Goal: Task Accomplishment & Management: Manage account settings

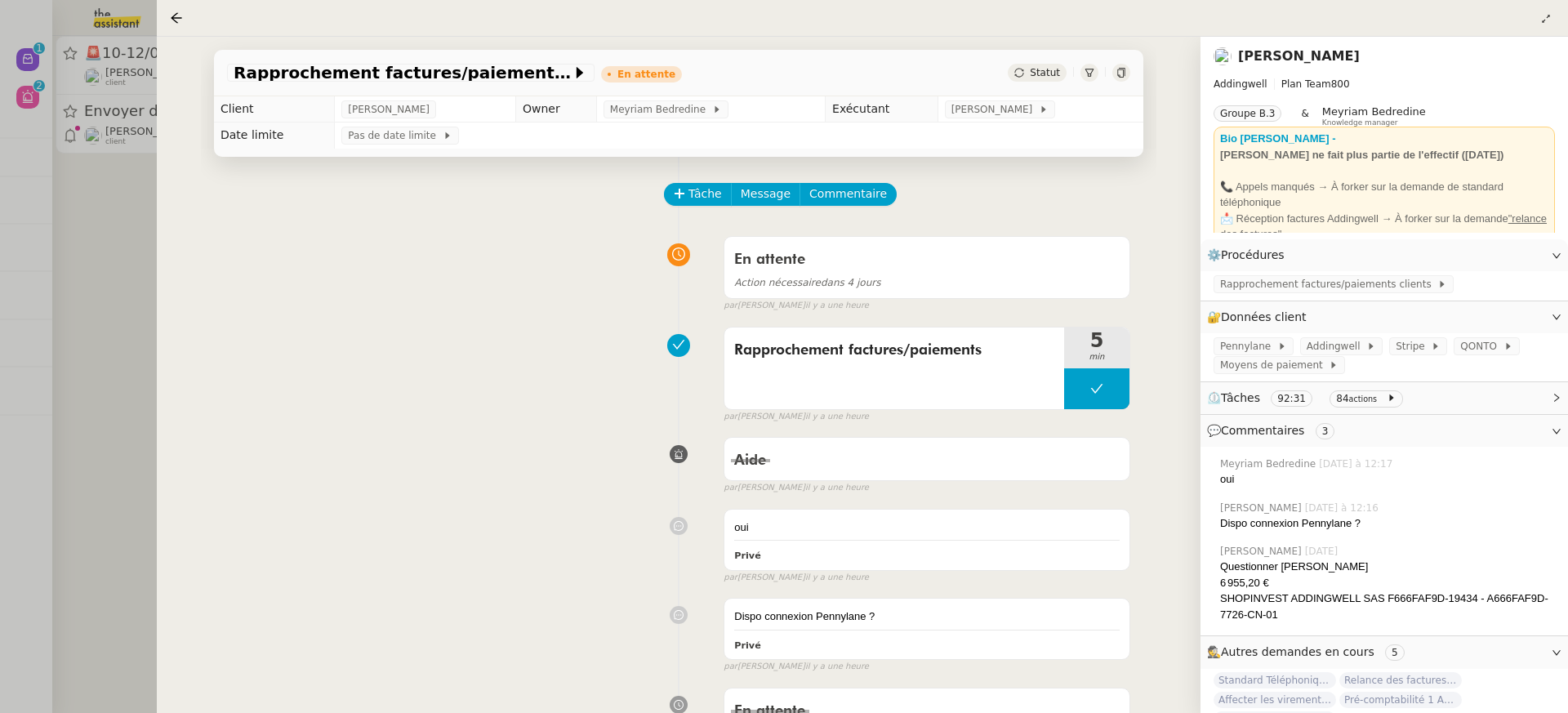
click at [88, 242] on div at bounding box center [784, 356] width 1568 height 713
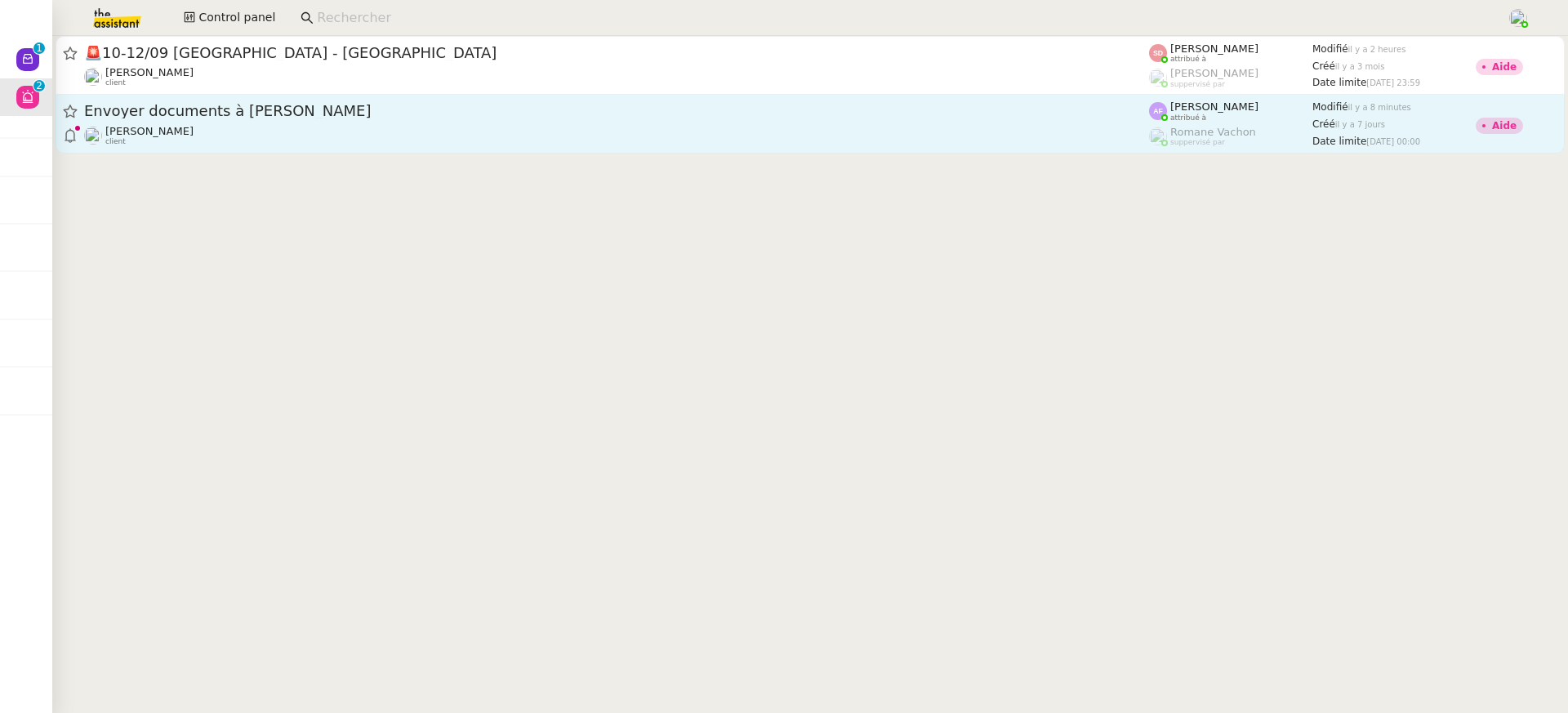
click at [235, 145] on div "[PERSON_NAME] client" at bounding box center [616, 135] width 1065 height 21
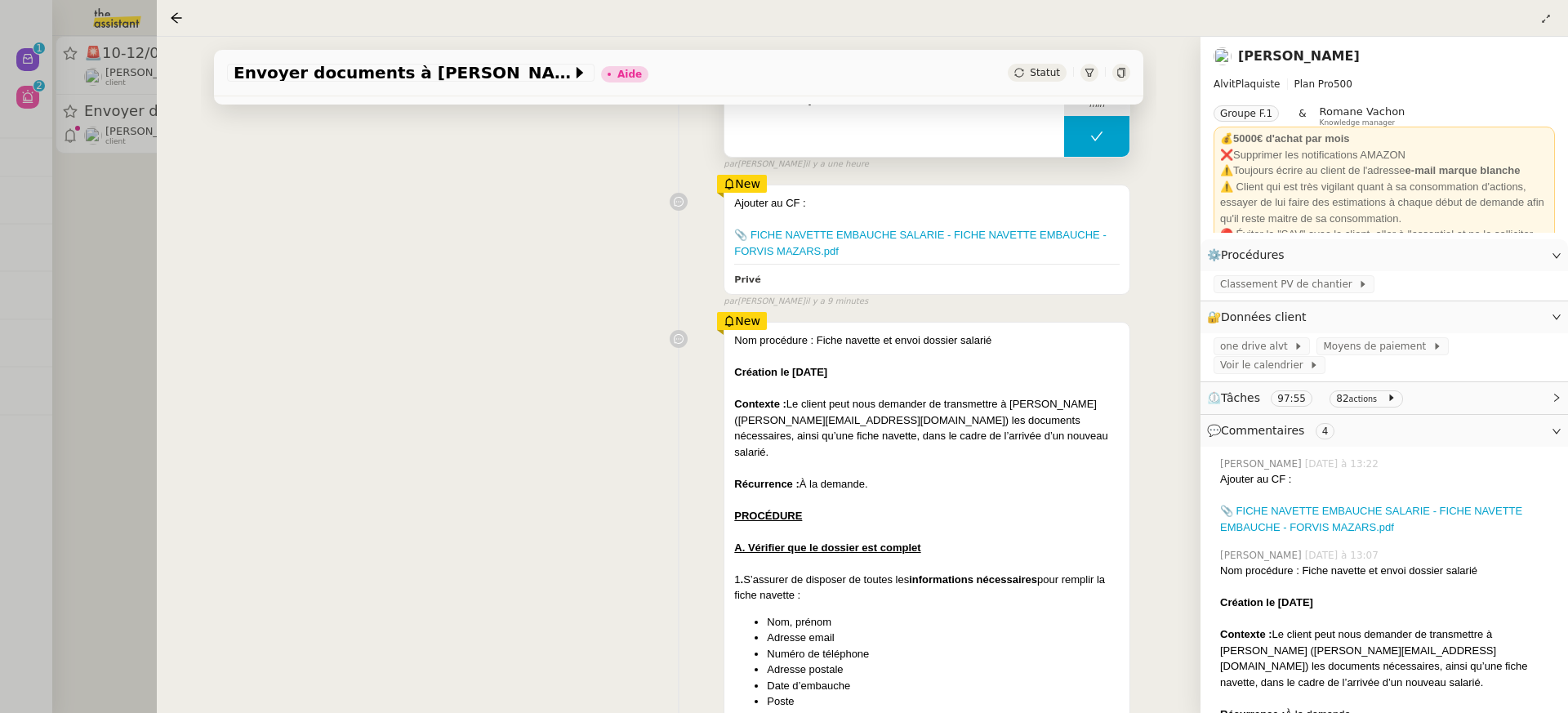
scroll to position [256, 0]
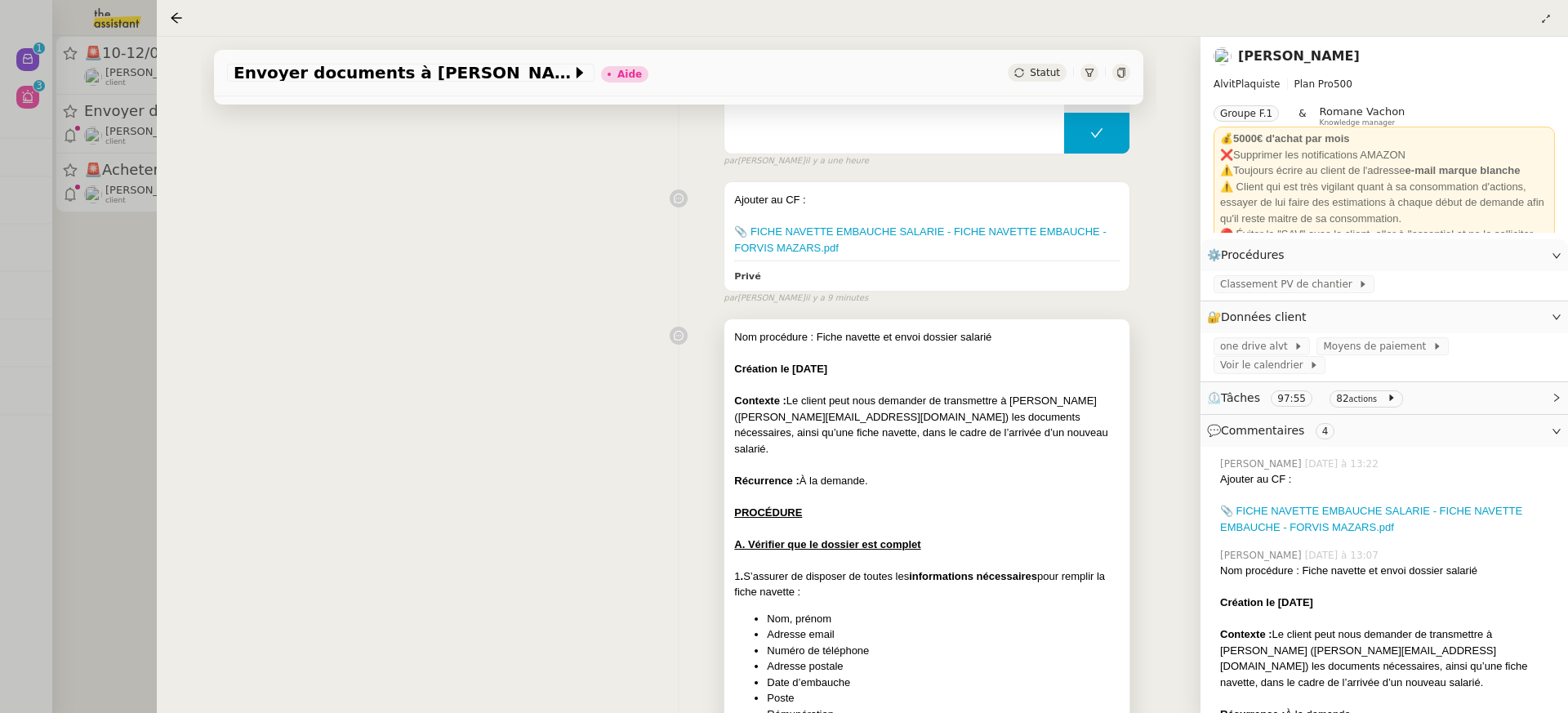
click at [735, 339] on div "Nom procédure : Fiche navette et envoi dossier salarié" at bounding box center [927, 337] width 386 height 17
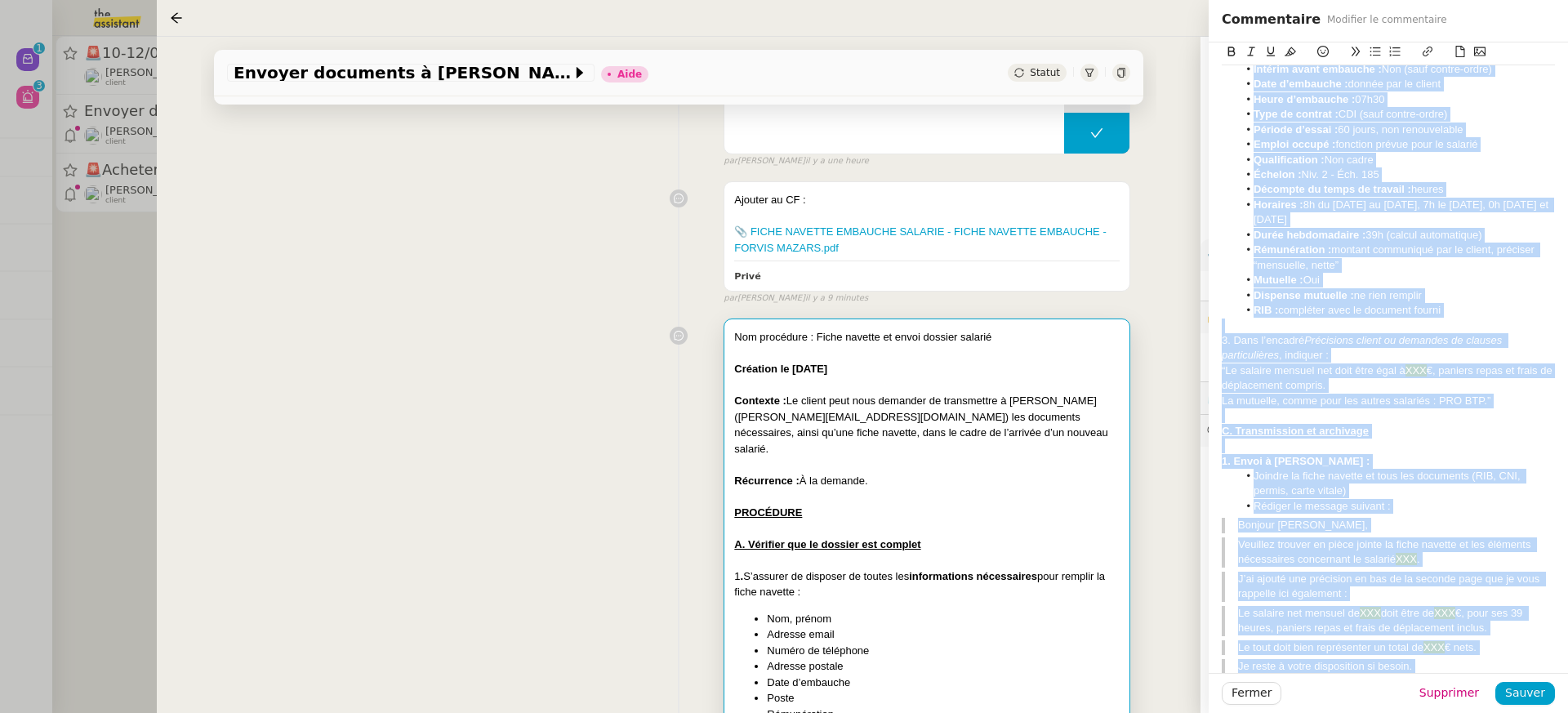
scroll to position [1196, 0]
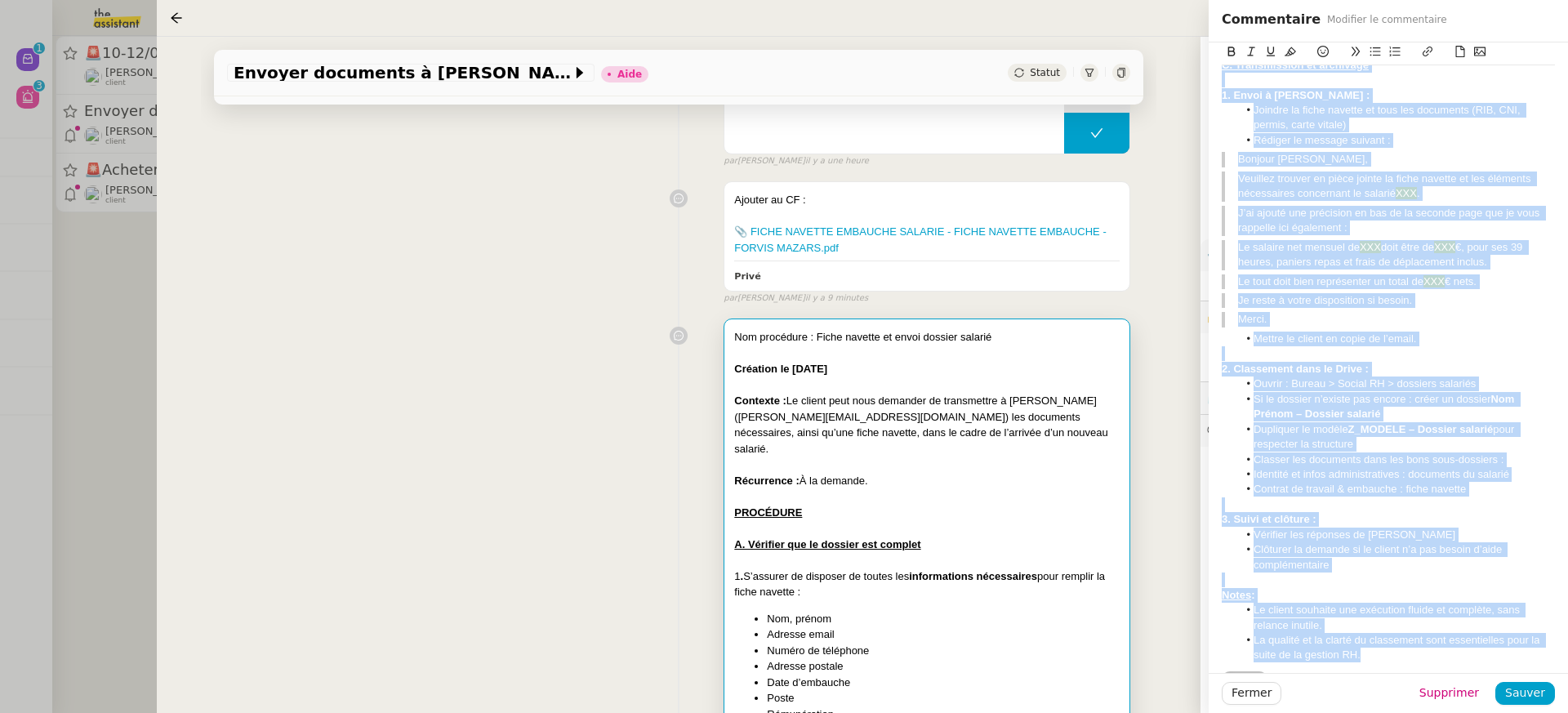
drag, startPoint x: 1303, startPoint y: 86, endPoint x: 1491, endPoint y: 797, distance: 735.4
click at [1491, 712] on html "Nouveau 0 1 2 3 4 5 6 7 8 9 Aide 0 1 2 3 4 5 6 7 8 9 Mes demandes Anna Florent …" at bounding box center [784, 356] width 1568 height 713
copy div "Fiche navette et envoi dossier salarié Création le 17/09/2025 Contexte : Le cli…"
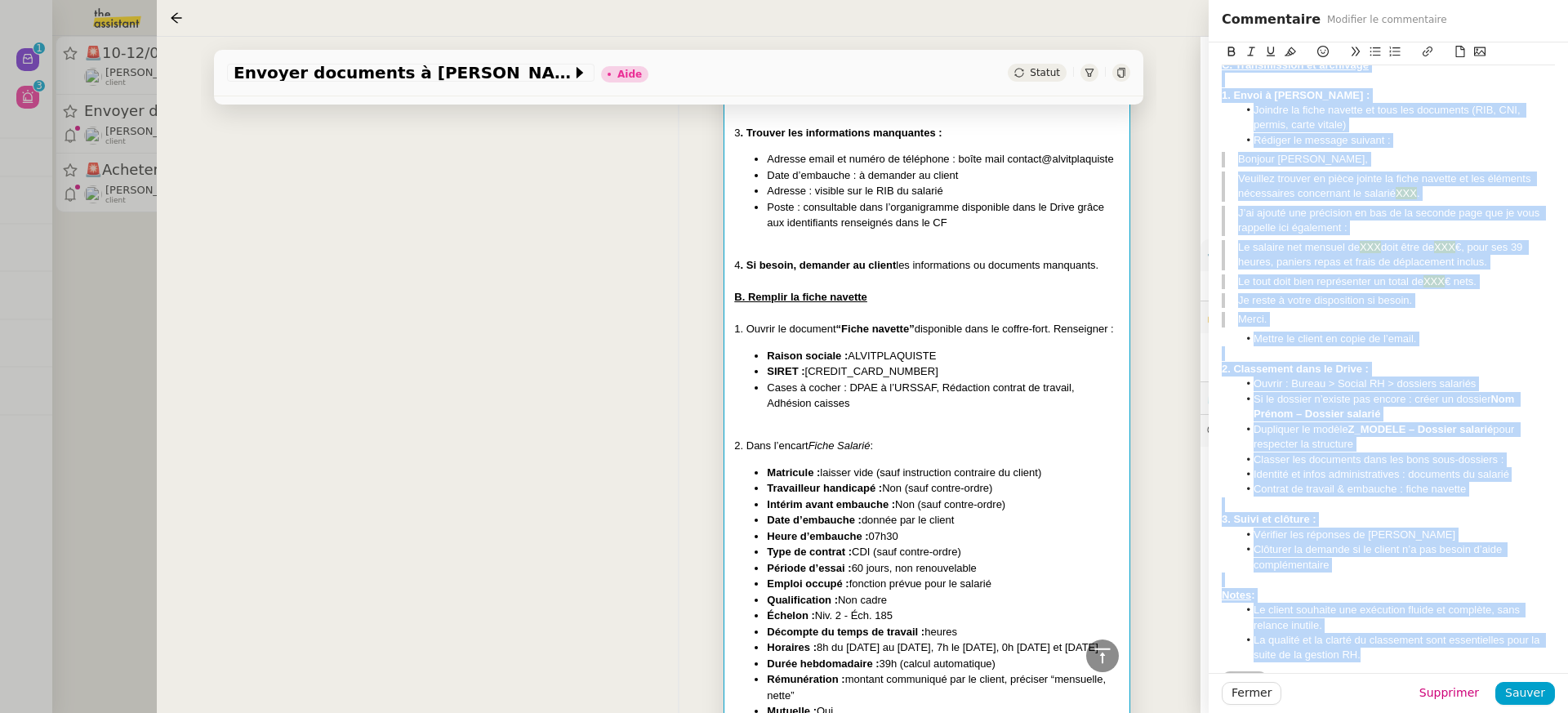
scroll to position [1036, 0]
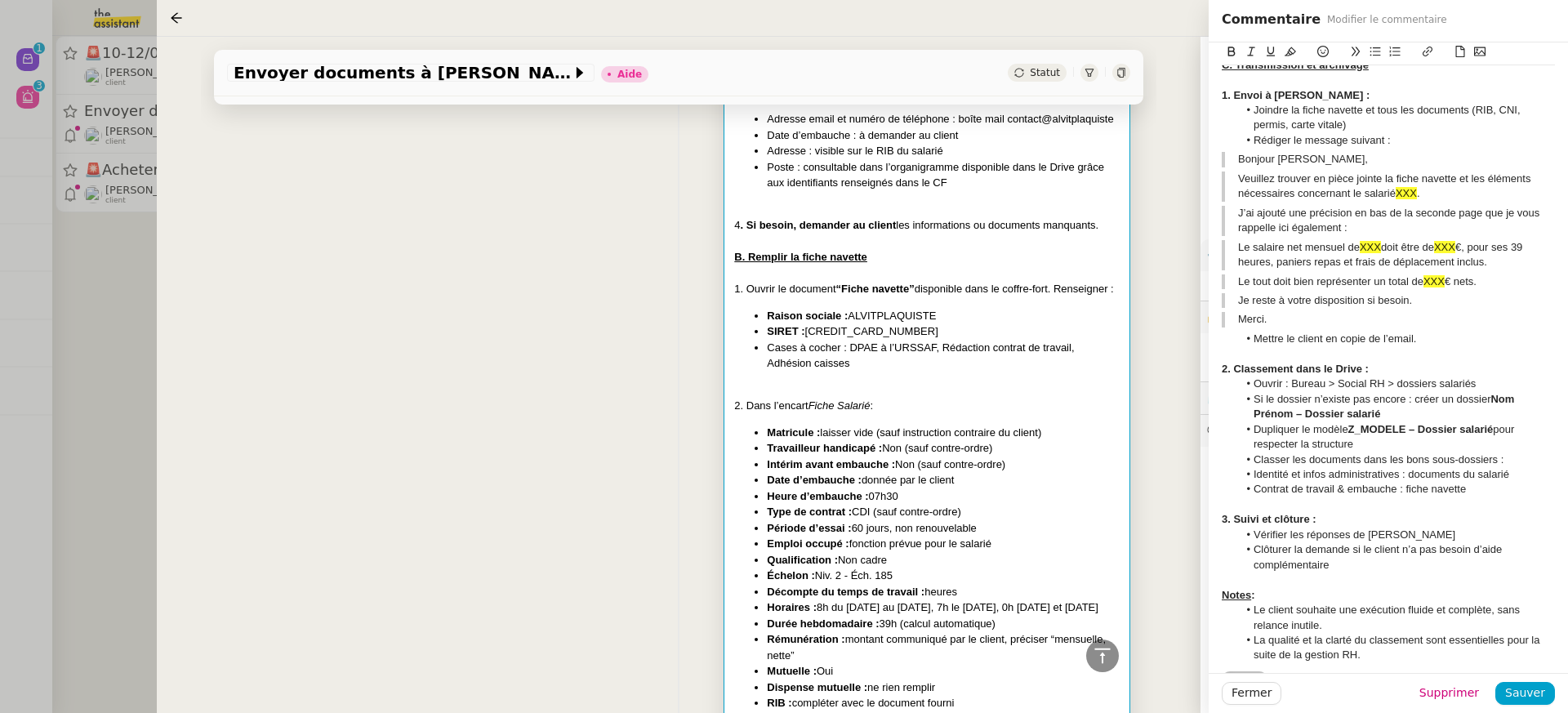
click at [488, 379] on div "Nom procédure : Fiche navette et envoi dossier salarié Création le 17/09/2025 C…" at bounding box center [678, 575] width 904 height 2089
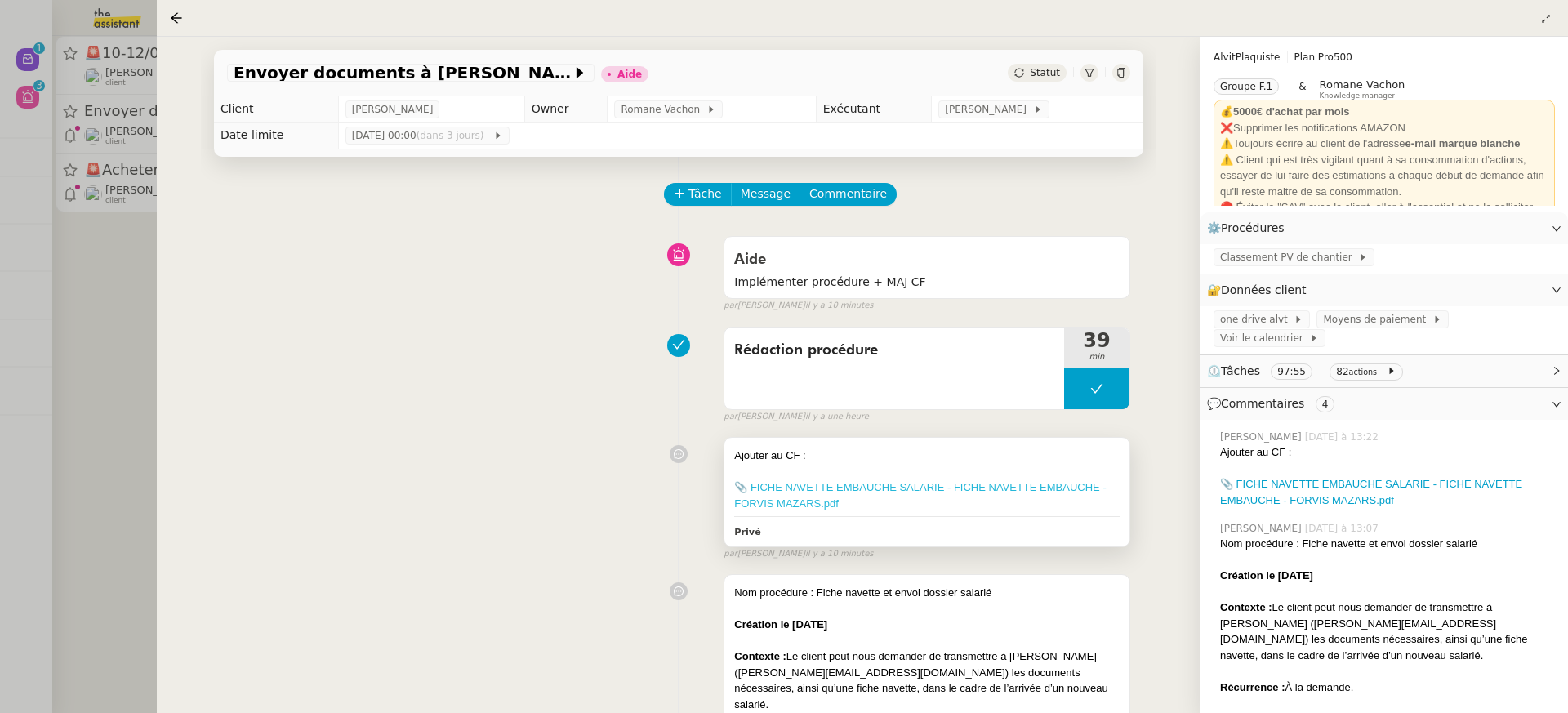
click at [1001, 484] on link "📎 FICHE NAVETTE EMBAUCHE SALARIE - FICHE NAVETTE EMBAUCHE - FORVIS MAZARS.pdf" at bounding box center [920, 495] width 372 height 29
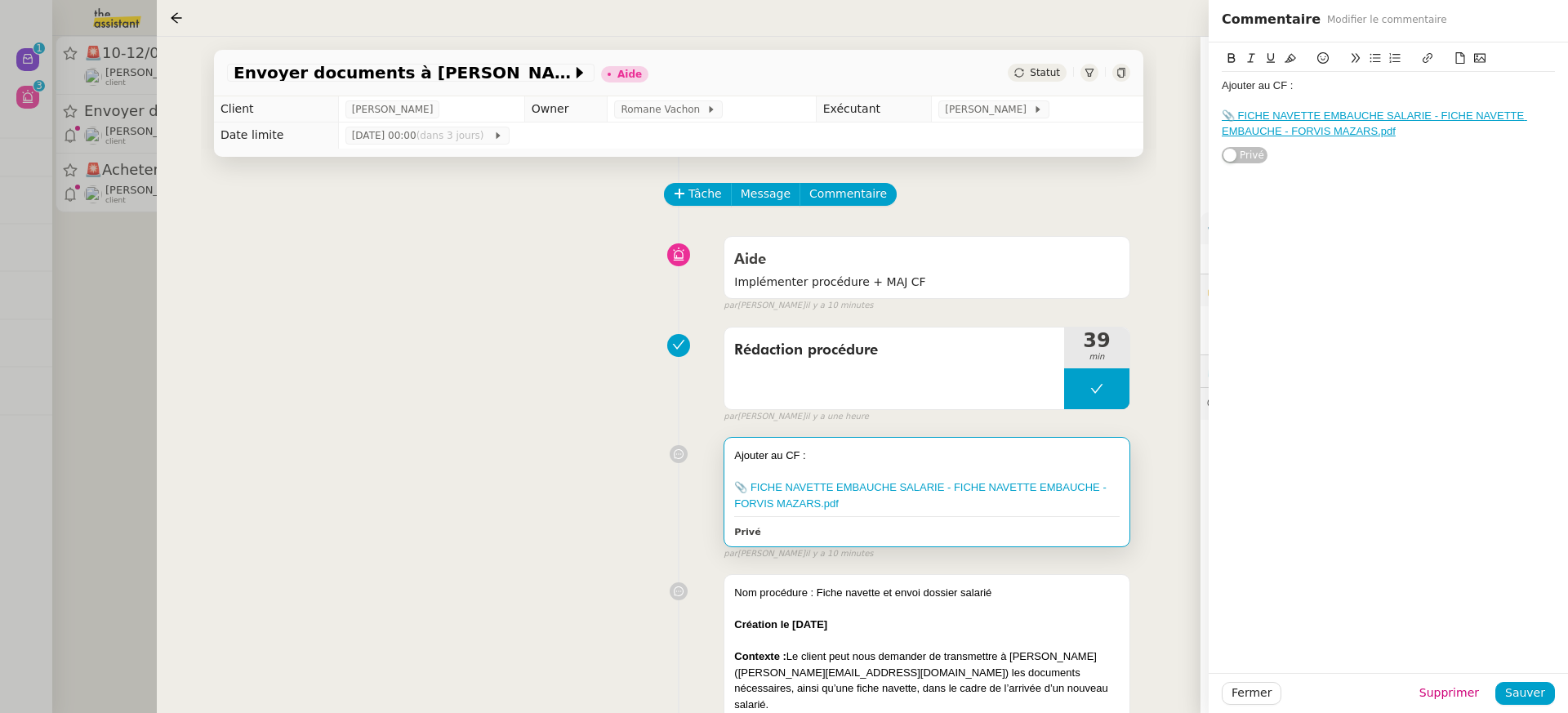
click at [939, 196] on div "Tâche Message Commentaire" at bounding box center [897, 202] width 464 height 39
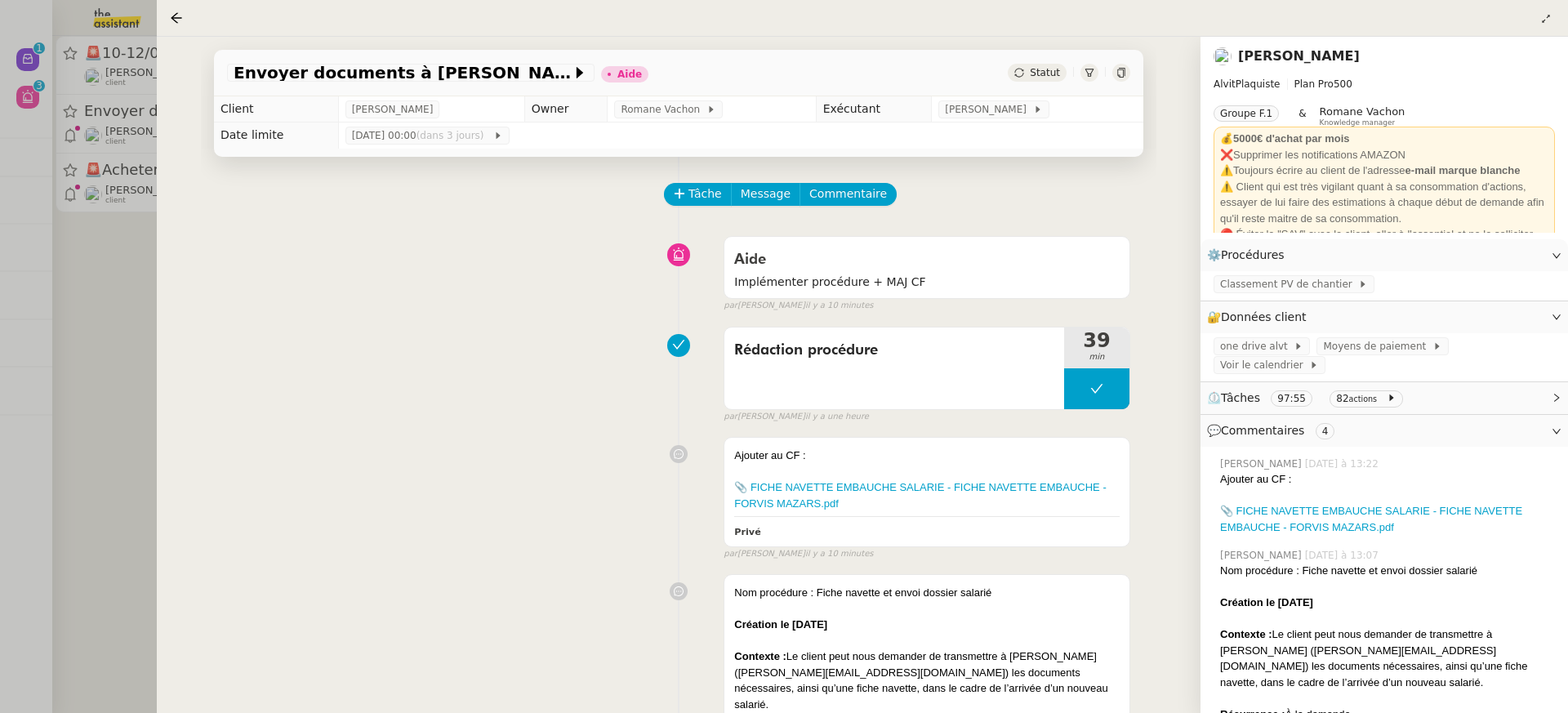
click at [1295, 61] on link "[PERSON_NAME]" at bounding box center [1298, 56] width 121 height 16
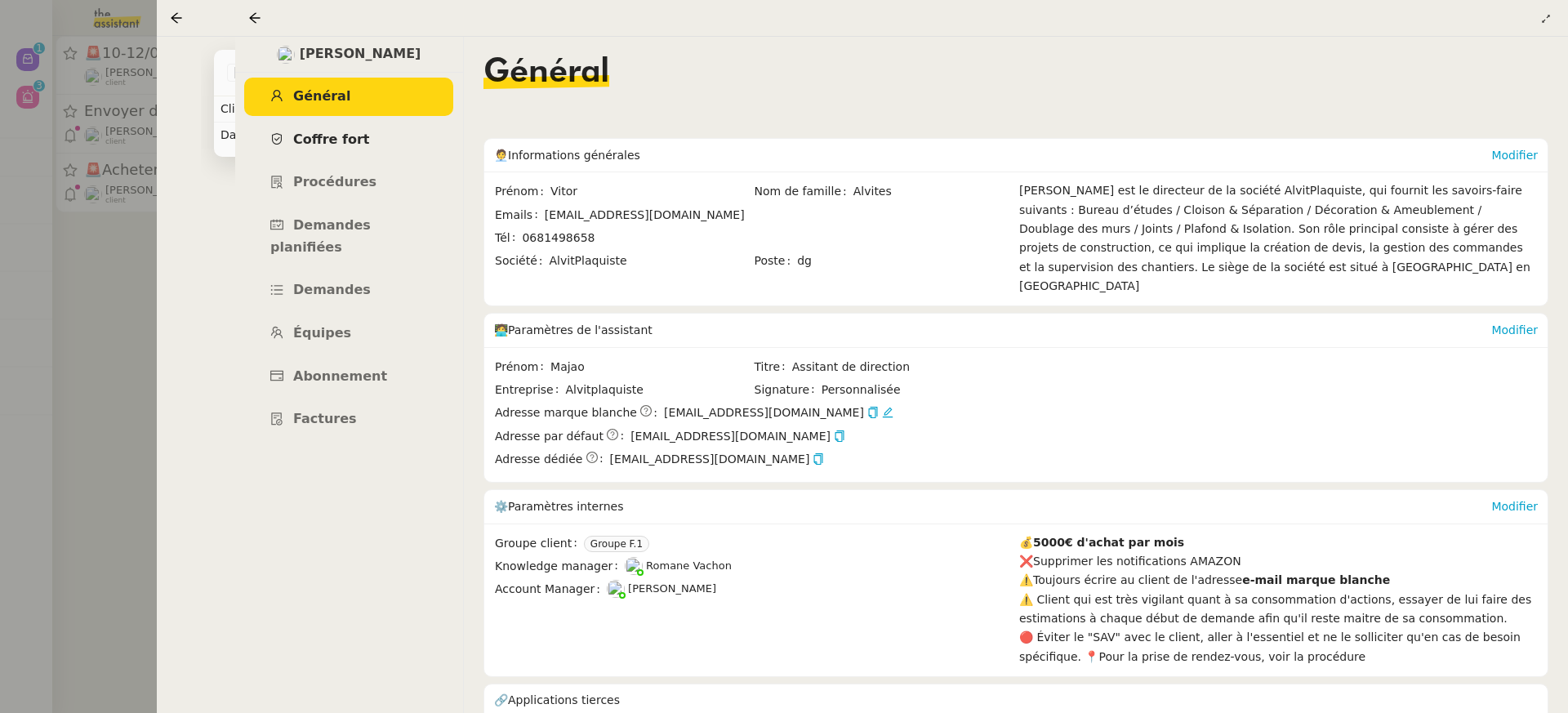
click at [341, 126] on link "Coffre fort" at bounding box center [348, 140] width 209 height 38
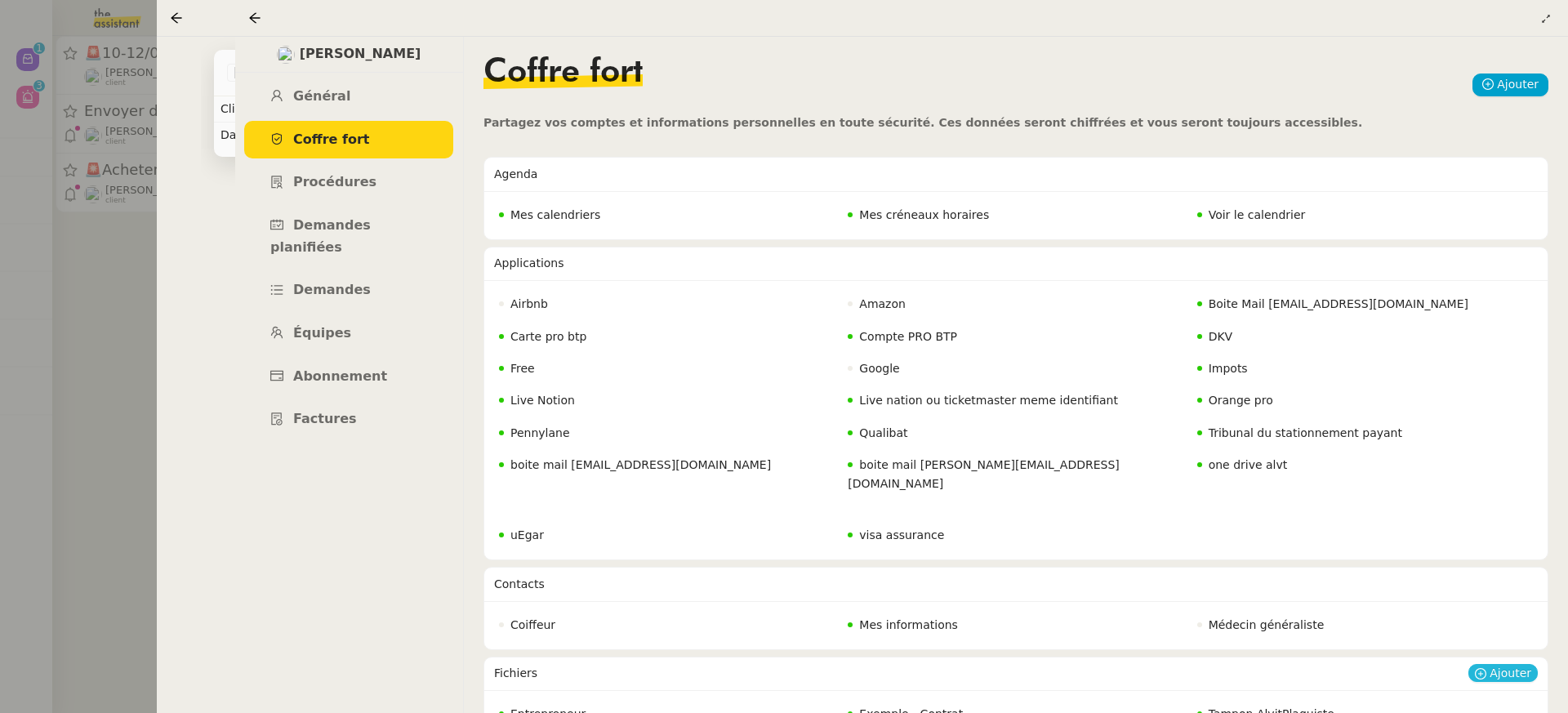
click at [1521, 664] on span "Ajouter" at bounding box center [1510, 672] width 42 height 17
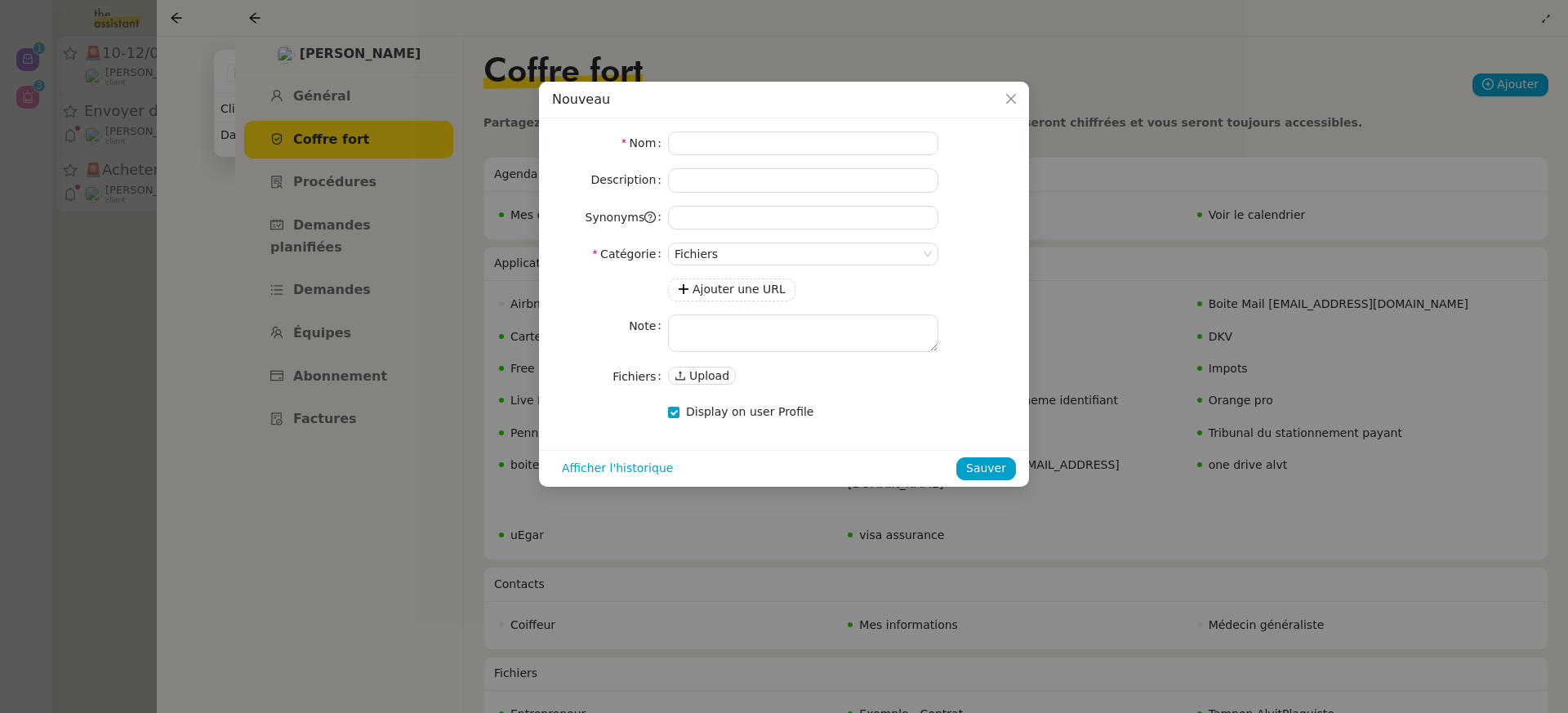
click at [774, 157] on form "Nom Description Synonyms Catégorie Fichiers Ajouter une URL Note Fichiers Uploa…" at bounding box center [783, 278] width 464 height 292
click at [772, 149] on input at bounding box center [803, 143] width 271 height 24
type input "Fiche navette"
click at [684, 374] on icon at bounding box center [680, 375] width 11 height 11
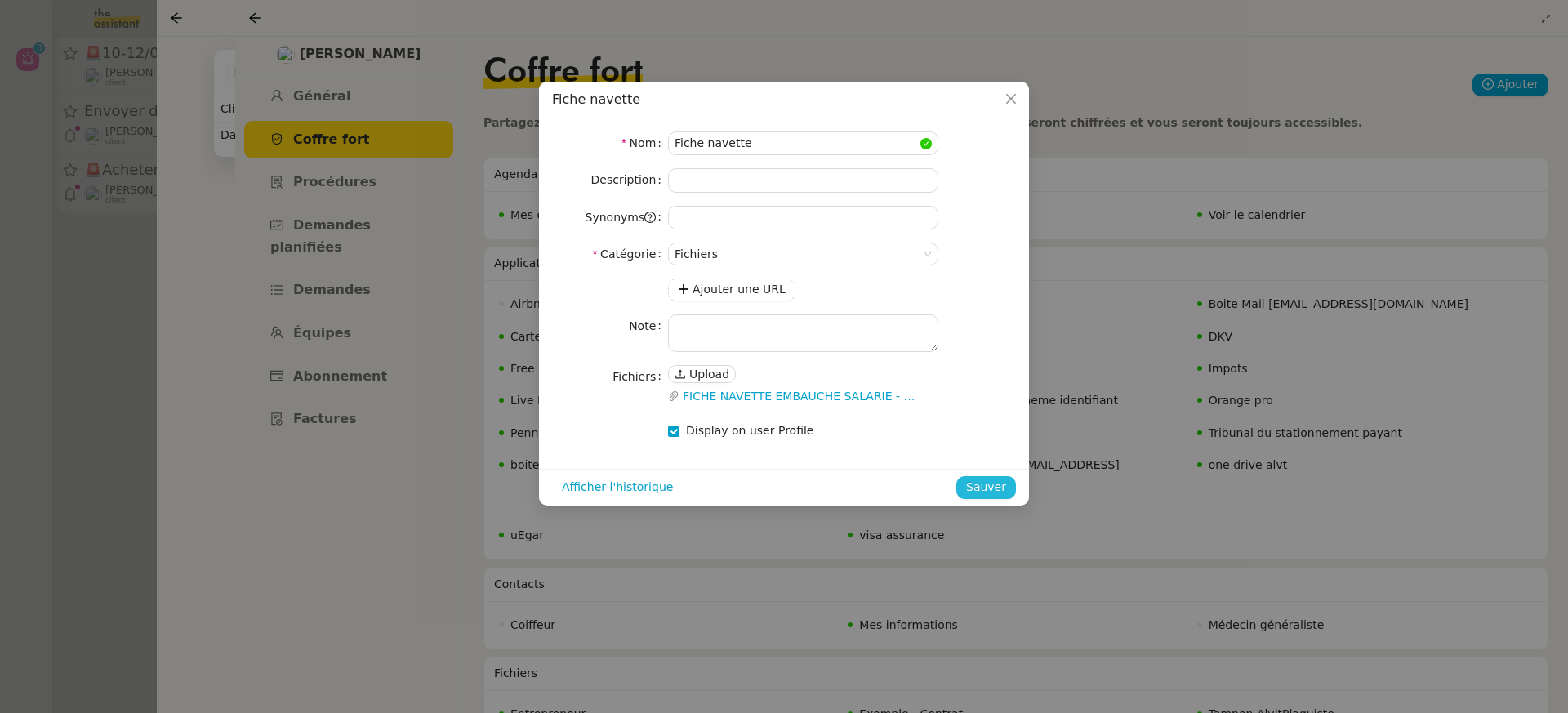
click at [987, 482] on span "Sauver" at bounding box center [987, 487] width 40 height 19
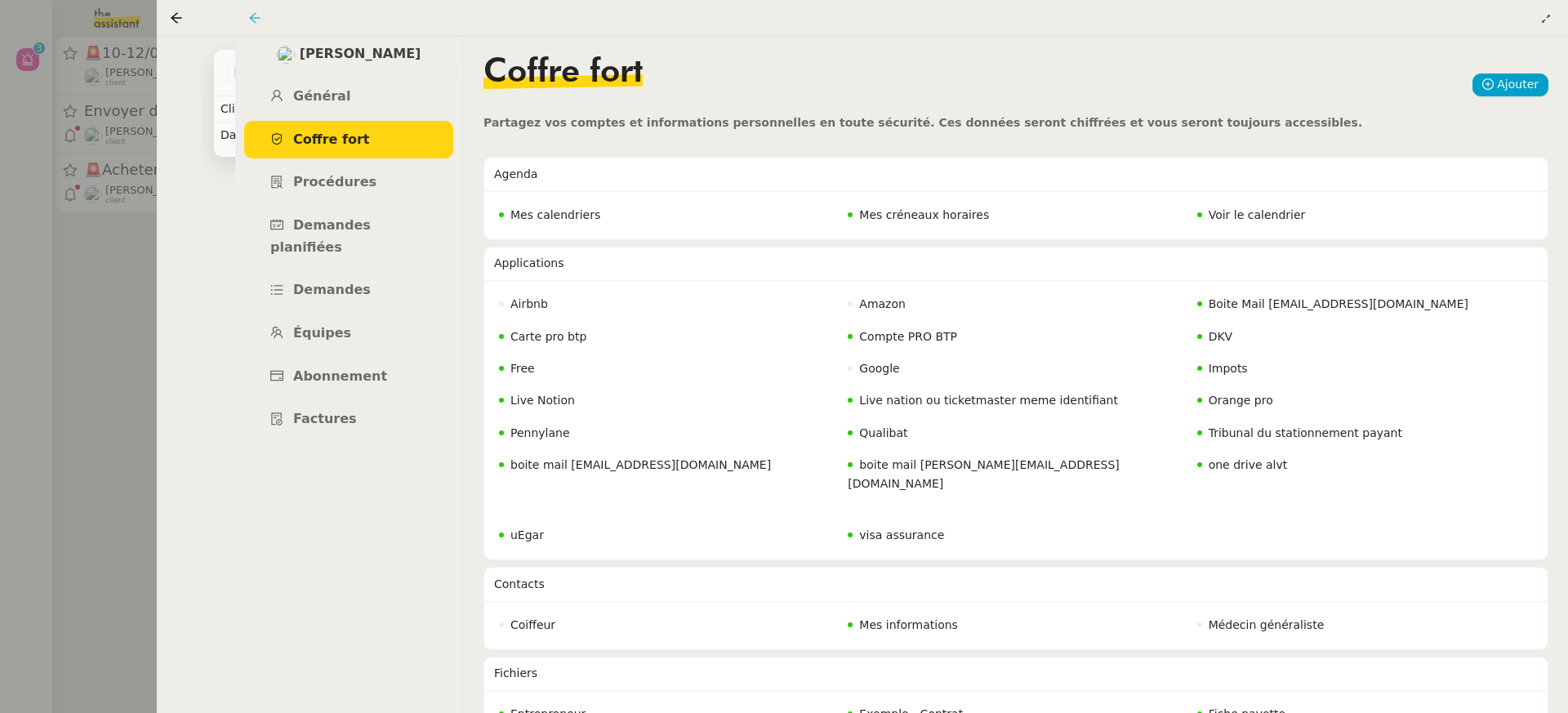
click at [254, 19] on icon at bounding box center [254, 17] width 13 height 13
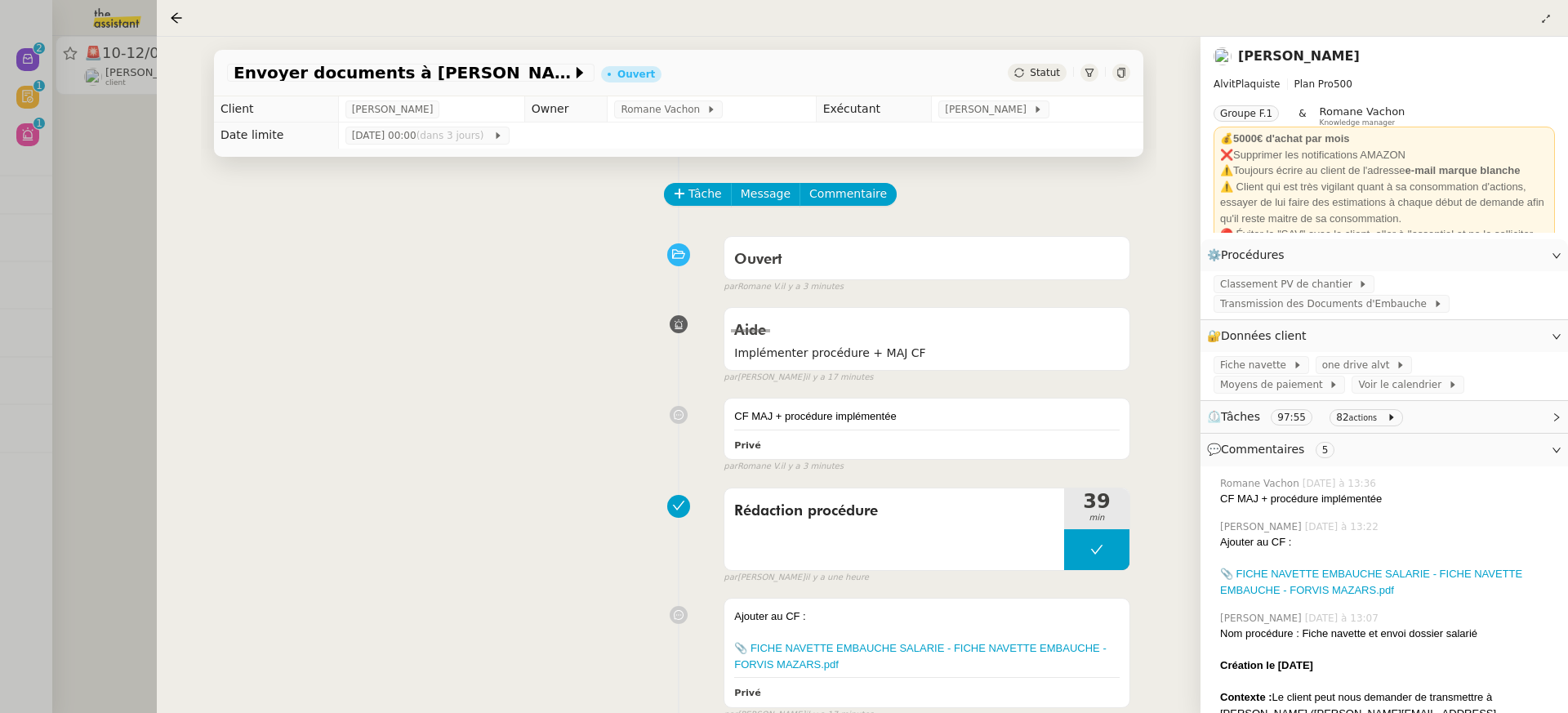
click at [133, 104] on div at bounding box center [784, 356] width 1568 height 713
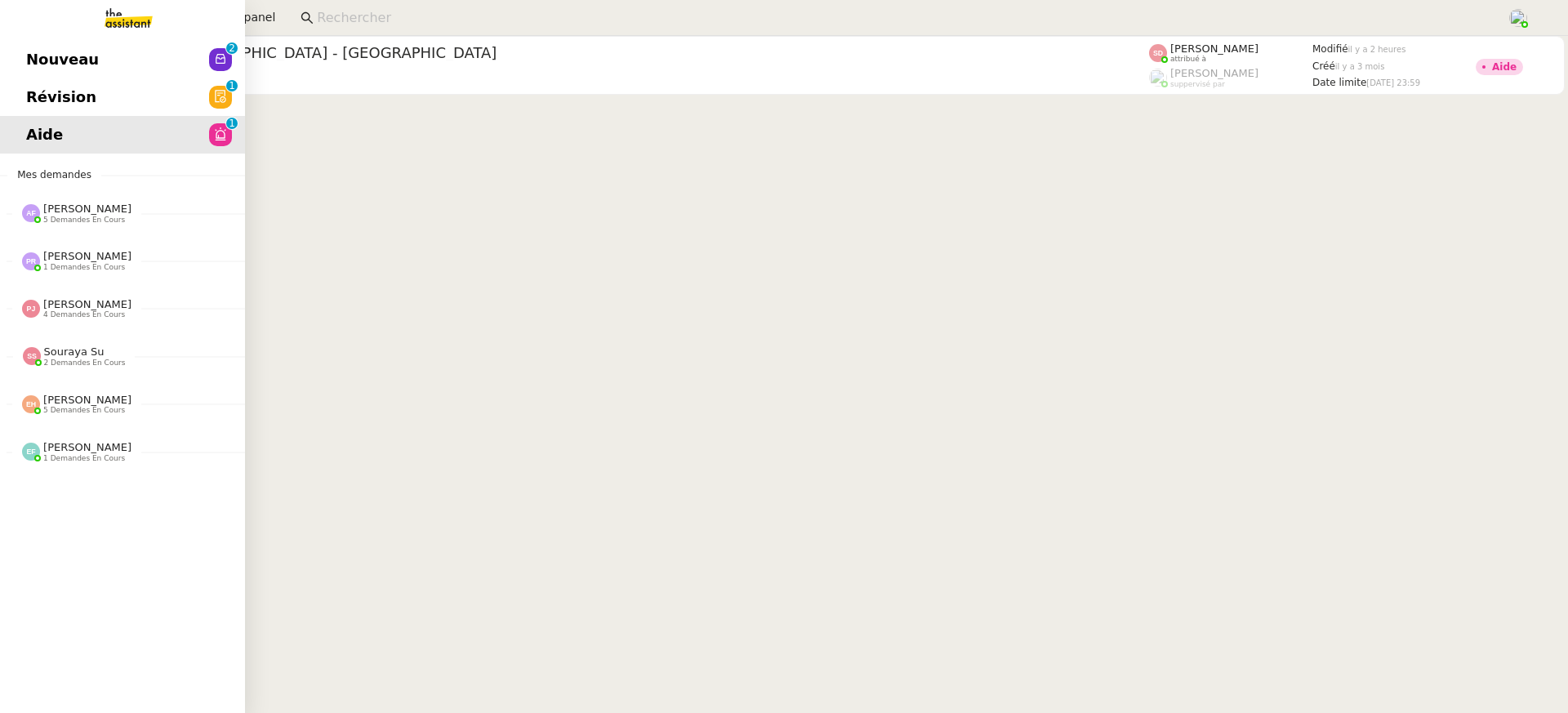
click at [24, 45] on link "Nouveau 0 1 2 3 4 5 6 7 8 9" at bounding box center [122, 59] width 245 height 38
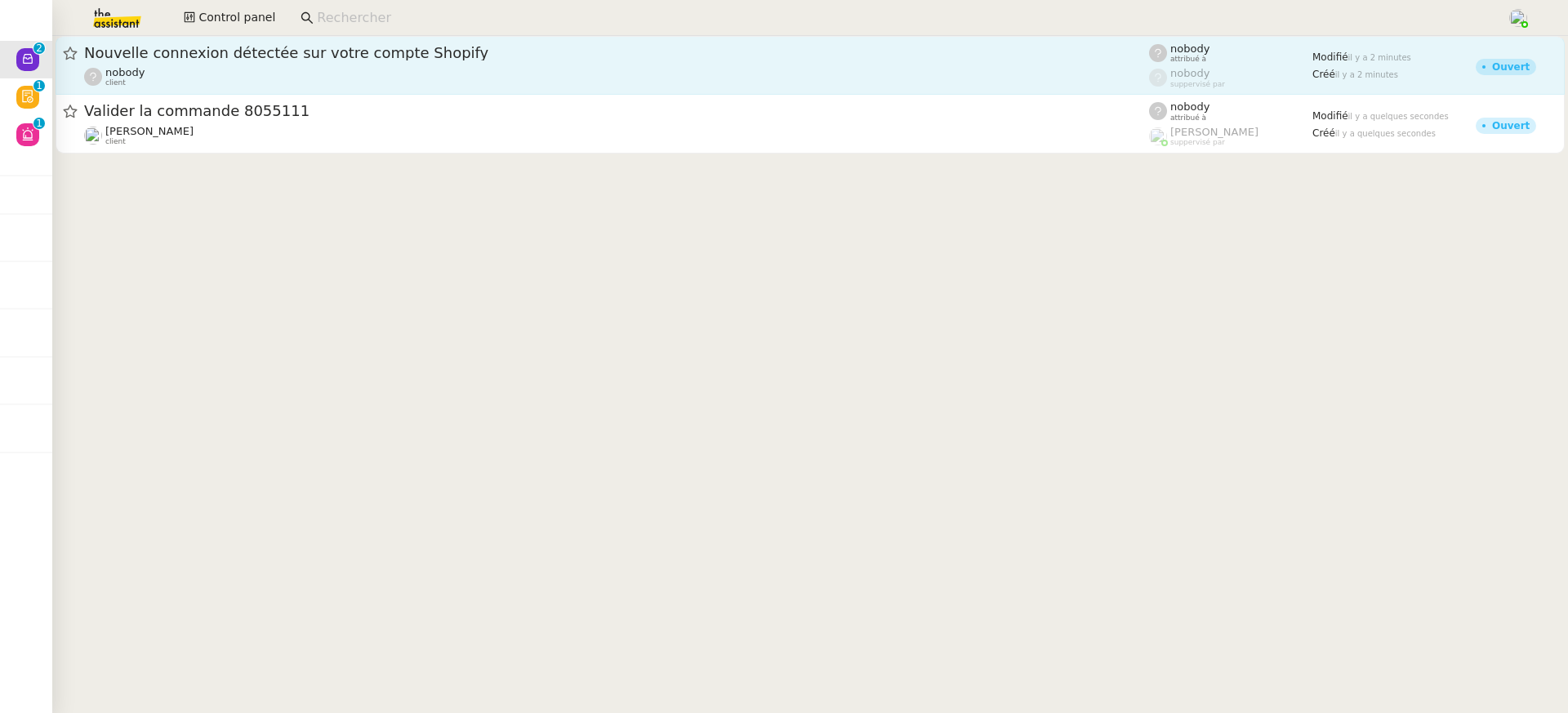
click at [397, 53] on span "Nouvelle connexion détectée sur votre compte Shopify" at bounding box center [616, 52] width 1065 height 15
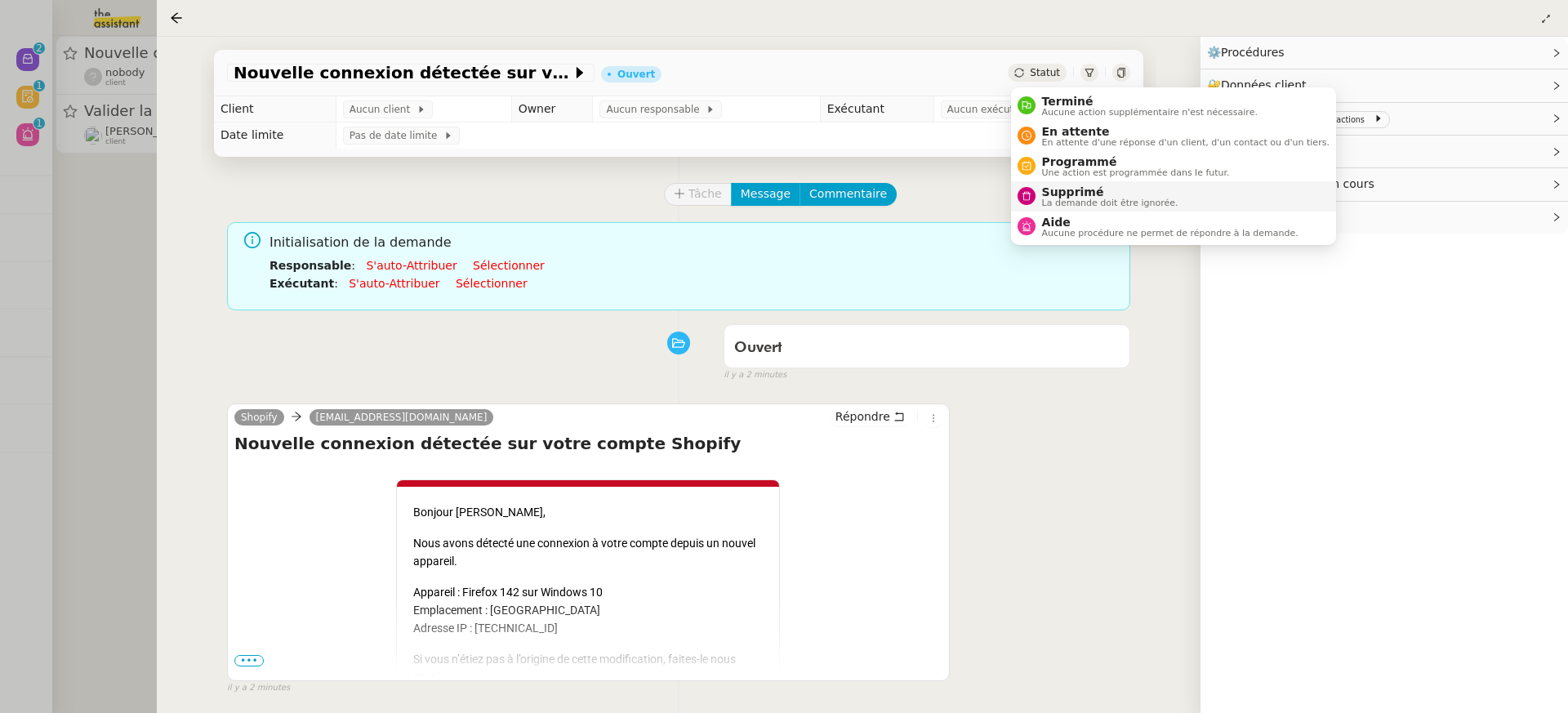
click at [1095, 203] on span "La demande doit être ignorée." at bounding box center [1111, 202] width 136 height 9
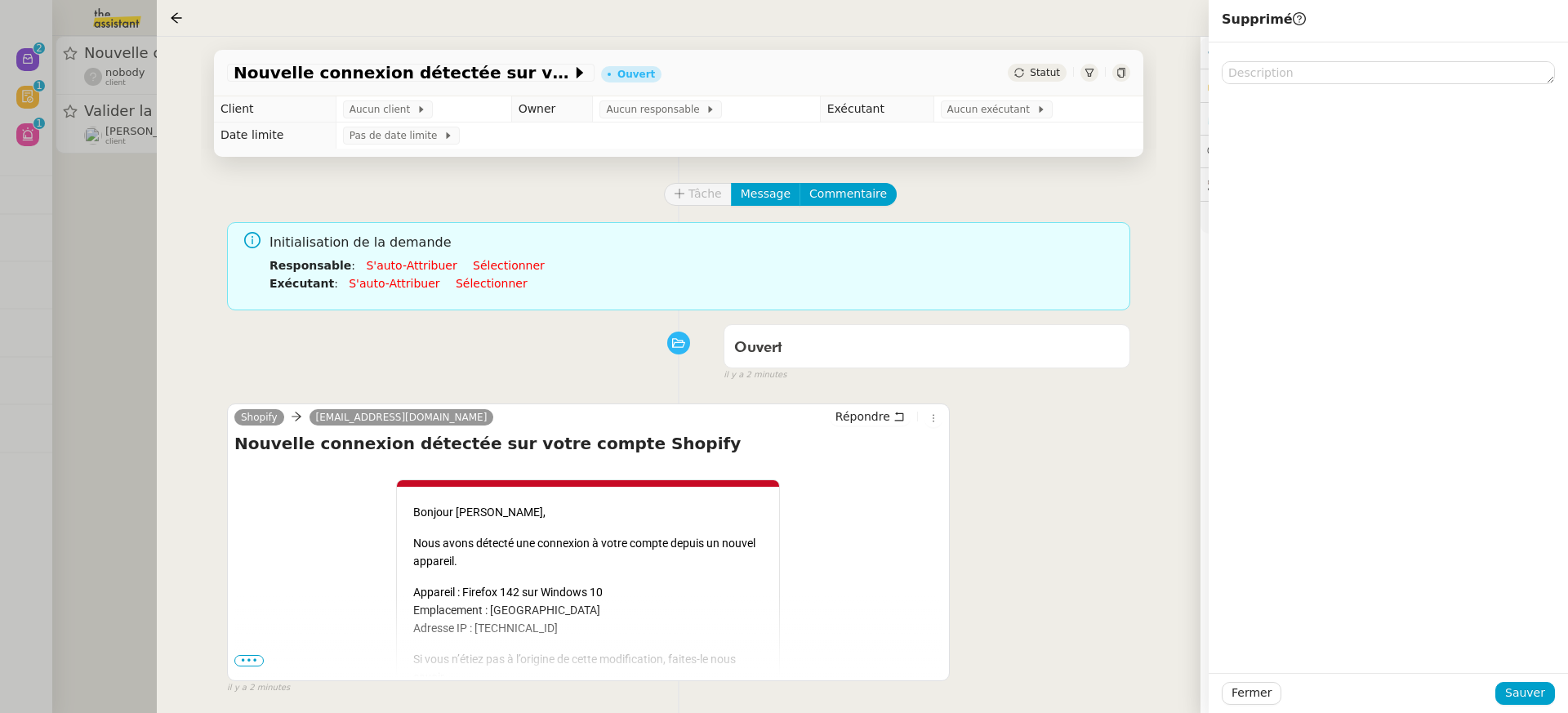
click at [117, 241] on div at bounding box center [784, 356] width 1568 height 713
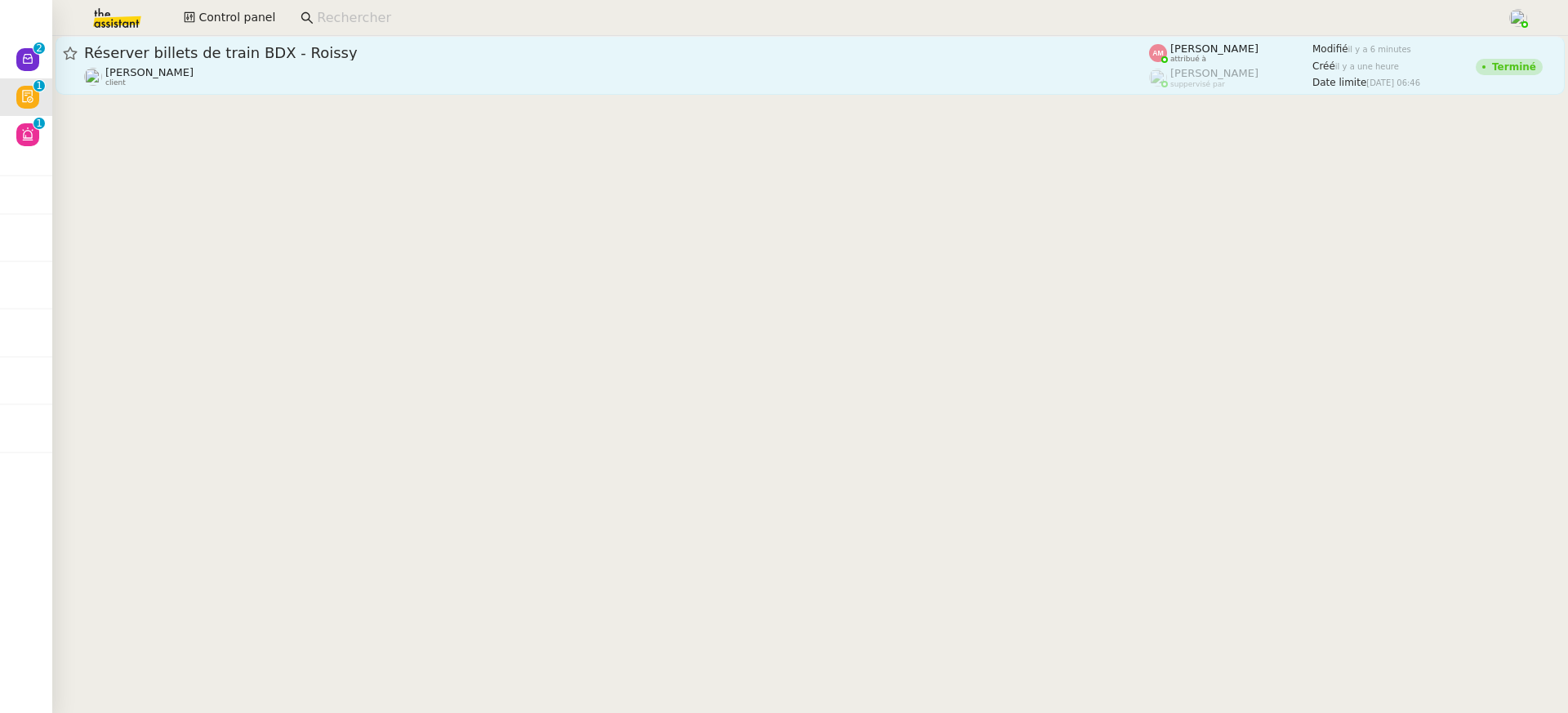
click at [973, 58] on span "Réserver billets de train BDX - Roissy" at bounding box center [616, 52] width 1065 height 15
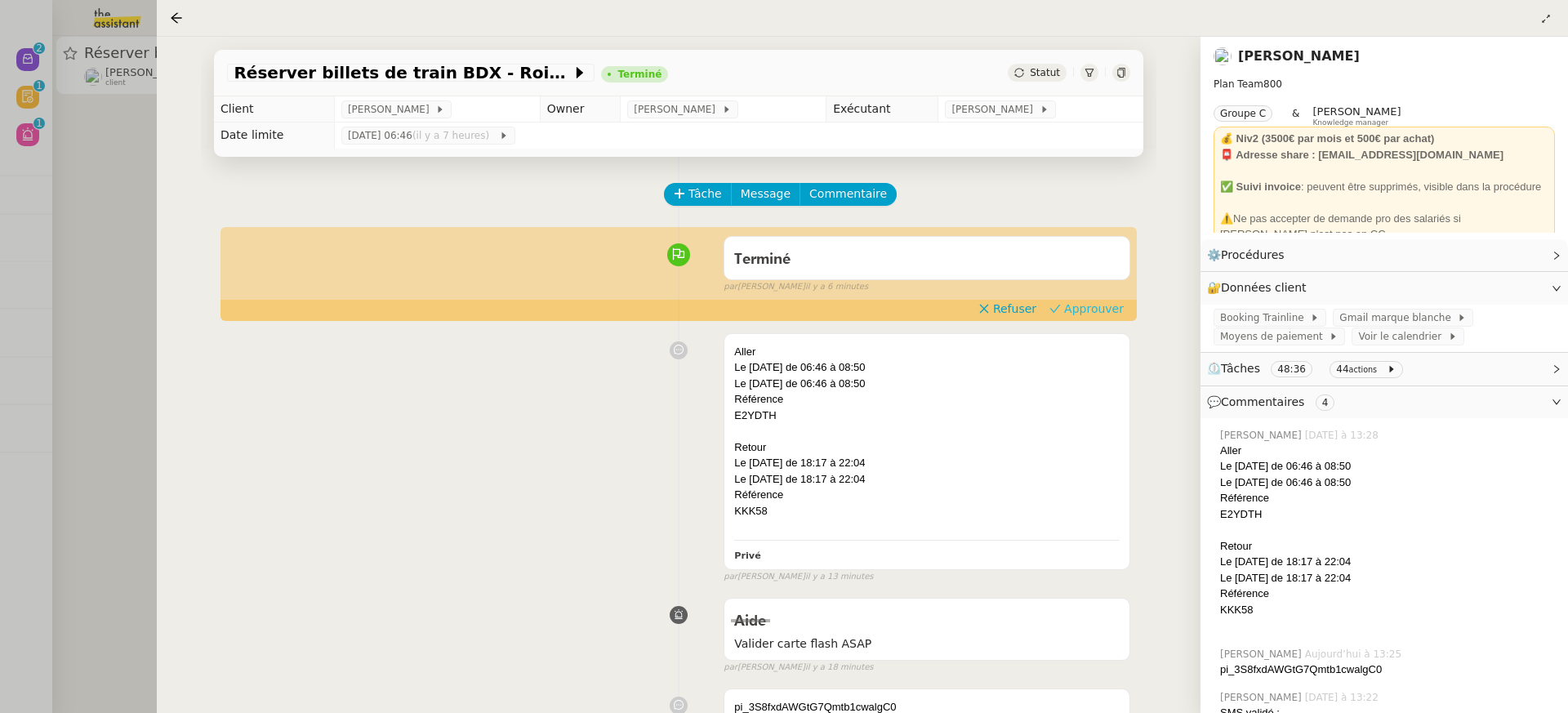
click at [1110, 307] on span "Approuver" at bounding box center [1094, 308] width 59 height 17
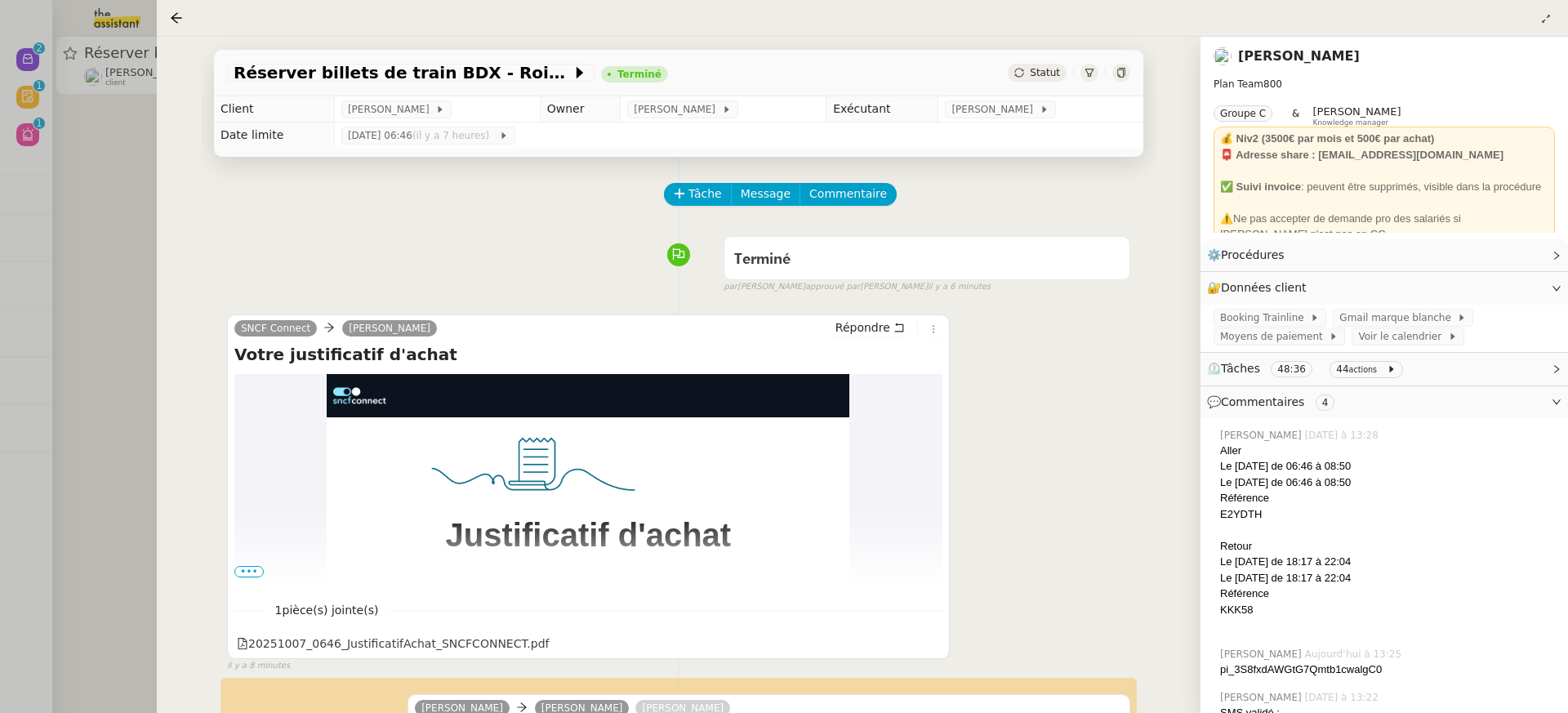
click at [96, 70] on div at bounding box center [784, 356] width 1568 height 713
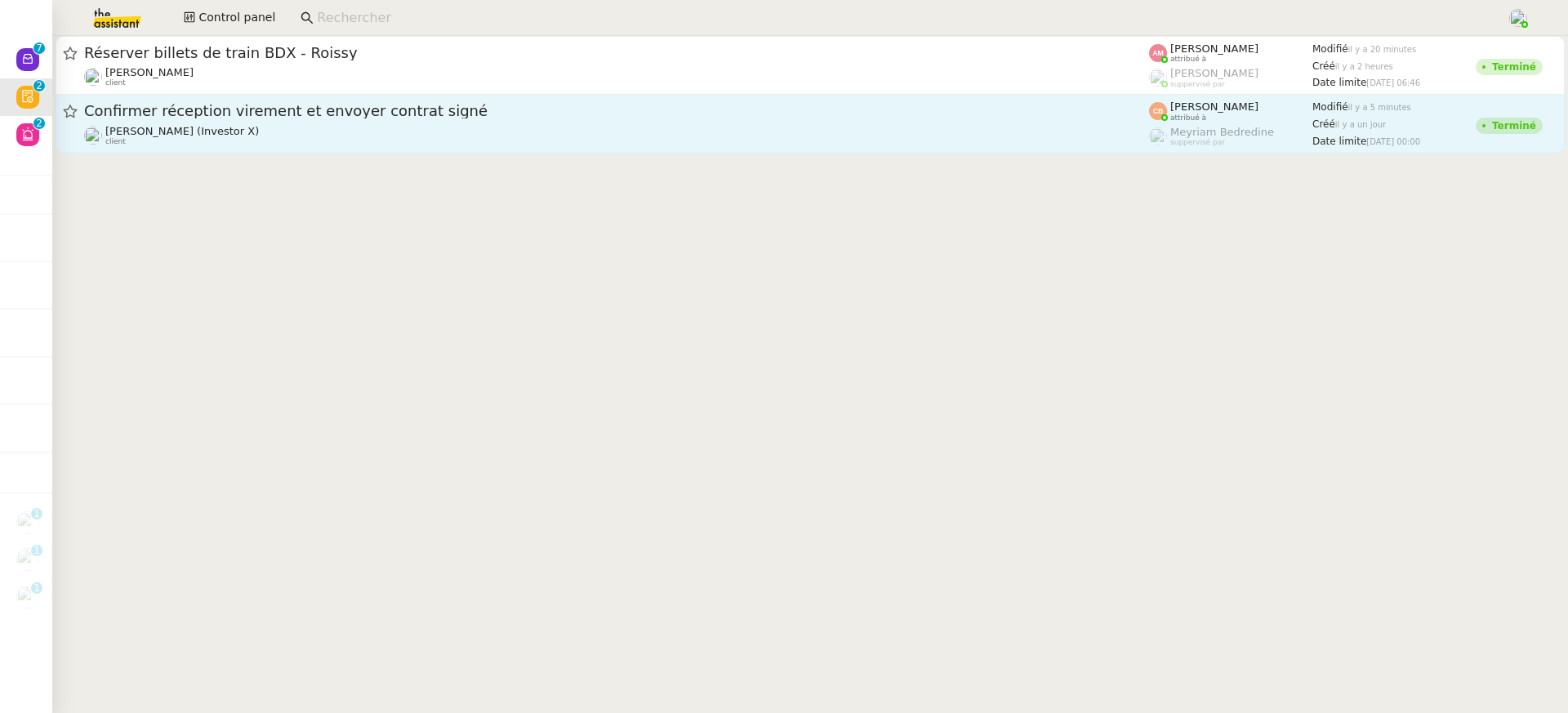
click at [299, 102] on div "Confirmer réception virement et envoyer contrat signé" at bounding box center [616, 111] width 1065 height 20
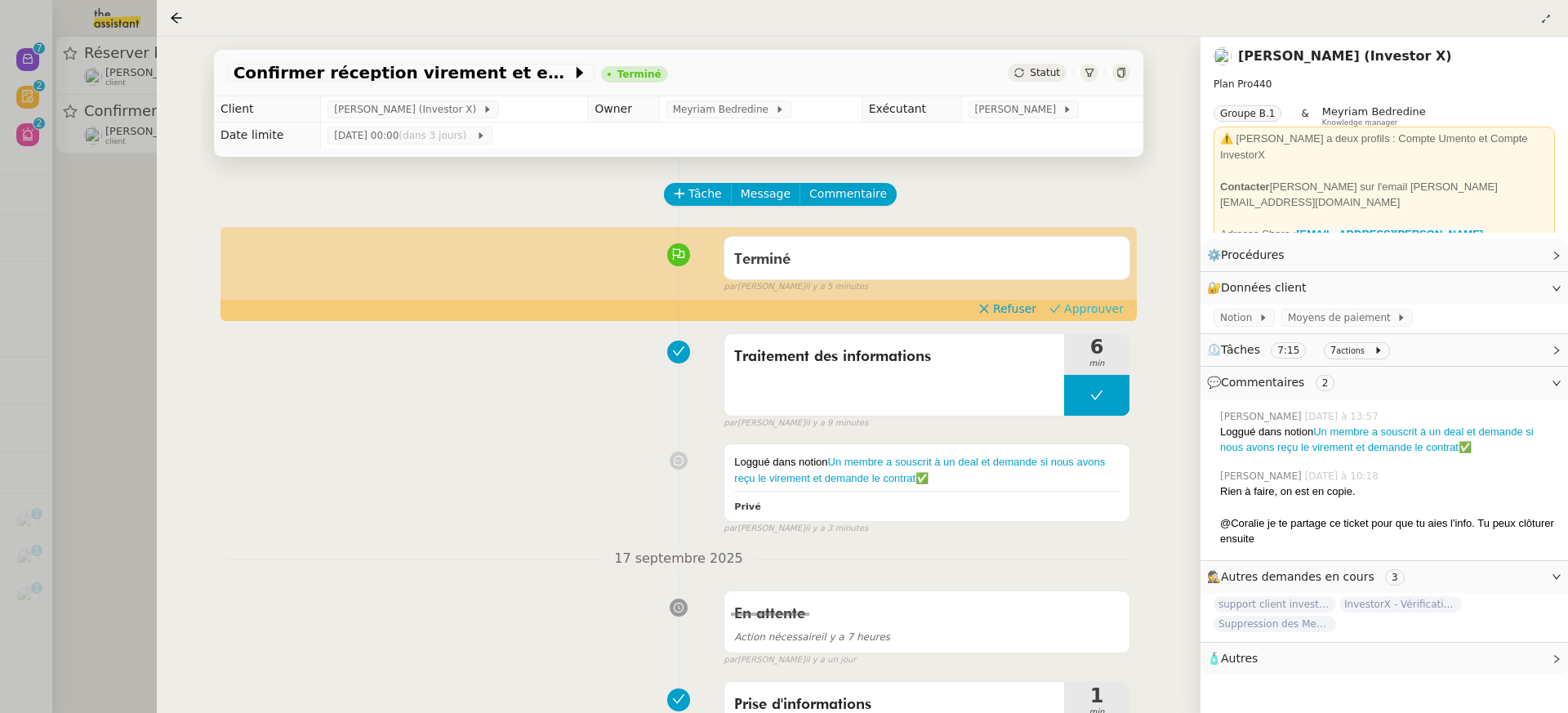
click at [1090, 315] on span "Approuver" at bounding box center [1094, 308] width 59 height 17
click at [108, 78] on div at bounding box center [784, 356] width 1568 height 713
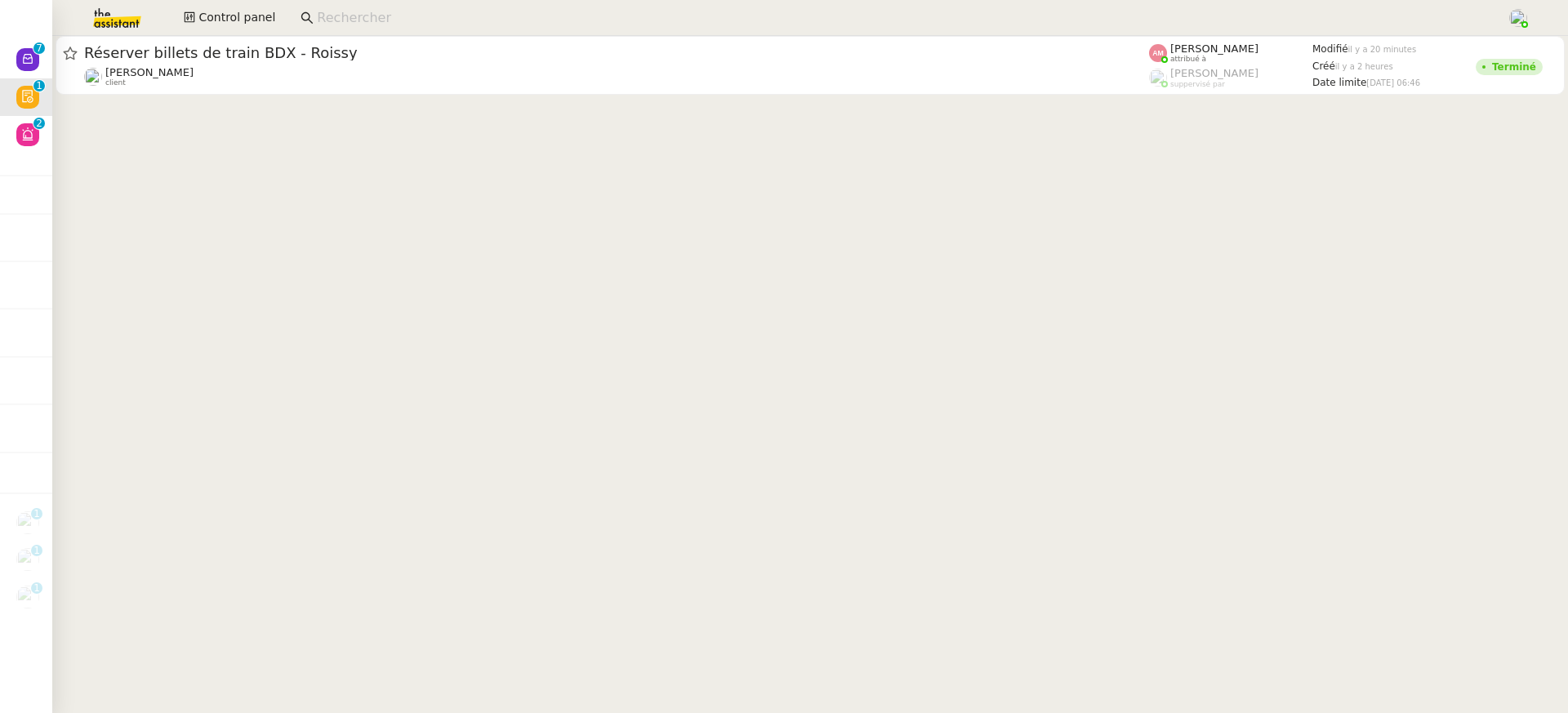
click at [281, 76] on div "Axel BANDIAKY client" at bounding box center [616, 77] width 1065 height 21
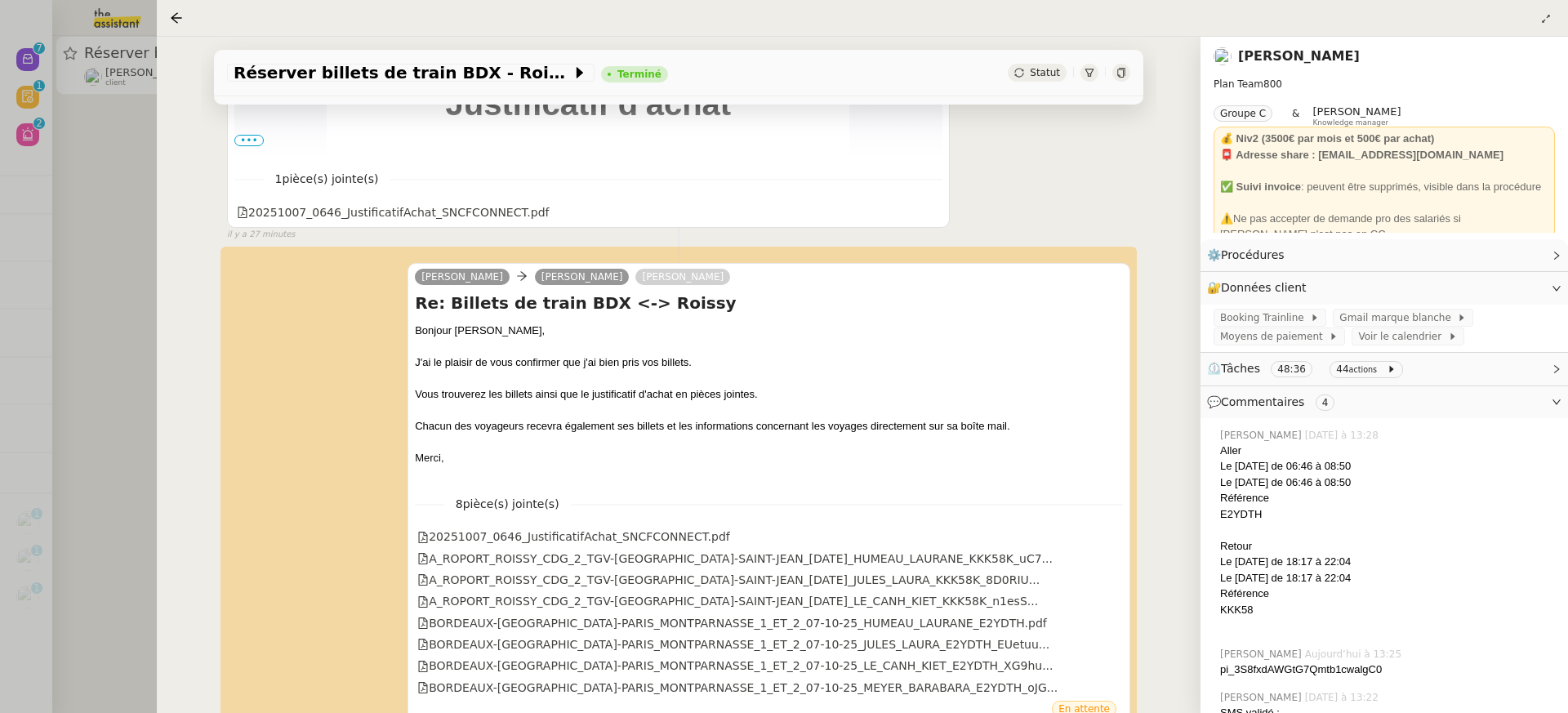
scroll to position [601, 0]
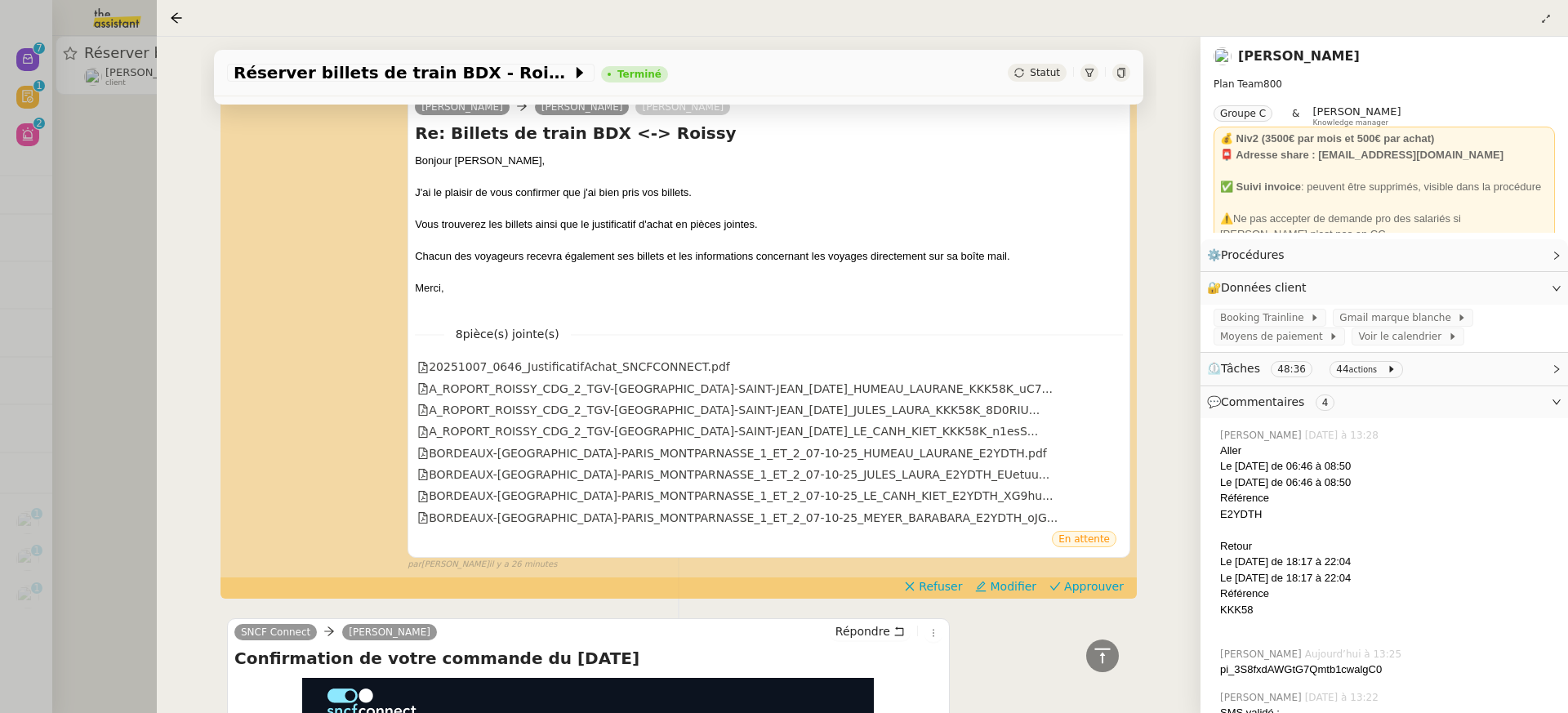
click at [58, 98] on div at bounding box center [784, 356] width 1568 height 713
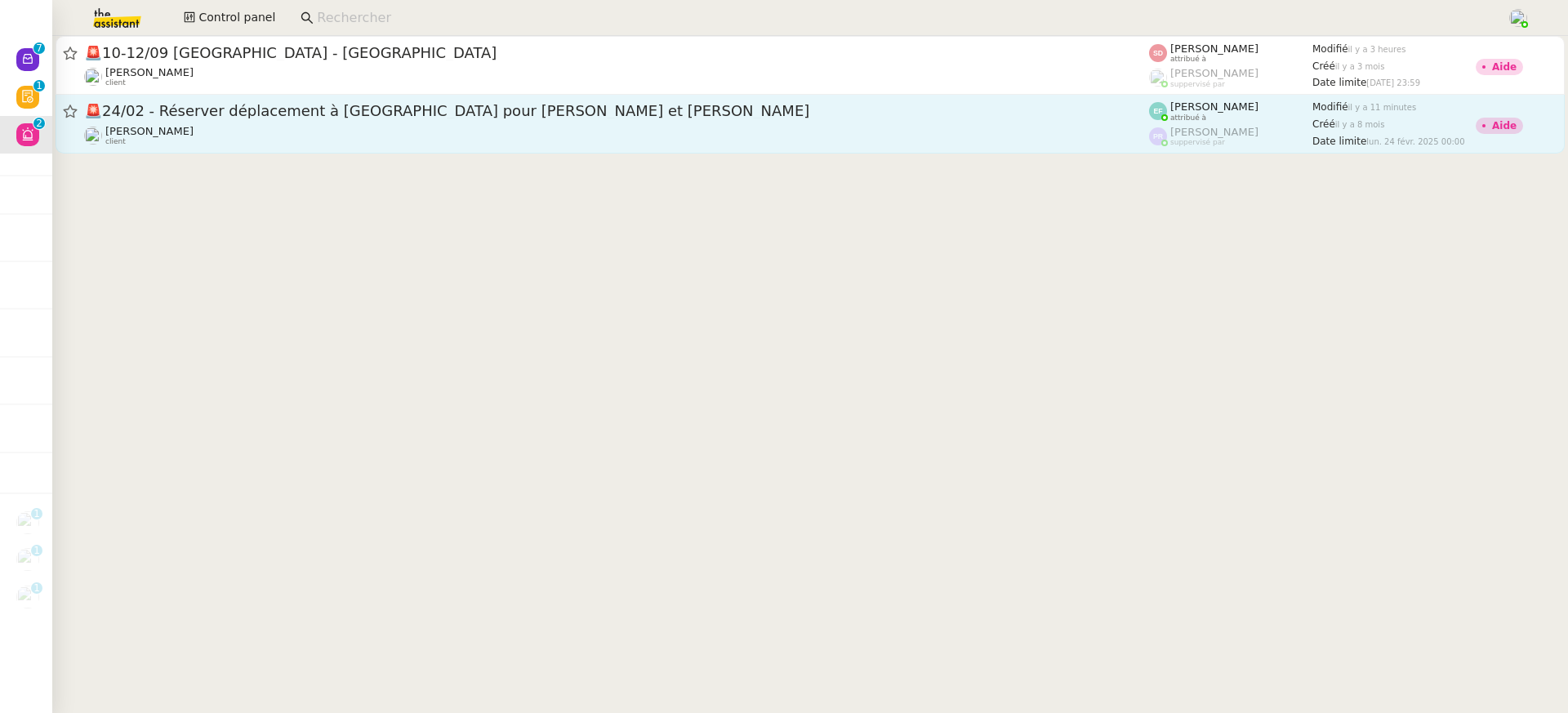
click at [879, 106] on span "🚨 24/02 - Réserver déplacement à Dubai pour Audrey et Gabrielle" at bounding box center [616, 111] width 1065 height 15
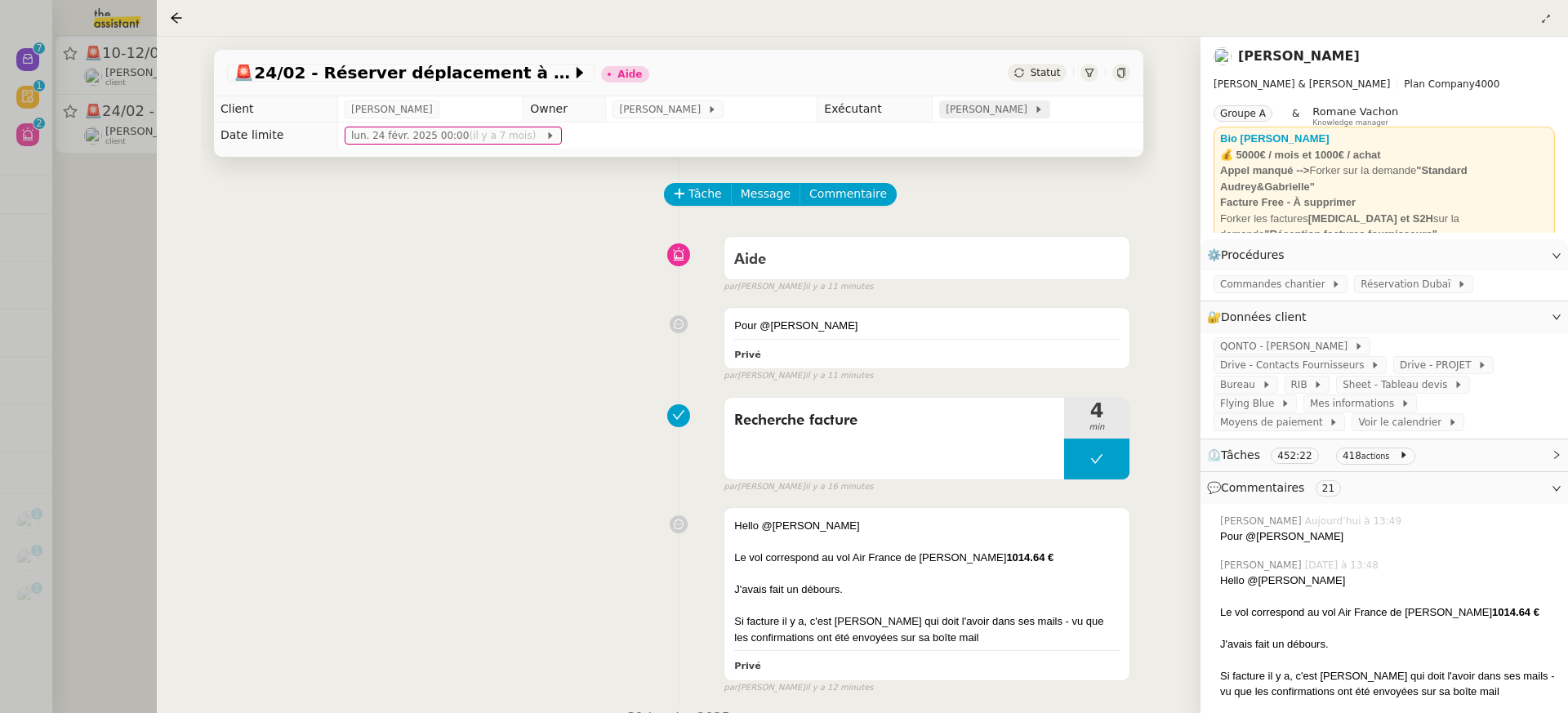
click at [999, 115] on span "[PERSON_NAME]" at bounding box center [989, 109] width 87 height 17
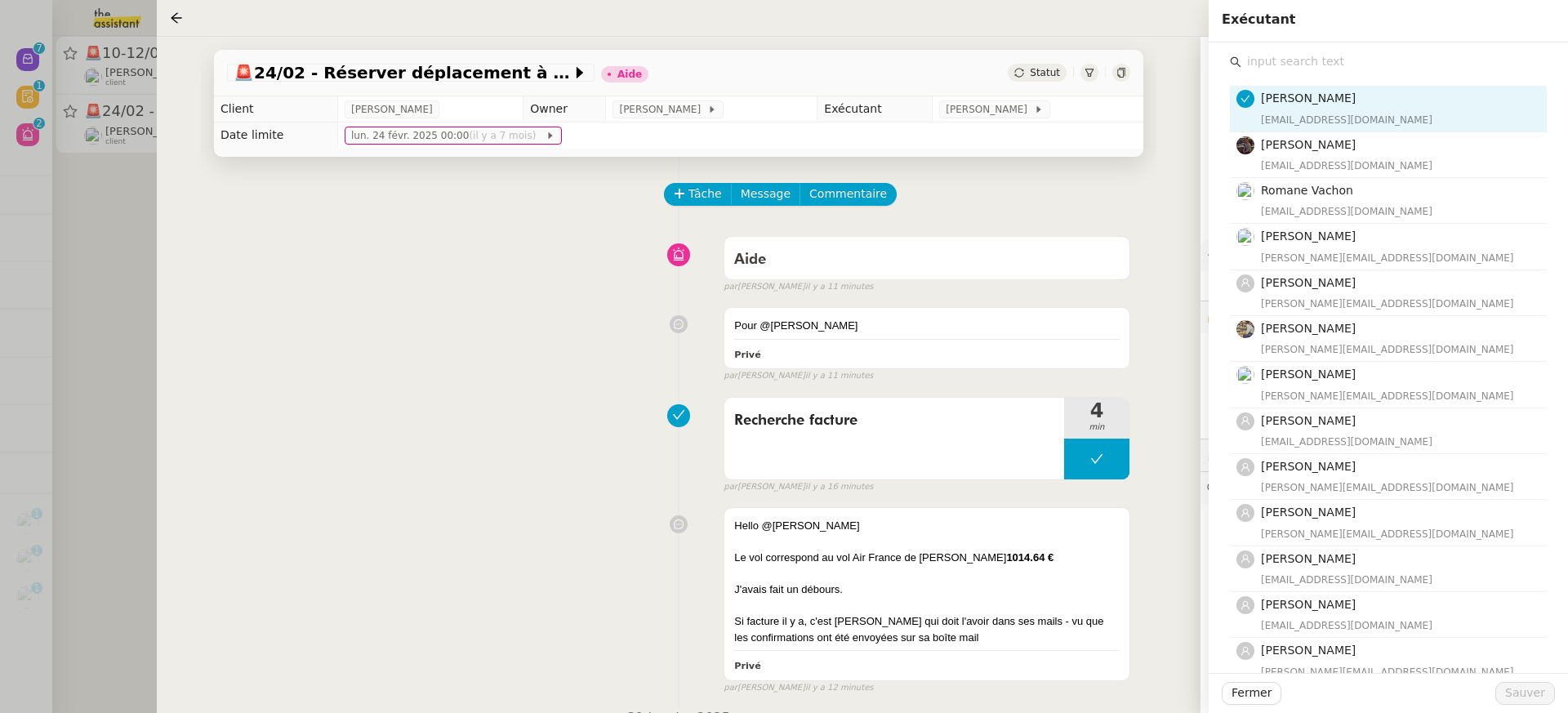
click at [1330, 66] on input "text" at bounding box center [1394, 61] width 306 height 22
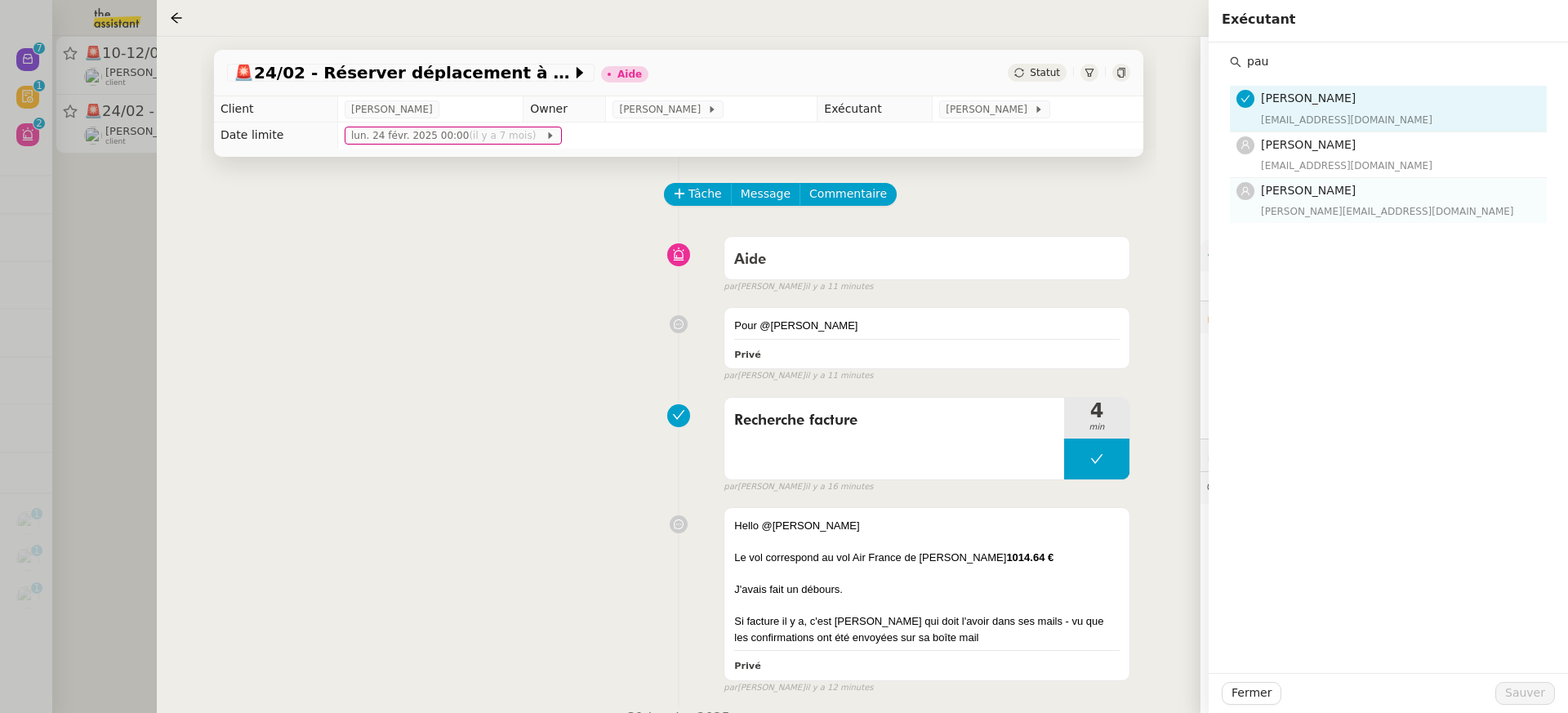
type input "pau"
click at [1324, 182] on h4 "[PERSON_NAME]" at bounding box center [1399, 191] width 276 height 19
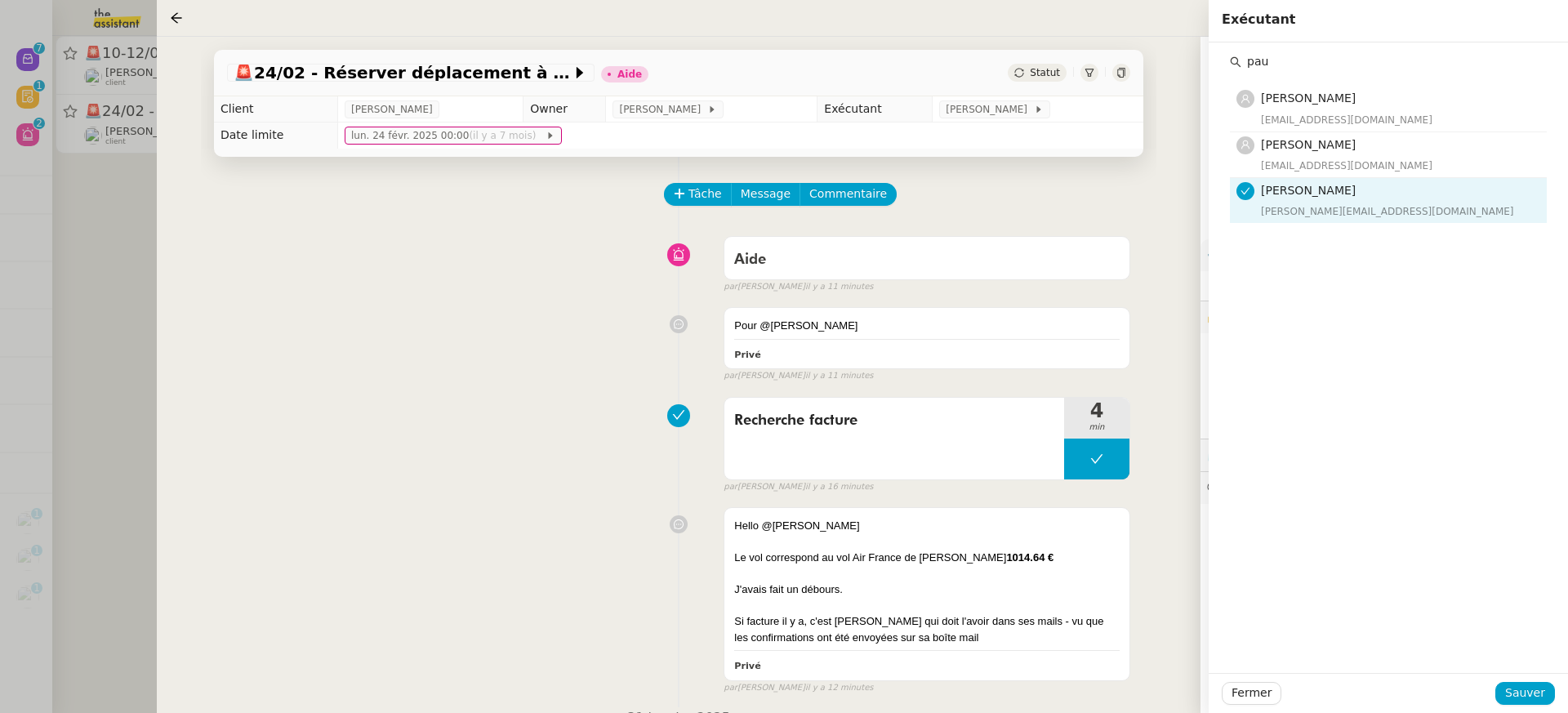
click at [1520, 706] on div "Fermer Sauver" at bounding box center [1388, 693] width 360 height 40
click at [1521, 691] on span "Sauver" at bounding box center [1525, 693] width 40 height 19
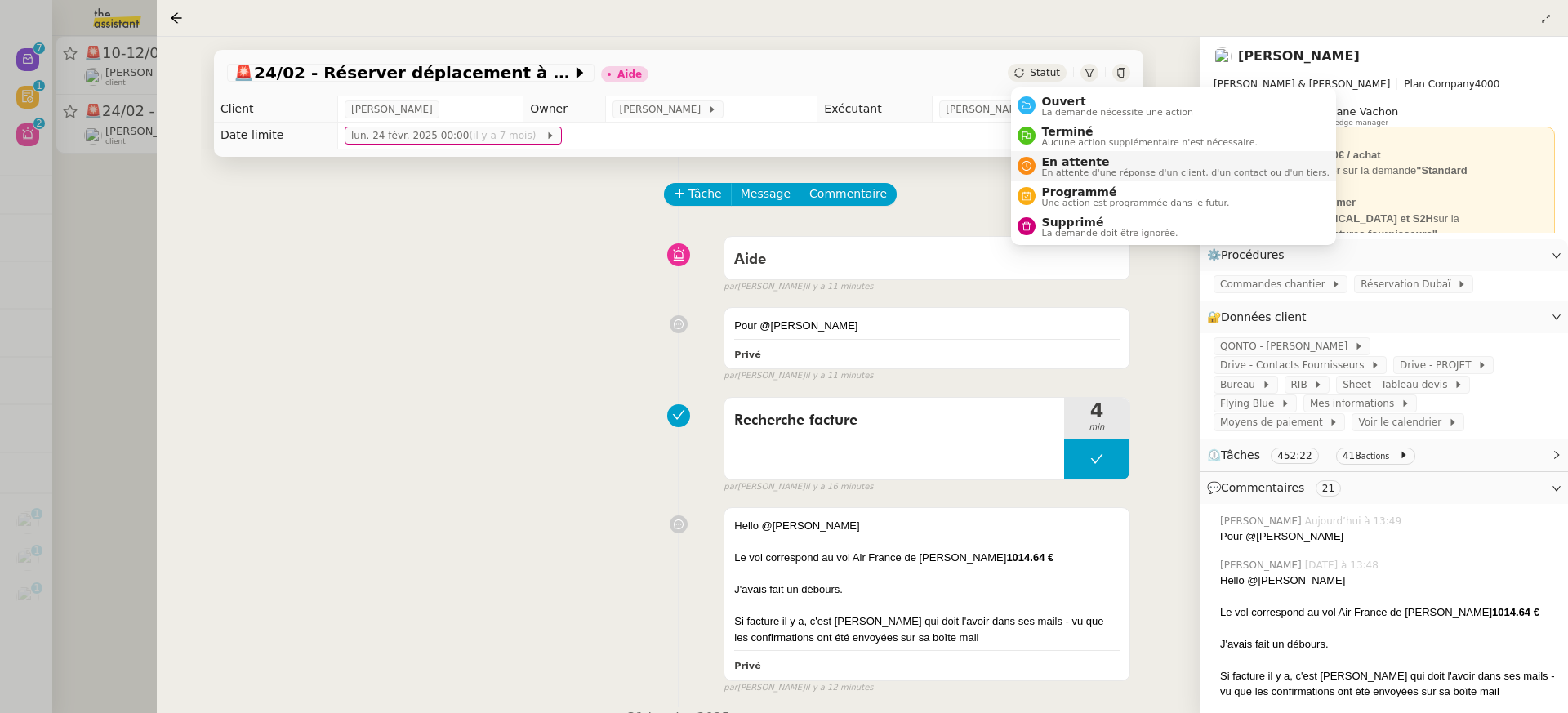
click at [1091, 158] on span "En attente" at bounding box center [1186, 161] width 287 height 13
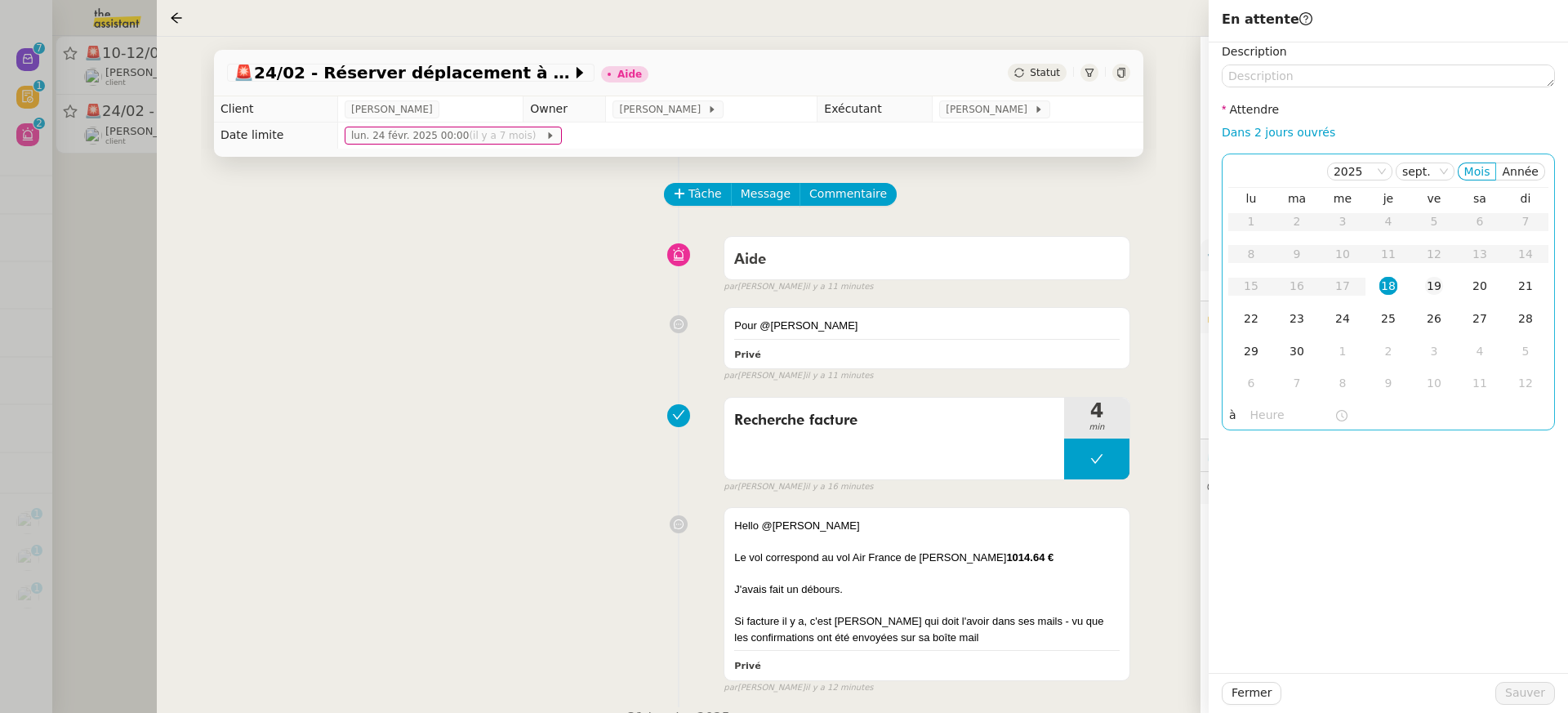
click at [1426, 298] on td "19" at bounding box center [1434, 286] width 45 height 32
click at [1518, 707] on div "Fermer Sauver" at bounding box center [1388, 693] width 360 height 40
click at [1514, 691] on span "Sauver" at bounding box center [1525, 693] width 40 height 19
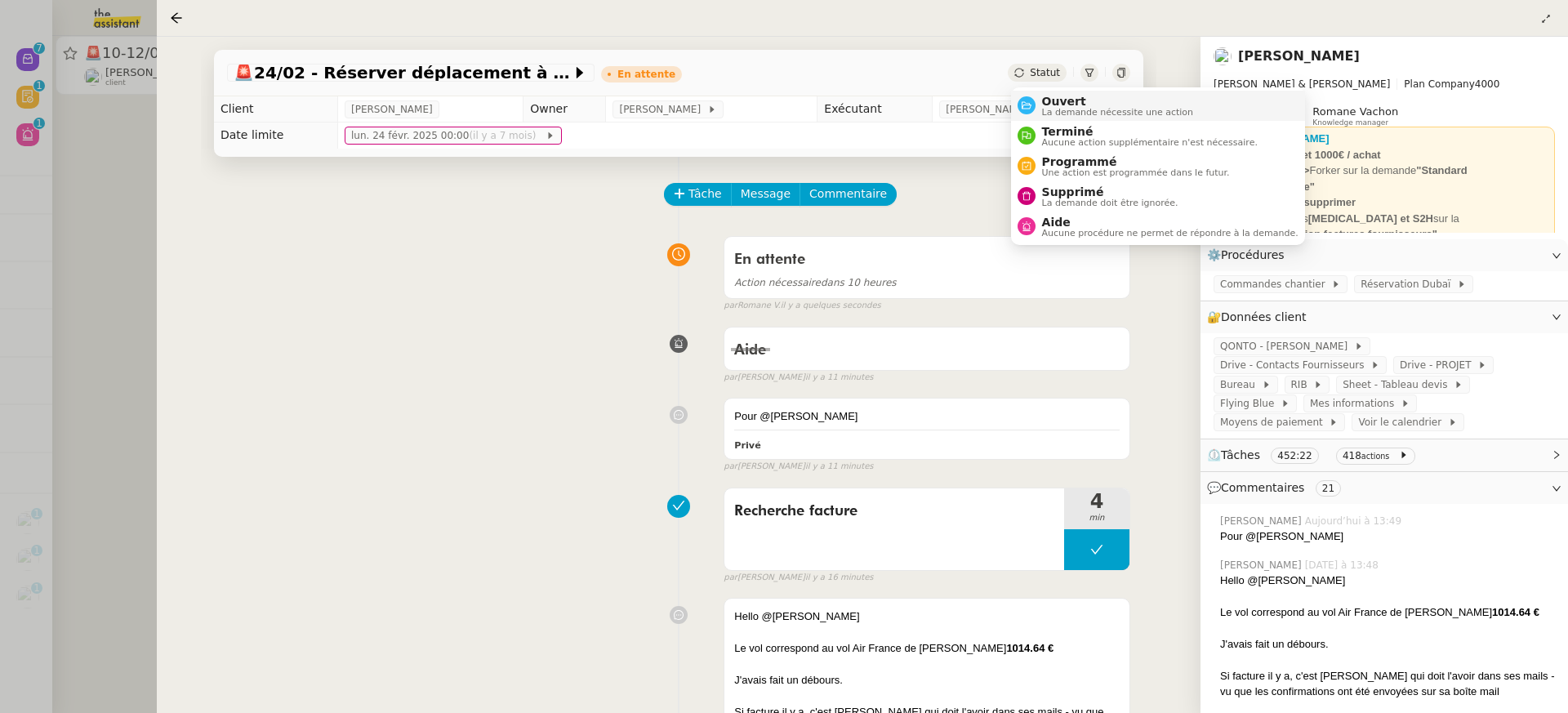
click at [1054, 107] on span "La demande nécessite une action" at bounding box center [1118, 112] width 152 height 9
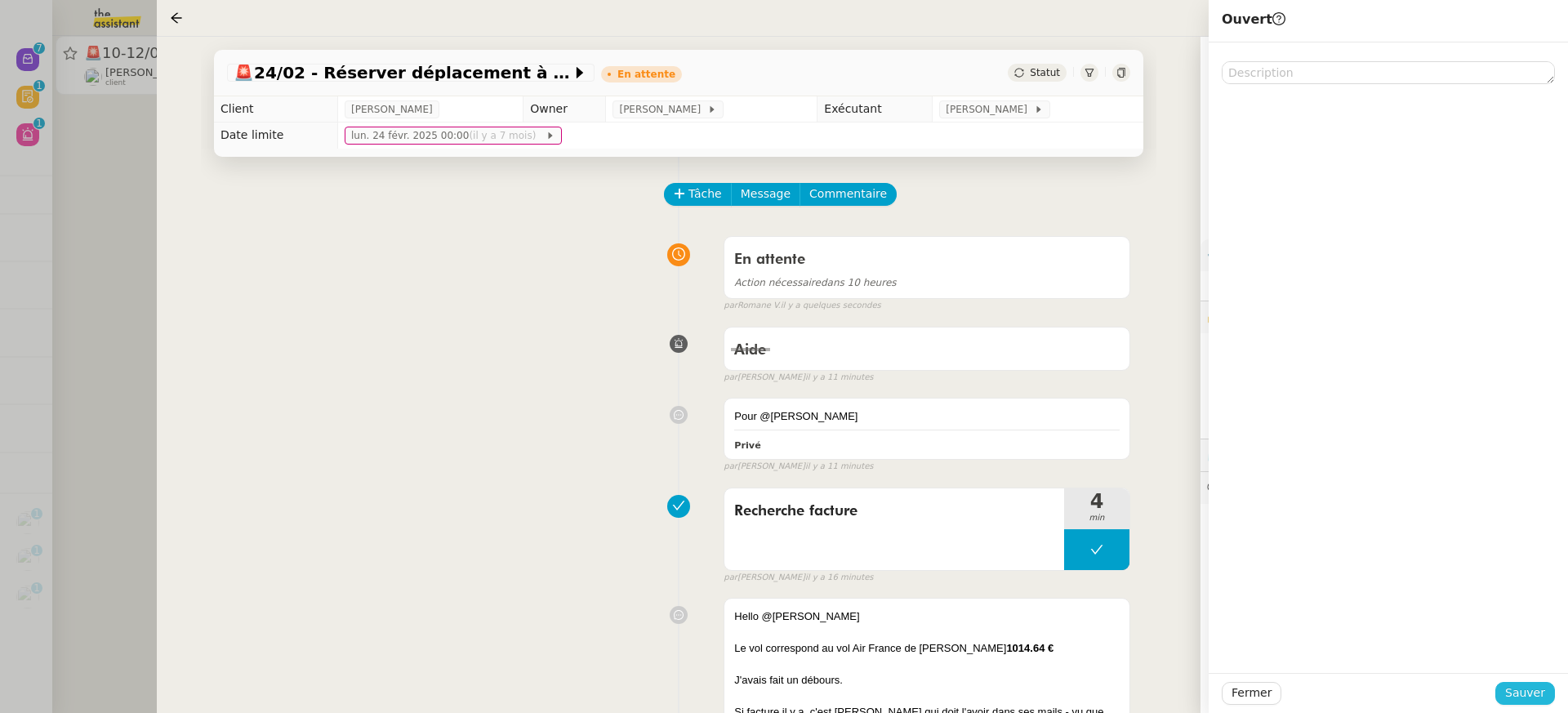
click at [1534, 689] on span "Sauver" at bounding box center [1525, 693] width 40 height 19
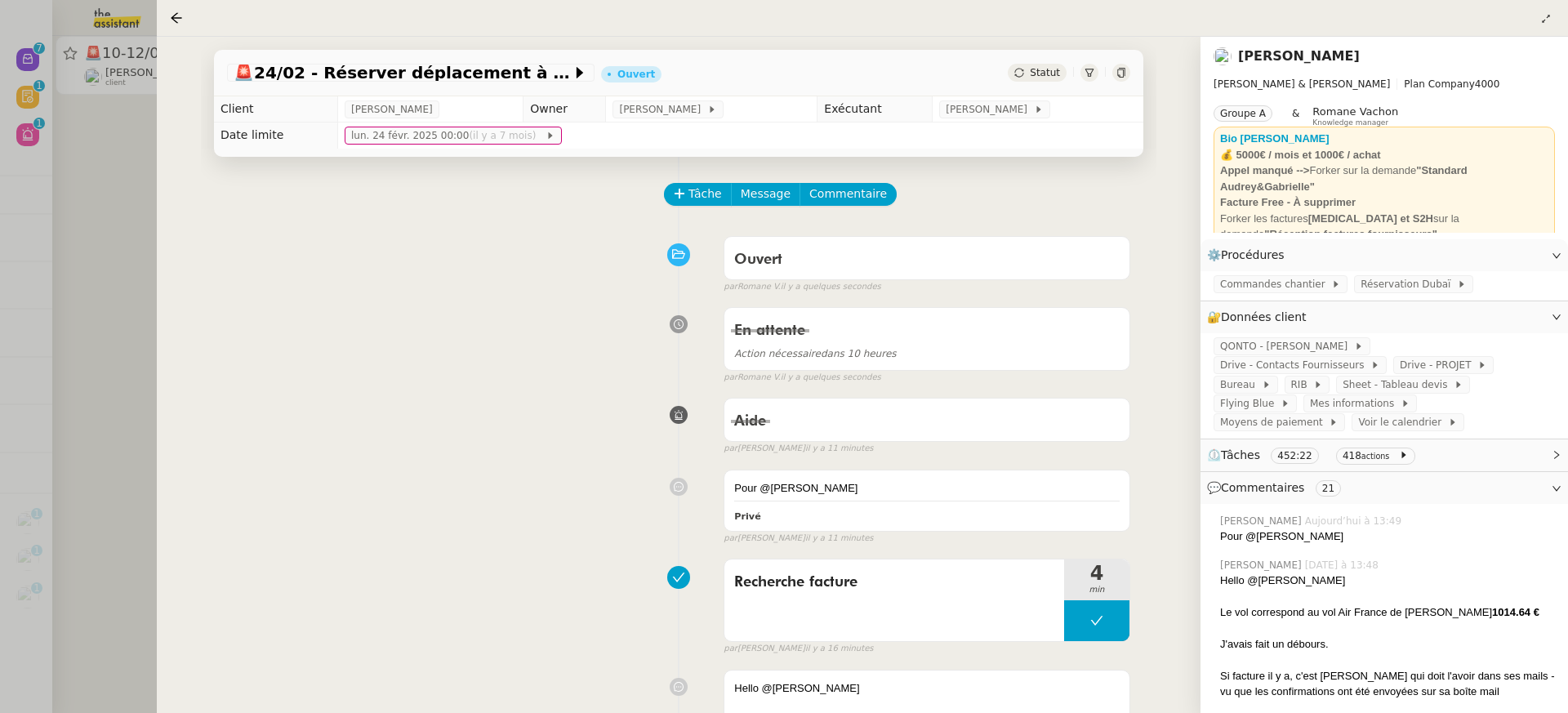
click at [103, 122] on div at bounding box center [784, 356] width 1568 height 713
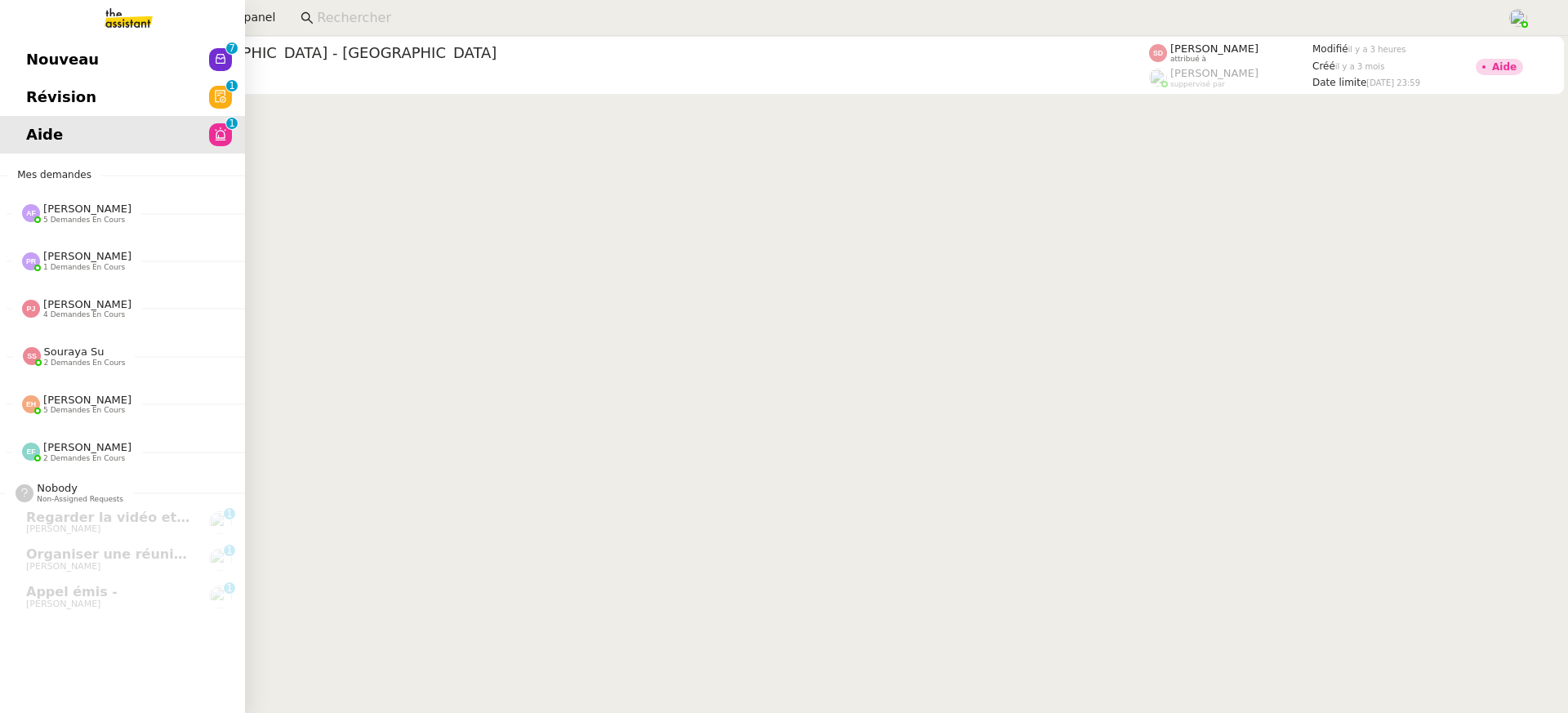
click at [23, 55] on link "Nouveau 0 1 2 3 4 5 6 7 8 9" at bounding box center [122, 59] width 245 height 38
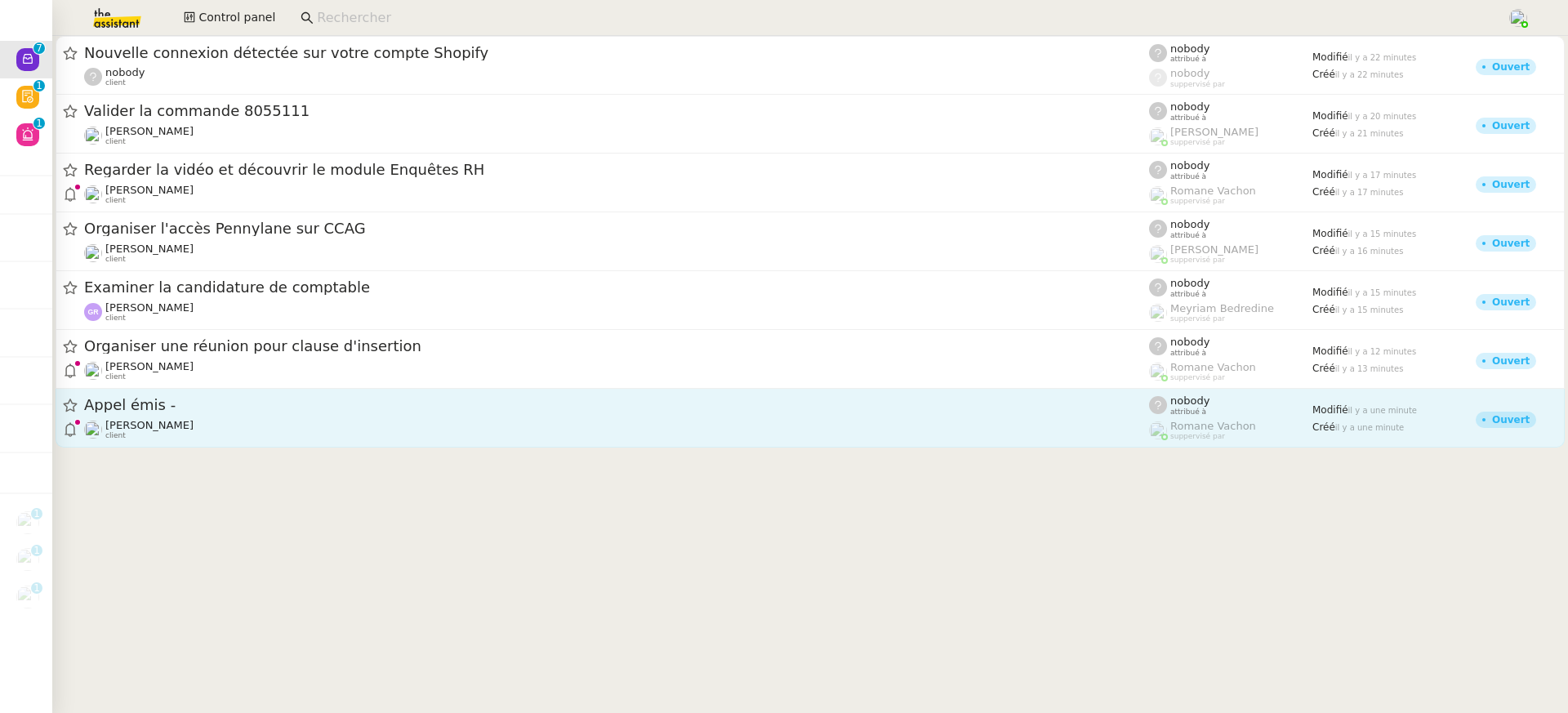
click at [251, 404] on span "Appel émis -" at bounding box center [616, 405] width 1065 height 15
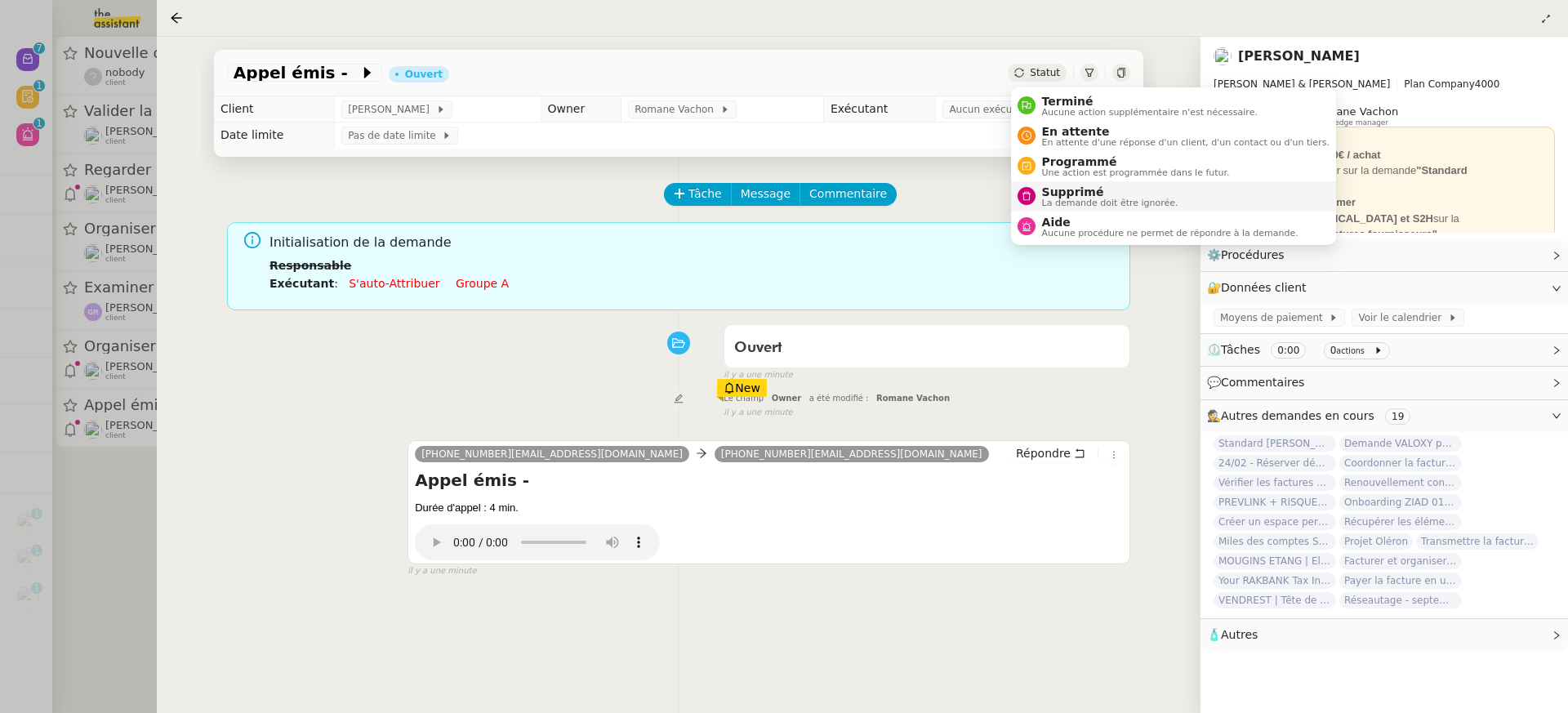
click at [1098, 208] on li "Supprimé La demande doit être ignorée." at bounding box center [1173, 196] width 325 height 31
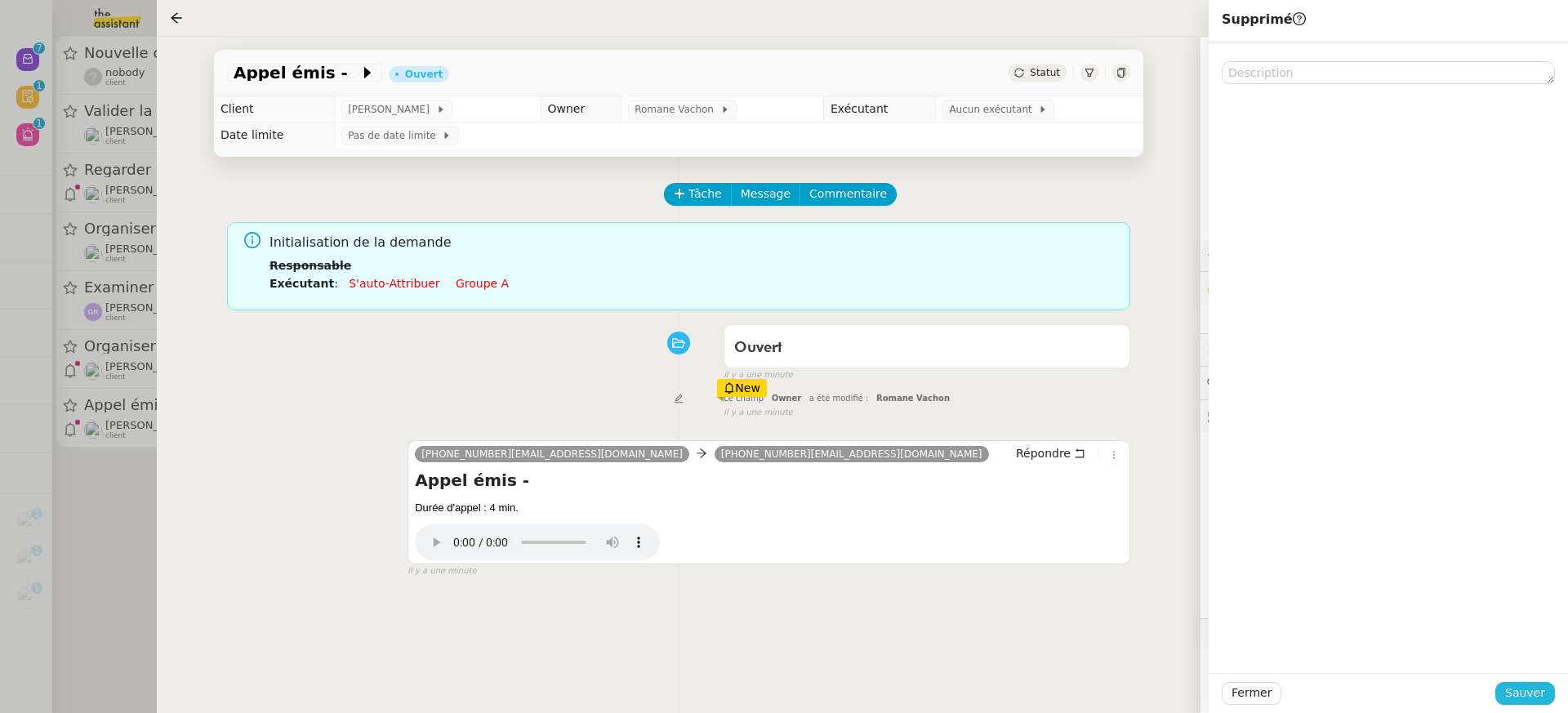
click at [1529, 691] on span "Sauver" at bounding box center [1525, 693] width 40 height 19
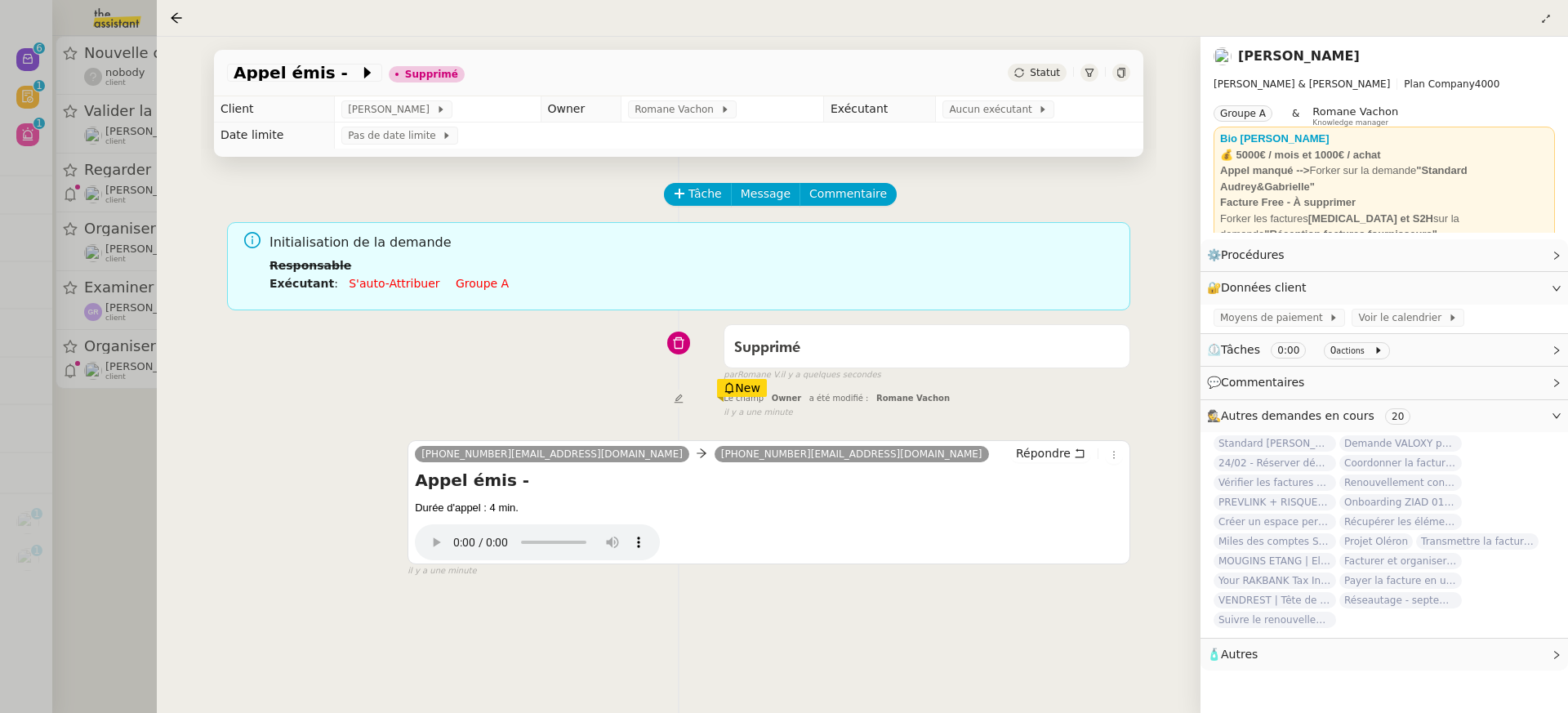
click at [127, 293] on div at bounding box center [784, 356] width 1568 height 713
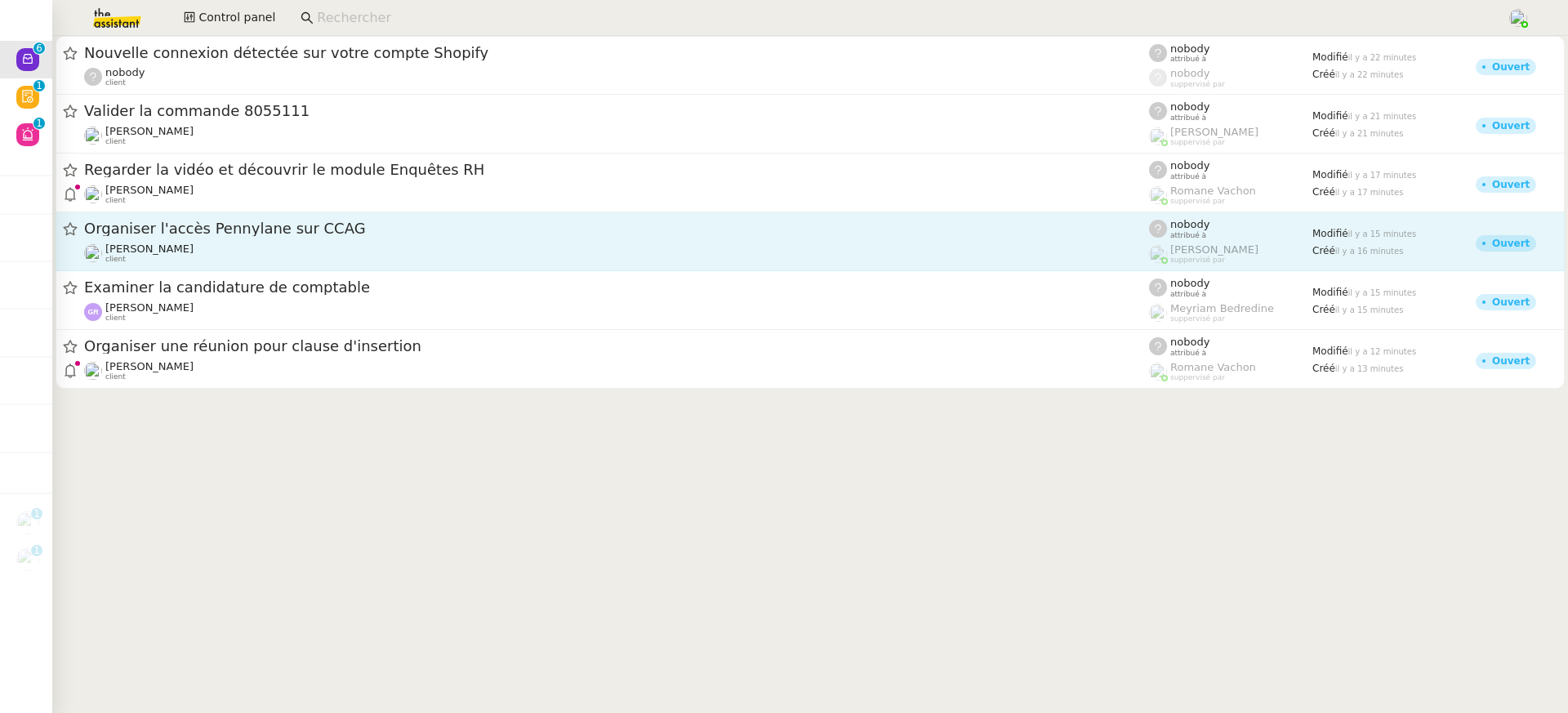
click at [300, 270] on link "Organiser l'accès Pennylane sur CCAG Maurice N'Diaye client nobody attribué à F…" at bounding box center [810, 241] width 1510 height 58
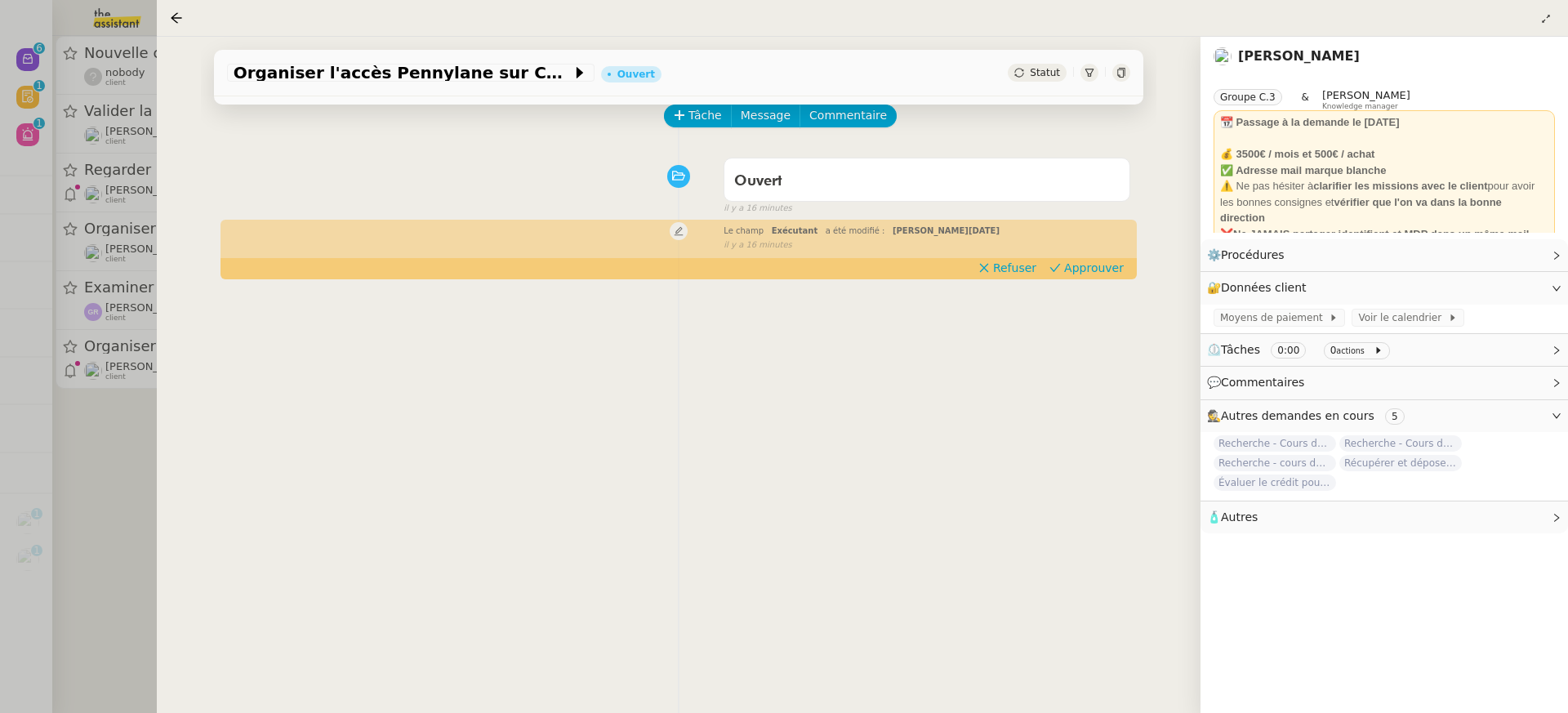
scroll to position [191, 0]
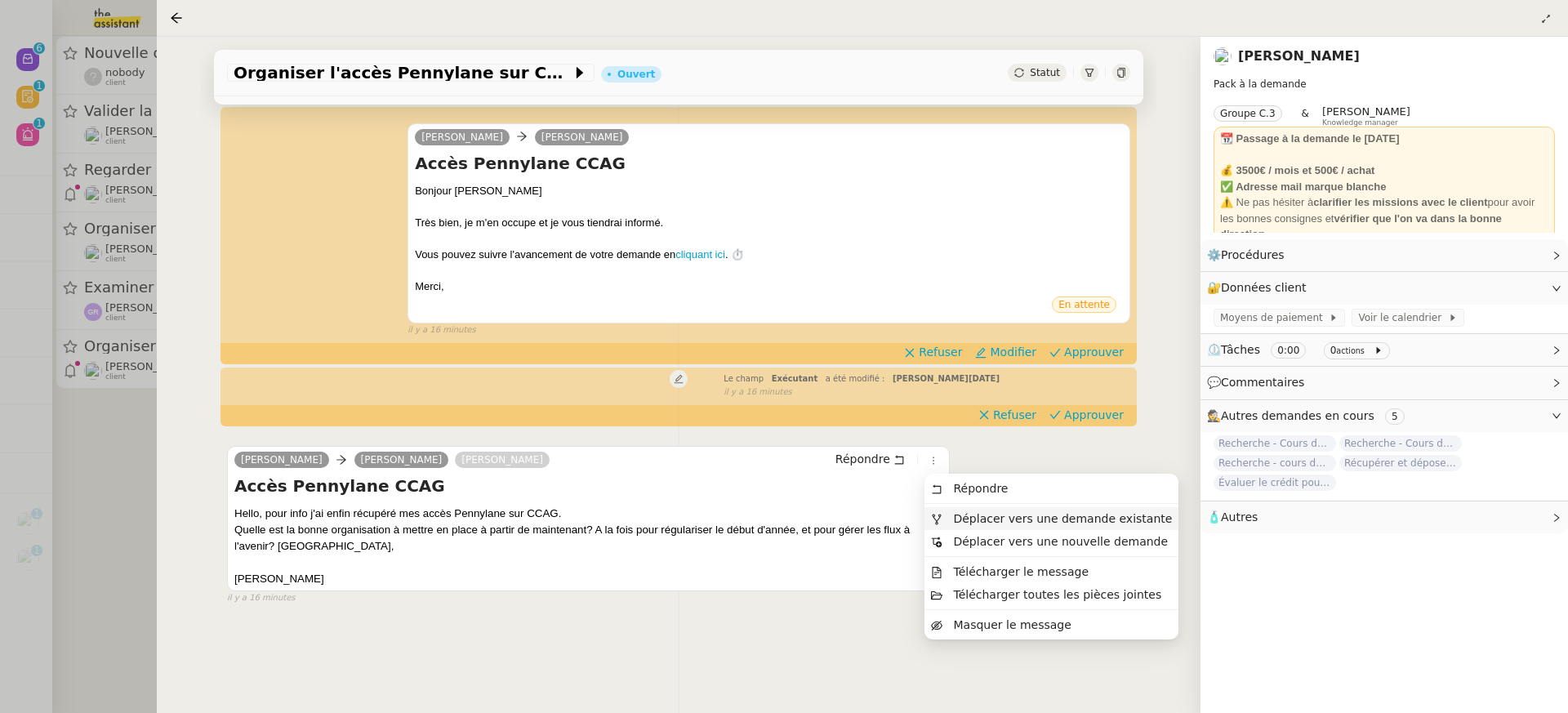
click at [972, 515] on span "Déplacer vers une demande existante" at bounding box center [1063, 518] width 219 height 13
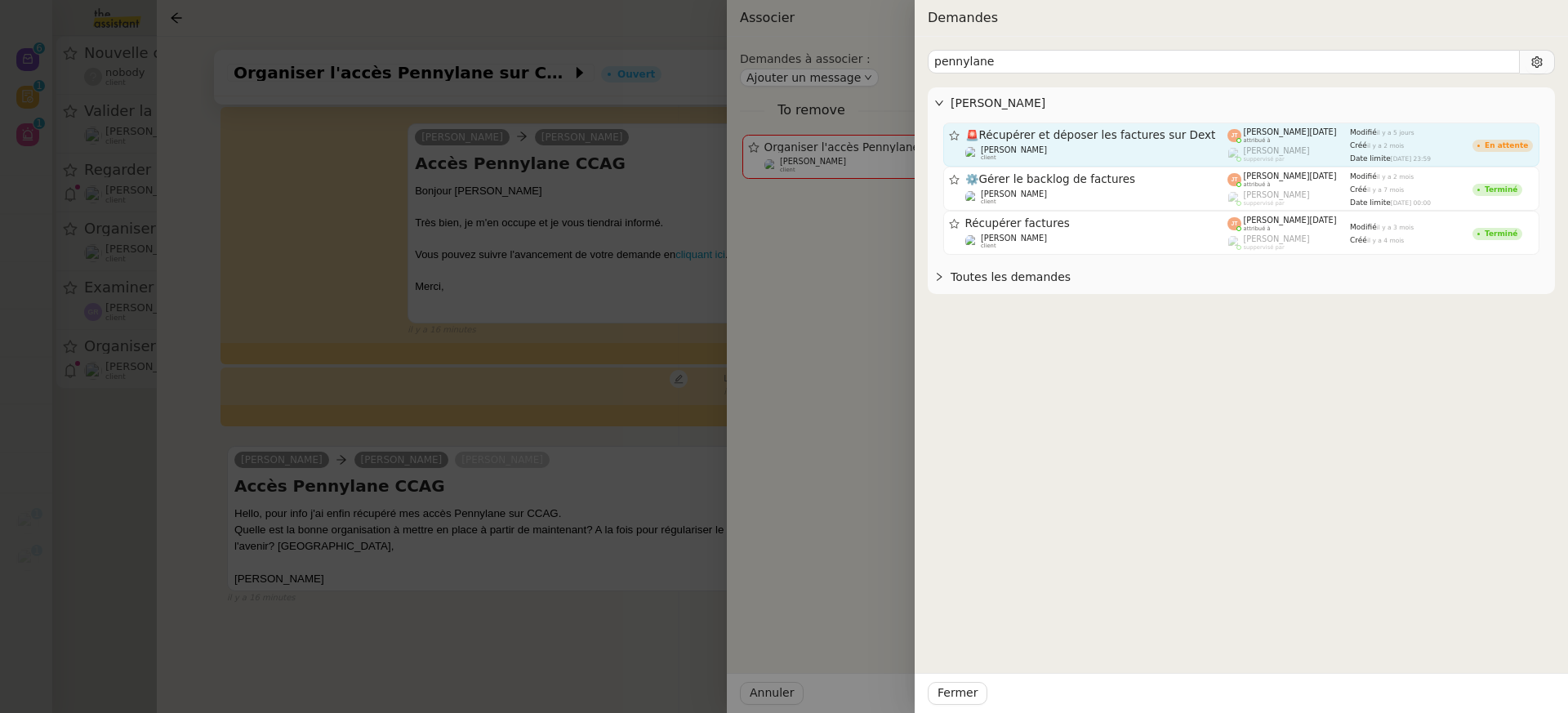
type input "pennylane"
click at [1208, 146] on div "Maurice N'Diaye client" at bounding box center [1097, 154] width 263 height 17
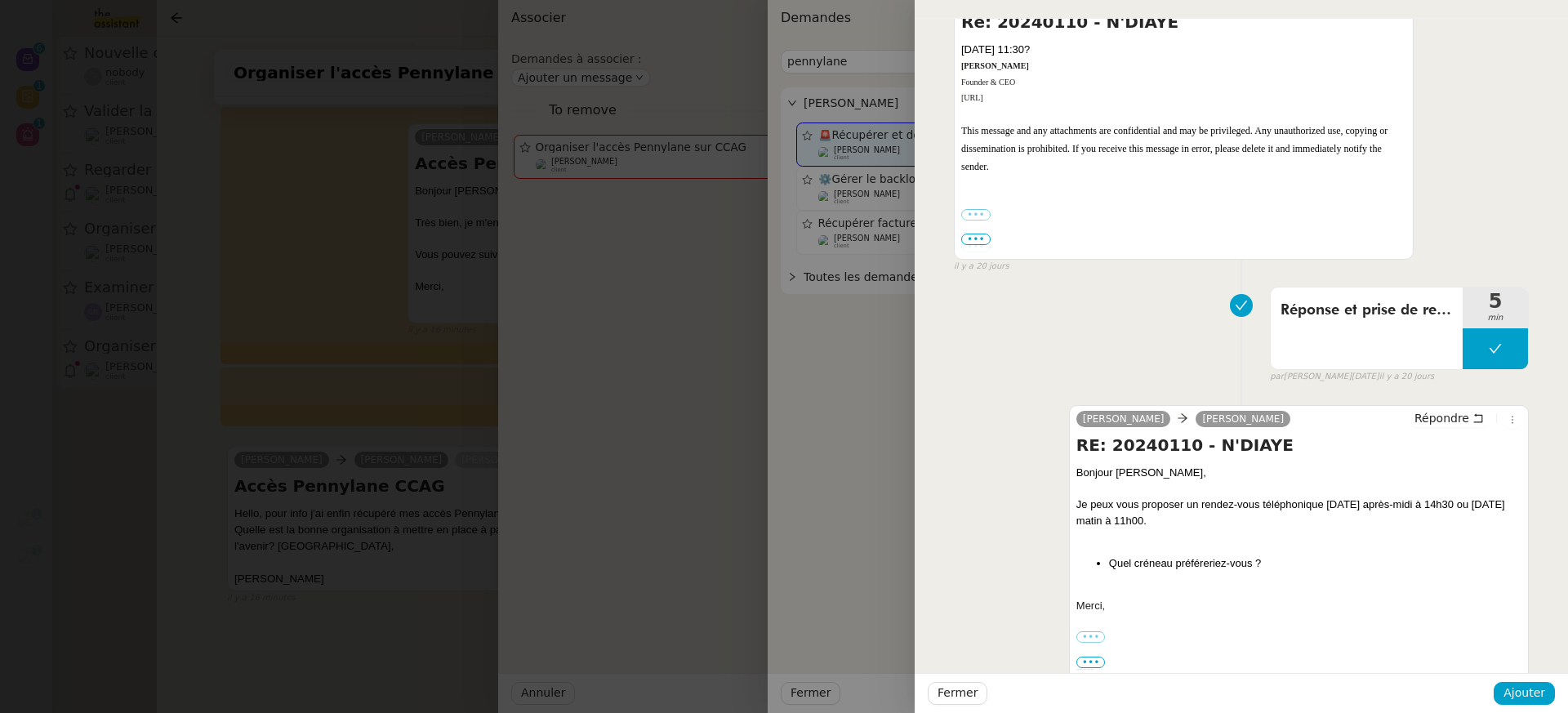
scroll to position [1734, 0]
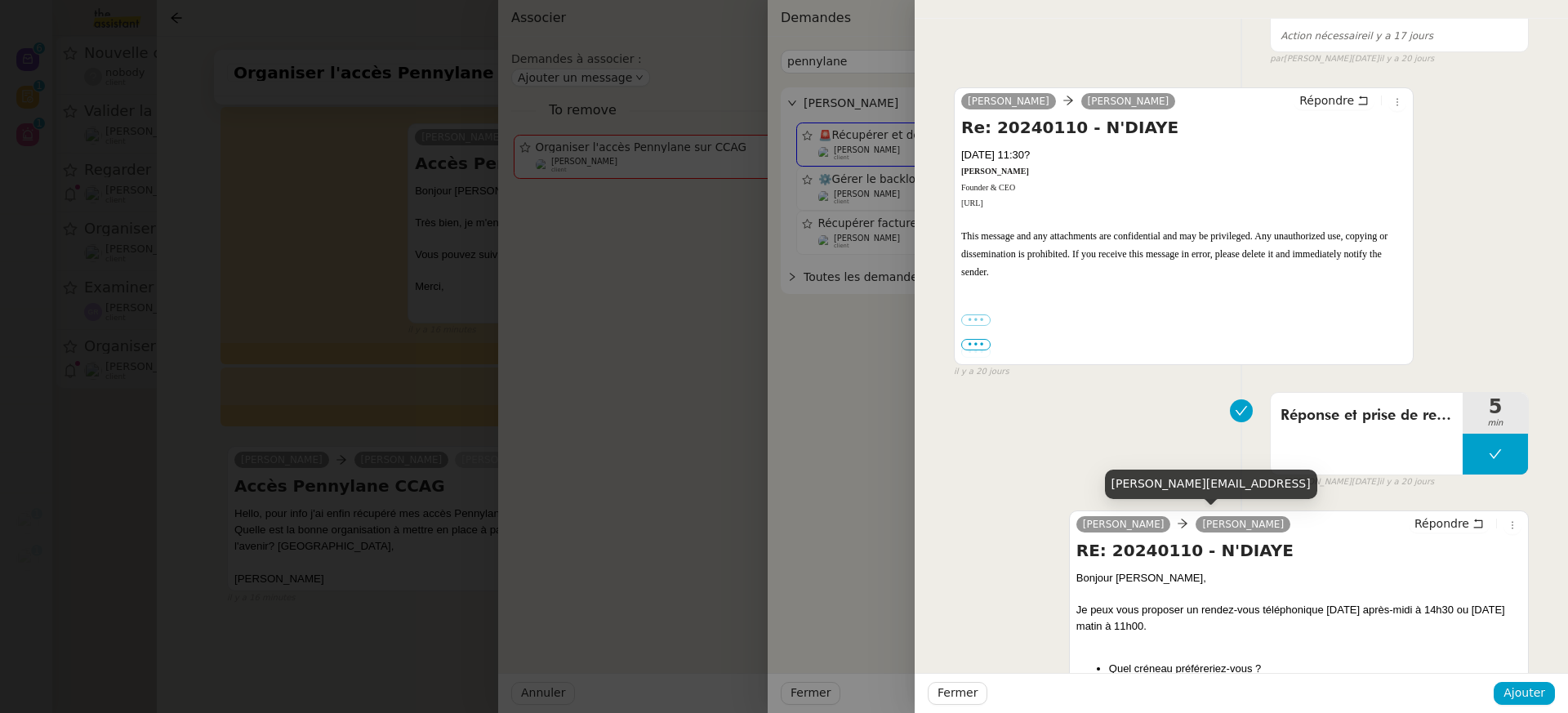
click at [412, 491] on div at bounding box center [784, 356] width 1568 height 713
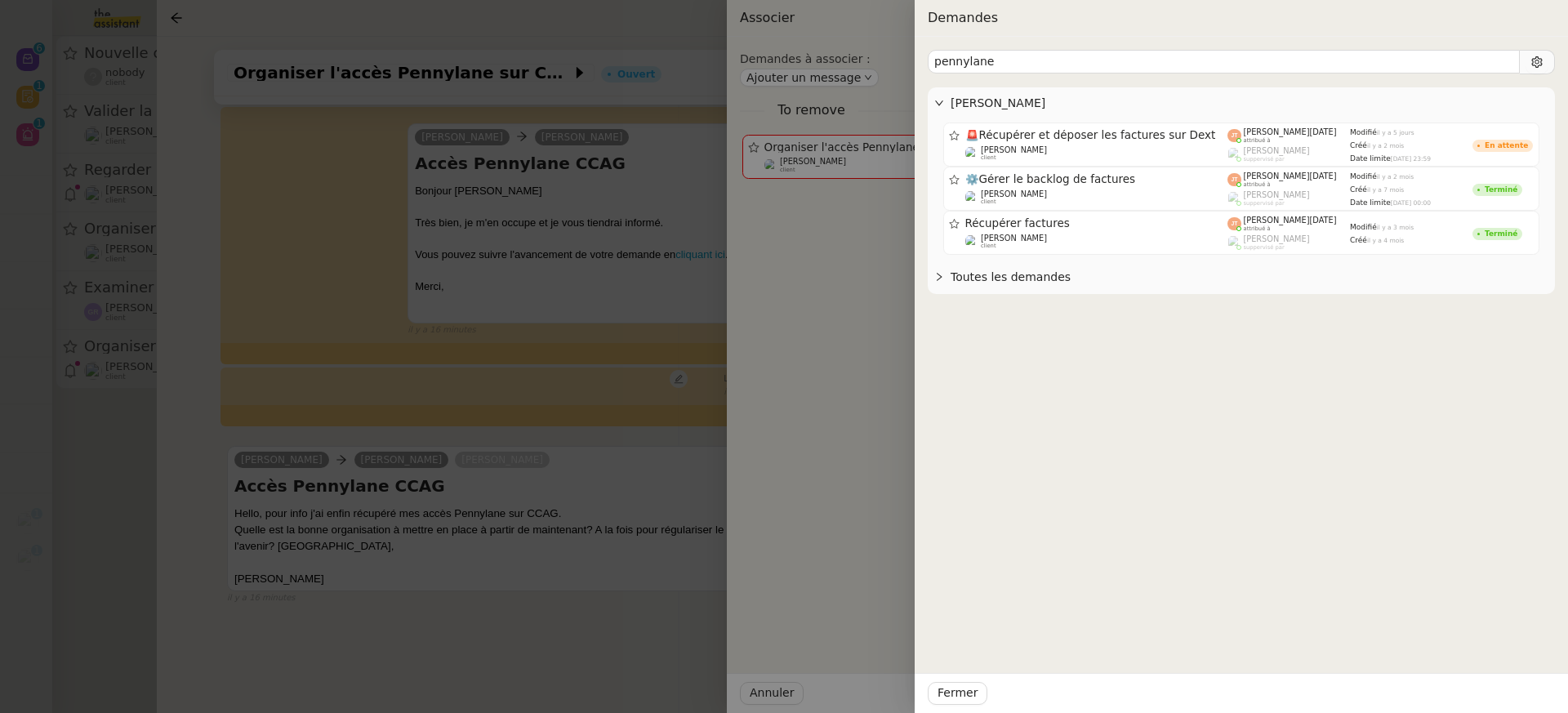
click at [412, 491] on div at bounding box center [784, 356] width 1568 height 713
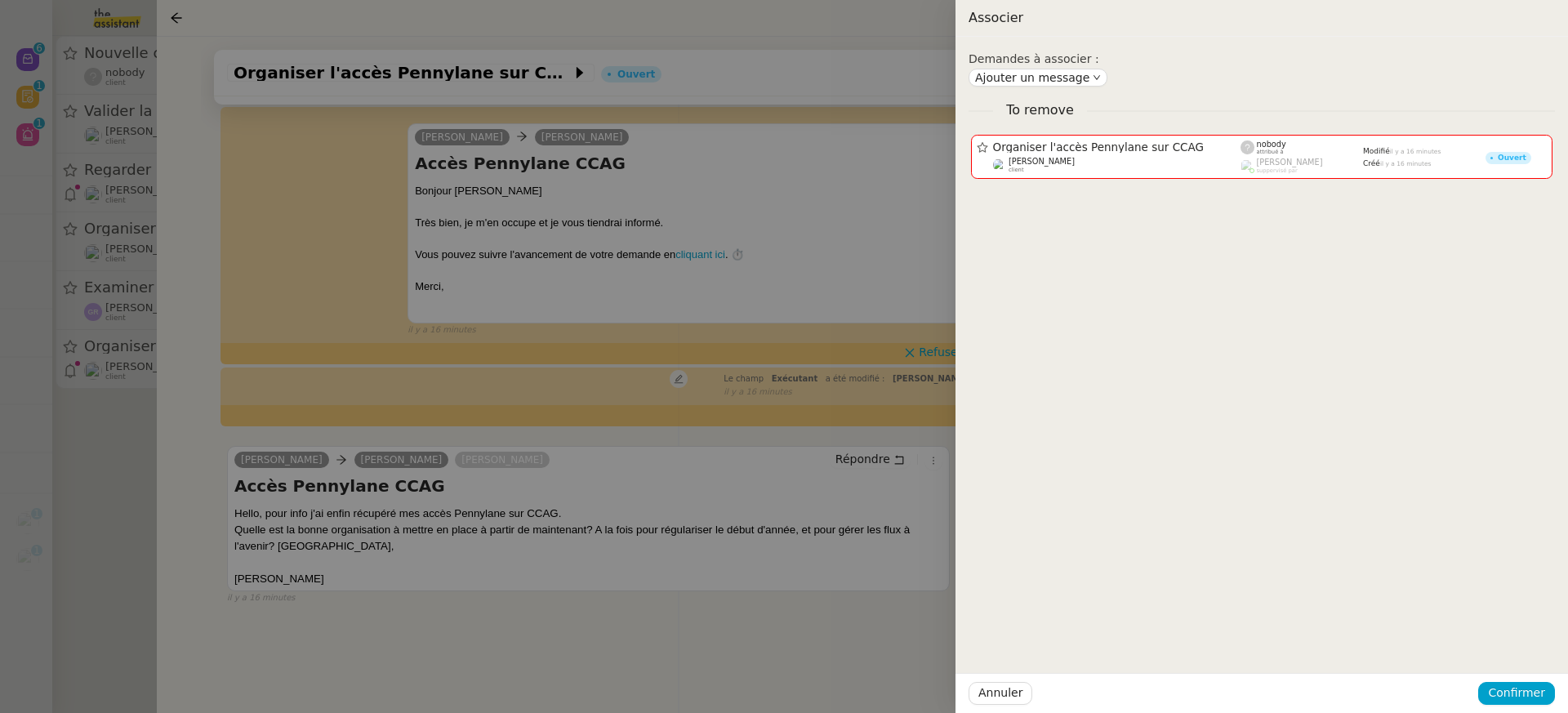
click at [412, 491] on div at bounding box center [784, 356] width 1568 height 713
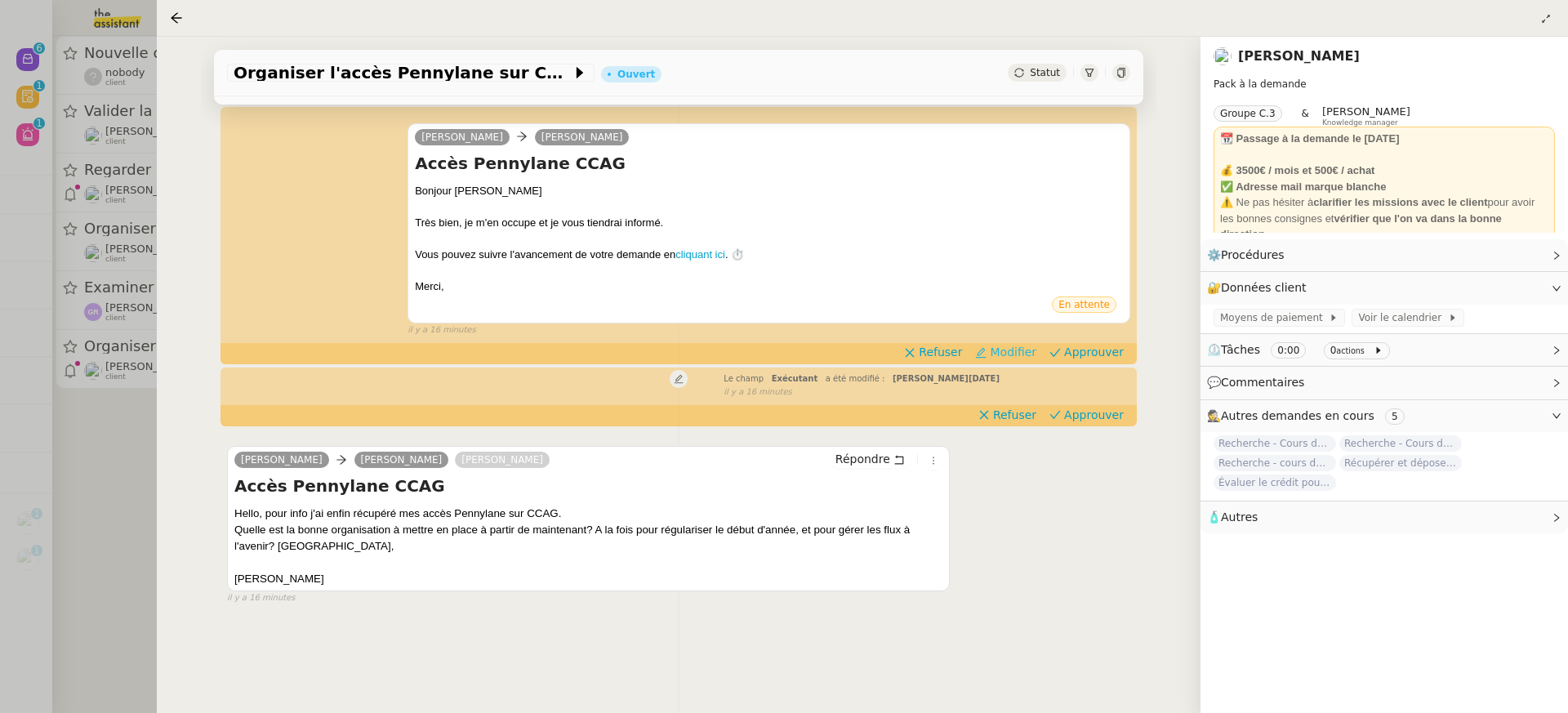
click at [1014, 348] on span "Modifier" at bounding box center [1013, 352] width 46 height 17
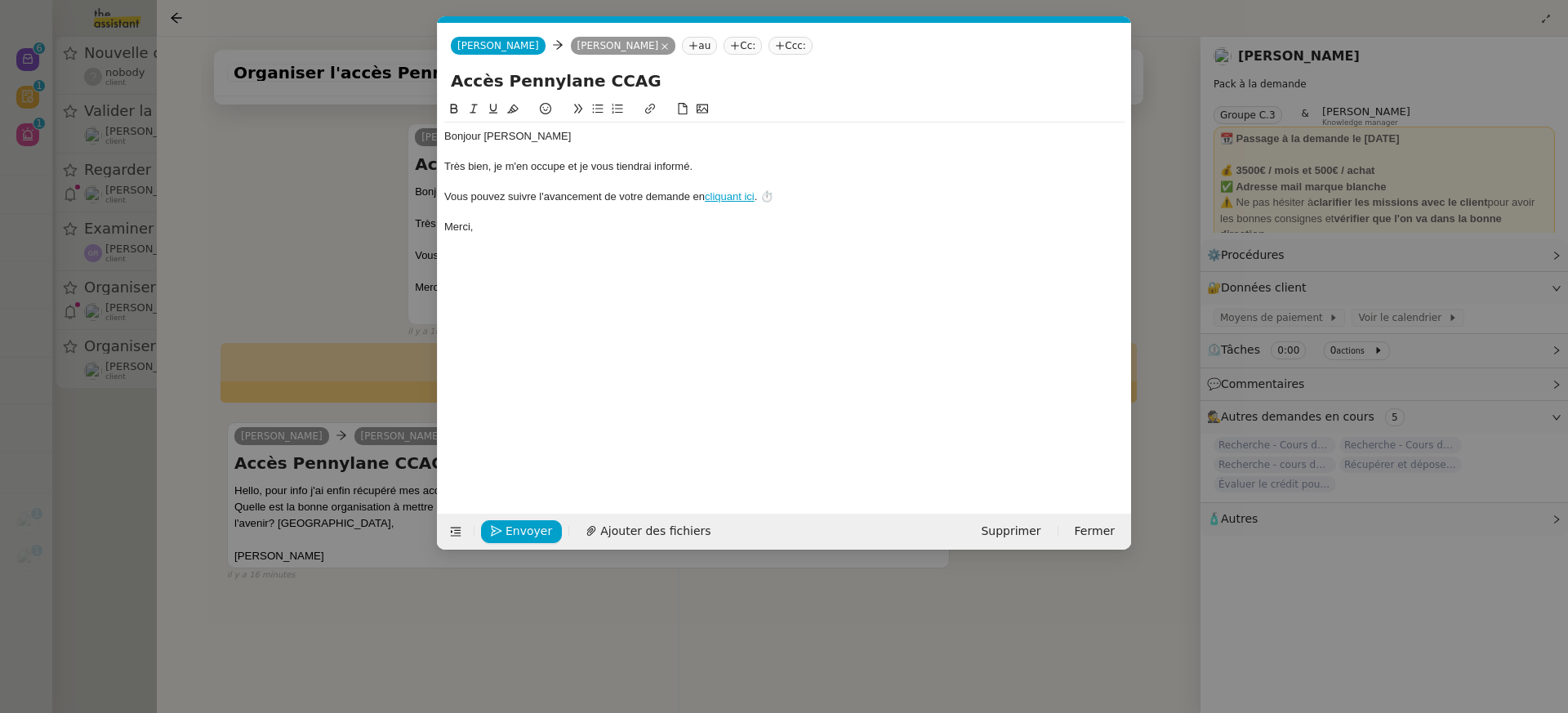
scroll to position [0, 34]
click at [1013, 535] on span "Supprimer" at bounding box center [1010, 531] width 59 height 19
click at [1155, 492] on span "OK" at bounding box center [1163, 487] width 17 height 17
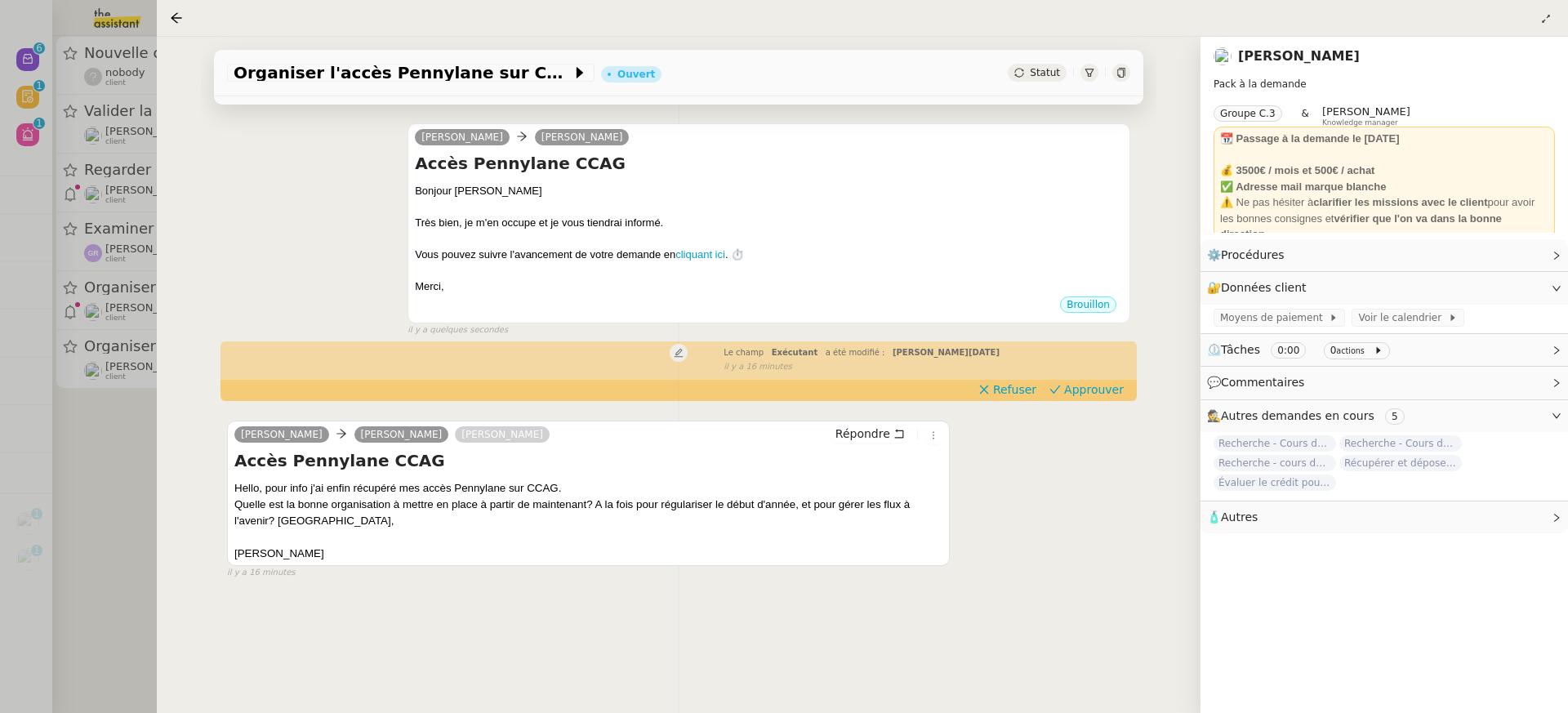
scroll to position [0, 0]
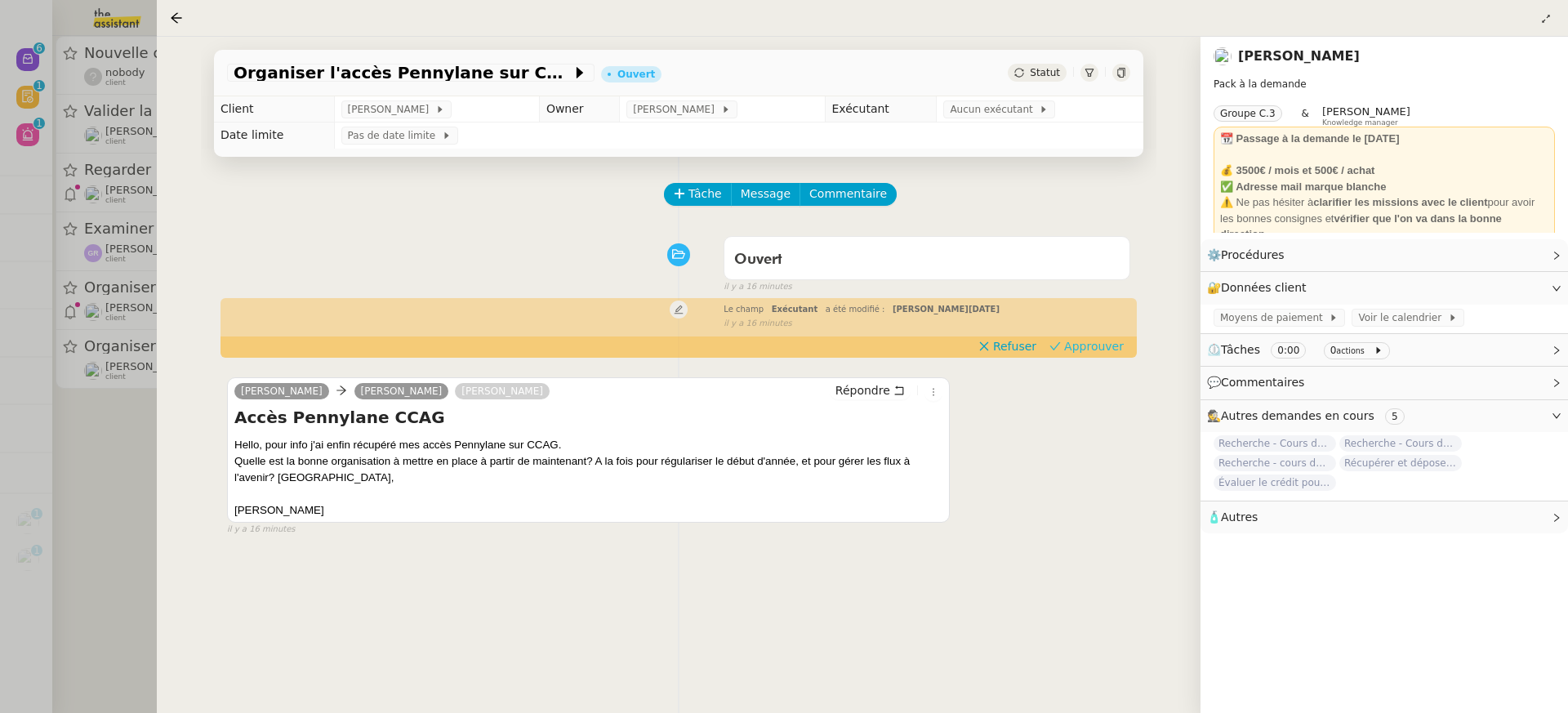
click at [1118, 346] on span "Approuver" at bounding box center [1094, 346] width 59 height 17
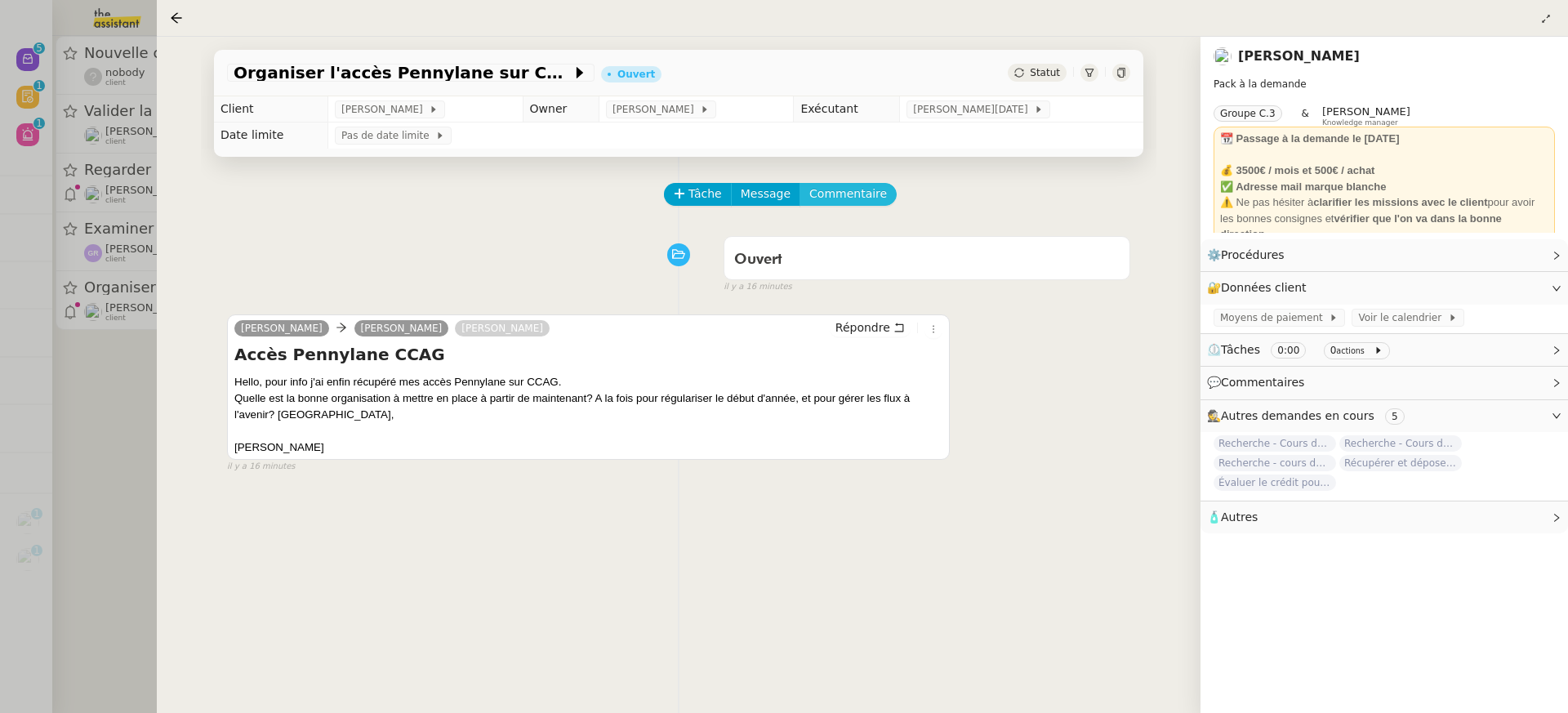
click at [869, 193] on span "Commentaire" at bounding box center [848, 194] width 78 height 19
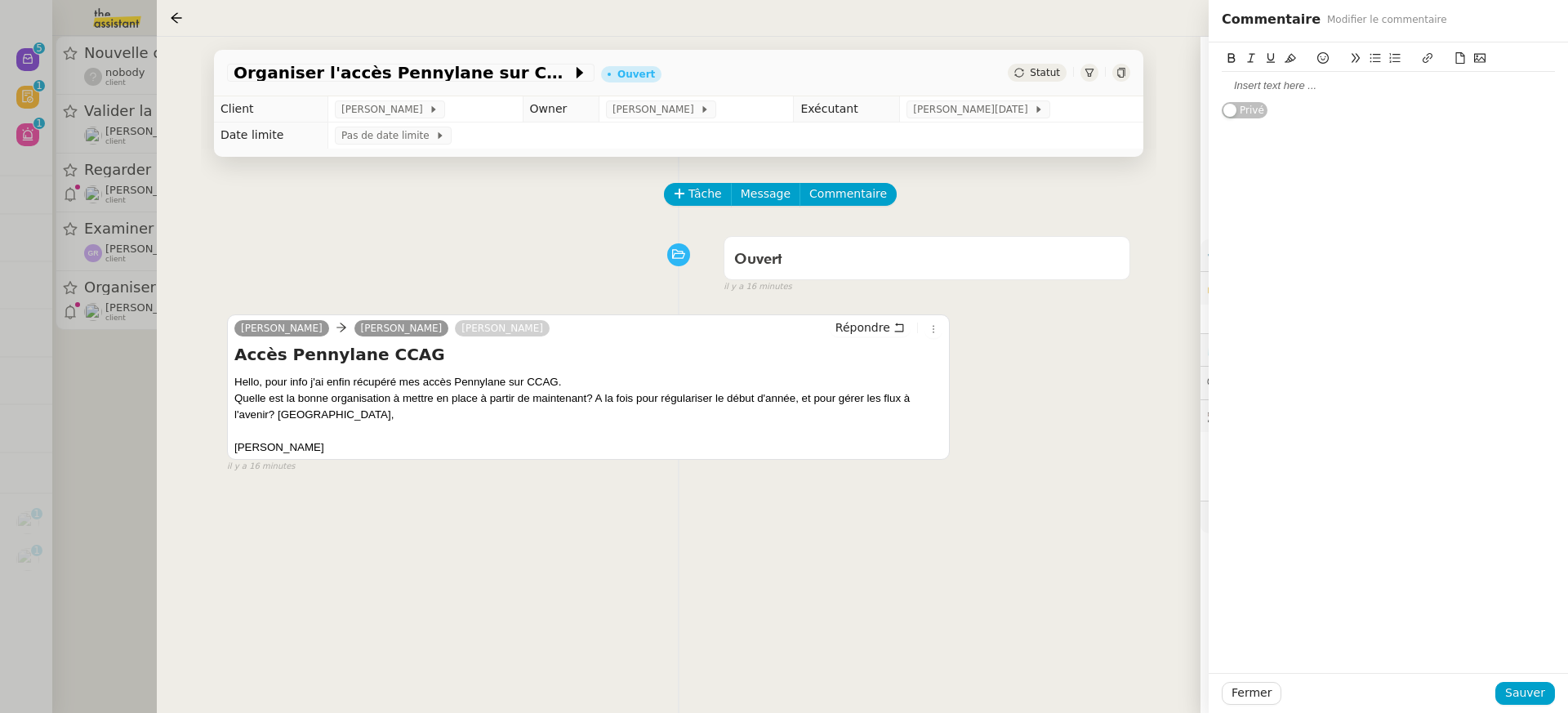
click at [1283, 90] on div at bounding box center [1388, 86] width 334 height 15
click at [1518, 688] on span "Sauver" at bounding box center [1525, 693] width 40 height 19
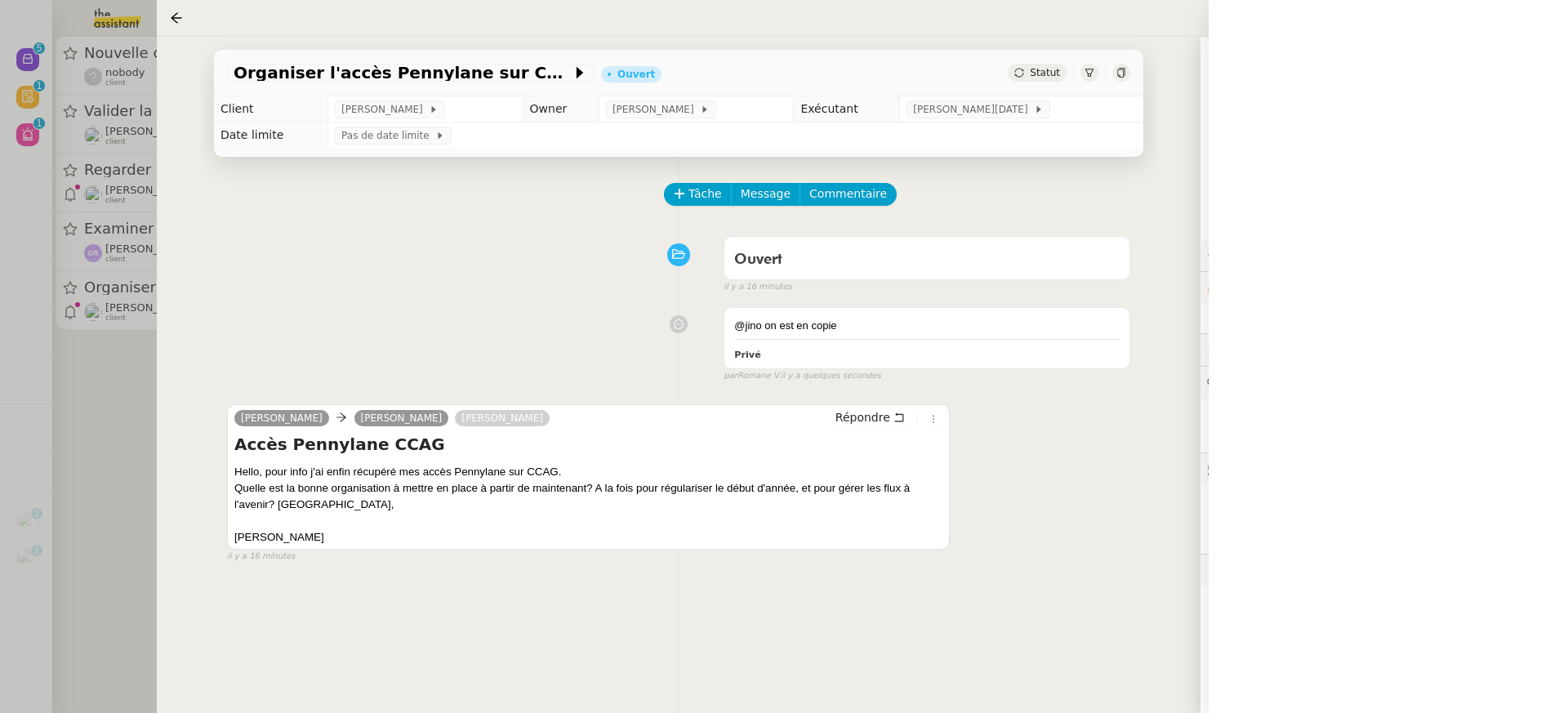
click at [77, 320] on div at bounding box center [784, 356] width 1568 height 713
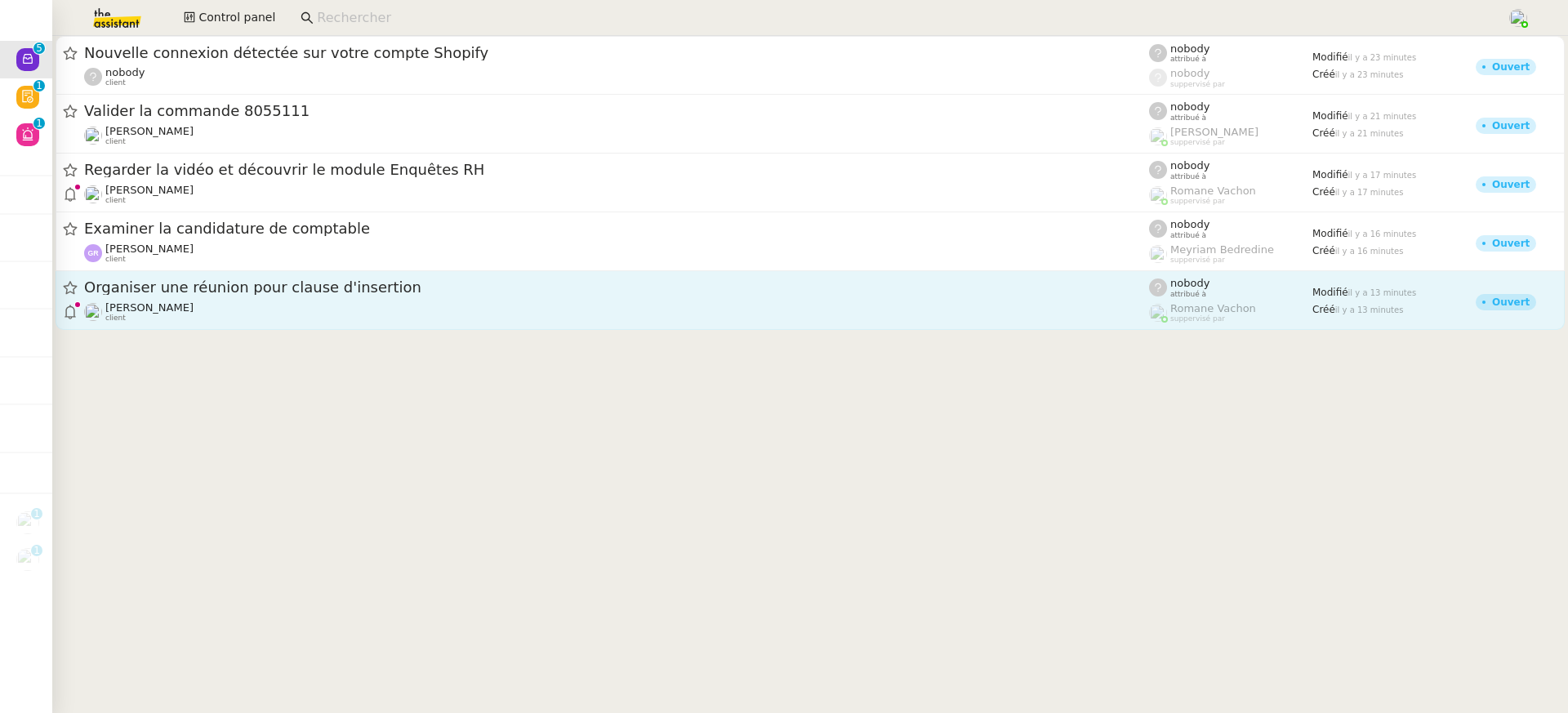
click at [295, 319] on div "Vitor Alvites client" at bounding box center [616, 312] width 1065 height 21
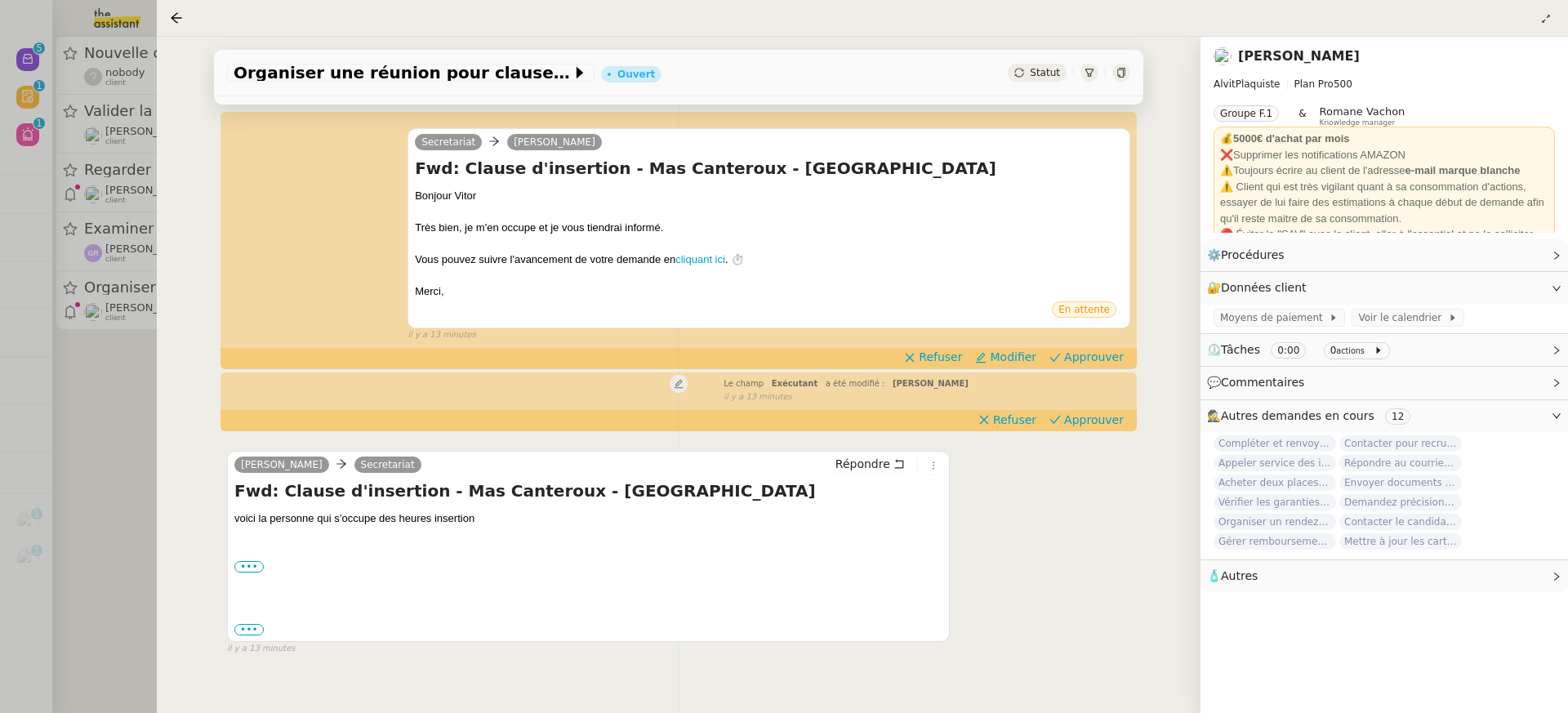
scroll to position [285, 0]
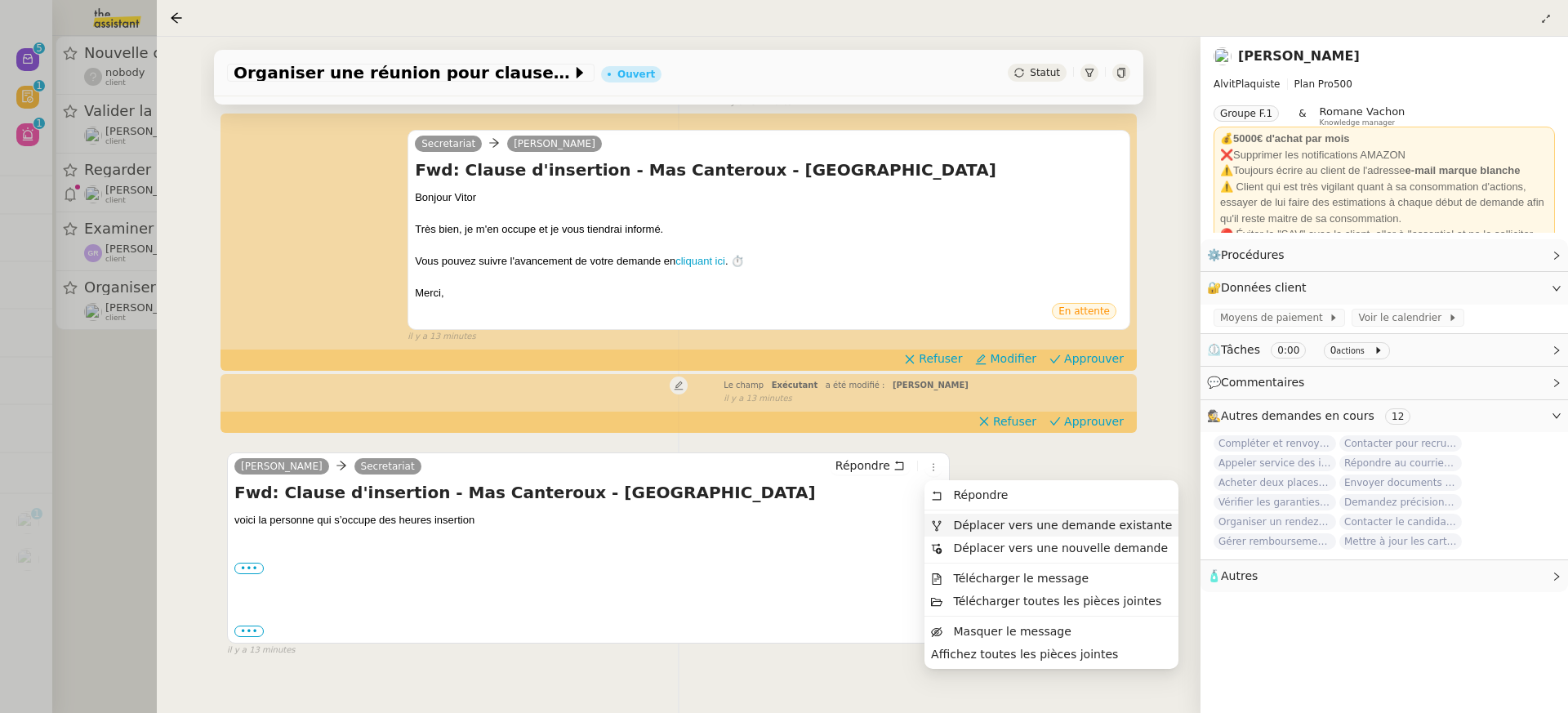
click at [973, 518] on span "Déplacer vers une demande existante" at bounding box center [1063, 524] width 219 height 13
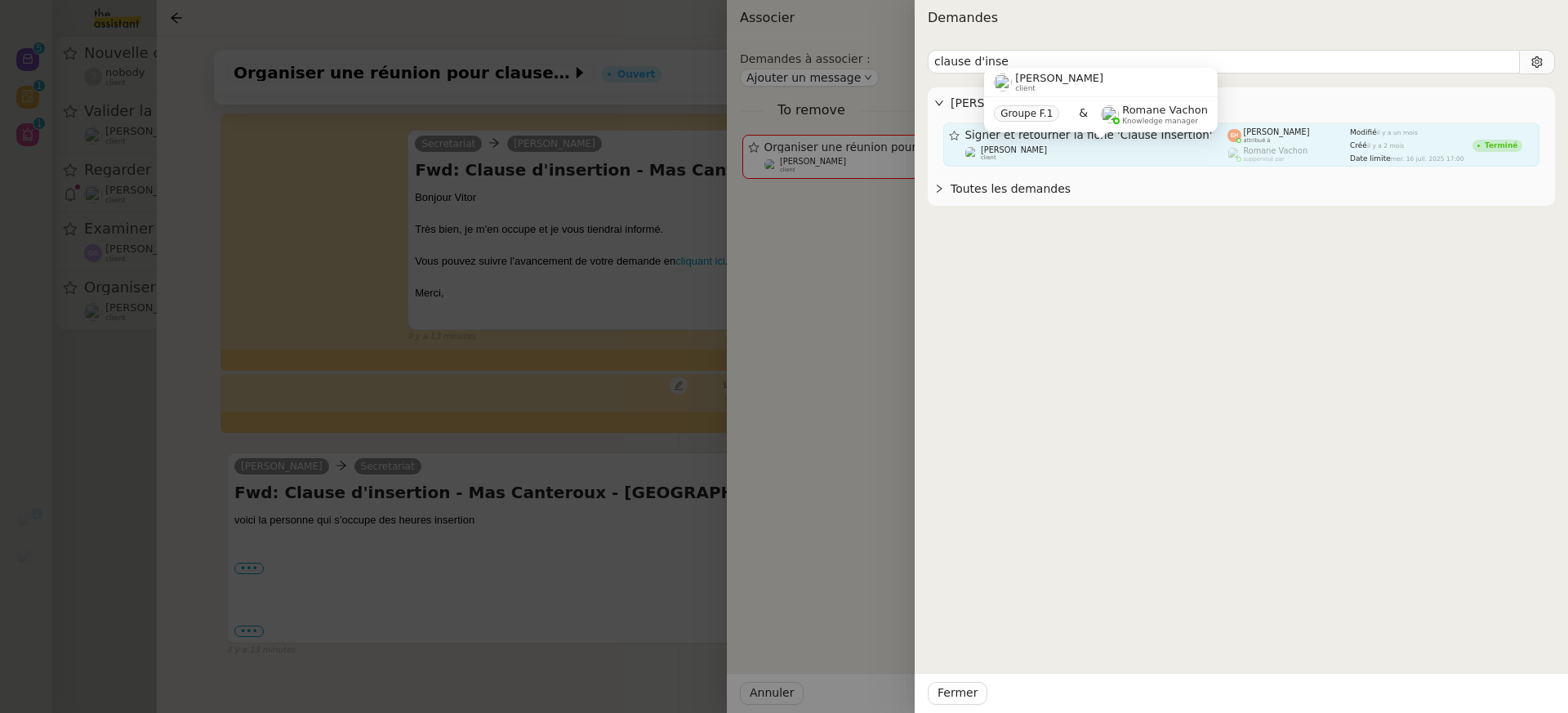
type input "clause d'inse"
click at [1092, 150] on div "Vitor Alvites client" at bounding box center [1097, 154] width 263 height 17
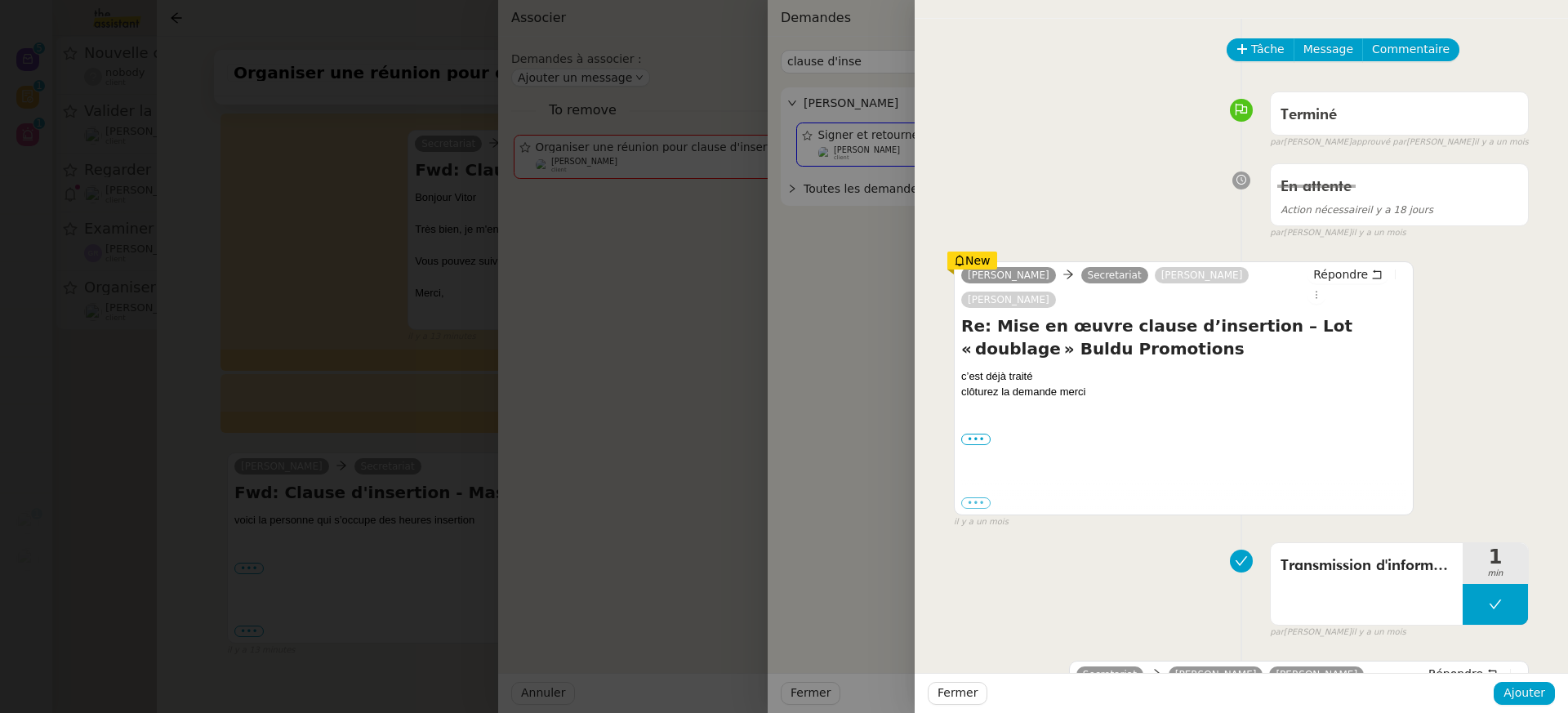
click at [519, 435] on div at bounding box center [784, 356] width 1568 height 713
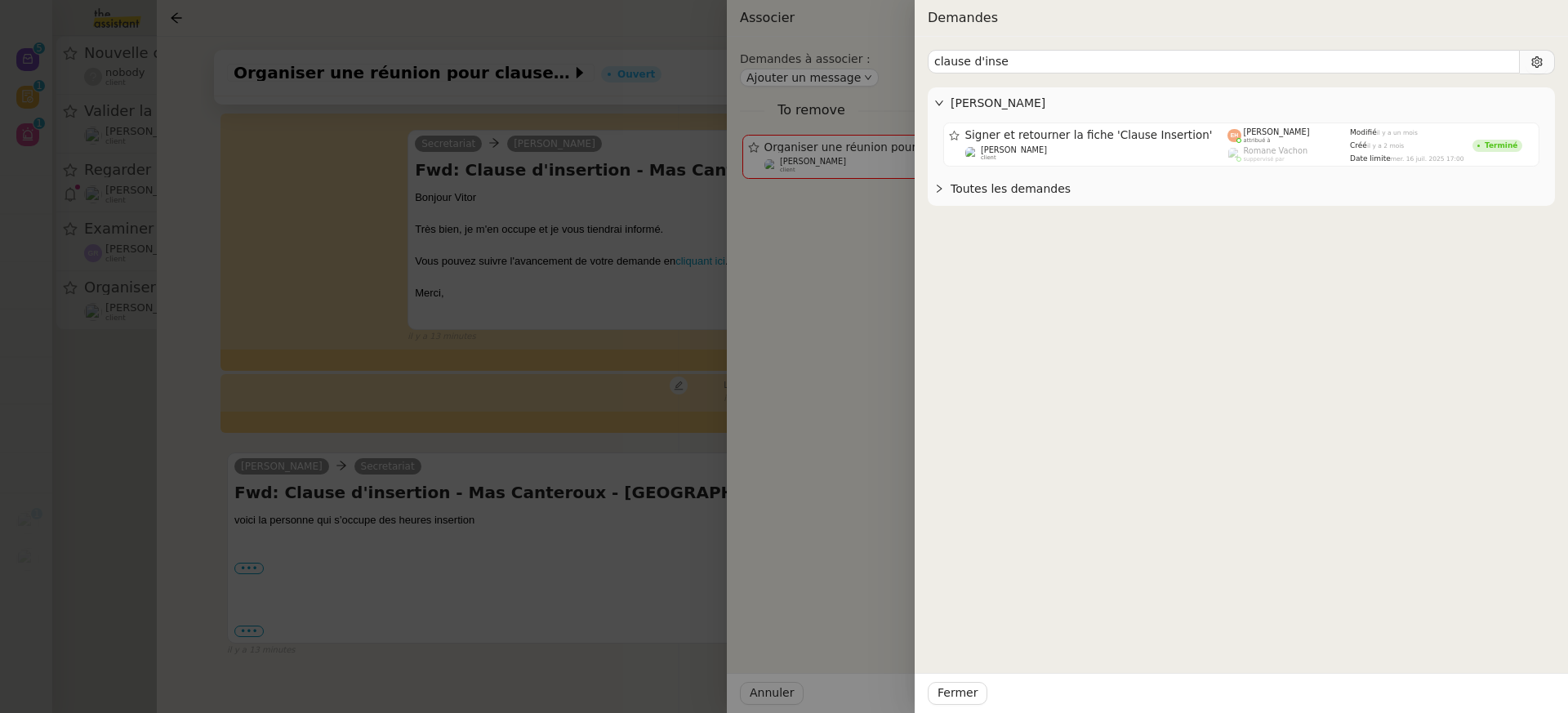
click at [513, 434] on div at bounding box center [784, 356] width 1568 height 713
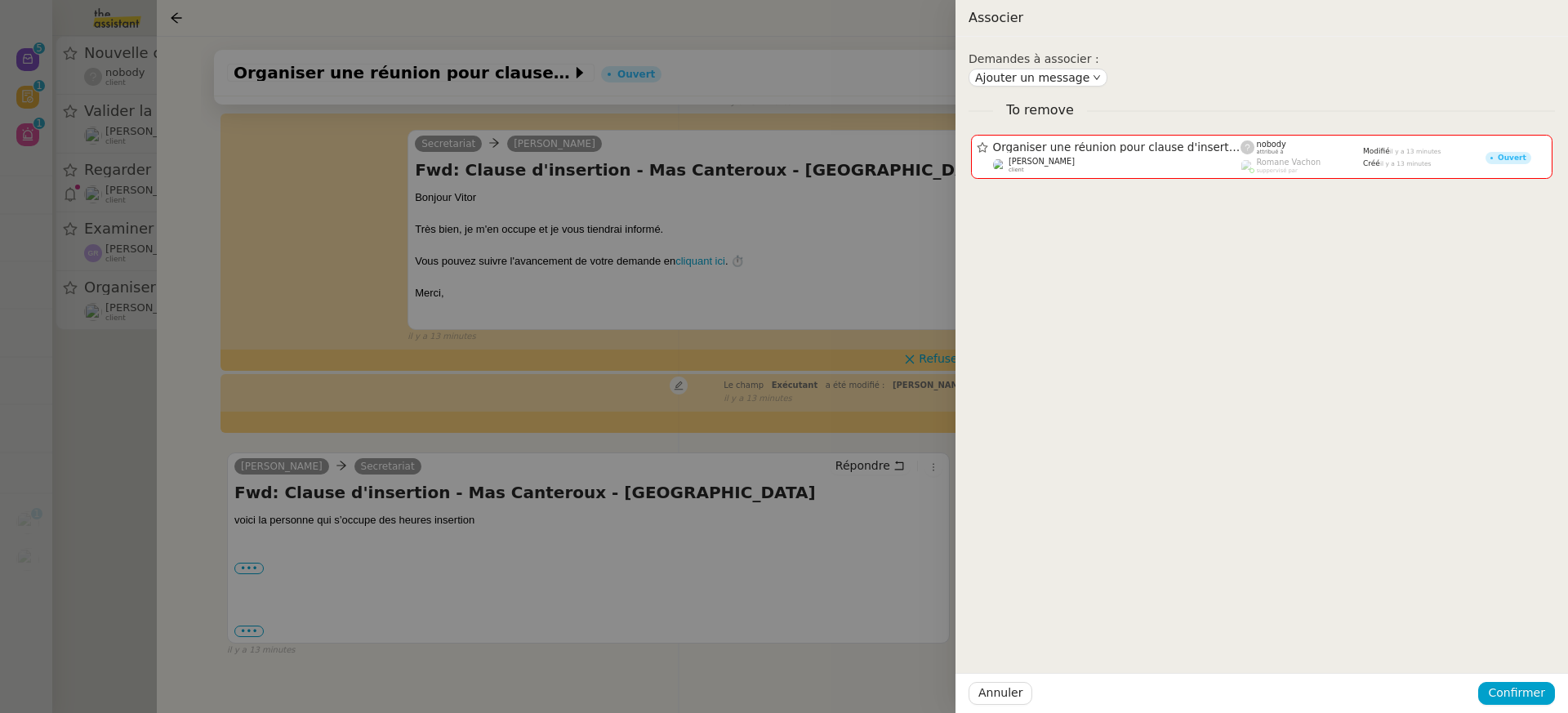
click at [844, 429] on div at bounding box center [784, 356] width 1568 height 713
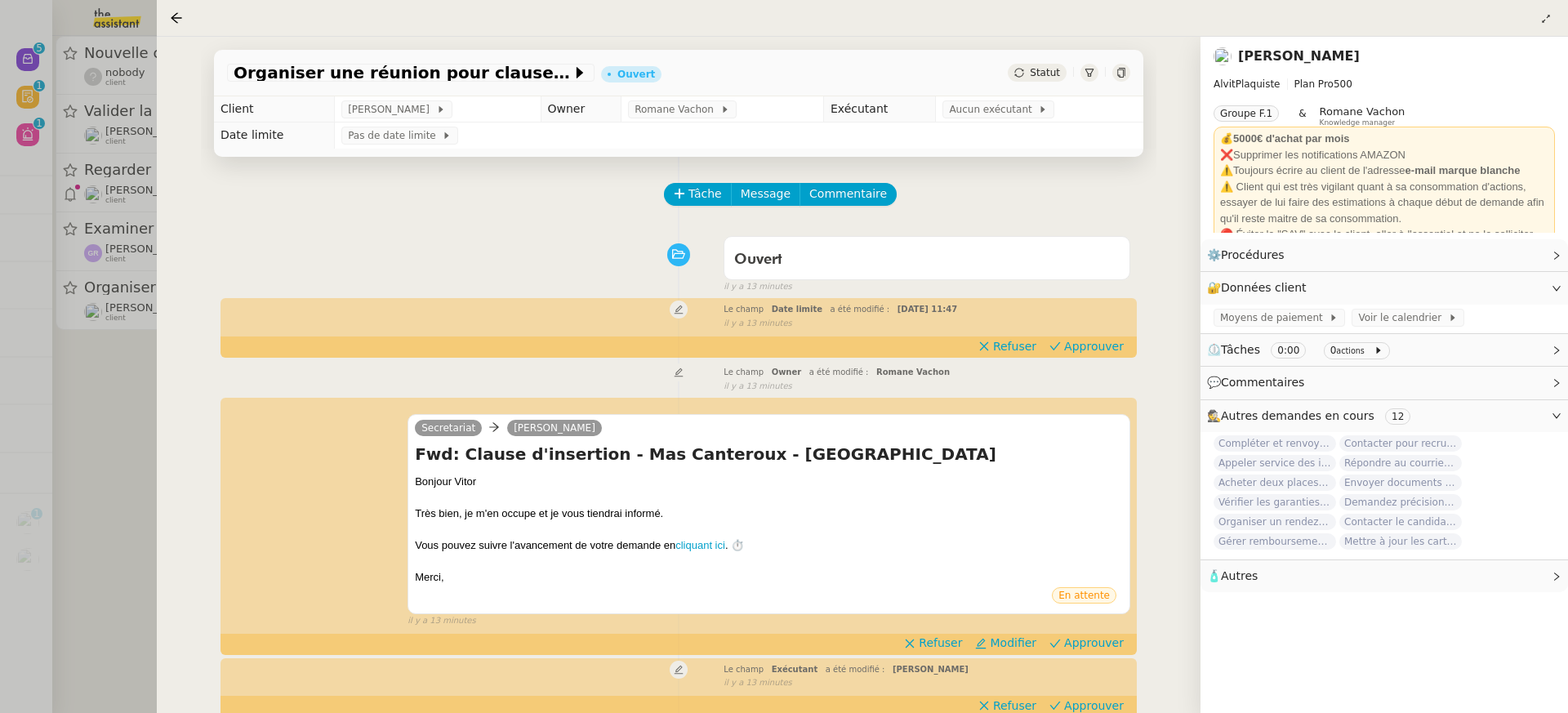
scroll to position [43, 0]
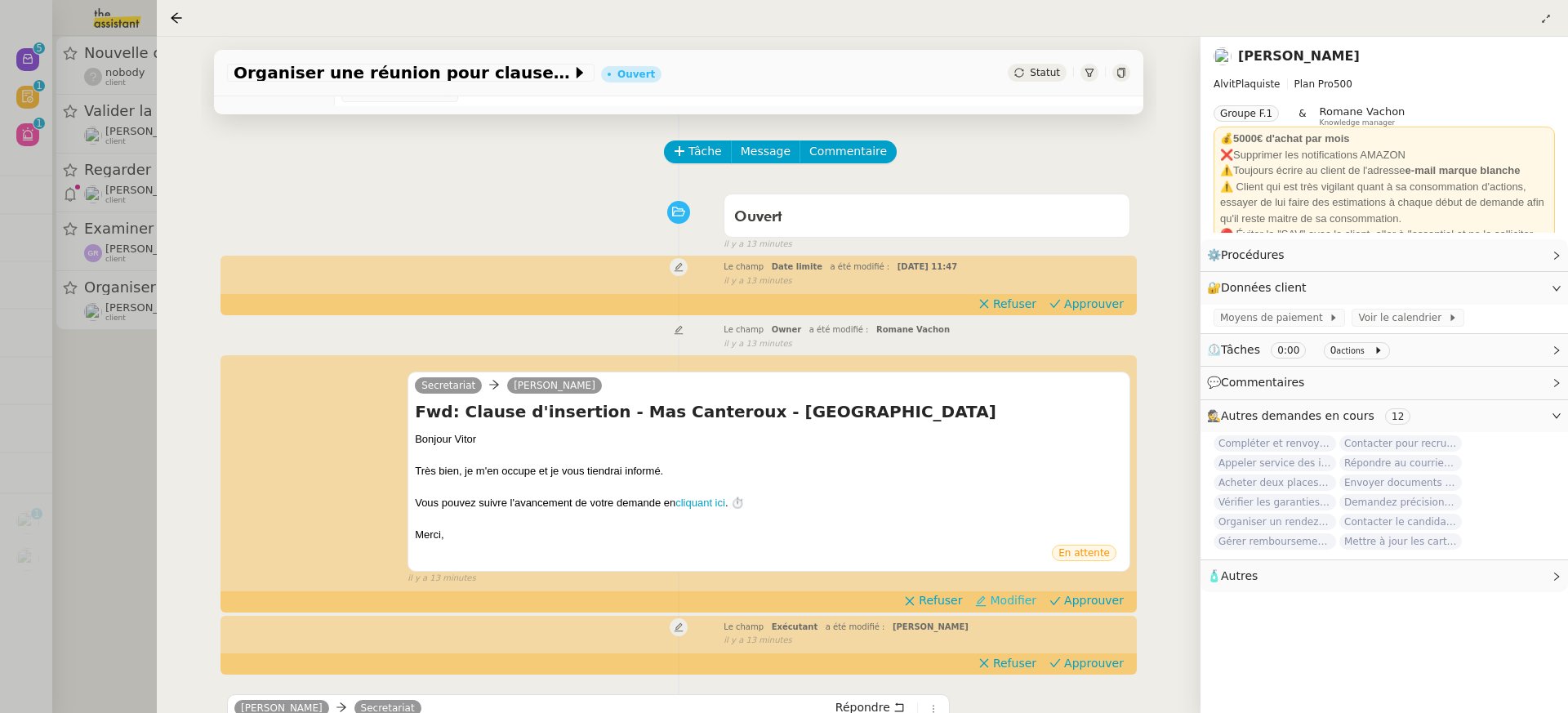
click at [1027, 593] on span "Modifier" at bounding box center [1013, 600] width 46 height 17
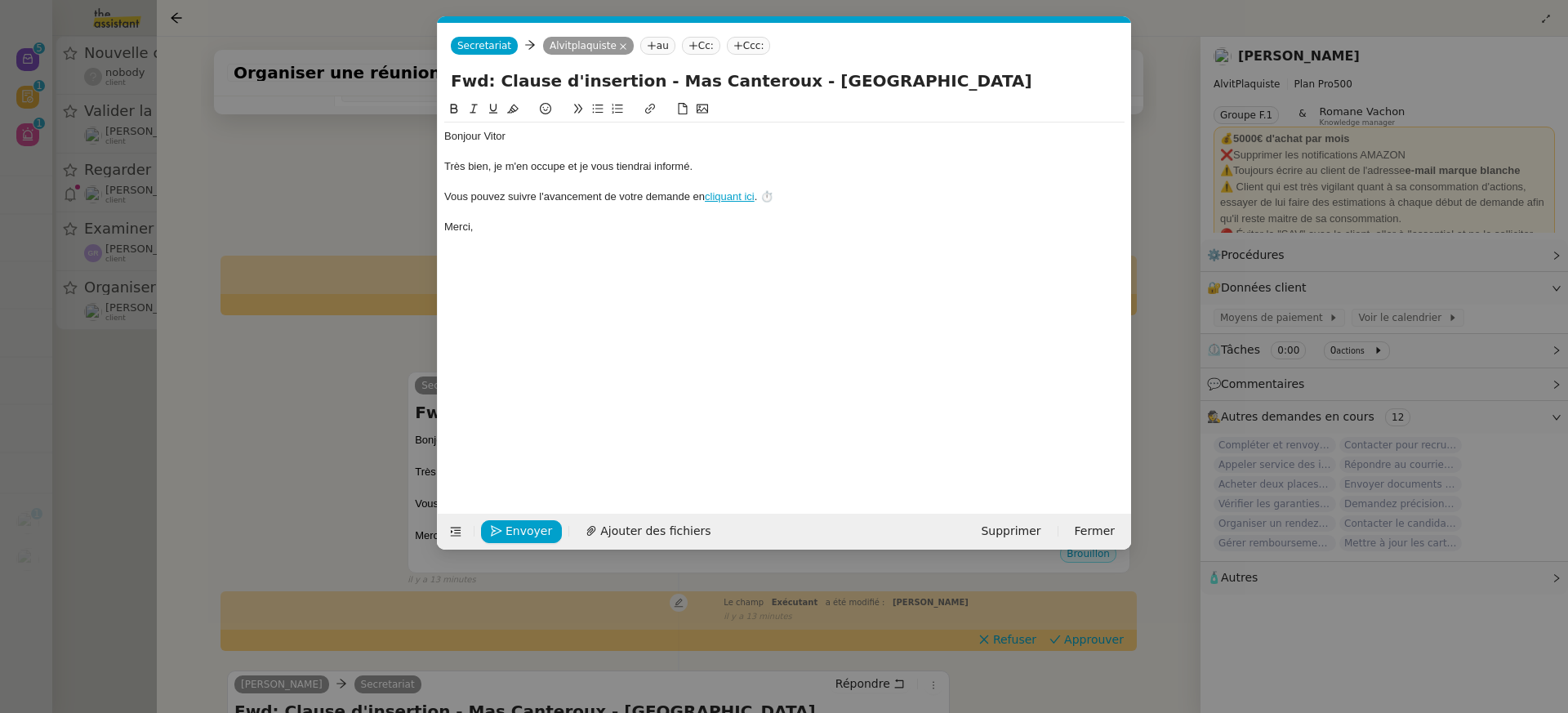
scroll to position [0, 34]
click at [1008, 535] on span "Supprimer" at bounding box center [1010, 531] width 59 height 19
click at [1155, 487] on span "OK" at bounding box center [1163, 487] width 17 height 17
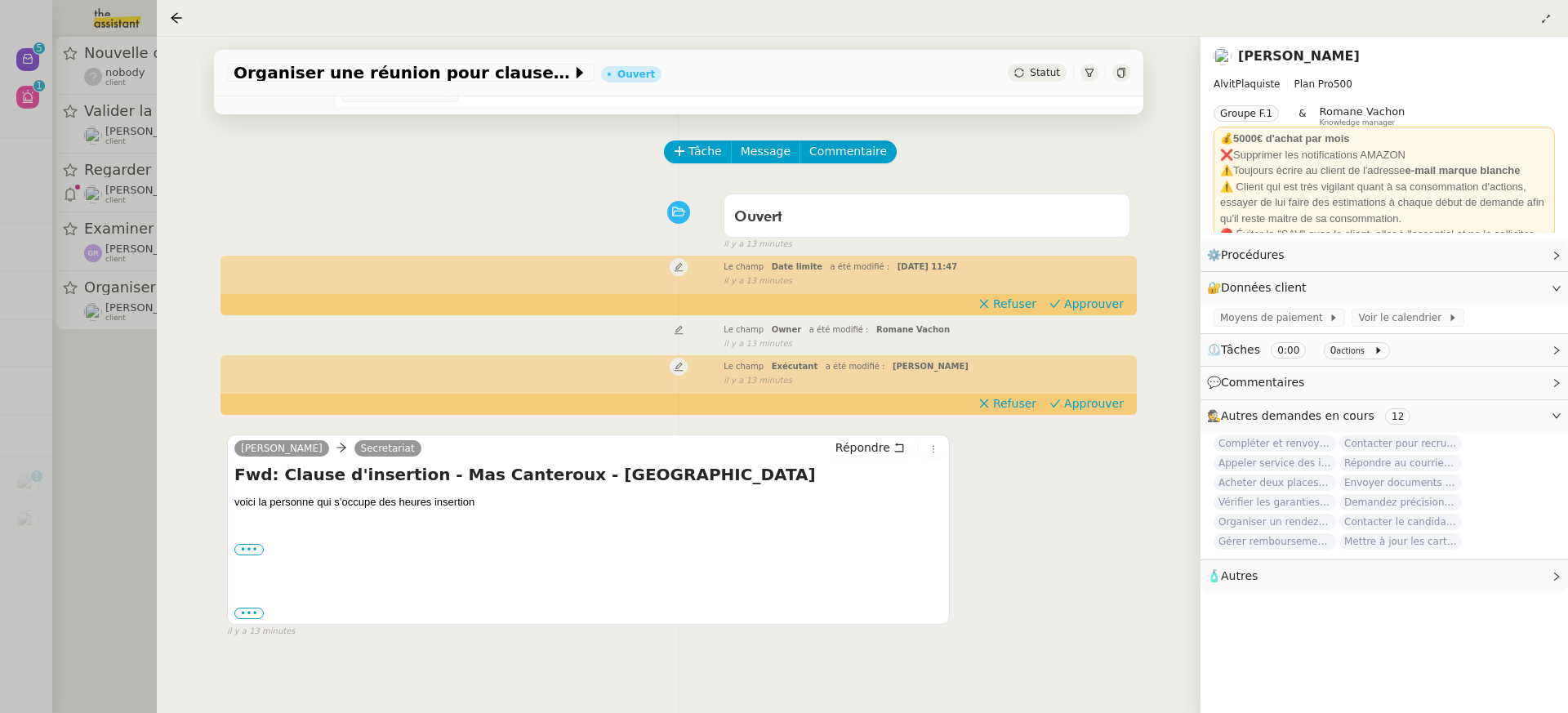
click at [1103, 419] on div "Tâche Message Commentaire Veuillez patienter une erreur s'est produite 👌👌👌 mess…" at bounding box center [678, 470] width 955 height 713
click at [1096, 409] on span "Approuver" at bounding box center [1094, 403] width 59 height 17
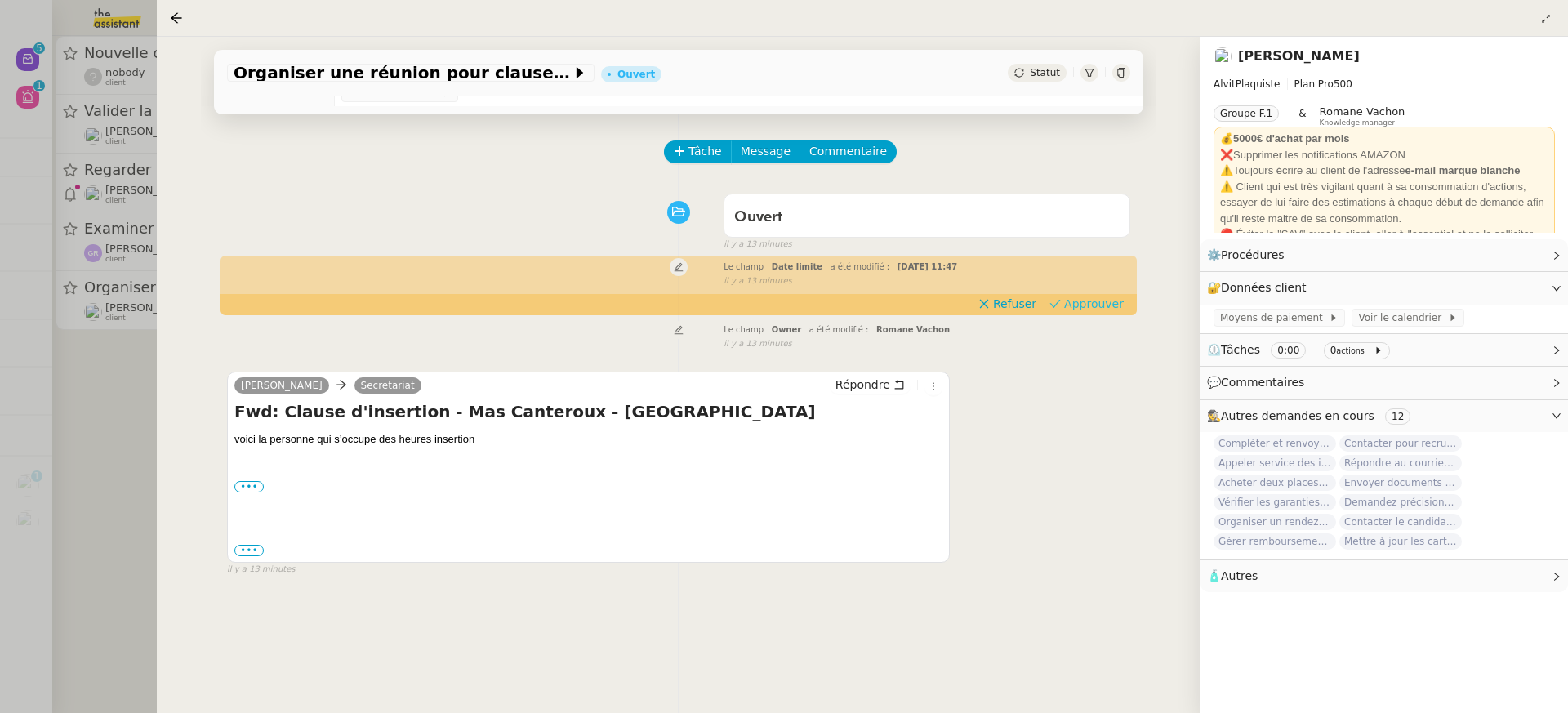
click at [1086, 311] on span "Approuver" at bounding box center [1094, 304] width 59 height 17
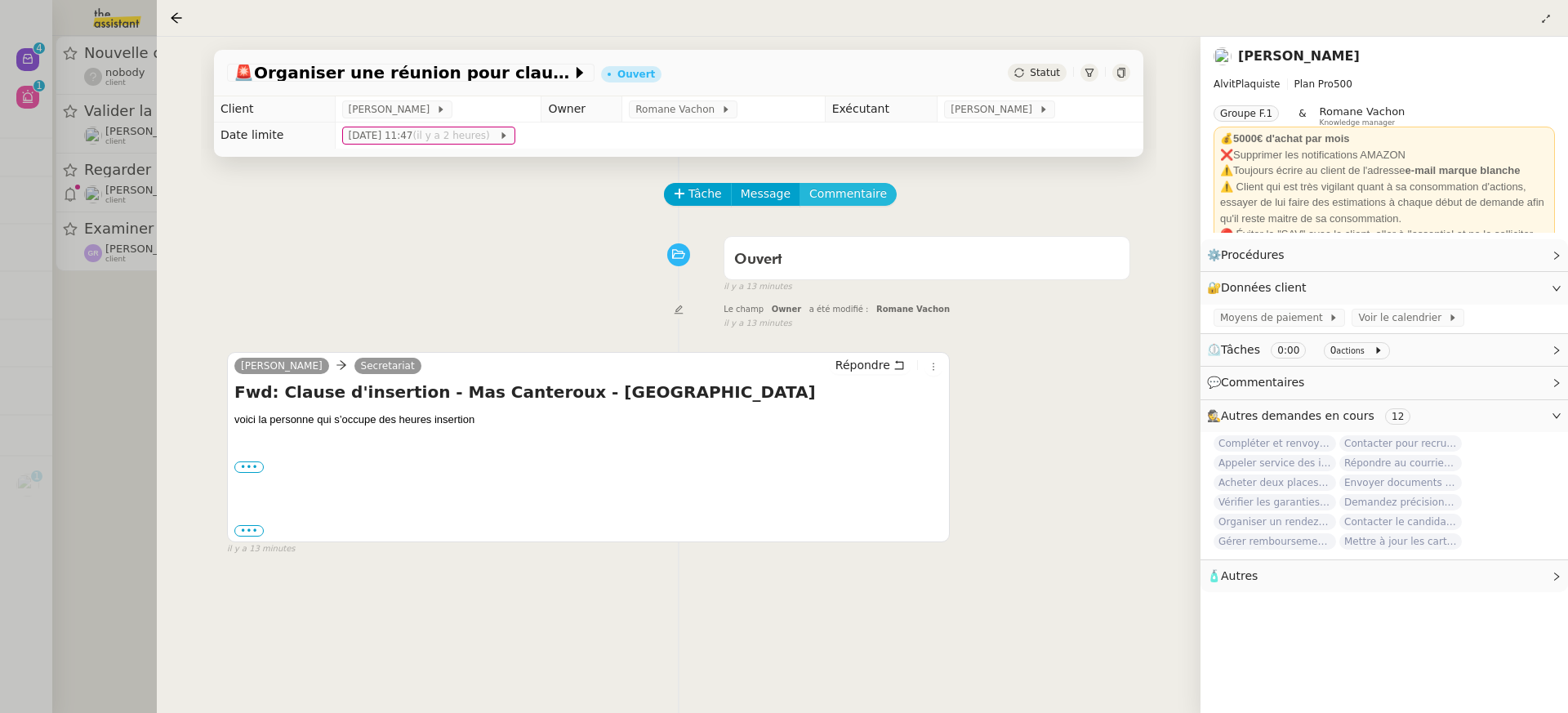
click at [859, 200] on span "Commentaire" at bounding box center [848, 194] width 78 height 19
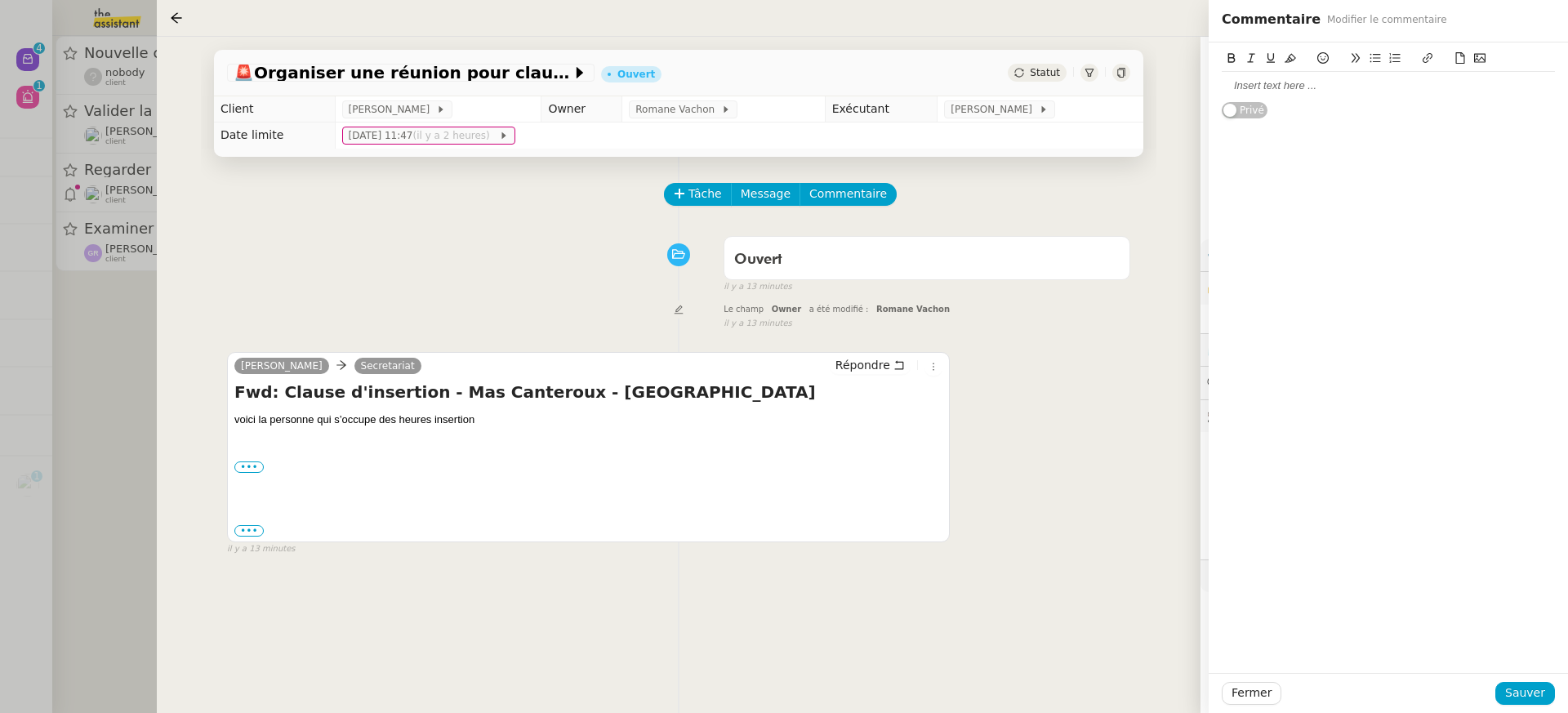
click at [1306, 101] on div "Privé" at bounding box center [1388, 81] width 334 height 77
click at [1301, 93] on div at bounding box center [1388, 86] width 334 height 15
click at [1526, 685] on span "Sauver" at bounding box center [1525, 693] width 40 height 19
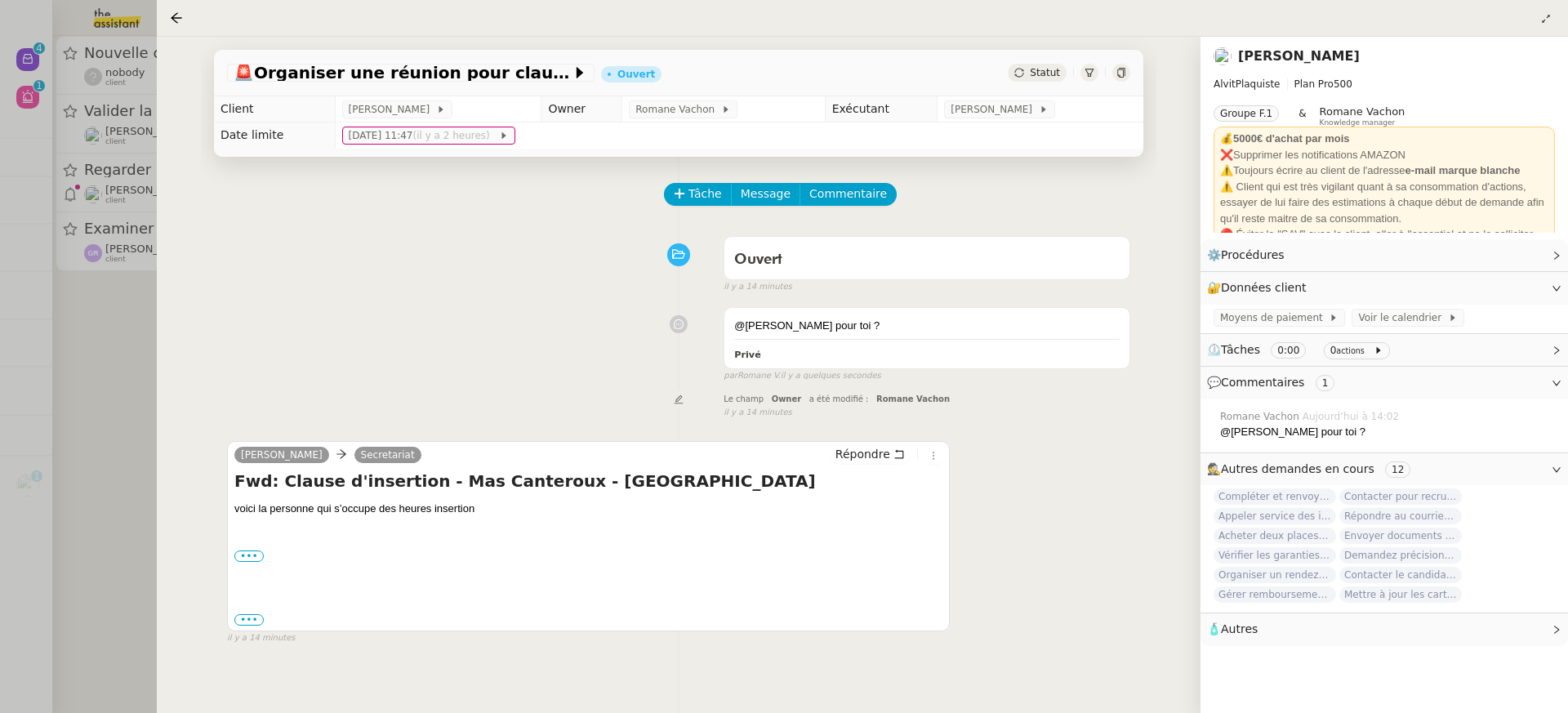
click at [123, 141] on div at bounding box center [784, 356] width 1568 height 713
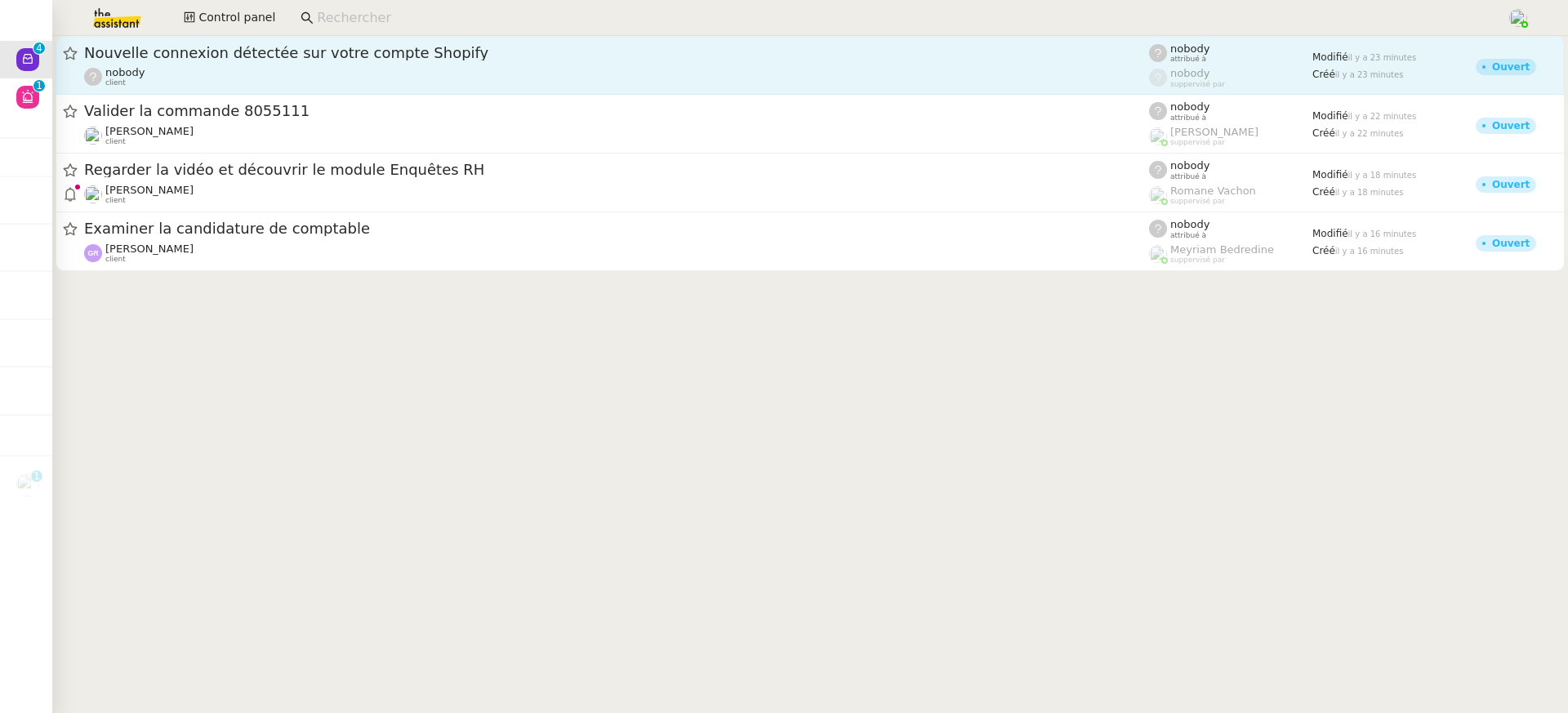
click at [255, 66] on div "nobody client" at bounding box center [616, 77] width 1065 height 21
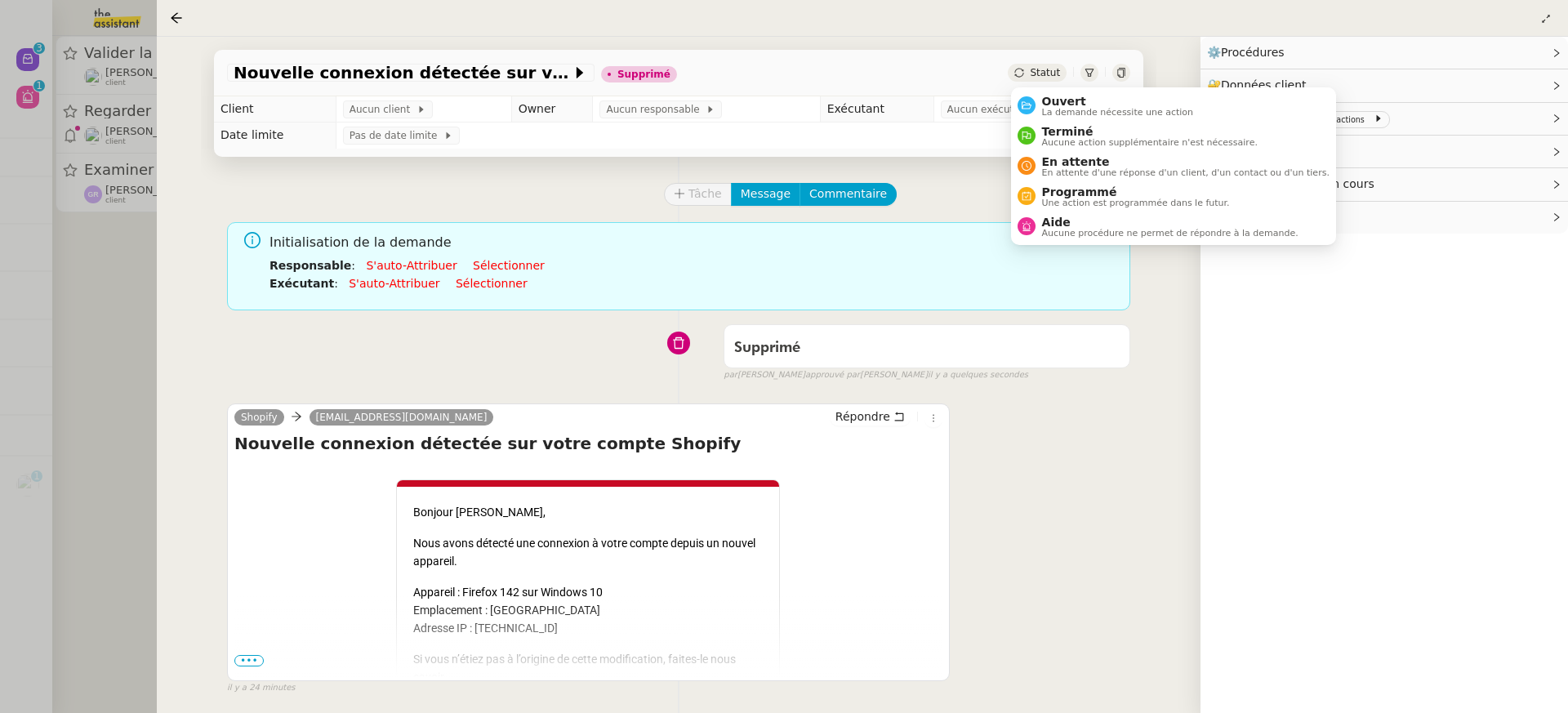
click at [40, 244] on div at bounding box center [784, 356] width 1568 height 713
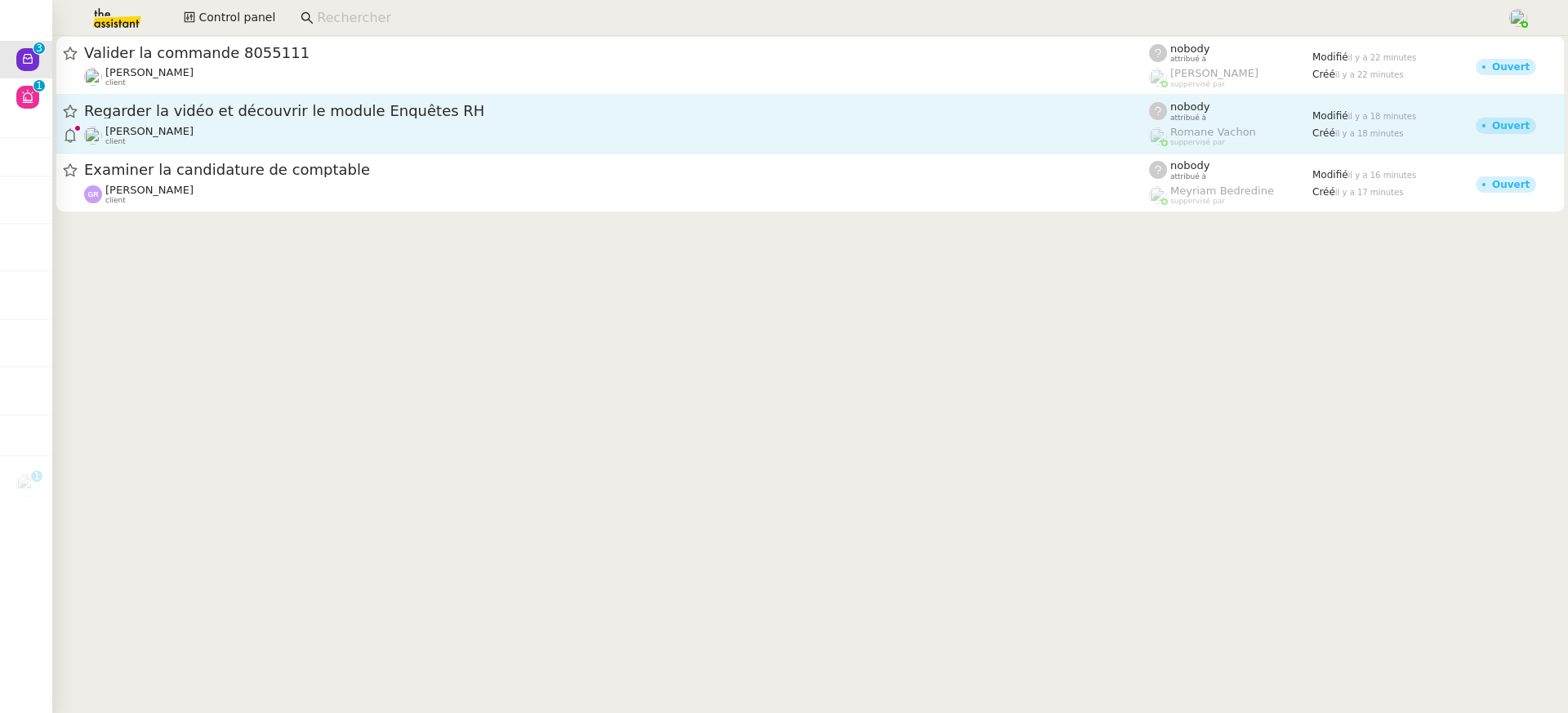
click at [220, 120] on div "Regarder la vidéo et découvrir le module Enquêtes RH" at bounding box center [616, 111] width 1065 height 20
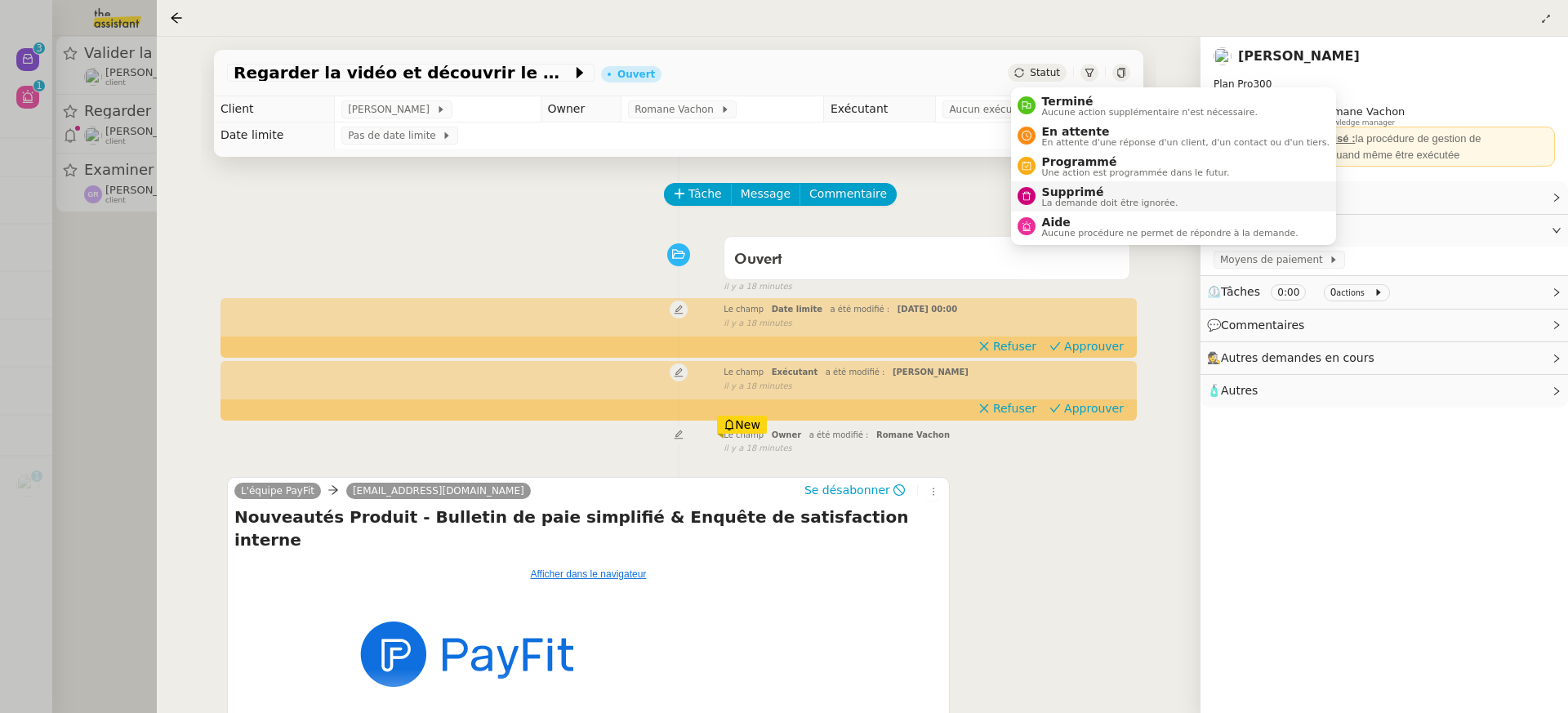
click at [1095, 189] on span "Supprimé" at bounding box center [1111, 191] width 136 height 13
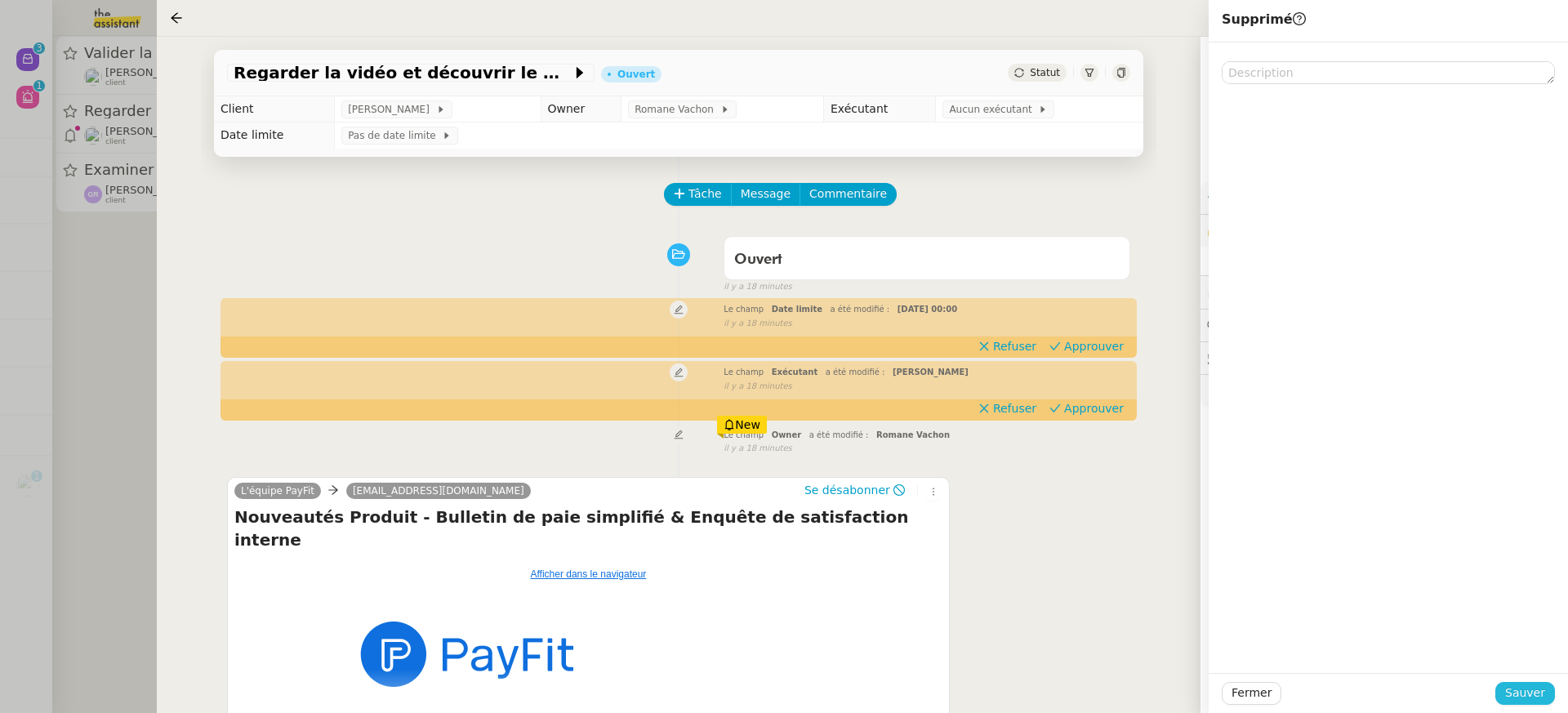
click at [1519, 692] on span "Sauver" at bounding box center [1525, 693] width 40 height 19
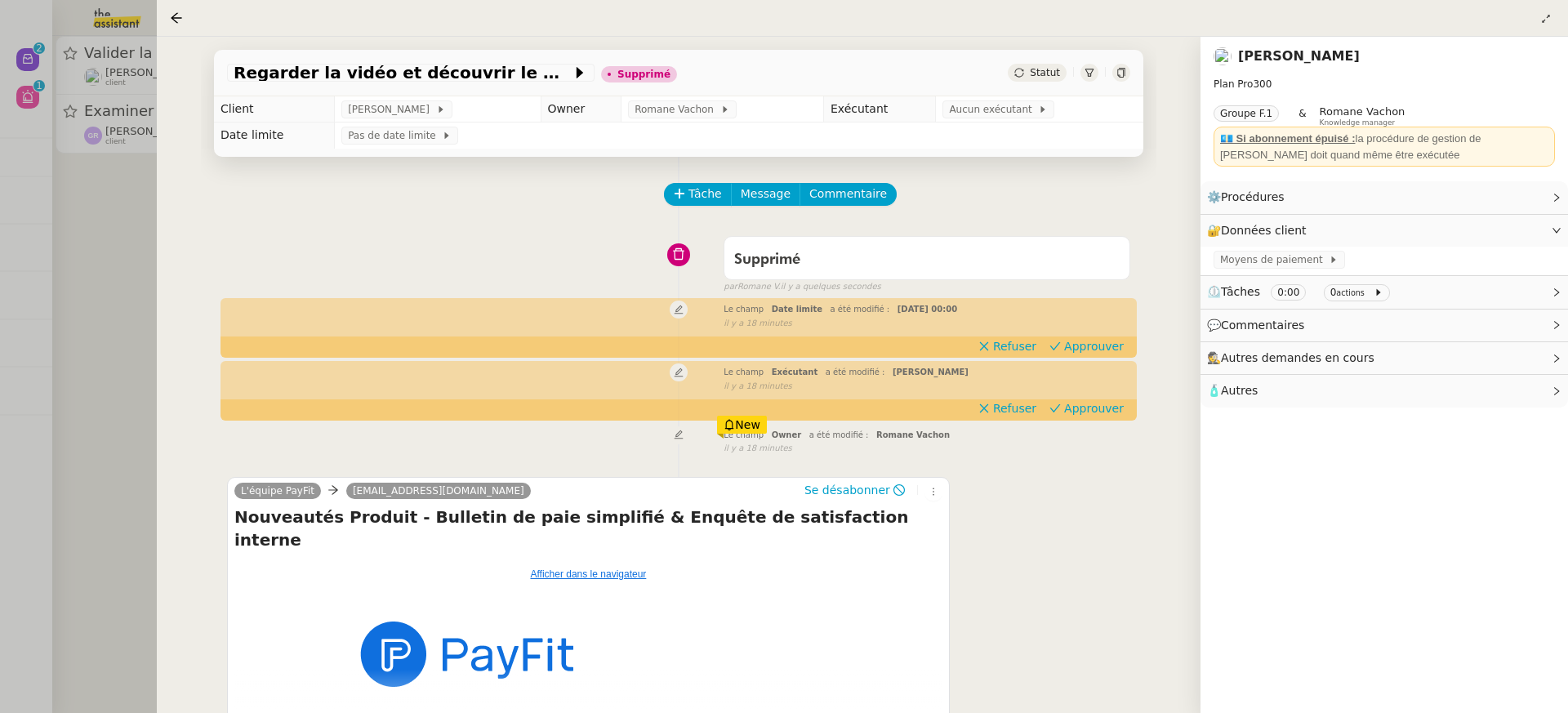
click at [104, 98] on div at bounding box center [784, 356] width 1568 height 713
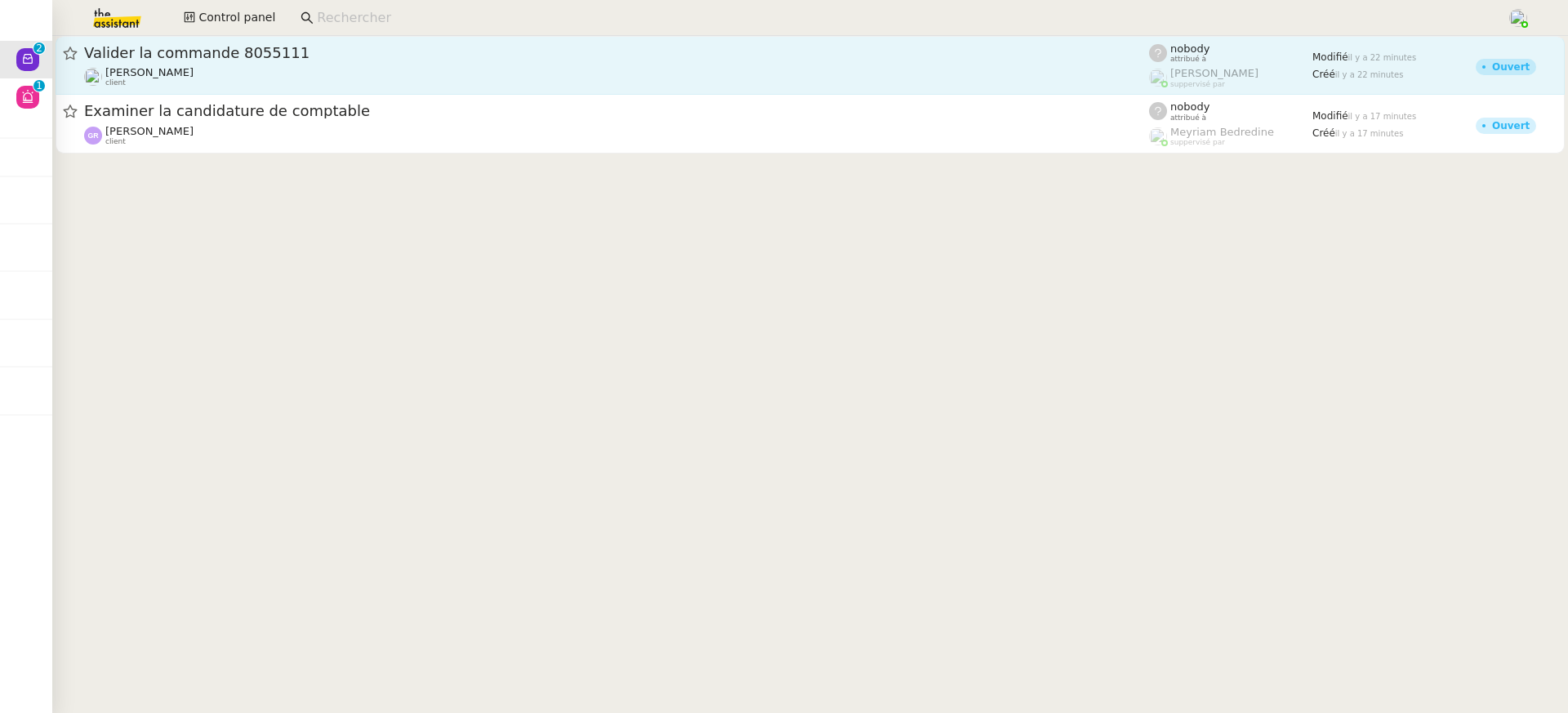
click at [252, 62] on div "Valider la commande 8055111" at bounding box center [616, 53] width 1065 height 19
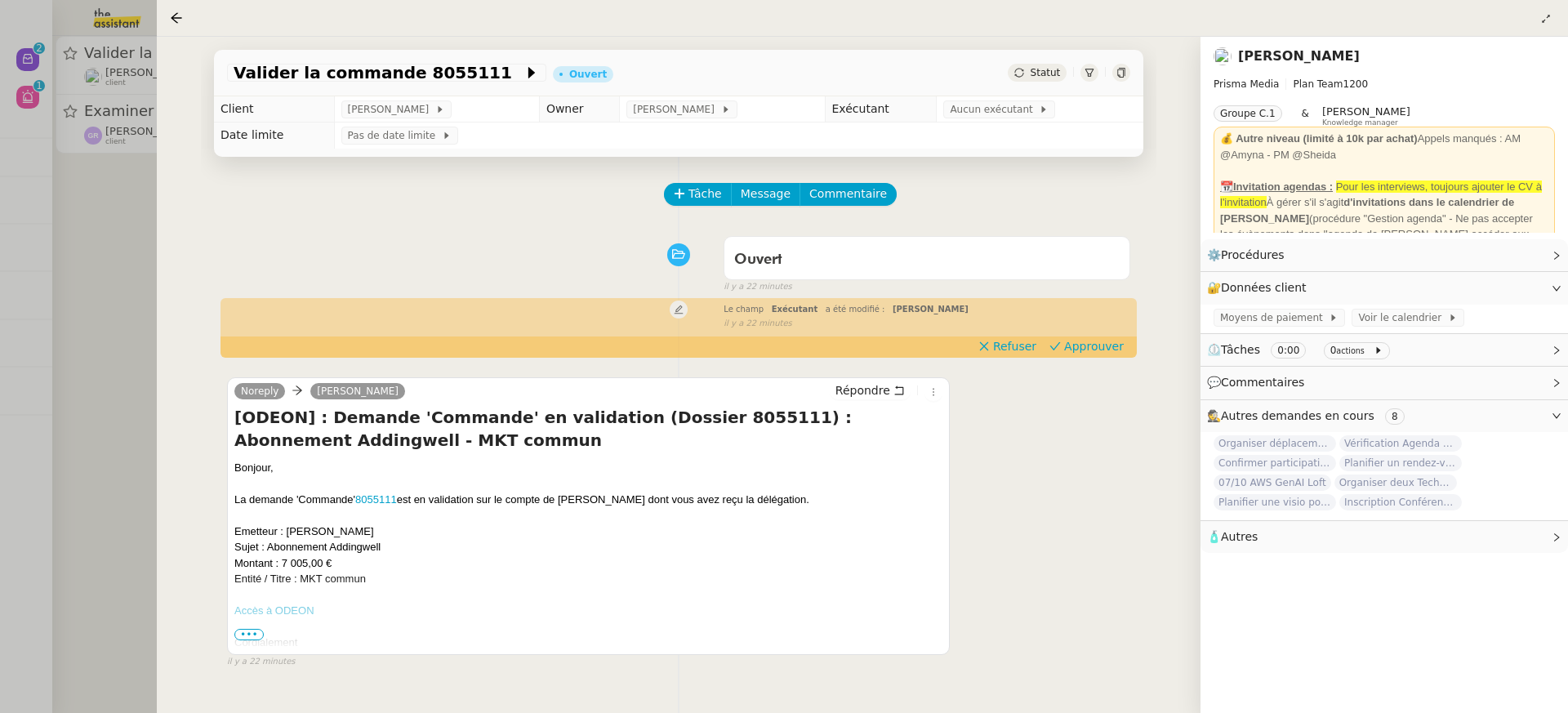
click at [17, 151] on div at bounding box center [784, 356] width 1568 height 713
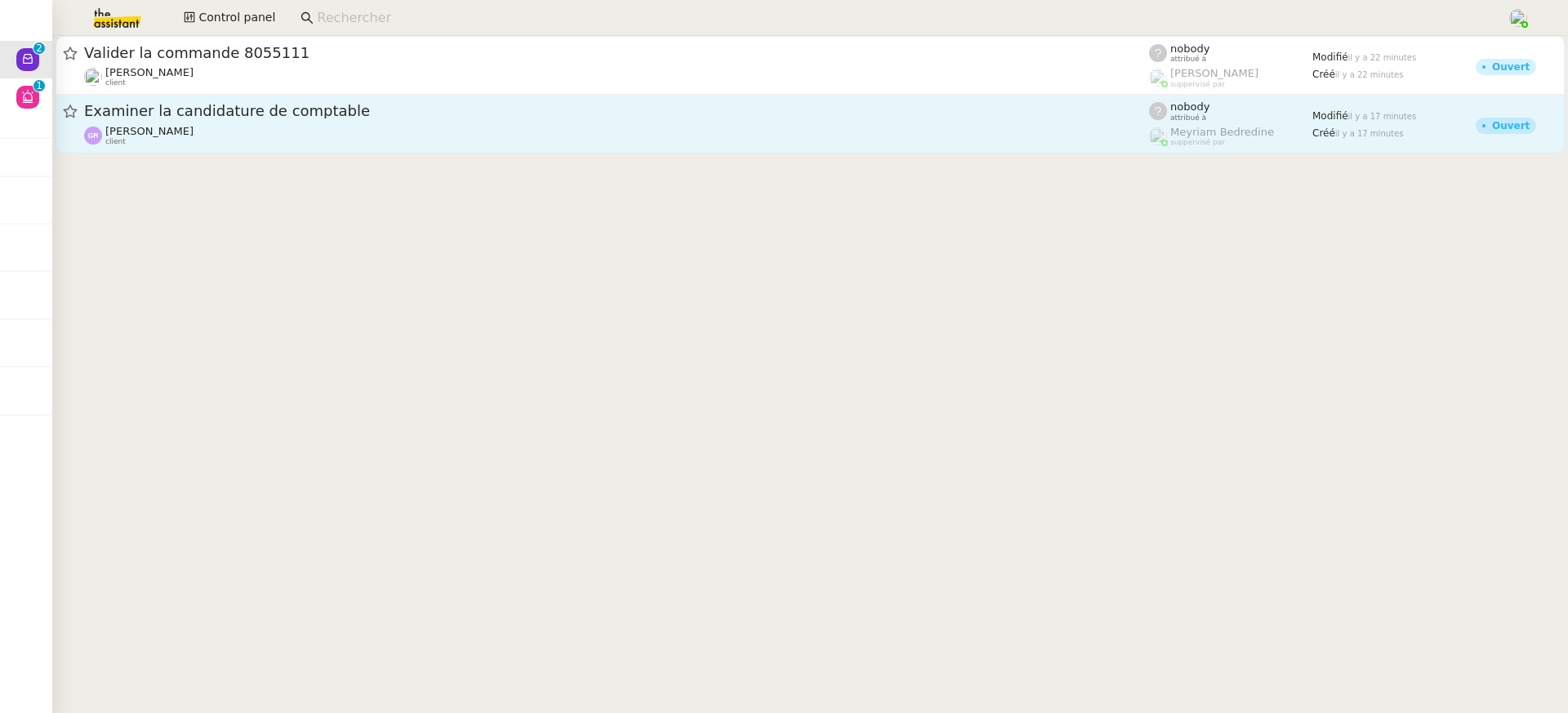
click at [174, 139] on div "Guillaume Rouvroy client" at bounding box center [149, 135] width 88 height 21
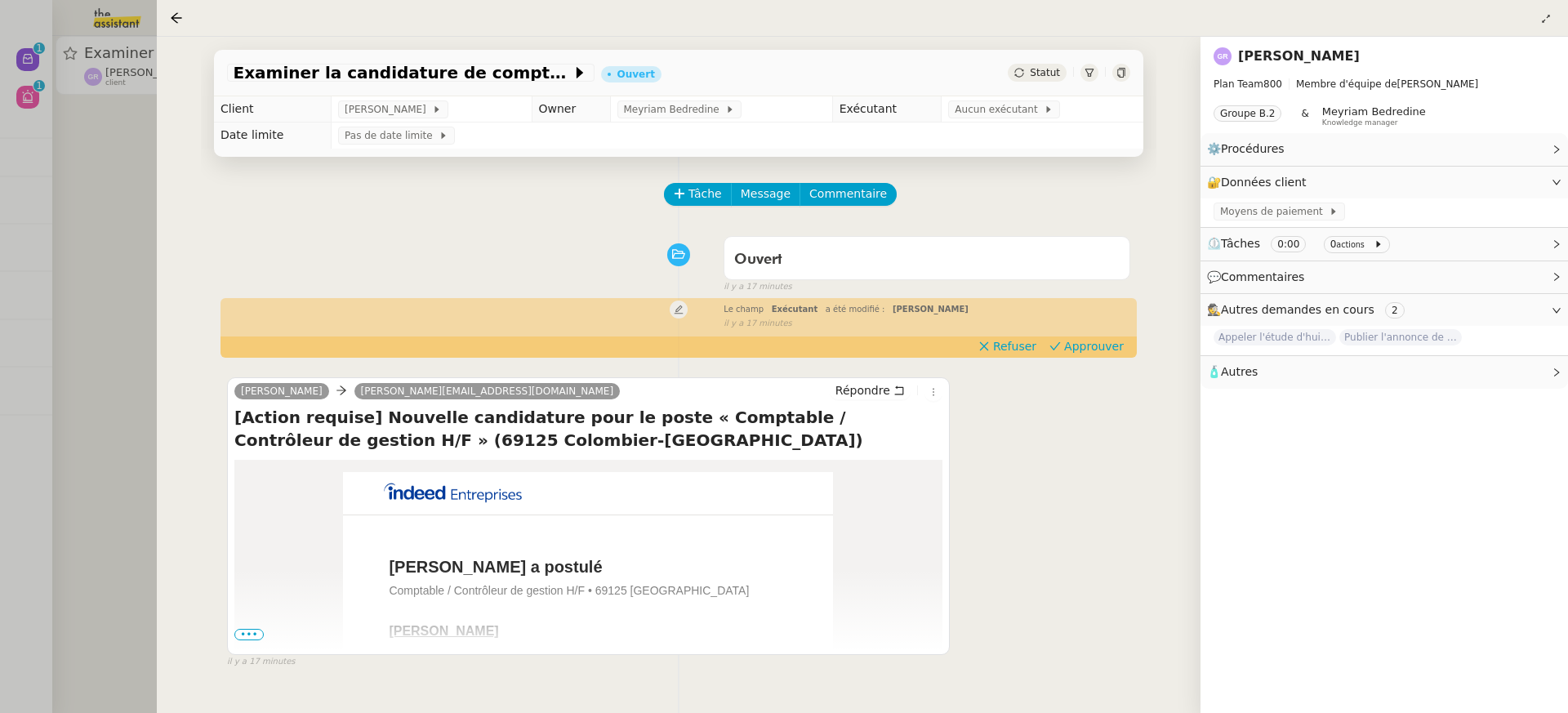
scroll to position [116, 0]
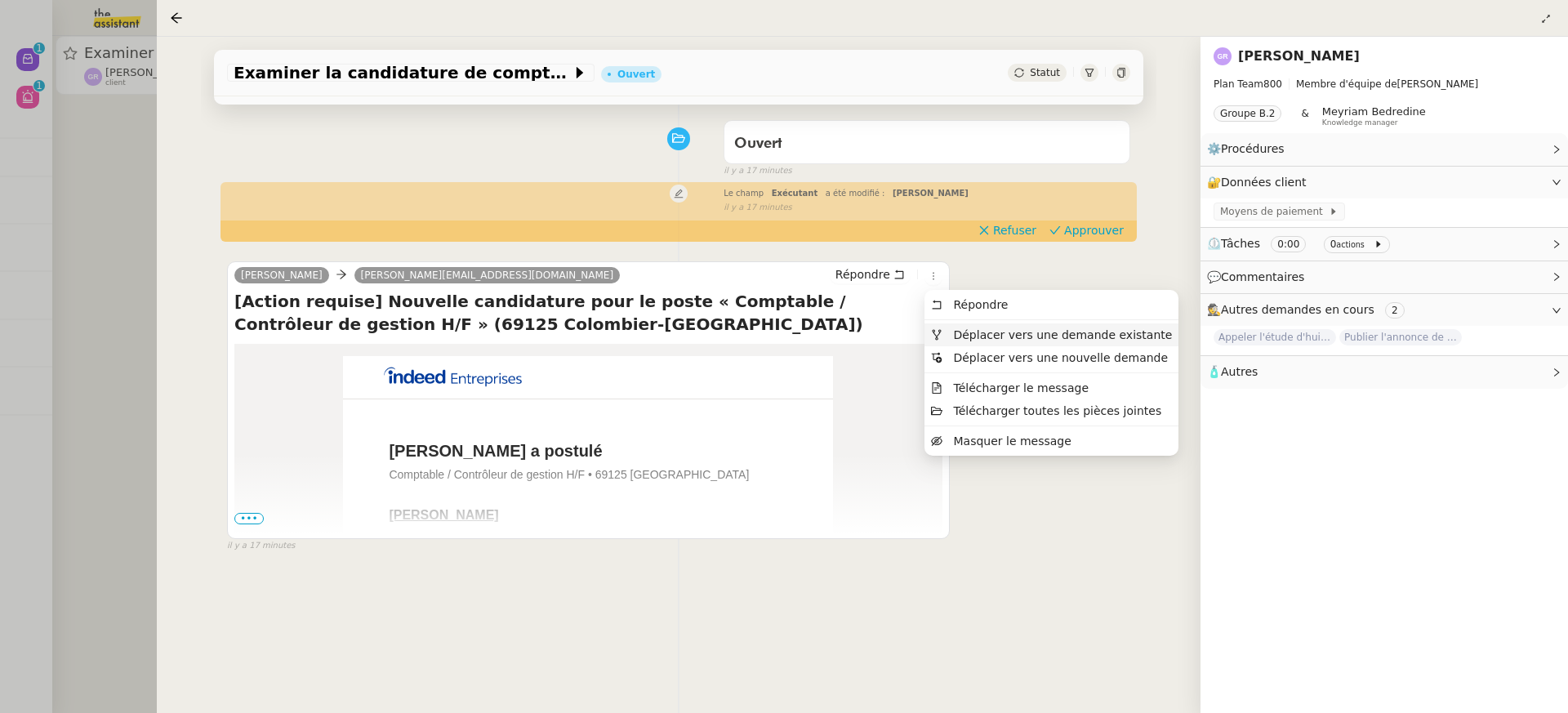
click at [971, 336] on span "Déplacer vers une demande existante" at bounding box center [1063, 334] width 219 height 13
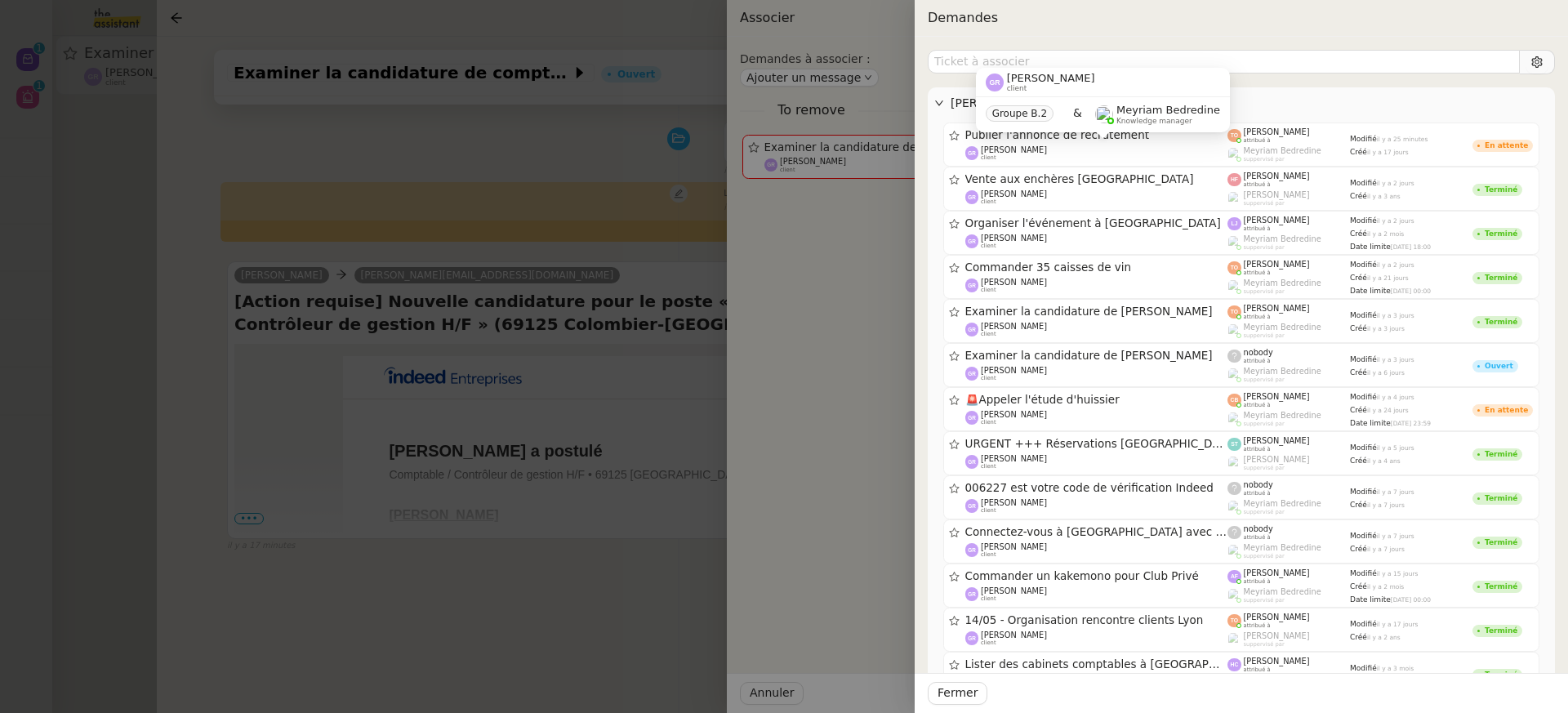
click at [1024, 139] on div "Guillaume Rouvroy client Groupe B.2 & Meyriam Bedredine Knowledge manager" at bounding box center [1103, 106] width 254 height 77
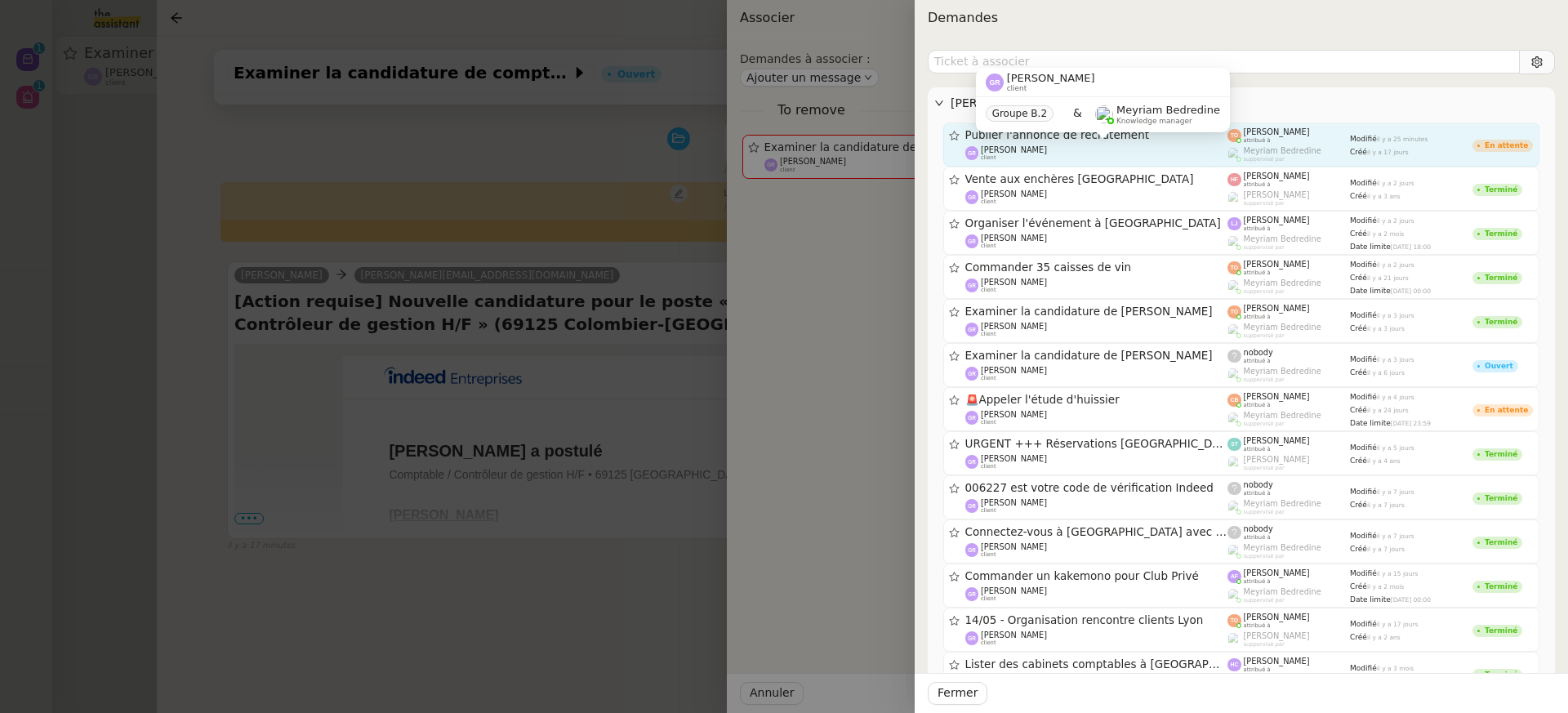
click at [1035, 148] on span "Guillaume Rouvroy" at bounding box center [1014, 150] width 66 height 9
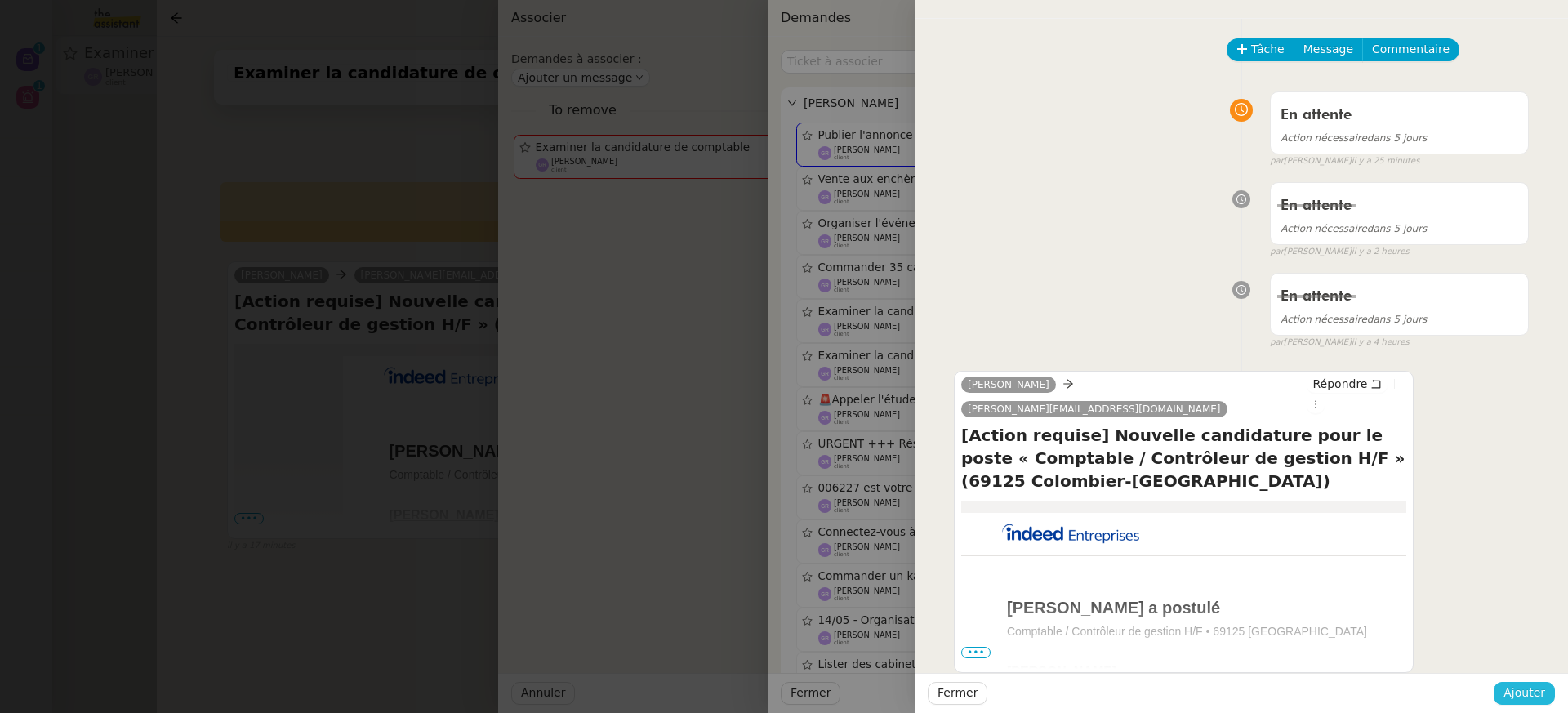
click at [1532, 703] on span "Ajouter" at bounding box center [1524, 693] width 42 height 19
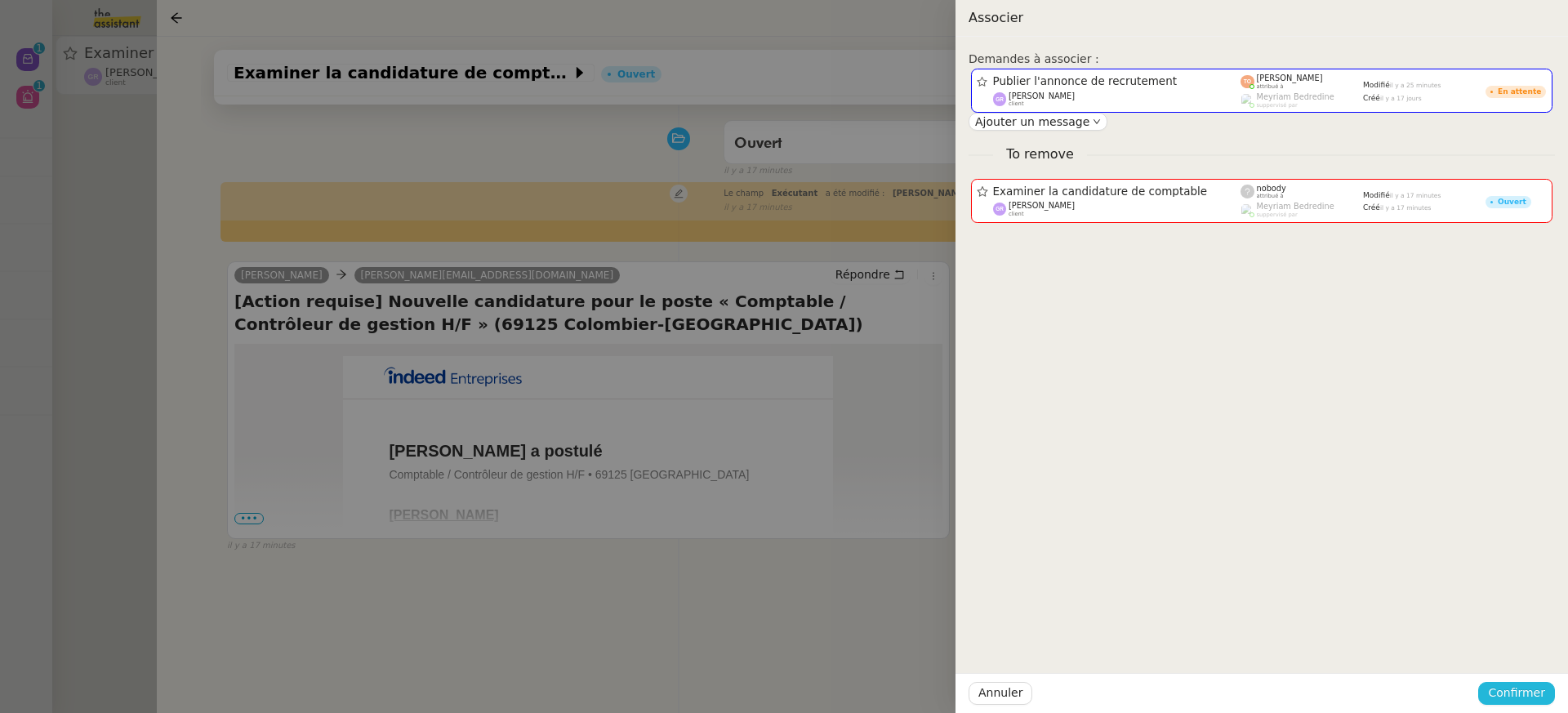
click at [1531, 696] on span "Confirmer" at bounding box center [1516, 693] width 57 height 19
click at [1525, 645] on span "Ajouter" at bounding box center [1518, 649] width 42 height 17
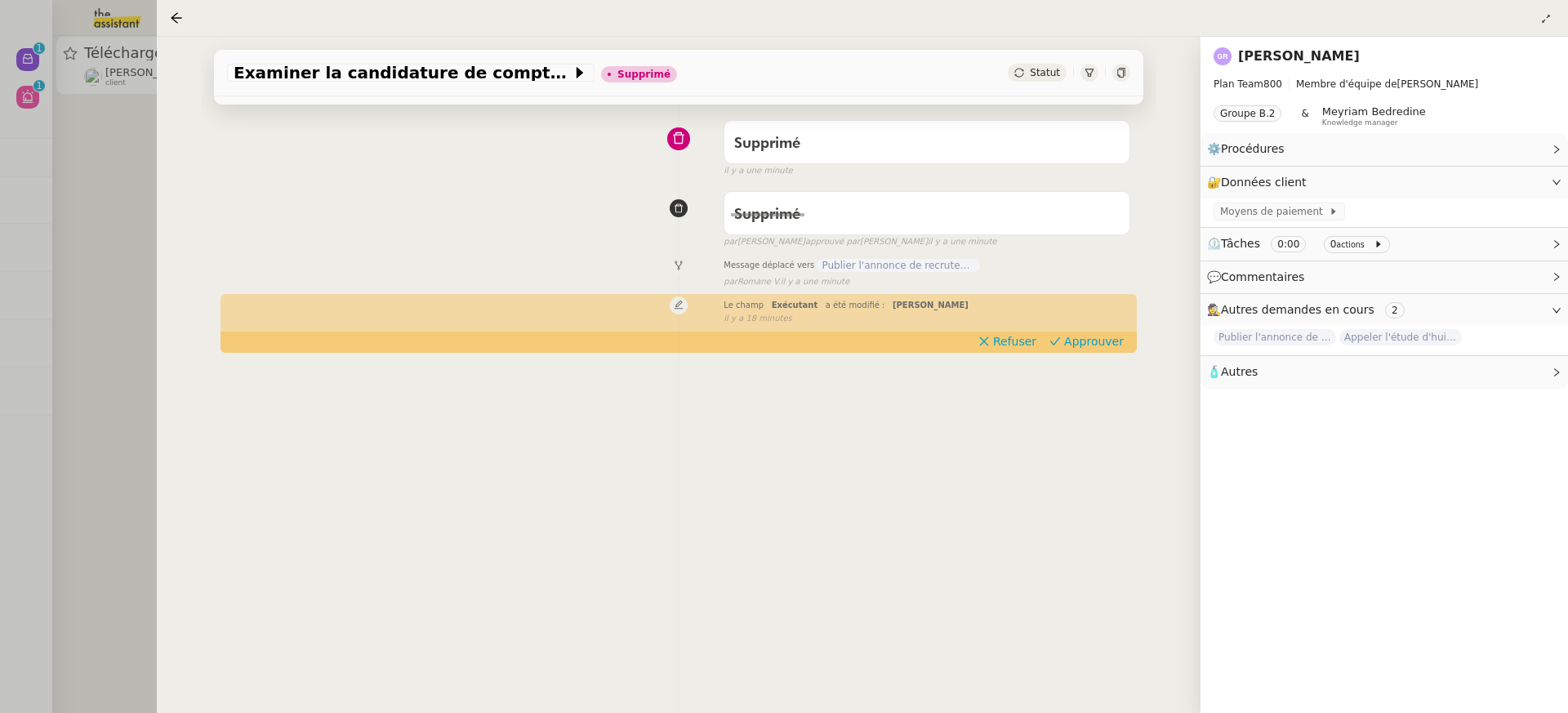
click at [43, 95] on div at bounding box center [784, 356] width 1568 height 713
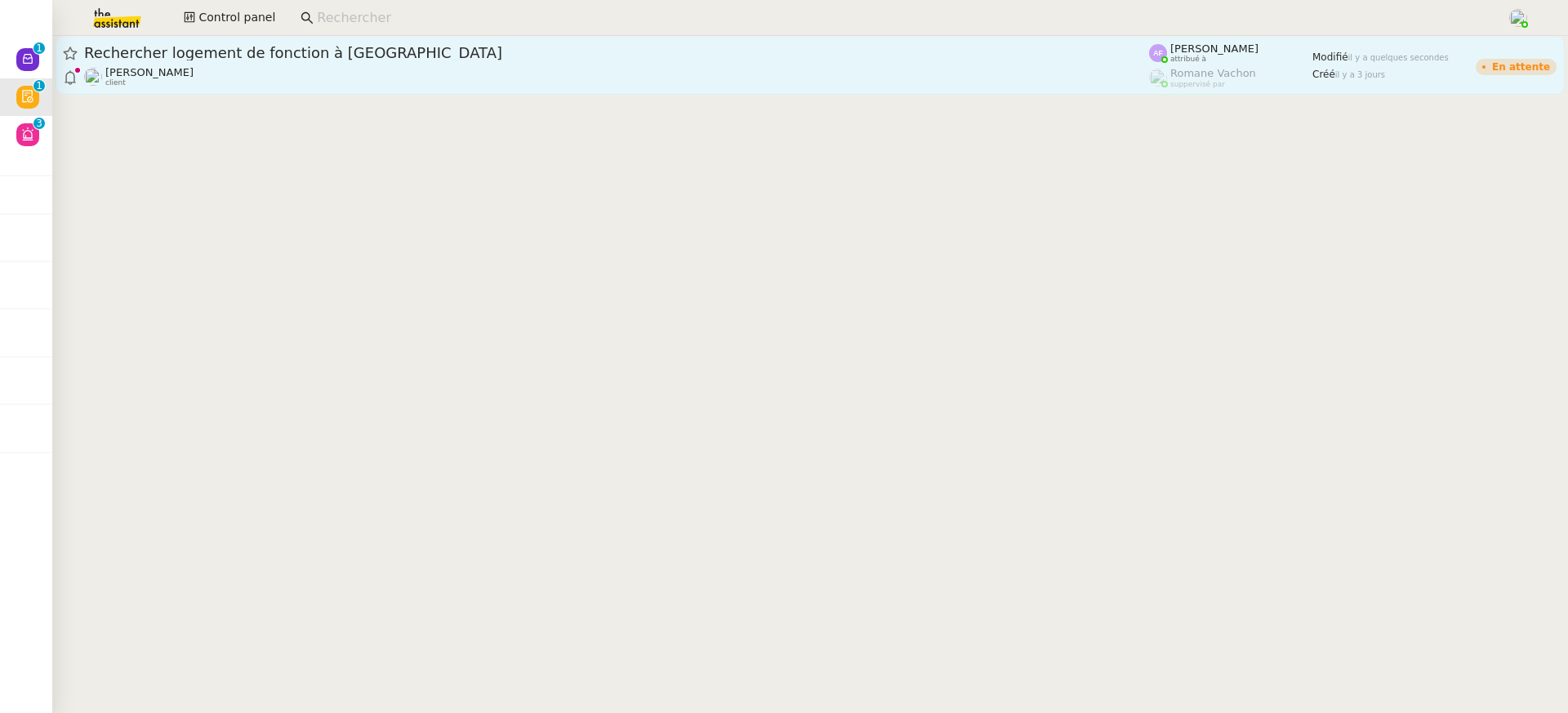
click at [638, 73] on div "Jerome Proust client" at bounding box center [616, 77] width 1065 height 21
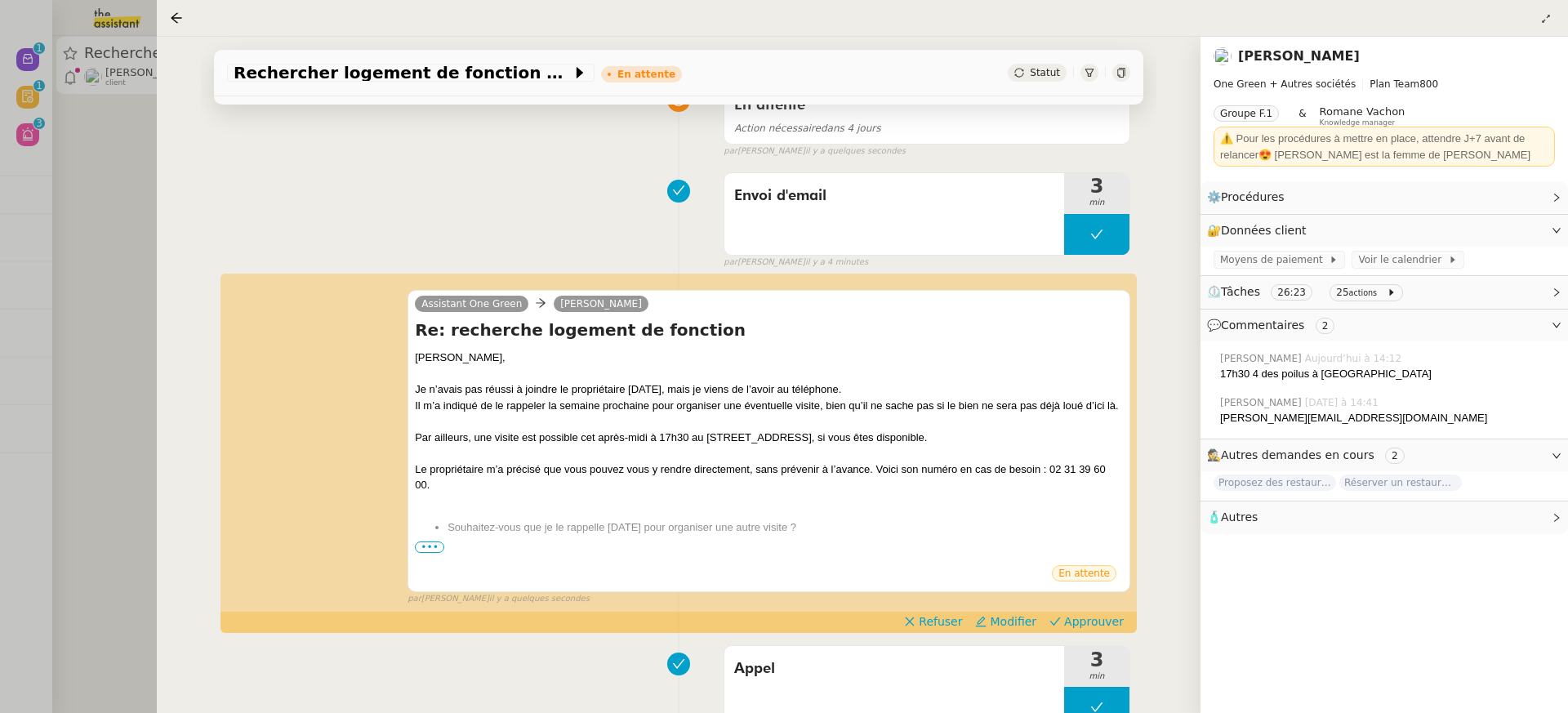
scroll to position [155, 0]
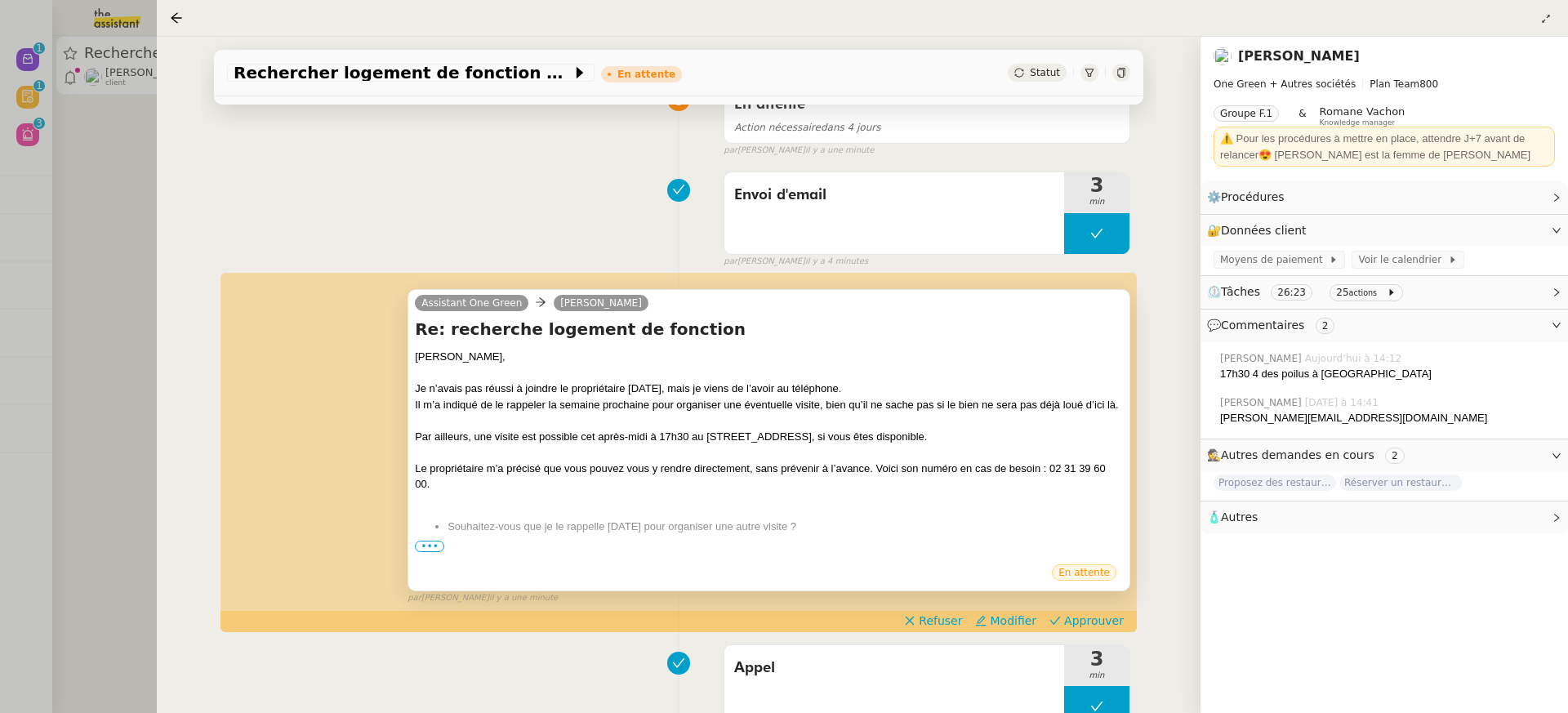
click at [430, 544] on span "•••" at bounding box center [430, 545] width 30 height 11
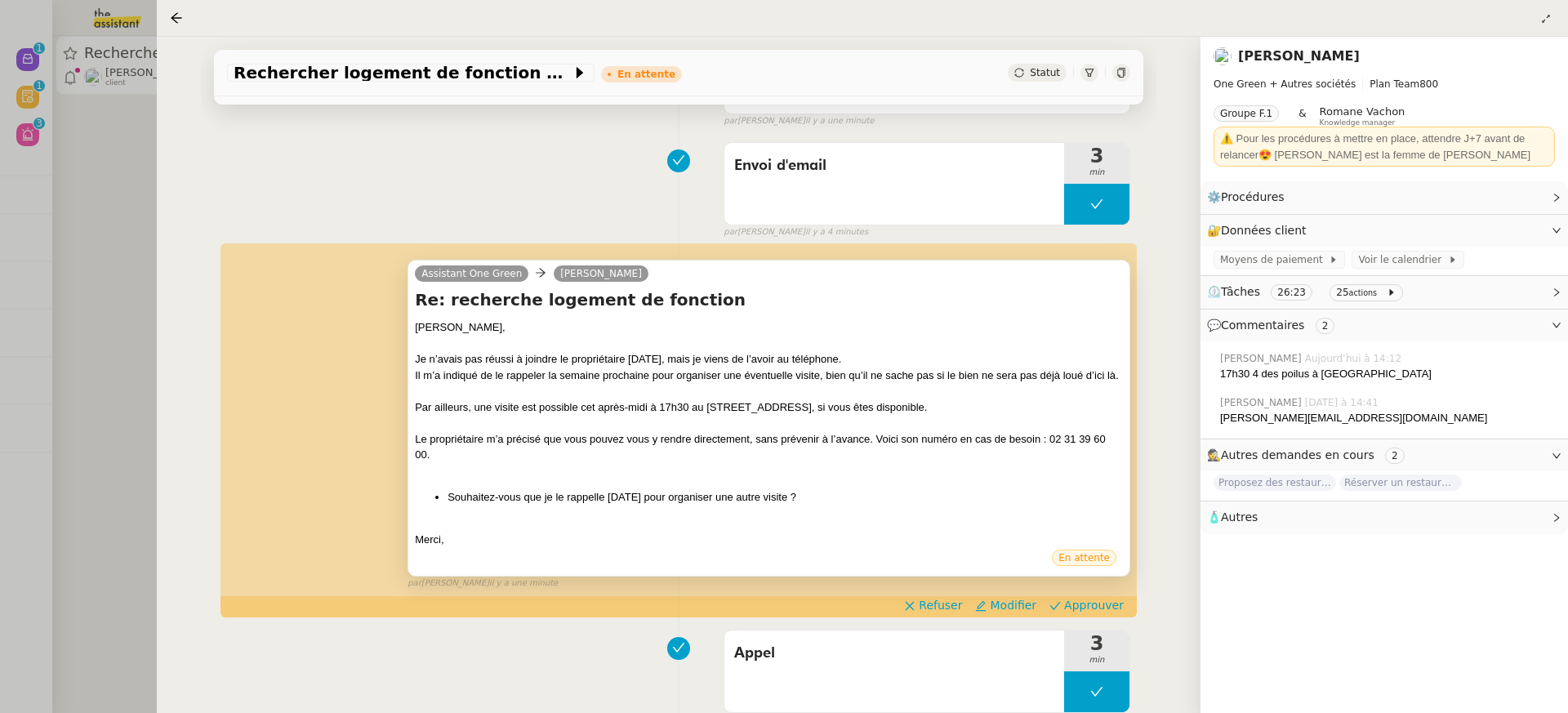
scroll to position [195, 0]
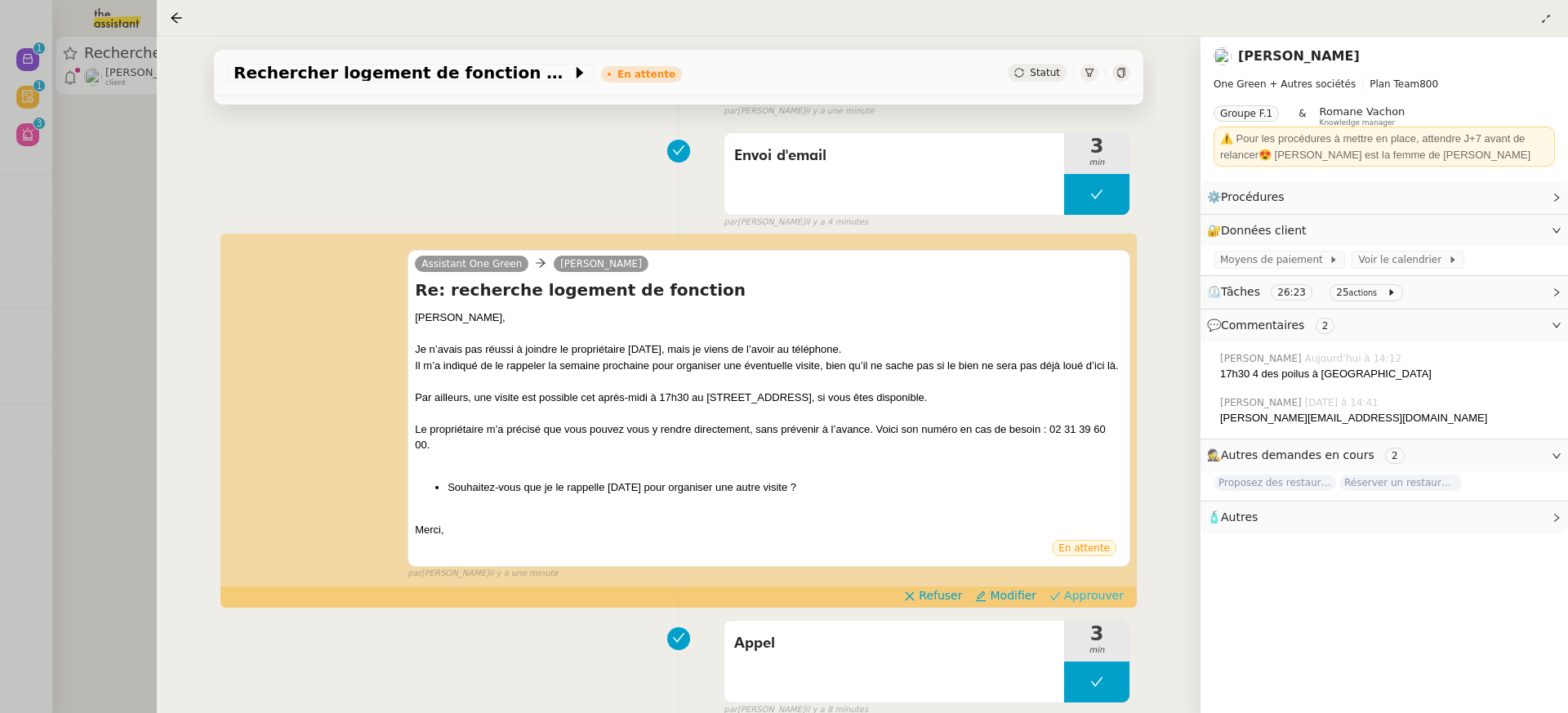
click at [1087, 587] on span "Approuver" at bounding box center [1094, 595] width 59 height 17
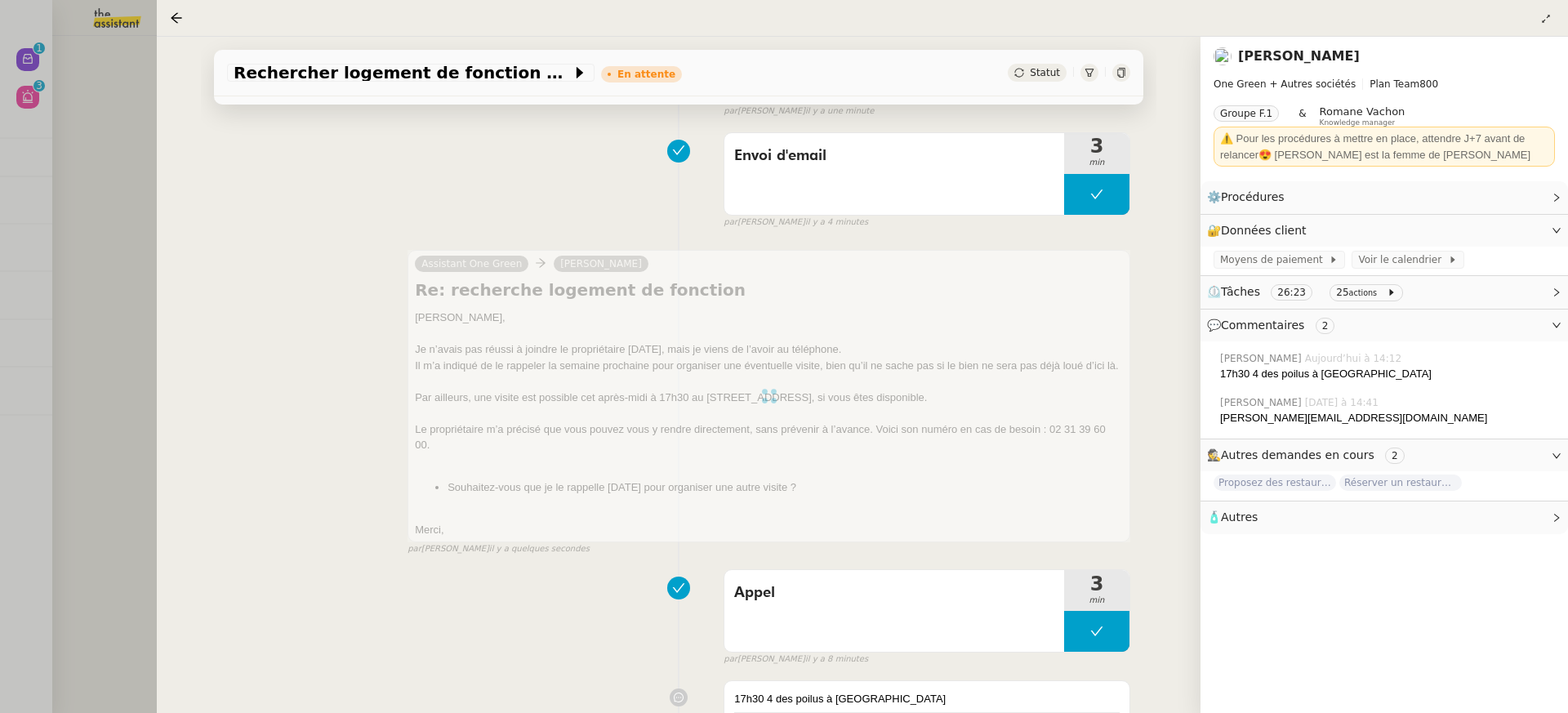
click at [96, 93] on div at bounding box center [784, 356] width 1568 height 713
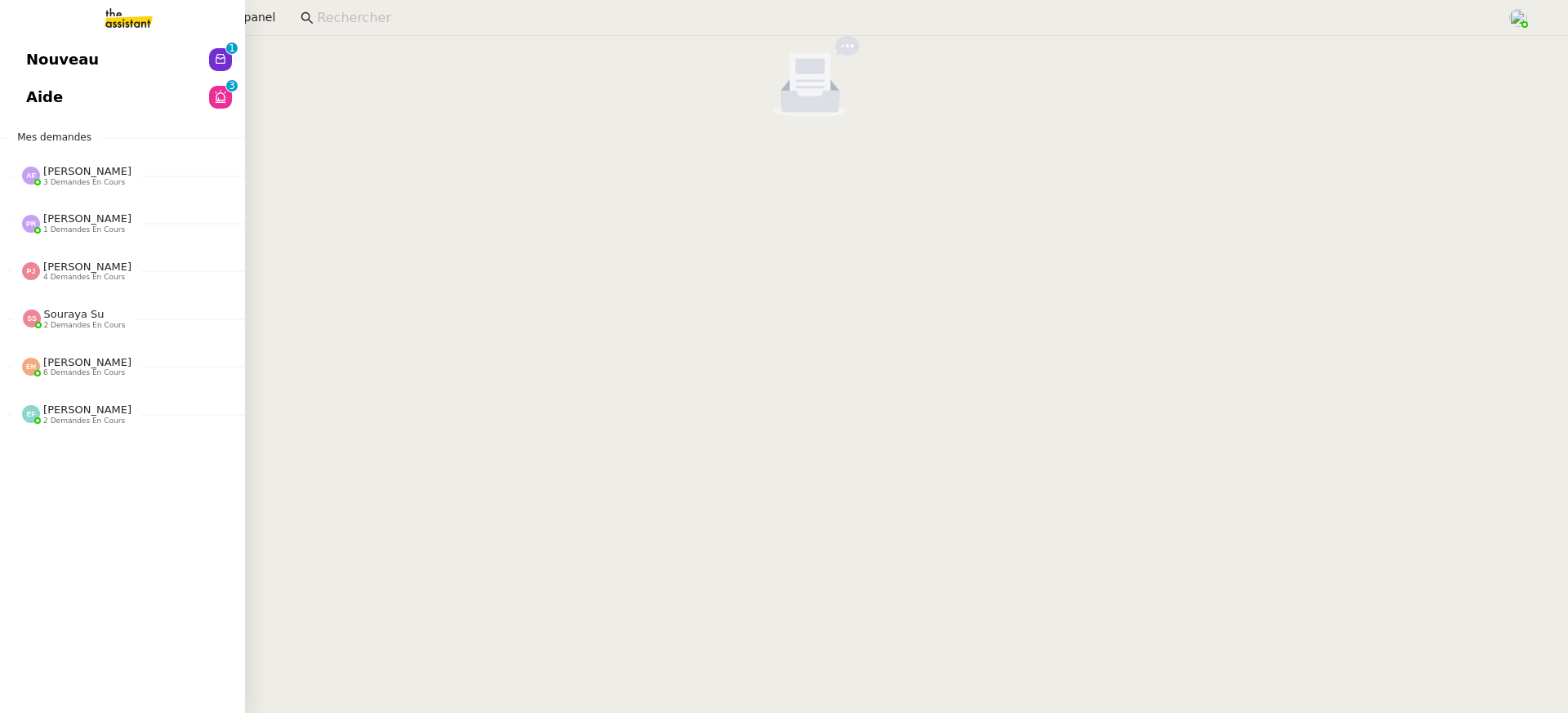
click at [24, 97] on link "Aide 0 1 2 3 4 5 6 7 8 9" at bounding box center [122, 97] width 245 height 38
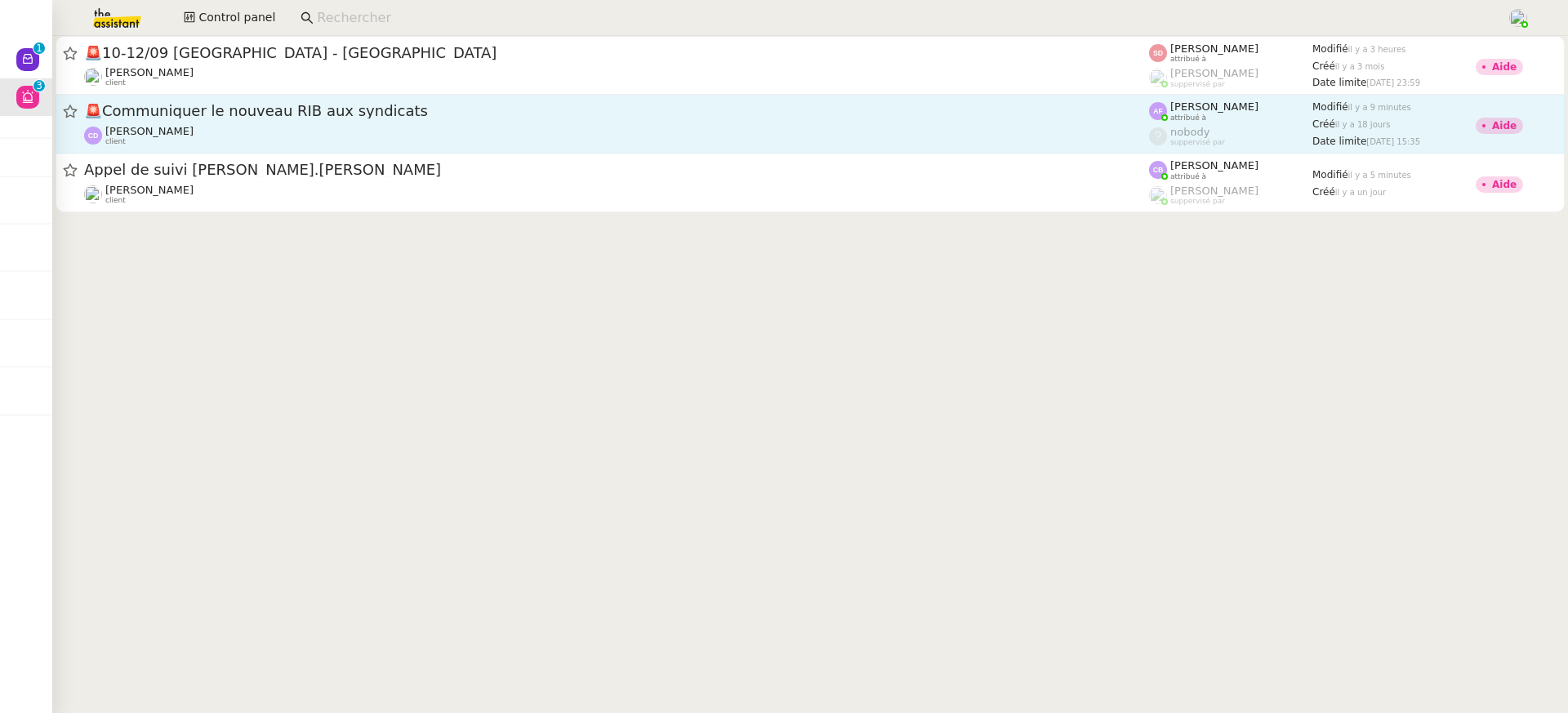
click at [889, 106] on span "🚨 Communiquer le nouveau RIB aux syndicats" at bounding box center [616, 111] width 1065 height 15
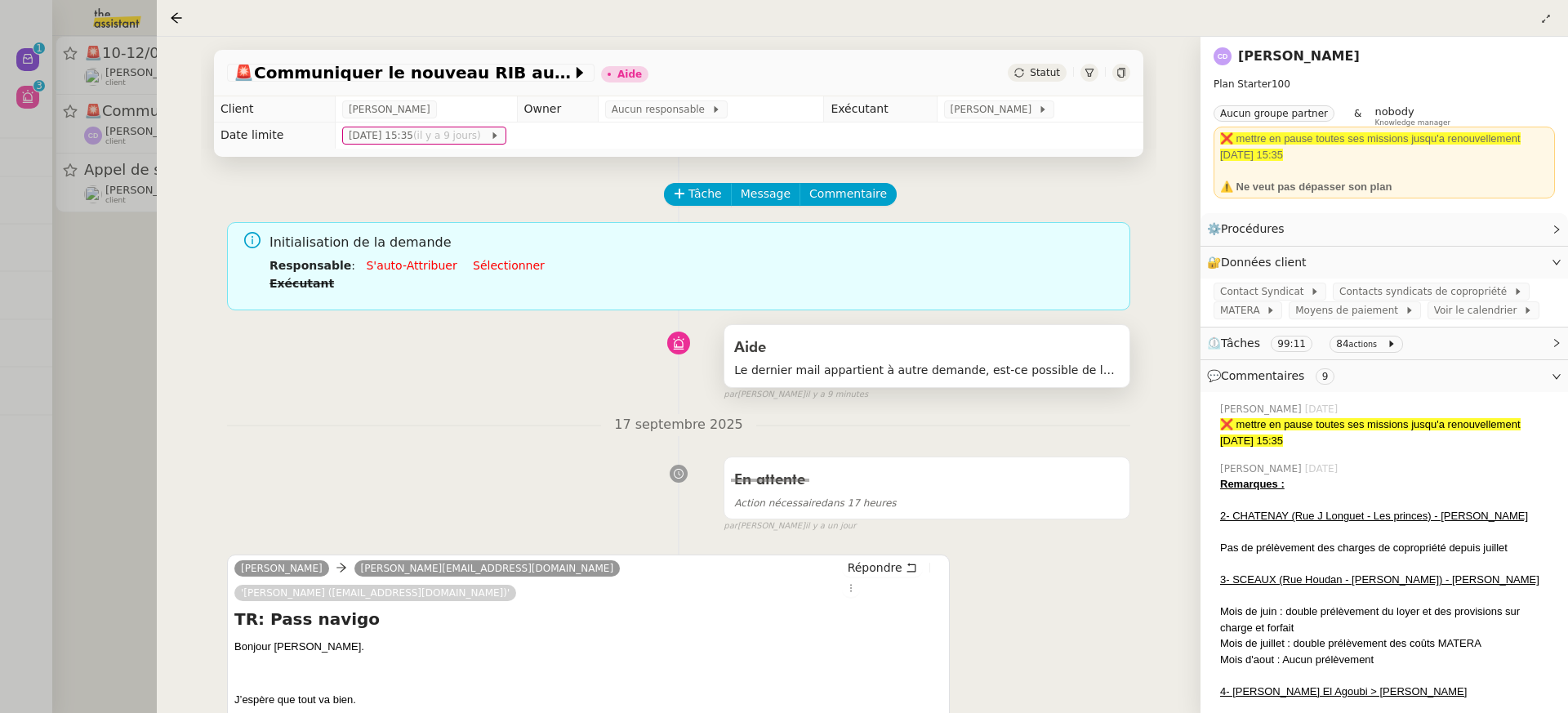
click at [1001, 370] on span "Le dernier mail appartient à autre demande, est-ce possible de le forker au bon…" at bounding box center [927, 370] width 386 height 19
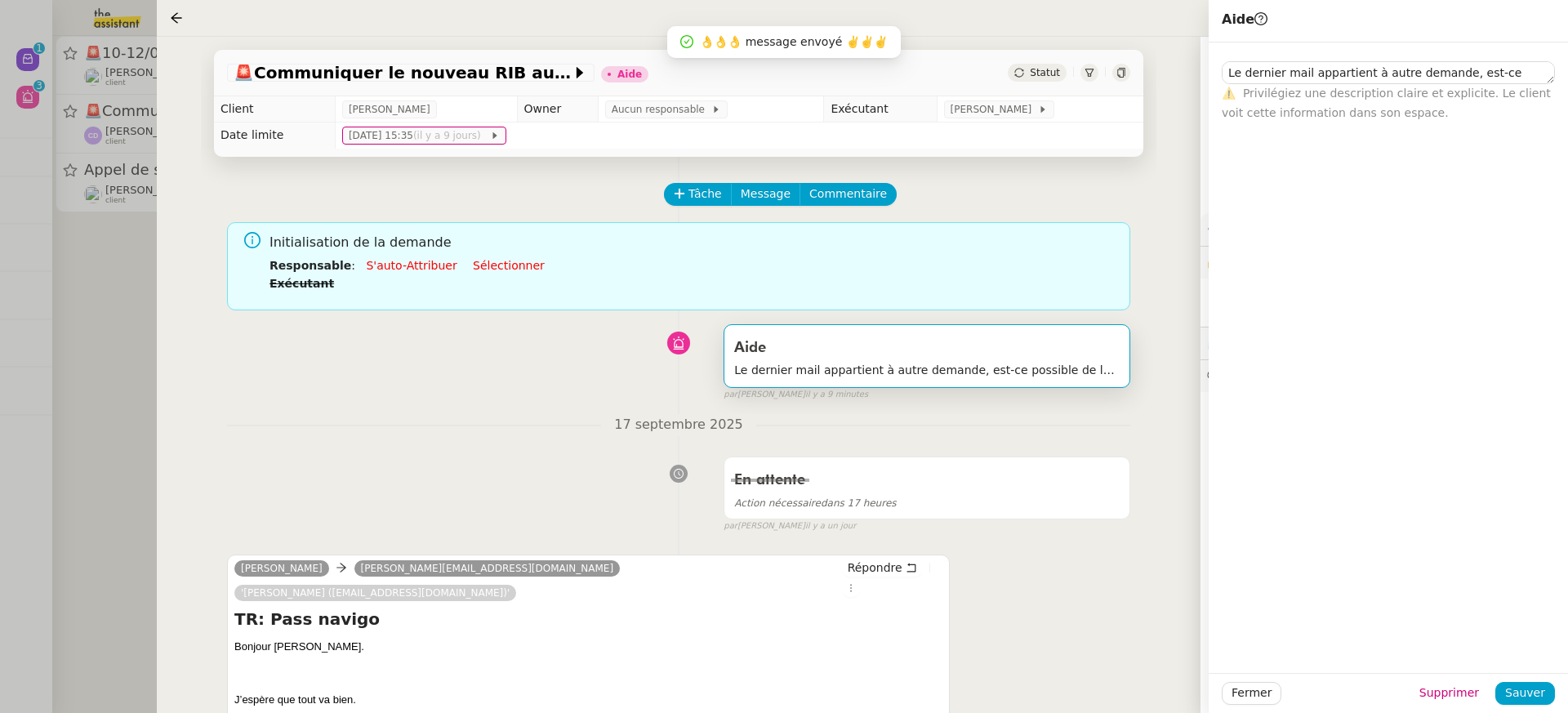
scroll to position [158, 0]
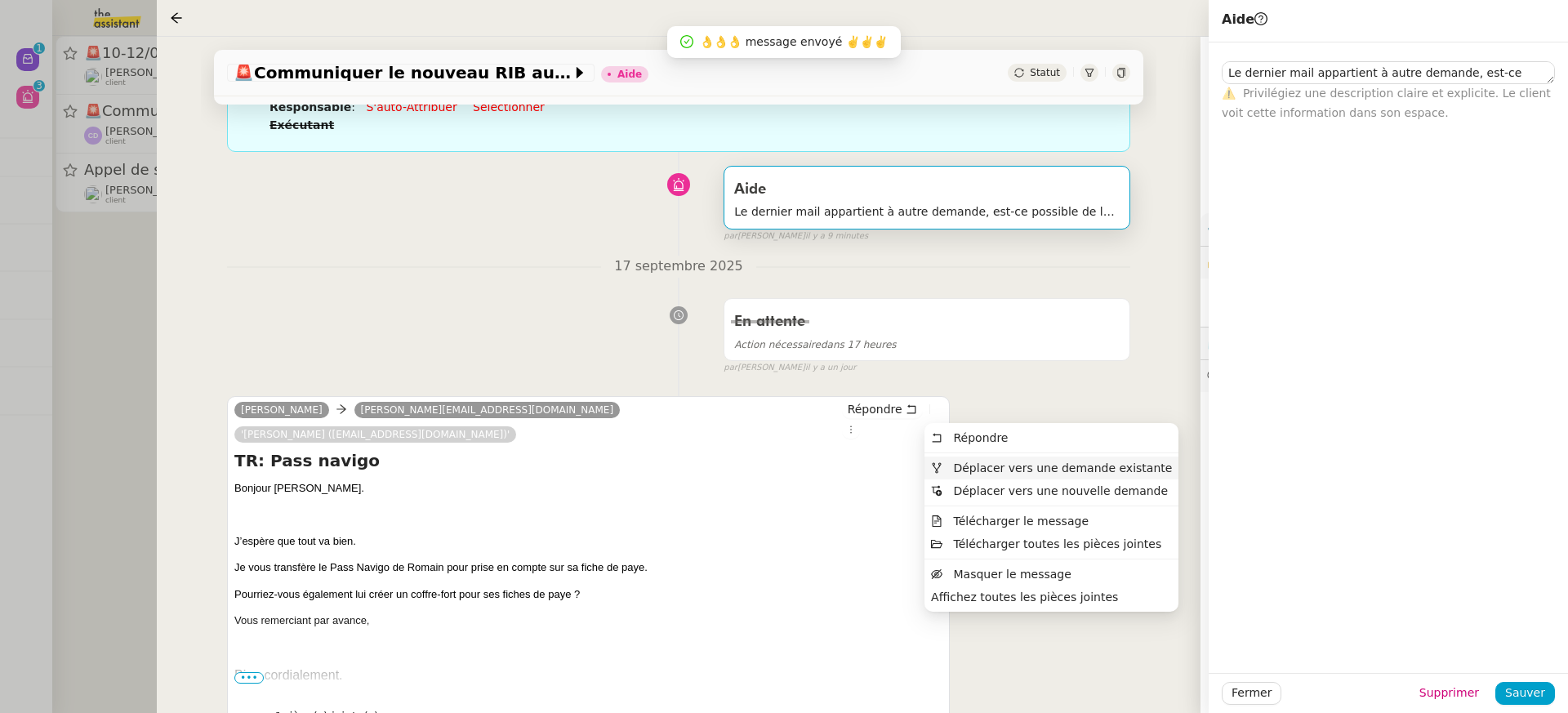
click at [976, 474] on span "Déplacer vers une demande existante" at bounding box center [1063, 468] width 219 height 13
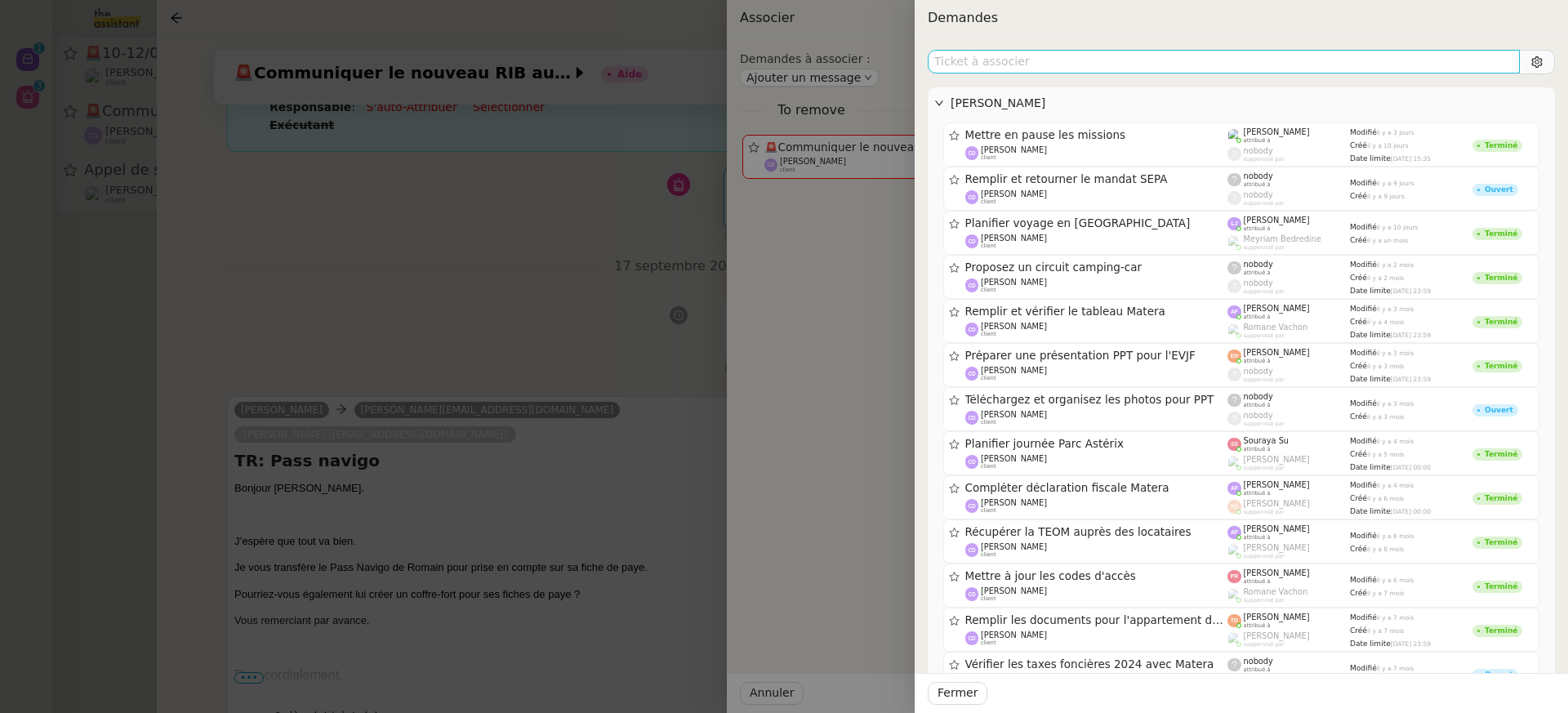
click at [1089, 65] on input "text" at bounding box center [1224, 61] width 592 height 24
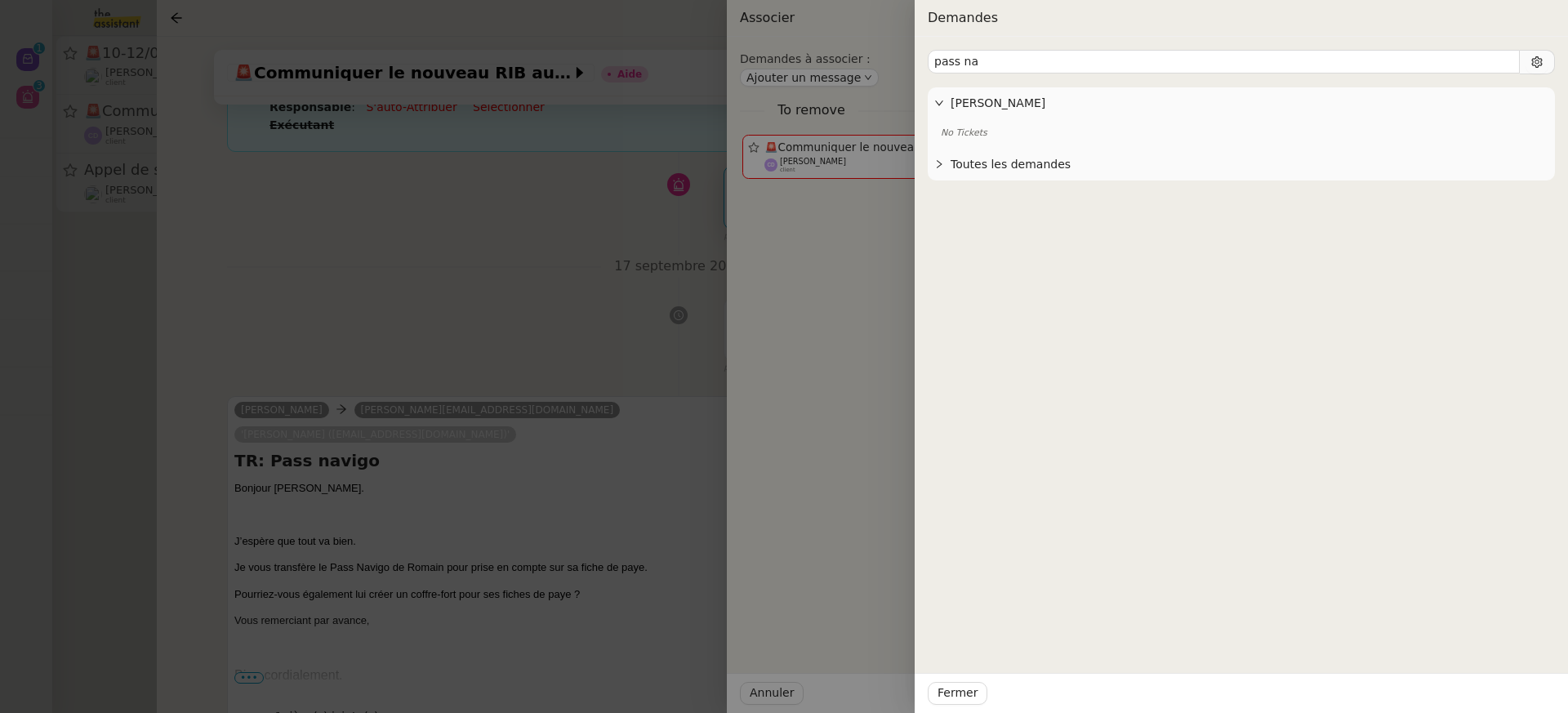
type input "pass na"
click at [627, 182] on div at bounding box center [784, 356] width 1568 height 713
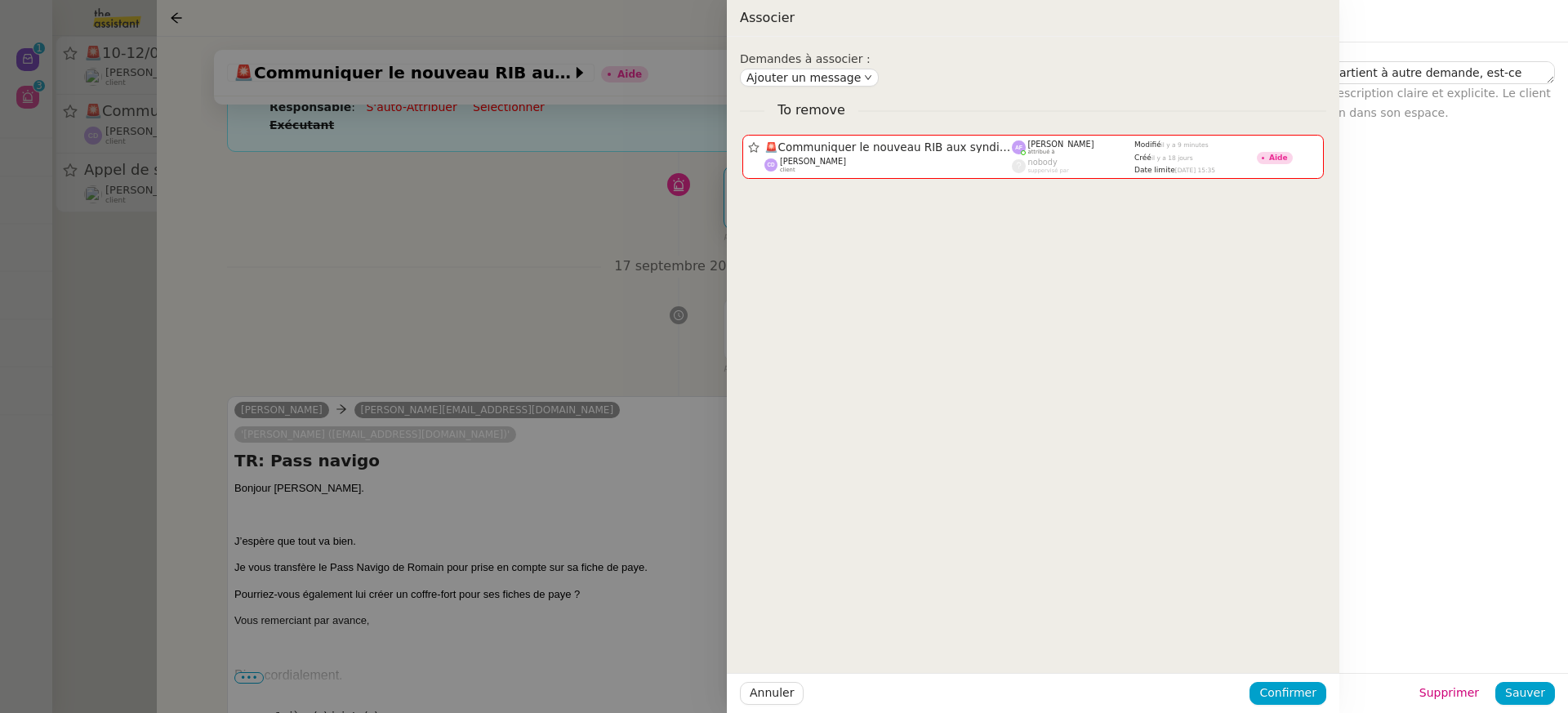
click at [627, 182] on div at bounding box center [784, 356] width 1568 height 713
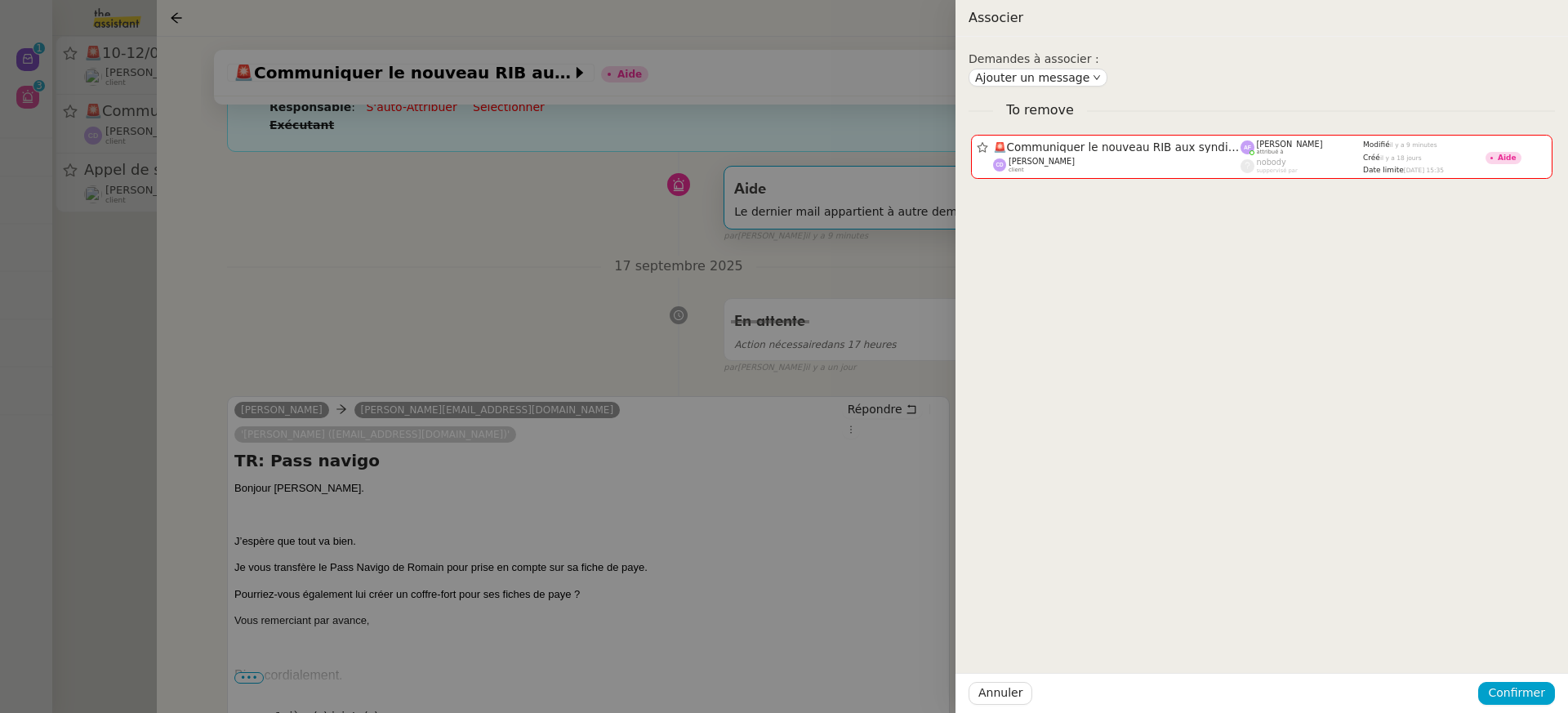
click at [55, 45] on div at bounding box center [784, 356] width 1568 height 713
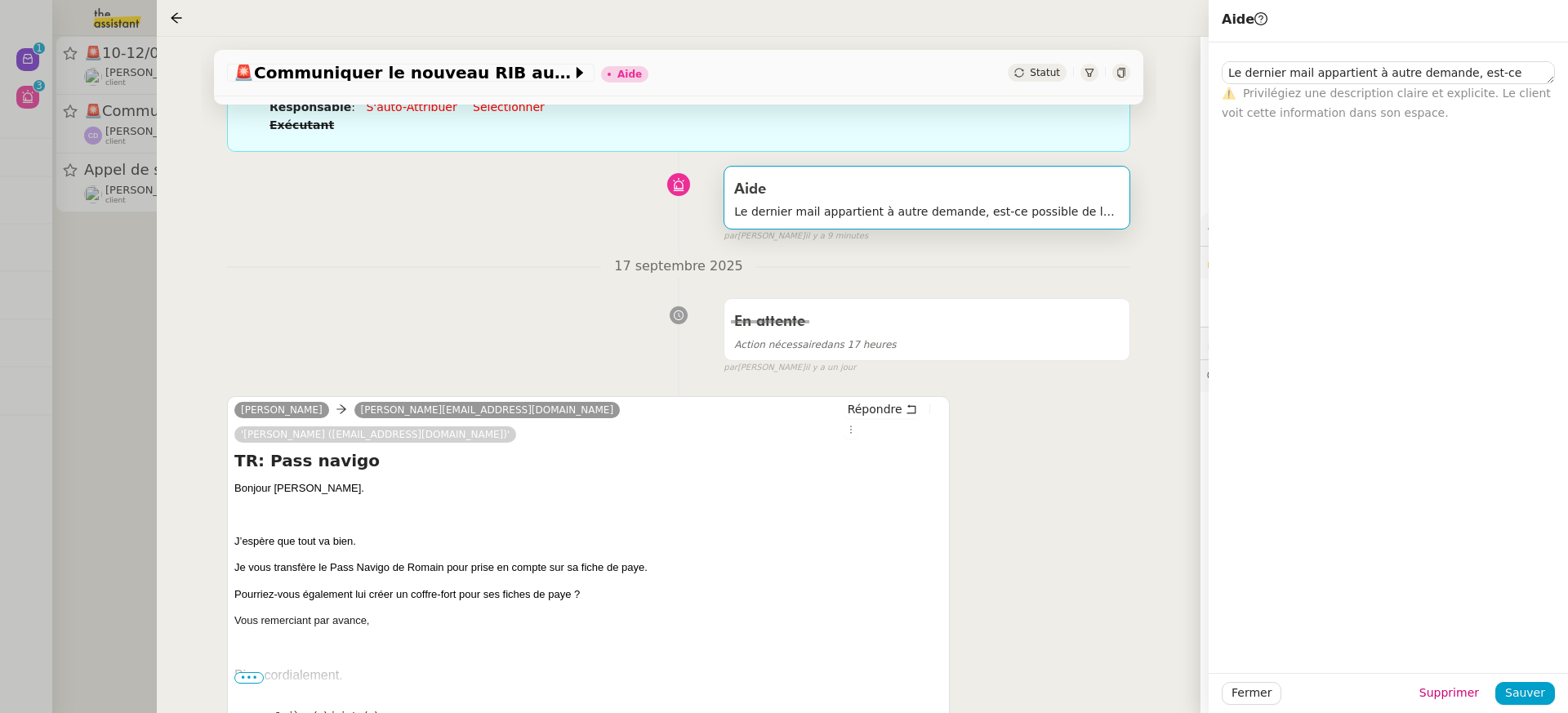
click at [52, 45] on div at bounding box center [784, 356] width 1568 height 713
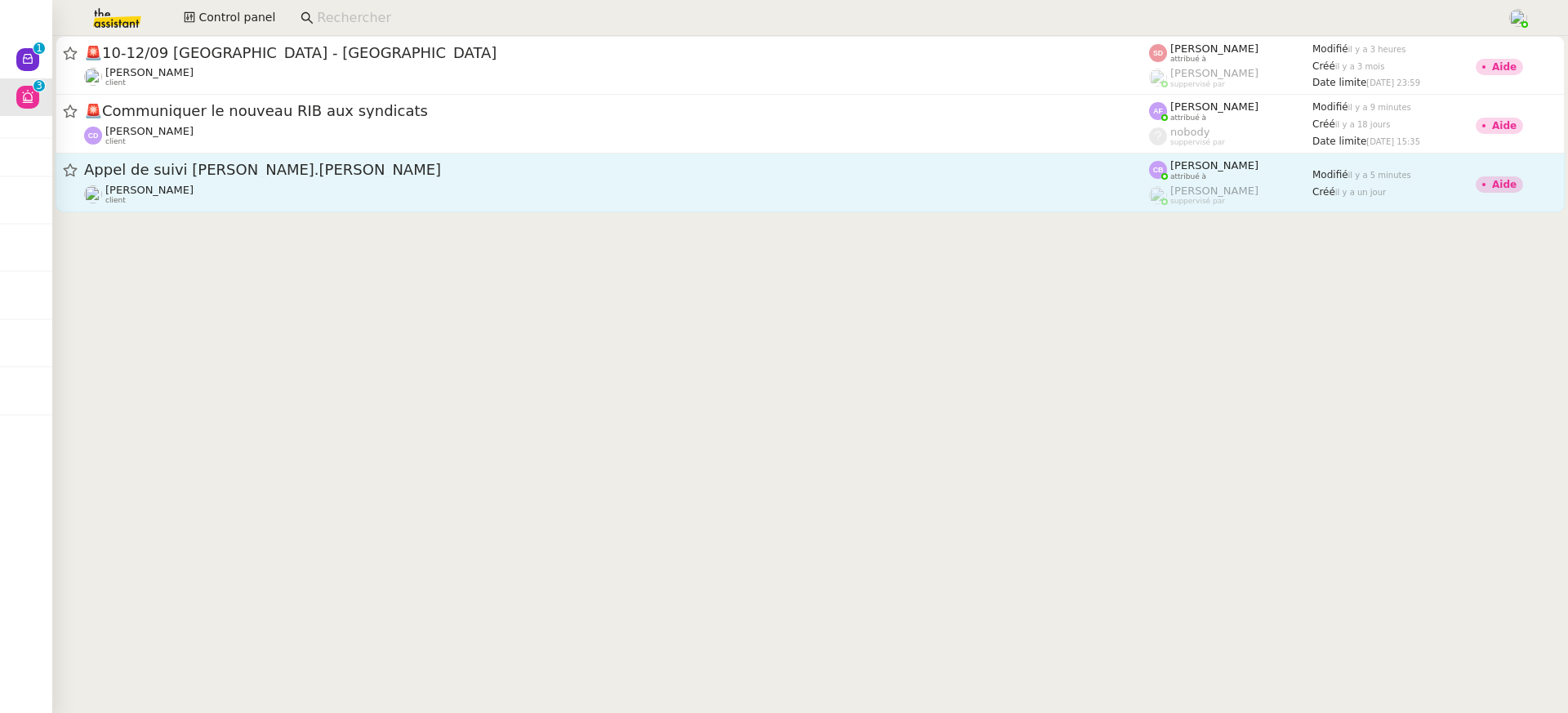
click at [353, 172] on span "Appel de suivi Christa-Rachelle.joseph" at bounding box center [616, 169] width 1065 height 15
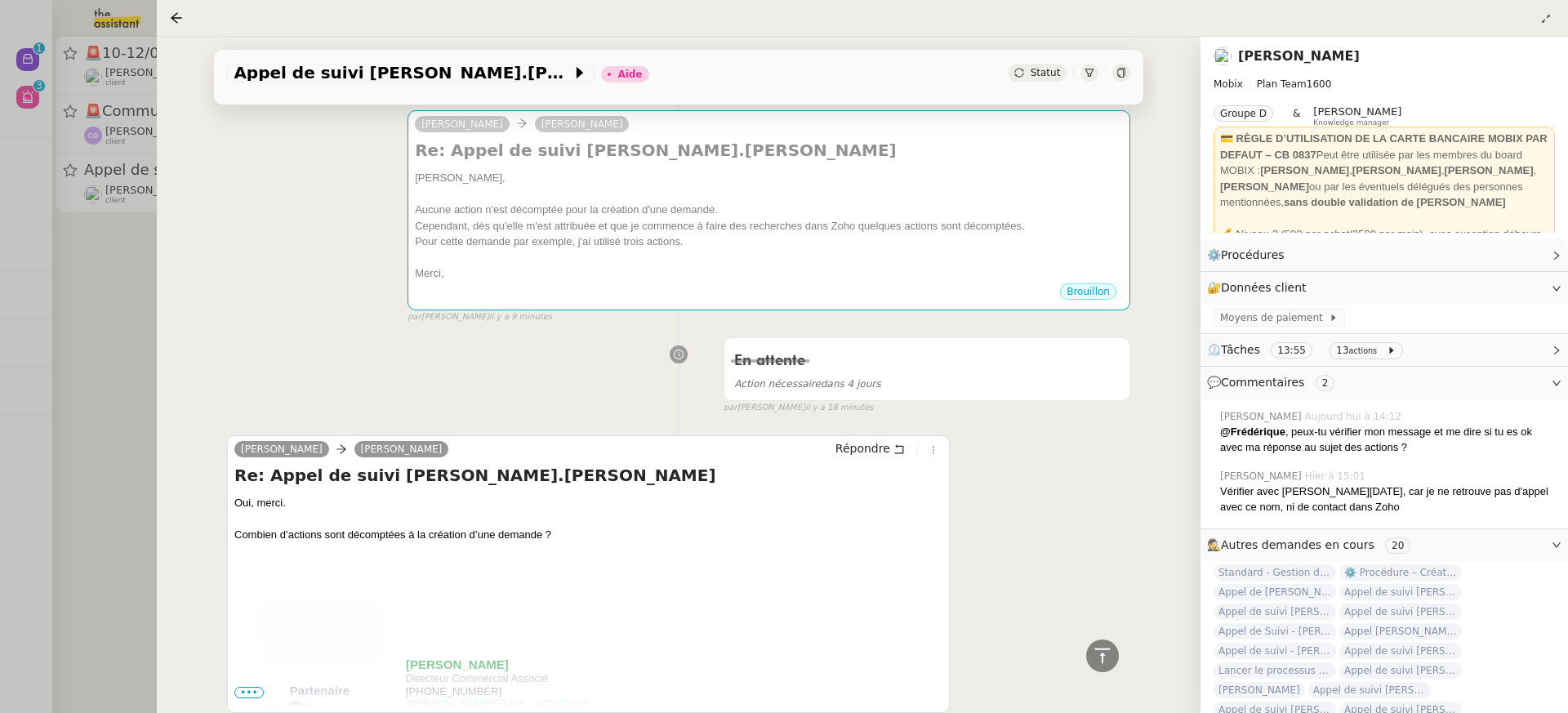
scroll to position [424, 0]
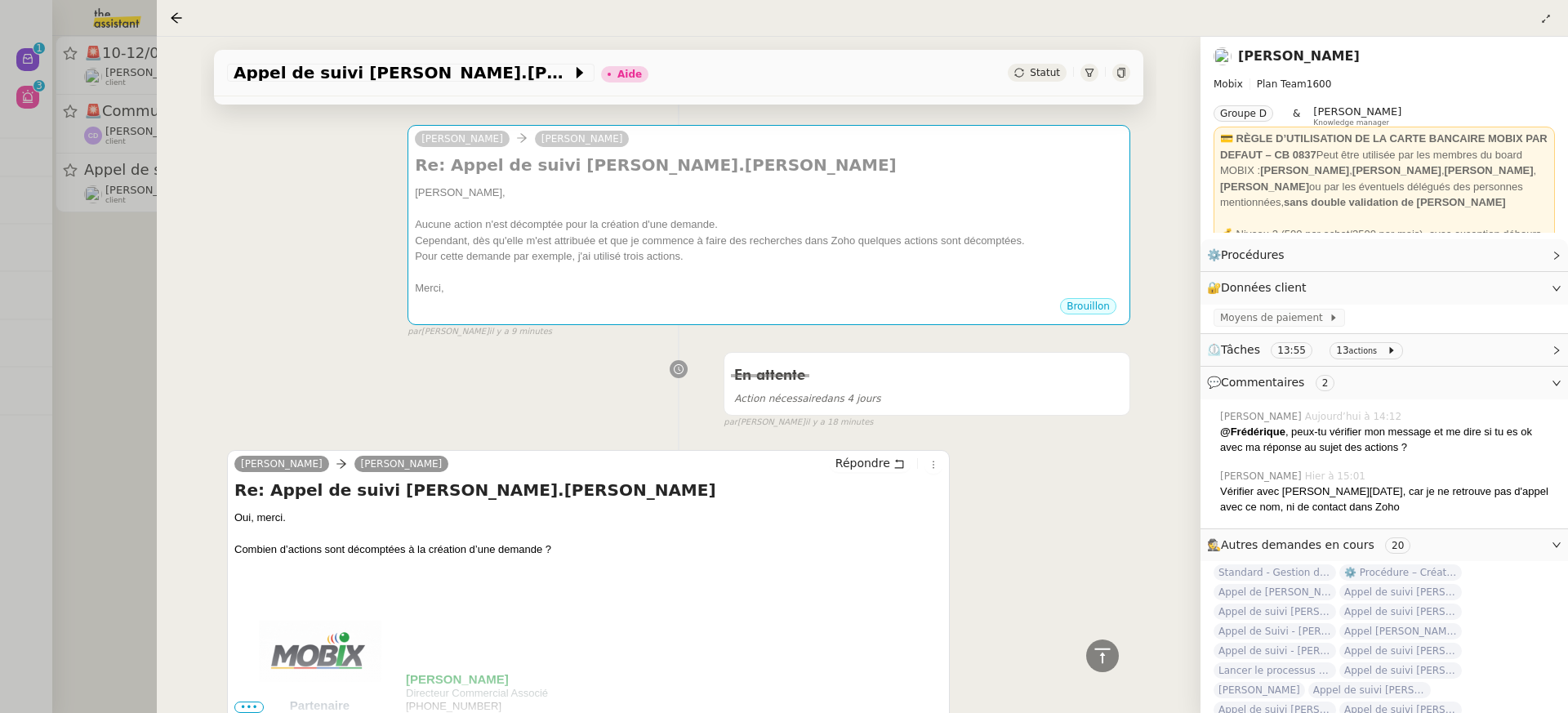
click at [158, 307] on div "Appel de suivi Christa-Rachelle.joseph Aide Statut Client Florian Parant Owner …" at bounding box center [679, 374] width 1044 height 676
click at [117, 222] on div at bounding box center [784, 356] width 1568 height 713
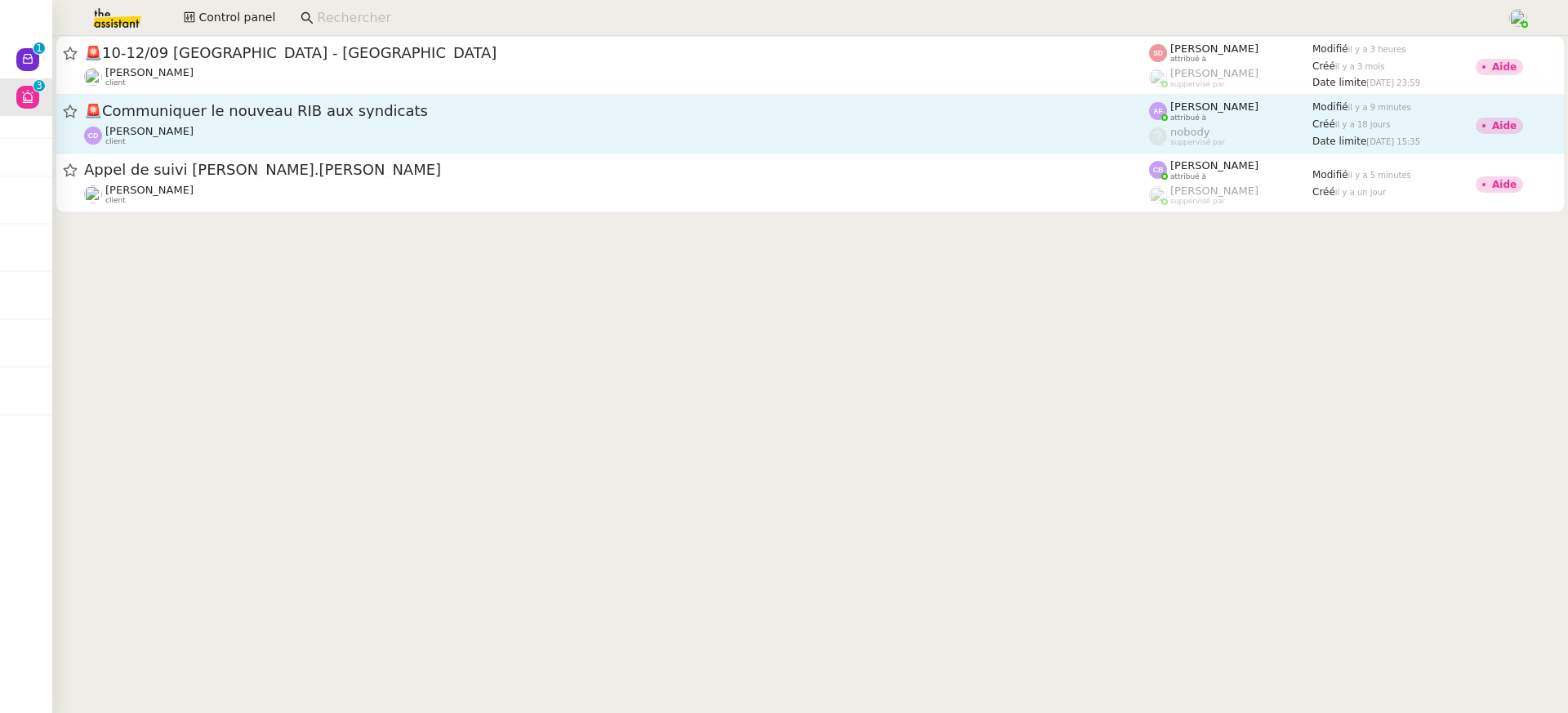
click at [258, 123] on div "🚨 Communiquer le nouveau RIB aux syndicats Carole DURIF client" at bounding box center [616, 123] width 1065 height 45
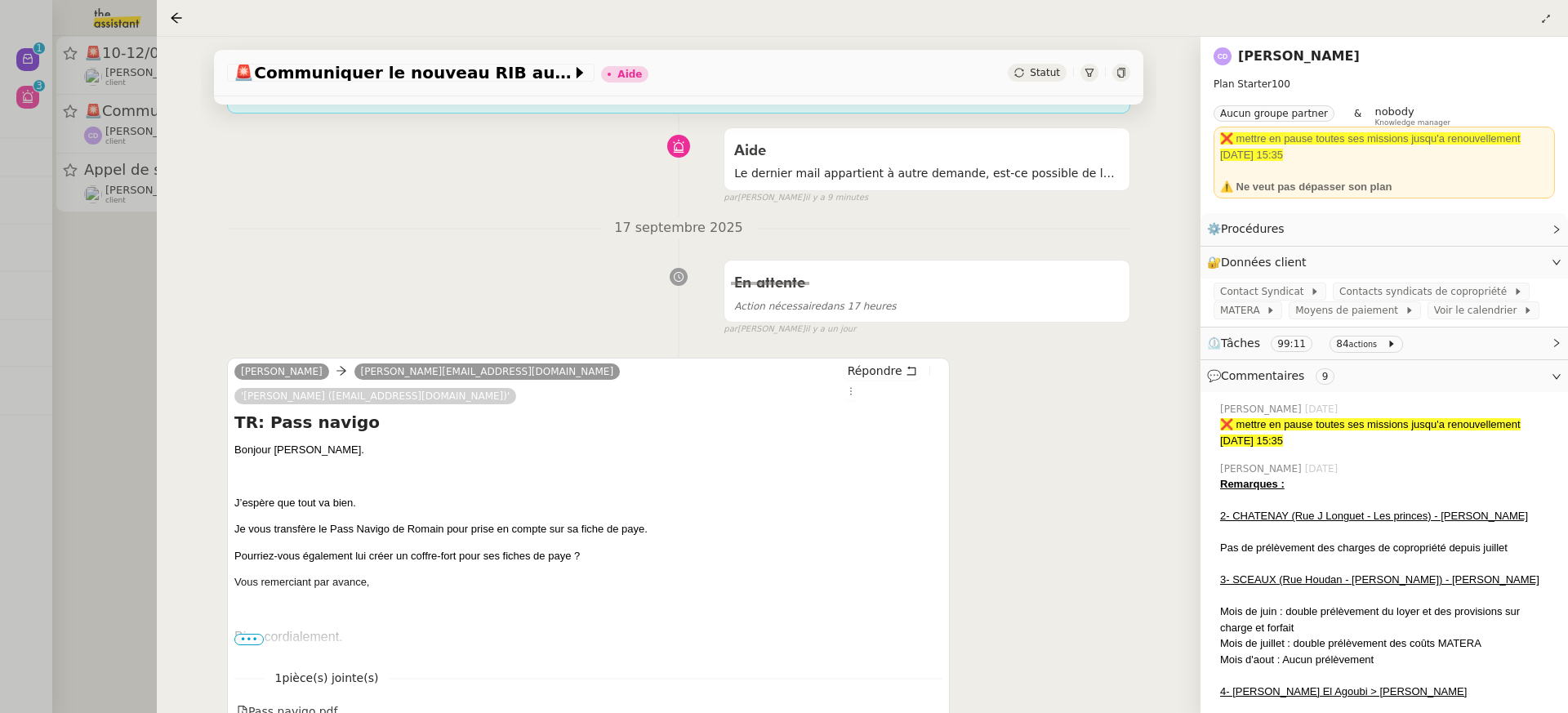
scroll to position [120, 0]
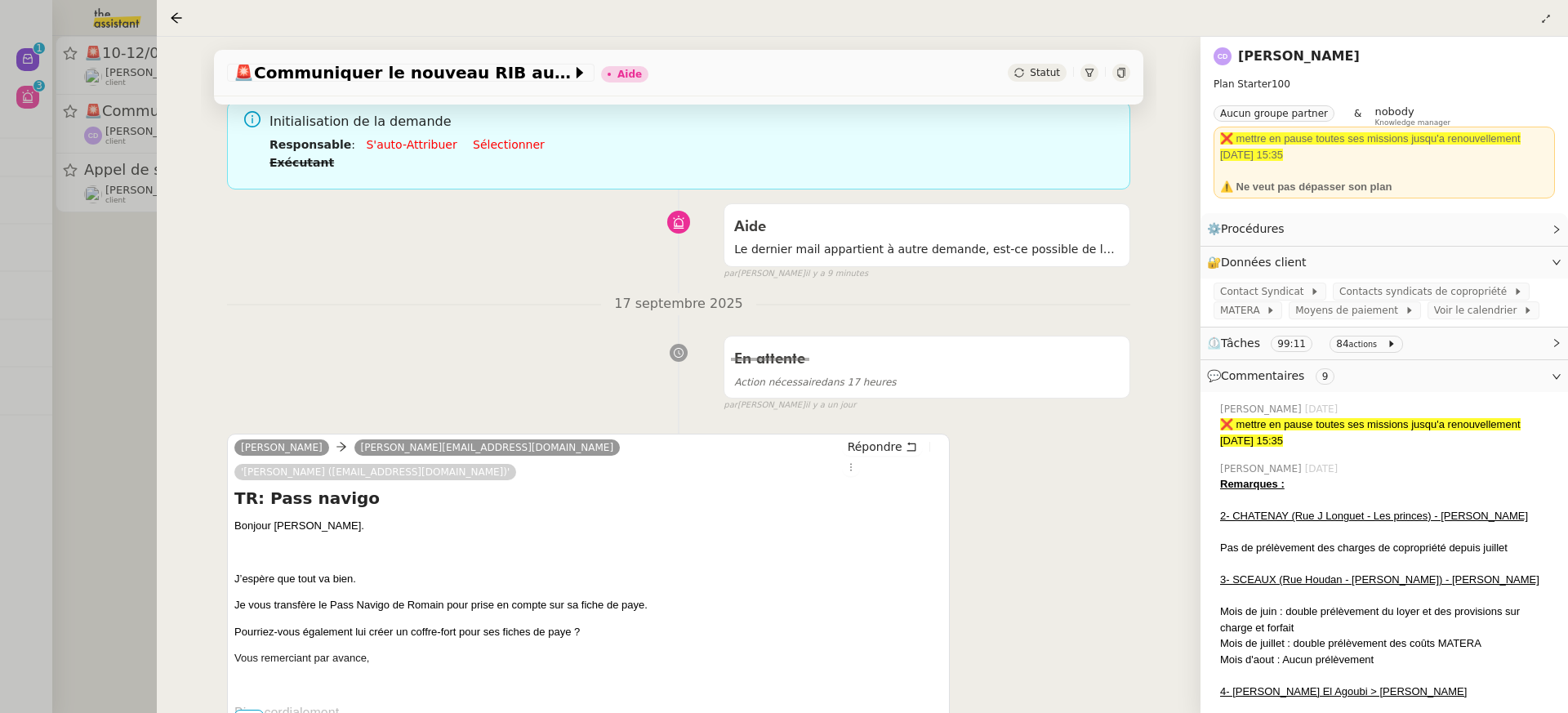
click at [125, 240] on div at bounding box center [784, 356] width 1568 height 713
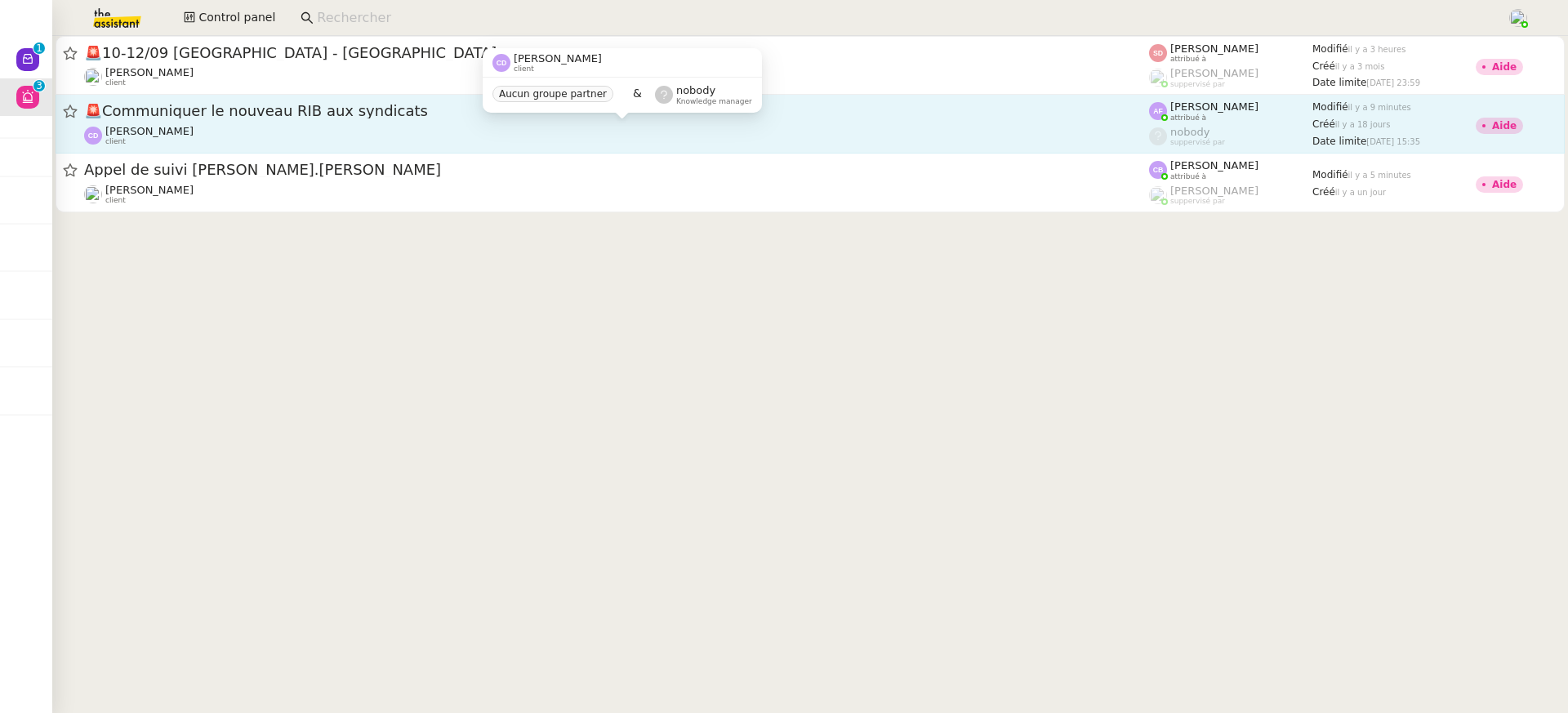
click at [296, 134] on div "Carole DURIF client" at bounding box center [616, 135] width 1065 height 21
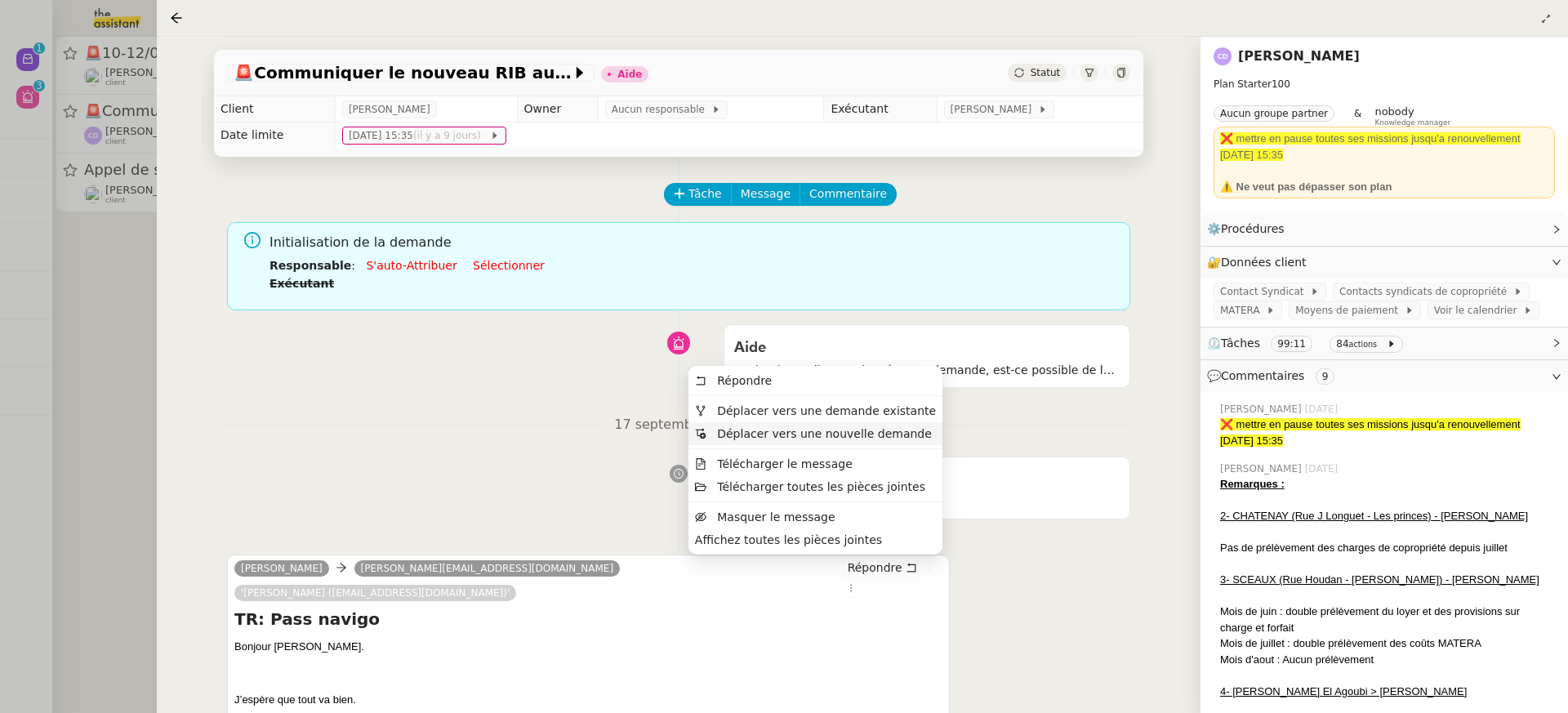
click at [886, 428] on span "Déplacer vers une nouvelle demande" at bounding box center [824, 433] width 215 height 13
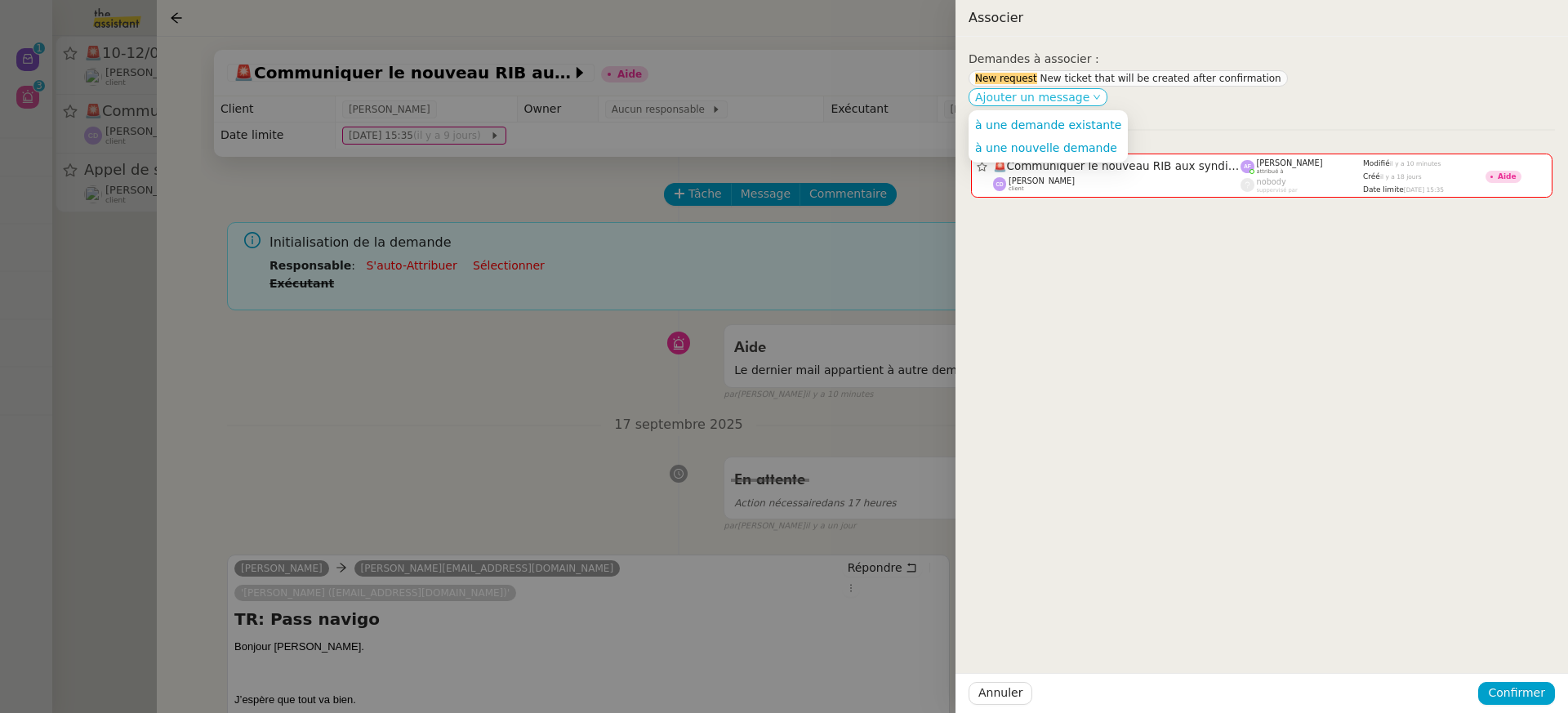
click at [1062, 98] on span "Ajouter un message" at bounding box center [1032, 97] width 114 height 17
click at [1069, 136] on li "à une nouvelle demande" at bounding box center [1048, 147] width 159 height 23
click at [1054, 109] on div "Demandes à associer : New request New ticket that will be created after confirm…" at bounding box center [1262, 123] width 587 height 147
click at [1051, 99] on span "Ajouter un message" at bounding box center [1032, 97] width 114 height 17
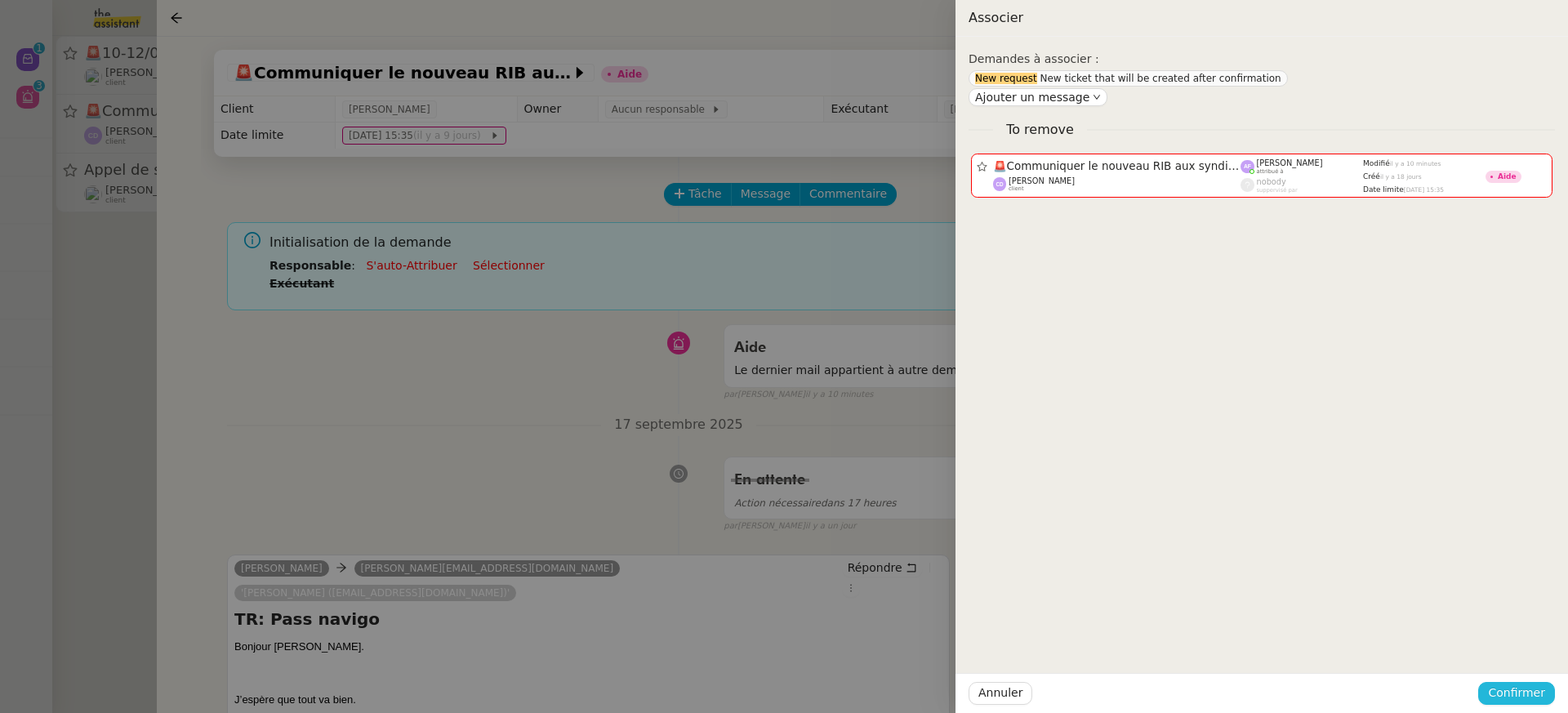
click at [1544, 685] on span "Confirmer" at bounding box center [1516, 693] width 57 height 19
click at [1515, 639] on div "Êtes-vous sûr?" at bounding box center [1486, 624] width 119 height 31
click at [1523, 651] on span "Ajouter" at bounding box center [1518, 649] width 42 height 17
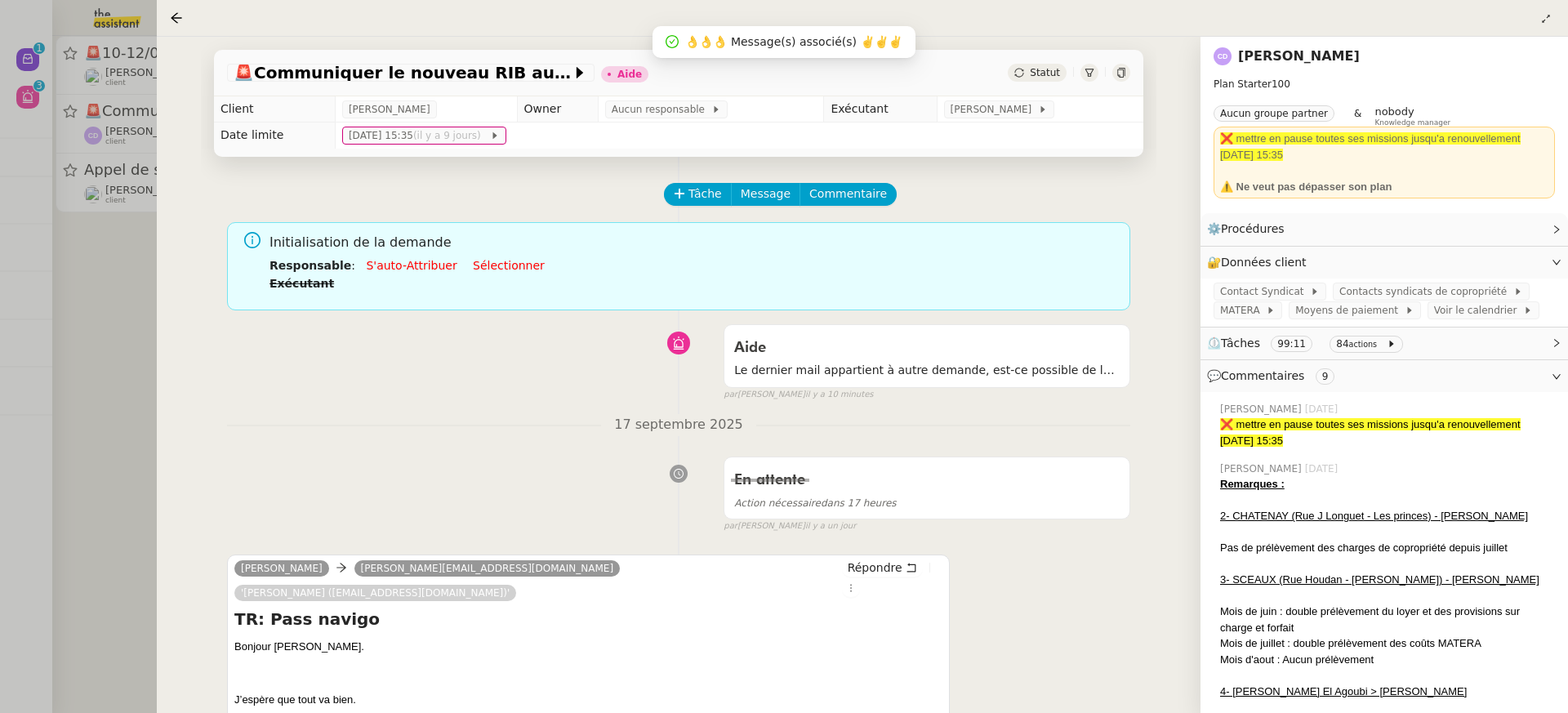
scroll to position [201, 0]
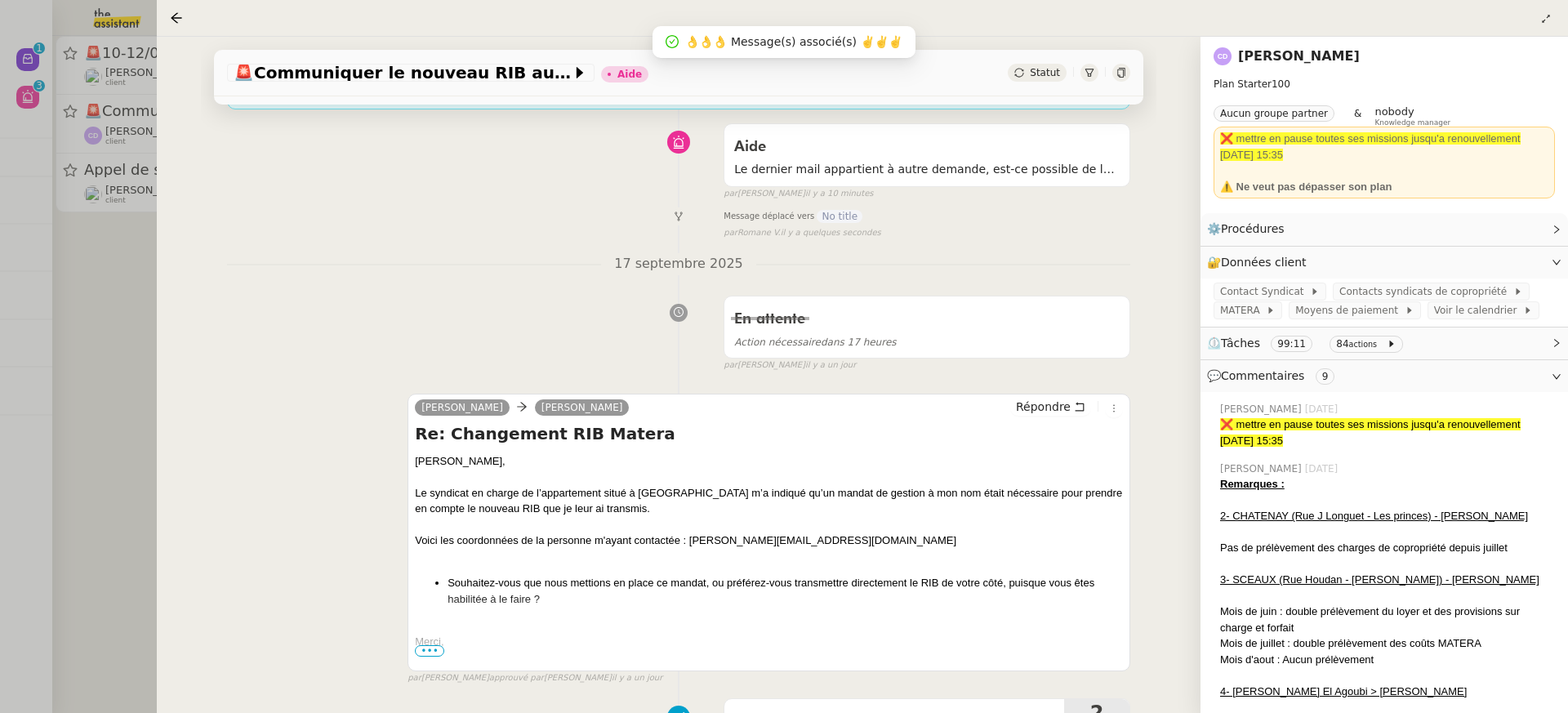
click at [57, 74] on div at bounding box center [784, 356] width 1568 height 713
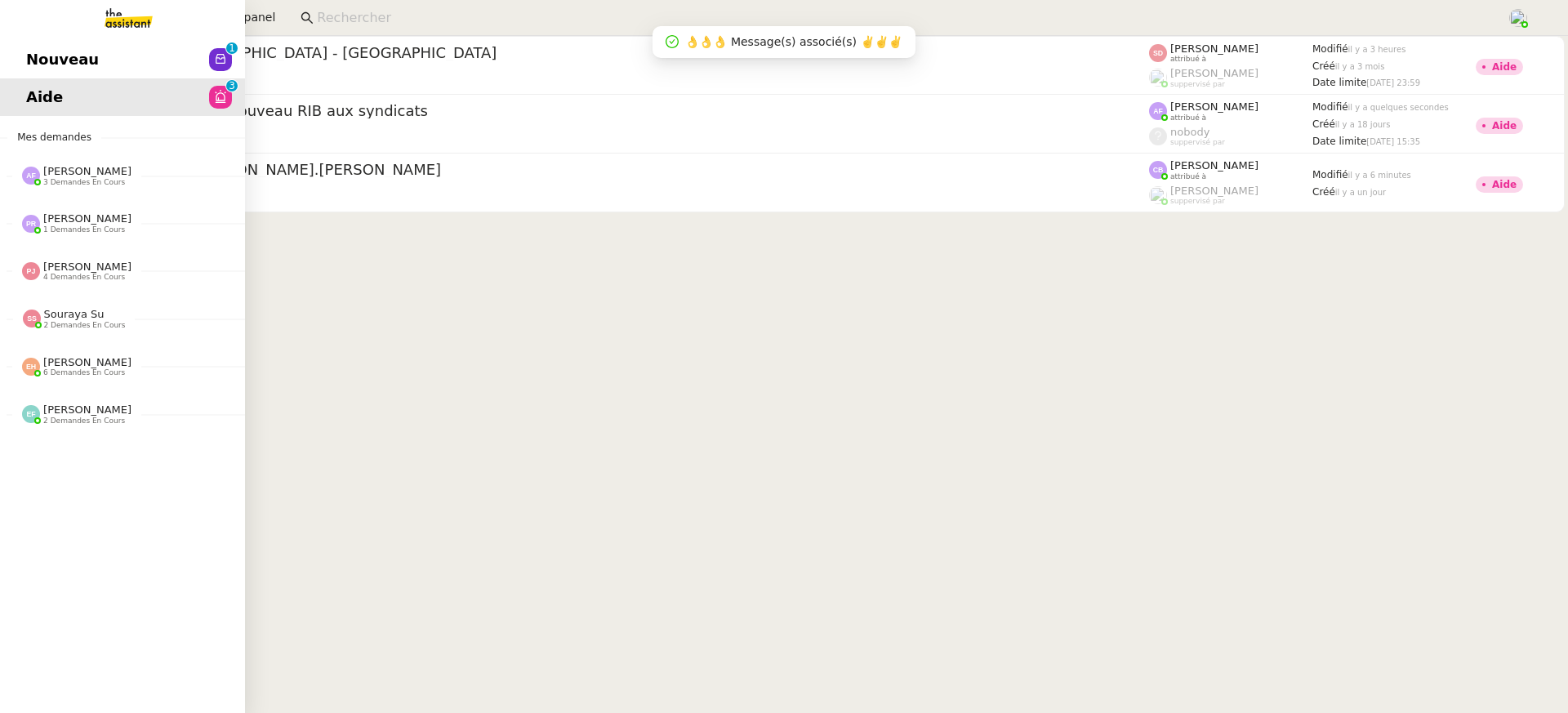
click at [54, 45] on link "Nouveau 0 1 2 3 4 5 6 7 8 9" at bounding box center [122, 59] width 245 height 38
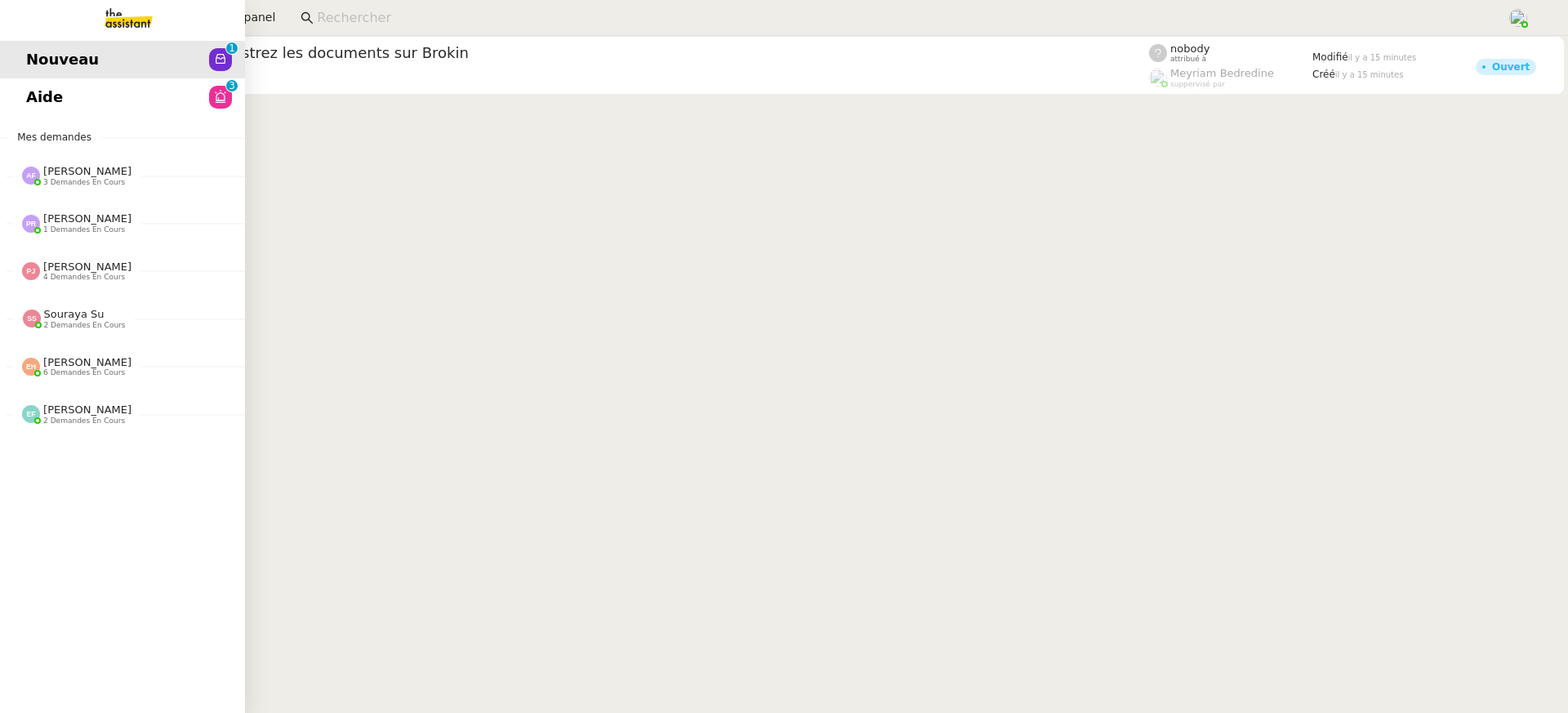
click at [24, 113] on link "Aide 0 1 2 3 4 5 6 7 8 9" at bounding box center [122, 97] width 245 height 38
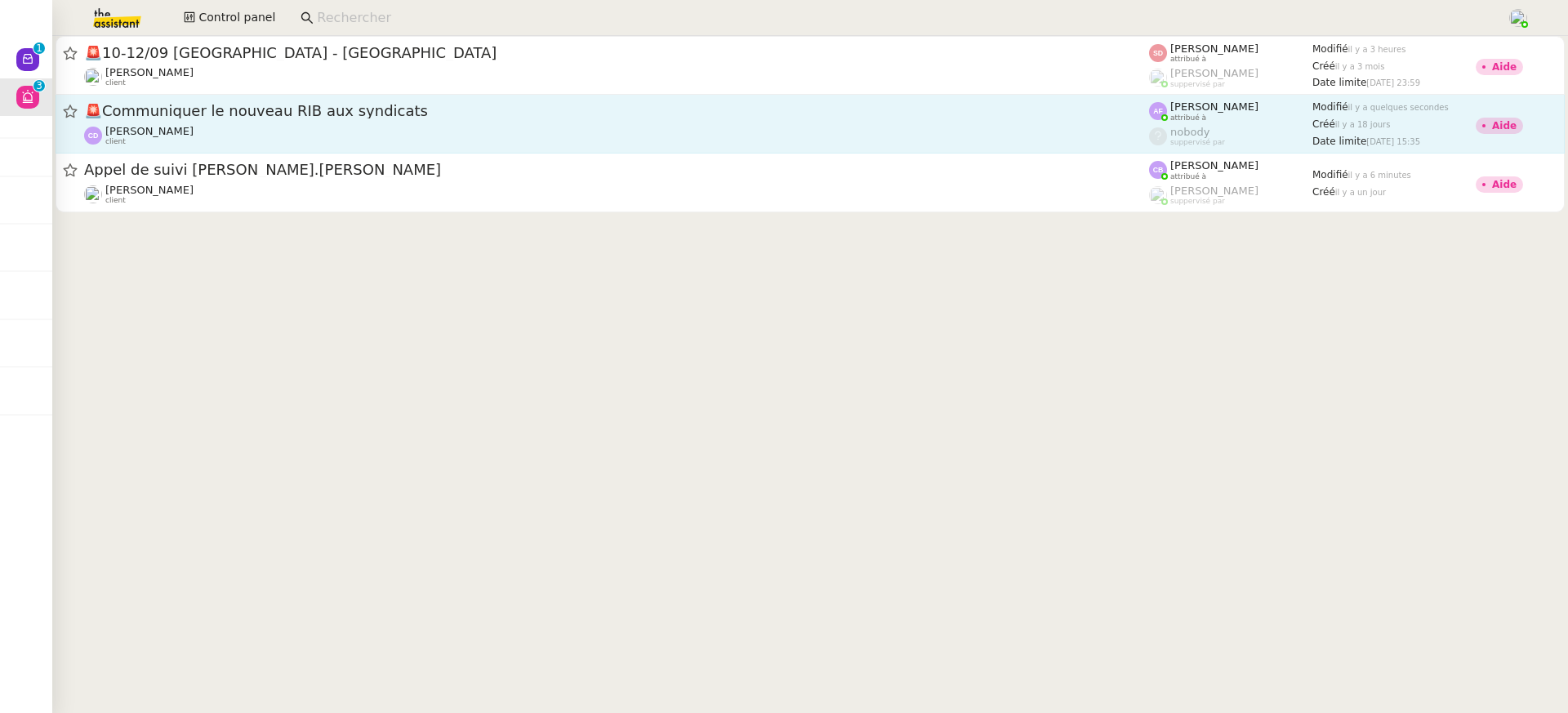
click at [464, 123] on div "🚨 Communiquer le nouveau RIB aux syndicats Carole DURIF client" at bounding box center [616, 123] width 1065 height 45
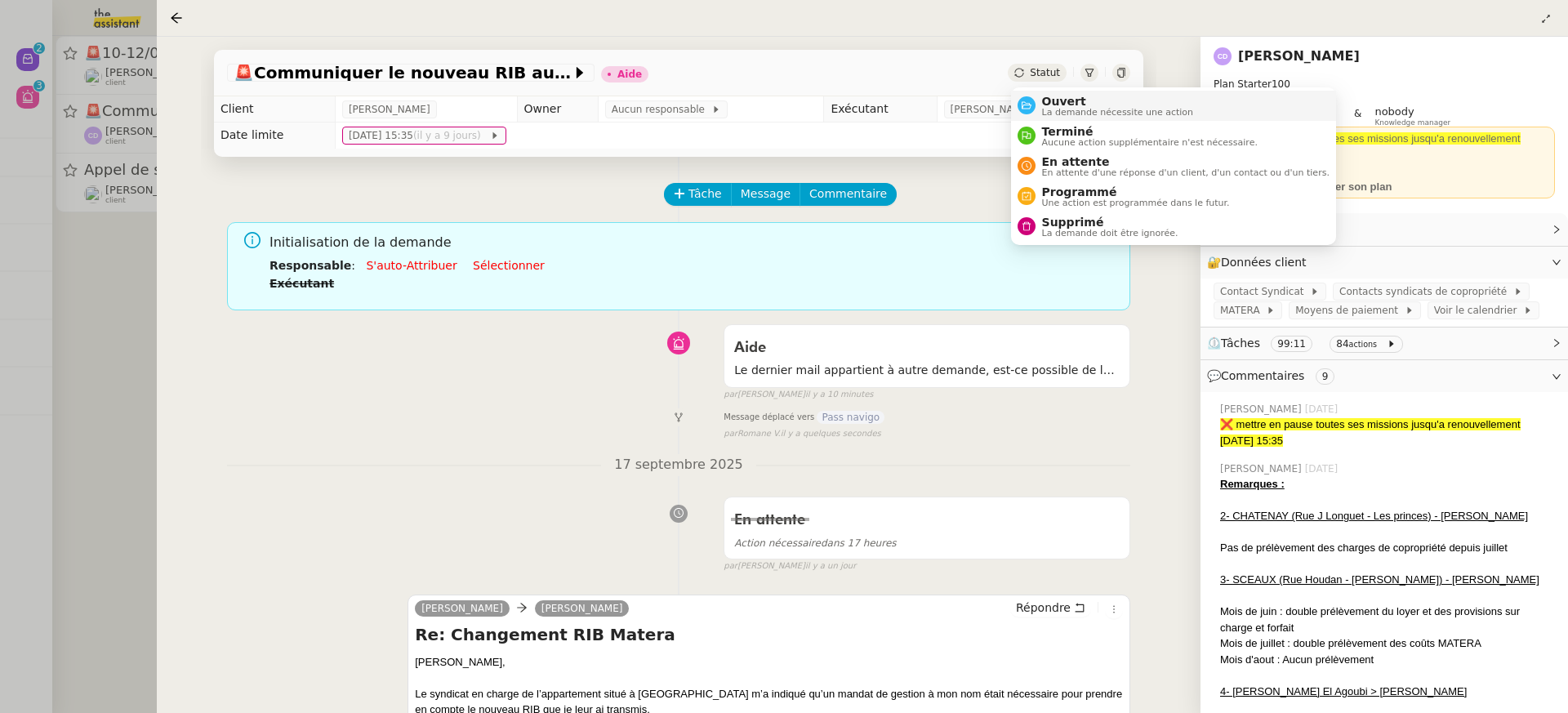
click at [1056, 106] on span "Ouvert" at bounding box center [1118, 101] width 152 height 13
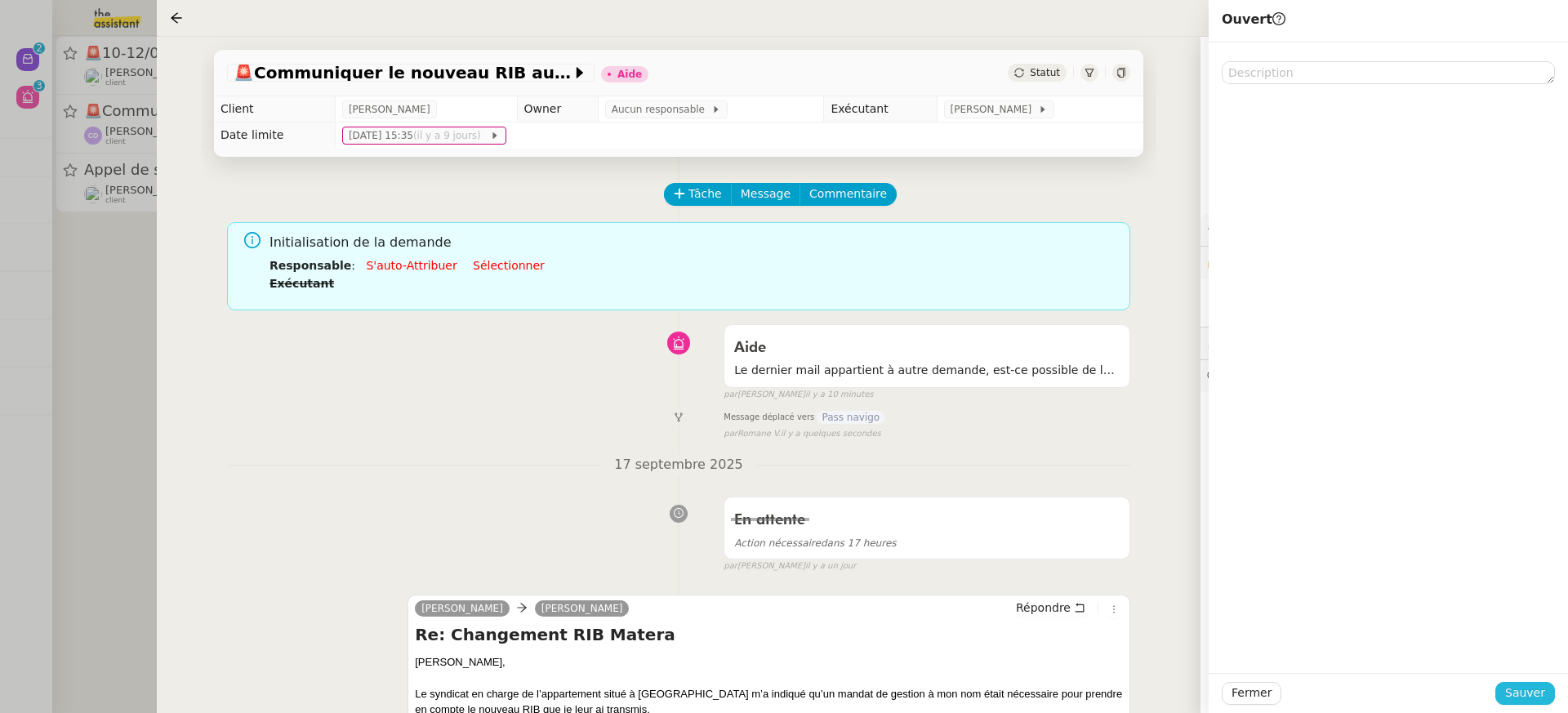
click at [1525, 698] on span "Sauver" at bounding box center [1525, 693] width 40 height 19
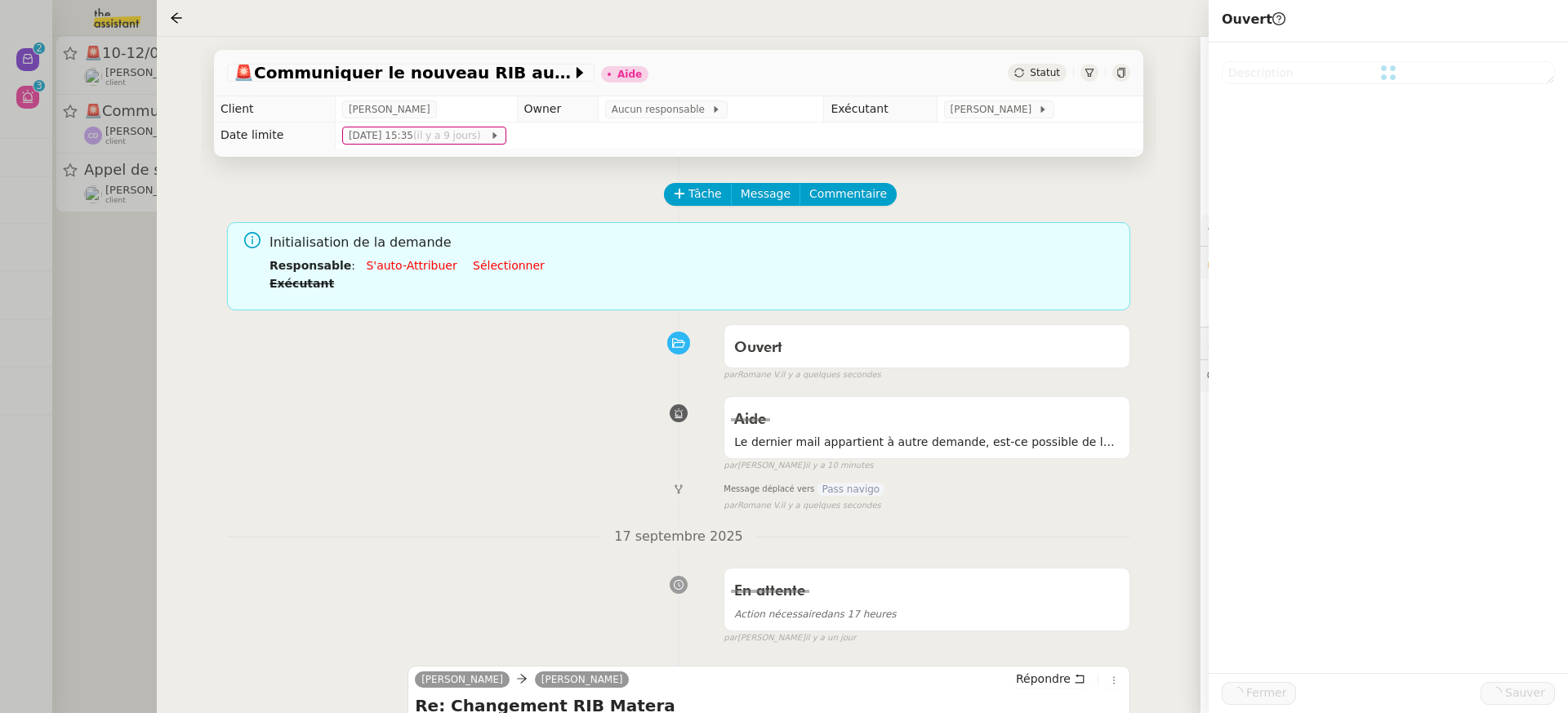
click at [122, 78] on div at bounding box center [784, 356] width 1568 height 713
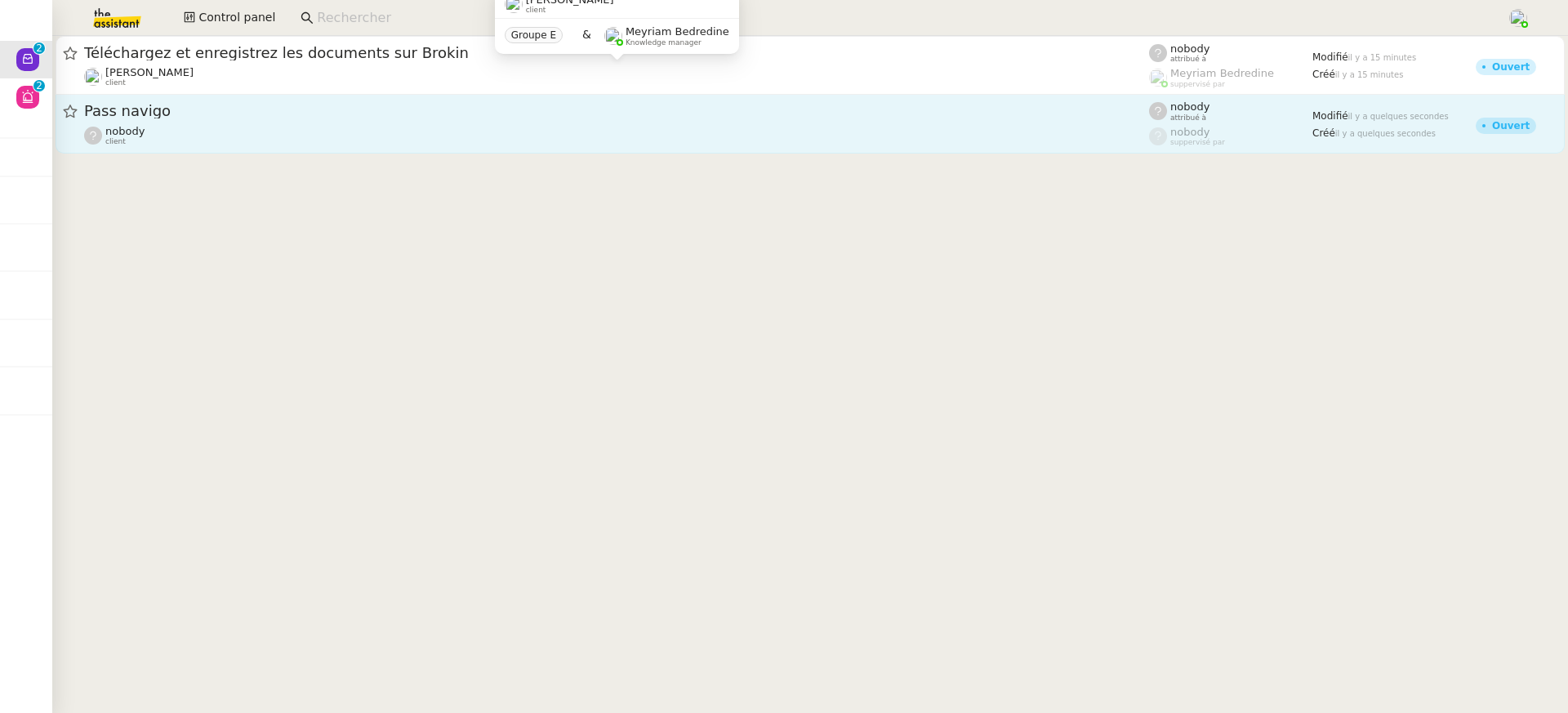
click at [581, 111] on span "Pass navigo" at bounding box center [616, 111] width 1065 height 15
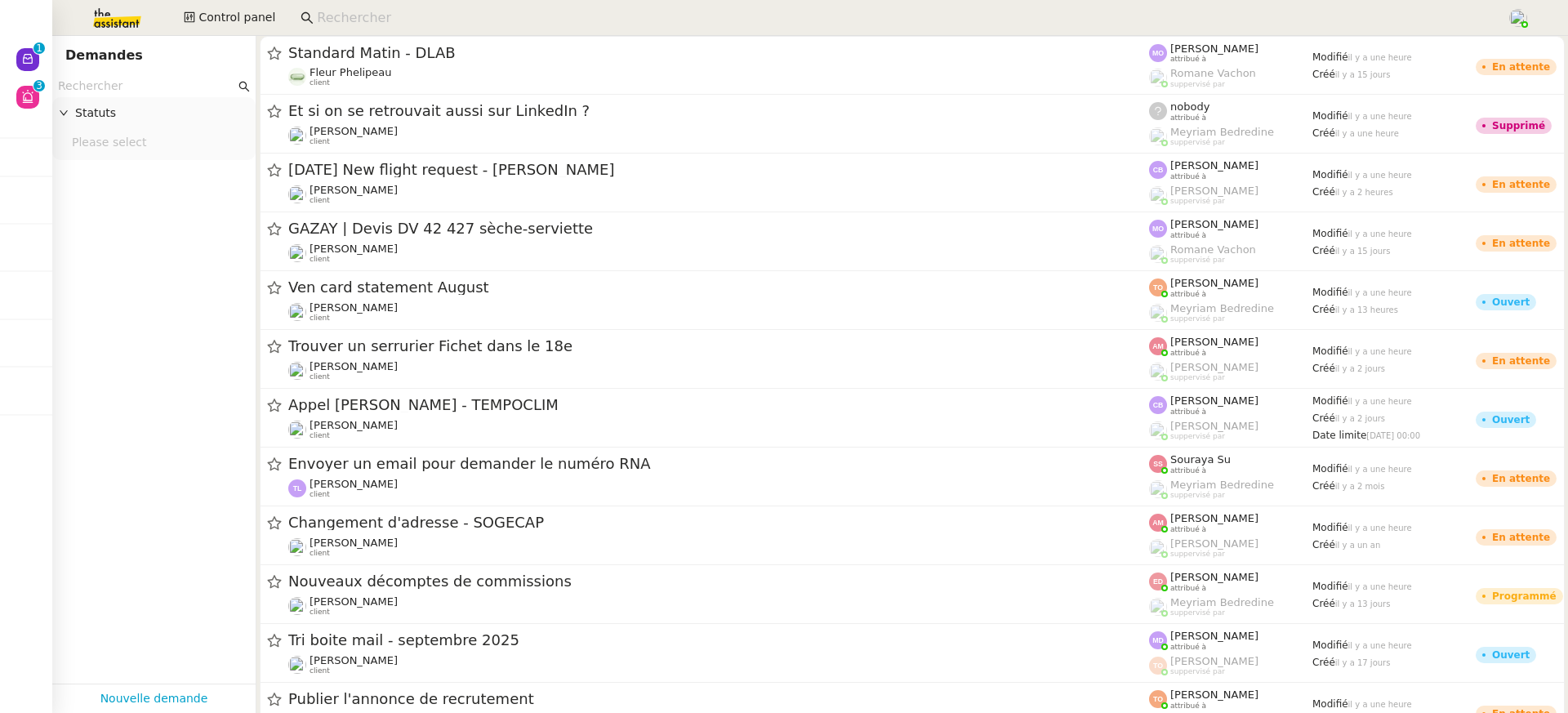
click at [136, 26] on img at bounding box center [104, 17] width 127 height 36
click at [405, 14] on input at bounding box center [904, 17] width 1173 height 22
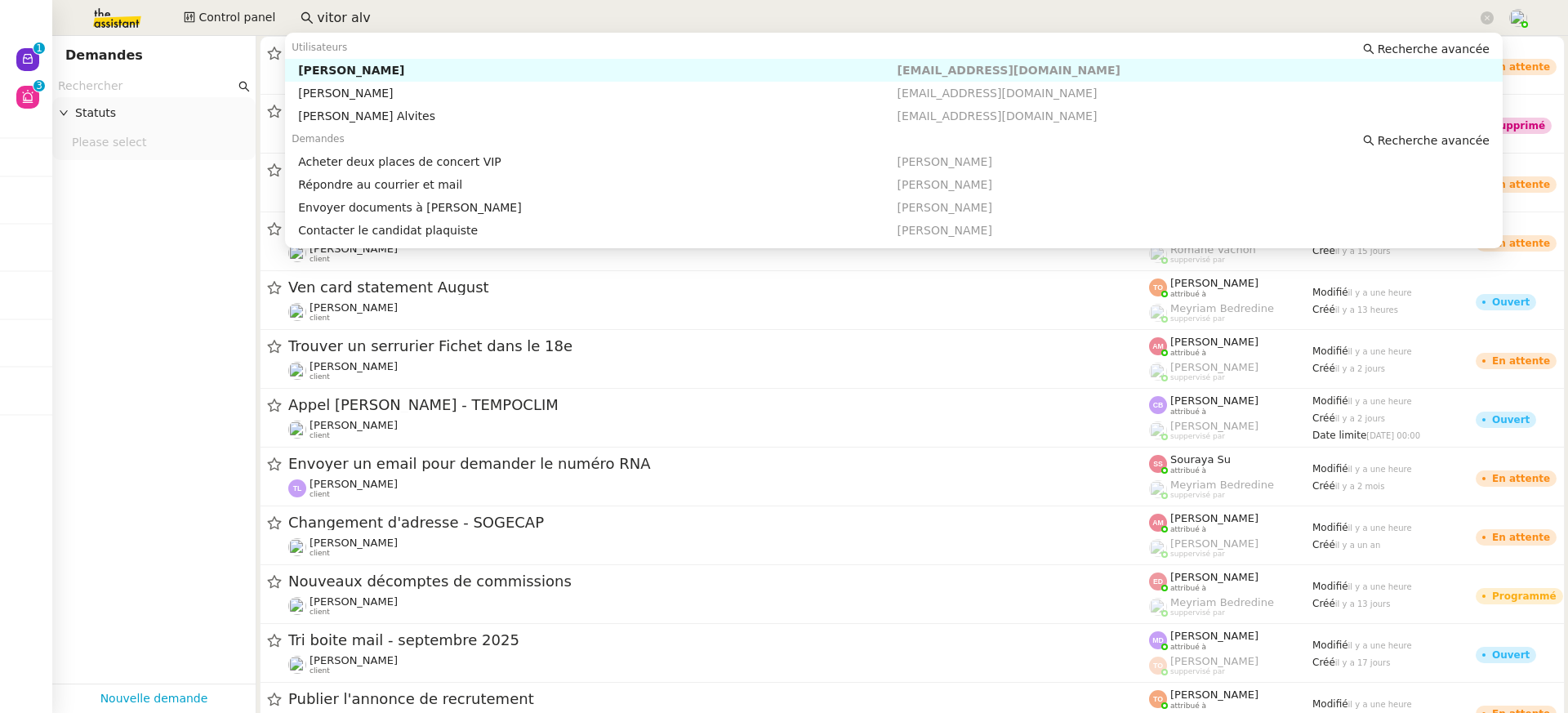
click at [415, 81] on nz-auto-option "Vitor Alvites contact@alvitplaquiste.com" at bounding box center [893, 70] width 1218 height 23
type input "vitor alv"
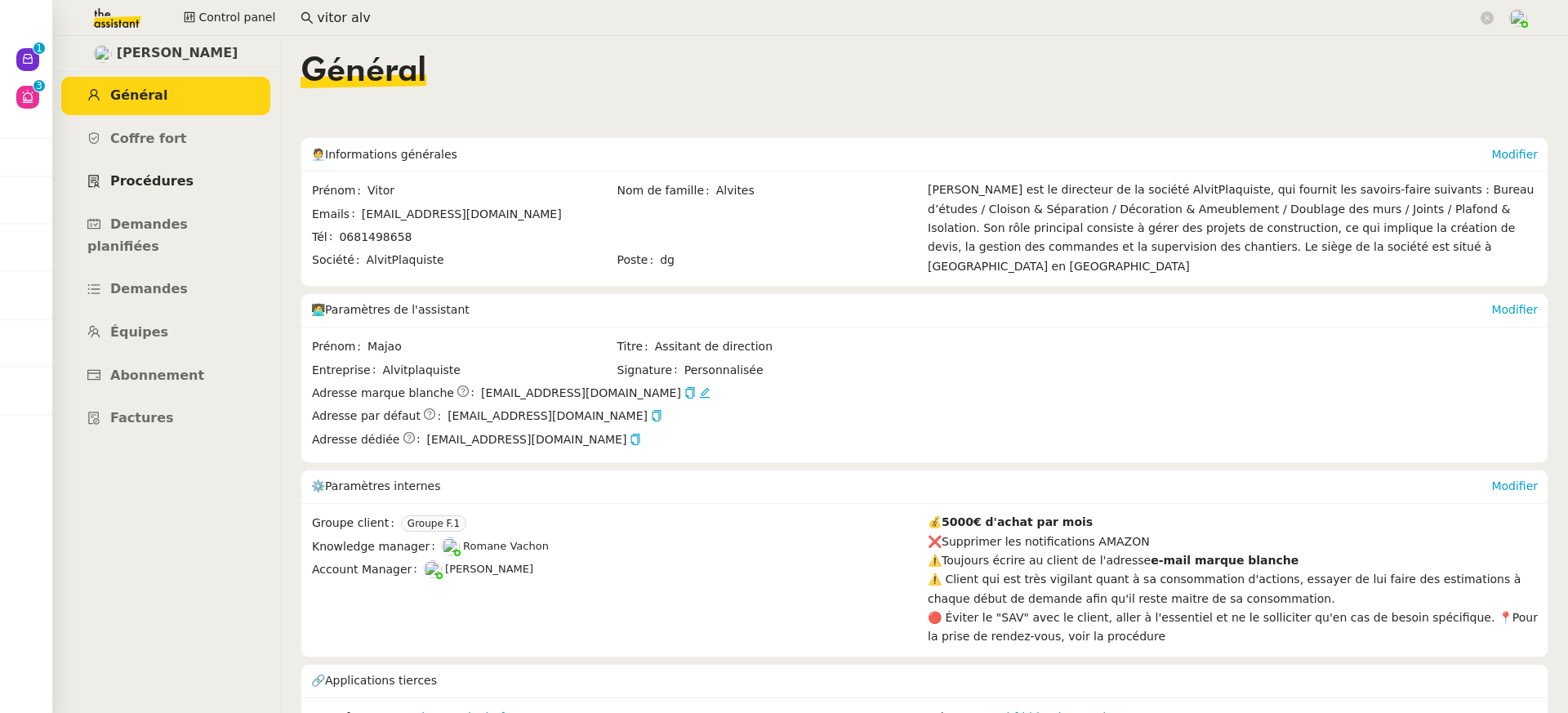
click at [176, 193] on link "Procédures" at bounding box center [165, 182] width 209 height 38
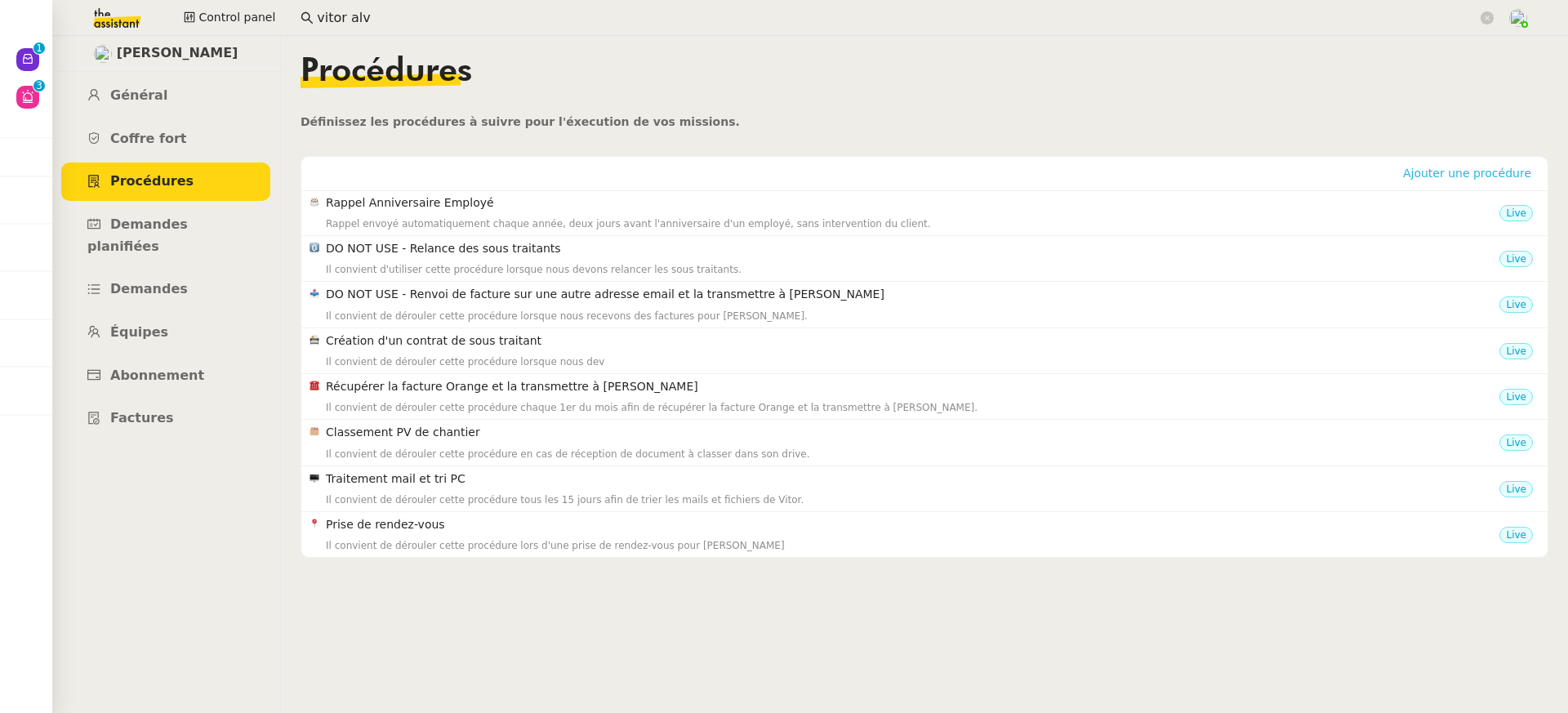
click at [1489, 167] on span "Ajouter une procédure" at bounding box center [1467, 173] width 128 height 17
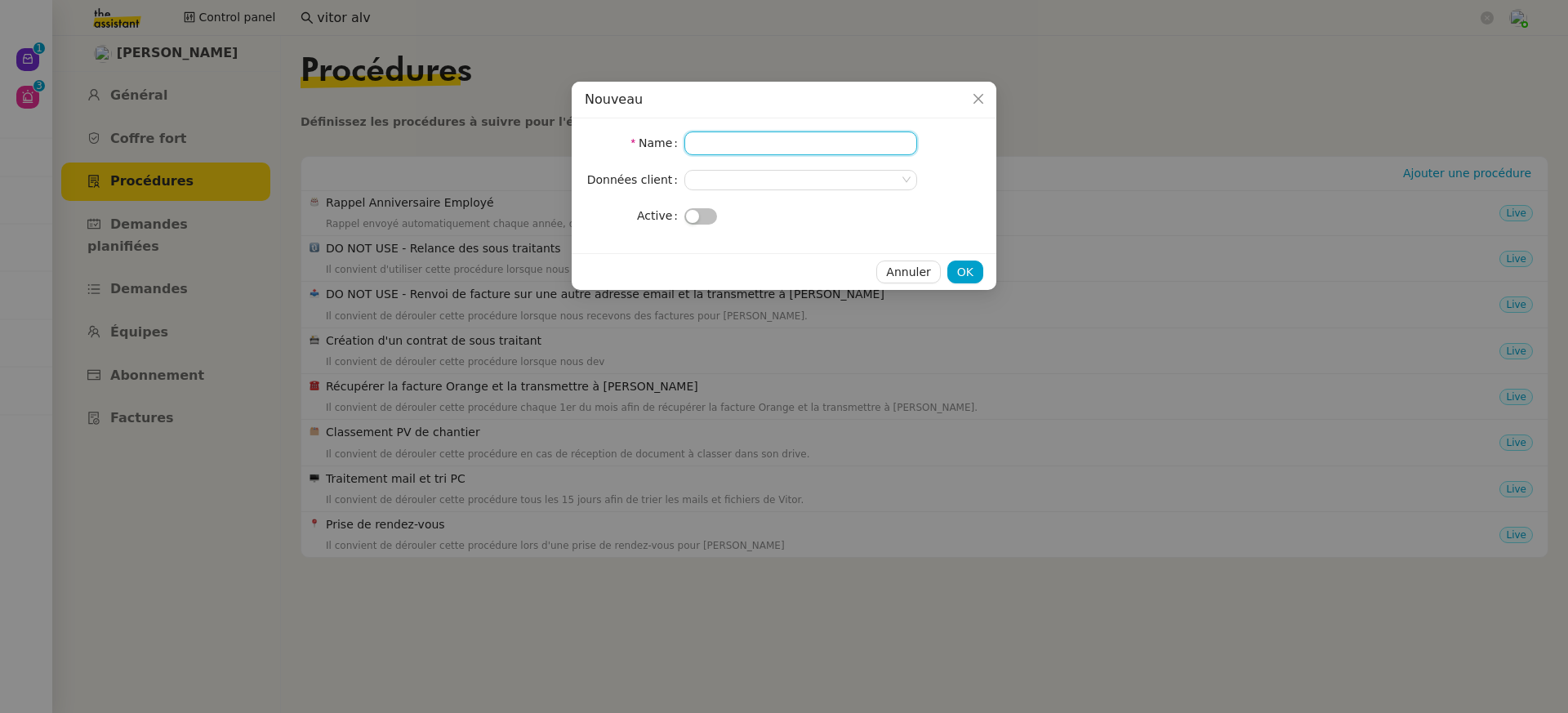
click at [777, 143] on input "Name" at bounding box center [801, 143] width 233 height 24
type input "Fiche navette et envoi dossier salarié"
click at [714, 171] on nz-select-top-control at bounding box center [801, 180] width 233 height 20
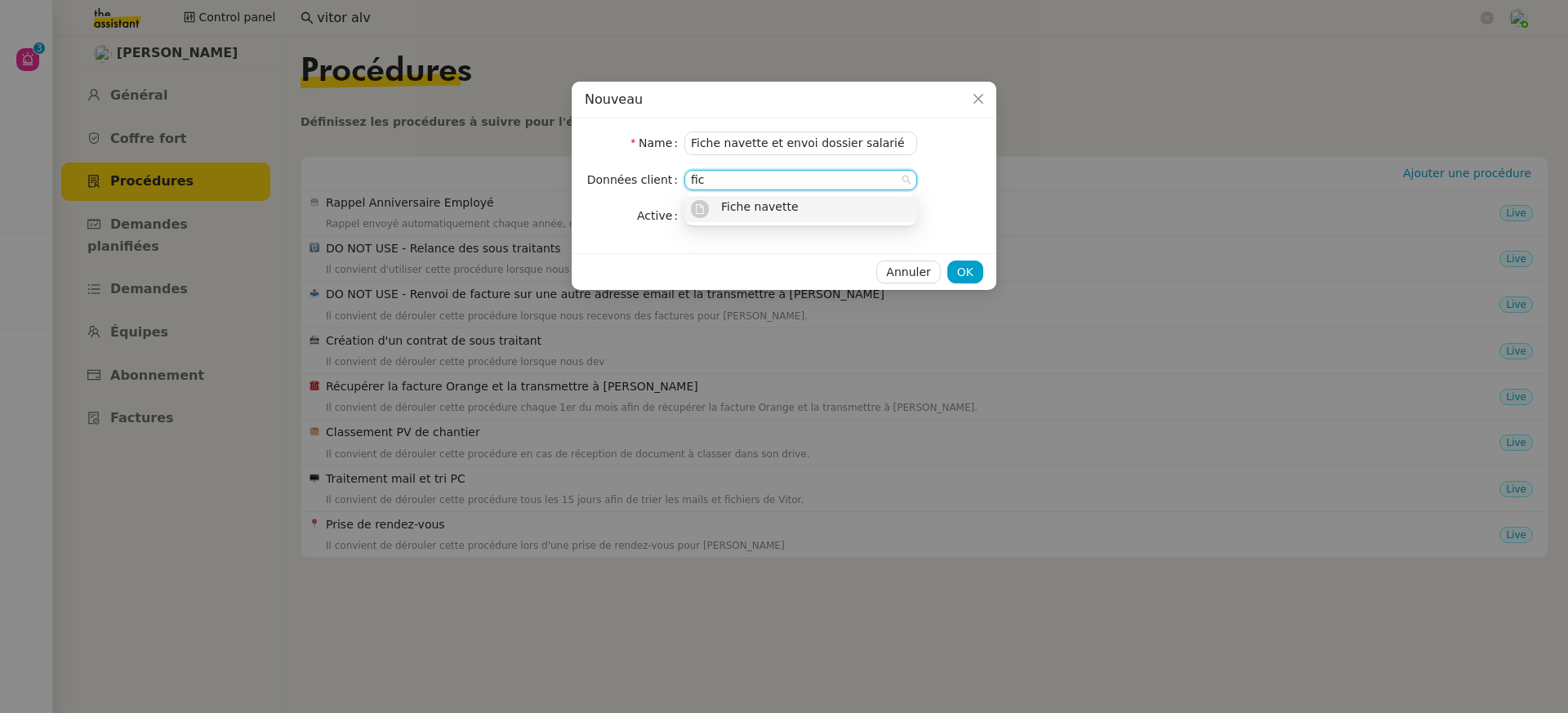
type input "fic"
click at [760, 209] on span "Fiche navette" at bounding box center [760, 206] width 78 height 13
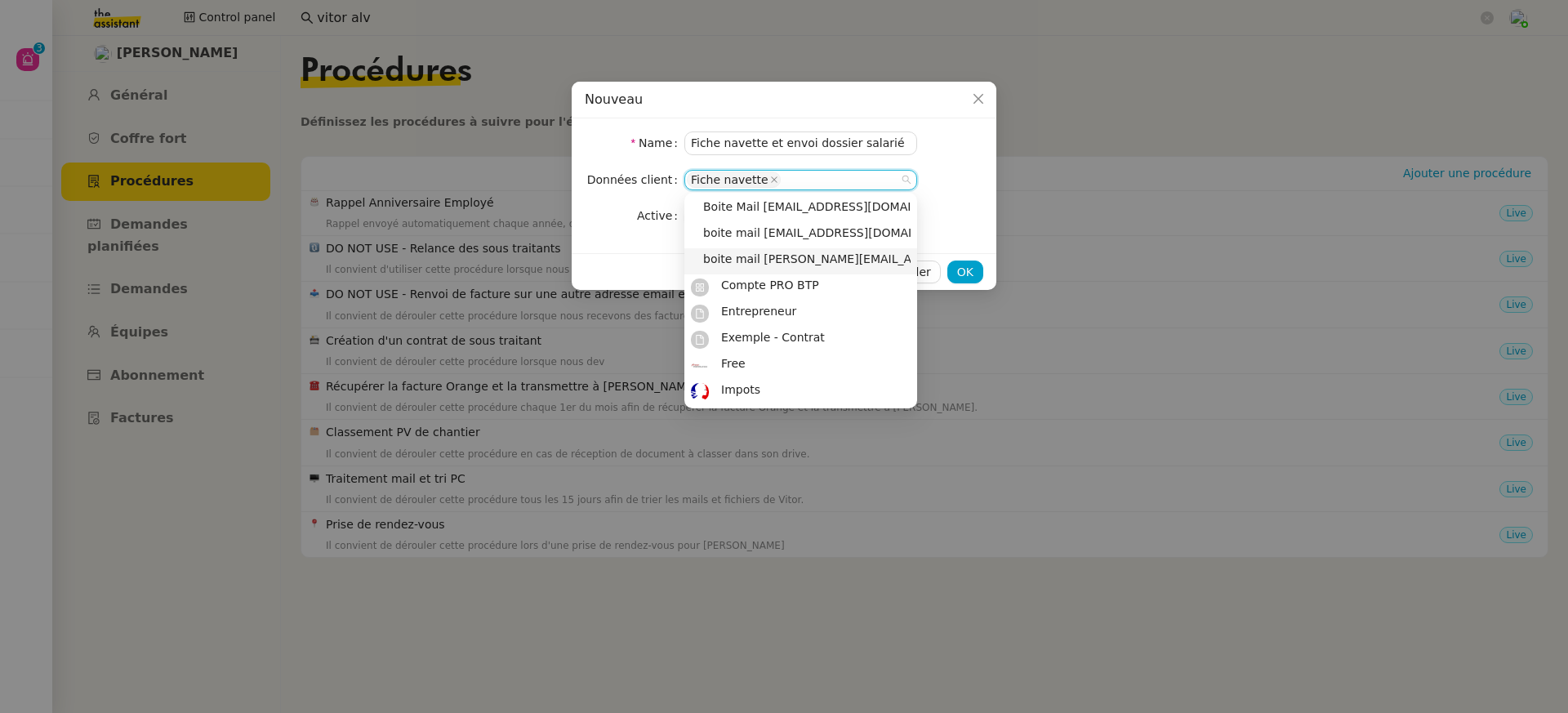
click at [971, 209] on nz-form-item "Active" at bounding box center [784, 216] width 399 height 23
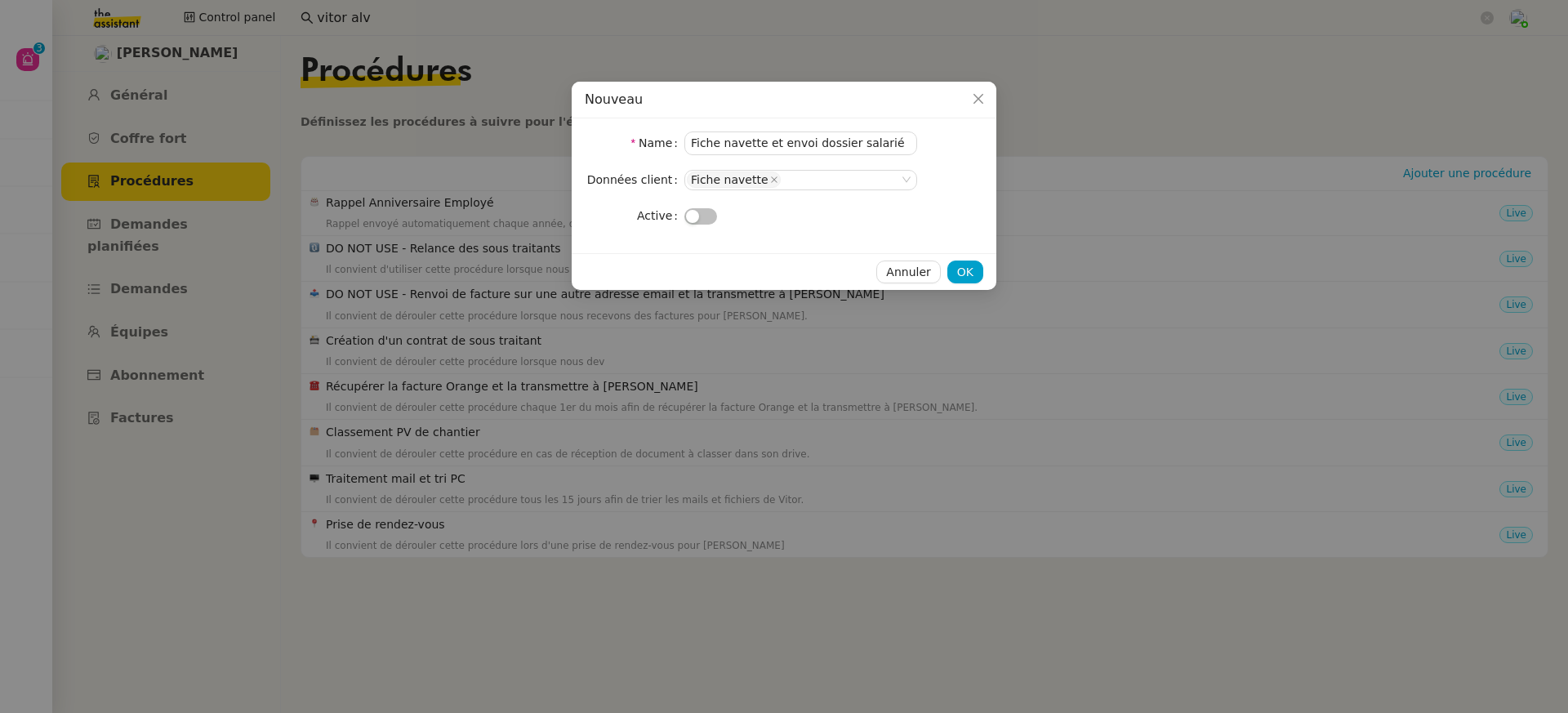
click at [689, 224] on div at bounding box center [801, 216] width 233 height 23
click at [691, 221] on span "button" at bounding box center [692, 216] width 13 height 13
click at [968, 276] on span "OK" at bounding box center [965, 272] width 17 height 19
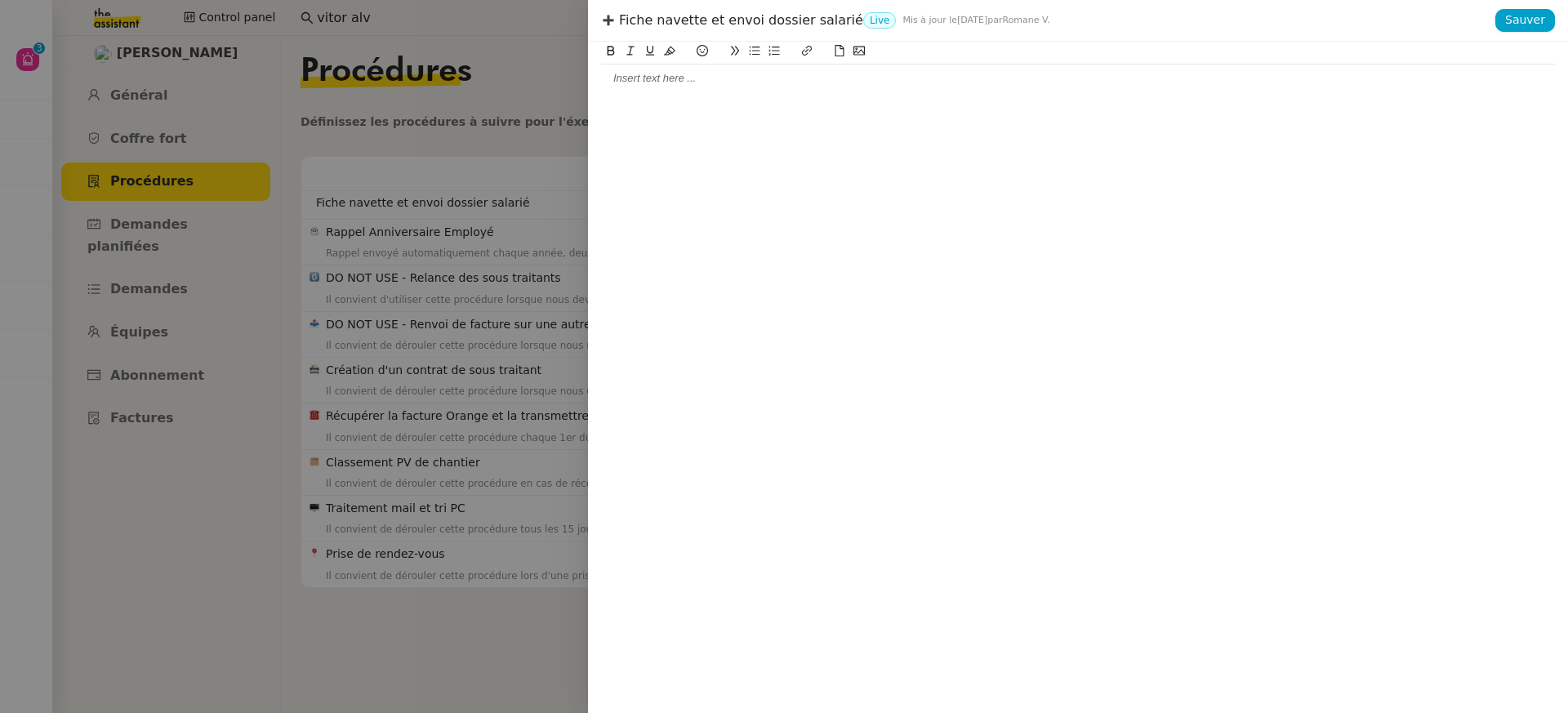
click at [631, 86] on div at bounding box center [1078, 79] width 954 height 28
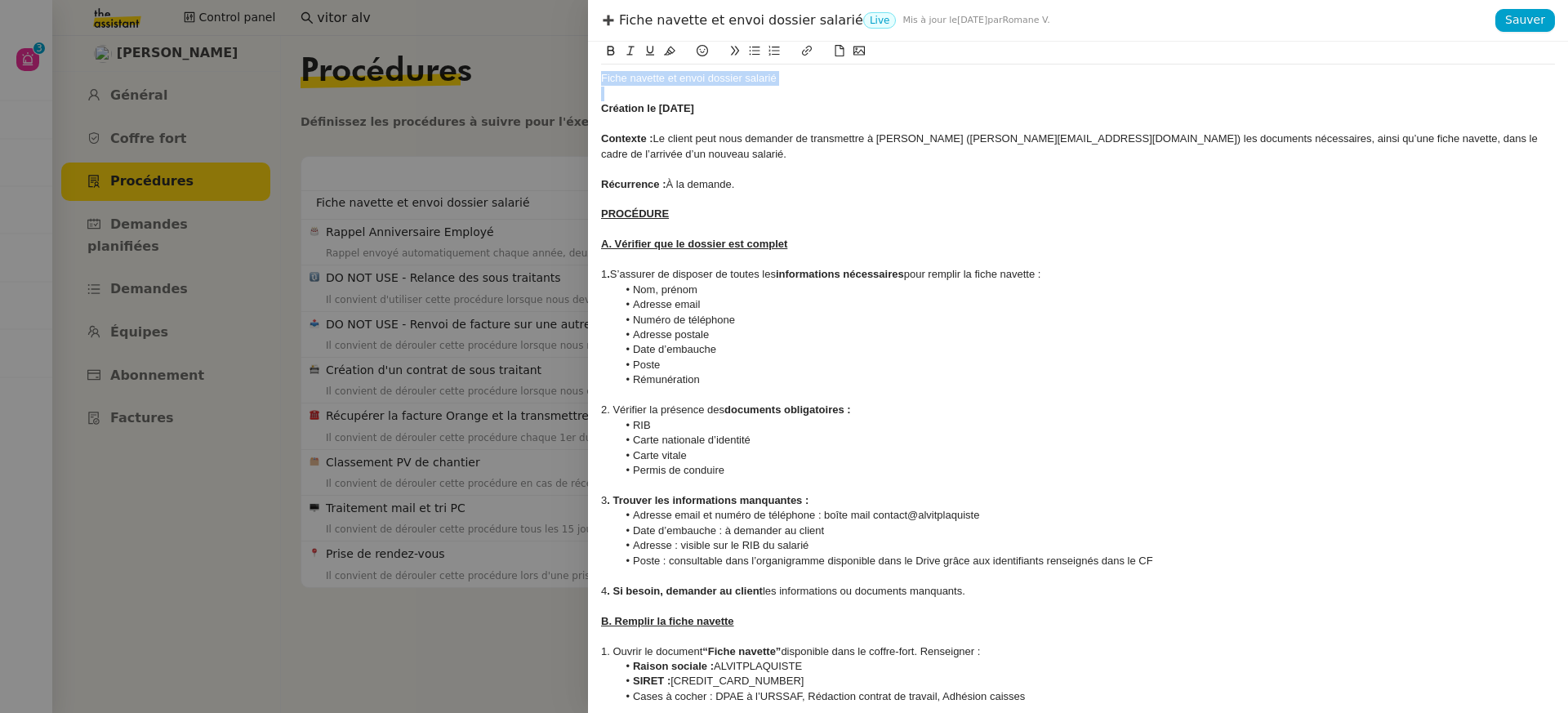
drag, startPoint x: 779, startPoint y: 86, endPoint x: 500, endPoint y: 79, distance: 279.1
click at [500, 79] on div "Fiche navette et envoi dossier salarié Live Mis à jour le 18 sept. 2025 par Rom…" at bounding box center [784, 356] width 1568 height 713
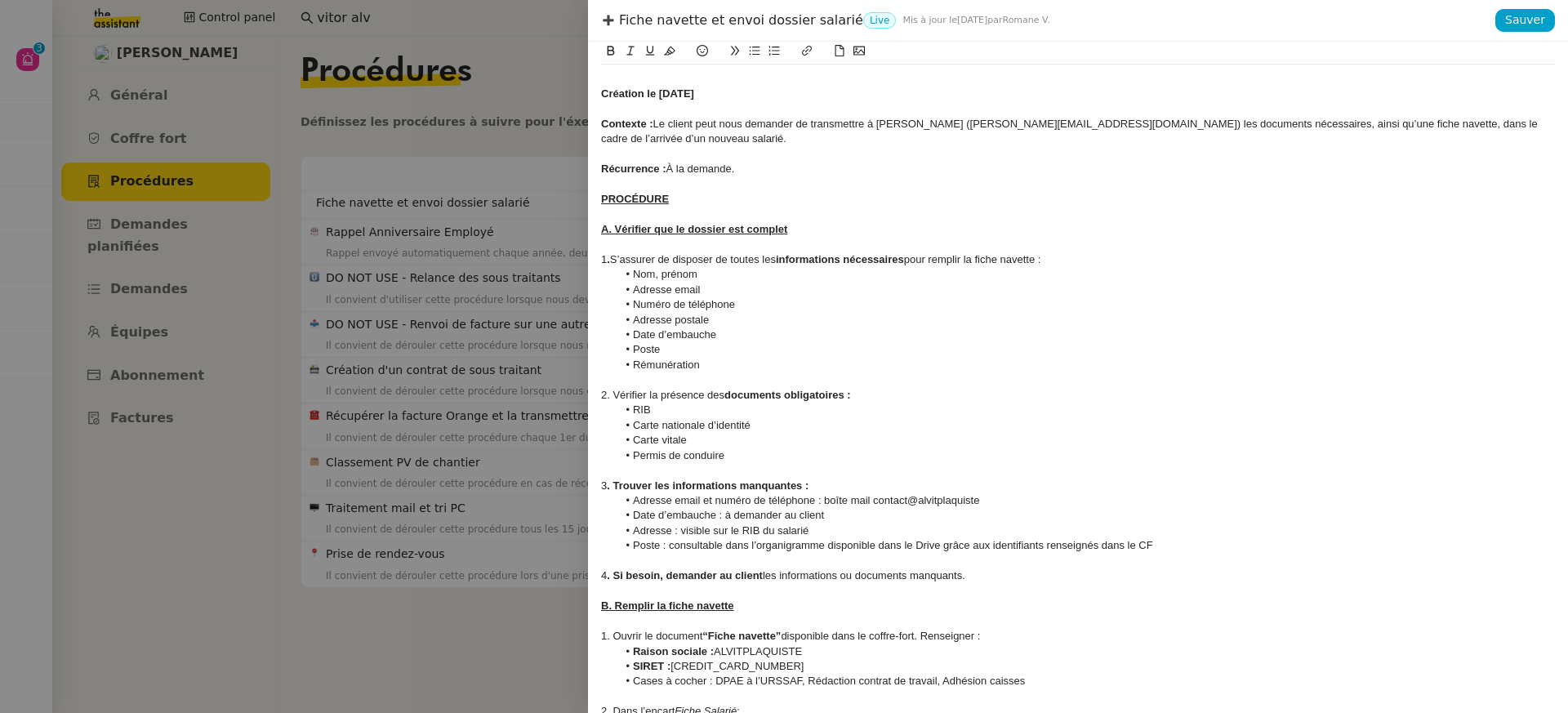
click at [603, 94] on strong "Création le [DATE]" at bounding box center [648, 93] width 93 height 12
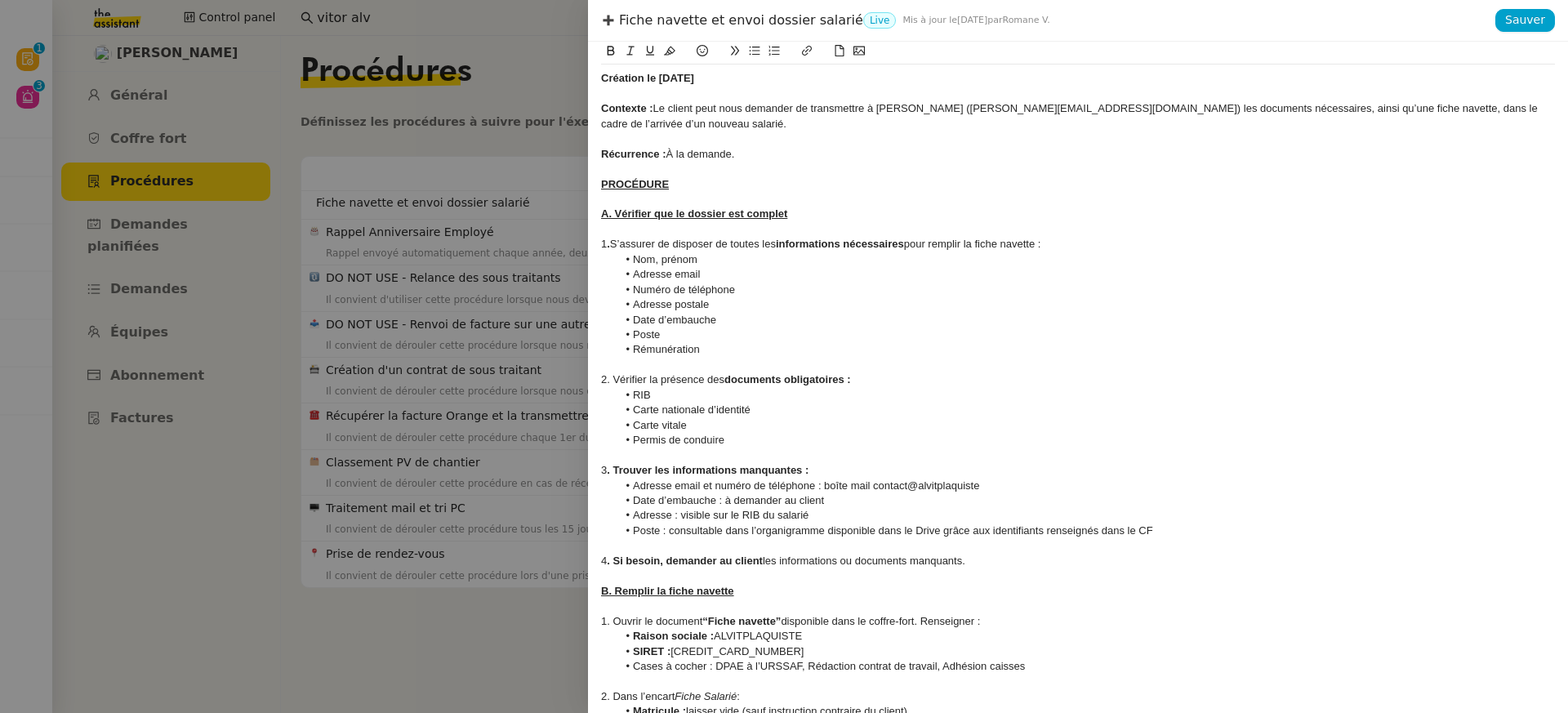
drag, startPoint x: 732, startPoint y: 79, endPoint x: 497, endPoint y: 68, distance: 235.3
click at [499, 70] on div "Fiche navette et envoi dossier salarié Live Mis à jour le 18 sept. 2025 par Rom…" at bounding box center [784, 356] width 1568 height 713
click at [671, 59] on button at bounding box center [670, 51] width 19 height 19
click at [697, 267] on li "Adresse email" at bounding box center [1086, 274] width 939 height 15
drag, startPoint x: 661, startPoint y: 140, endPoint x: 525, endPoint y: 134, distance: 136.1
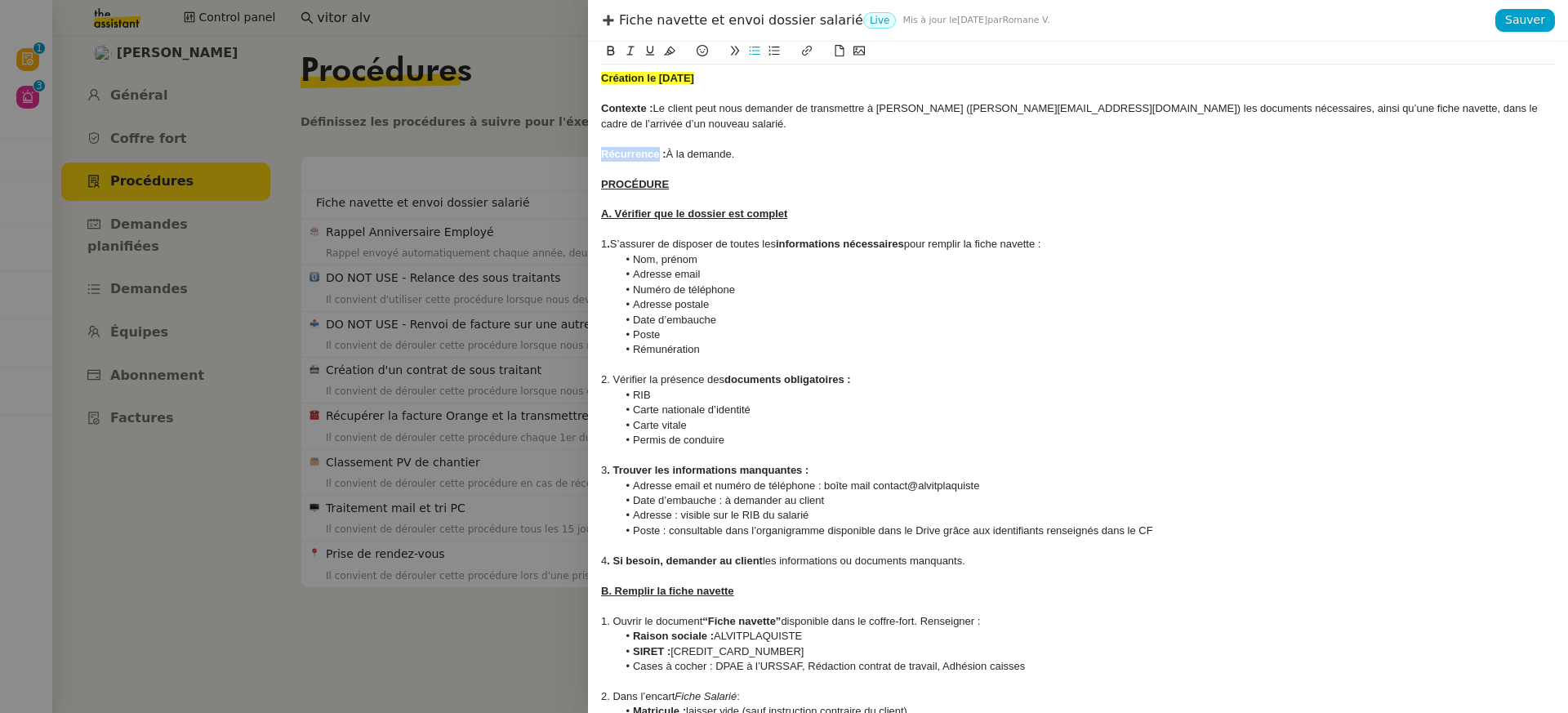
click at [525, 134] on div "Fiche navette et envoi dossier salarié Live Mis à jour le 18 sept. 2025 par Rom…" at bounding box center [784, 356] width 1568 height 713
click at [876, 449] on div at bounding box center [1078, 456] width 954 height 15
click at [870, 463] on div "3 . Trouver les informations manquantes :" at bounding box center [1078, 470] width 954 height 15
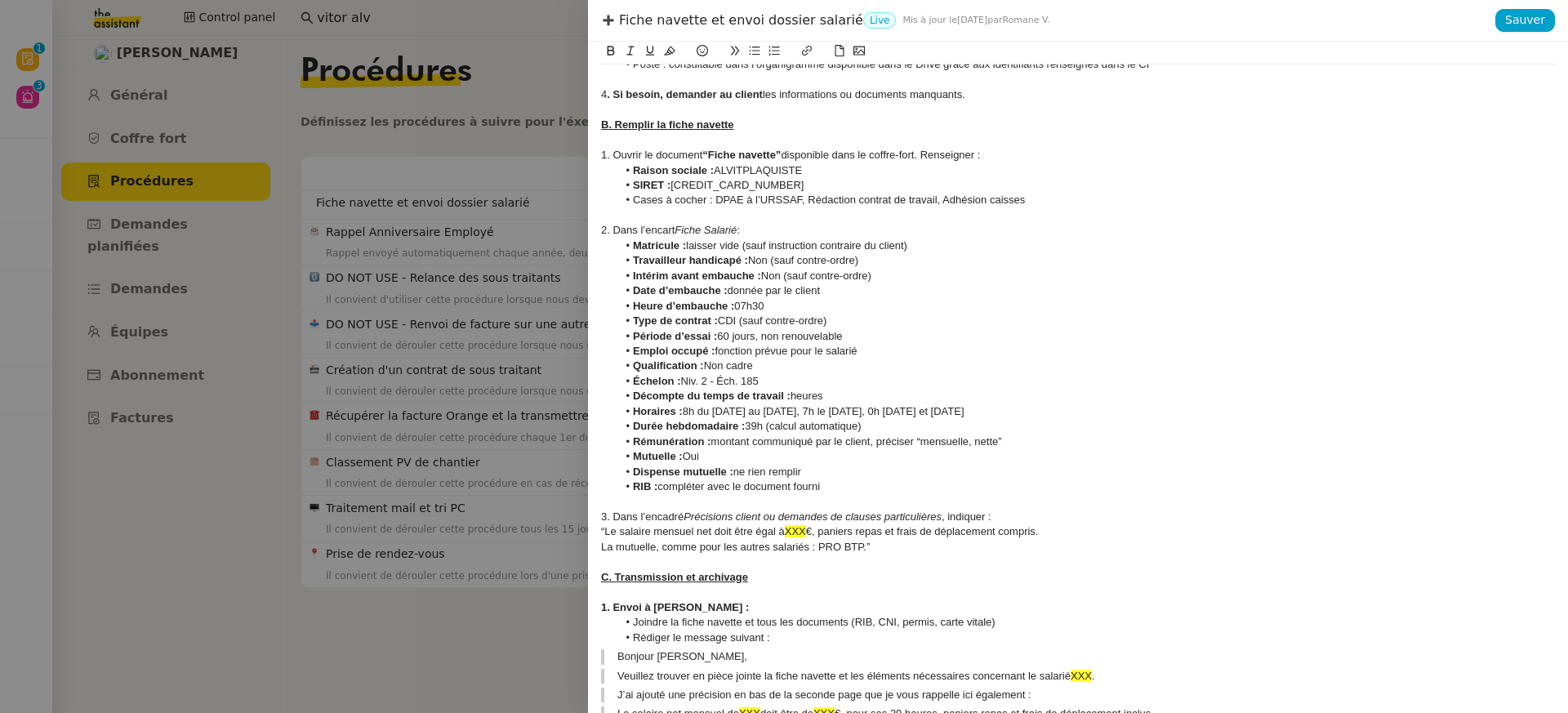
scroll to position [487, 0]
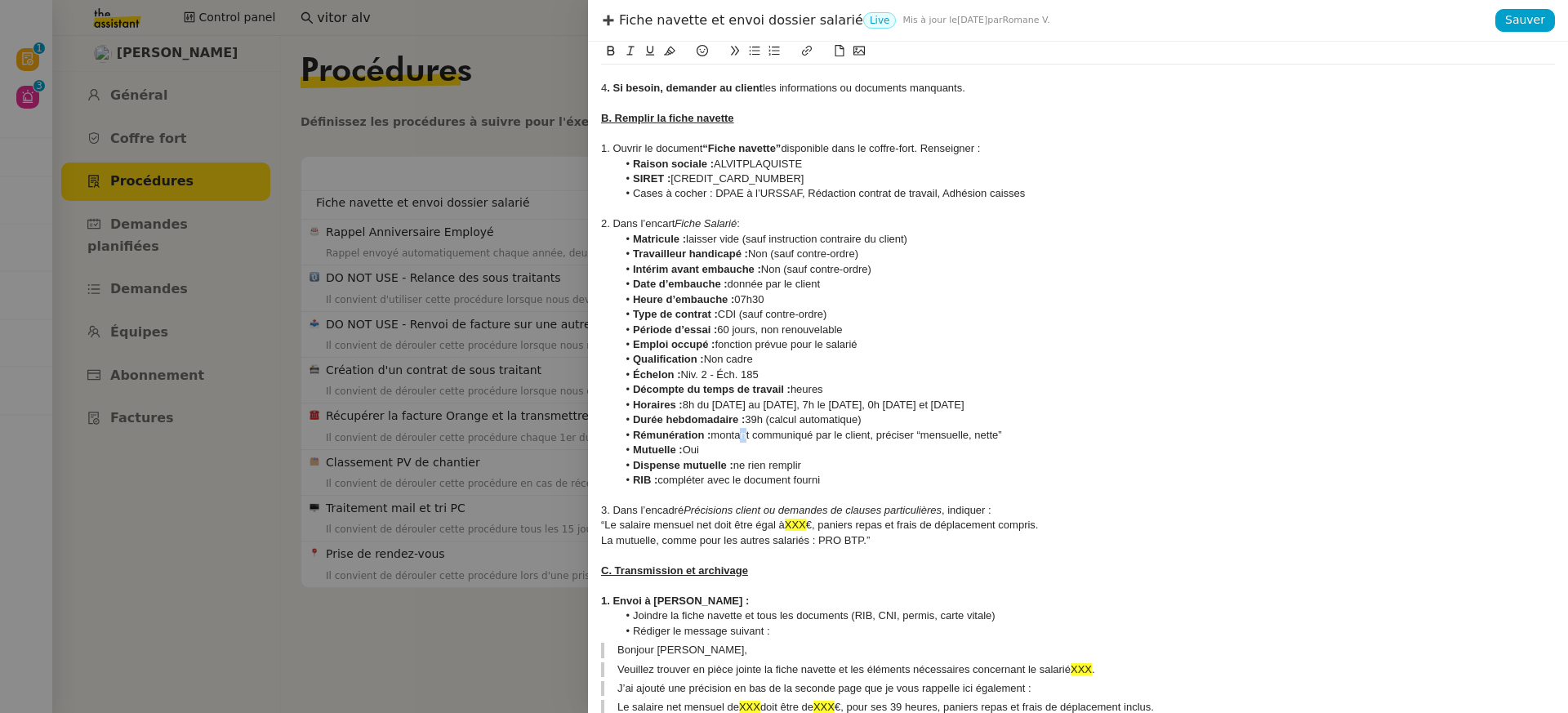
click at [740, 428] on li "Rémunération : montant communiqué par le client, préciser “mensuelle, nette”" at bounding box center [1086, 435] width 939 height 15
click at [837, 458] on li "Dispense mutuelle : ne rien remplir" at bounding box center [1086, 465] width 939 height 15
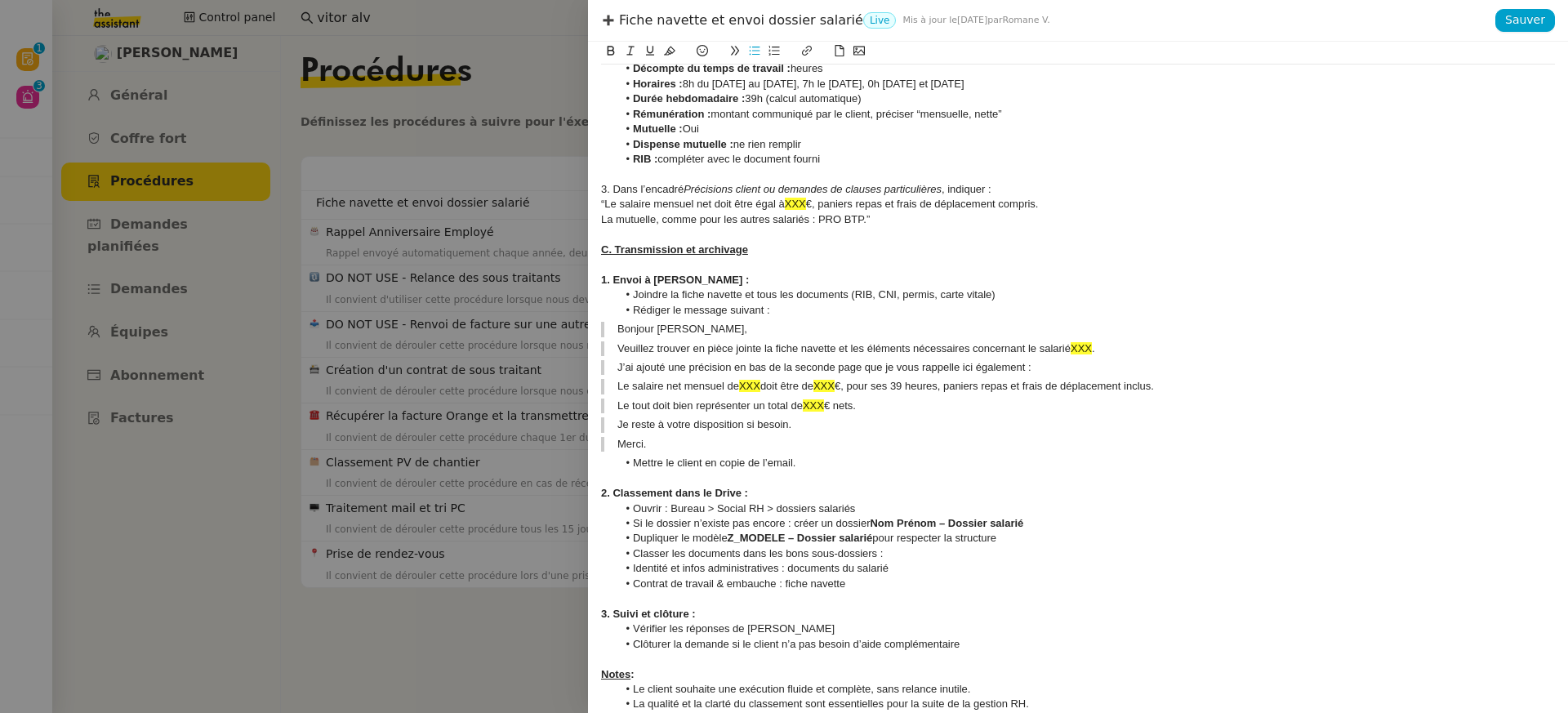
scroll to position [826, 0]
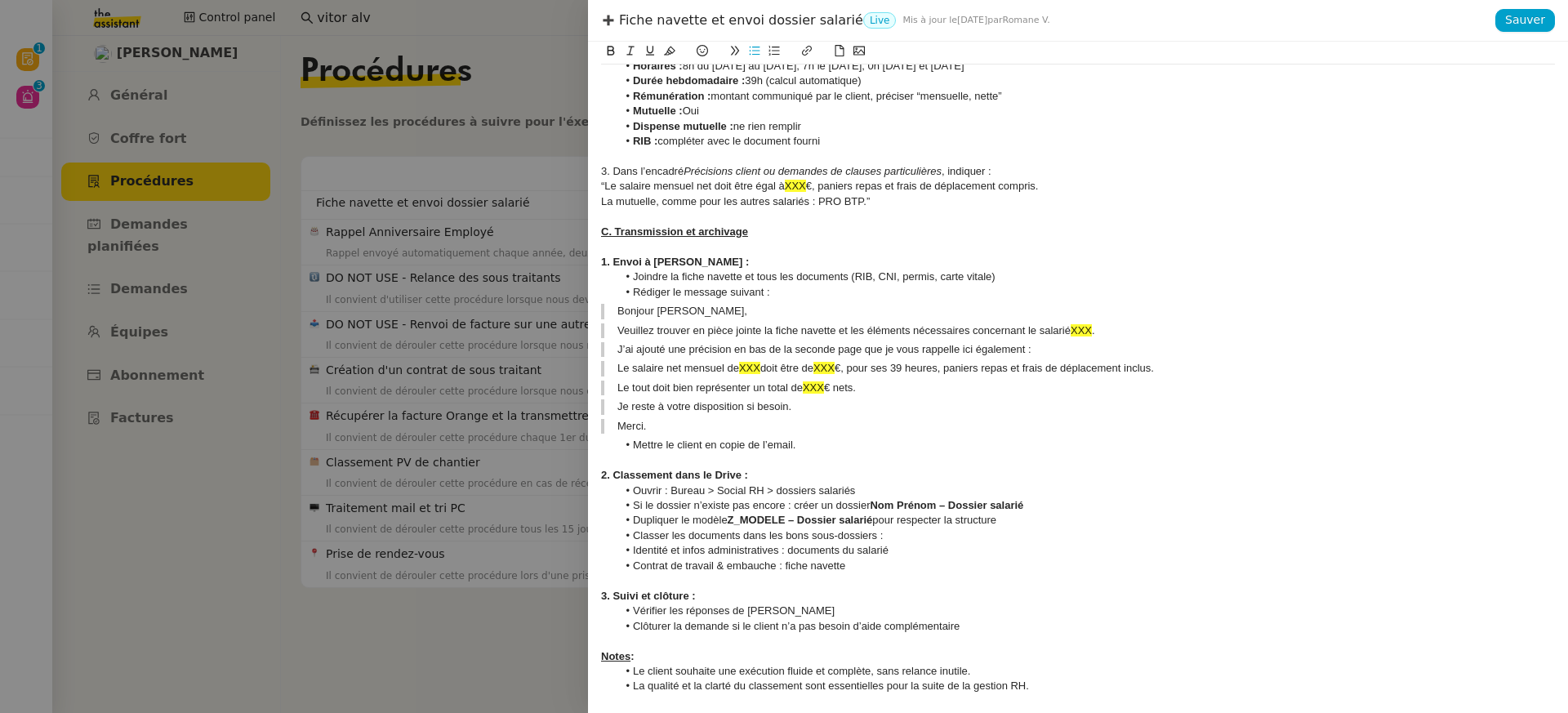
click at [837, 468] on div "2. Classement dans le Drive :" at bounding box center [1078, 475] width 954 height 15
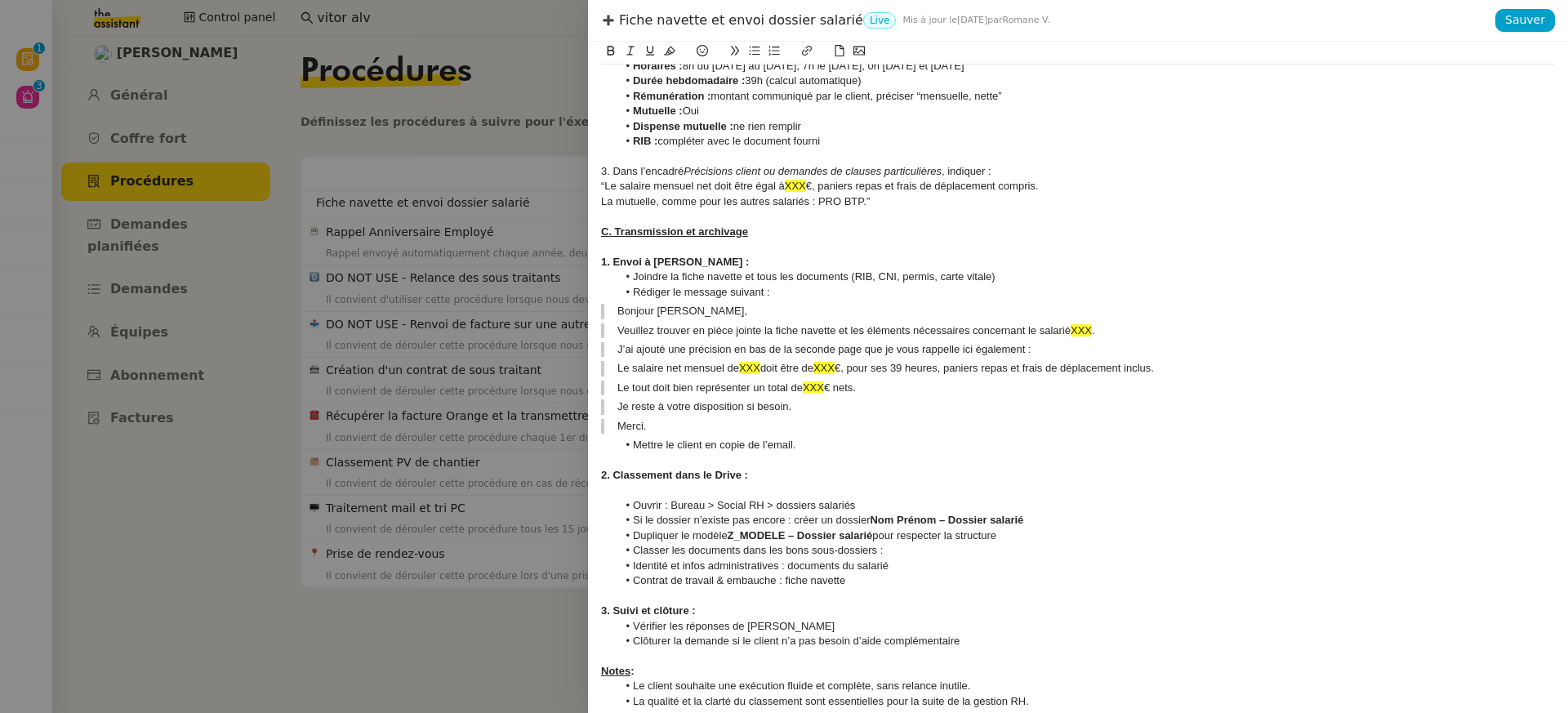
scroll to position [841, 0]
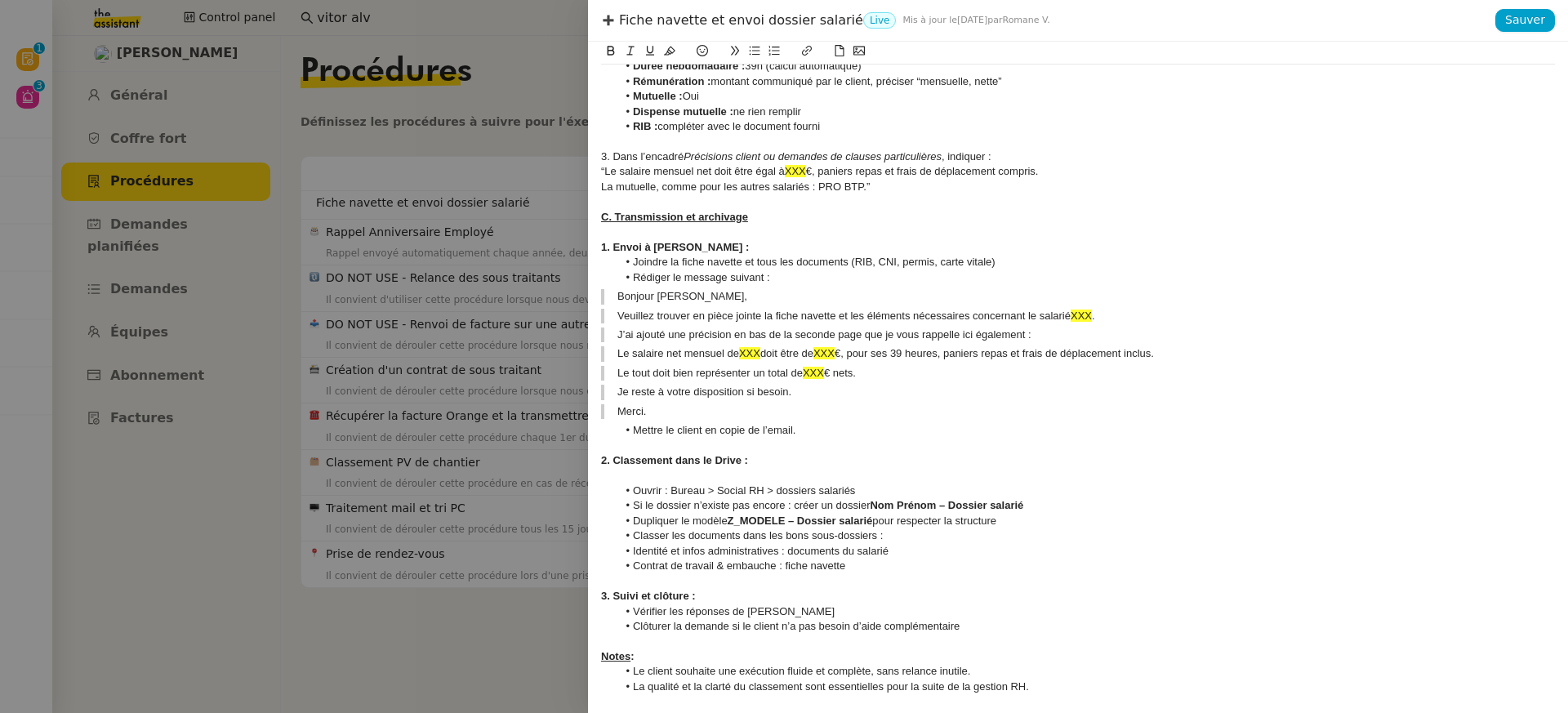
click at [754, 588] on div "3. Suivi et clôture :" at bounding box center [1078, 595] width 954 height 15
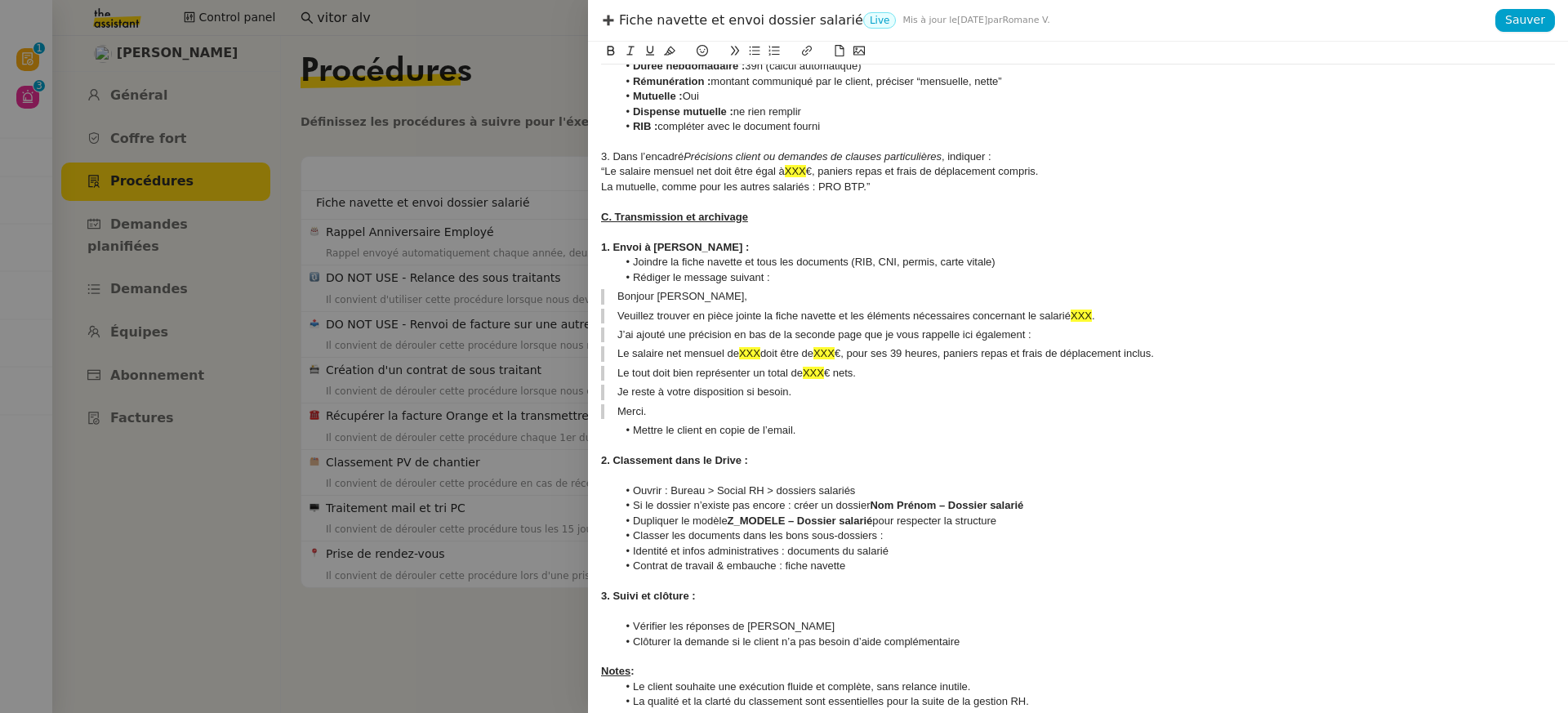
click at [635, 255] on li "Joindre la fiche navette et tous les documents (RIB, CNI, permis, carte vitale)" at bounding box center [1086, 262] width 939 height 15
click at [628, 271] on li "Rédiger le message suivant :" at bounding box center [1086, 278] width 939 height 15
click at [636, 483] on li "Ouvrir : Bureau > Social RH > dossiers salariés" at bounding box center [1086, 490] width 939 height 15
click at [629, 498] on li "Si le dossier n’existe pas encore : créer un dossier Nom Prénom – Dossier salar…" at bounding box center [1086, 505] width 939 height 15
click at [630, 513] on li "Dupliquer le modèle Z_MODELE – Dossier salarié pour respecter la structure" at bounding box center [1086, 520] width 939 height 15
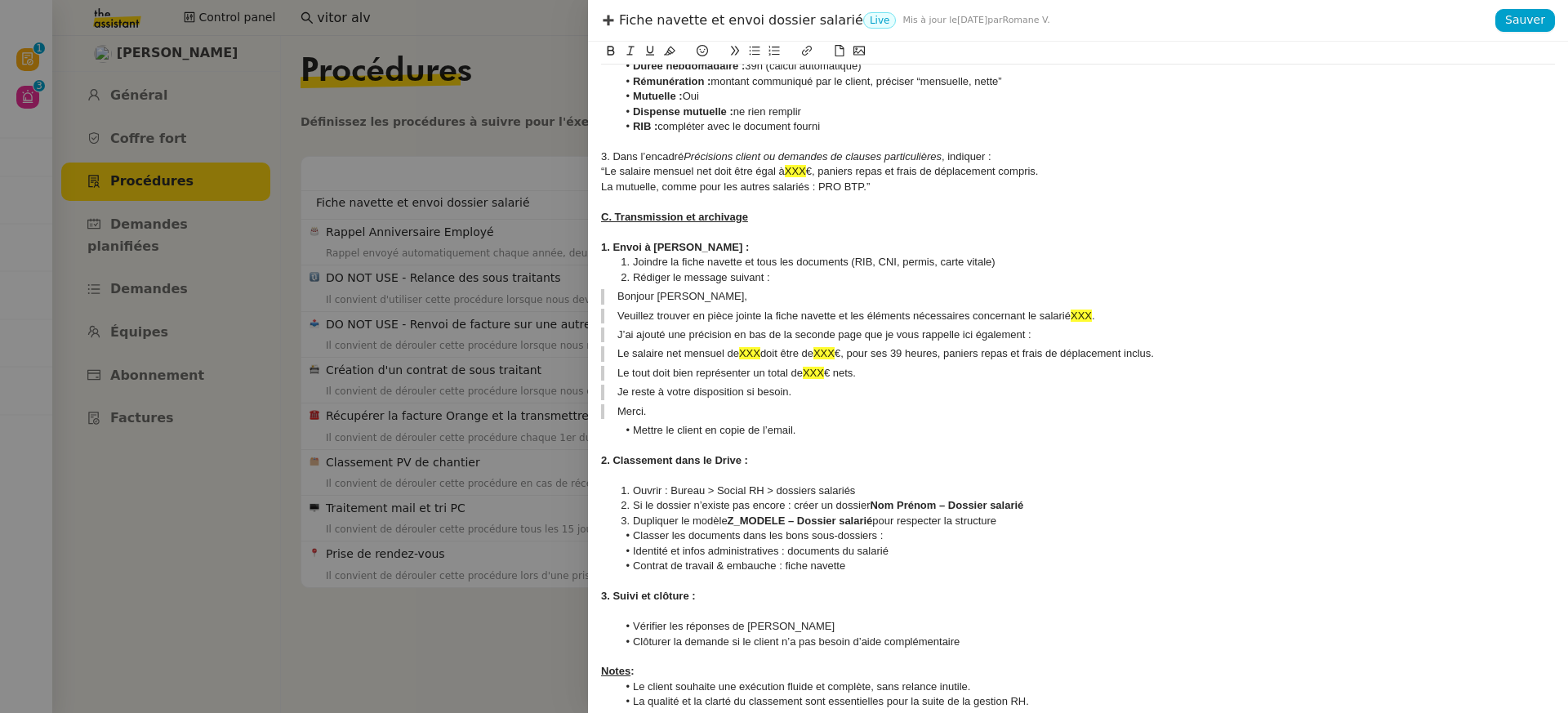
click at [625, 528] on li "Classer les documents dans les bons sous-dossiers :" at bounding box center [1086, 535] width 939 height 15
click at [630, 544] on li "Identité et infos administratives : documents du salarié" at bounding box center [1086, 551] width 939 height 15
click at [635, 559] on li "Contrat de travail & embauche : fiche navette" at bounding box center [1086, 566] width 939 height 15
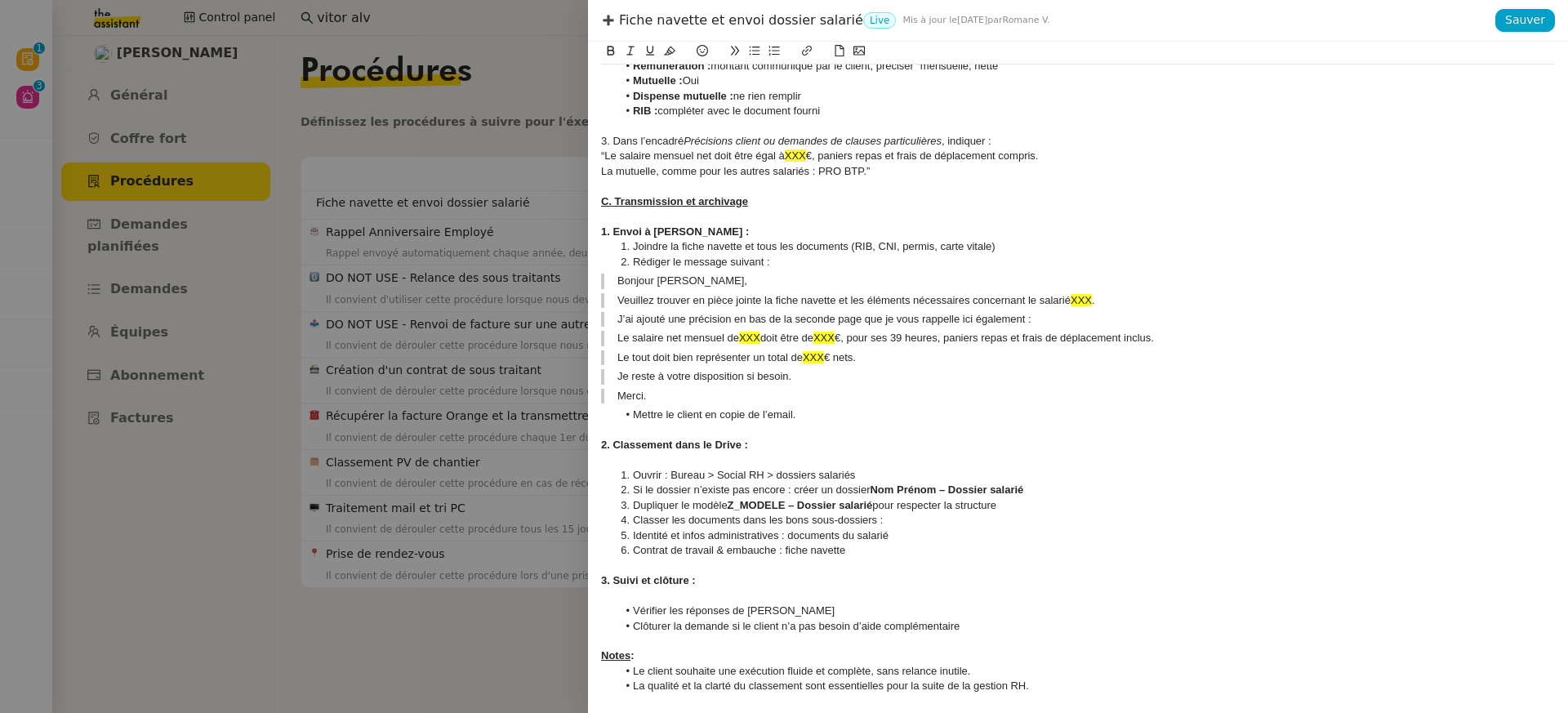
click at [628, 603] on li "Vérifier les réponses de Lucas" at bounding box center [1086, 610] width 939 height 15
click at [636, 619] on li "Clôturer la demande si le client n’a pas besoin d’aide complémentaire" at bounding box center [1086, 626] width 939 height 15
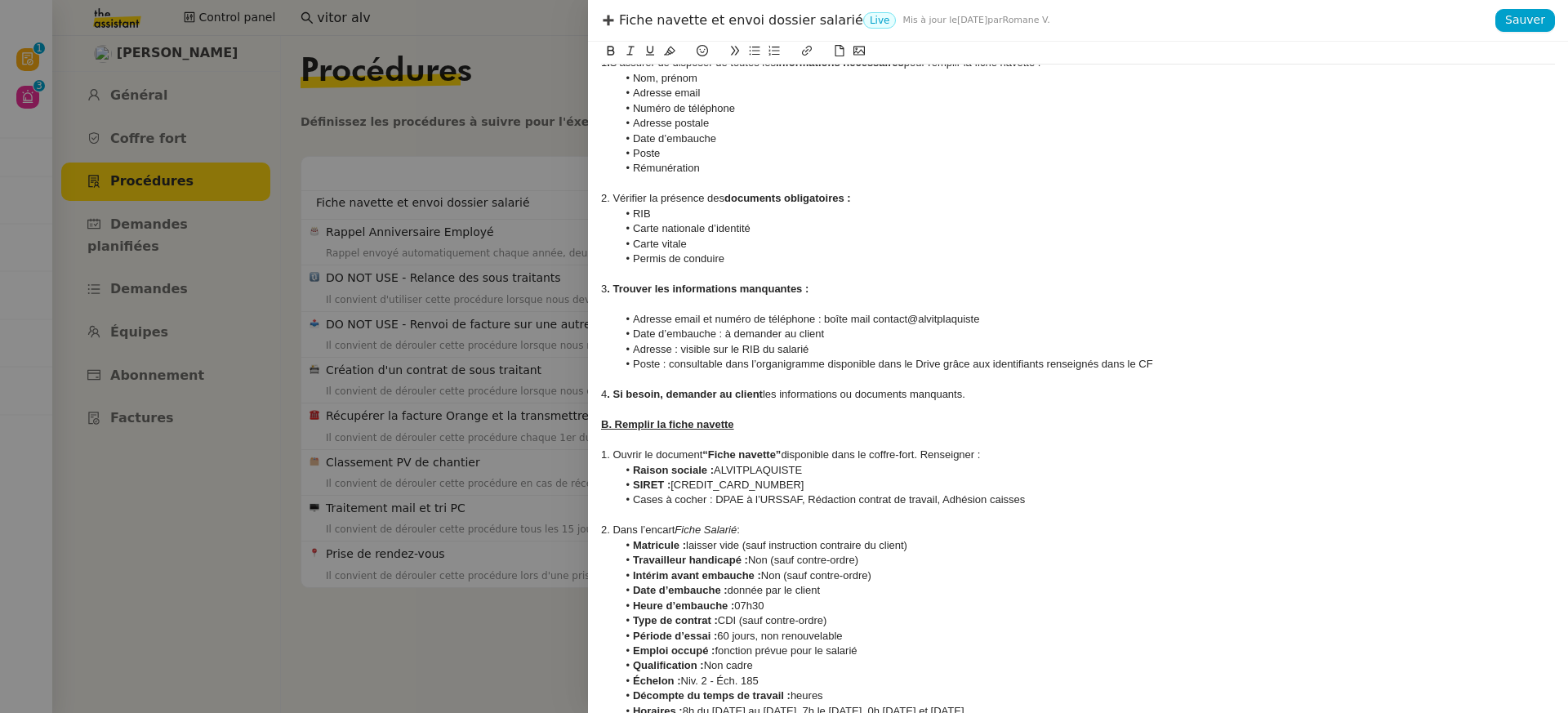
scroll to position [0, 0]
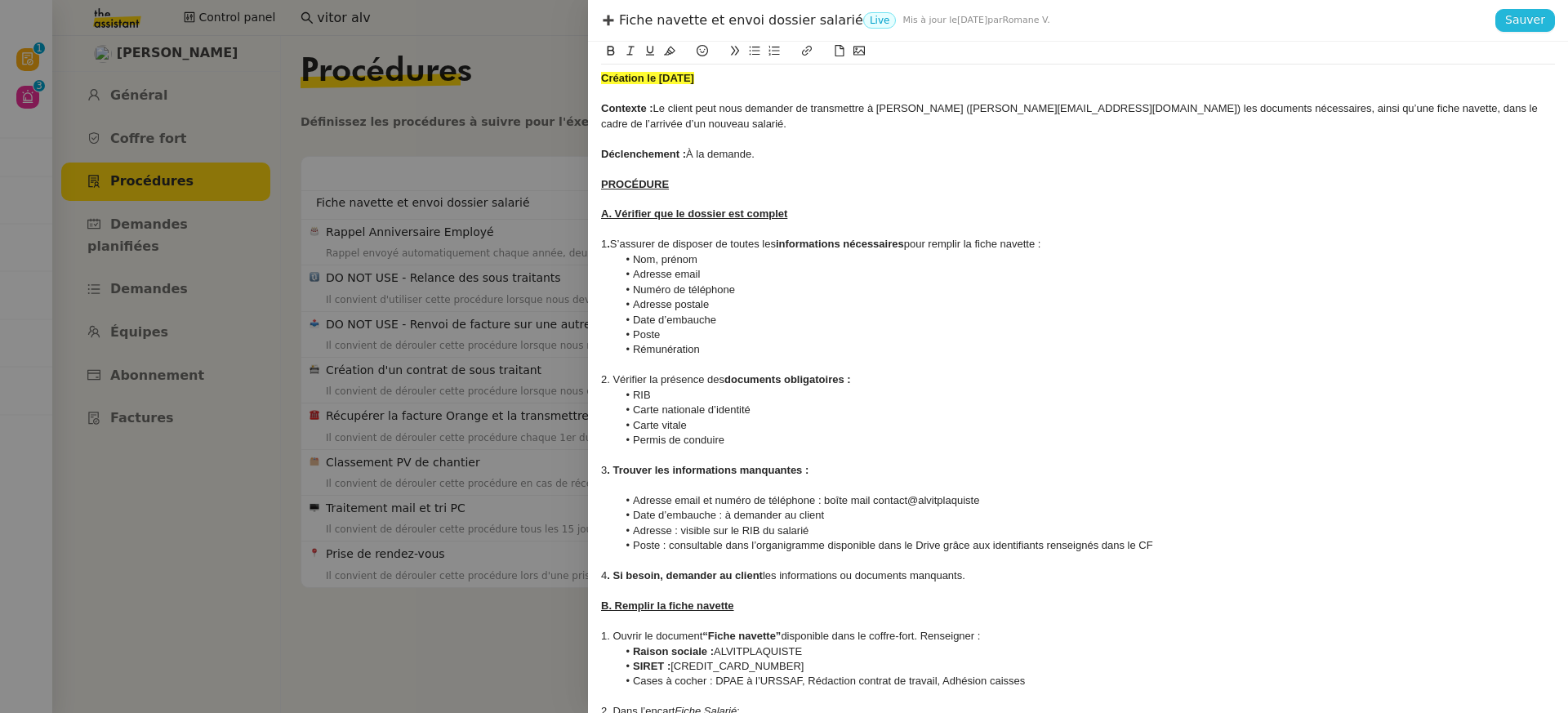
click at [1522, 28] on span "Sauver" at bounding box center [1525, 20] width 40 height 19
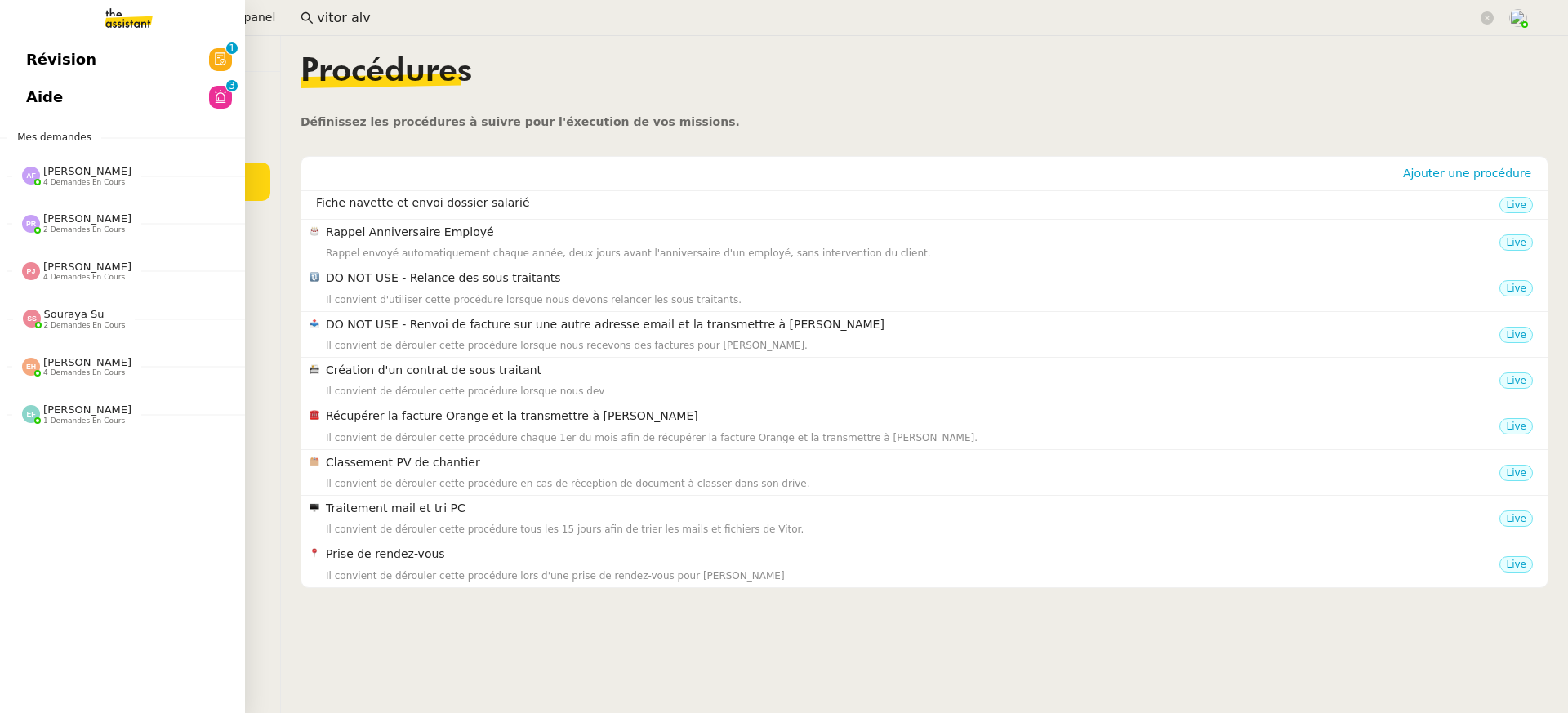
click at [64, 93] on link "Aide 0 1 2 3 4 5 6 7 8 9" at bounding box center [122, 97] width 245 height 38
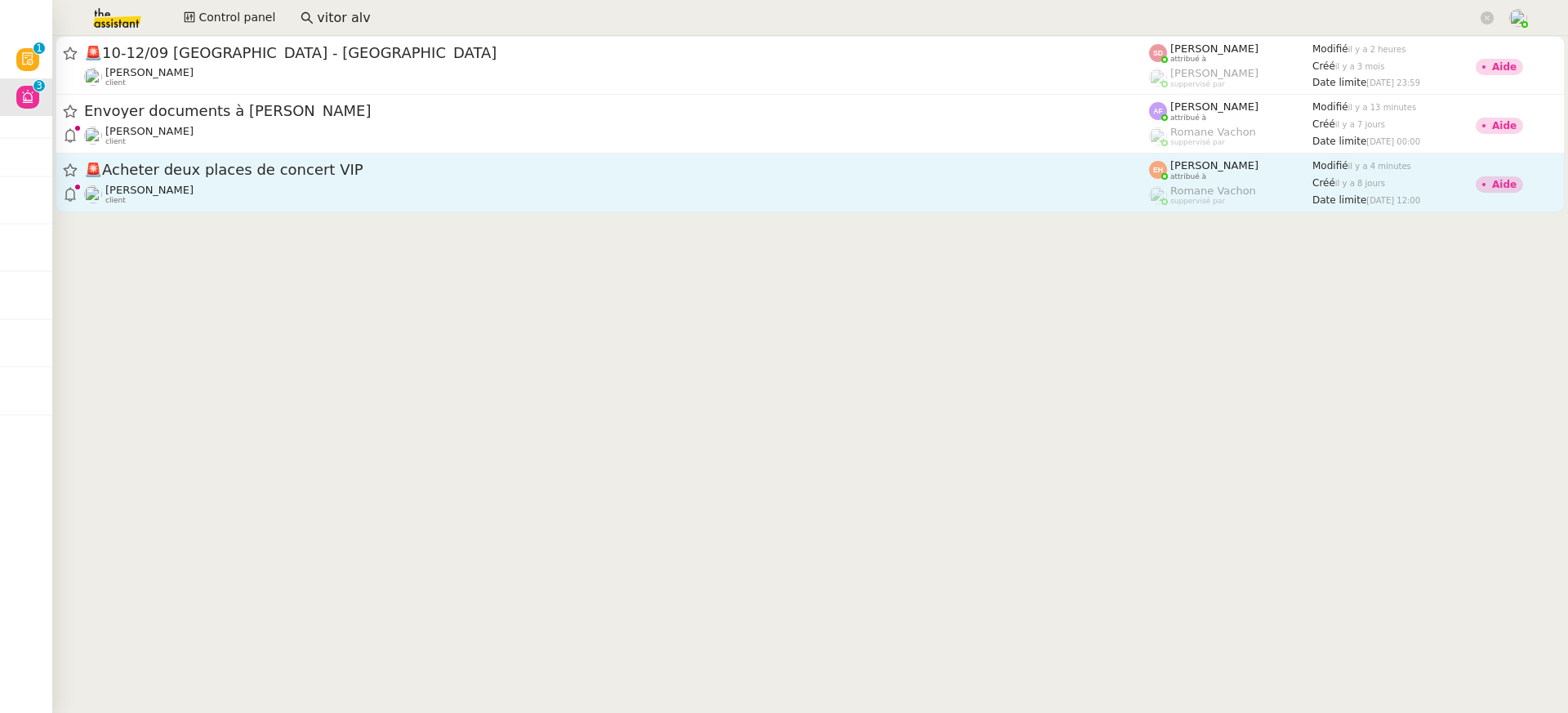
click at [616, 181] on div "🚨 Acheter deux places de concert VIP Vitor Alvites client" at bounding box center [616, 182] width 1065 height 45
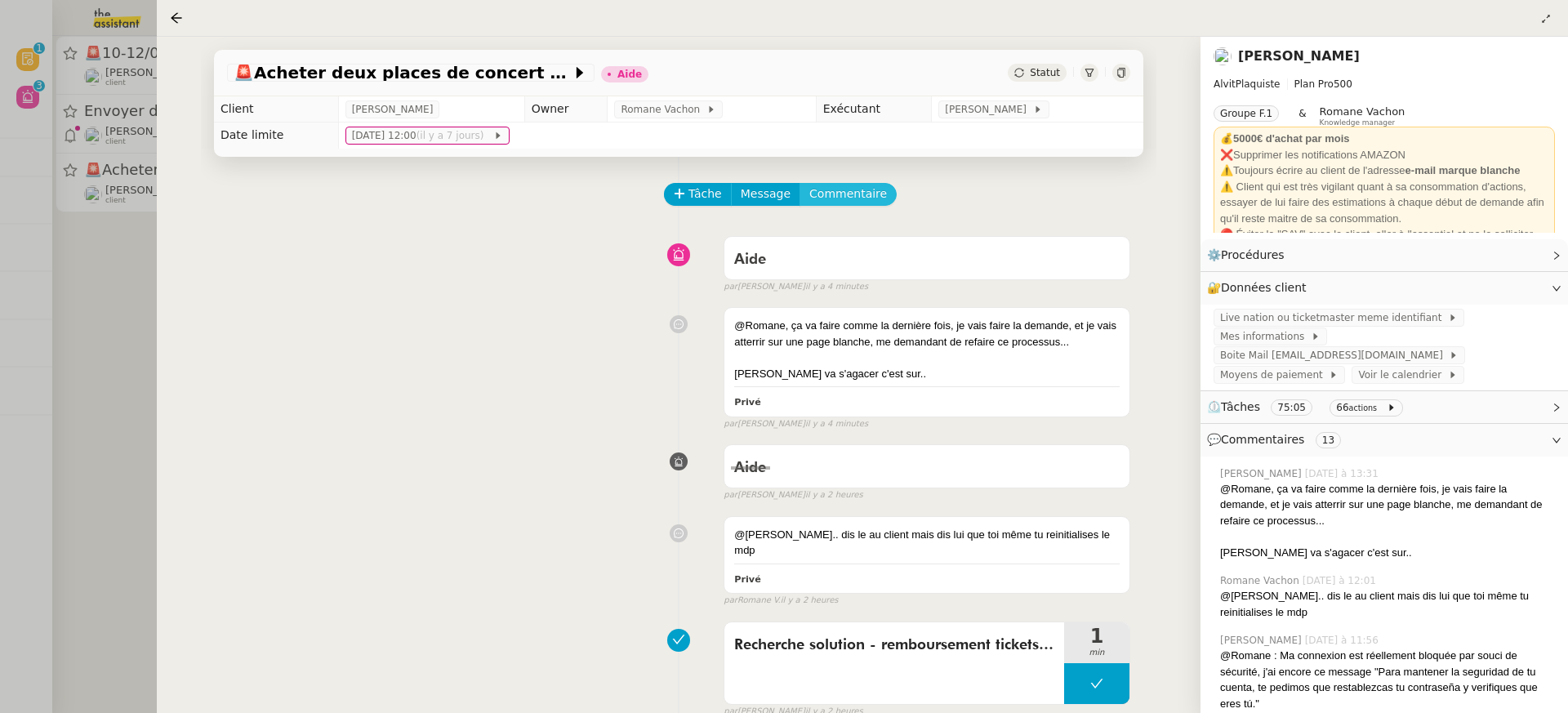
click at [852, 193] on span "Commentaire" at bounding box center [848, 194] width 78 height 19
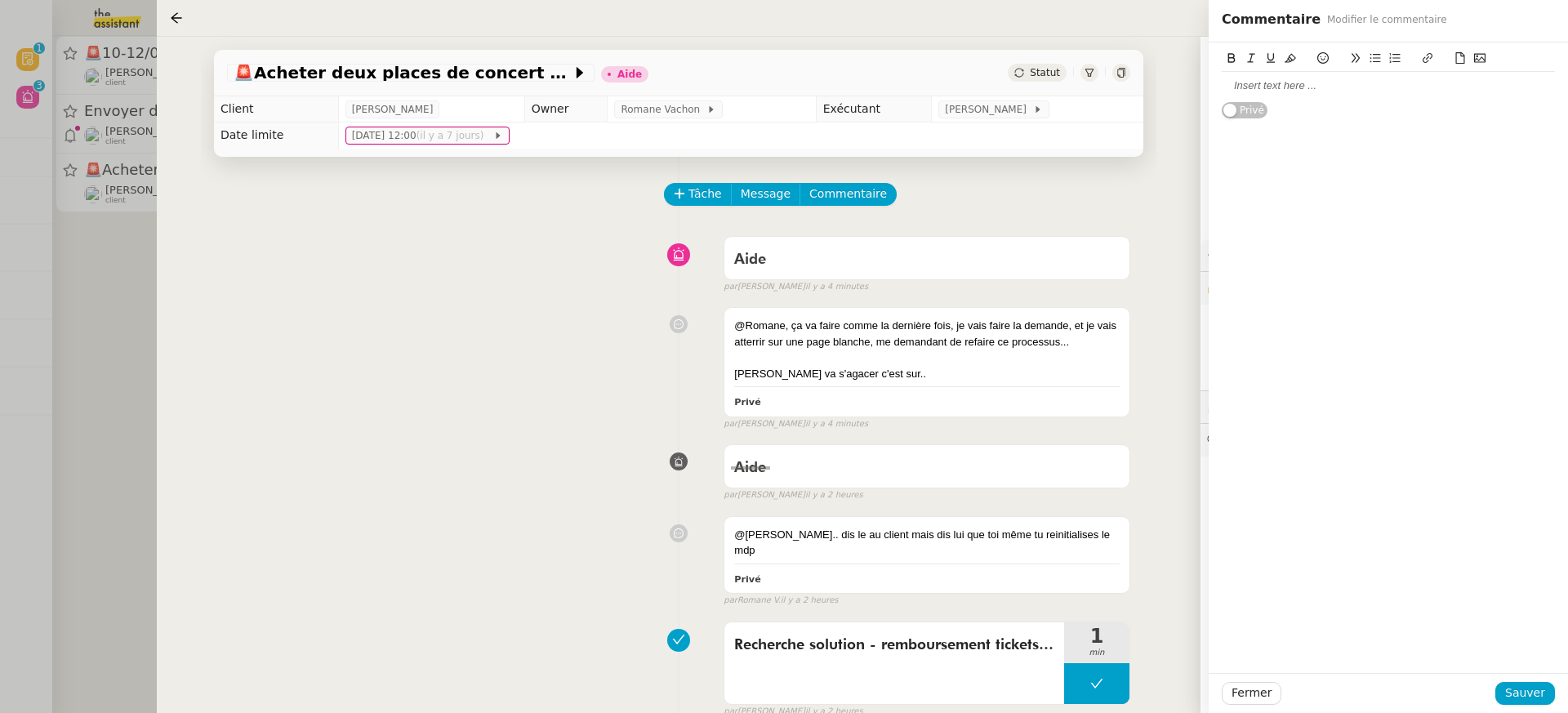
click at [1262, 89] on div at bounding box center [1388, 86] width 334 height 15
click at [1509, 696] on span "Sauver" at bounding box center [1525, 693] width 40 height 19
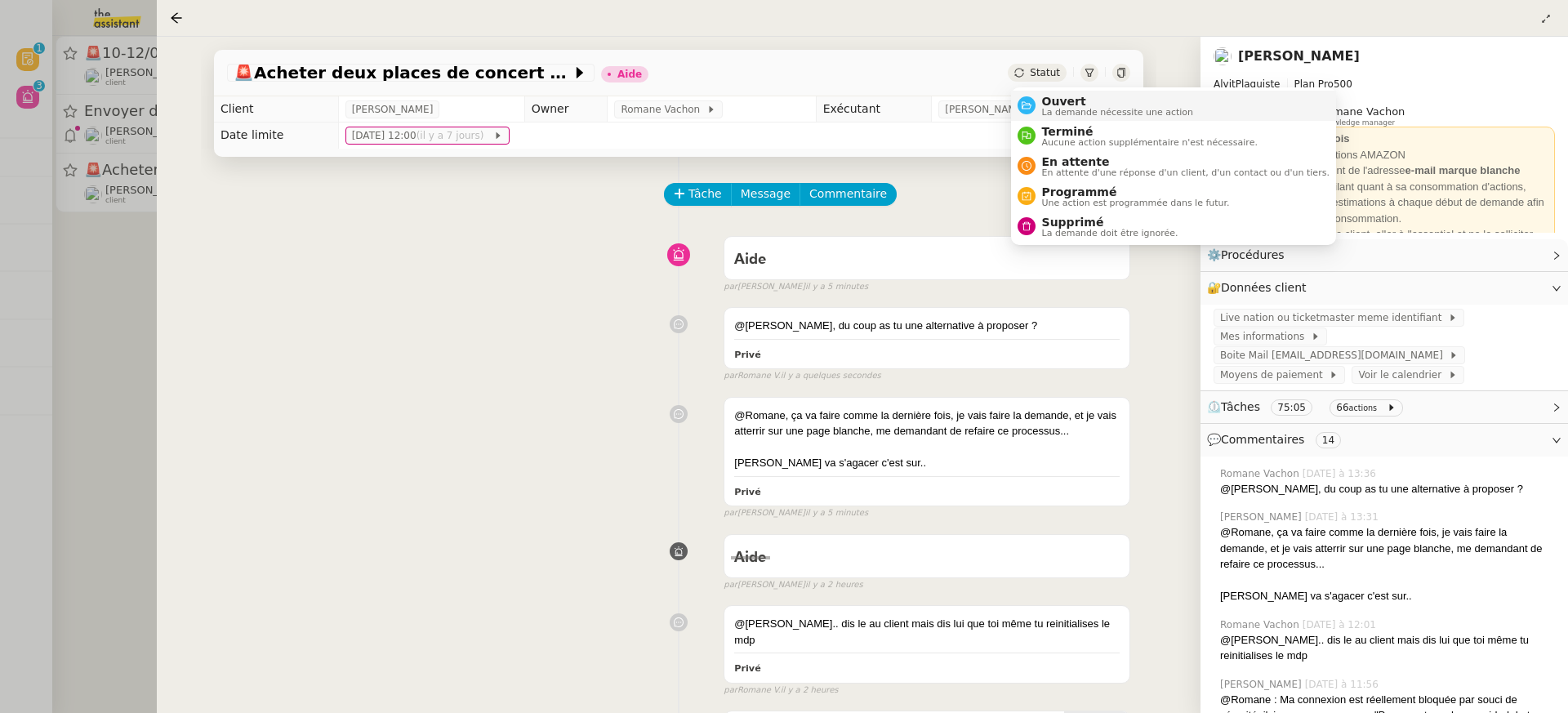
click at [1057, 105] on span "Ouvert" at bounding box center [1118, 101] width 152 height 13
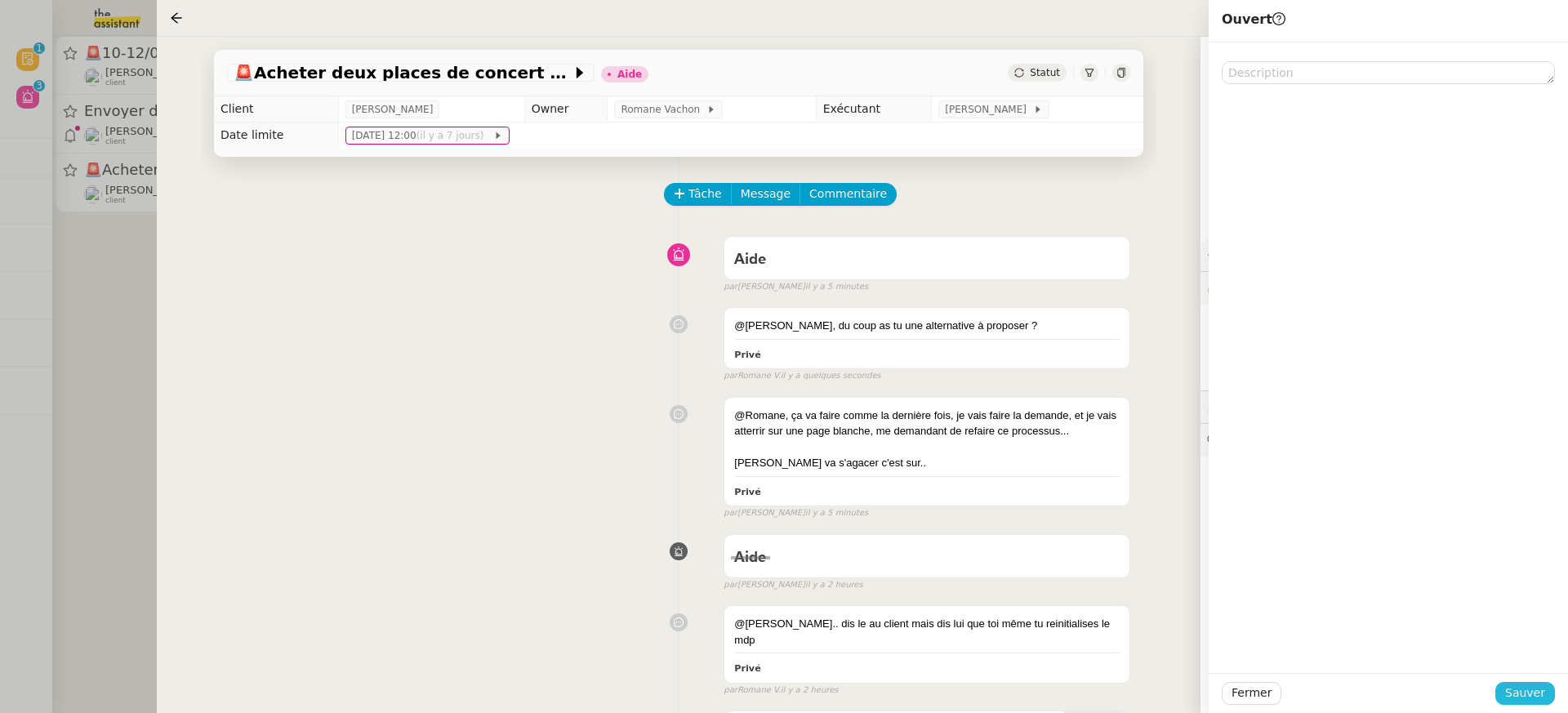
click at [1547, 700] on button "Sauver" at bounding box center [1525, 693] width 59 height 23
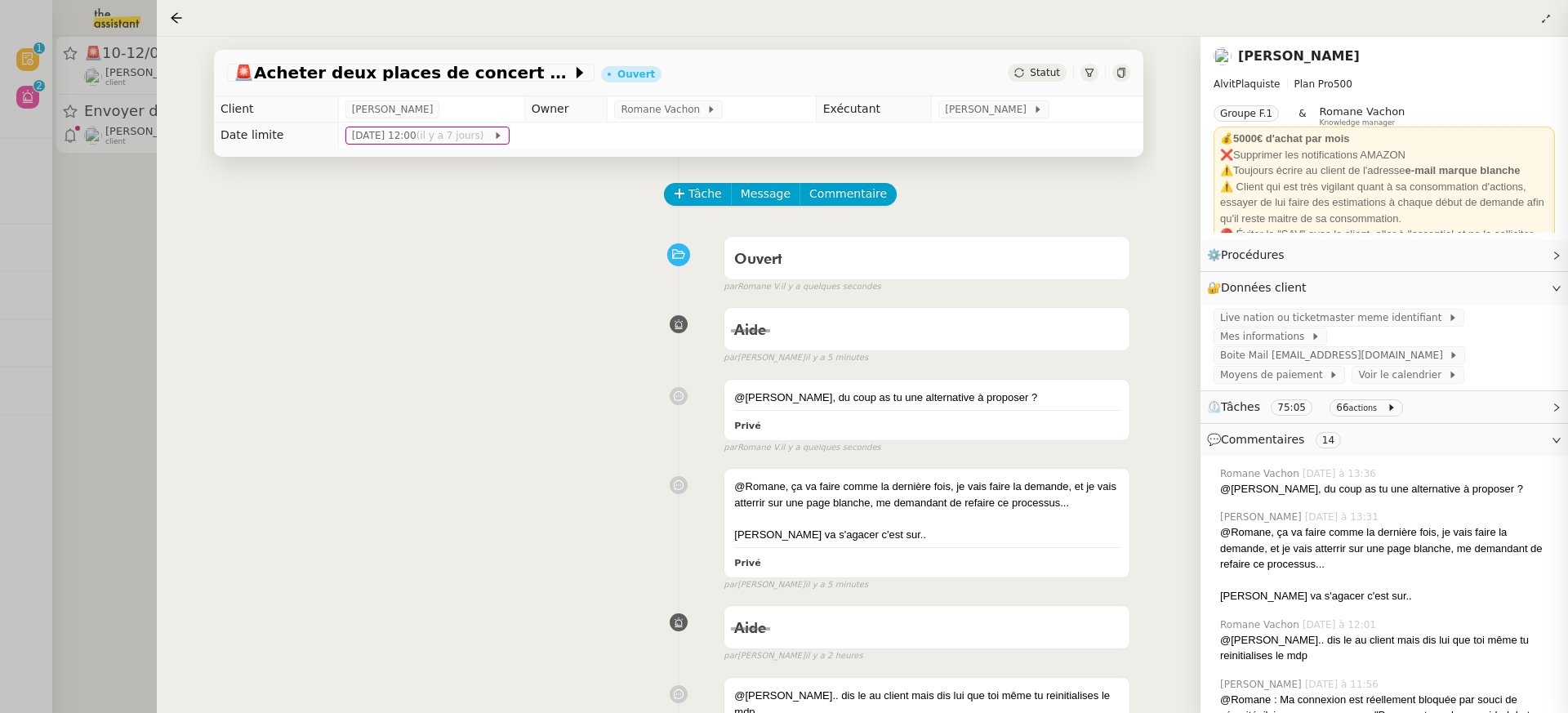
click at [60, 109] on div at bounding box center [784, 356] width 1568 height 713
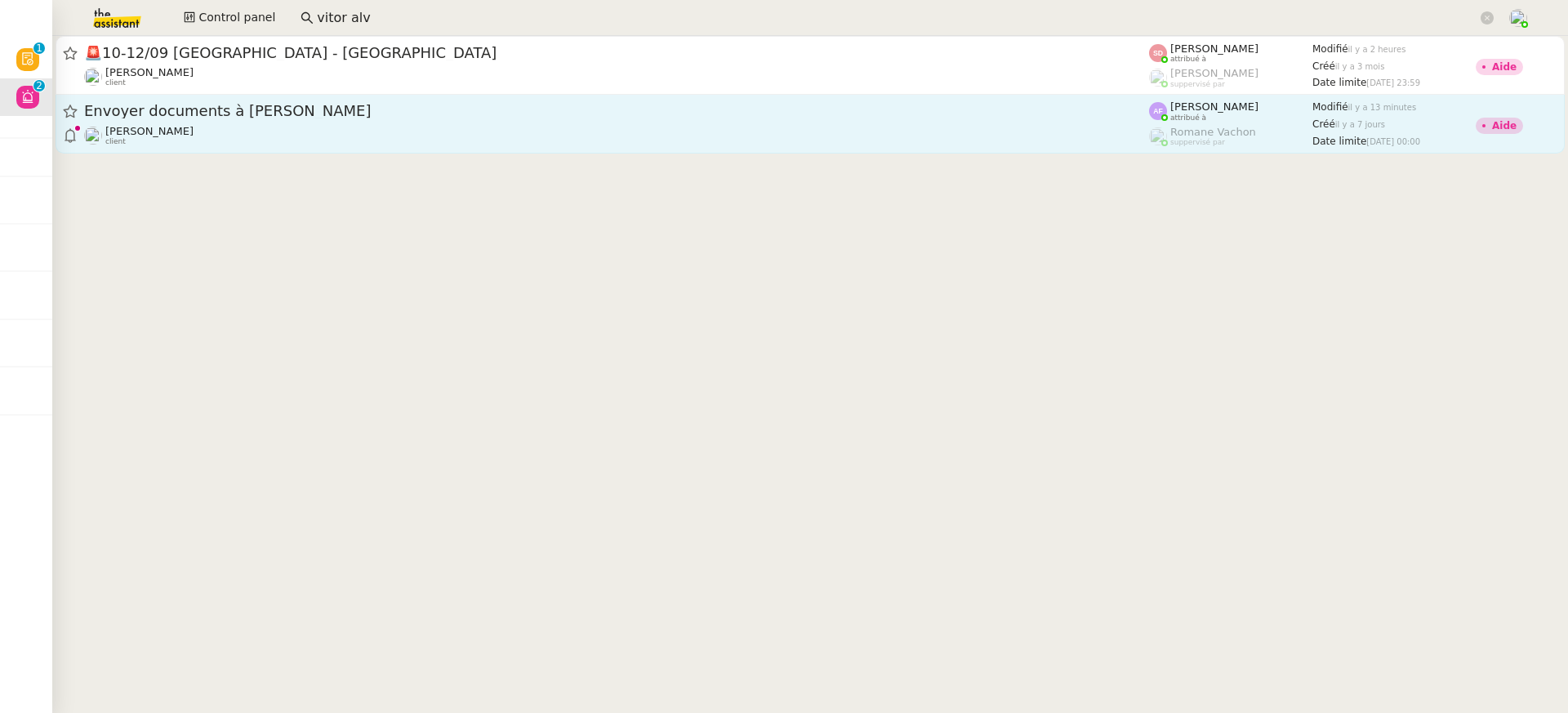
click at [196, 128] on div "[PERSON_NAME] client" at bounding box center [616, 135] width 1065 height 21
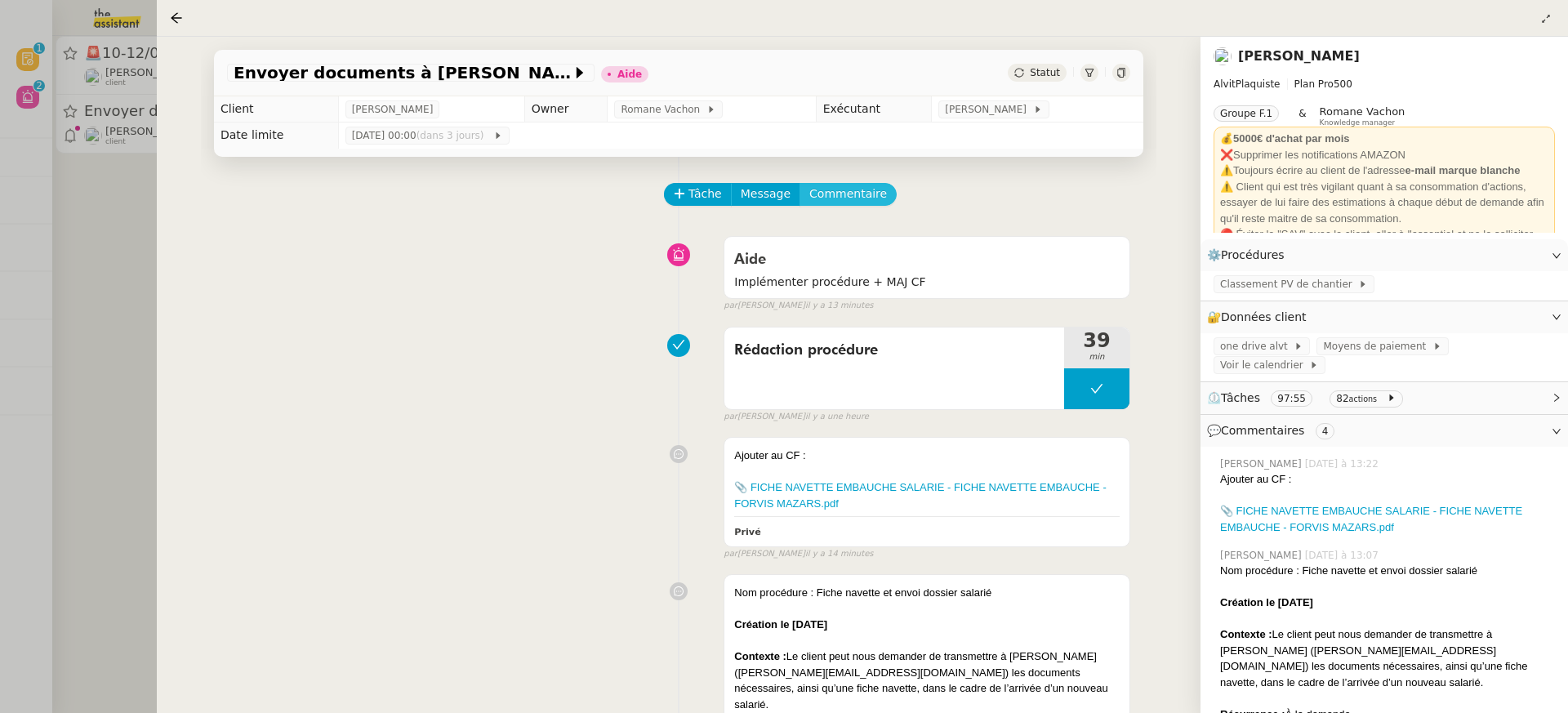
click at [842, 196] on span "Commentaire" at bounding box center [848, 194] width 78 height 19
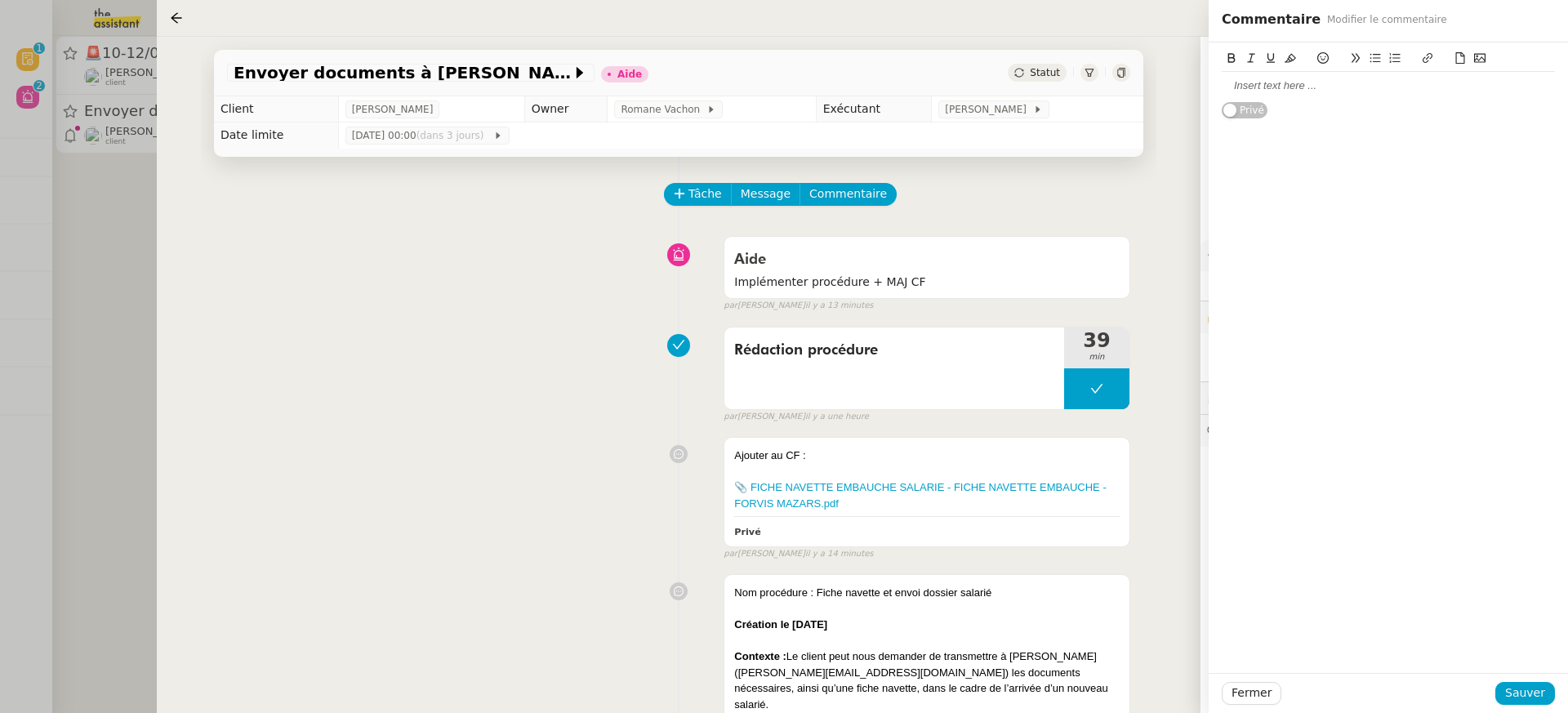
click at [1291, 81] on div at bounding box center [1388, 86] width 334 height 15
click at [1535, 700] on span "Sauver" at bounding box center [1525, 693] width 40 height 19
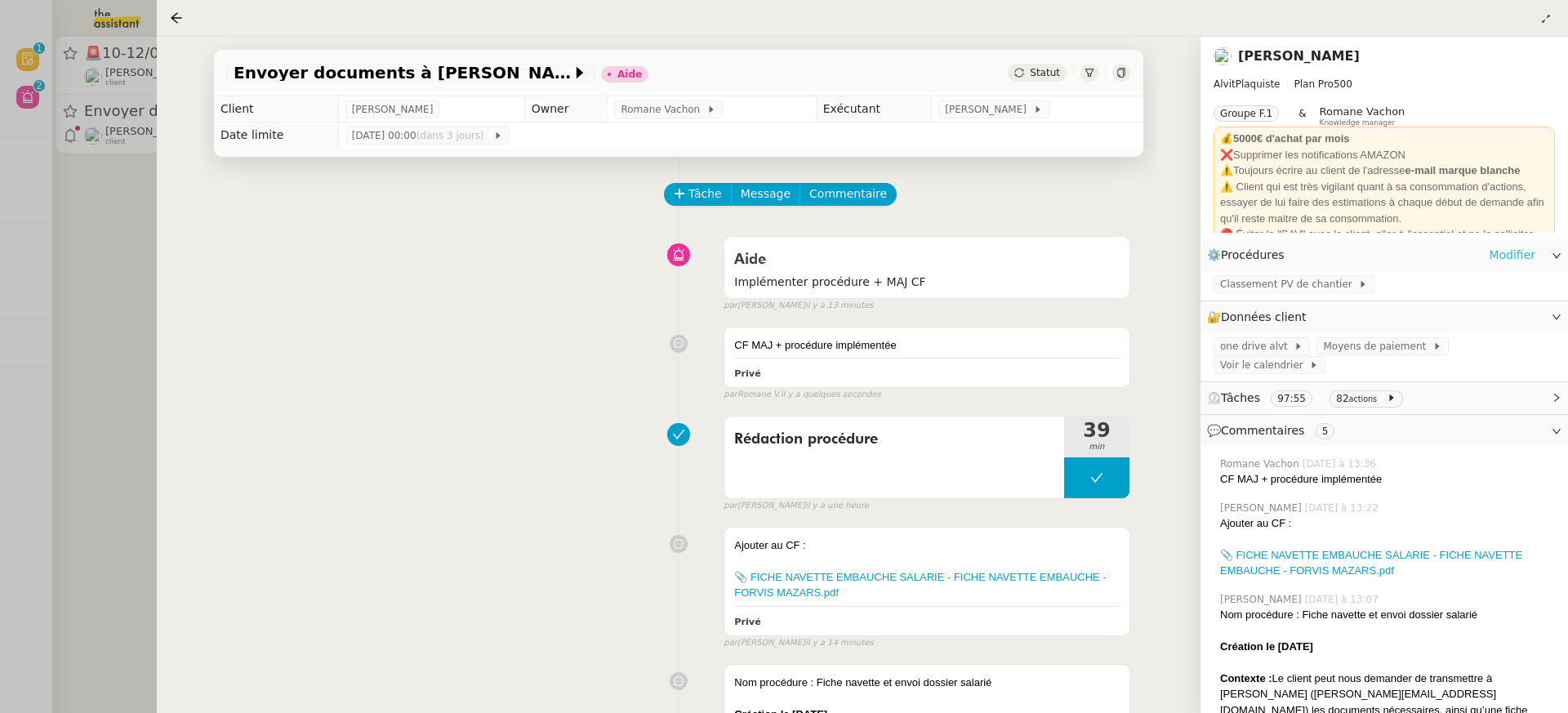
click at [1523, 250] on link "Modifier" at bounding box center [1511, 256] width 46 height 19
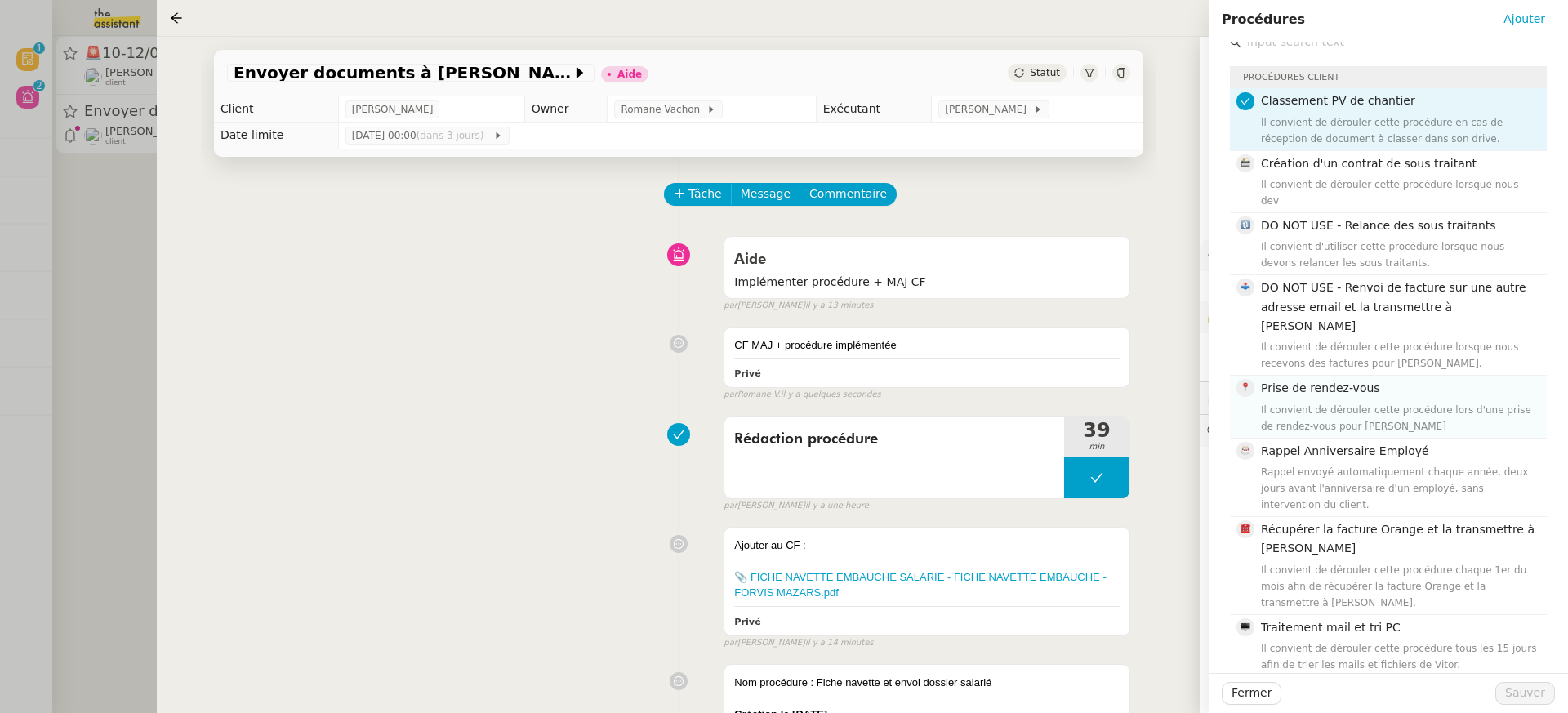
scroll to position [177, 0]
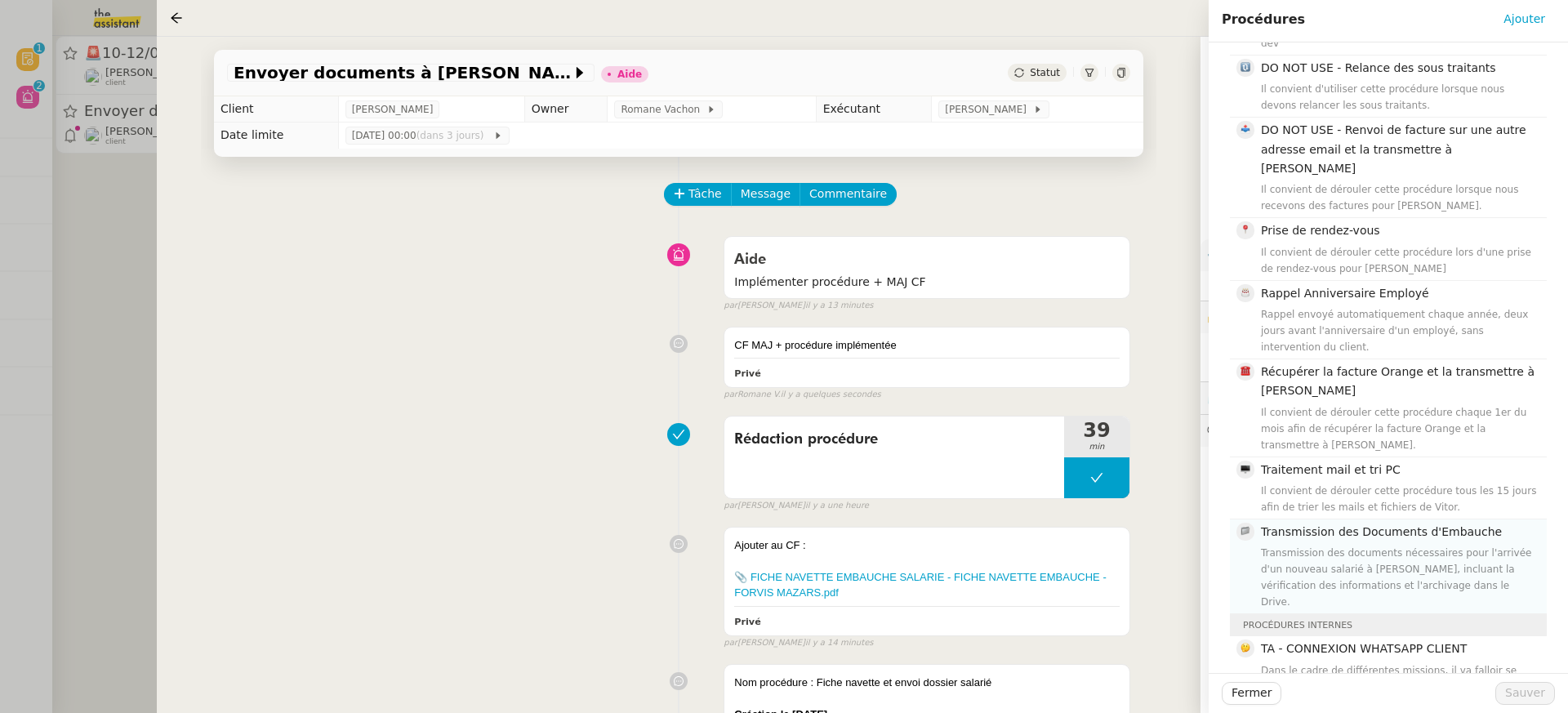
click at [1396, 545] on div "Transmission des documents nécessaires pour l'arrivée d'un nouveau salarié à Lu…" at bounding box center [1399, 577] width 276 height 65
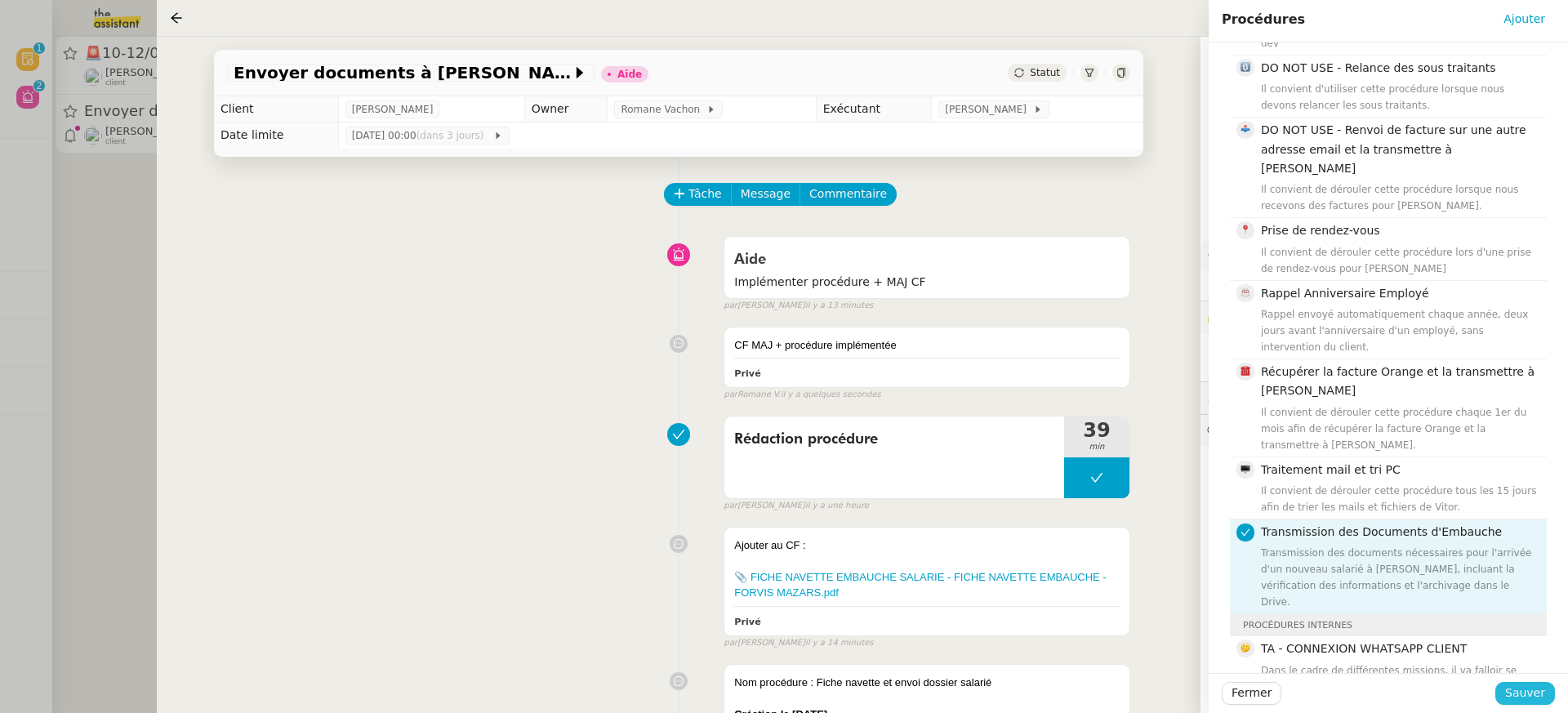
click at [1530, 697] on span "Sauver" at bounding box center [1525, 693] width 40 height 19
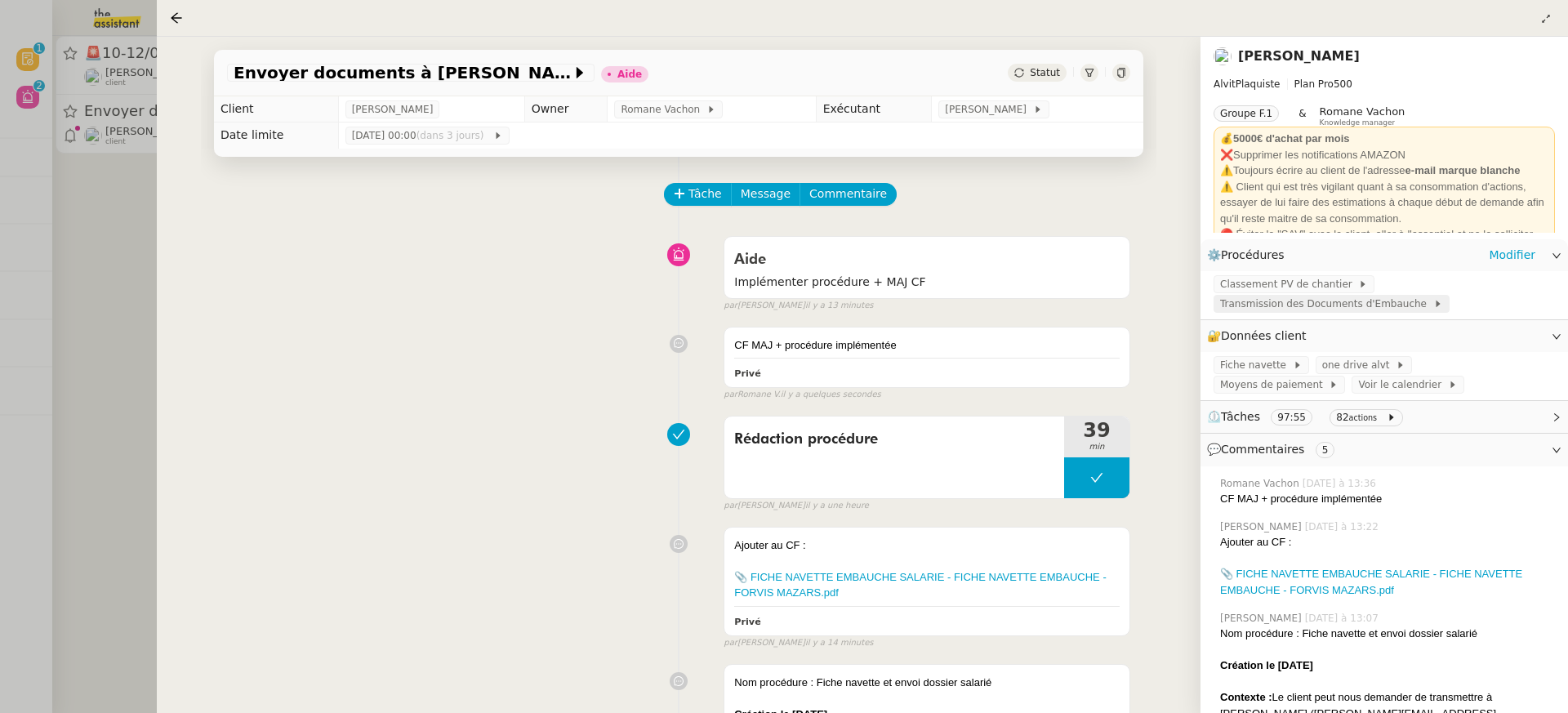
click at [1405, 309] on span "Transmission des Documents d'Embauche" at bounding box center [1327, 304] width 213 height 17
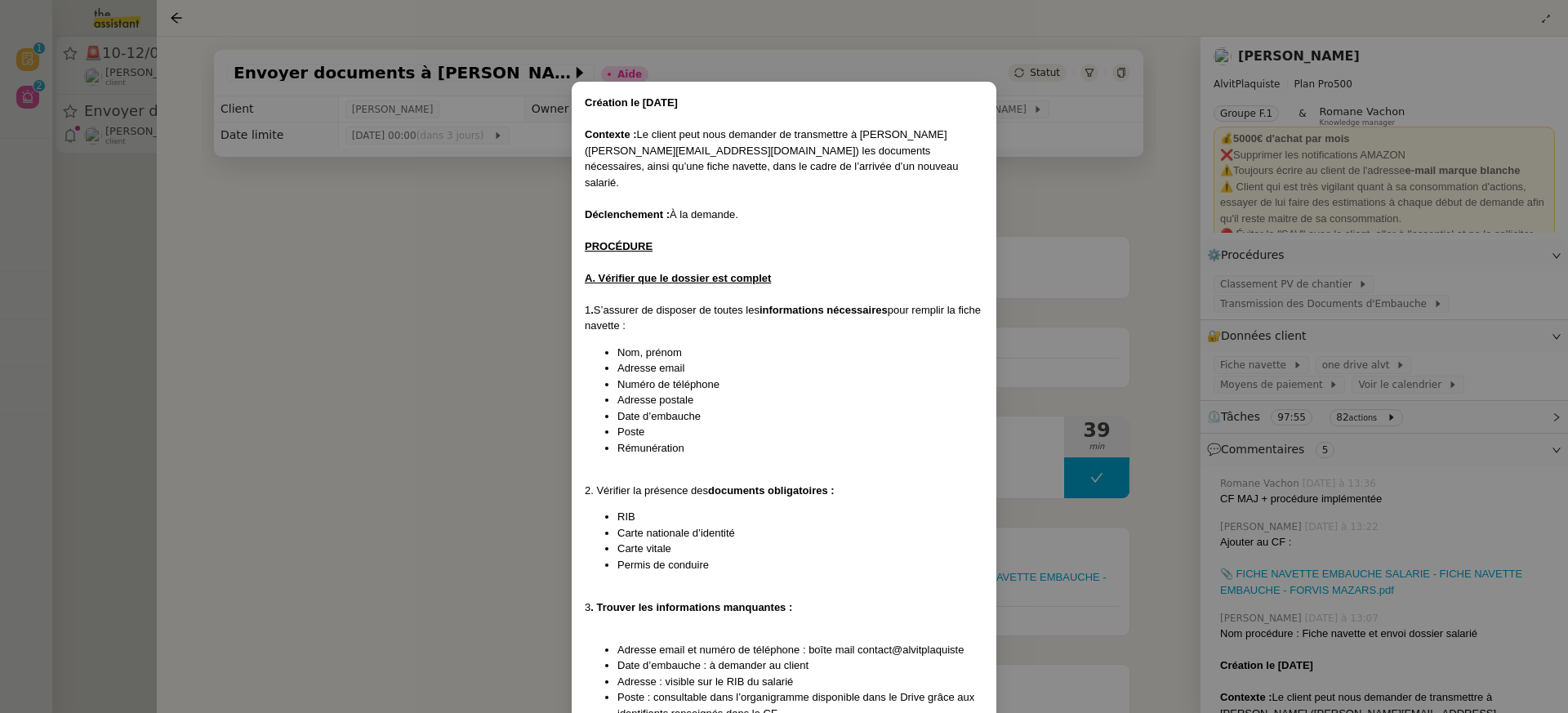
click at [487, 279] on nz-modal-container "Création le 17/09/2025 Contexte : Le client peut nous demander de transmettre à…" at bounding box center [784, 356] width 1568 height 713
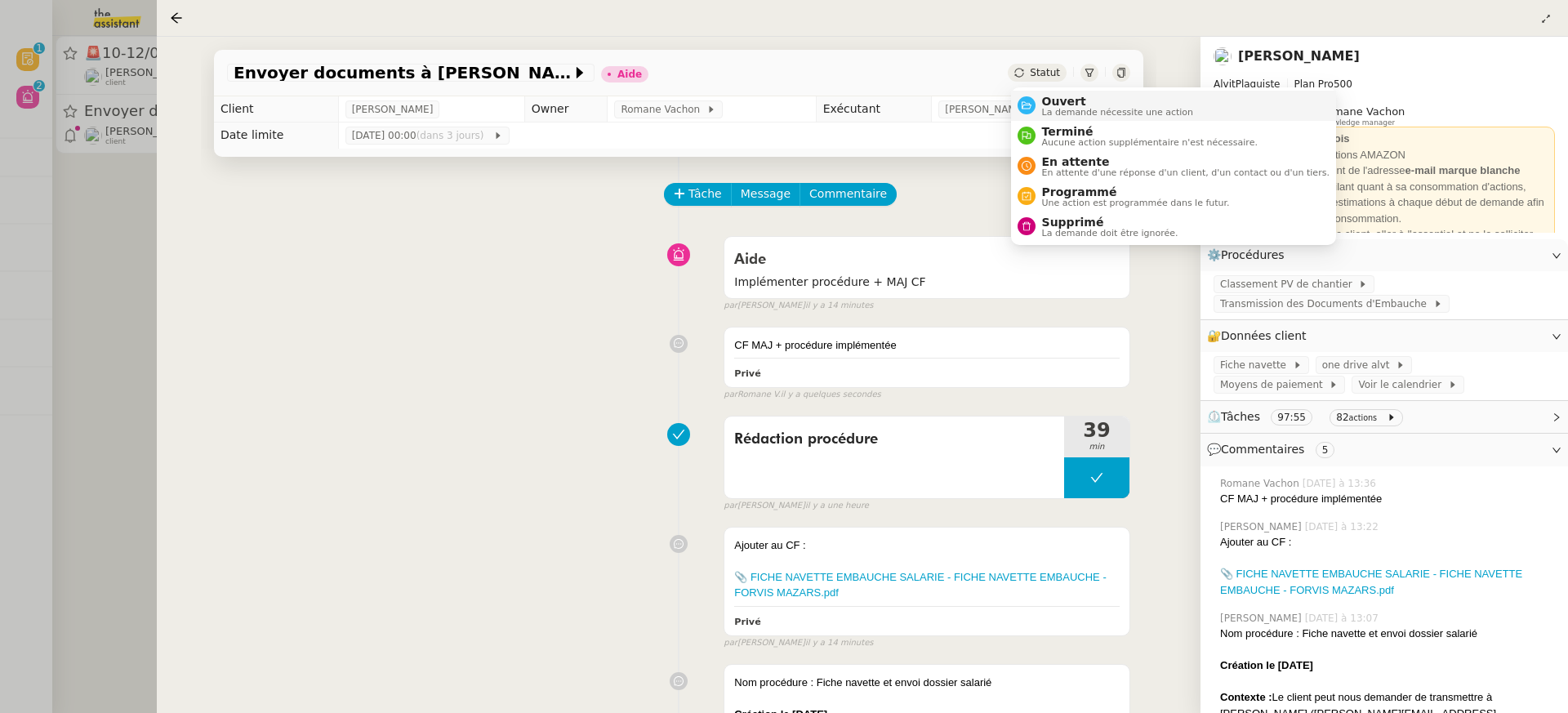
click at [1098, 103] on span "Ouvert" at bounding box center [1118, 101] width 152 height 13
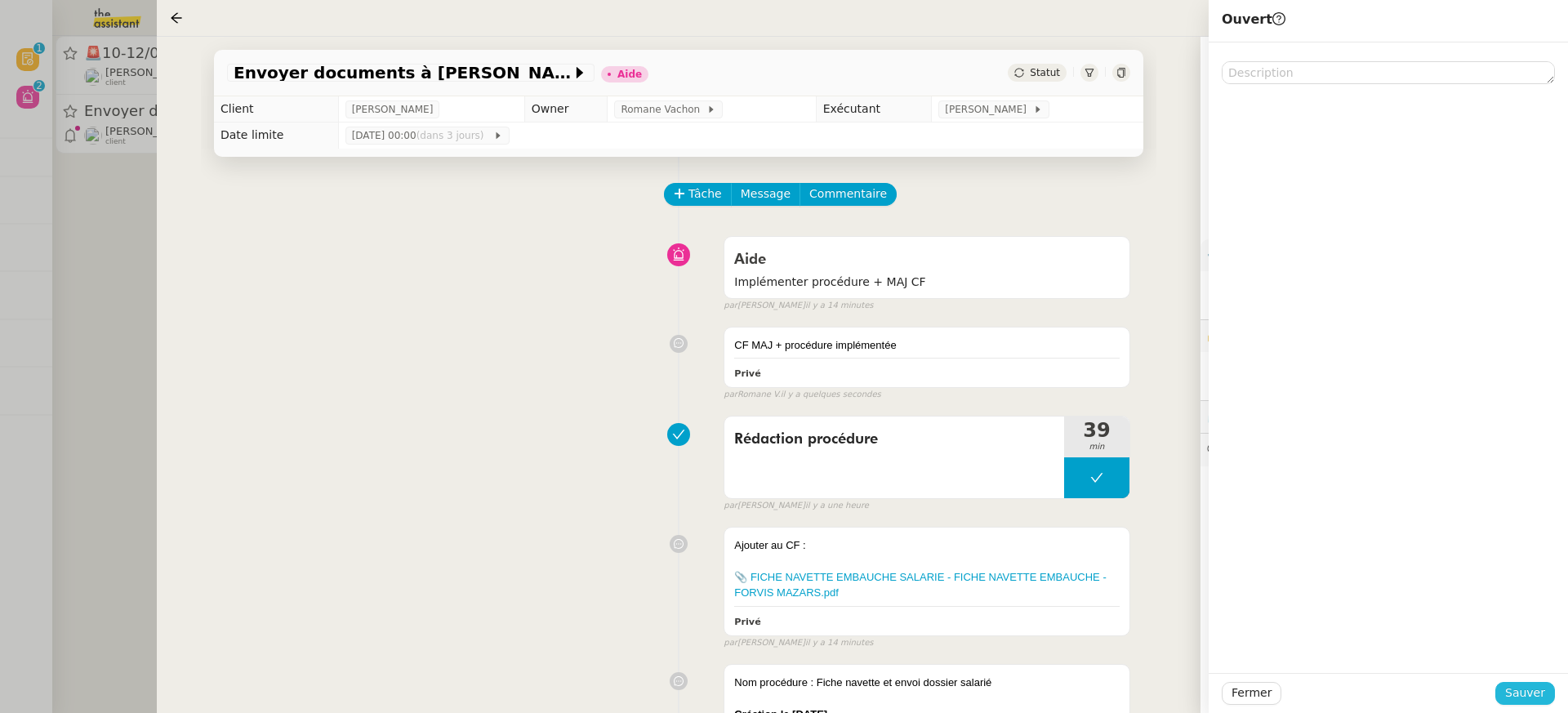
click at [1525, 693] on span "Sauver" at bounding box center [1525, 693] width 40 height 19
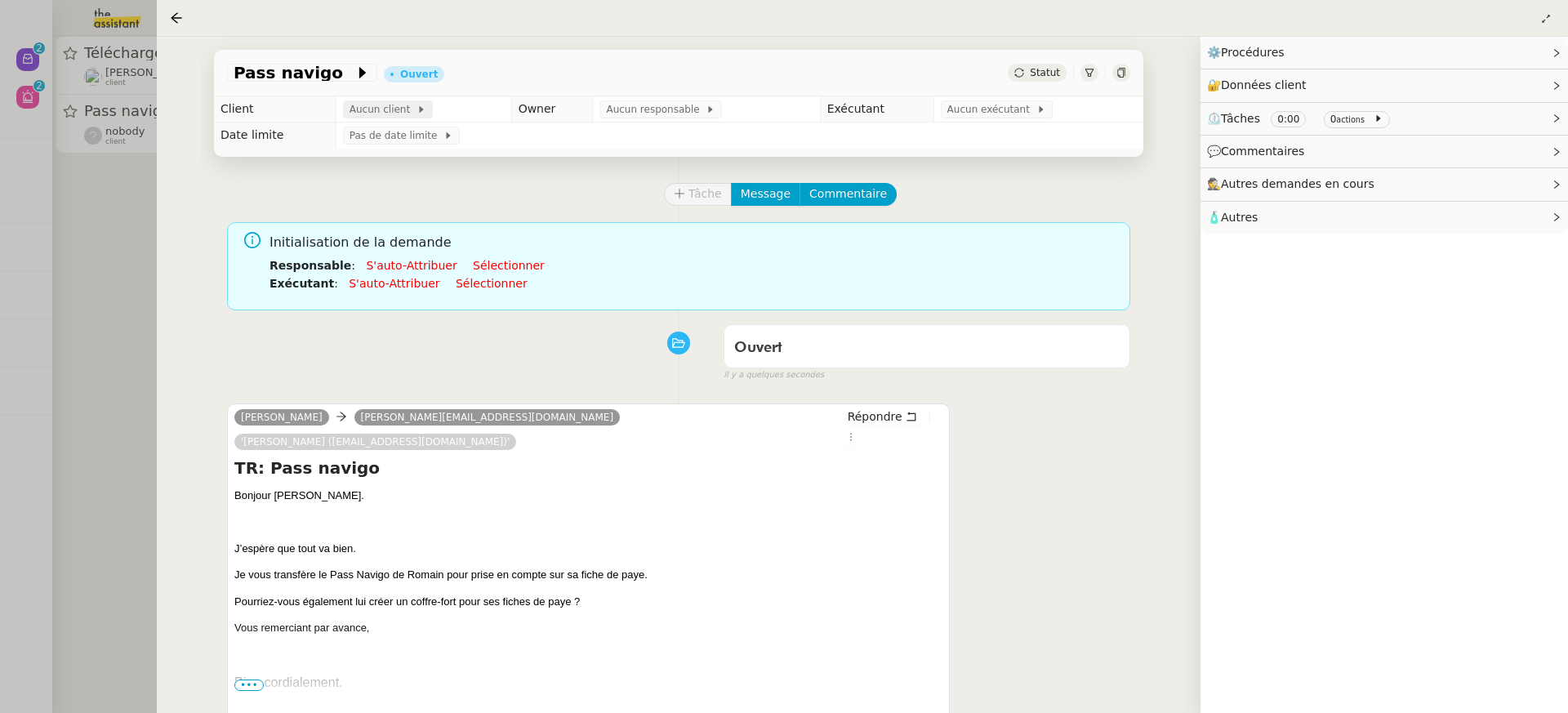
click at [367, 104] on span "Aucun client" at bounding box center [382, 109] width 67 height 17
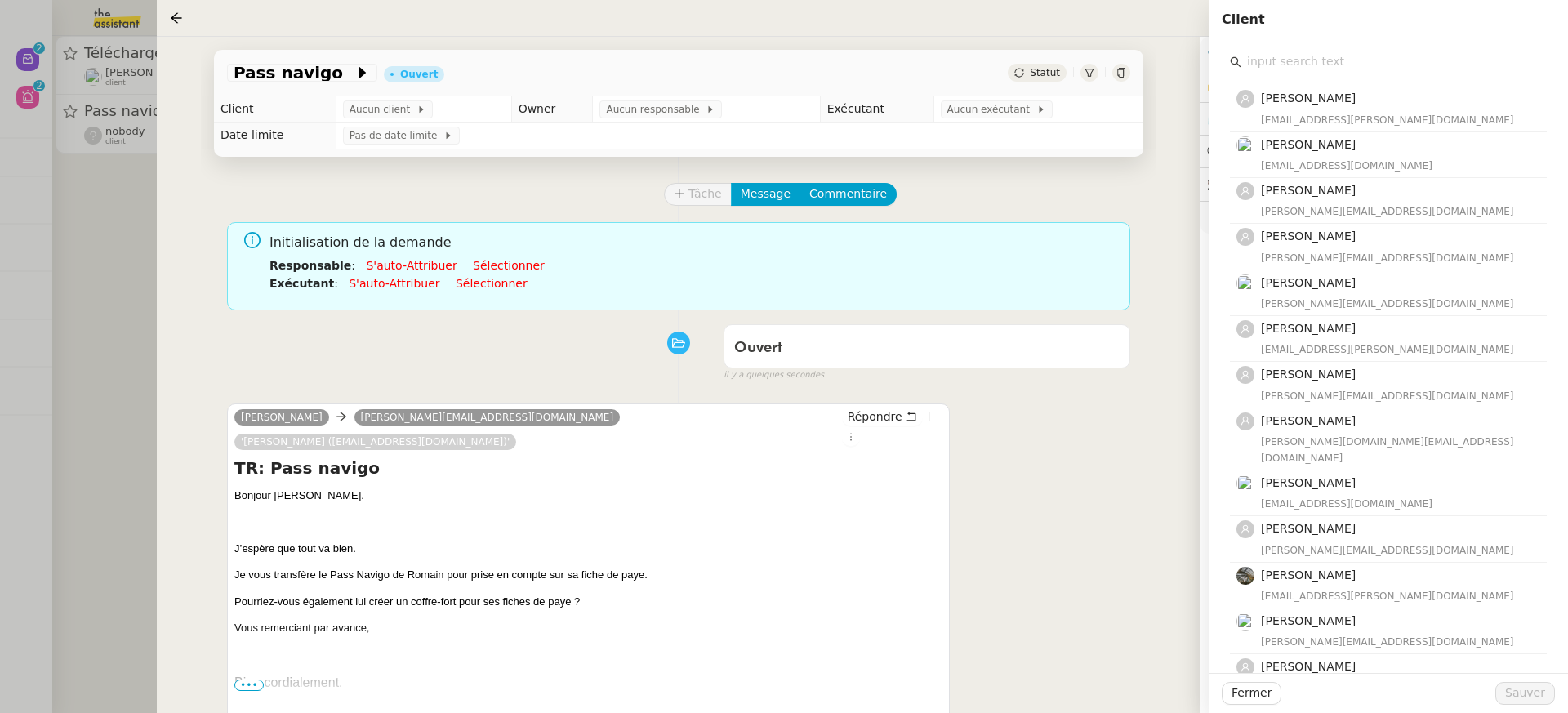
click at [604, 319] on div "Ouvert false il y a quelques secondes" at bounding box center [678, 349] width 904 height 65
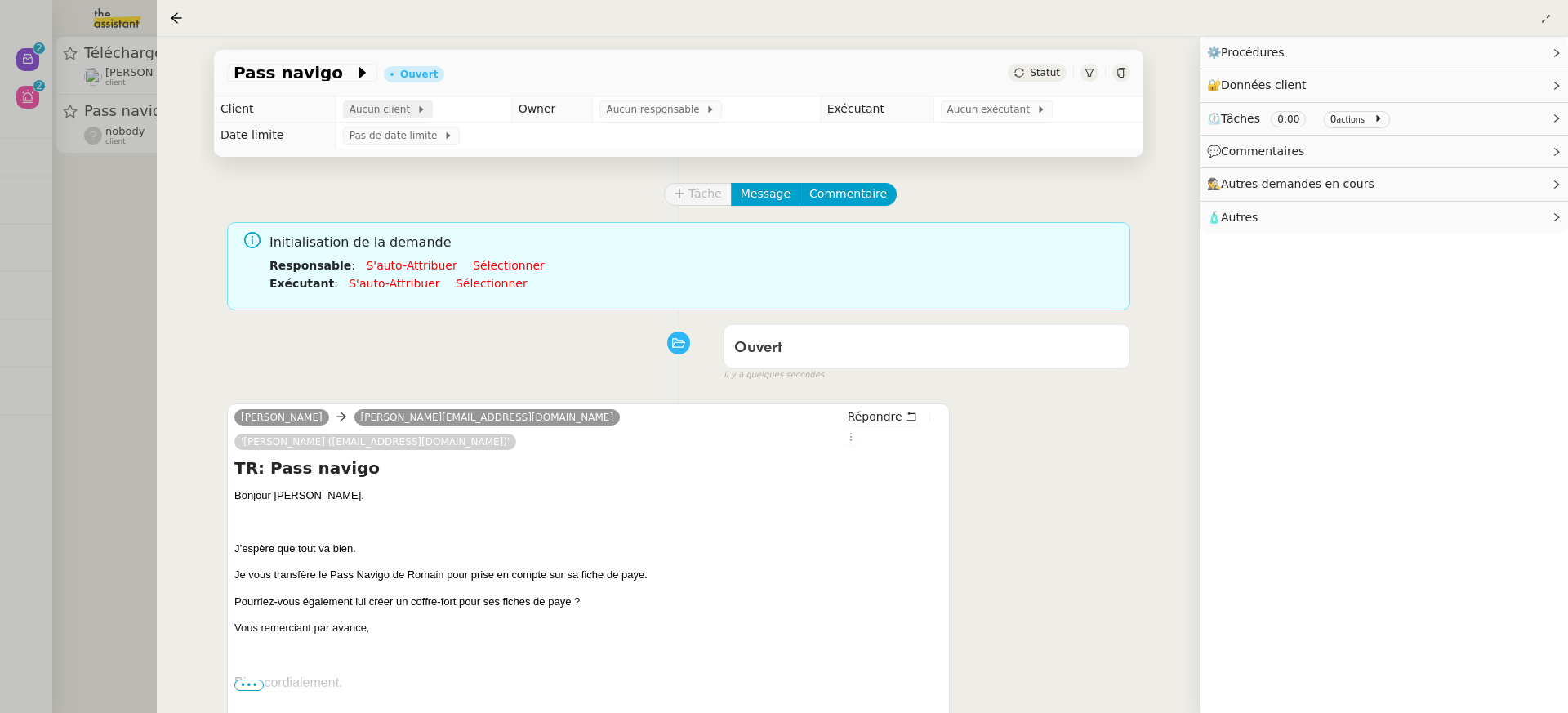
click at [410, 113] on span at bounding box center [413, 109] width 6 height 11
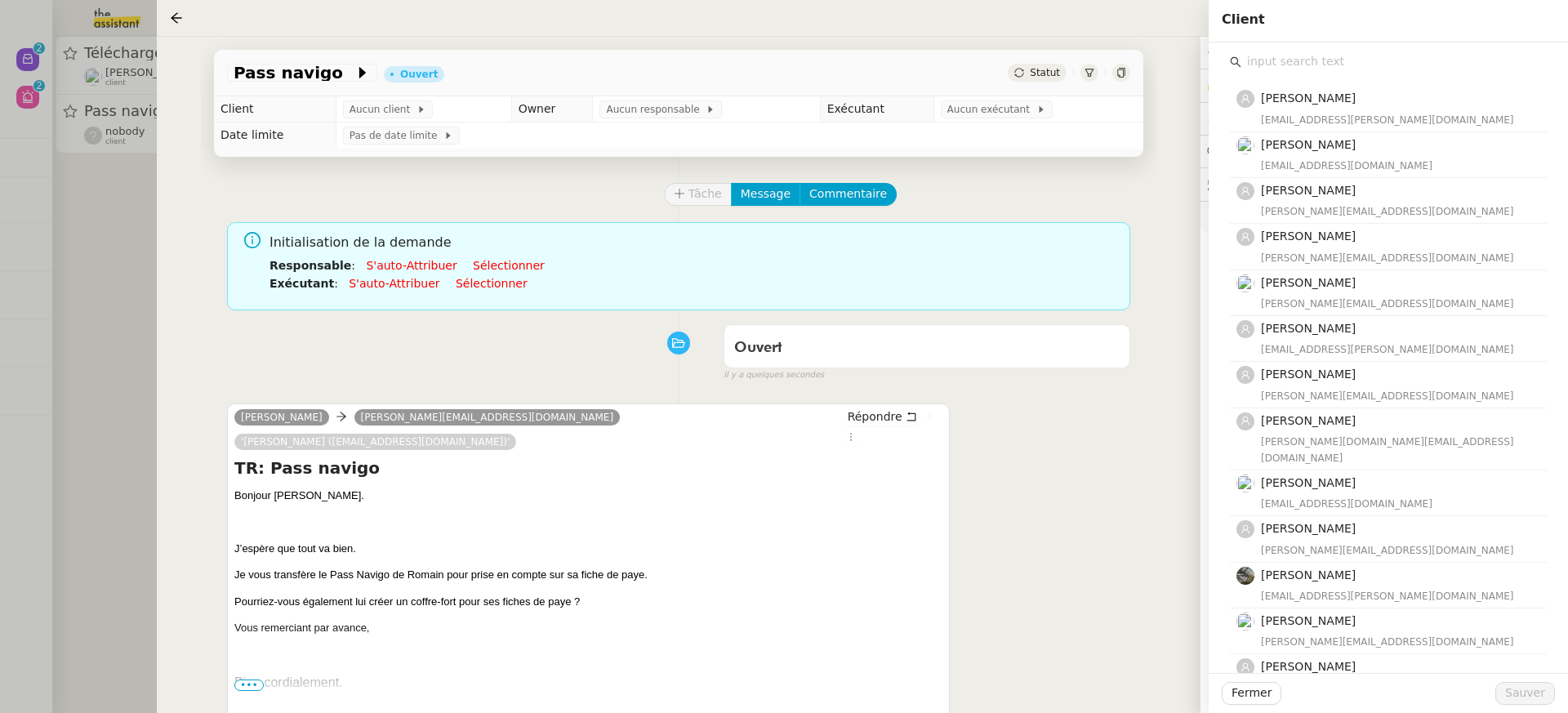
click at [1303, 62] on input "text" at bounding box center [1394, 61] width 306 height 22
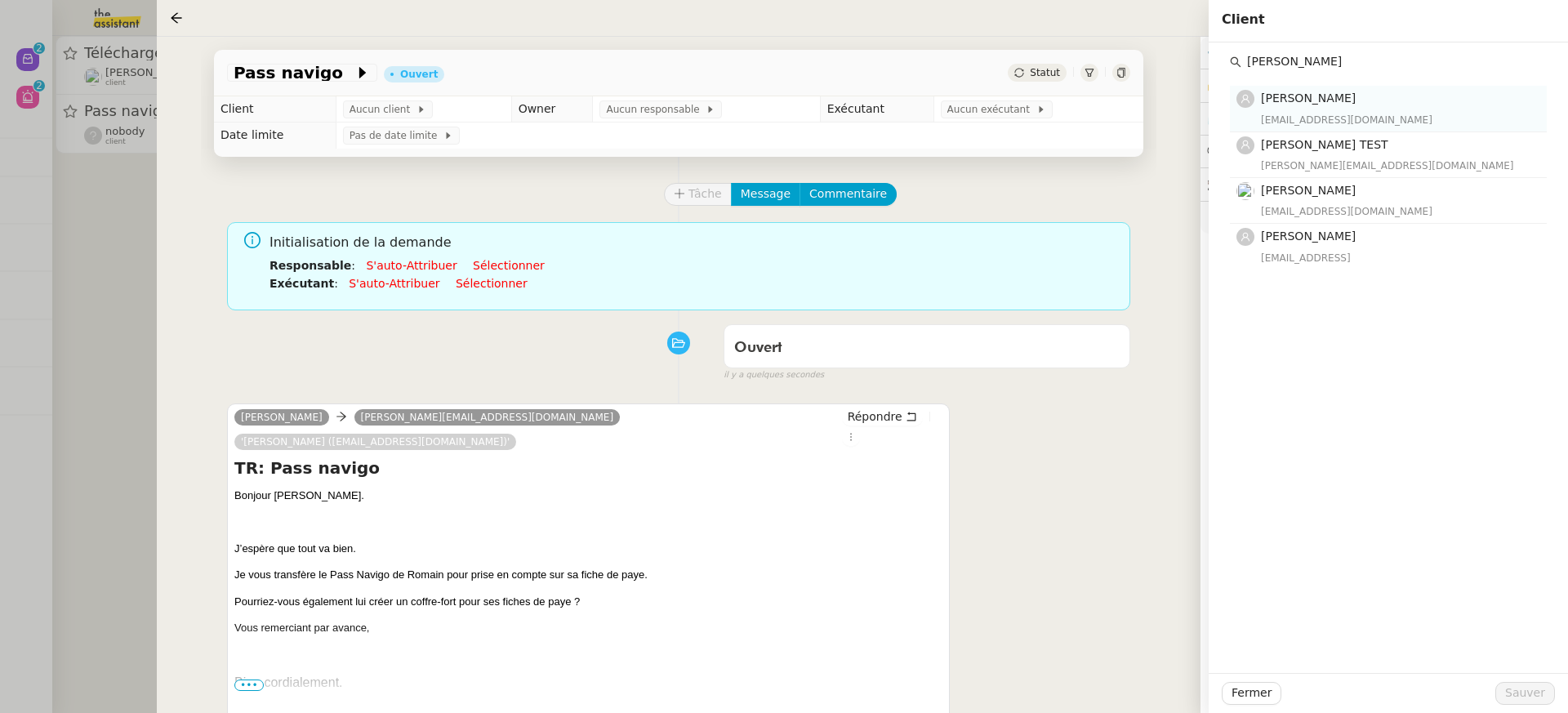
type input "carole"
click at [1338, 121] on div "caroledurif@gmail.com" at bounding box center [1399, 120] width 276 height 17
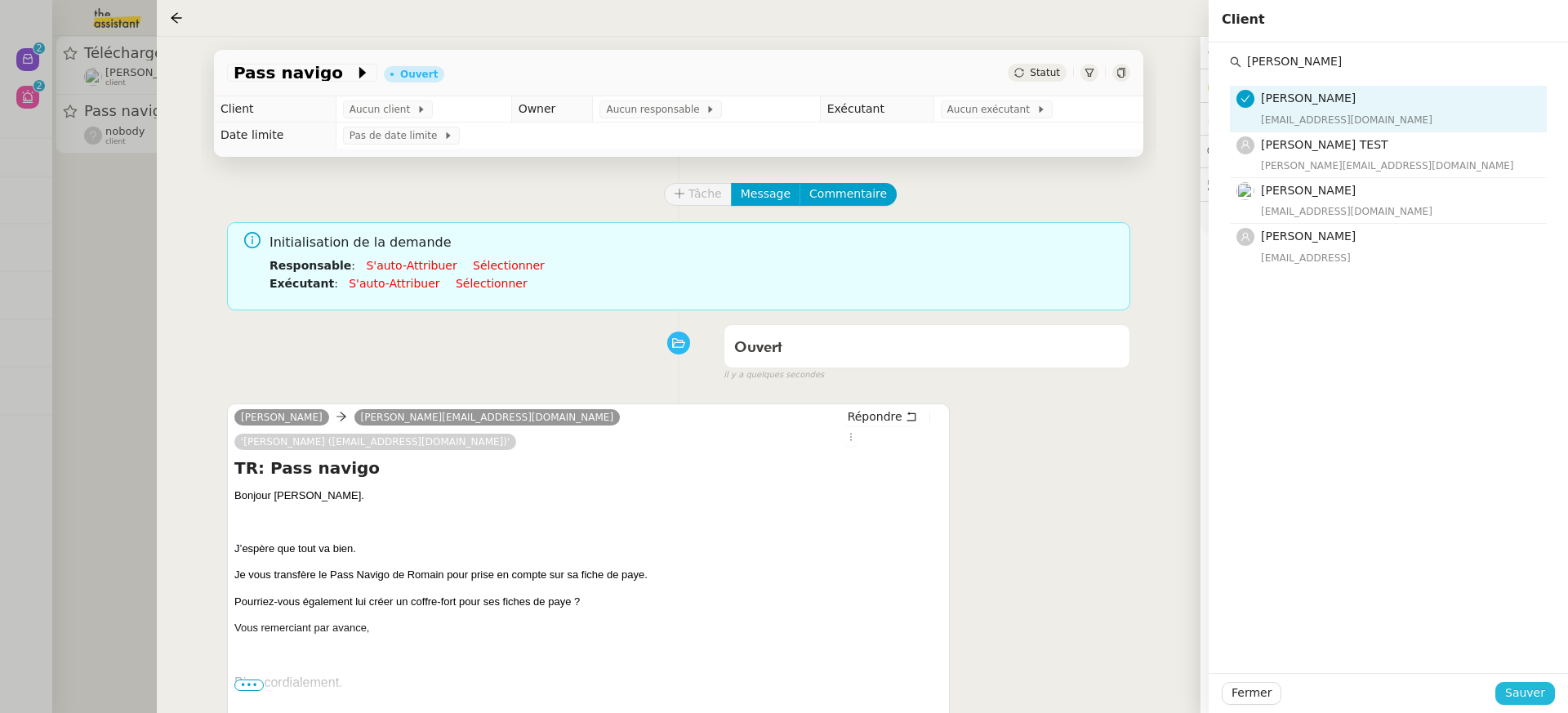
click at [1525, 700] on span "Sauver" at bounding box center [1525, 693] width 40 height 19
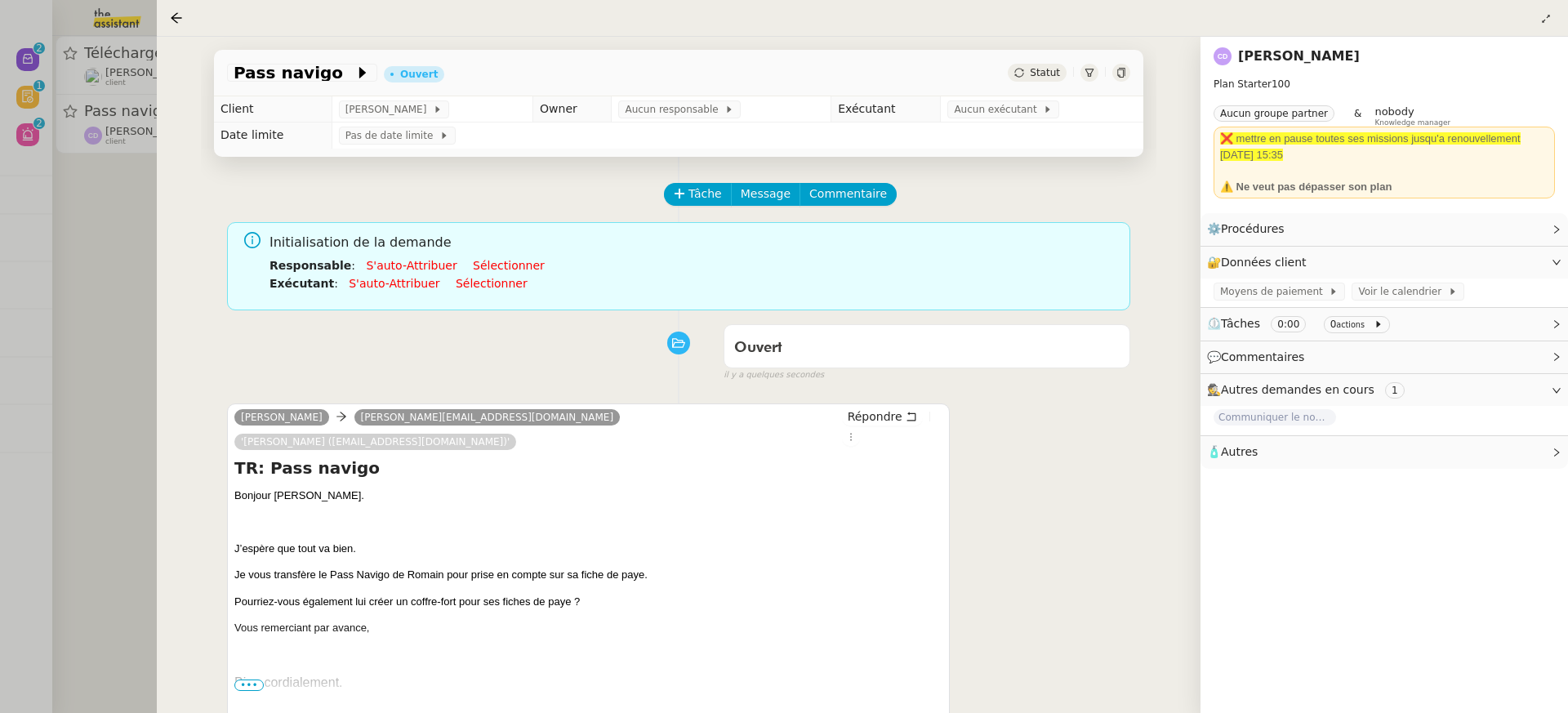
click at [1272, 52] on link "[PERSON_NAME]" at bounding box center [1298, 56] width 121 height 16
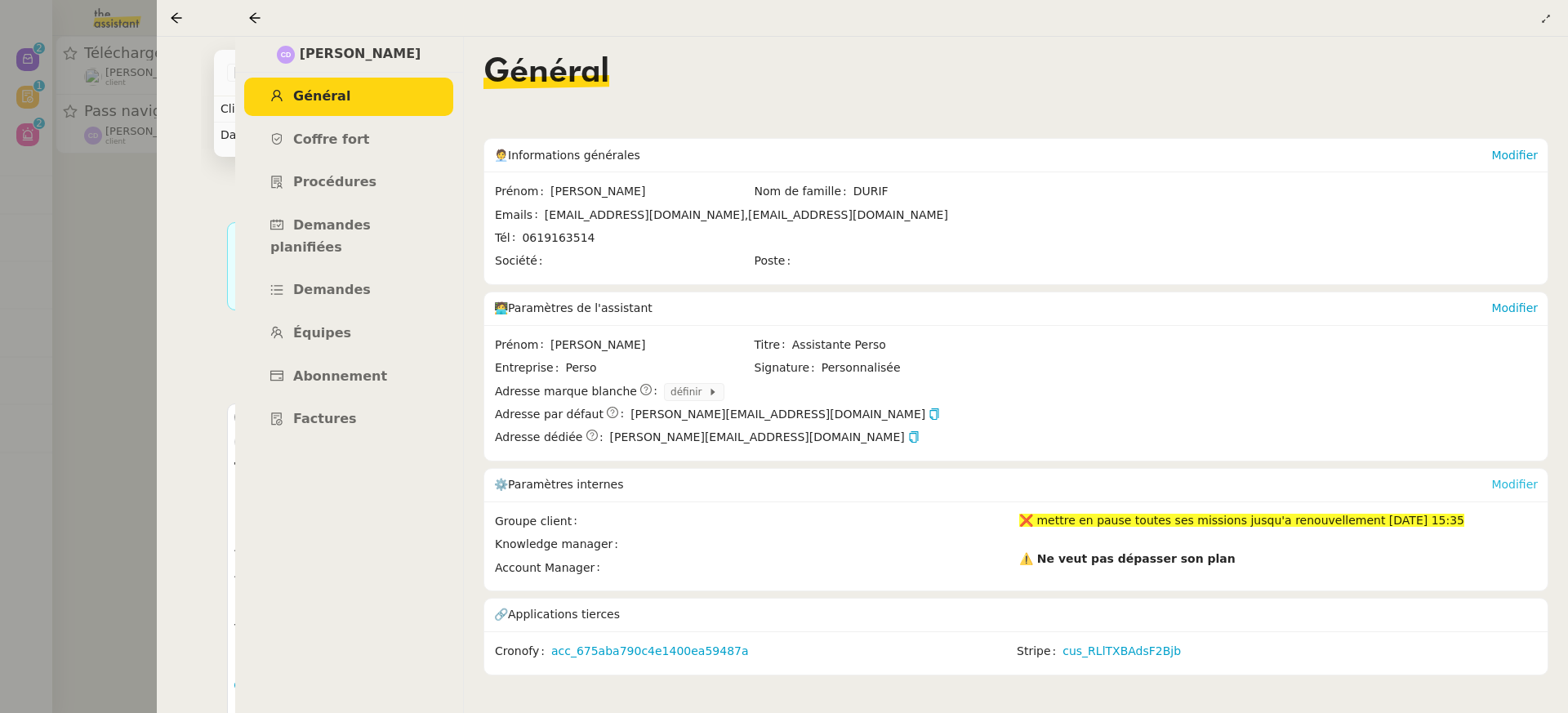
click at [1512, 480] on link "Modifier" at bounding box center [1514, 483] width 46 height 13
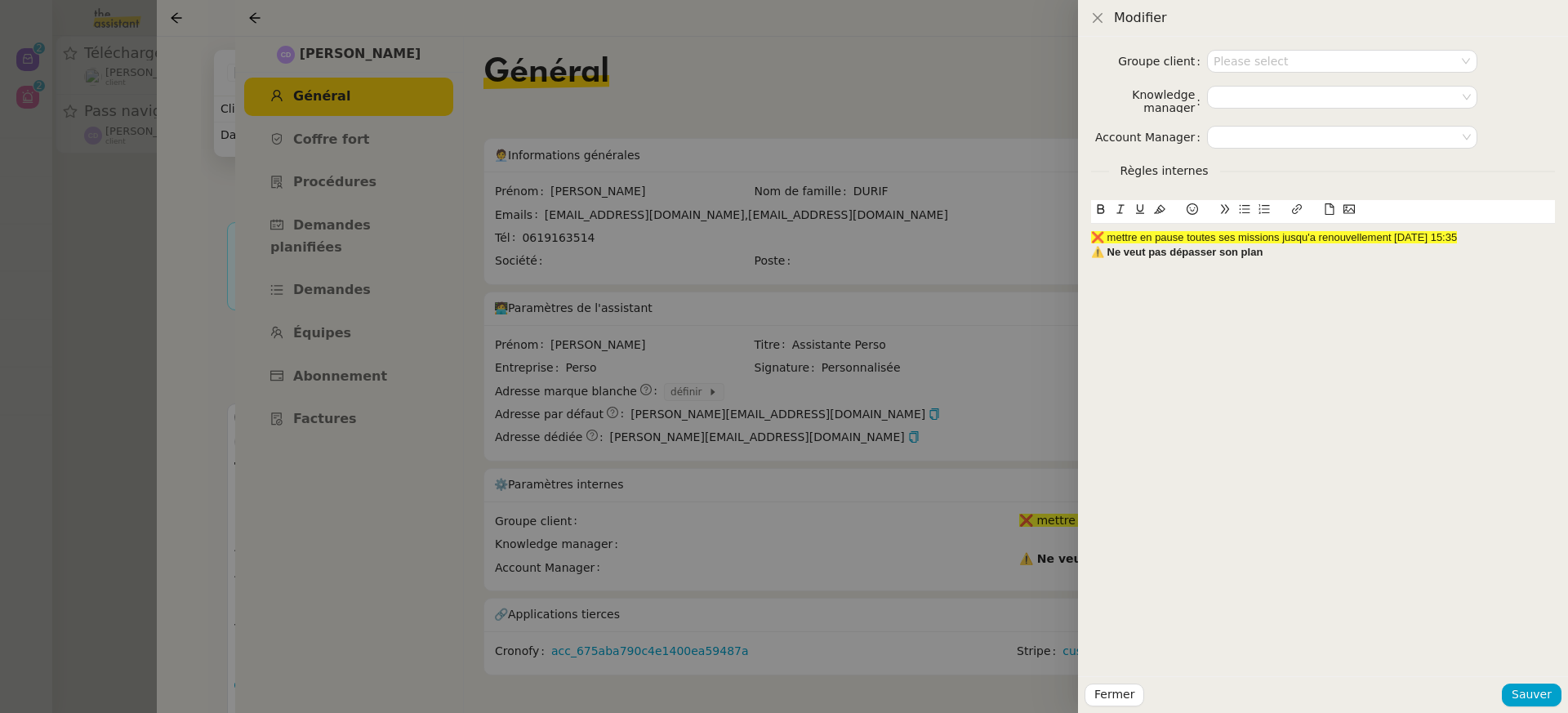
drag, startPoint x: 1517, startPoint y: 240, endPoint x: 1012, endPoint y: 230, distance: 505.1
click at [1012, 230] on div "Modifier Groupe client Please select Knowledge manager Account Manager Règles i…" at bounding box center [784, 356] width 1568 height 713
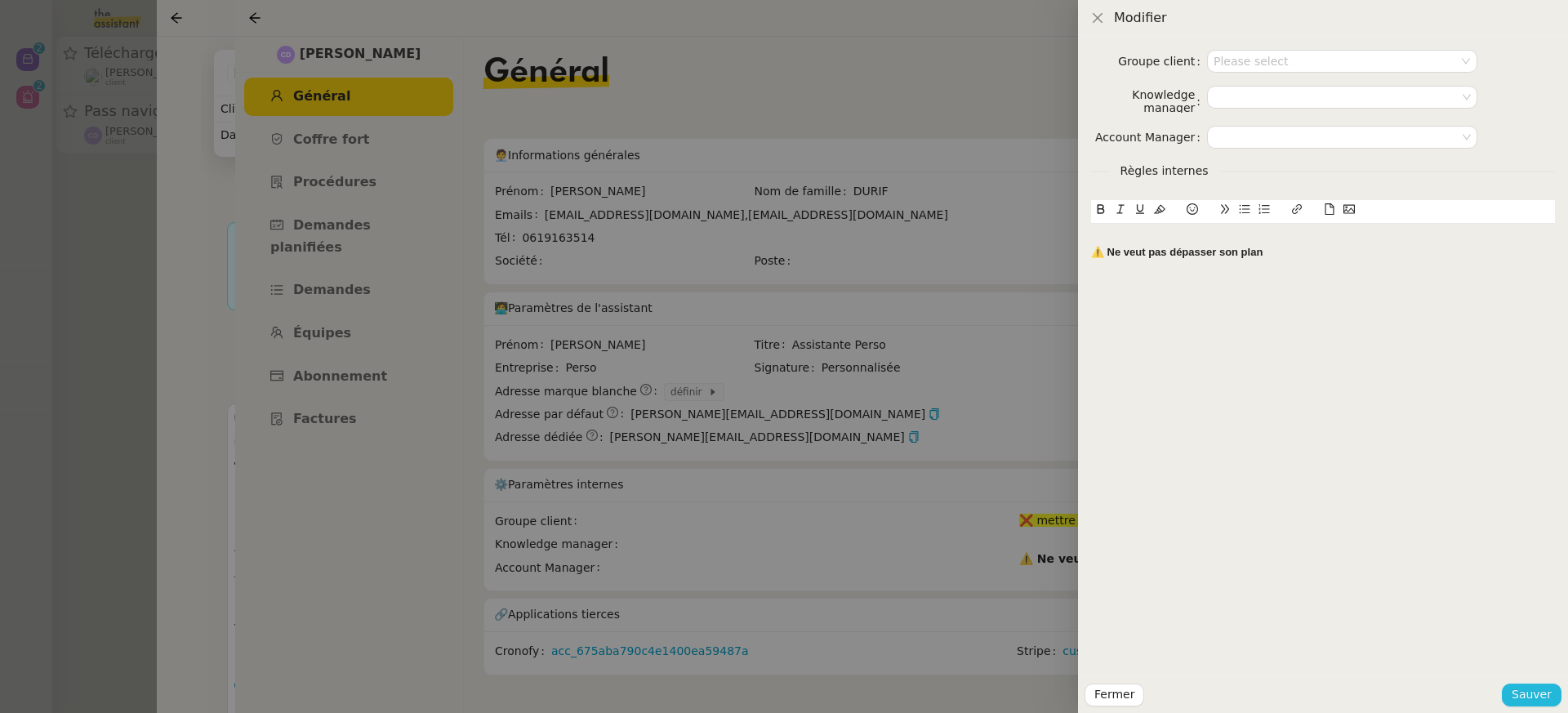
click at [1551, 686] on button "Sauver" at bounding box center [1531, 695] width 59 height 23
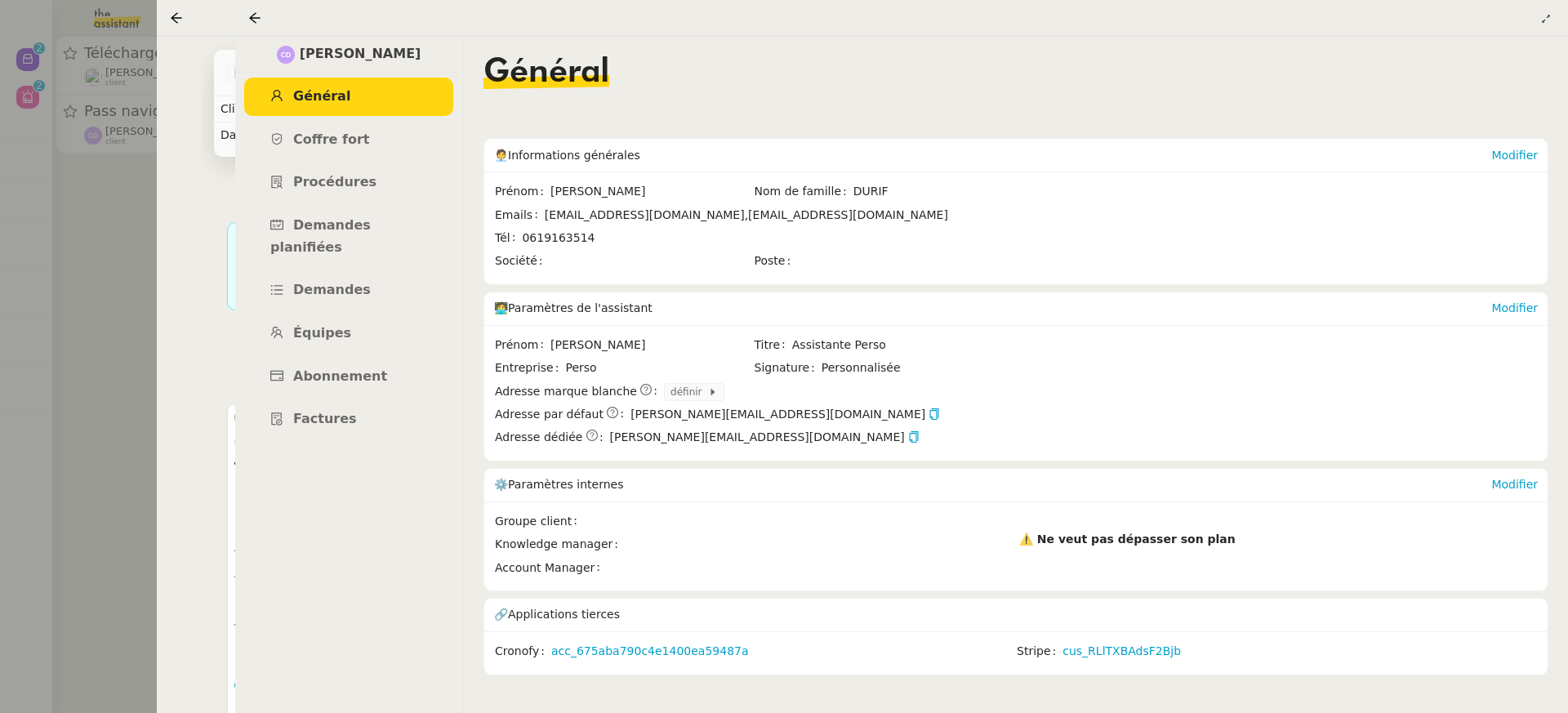
drag, startPoint x: 440, startPoint y: 337, endPoint x: 428, endPoint y: 334, distance: 12.4
click at [440, 358] on link "Abonnement" at bounding box center [348, 377] width 209 height 38
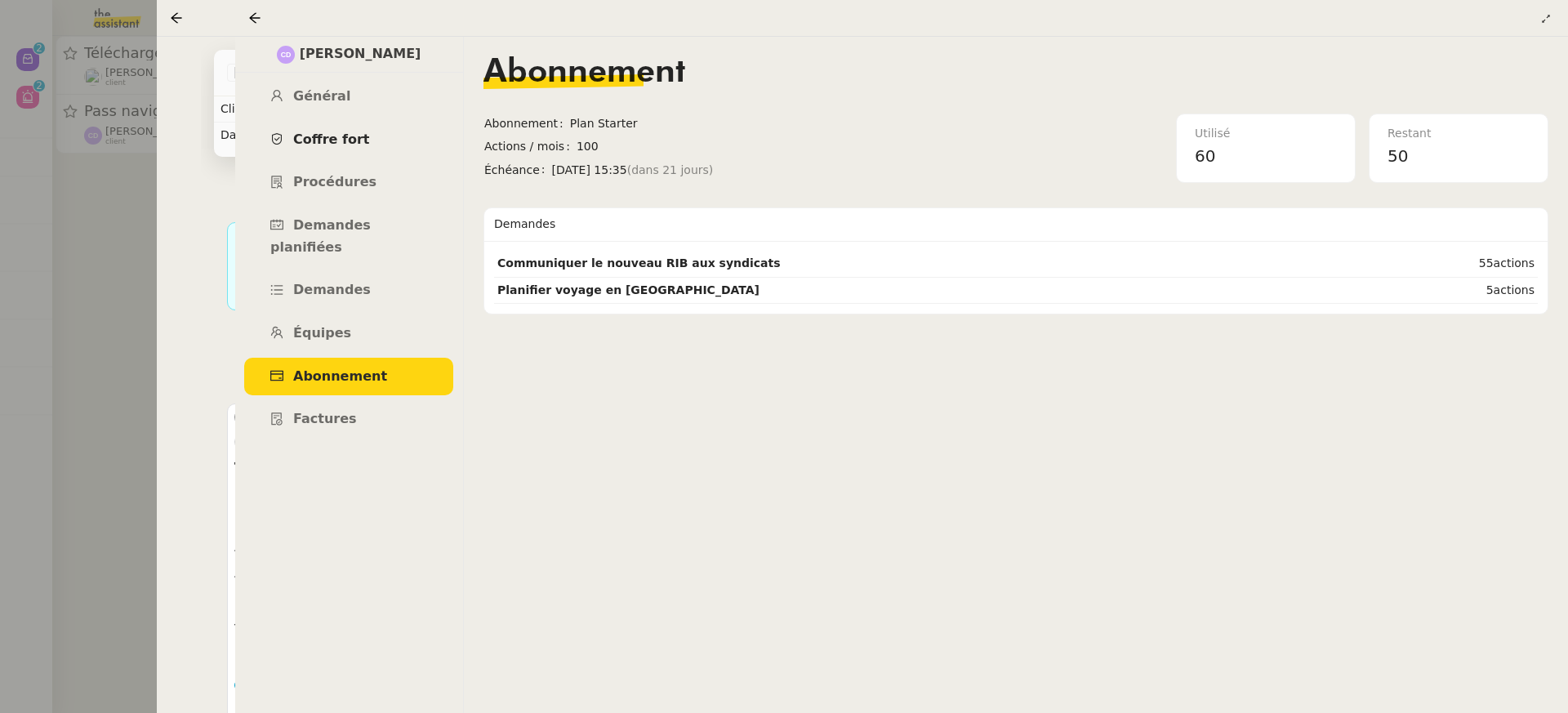
click at [408, 156] on link "Coffre fort" at bounding box center [348, 140] width 209 height 38
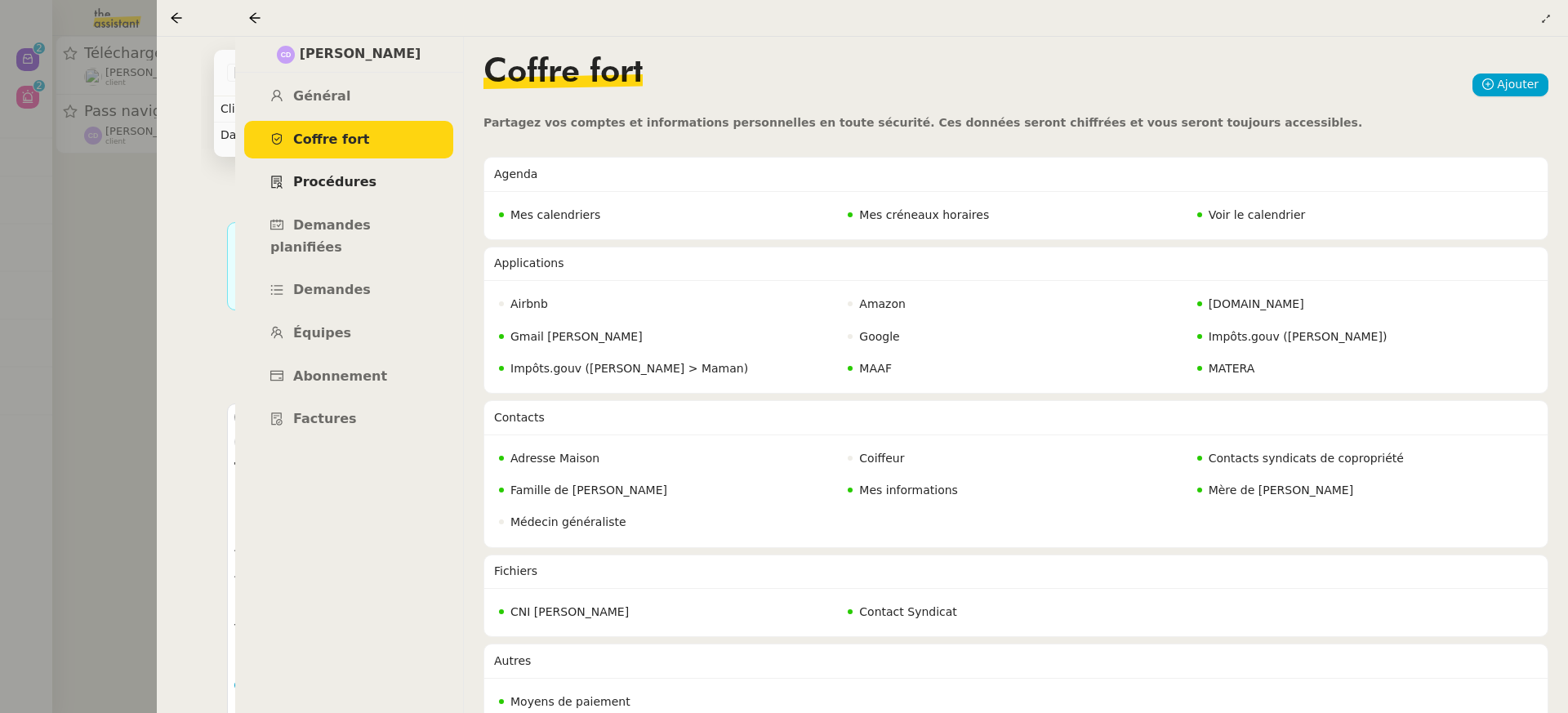
click at [406, 182] on link "Procédures" at bounding box center [348, 182] width 209 height 38
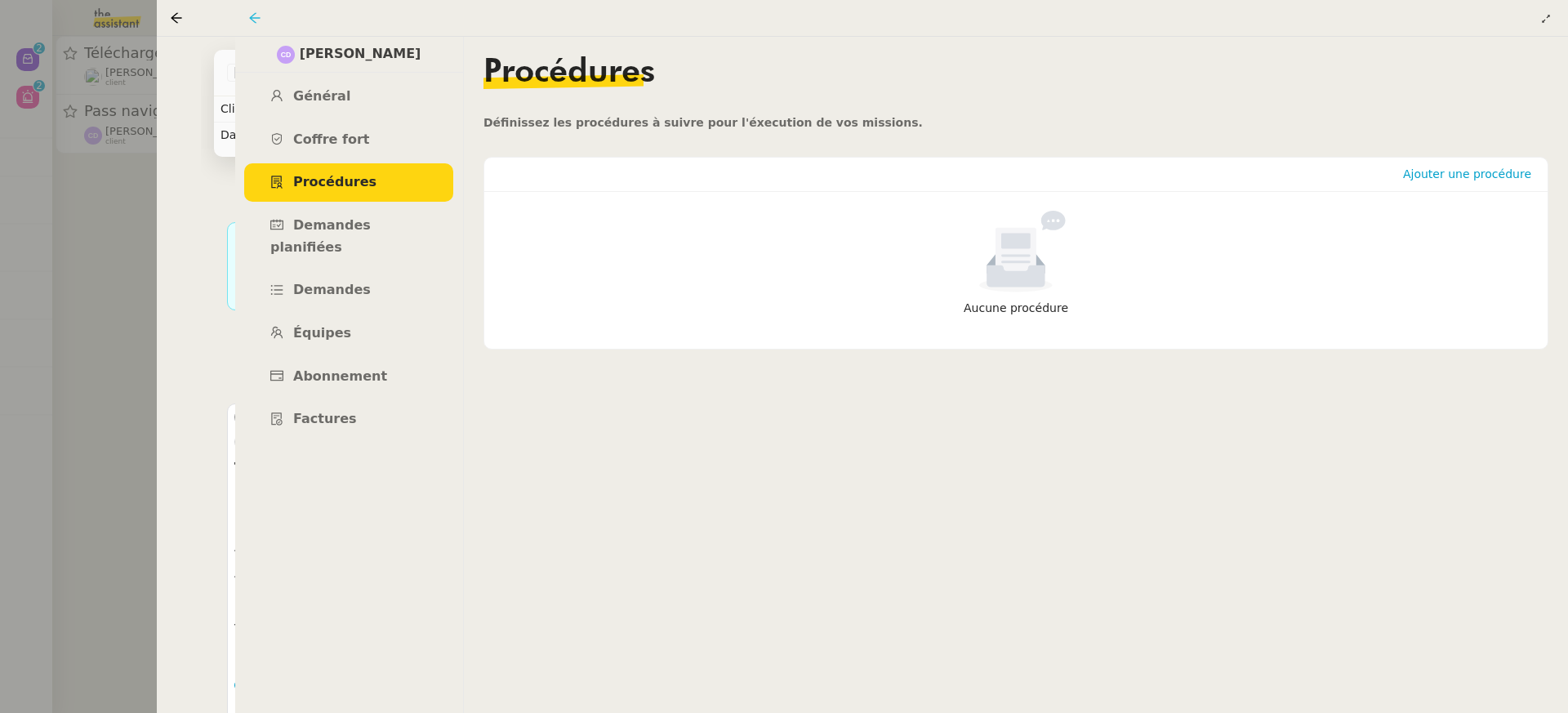
click at [257, 17] on icon at bounding box center [254, 17] width 13 height 13
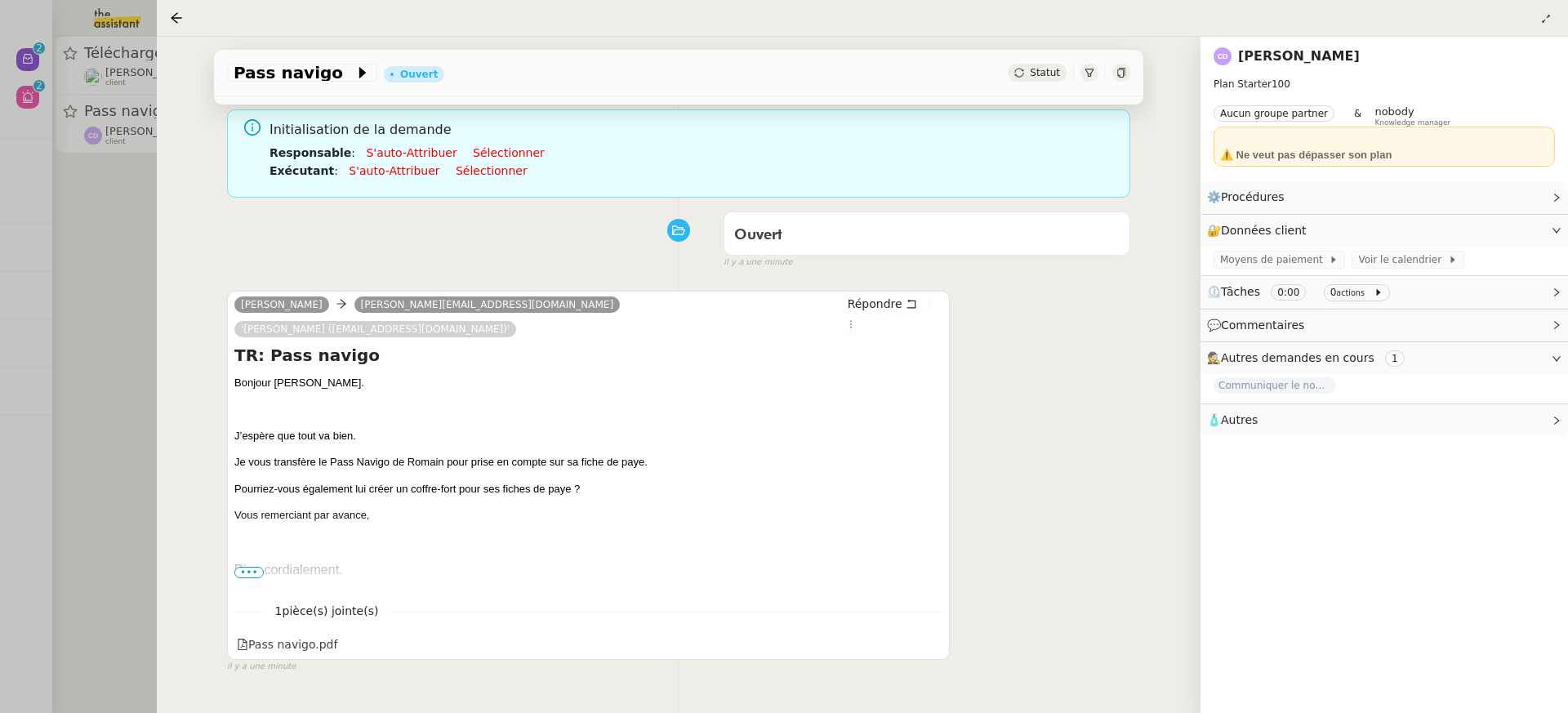
scroll to position [209, 0]
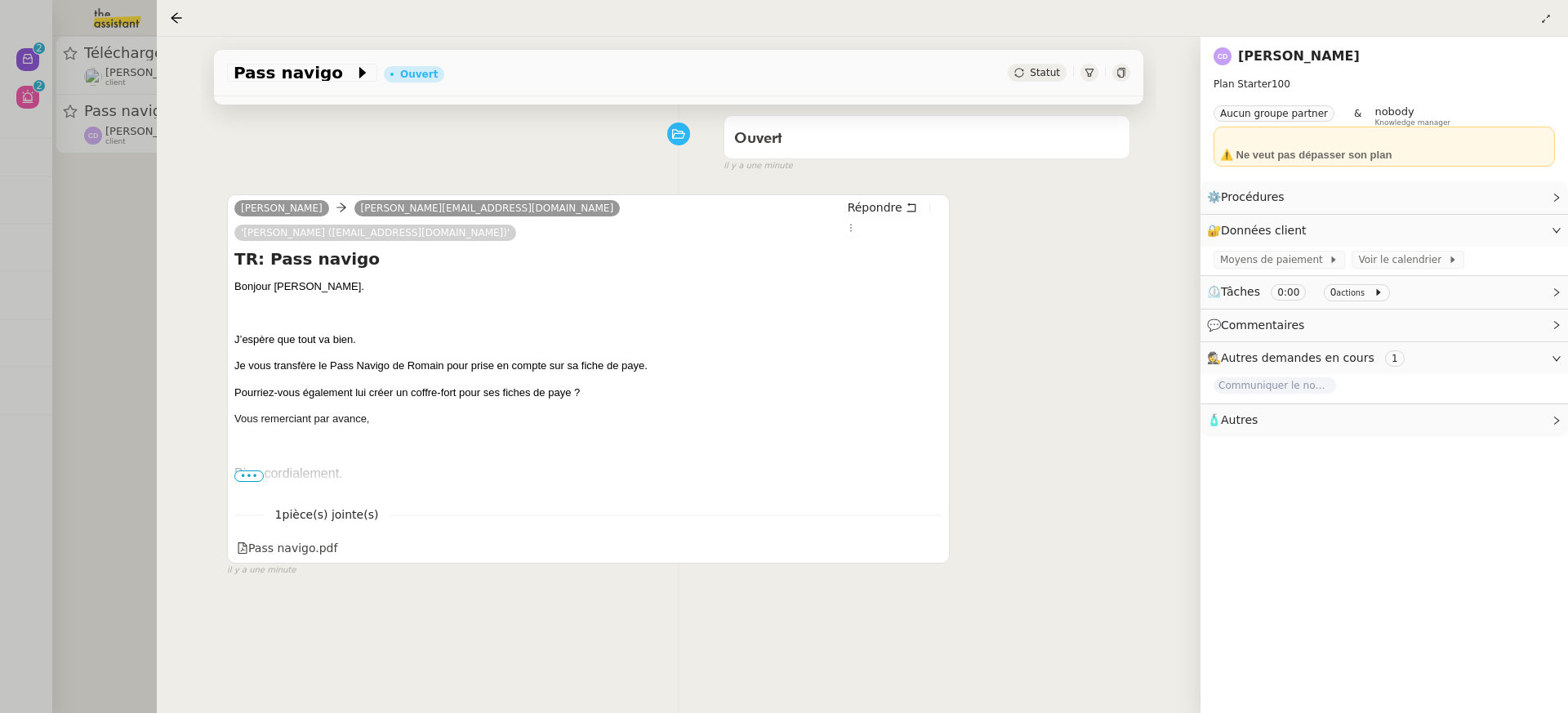
click at [251, 470] on span "•••" at bounding box center [249, 476] width 30 height 11
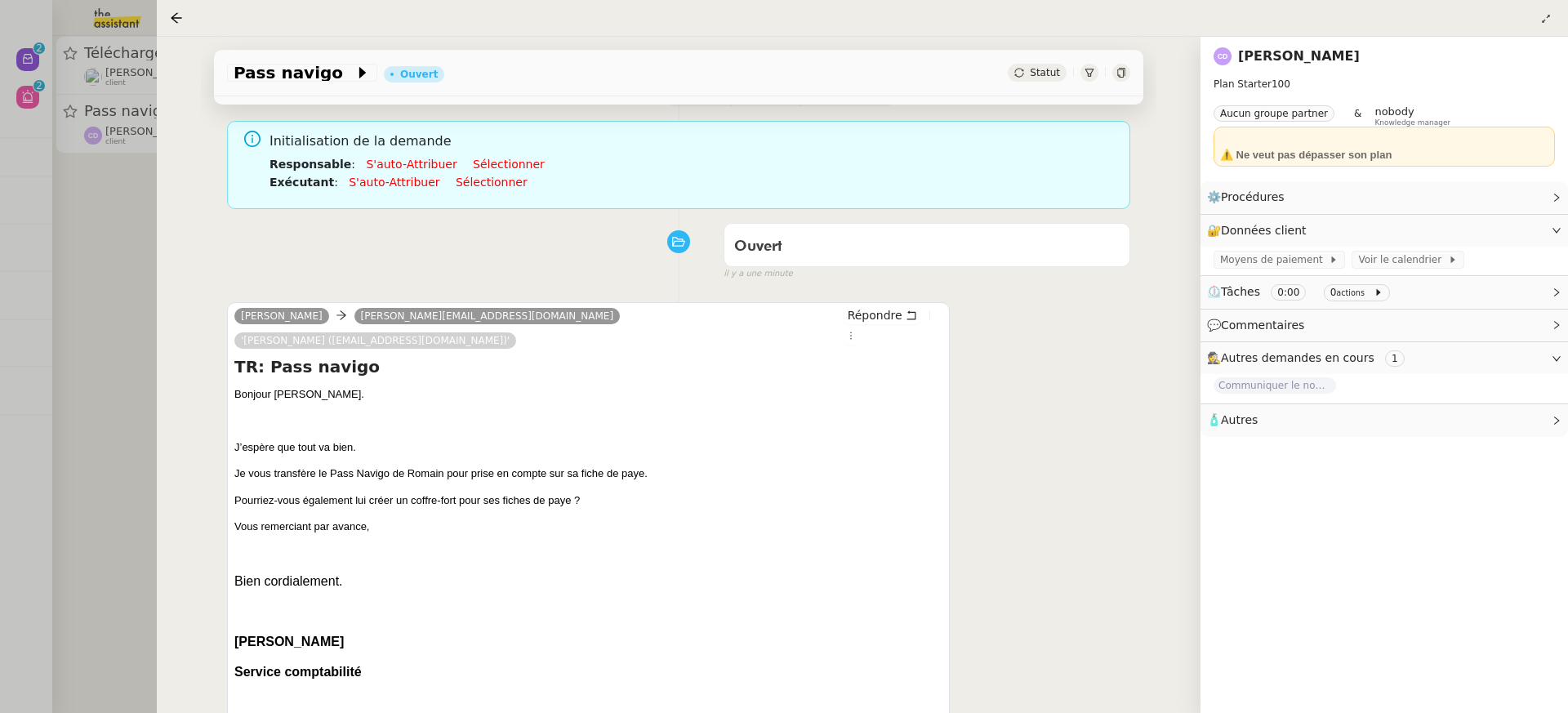
scroll to position [49, 0]
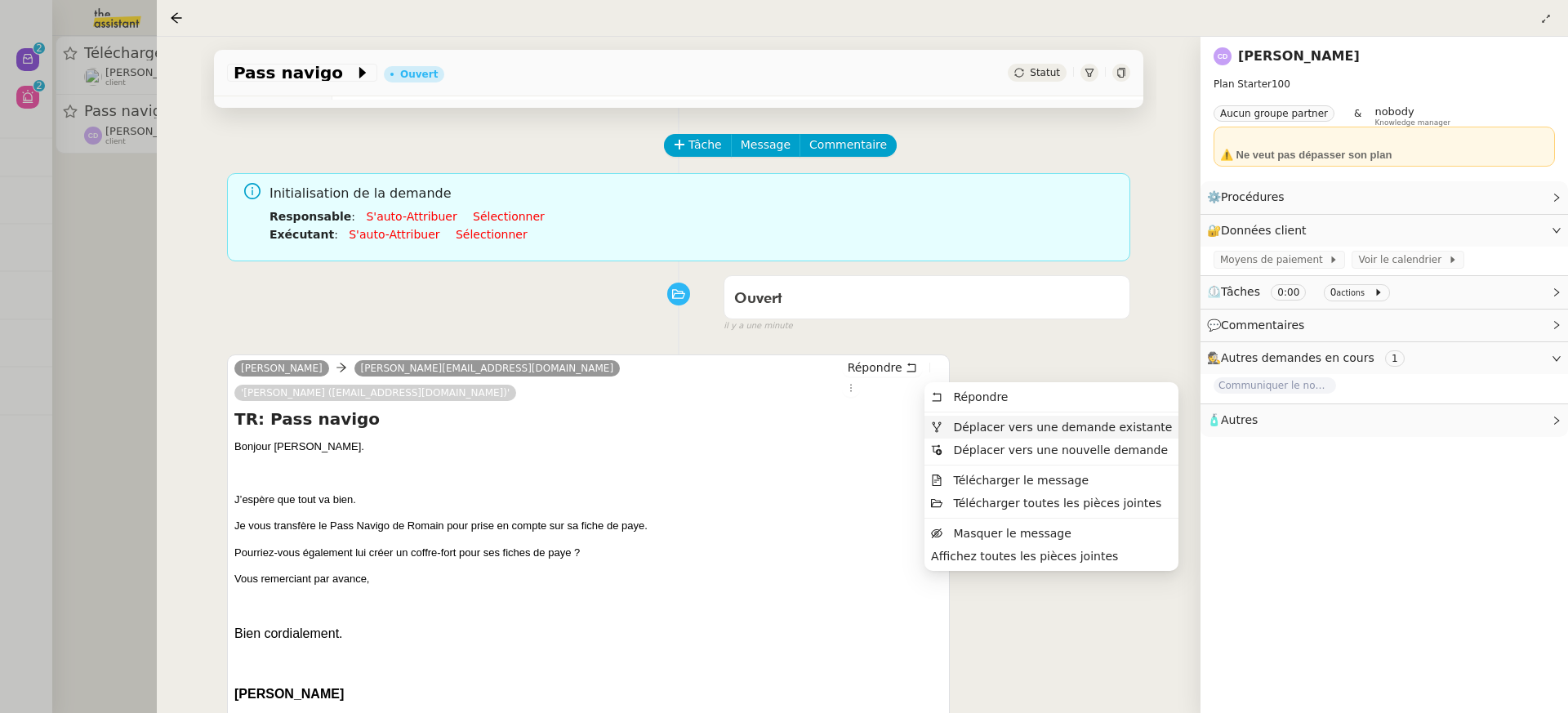
click at [973, 419] on li "Déplacer vers une demande existante" at bounding box center [1051, 427] width 254 height 23
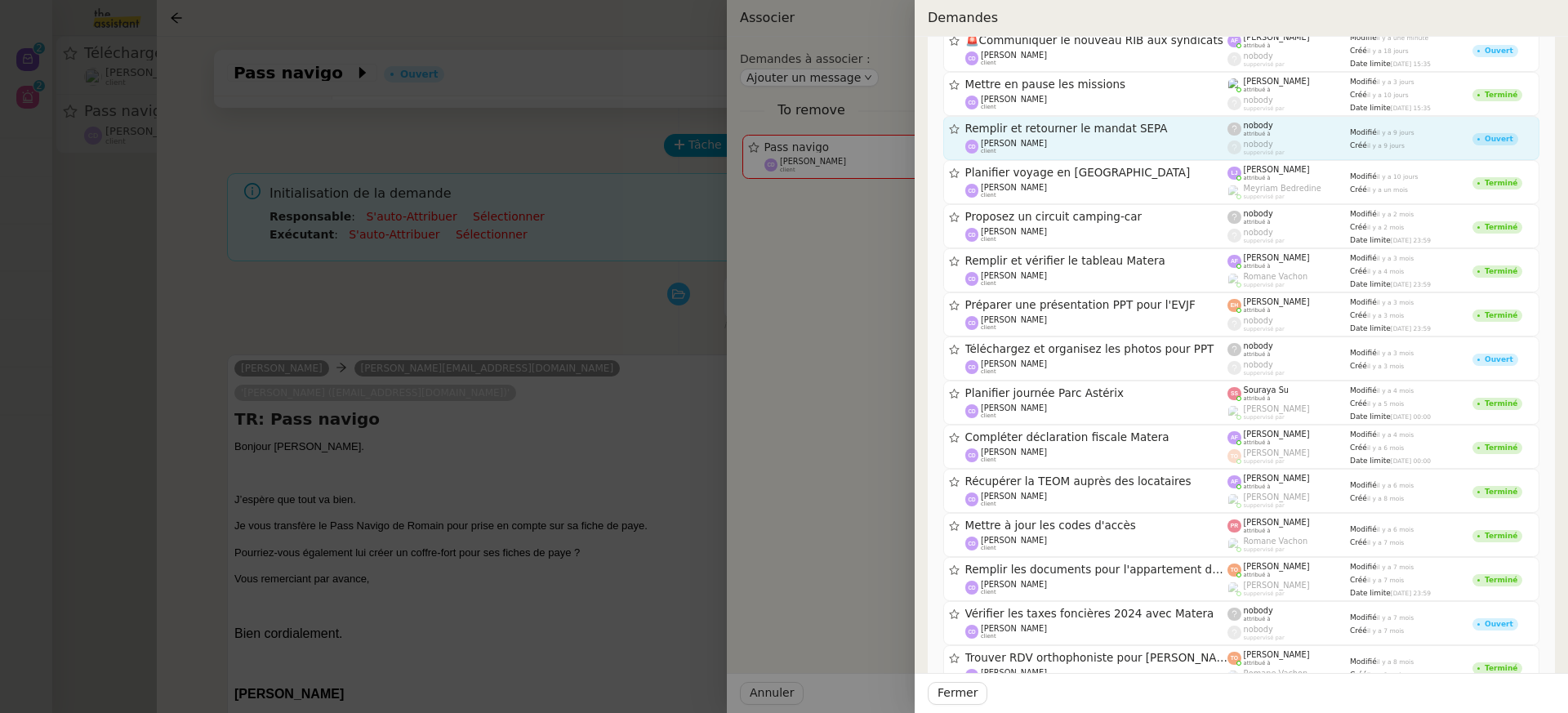
scroll to position [240, 0]
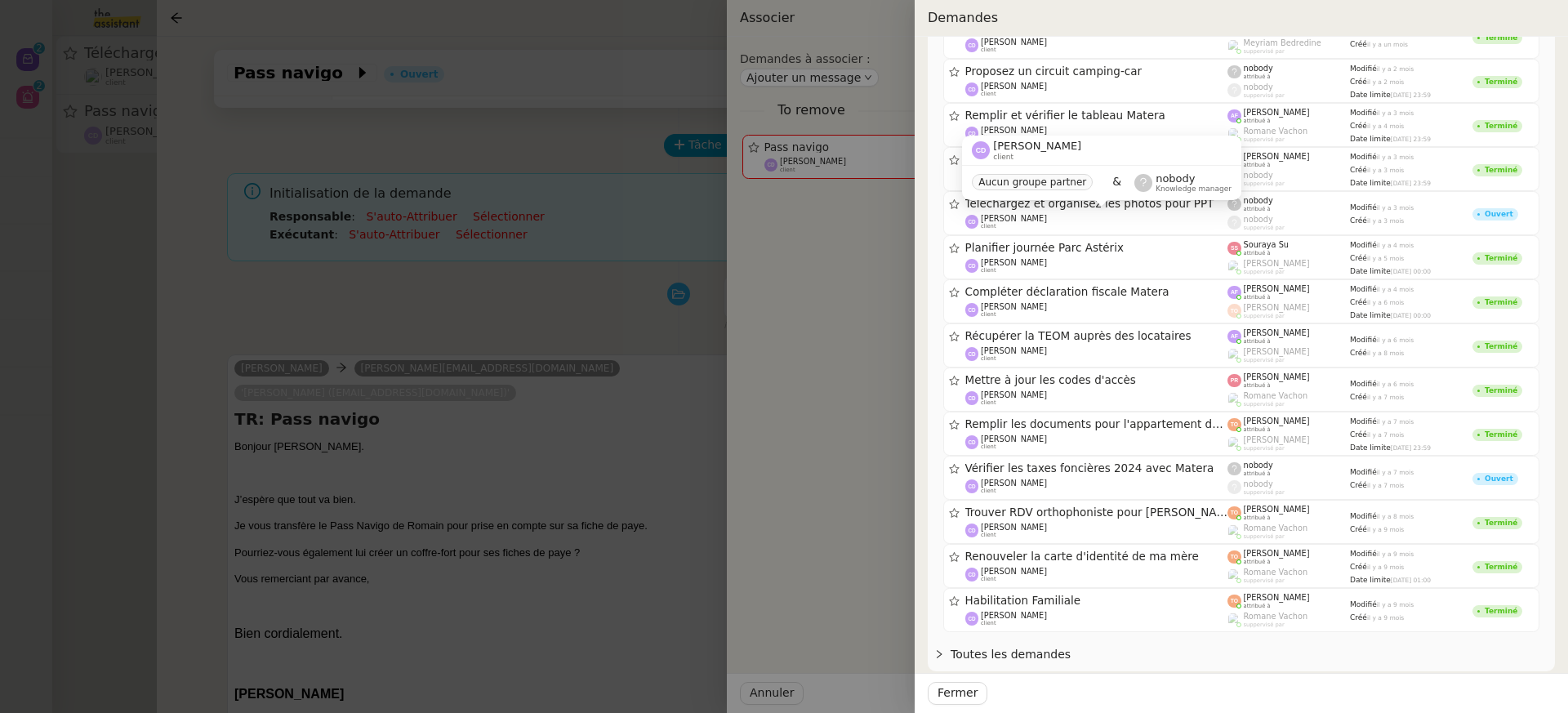
click at [1142, 209] on div "Carole DURIF client Aucun groupe partner & nobody Knowledge manager" at bounding box center [1102, 174] width 279 height 77
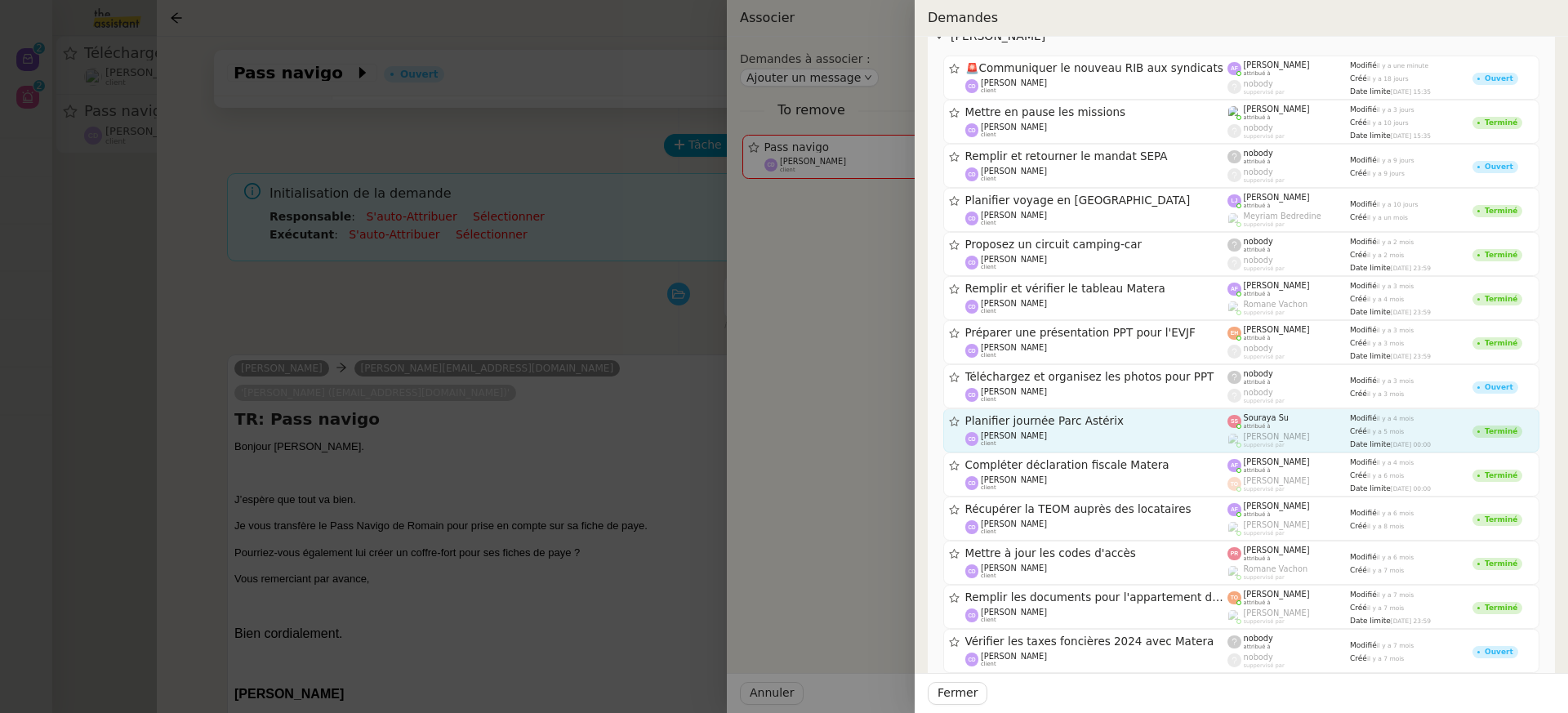
scroll to position [0, 0]
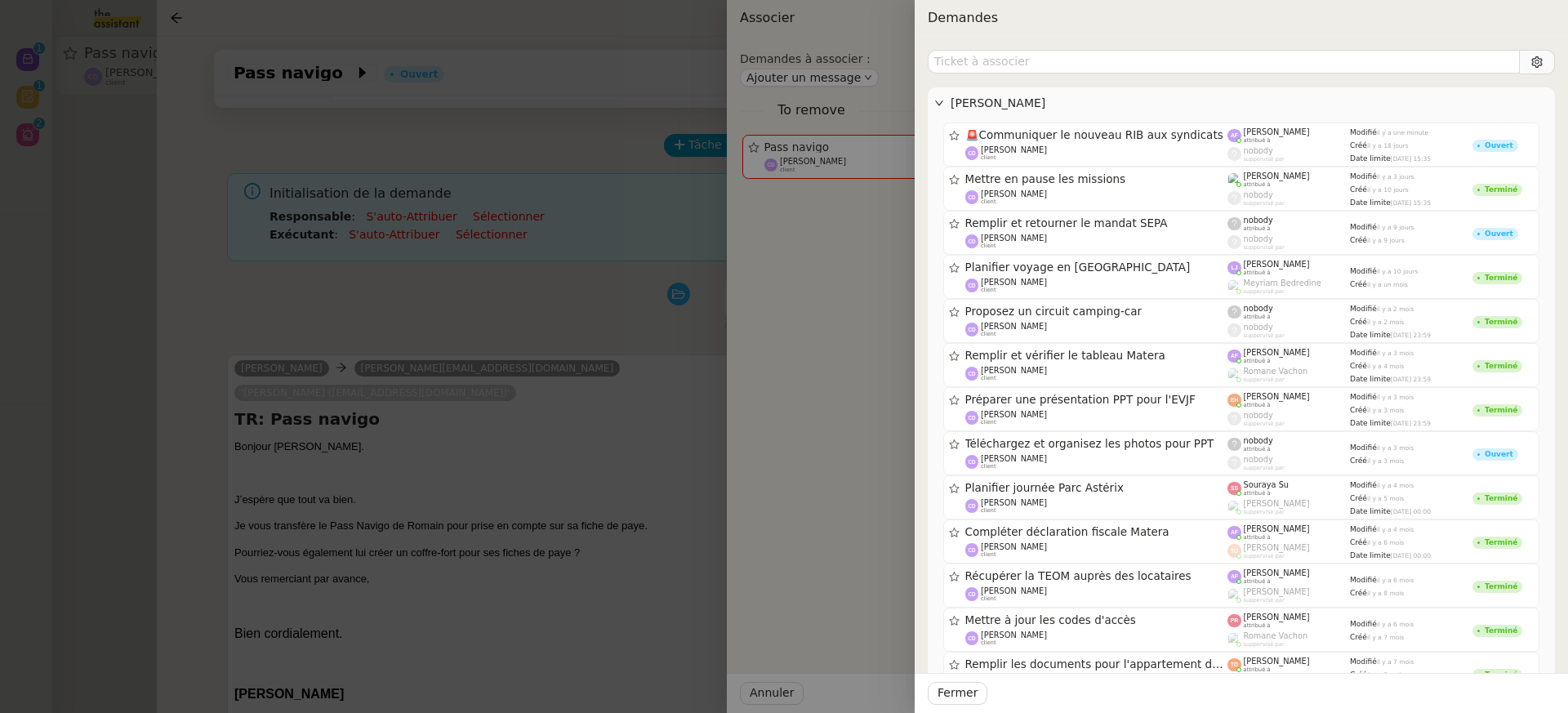
click at [1242, 81] on div "Carole DURIF 🚨 Communiquer le nouveau RIB aux syndicats Carole DURIF client Ann…" at bounding box center [1241, 480] width 627 height 861
click at [1223, 61] on input "text" at bounding box center [1224, 61] width 592 height 24
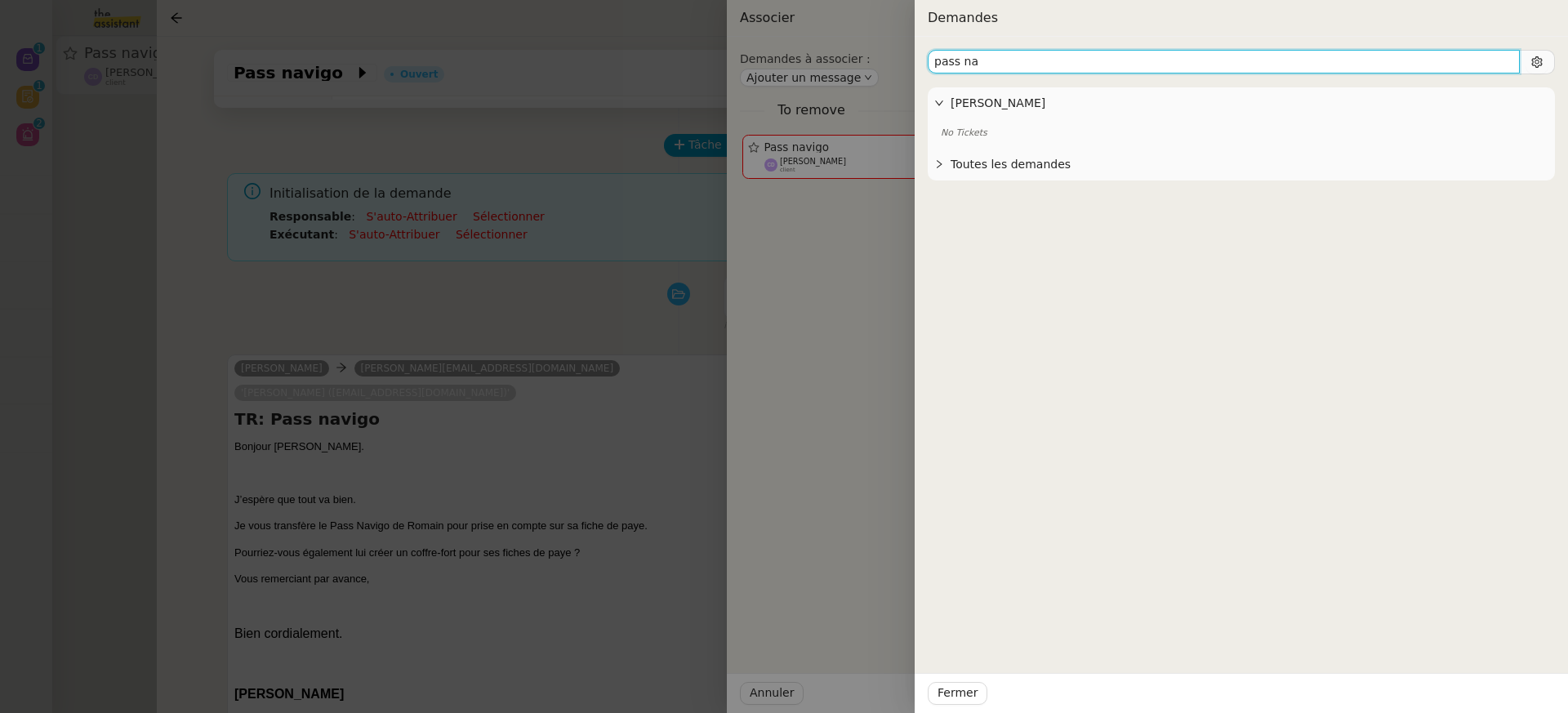
type input "pass na"
click at [580, 478] on div at bounding box center [784, 356] width 1568 height 713
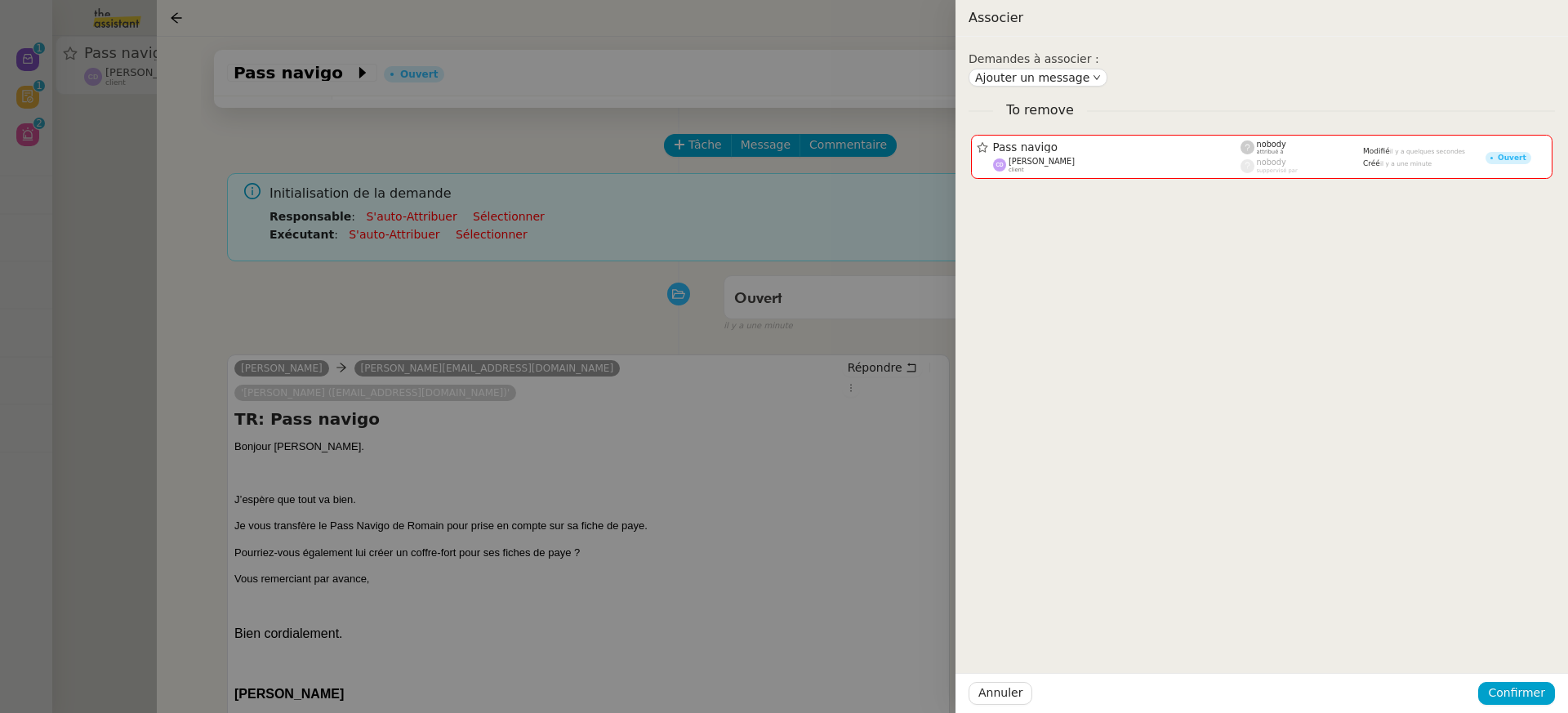
click at [580, 478] on div at bounding box center [784, 356] width 1568 height 713
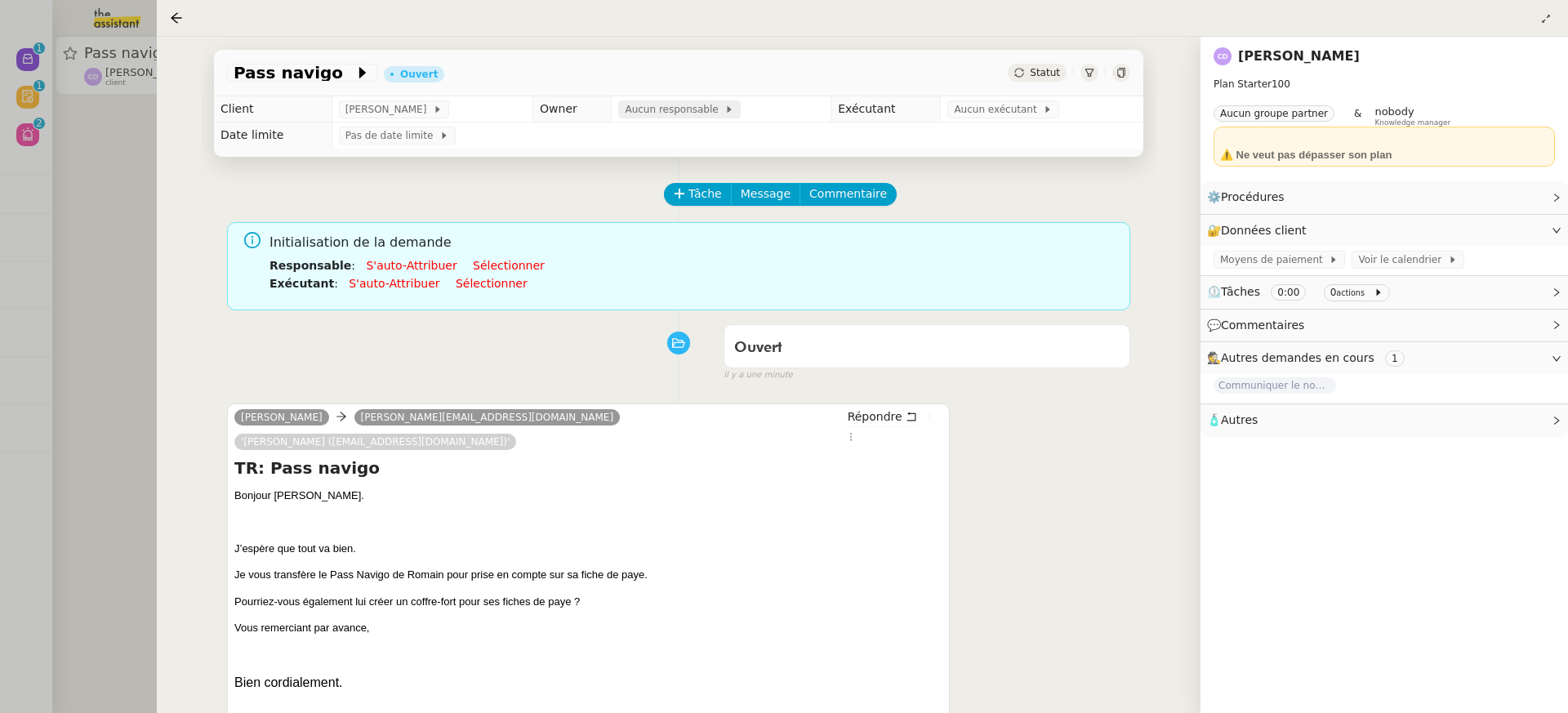
click at [691, 109] on span "Aucun responsable" at bounding box center [675, 109] width 100 height 17
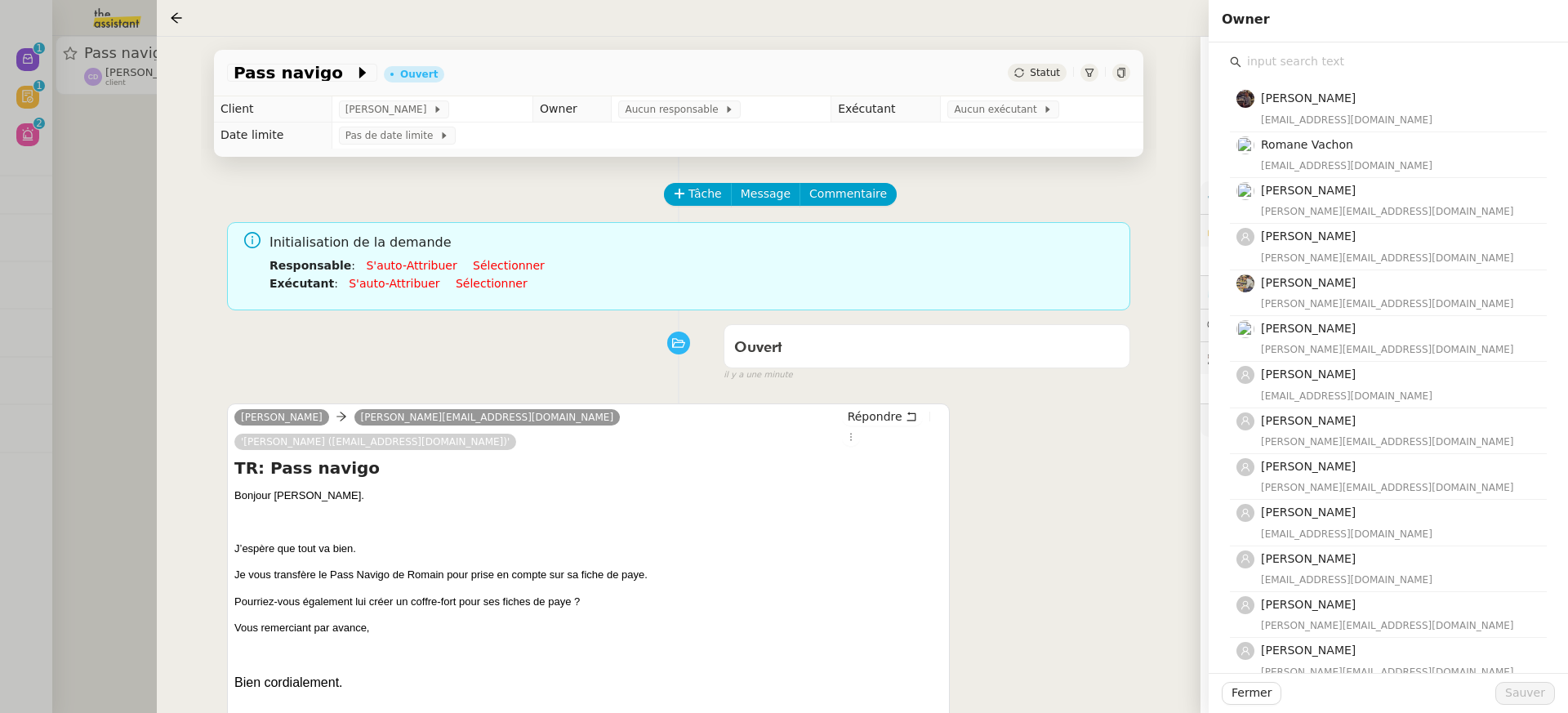
click at [1349, 64] on input "text" at bounding box center [1394, 61] width 306 height 22
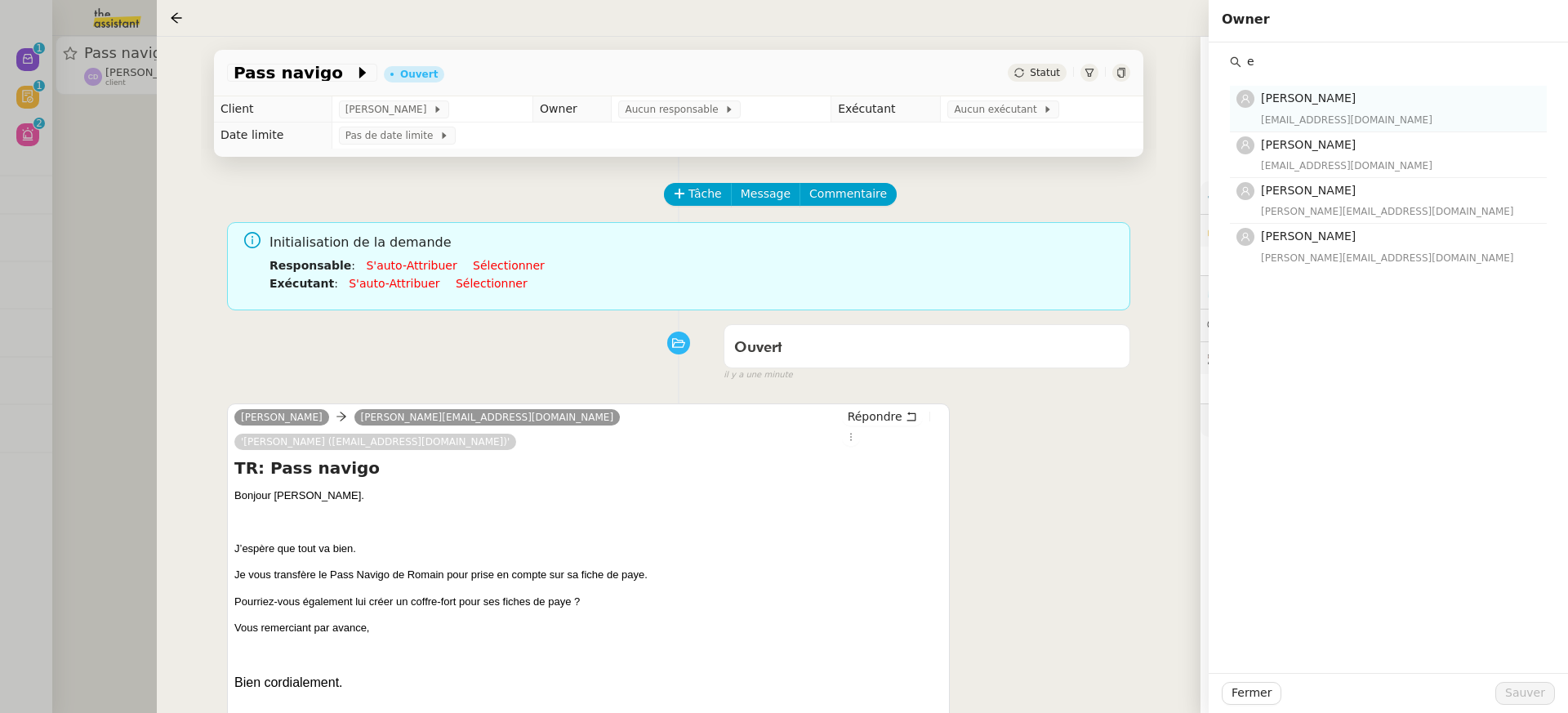
click at [1346, 120] on div "emelyne@team.theassistant.com" at bounding box center [1399, 120] width 276 height 17
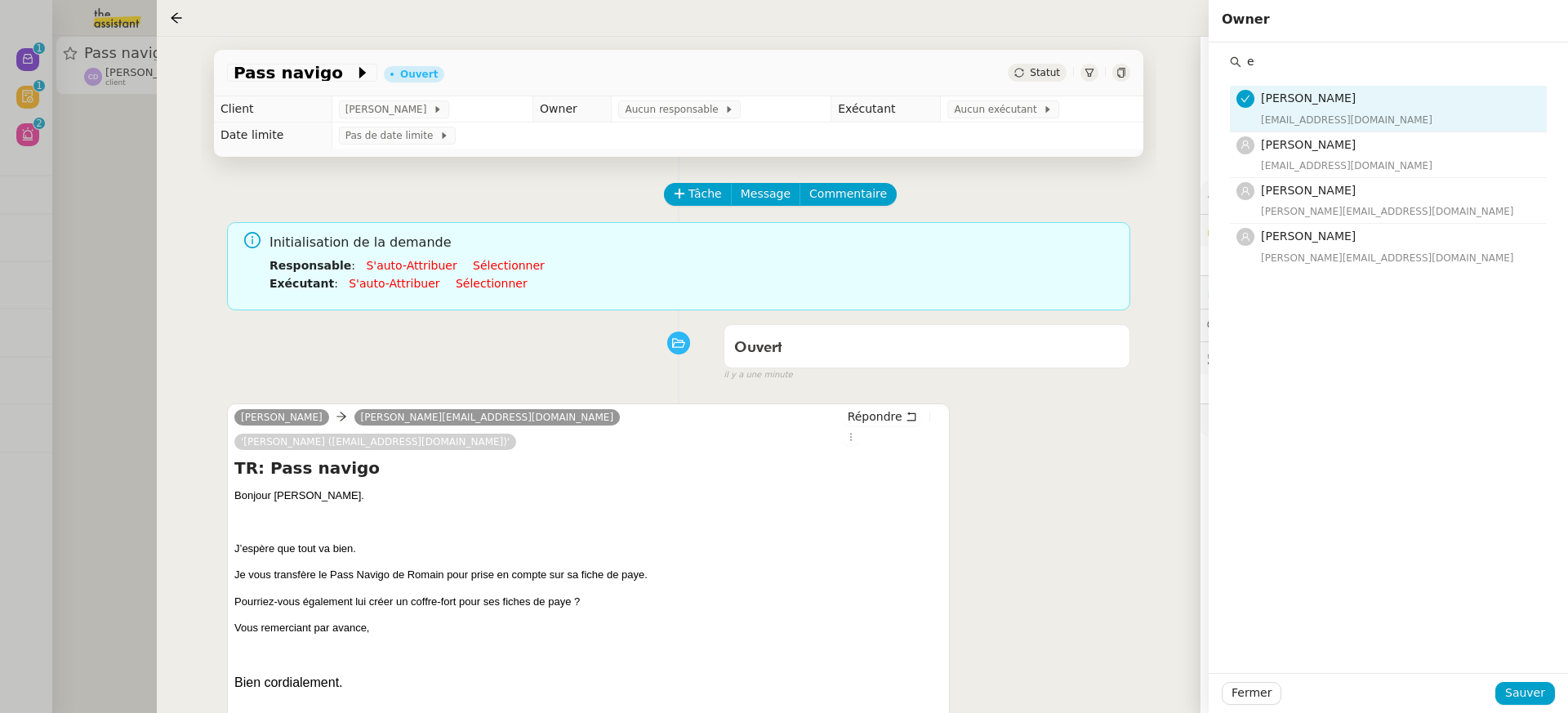
click at [1316, 73] on div "Emelyne Foussier emelyne@team.theassistant.com Eva Dubois eva@theassistant.team…" at bounding box center [1388, 170] width 317 height 196
drag, startPoint x: 1301, startPoint y: 51, endPoint x: 1181, endPoint y: 51, distance: 120.0
click at [1186, 51] on app-ticket "Pass navigo Ouvert Statut Client Carole DURIF Owner Aucun responsable Exécutant…" at bounding box center [863, 374] width 1411 height 676
drag, startPoint x: 1290, startPoint y: 66, endPoint x: 1183, endPoint y: 67, distance: 107.0
click at [1200, 67] on app-ticket "Pass navigo Ouvert Statut Client Carole DURIF Owner Aucun responsable Exécutant…" at bounding box center [863, 374] width 1411 height 676
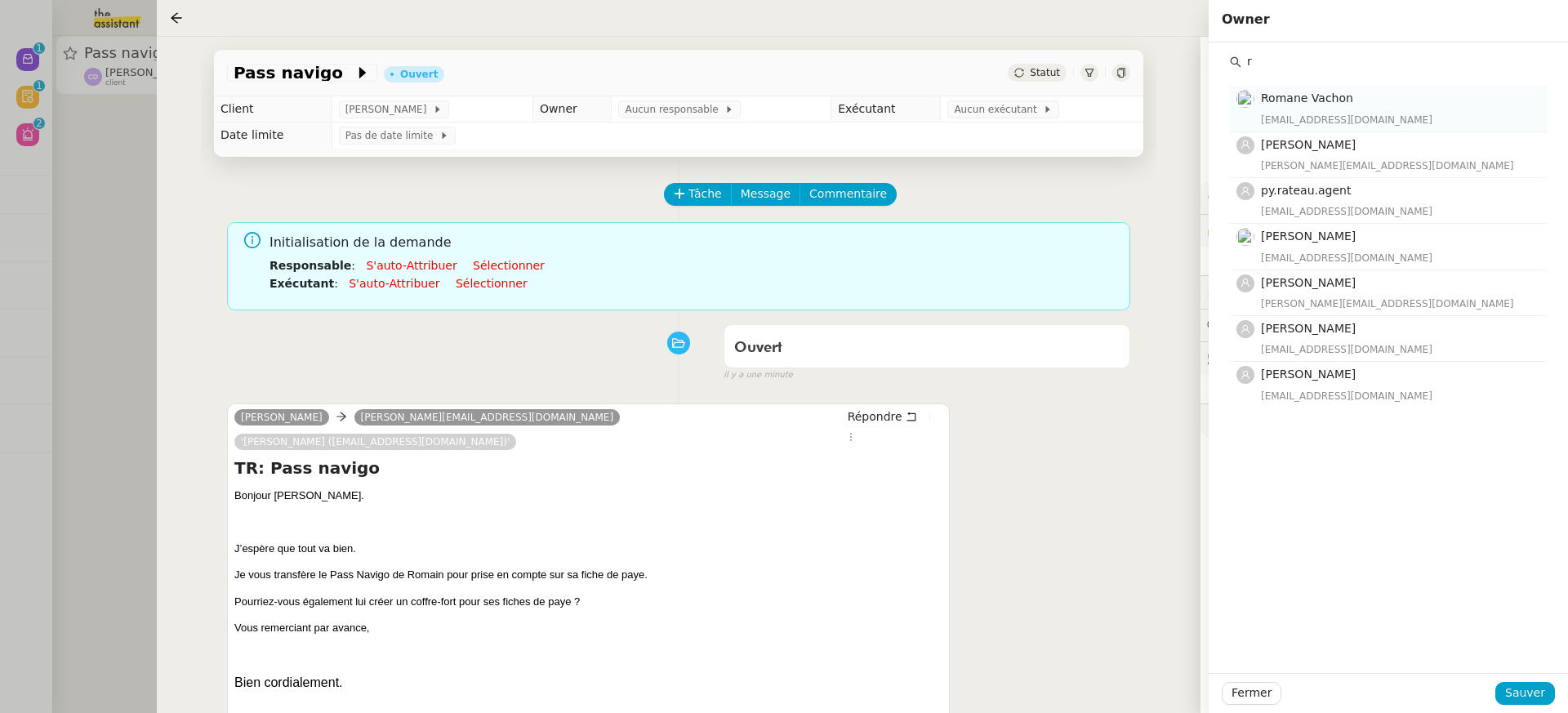
type input "r"
click at [1326, 112] on div "[EMAIL_ADDRESS][DOMAIN_NAME]" at bounding box center [1399, 120] width 276 height 17
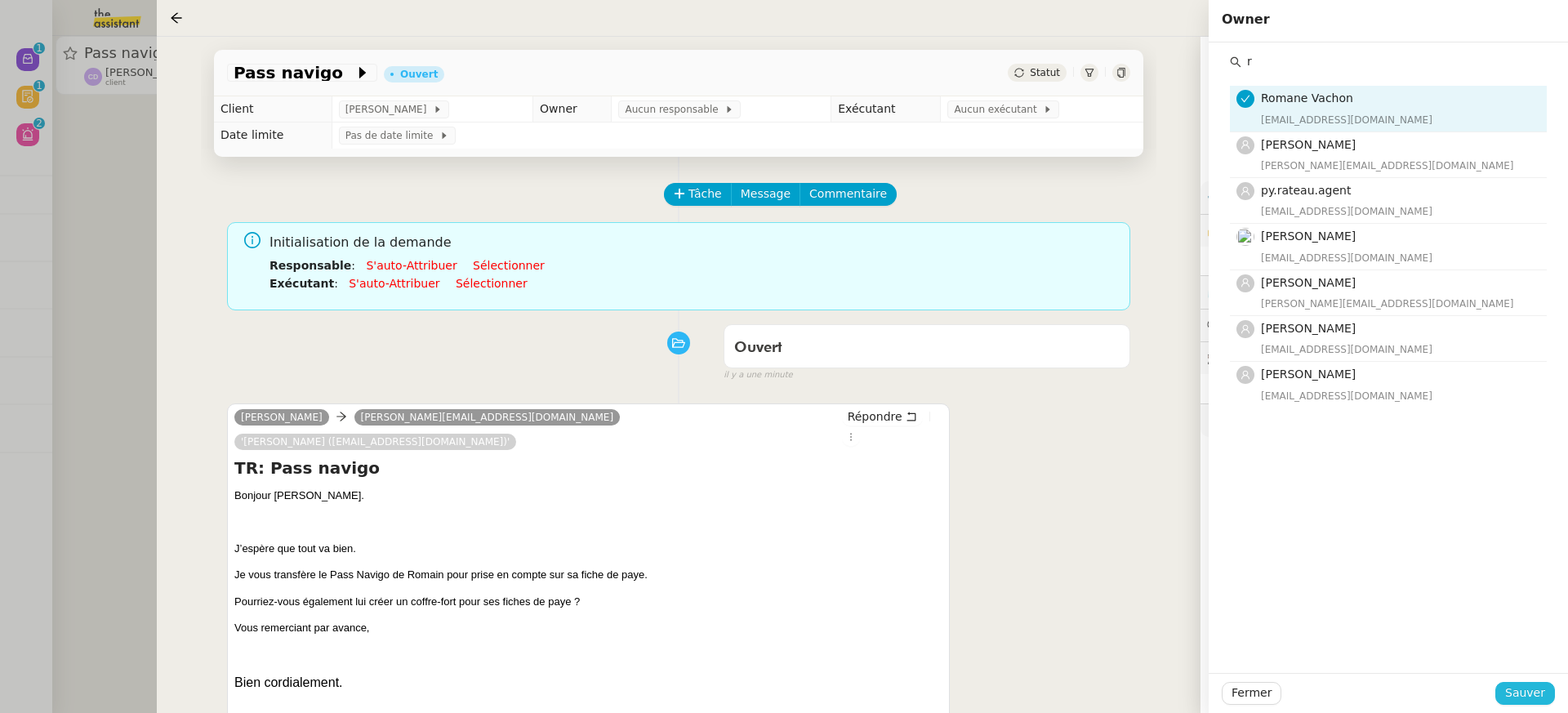
click at [1526, 689] on span "Sauver" at bounding box center [1525, 693] width 40 height 19
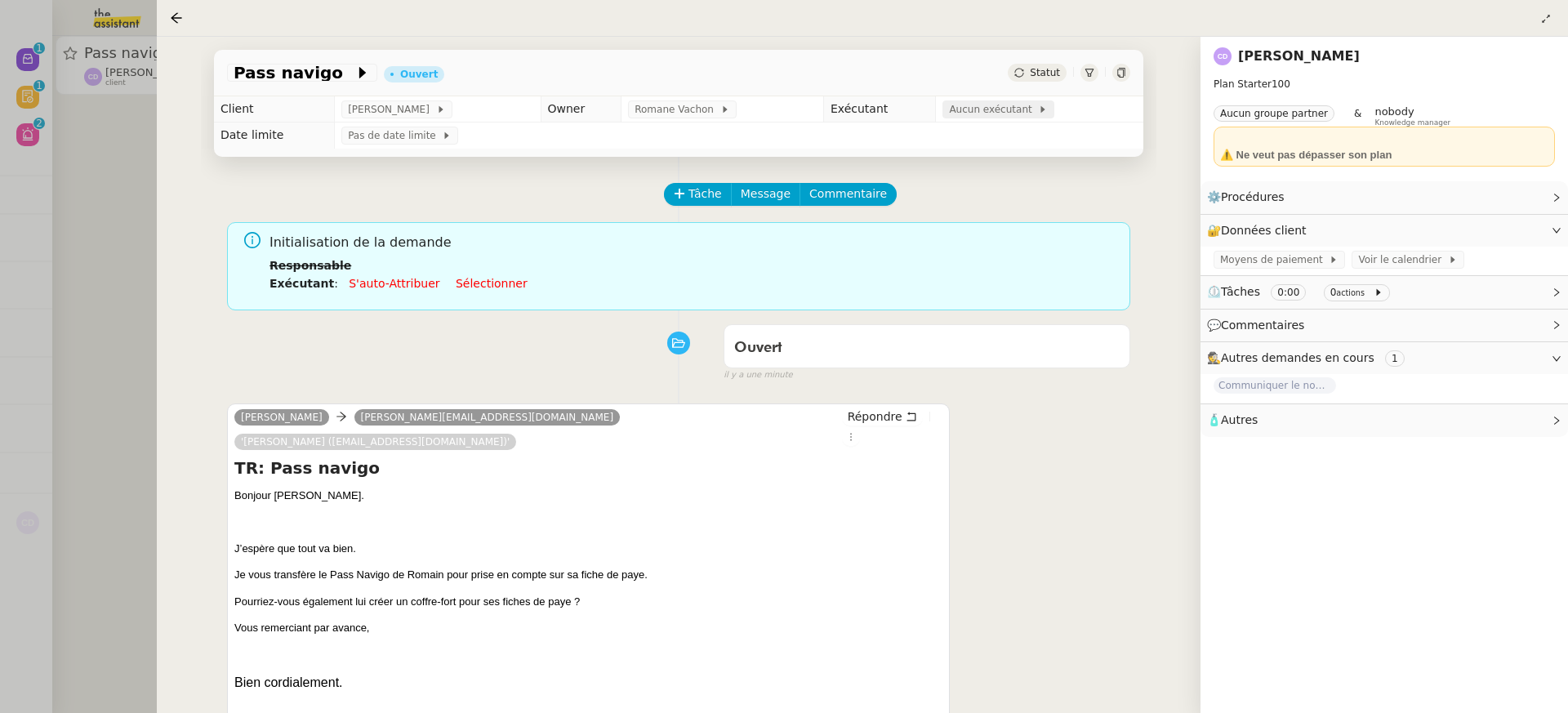
click at [967, 111] on span "Aucun exécutant" at bounding box center [994, 109] width 89 height 17
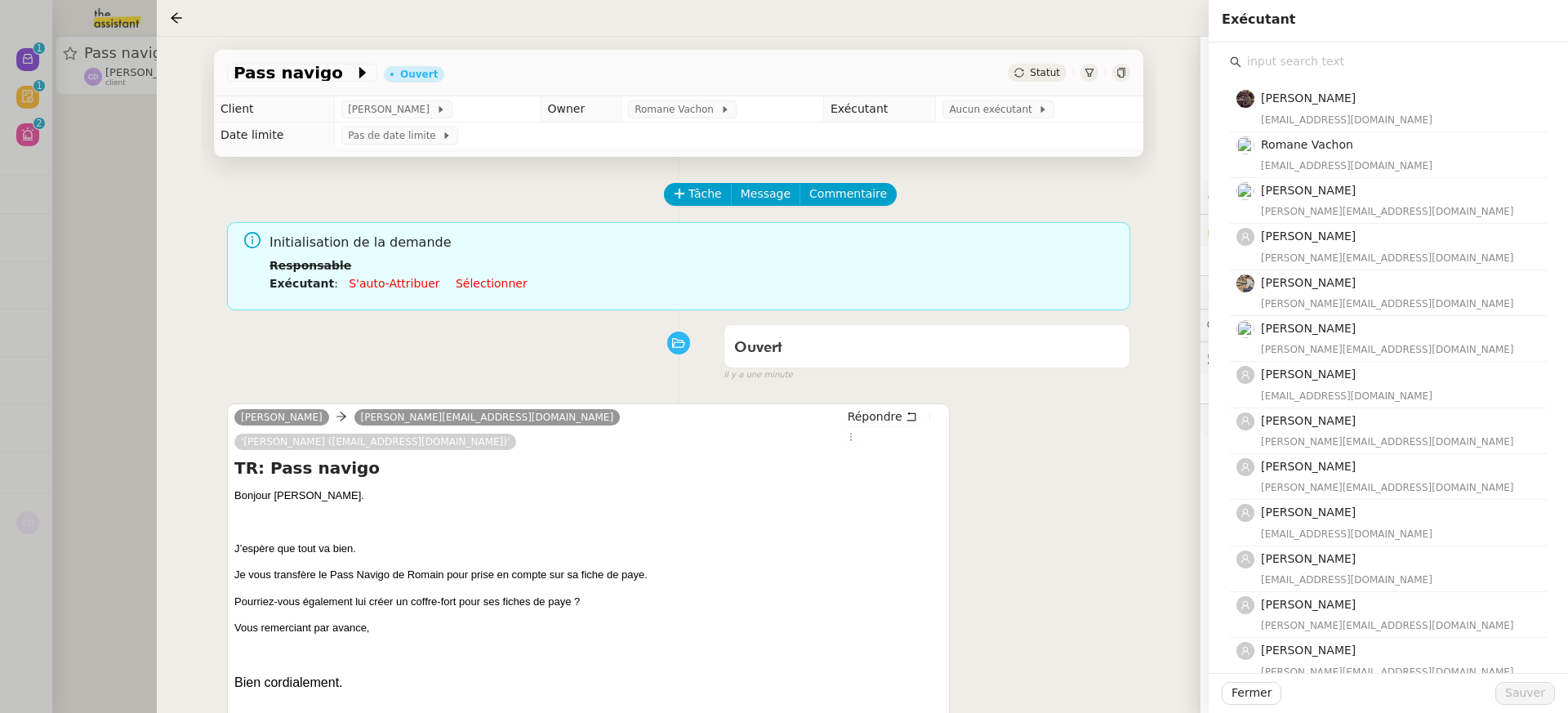
type input "r"
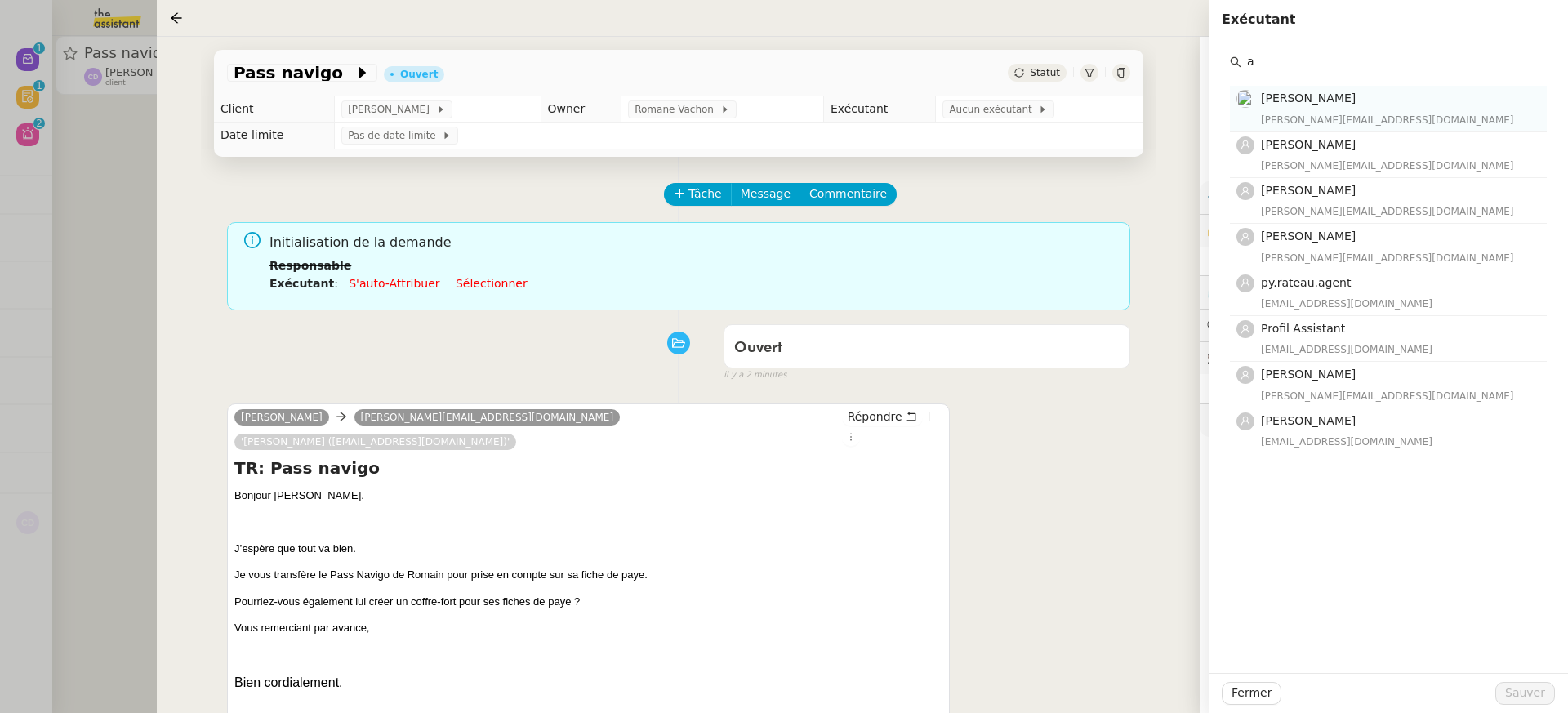
click at [1303, 116] on div "[PERSON_NAME][EMAIL_ADDRESS][DOMAIN_NAME]" at bounding box center [1399, 120] width 276 height 17
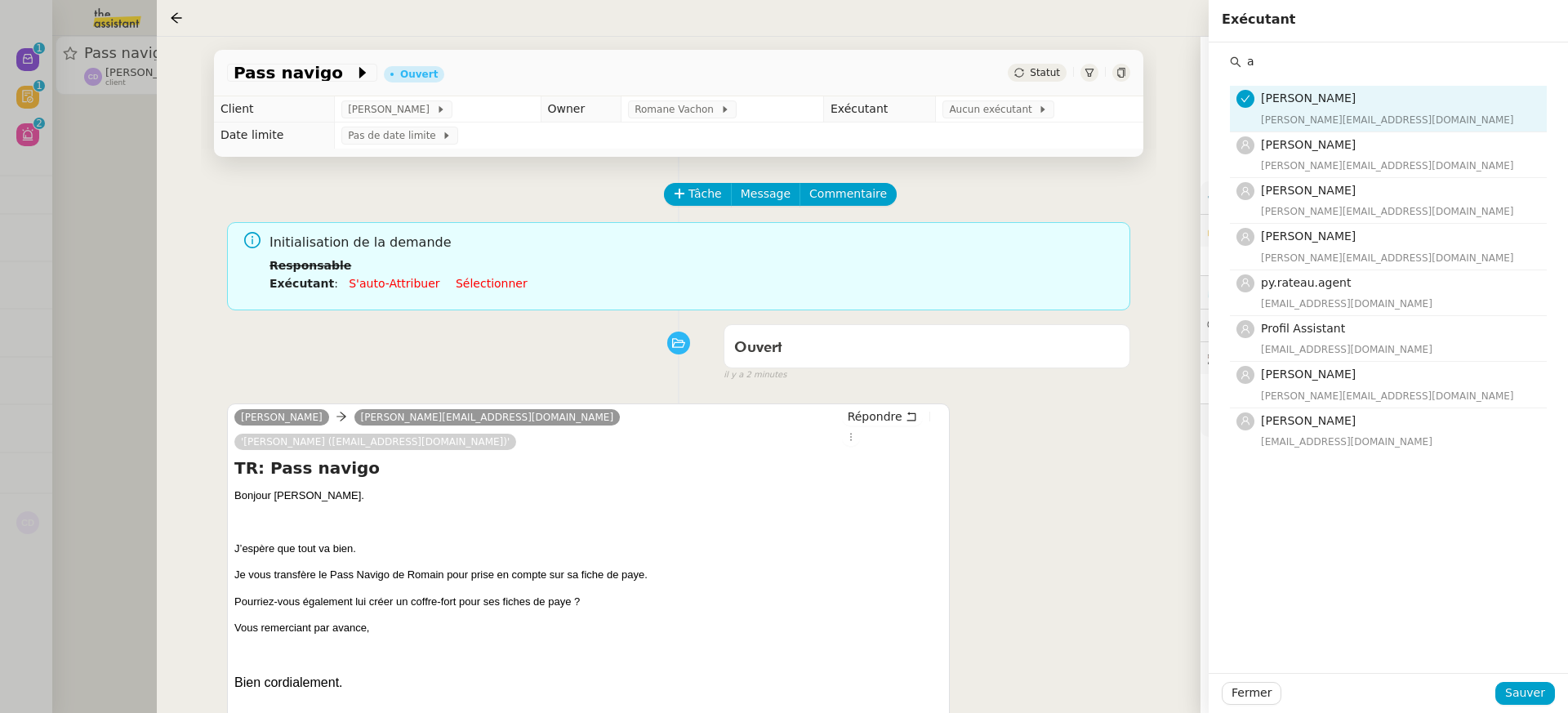
click at [1303, 119] on div "[PERSON_NAME][EMAIL_ADDRESS][DOMAIN_NAME]" at bounding box center [1399, 120] width 276 height 17
click at [1278, 59] on input "a" at bounding box center [1394, 61] width 306 height 22
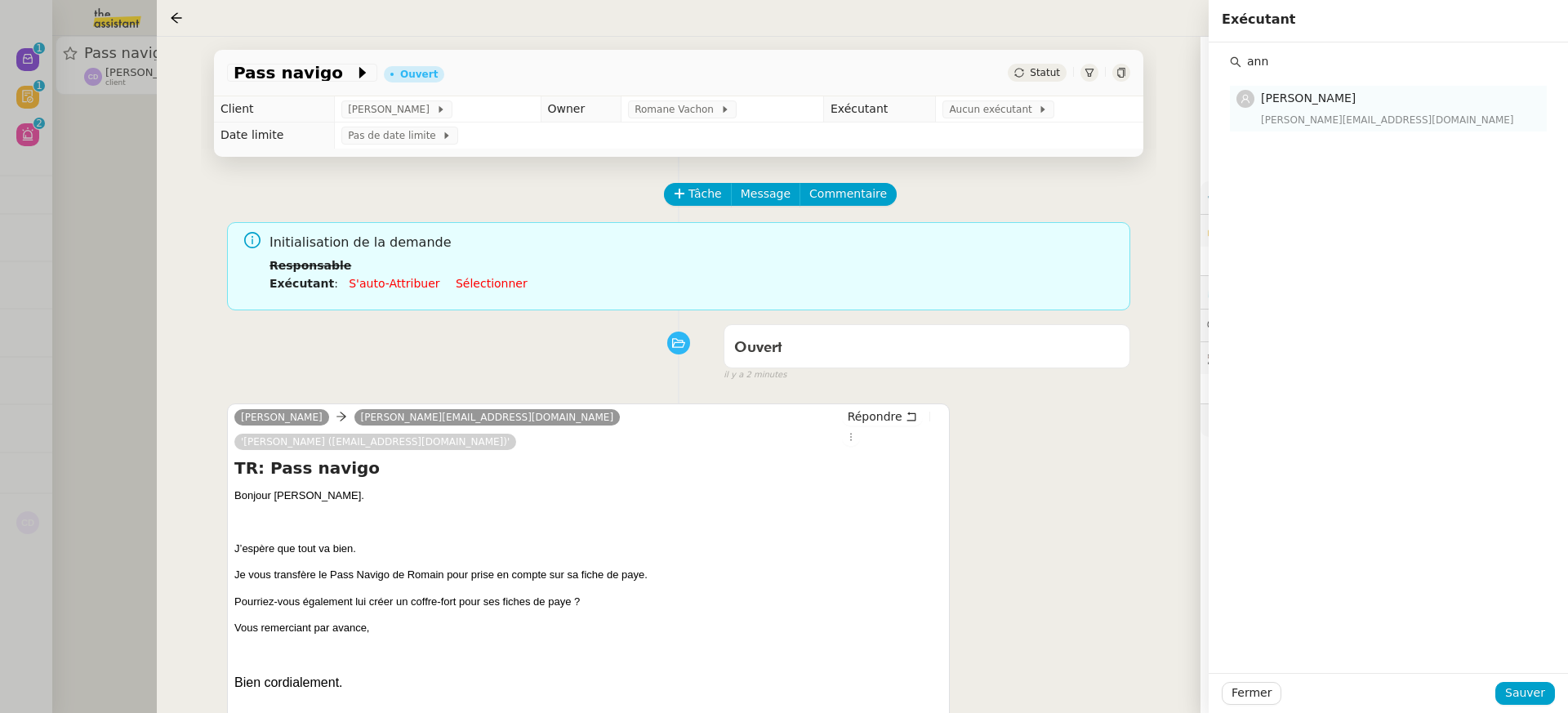
type input "ann"
click at [1319, 127] on div "anna@theassistant.team" at bounding box center [1399, 120] width 276 height 17
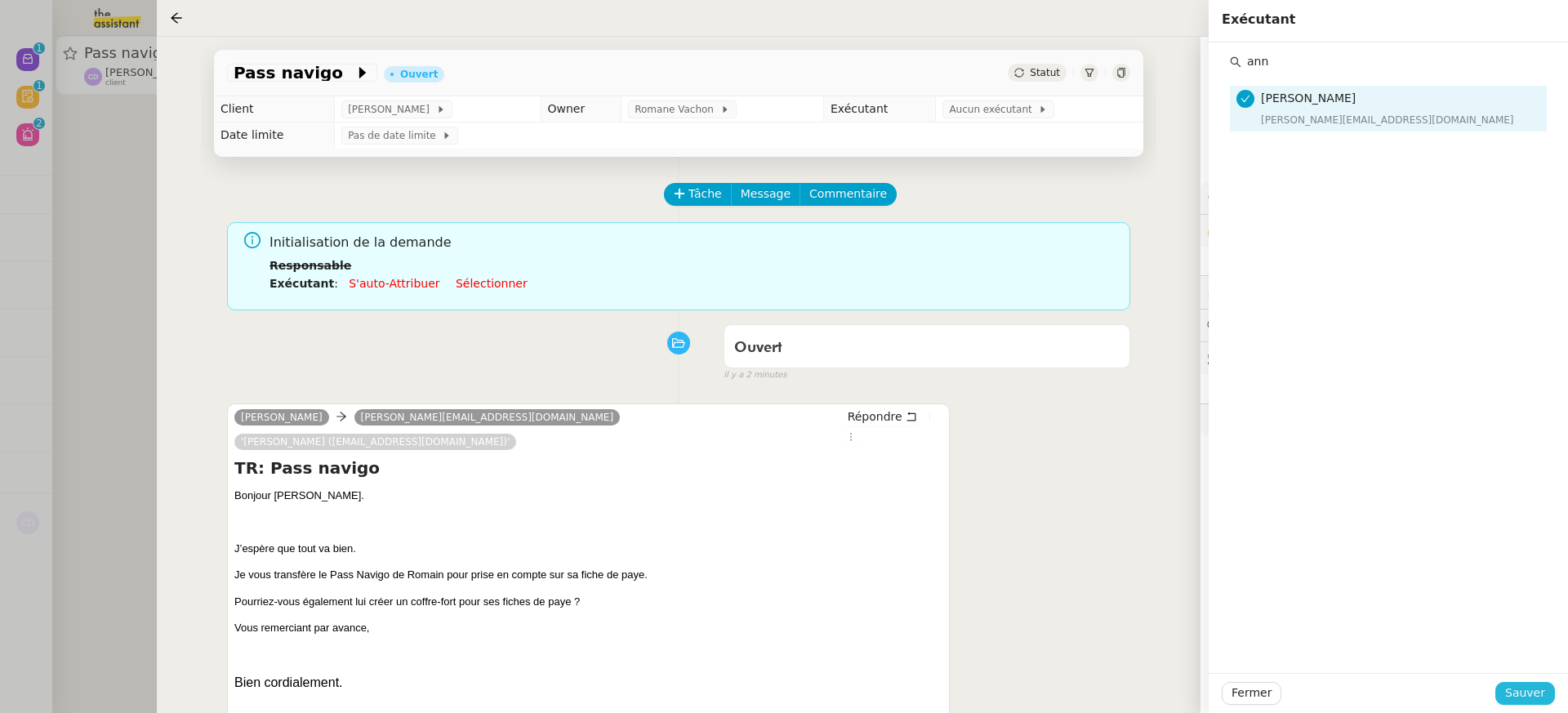
click at [1523, 695] on span "Sauver" at bounding box center [1525, 693] width 40 height 19
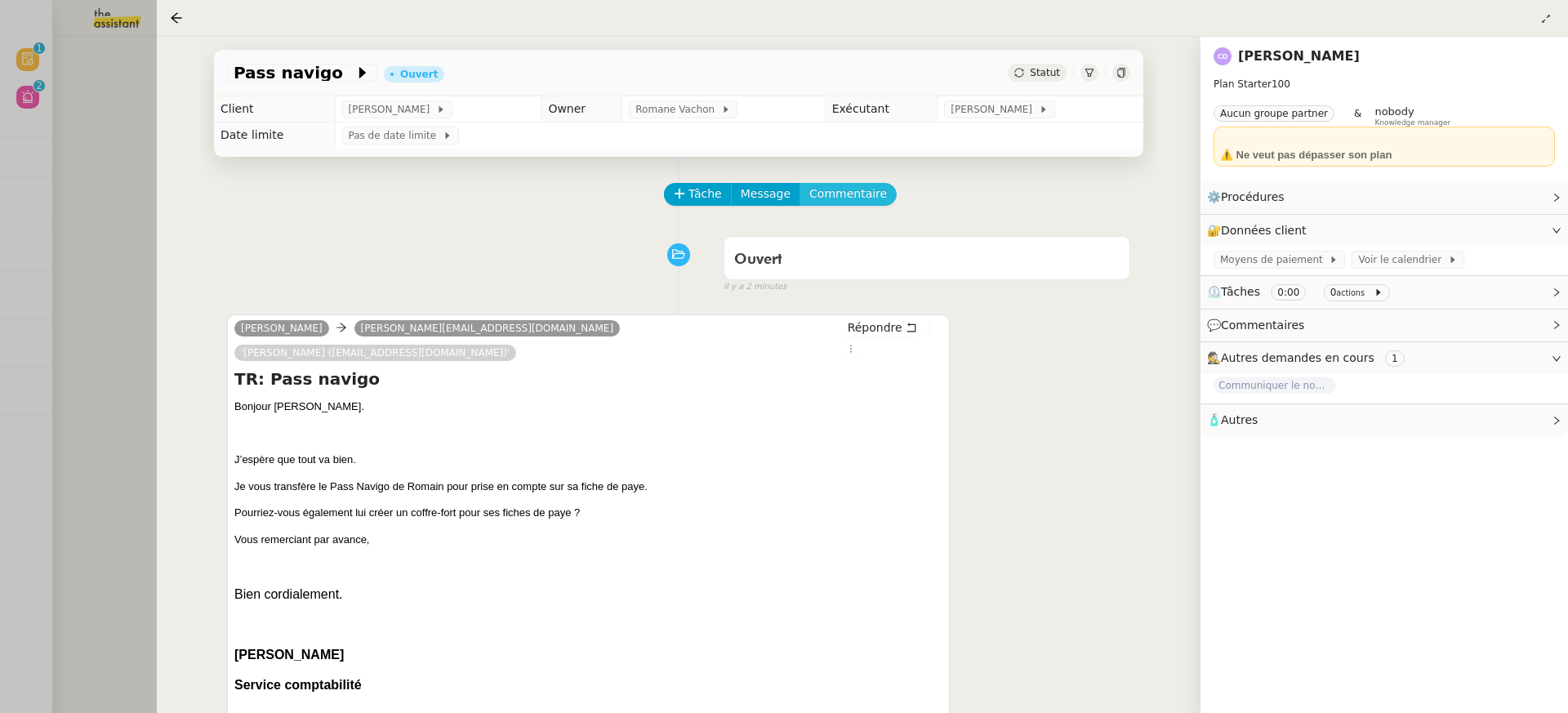
click at [854, 187] on span "Commentaire" at bounding box center [848, 194] width 78 height 19
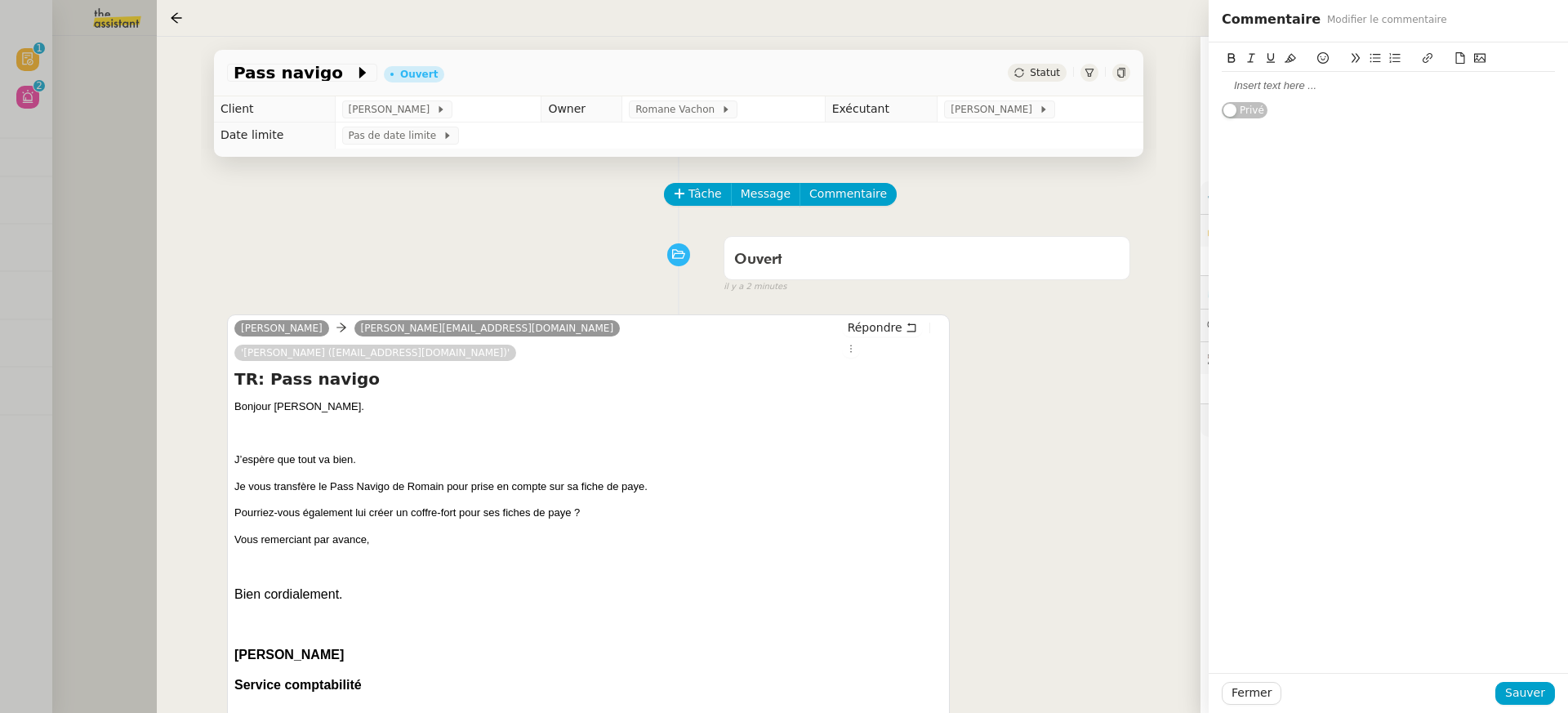
click at [1361, 82] on div at bounding box center [1388, 86] width 334 height 15
click at [1539, 689] on span "Sauver" at bounding box center [1525, 693] width 40 height 19
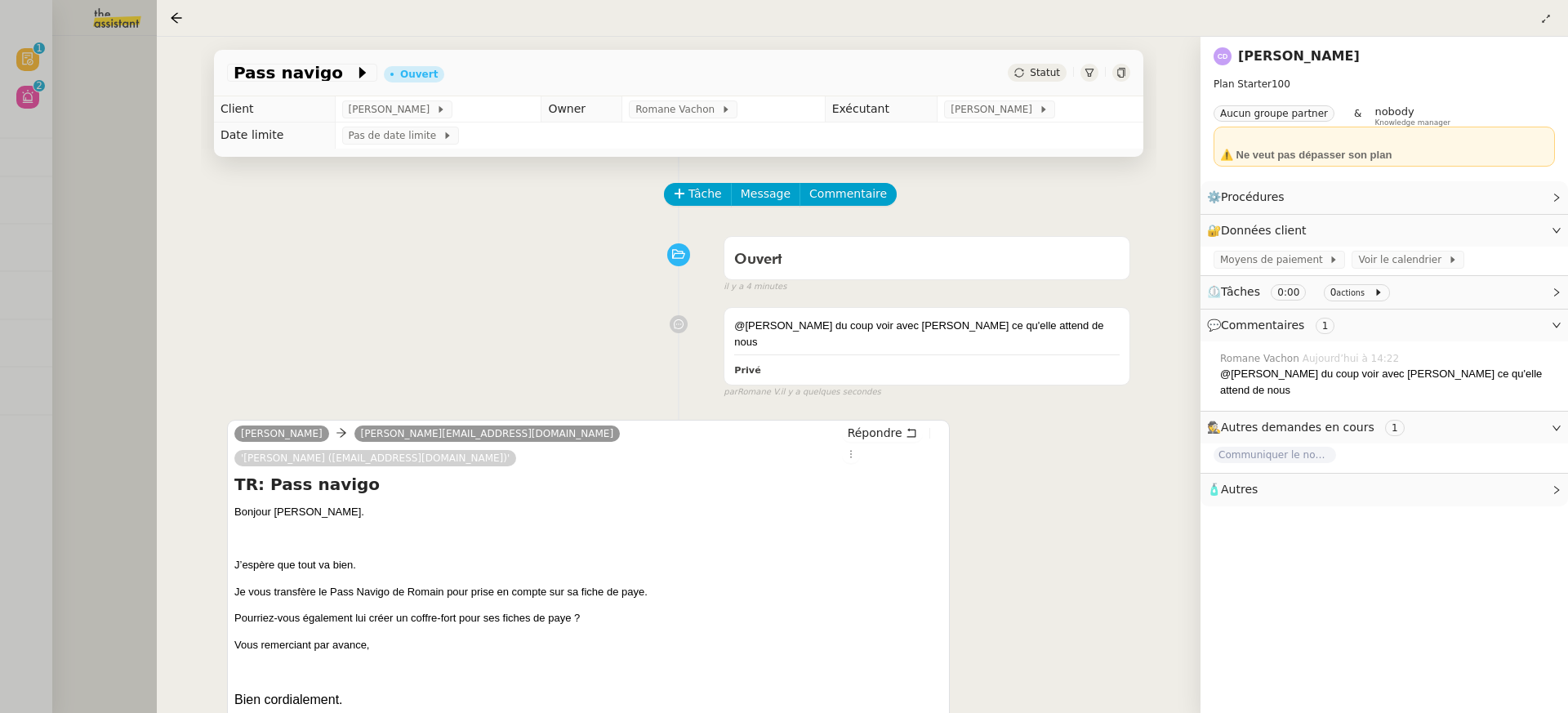
click at [21, 78] on div at bounding box center [784, 356] width 1568 height 713
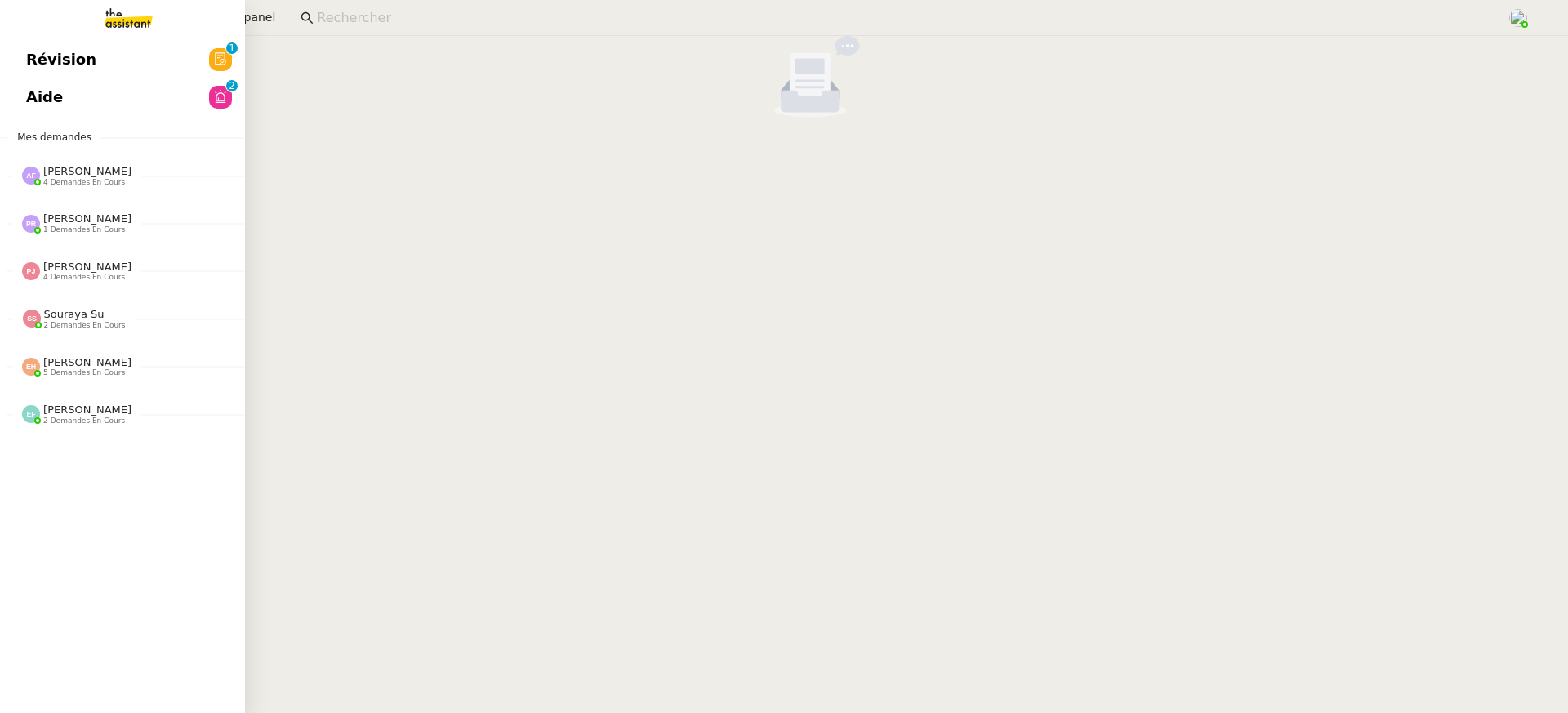
click at [32, 72] on link "Révision 0 1 2 3 4 5 6 7 8 9" at bounding box center [122, 59] width 245 height 38
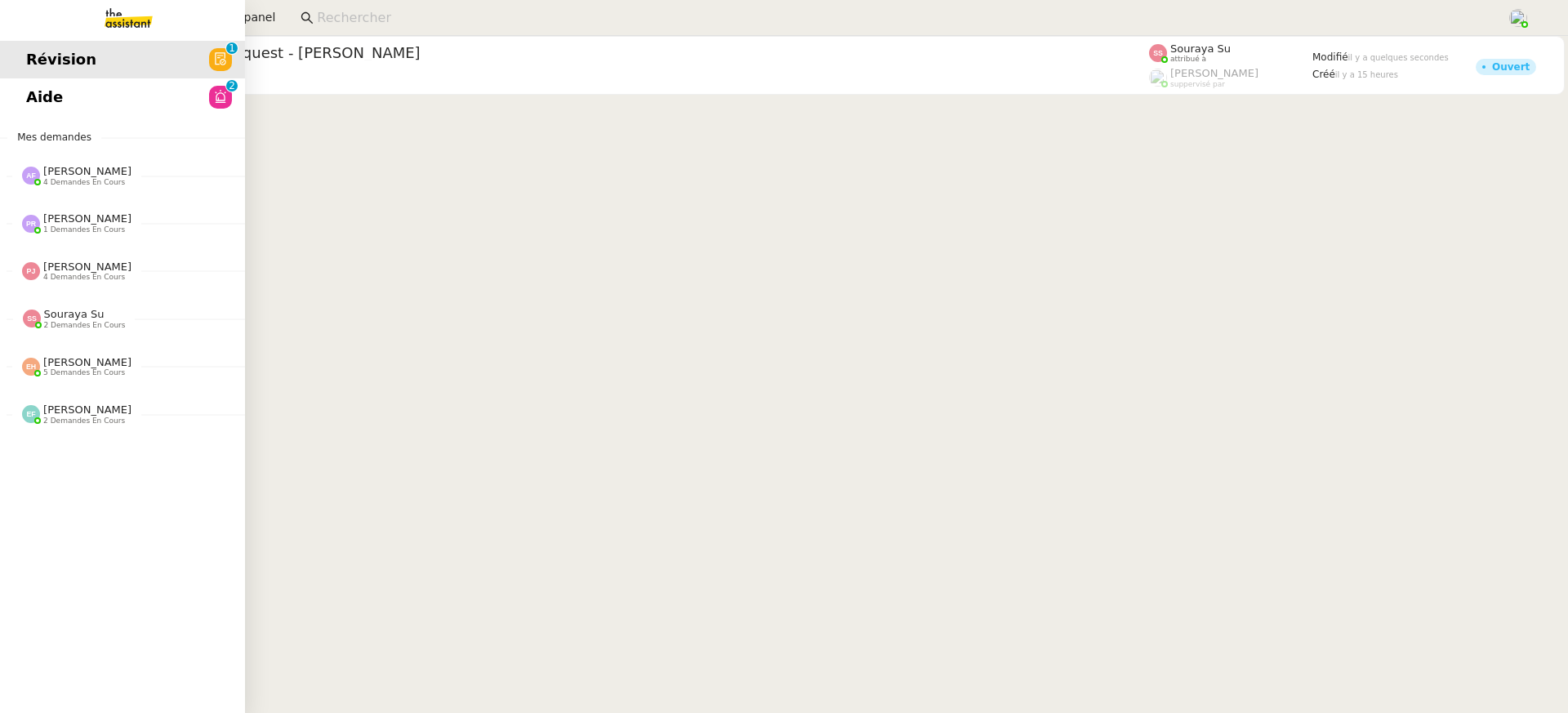
click at [8, 83] on link "Aide 0 1 2 3 4 5 6 7 8 9" at bounding box center [122, 97] width 245 height 38
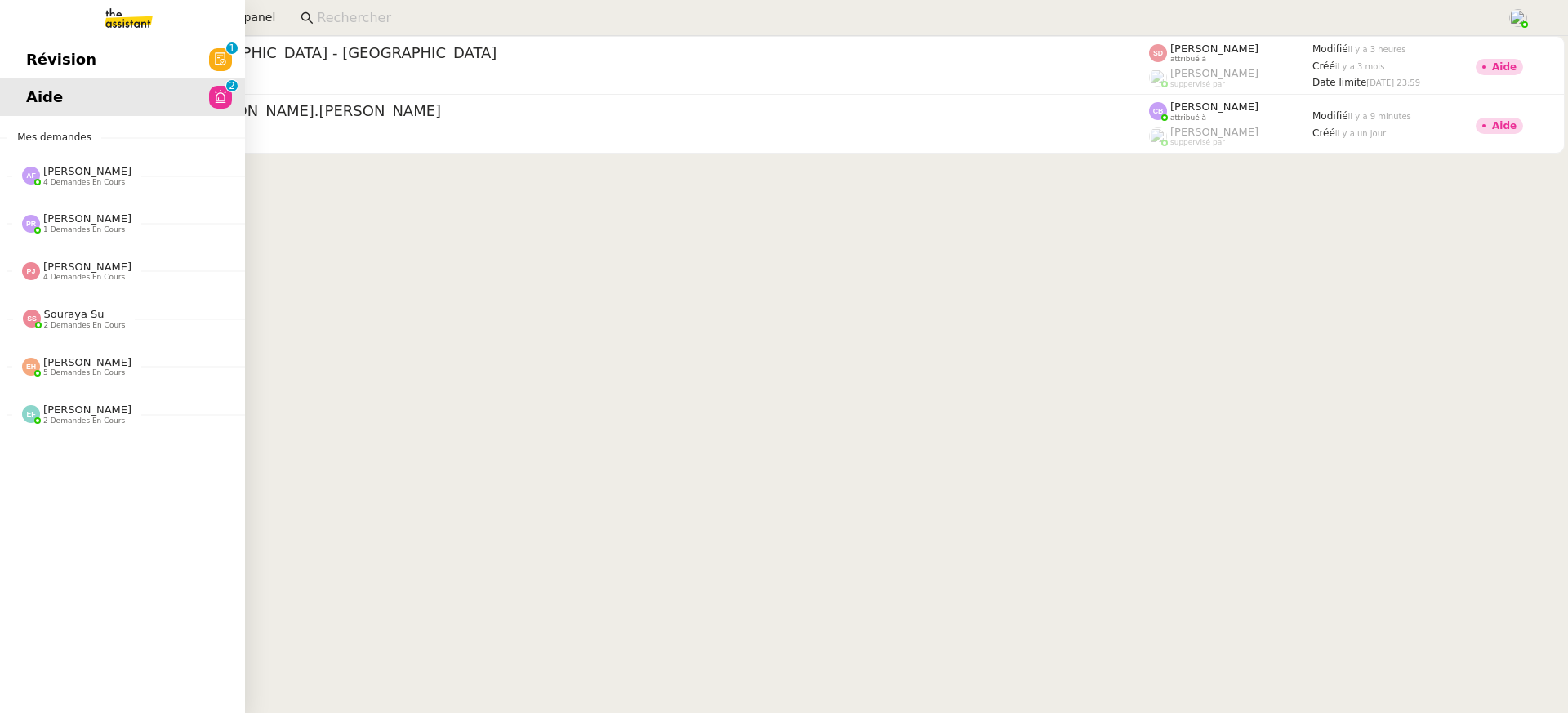
click at [21, 93] on link "Aide 0 1 2 3 4 5 6 7 8 9" at bounding box center [122, 97] width 245 height 38
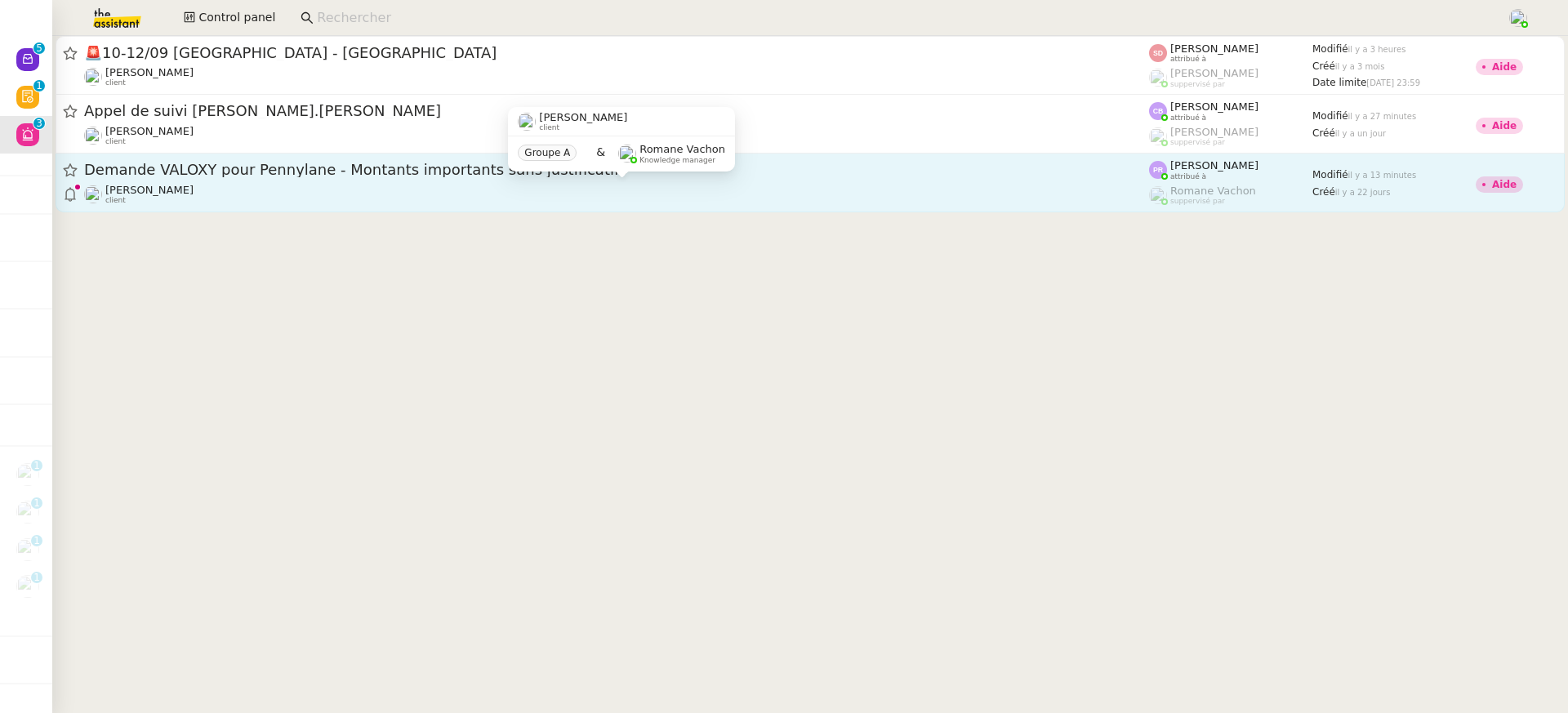
click at [457, 185] on div "Gabrielle Tavernier client" at bounding box center [616, 194] width 1065 height 21
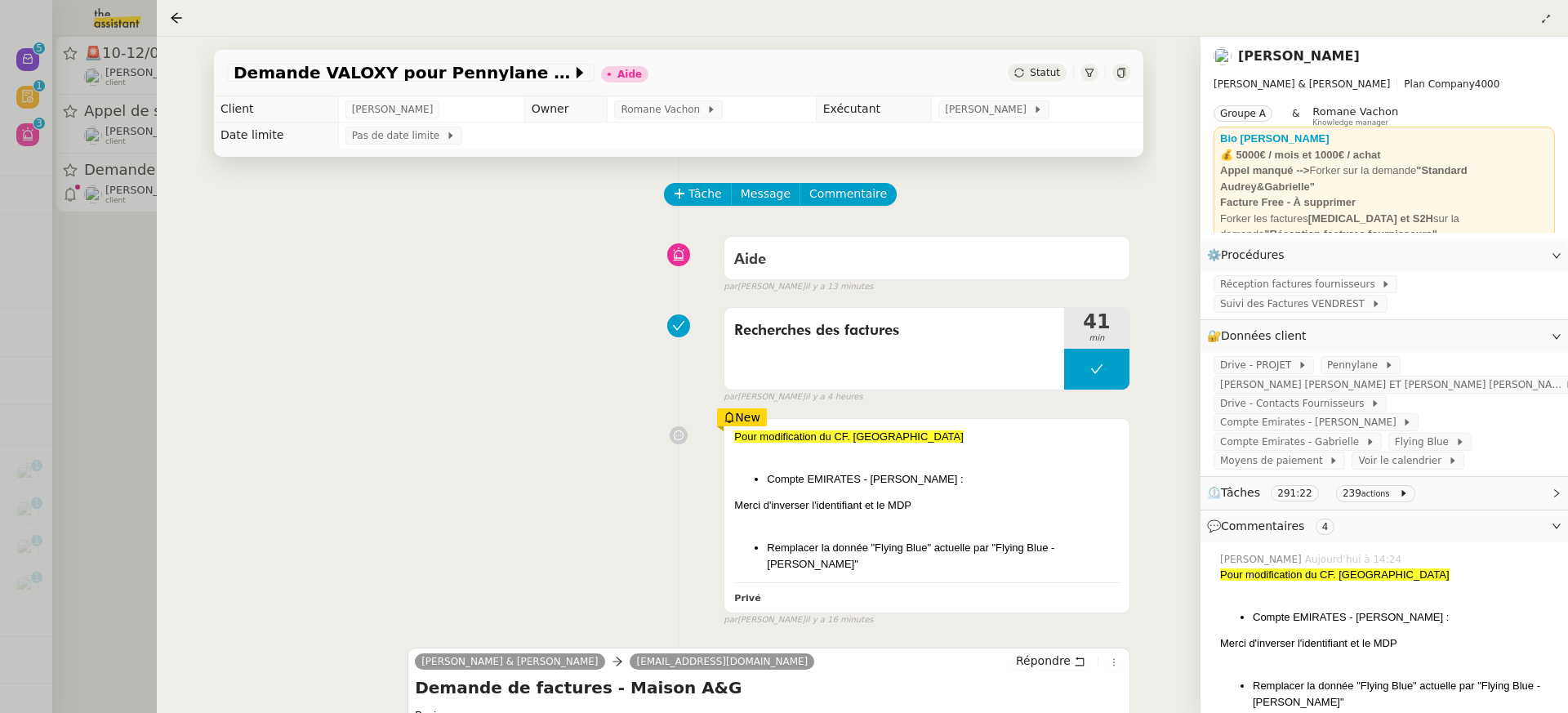
click at [53, 80] on div at bounding box center [784, 356] width 1568 height 713
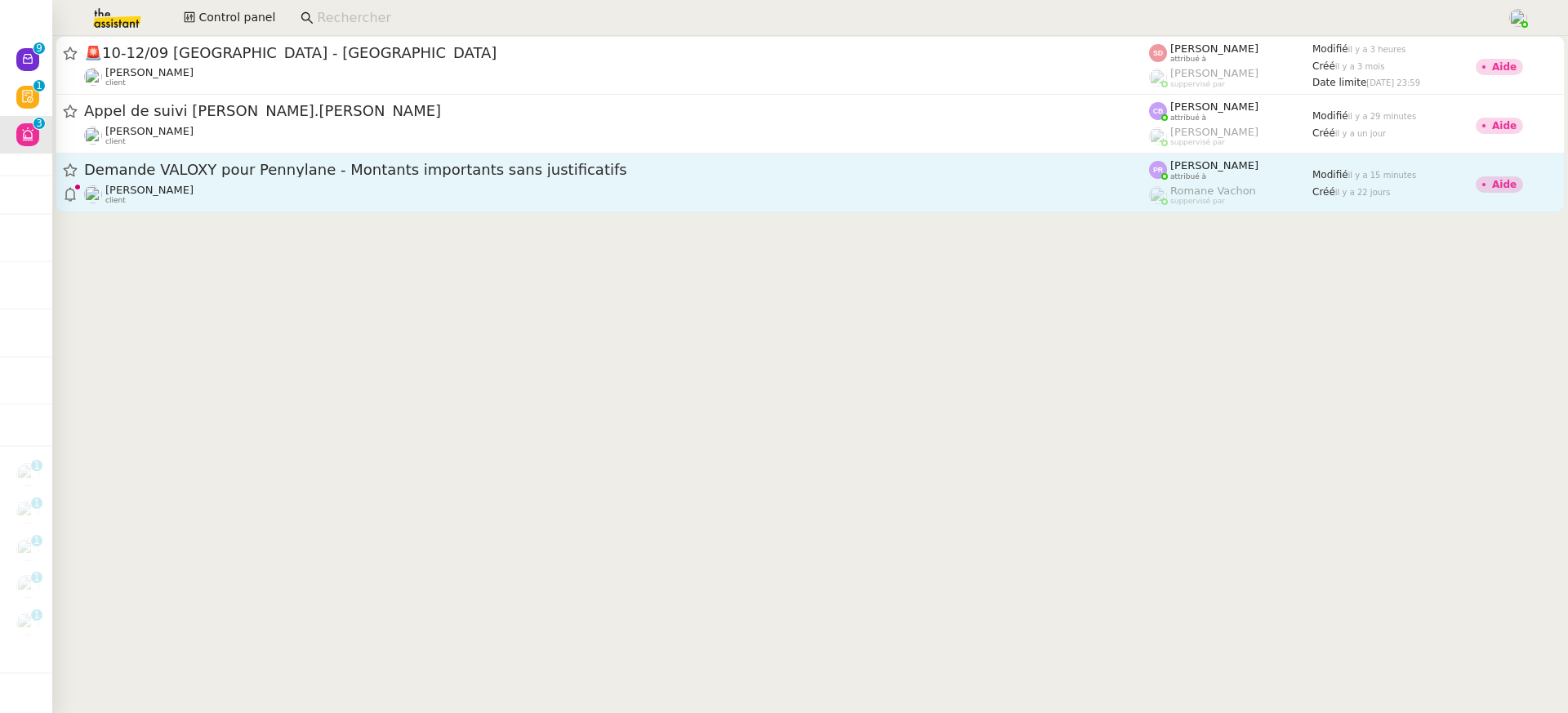
click at [512, 165] on span "Demande VALOXY pour Pennylane - Montants importants sans justificatifs" at bounding box center [616, 169] width 1065 height 15
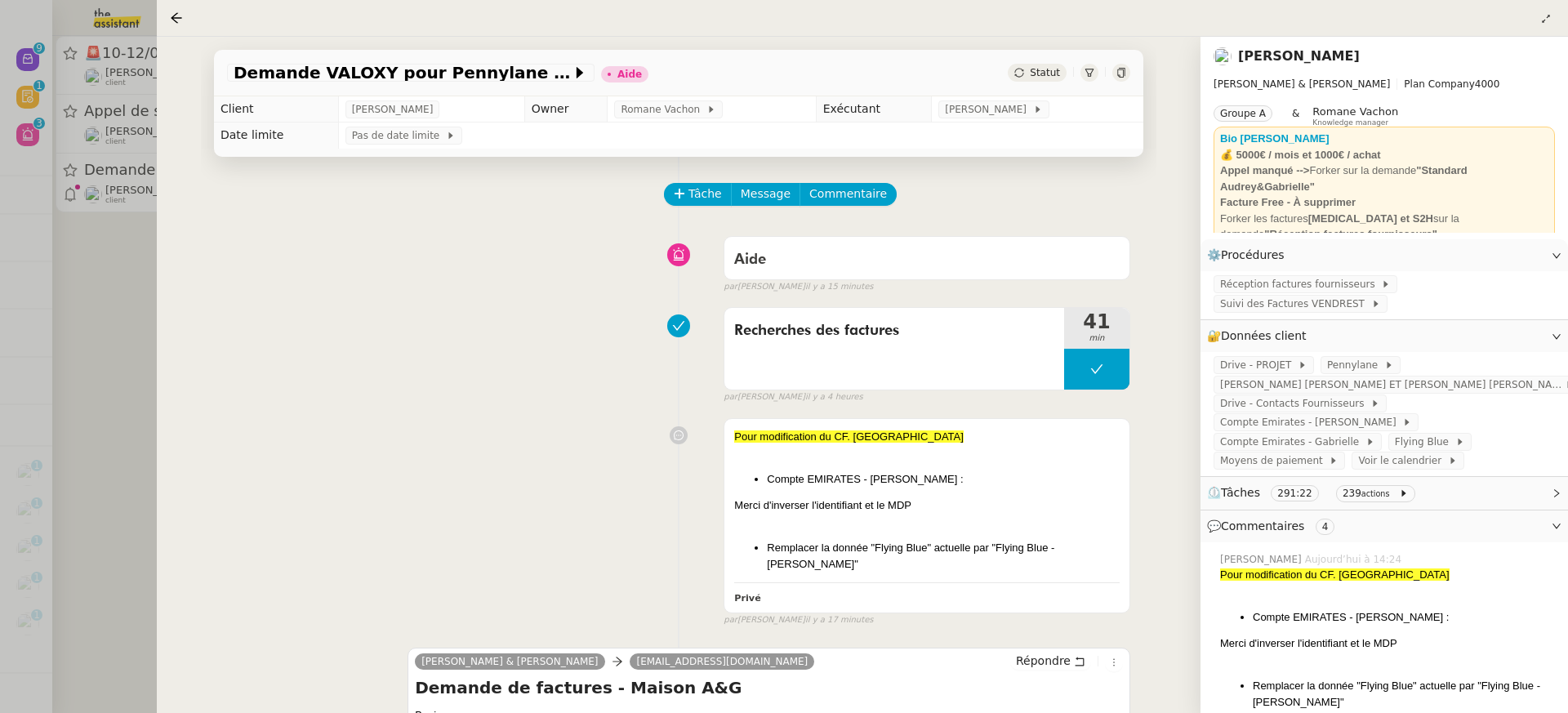
scroll to position [15, 0]
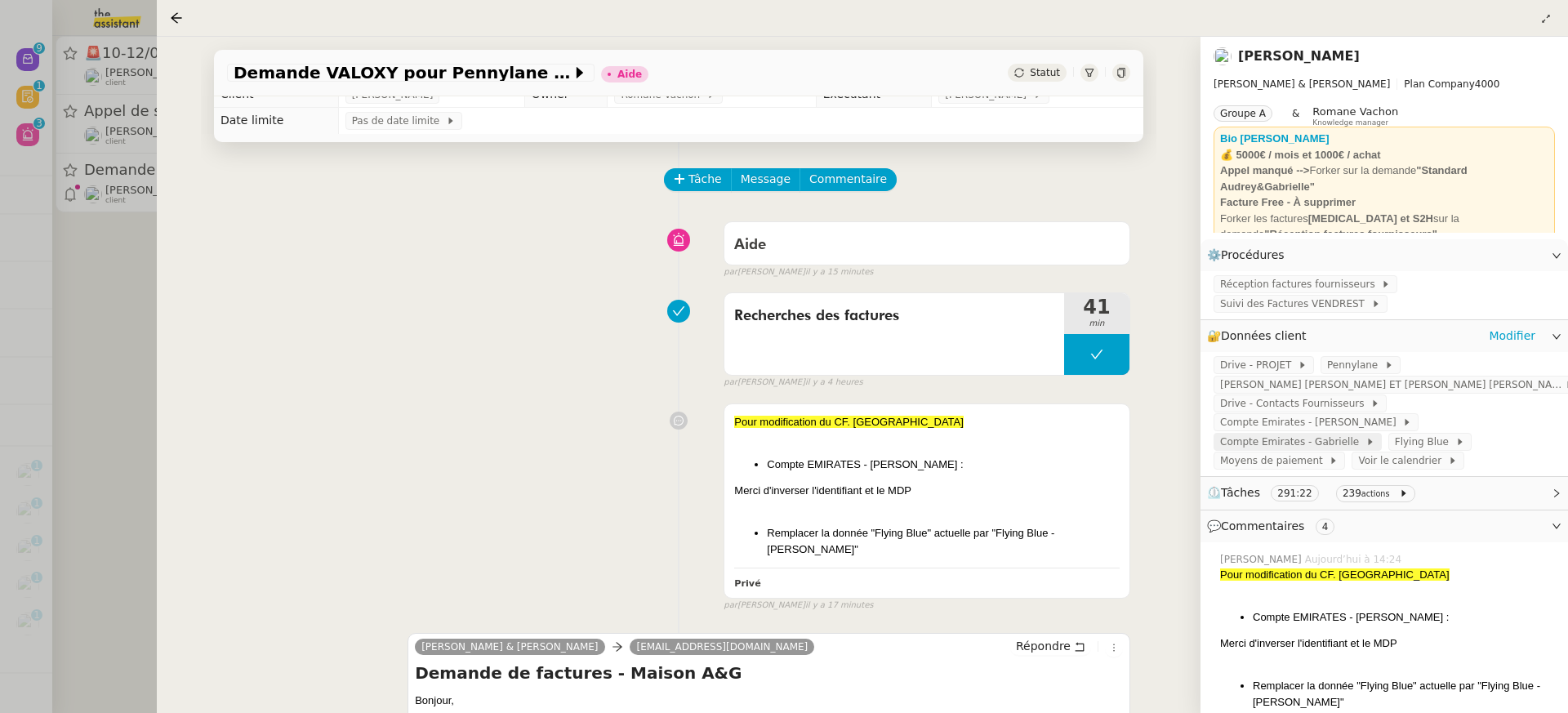
click at [1317, 434] on span "Compte Emirates - Gabrielle" at bounding box center [1293, 442] width 146 height 17
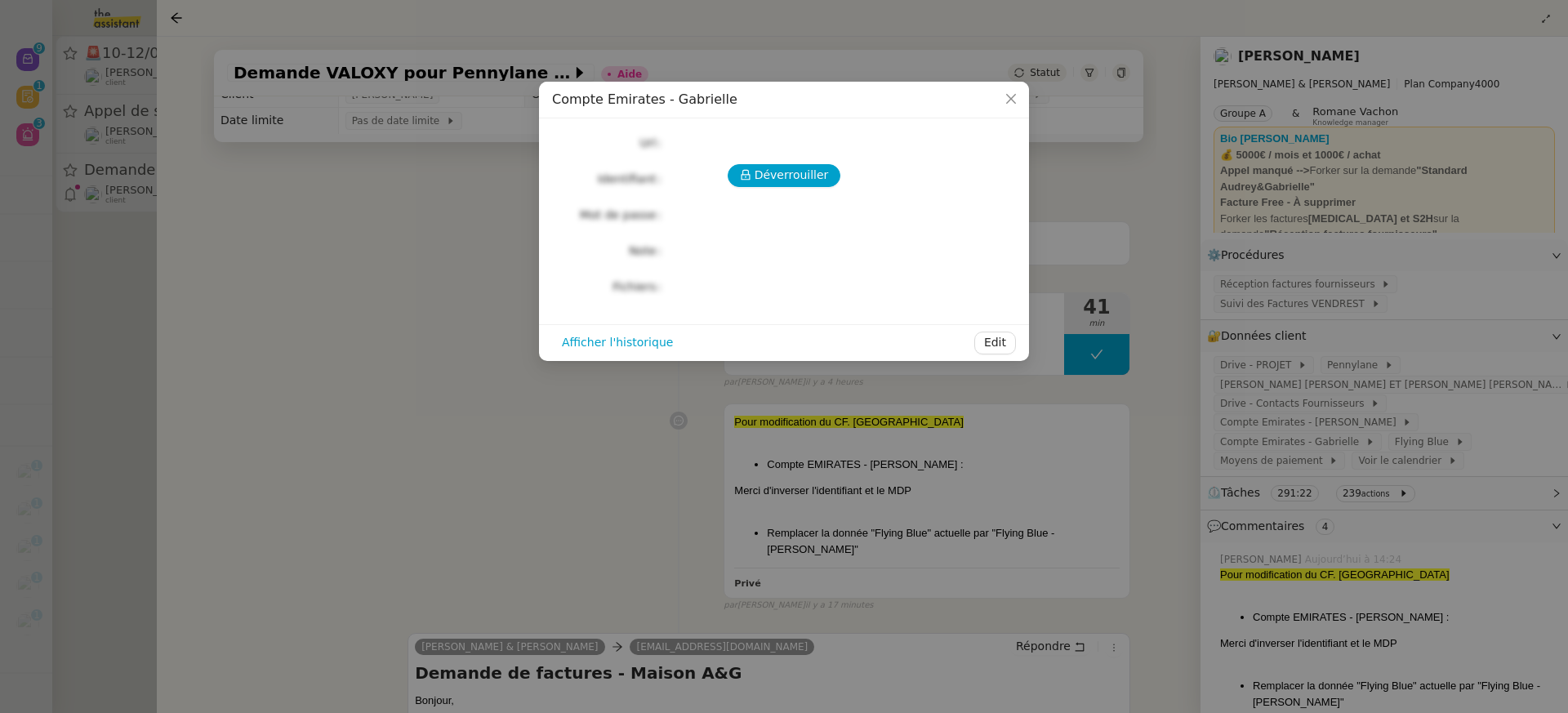
click at [1084, 463] on nz-modal-container "Compte Emirates - Gabrielle Déverrouiller Url Identifiant Mot de passe Note Fic…" at bounding box center [784, 356] width 1568 height 713
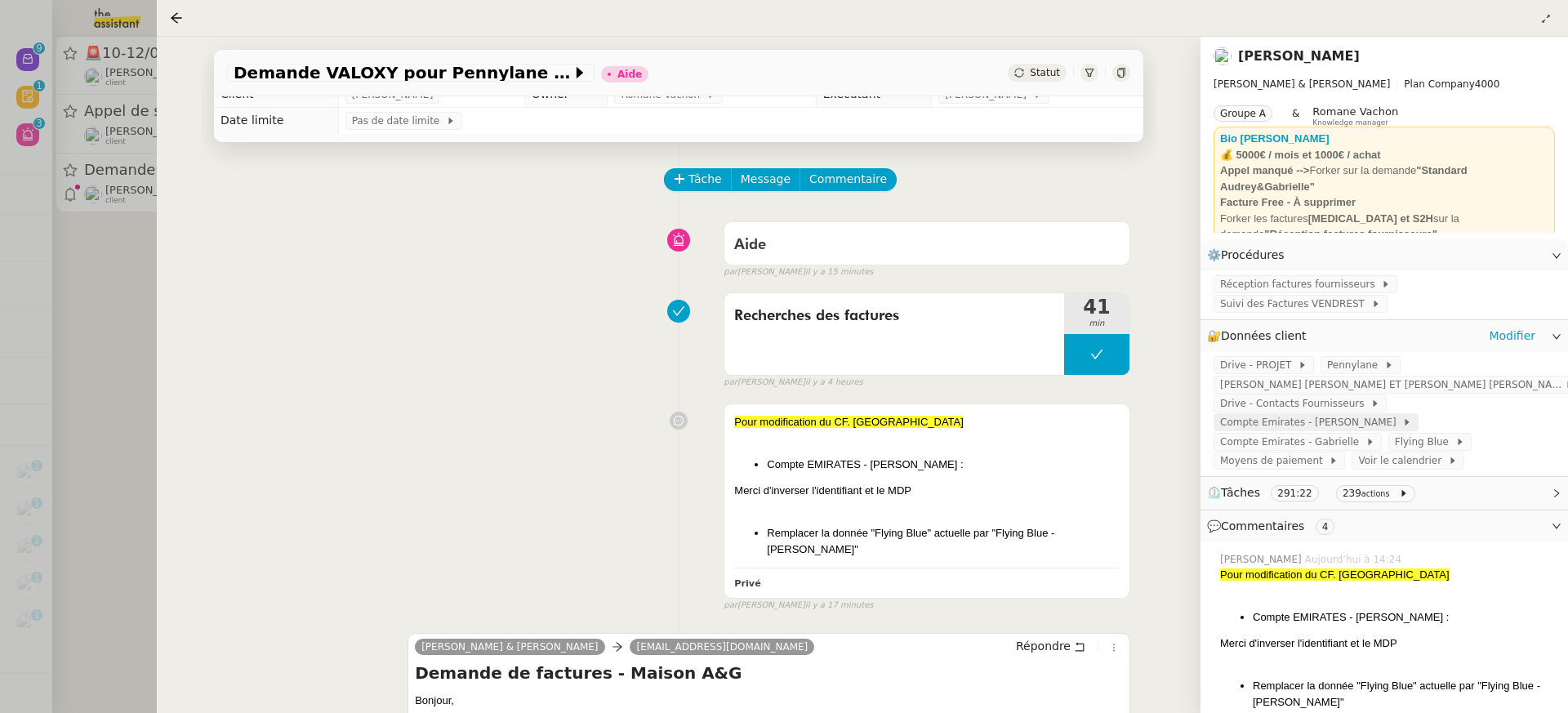
click at [1402, 414] on span "Compte Emirates - Audrey" at bounding box center [1311, 422] width 182 height 17
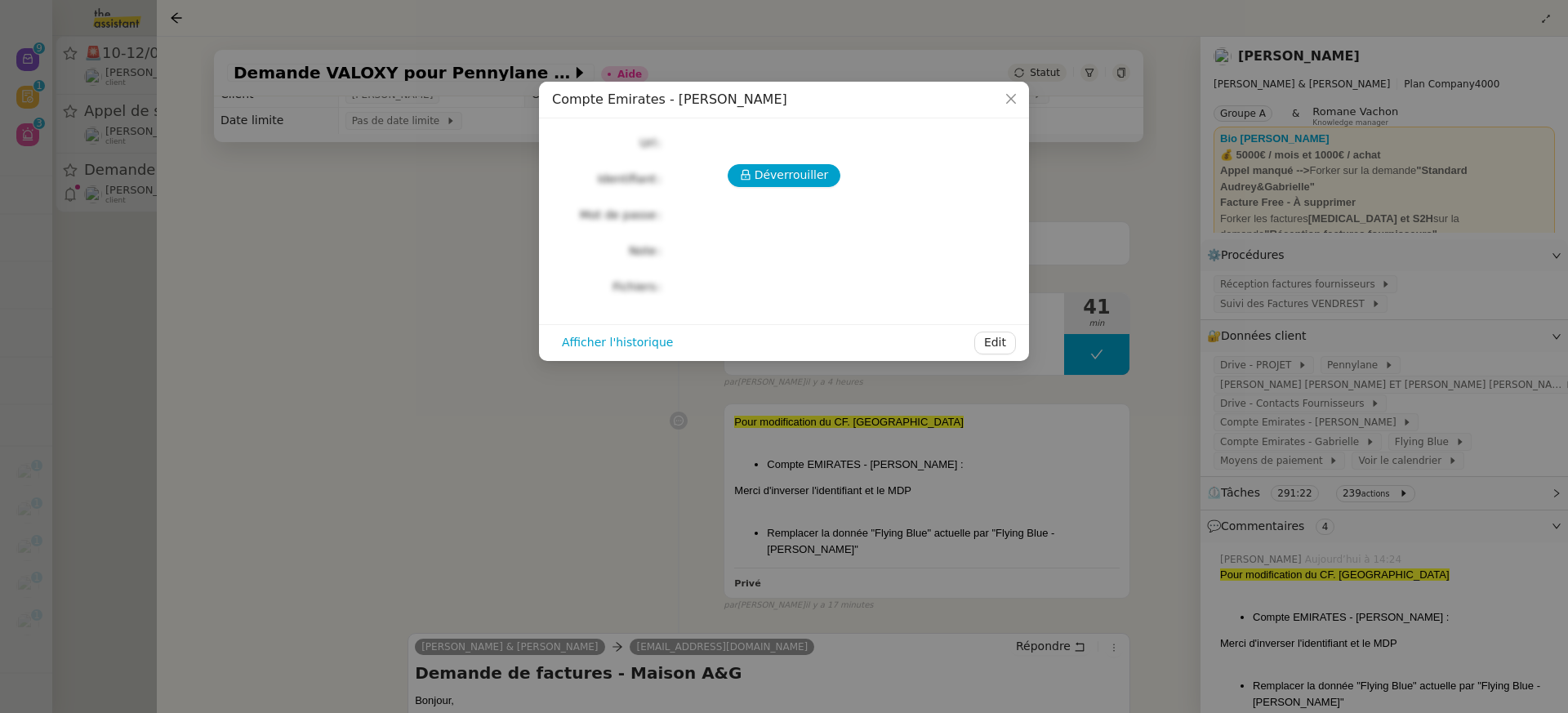
click at [792, 194] on div "Déverrouiller Url Identifiant Mot de passe Note Fichiers Upload" at bounding box center [783, 215] width 464 height 167
click at [783, 182] on span "Déverrouiller" at bounding box center [791, 175] width 74 height 19
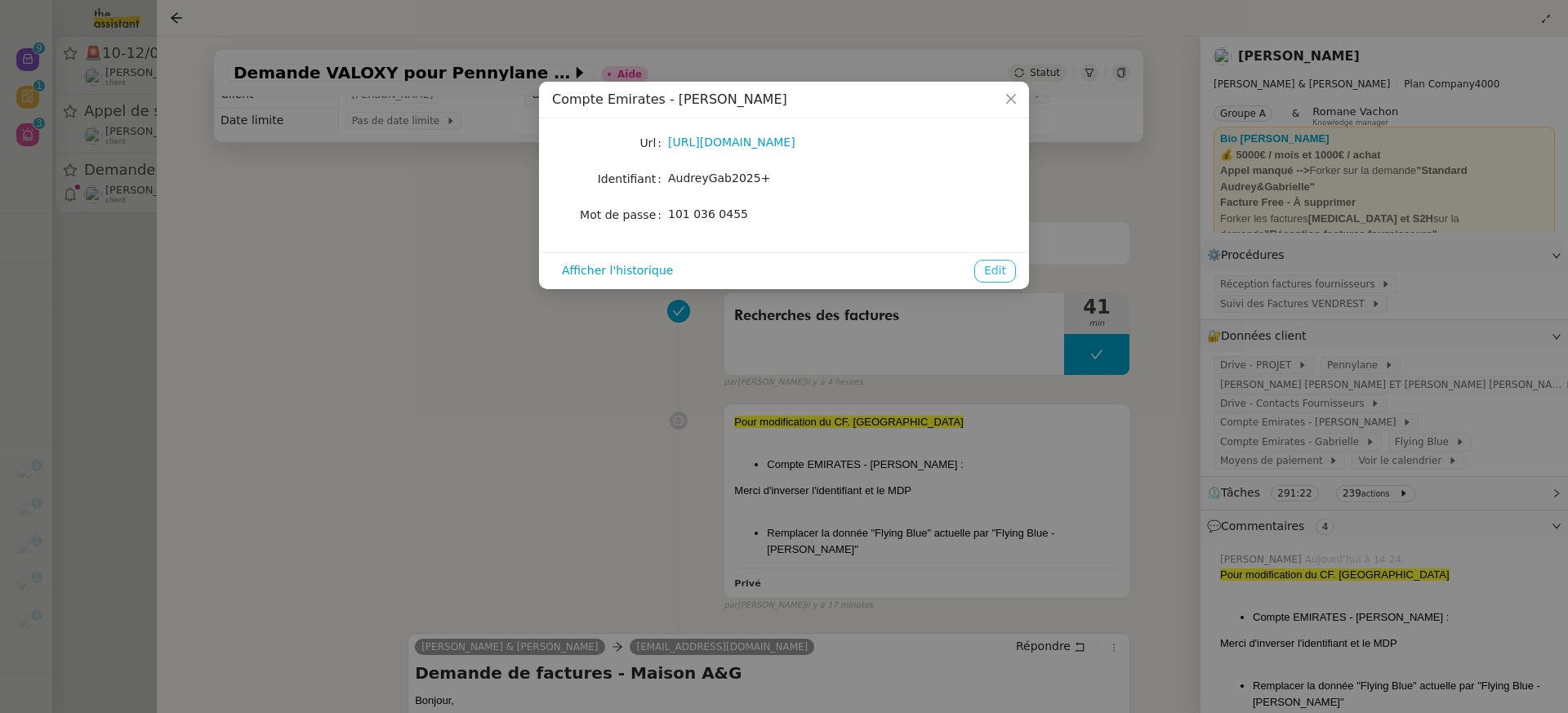
click at [1006, 269] on span "Edit" at bounding box center [994, 271] width 22 height 19
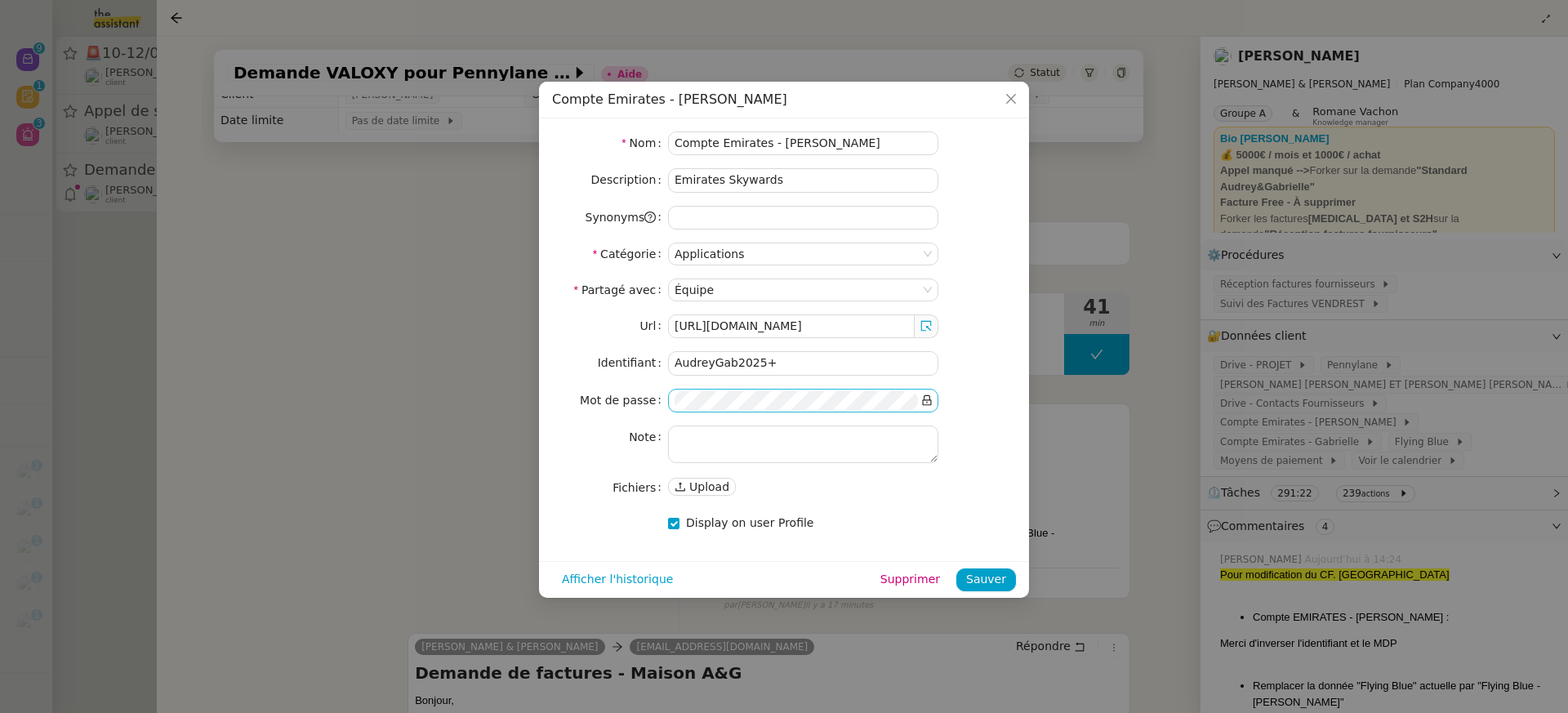
click at [925, 394] on icon at bounding box center [926, 400] width 11 height 11
drag, startPoint x: 826, startPoint y: 360, endPoint x: 487, endPoint y: 360, distance: 339.0
click at [487, 360] on nz-modal-container "Compte Emirates - Audrey Nom Compte Emirates - Audrey Description Emirates Skyw…" at bounding box center [784, 356] width 1568 height 713
click at [867, 455] on textarea at bounding box center [803, 443] width 271 height 38
paste textarea "AudreyGab2025+"
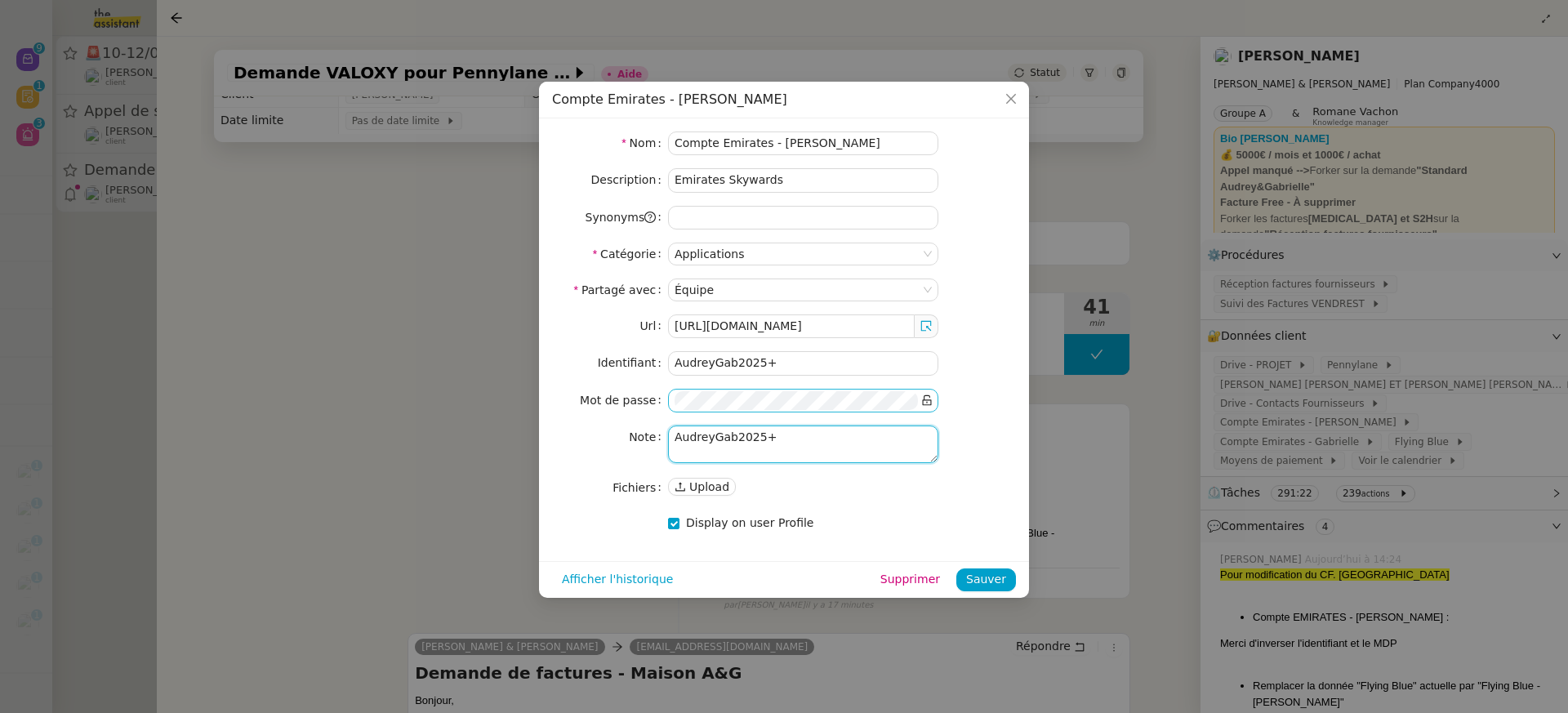
type textarea "AudreyGab2025+"
click at [539, 400] on div "Nom Compte Emirates - Audrey Description Emirates Skywards Synonyms Catégorie A…" at bounding box center [783, 339] width 490 height 442
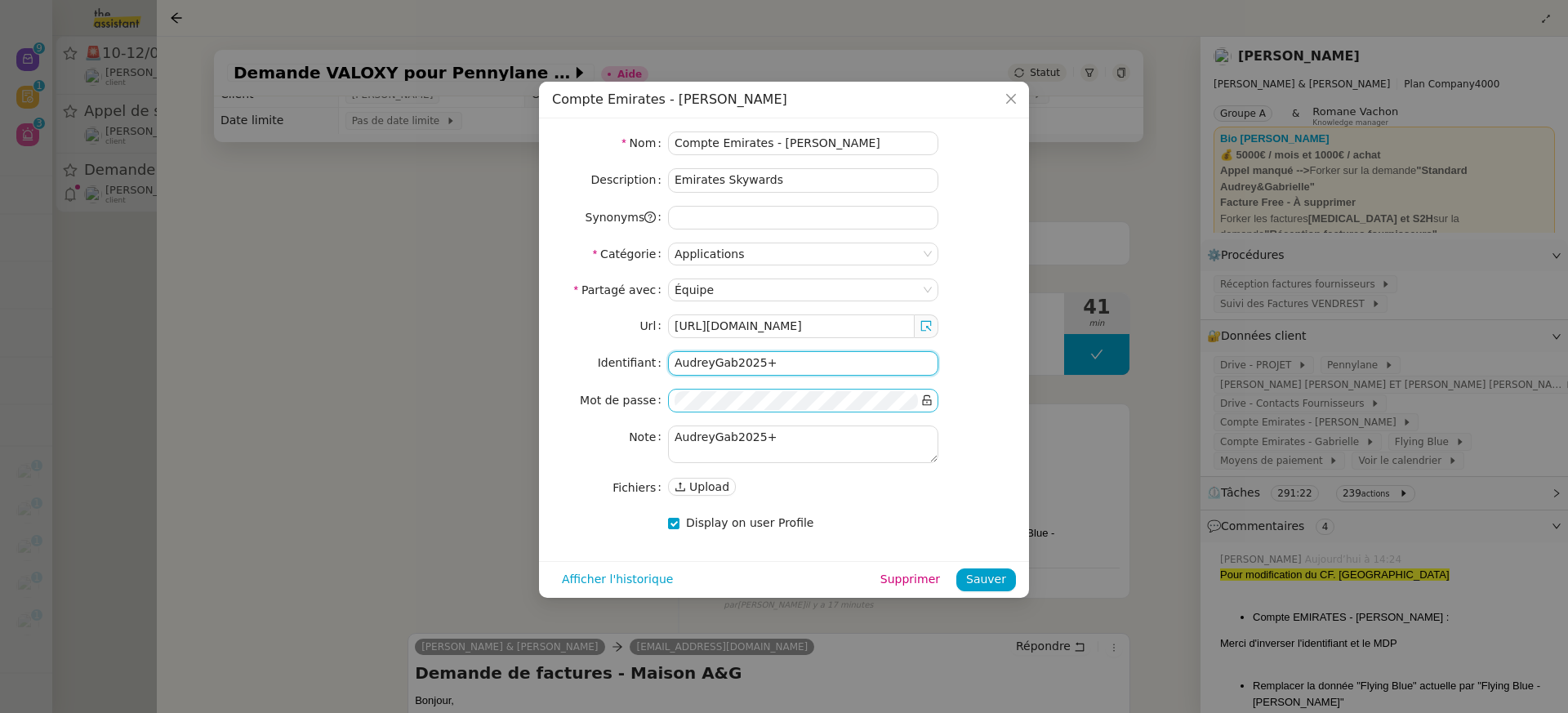
drag, startPoint x: 794, startPoint y: 355, endPoint x: 452, endPoint y: 355, distance: 342.0
click at [452, 355] on nz-modal-container "Compte Emirates - Audrey Nom Compte Emirates - Audrey Description Emirates Skyw…" at bounding box center [784, 356] width 1568 height 713
paste input "101 036 0455"
type input "101 036 0455"
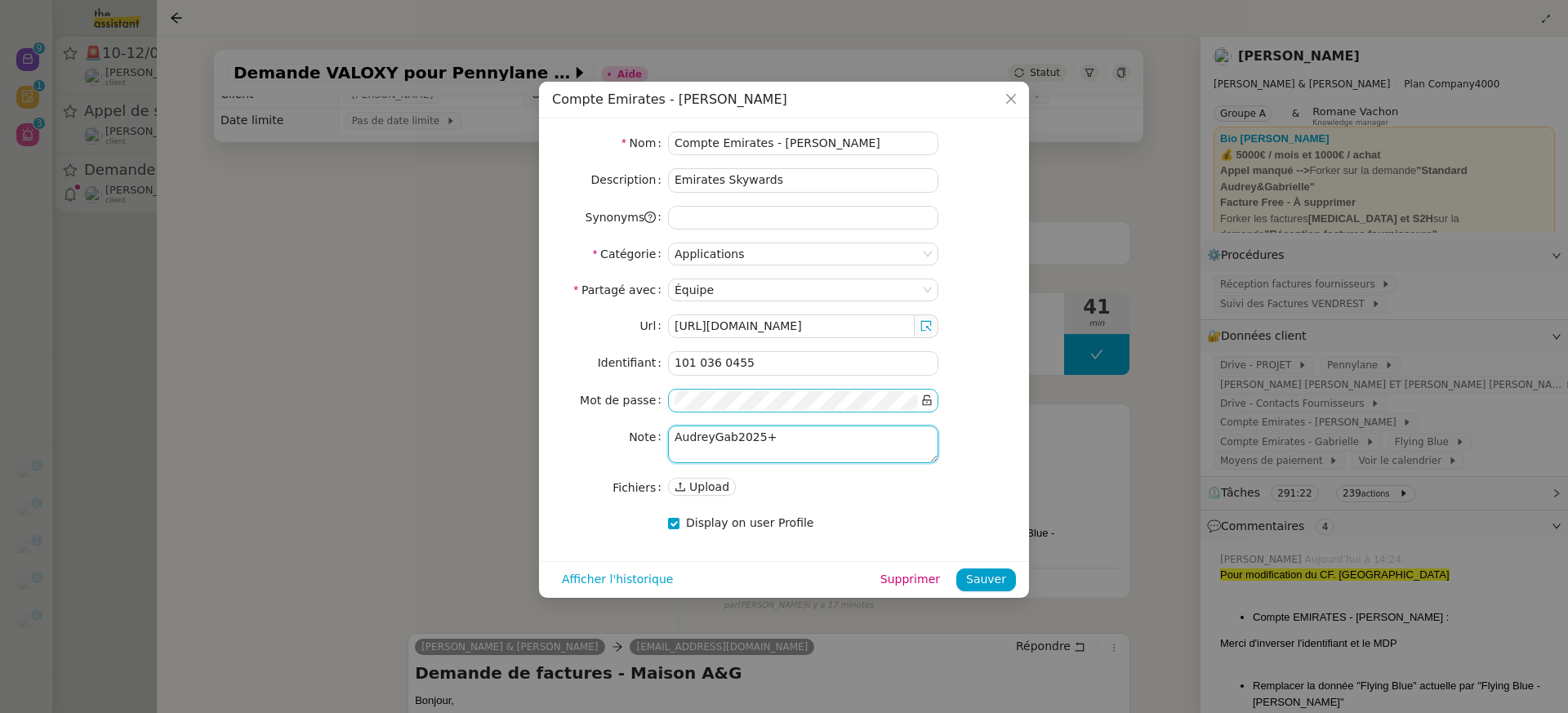
drag, startPoint x: 782, startPoint y: 435, endPoint x: 454, endPoint y: 435, distance: 328.0
click at [454, 435] on nz-modal-container "Compte Emirates - Audrey Nom Compte Emirates - Audrey Description Emirates Skyw…" at bounding box center [784, 356] width 1568 height 713
click at [389, 399] on nz-modal-container "Compte Emirates - Audrey Nom Compte Emirates - Audrey Description Emirates Skyw…" at bounding box center [784, 356] width 1568 height 713
drag, startPoint x: 803, startPoint y: 439, endPoint x: 542, endPoint y: 439, distance: 261.0
click at [544, 439] on div "Nom Compte Emirates - Audrey Description Emirates Skywards Synonyms Catégorie A…" at bounding box center [783, 339] width 490 height 442
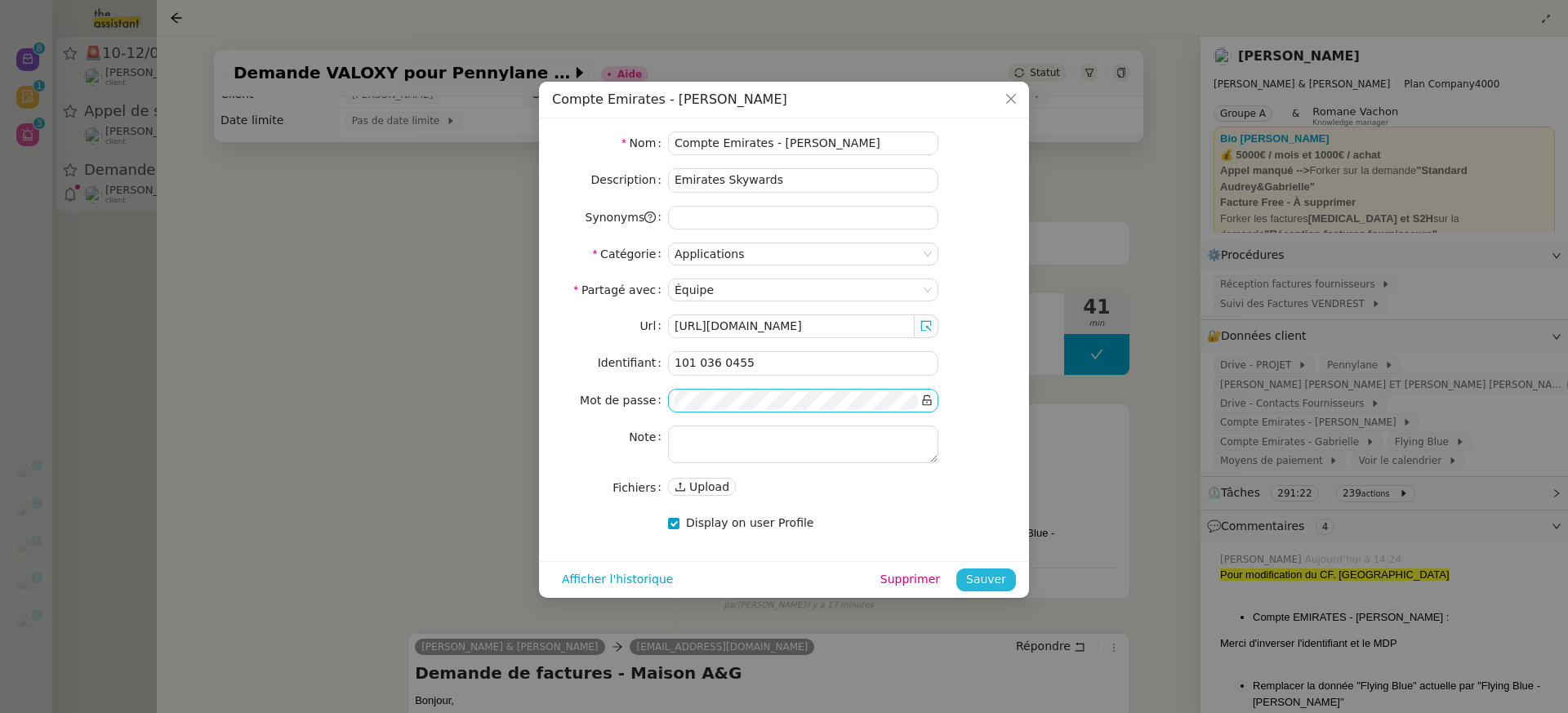
click at [1007, 572] on button "Sauver" at bounding box center [986, 579] width 59 height 23
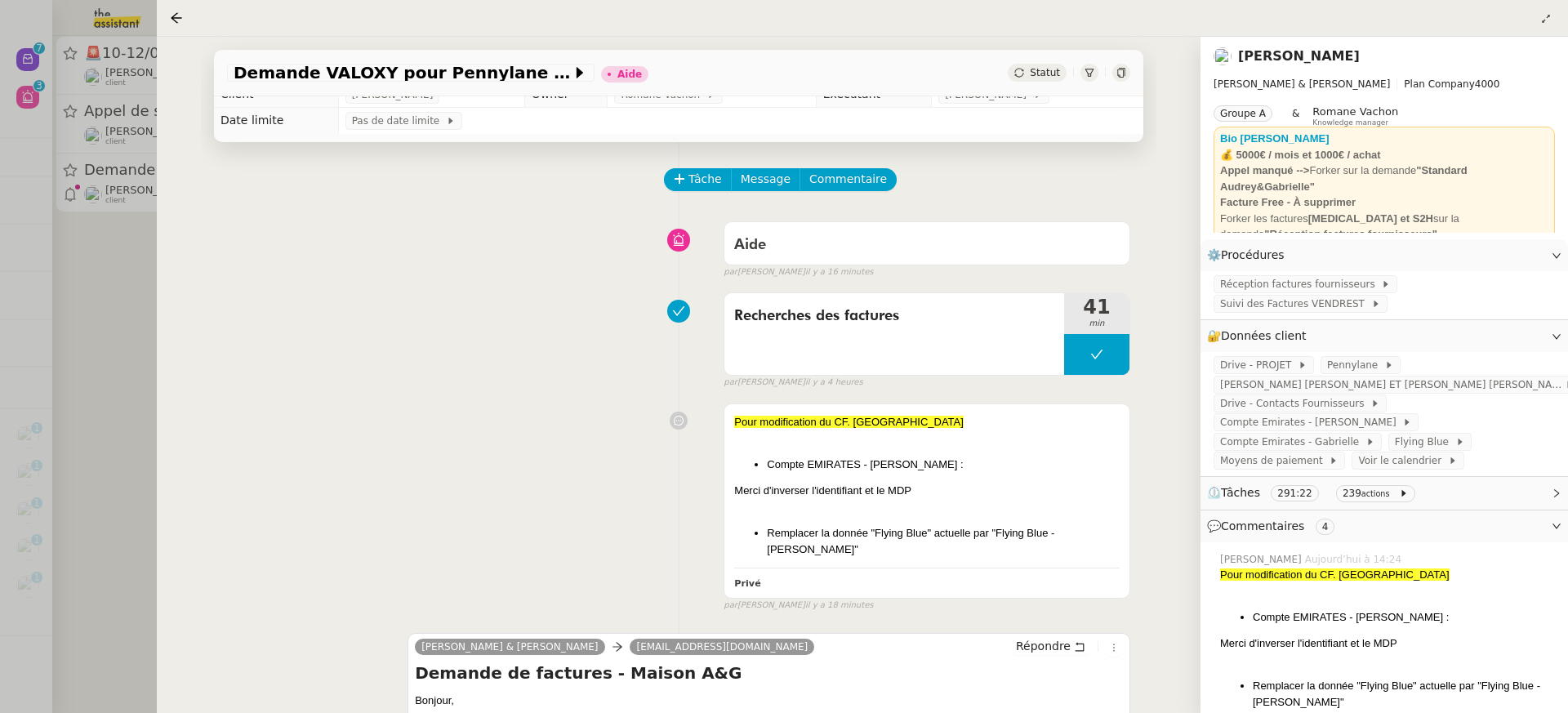
click at [831, 198] on div "Tâche Message Commentaire" at bounding box center [897, 188] width 464 height 39
click at [1422, 434] on span "Flying Blue" at bounding box center [1425, 442] width 60 height 17
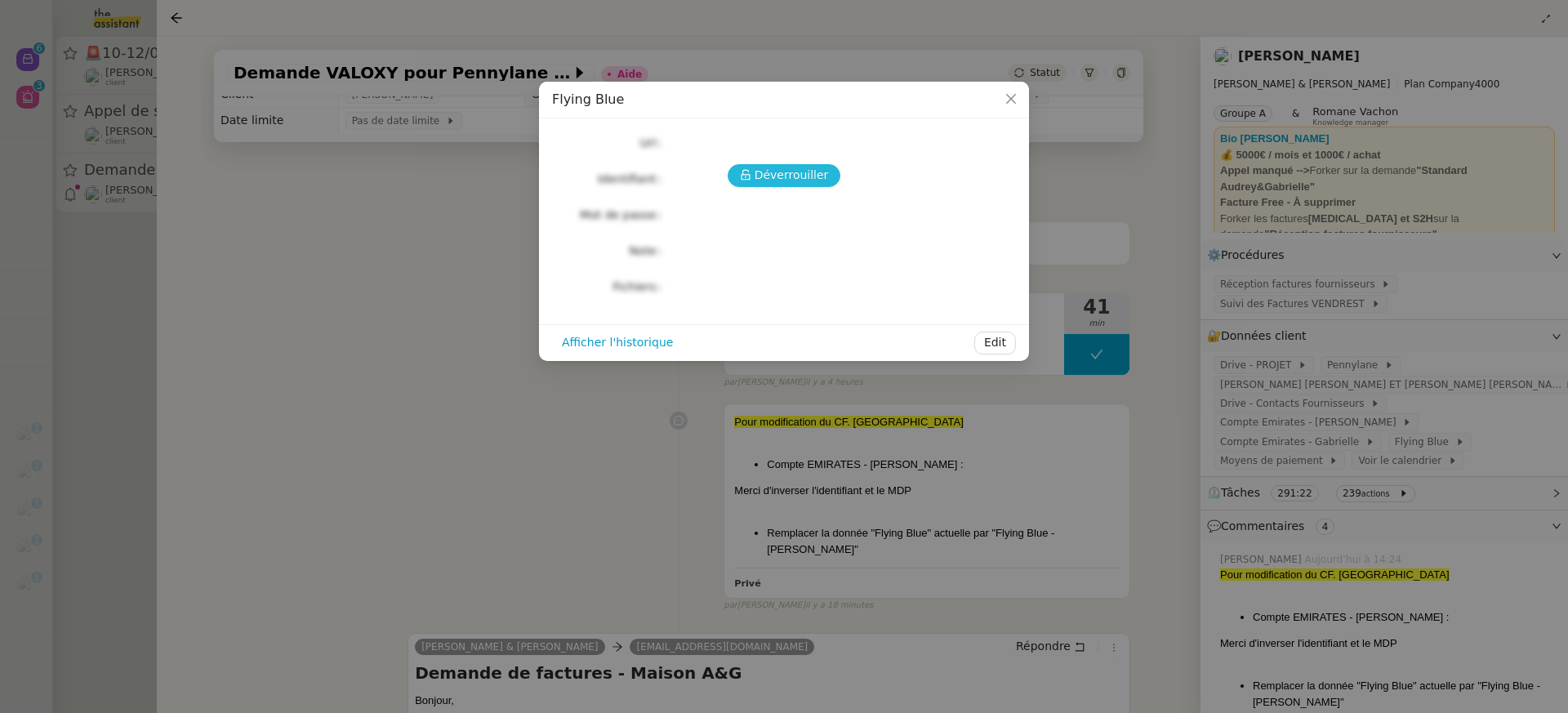
click at [806, 177] on span "Déverrouiller" at bounding box center [791, 175] width 74 height 19
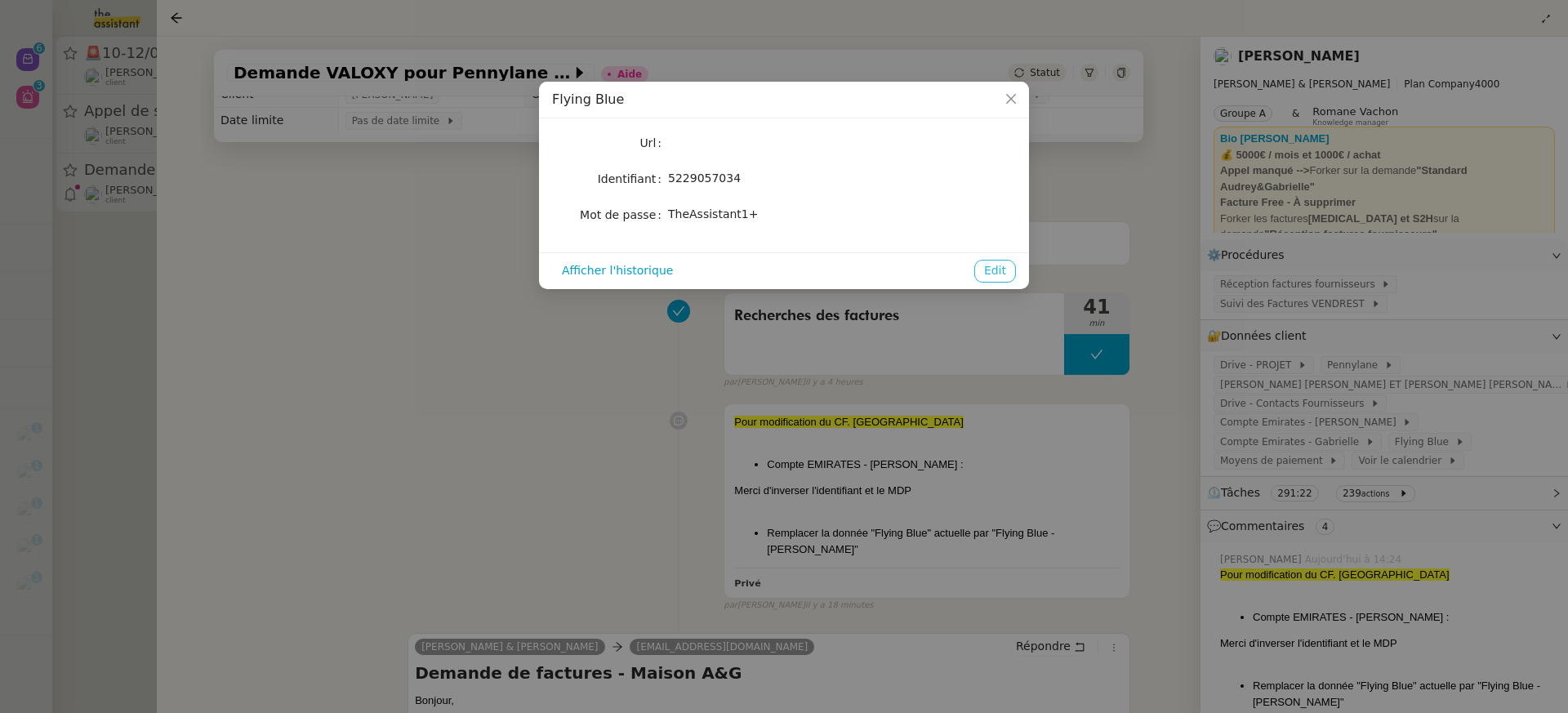
click at [994, 272] on span "Edit" at bounding box center [994, 271] width 22 height 19
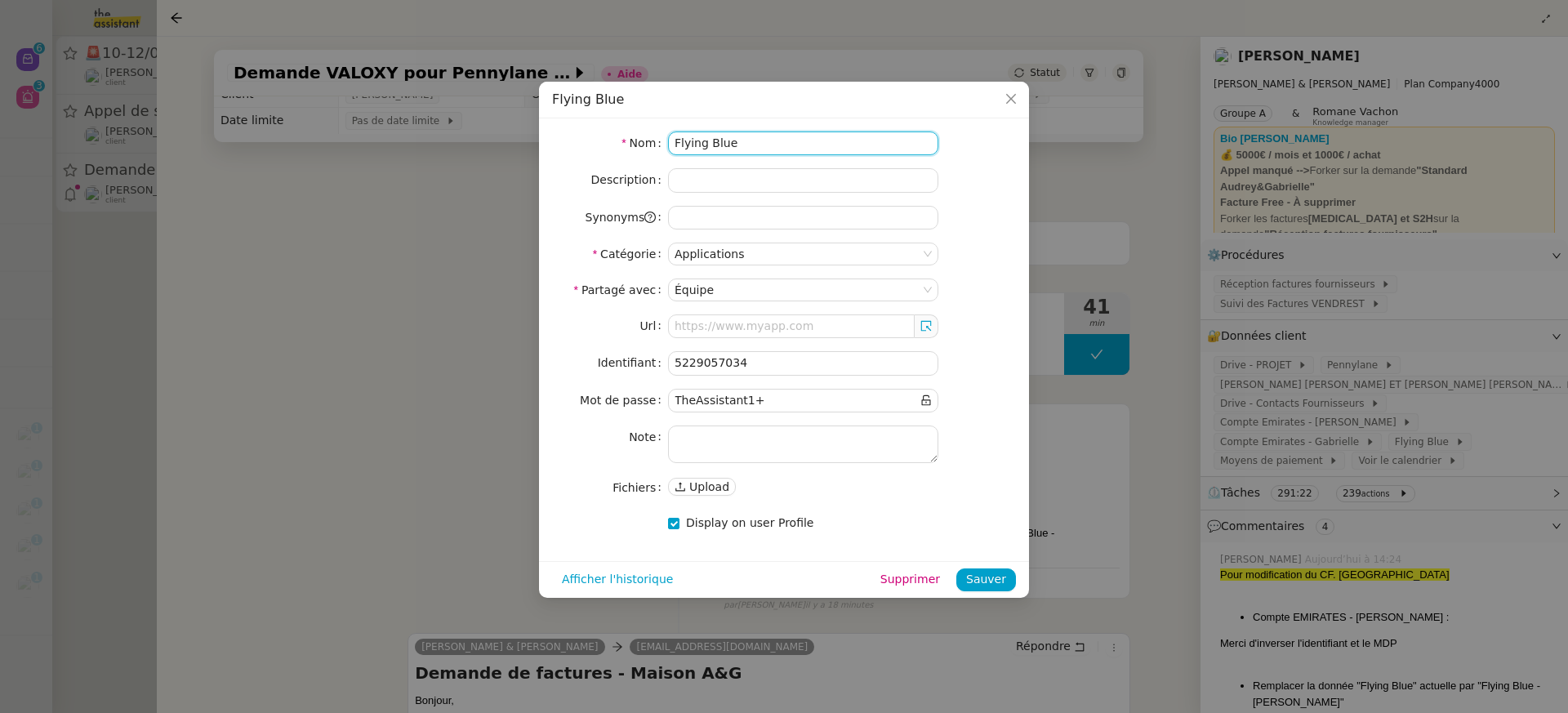
click at [781, 141] on input "Flying Blue" at bounding box center [803, 143] width 271 height 24
type input "Flying Blue - Gabrielle"
click at [976, 574] on span "Sauver" at bounding box center [987, 579] width 40 height 19
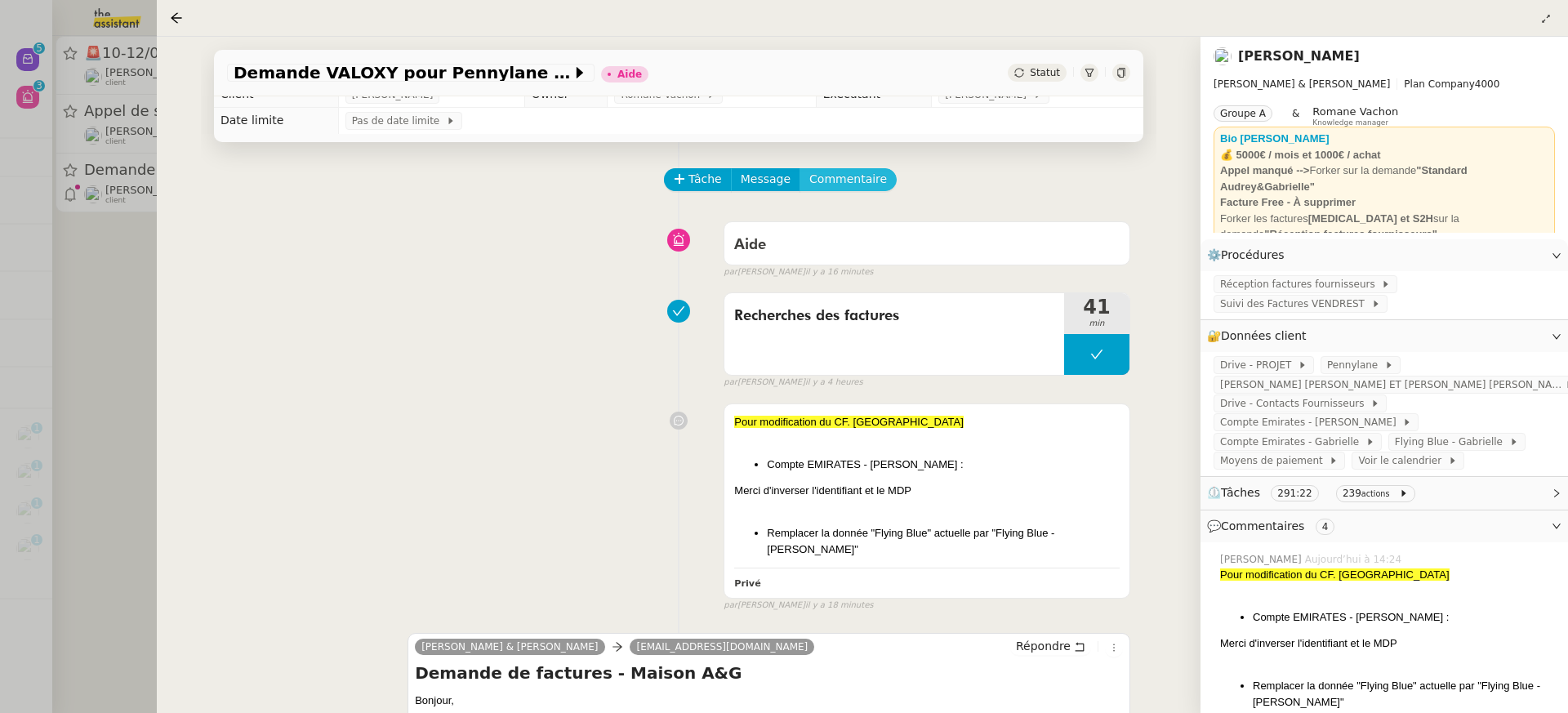
click at [816, 183] on span "Commentaire" at bounding box center [848, 180] width 78 height 19
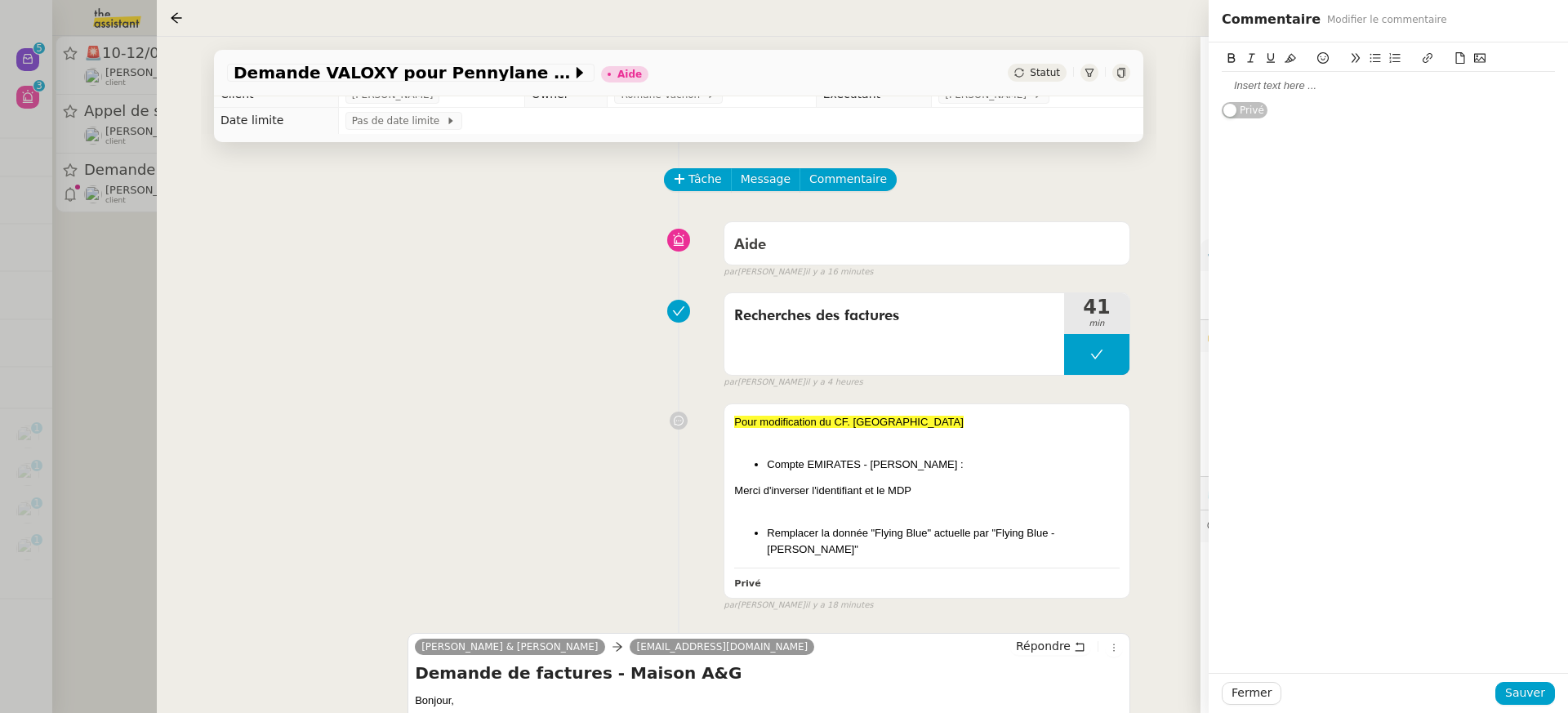
click at [1322, 95] on div at bounding box center [1388, 86] width 334 height 28
click at [1525, 692] on span "Sauver" at bounding box center [1525, 693] width 40 height 19
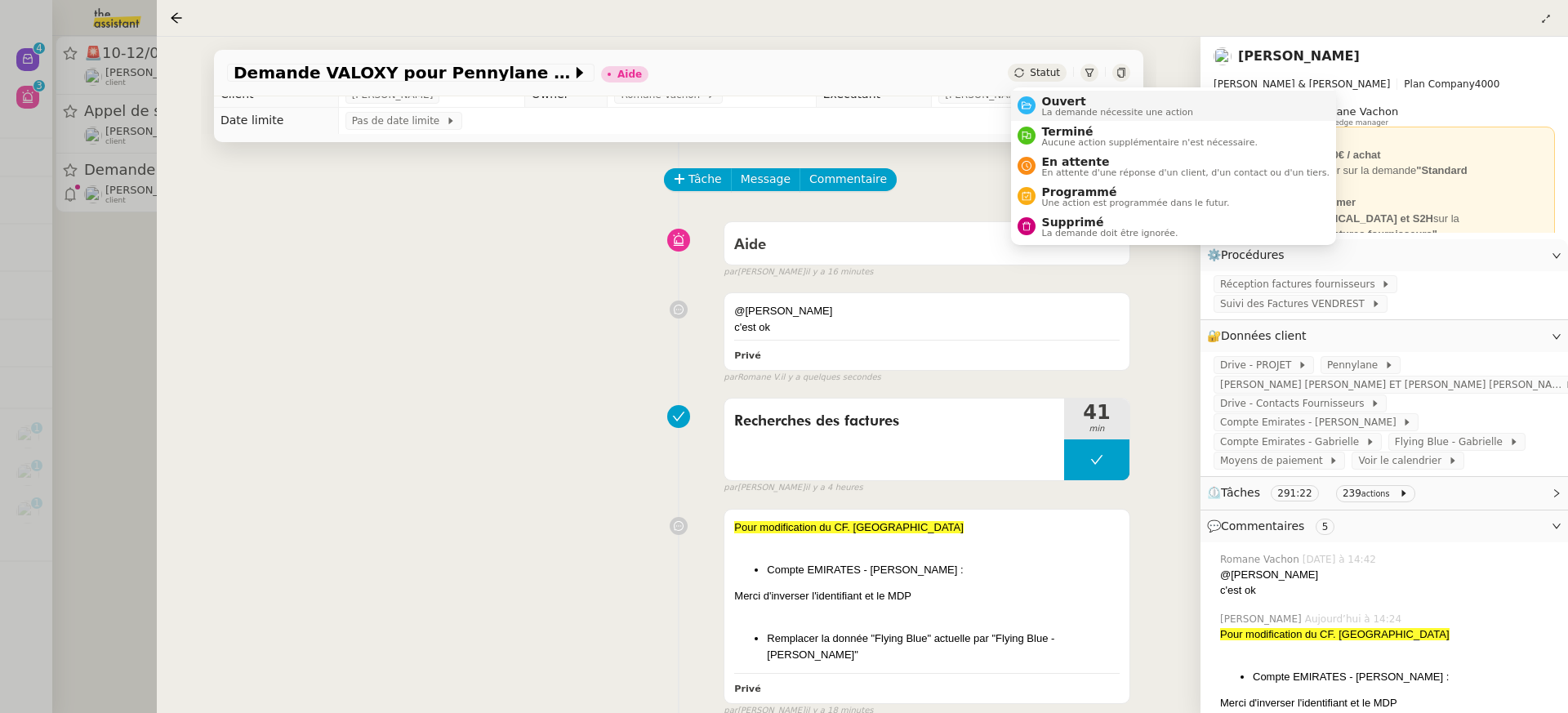
click at [1061, 92] on li "Ouvert La demande nécessite une action" at bounding box center [1173, 106] width 325 height 31
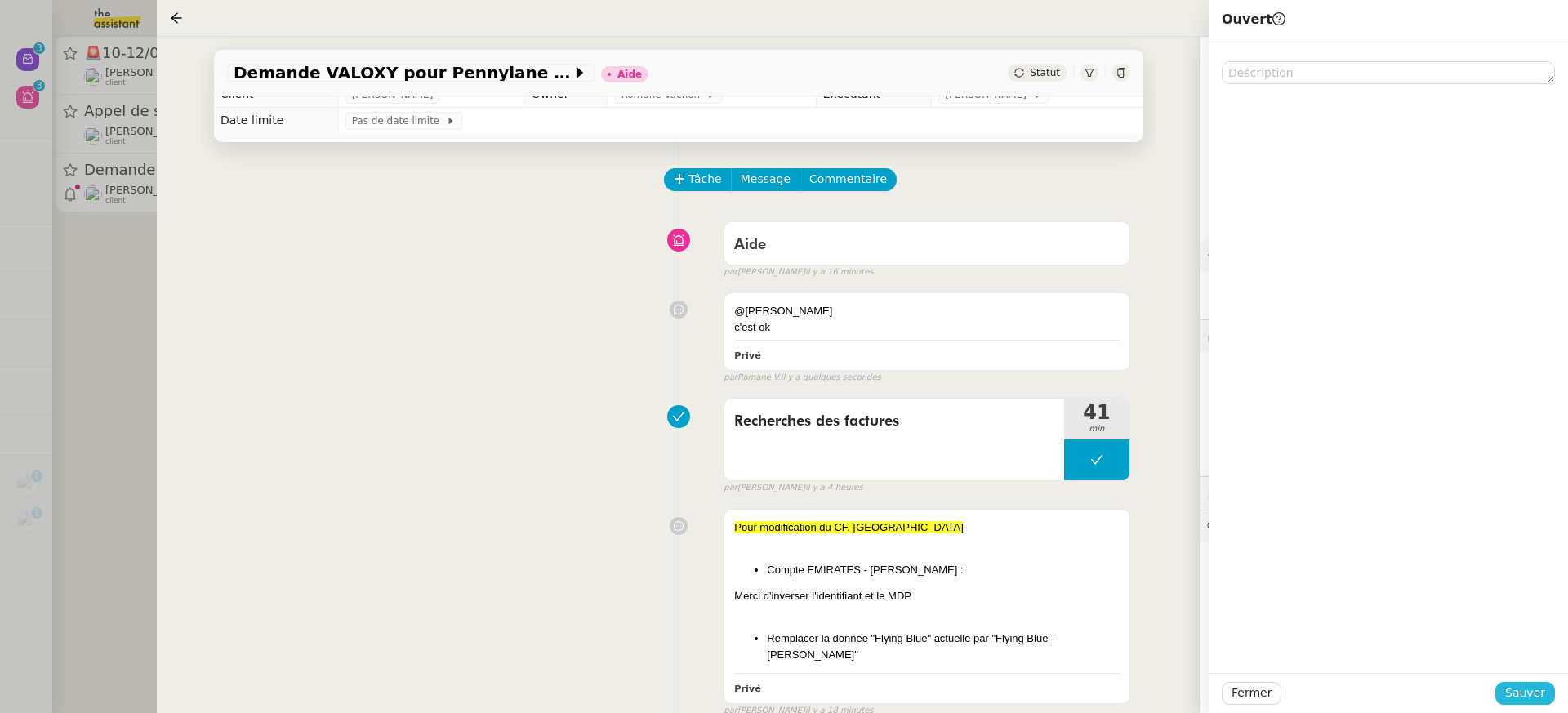
click at [1531, 689] on span "Sauver" at bounding box center [1525, 693] width 40 height 19
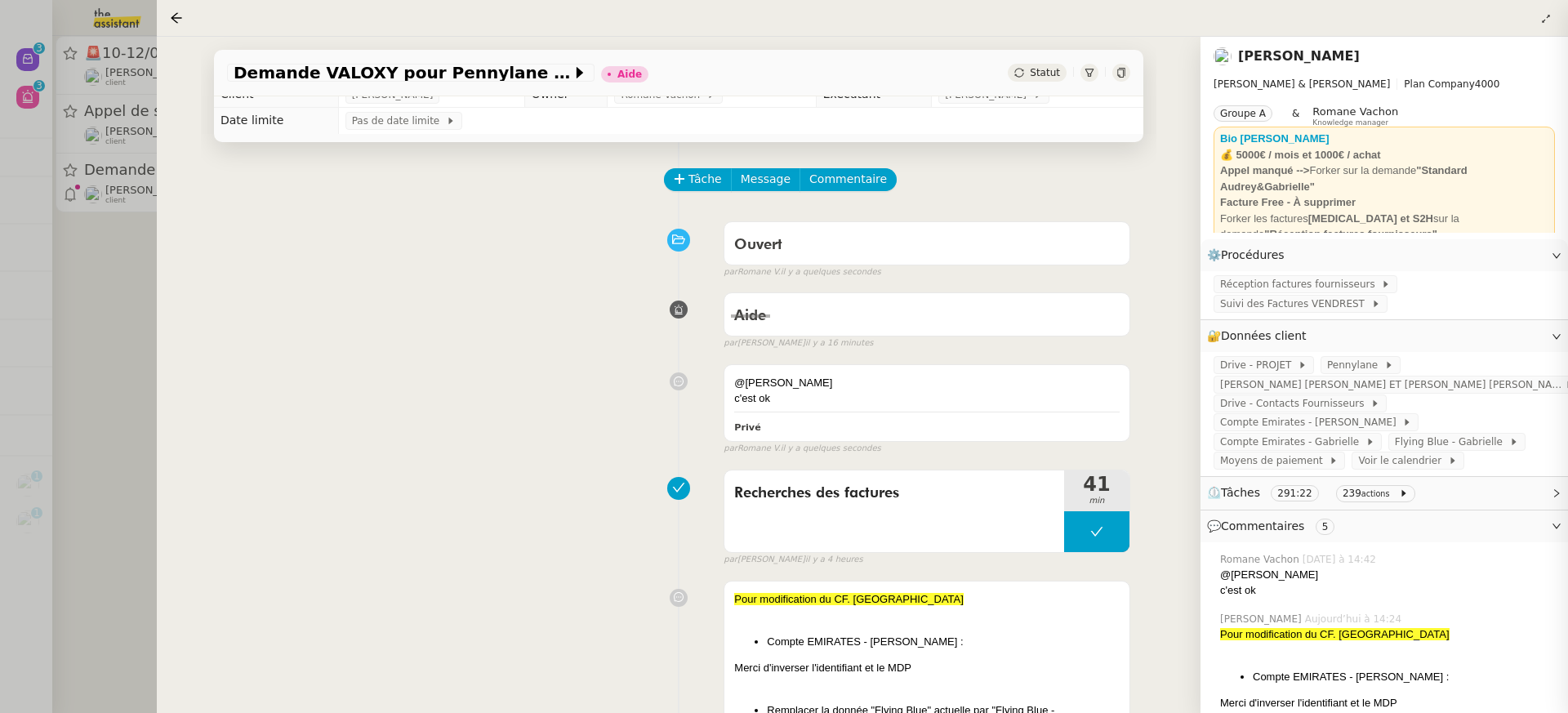
click at [103, 140] on div at bounding box center [784, 356] width 1568 height 713
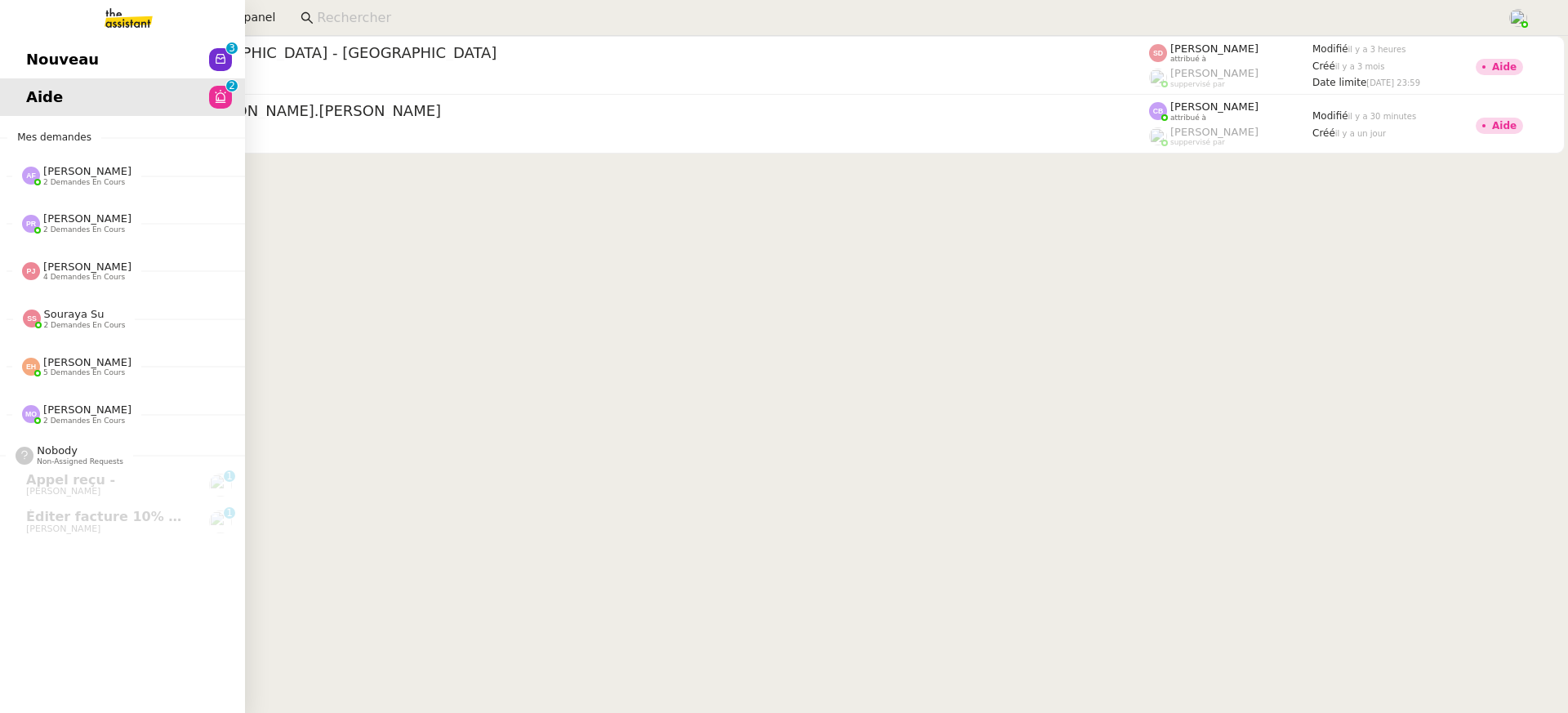
click at [47, 50] on span "Nouveau" at bounding box center [62, 59] width 72 height 24
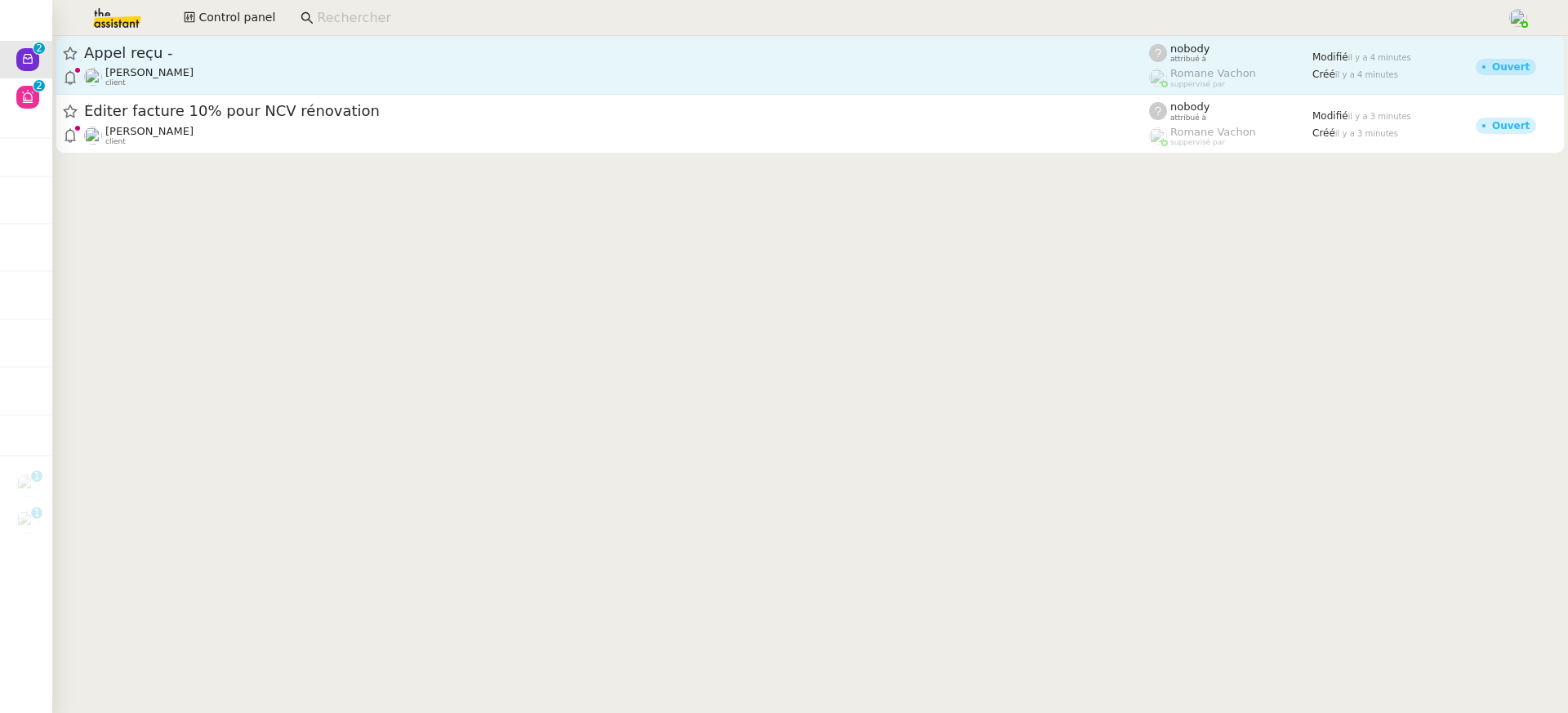
click at [496, 65] on div "Appel reçu - Gabrielle Tavernier client" at bounding box center [616, 65] width 1065 height 45
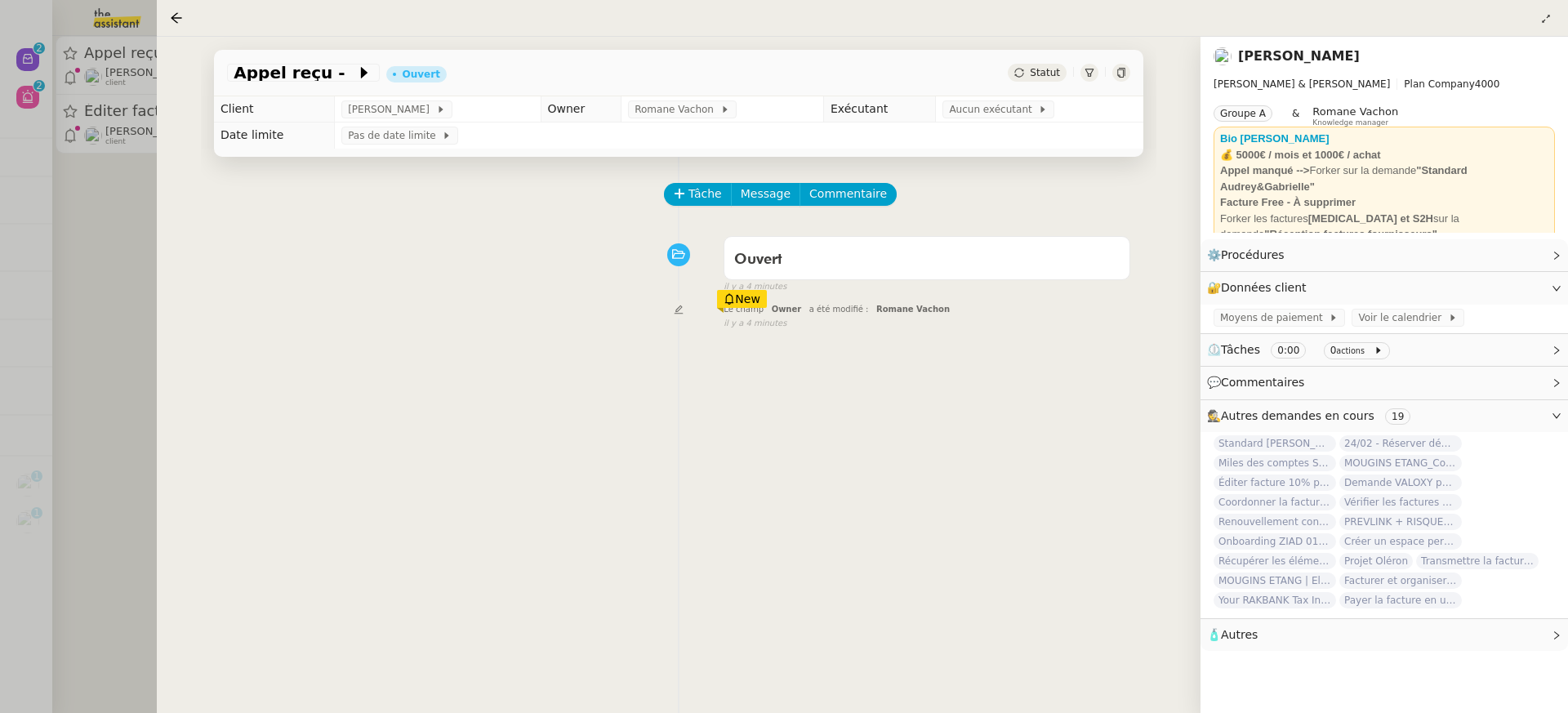
scroll to position [177, 0]
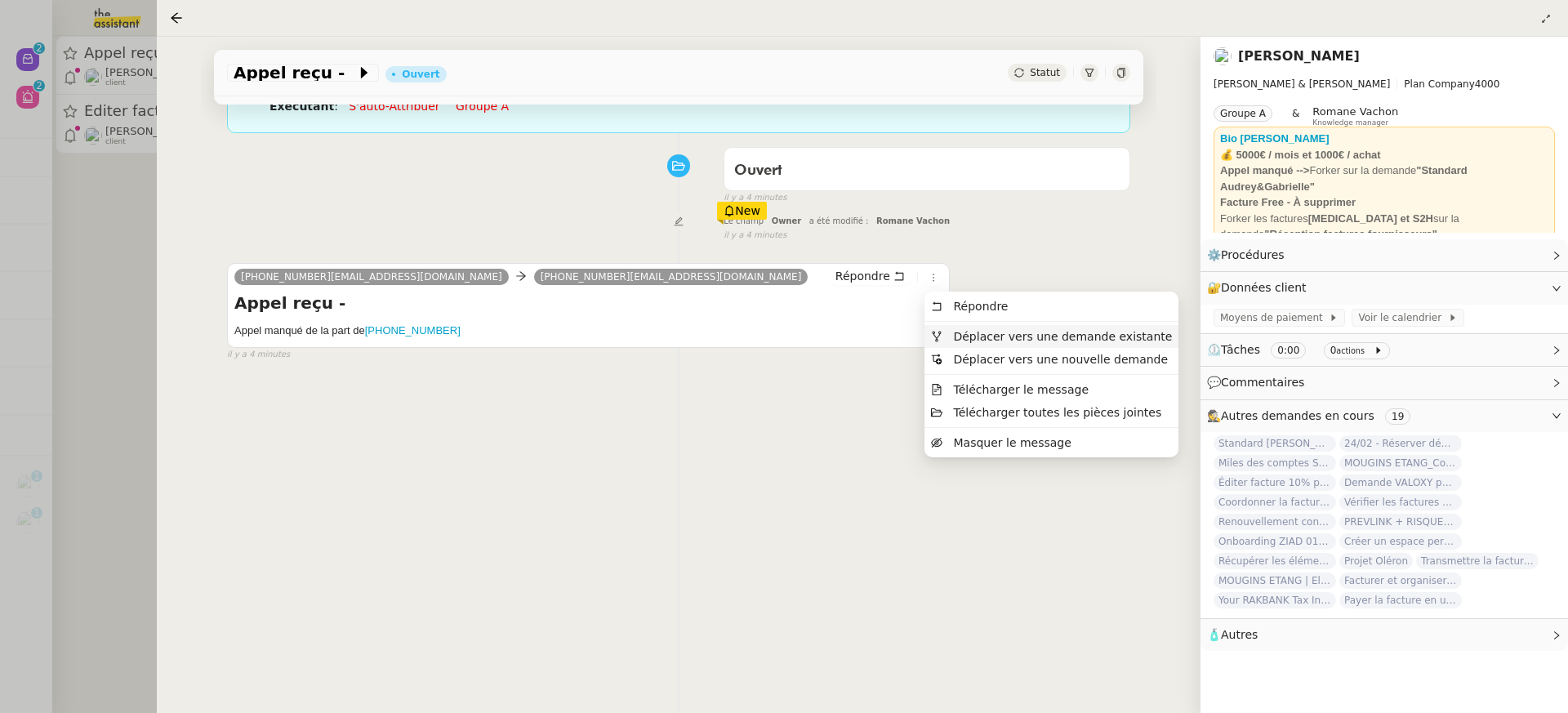
click at [968, 336] on span "Déplacer vers une demande existante" at bounding box center [1063, 336] width 219 height 13
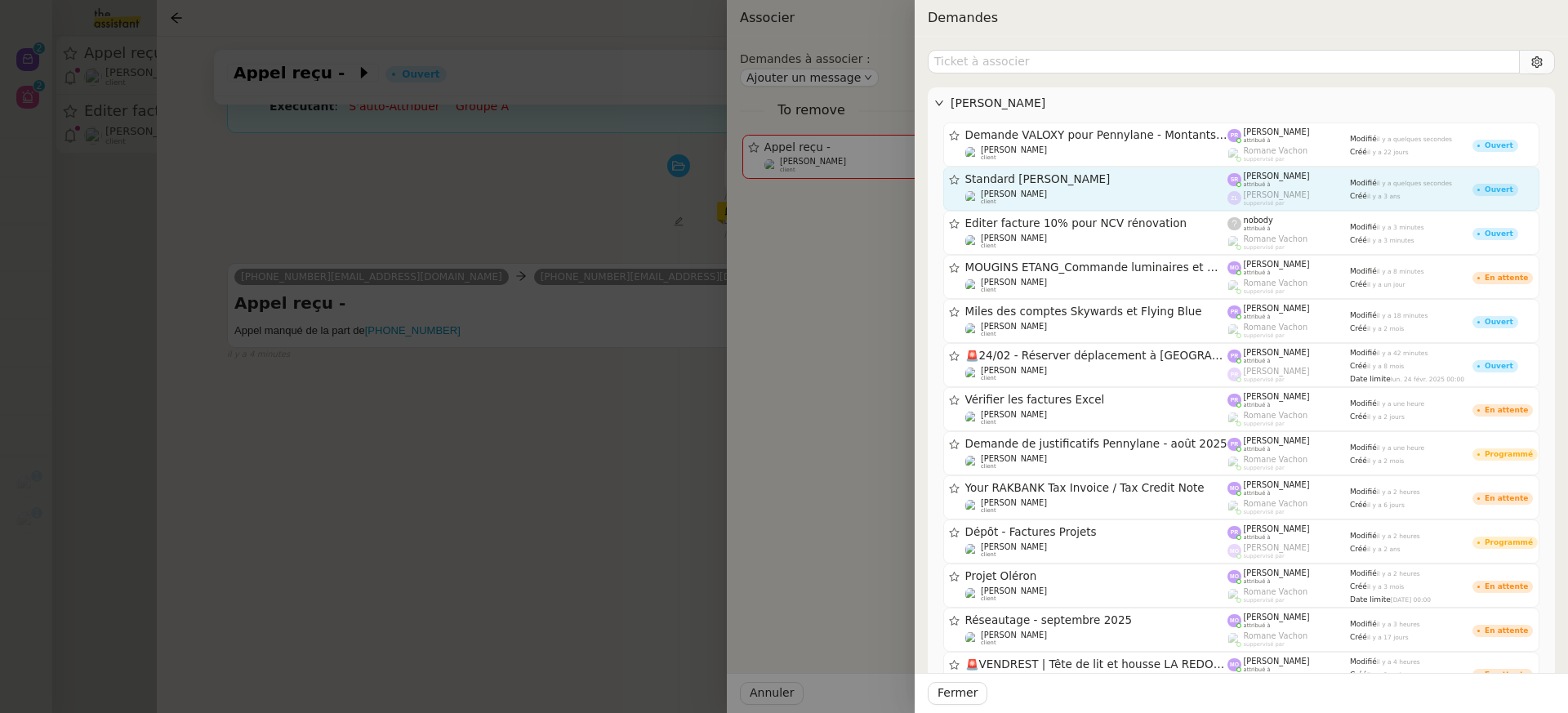
click at [1110, 202] on div "Gabrielle Tavernier client" at bounding box center [1097, 197] width 263 height 17
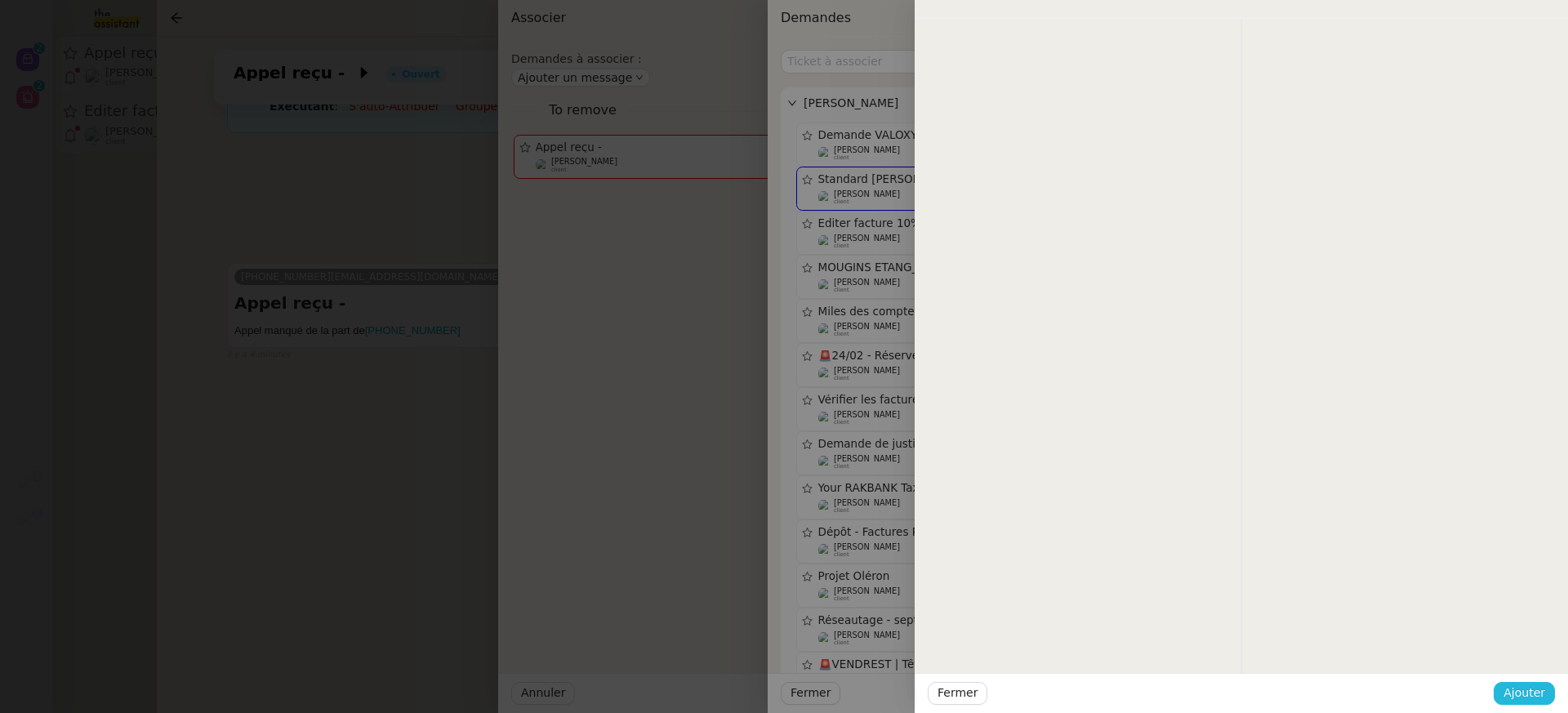
click at [1516, 684] on span "Ajouter" at bounding box center [1524, 693] width 42 height 19
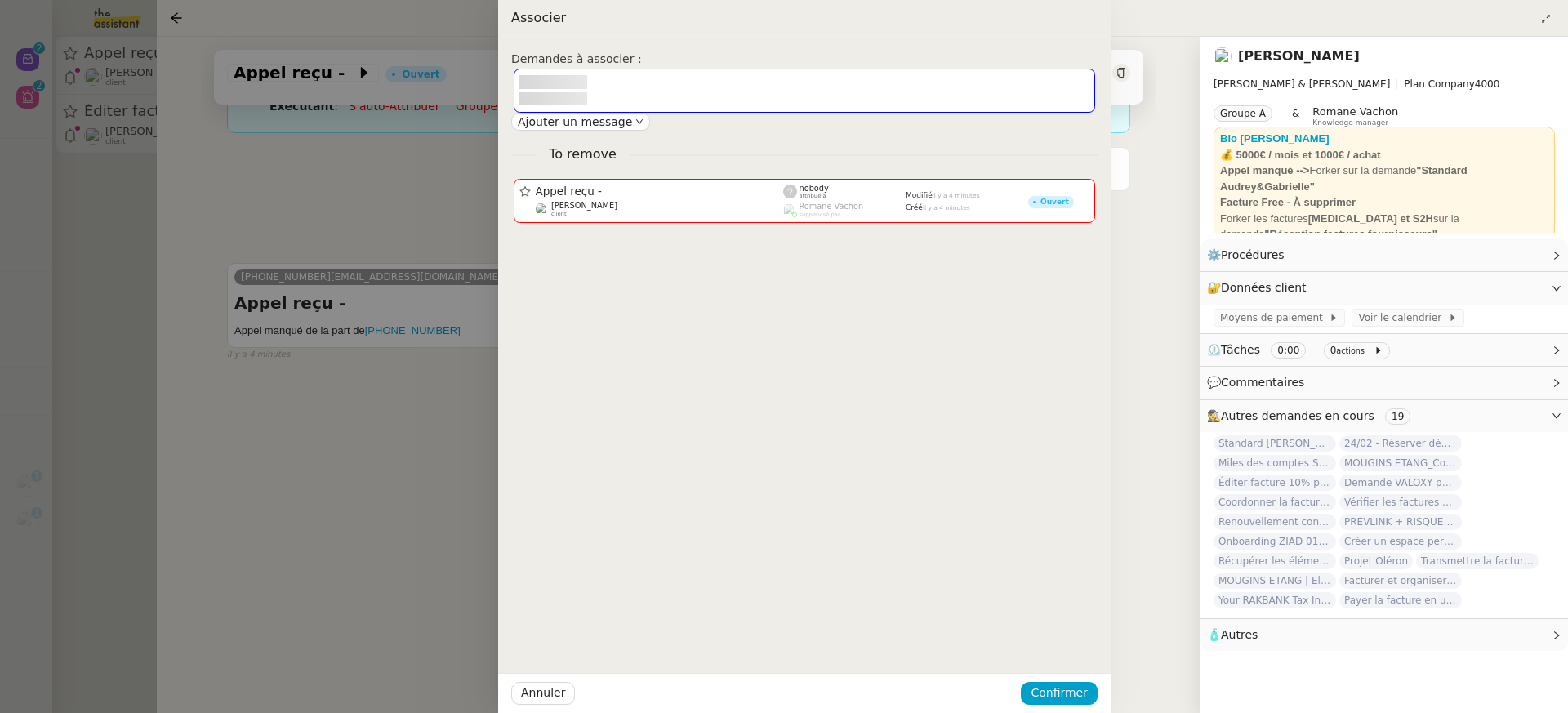
click at [1516, 684] on div at bounding box center [784, 356] width 1568 height 713
click at [1530, 701] on body "Nouveau 0 1 2 3 4 5 6 7 8 9 Aide 0 1 2 3 4 5 6 7 8 9 Mes demandes Anna Florent …" at bounding box center [784, 356] width 1568 height 713
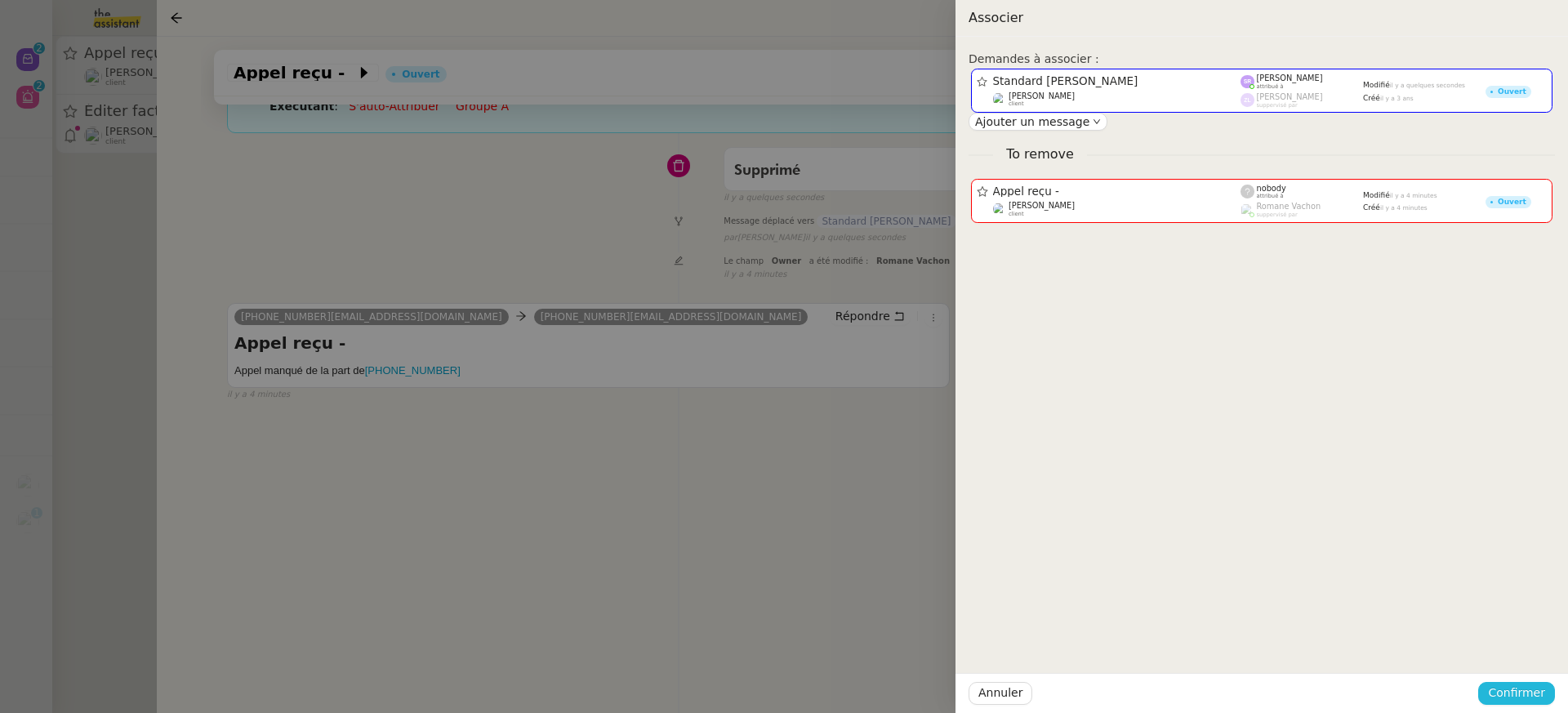
click at [1530, 699] on span "Confirmer" at bounding box center [1516, 693] width 57 height 19
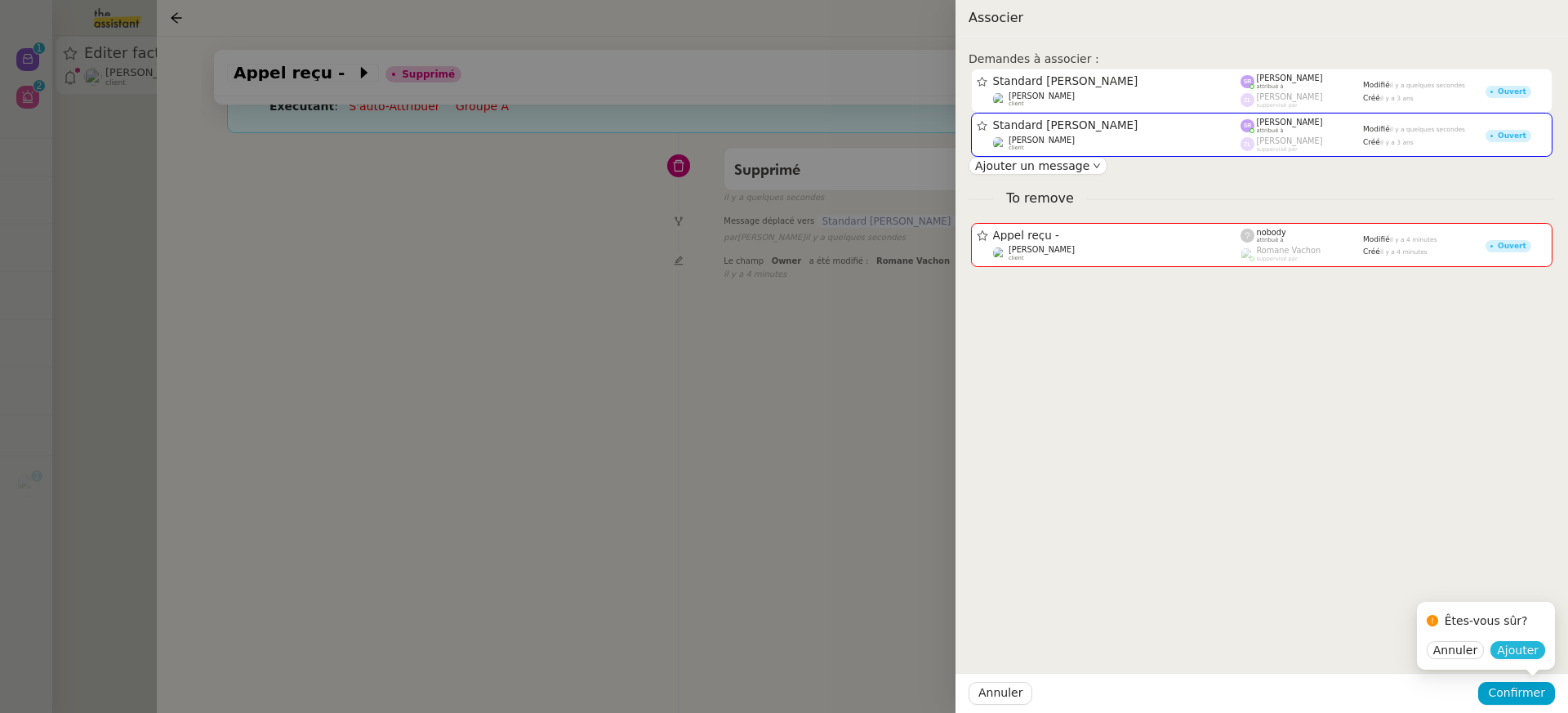
click at [1527, 648] on span "Ajouter" at bounding box center [1518, 649] width 42 height 17
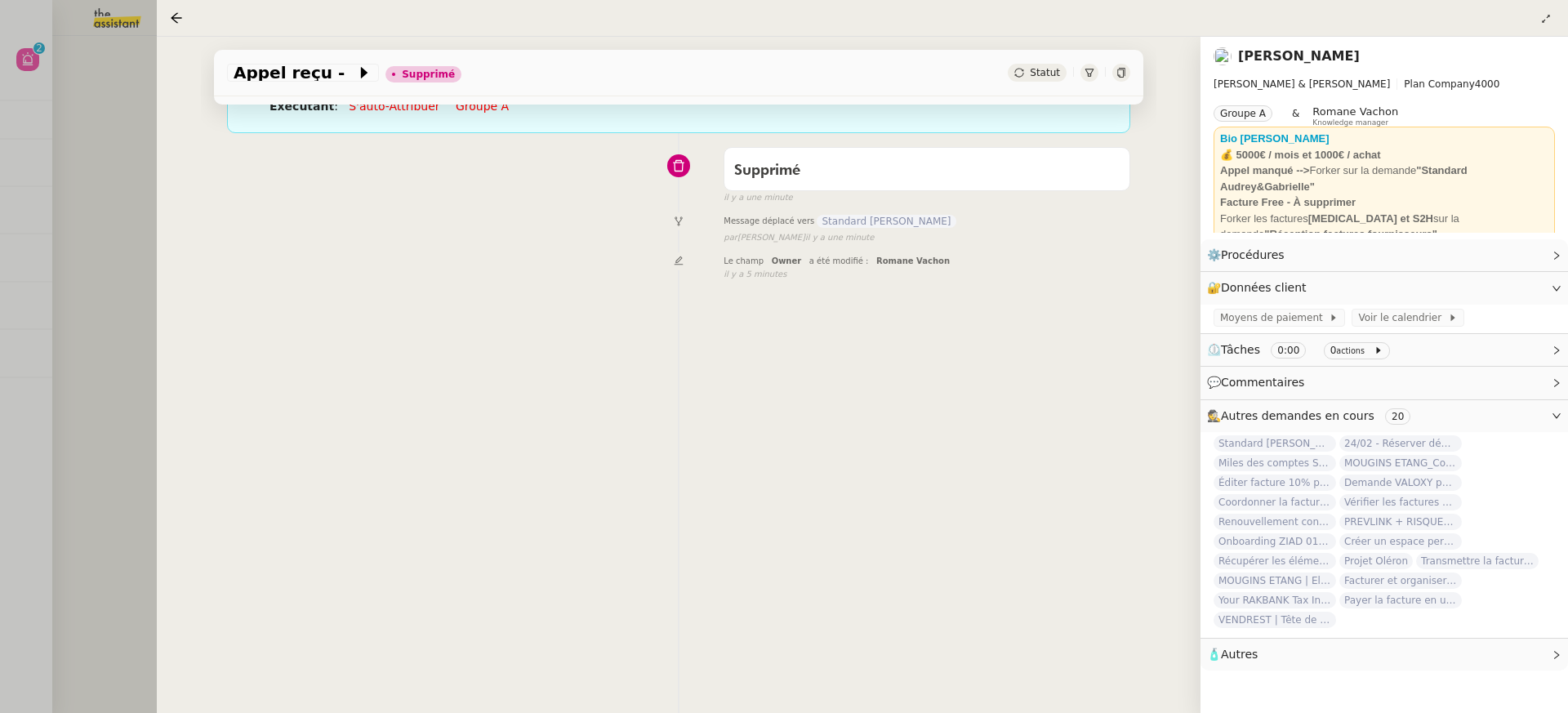
click at [120, 110] on div at bounding box center [784, 356] width 1568 height 713
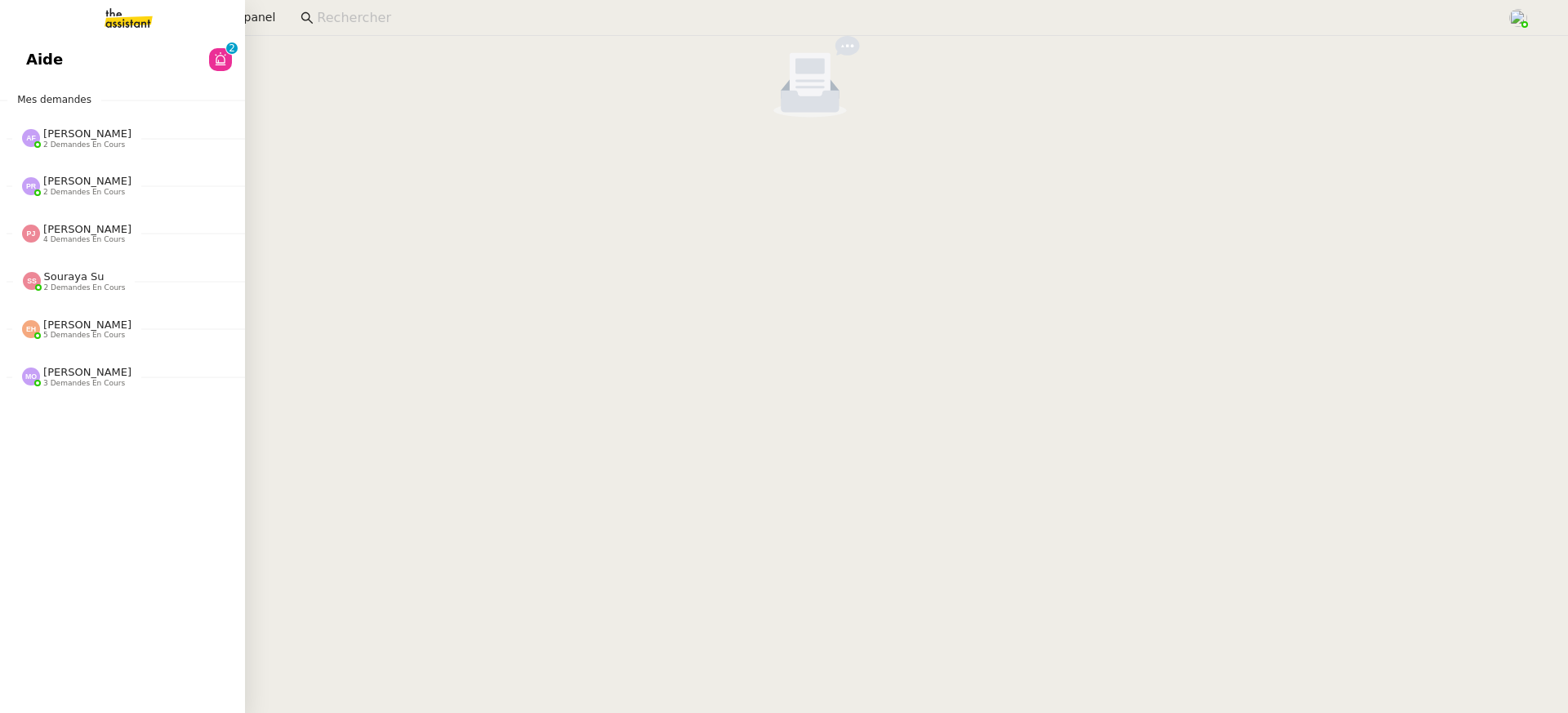
click at [36, 62] on link "Aide 0 1 2 3 4 5 6 7 8 9" at bounding box center [122, 59] width 245 height 38
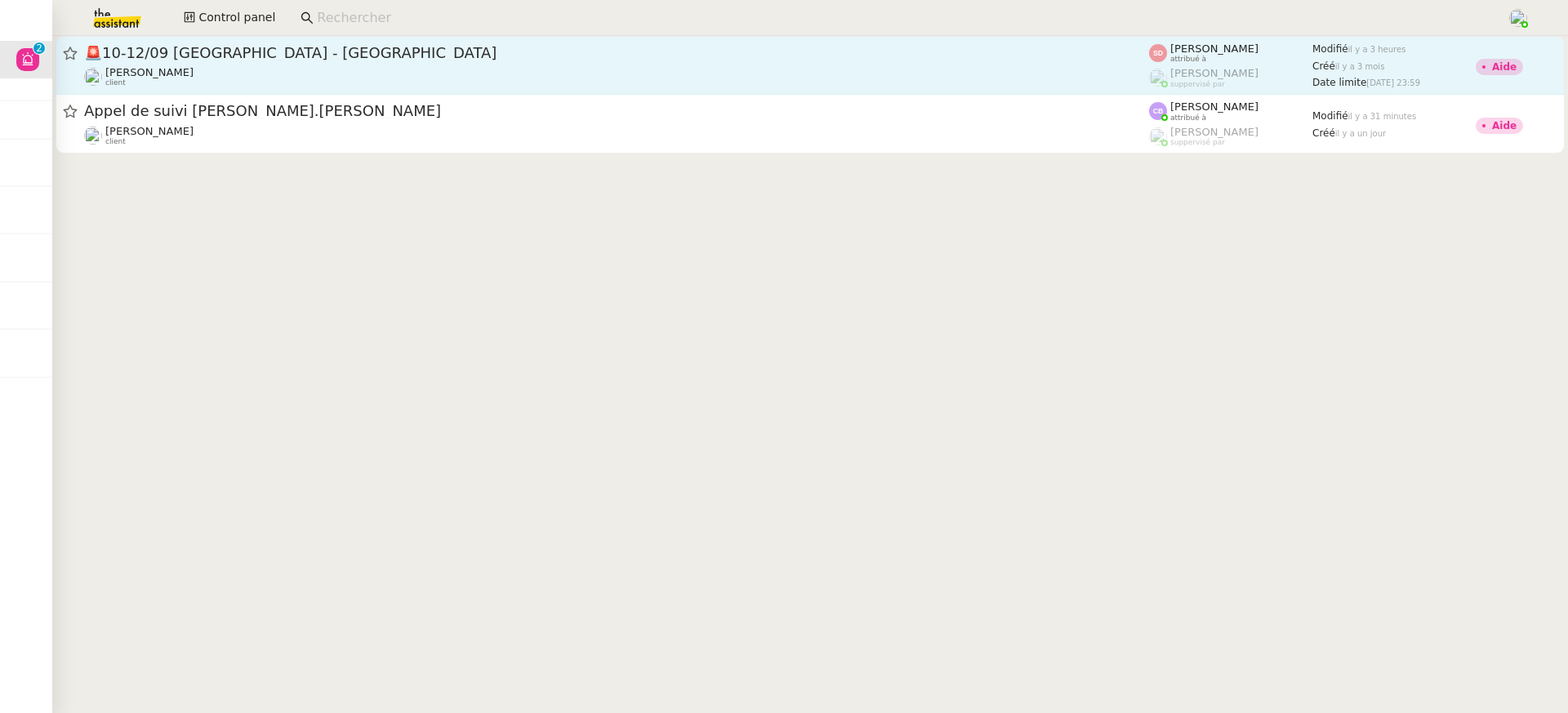
click at [258, 72] on div "Lydie Laulon client" at bounding box center [616, 77] width 1065 height 21
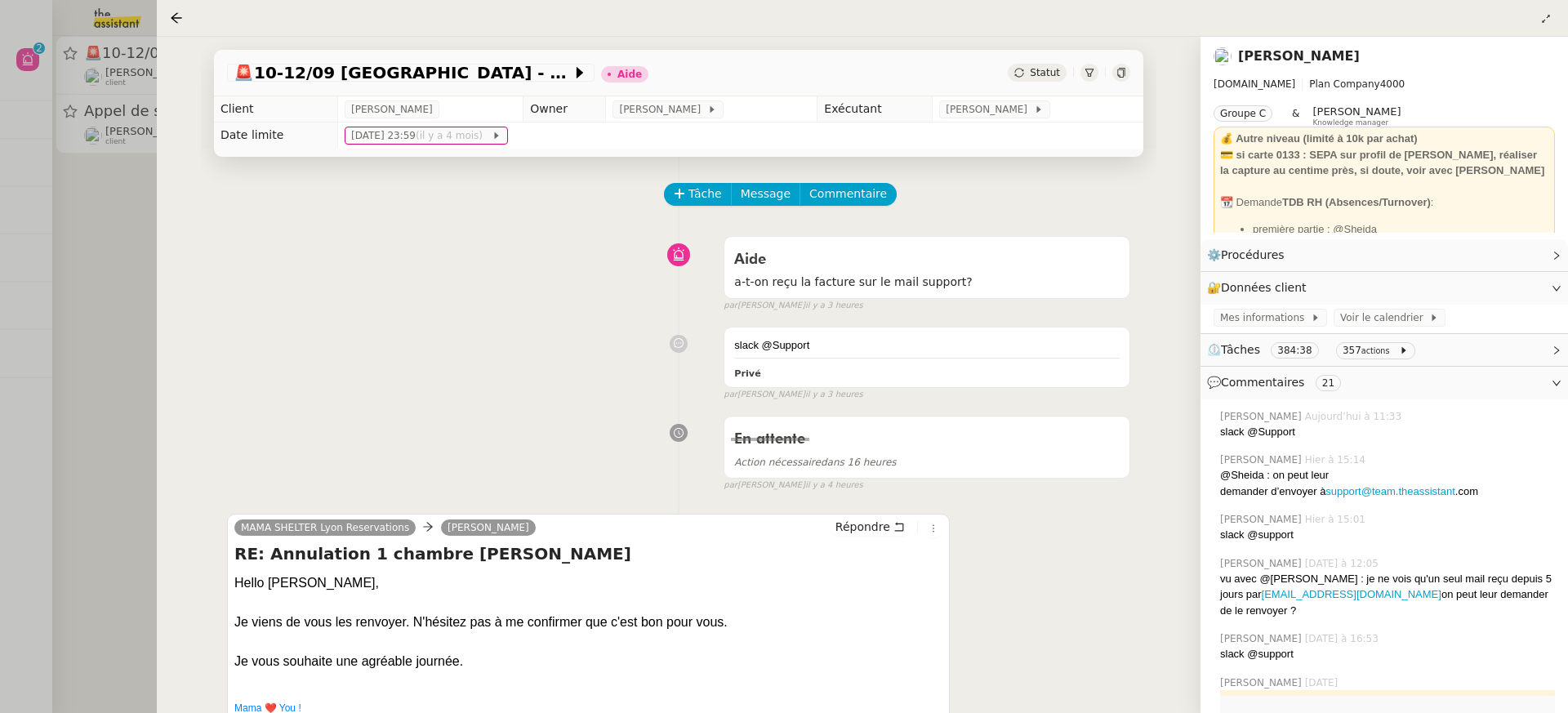
click at [117, 189] on div at bounding box center [784, 356] width 1568 height 713
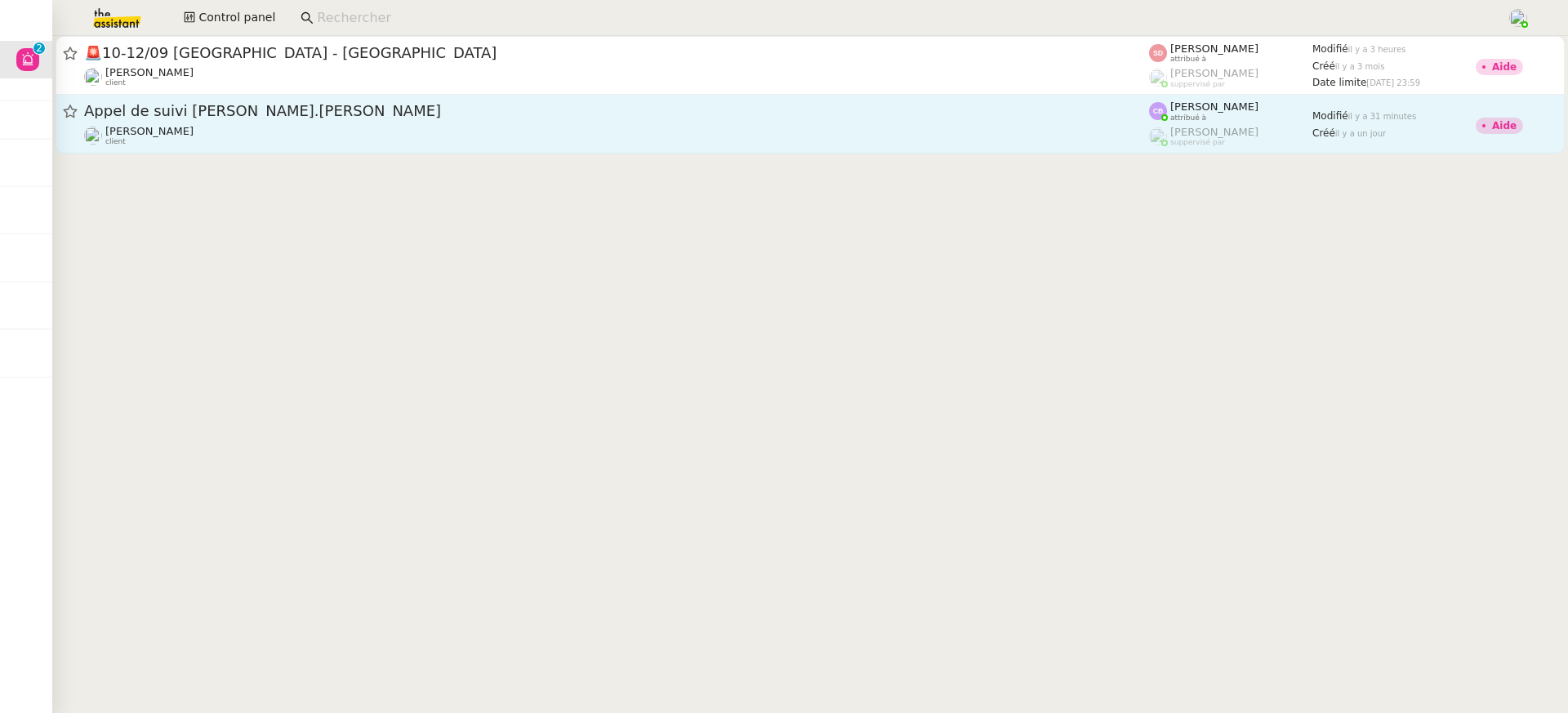
click at [156, 116] on span "Appel de suivi [PERSON_NAME].[PERSON_NAME]" at bounding box center [616, 111] width 1065 height 15
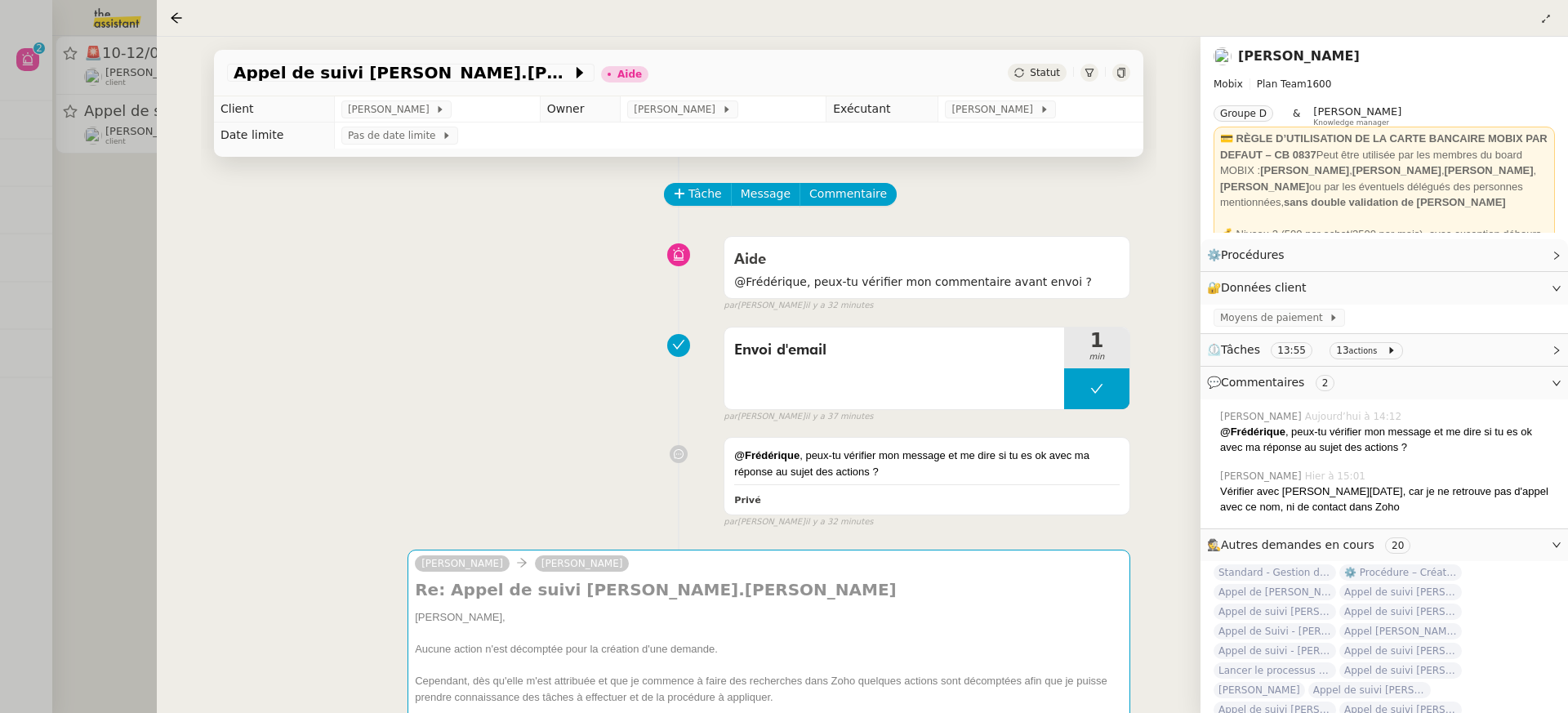
click at [18, 96] on div at bounding box center [784, 356] width 1568 height 713
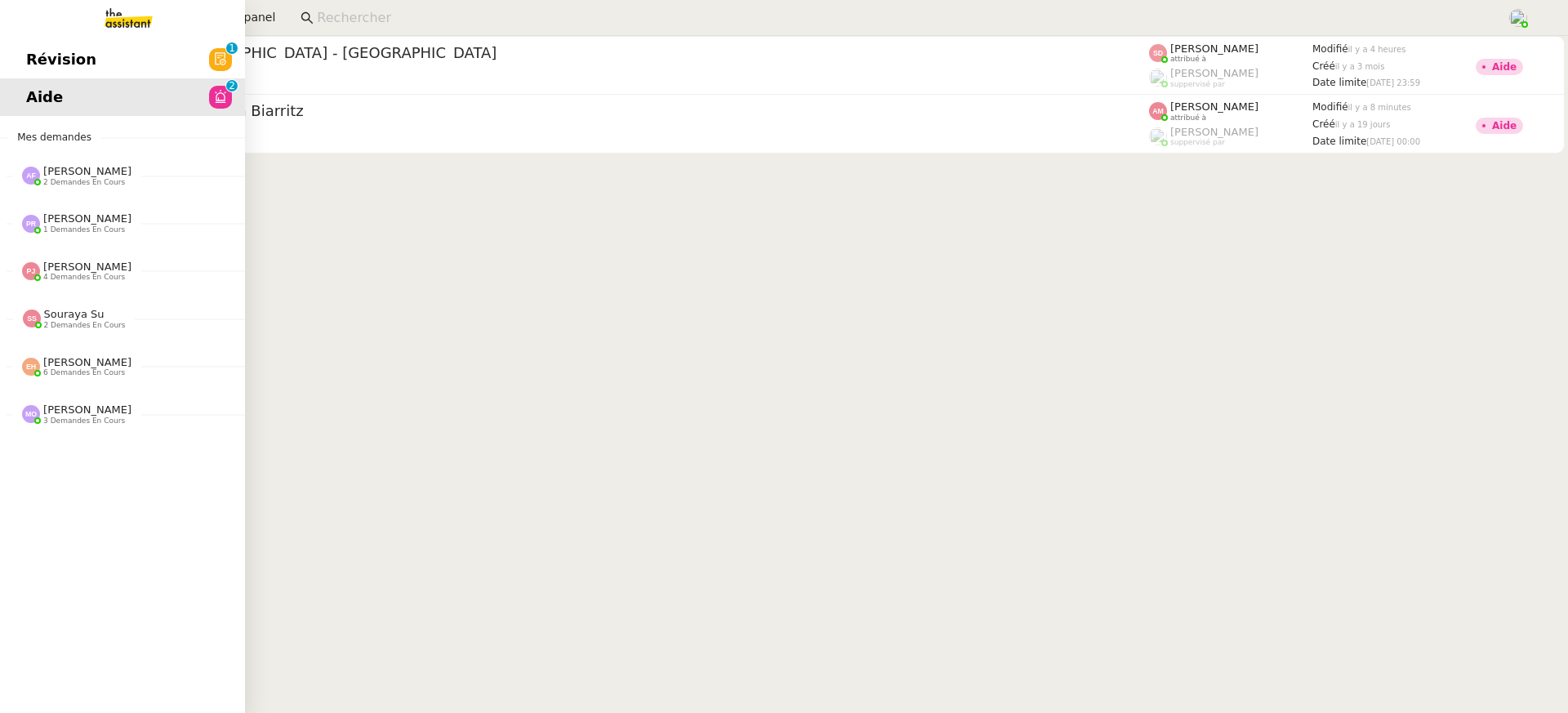
click at [39, 58] on span "Révision" at bounding box center [61, 59] width 70 height 24
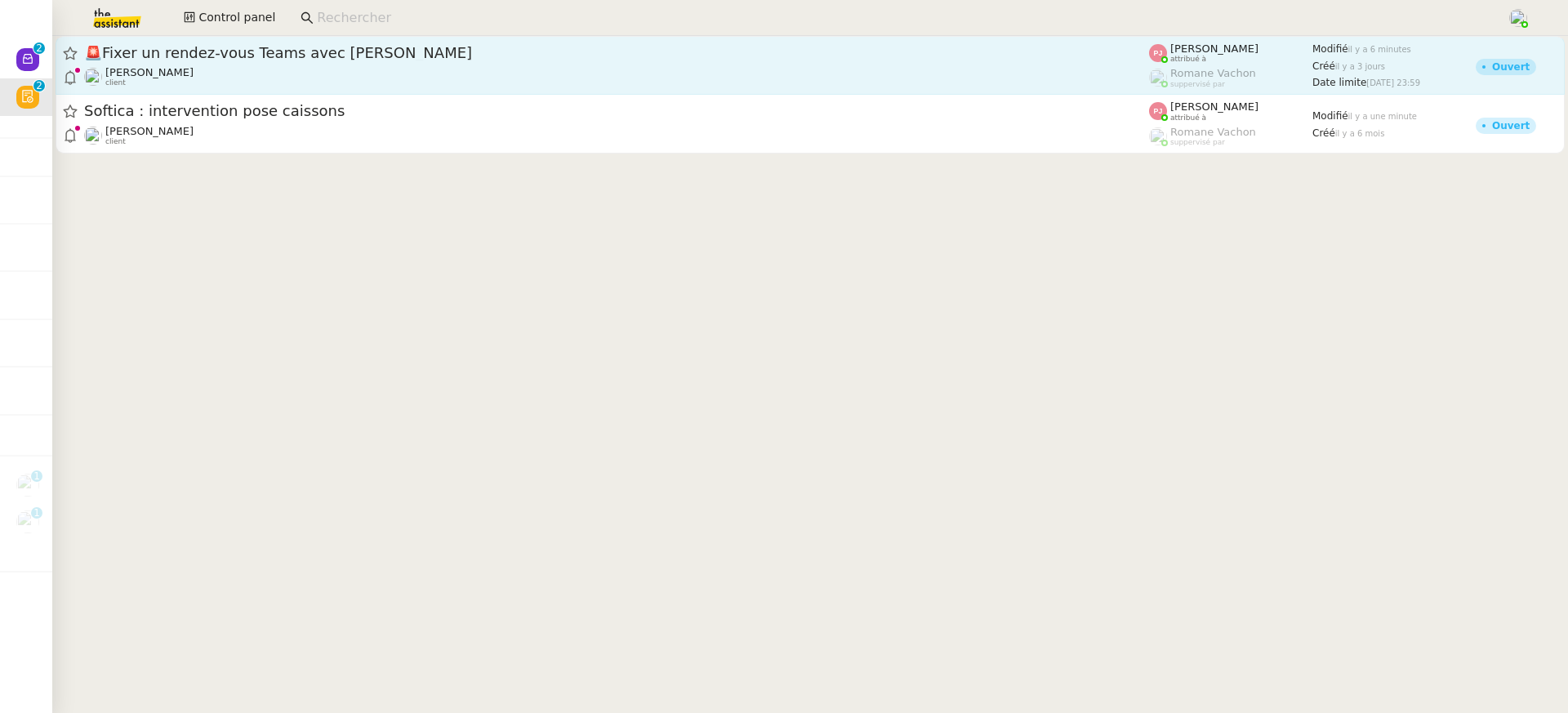
click at [380, 83] on div "[PERSON_NAME] client" at bounding box center [616, 77] width 1065 height 21
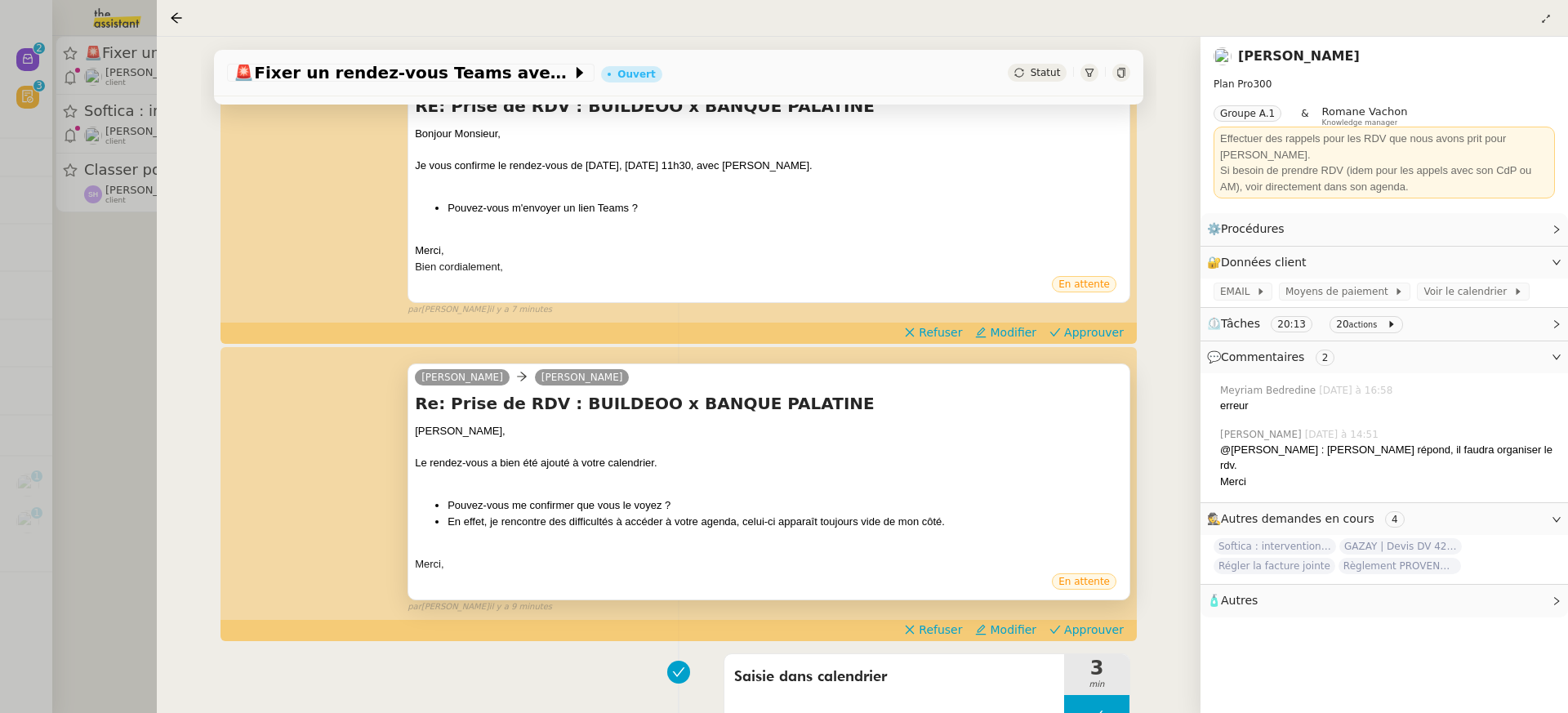
scroll to position [298, 0]
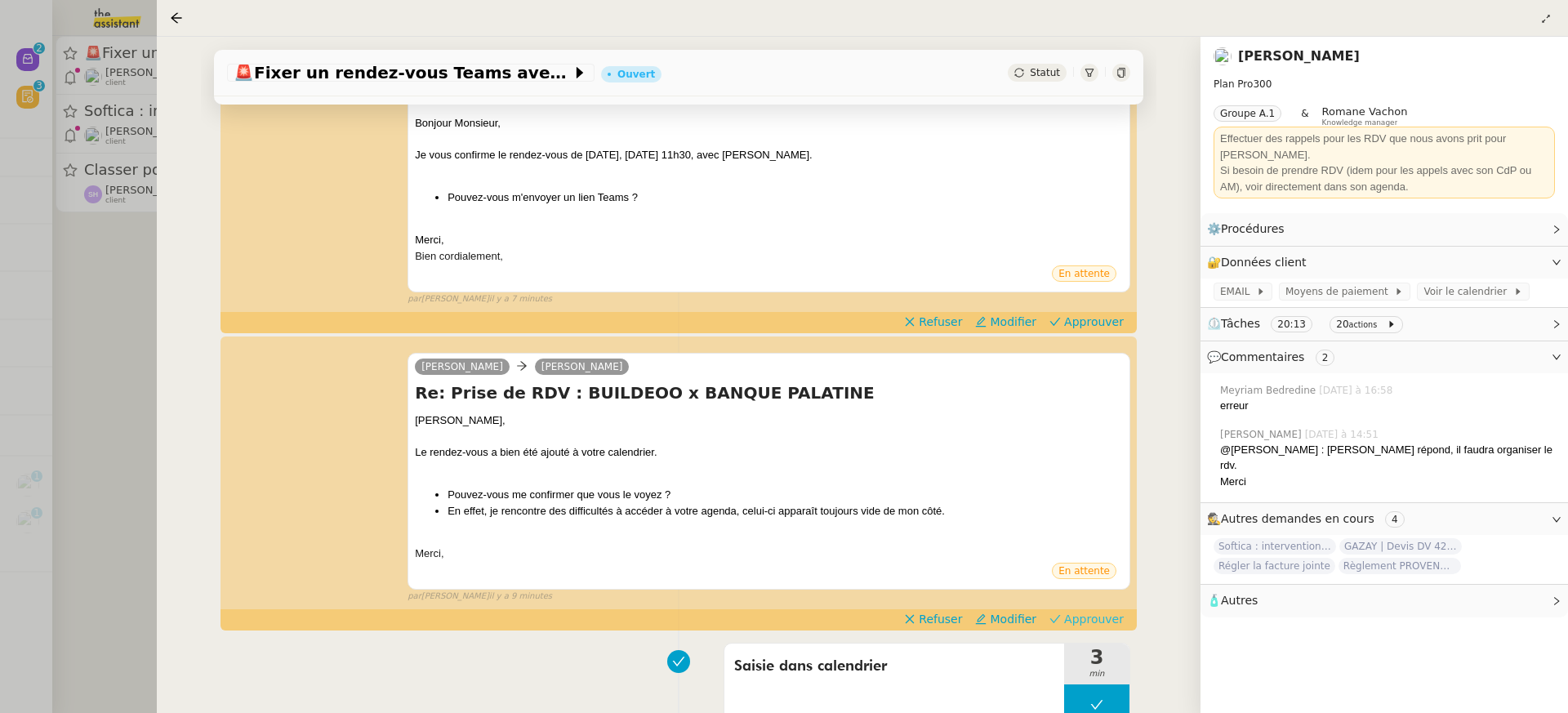
click at [1118, 622] on span "Approuver" at bounding box center [1094, 619] width 59 height 17
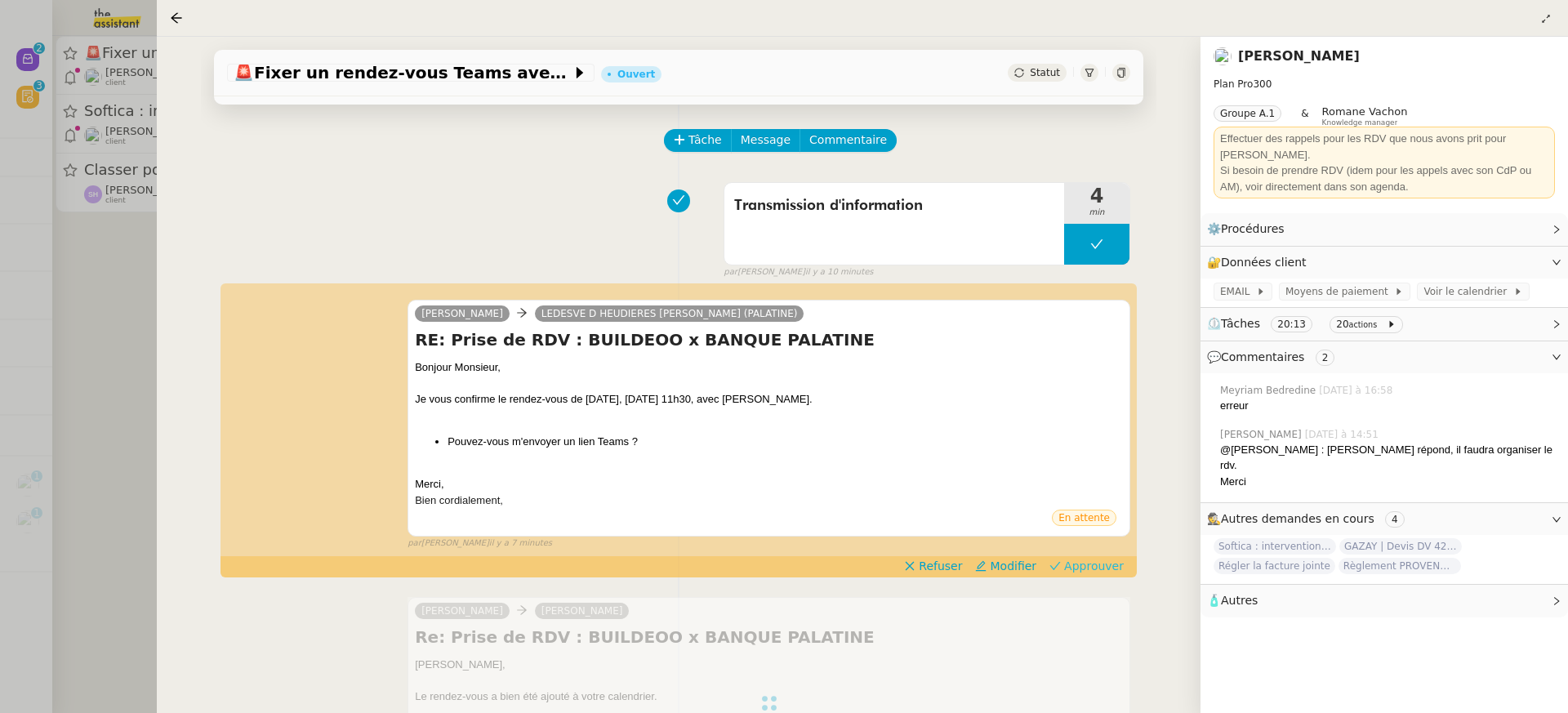
click at [1109, 566] on span "Approuver" at bounding box center [1094, 566] width 59 height 17
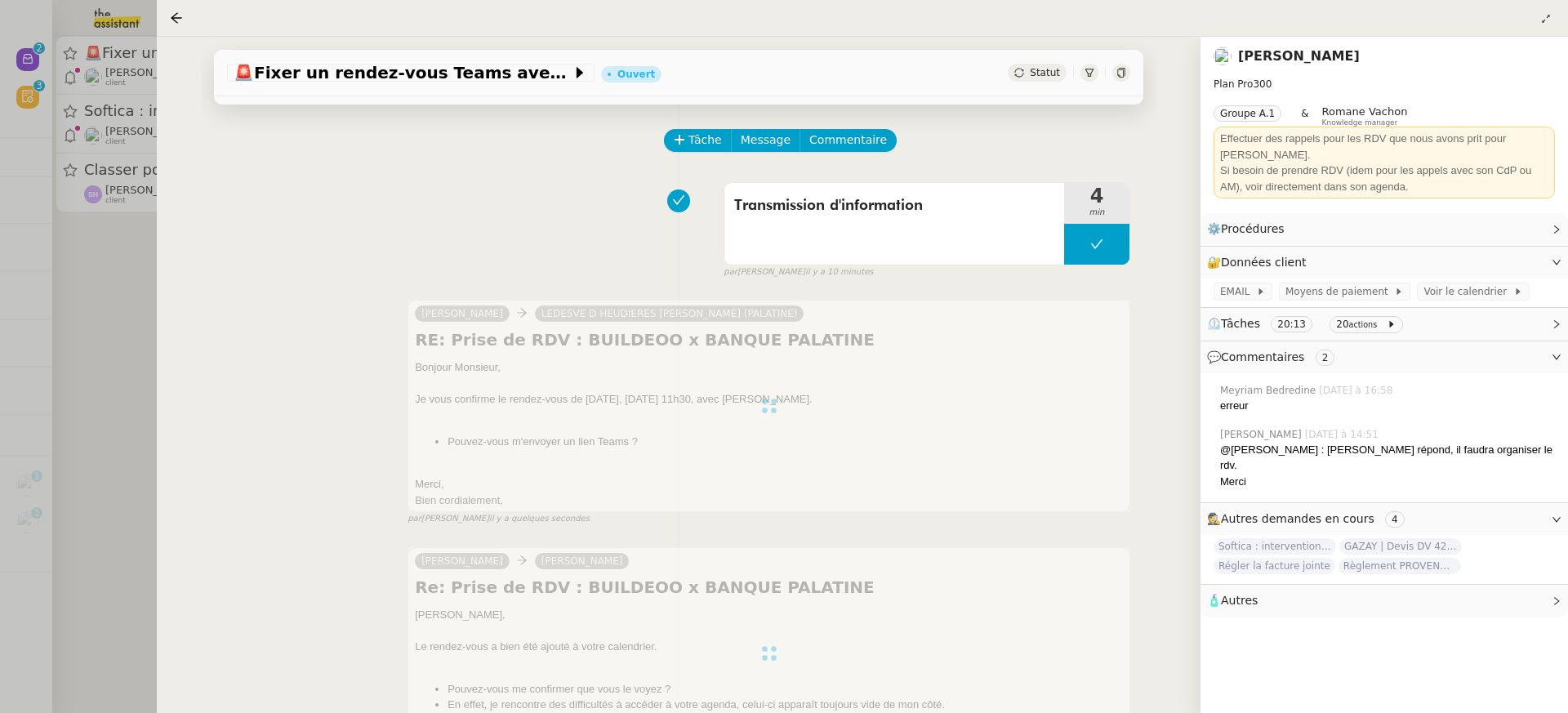
click at [138, 150] on div at bounding box center [784, 356] width 1568 height 713
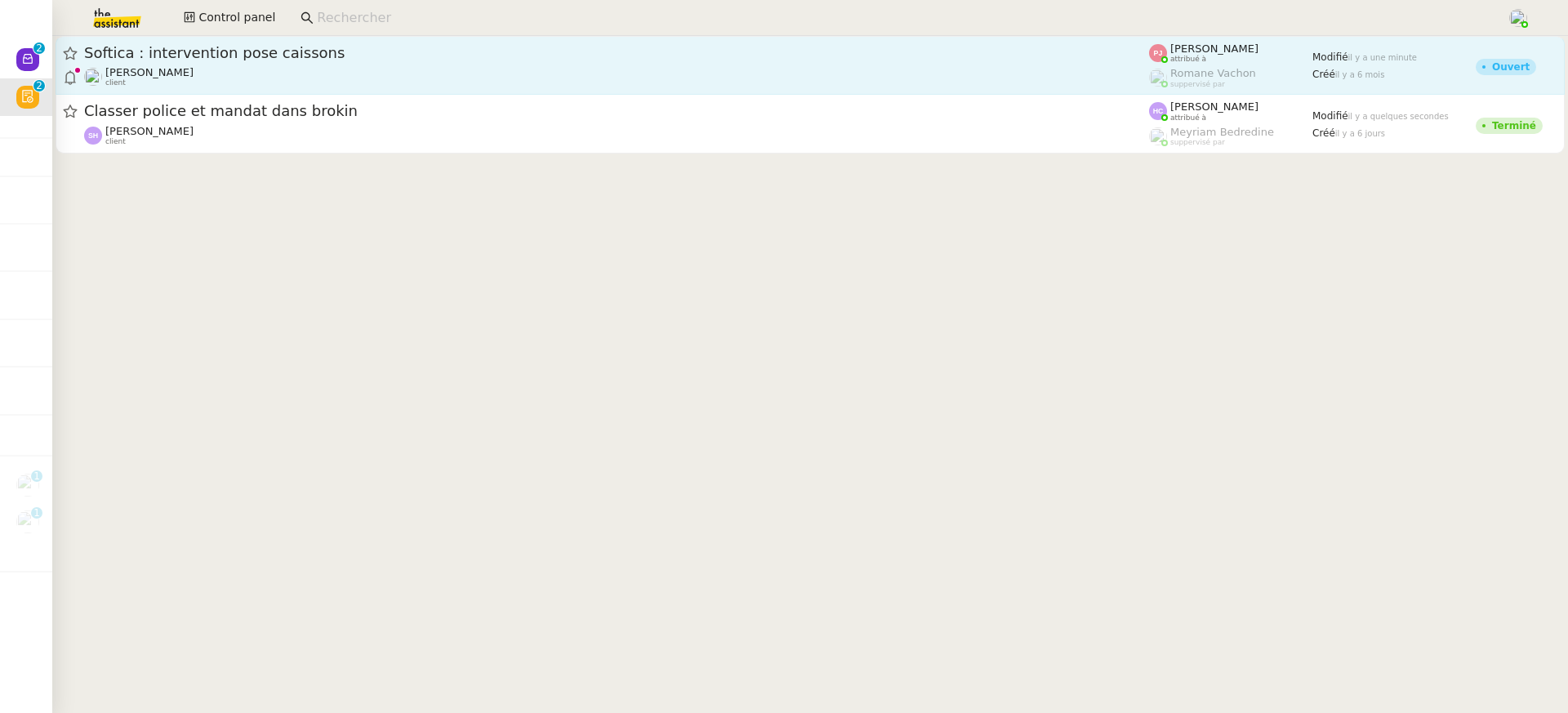
click at [215, 65] on div "Softica : intervention pose caissons Gilbert AVAKIAN client" at bounding box center [616, 65] width 1065 height 45
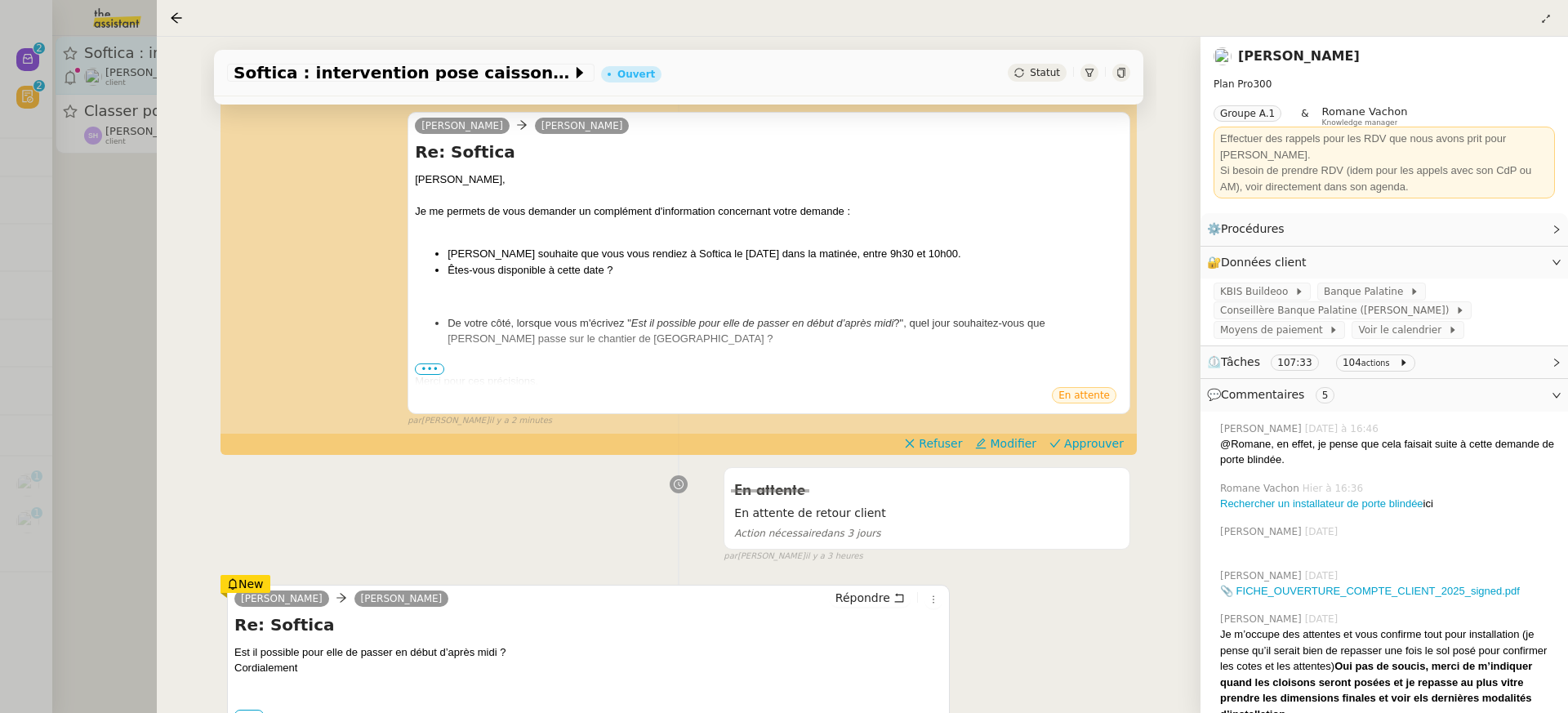
scroll to position [243, 0]
click at [1118, 448] on span "Approuver" at bounding box center [1094, 442] width 59 height 17
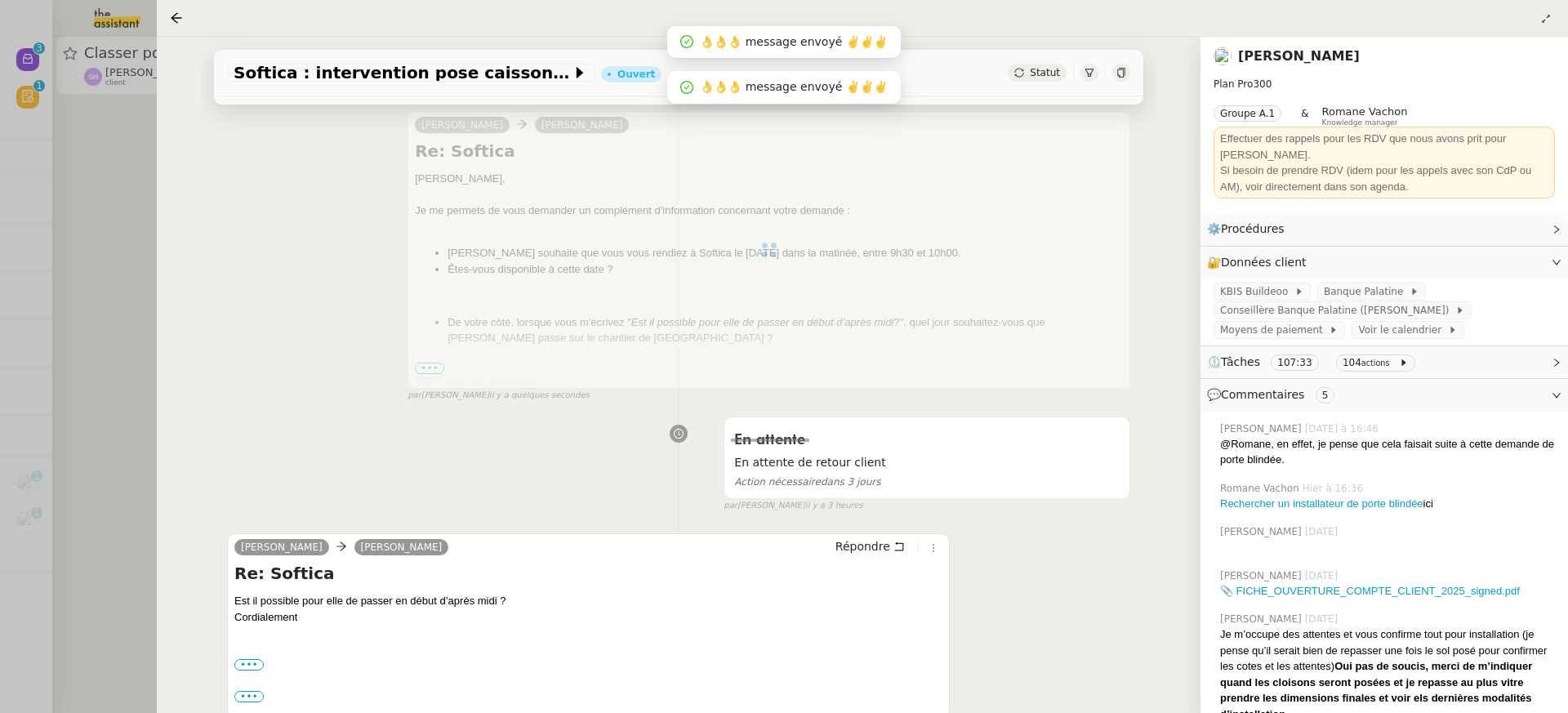
click at [164, 182] on div "Softica : intervention pose caissons Ouvert Statut Client Gilbert AVAKIAN Owner…" at bounding box center [679, 374] width 1044 height 676
click at [80, 88] on div at bounding box center [784, 356] width 1568 height 713
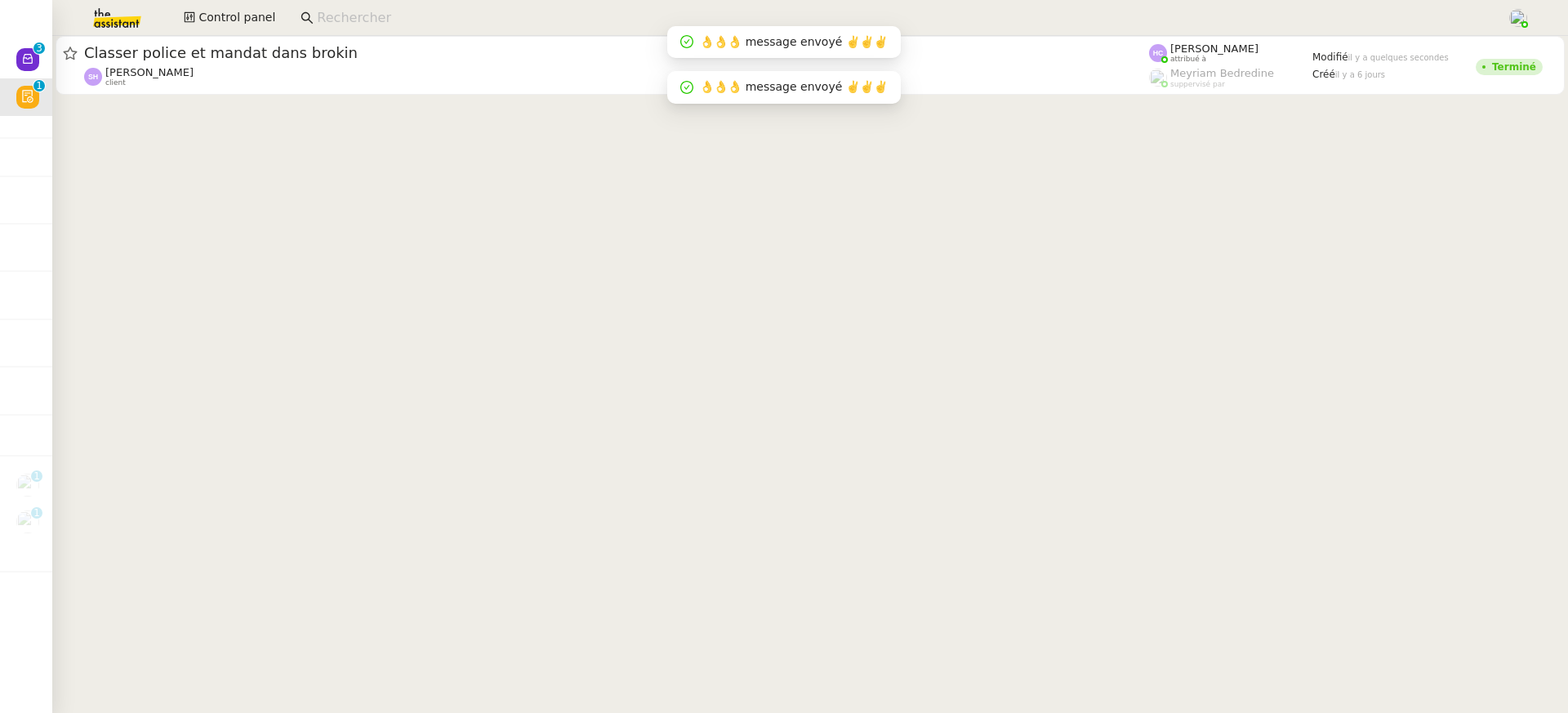
click at [24, 57] on div at bounding box center [784, 356] width 1568 height 713
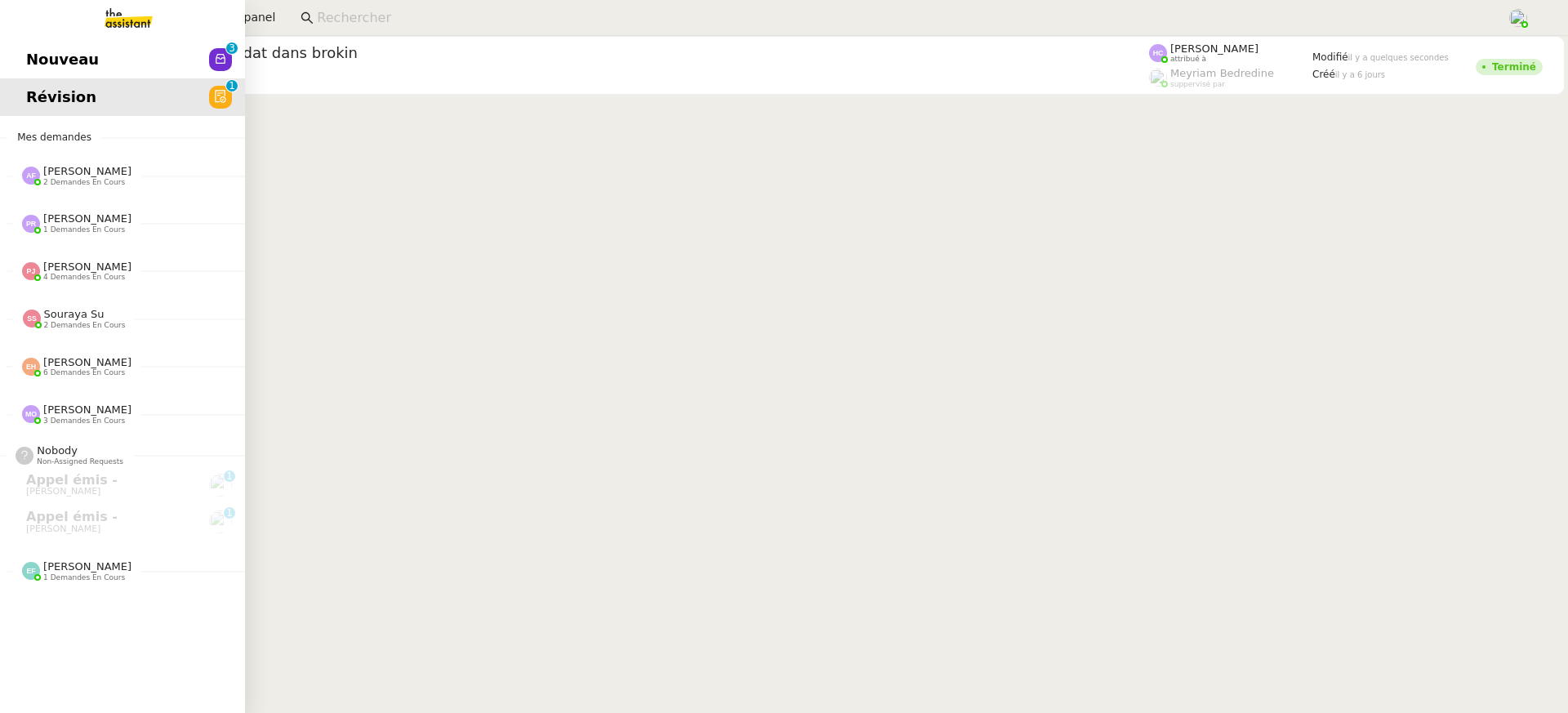
click at [55, 61] on span "Nouveau" at bounding box center [62, 59] width 72 height 24
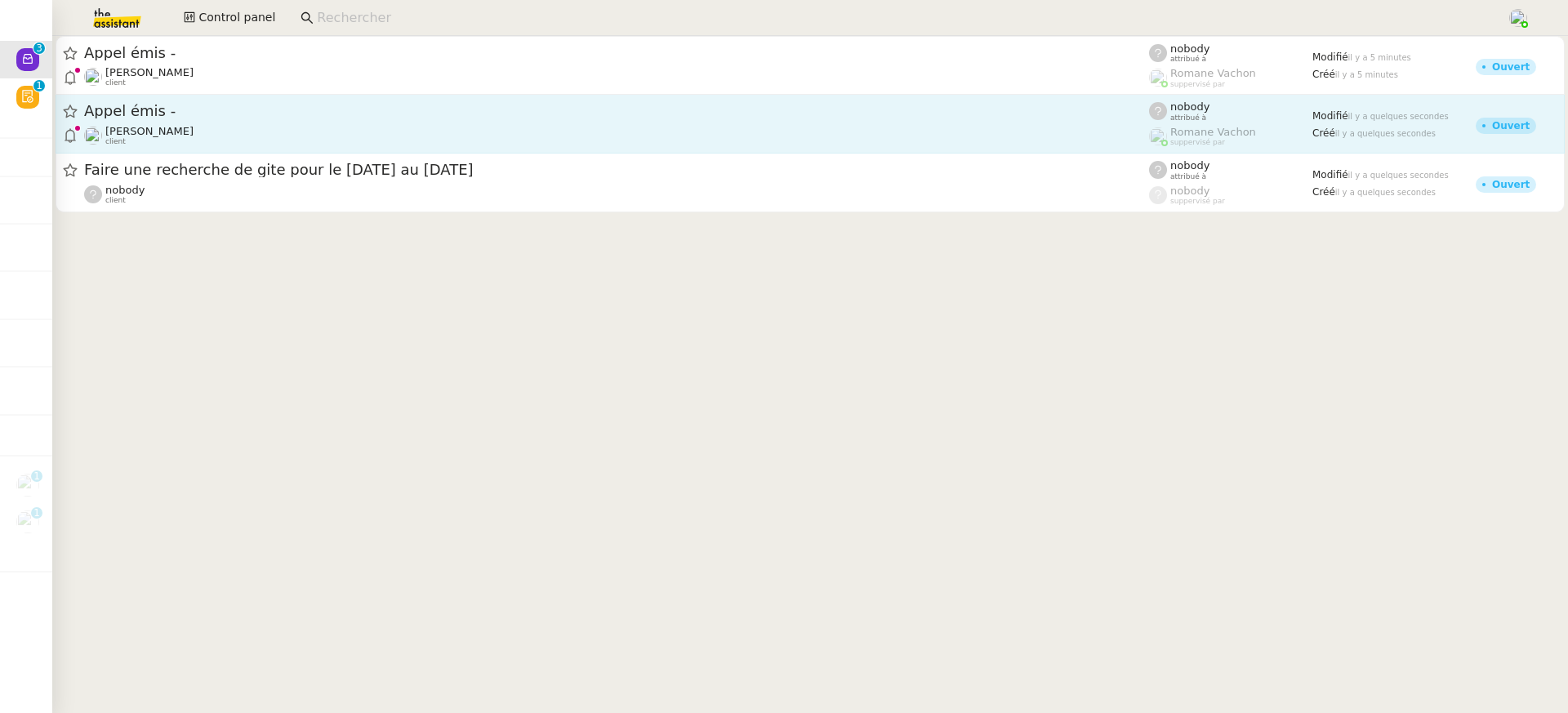
click at [657, 119] on div "Appel émis -" at bounding box center [616, 111] width 1065 height 20
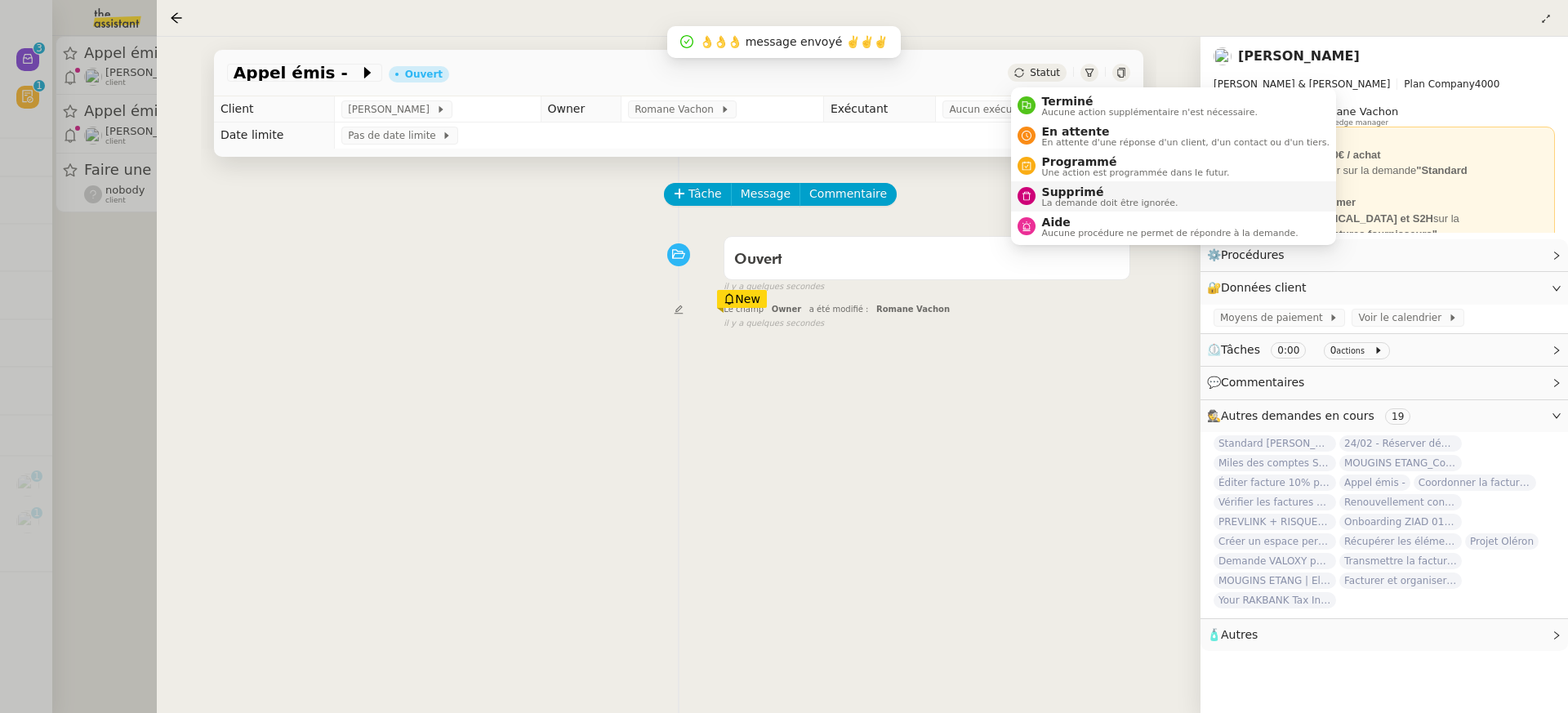
click at [1090, 193] on span "Supprimé" at bounding box center [1111, 191] width 136 height 13
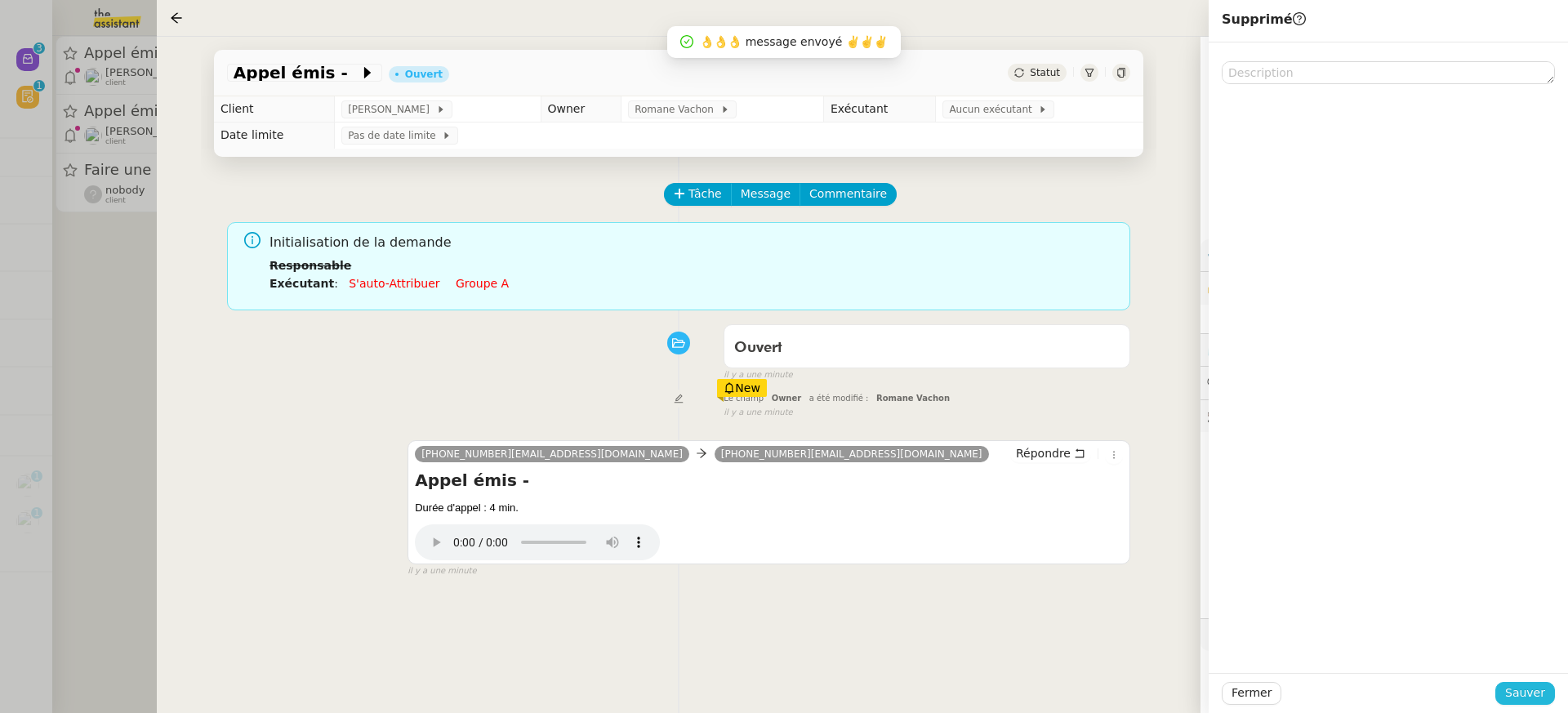
click at [1532, 689] on span "Sauver" at bounding box center [1525, 693] width 40 height 19
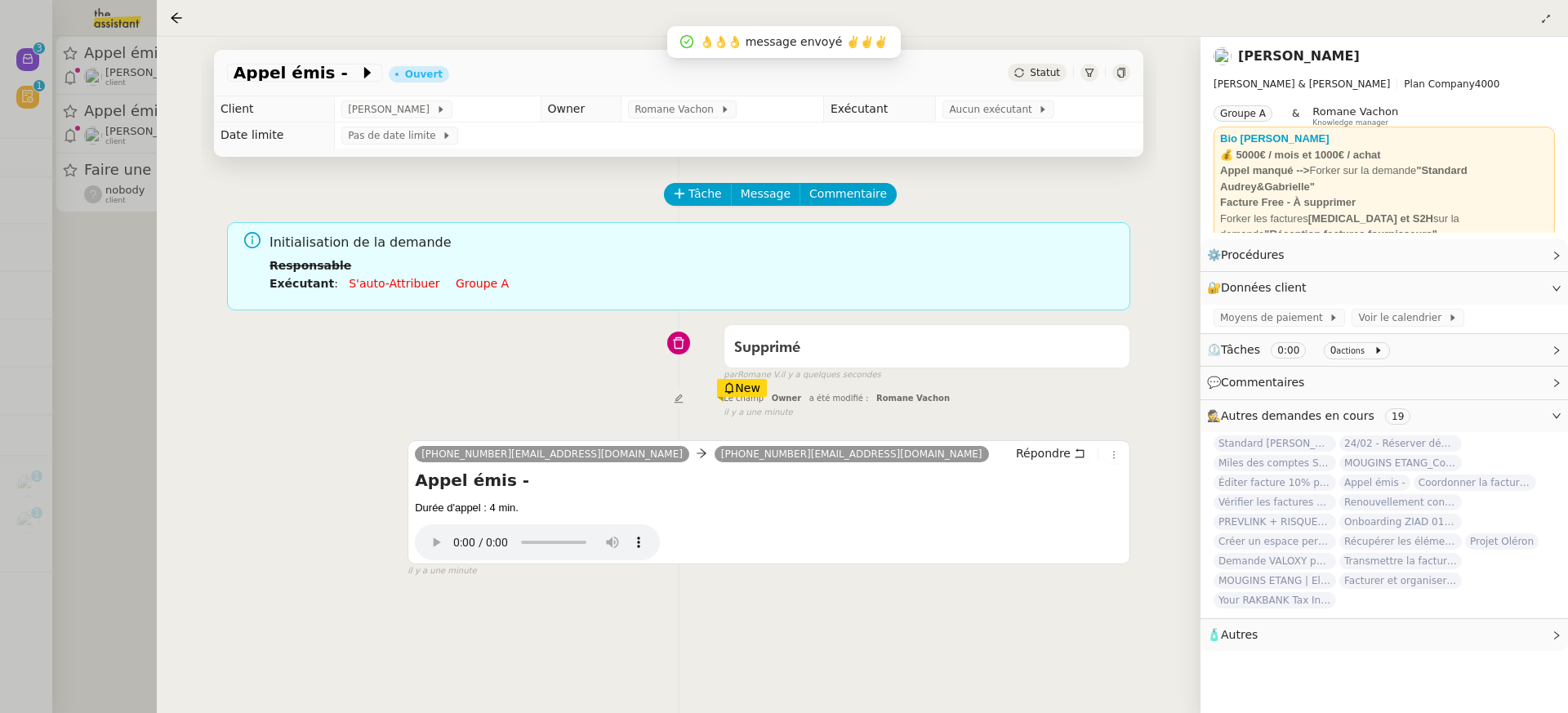
click at [45, 158] on div at bounding box center [784, 356] width 1568 height 713
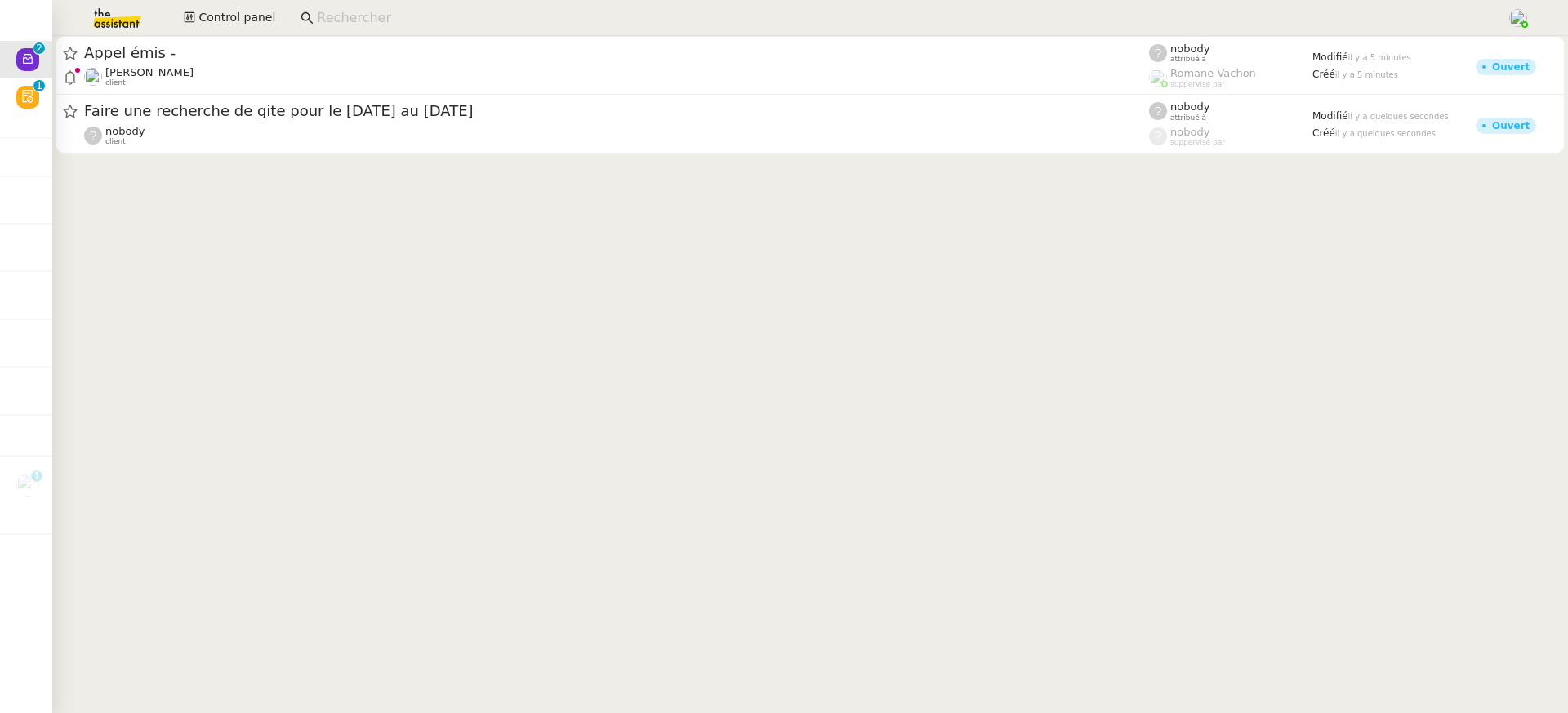
click at [229, 154] on div at bounding box center [810, 98] width 1516 height 124
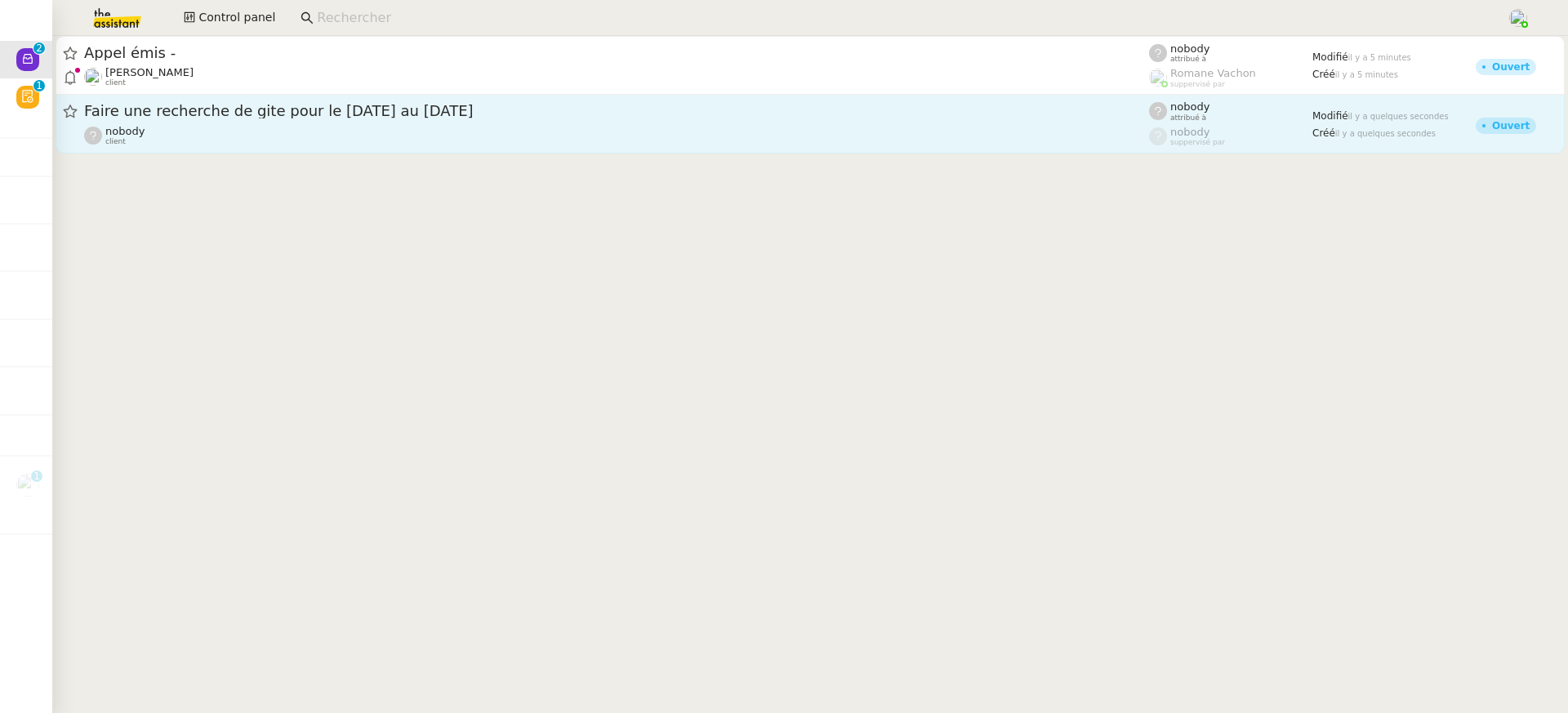
click at [218, 137] on div "nobody client" at bounding box center [616, 135] width 1065 height 21
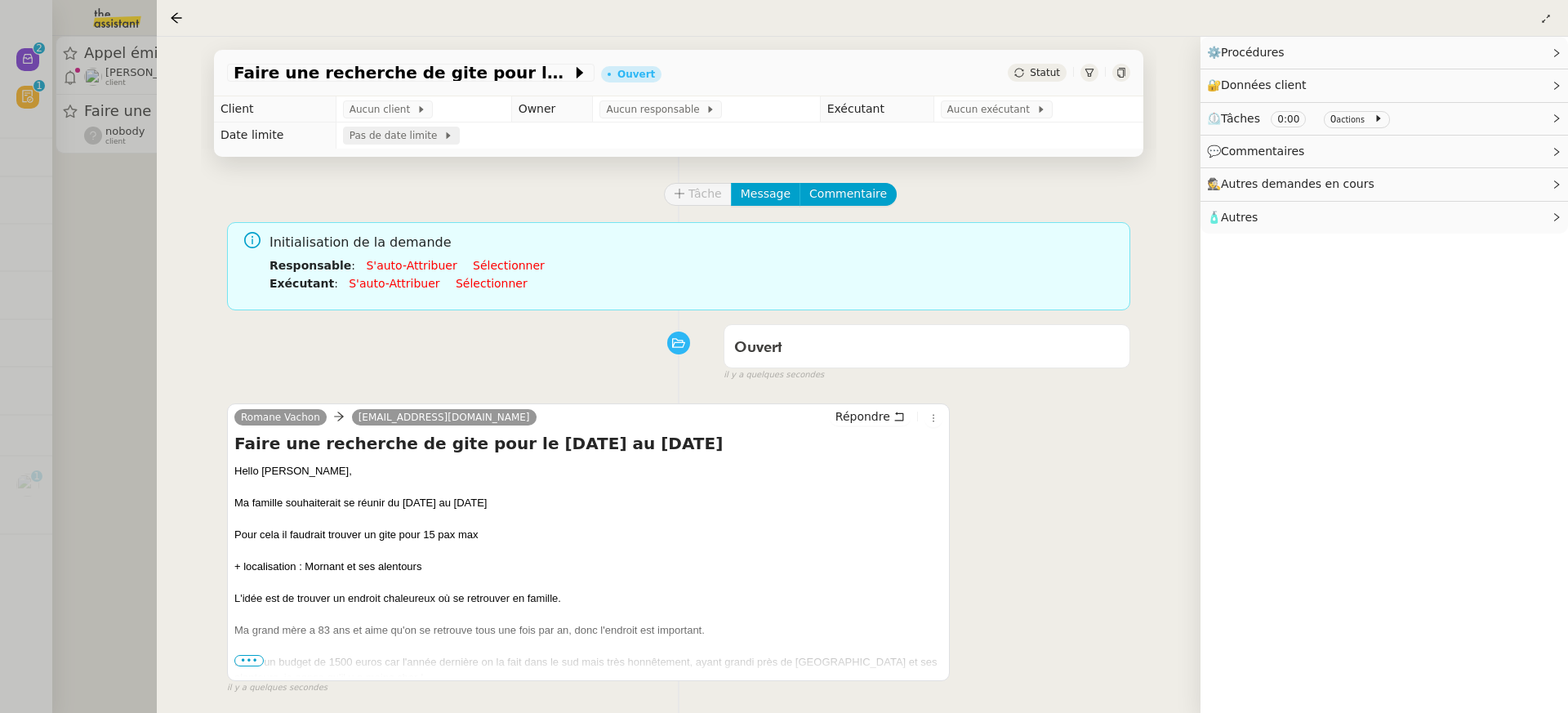
click at [368, 127] on div "Pas de date limite" at bounding box center [402, 135] width 117 height 18
click at [368, 98] on td "Aucun client" at bounding box center [423, 109] width 175 height 26
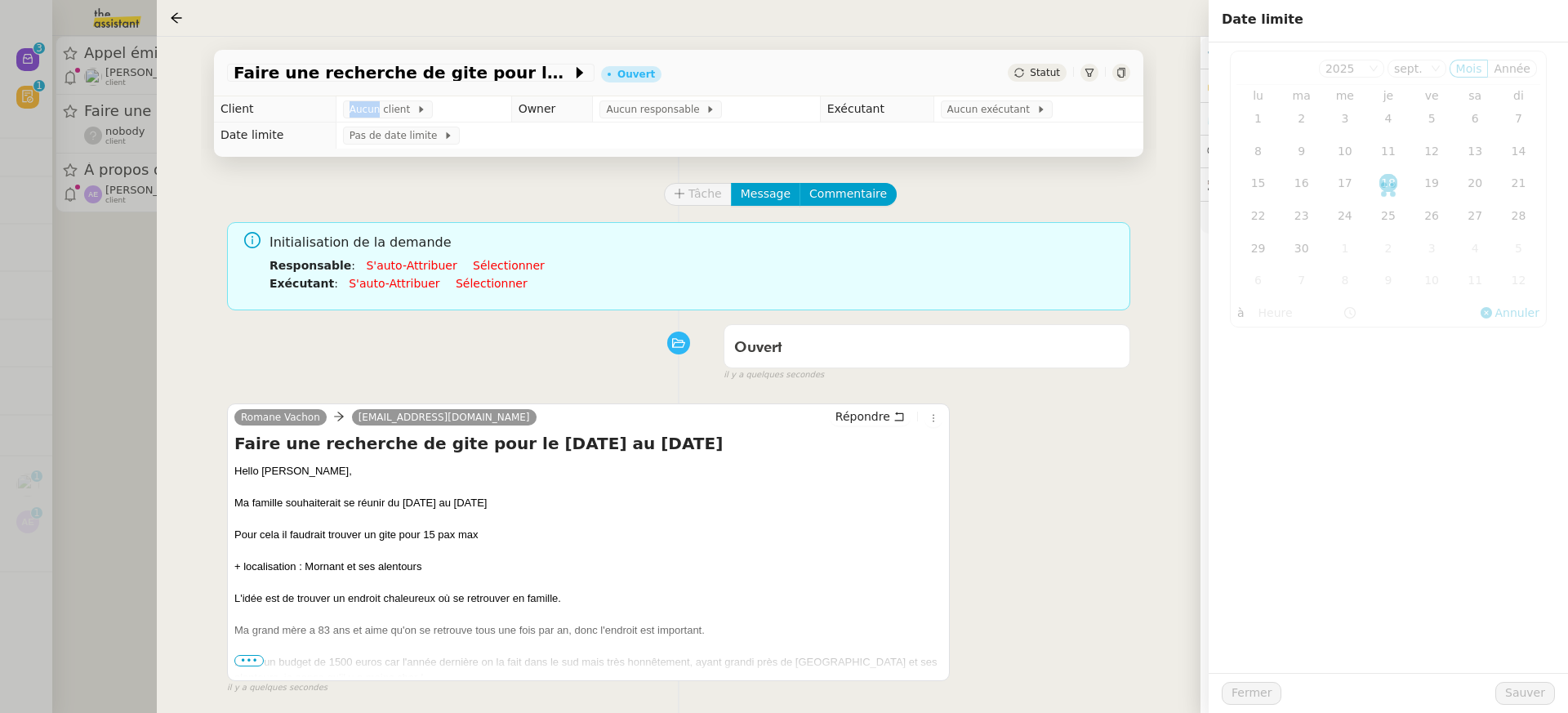
click at [368, 99] on td "Aucun client" at bounding box center [423, 109] width 175 height 26
click at [387, 107] on span "Aucun client" at bounding box center [382, 109] width 67 height 17
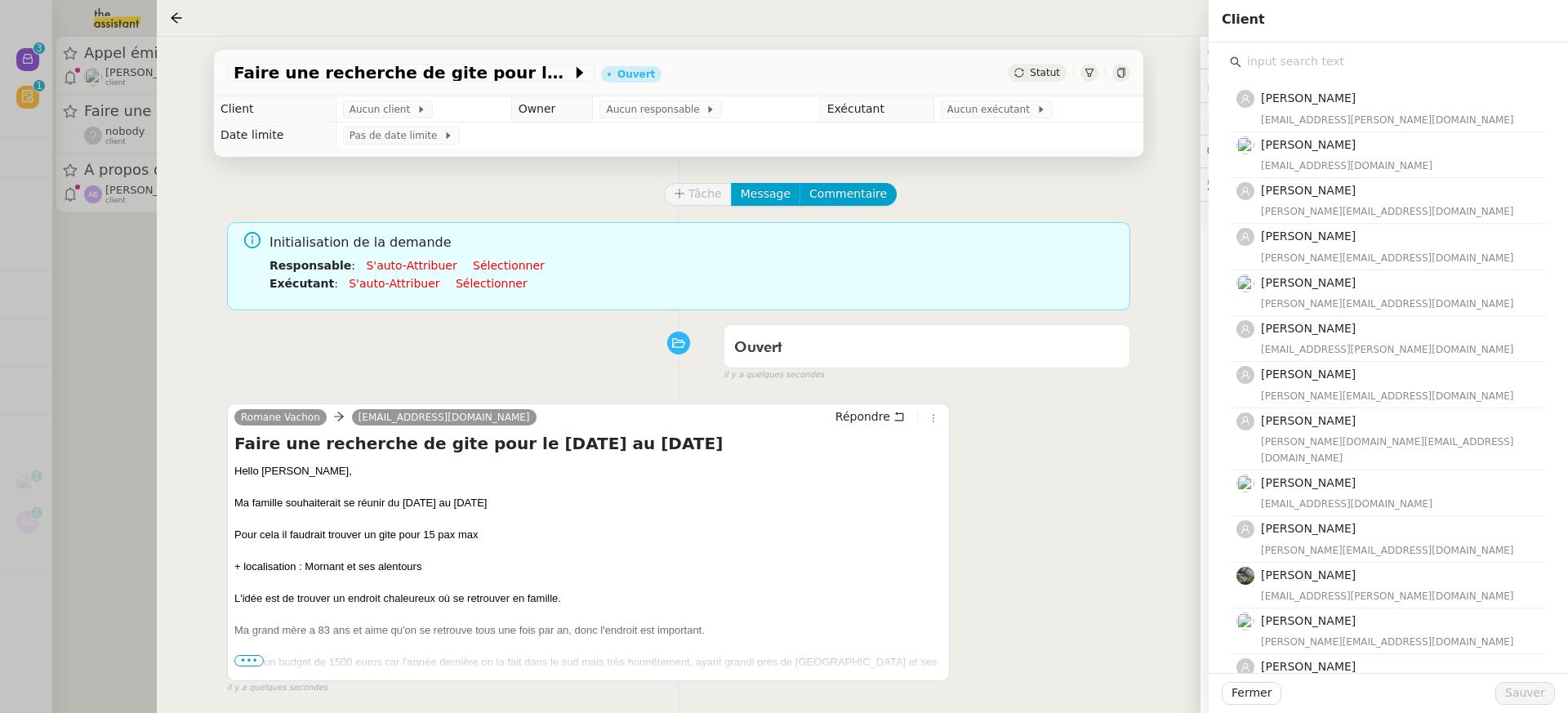
click at [1344, 55] on input "text" at bounding box center [1394, 61] width 306 height 22
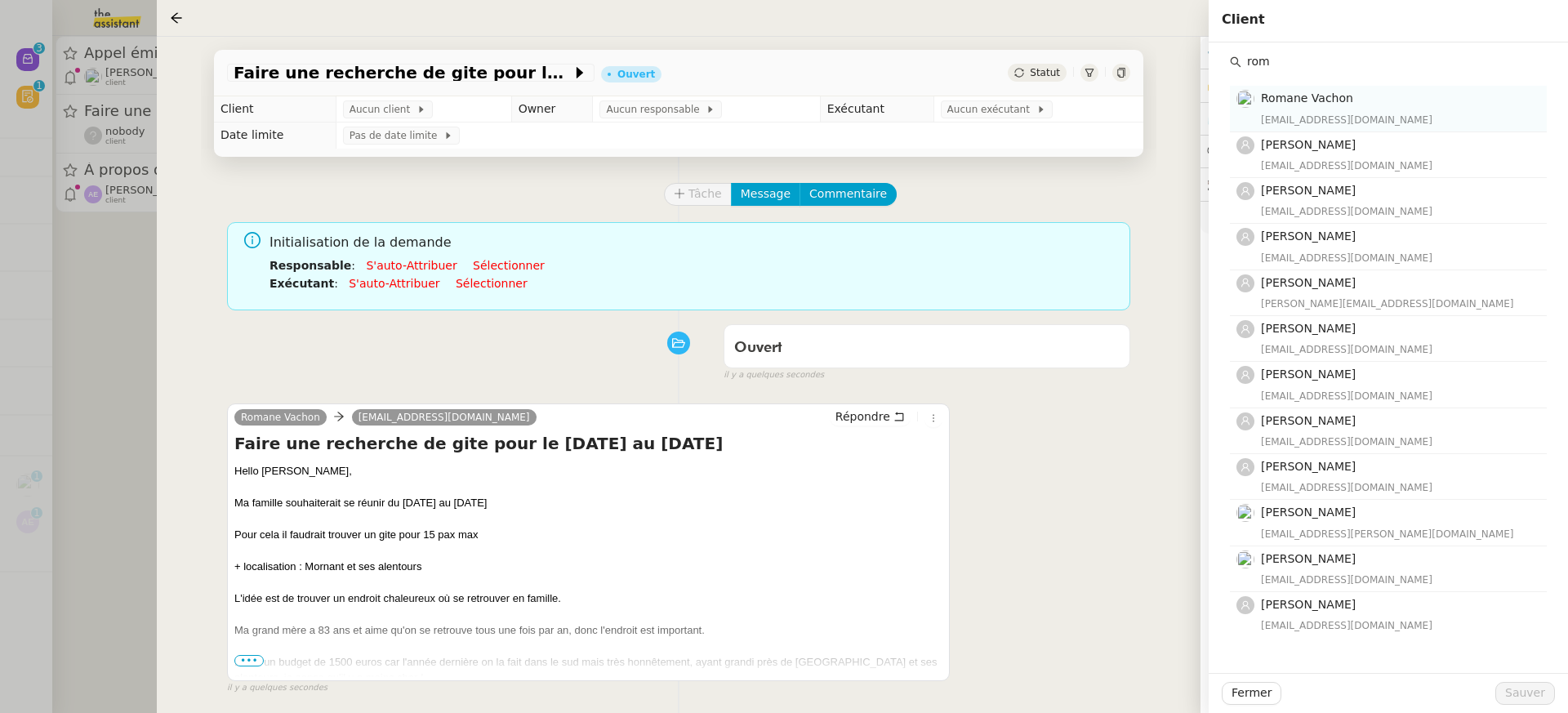
type input "rom"
click at [1362, 118] on div "[EMAIL_ADDRESS][DOMAIN_NAME]" at bounding box center [1399, 120] width 276 height 17
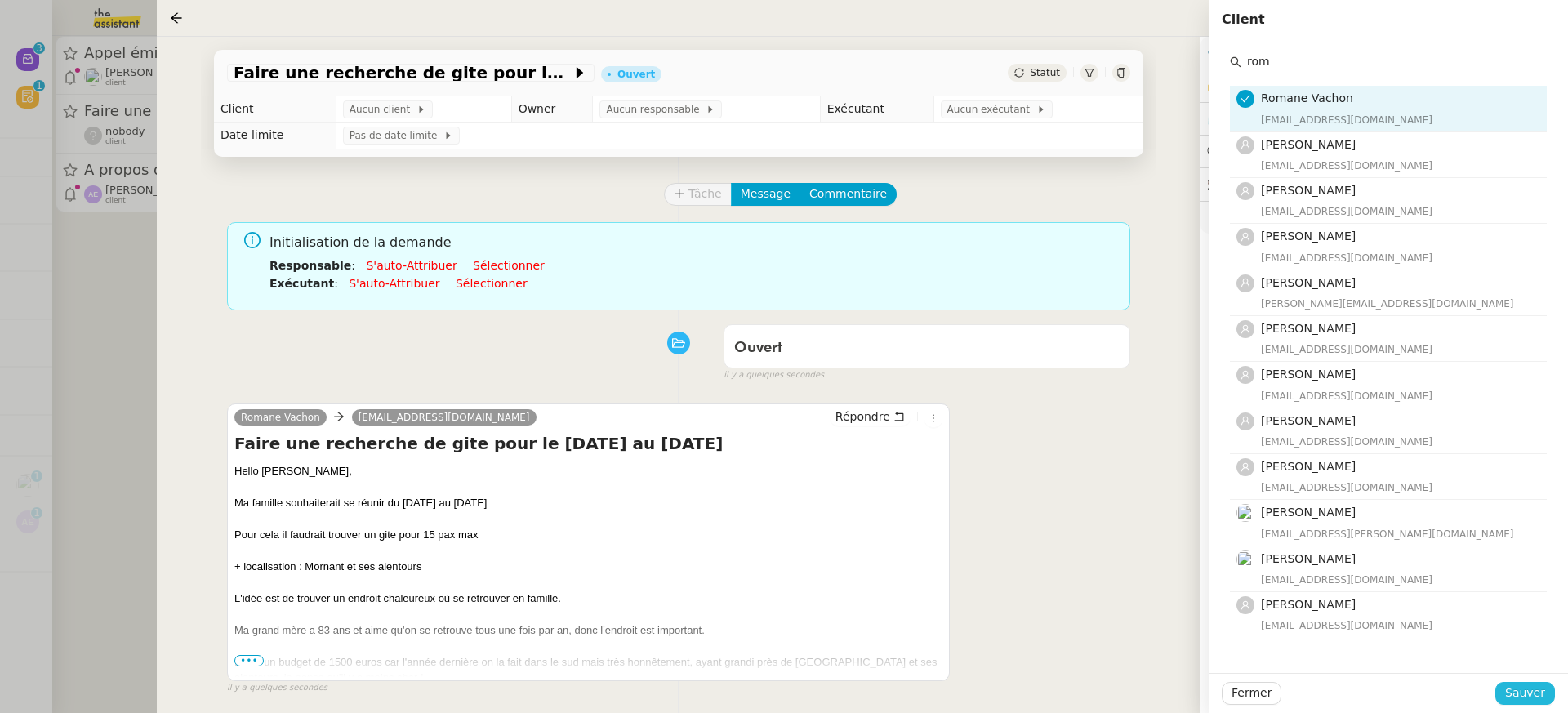
click at [1537, 699] on span "Sauver" at bounding box center [1525, 693] width 40 height 19
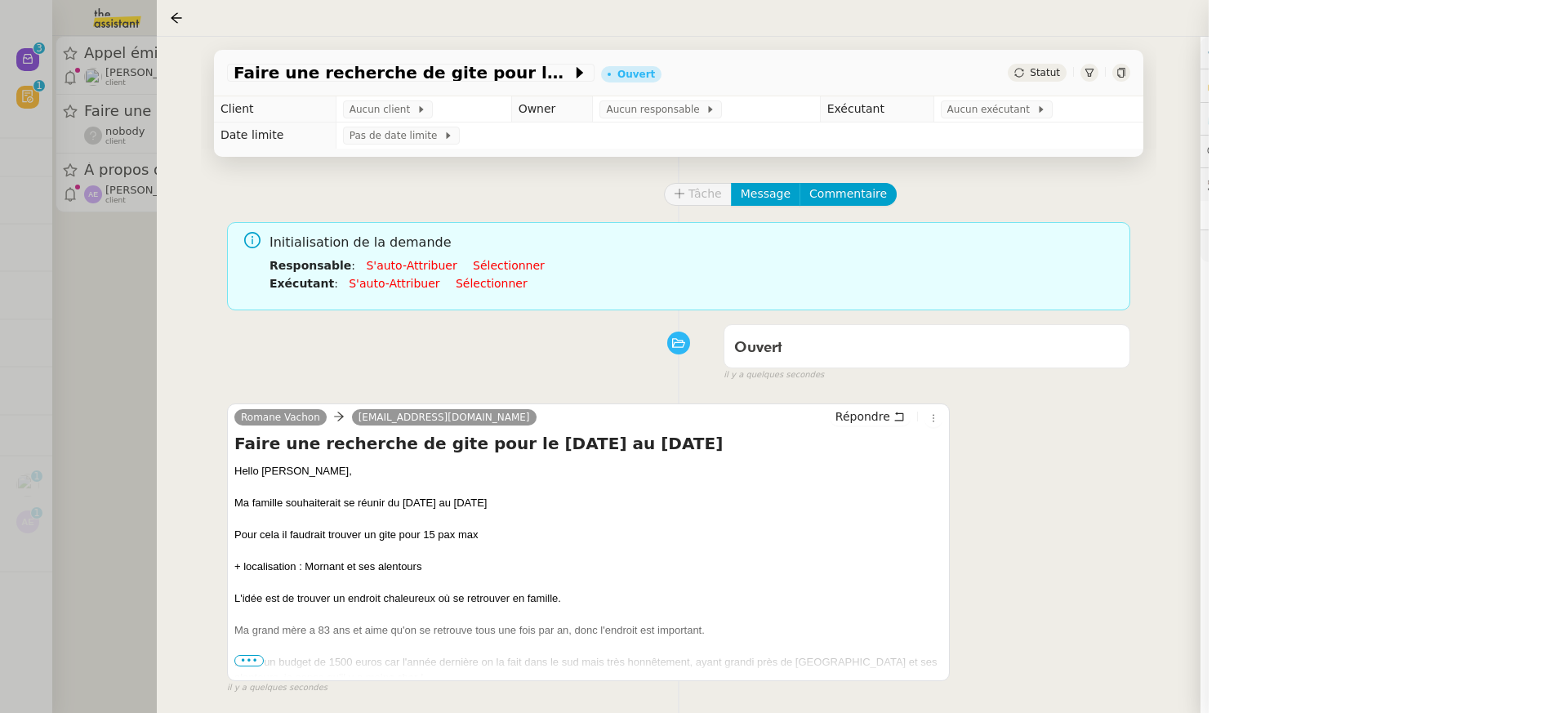
click at [98, 157] on div at bounding box center [784, 356] width 1568 height 713
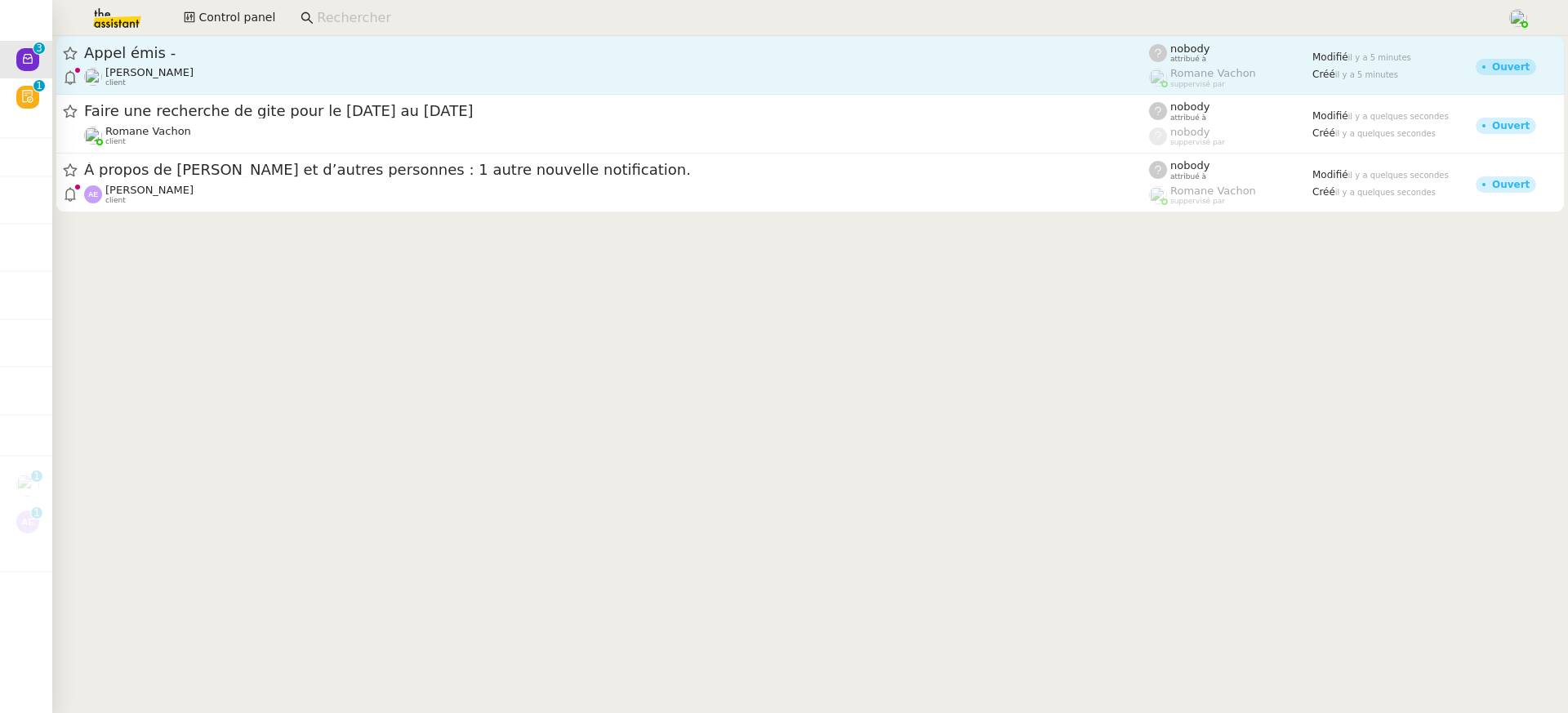
click at [170, 70] on span "[PERSON_NAME]" at bounding box center [149, 72] width 88 height 12
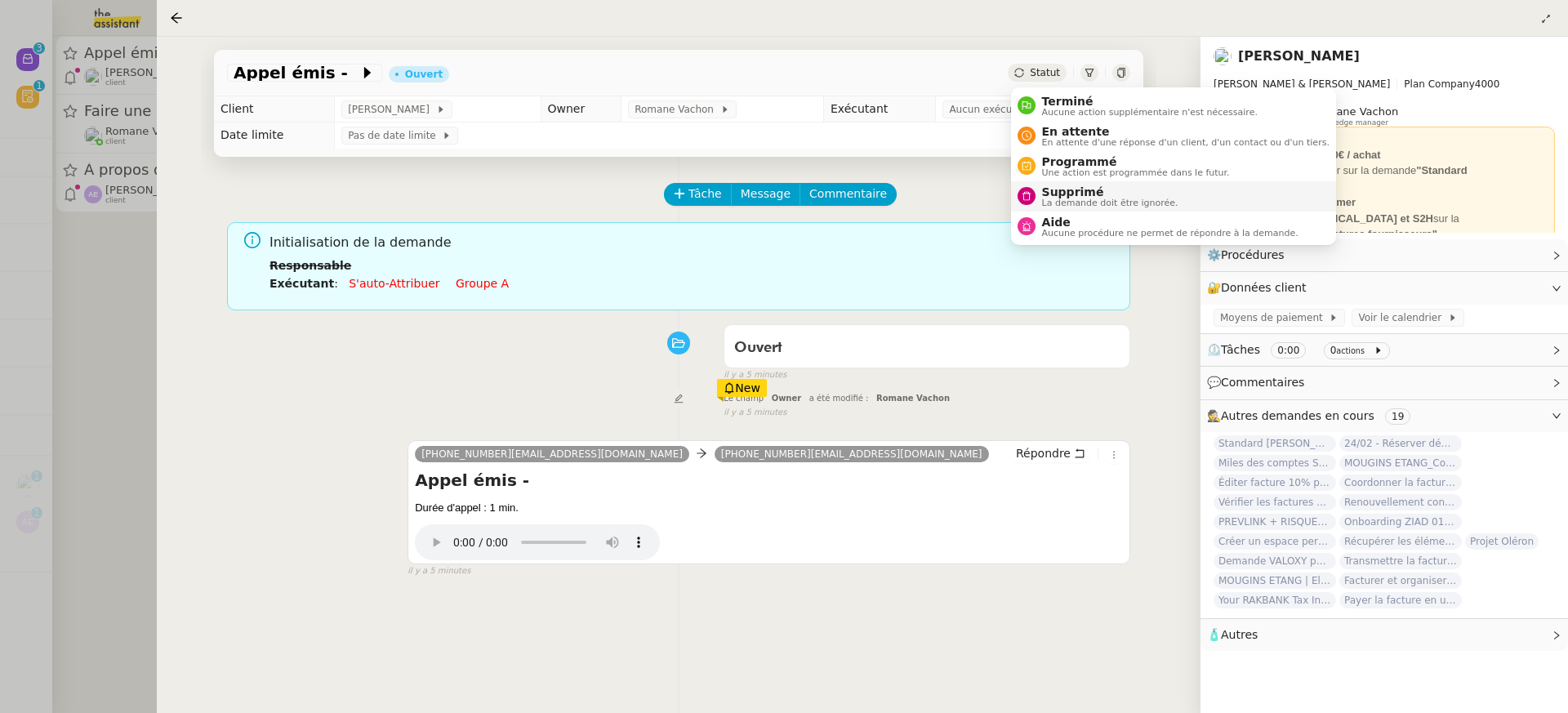
click at [1095, 198] on span "La demande doit être ignorée." at bounding box center [1111, 202] width 136 height 9
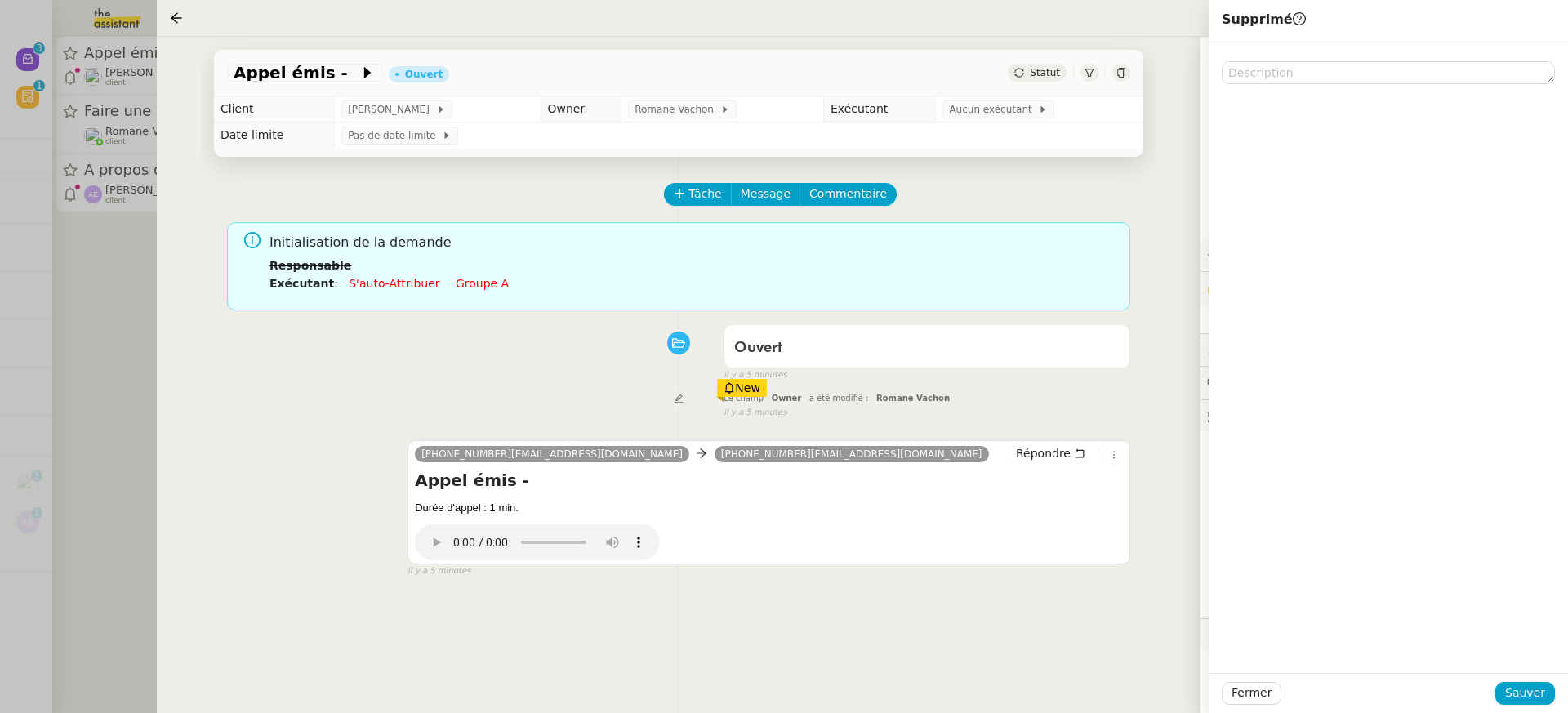
click at [1533, 704] on div "Fermer Sauver" at bounding box center [1388, 693] width 360 height 40
click at [1515, 688] on span "Sauver" at bounding box center [1525, 693] width 40 height 19
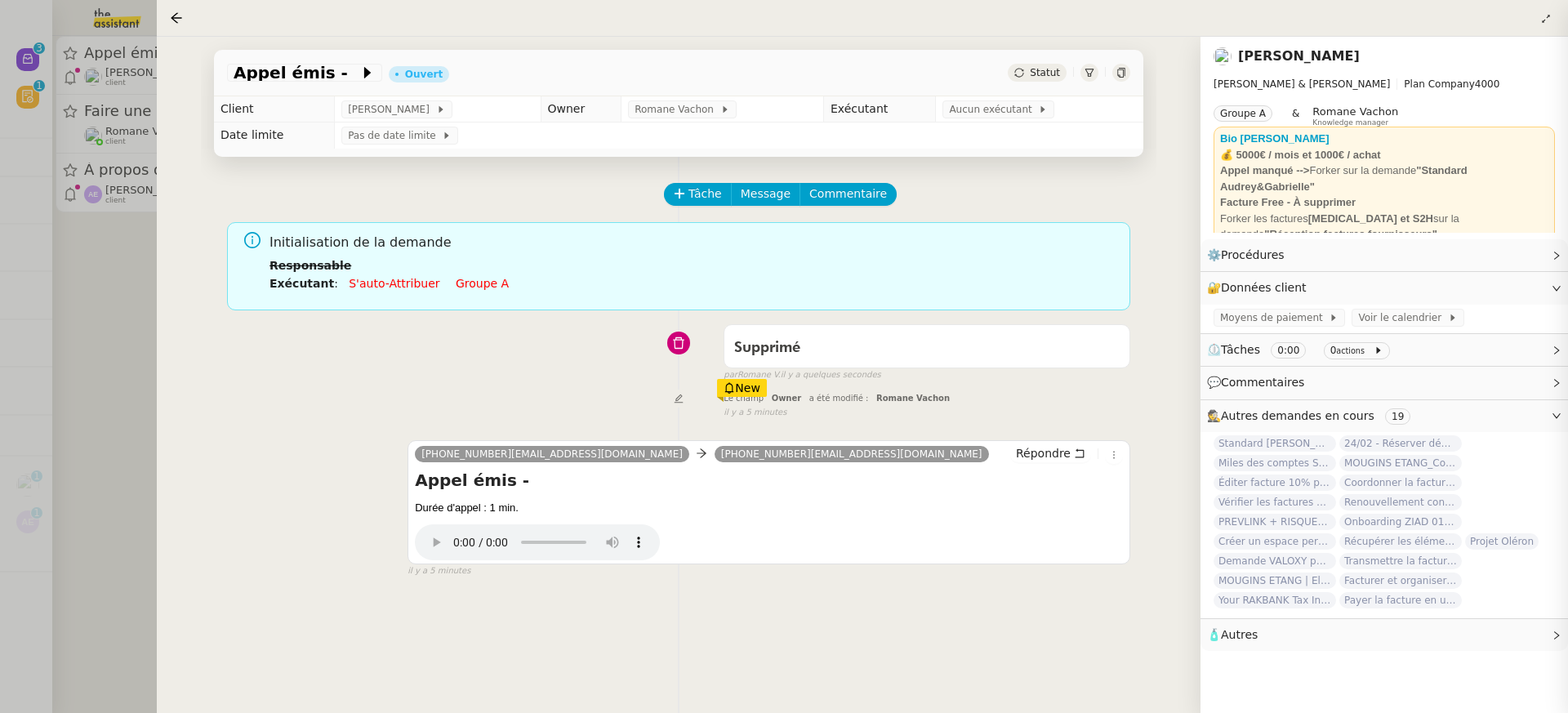
click at [123, 163] on div at bounding box center [784, 356] width 1568 height 713
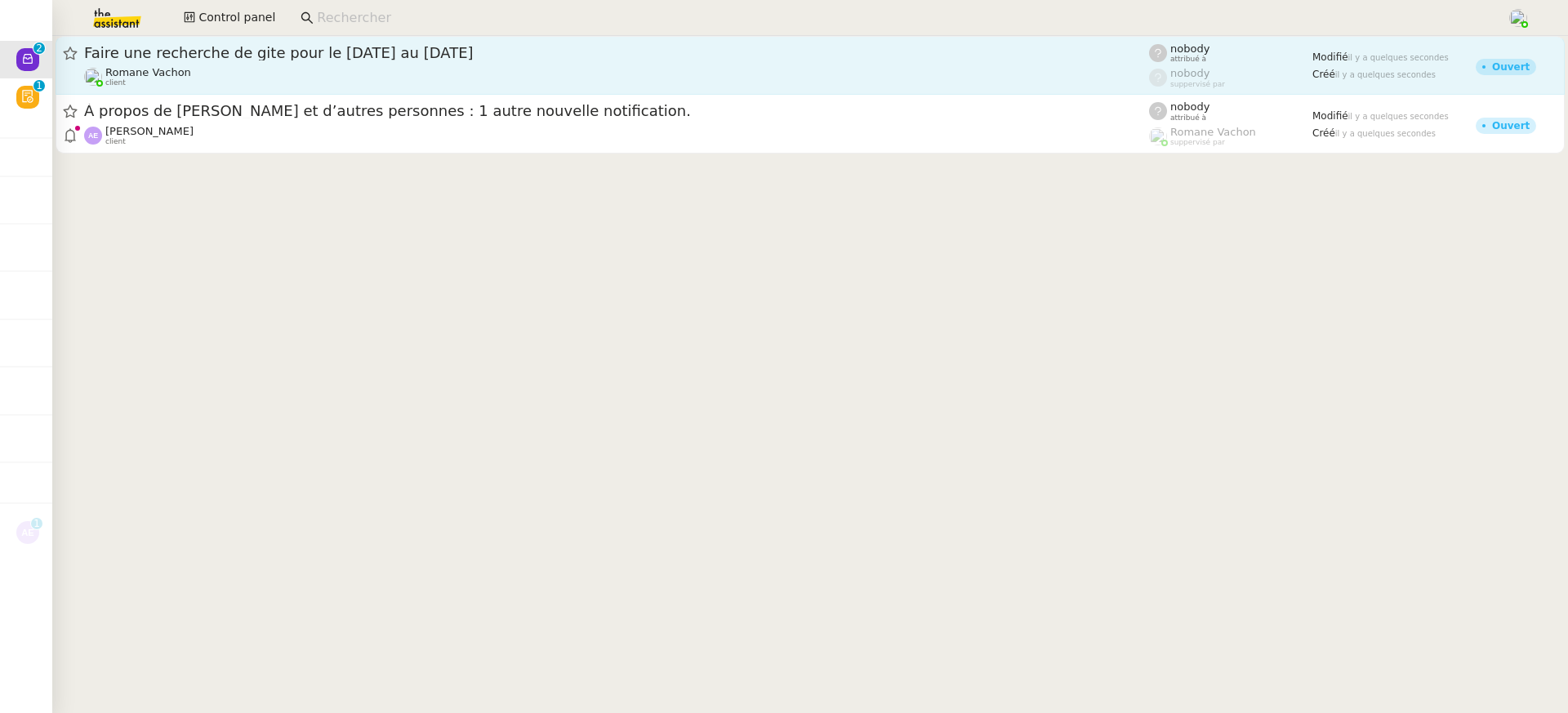
click at [211, 63] on div "Faire une recherche de gite pour le 8 au 11 nov Romane Vachon client" at bounding box center [616, 65] width 1065 height 45
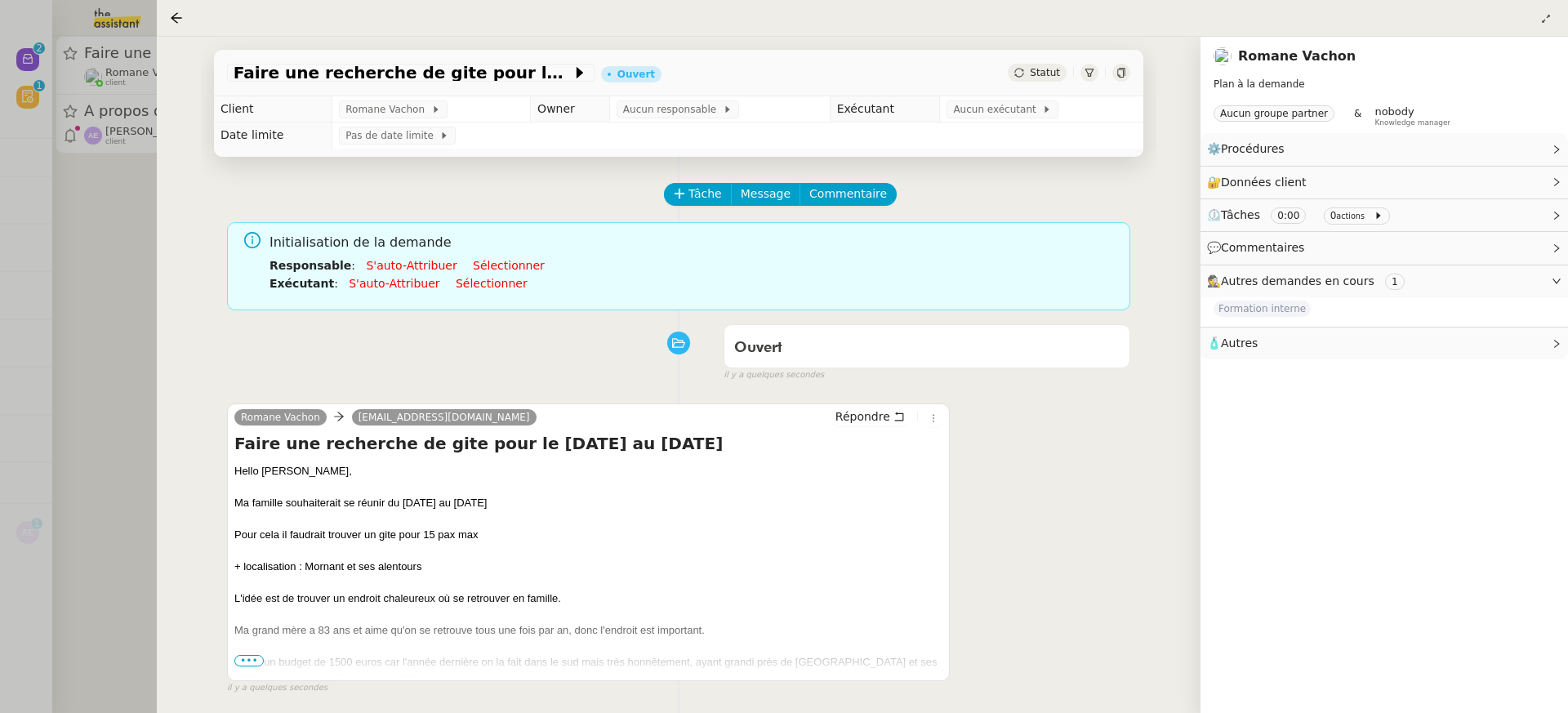
click at [105, 337] on div at bounding box center [784, 356] width 1568 height 713
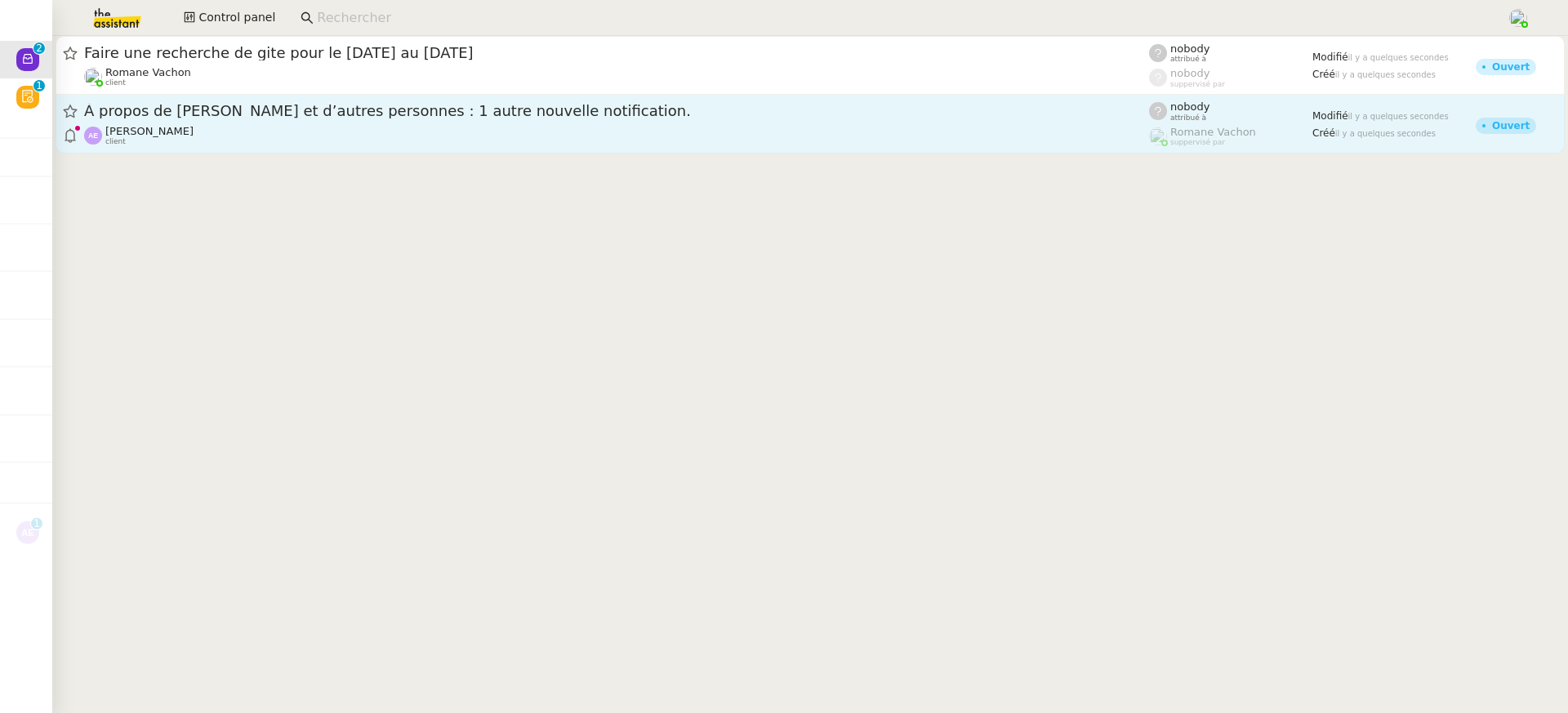
click at [291, 106] on span "À propos de Véronique et d’autres personnes : 1 autre nouvelle notification." at bounding box center [616, 111] width 1065 height 15
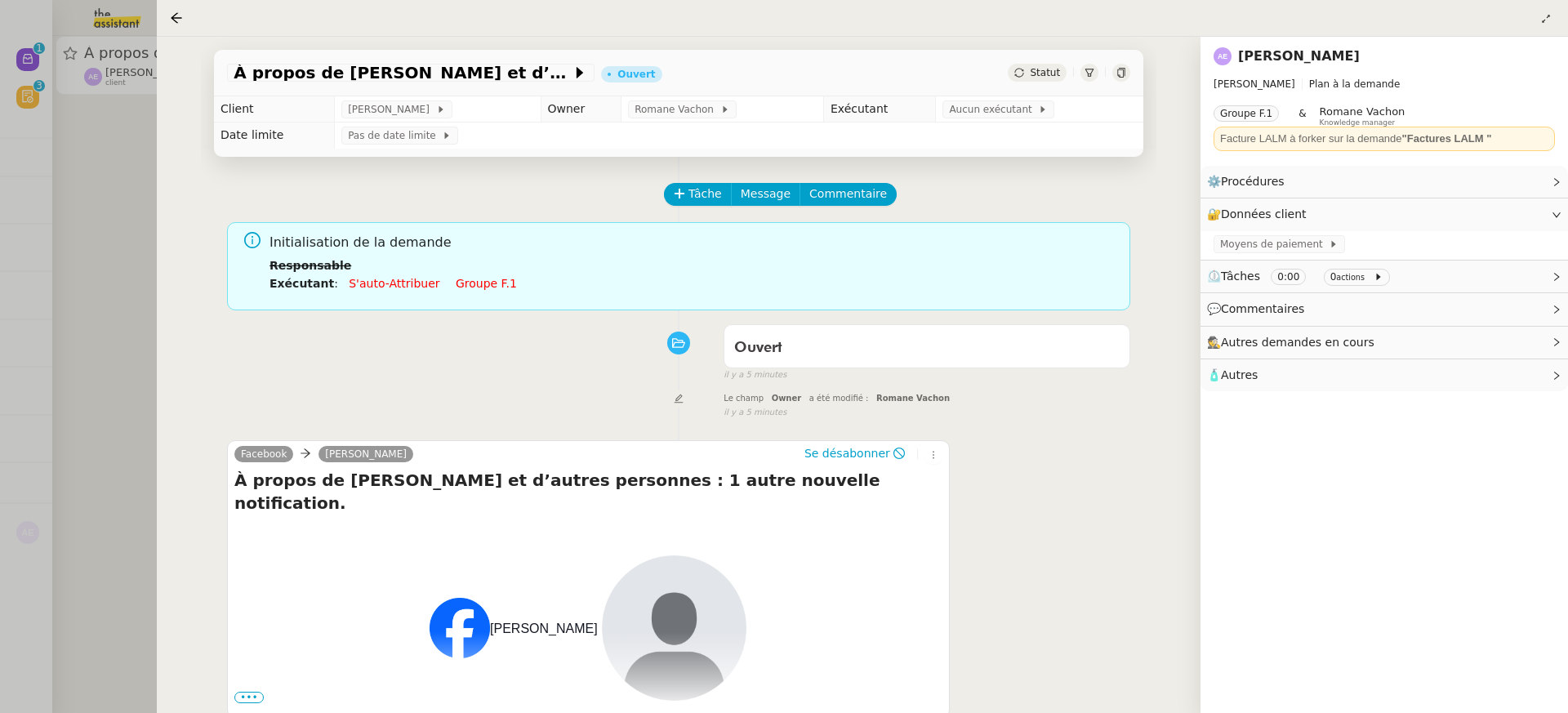
click at [144, 173] on div at bounding box center [784, 356] width 1568 height 713
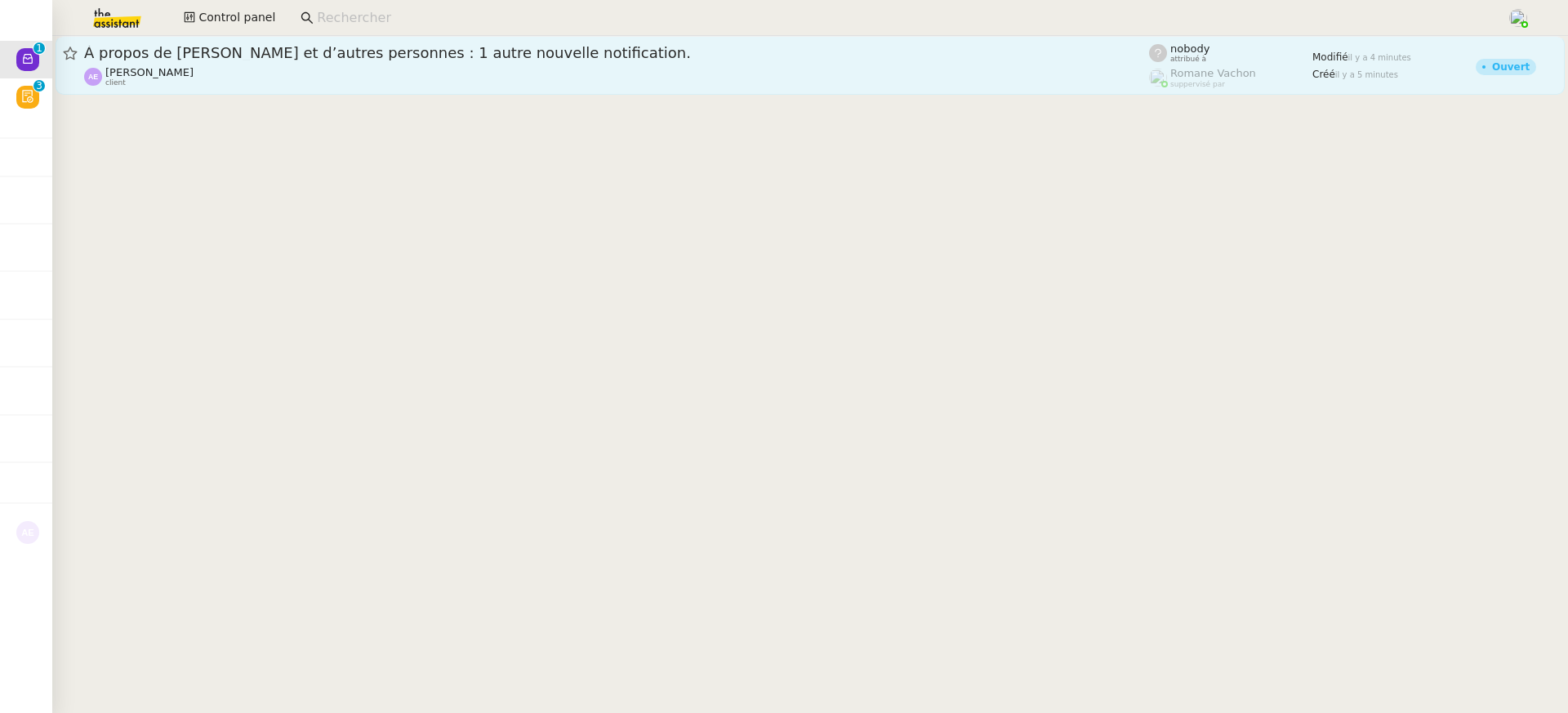
click at [324, 70] on div "Adrien Euphrasie client" at bounding box center [616, 77] width 1065 height 21
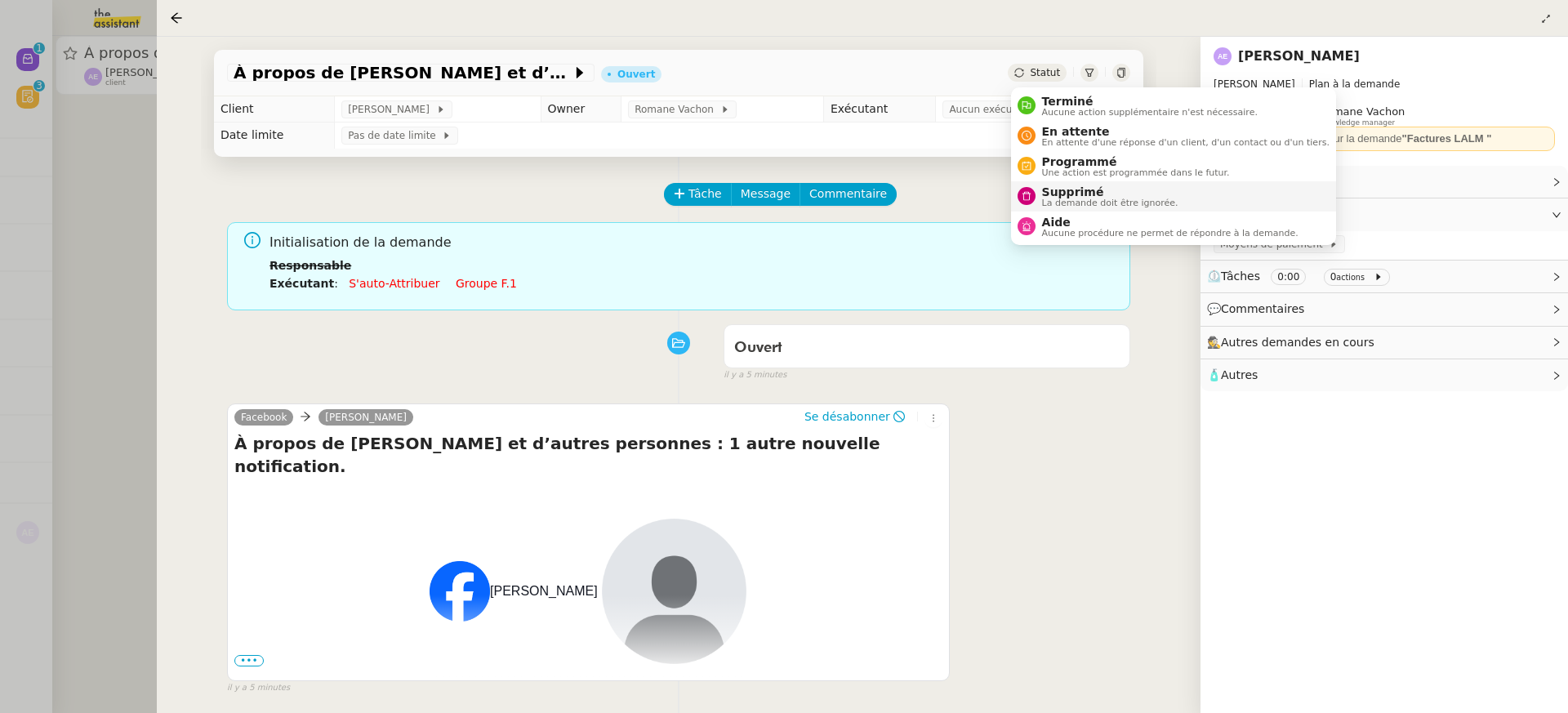
click at [1118, 190] on span "Supprimé" at bounding box center [1111, 191] width 136 height 13
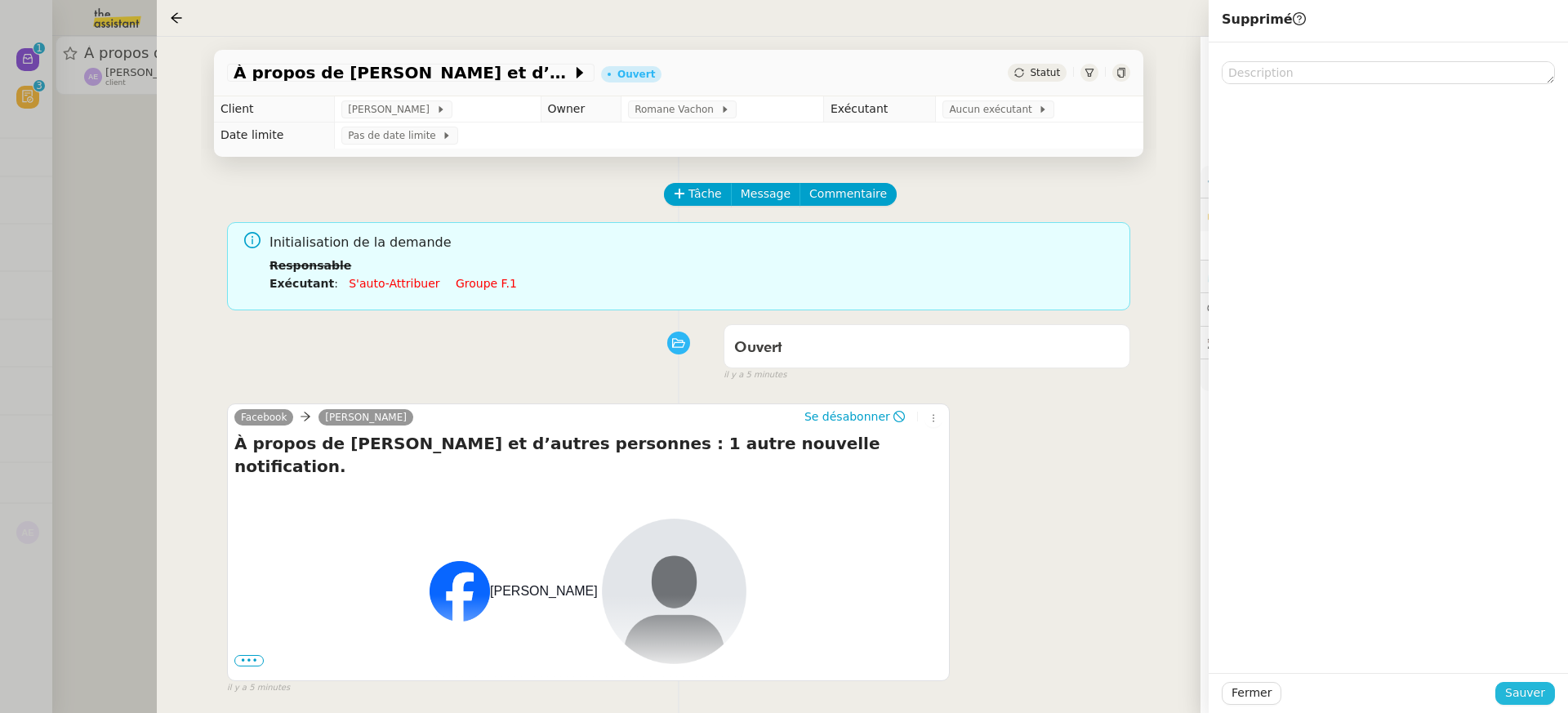
click at [1526, 694] on span "Sauver" at bounding box center [1525, 693] width 40 height 19
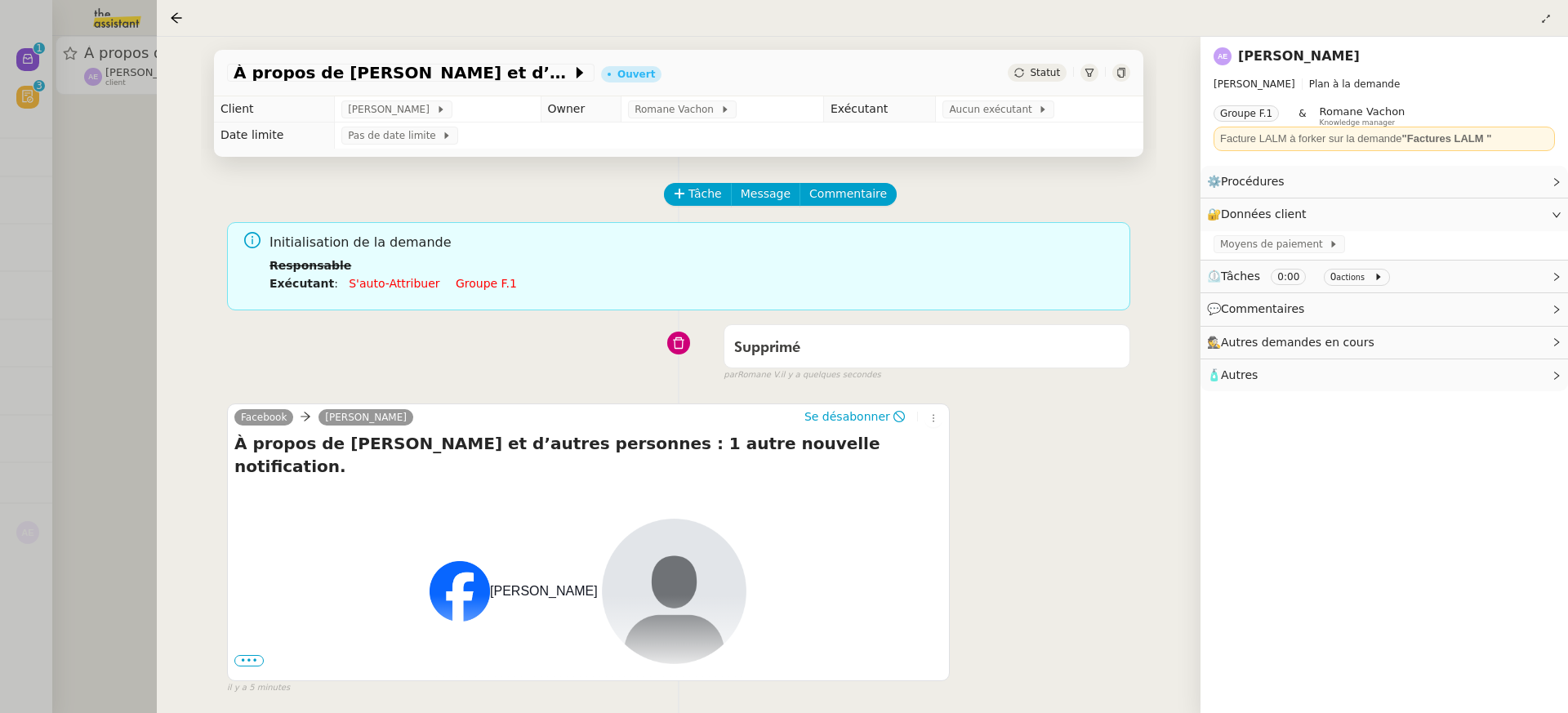
click at [67, 114] on div at bounding box center [784, 356] width 1568 height 713
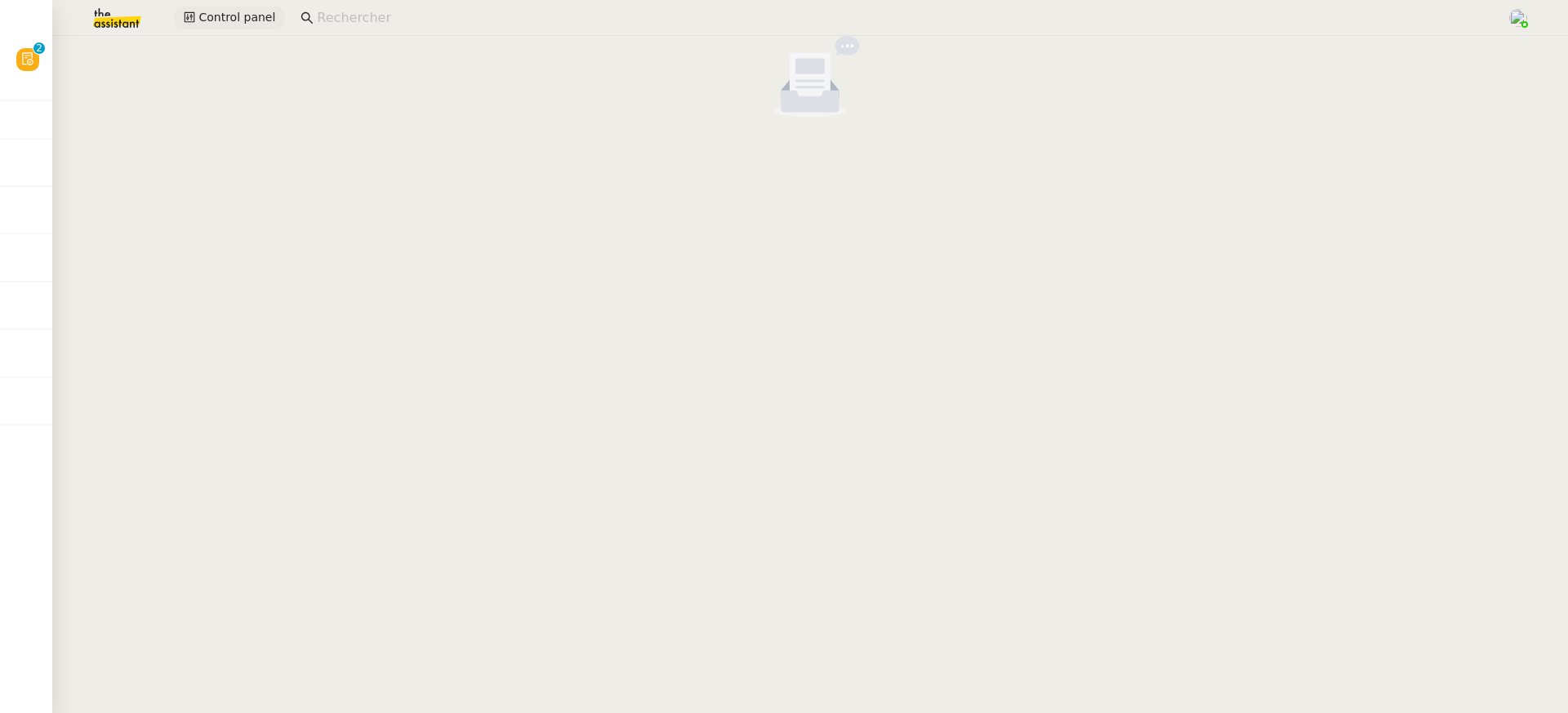
click at [233, 26] on span "Control panel" at bounding box center [237, 17] width 77 height 19
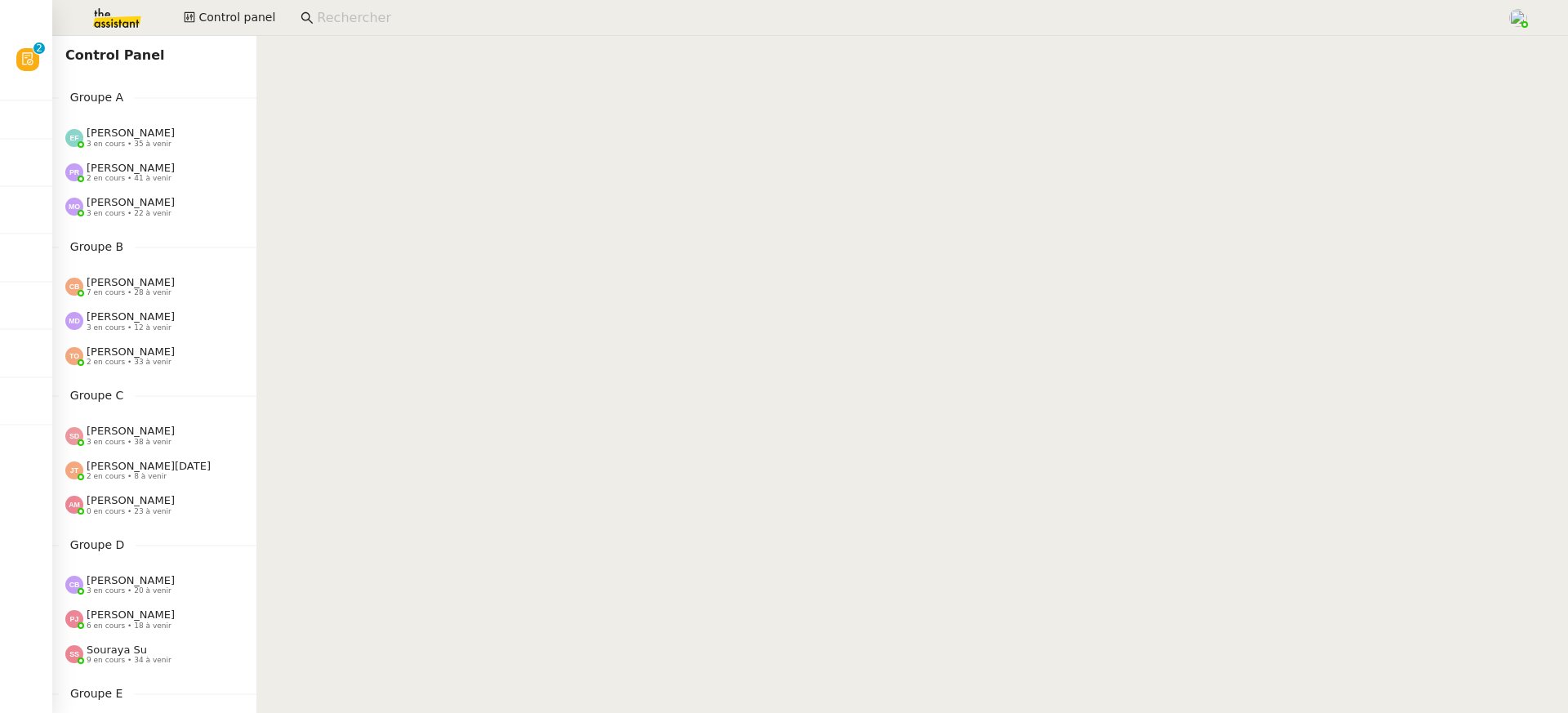
click at [214, 104] on nz-divider "Groupe A" at bounding box center [155, 98] width 204 height 19
click at [210, 128] on div "Emelyne Foussier 3 en cours • 35 à venir" at bounding box center [161, 137] width 191 height 21
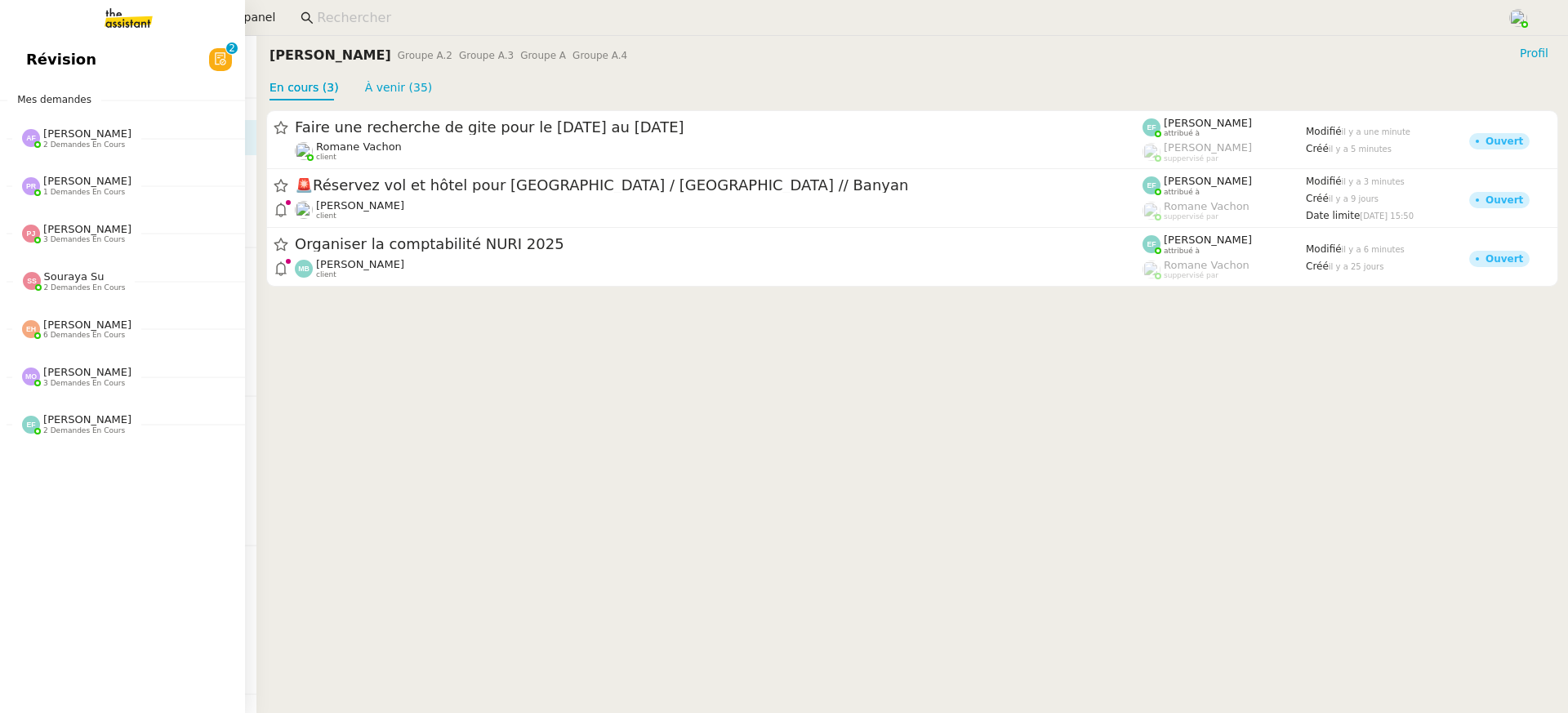
click at [41, 82] on div "Révision 0 1 2 3 4 5 6 7 8 9 Mes demandes Anna Florent 2 demandes en cours Auto…" at bounding box center [122, 374] width 245 height 677
click at [52, 63] on span "Révision" at bounding box center [61, 59] width 70 height 24
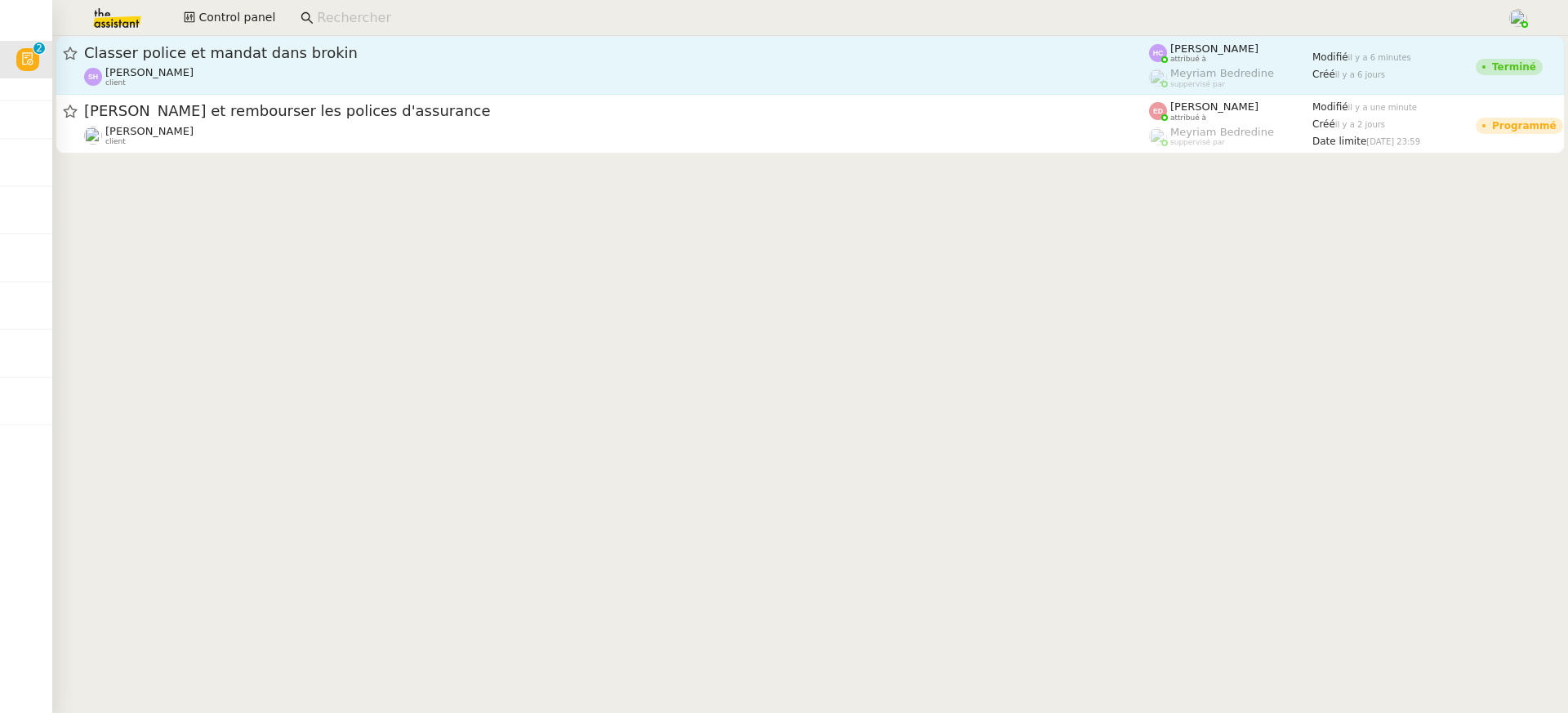
click at [313, 57] on span "Classer police et mandat dans brokin" at bounding box center [616, 52] width 1065 height 15
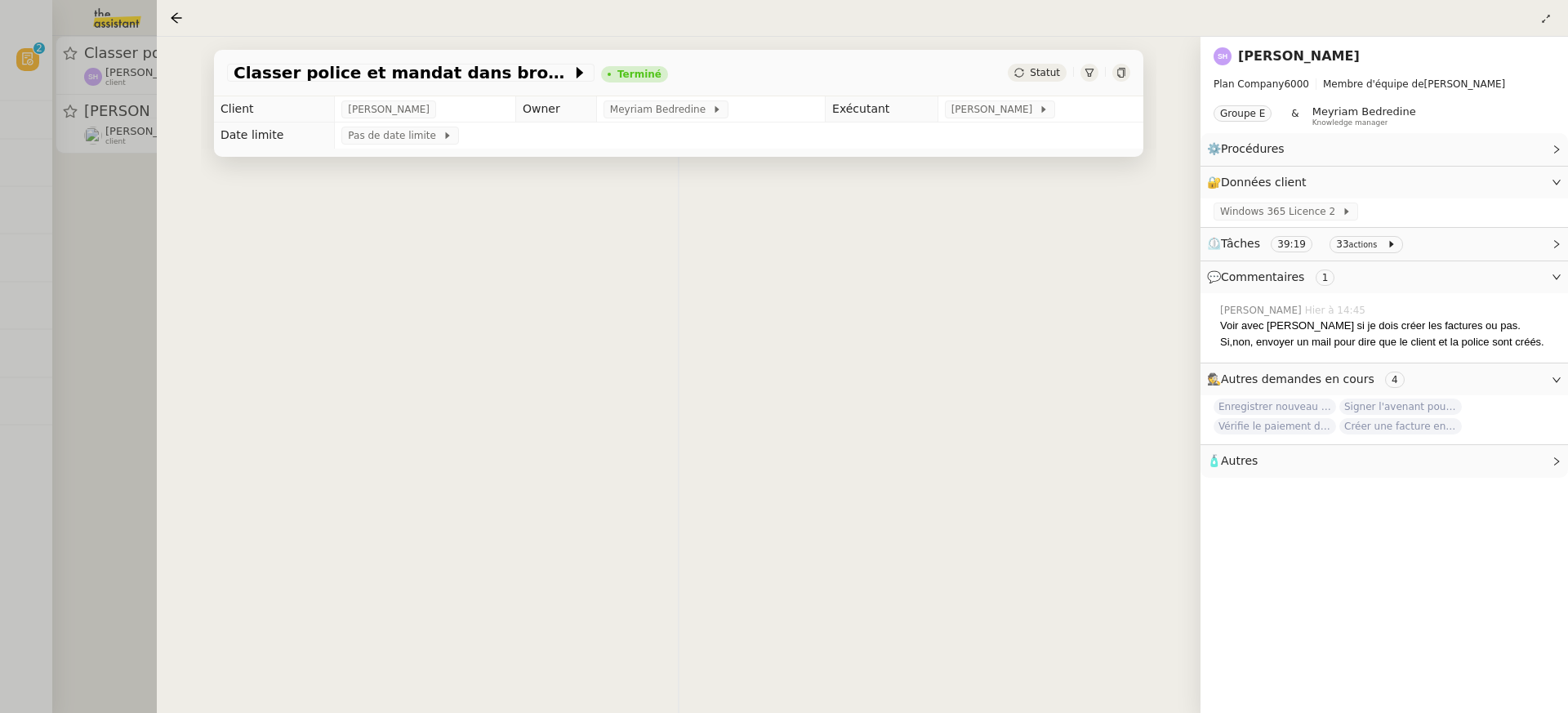
click at [137, 95] on div at bounding box center [784, 356] width 1568 height 713
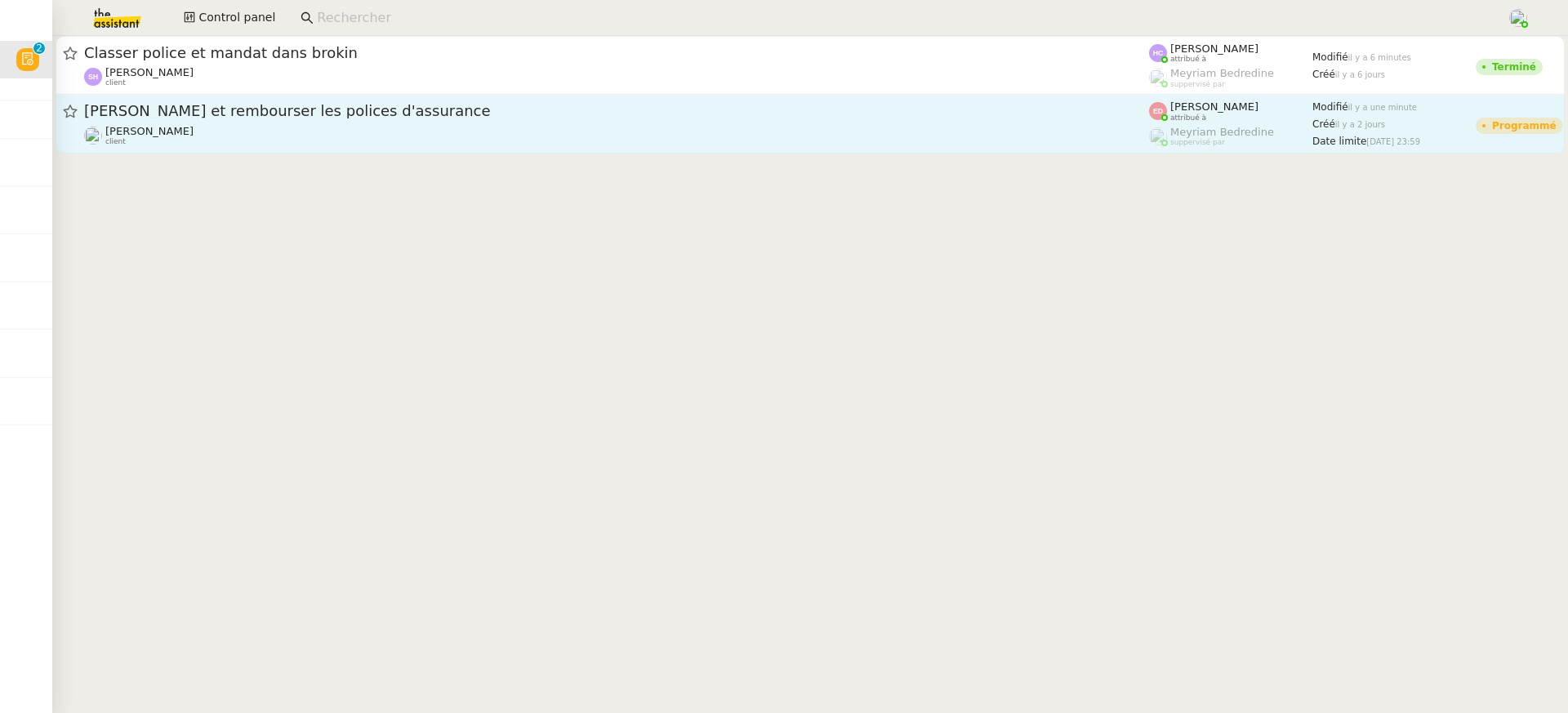
click at [258, 122] on div "Annuler et rembourser les polices d'assurance Sophie Mouraire client" at bounding box center [616, 123] width 1065 height 45
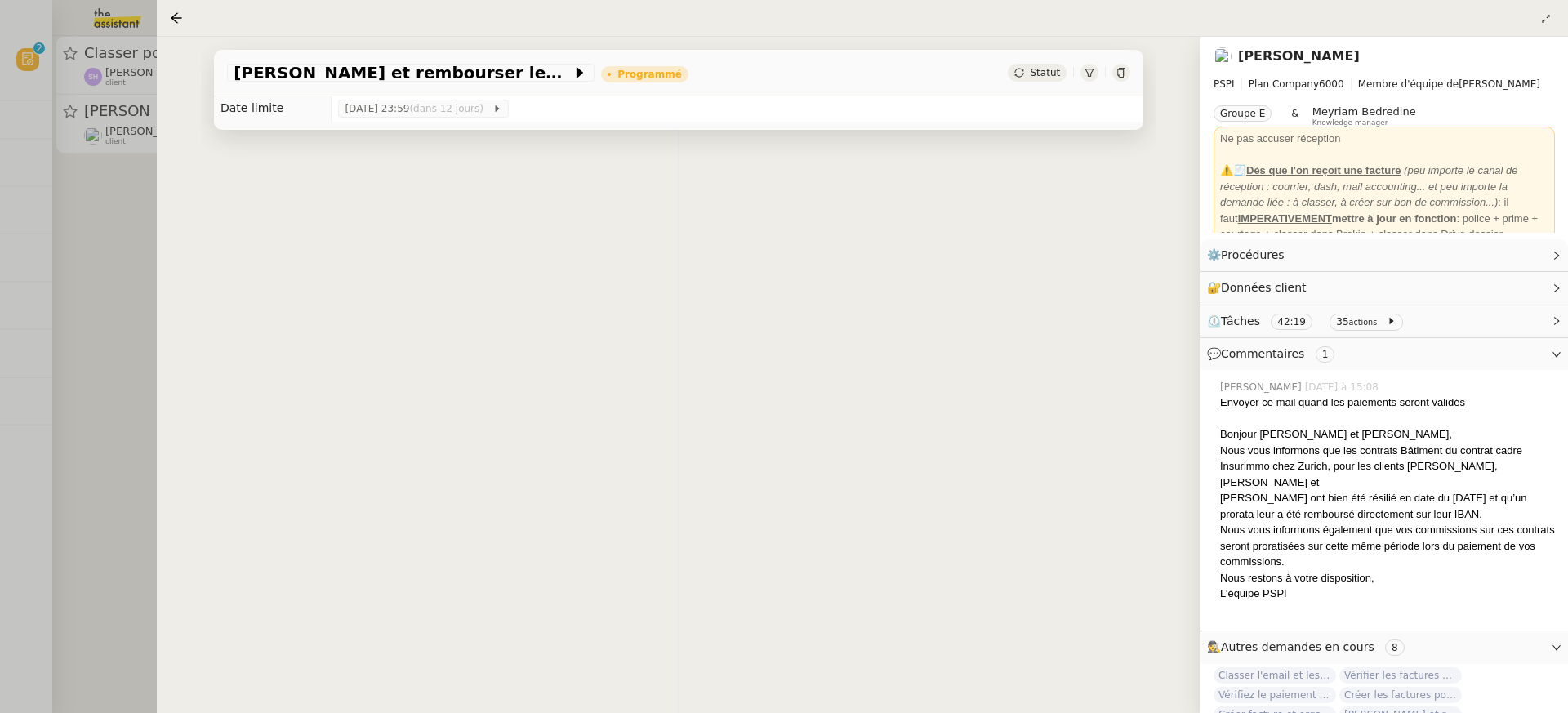
scroll to position [30, 0]
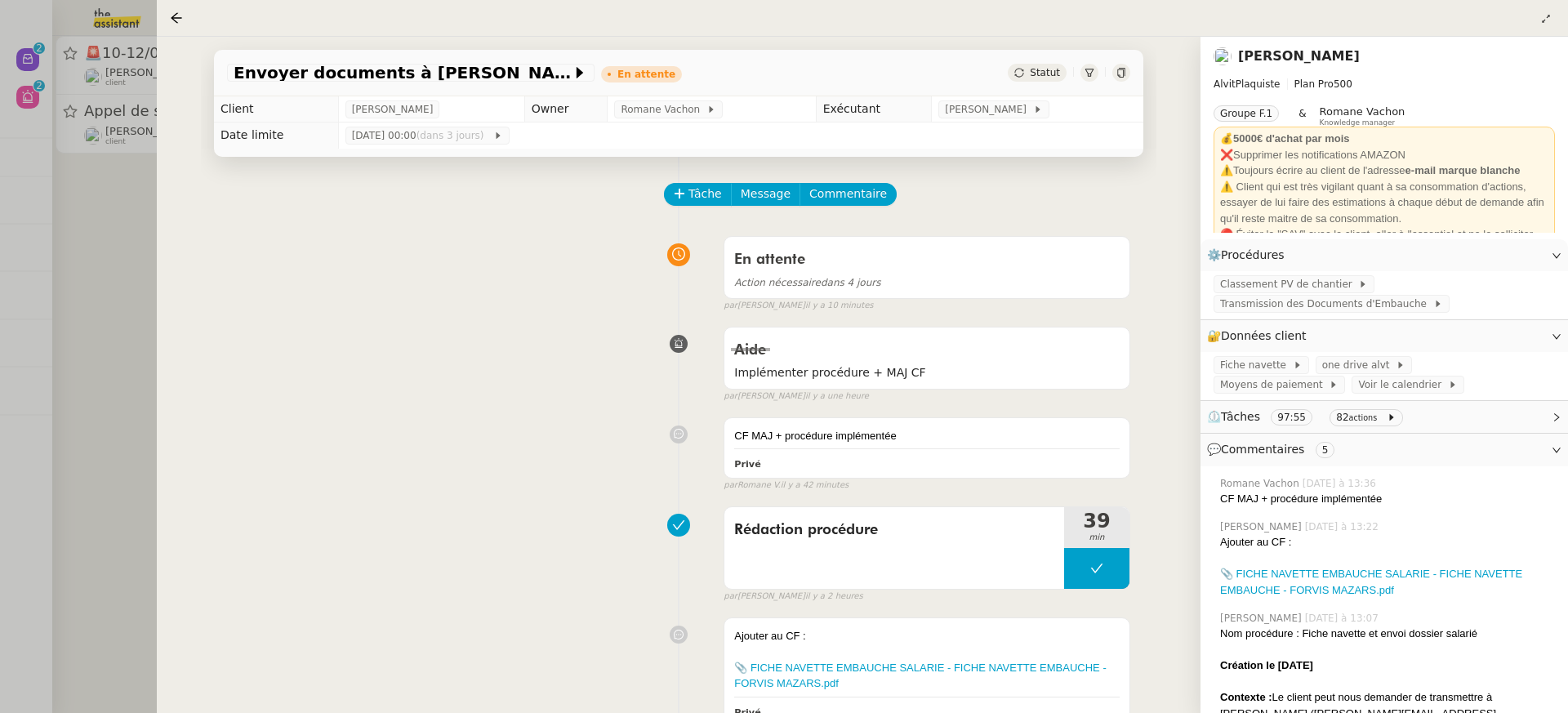
click at [127, 120] on div at bounding box center [784, 356] width 1568 height 713
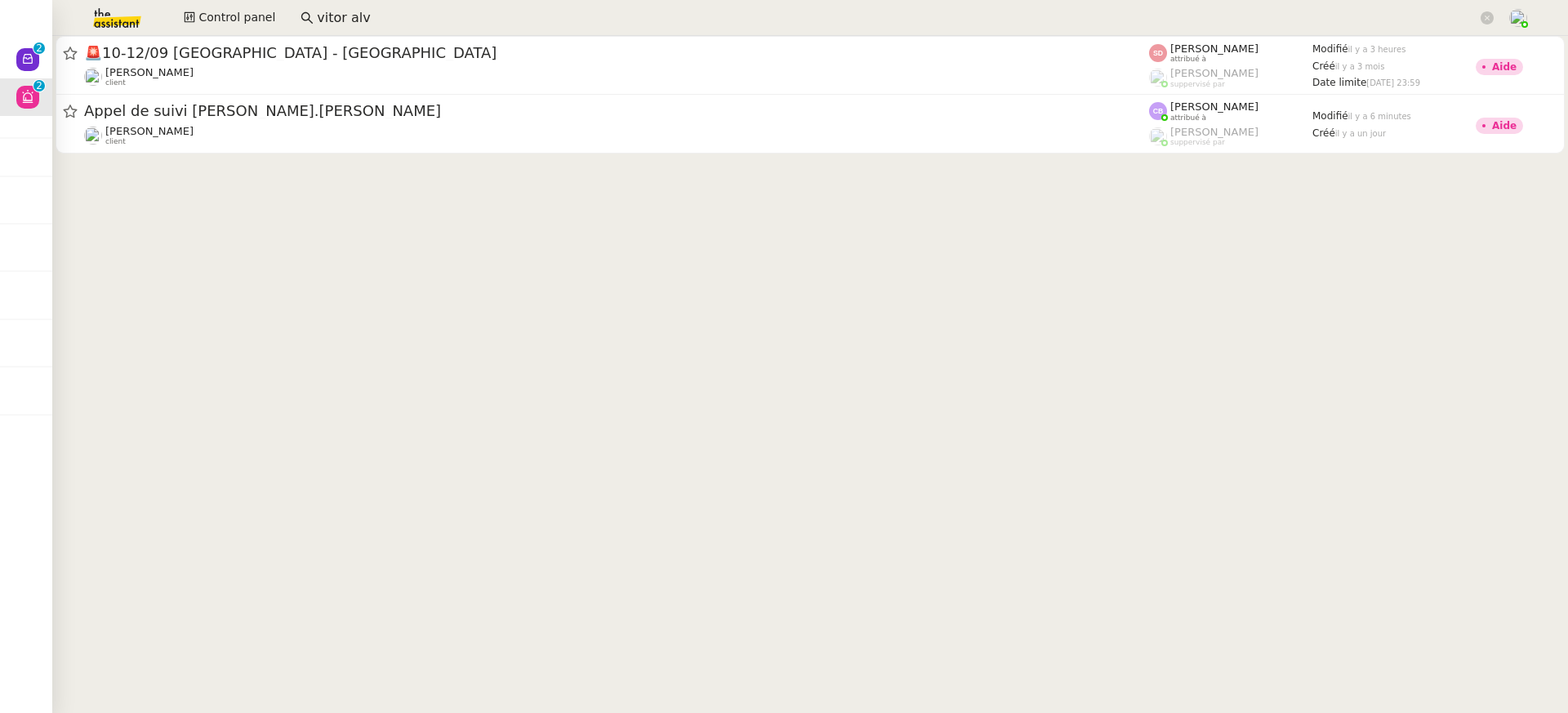
drag, startPoint x: 380, startPoint y: 15, endPoint x: 94, endPoint y: -3, distance: 286.6
click at [94, 0] on html "Nouveau 0 1 2 3 4 5 6 7 8 9 Aide 0 1 2 3 4 5 6 7 8 9 Mes demandes Anna Florent …" at bounding box center [784, 356] width 1568 height 713
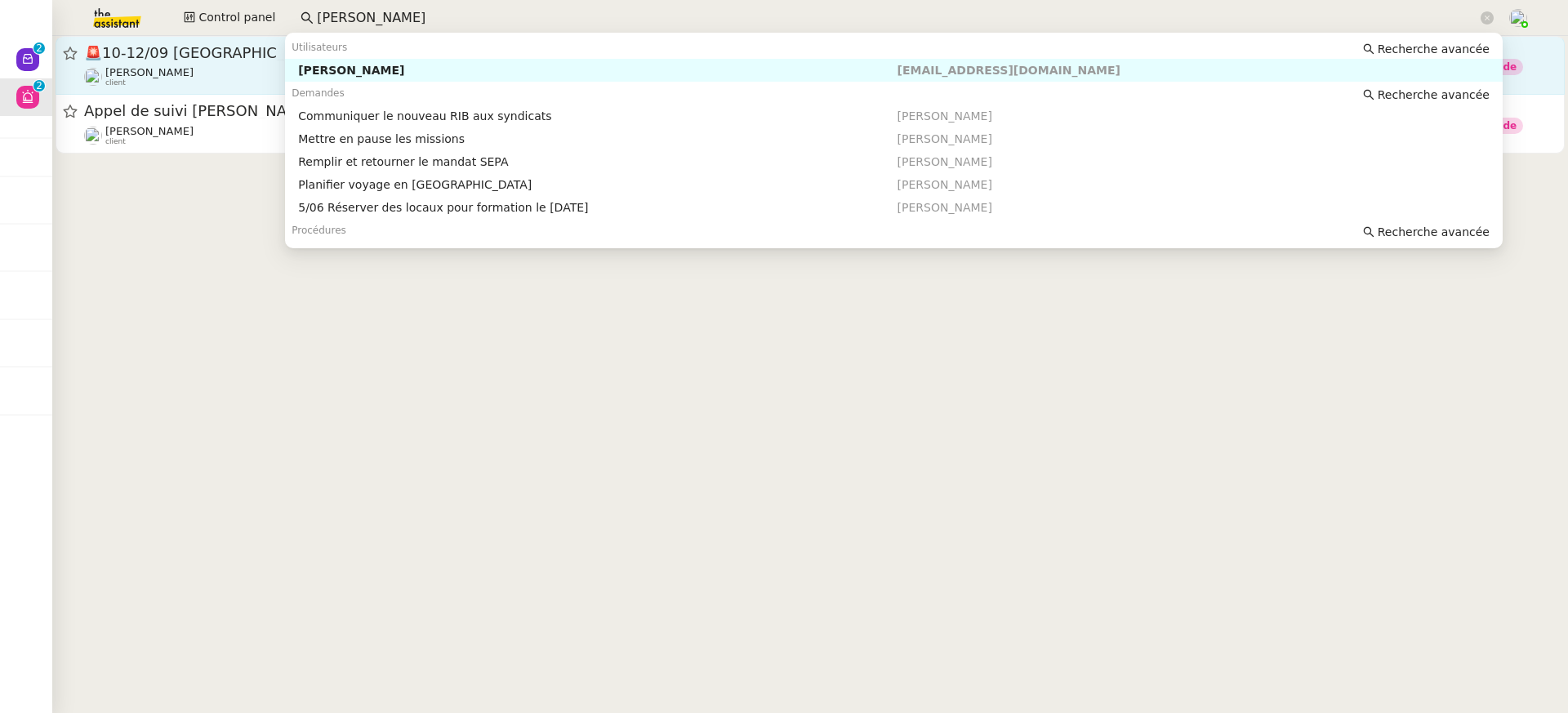
click at [346, 74] on div "[PERSON_NAME]" at bounding box center [597, 70] width 599 height 15
type input "carole dur"
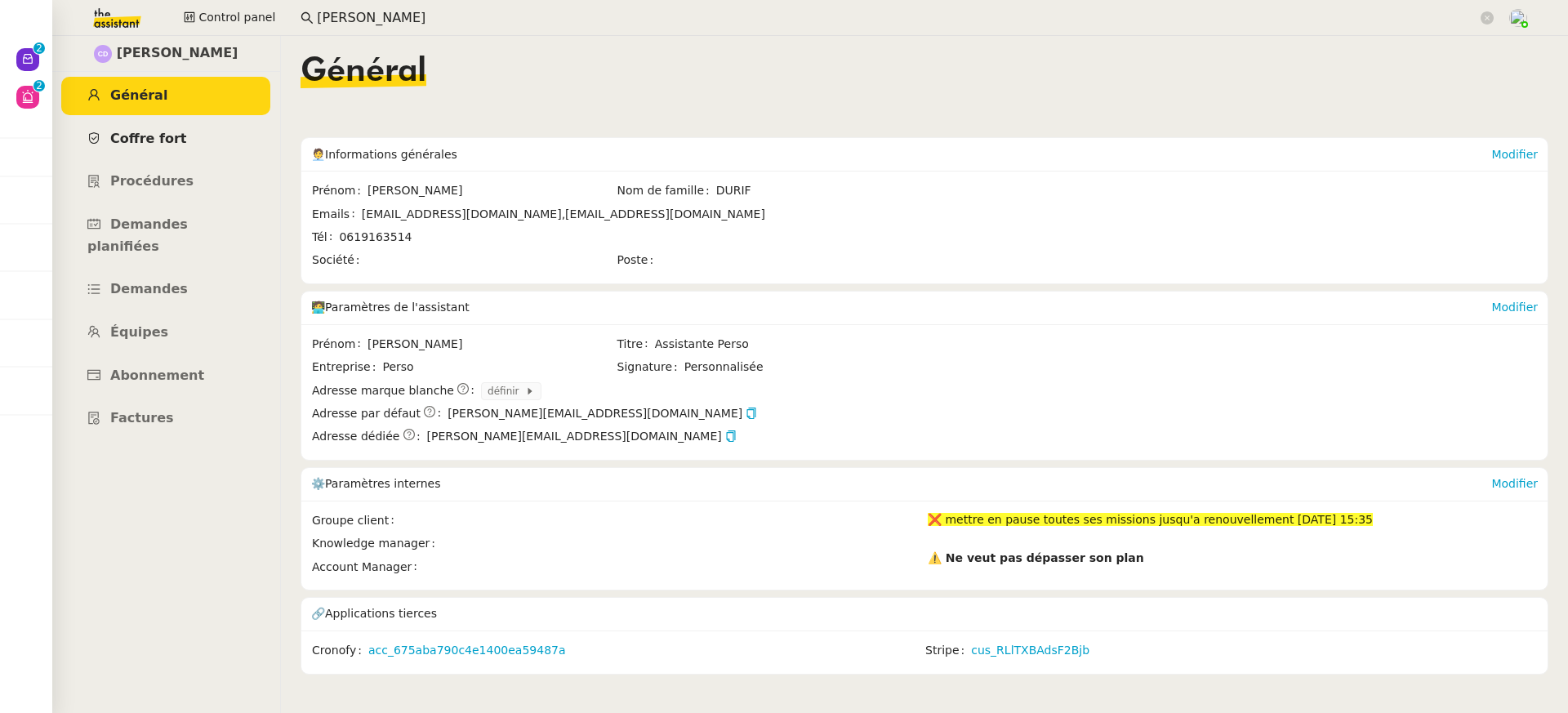
click at [127, 139] on span "Coffre fort" at bounding box center [148, 139] width 77 height 16
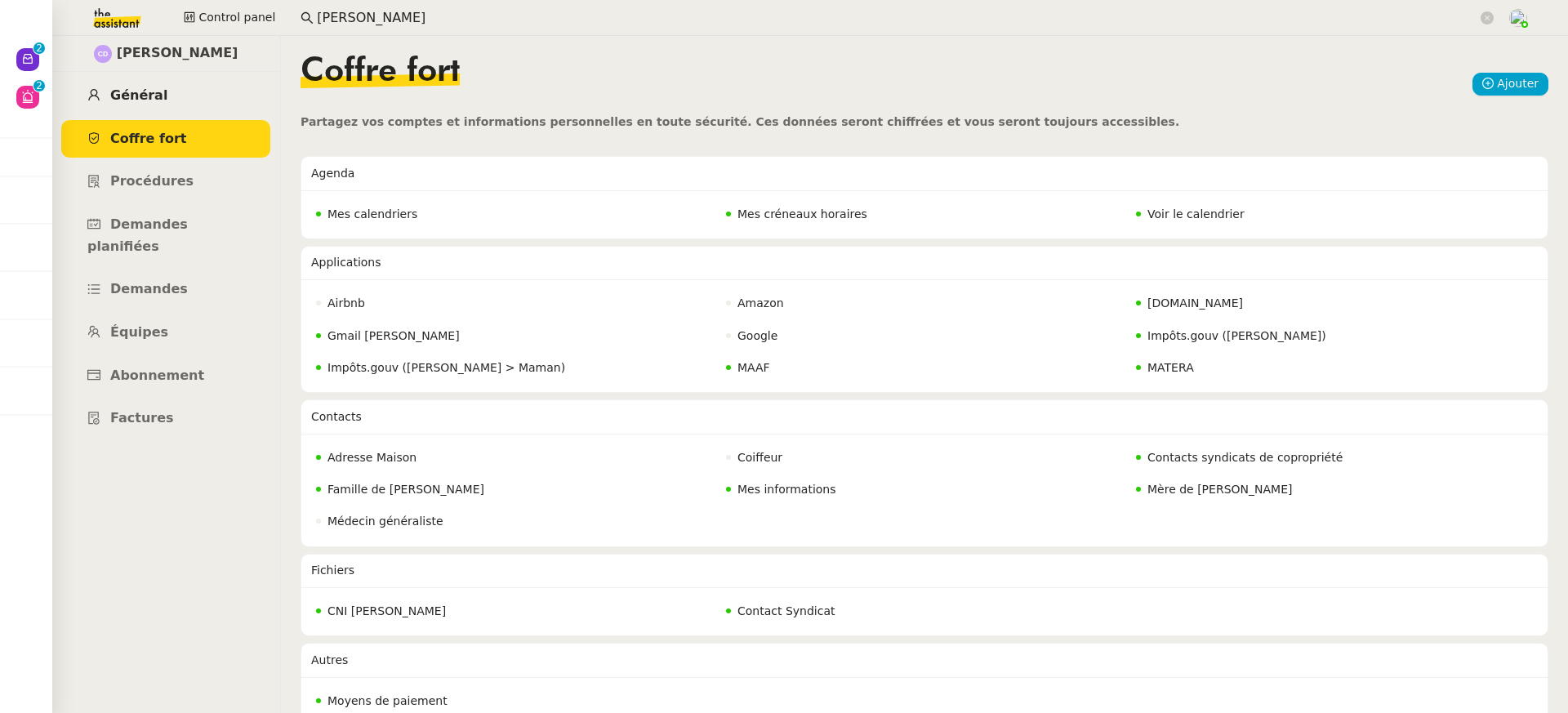
click at [160, 113] on link "Général" at bounding box center [165, 96] width 209 height 38
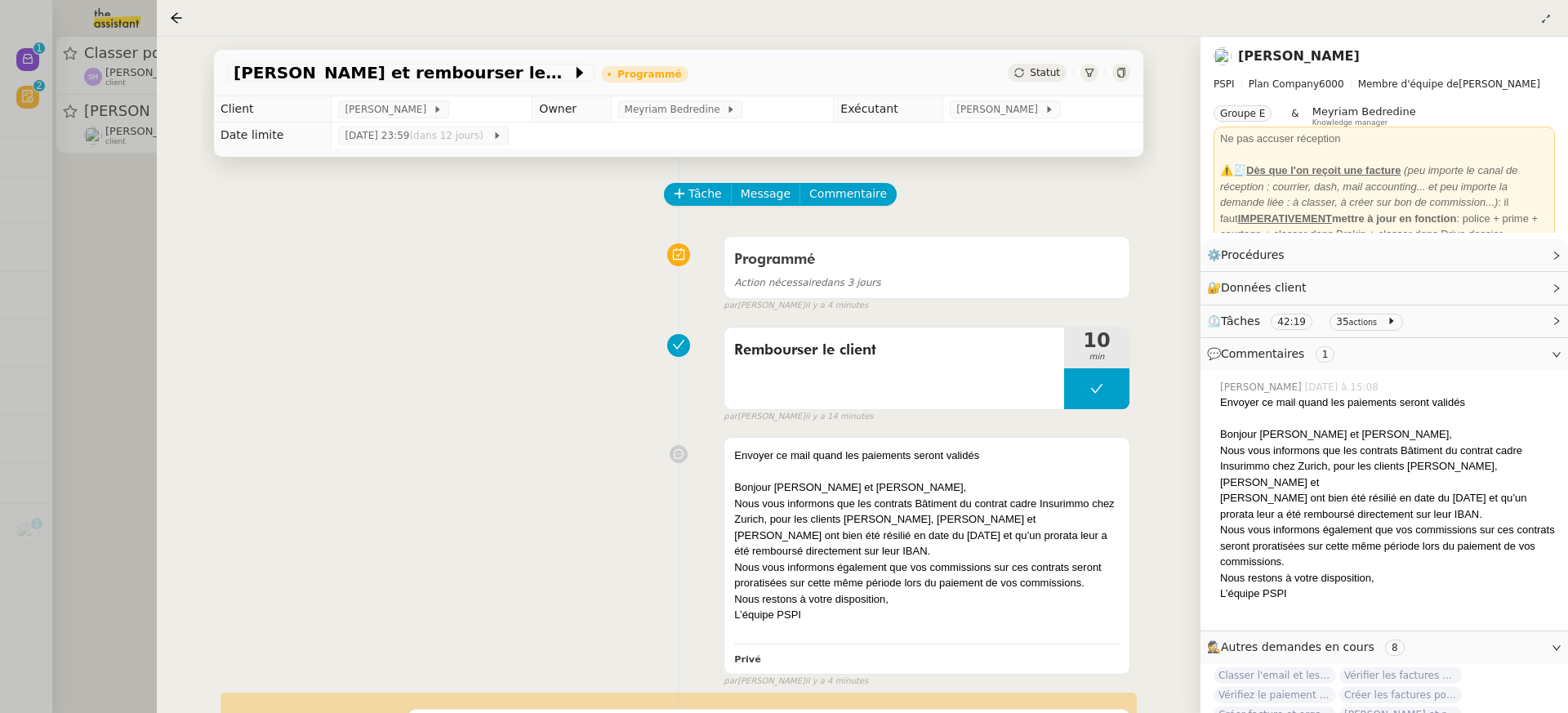
scroll to position [30, 0]
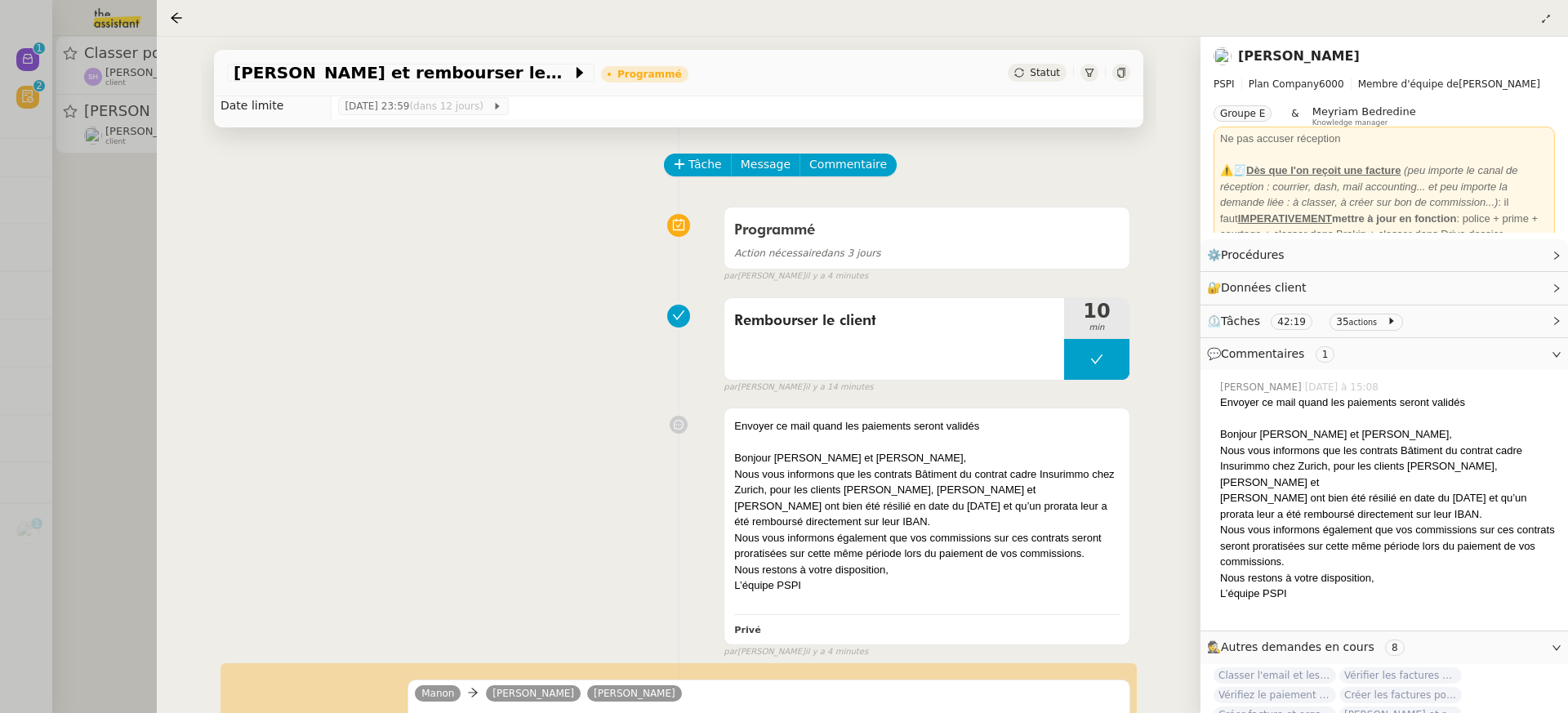
click at [152, 139] on div at bounding box center [784, 356] width 1568 height 713
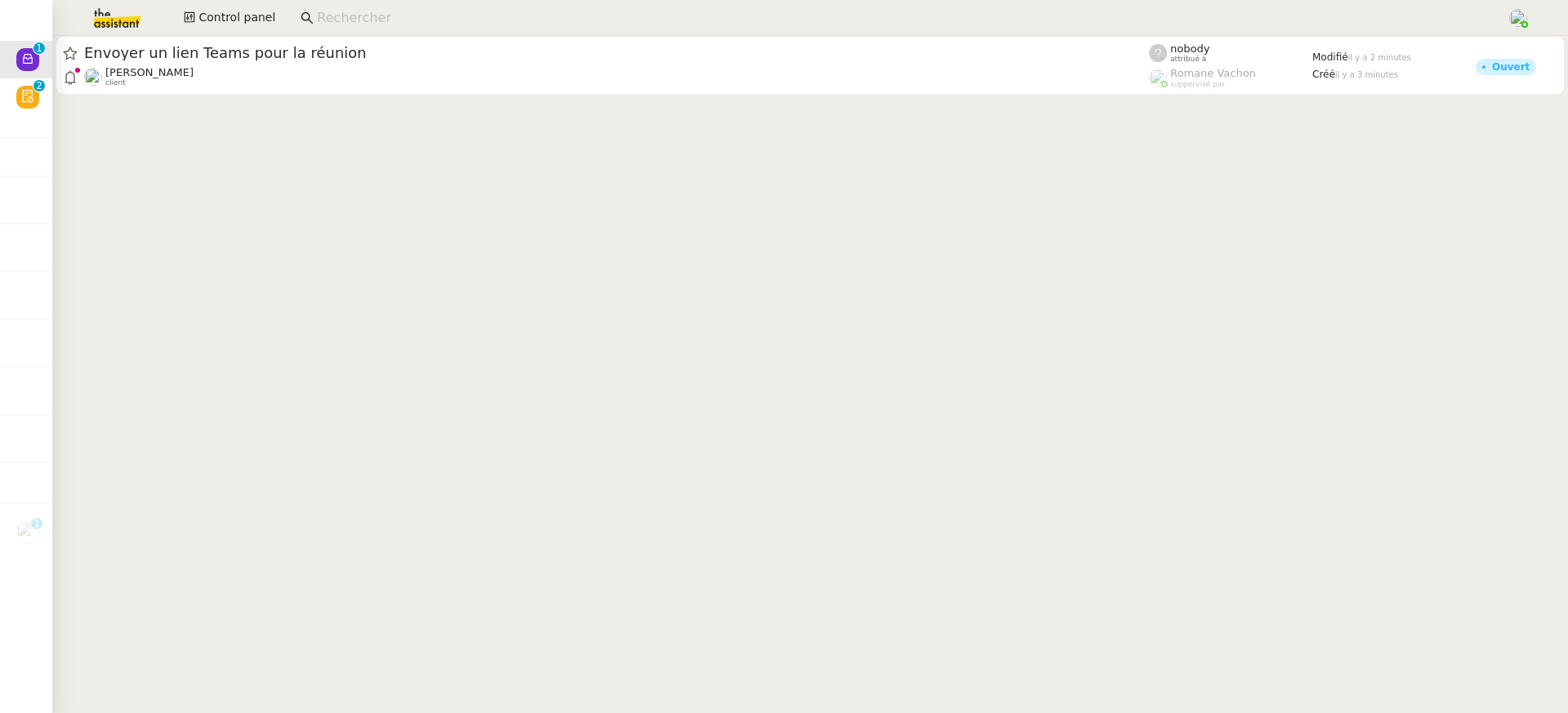
click at [628, 31] on app-search-bar at bounding box center [897, 17] width 1211 height 36
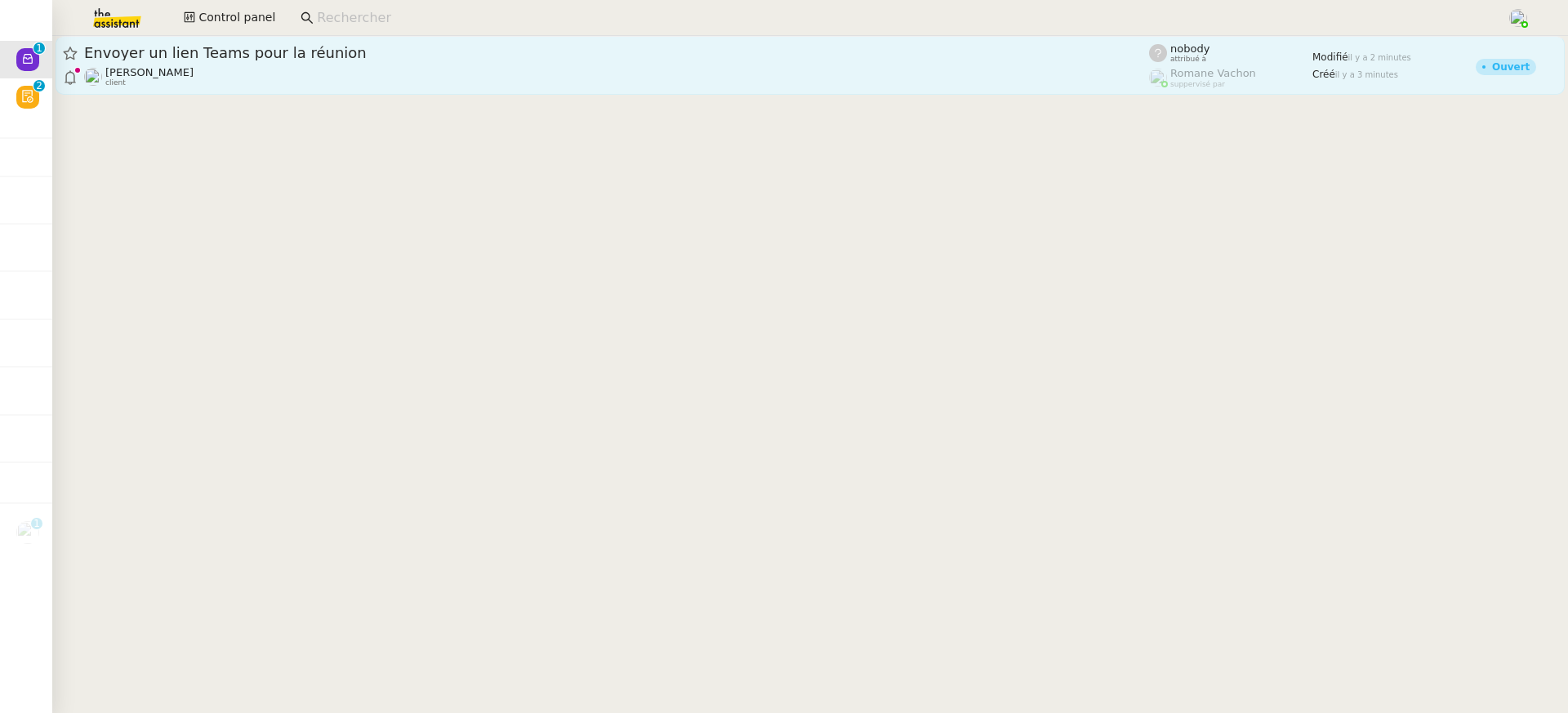
click at [643, 51] on span "Envoyer un lien Teams pour la réunion" at bounding box center [616, 52] width 1065 height 15
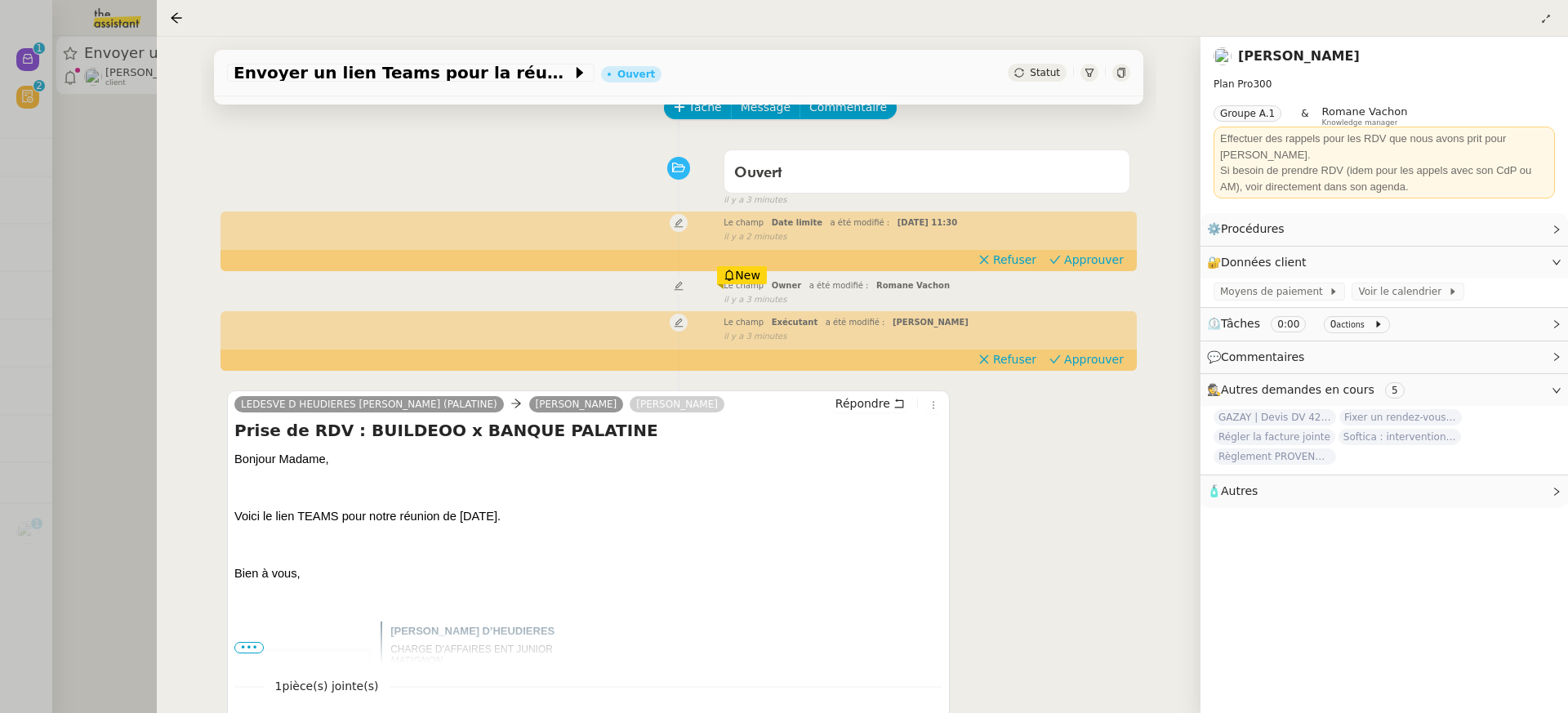
scroll to position [209, 0]
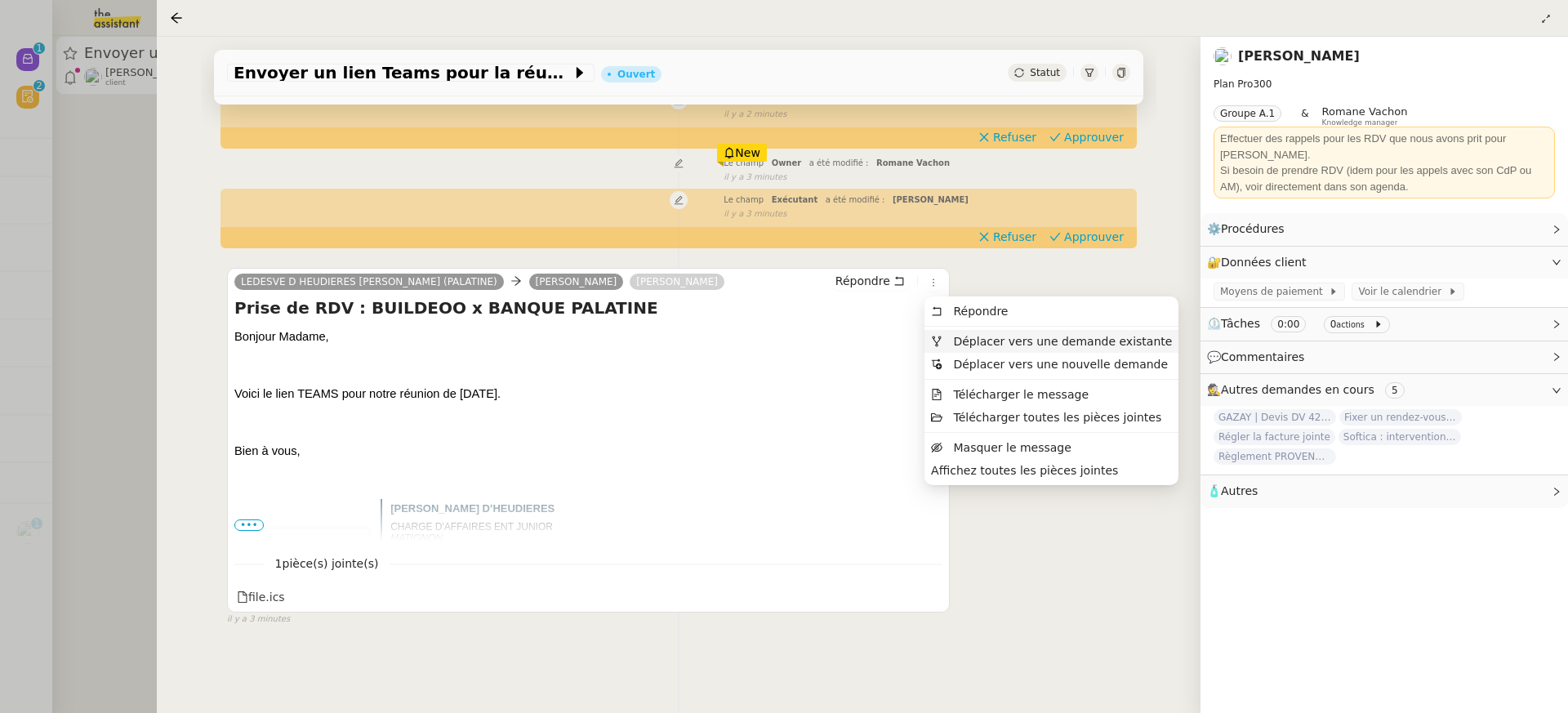
click at [967, 333] on li "Déplacer vers une demande existante" at bounding box center [1051, 341] width 254 height 23
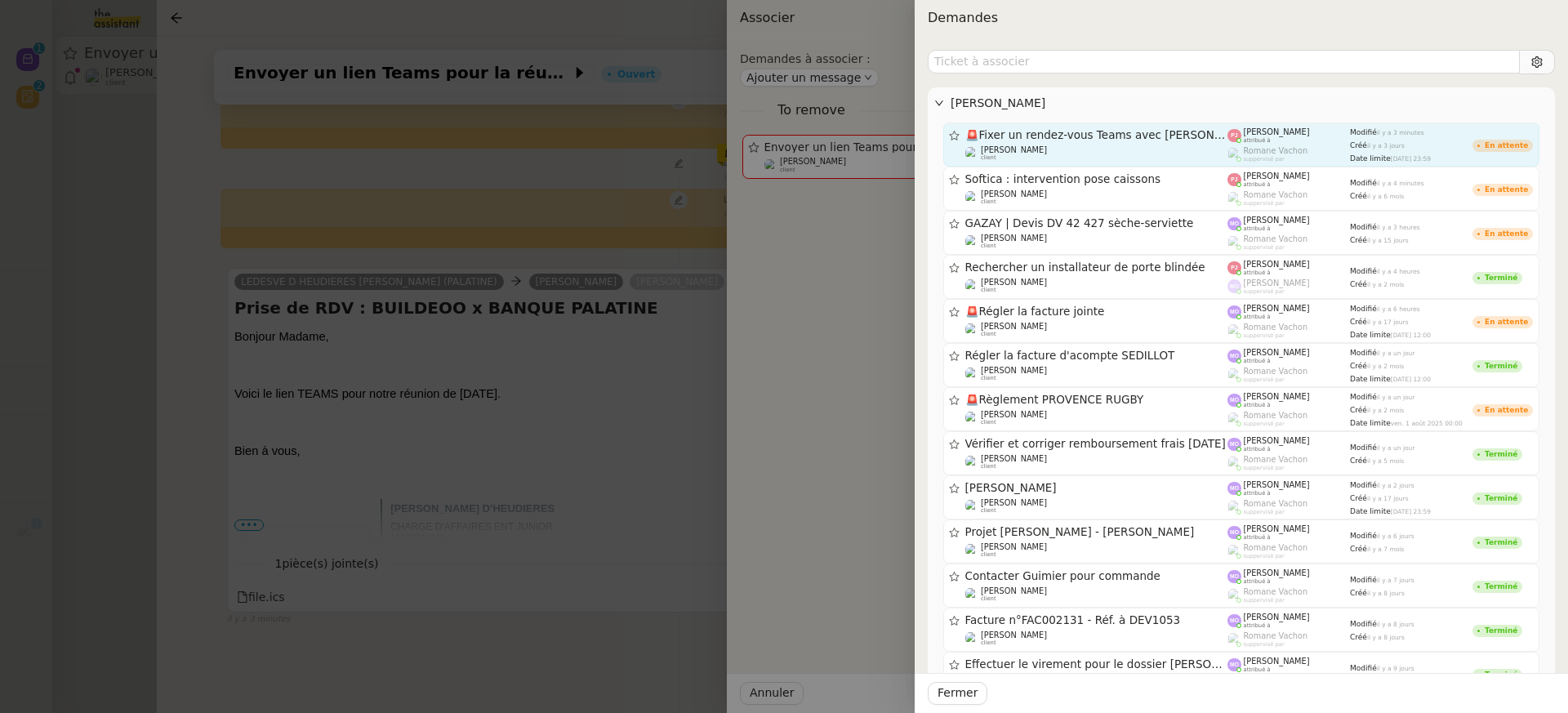
click at [1075, 143] on div "🚨 Fixer un rendez-vous Teams avec [PERSON_NAME] client" at bounding box center [1097, 144] width 263 height 32
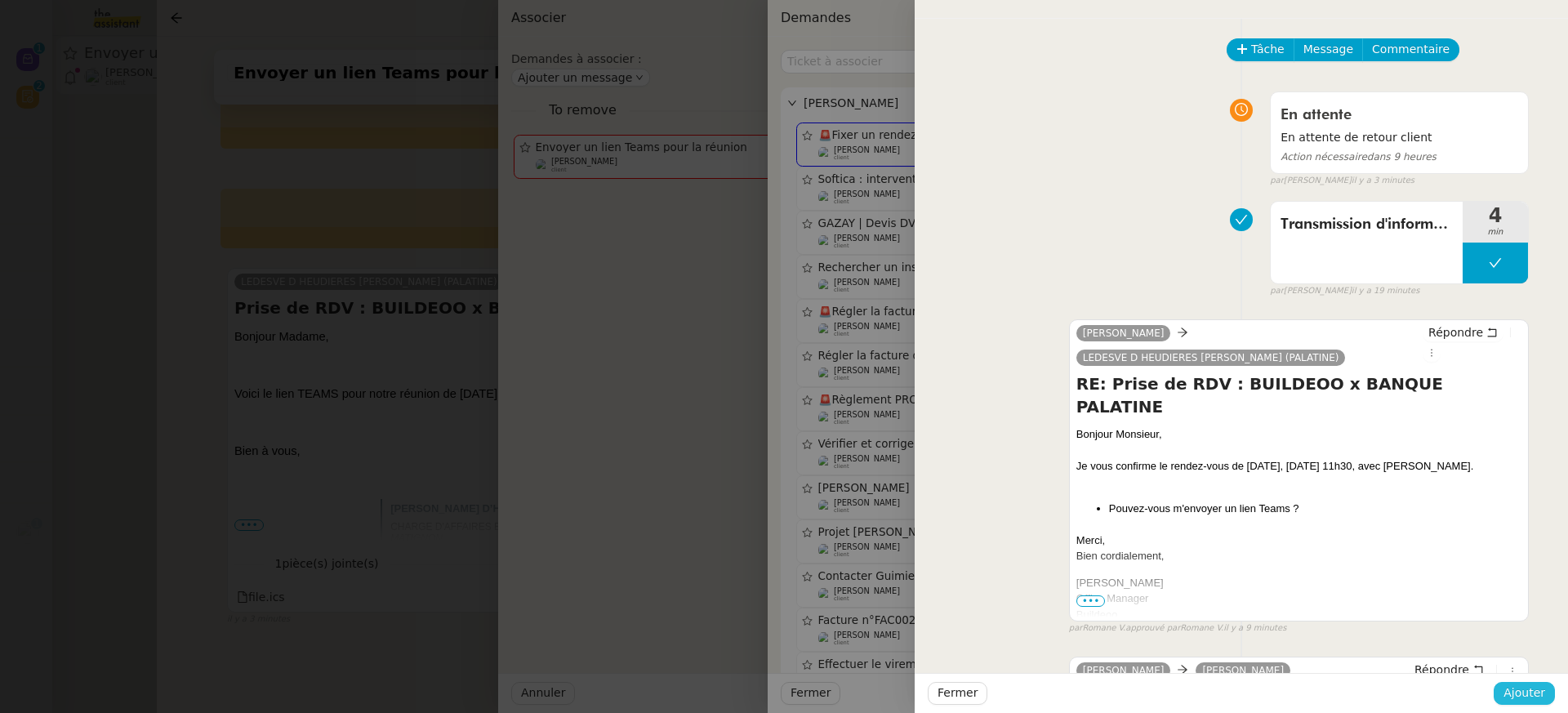
click at [1516, 689] on span "Ajouter" at bounding box center [1524, 693] width 42 height 19
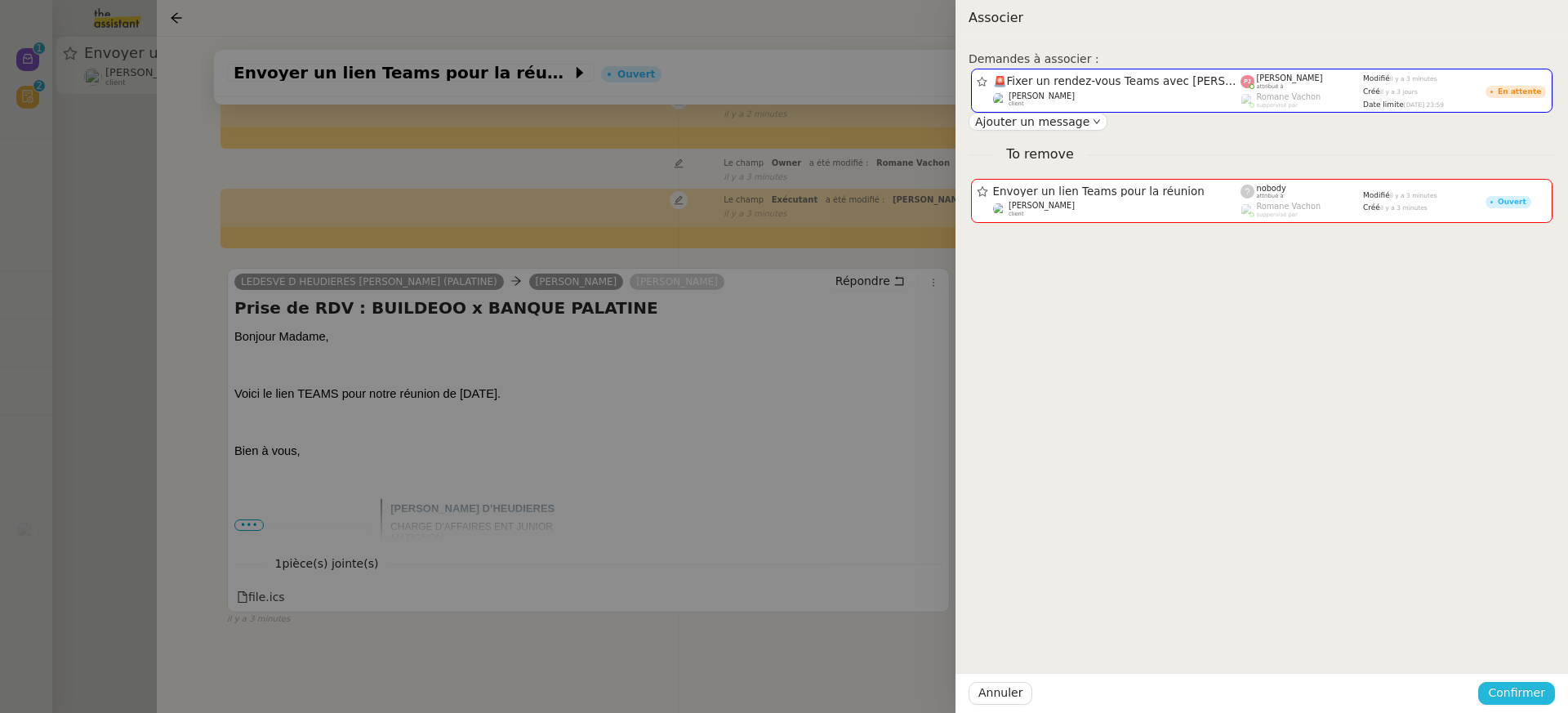
click at [1516, 689] on span "Confirmer" at bounding box center [1516, 693] width 57 height 19
click at [1514, 648] on span "Ajouter" at bounding box center [1518, 649] width 42 height 17
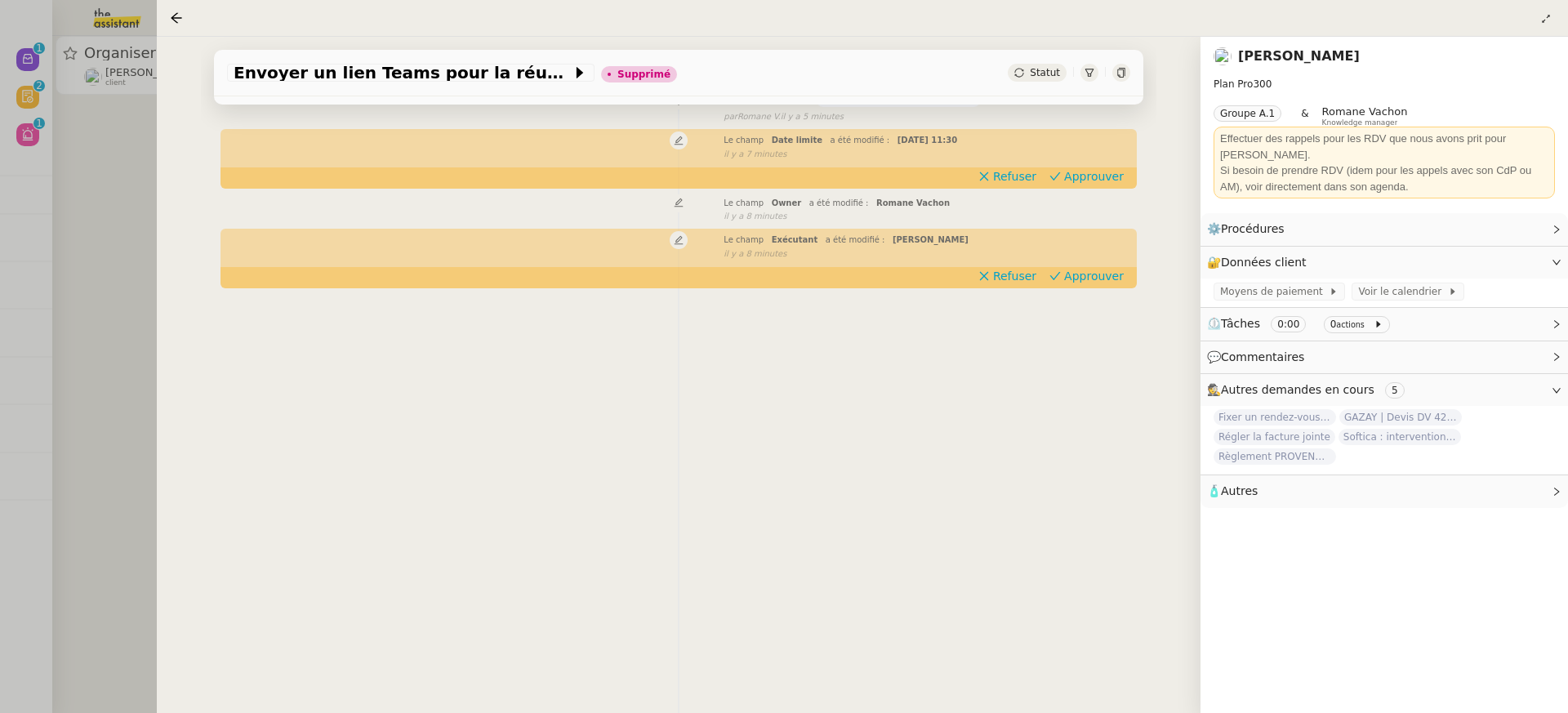
click at [88, 61] on div at bounding box center [784, 356] width 1568 height 713
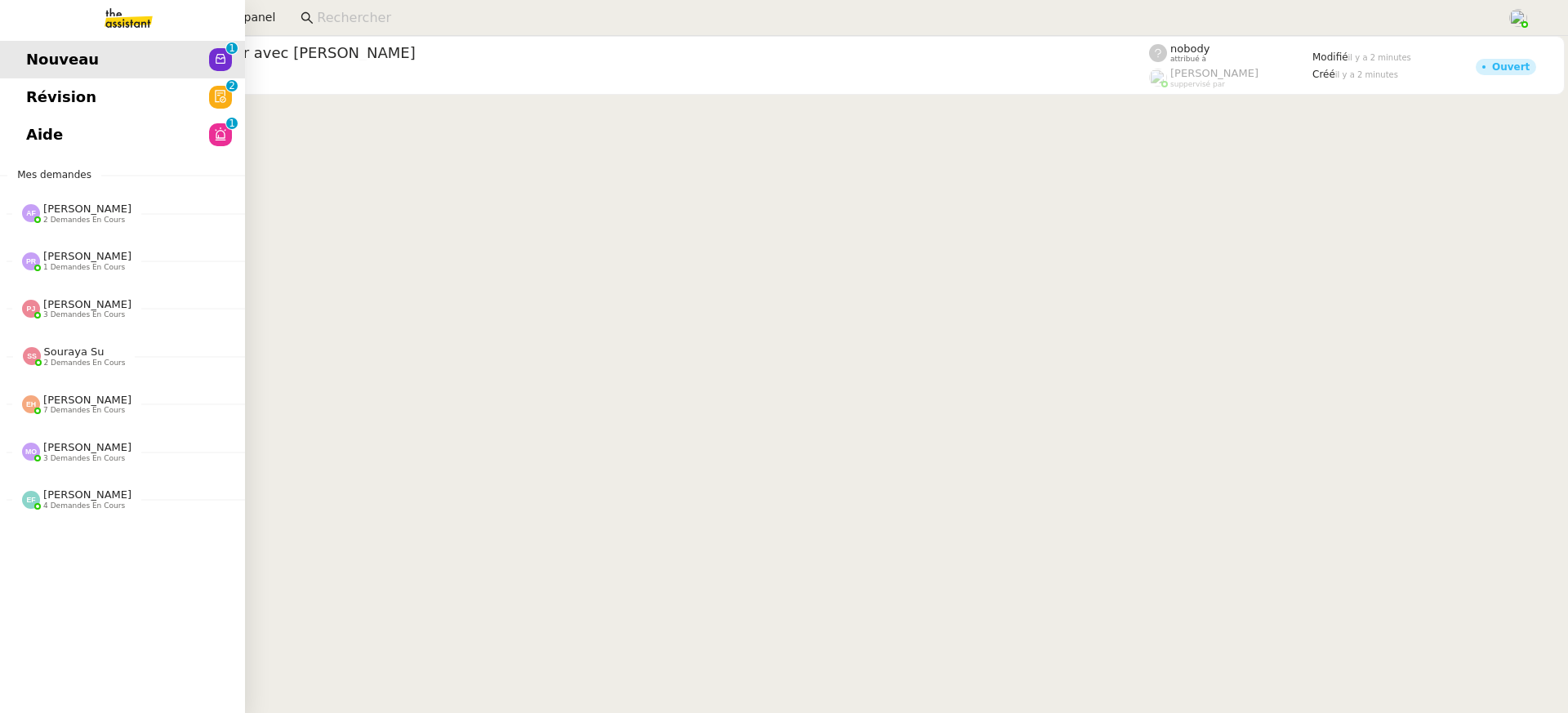
click at [40, 82] on link "Révision 0 1 2 3 4 5 6 7 8 9" at bounding box center [122, 97] width 245 height 38
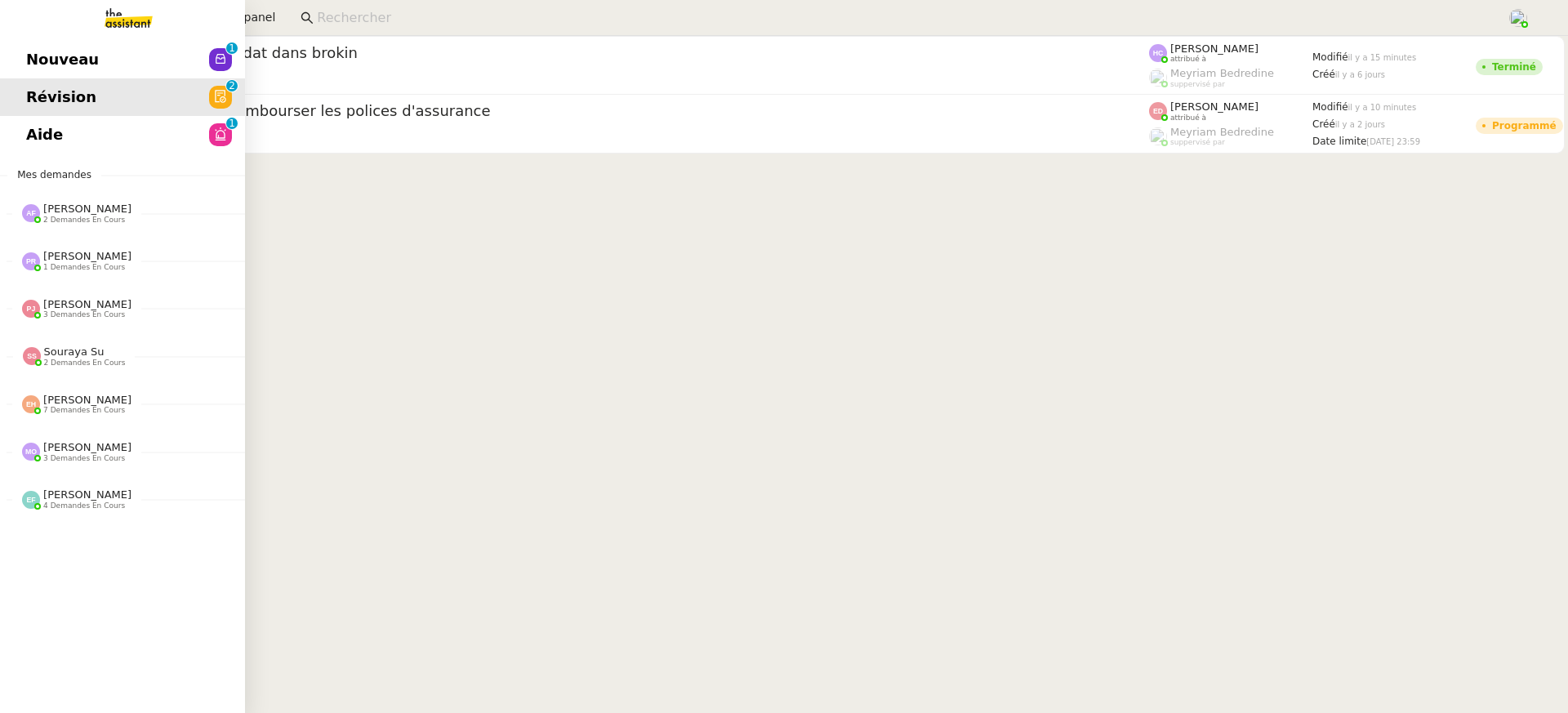
click at [31, 113] on link "Révision 0 1 2 3 4 5 6 7 8 9" at bounding box center [122, 97] width 245 height 38
click at [39, 120] on link "Aide 0 1 2 3 4 5 6 7 8 9" at bounding box center [122, 134] width 245 height 38
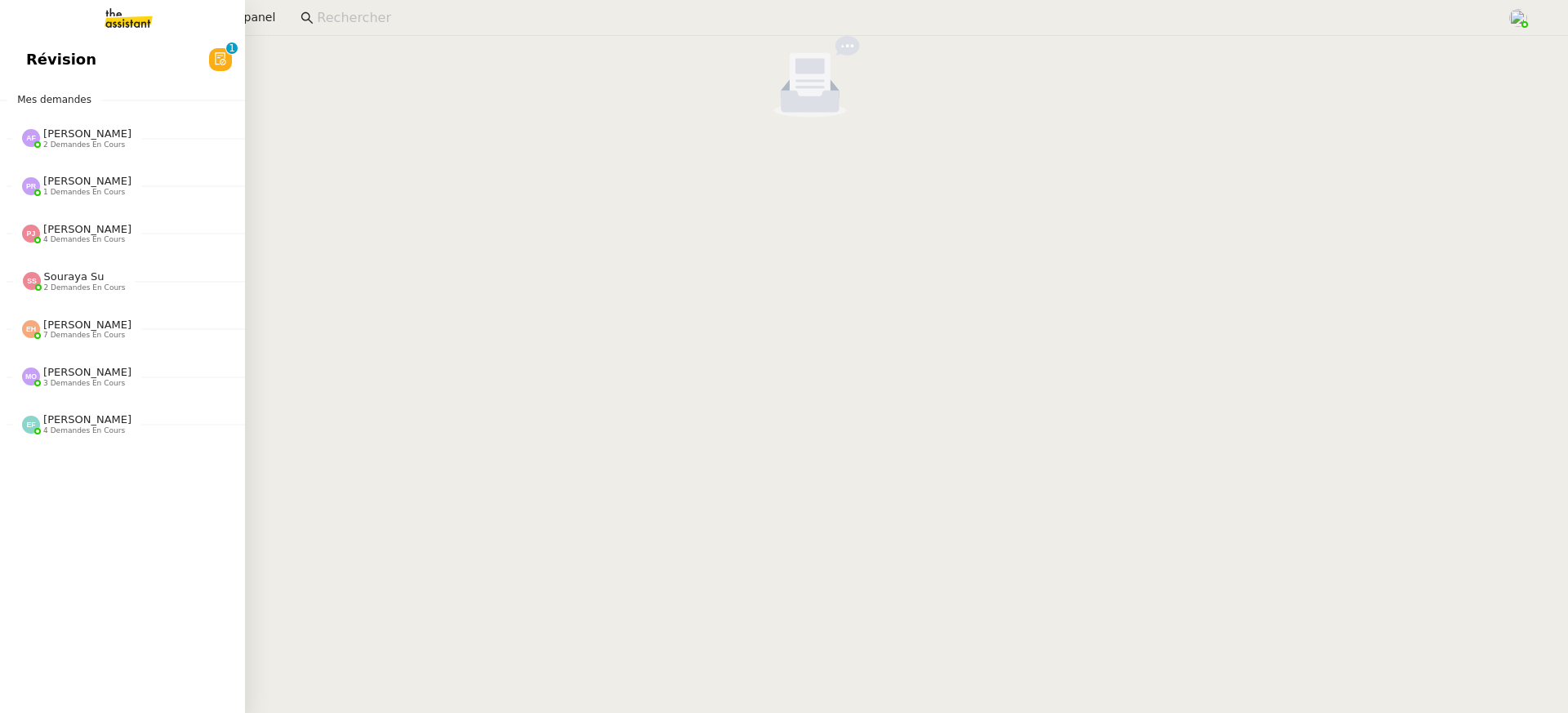
click at [34, 75] on link "Révision 0 1 2 3 4 5 6 7 8 9" at bounding box center [122, 59] width 245 height 38
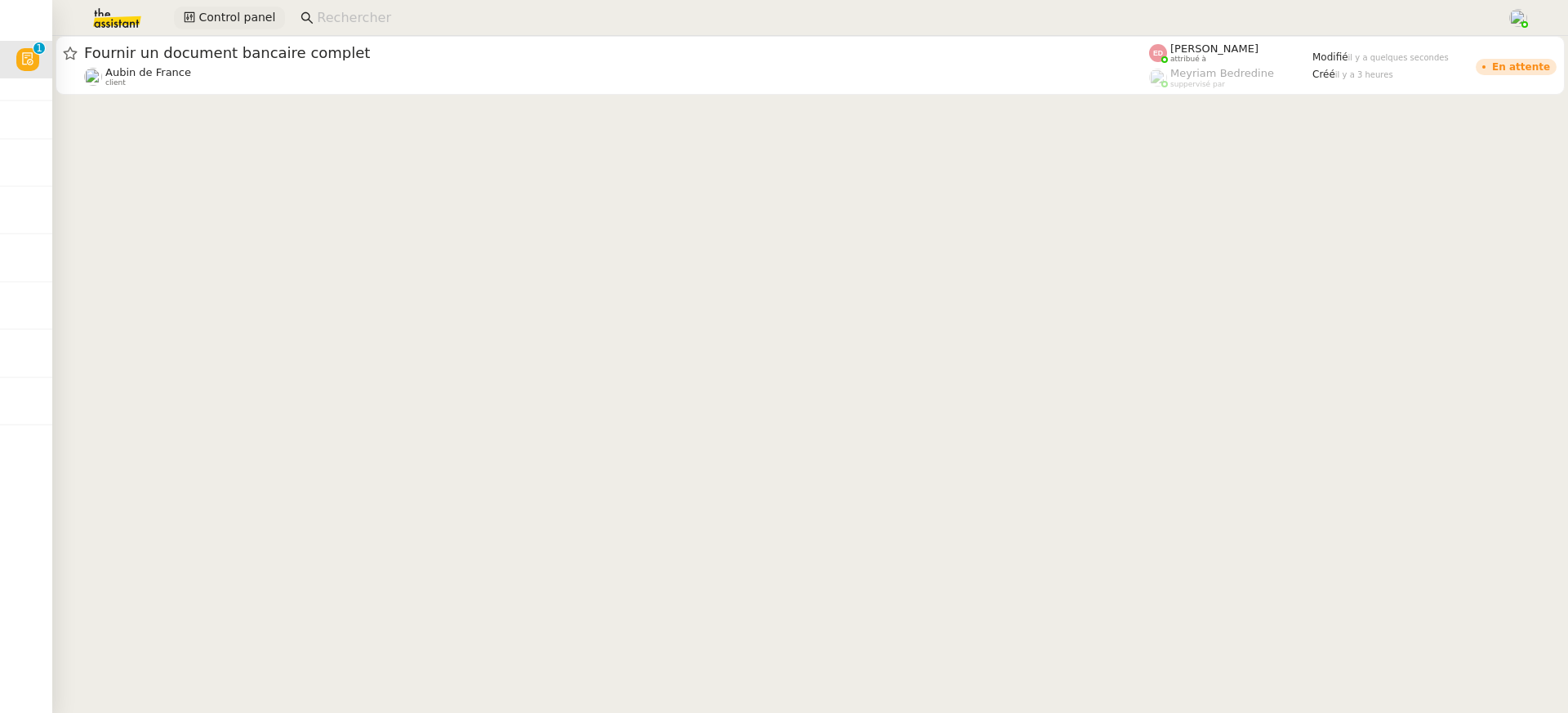
click at [228, 16] on span "Control panel" at bounding box center [237, 17] width 77 height 19
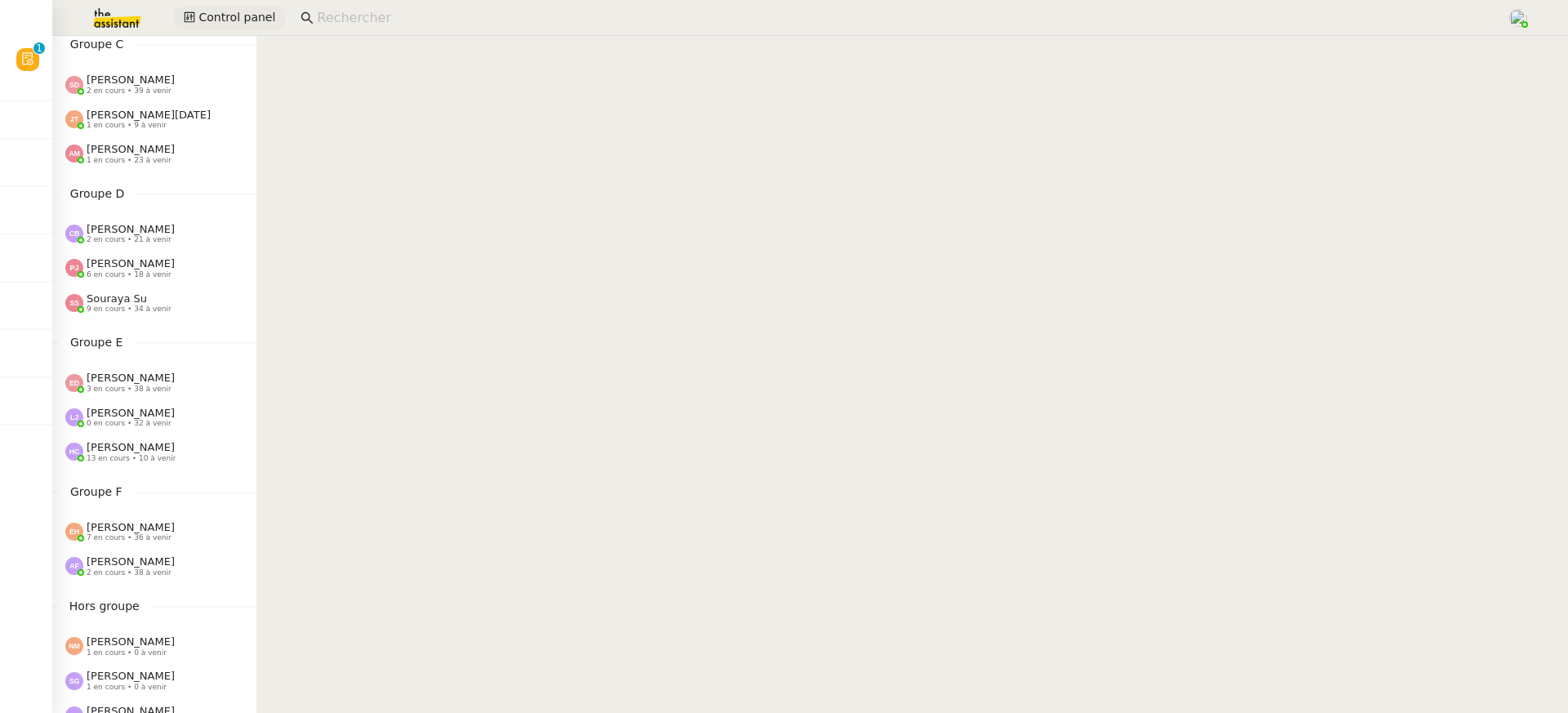
scroll to position [429, 0]
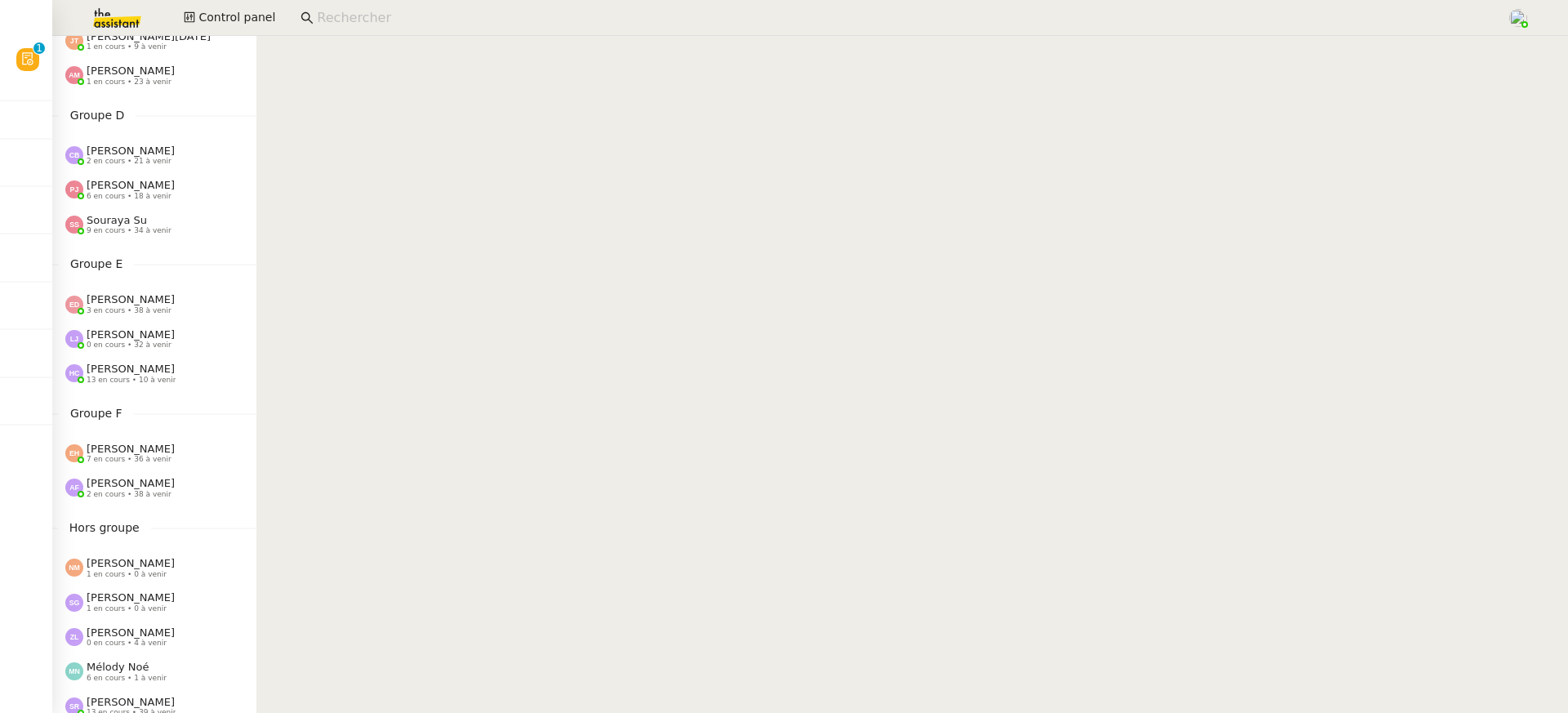
click at [183, 468] on div "Esther Hillenbrand 7 en cours • 36 à venir" at bounding box center [155, 453] width 204 height 34
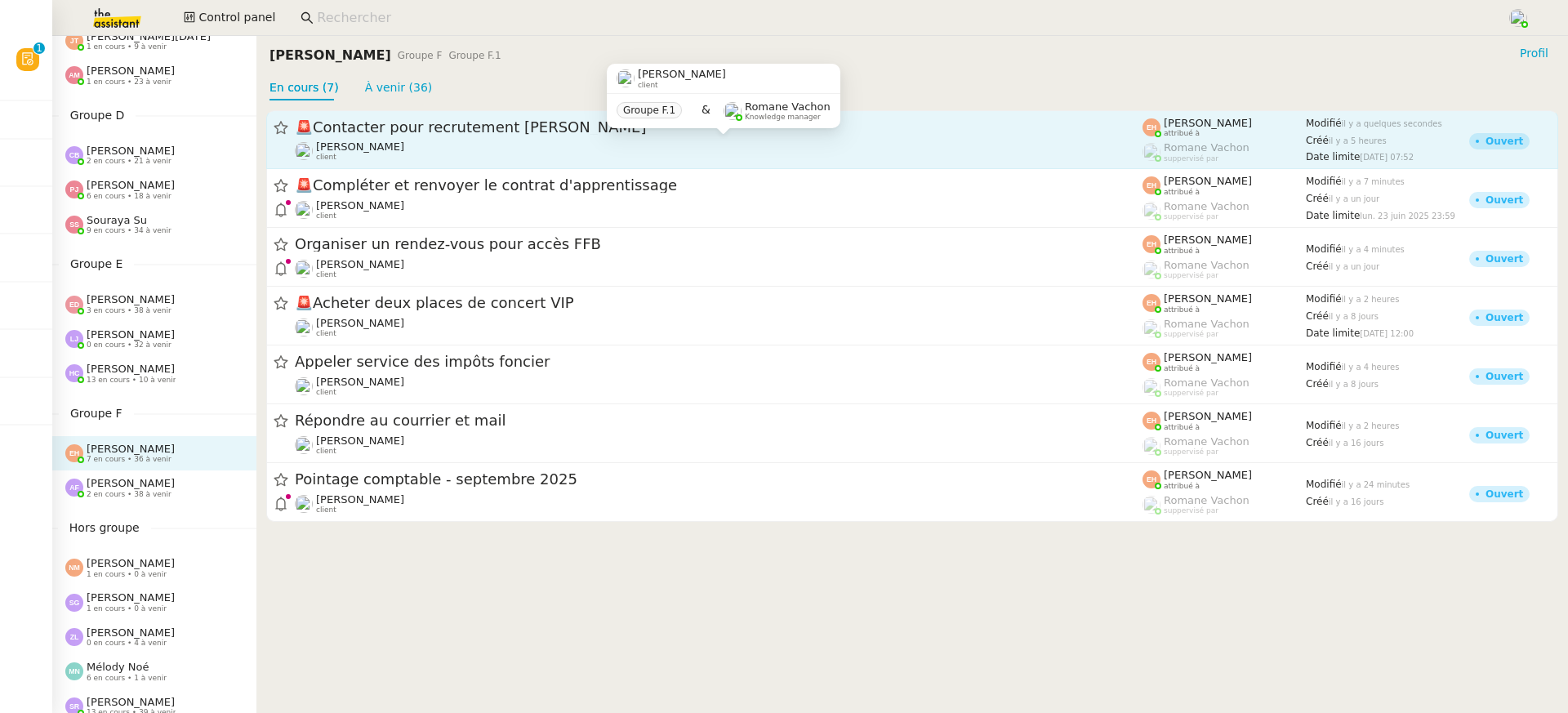
click at [525, 147] on div "Vitor Alvites client" at bounding box center [719, 151] width 848 height 21
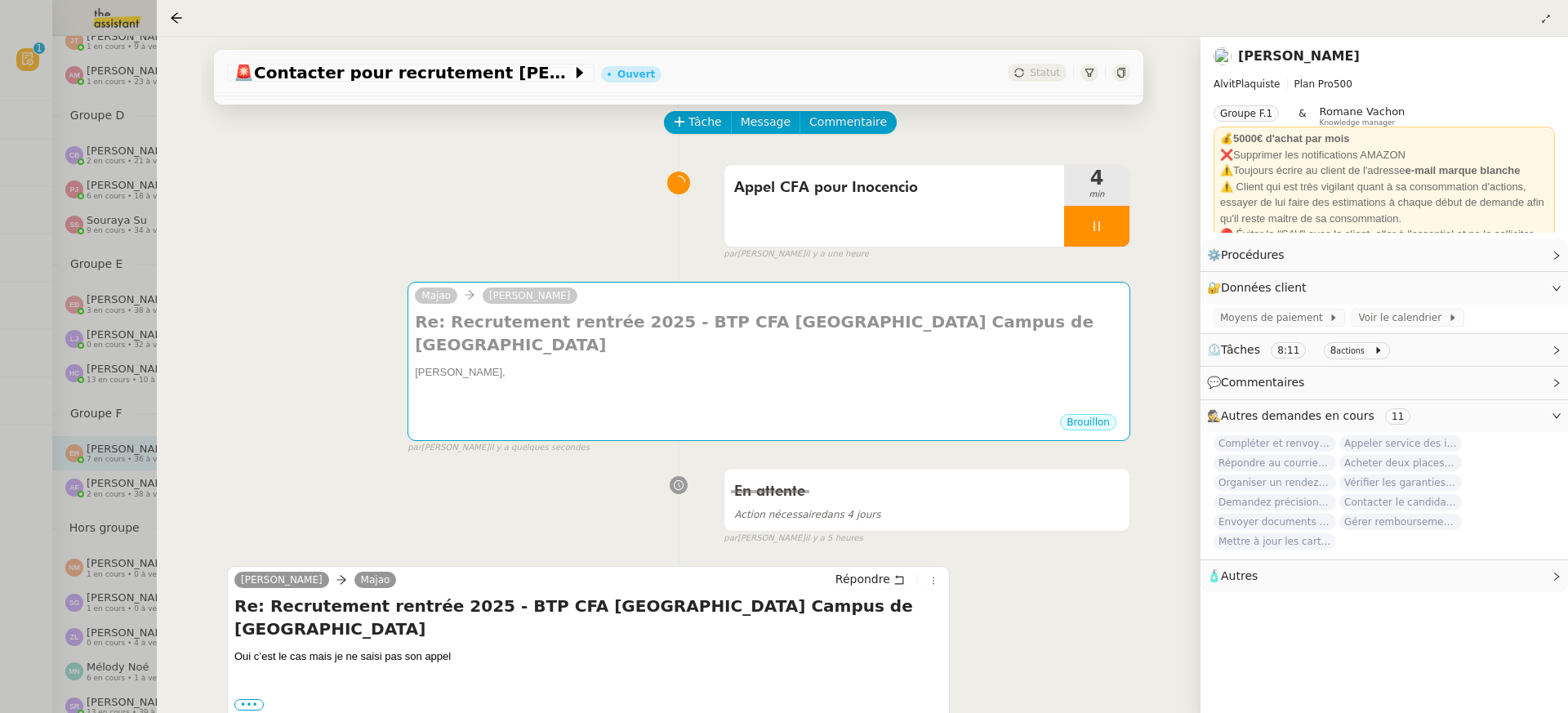
scroll to position [75, 0]
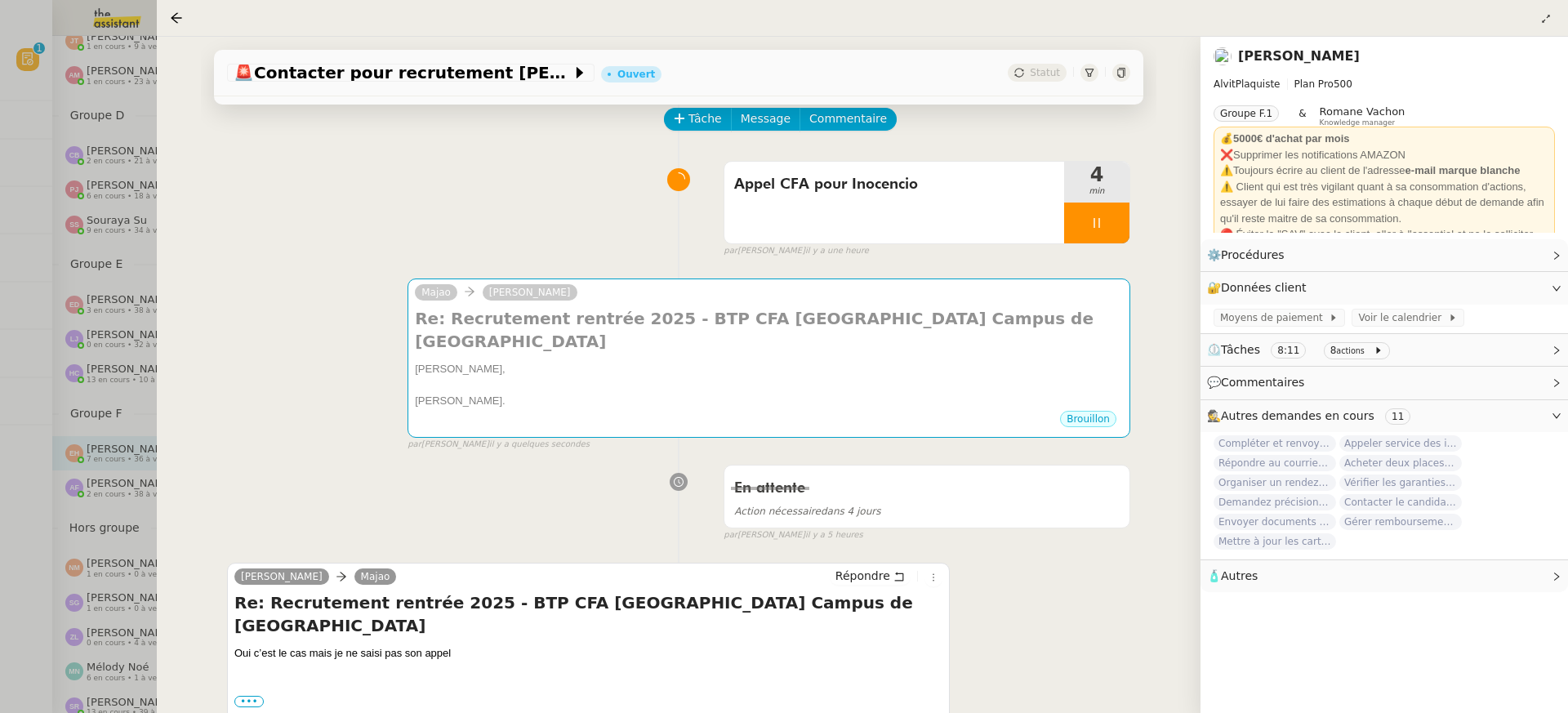
click at [65, 408] on div at bounding box center [784, 356] width 1568 height 713
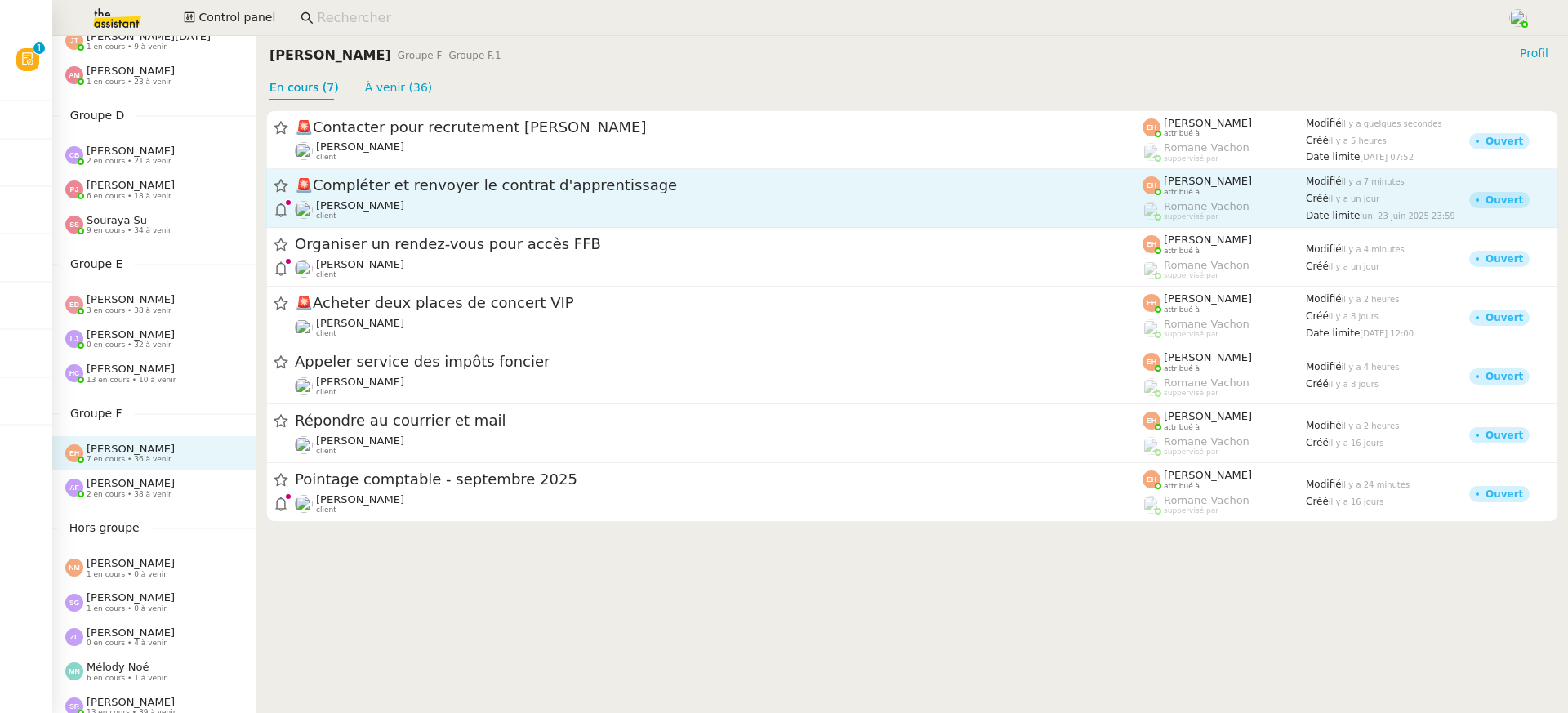
click at [388, 206] on div "Vitor Alvites client" at bounding box center [719, 209] width 848 height 21
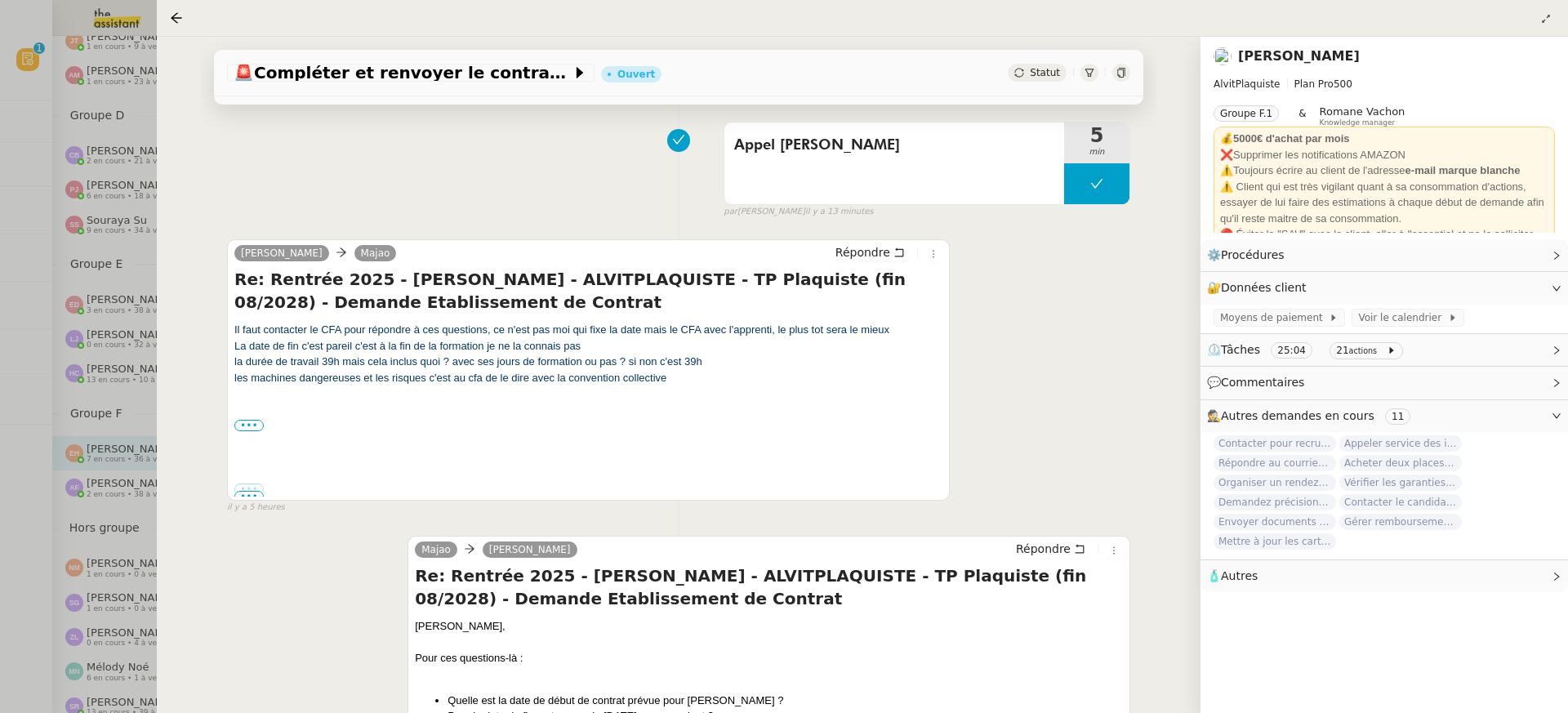
scroll to position [264, 0]
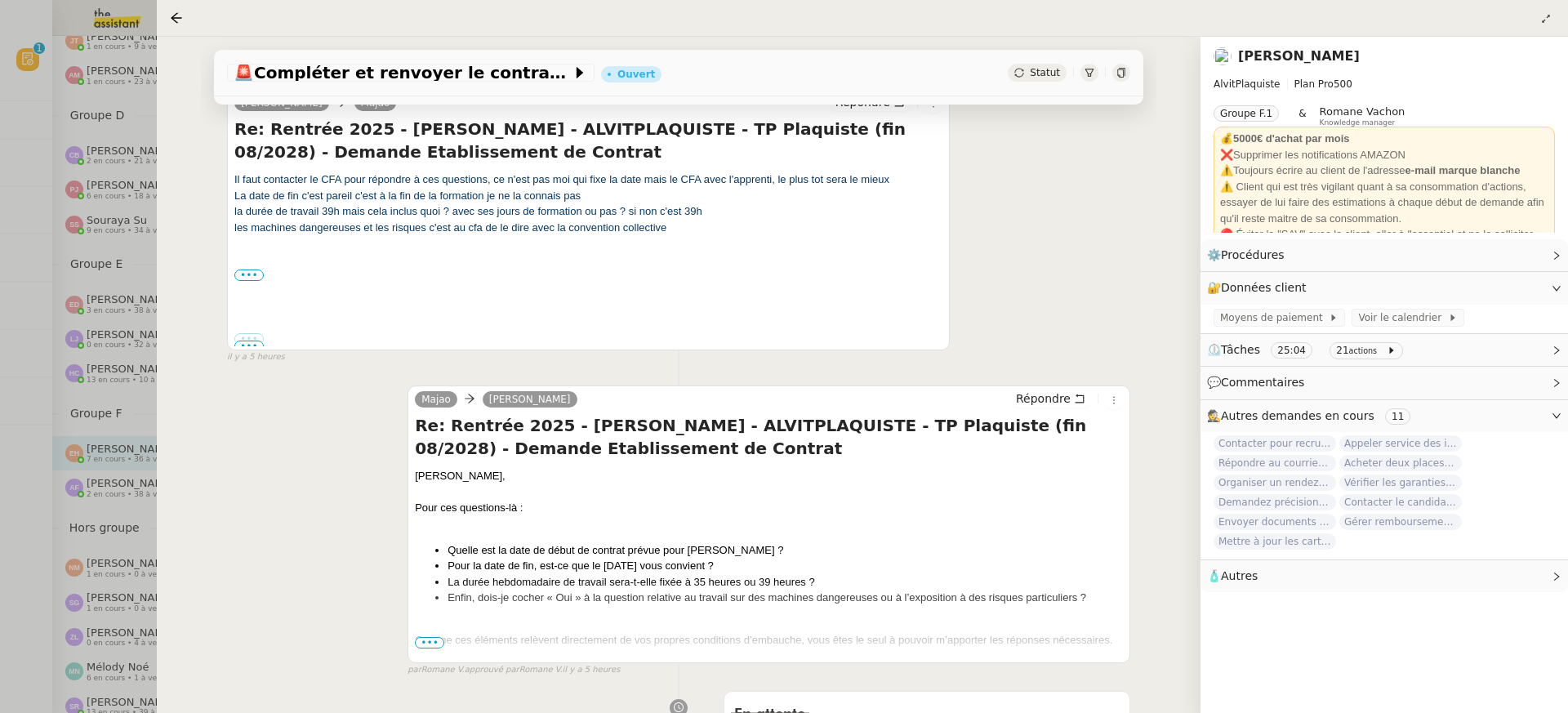
click at [146, 275] on div at bounding box center [784, 356] width 1568 height 713
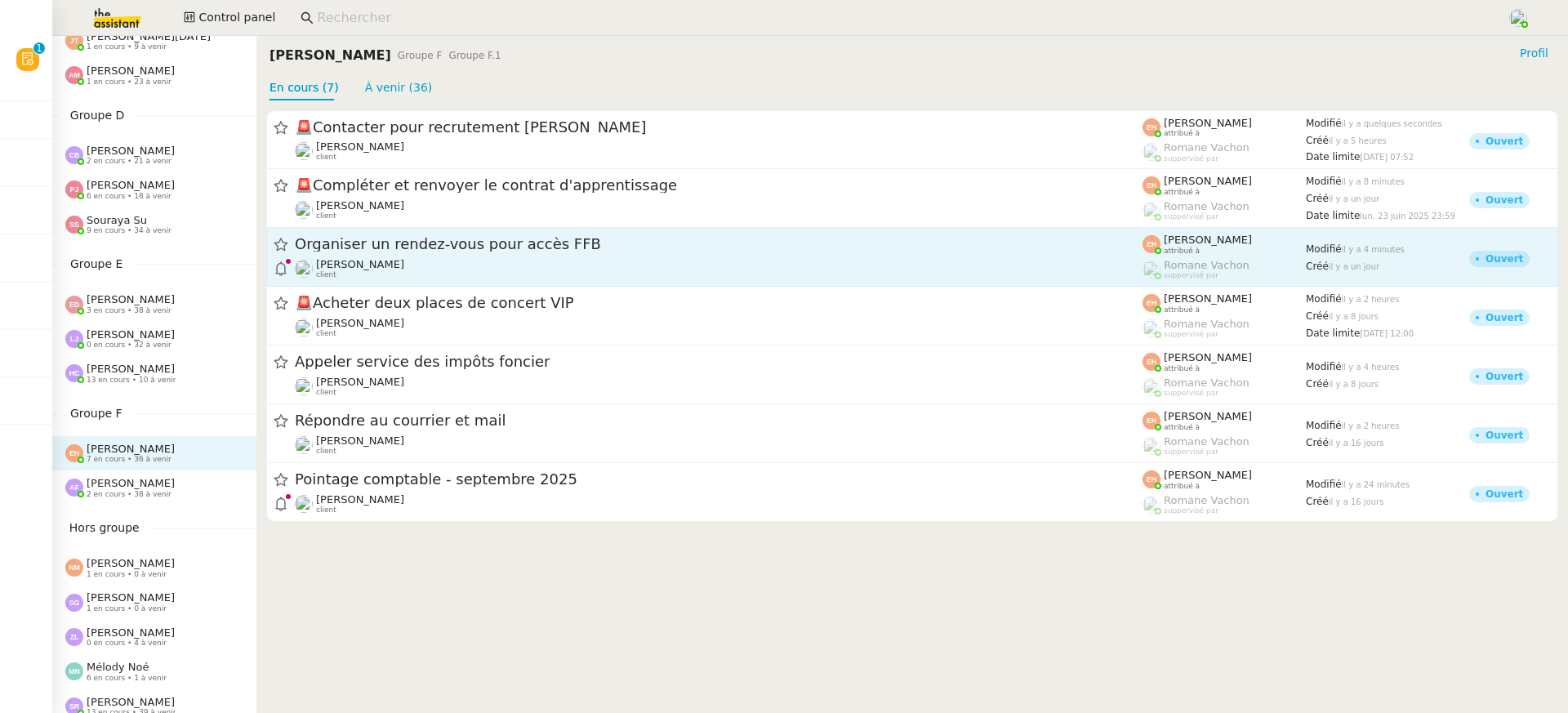
click at [497, 266] on div "Vitor Alvites client" at bounding box center [719, 269] width 848 height 21
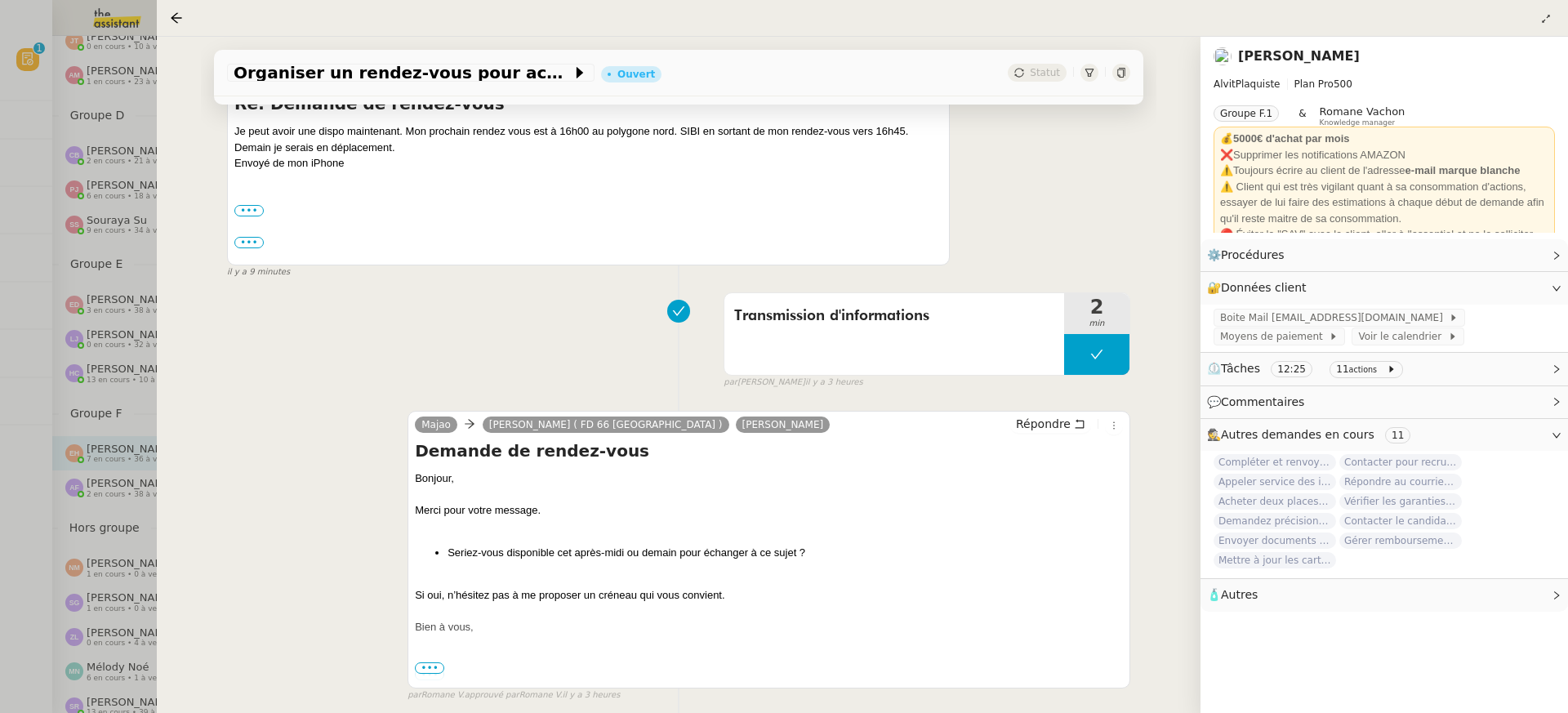
scroll to position [435, 0]
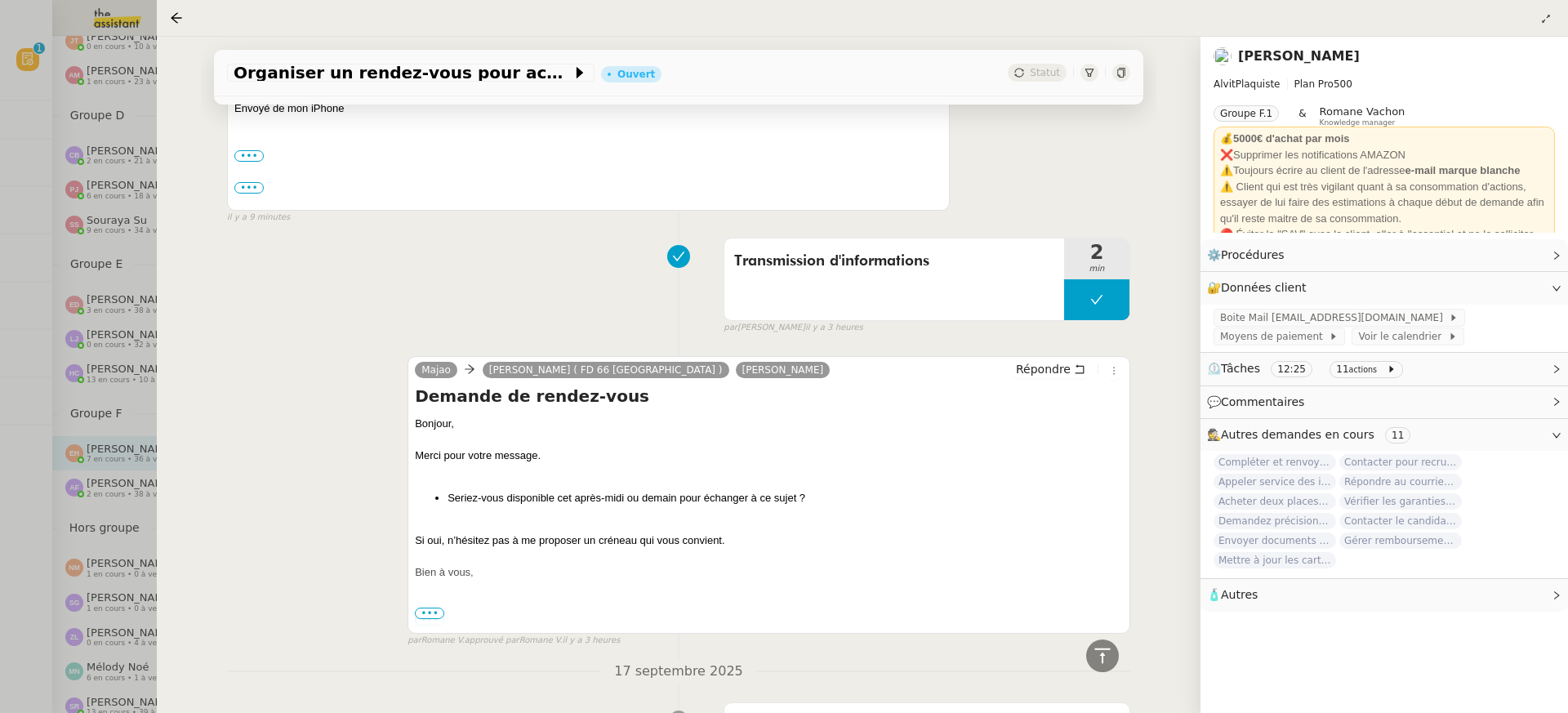
click at [119, 308] on div at bounding box center [784, 356] width 1568 height 713
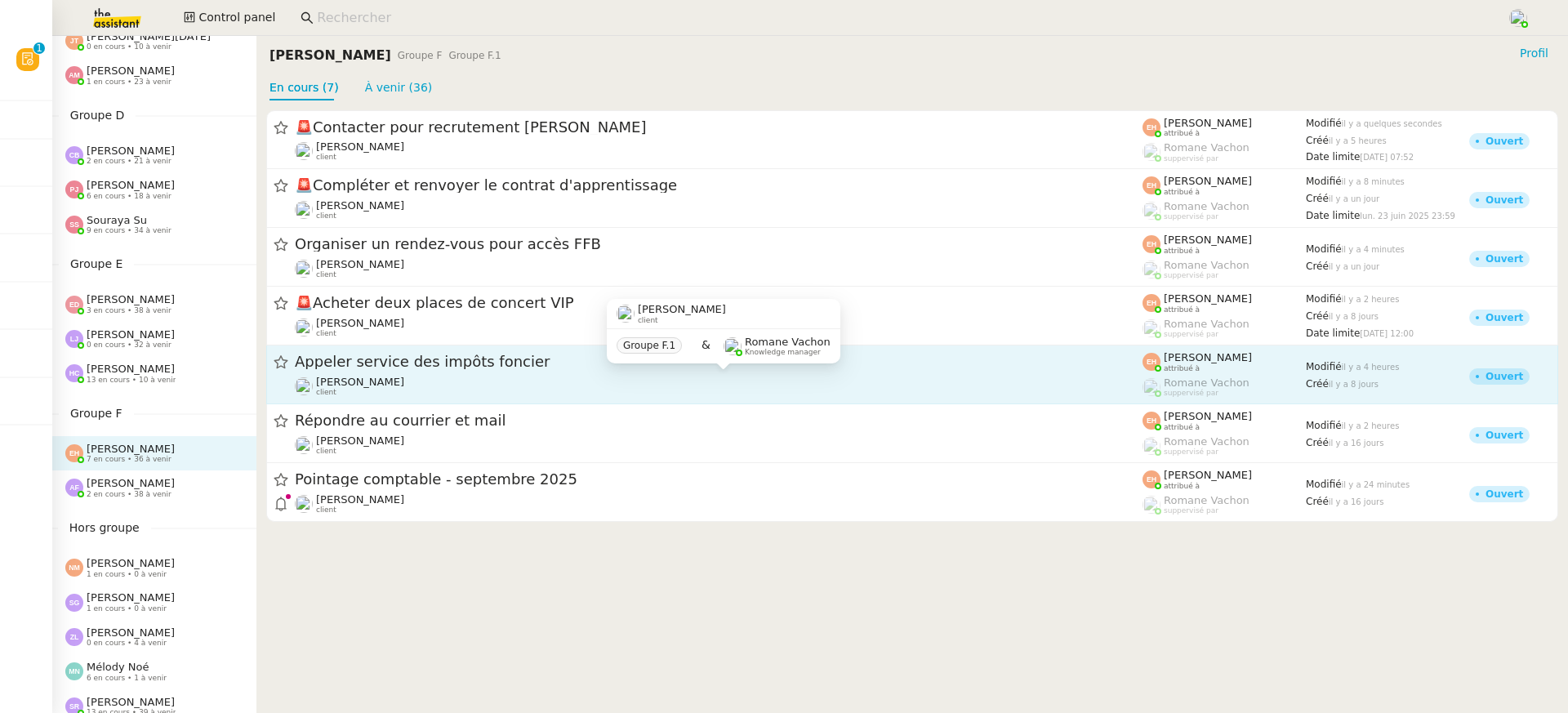
click at [416, 375] on div "[PERSON_NAME] client" at bounding box center [719, 386] width 848 height 21
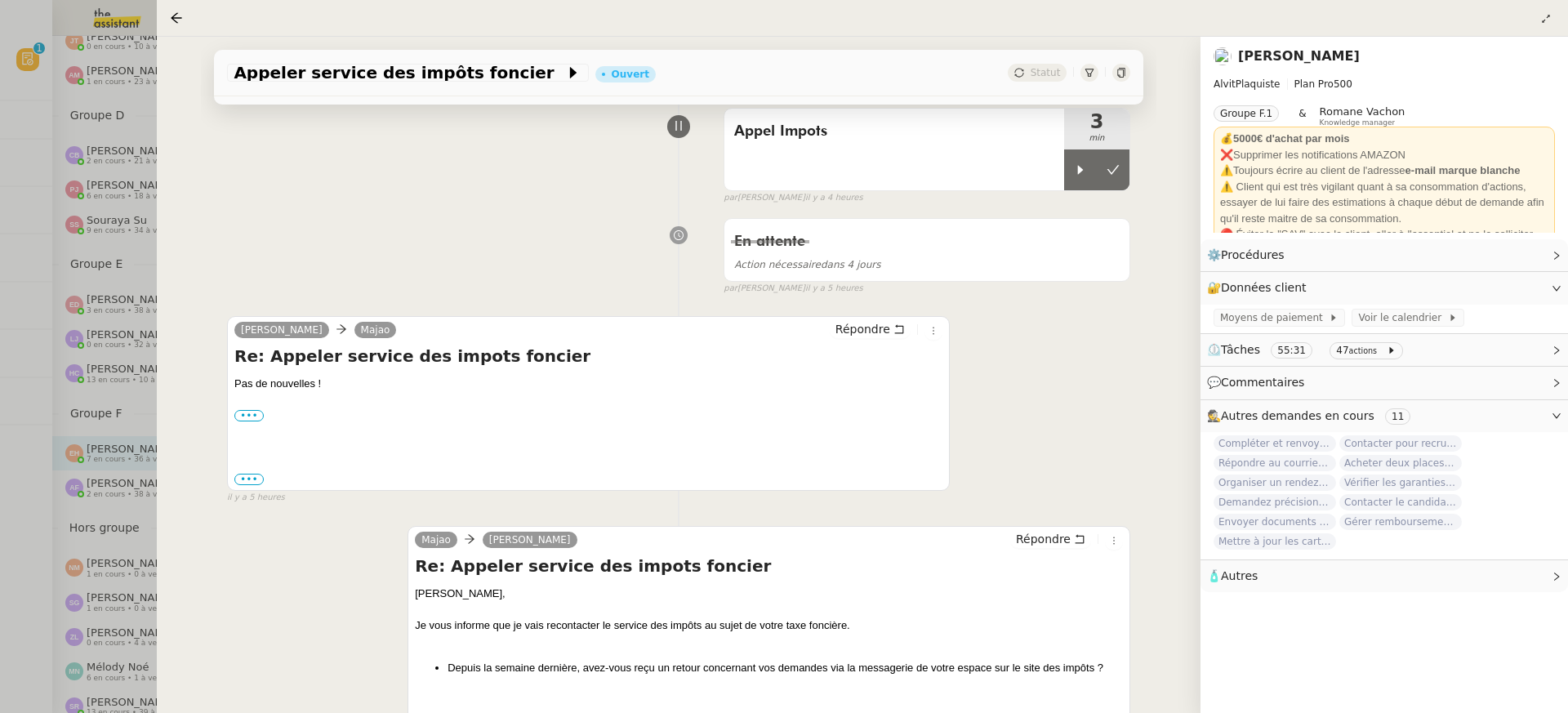
scroll to position [163, 0]
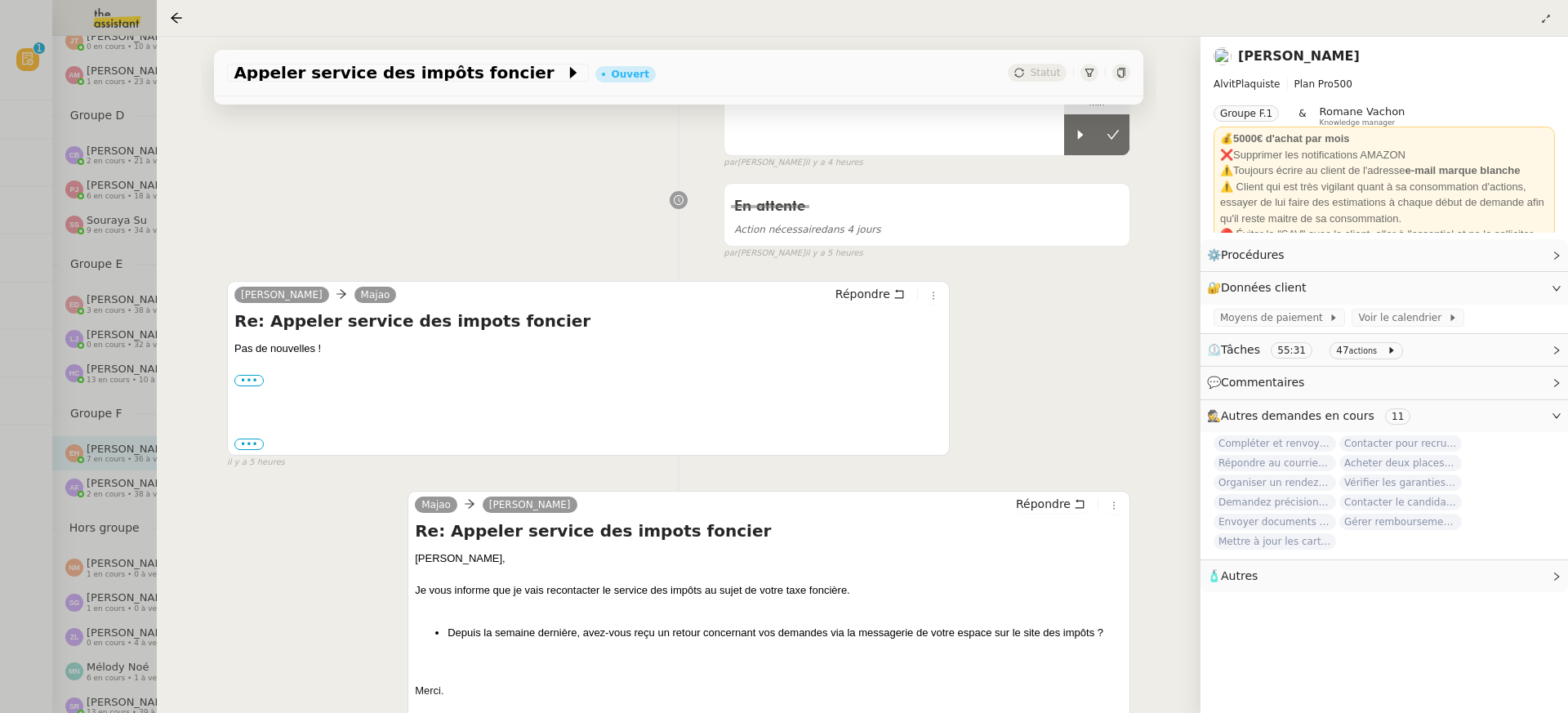
click at [70, 470] on div at bounding box center [784, 356] width 1568 height 713
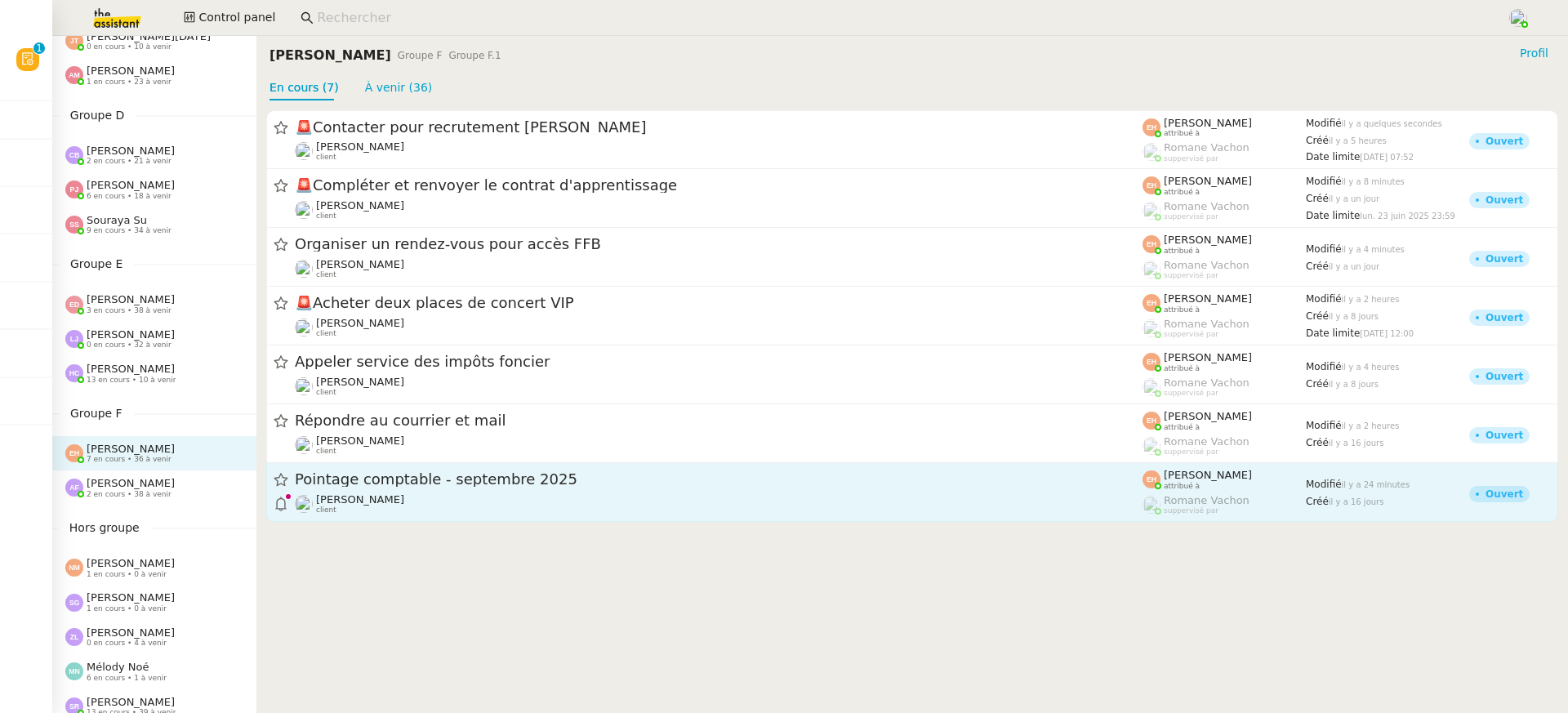
click at [387, 473] on span "Pointage comptable - [DATE]" at bounding box center [719, 480] width 848 height 15
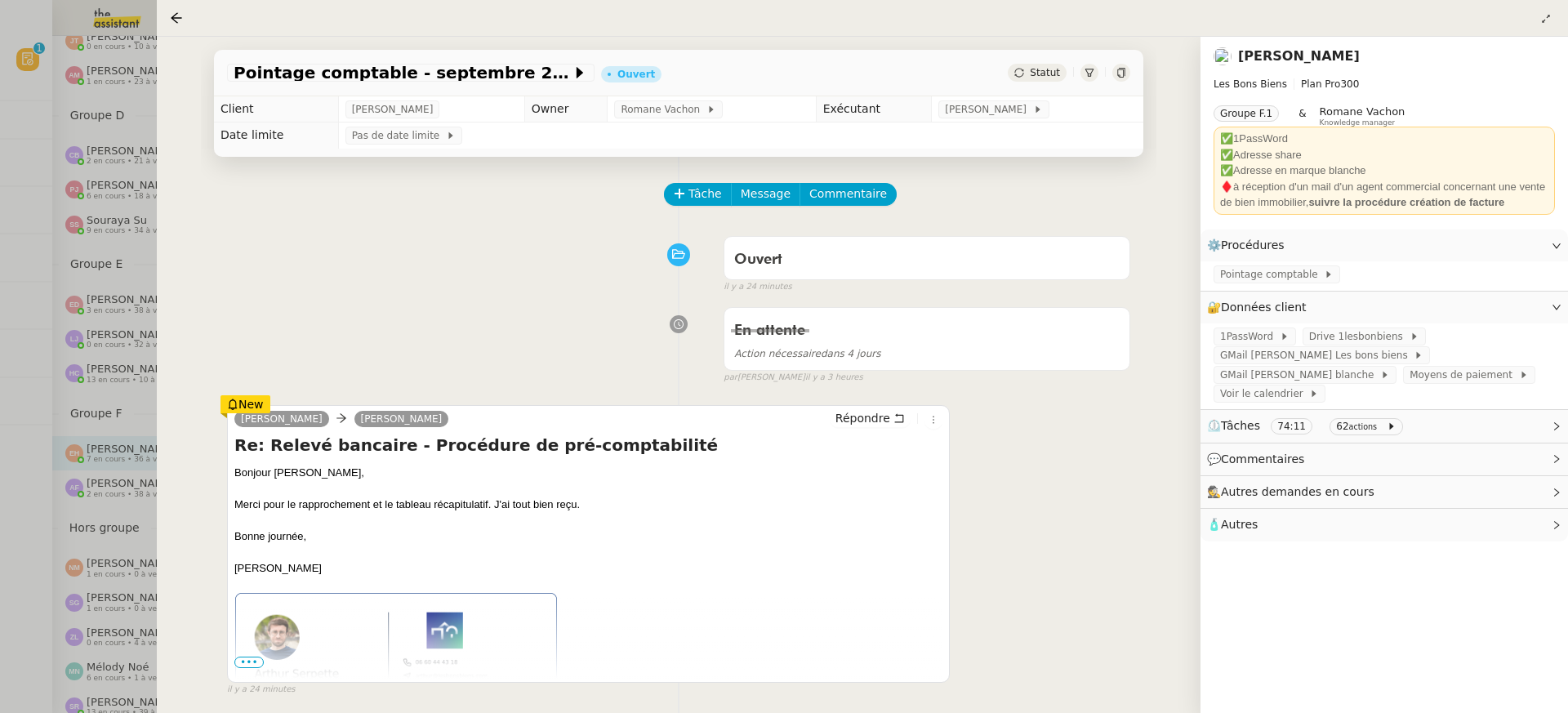
click at [82, 271] on div at bounding box center [784, 356] width 1568 height 713
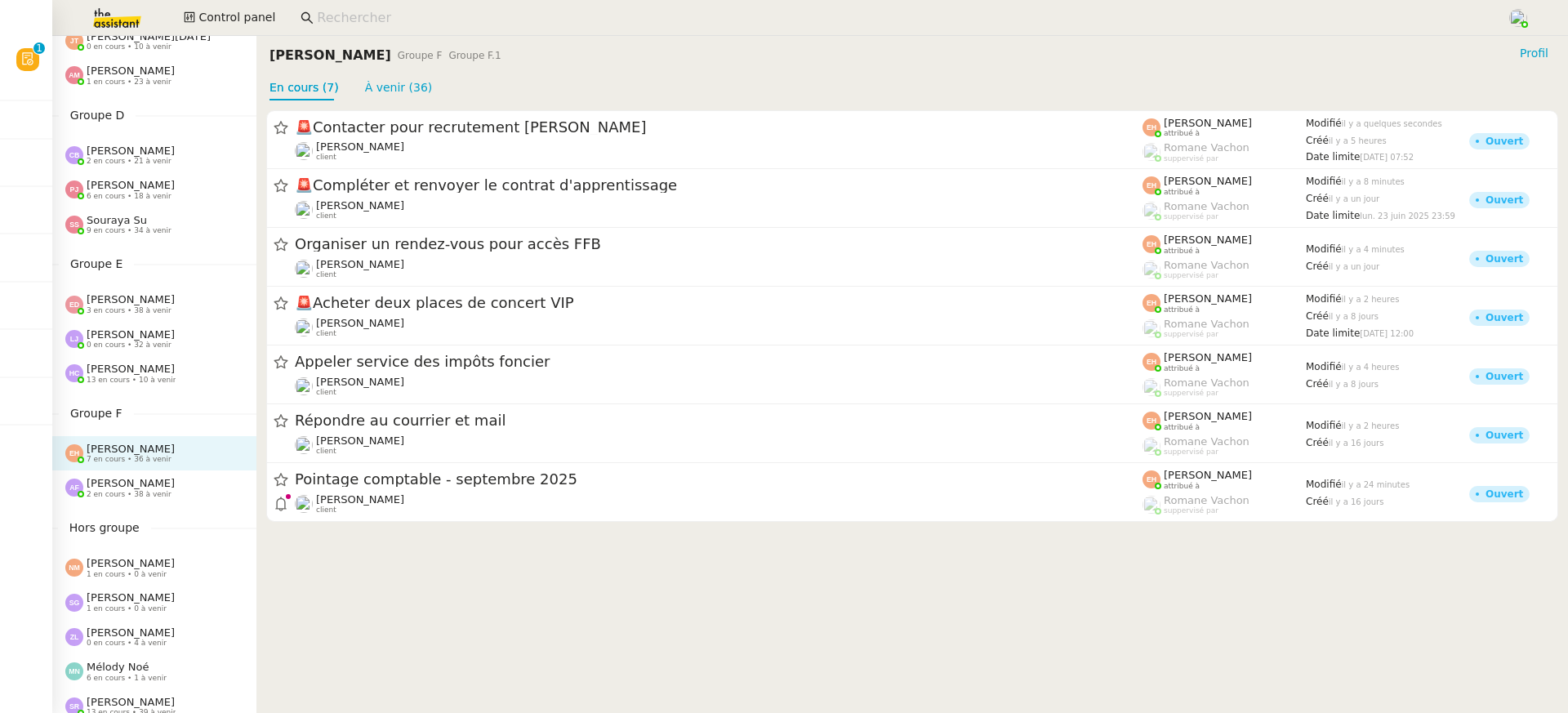
click at [155, 470] on div "Anna Florent 2 en cours • 38 à venir" at bounding box center [155, 487] width 204 height 34
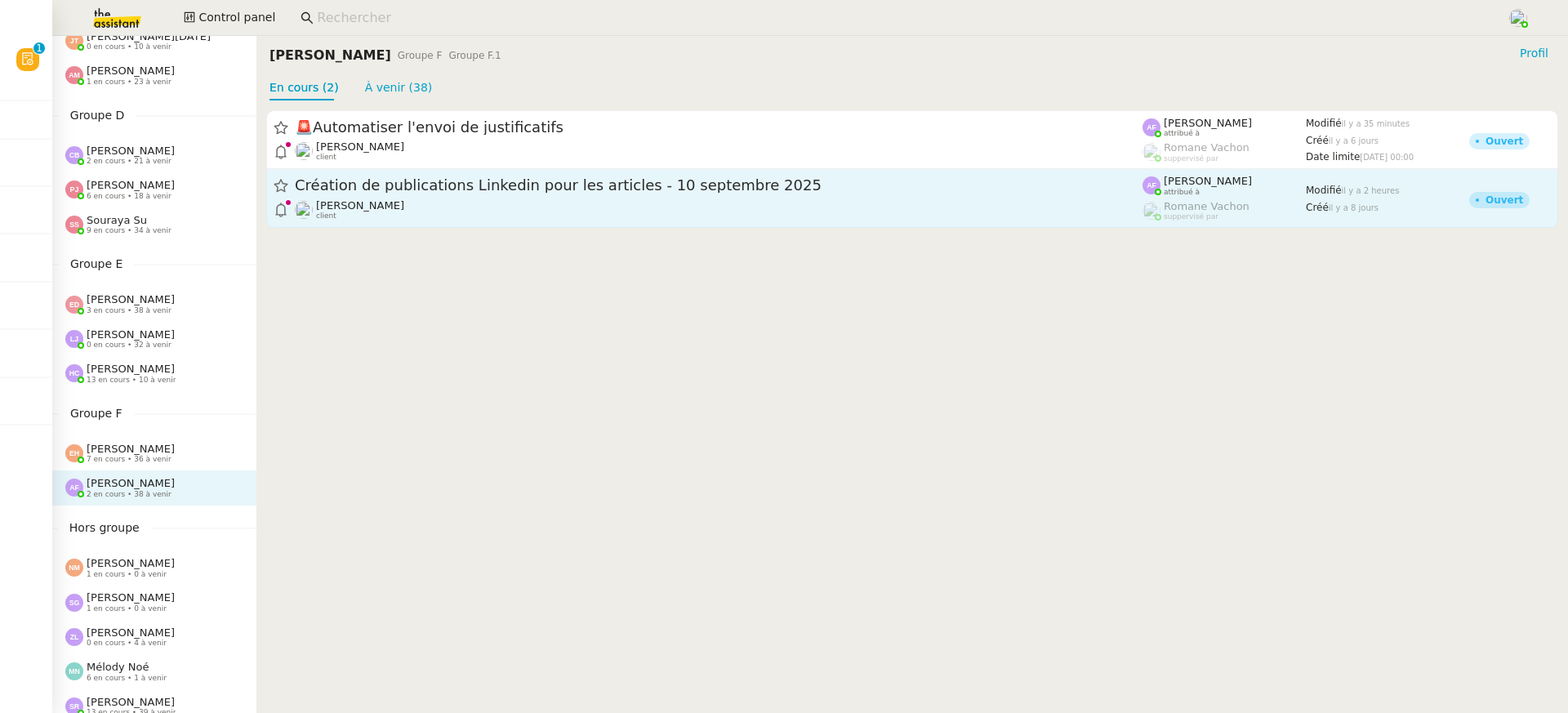
click at [444, 171] on link "Création de publications Linkedin pour les articles - 10 septembre 2025 Angéliq…" at bounding box center [912, 198] width 1292 height 58
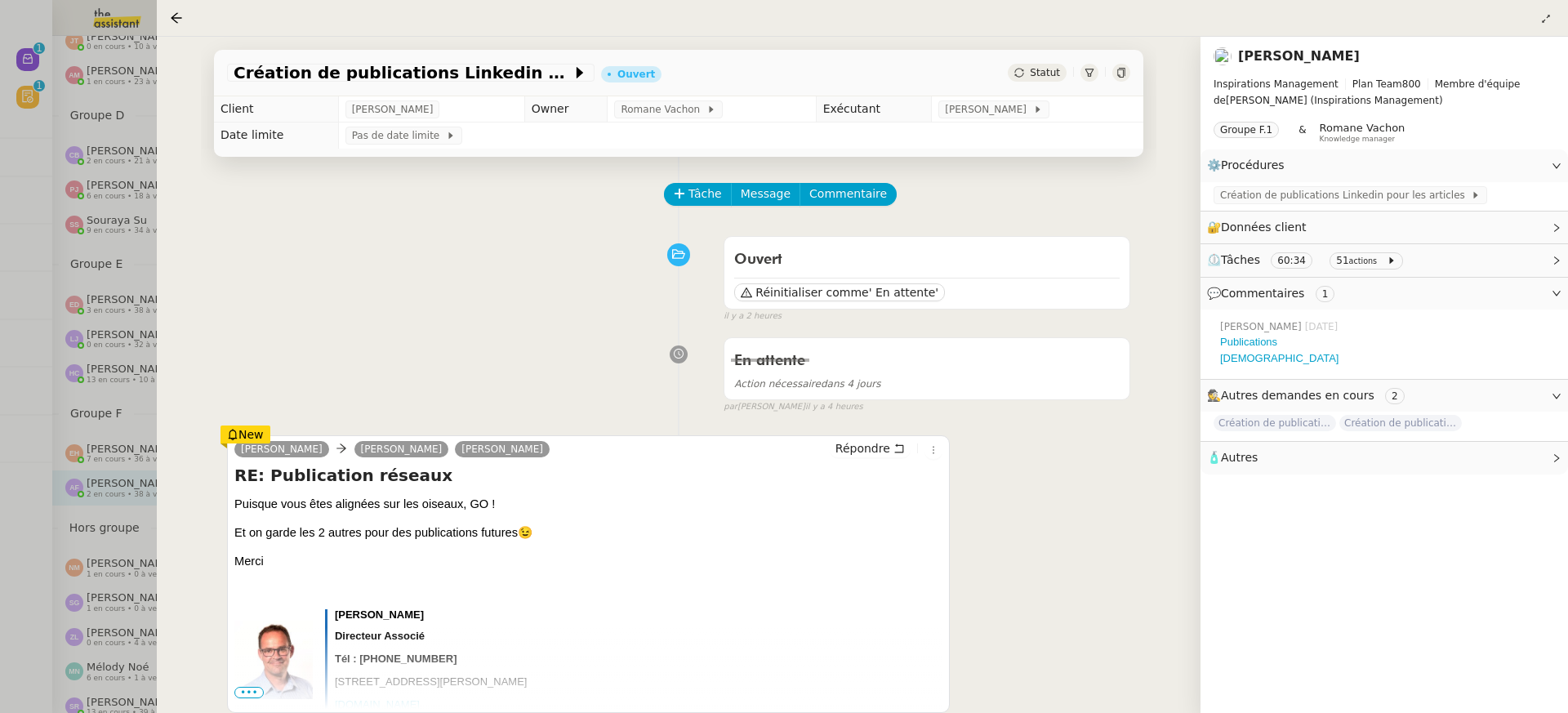
click at [64, 306] on div at bounding box center [784, 356] width 1568 height 713
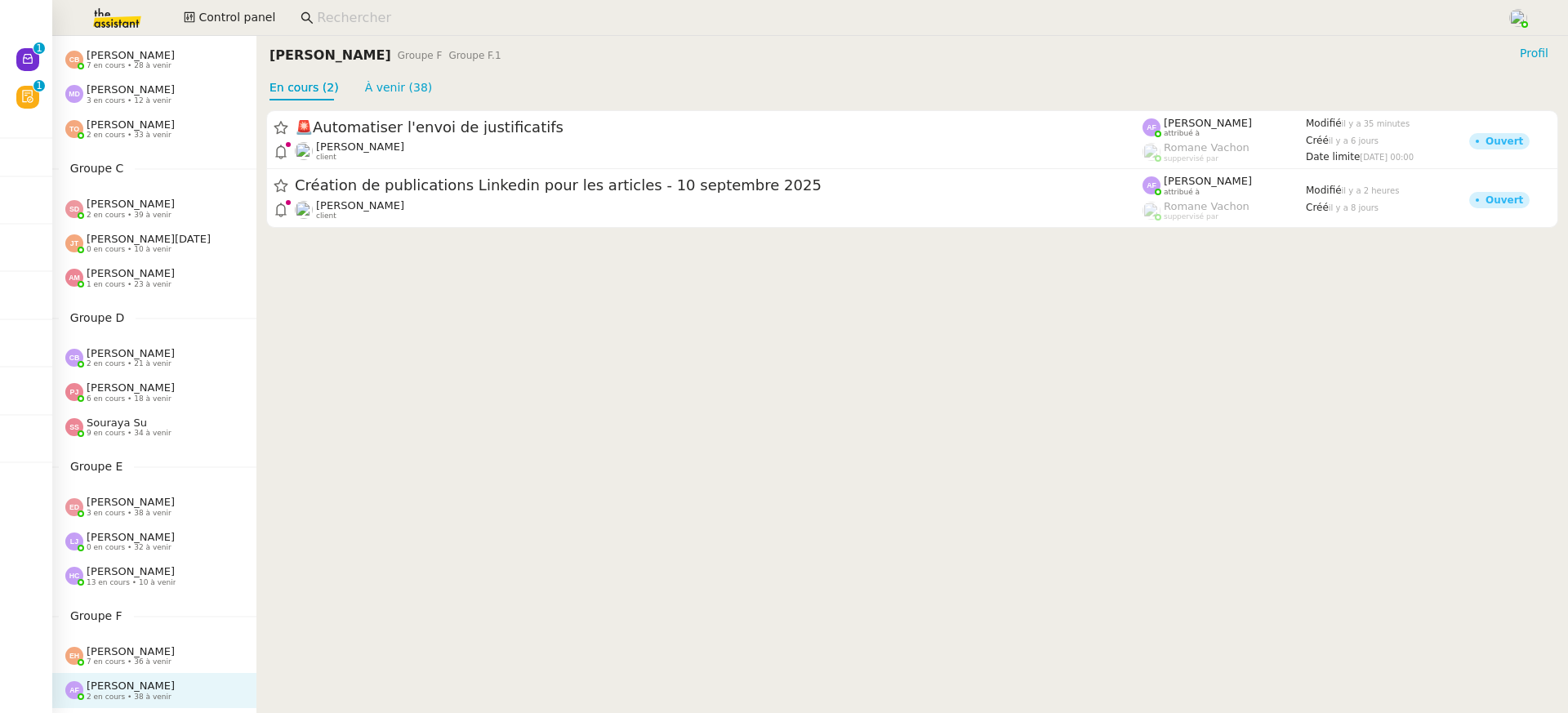
scroll to position [214, 0]
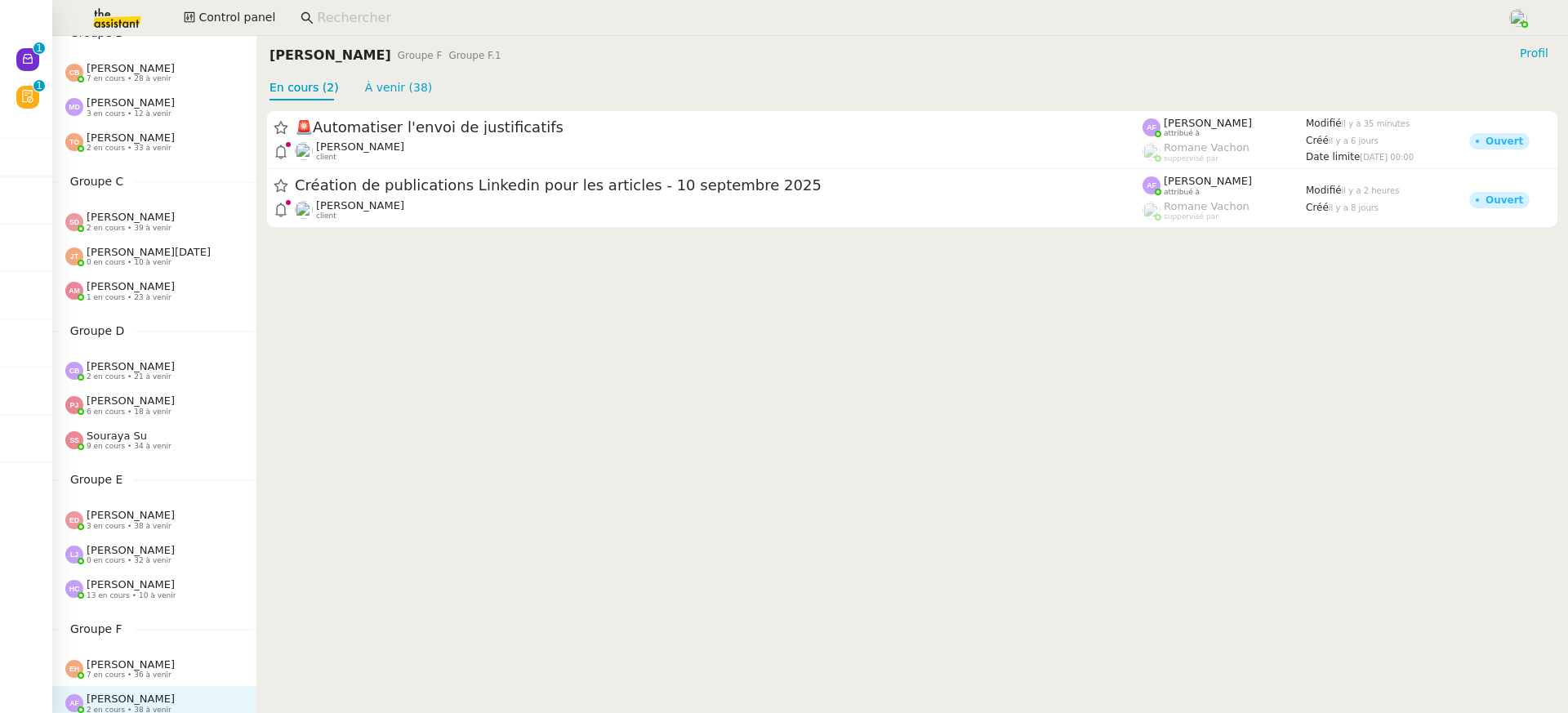
click at [180, 157] on div "Tatyana Orec 2 en cours • 33 à venir" at bounding box center [155, 141] width 204 height 34
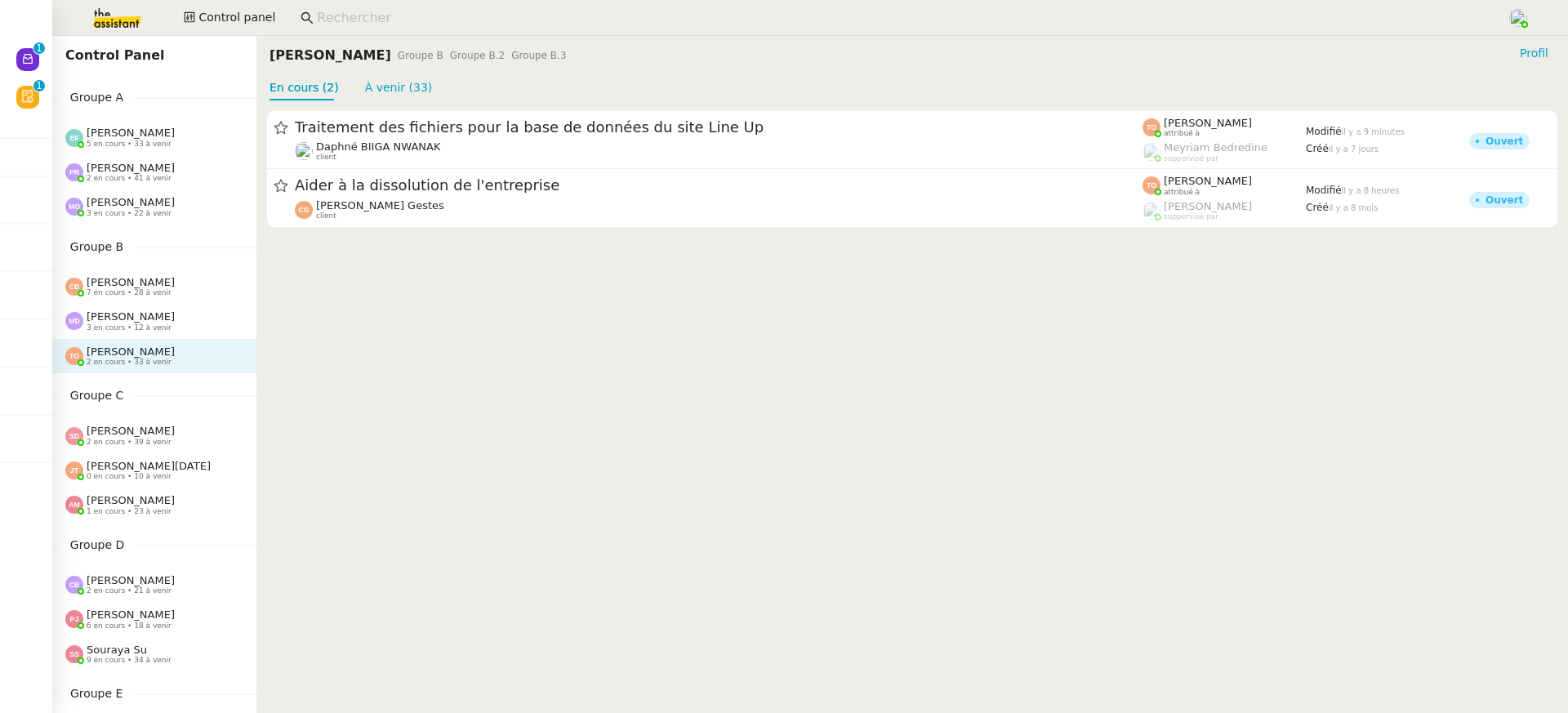
click at [168, 210] on span "3 en cours • 22 à venir" at bounding box center [128, 213] width 85 height 9
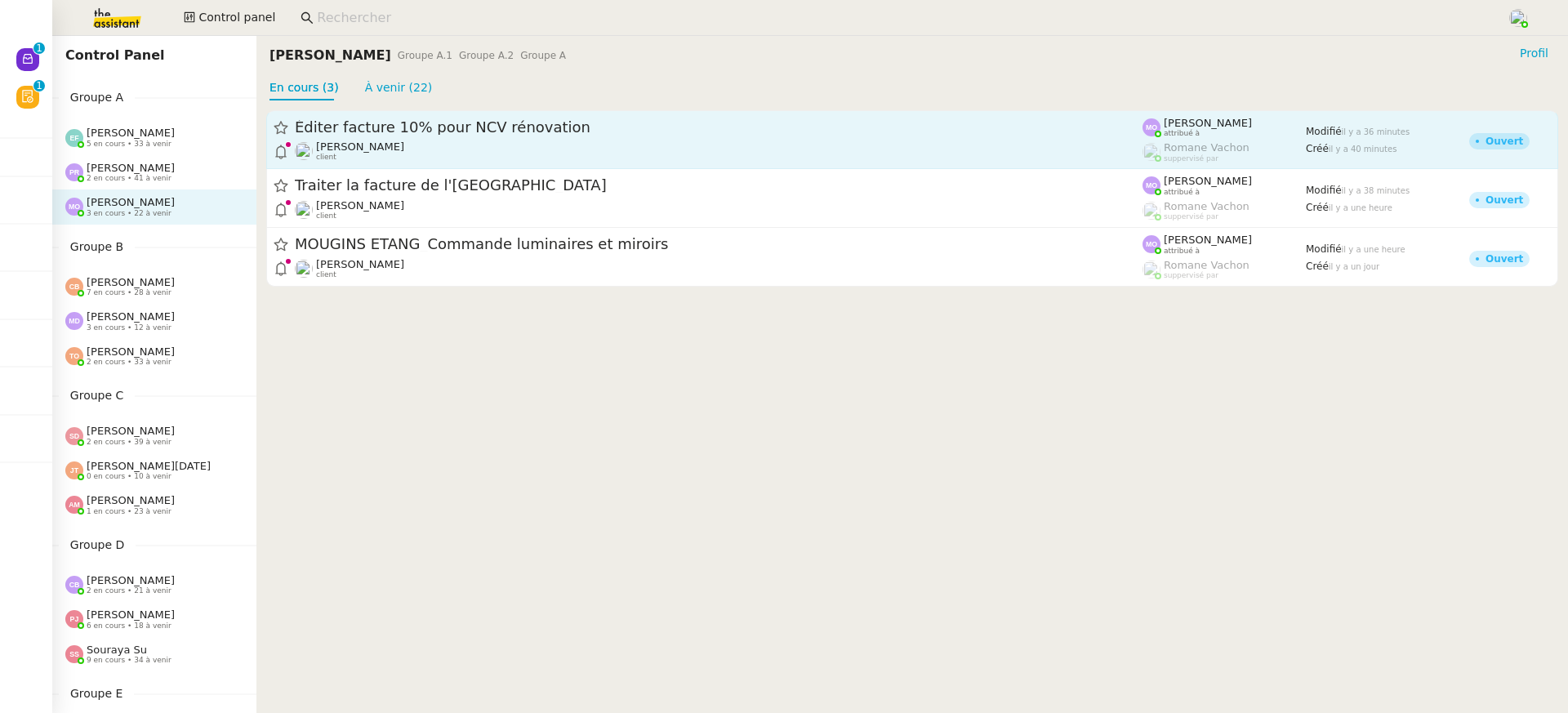
click at [413, 120] on span "Éditer facture 10% pour NCV rénovation" at bounding box center [719, 127] width 848 height 15
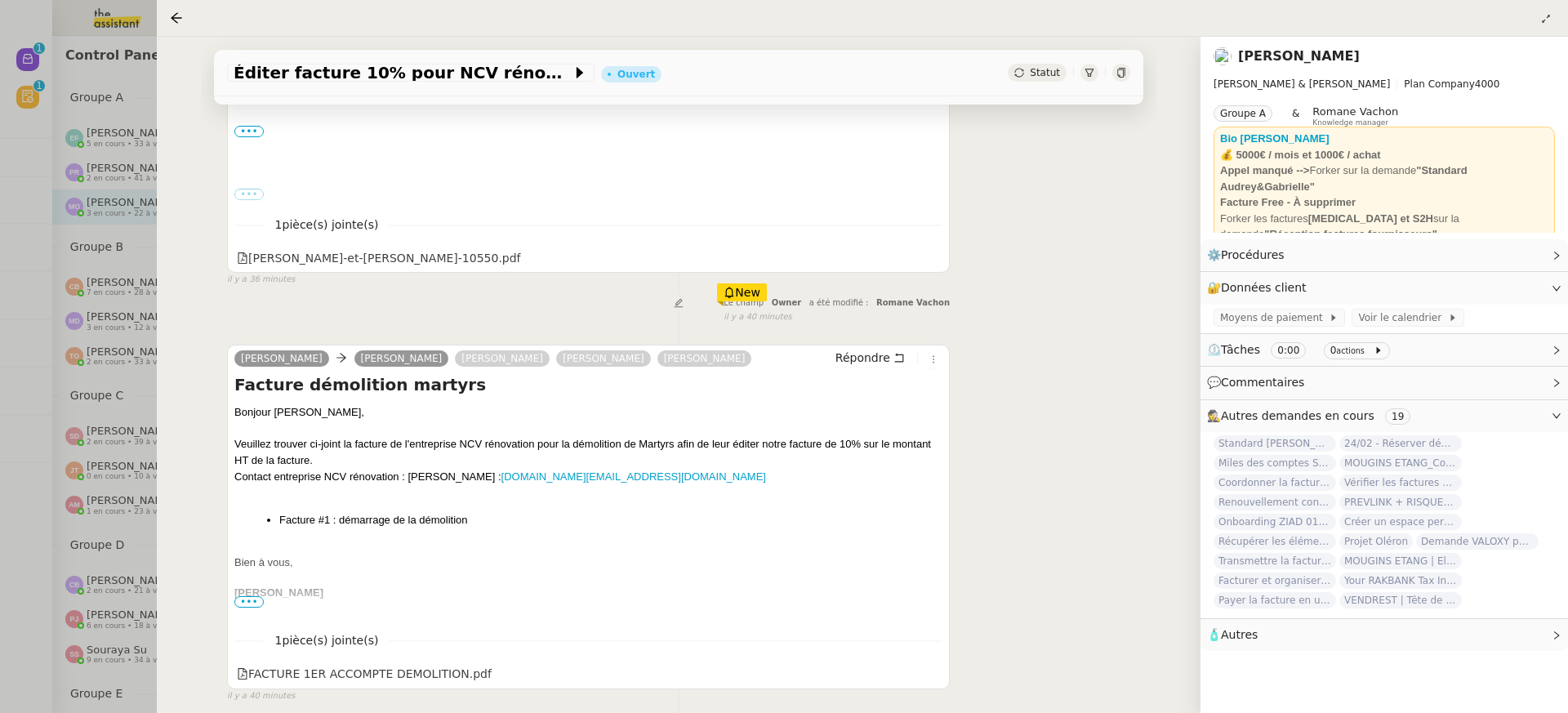
scroll to position [429, 0]
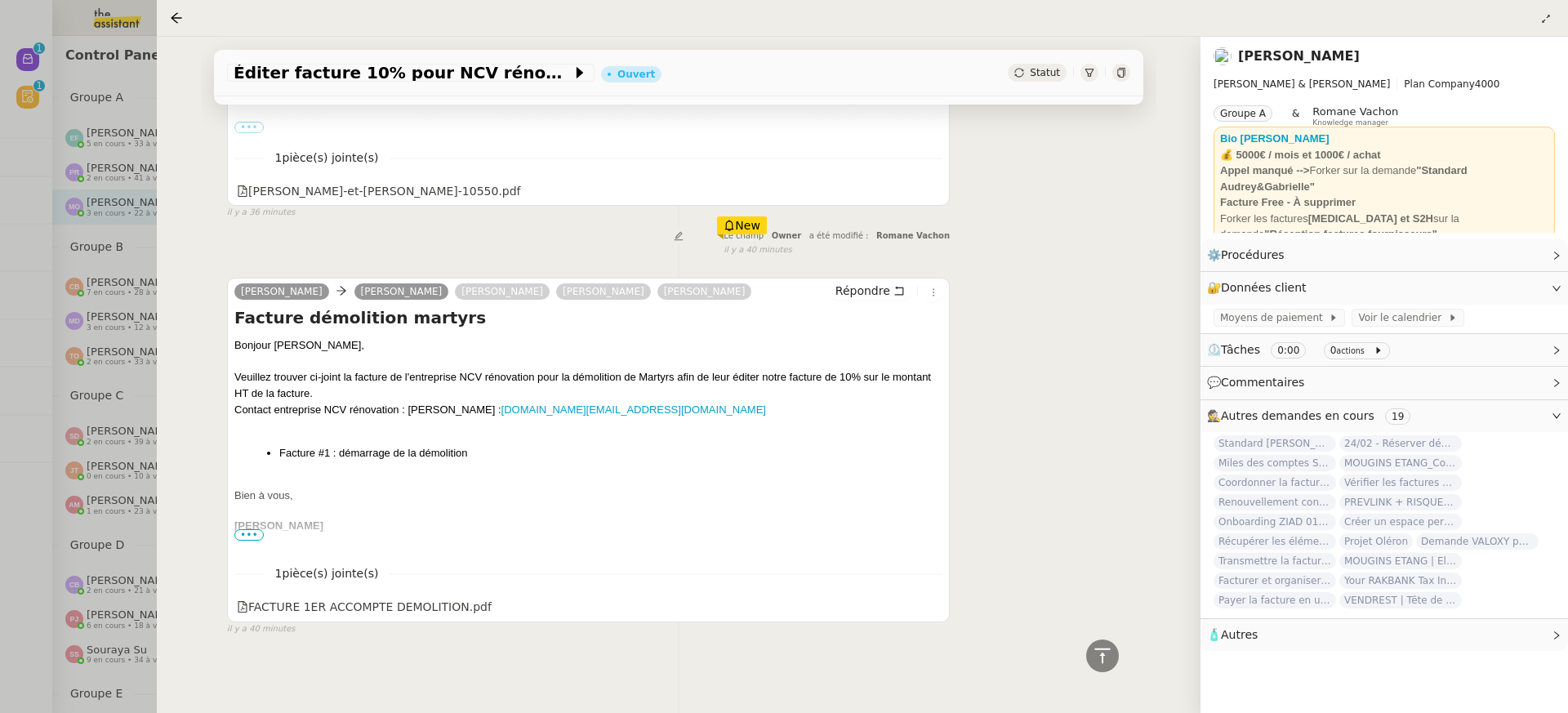
click at [100, 436] on div at bounding box center [784, 356] width 1568 height 713
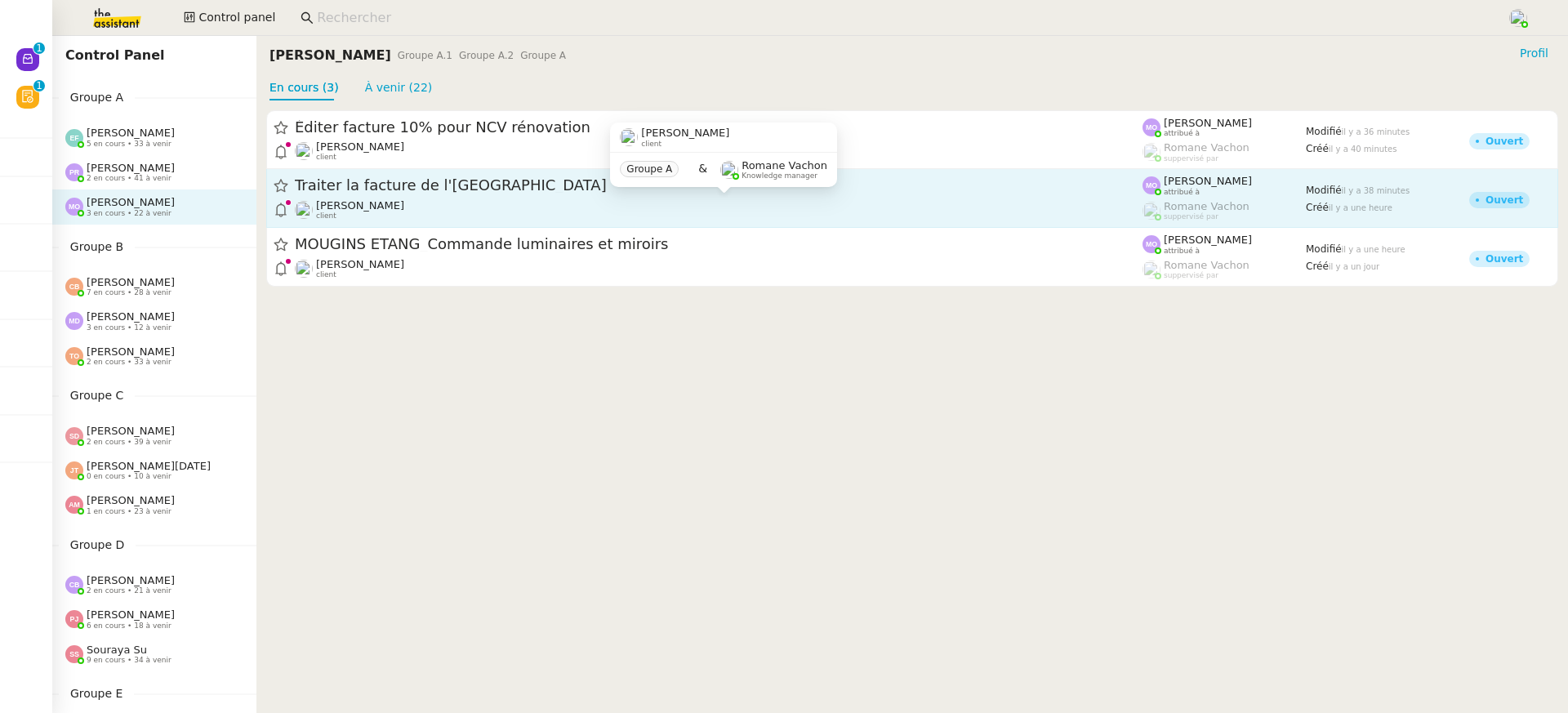
click at [420, 201] on div "Audrey Chuquet client" at bounding box center [719, 209] width 848 height 21
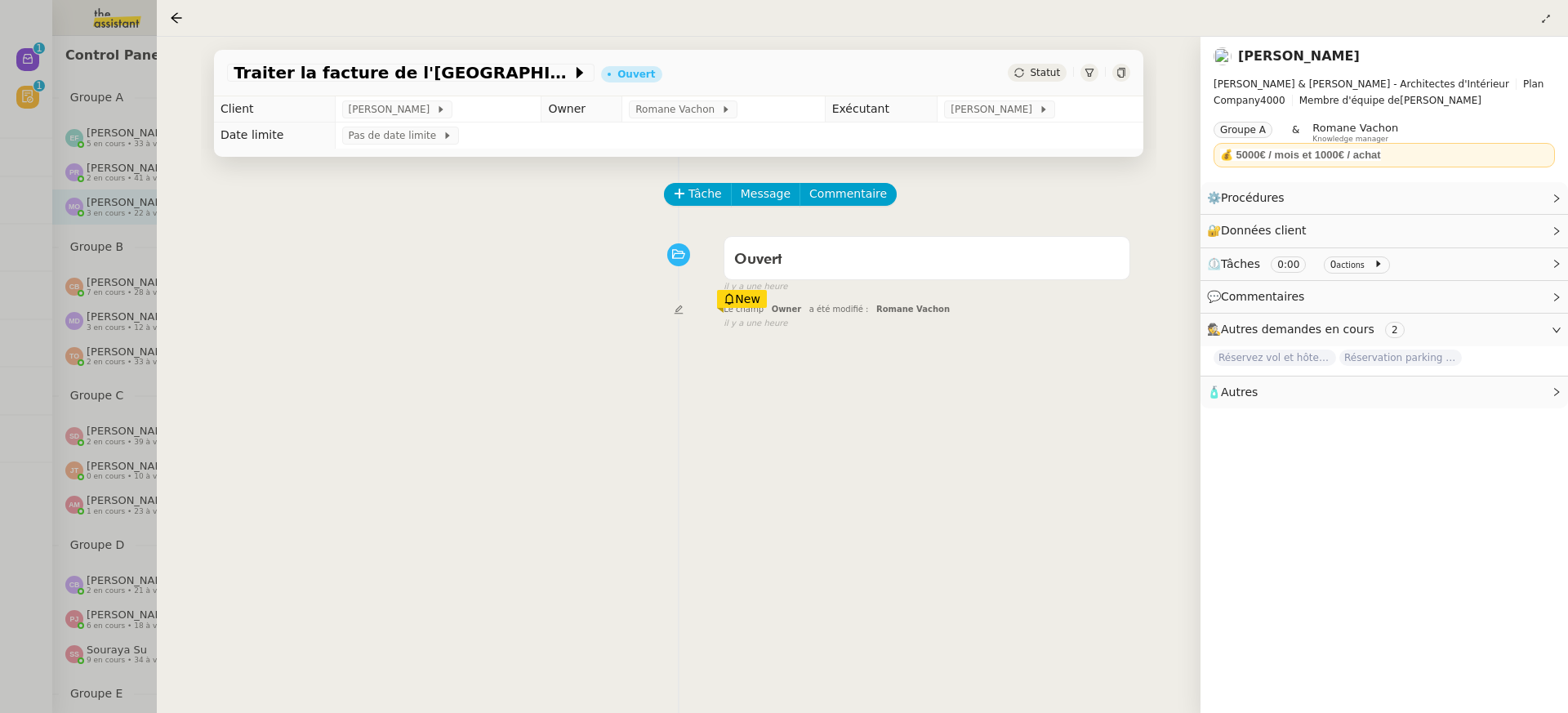
scroll to position [175, 0]
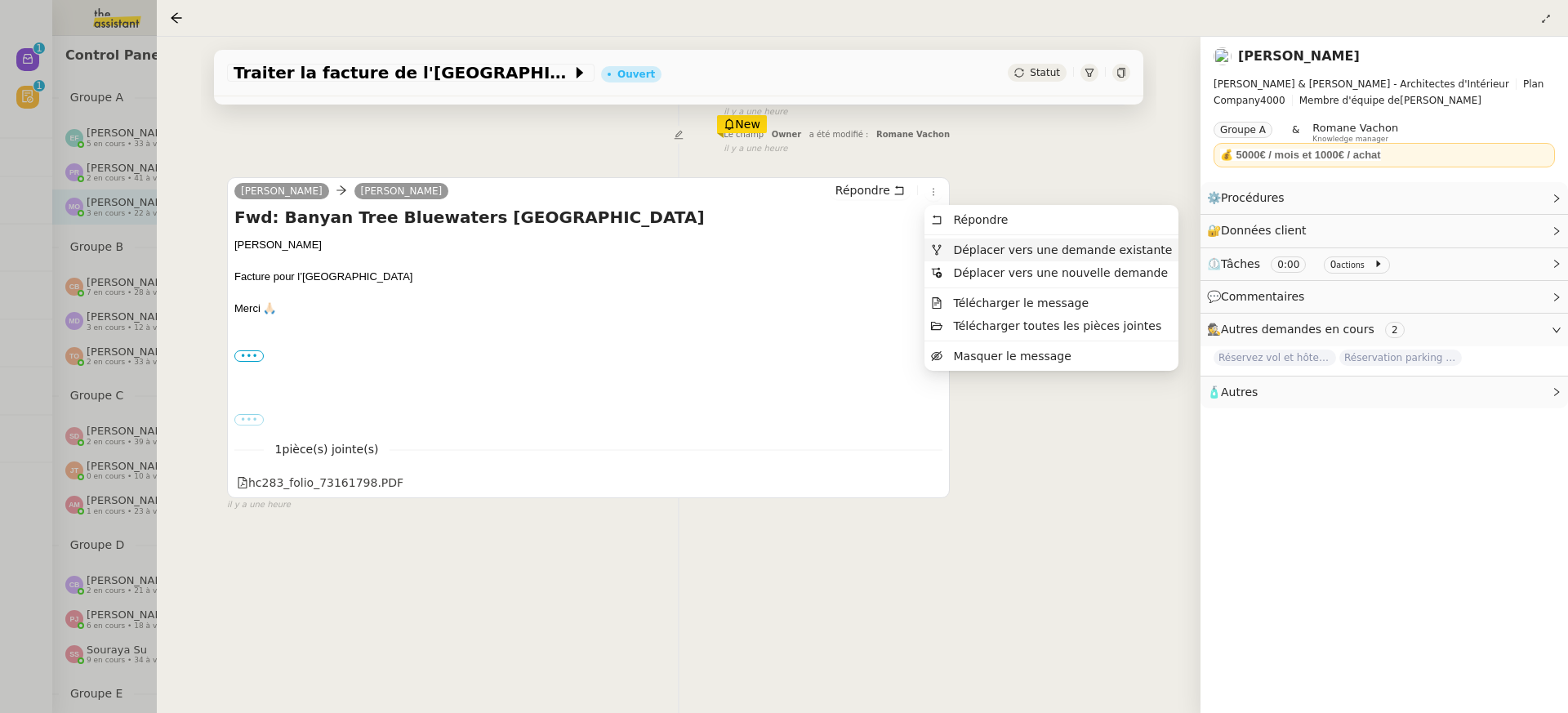
click at [971, 246] on span "Déplacer vers une demande existante" at bounding box center [1063, 250] width 219 height 13
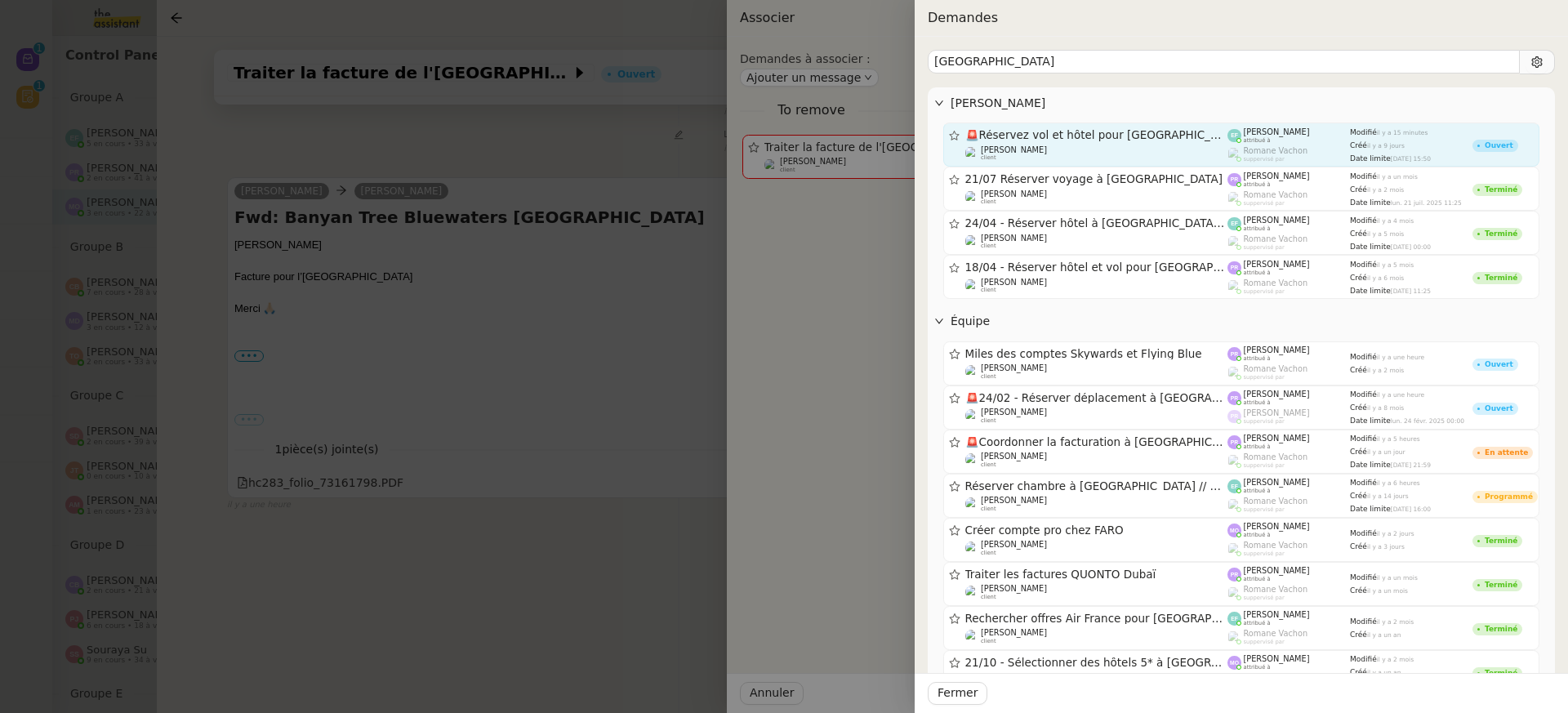
type input "dubai"
click at [1111, 146] on div "Audrey Chuquet client" at bounding box center [1097, 154] width 263 height 17
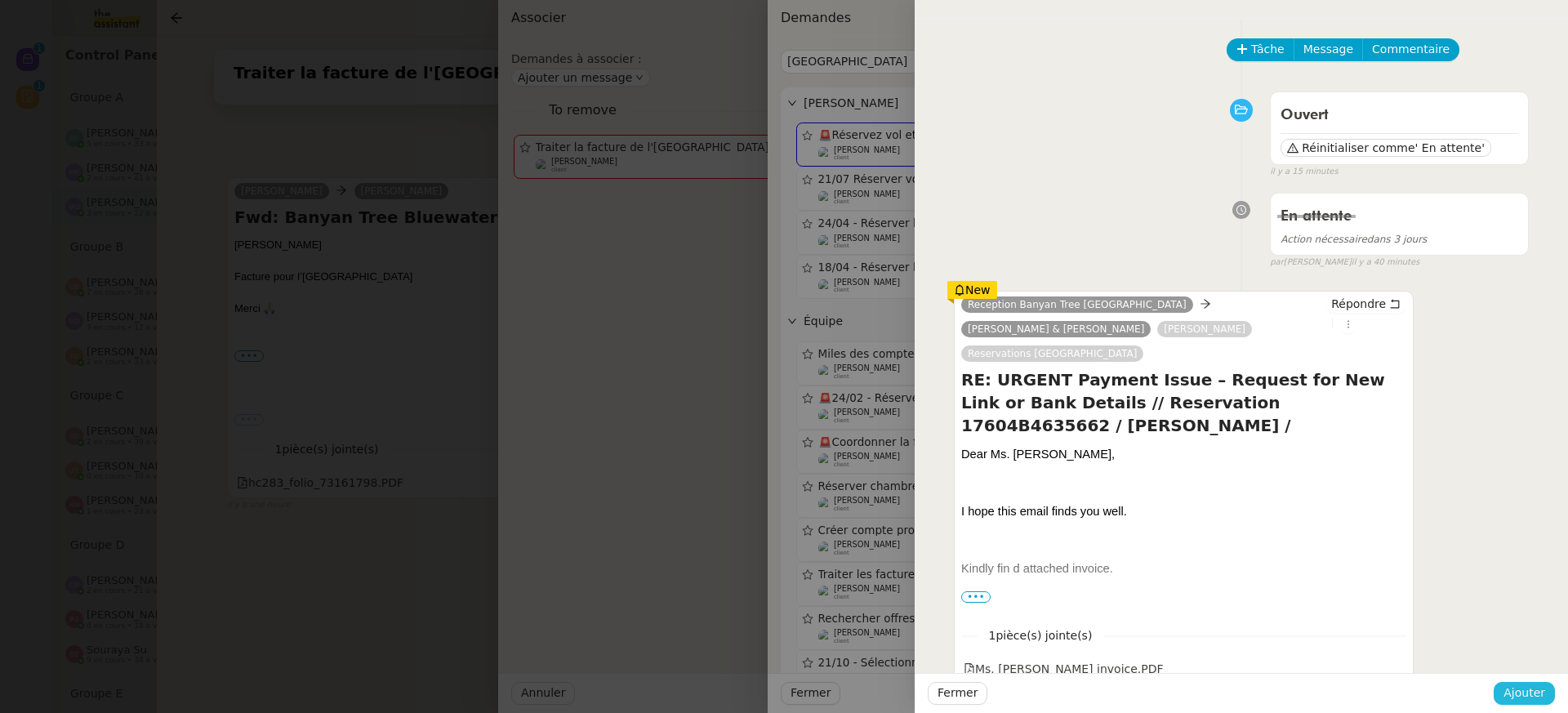
click at [1540, 694] on span "Ajouter" at bounding box center [1524, 693] width 42 height 19
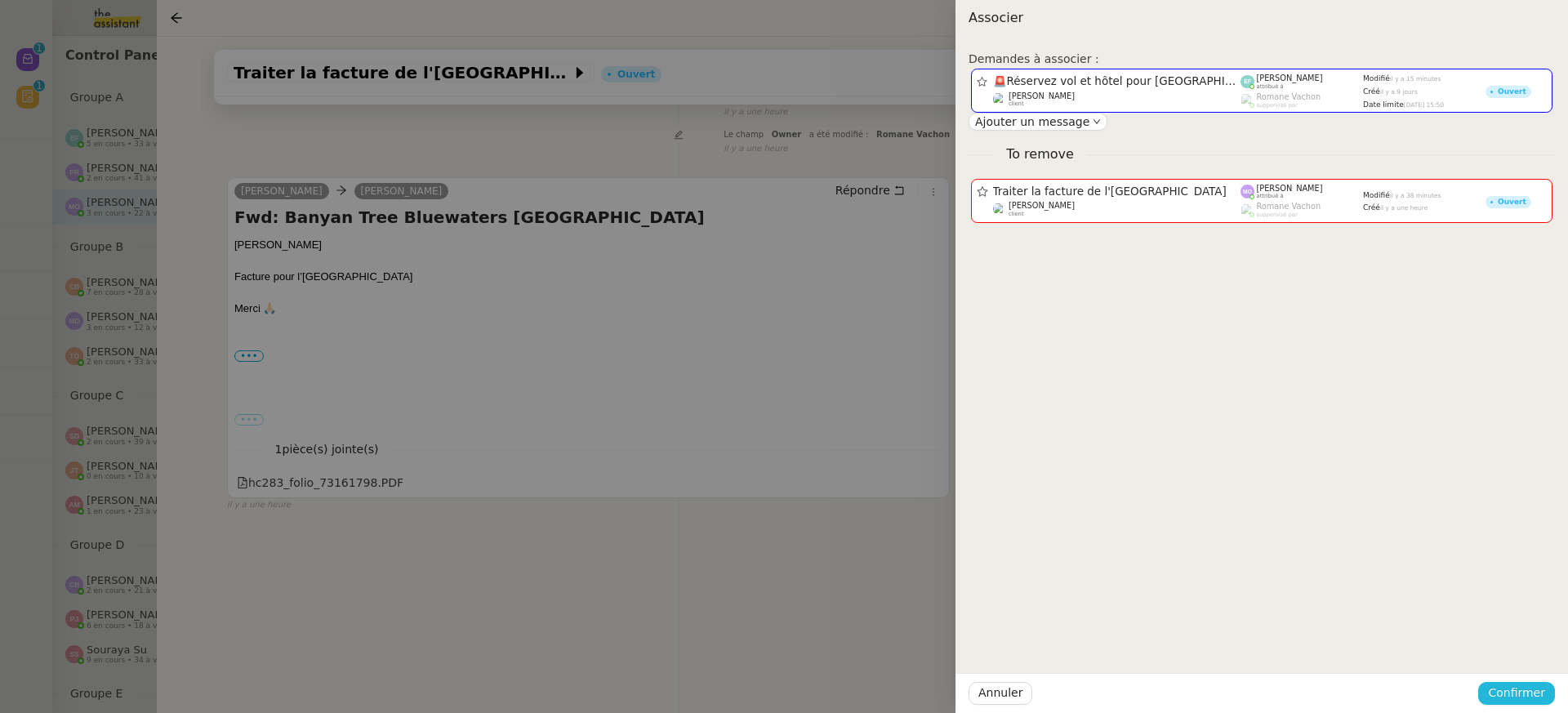
click at [1540, 694] on span "Confirmer" at bounding box center [1516, 693] width 57 height 19
click at [1509, 645] on span "Ajouter" at bounding box center [1518, 649] width 42 height 17
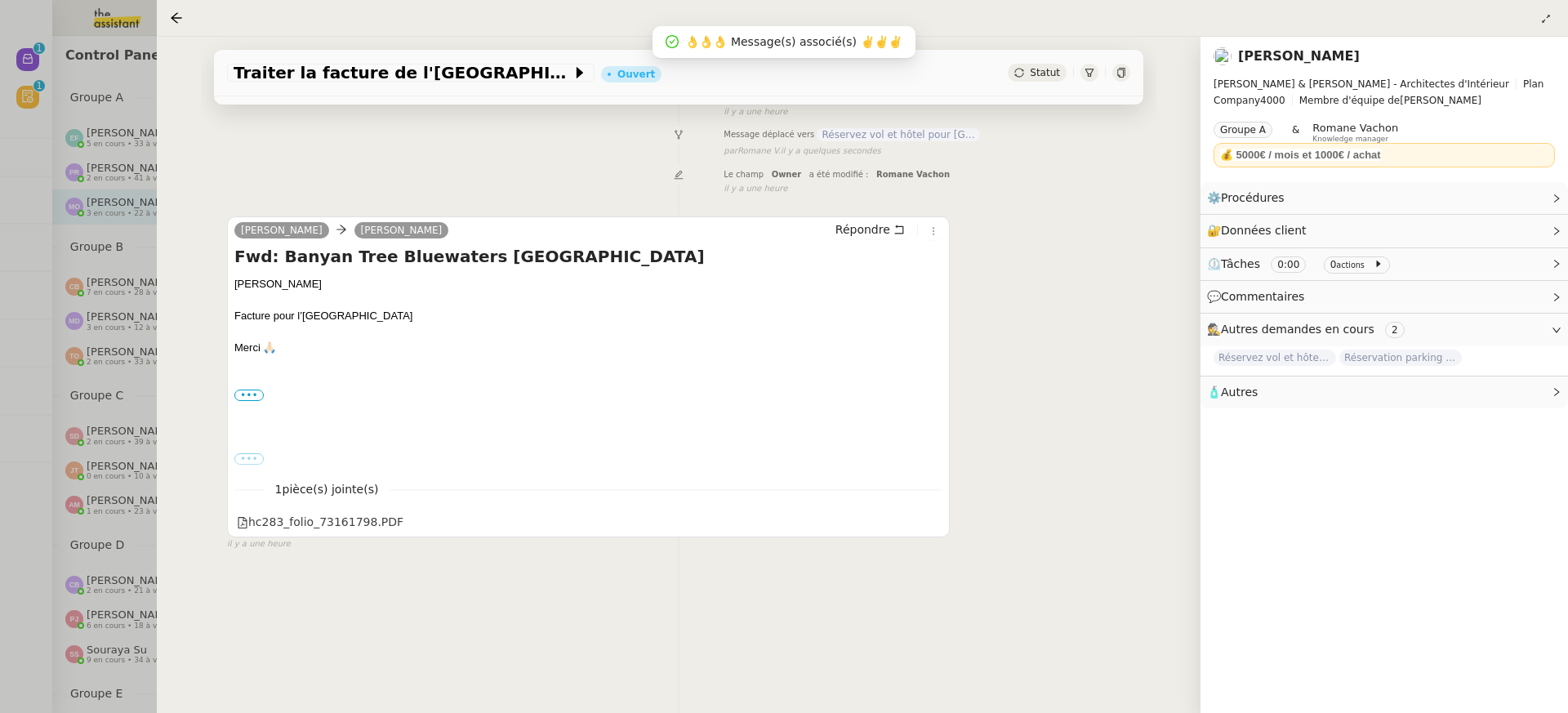
click at [103, 127] on div at bounding box center [784, 356] width 1568 height 713
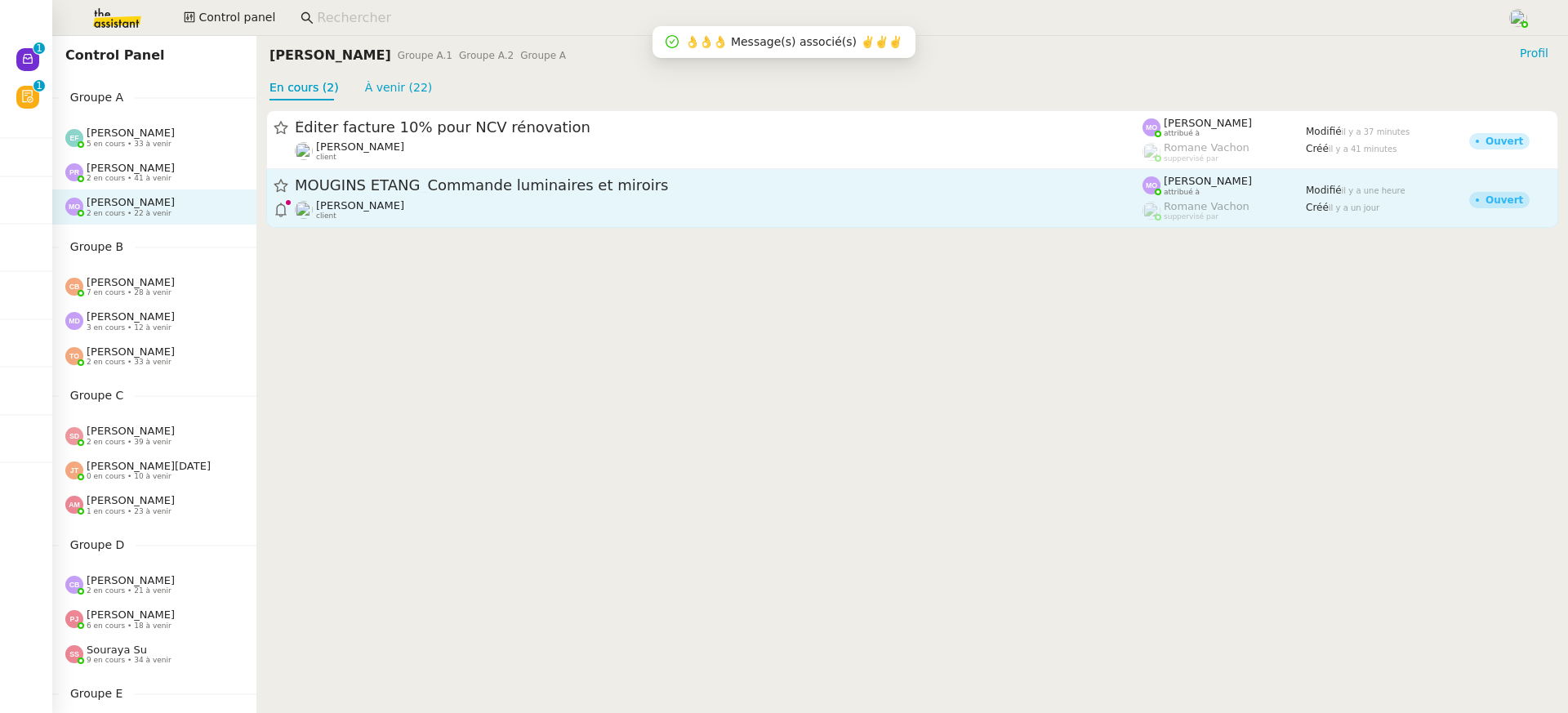
click at [450, 222] on link "MOUGINS ETANG_Commande luminaires et miroirs Gabrielle Tavernier client Marie O…" at bounding box center [912, 198] width 1292 height 58
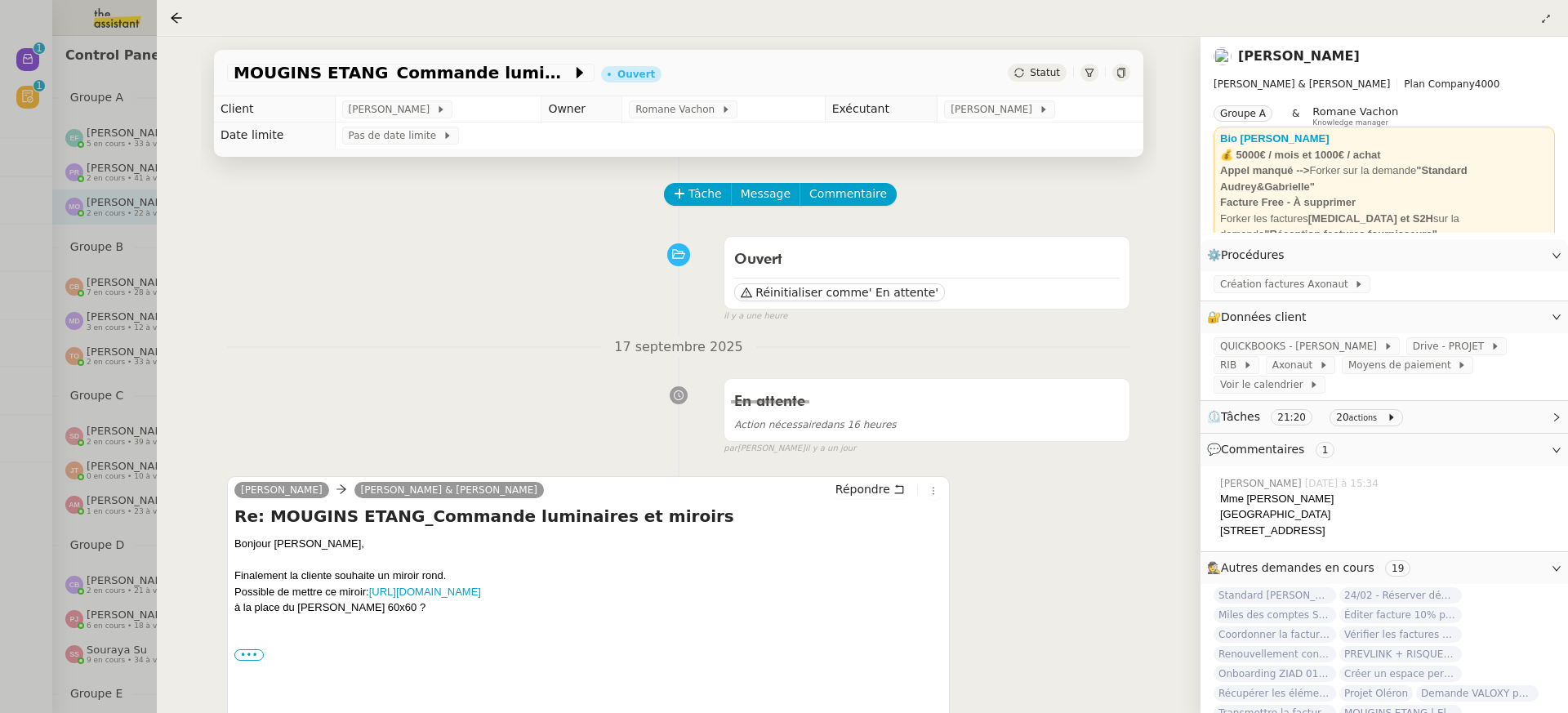
click at [1043, 99] on td "[PERSON_NAME]" at bounding box center [1041, 109] width 206 height 26
click at [1044, 101] on td "[PERSON_NAME]" at bounding box center [1041, 109] width 206 height 26
click at [1019, 113] on span "[PERSON_NAME]" at bounding box center [994, 109] width 87 height 17
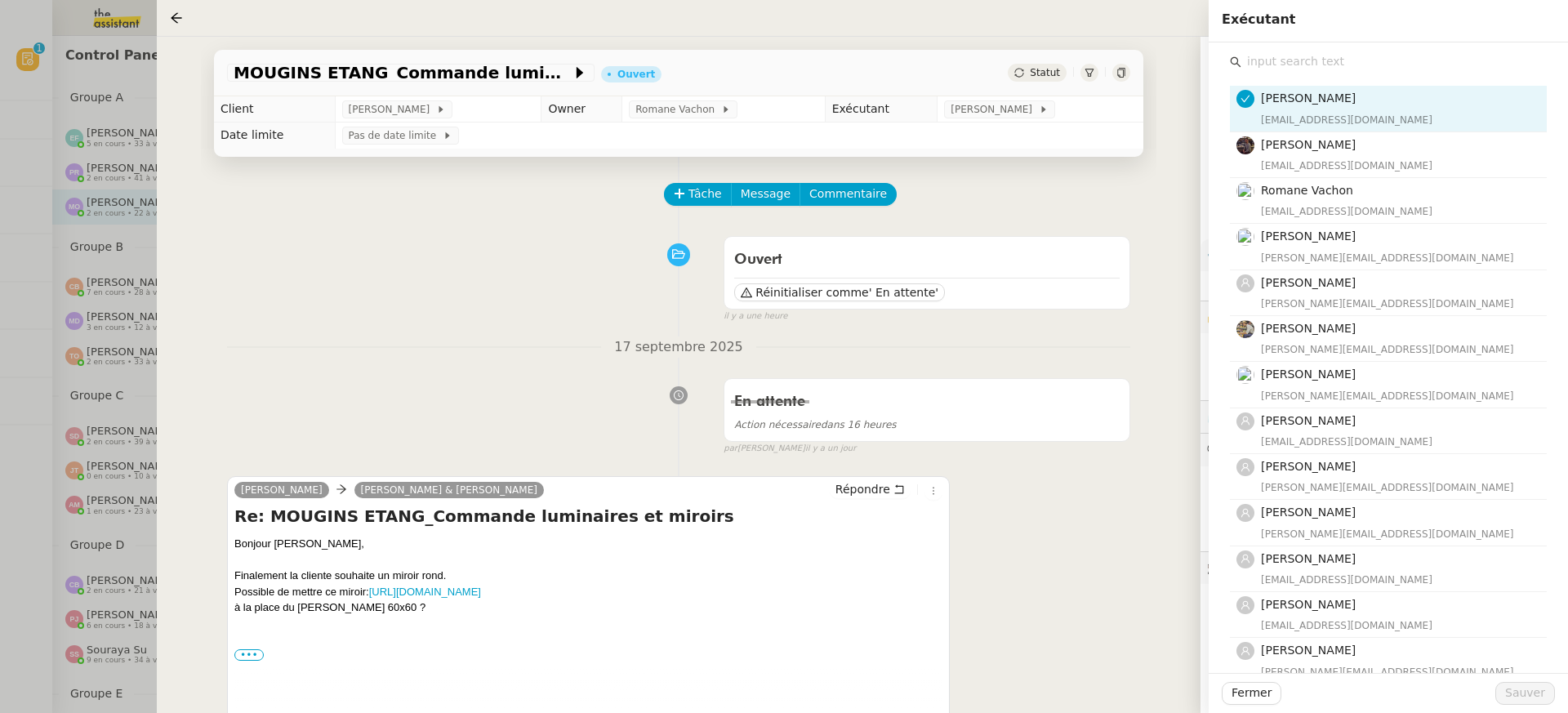
click at [1399, 66] on input "text" at bounding box center [1394, 61] width 306 height 22
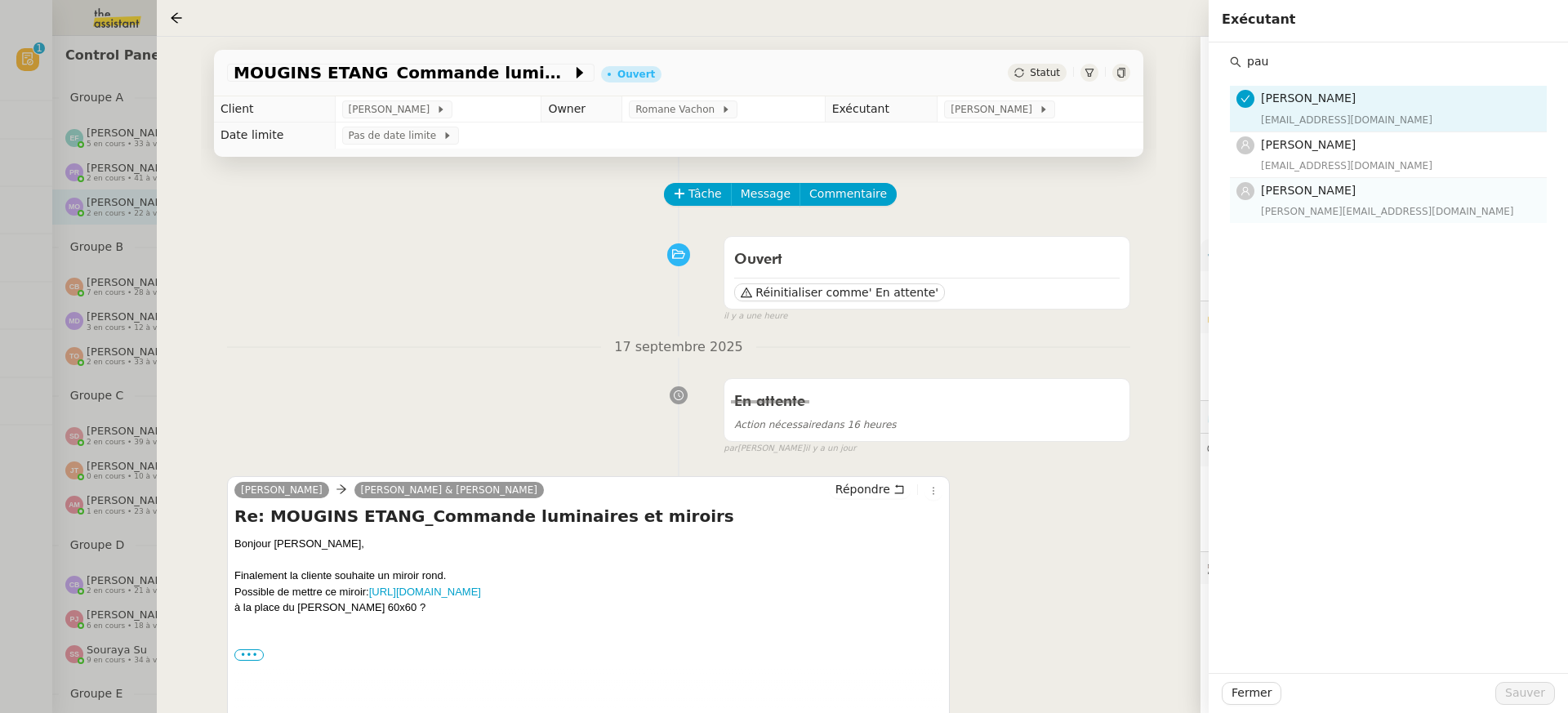
type input "pau"
click at [1377, 202] on div "Pauline Ribas pauline@team.theassistant.com" at bounding box center [1399, 201] width 276 height 38
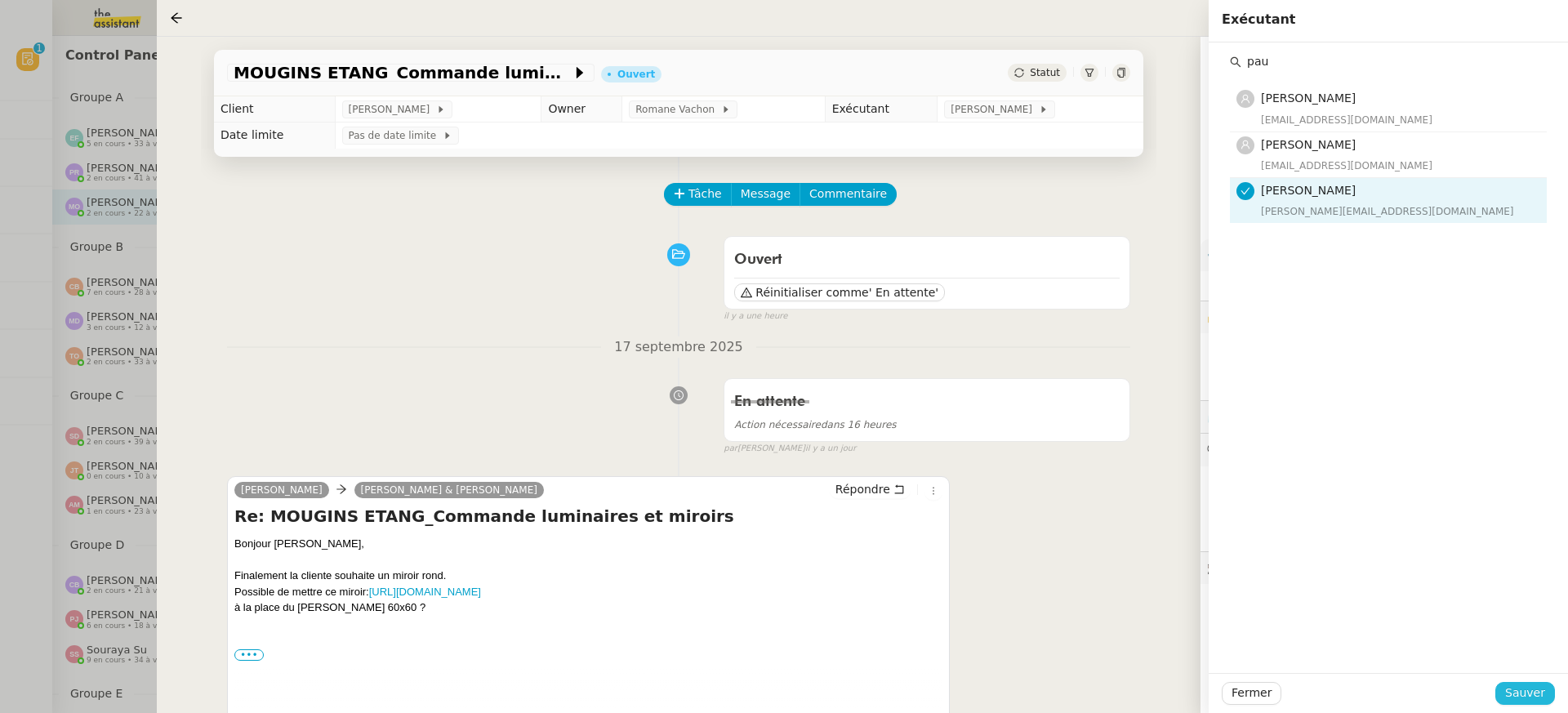
click at [1540, 686] on span "Sauver" at bounding box center [1525, 693] width 40 height 19
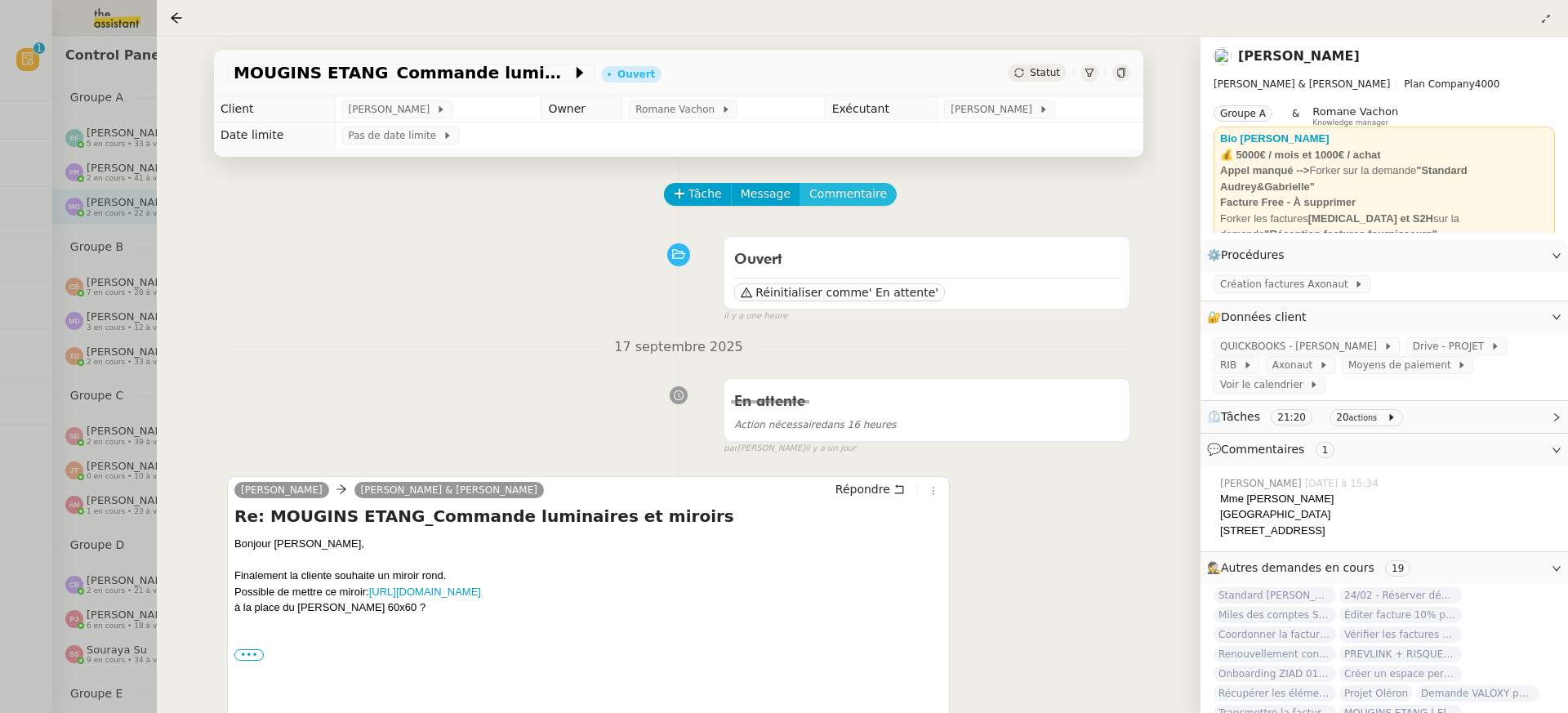
click at [870, 196] on span "Commentaire" at bounding box center [848, 194] width 78 height 19
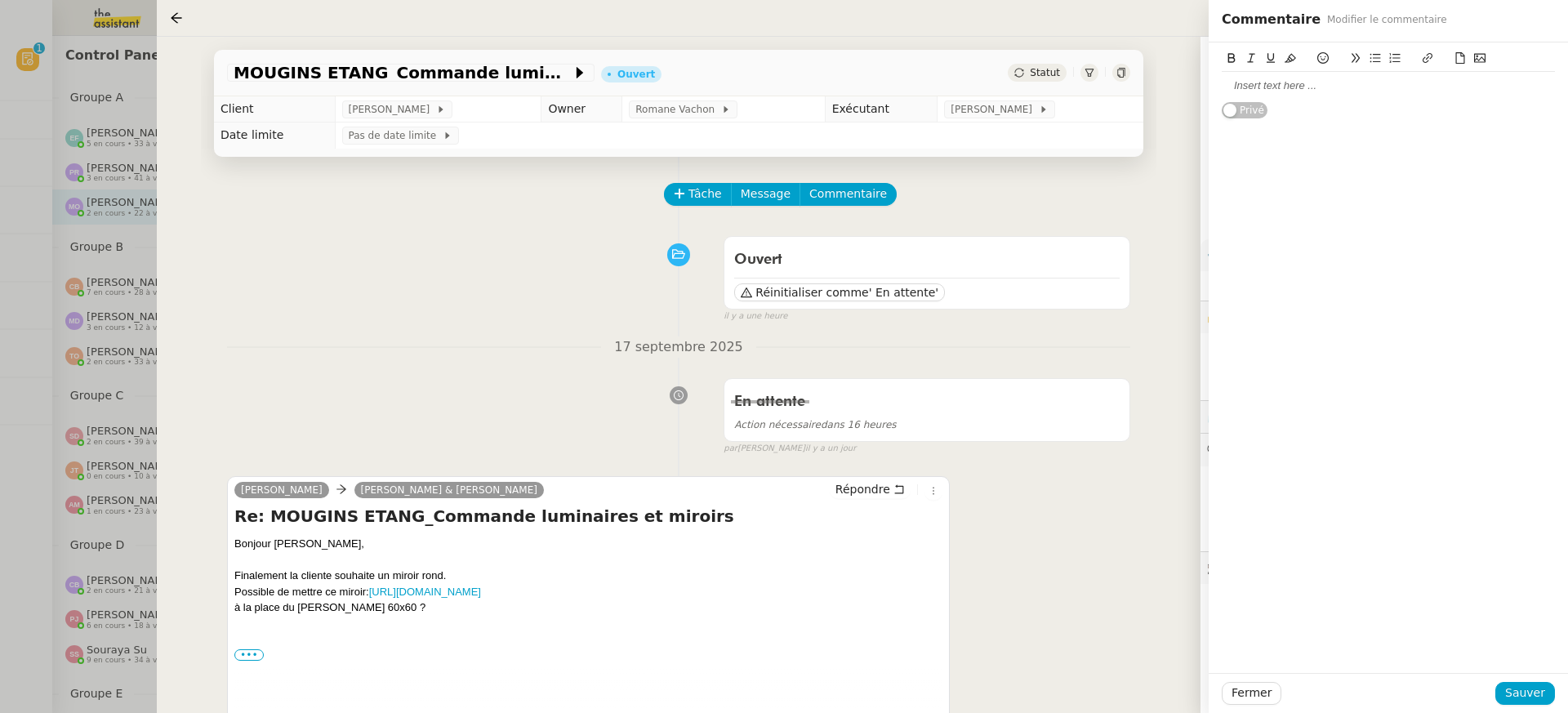
click at [1279, 88] on div at bounding box center [1388, 86] width 334 height 15
click at [1537, 692] on span "Sauver" at bounding box center [1525, 693] width 40 height 19
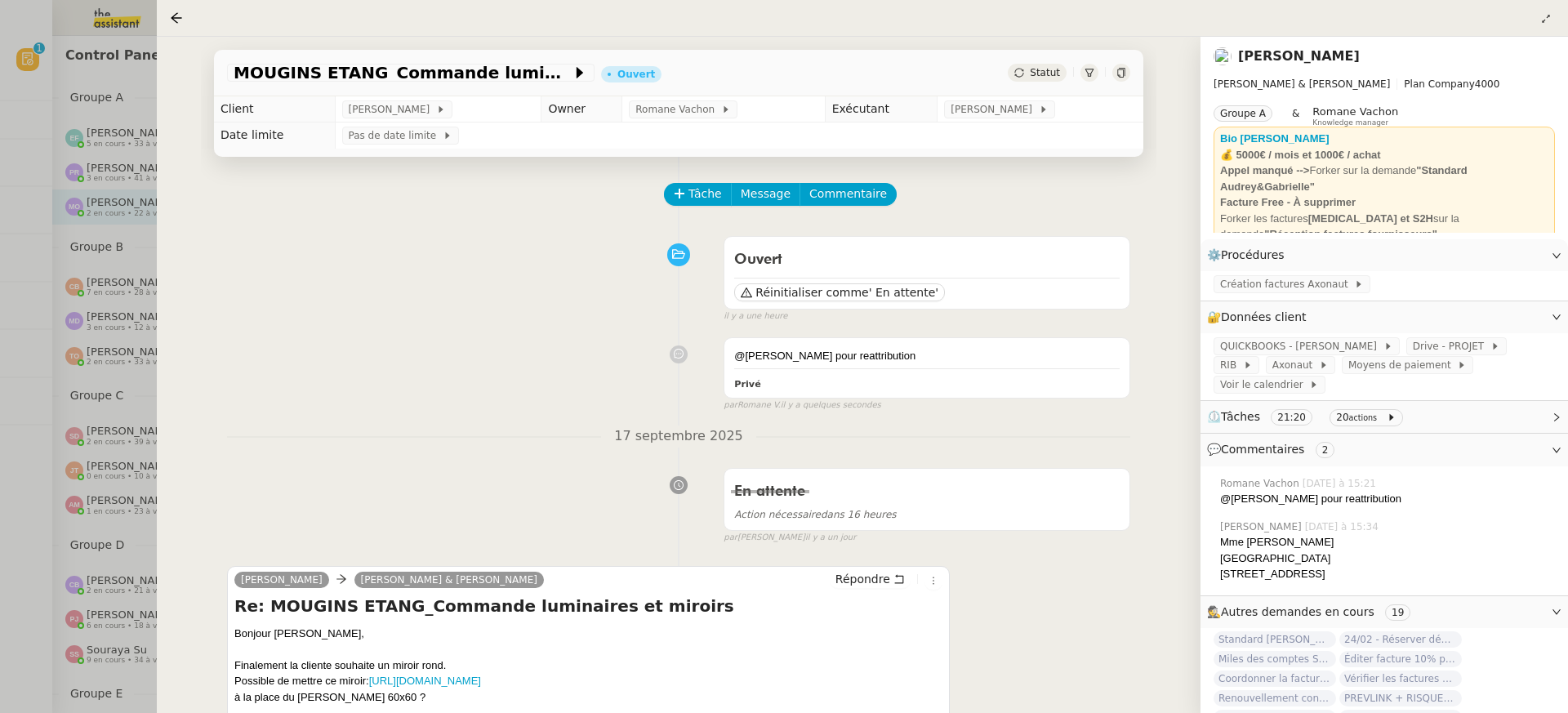
click at [32, 209] on div at bounding box center [784, 356] width 1568 height 713
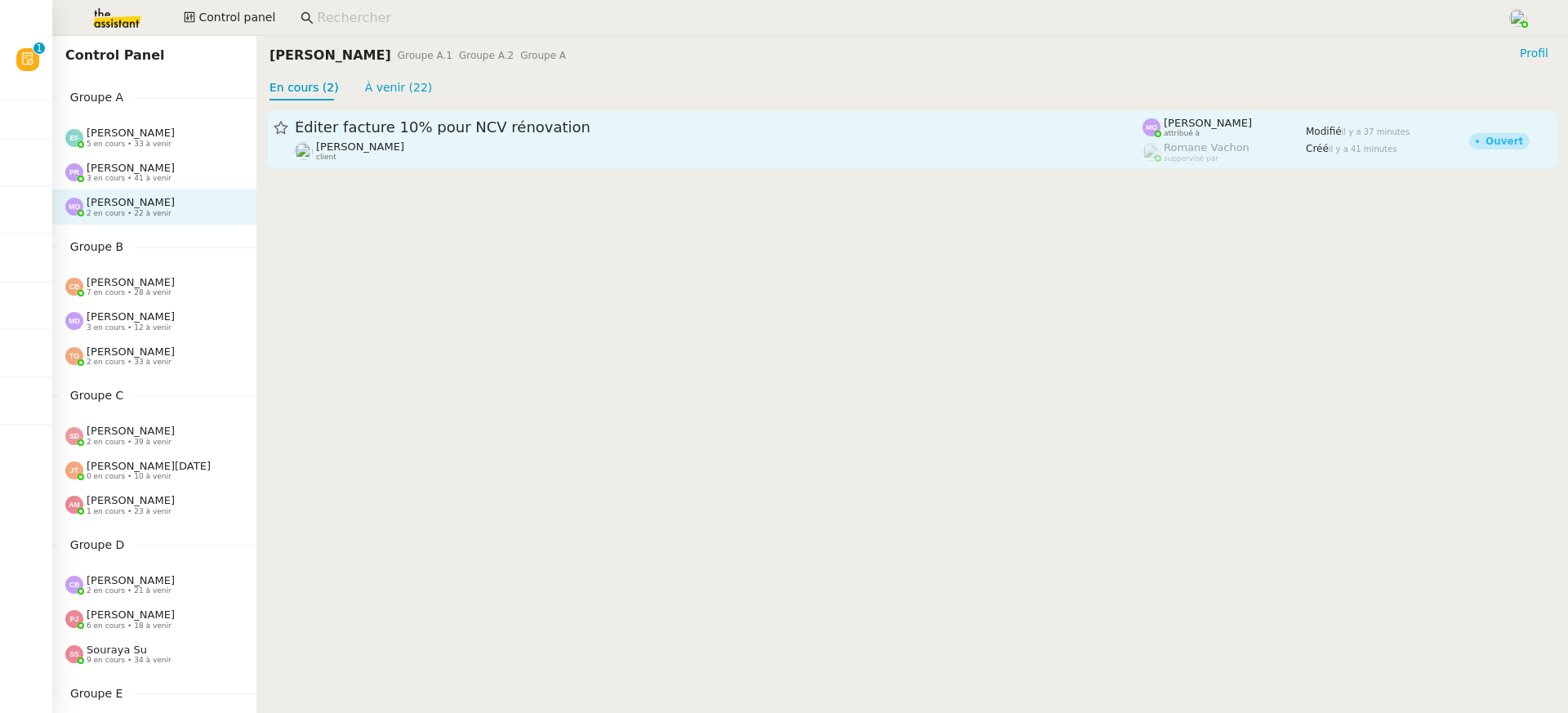
click at [463, 135] on div "Éditer facture 10% pour NCV rénovation" at bounding box center [719, 127] width 848 height 19
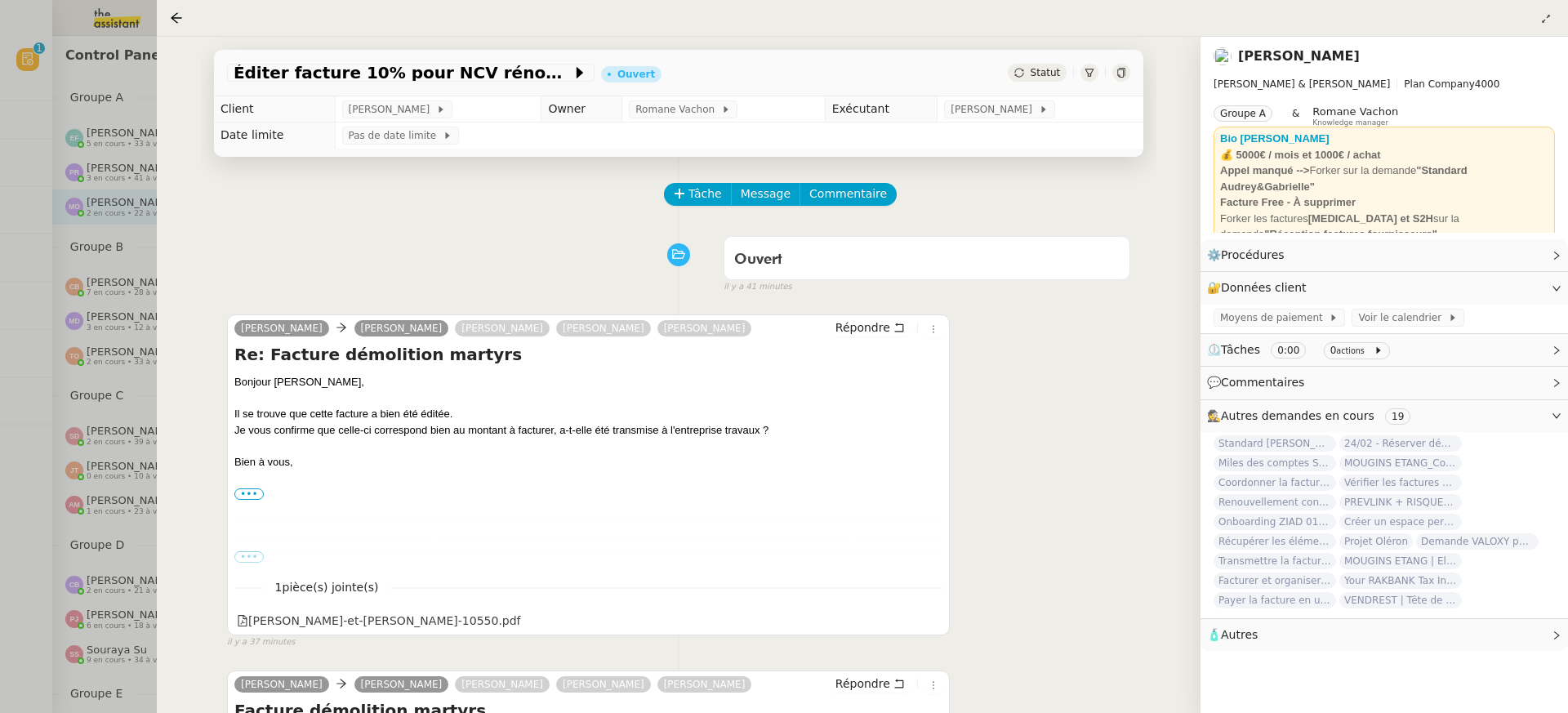
click at [1000, 120] on td "[PERSON_NAME]" at bounding box center [1041, 109] width 206 height 26
click at [1031, 93] on div "Éditer facture 10% pour NCV rénovation Ouvert Statut" at bounding box center [678, 72] width 930 height 46
click at [1033, 108] on span "[PERSON_NAME]" at bounding box center [994, 109] width 87 height 17
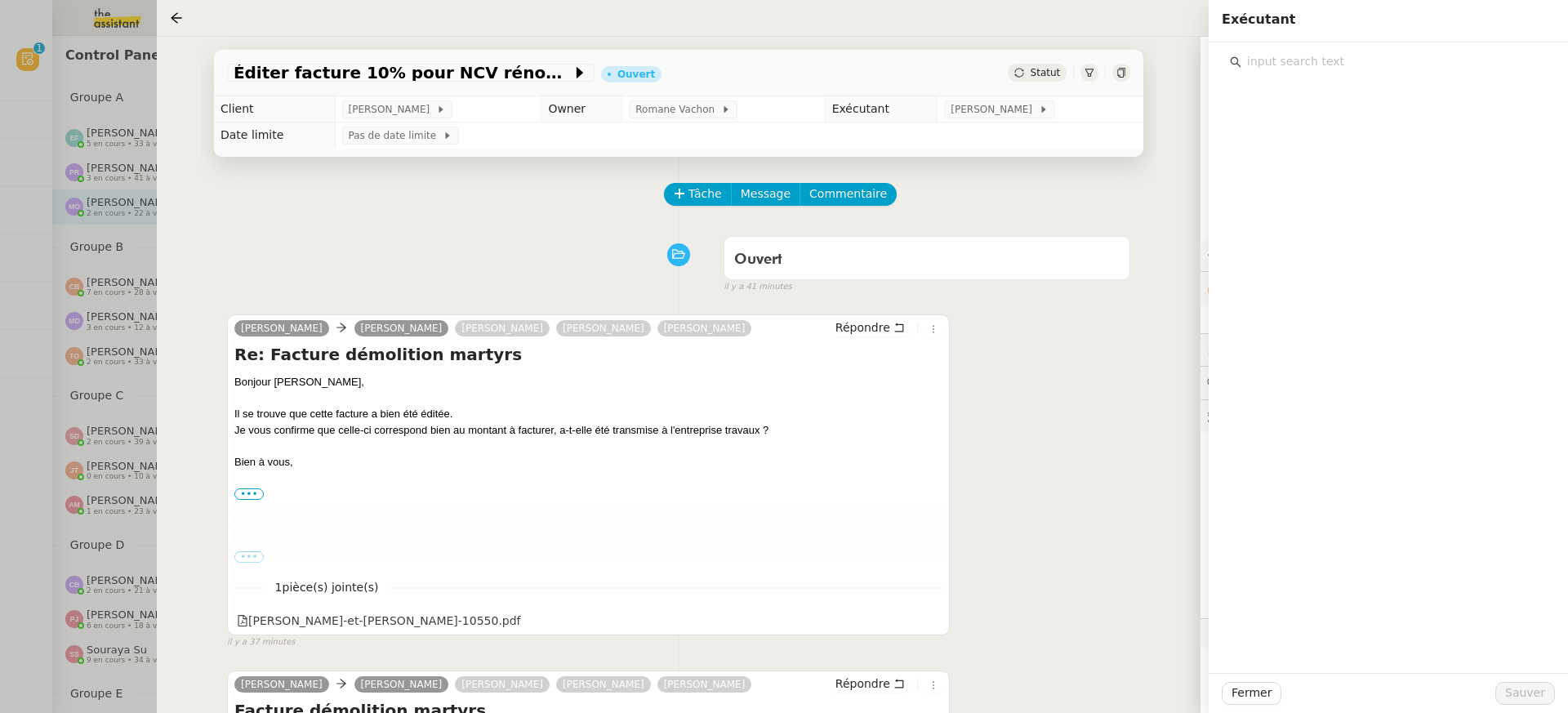
click at [1438, 70] on input "text" at bounding box center [1394, 61] width 306 height 22
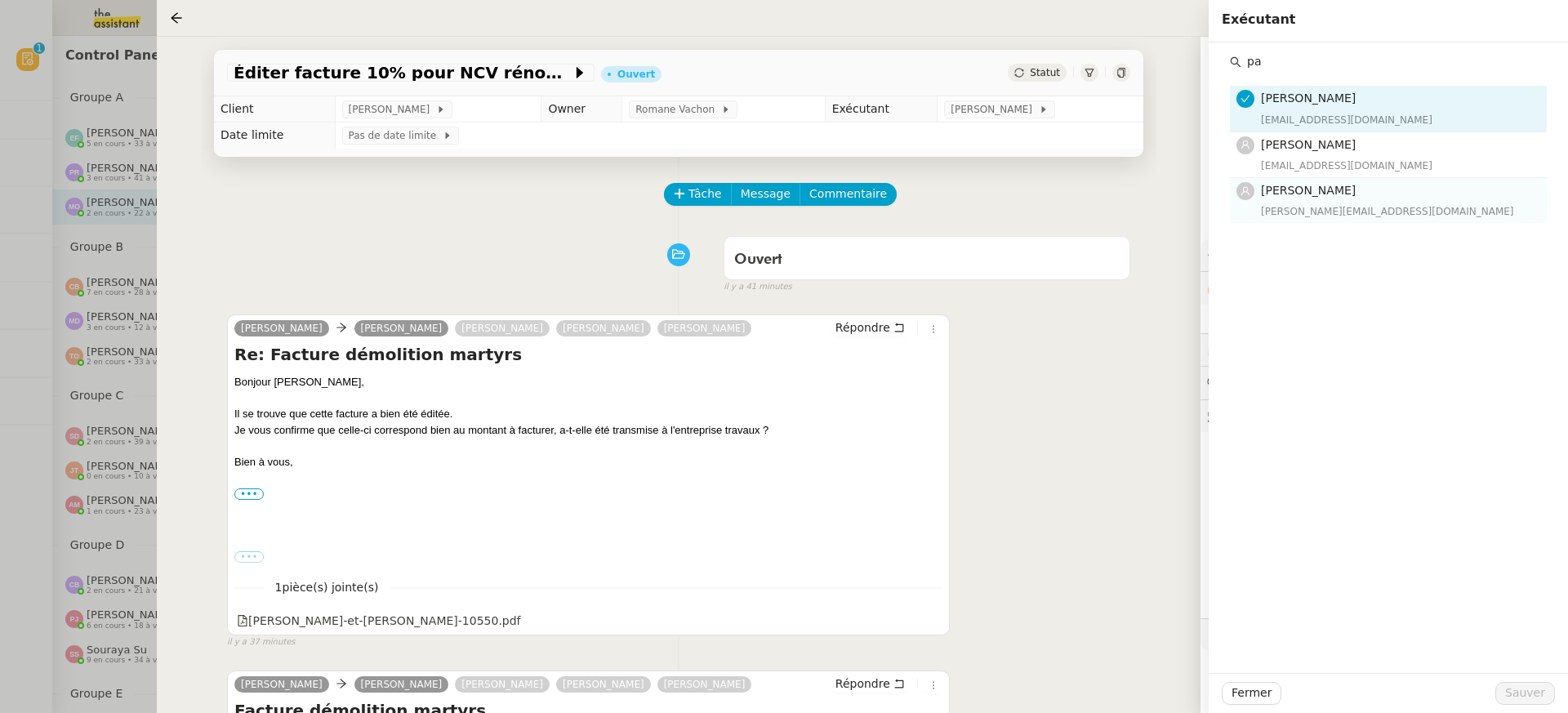
type input "pa"
click at [1372, 197] on h4 "[PERSON_NAME]" at bounding box center [1399, 191] width 276 height 19
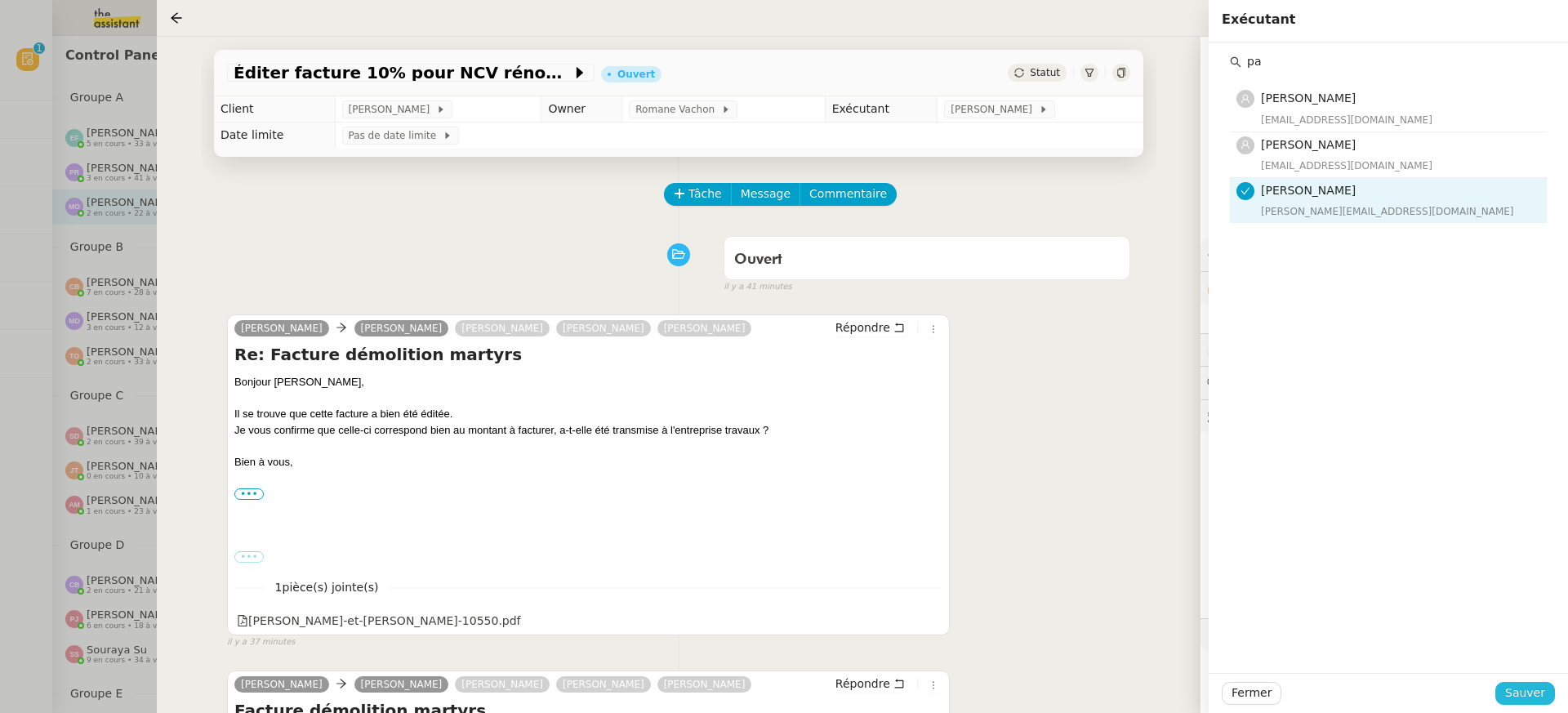
click at [1543, 683] on button "Sauver" at bounding box center [1525, 693] width 59 height 23
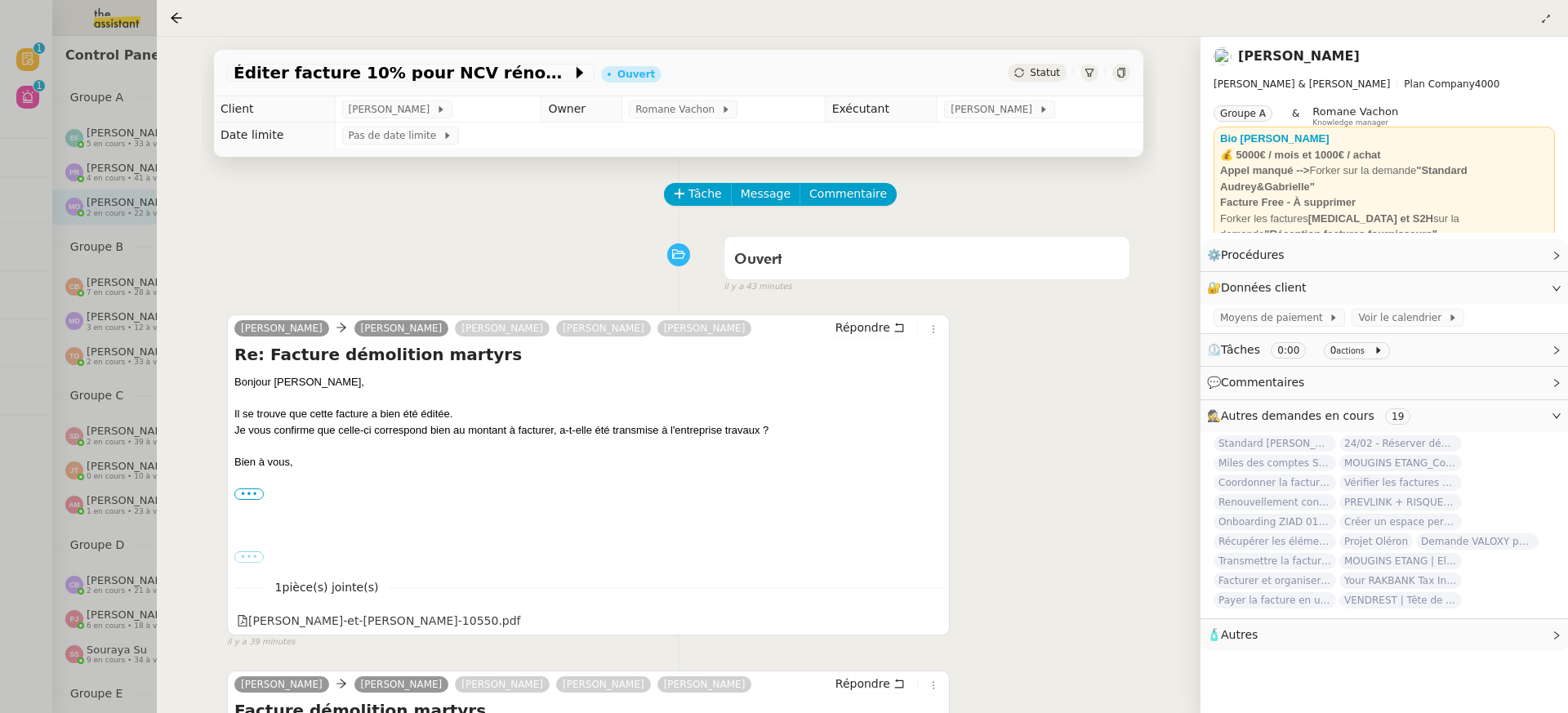
click at [95, 79] on div at bounding box center [784, 356] width 1568 height 713
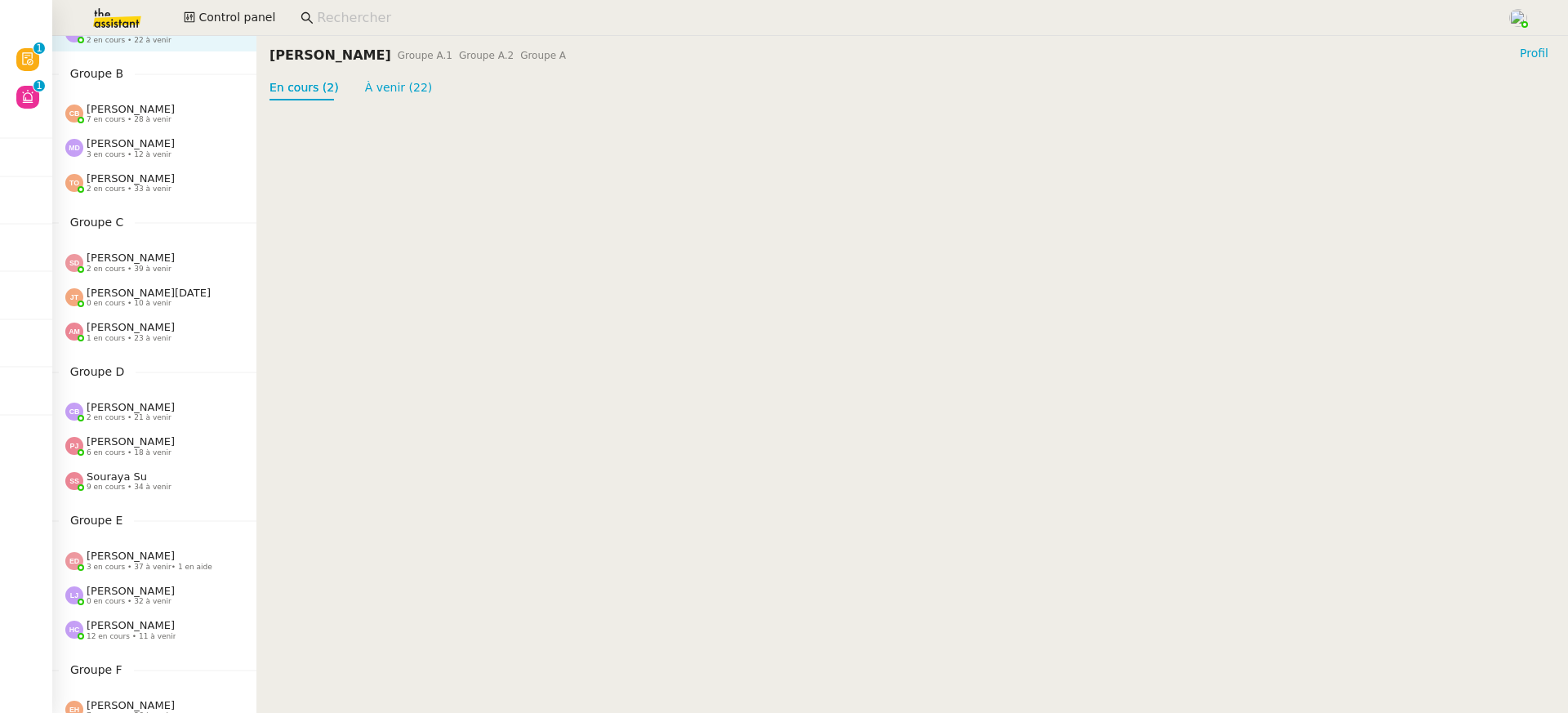
scroll to position [608, 0]
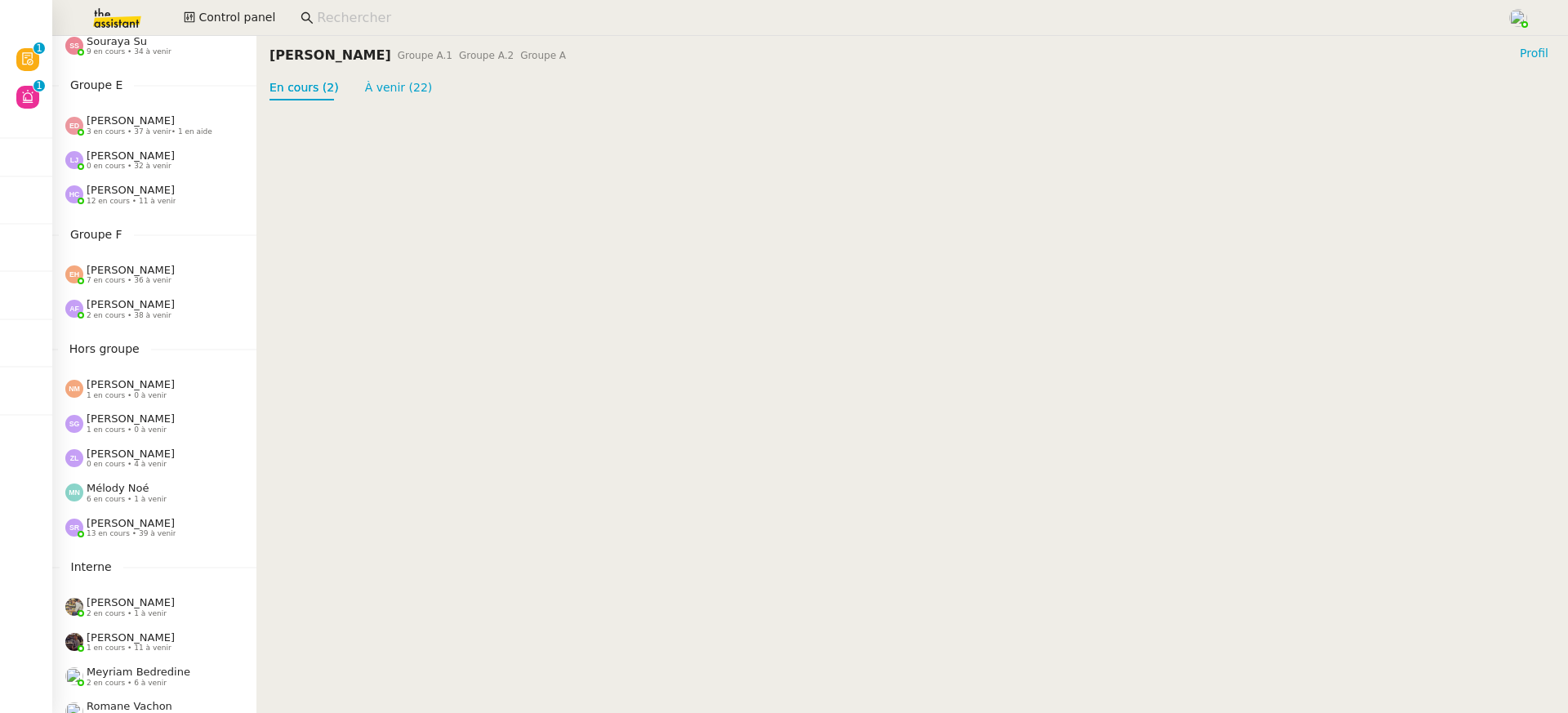
click at [122, 284] on span "7 en cours • 36 à venir" at bounding box center [128, 280] width 85 height 9
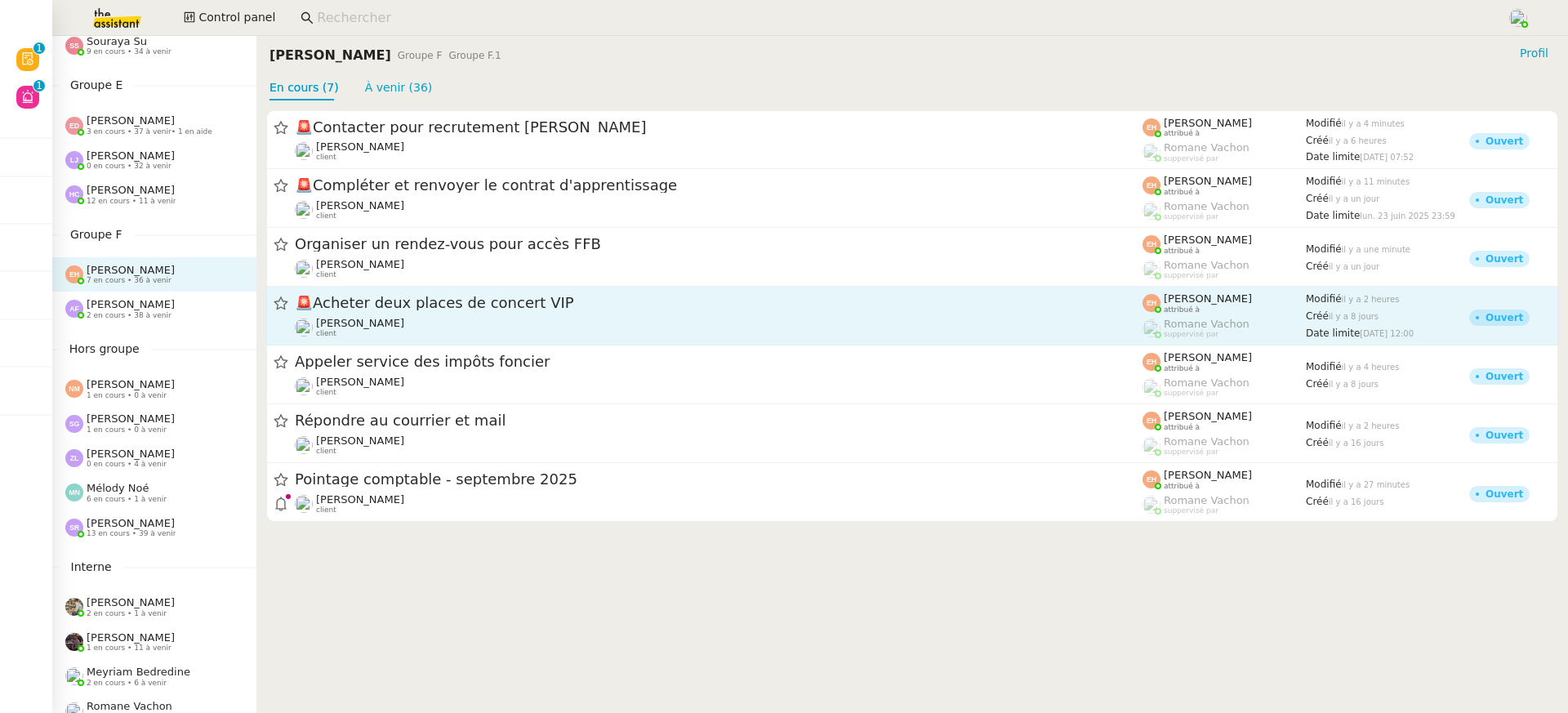
click at [480, 333] on div "Vitor Alvites client" at bounding box center [719, 327] width 848 height 21
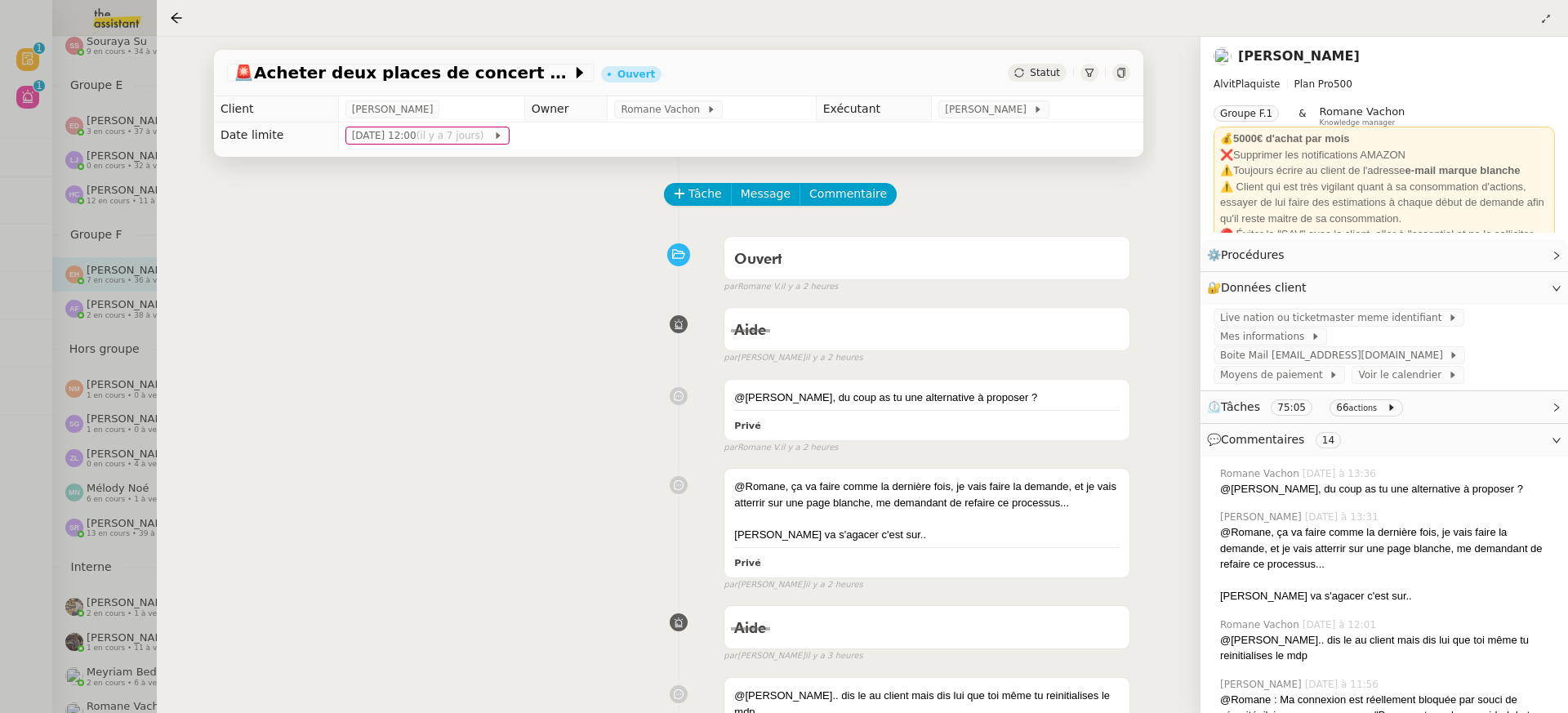
click at [113, 173] on div at bounding box center [784, 356] width 1568 height 713
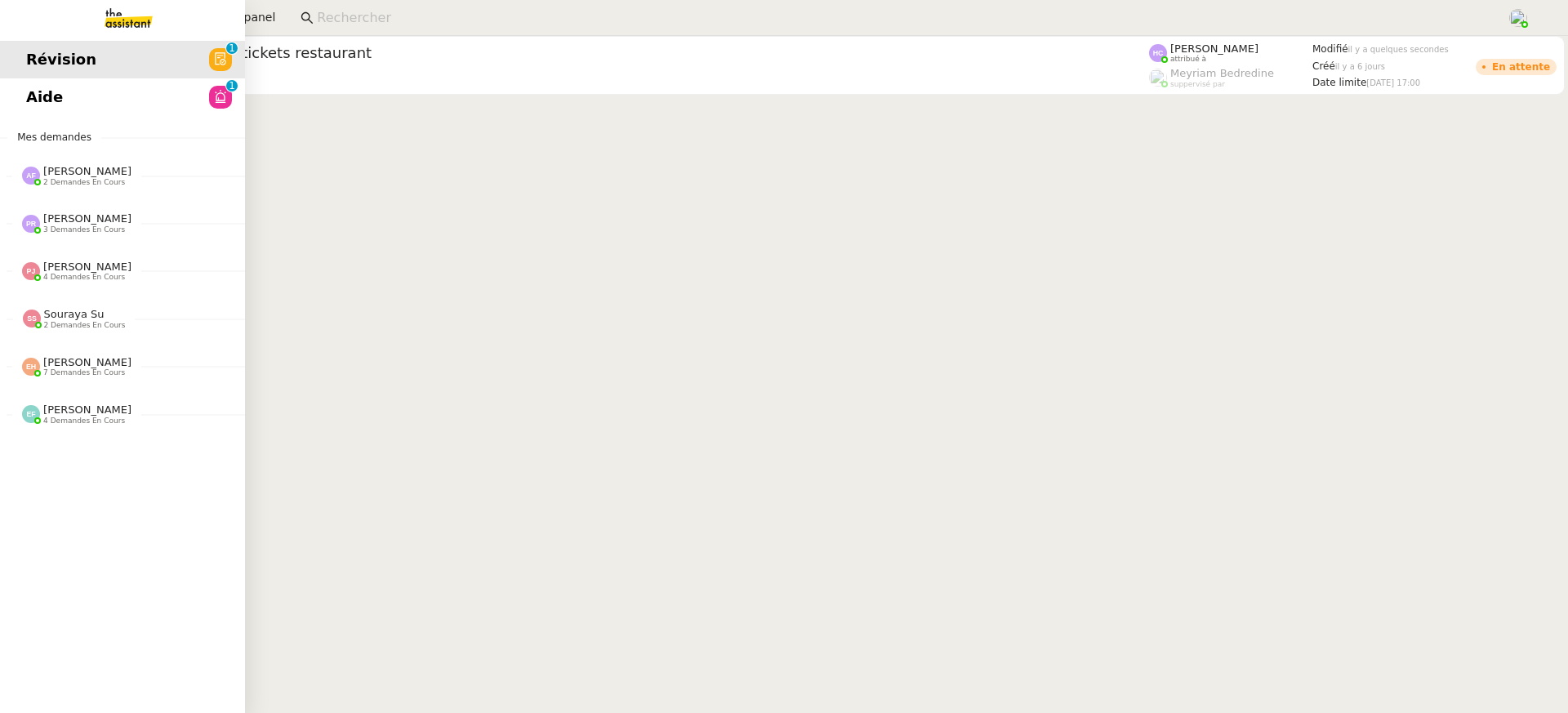
click at [82, 93] on link "Aide 0 1 2 3 4 5 6 7 8 9" at bounding box center [122, 97] width 245 height 38
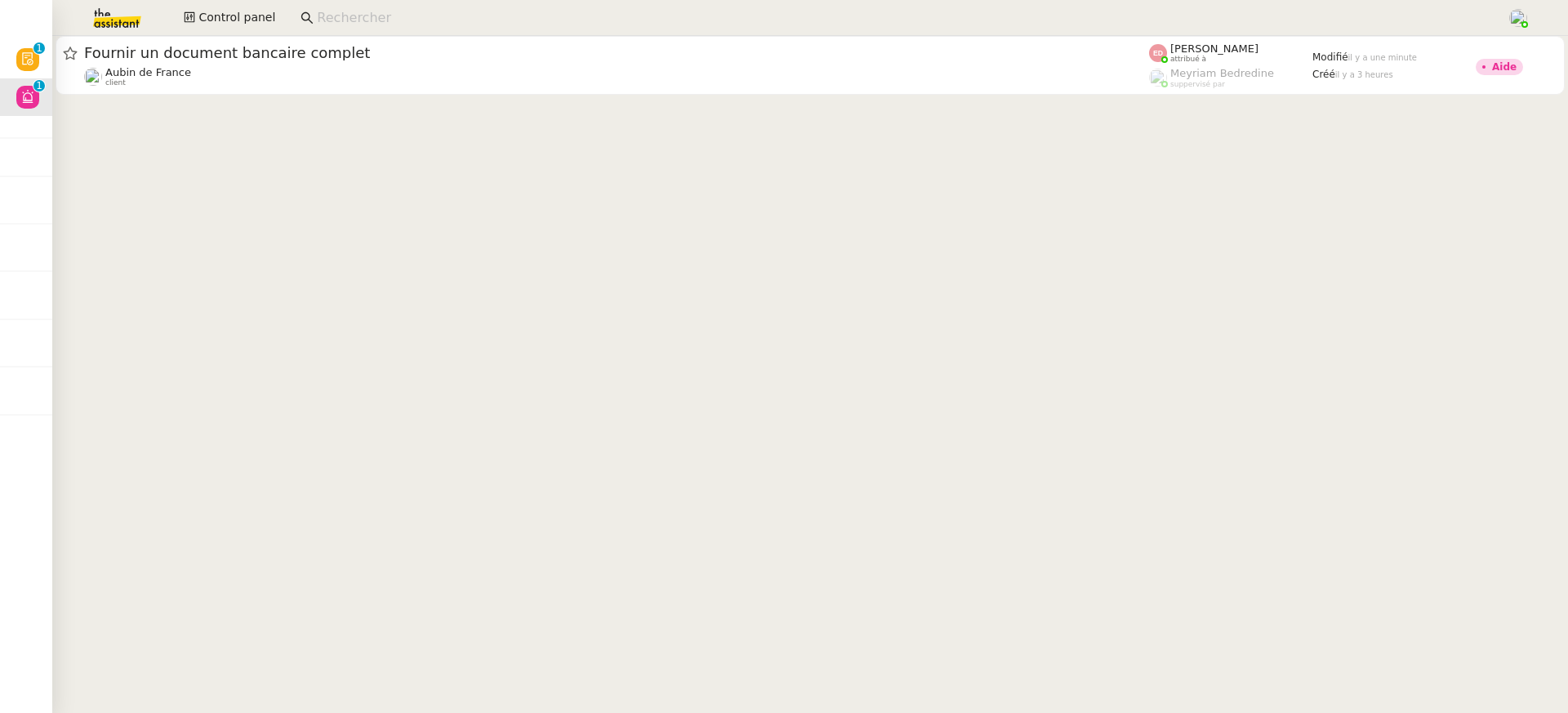
click at [177, 0] on div "Control panel" at bounding box center [784, 17] width 1487 height 36
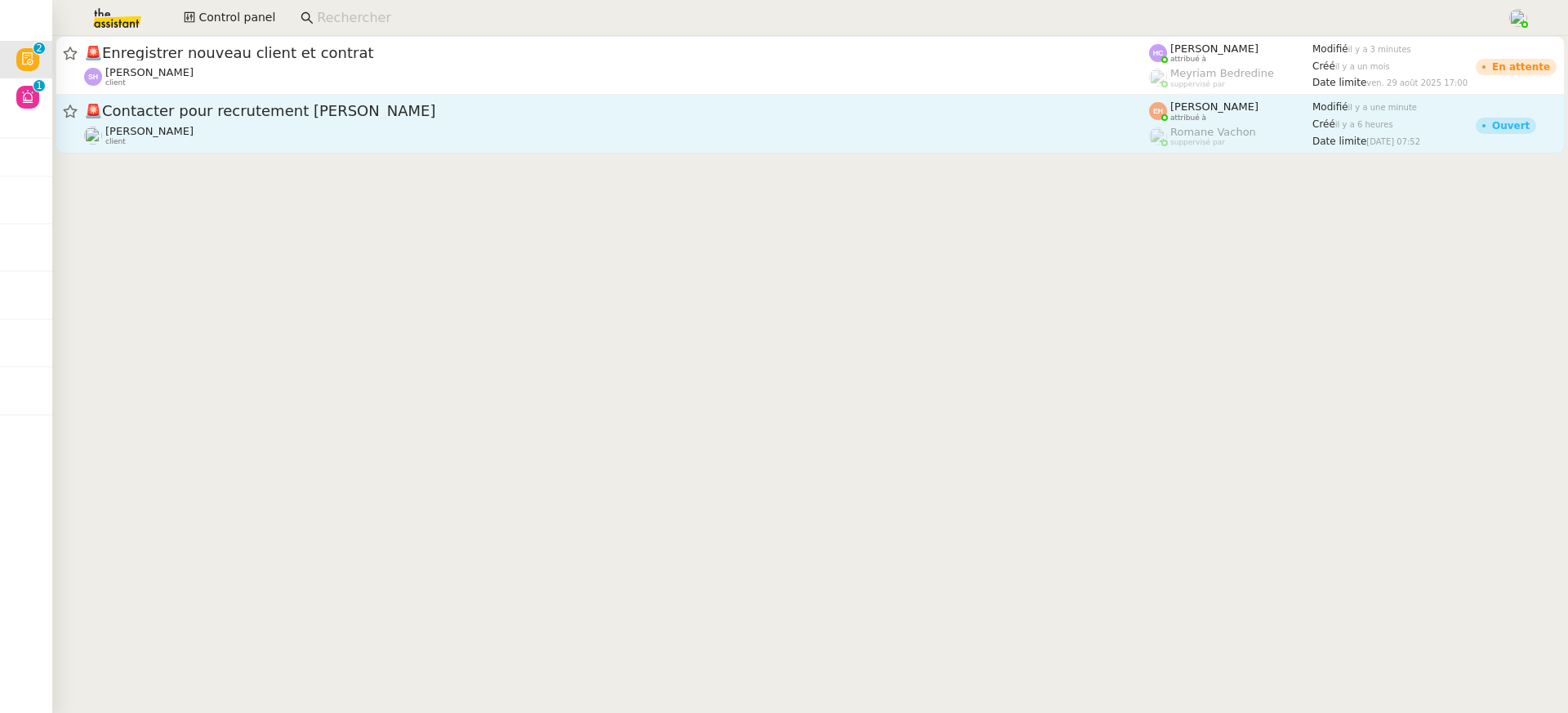
click at [946, 128] on div "[PERSON_NAME] client" at bounding box center [616, 135] width 1065 height 21
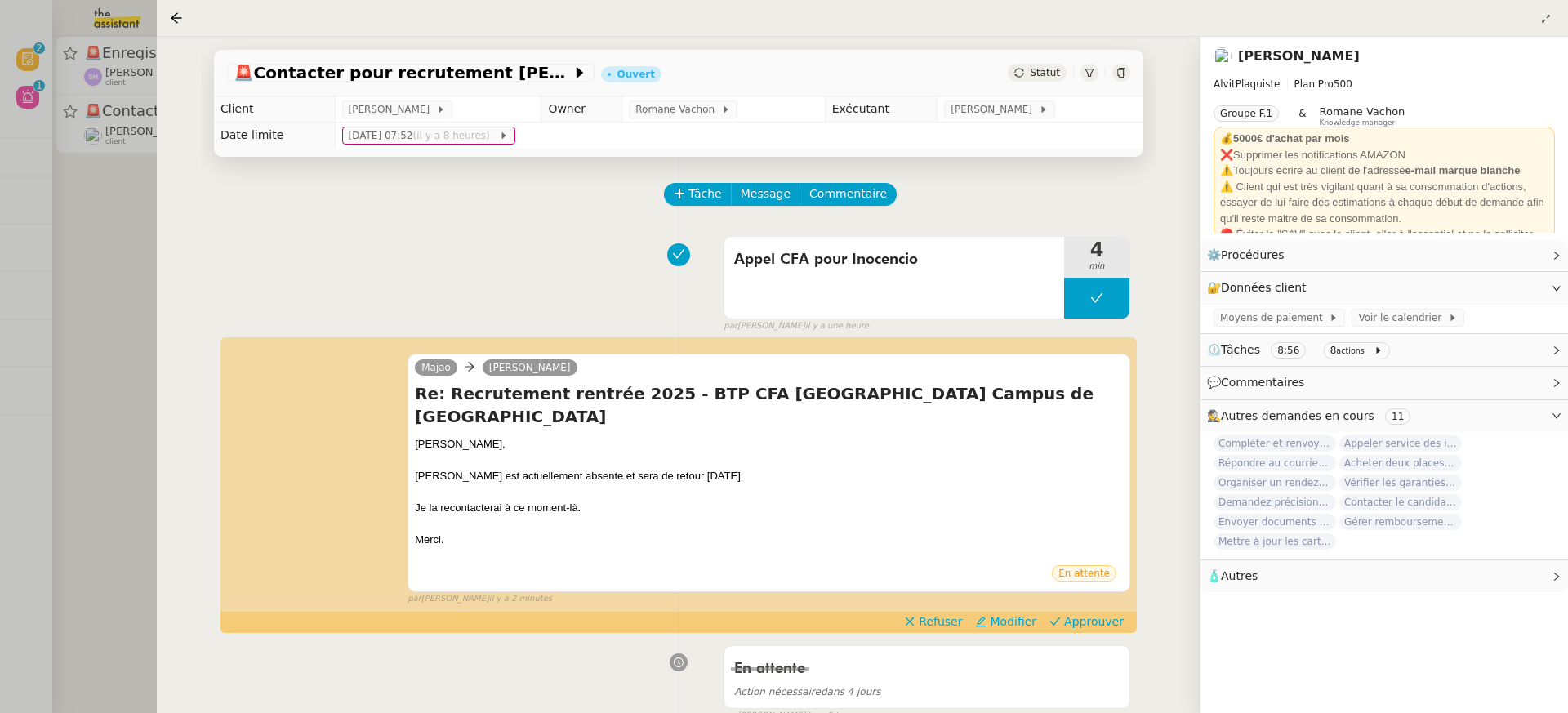
scroll to position [271, 0]
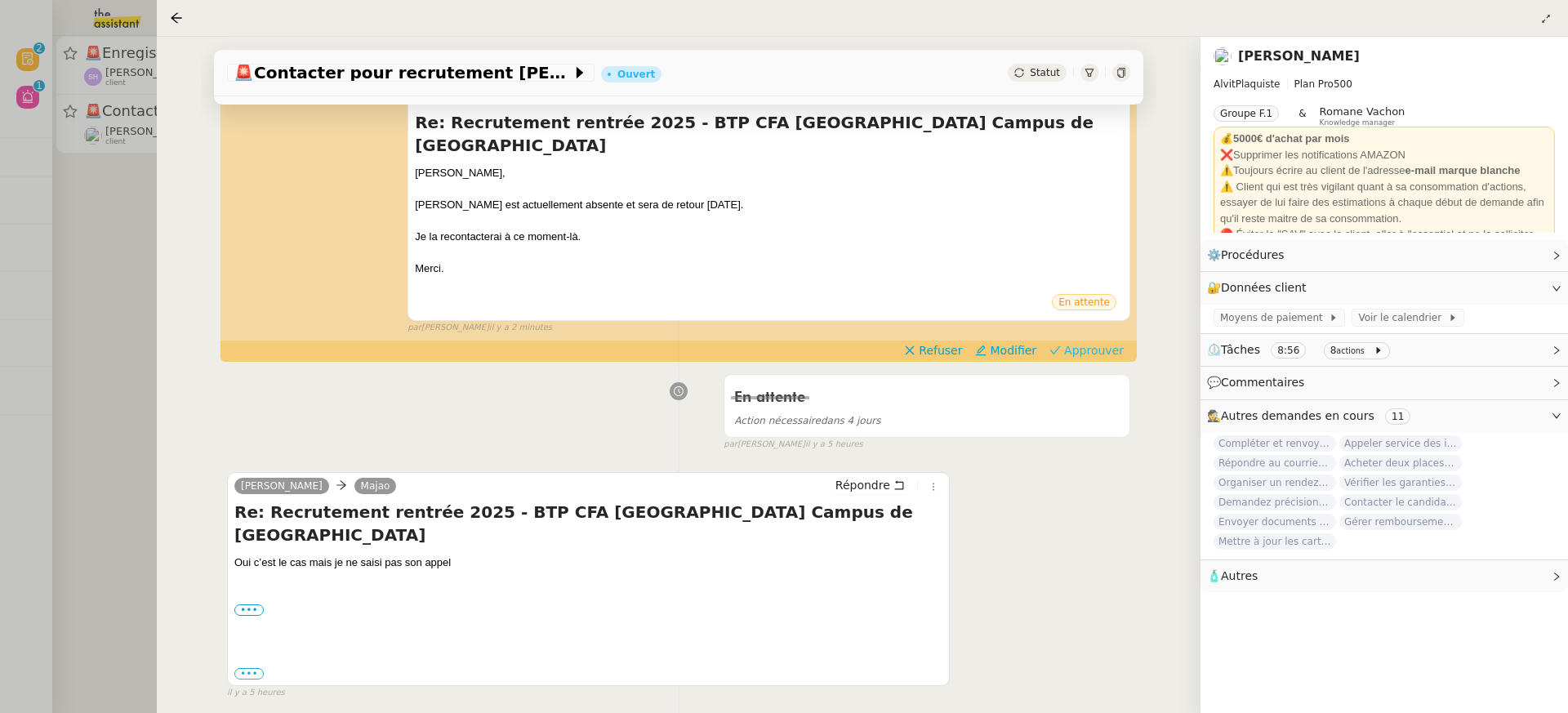
click at [1110, 342] on span "Approuver" at bounding box center [1094, 350] width 59 height 17
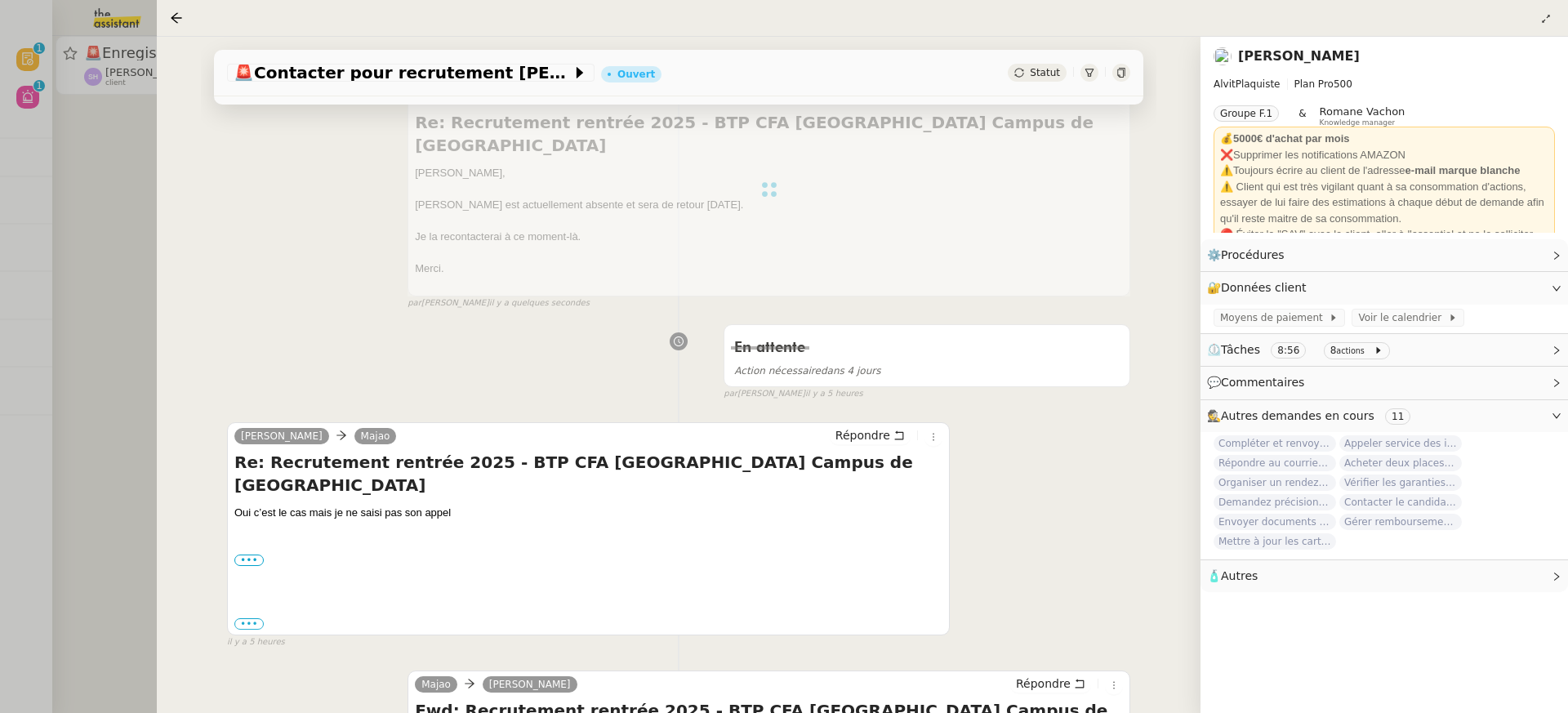
click at [129, 150] on div at bounding box center [784, 356] width 1568 height 713
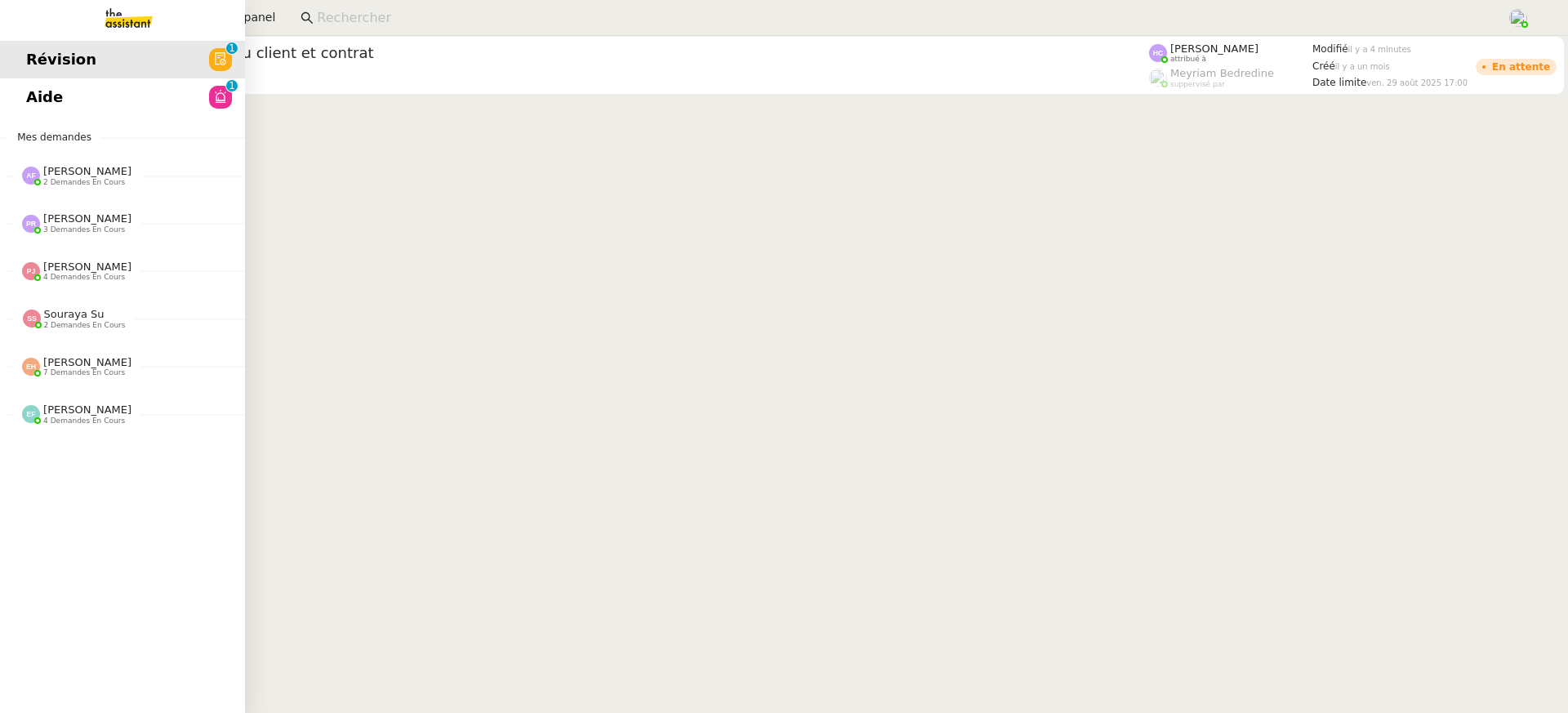
click at [22, 99] on link "Aide 0 1 2 3 4 5 6 7 8 9" at bounding box center [122, 97] width 245 height 38
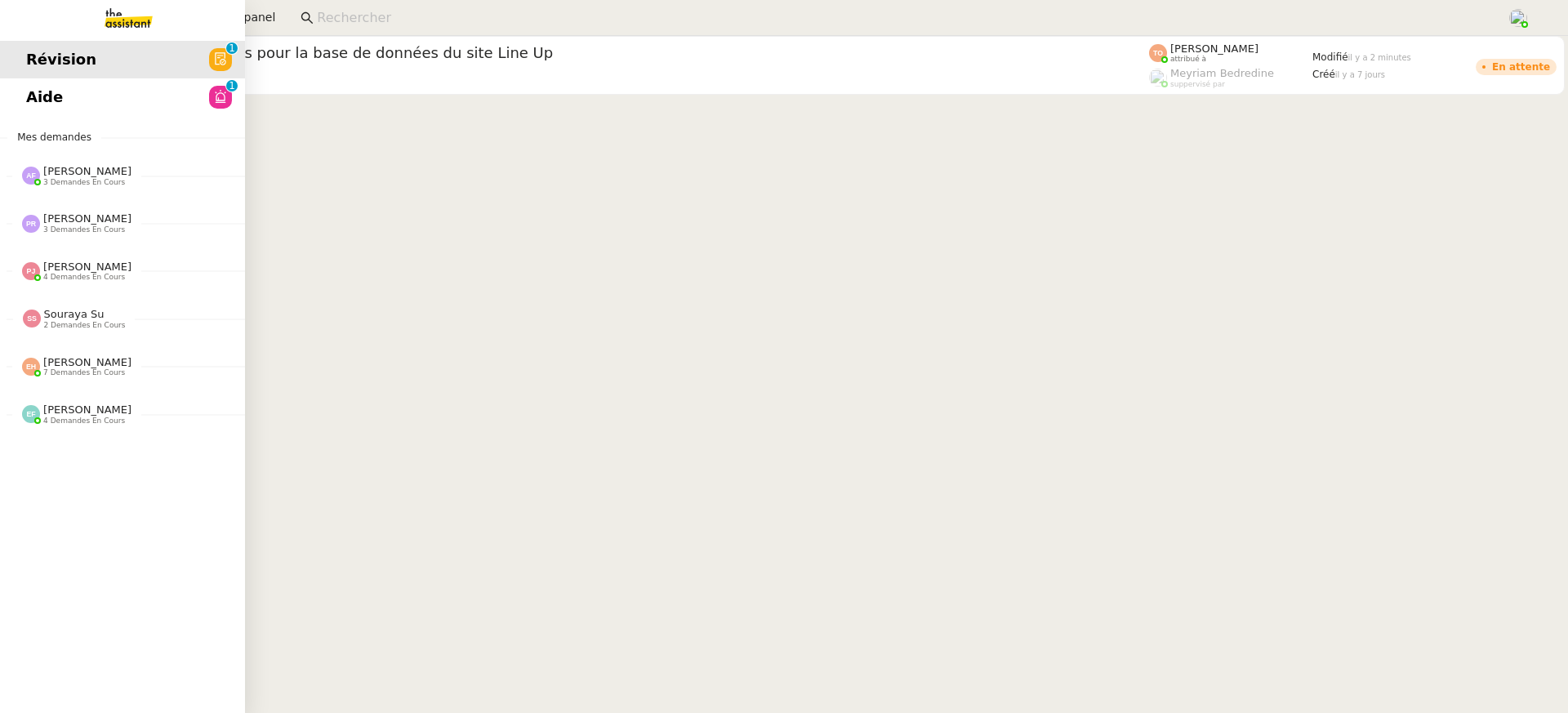
click at [21, 99] on link "Aide 0 1 2 3 4 5 6 7 8 9" at bounding box center [122, 97] width 245 height 38
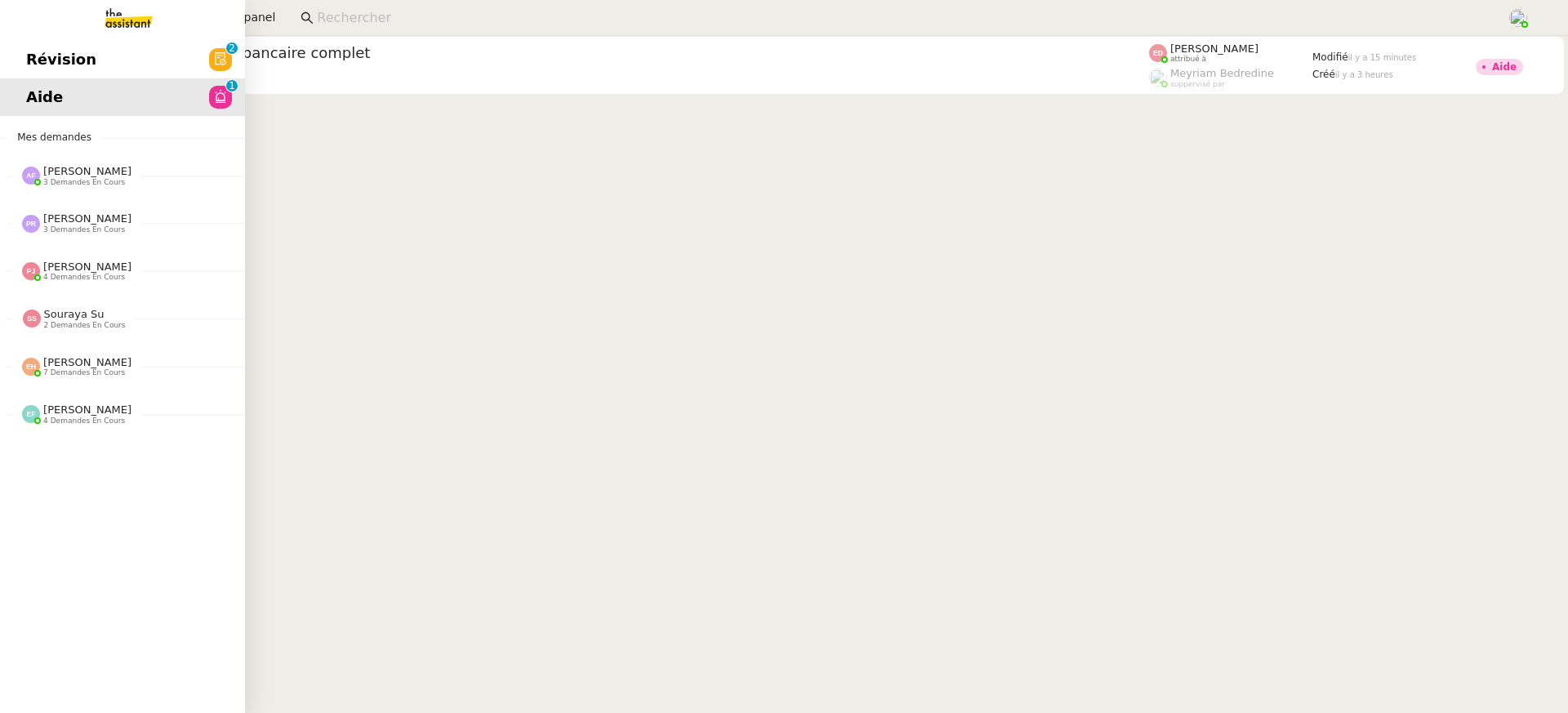
click at [33, 57] on span "Révision" at bounding box center [61, 59] width 70 height 24
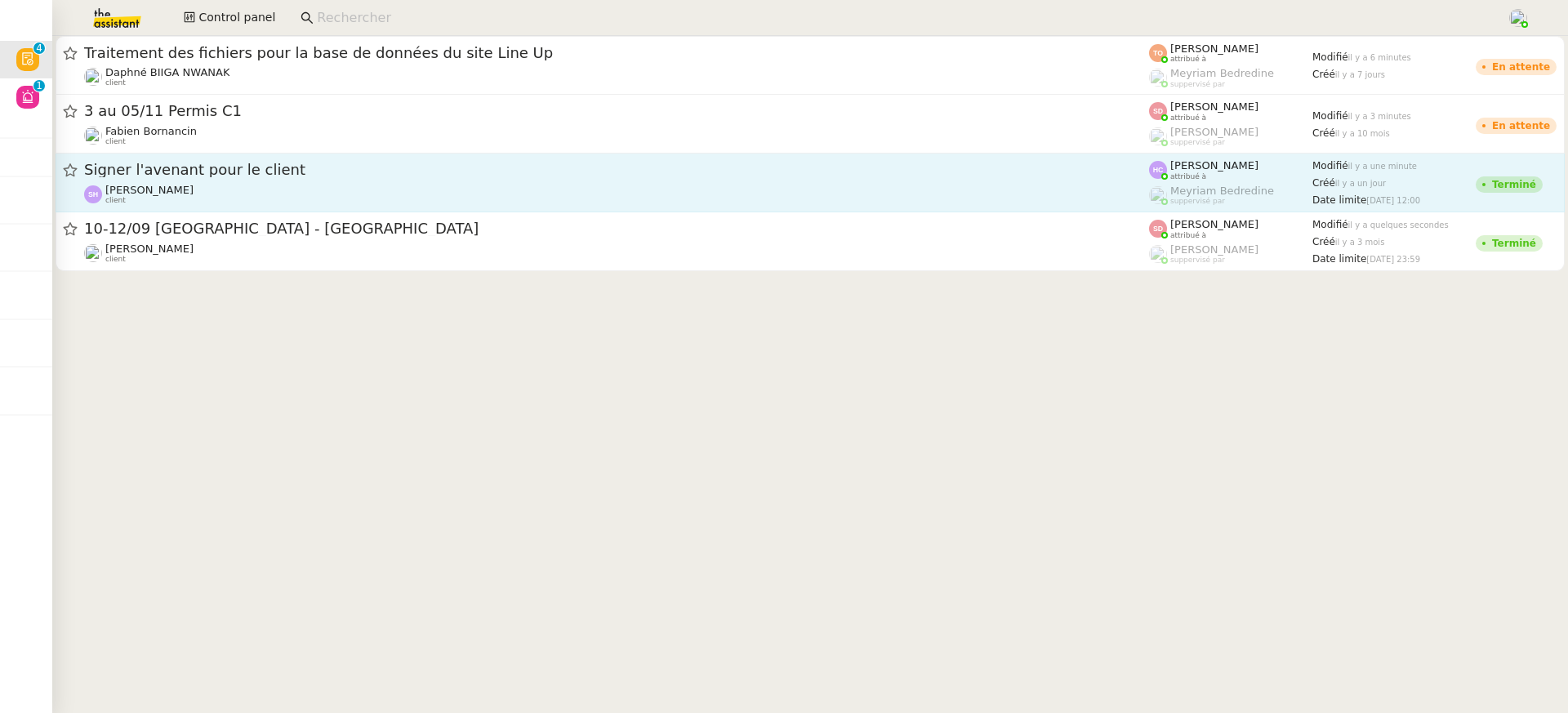
click at [334, 193] on div "Sarah Hadj client" at bounding box center [616, 194] width 1065 height 21
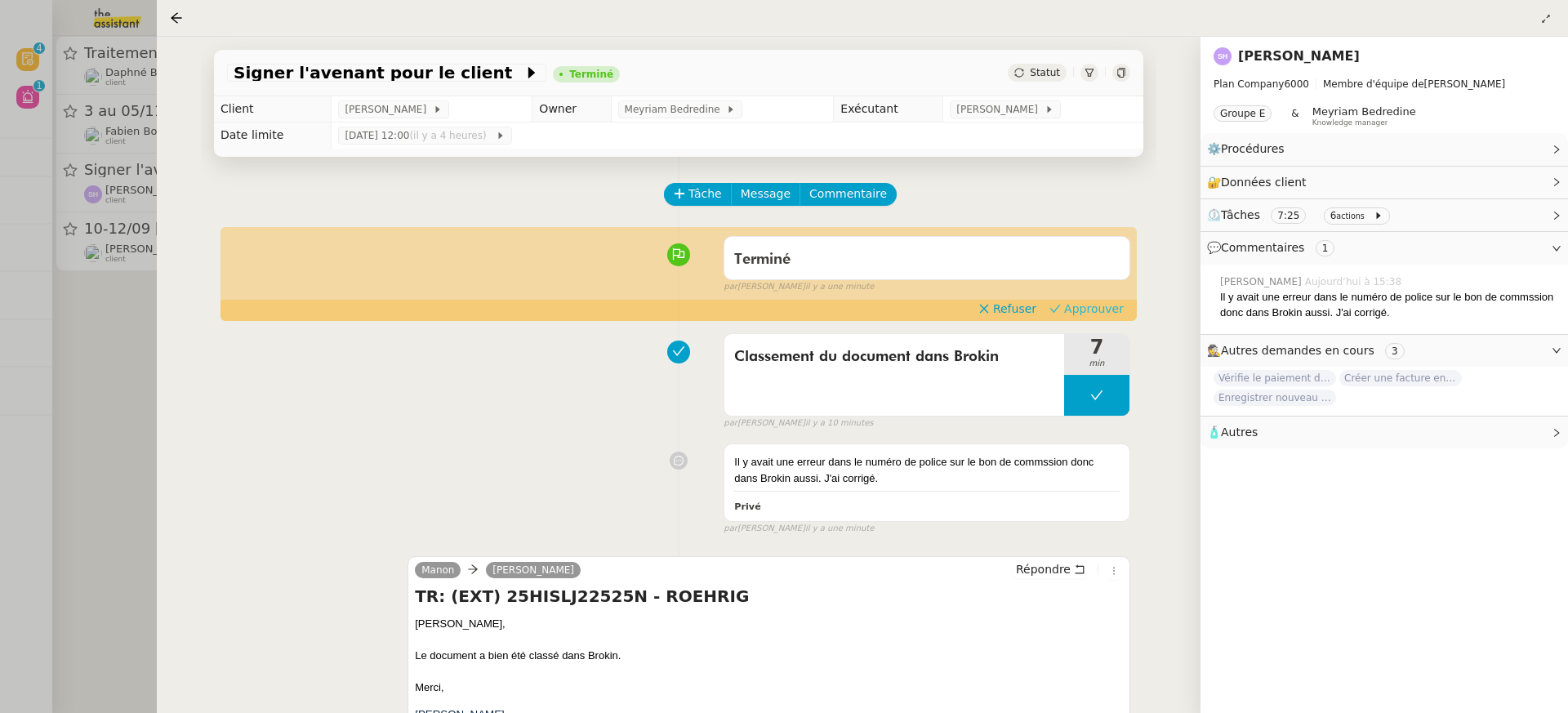
click at [1111, 306] on span "Approuver" at bounding box center [1094, 308] width 59 height 17
click at [119, 269] on div at bounding box center [784, 356] width 1568 height 713
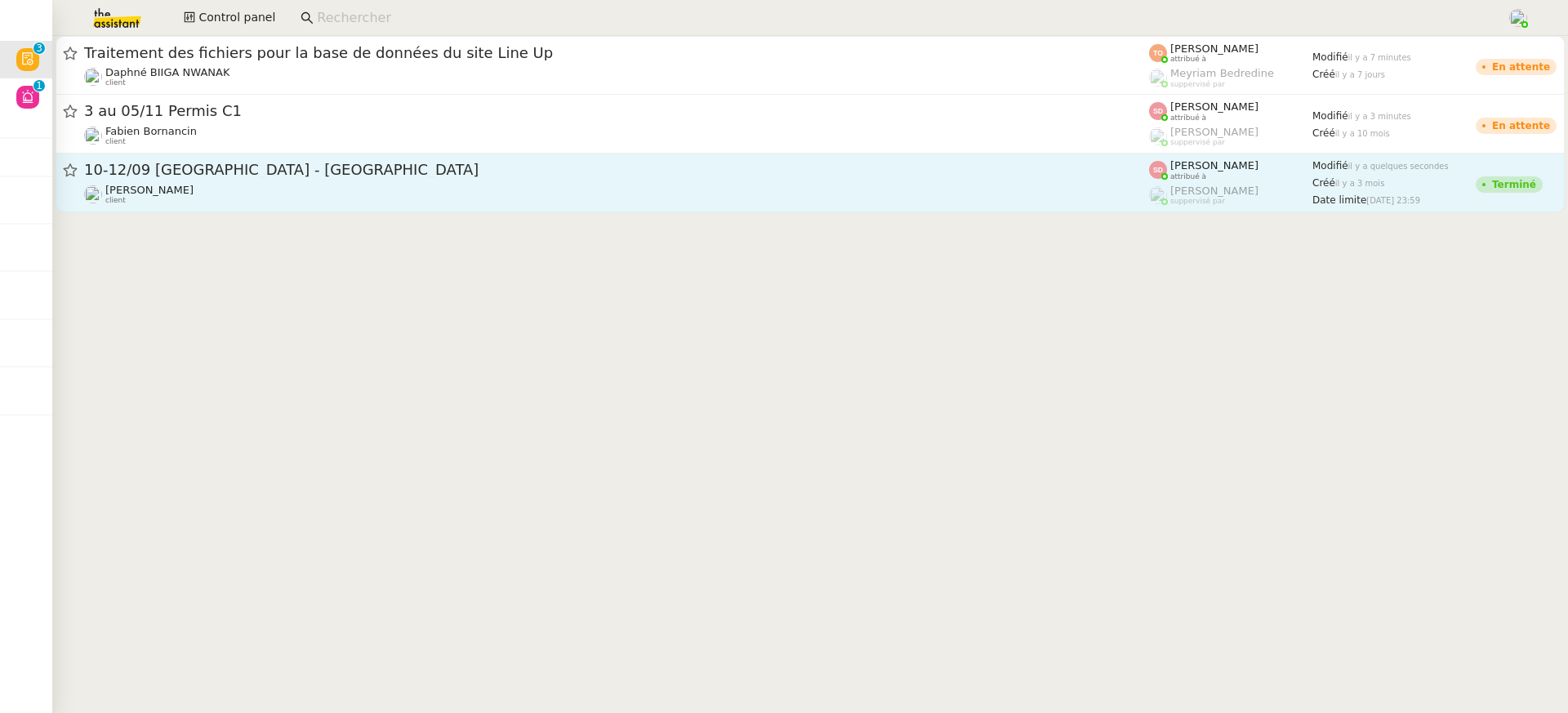
click at [1057, 195] on div "Lydie Laulon client" at bounding box center [616, 194] width 1065 height 21
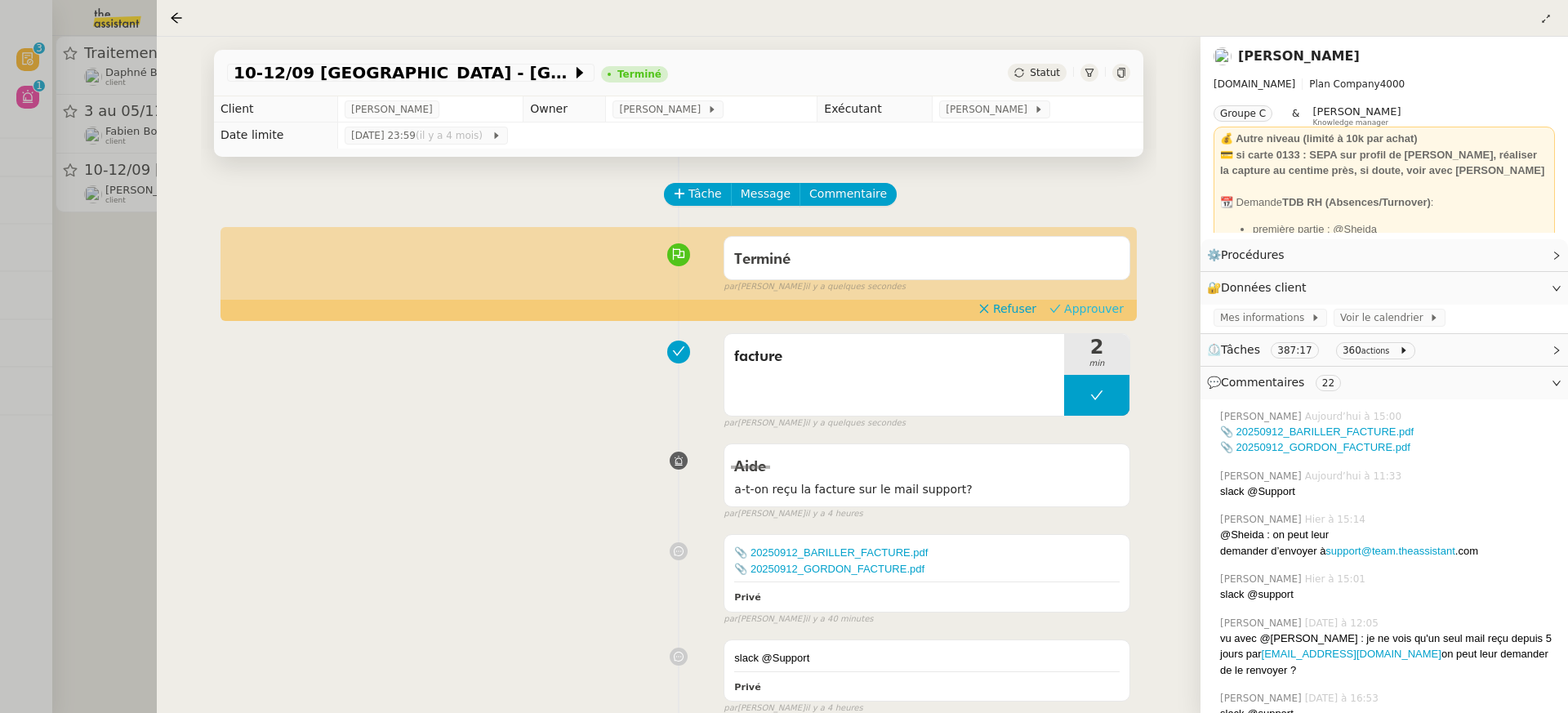
click at [1120, 306] on span "Approuver" at bounding box center [1094, 308] width 59 height 17
click at [1096, 309] on span "Approuver" at bounding box center [1094, 308] width 59 height 17
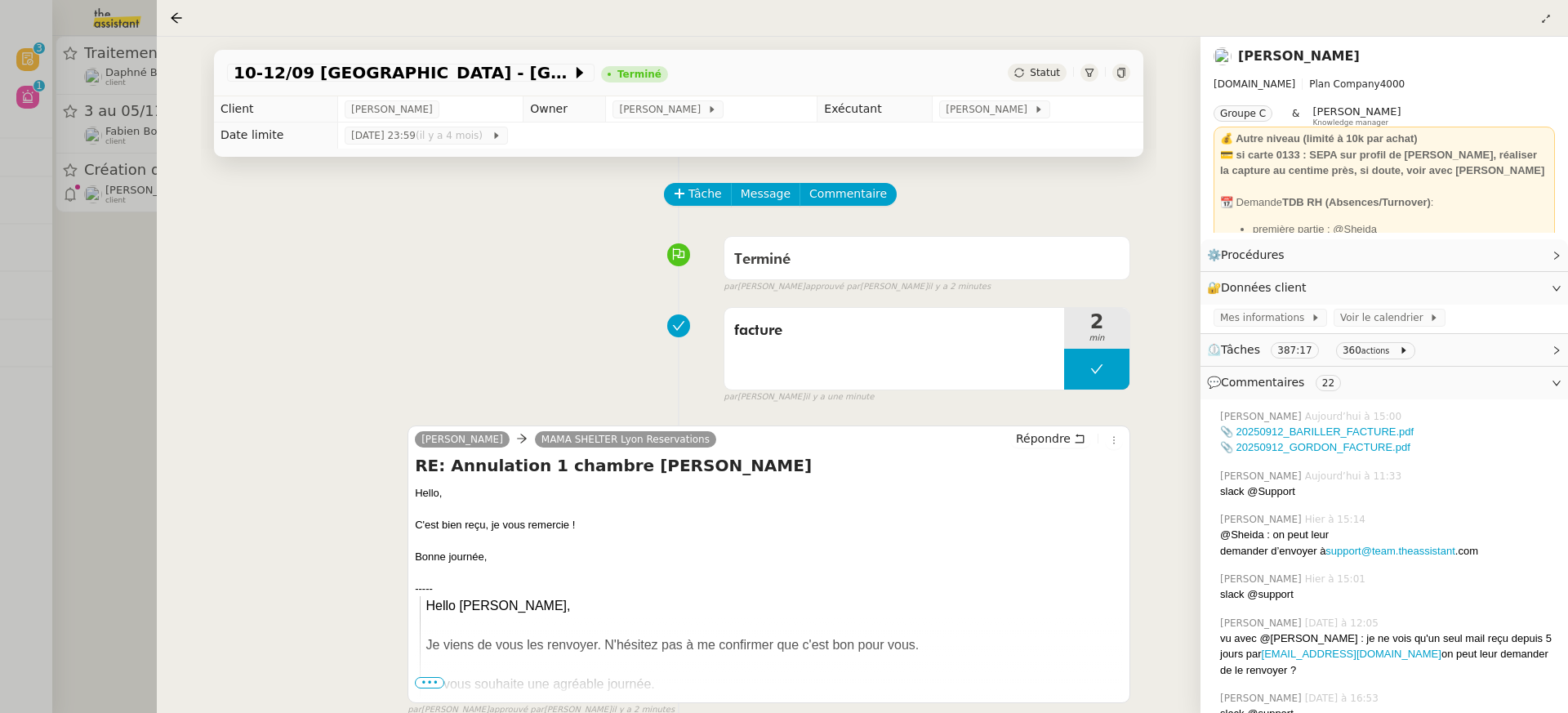
click at [107, 52] on div at bounding box center [784, 356] width 1568 height 713
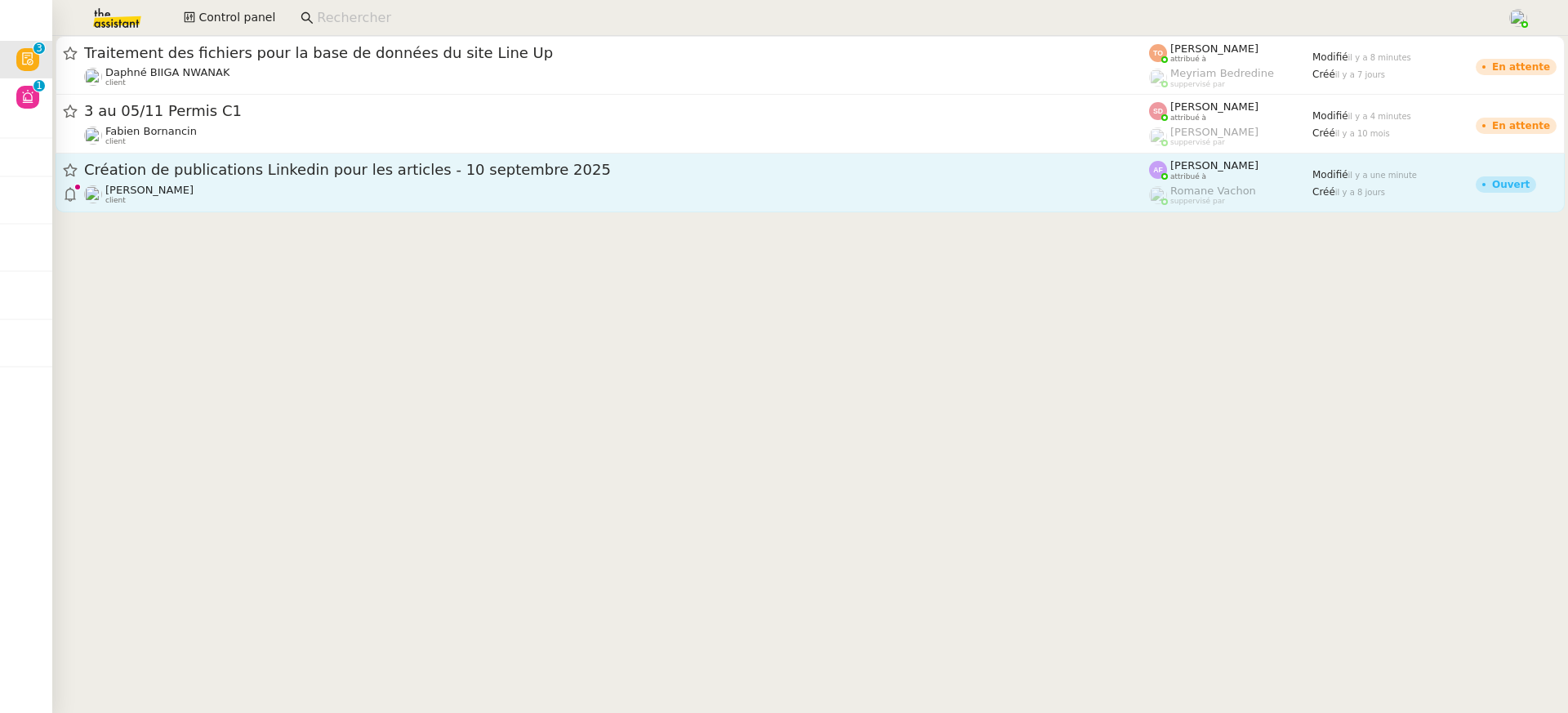
click at [574, 188] on div "Angélique PIERREL client" at bounding box center [616, 194] width 1065 height 21
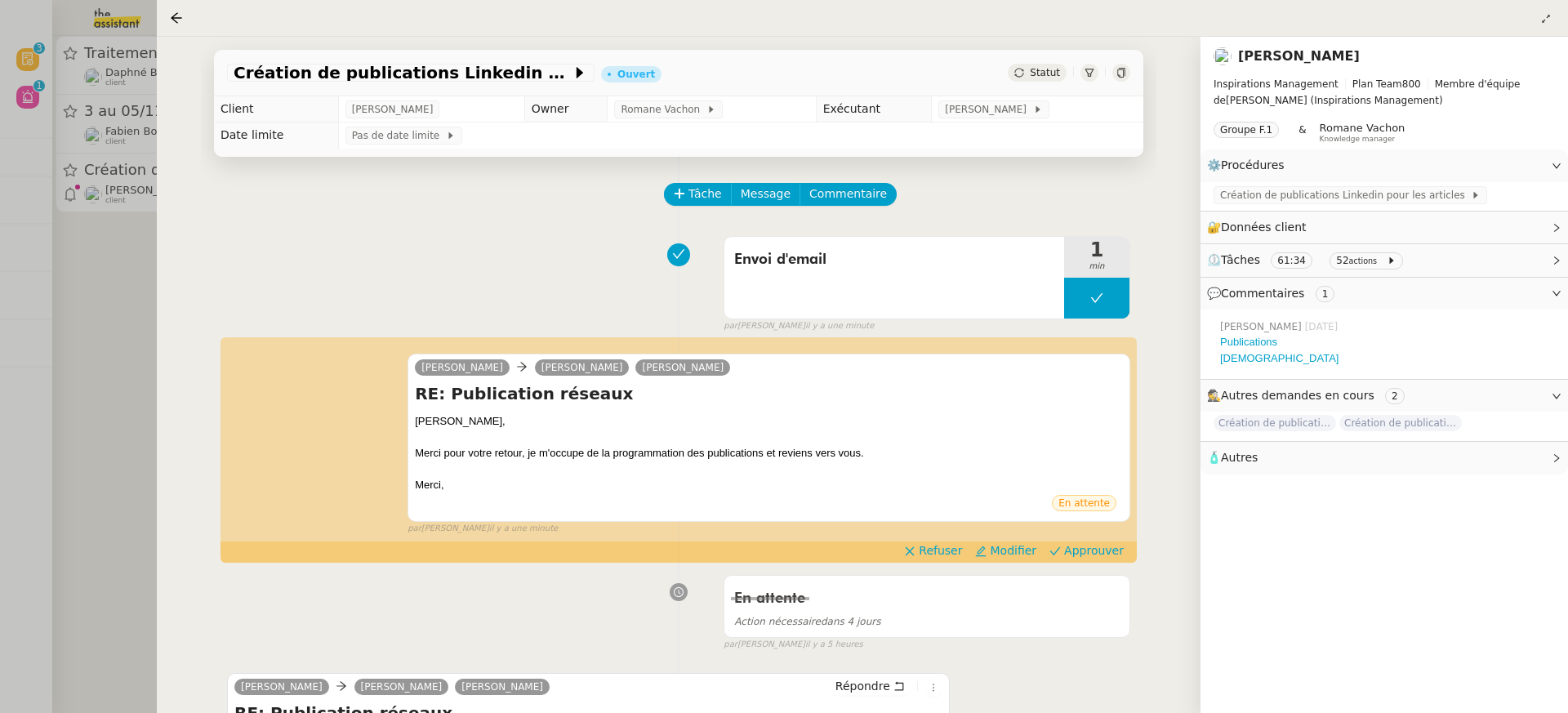
scroll to position [26, 0]
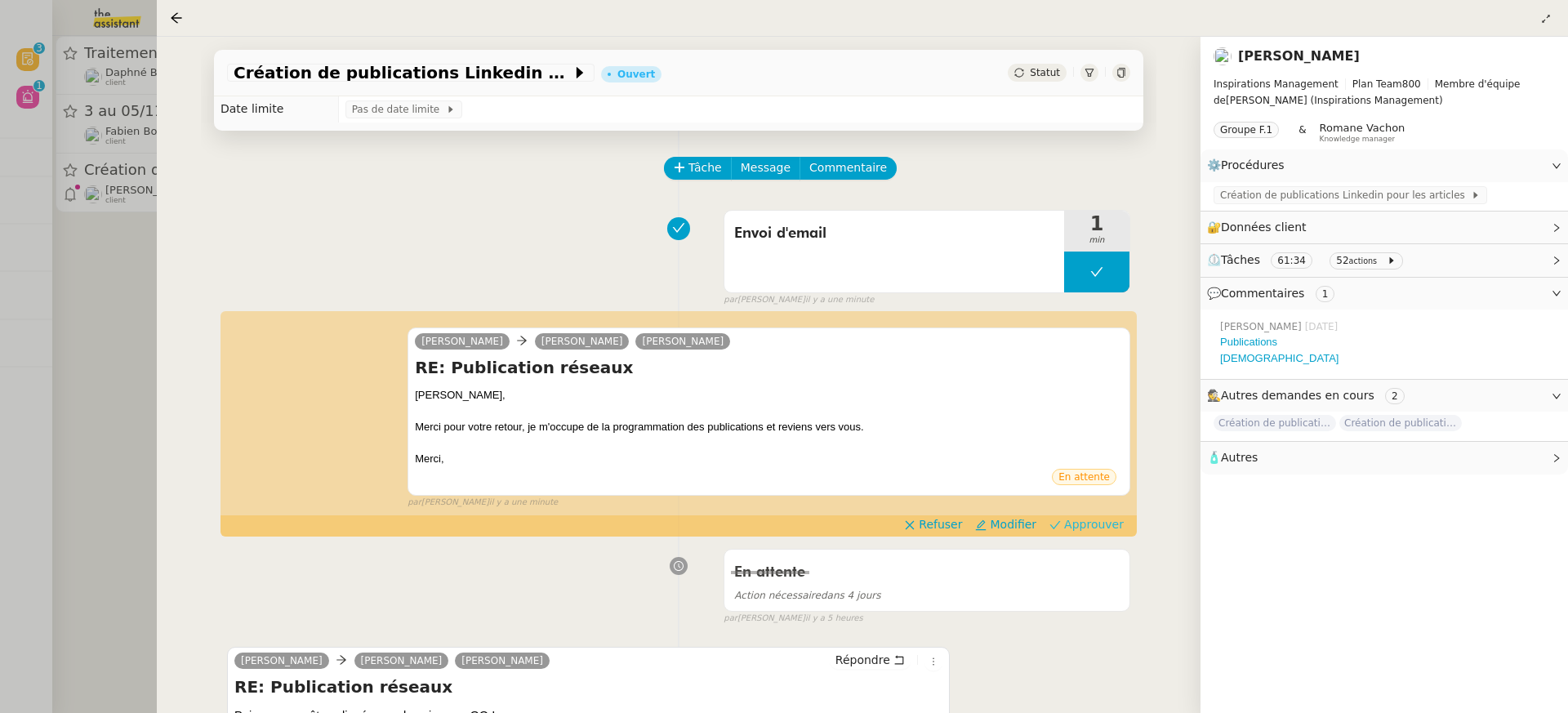
click at [1083, 530] on span "Approuver" at bounding box center [1094, 524] width 59 height 17
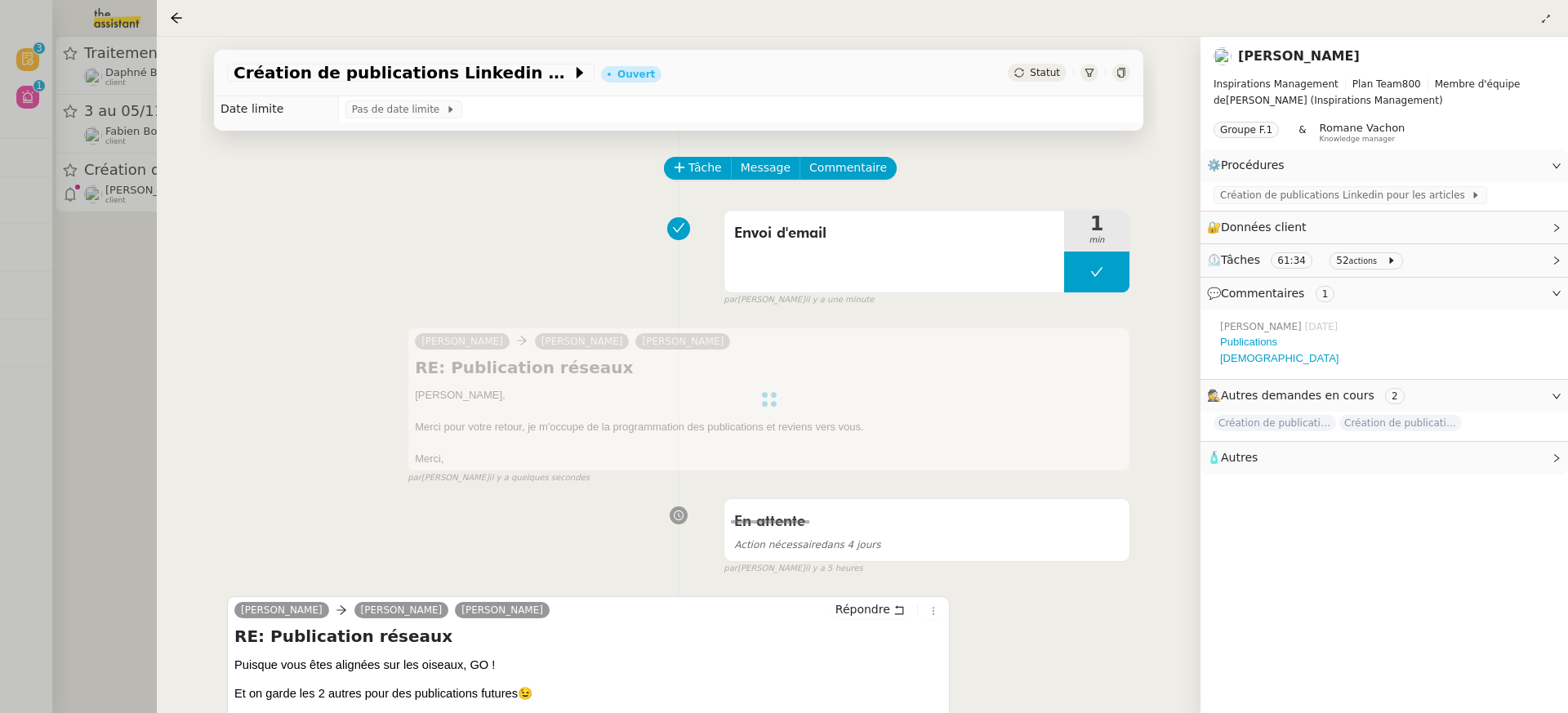
click at [93, 167] on div at bounding box center [784, 356] width 1568 height 713
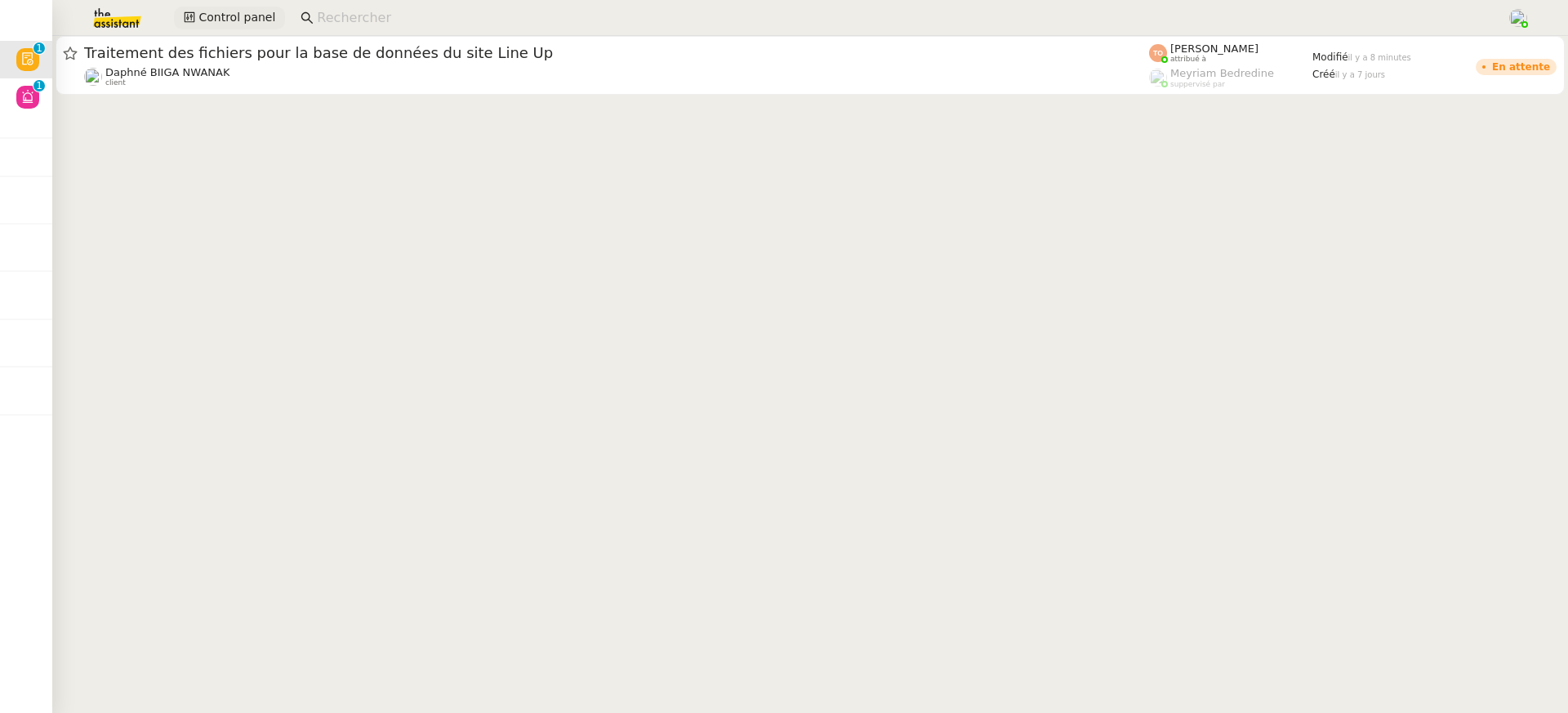
click at [244, 15] on span "Control panel" at bounding box center [237, 17] width 77 height 19
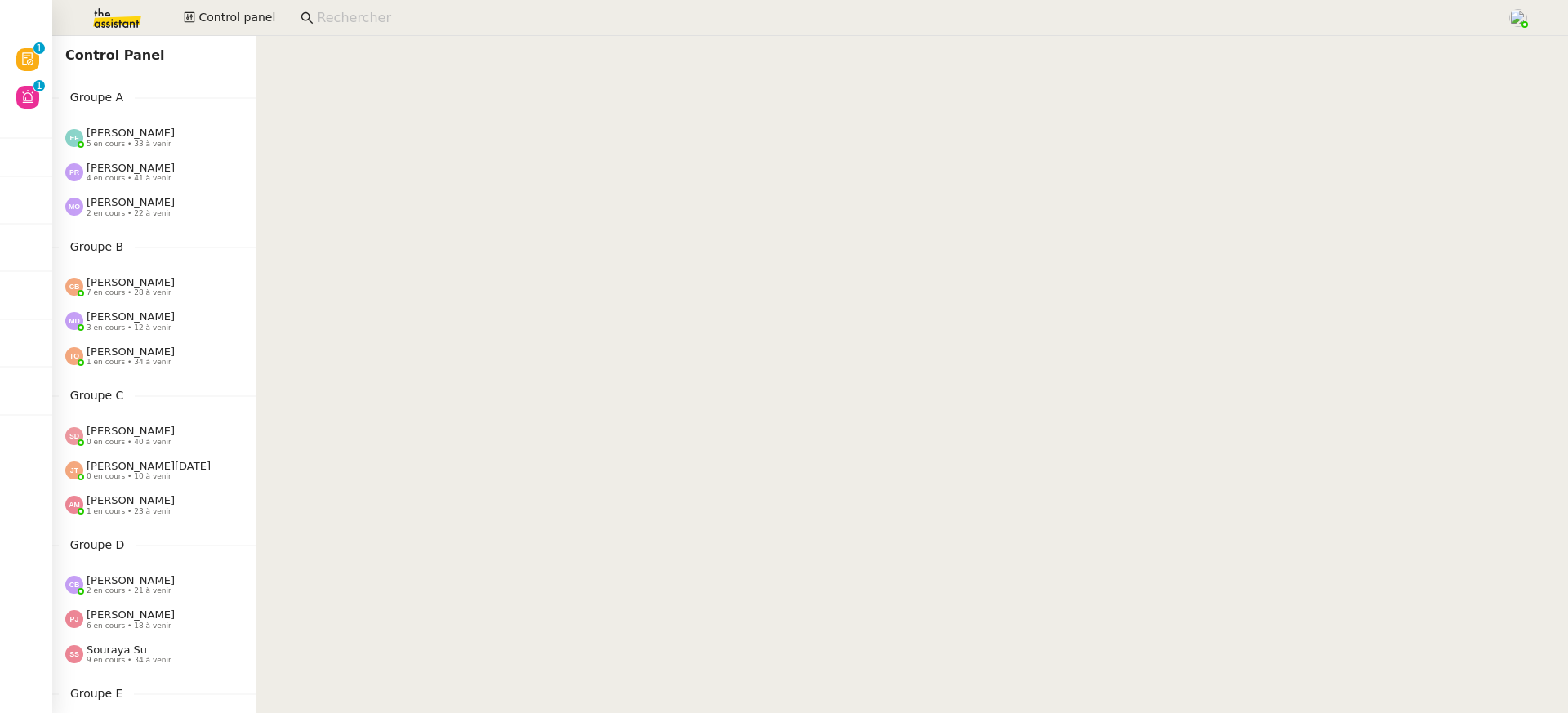
click at [152, 436] on span "Sheida Delpazir" at bounding box center [130, 430] width 88 height 12
click at [157, 474] on span "0 en cours • 10 à venir" at bounding box center [128, 476] width 85 height 9
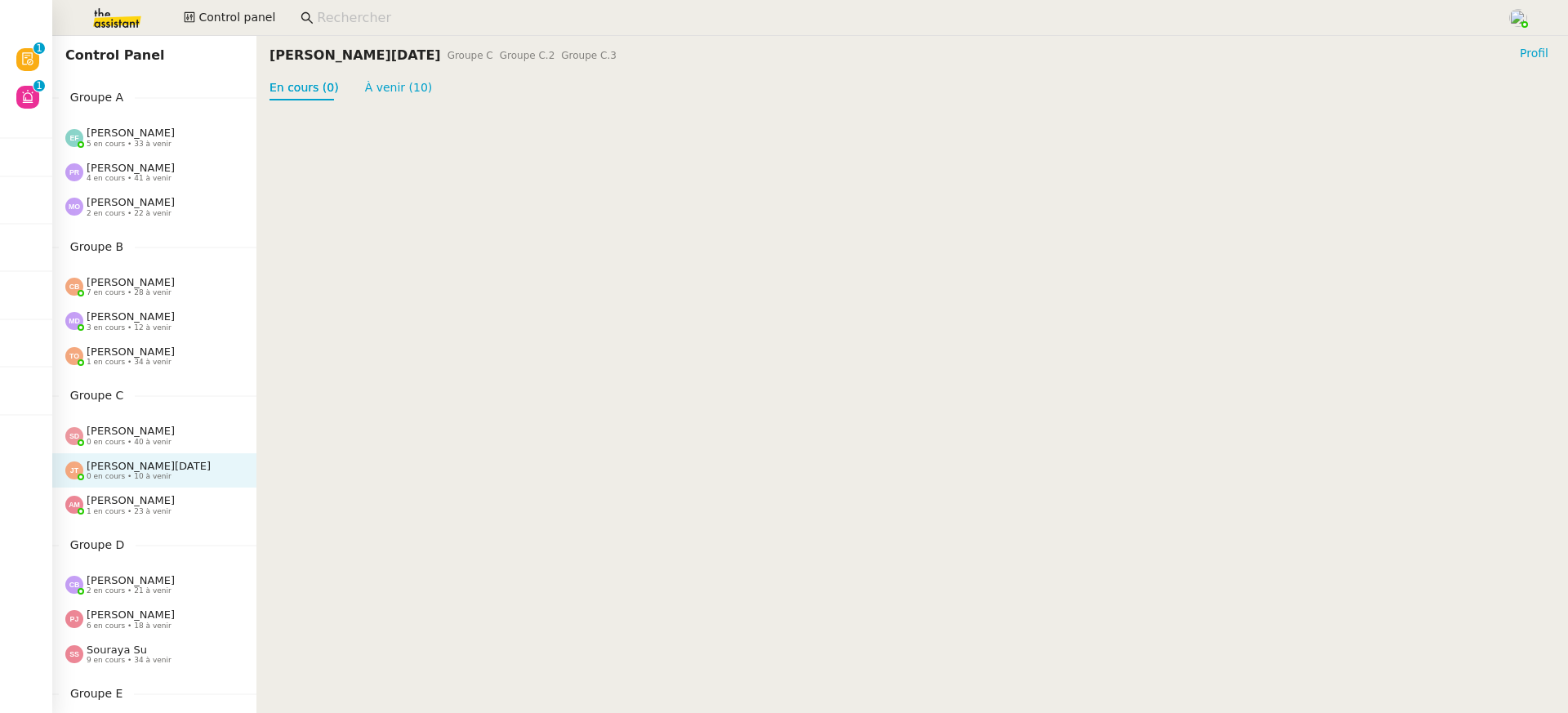
click at [163, 504] on div "Amyna Mehrez 1 en cours • 23 à venir" at bounding box center [130, 504] width 88 height 21
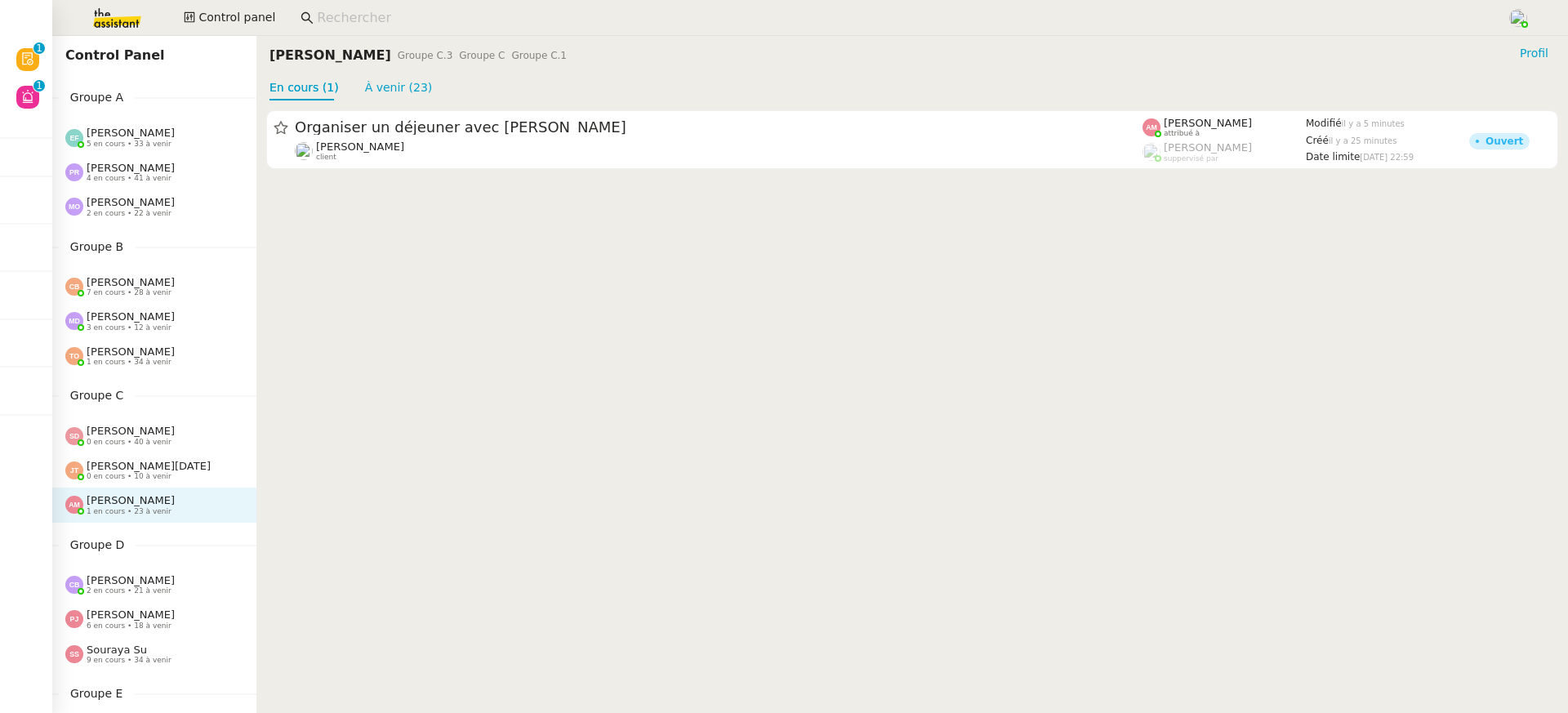
scroll to position [120, 0]
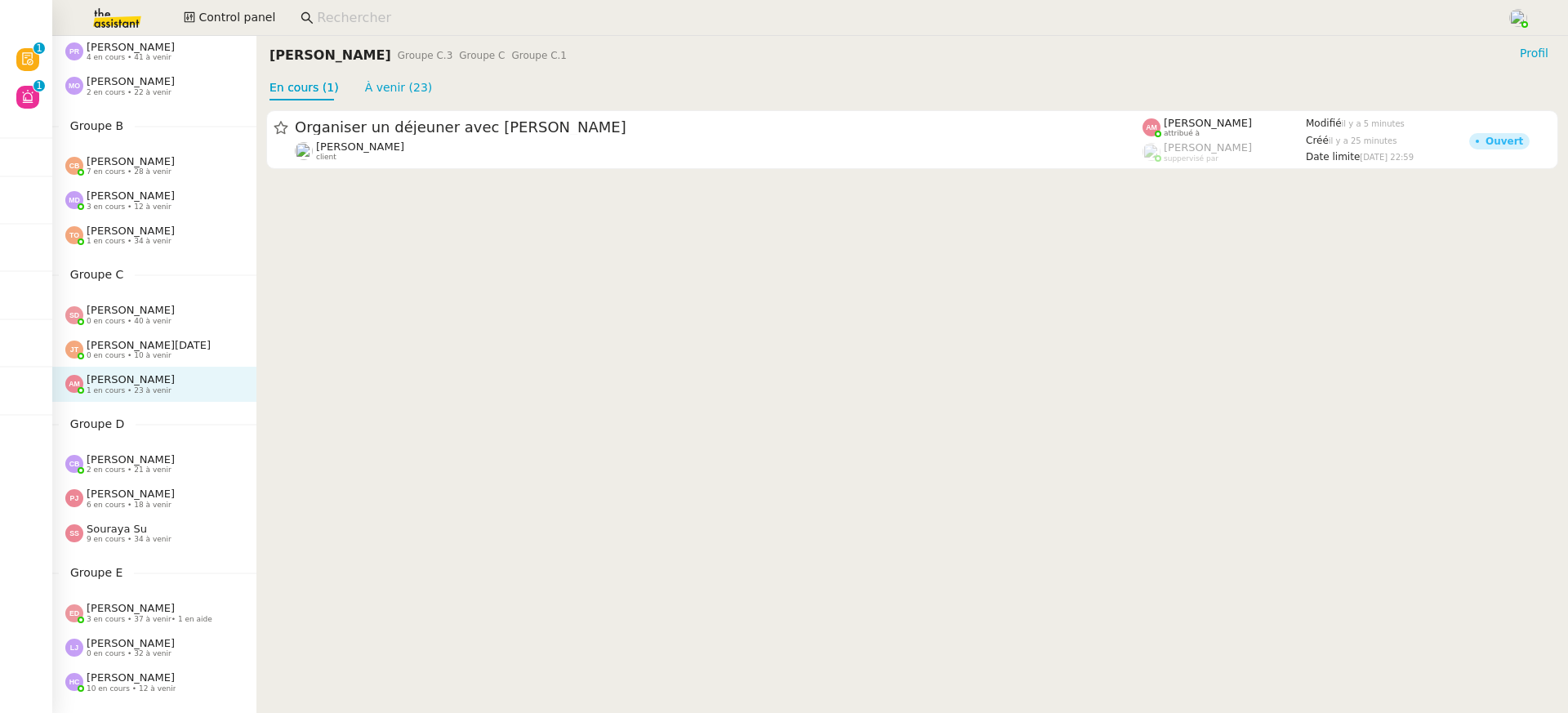
click at [100, 19] on img at bounding box center [104, 17] width 127 height 36
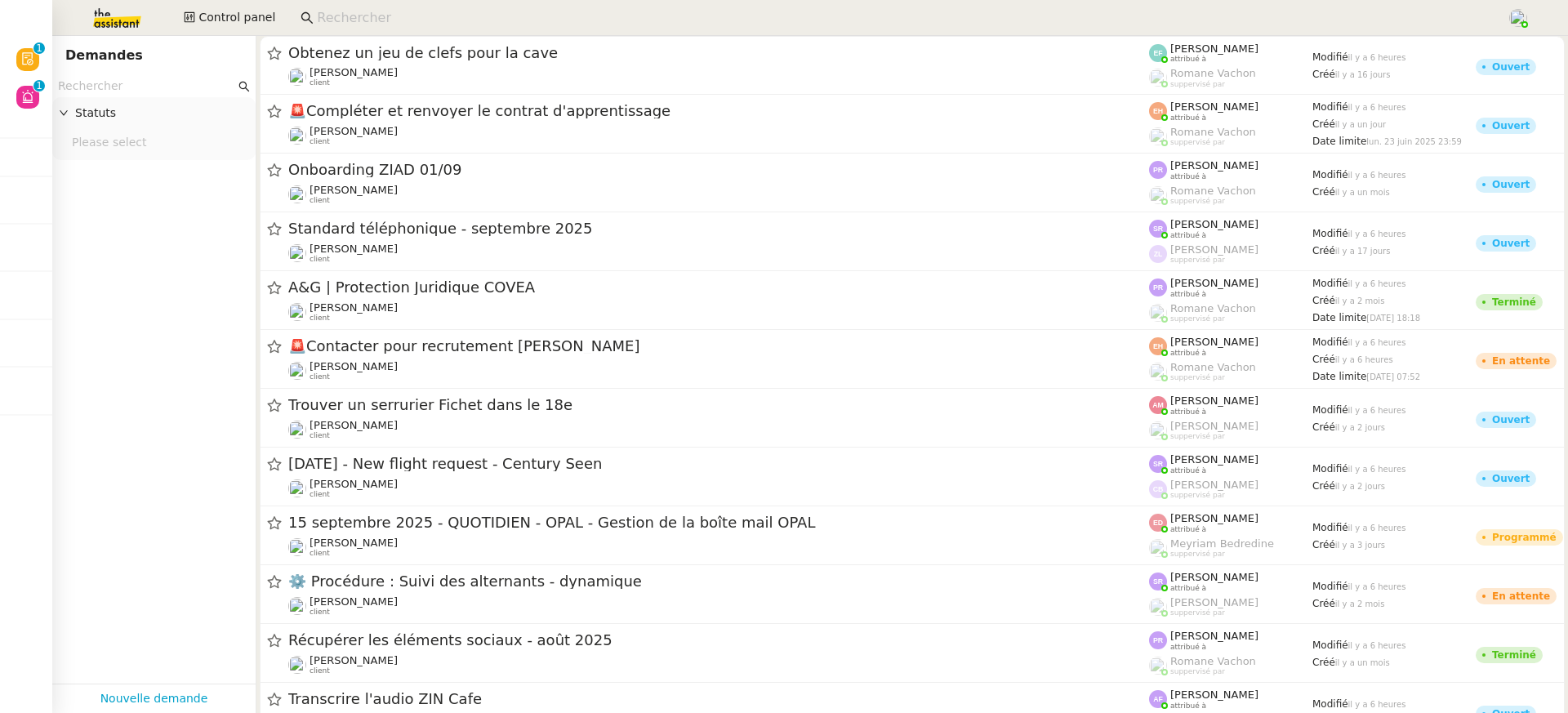
click at [158, 88] on input "text" at bounding box center [146, 86] width 177 height 19
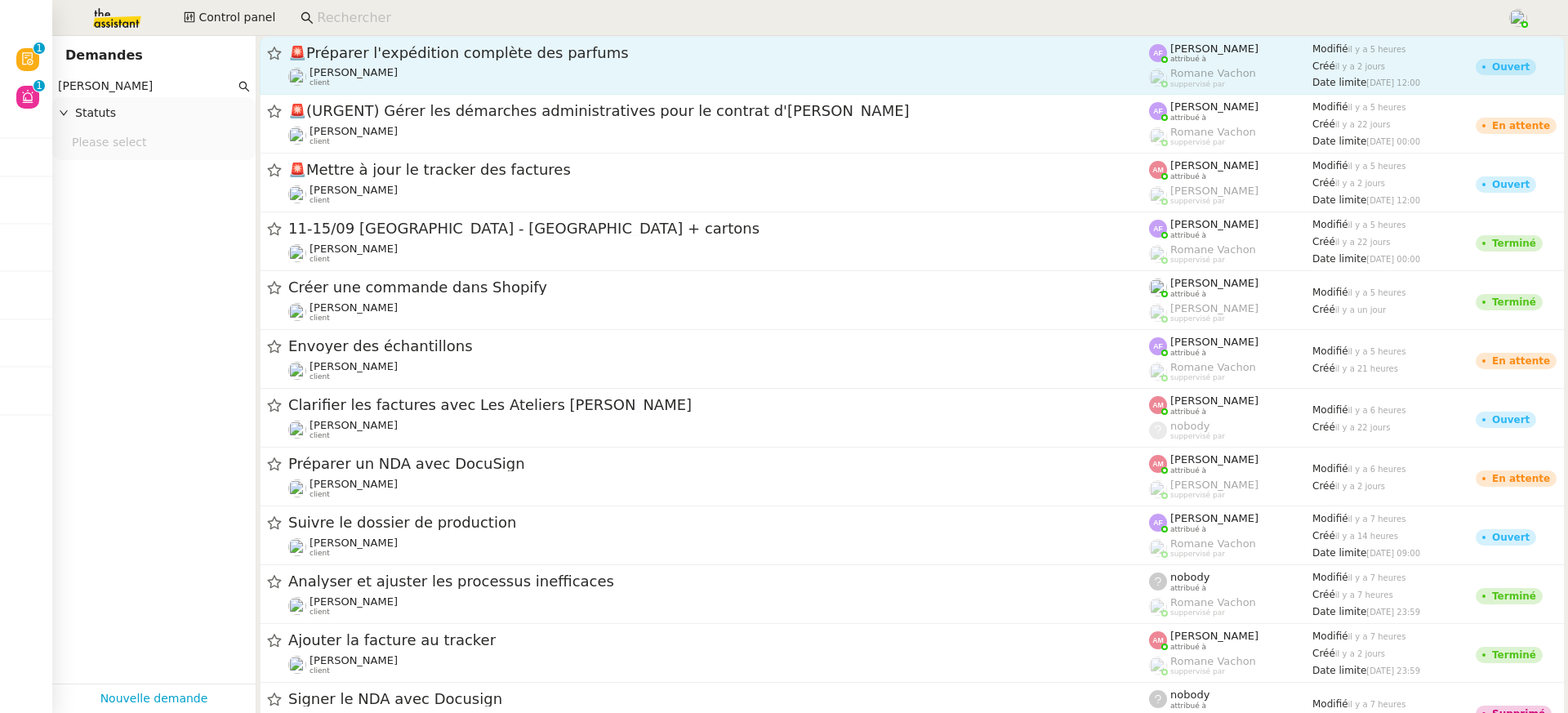
type input "pierre mergui"
click at [522, 66] on div "Pierre Mergui client" at bounding box center [719, 77] width 861 height 21
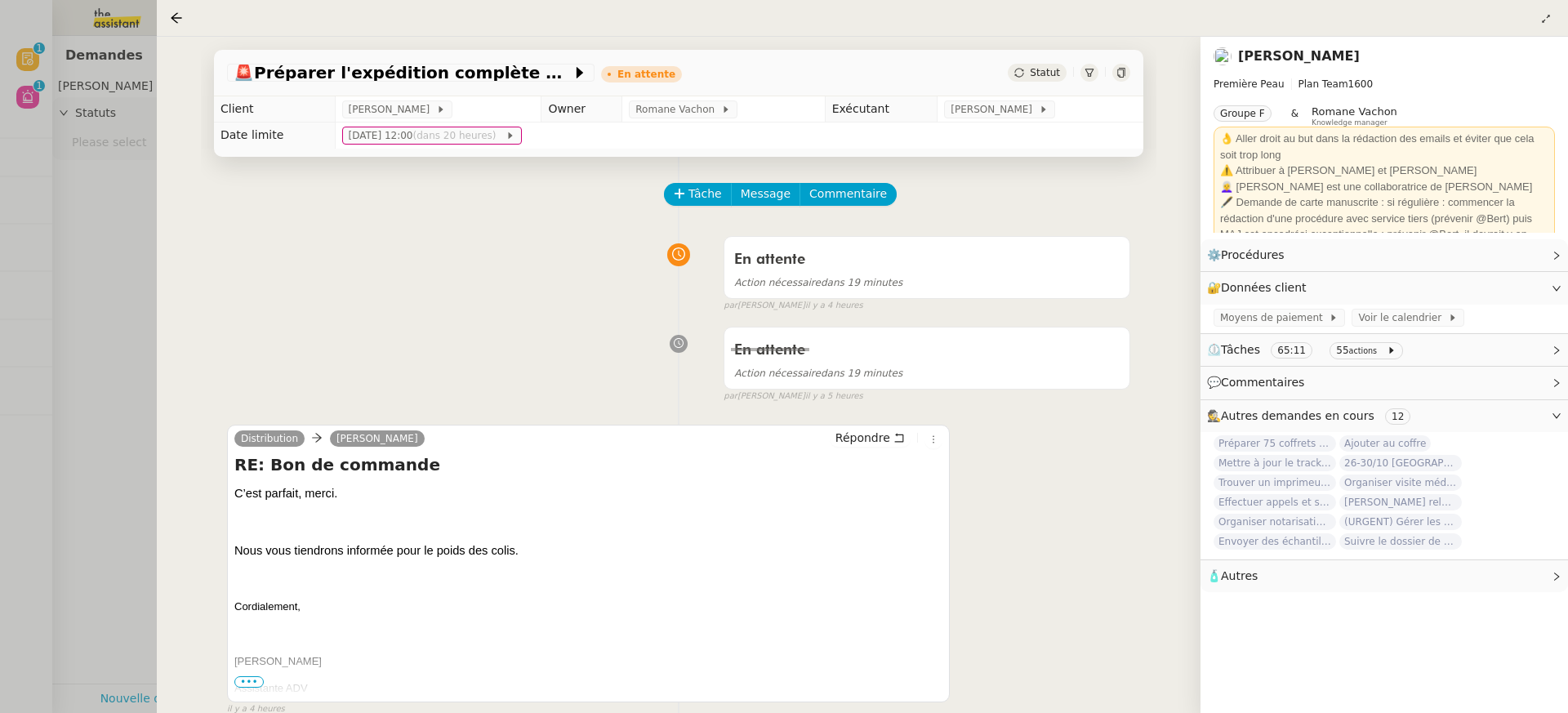
click at [1283, 50] on link "Pierre Mergui" at bounding box center [1298, 56] width 121 height 16
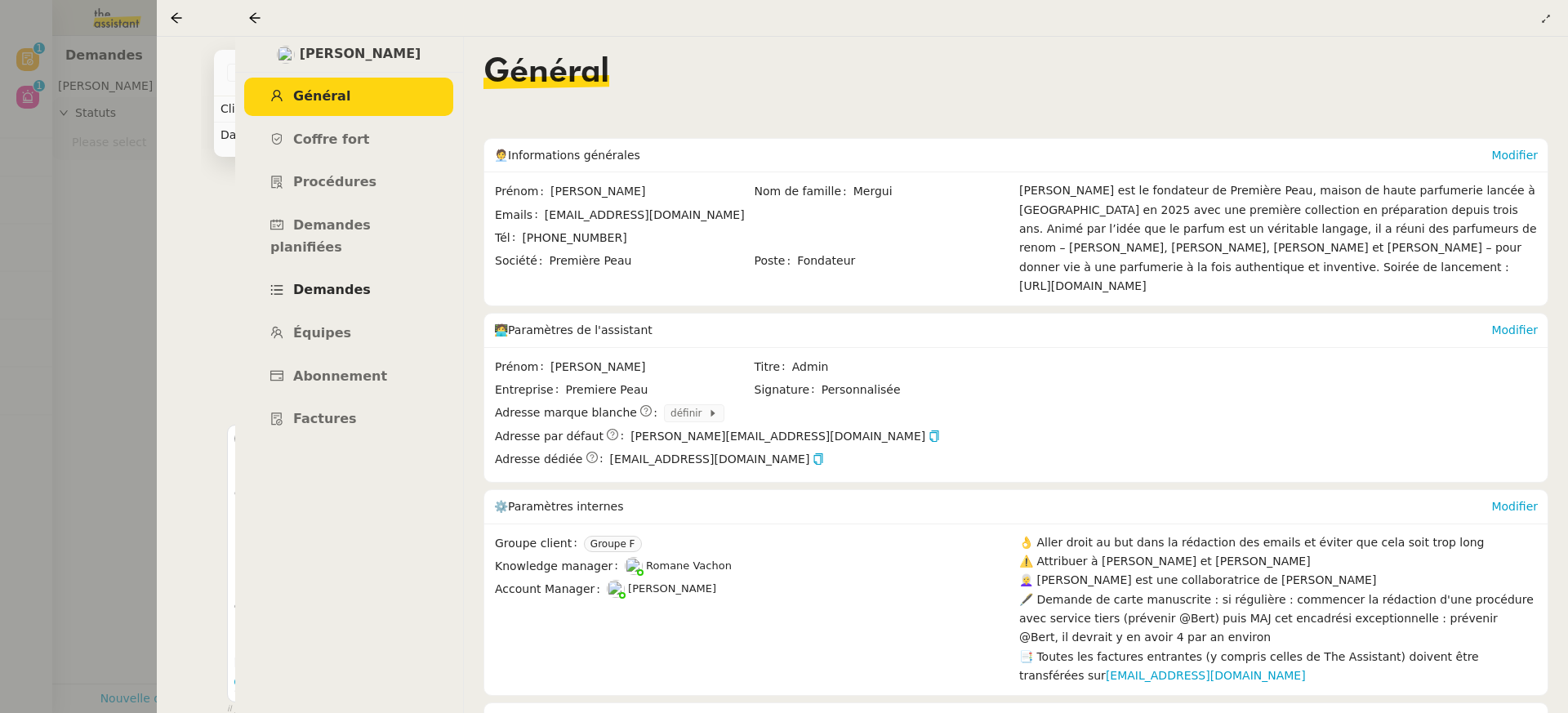
click at [404, 167] on link "Procédures" at bounding box center [348, 182] width 209 height 38
click at [375, 271] on link "Demandes" at bounding box center [348, 291] width 209 height 38
click at [336, 282] on span "Demandes" at bounding box center [332, 290] width 78 height 16
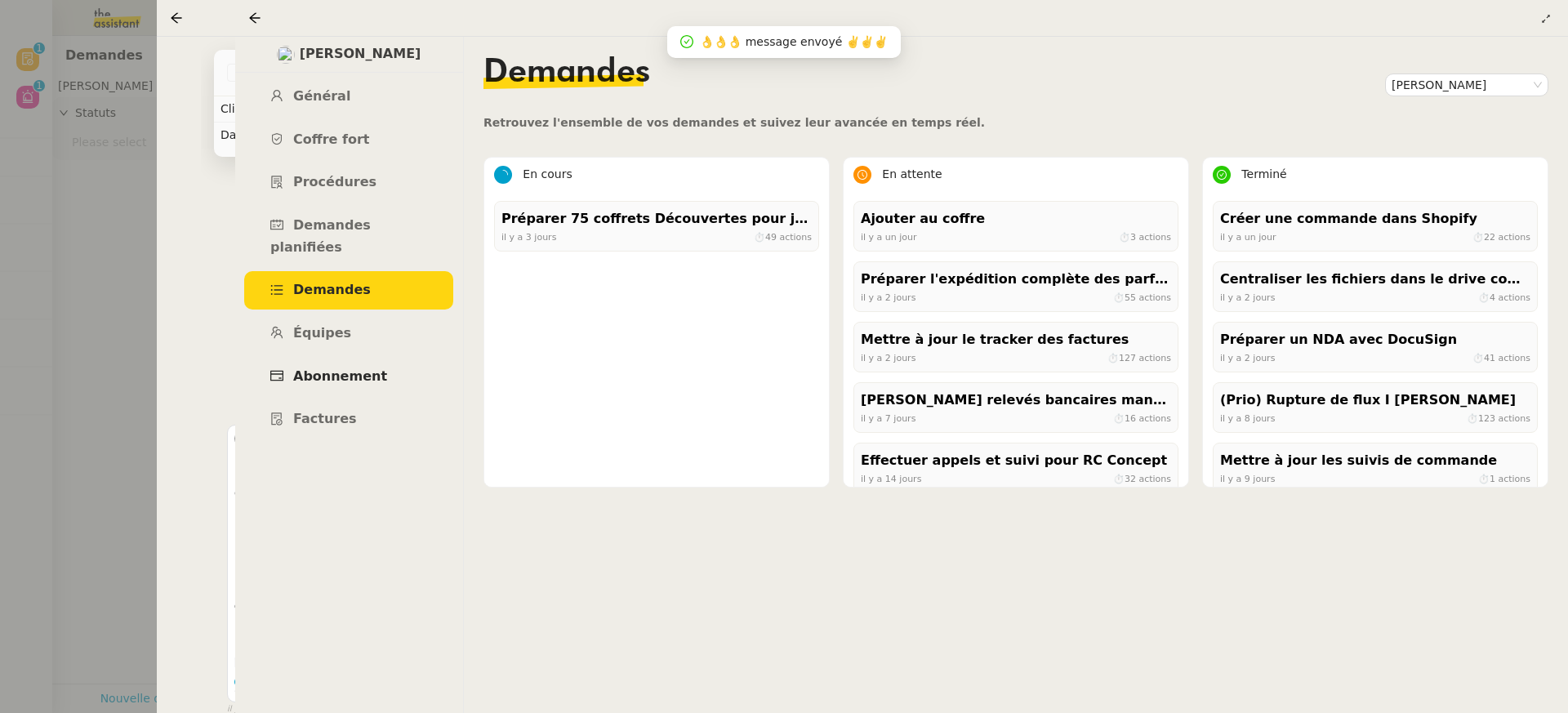
click at [349, 368] on span "Abonnement" at bounding box center [340, 376] width 94 height 16
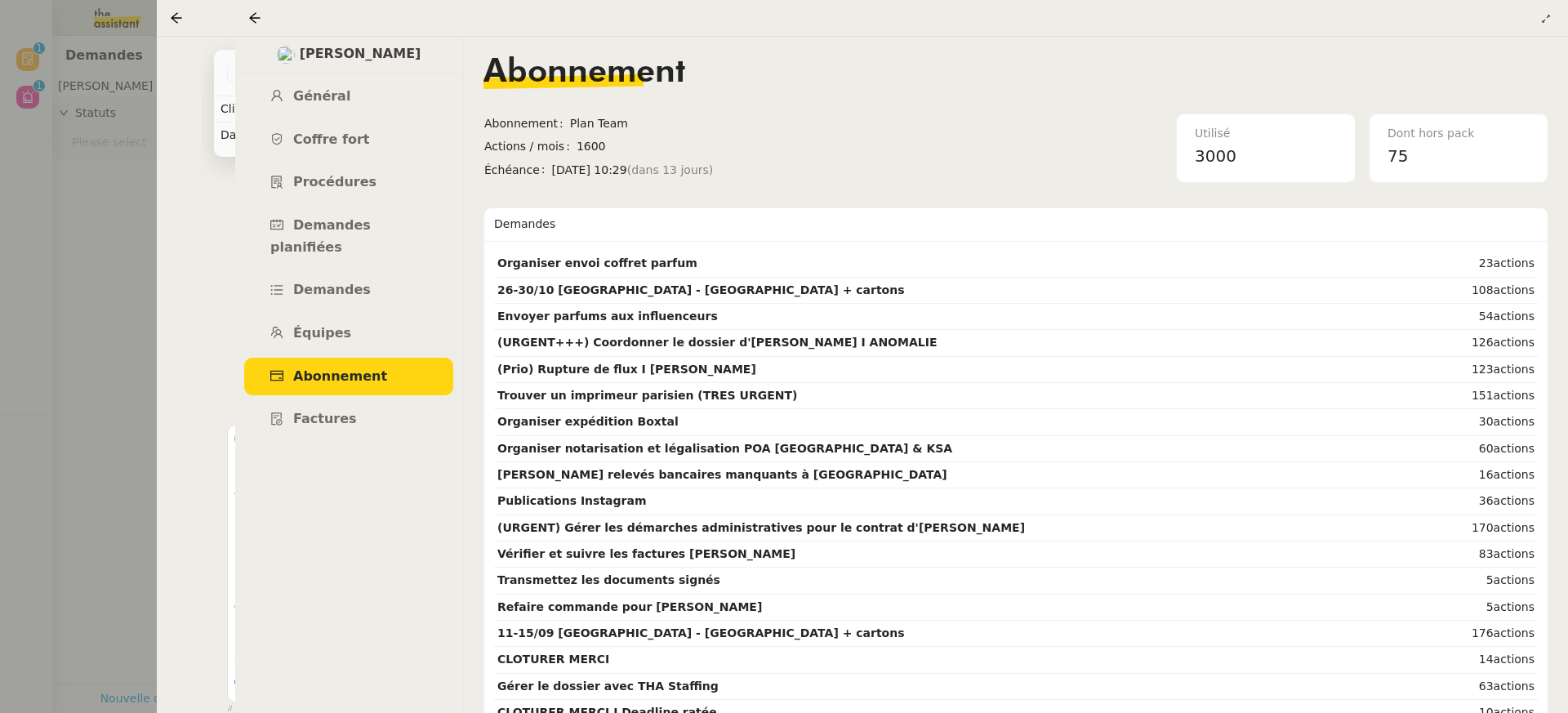
click at [95, 99] on div at bounding box center [784, 356] width 1568 height 713
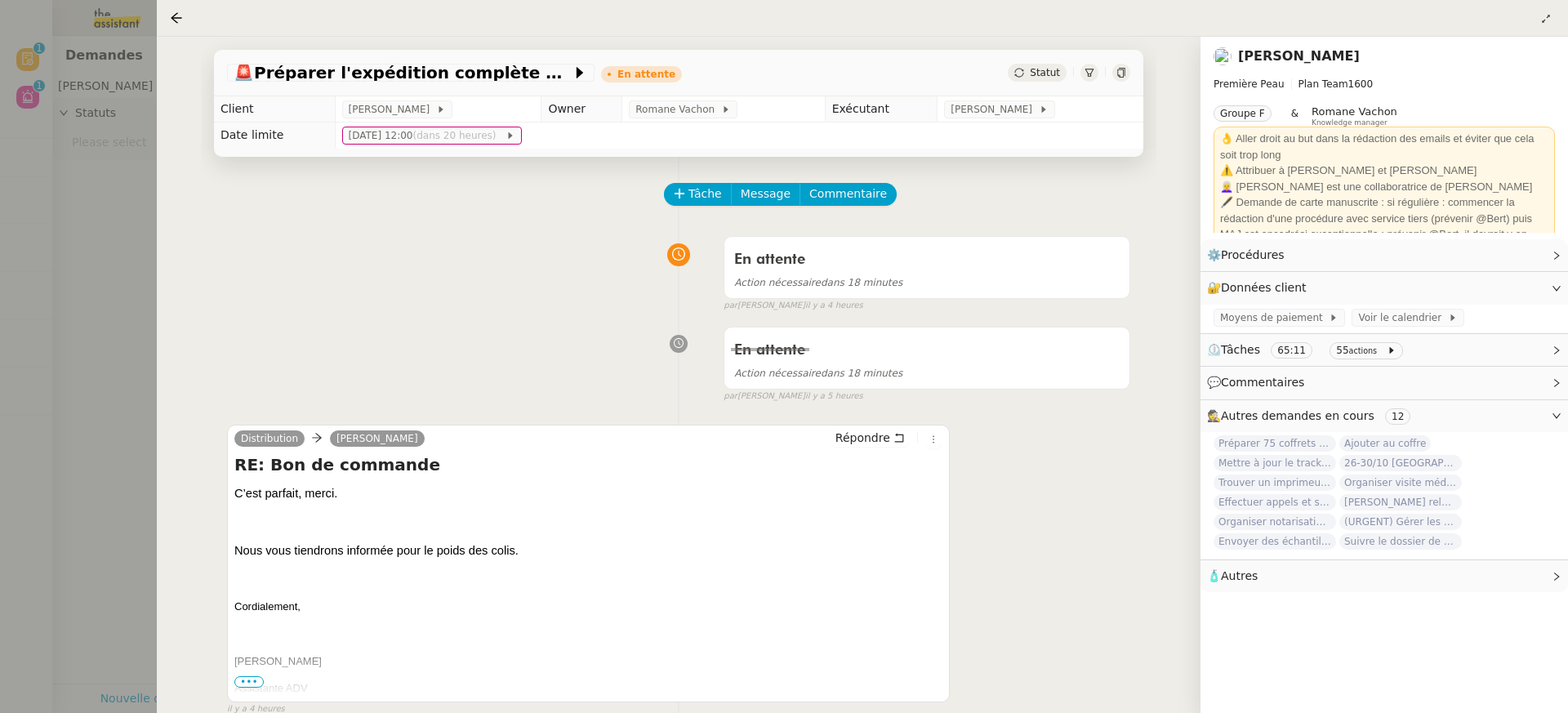
click at [95, 99] on div at bounding box center [784, 356] width 1568 height 713
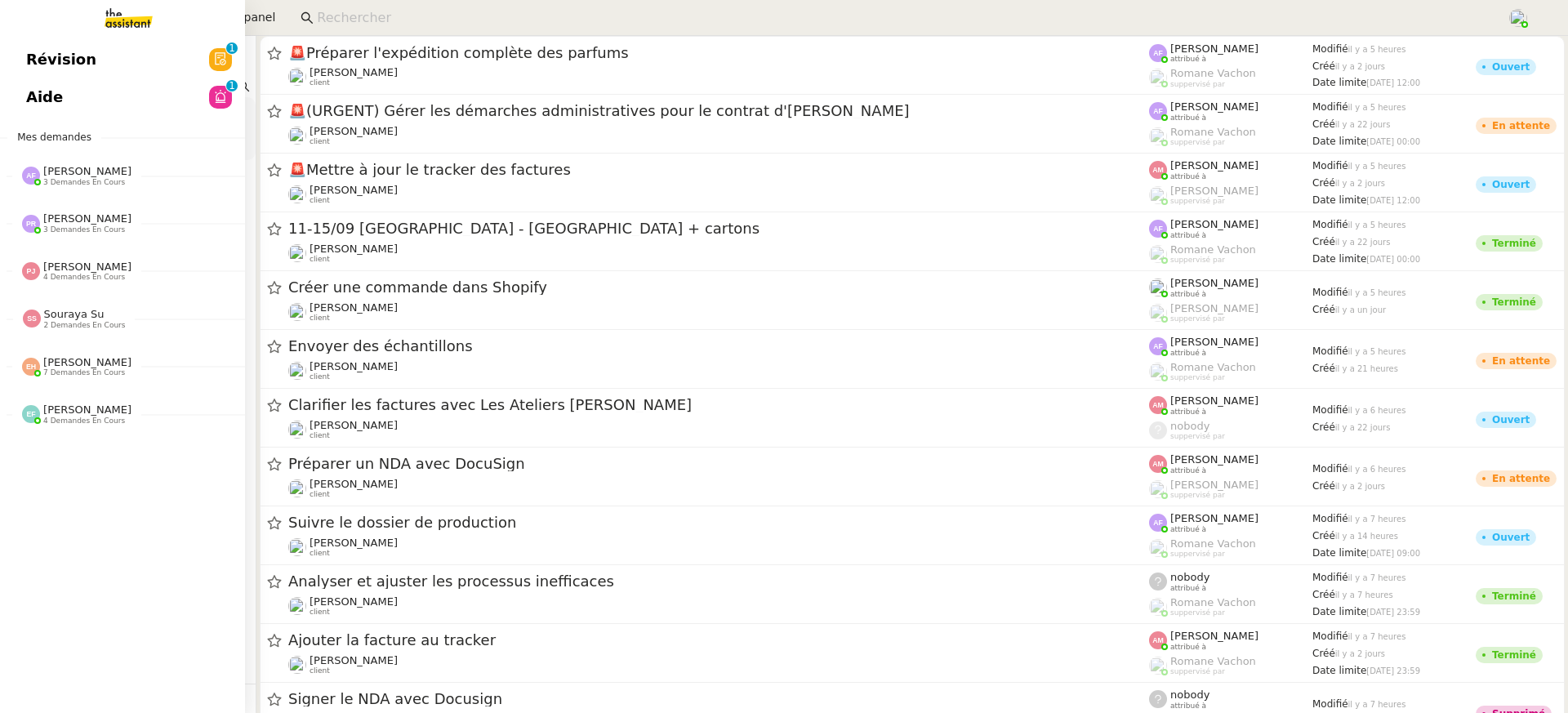
click at [31, 48] on span "Révision" at bounding box center [61, 59] width 70 height 24
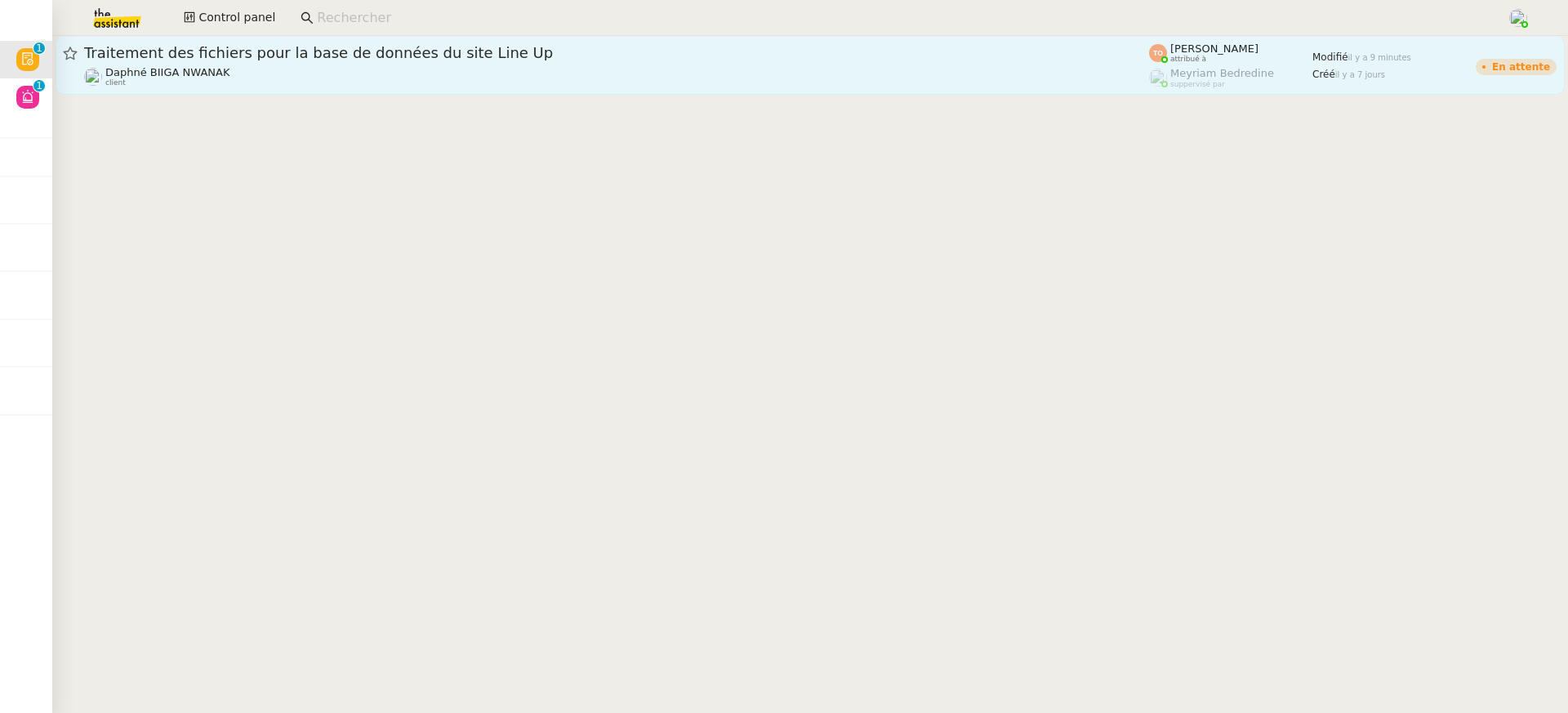
click at [725, 52] on span "Traitement des fichiers pour la base de données du site Line Up" at bounding box center [616, 52] width 1065 height 15
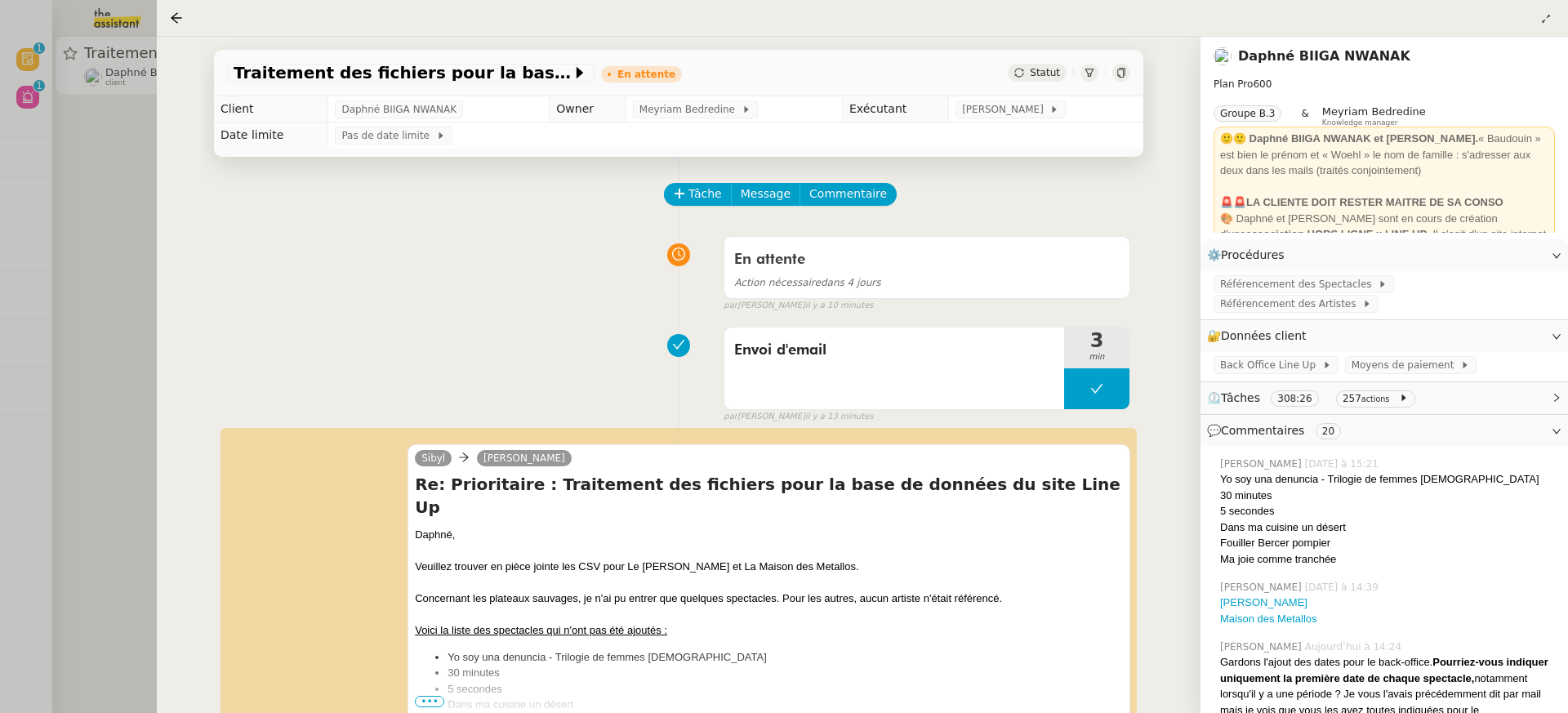
click at [141, 157] on div at bounding box center [784, 356] width 1568 height 713
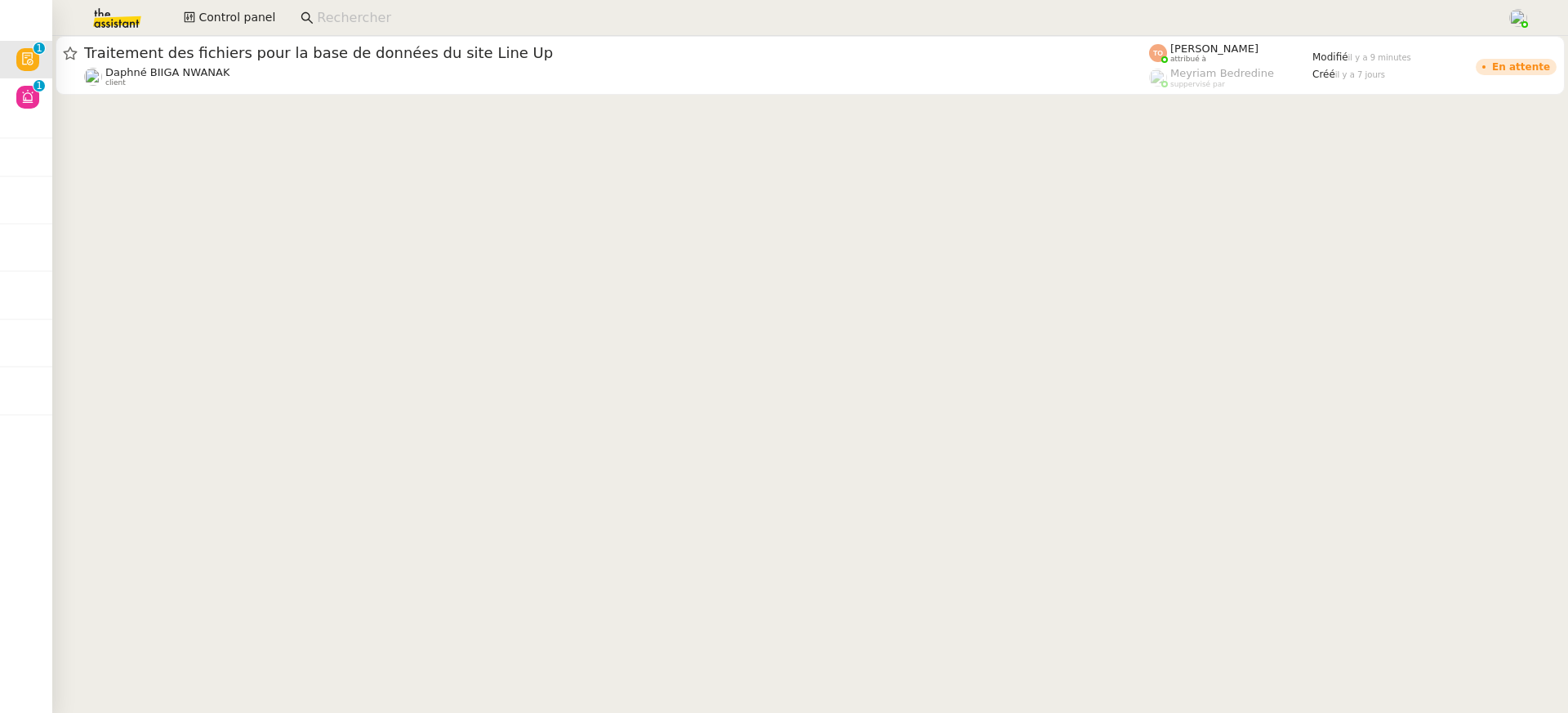
click at [38, 127] on div at bounding box center [784, 356] width 1568 height 713
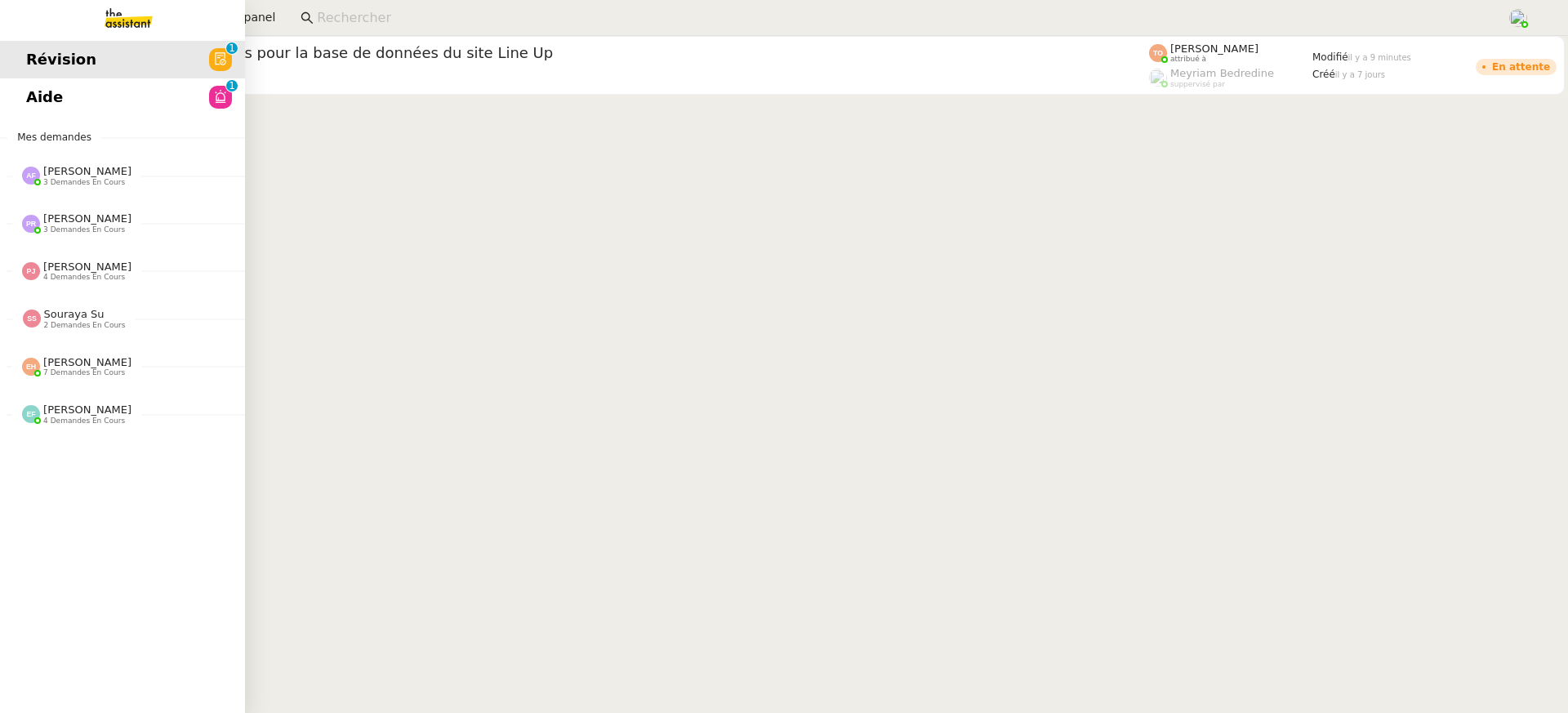
click at [35, 105] on span "Aide" at bounding box center [45, 97] width 37 height 24
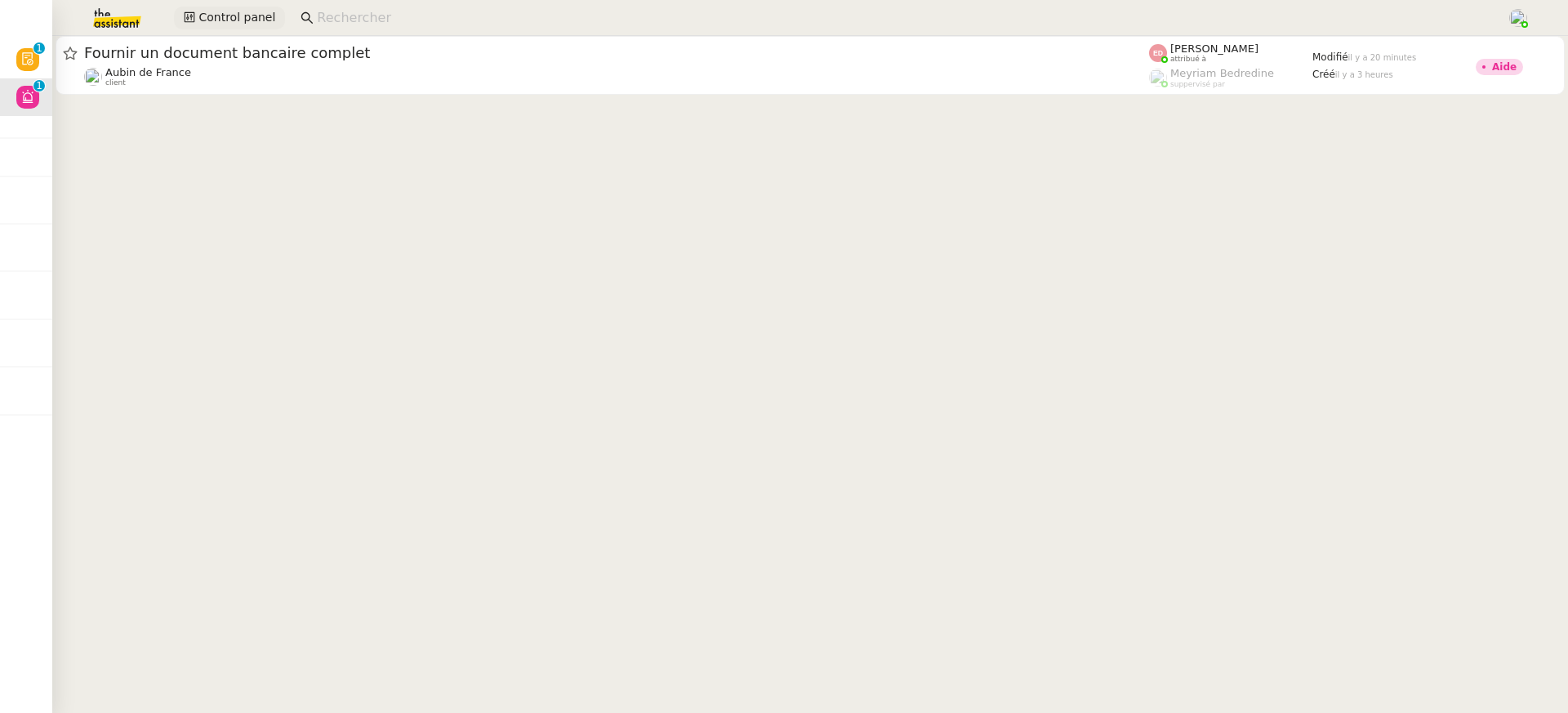
click at [247, 16] on span "Control panel" at bounding box center [237, 17] width 77 height 19
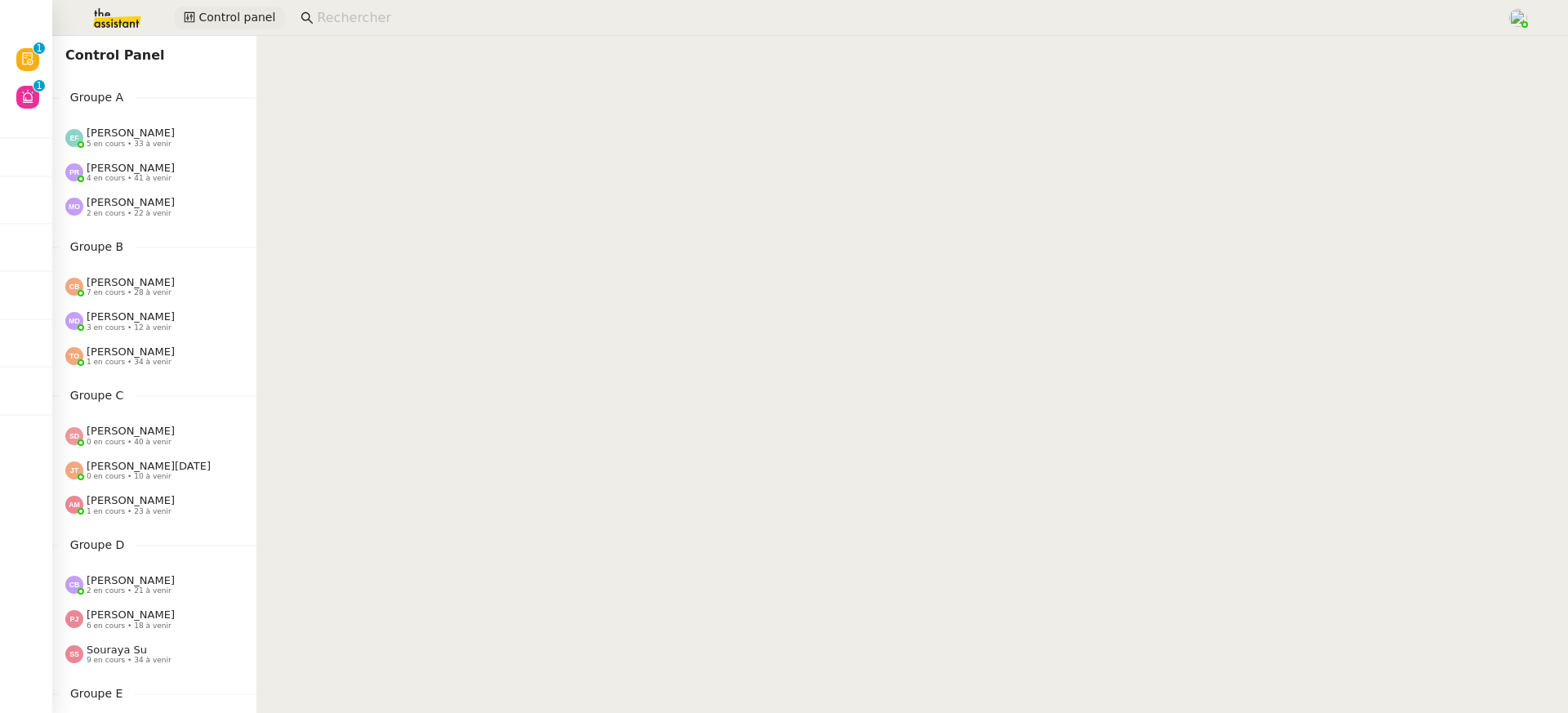
scroll to position [21, 0]
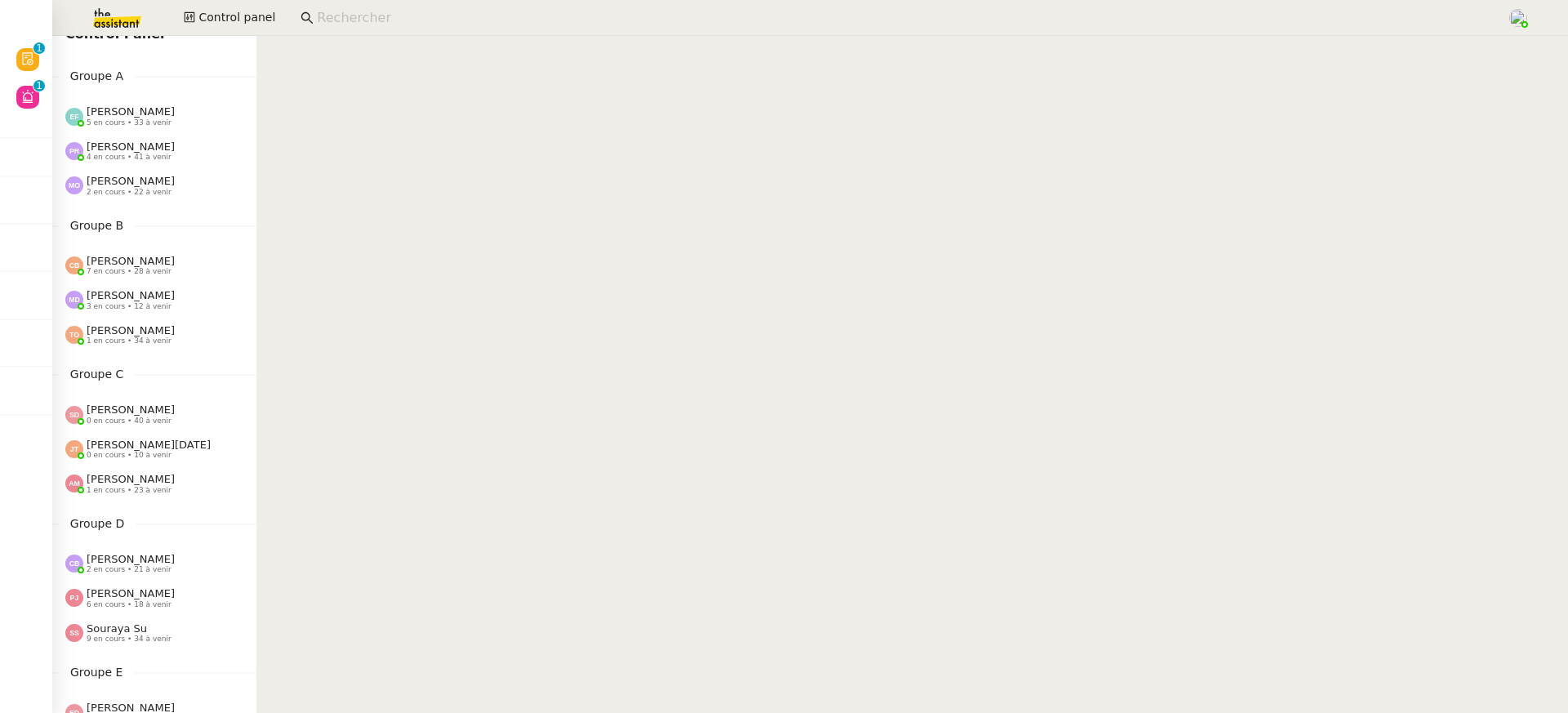
click at [193, 326] on div "Tatyana Orec 1 en cours • 34 à venir" at bounding box center [161, 334] width 191 height 21
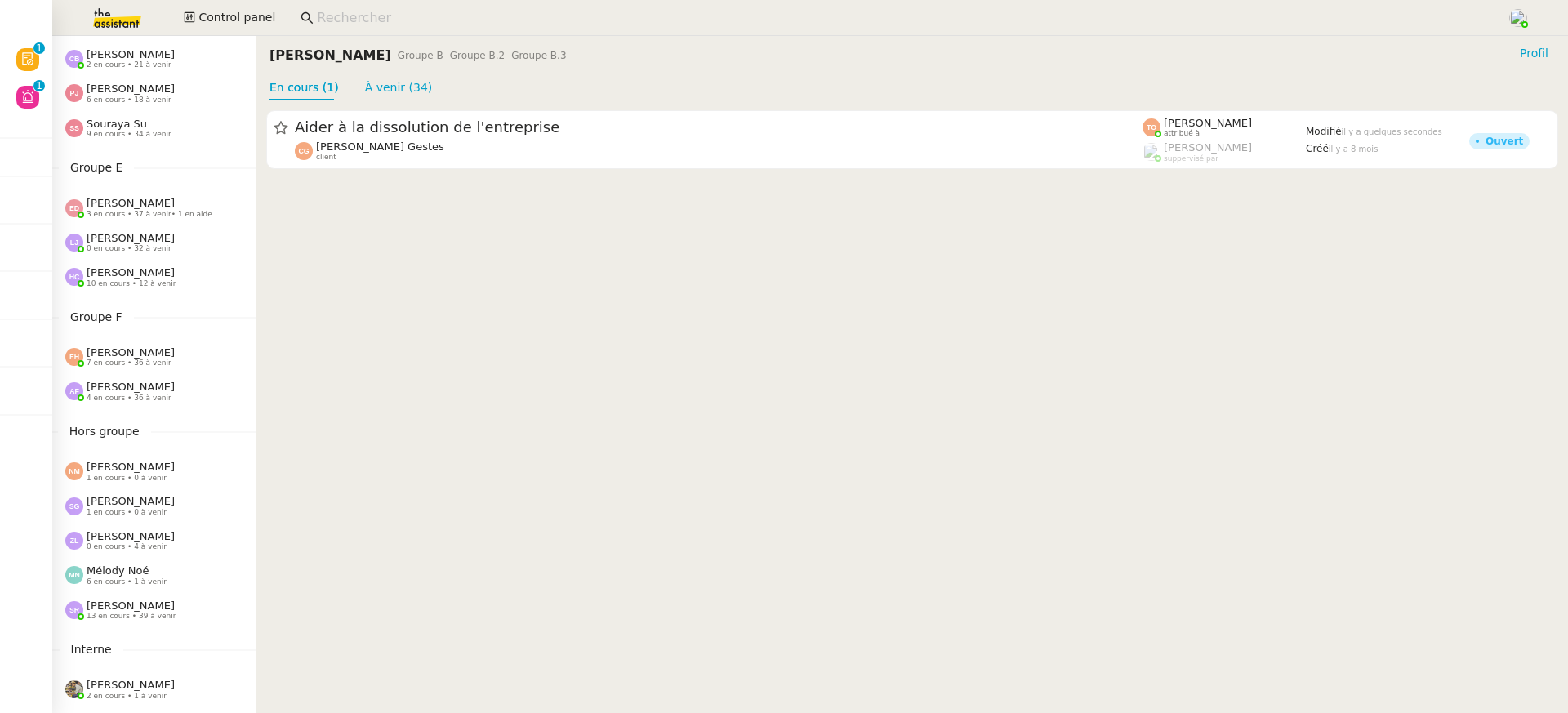
scroll to position [624, 0]
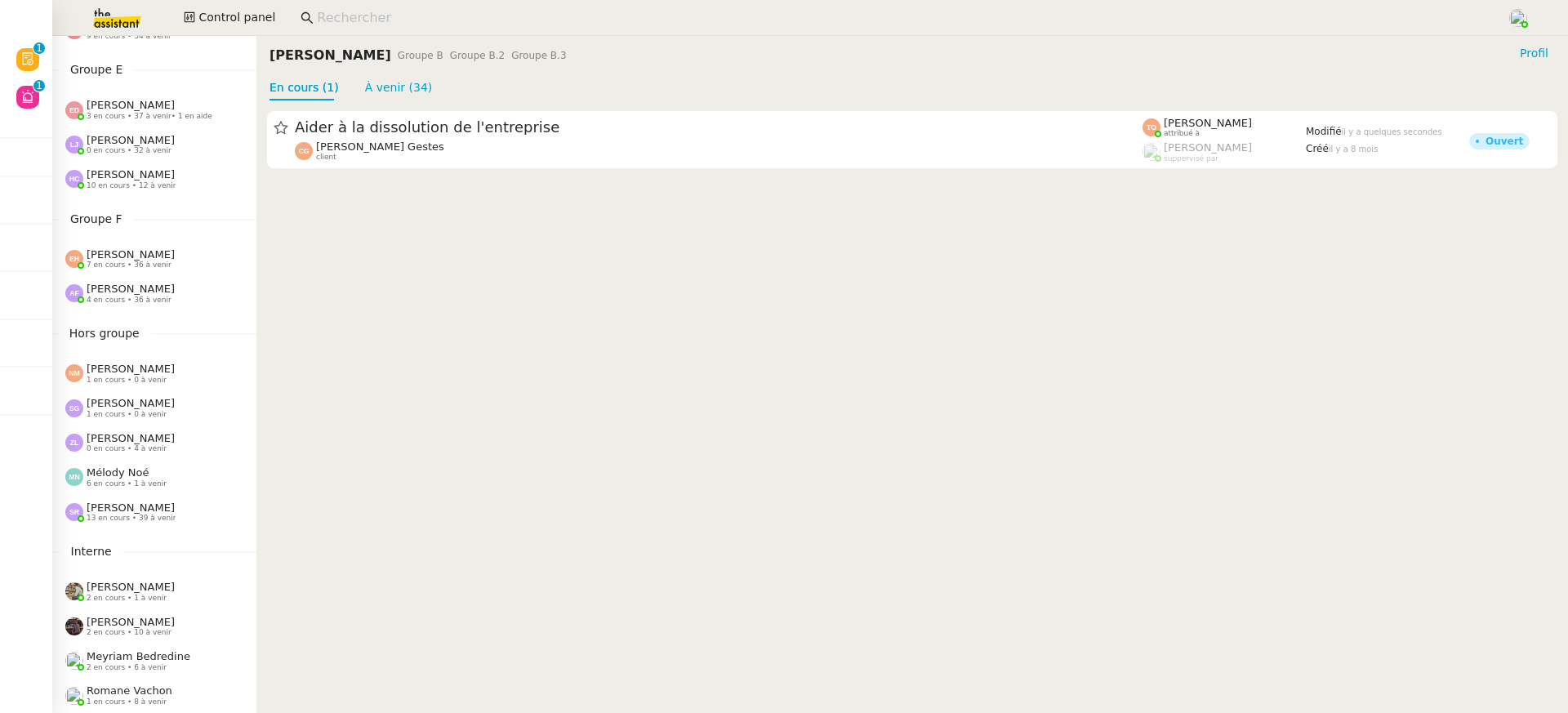
click at [155, 292] on div "Anna Florent 4 en cours • 36 à venir" at bounding box center [130, 293] width 88 height 21
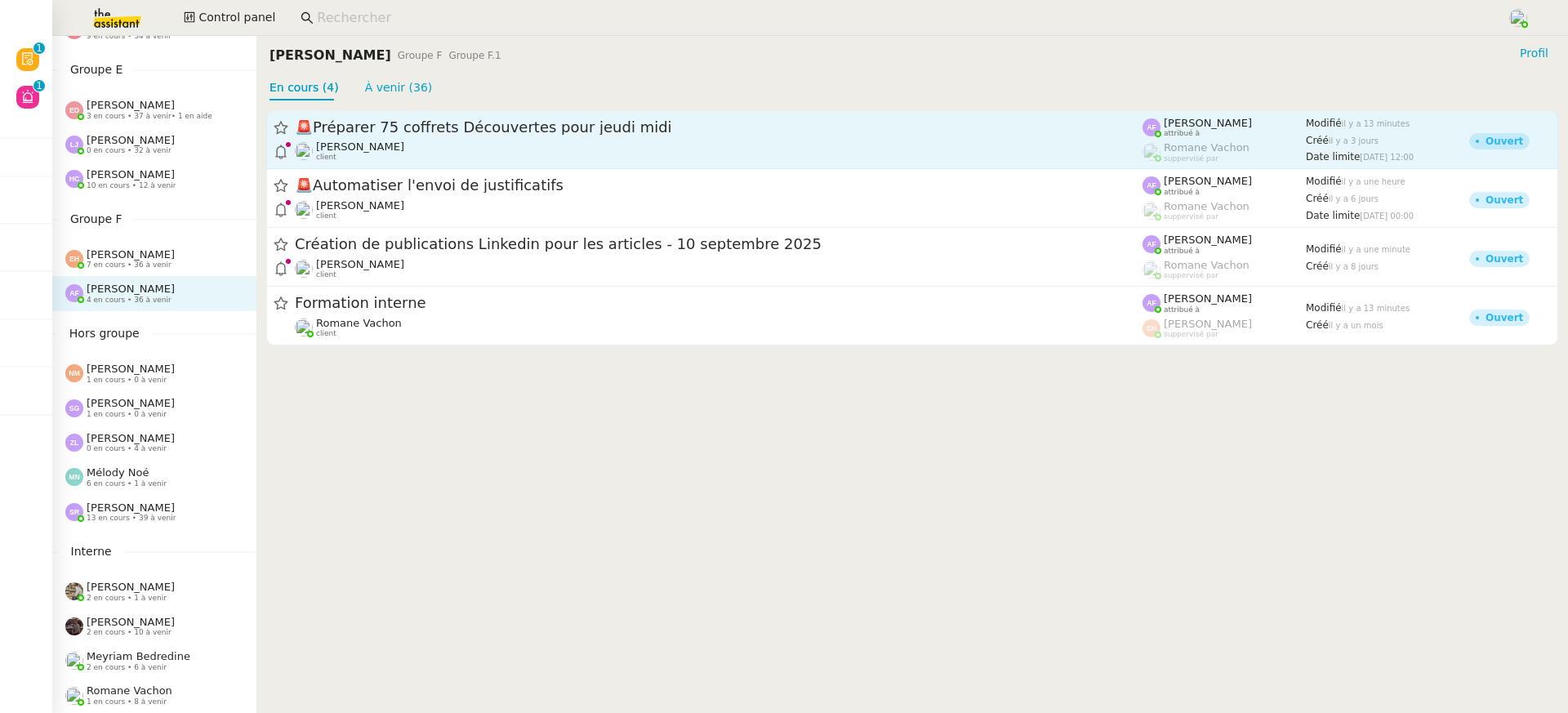
click at [416, 155] on div "Pierre Mergui client" at bounding box center [719, 151] width 848 height 21
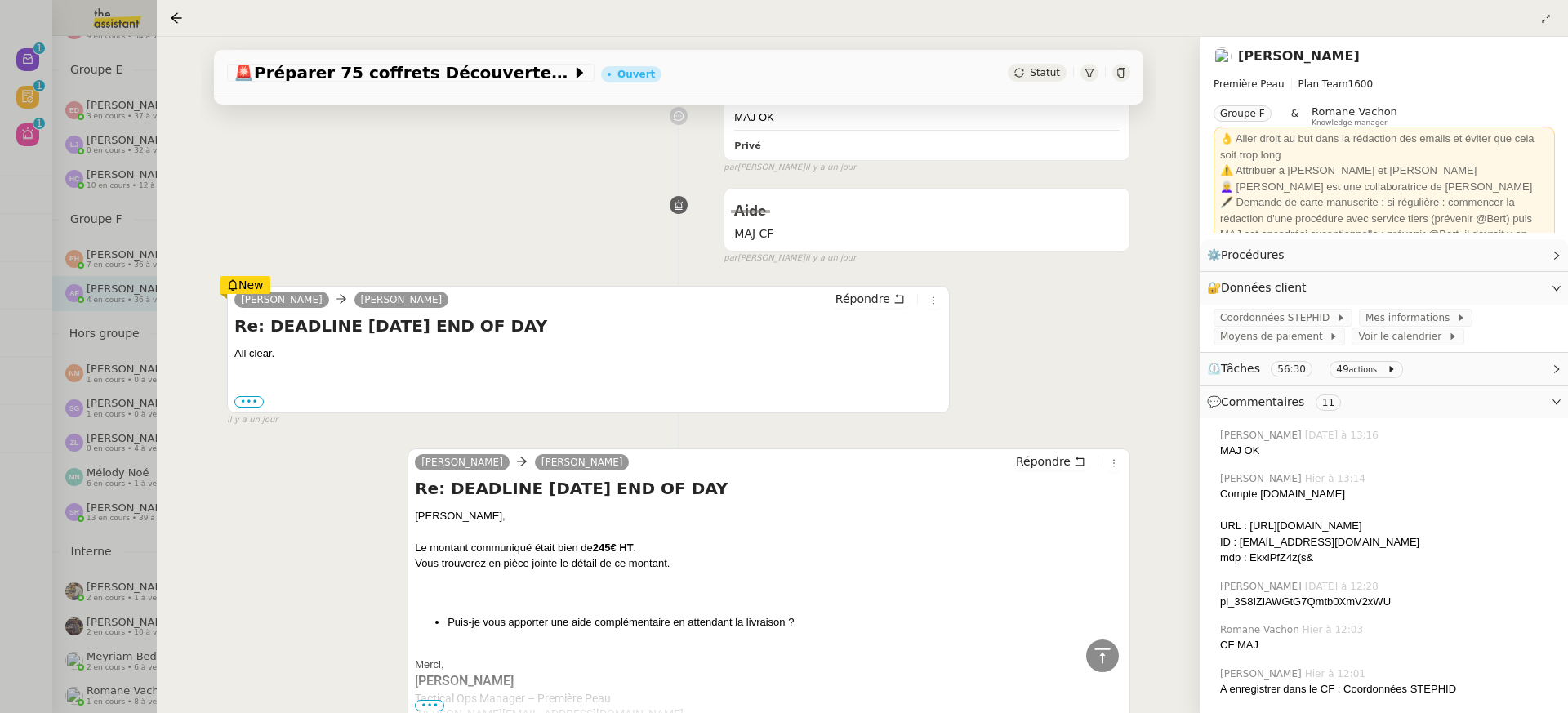
scroll to position [1196, 0]
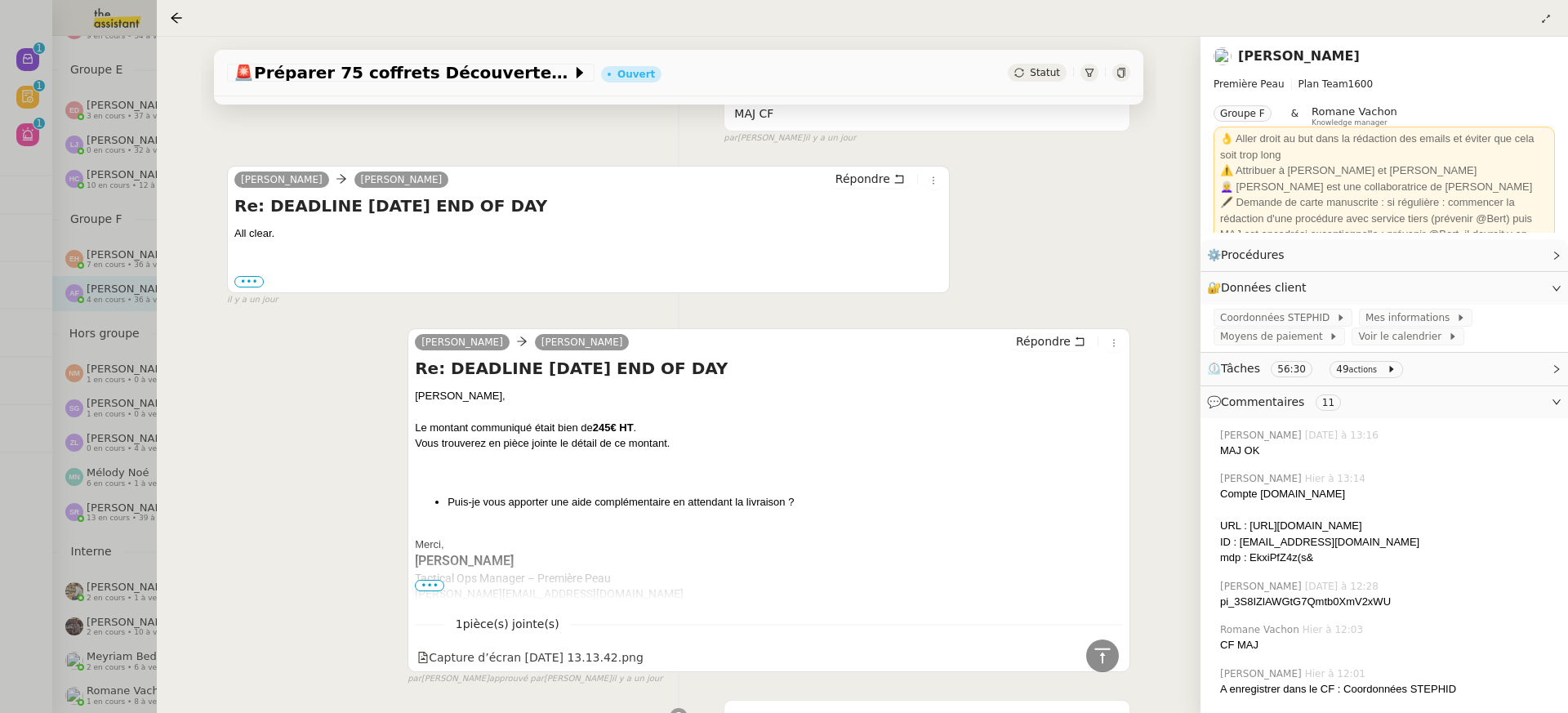
click at [78, 193] on div at bounding box center [784, 356] width 1568 height 713
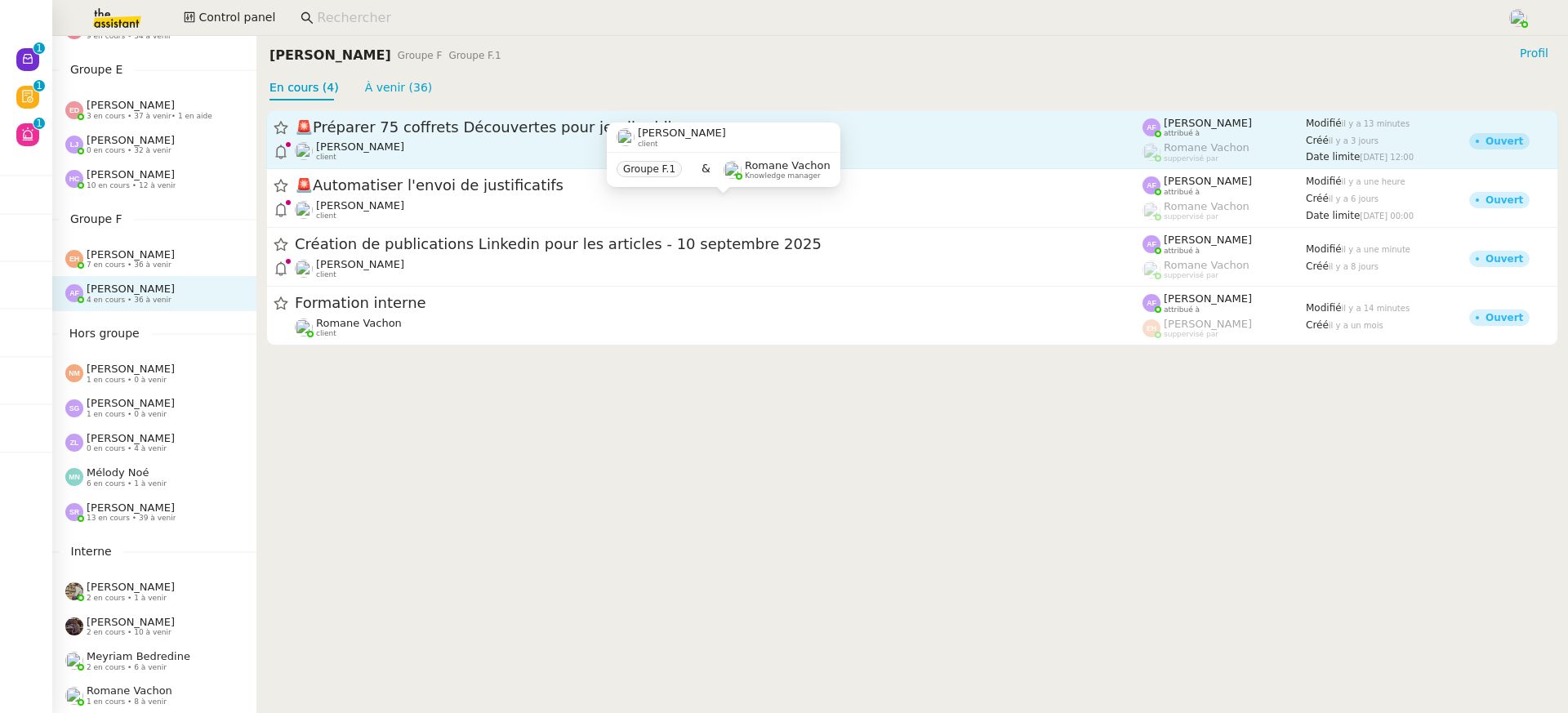
click at [430, 127] on span "🚨 Préparer 75 coffrets Découvertes pour jeudi midi" at bounding box center [719, 127] width 848 height 15
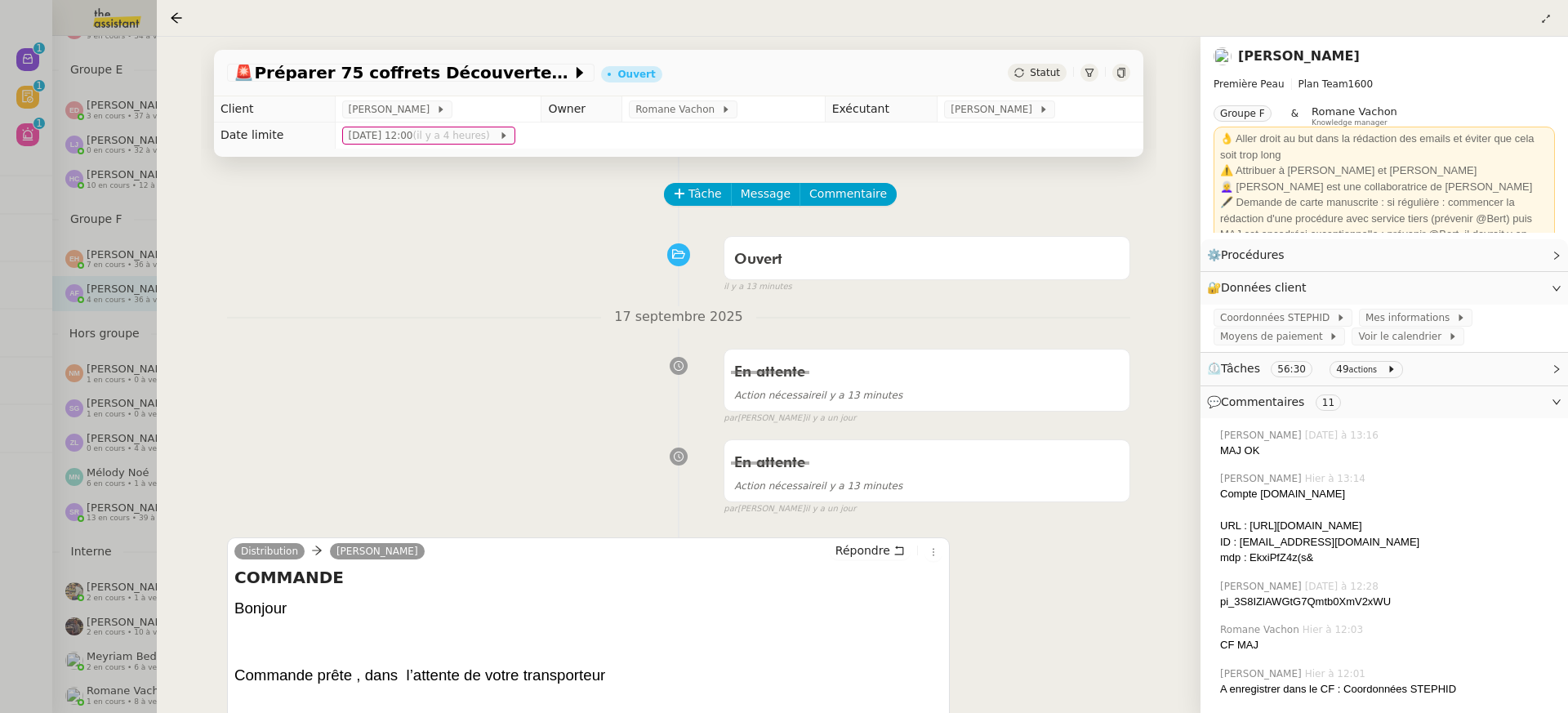
click at [1270, 64] on nz-page-header-title "Pierre Mergui" at bounding box center [1298, 56] width 121 height 23
click at [1262, 57] on link "Pierre Mergui" at bounding box center [1298, 56] width 121 height 16
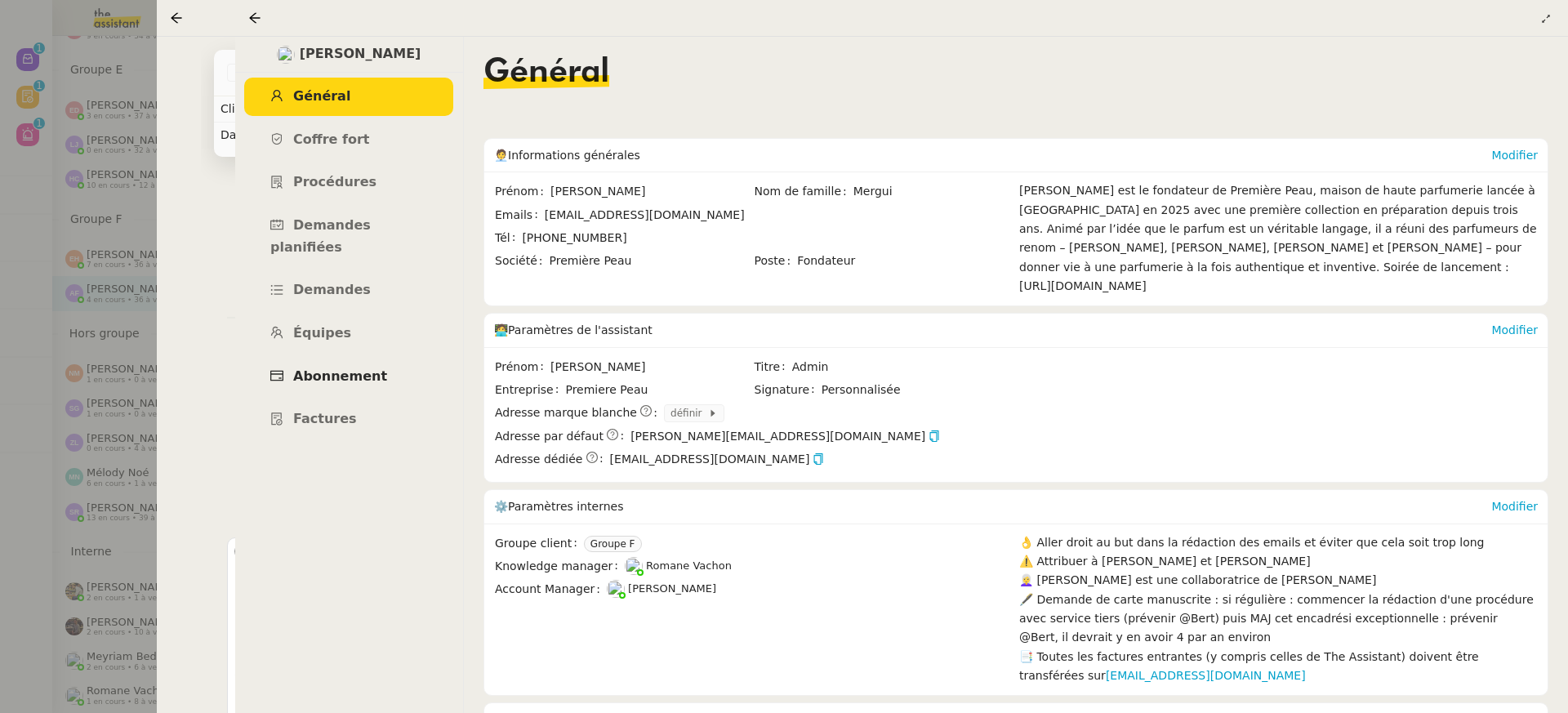
click at [340, 370] on link "Abonnement" at bounding box center [348, 377] width 209 height 38
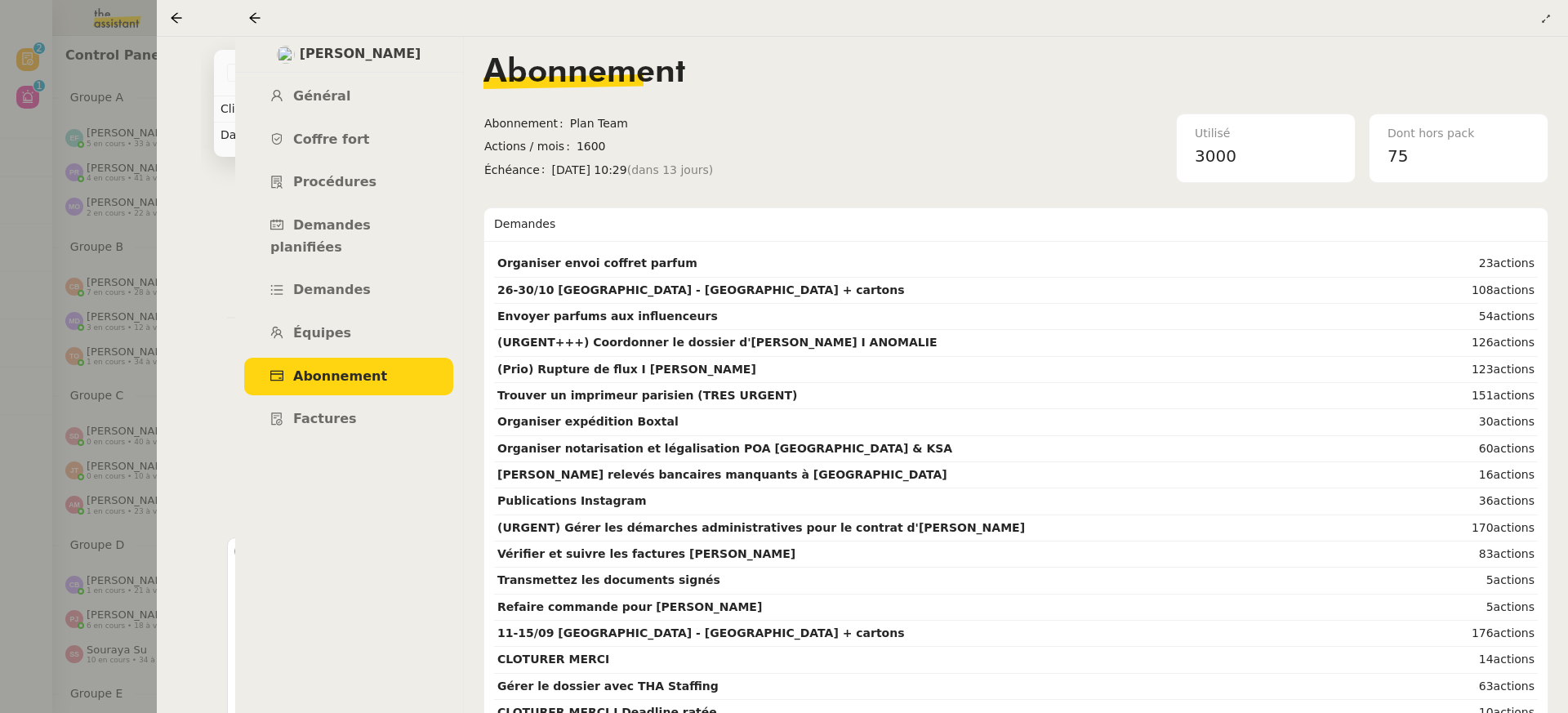
scroll to position [624, 0]
click at [251, 25] on div at bounding box center [258, 17] width 19 height 19
click at [254, 19] on icon at bounding box center [254, 17] width 13 height 13
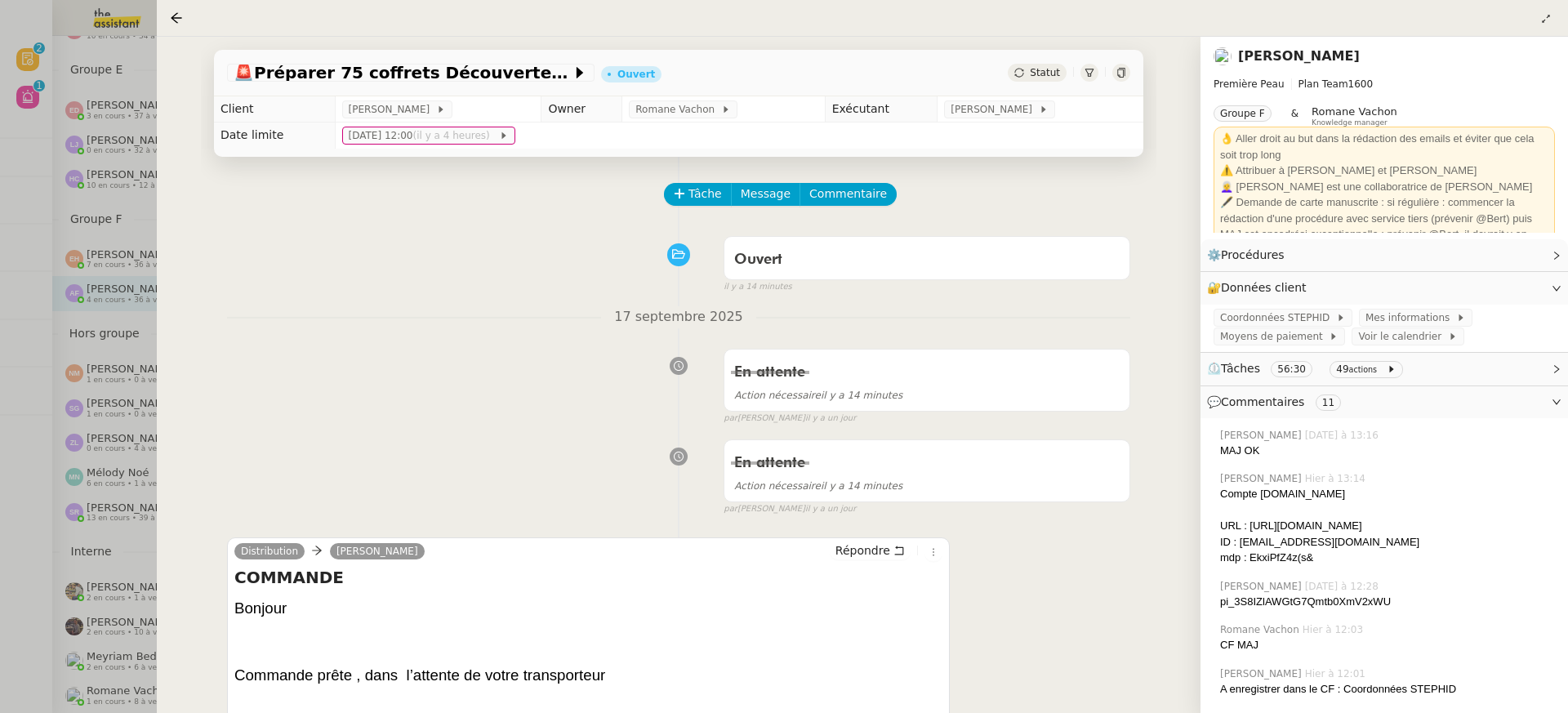
scroll to position [263, 0]
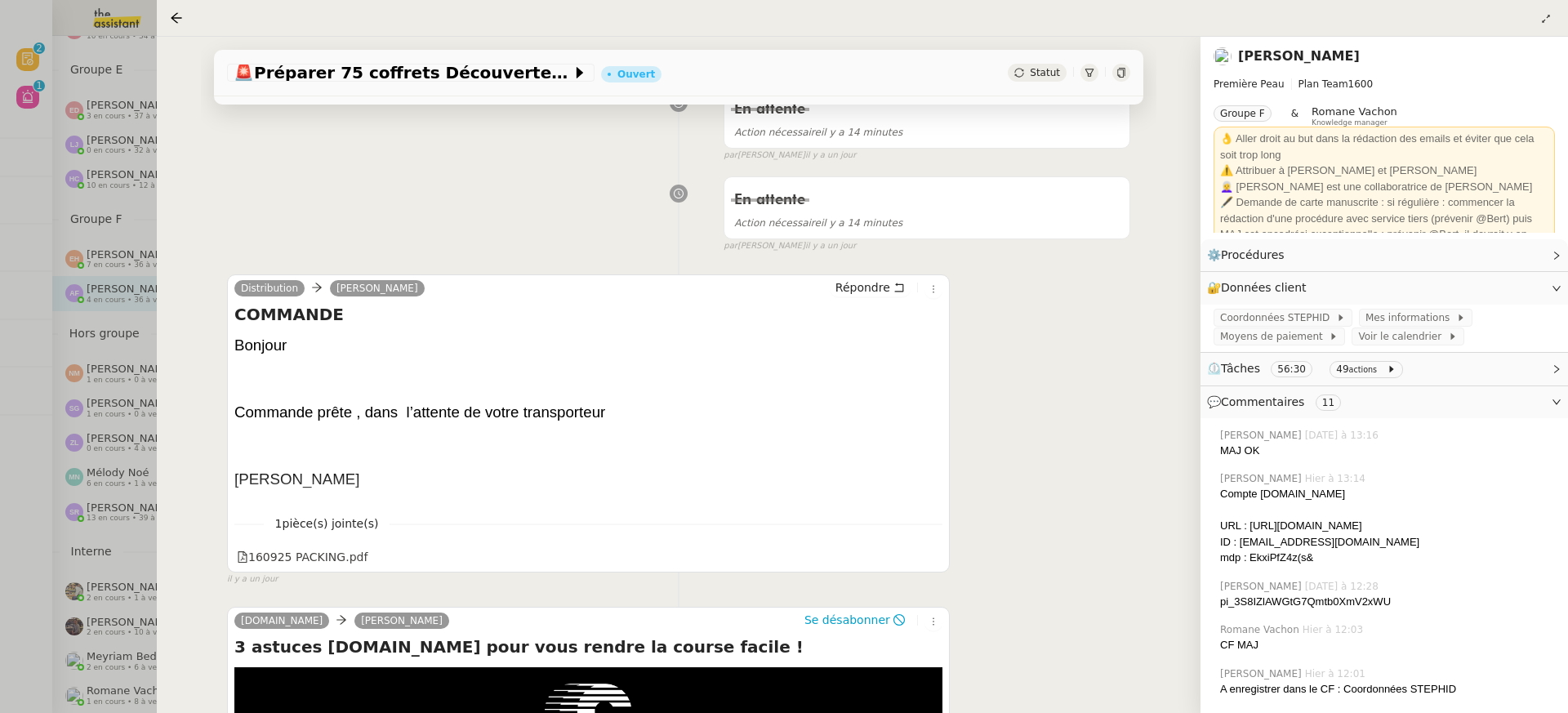
click at [1270, 62] on link "[PERSON_NAME]" at bounding box center [1298, 56] width 121 height 16
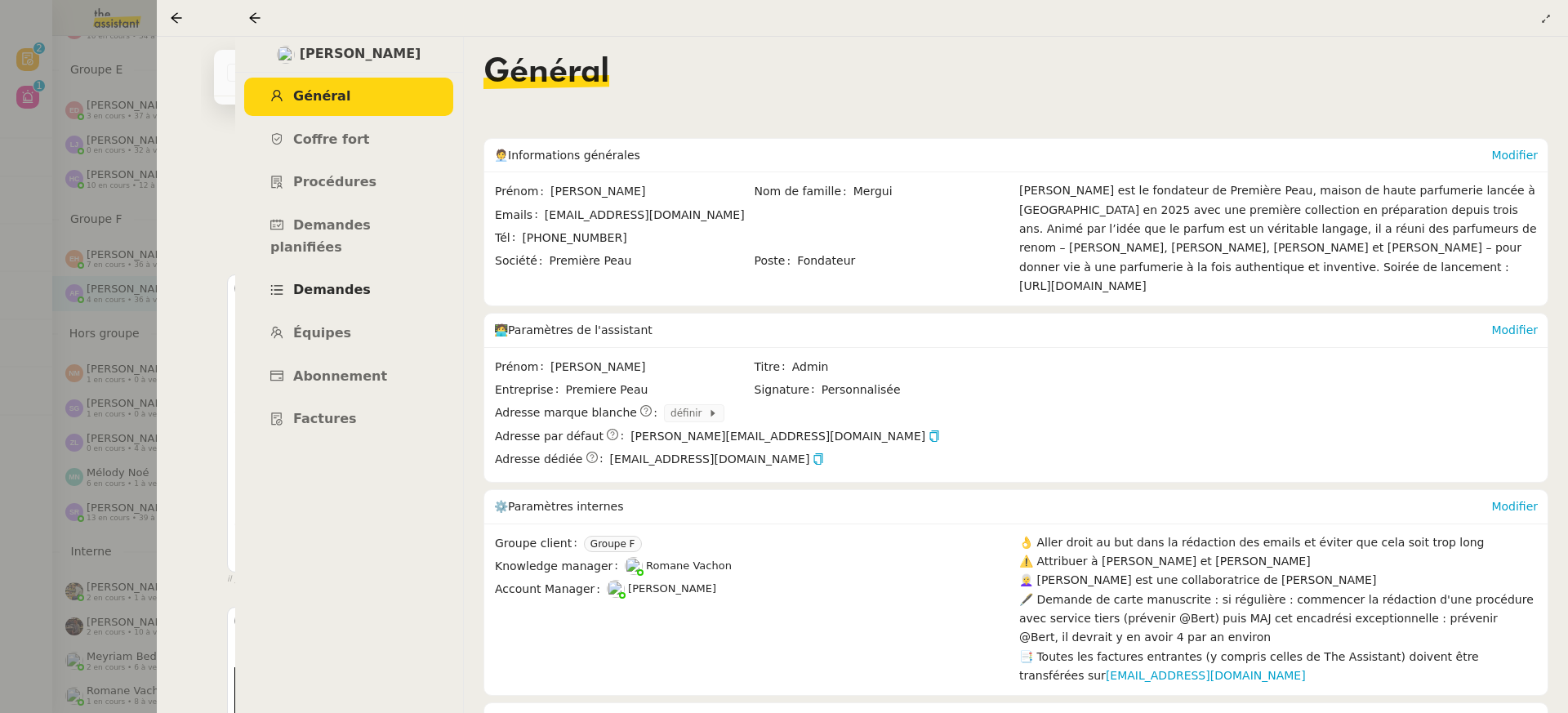
click at [410, 271] on link "Demandes" at bounding box center [348, 291] width 209 height 38
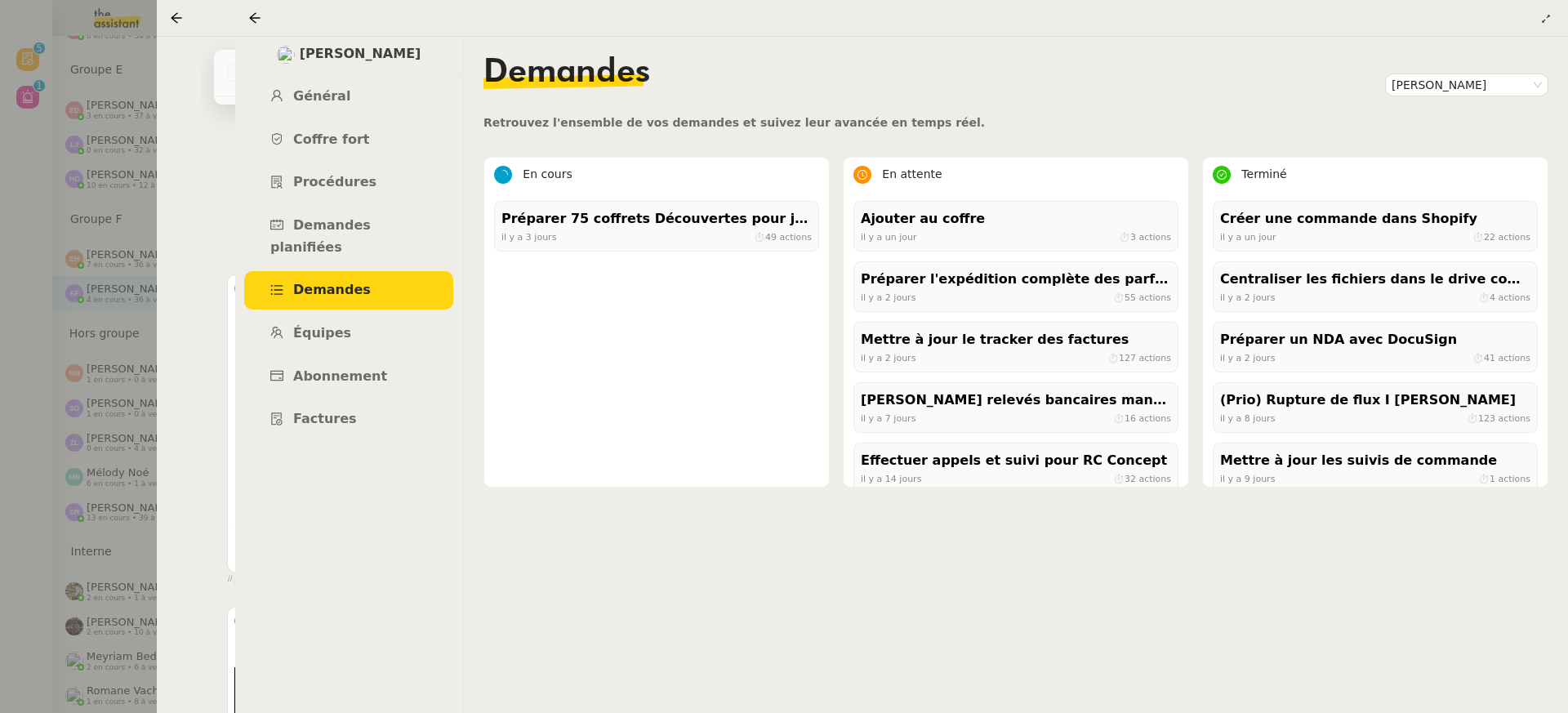
click at [94, 123] on div at bounding box center [784, 356] width 1568 height 713
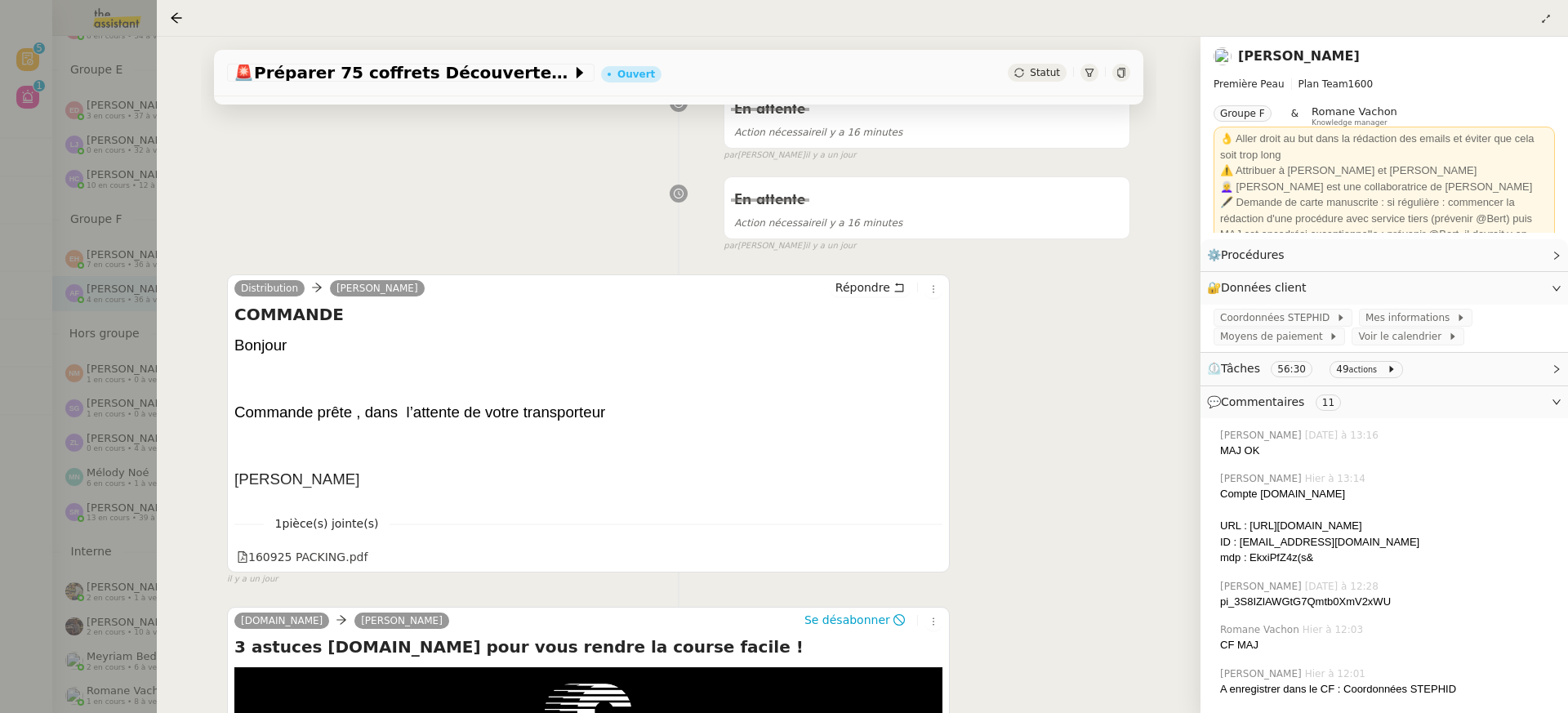
click at [89, 112] on div at bounding box center [784, 356] width 1568 height 713
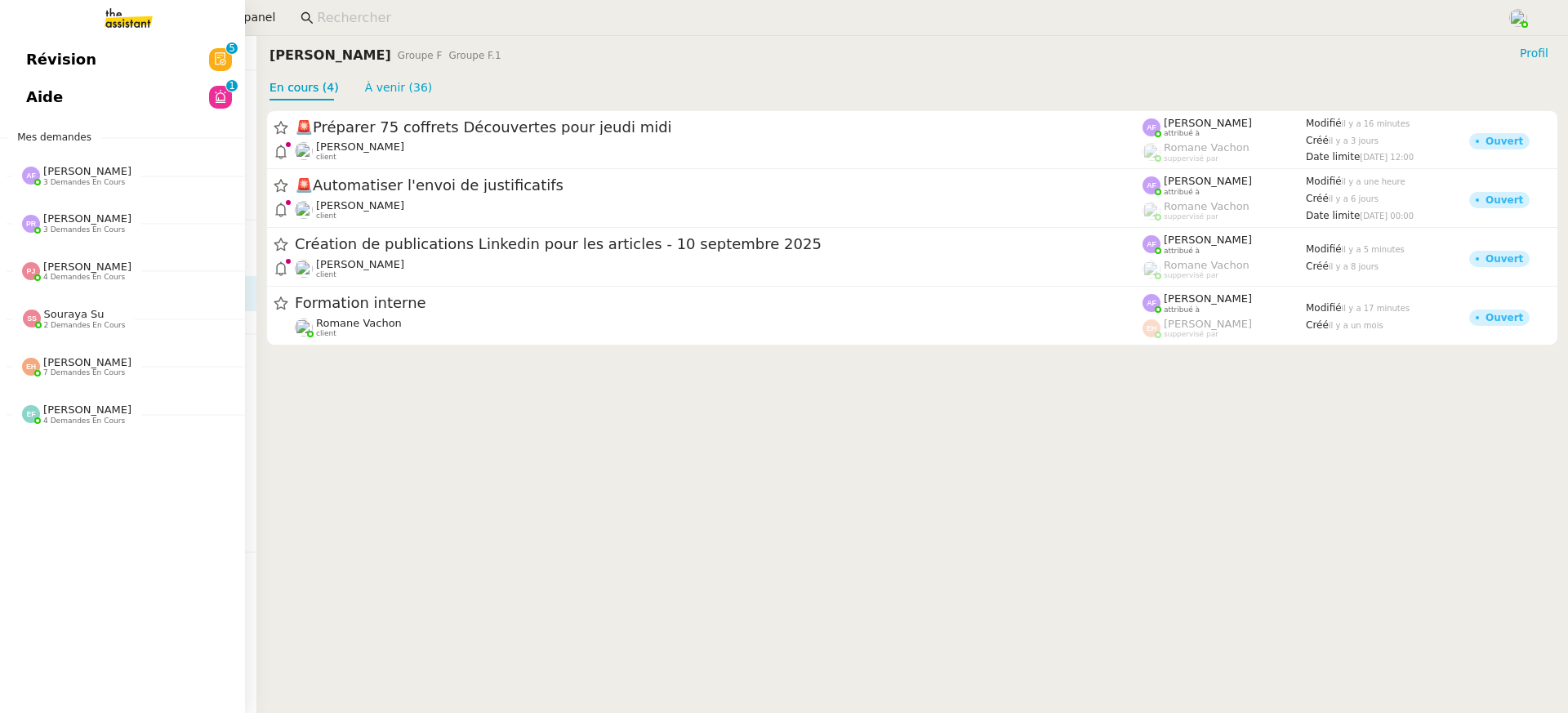
click at [30, 55] on span "Révision" at bounding box center [61, 59] width 70 height 24
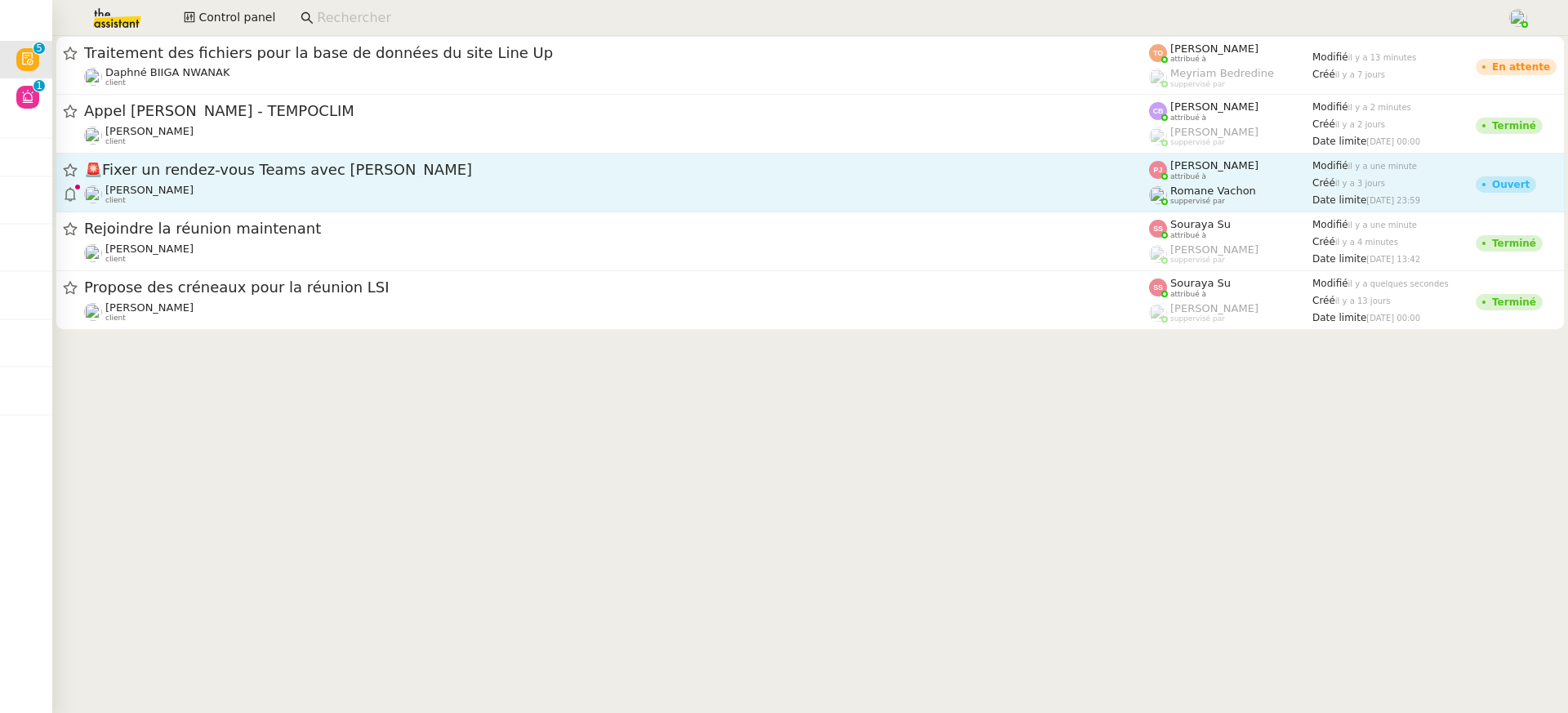
click at [1281, 199] on div "[PERSON_NAME] suppervisé par" at bounding box center [1230, 195] width 163 height 21
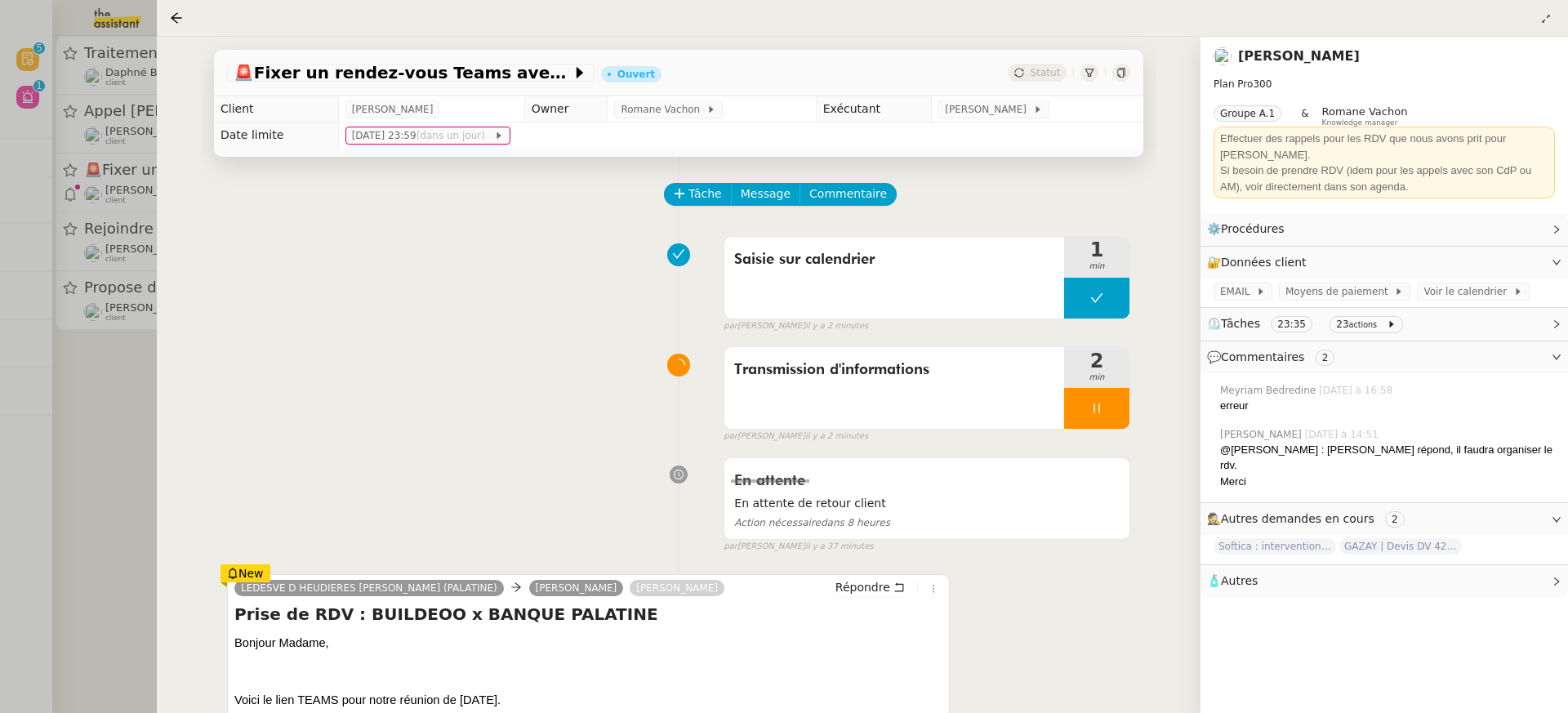
click at [112, 323] on div at bounding box center [784, 356] width 1568 height 713
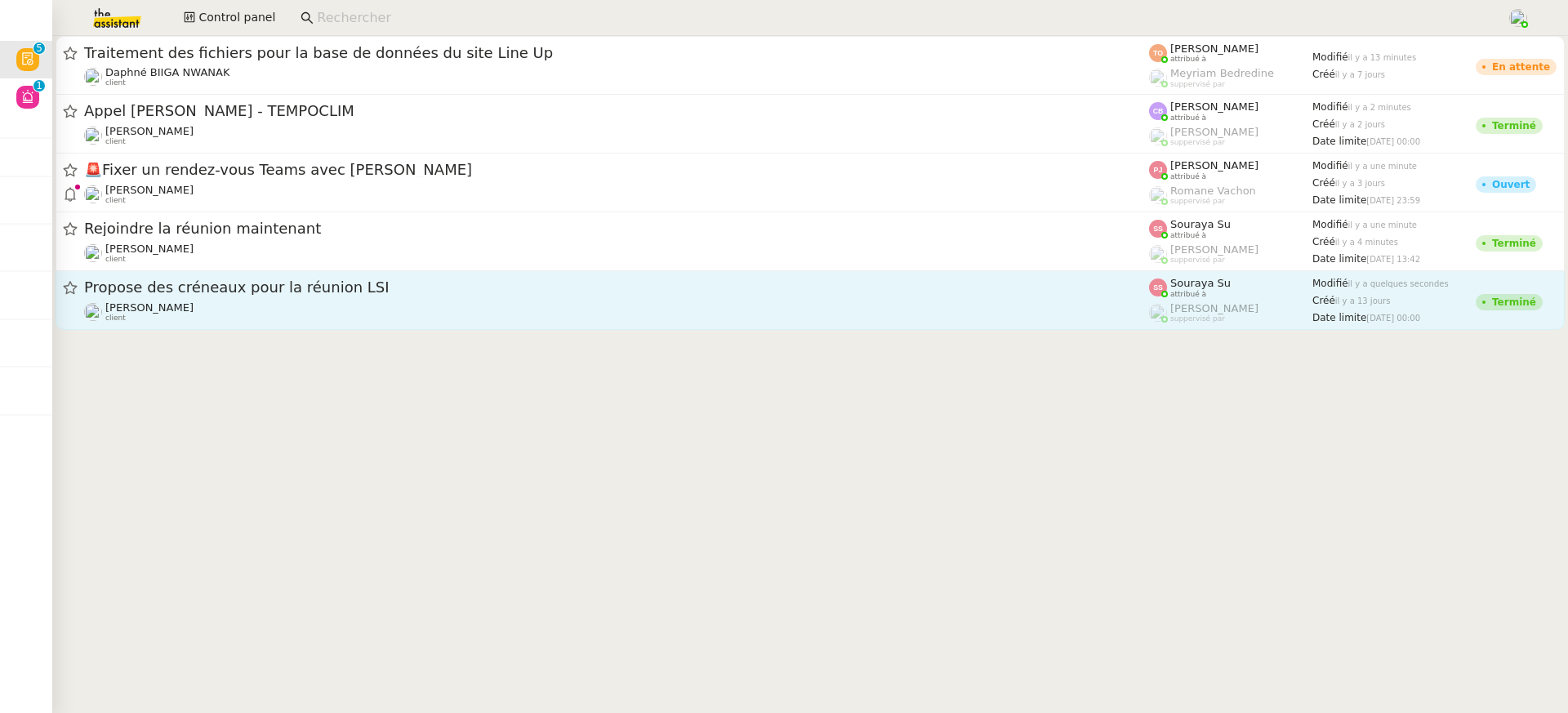
click at [512, 298] on div "Propose des créneaux pour la réunion LSI [PERSON_NAME] client" at bounding box center [616, 299] width 1065 height 45
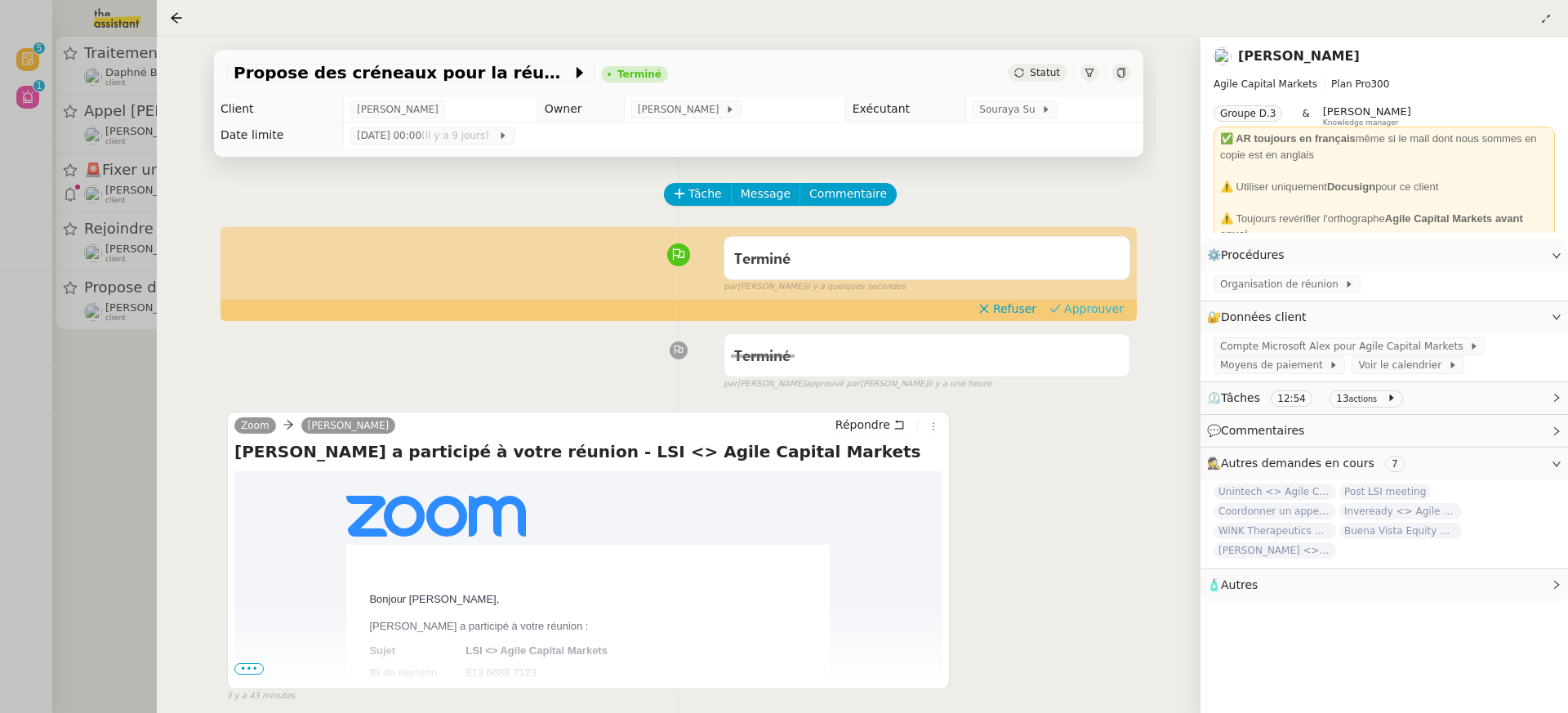
click at [1083, 314] on span "Approuver" at bounding box center [1094, 308] width 59 height 17
click at [92, 242] on div at bounding box center [784, 356] width 1568 height 713
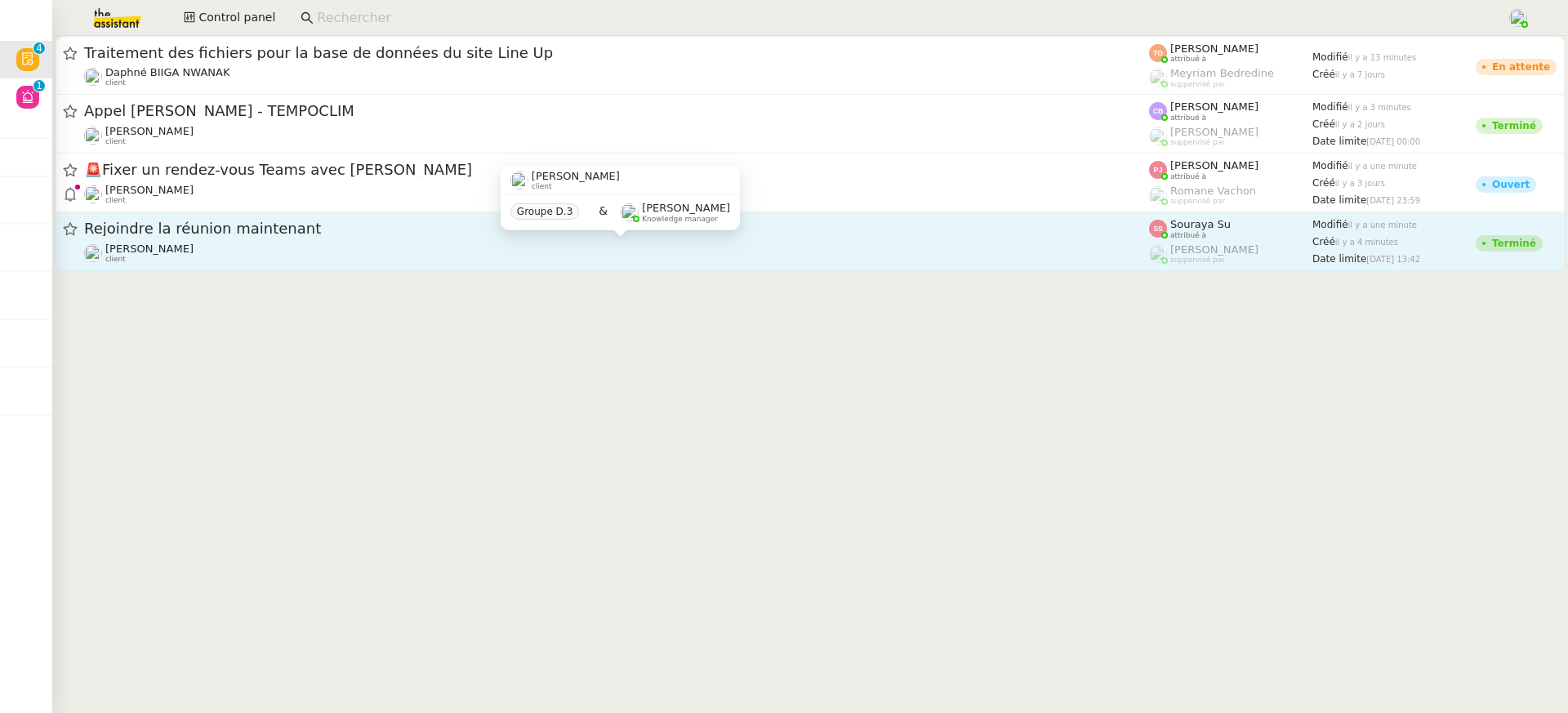
click at [851, 257] on div "[PERSON_NAME] client" at bounding box center [616, 253] width 1065 height 21
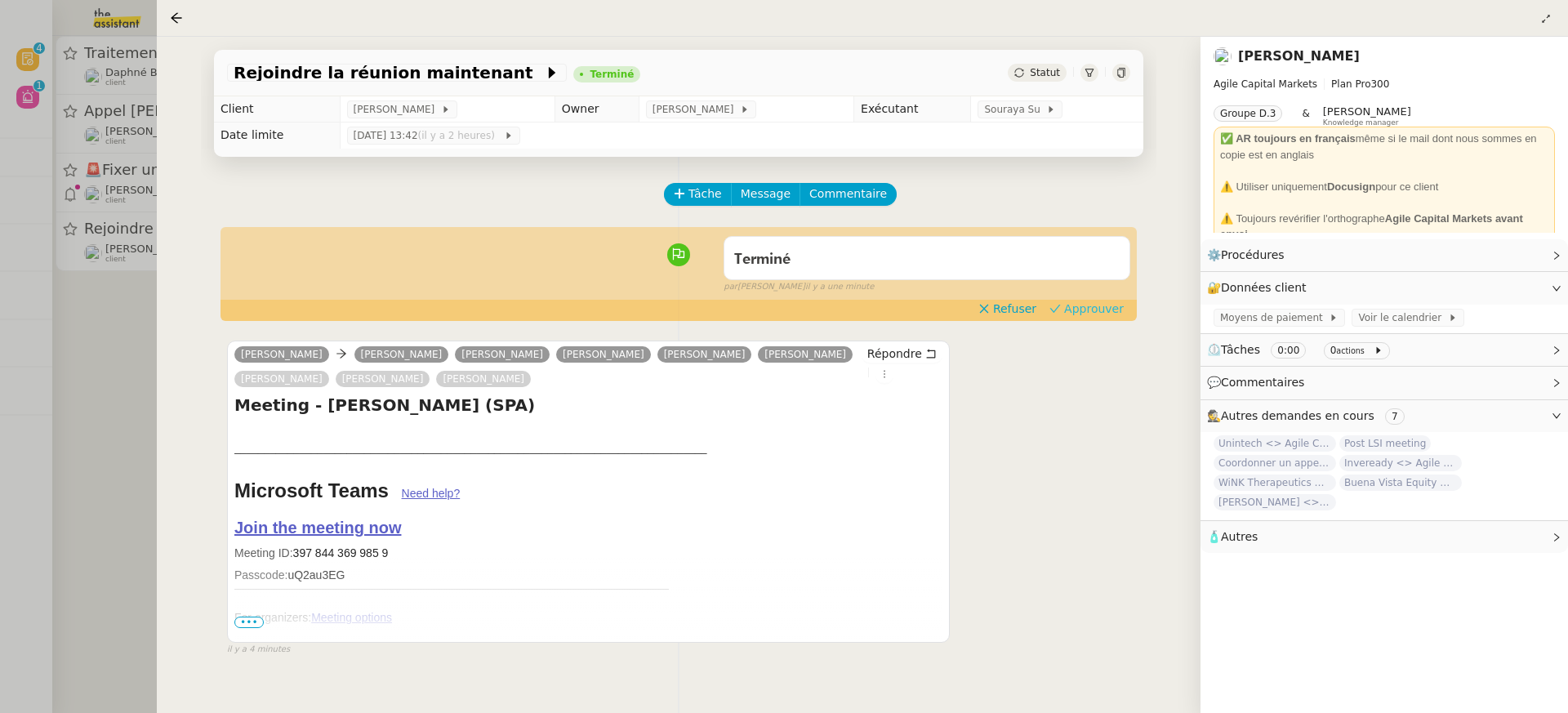
click at [1111, 306] on span "Approuver" at bounding box center [1094, 308] width 59 height 17
click at [75, 138] on div at bounding box center [784, 356] width 1568 height 713
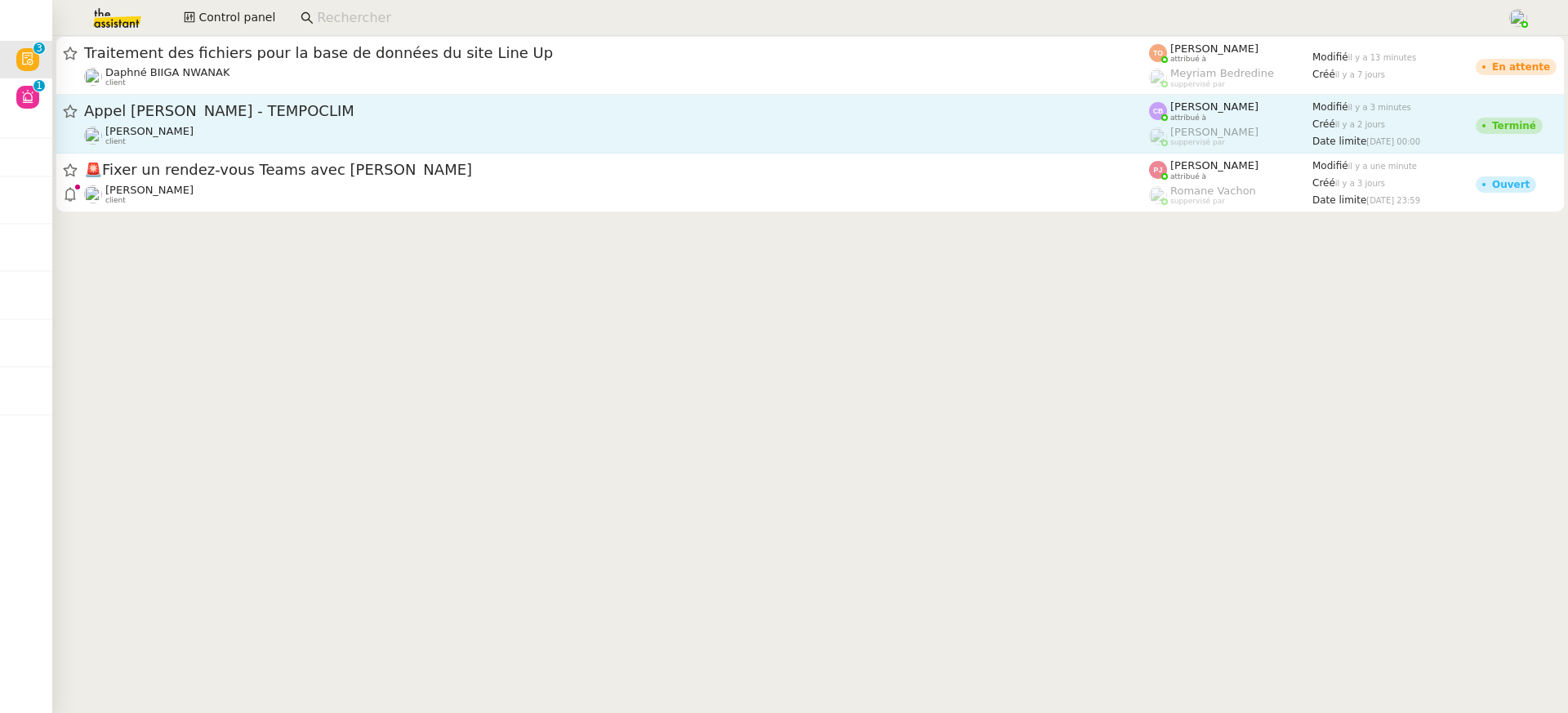
click at [842, 120] on div "Appel [PERSON_NAME] - TEMPOCLIM" at bounding box center [616, 111] width 1065 height 20
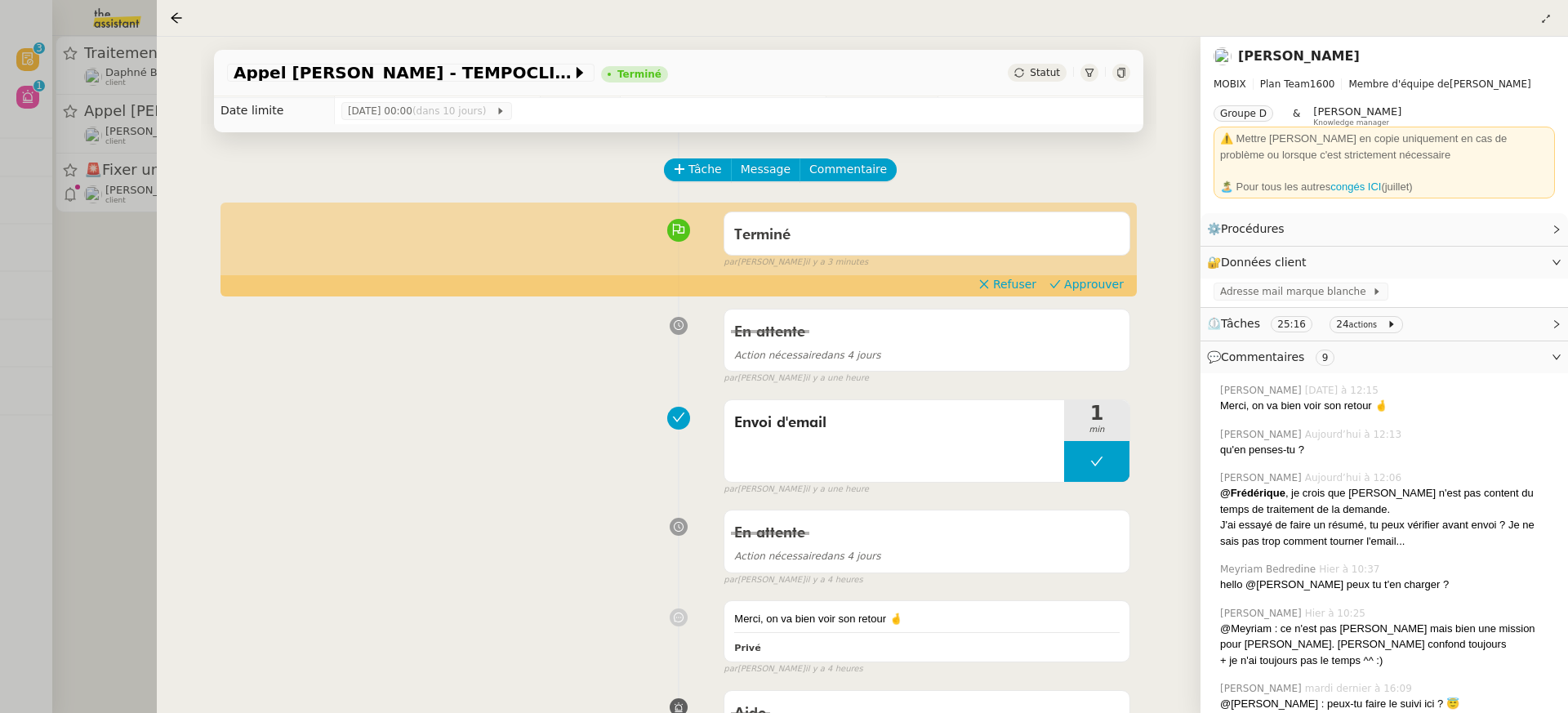
scroll to position [27, 0]
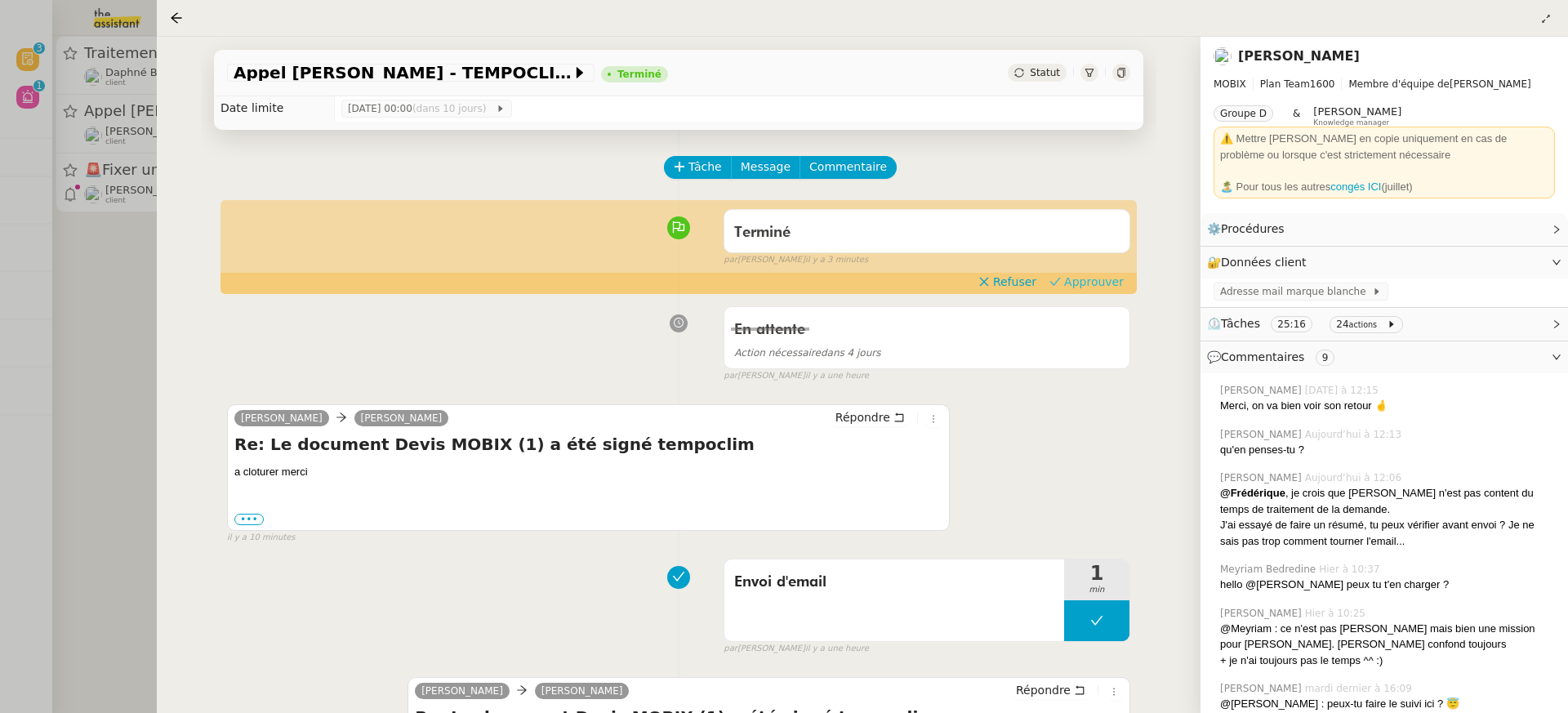
click at [1097, 278] on span "Approuver" at bounding box center [1094, 281] width 59 height 17
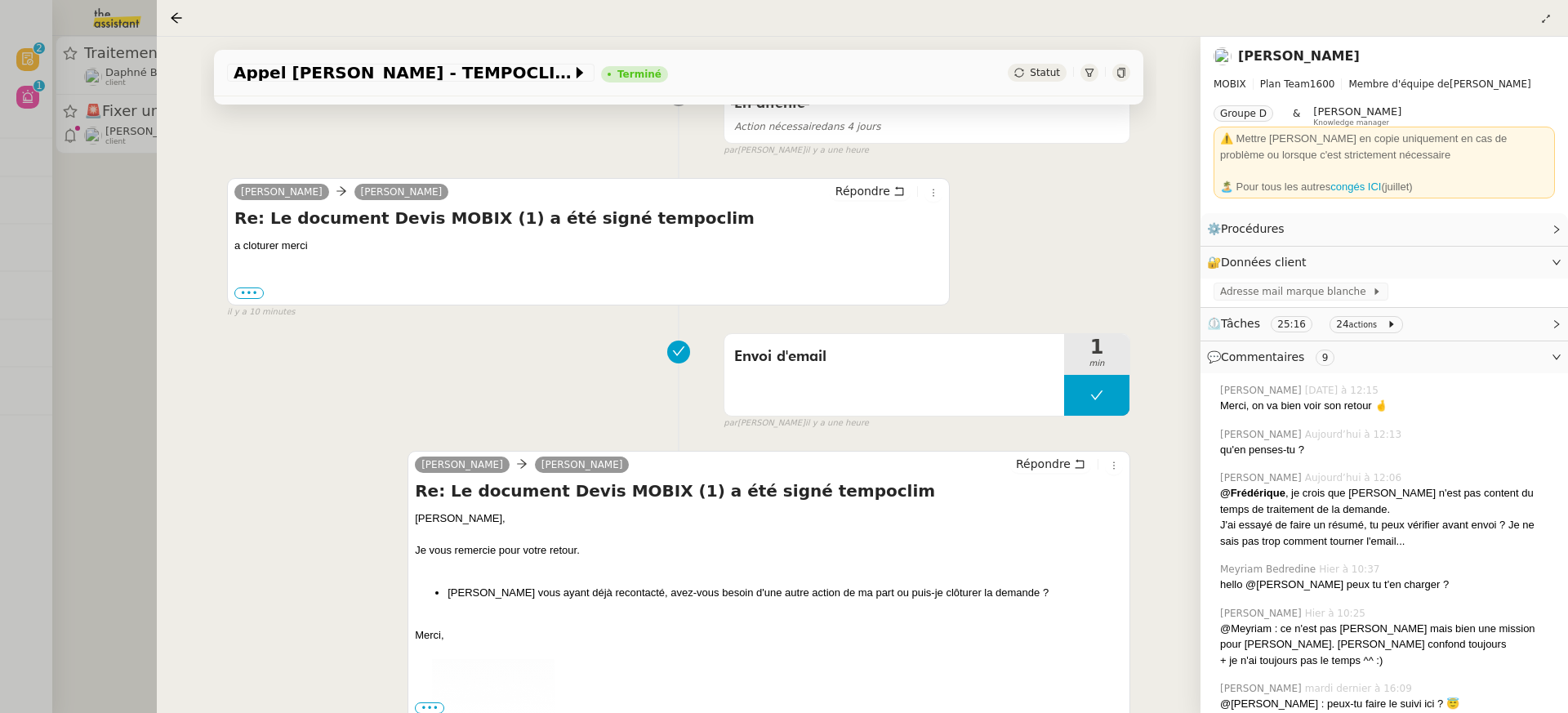
scroll to position [339, 0]
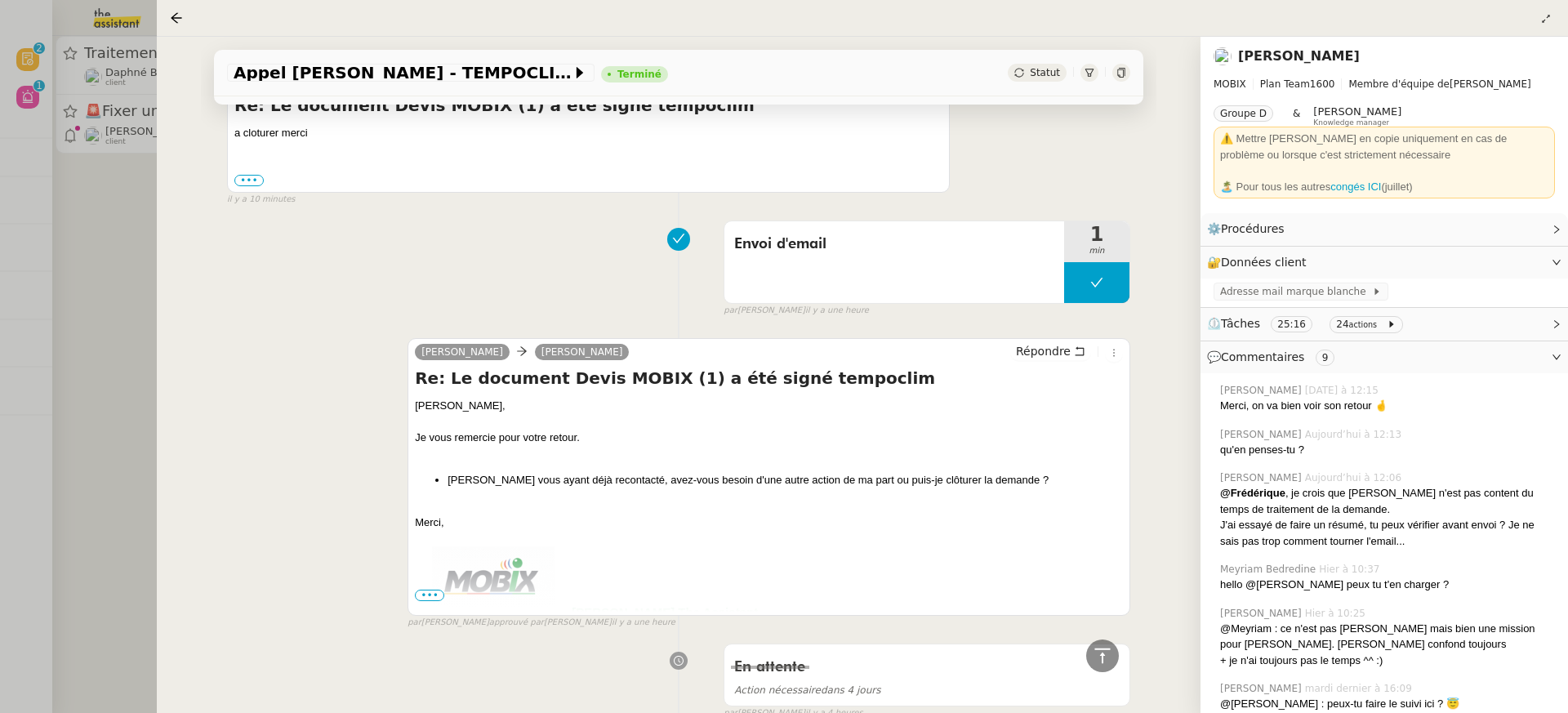
click at [102, 211] on div at bounding box center [784, 356] width 1568 height 713
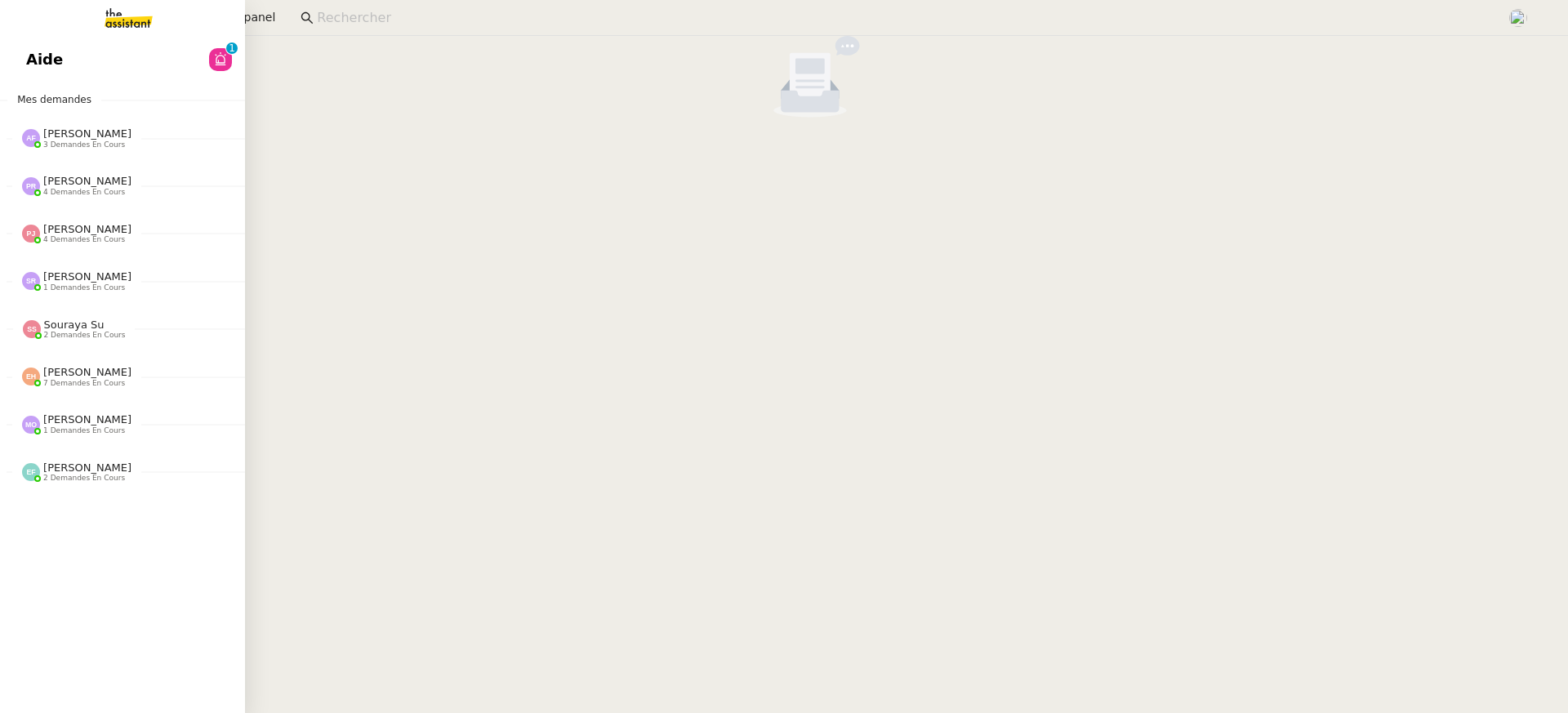
click at [41, 65] on link "Aide 0 1 2 3 4 5 6 7 8 9" at bounding box center [122, 59] width 245 height 38
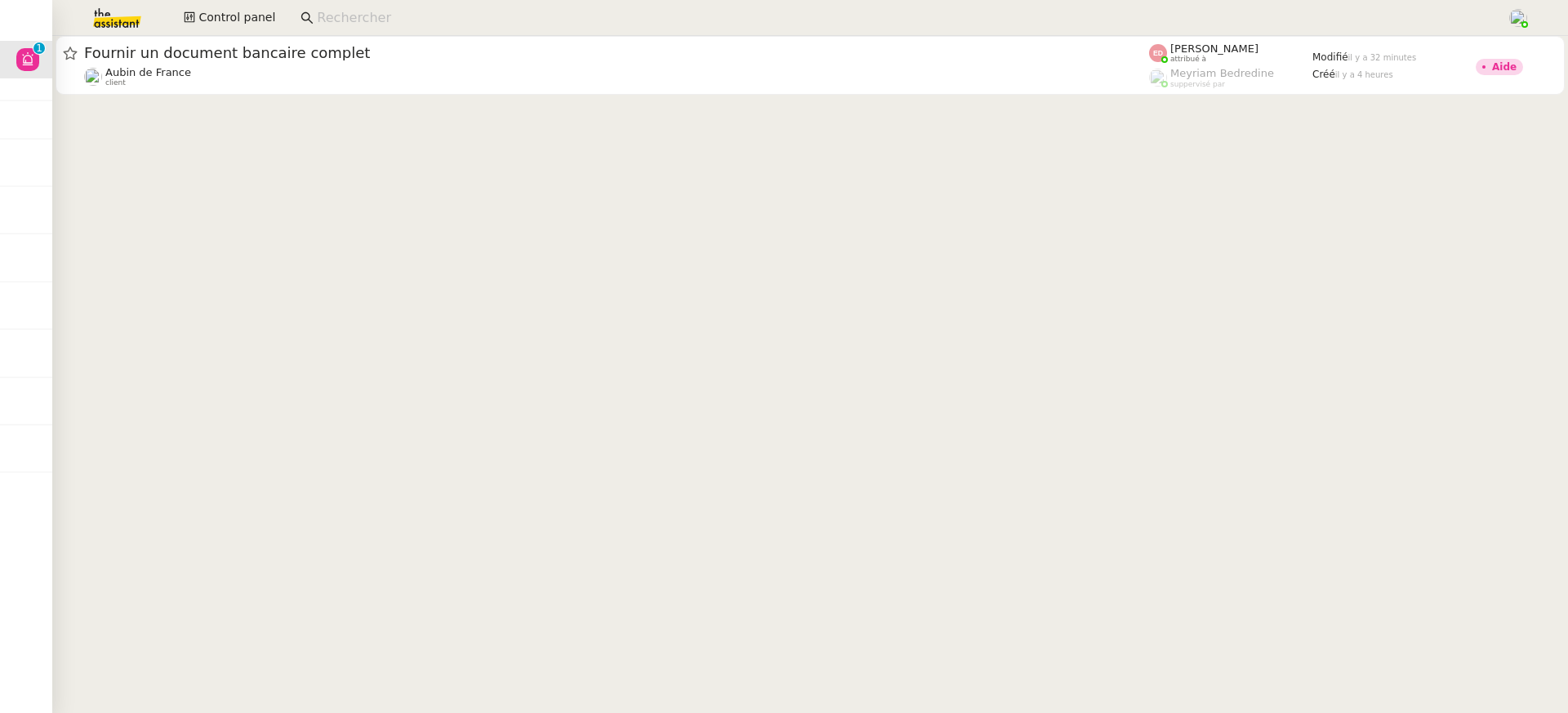
click at [292, 31] on app-search-bar at bounding box center [897, 17] width 1211 height 36
click at [254, 19] on span "Control panel" at bounding box center [237, 17] width 77 height 19
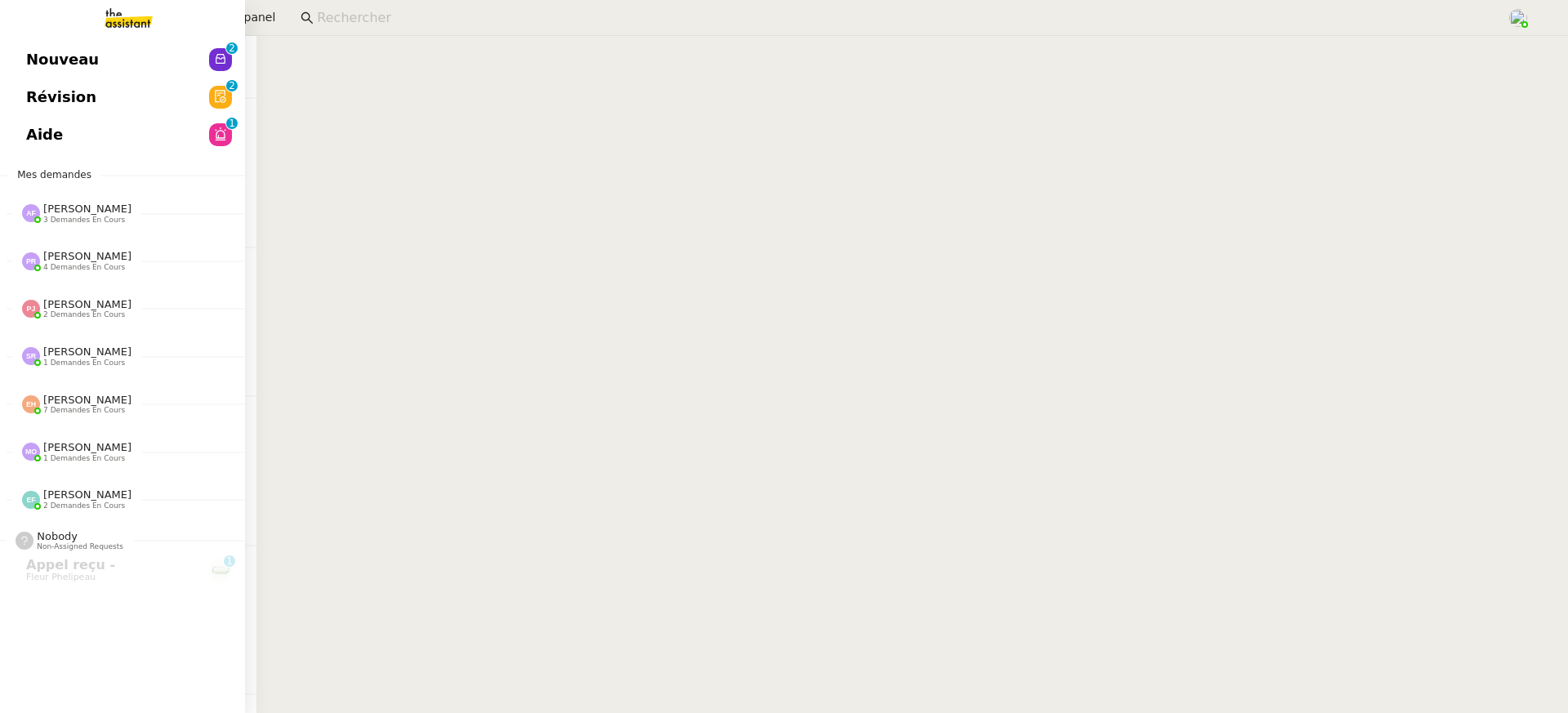
click at [31, 65] on link "Nouveau 0 1 2 3 4 5 6 7 8 9" at bounding box center [122, 59] width 245 height 38
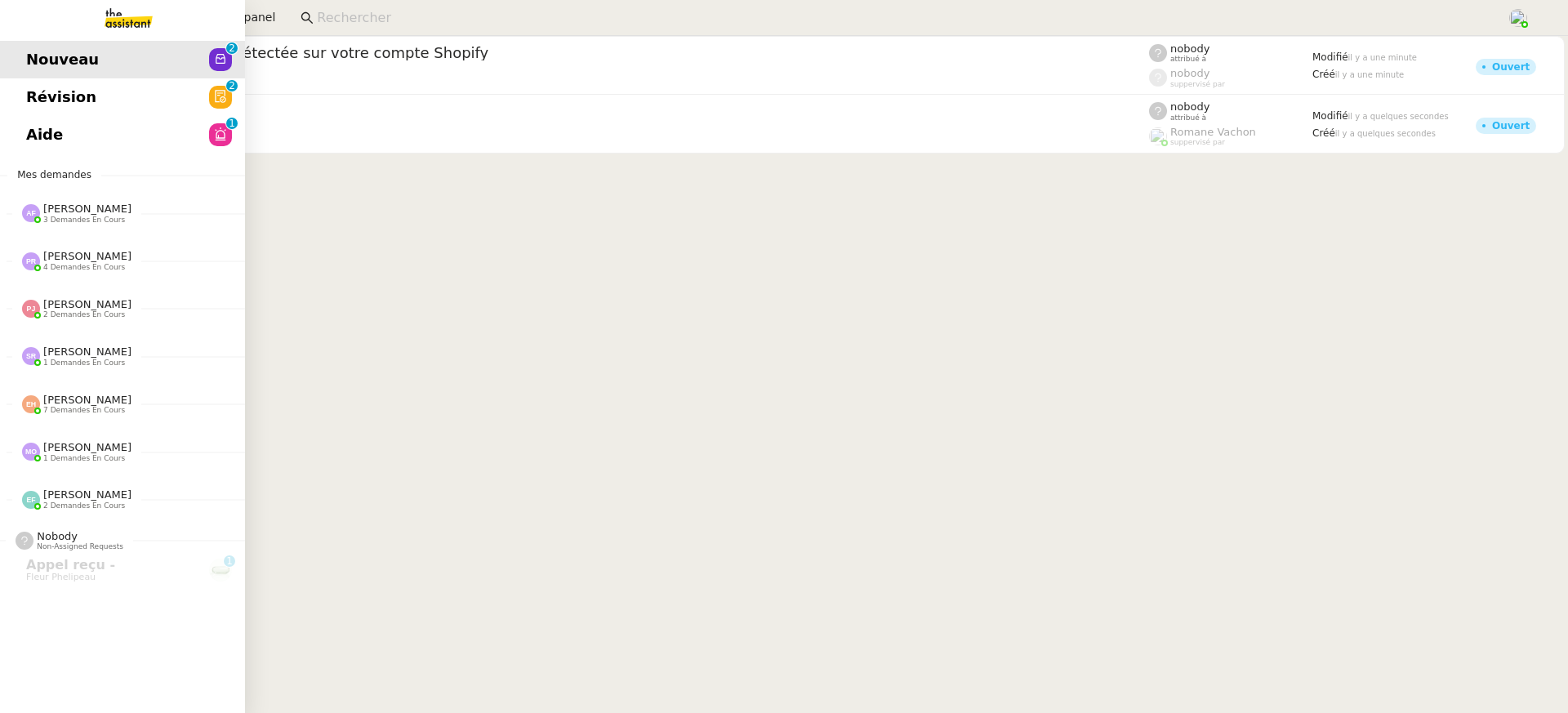
click at [31, 65] on span "Nouveau" at bounding box center [62, 59] width 72 height 24
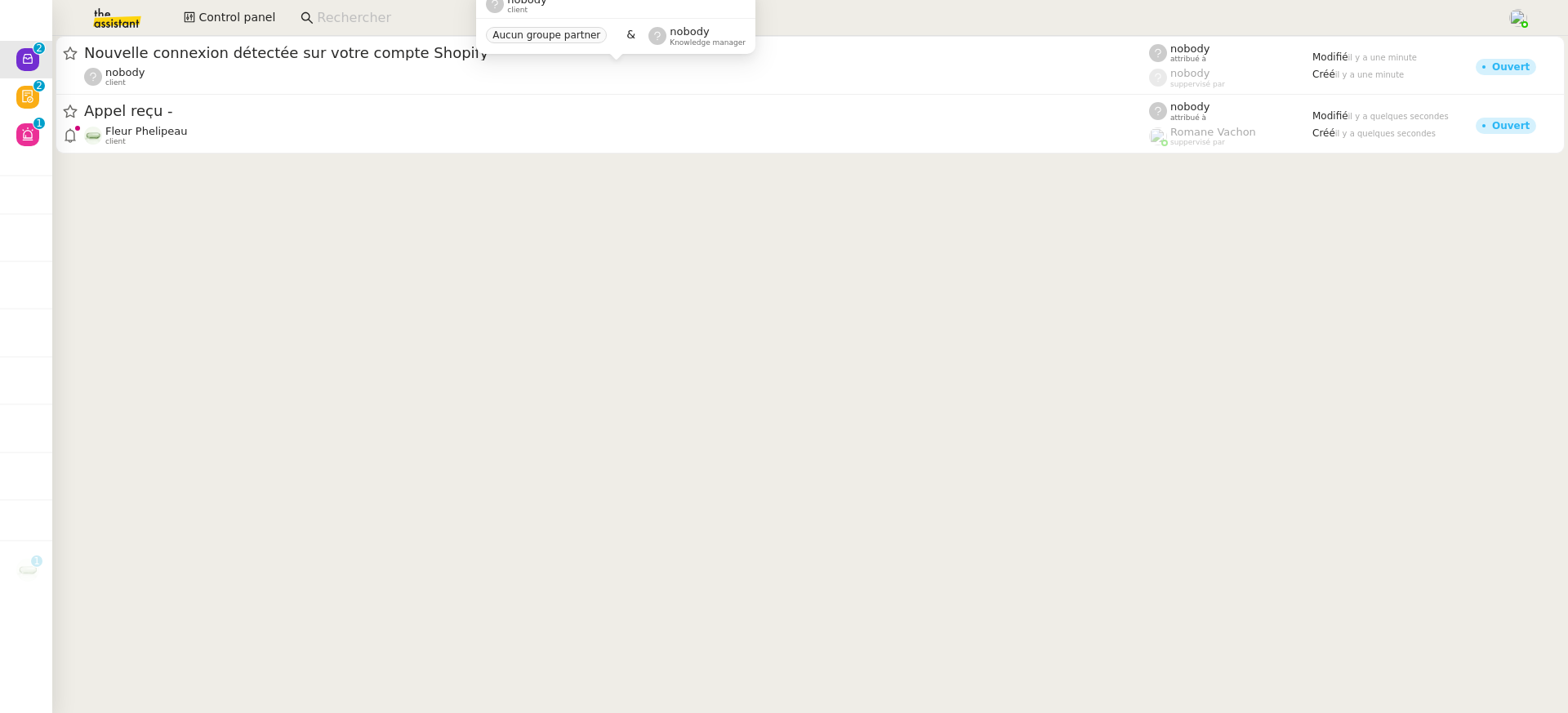
click at [786, 156] on div at bounding box center [810, 98] width 1516 height 124
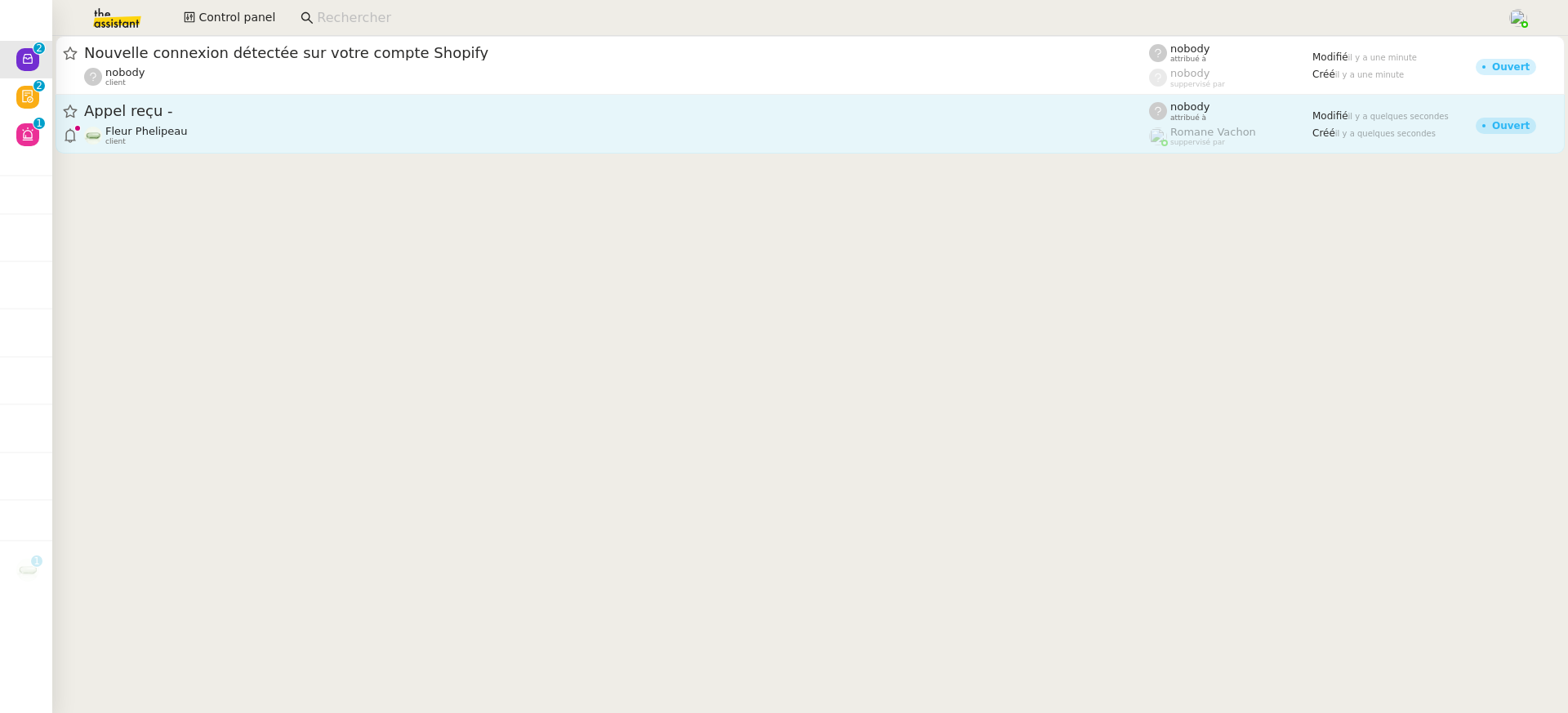
click at [768, 141] on div "Fleur Phelipeau client" at bounding box center [616, 135] width 1065 height 21
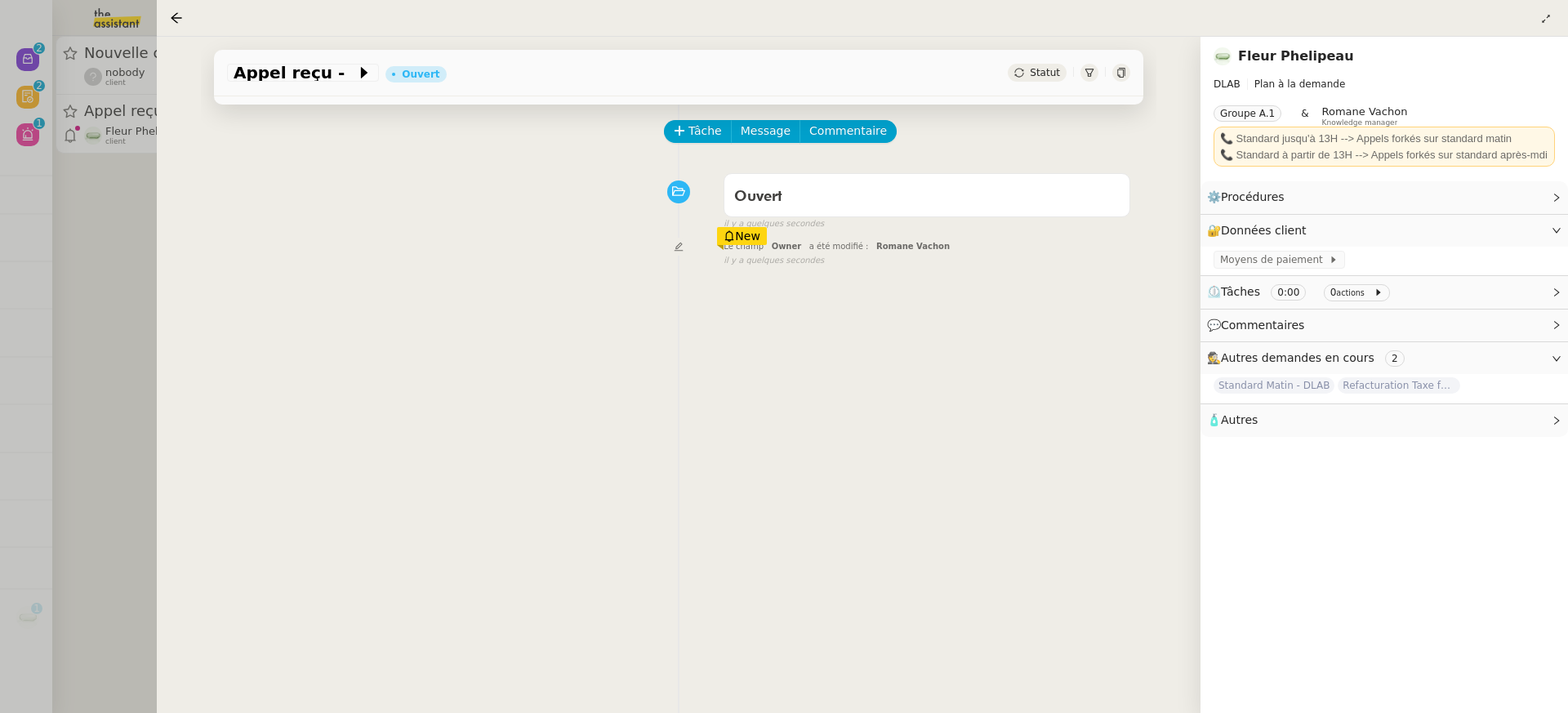
scroll to position [64, 0]
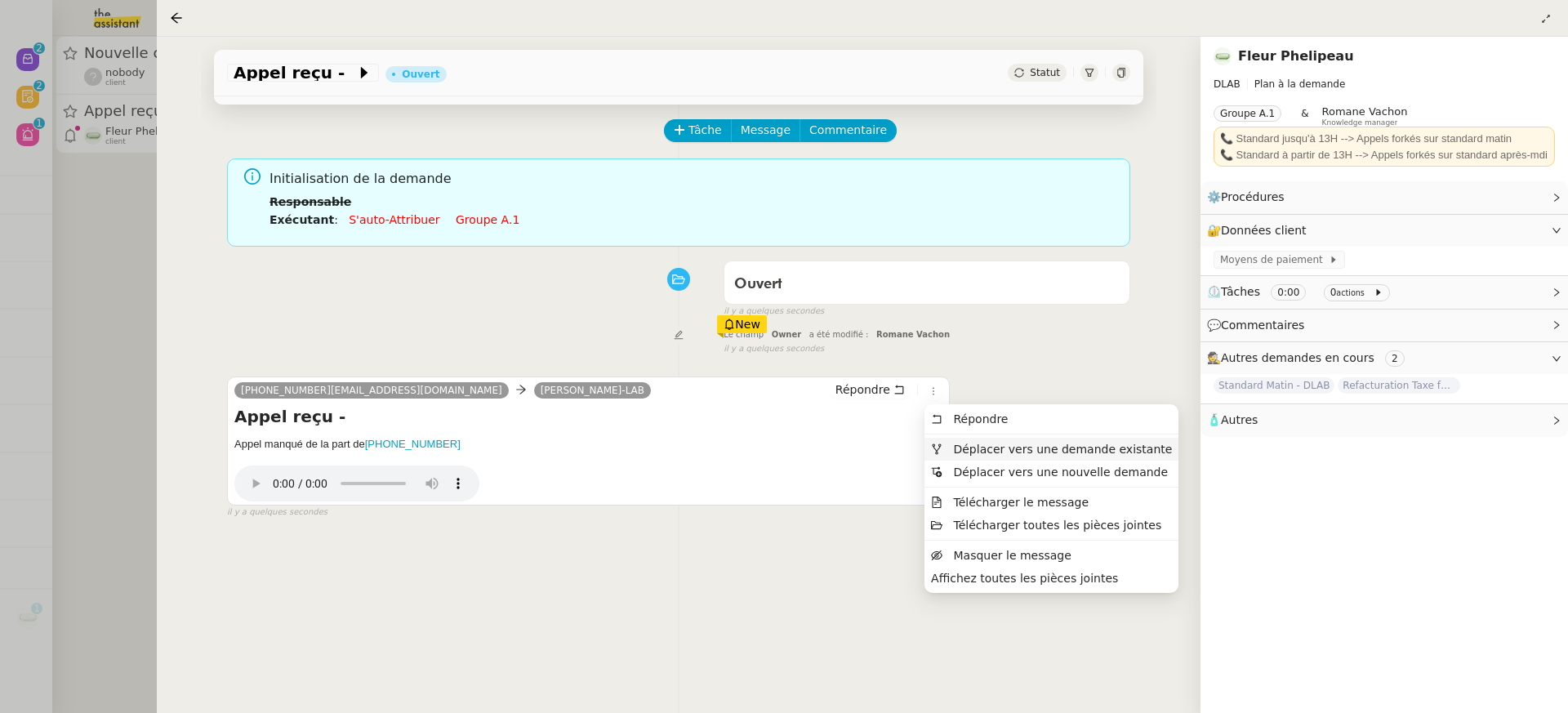
click at [990, 449] on span "Déplacer vers une demande existante" at bounding box center [1063, 449] width 219 height 13
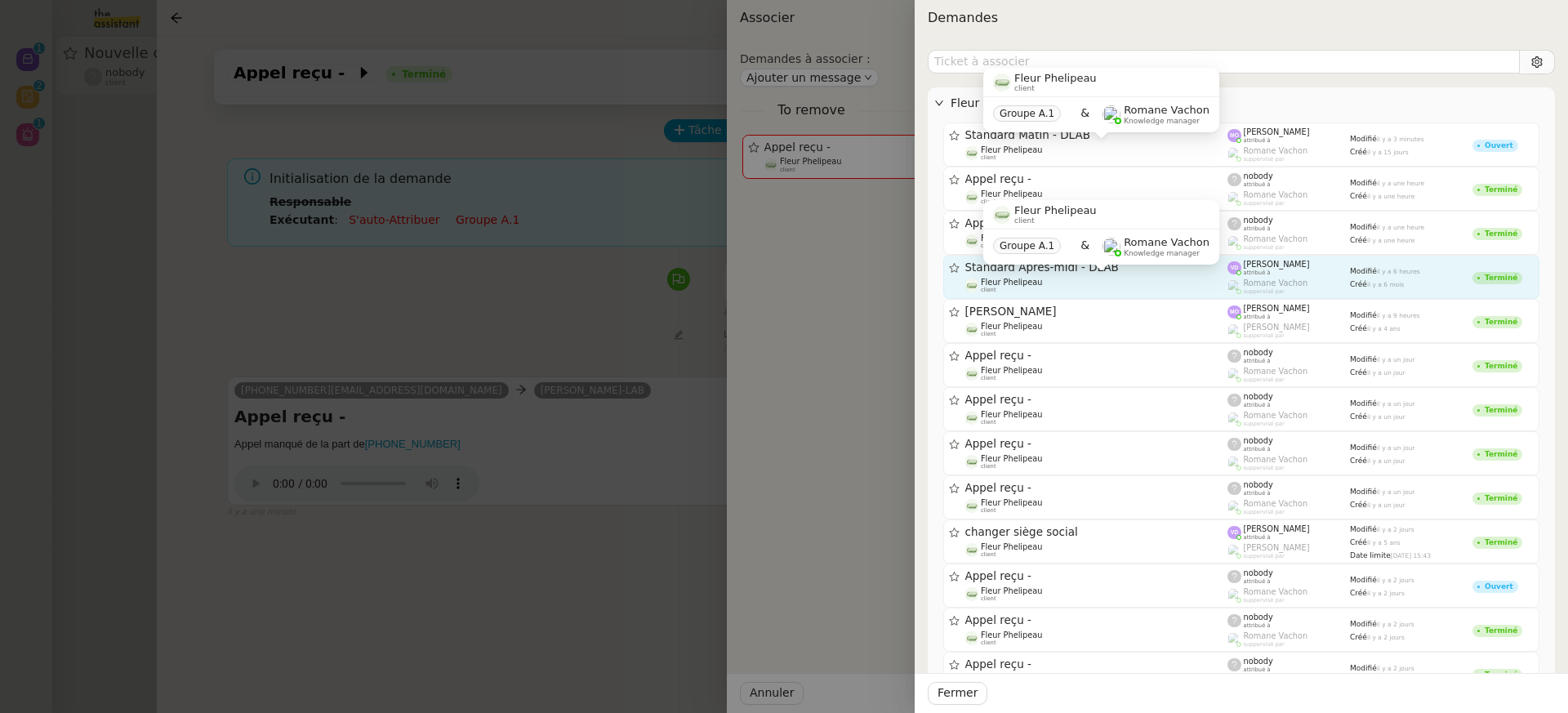
click at [1100, 278] on div "Fleur Phelipeau client" at bounding box center [1097, 285] width 263 height 17
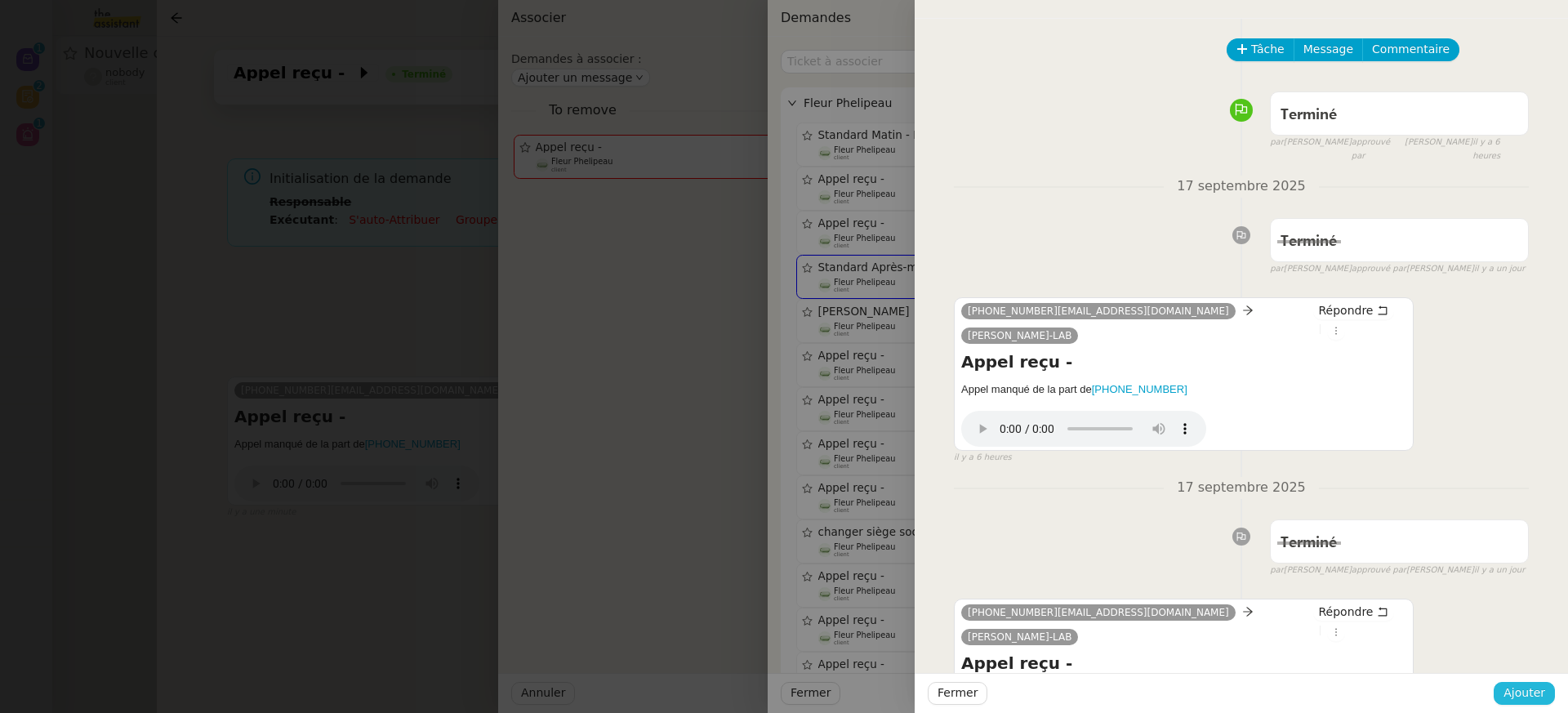
click at [1537, 695] on span "Ajouter" at bounding box center [1524, 693] width 42 height 19
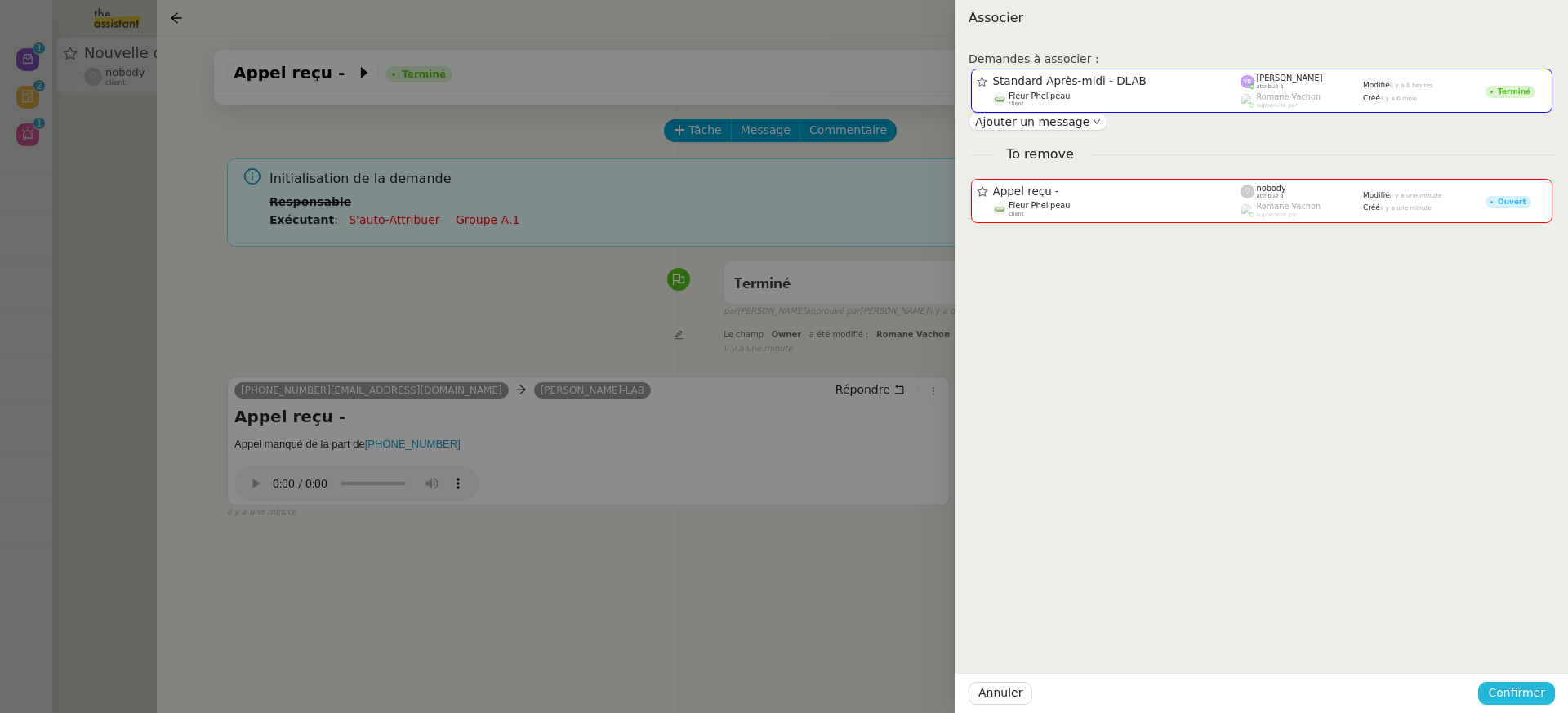
click at [1537, 695] on span "Confirmer" at bounding box center [1516, 693] width 57 height 19
click at [1512, 651] on span "Ajouter" at bounding box center [1518, 649] width 42 height 17
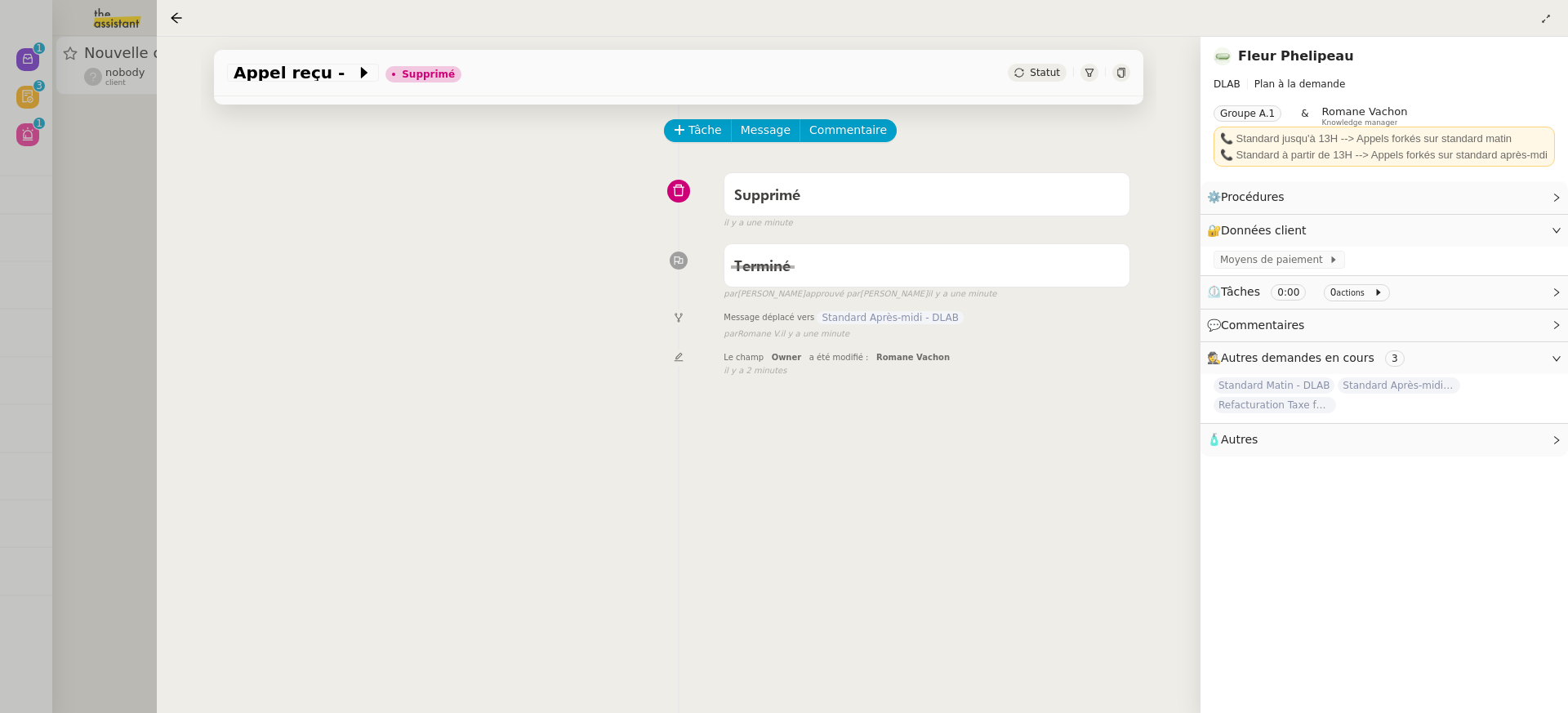
click at [96, 54] on div at bounding box center [784, 356] width 1568 height 713
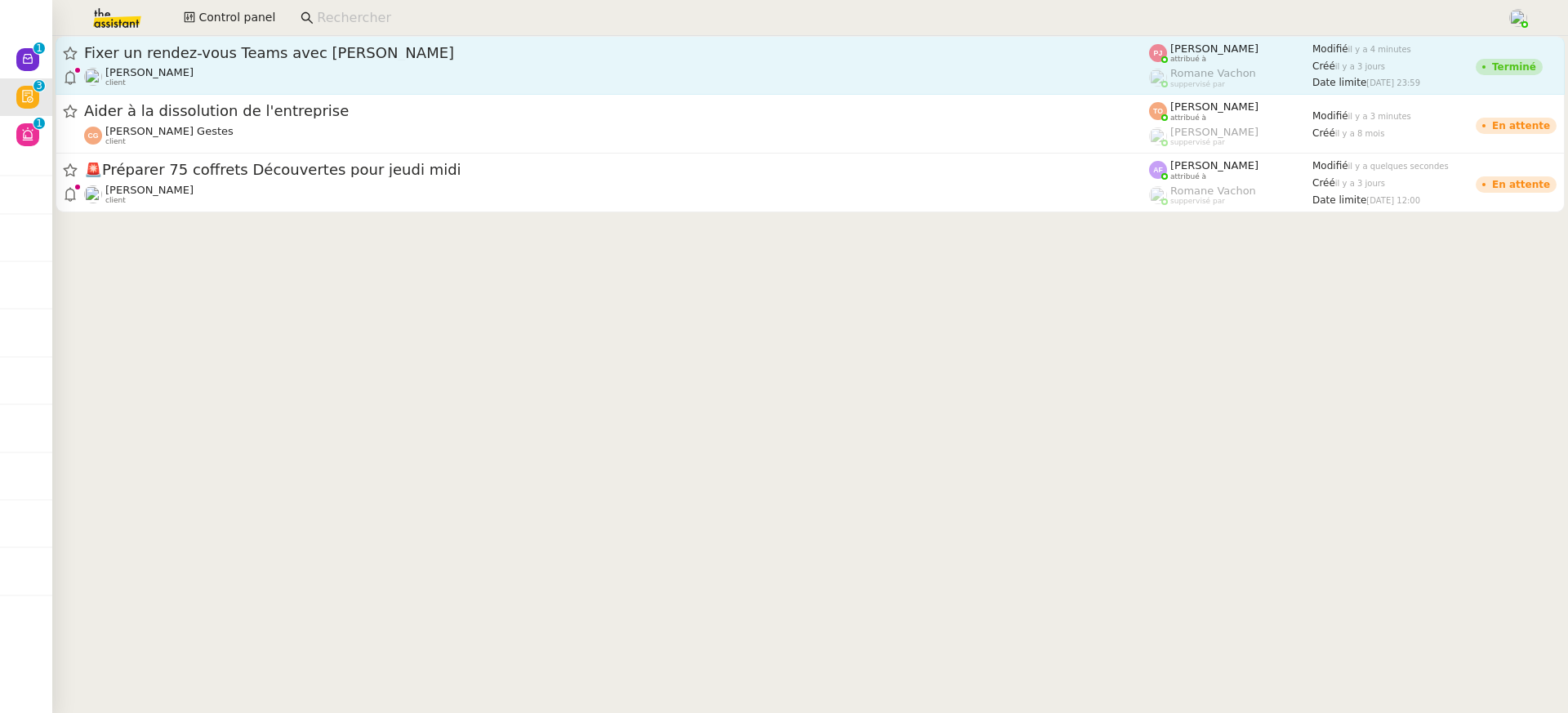
click at [801, 75] on div "[PERSON_NAME] client" at bounding box center [616, 77] width 1065 height 21
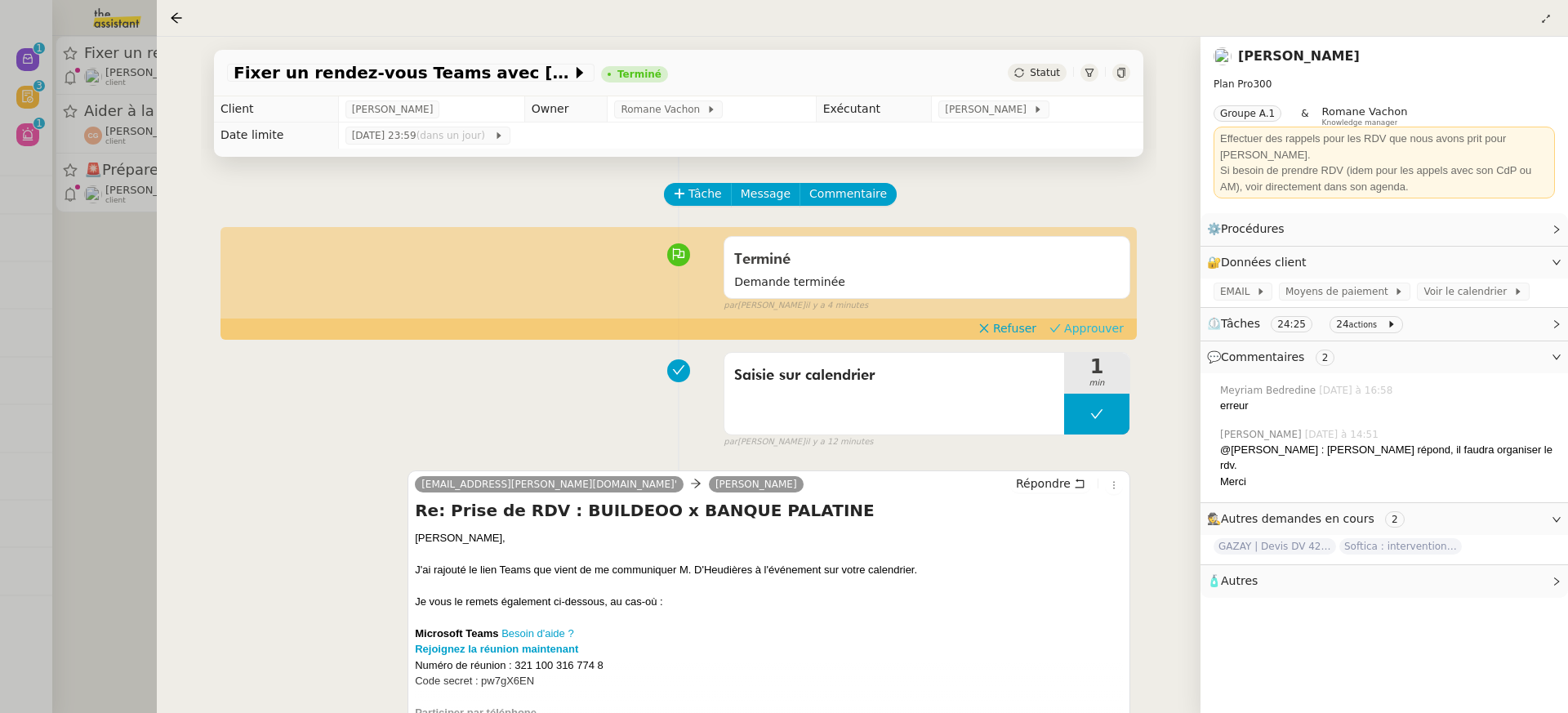
click at [1086, 309] on div "par [PERSON_NAME] il y a 4 minutes" at bounding box center [927, 305] width 407 height 14
click at [1088, 326] on span "Approuver" at bounding box center [1094, 328] width 59 height 17
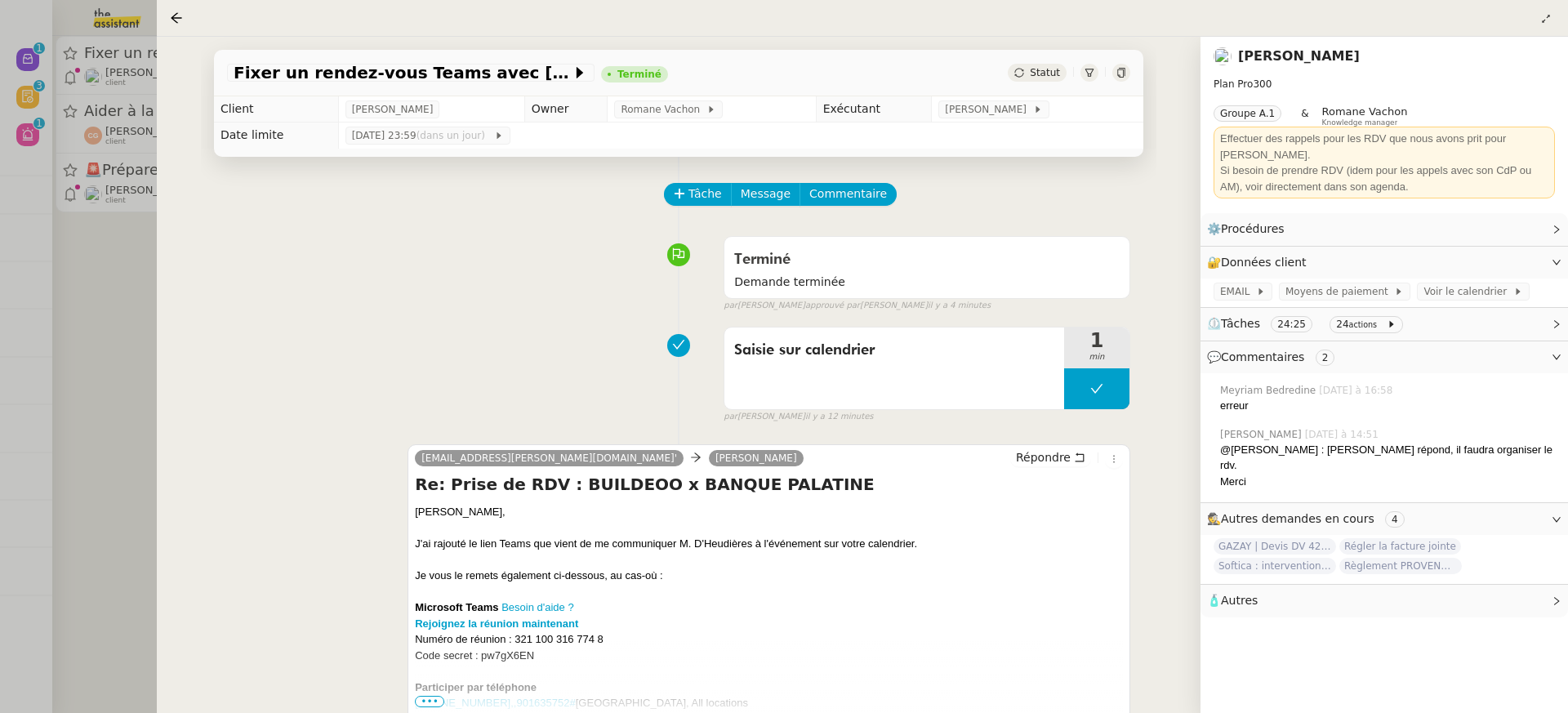
click at [112, 130] on div at bounding box center [784, 356] width 1568 height 713
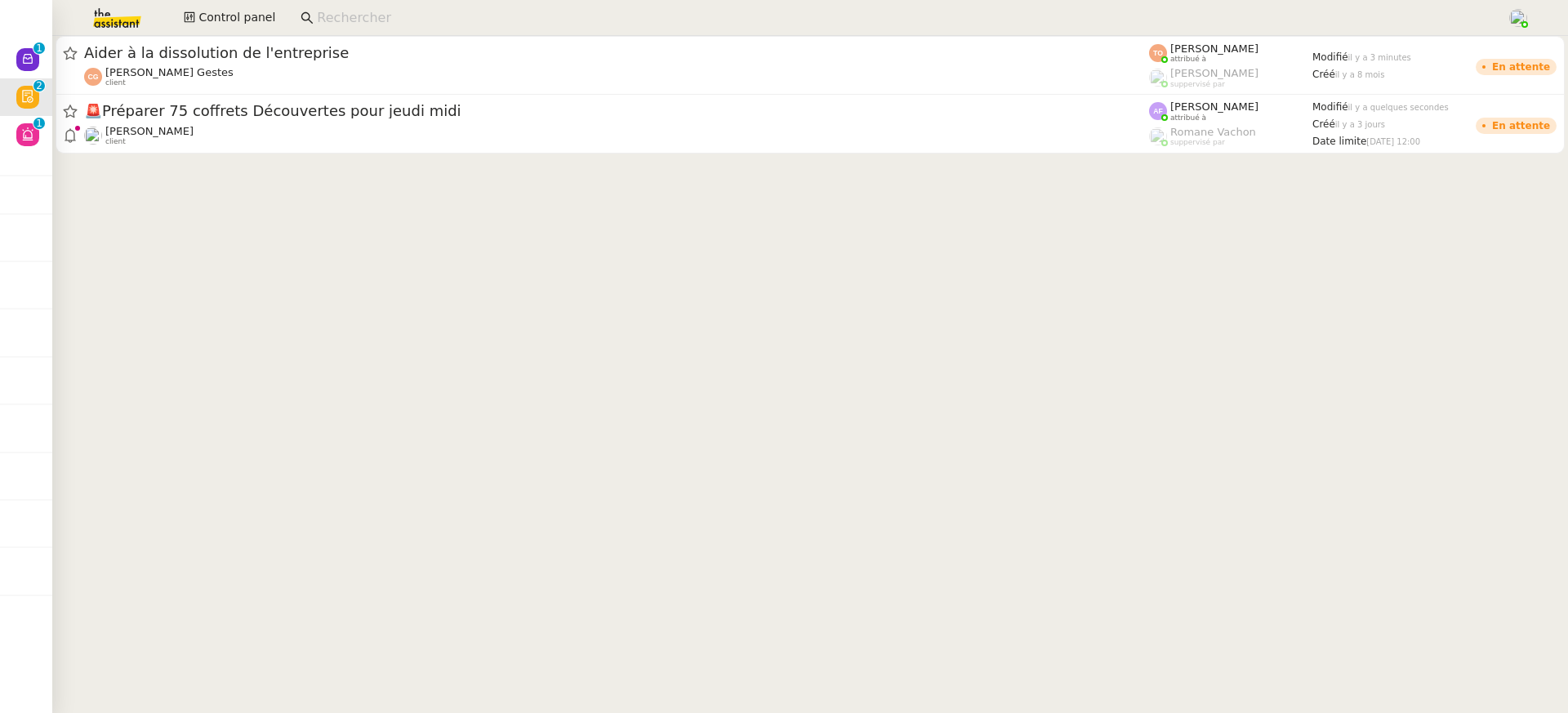
click at [423, 168] on cdk-virtual-scroll-viewport "Aider à la dissolution de l'entreprise [PERSON_NAME] Gestes client [PERSON_NAME…" at bounding box center [810, 374] width 1516 height 677
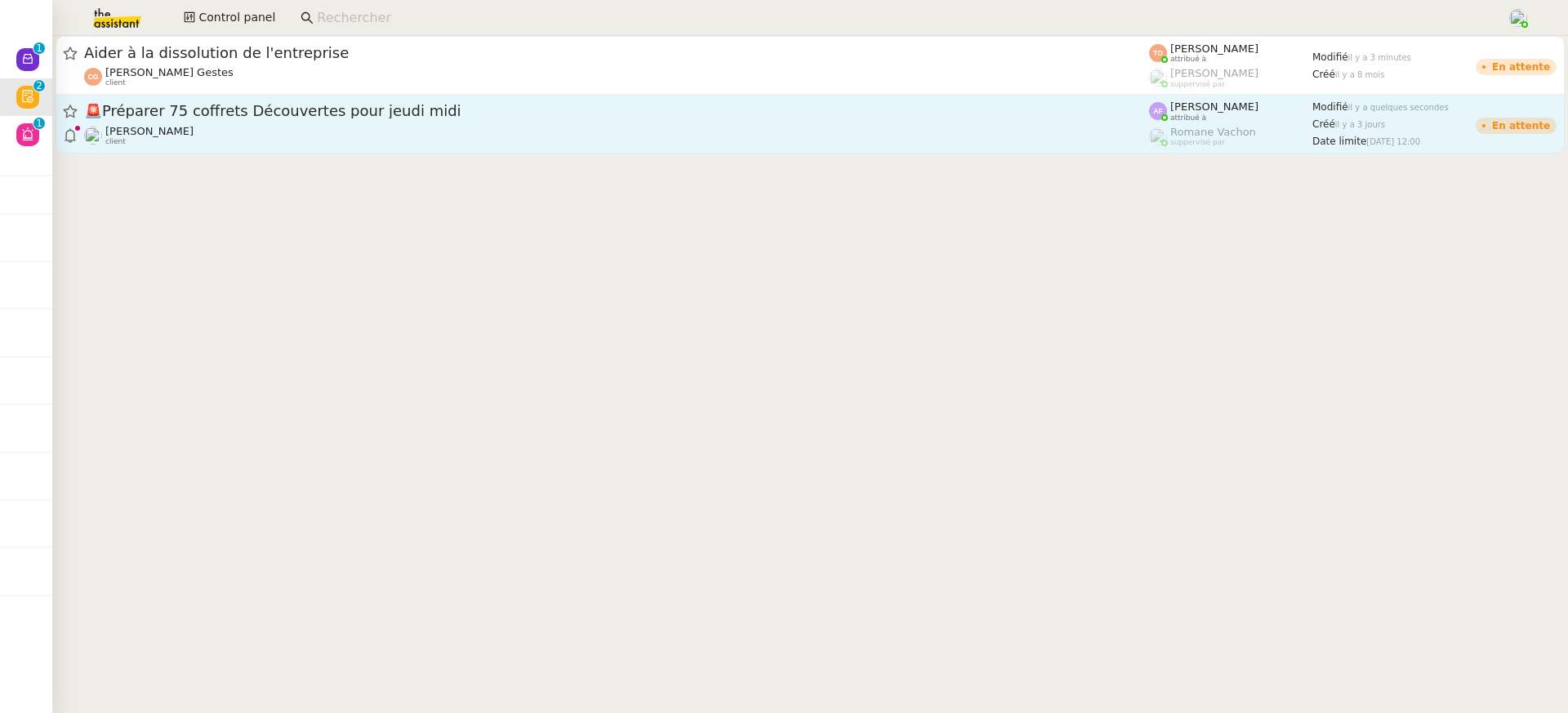
click at [390, 148] on link "🚨 Préparer 75 coffrets Découvertes pour [DATE] midi [PERSON_NAME] client [PERSO…" at bounding box center [810, 124] width 1510 height 58
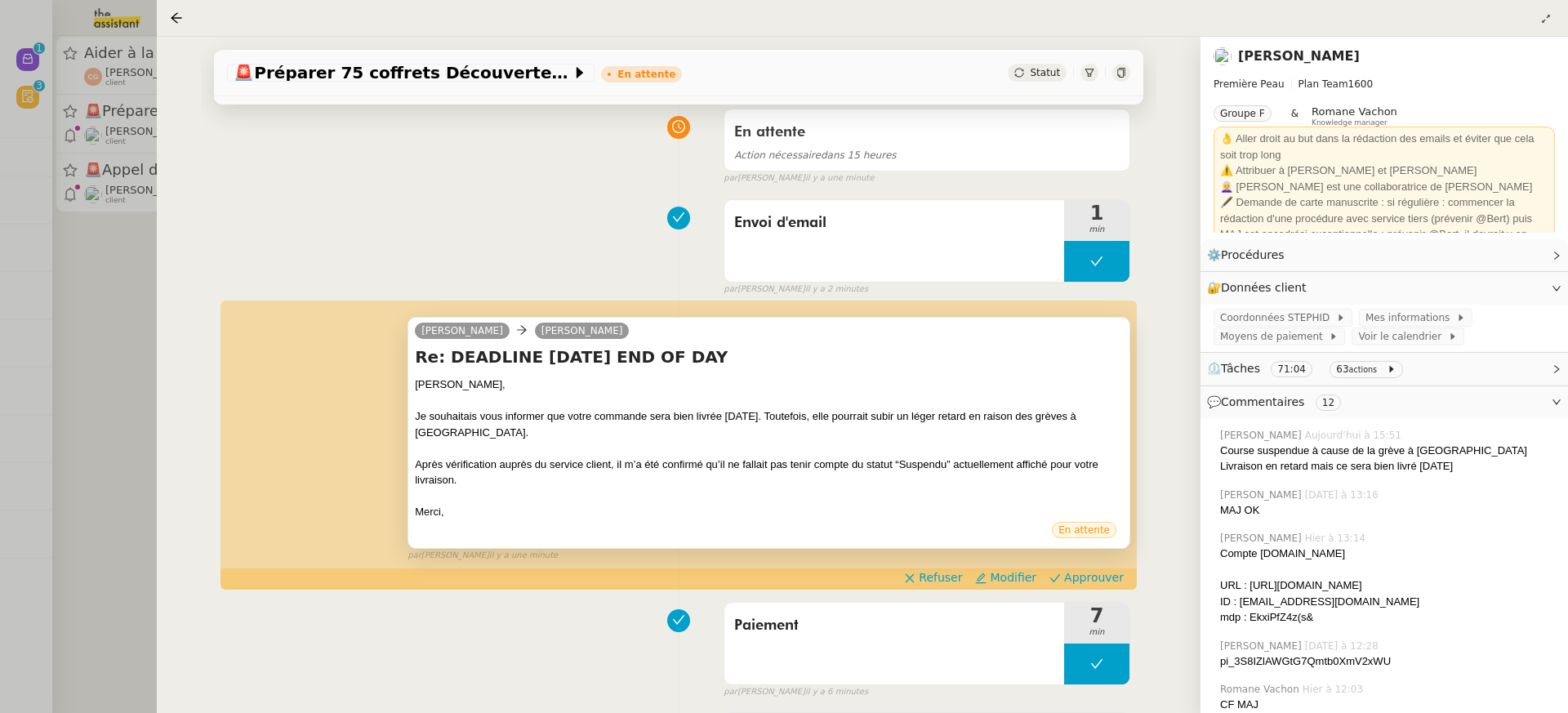
scroll to position [200, 0]
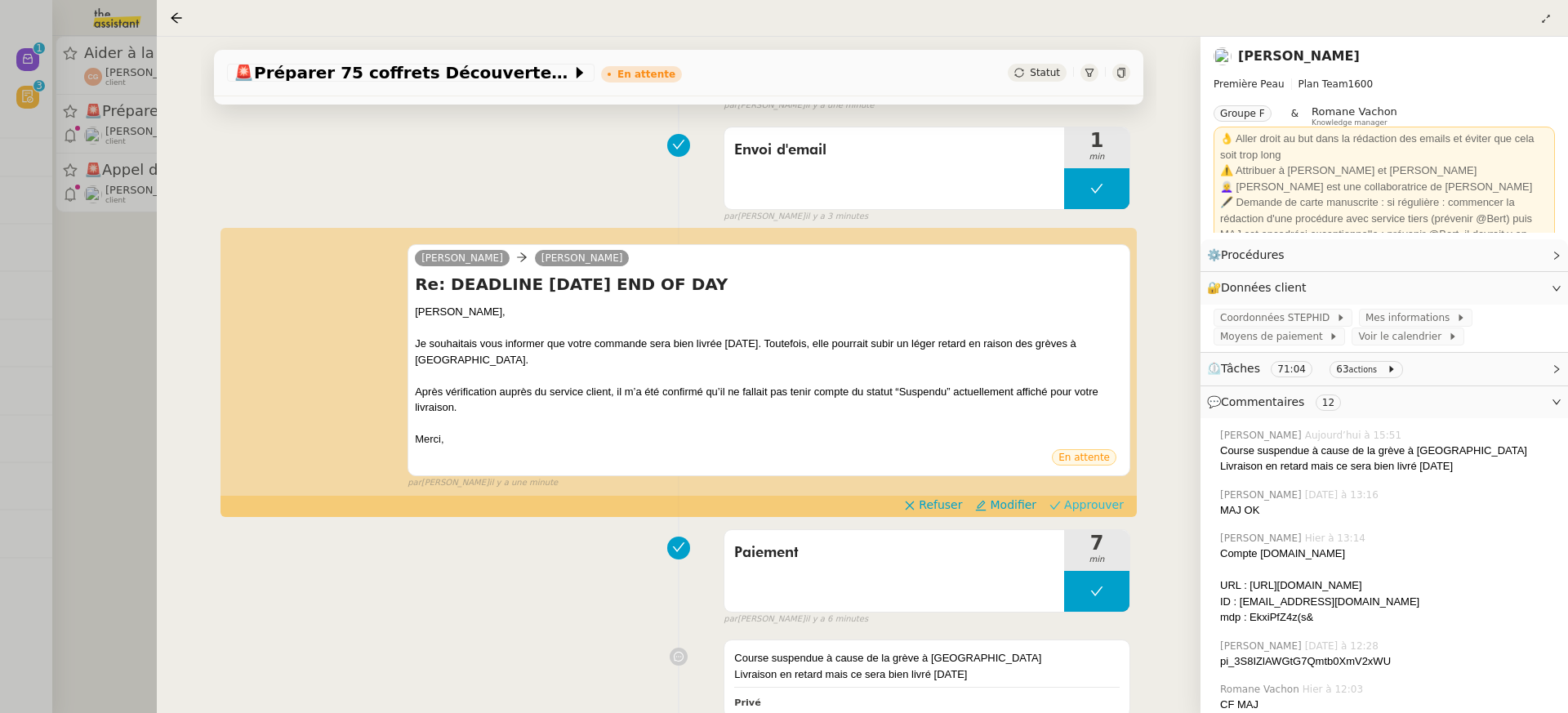
click at [1090, 504] on span "Approuver" at bounding box center [1094, 504] width 59 height 17
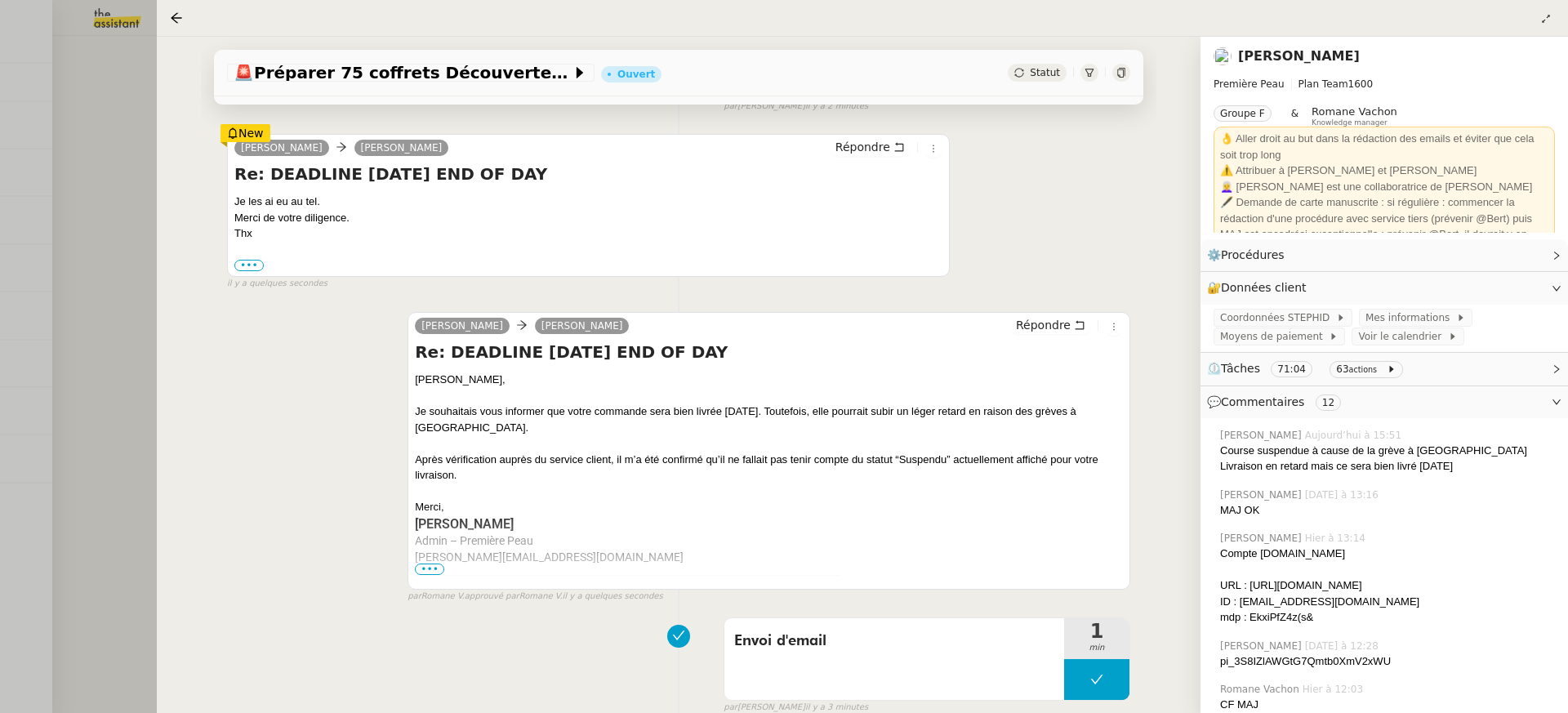
scroll to position [300, 0]
click at [1087, 239] on div "[PERSON_NAME] Re: DEADLINE [DATE] END OF DAY Je les ai eu au tel. Merci de votr…" at bounding box center [678, 206] width 904 height 171
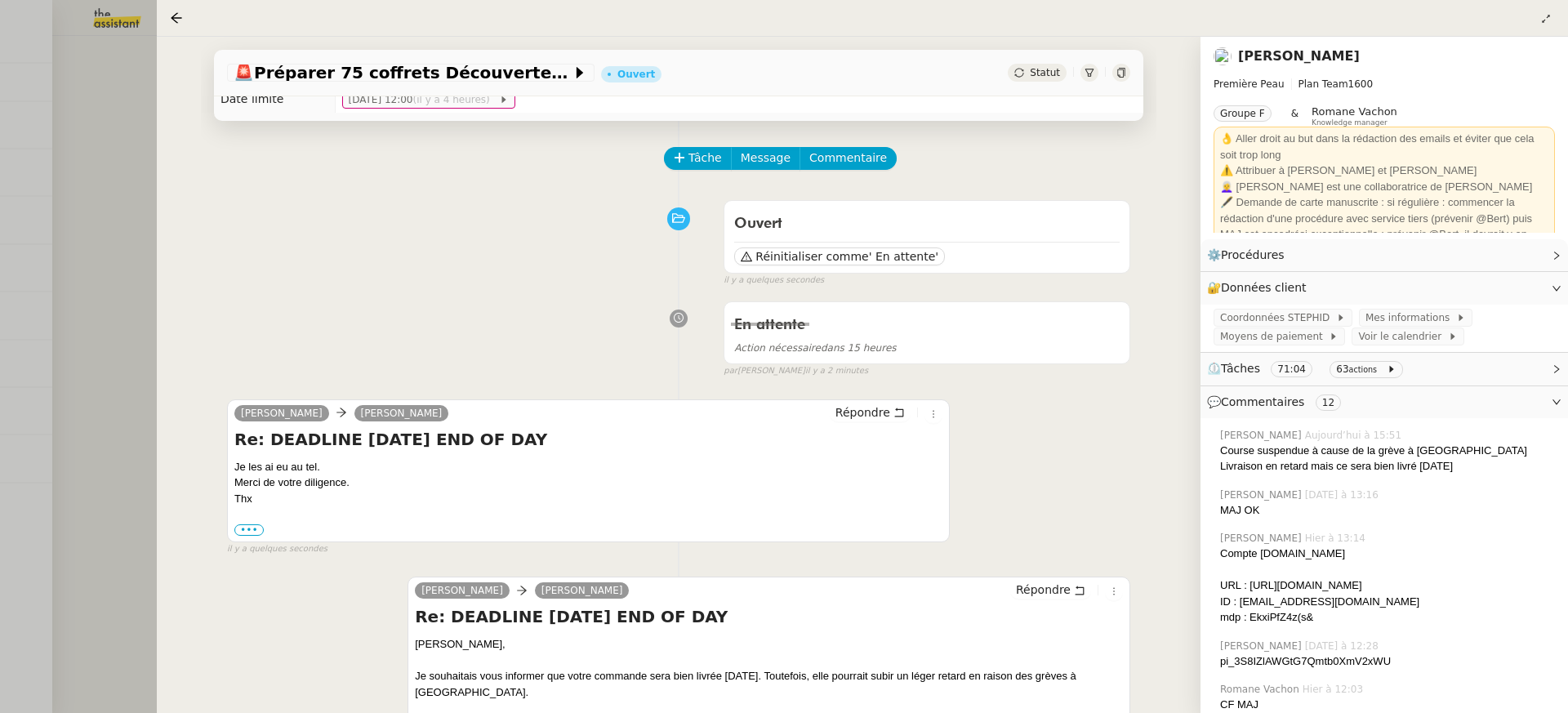
scroll to position [0, 0]
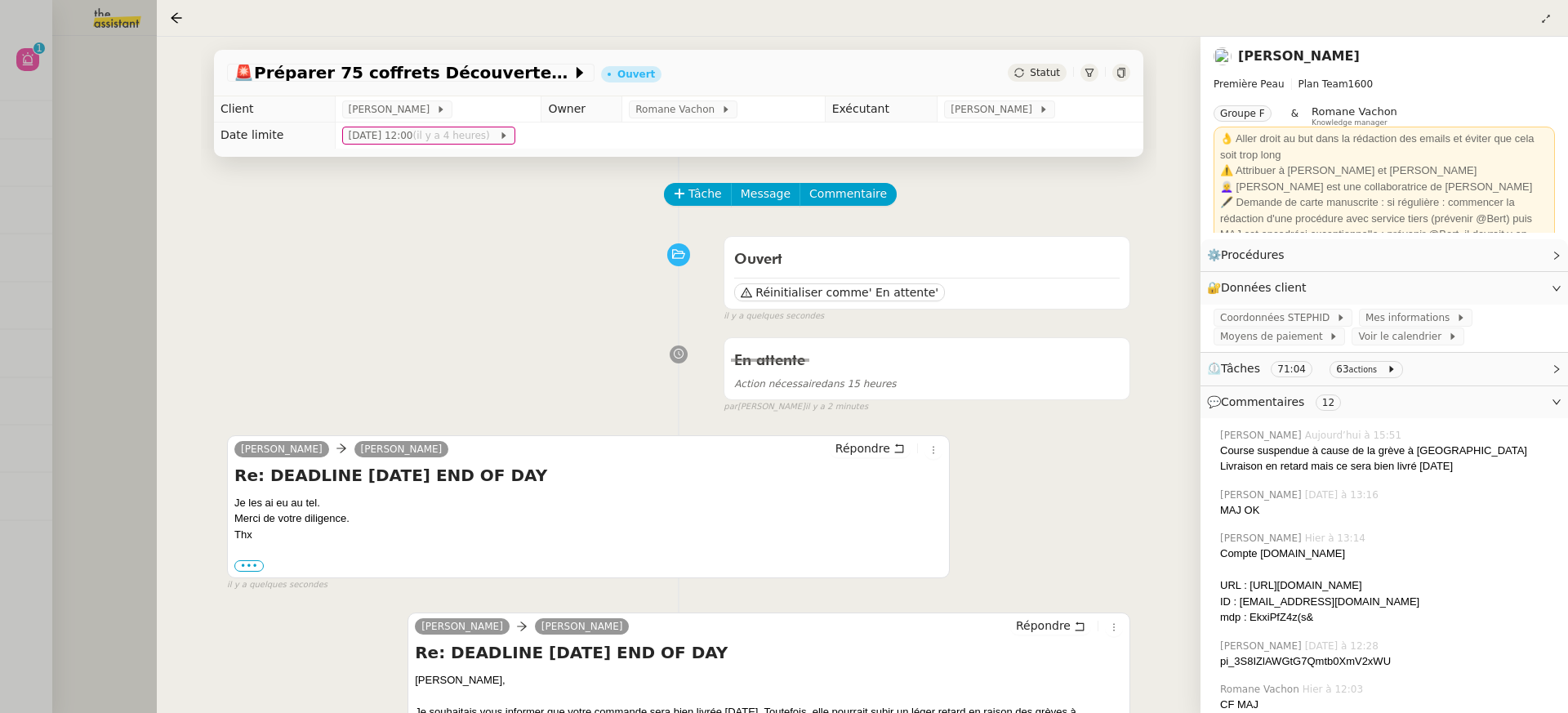
click at [105, 116] on div at bounding box center [784, 356] width 1568 height 713
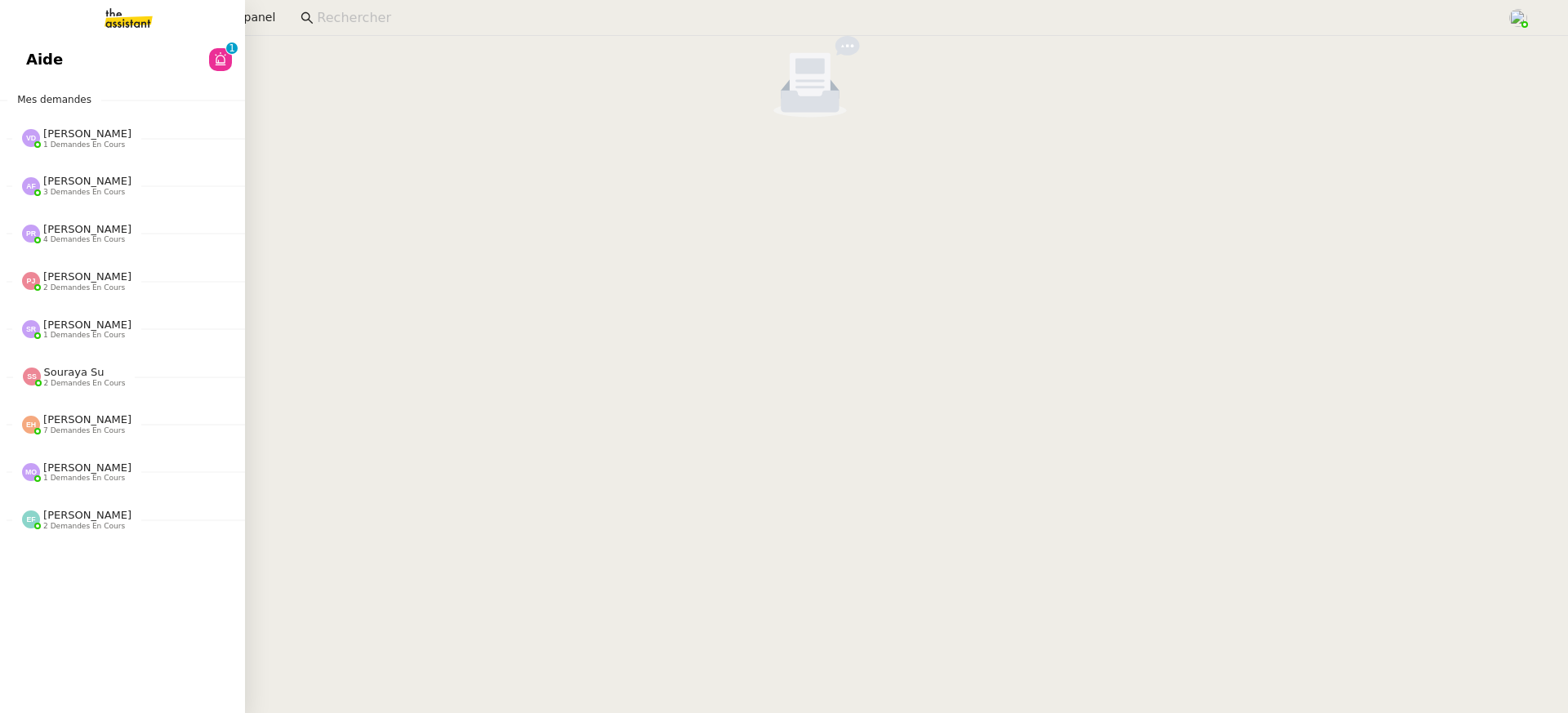
click at [74, 48] on link "Aide 0 1 2 3 4 5 6 7 8 9" at bounding box center [122, 59] width 245 height 38
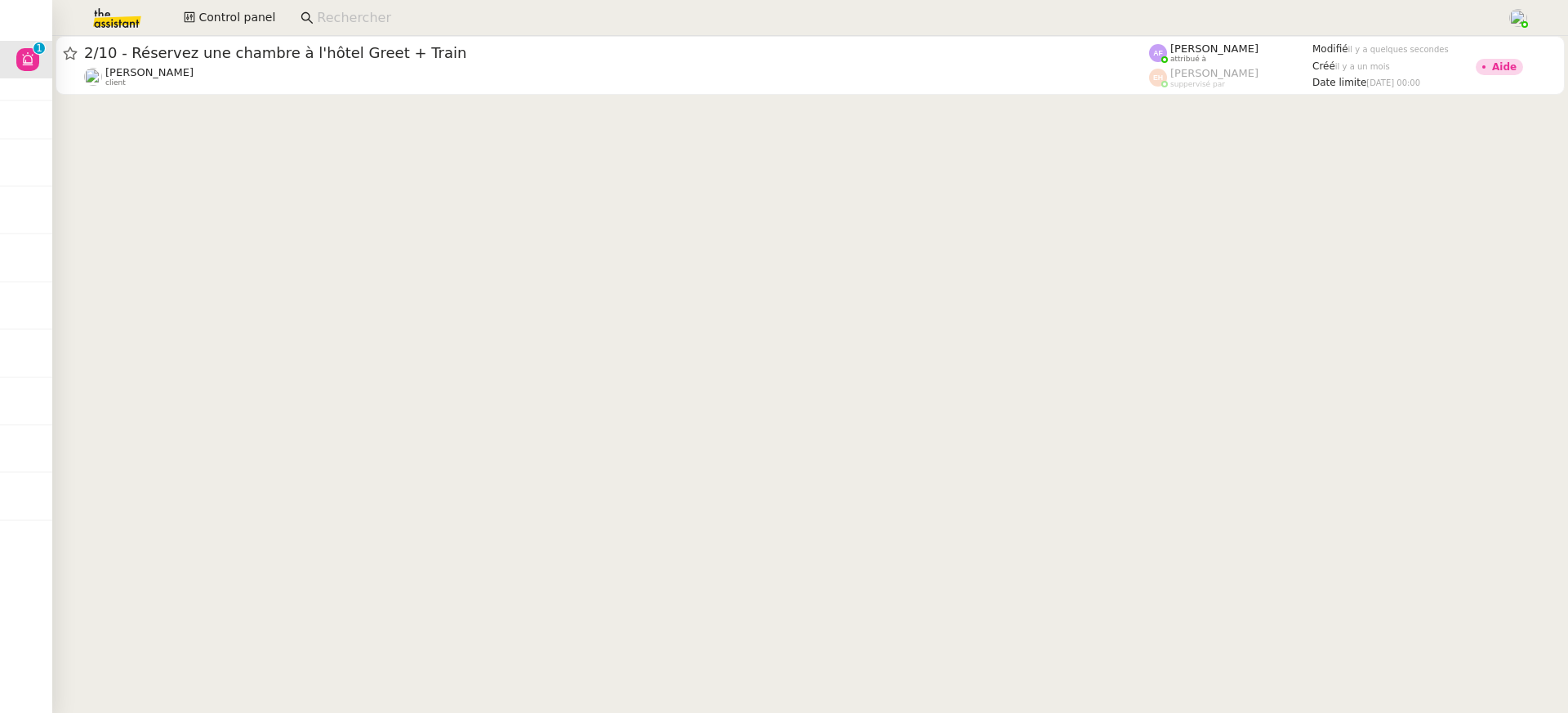
click at [581, 31] on app-search-bar at bounding box center [897, 17] width 1211 height 36
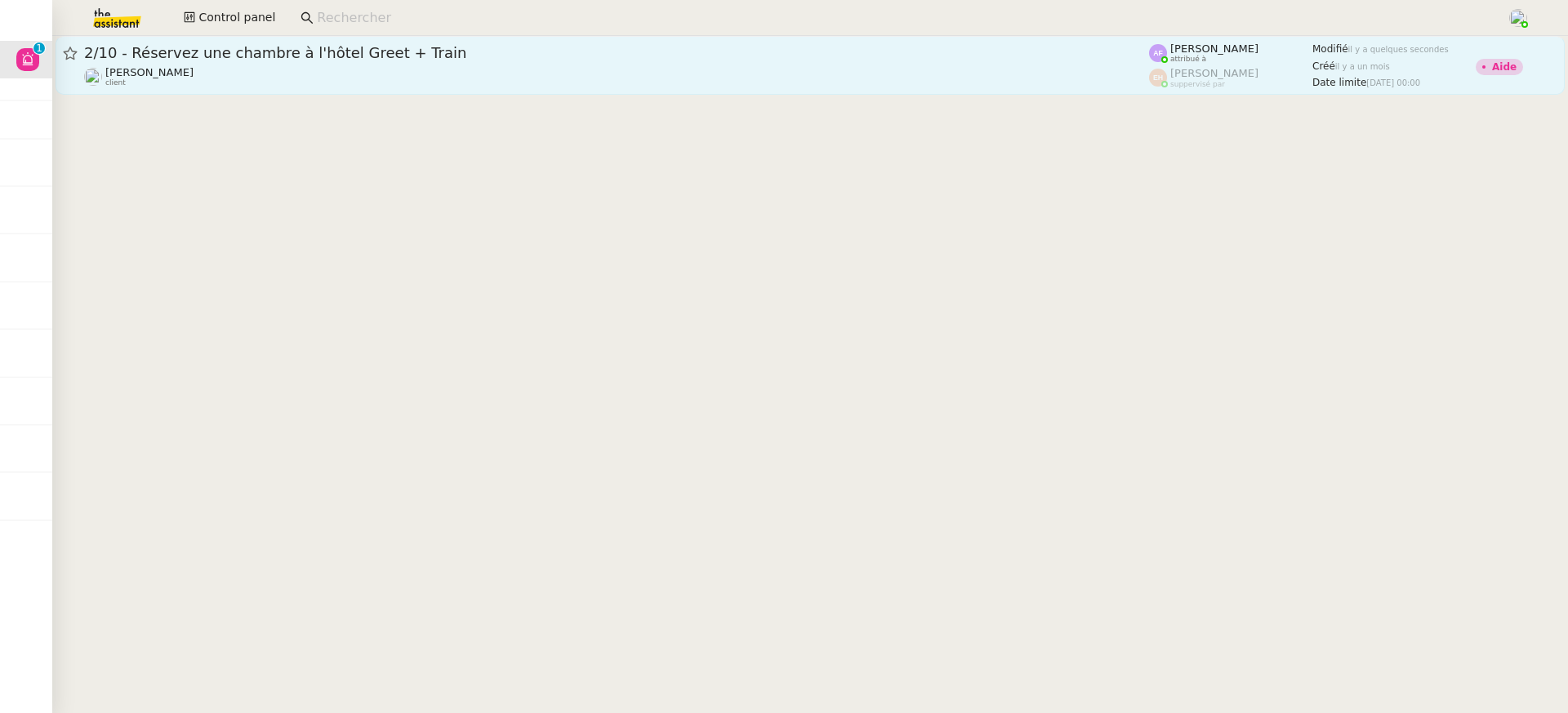
click at [575, 56] on span "2/10 - Réservez une chambre à l'hôtel Greet + Train" at bounding box center [616, 52] width 1065 height 15
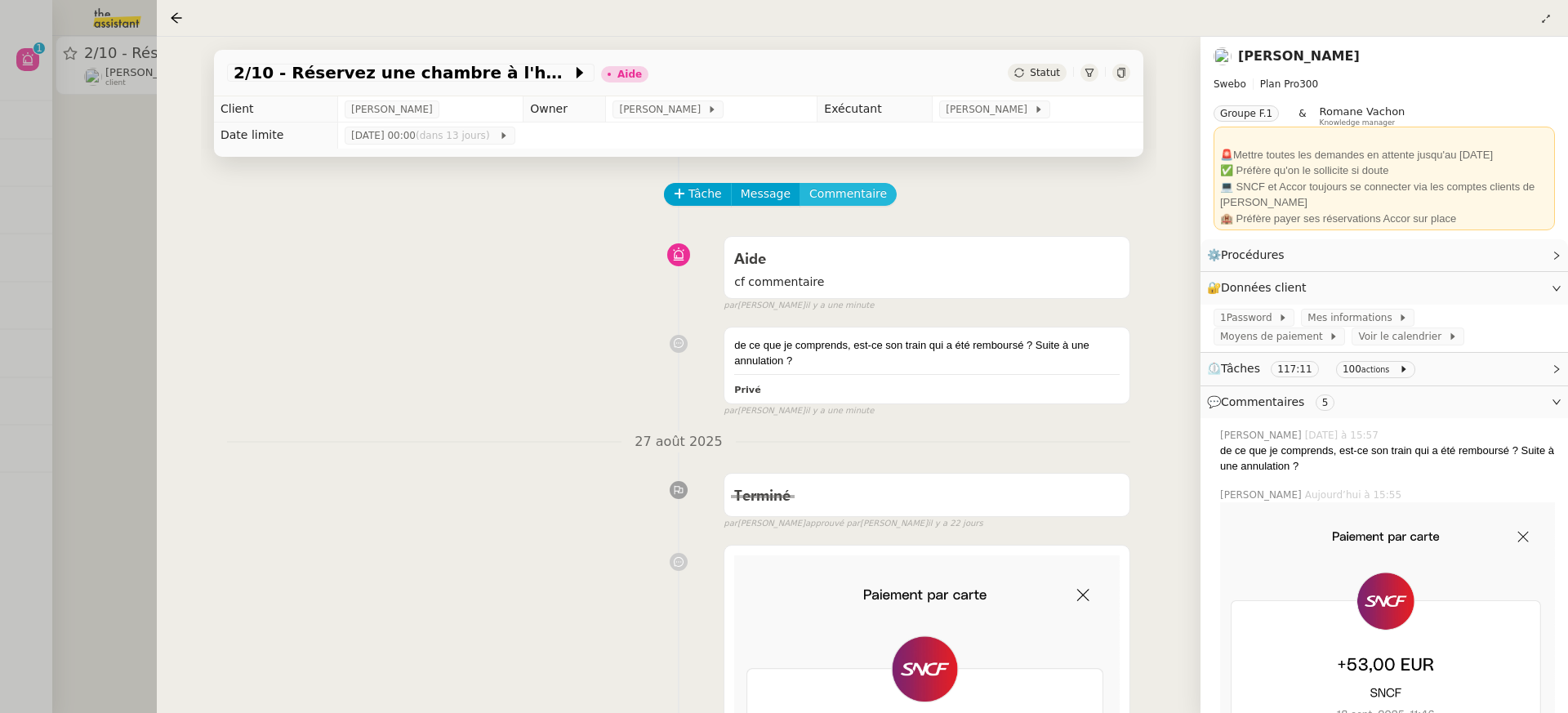
click at [872, 193] on span "Commentaire" at bounding box center [848, 194] width 78 height 19
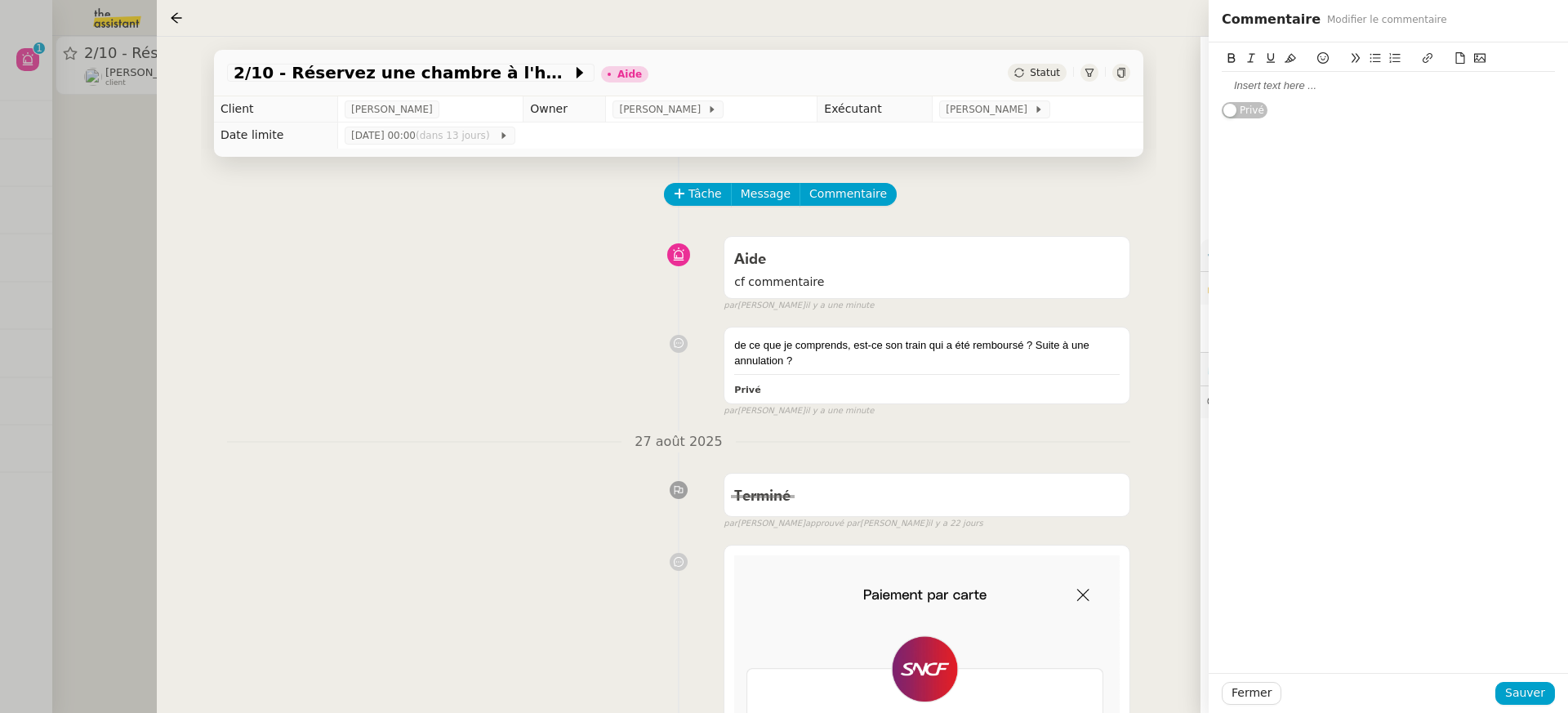
click at [1280, 75] on div at bounding box center [1388, 86] width 334 height 28
click at [1496, 703] on div at bounding box center [1388, 693] width 214 height 23
click at [1515, 700] on span "Sauver" at bounding box center [1525, 693] width 40 height 19
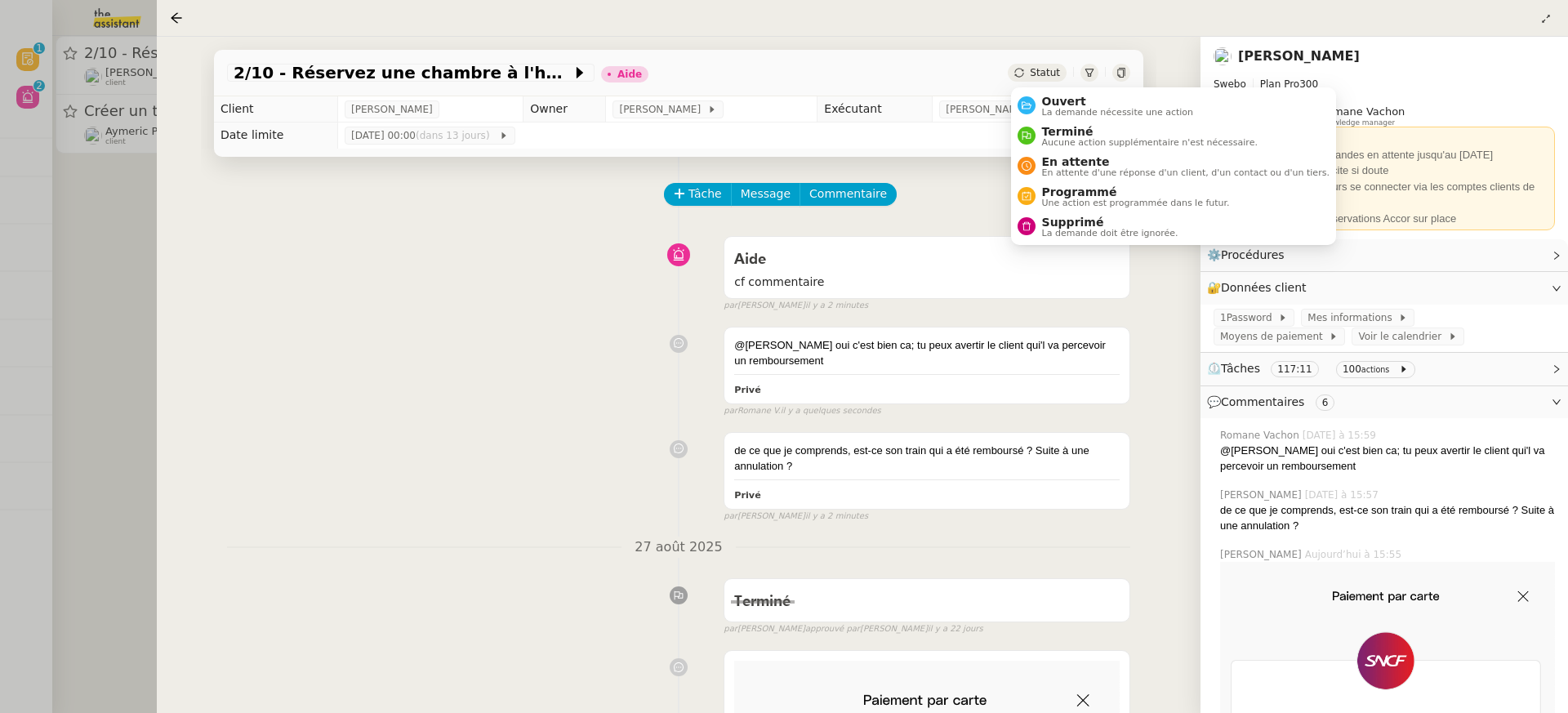
click at [1042, 77] on span "Statut" at bounding box center [1045, 72] width 31 height 11
click at [1043, 88] on ul "Ouvert La demande nécessite une action Terminé Aucune action supplémentaire n'e…" at bounding box center [1173, 166] width 325 height 158
click at [1050, 96] on span "Ouvert" at bounding box center [1118, 101] width 152 height 13
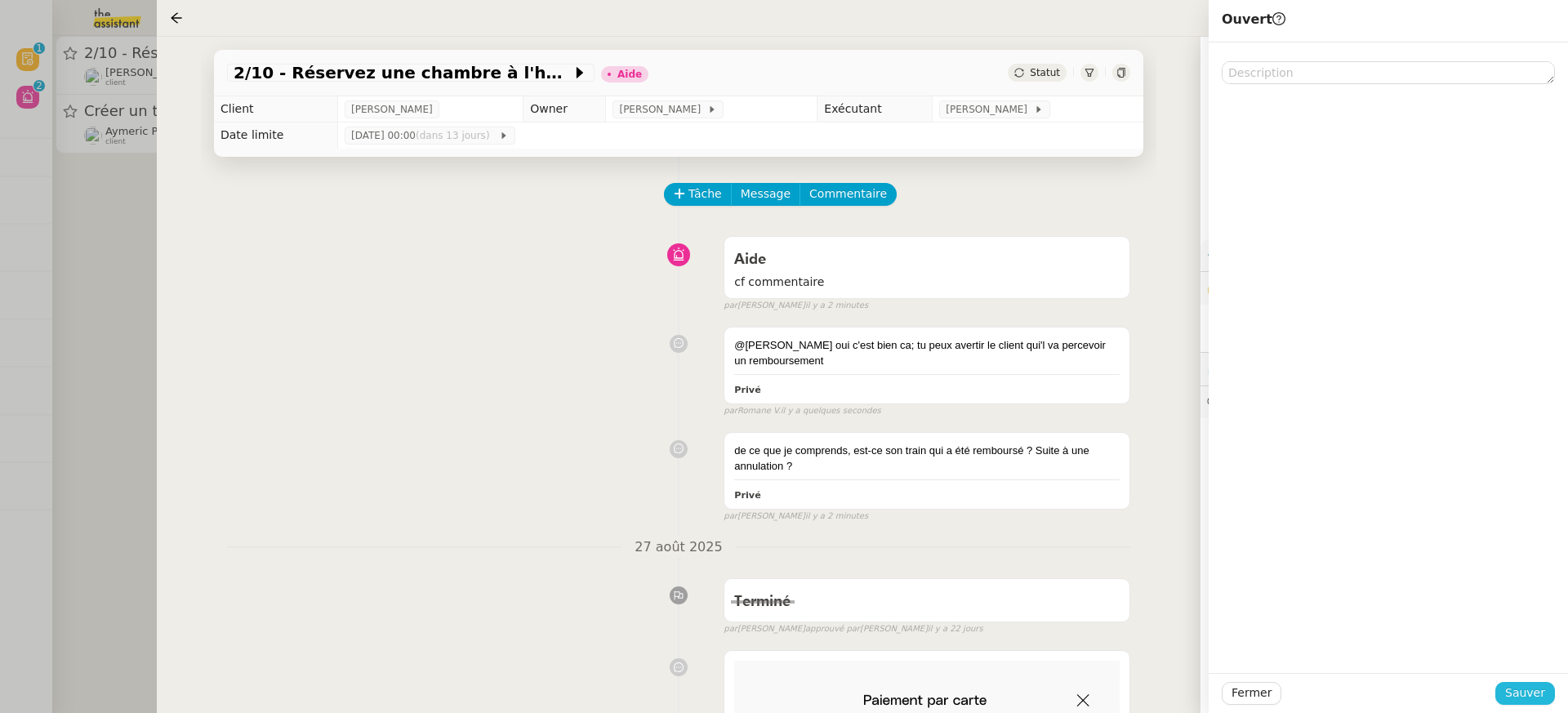
click at [1532, 684] on span "Sauver" at bounding box center [1525, 693] width 40 height 19
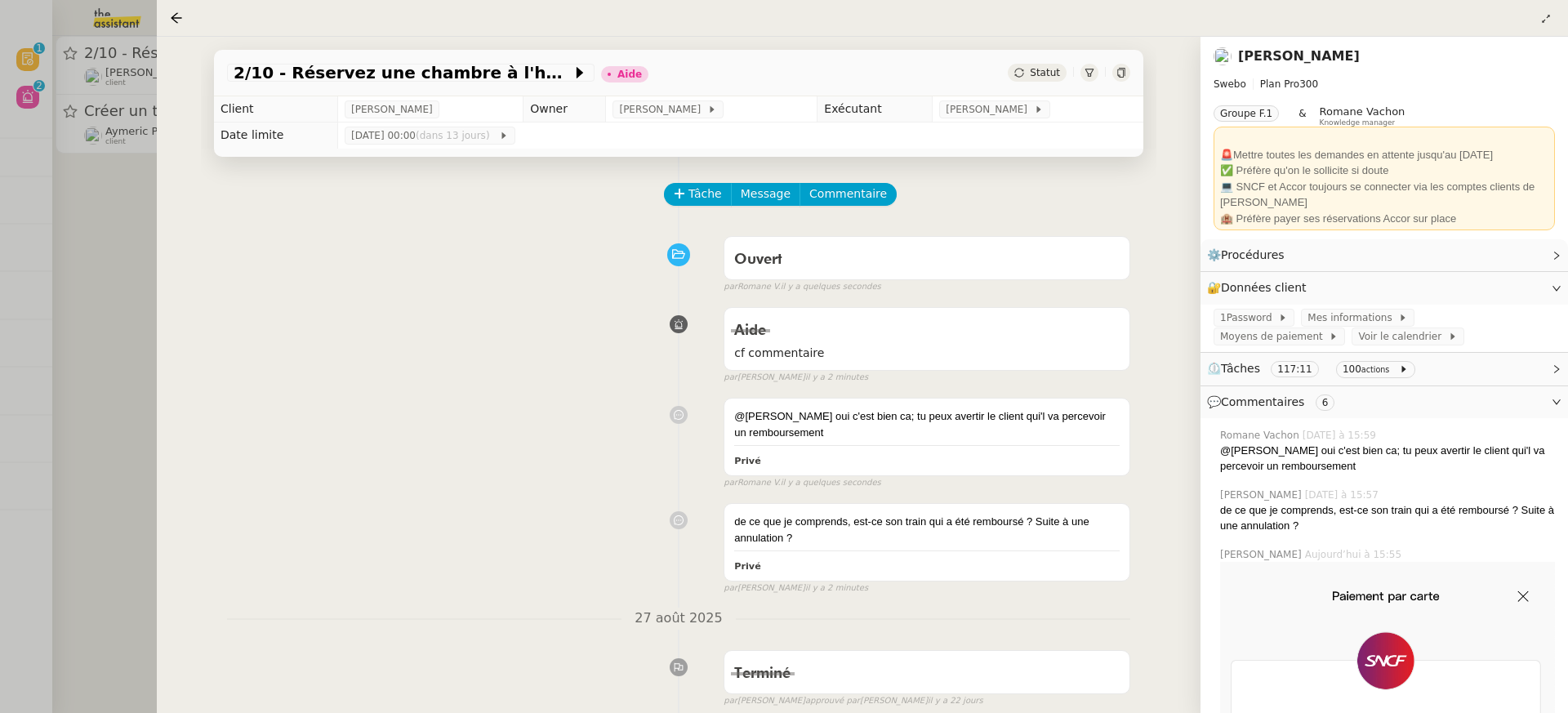
click at [72, 43] on div at bounding box center [784, 356] width 1568 height 713
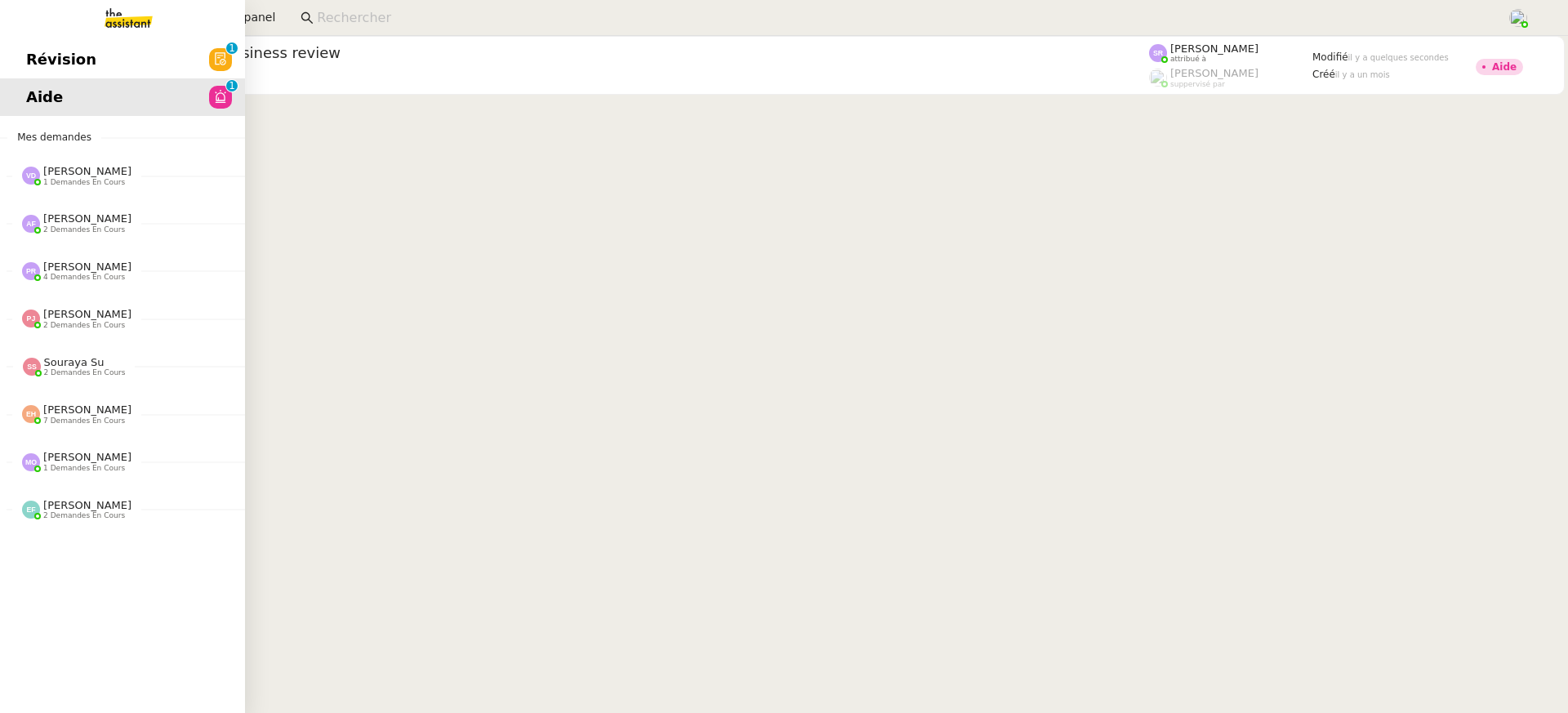
click at [31, 57] on span "Révision" at bounding box center [61, 59] width 70 height 24
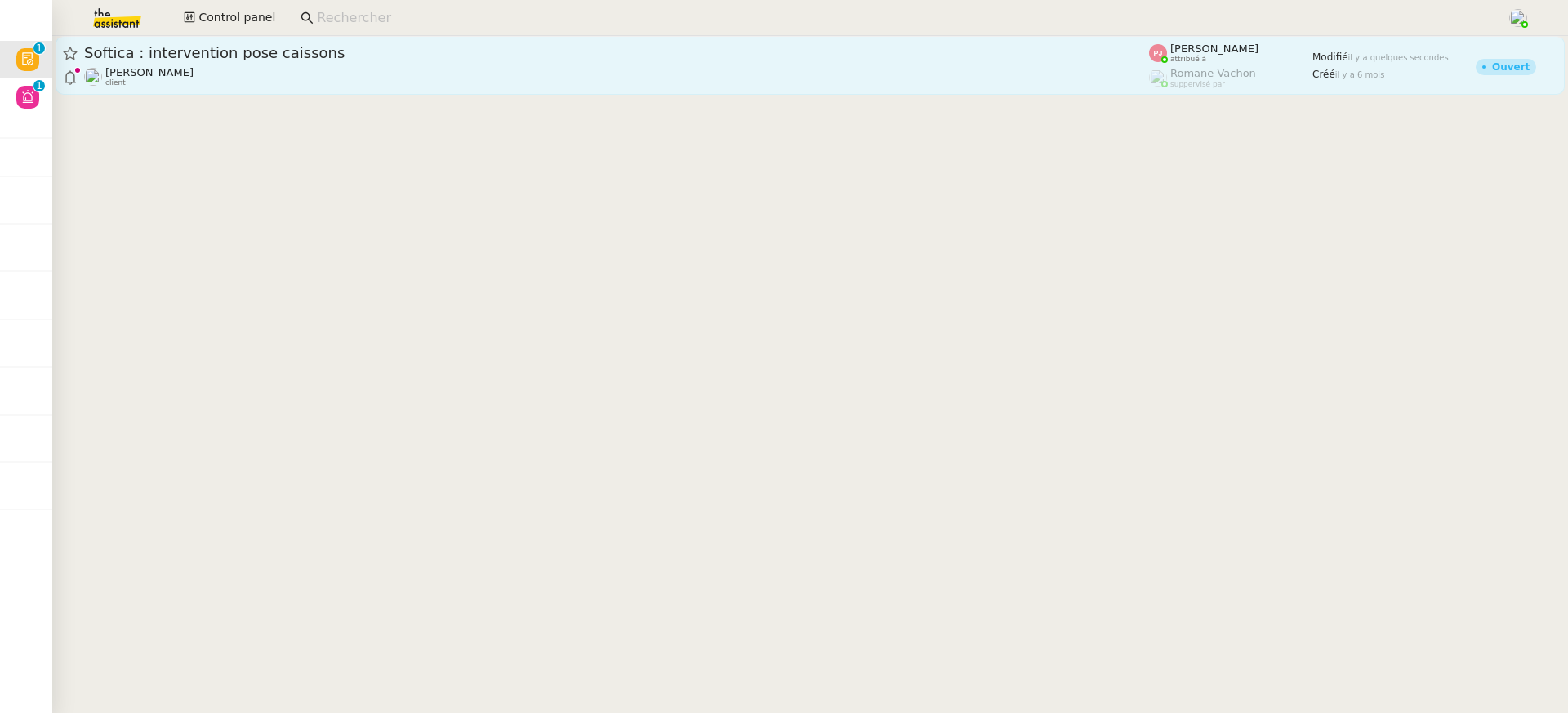
click at [399, 60] on div "Softica : intervention pose caissons" at bounding box center [616, 53] width 1065 height 19
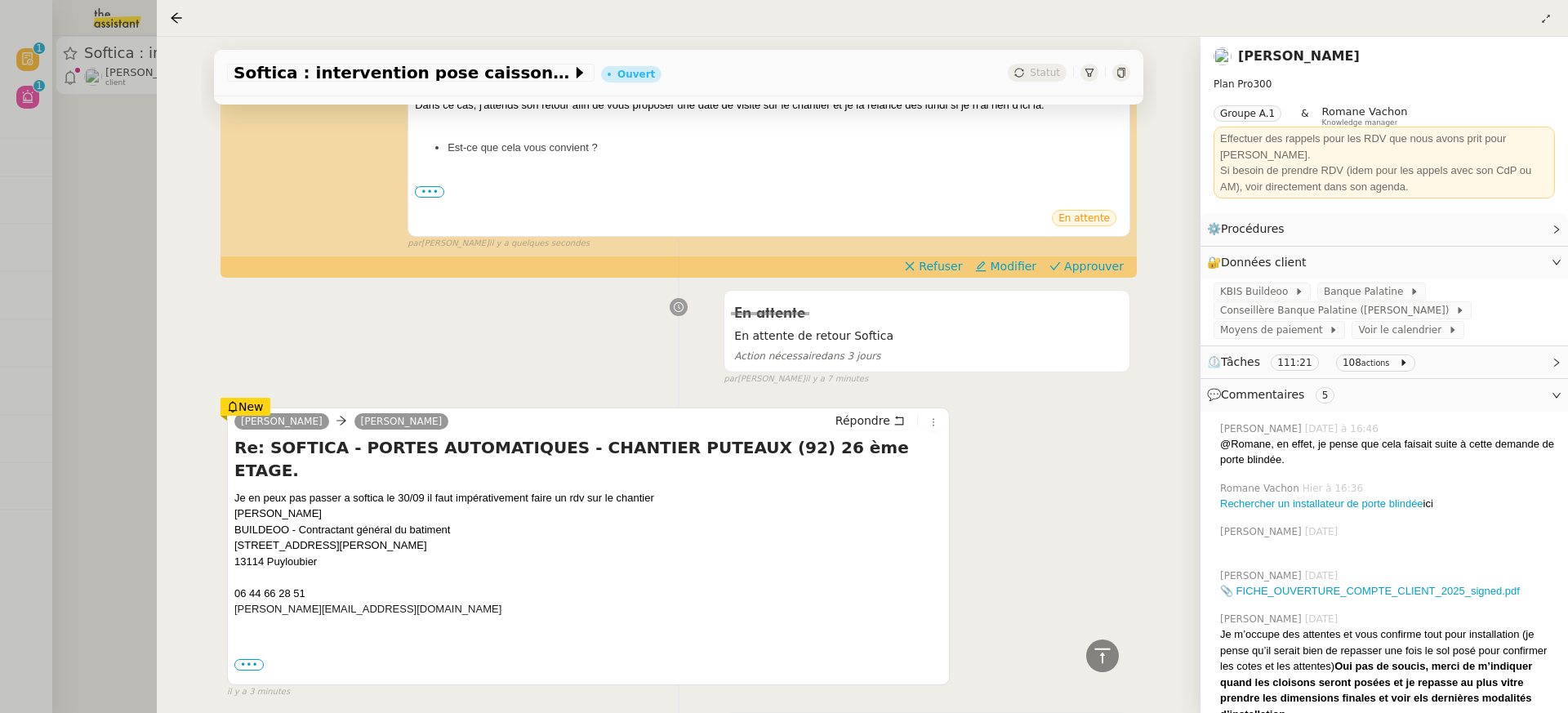
scroll to position [281, 0]
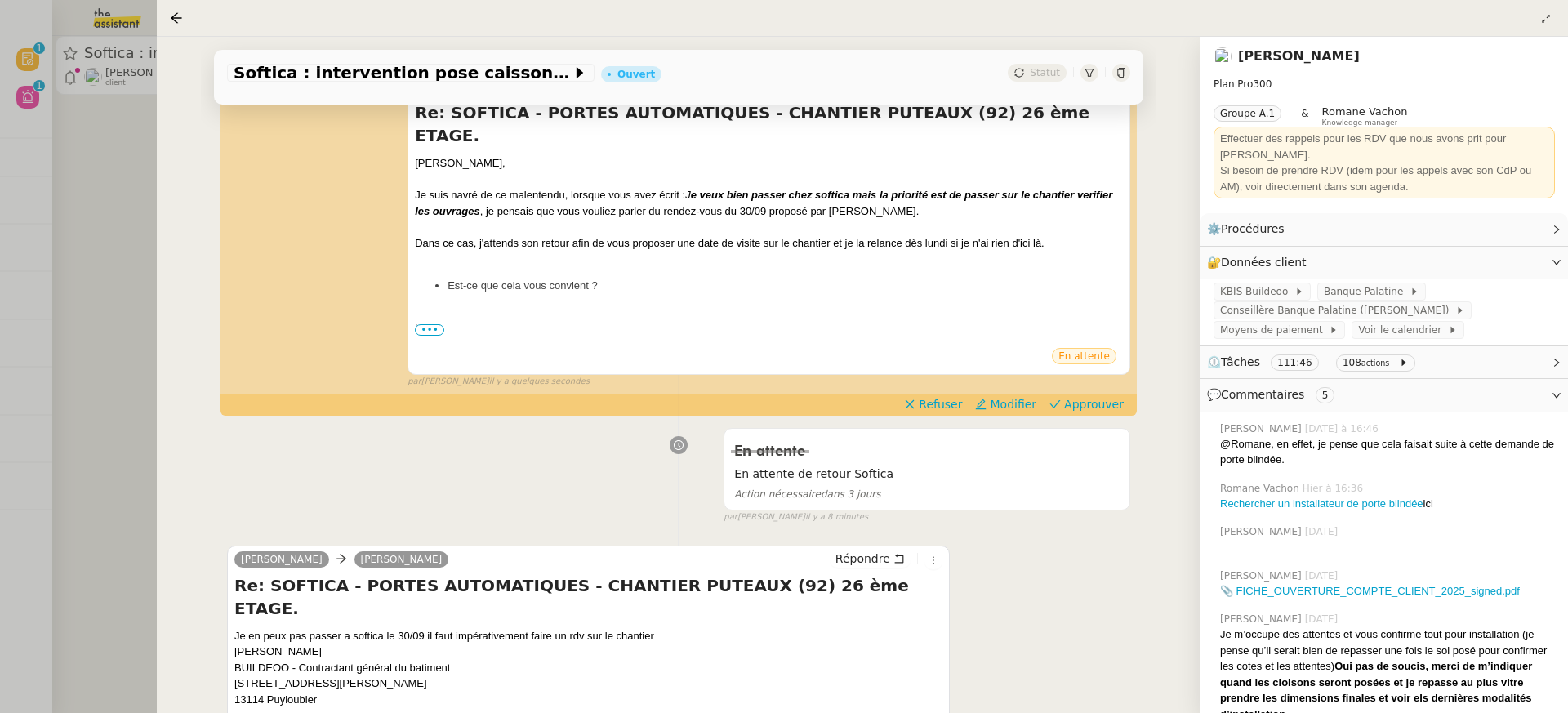
click at [107, 194] on div at bounding box center [784, 356] width 1568 height 713
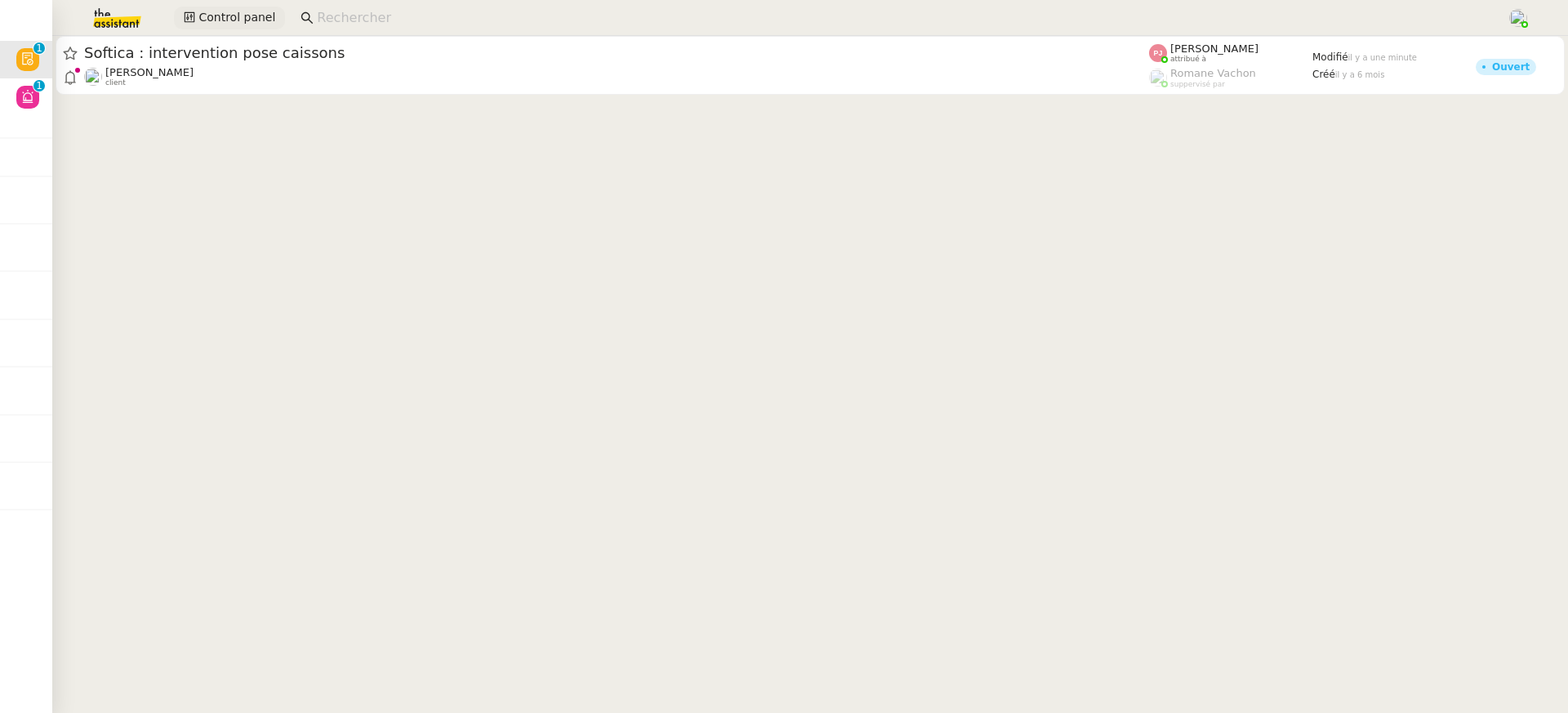
click at [177, 19] on button "Control panel" at bounding box center [229, 17] width 111 height 23
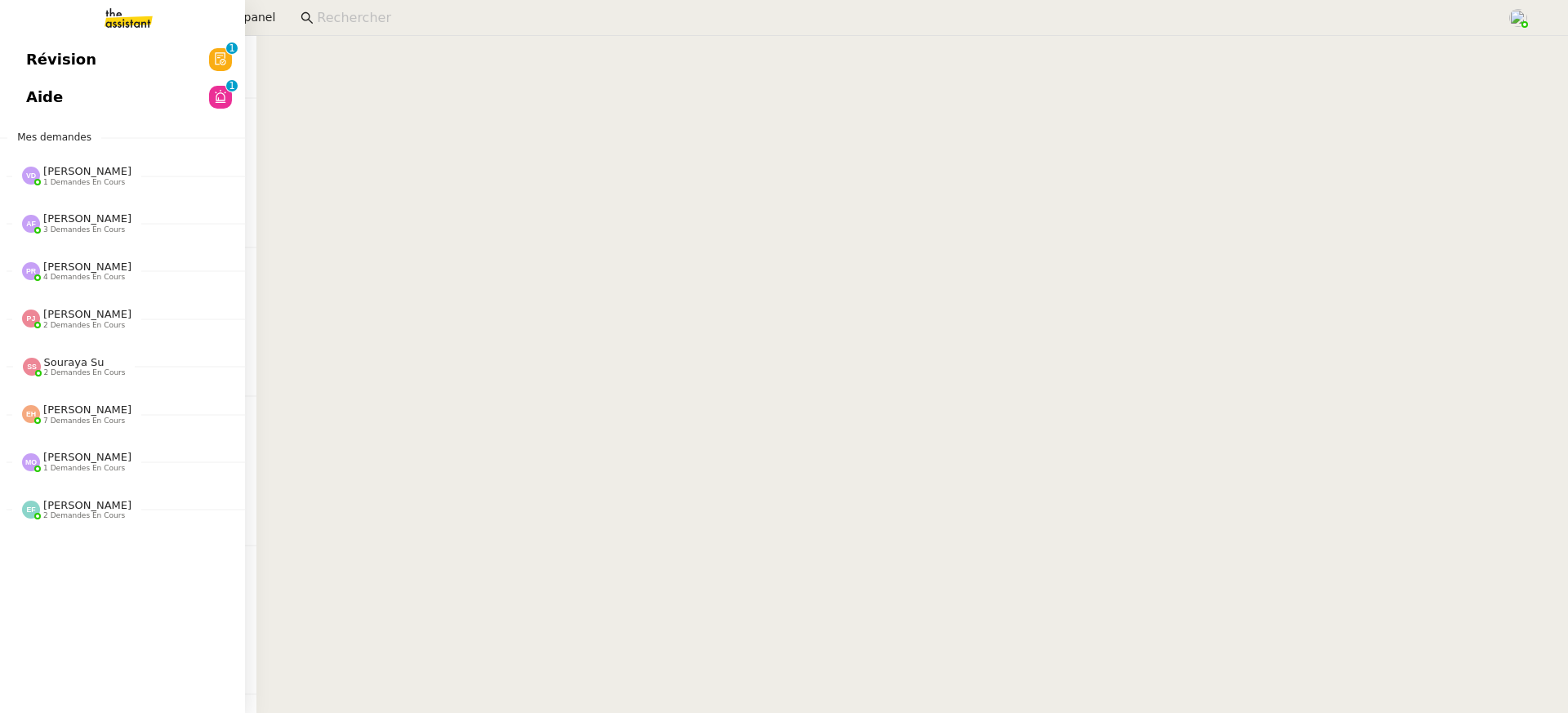
click at [36, 66] on span "Révision" at bounding box center [61, 59] width 70 height 24
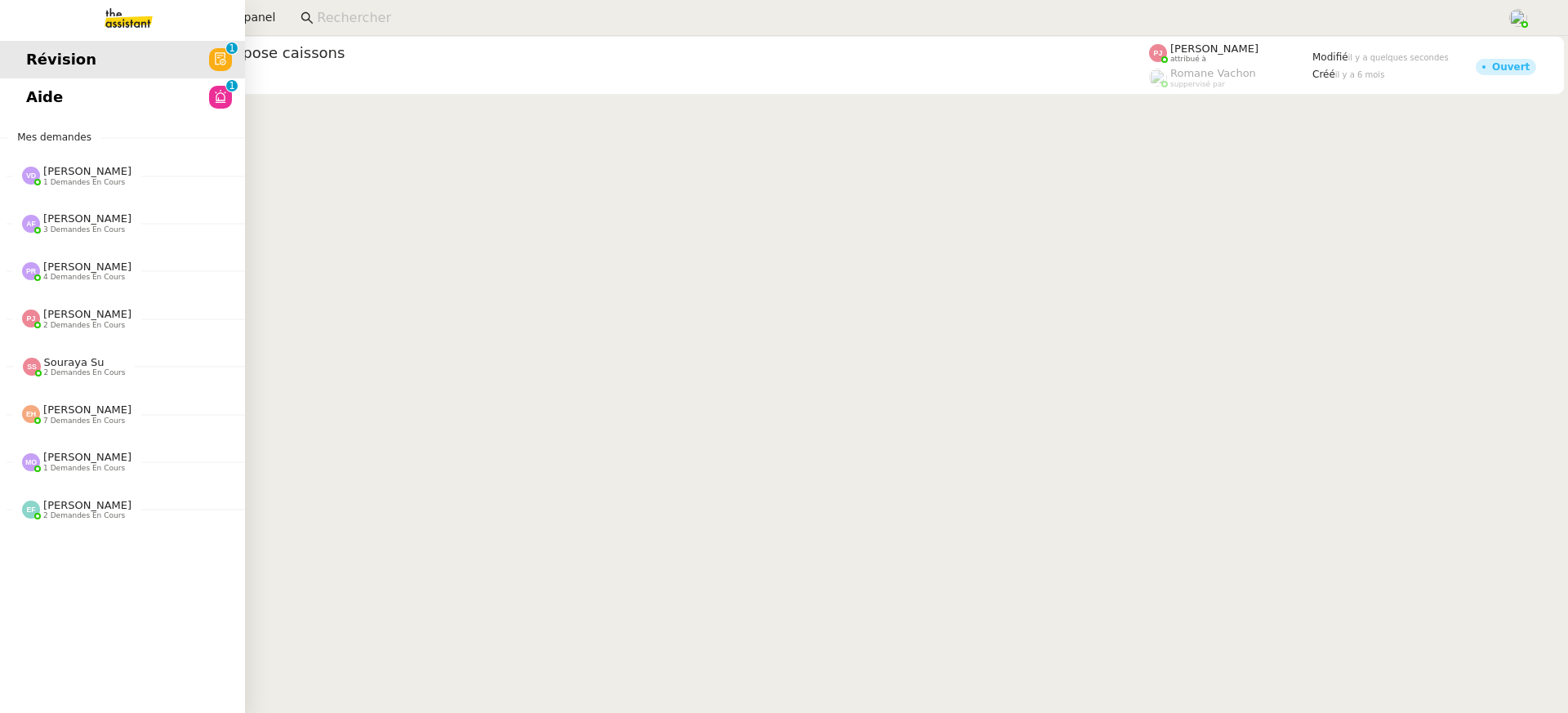
click at [19, 106] on link "Aide 0 1 2 3 4 5 6 7 8 9" at bounding box center [122, 97] width 245 height 38
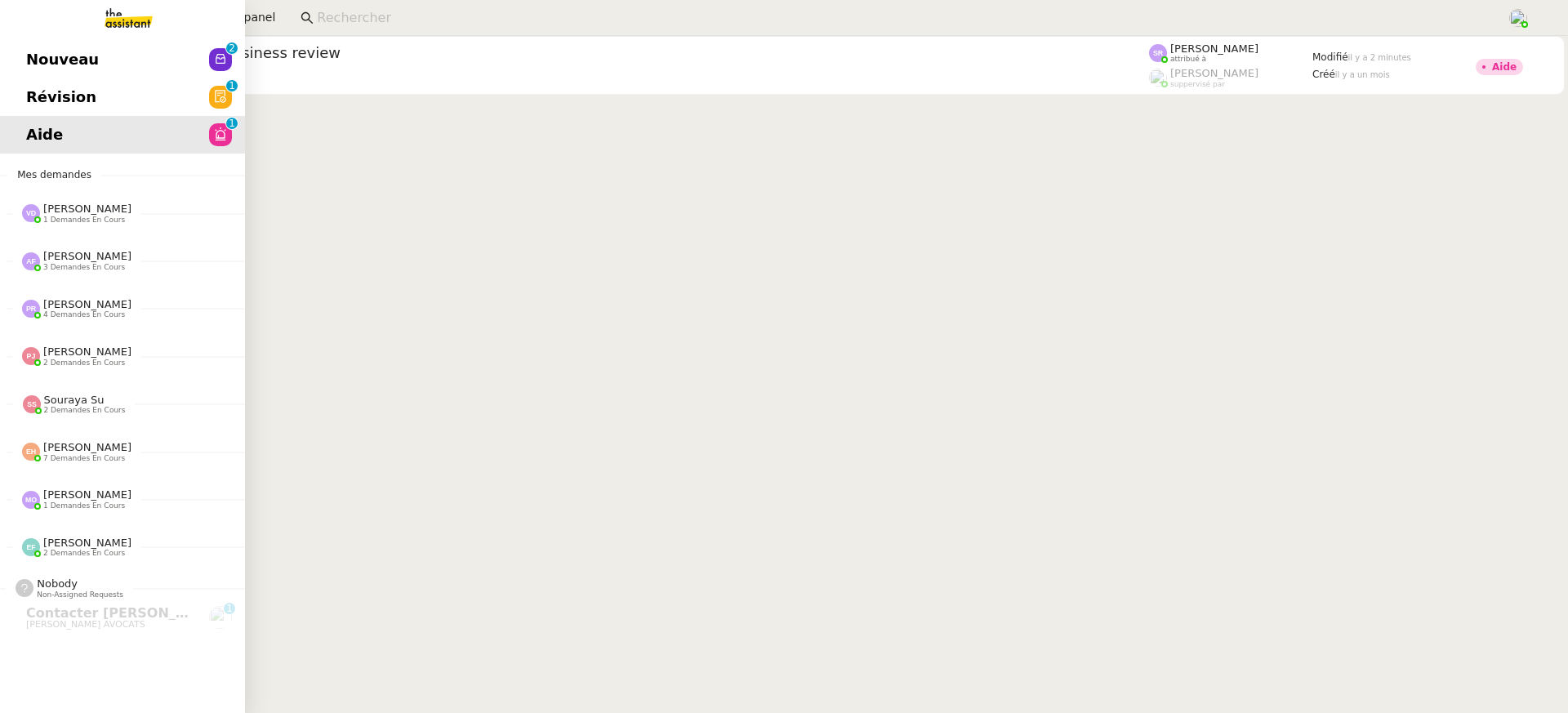
click at [16, 53] on link "Nouveau 0 1 2 3 4 5 6 7 8 9" at bounding box center [122, 59] width 245 height 38
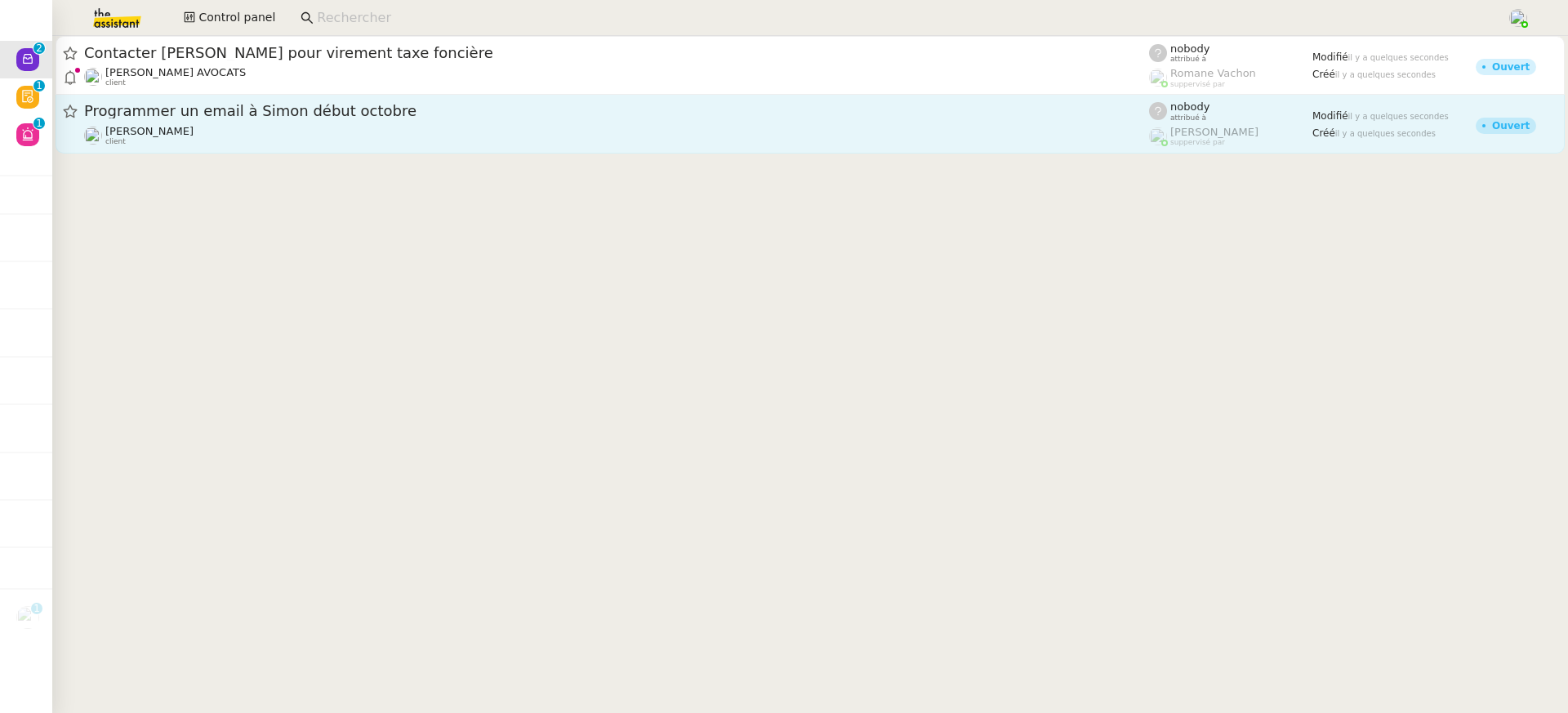
click at [576, 112] on span "Programmer un email à Simon début octobre" at bounding box center [616, 111] width 1065 height 15
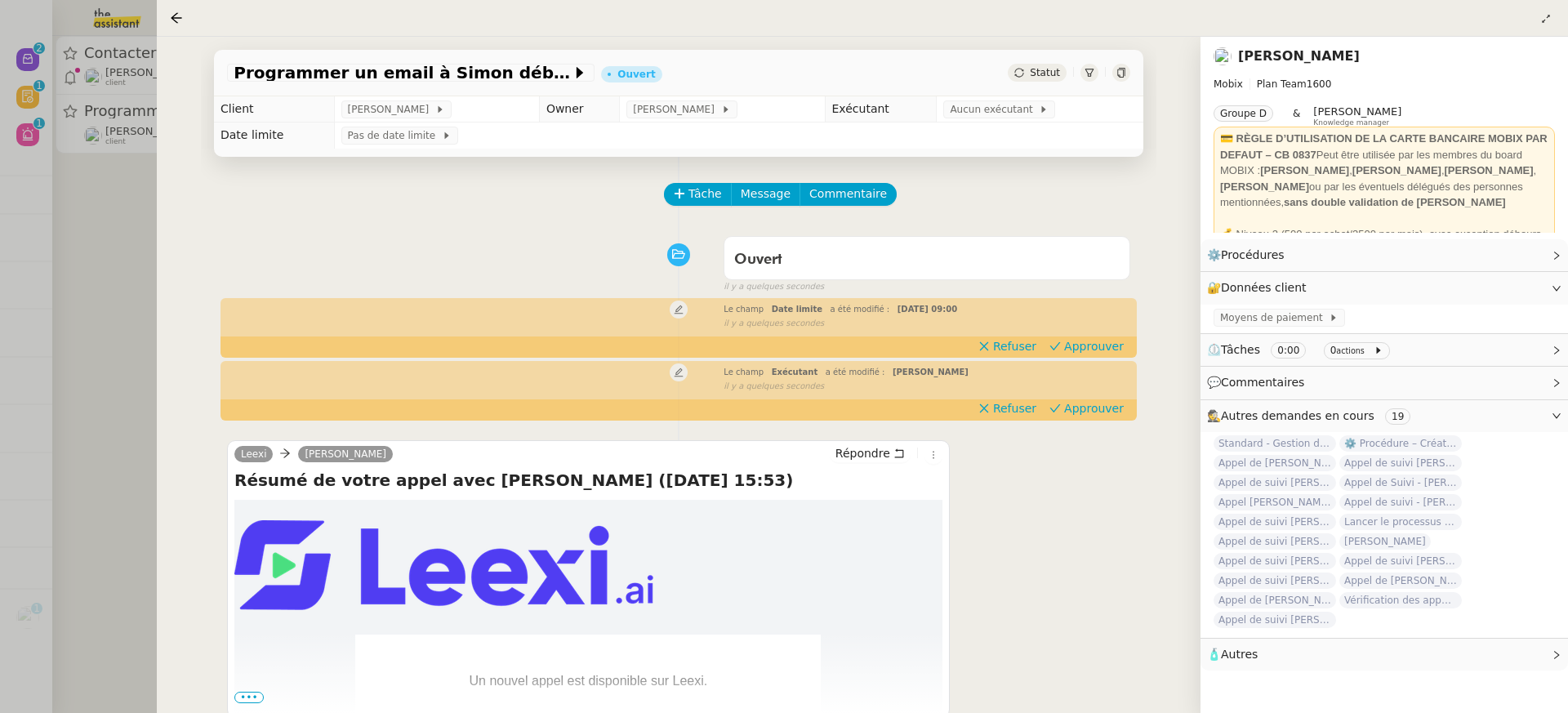
scroll to position [209, 0]
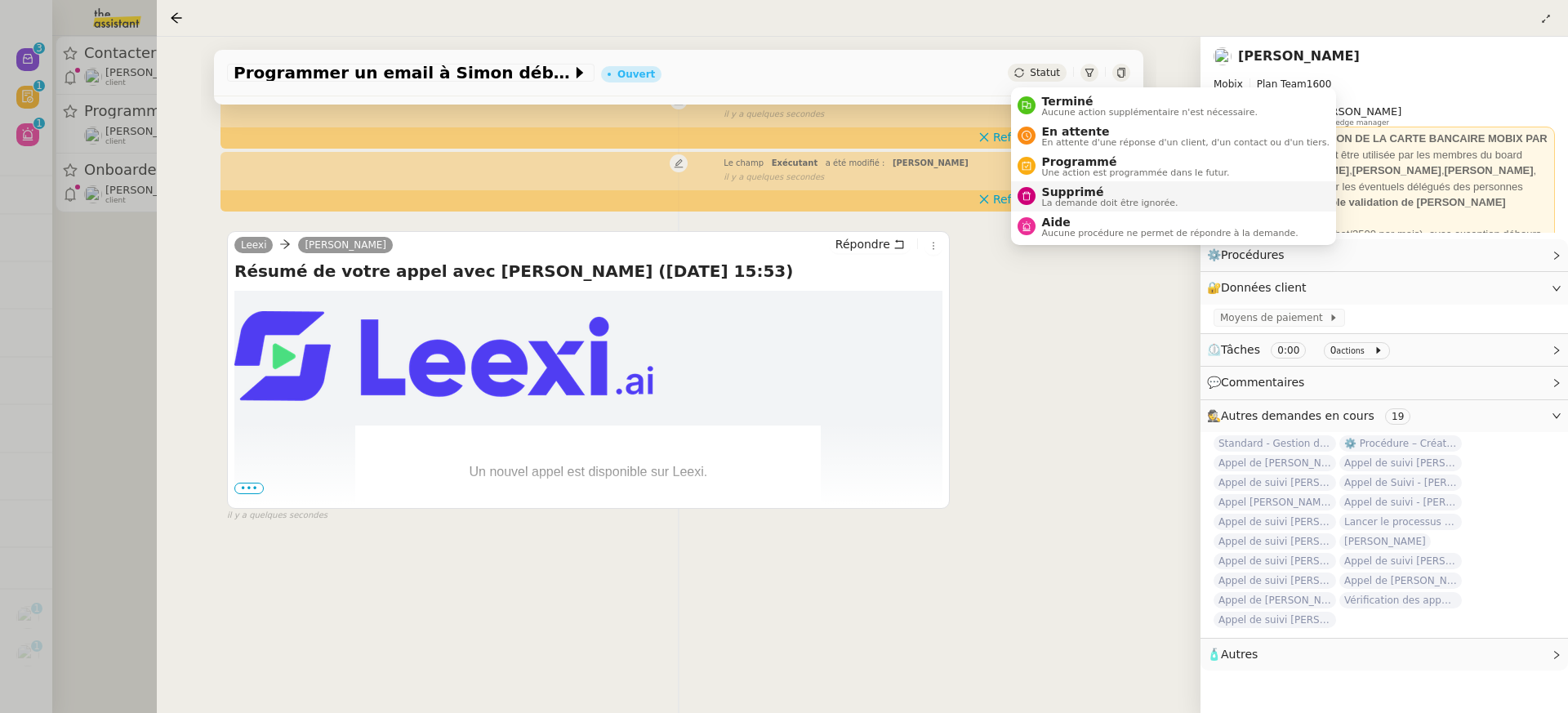
click at [1104, 198] on span "La demande doit être ignorée." at bounding box center [1111, 202] width 136 height 9
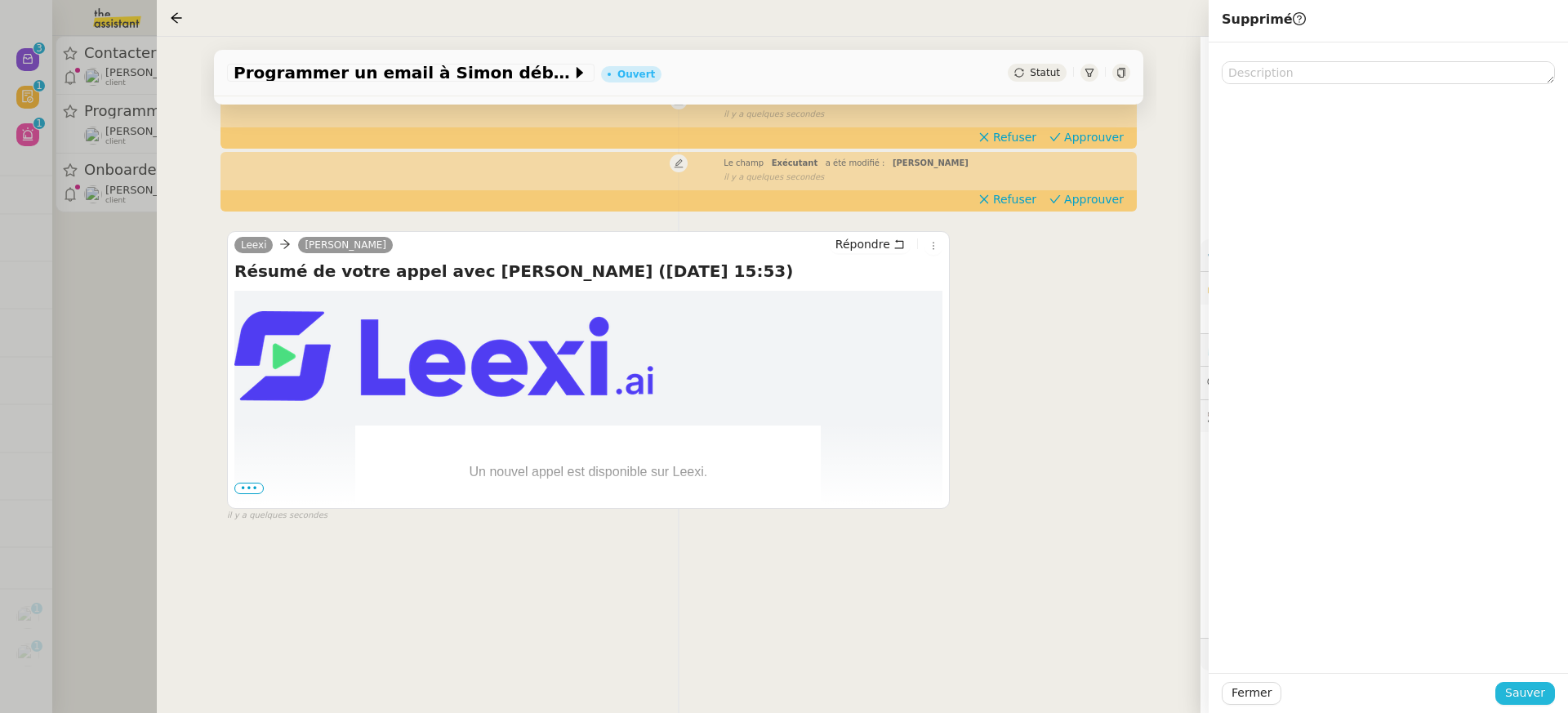
click at [1526, 698] on span "Sauver" at bounding box center [1525, 693] width 40 height 19
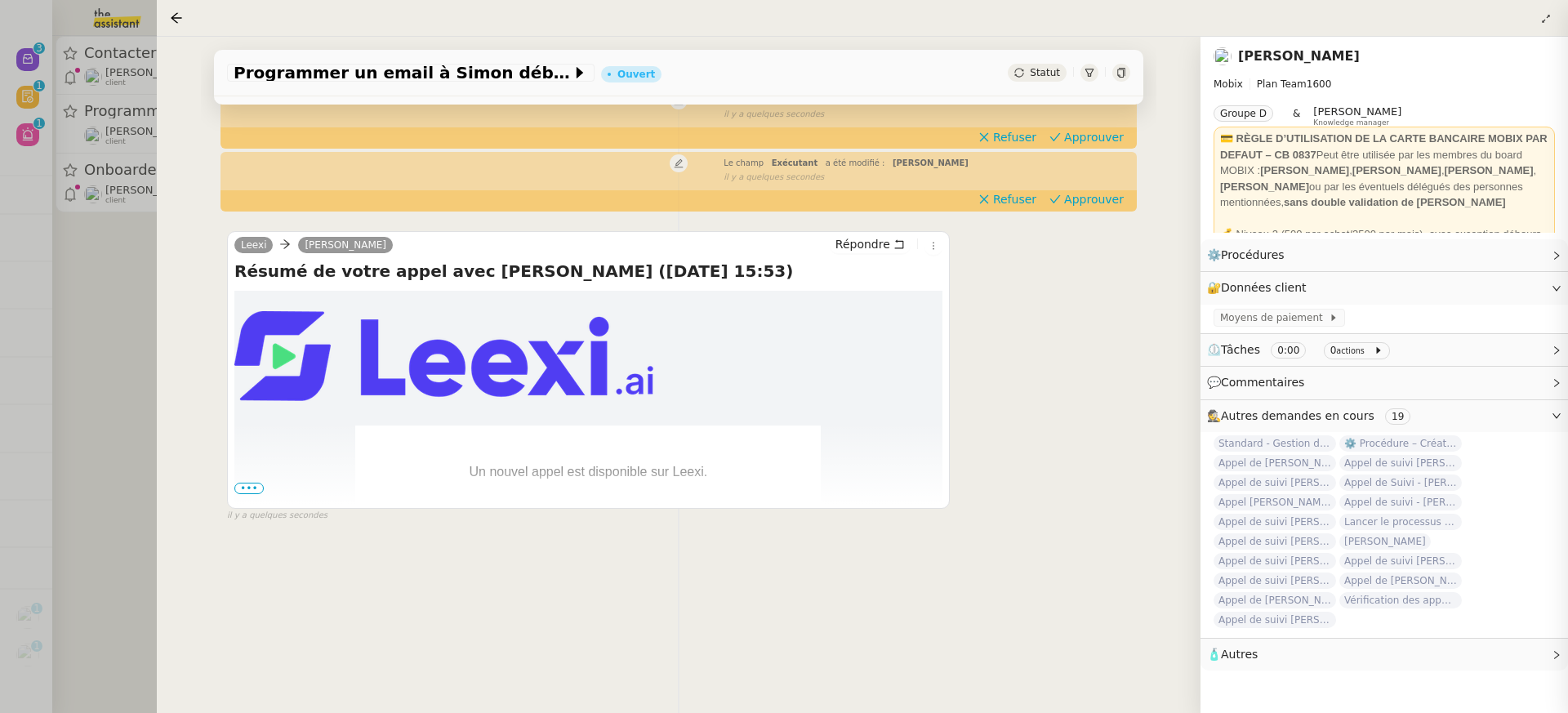
click at [120, 168] on div at bounding box center [784, 356] width 1568 height 713
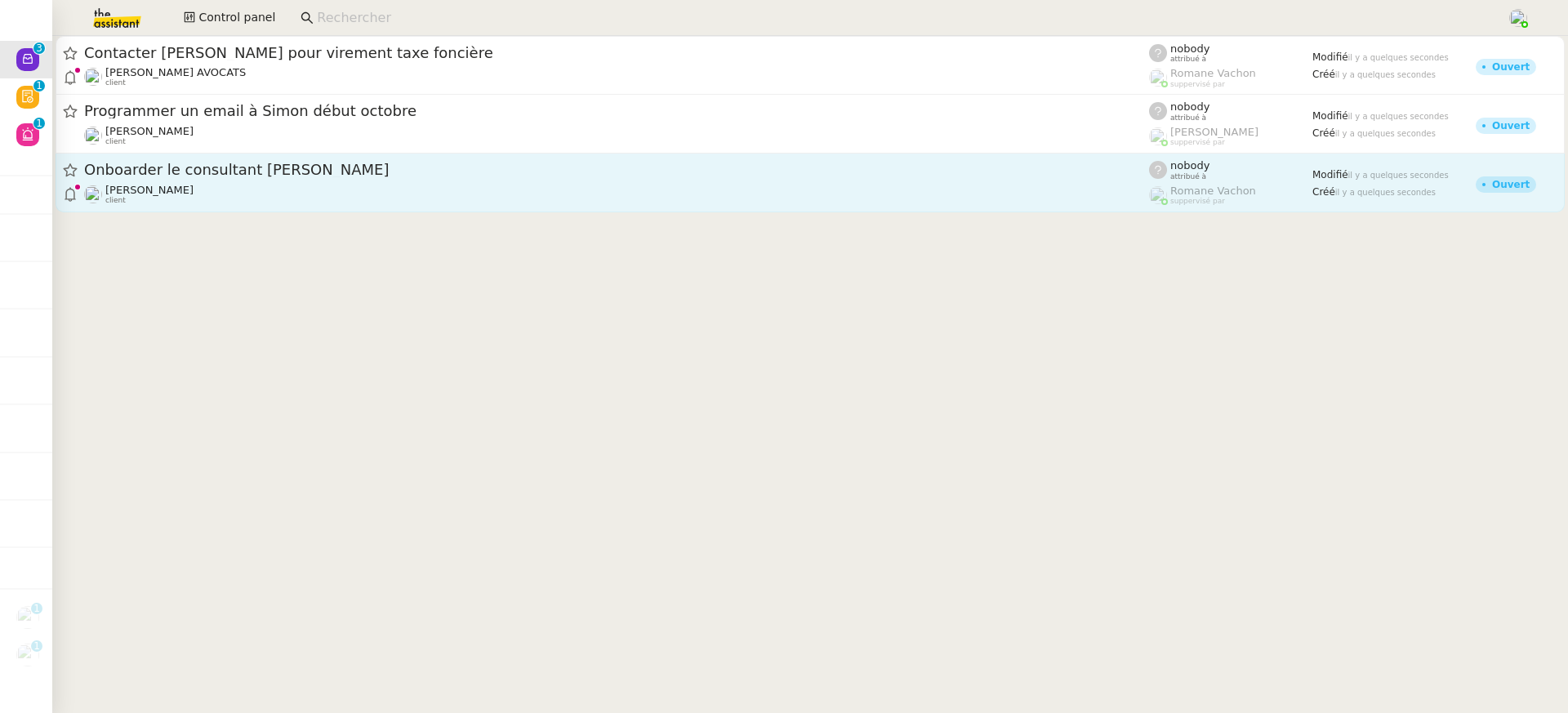
click at [230, 183] on div "[PERSON_NAME] client" at bounding box center [616, 194] width 1065 height 21
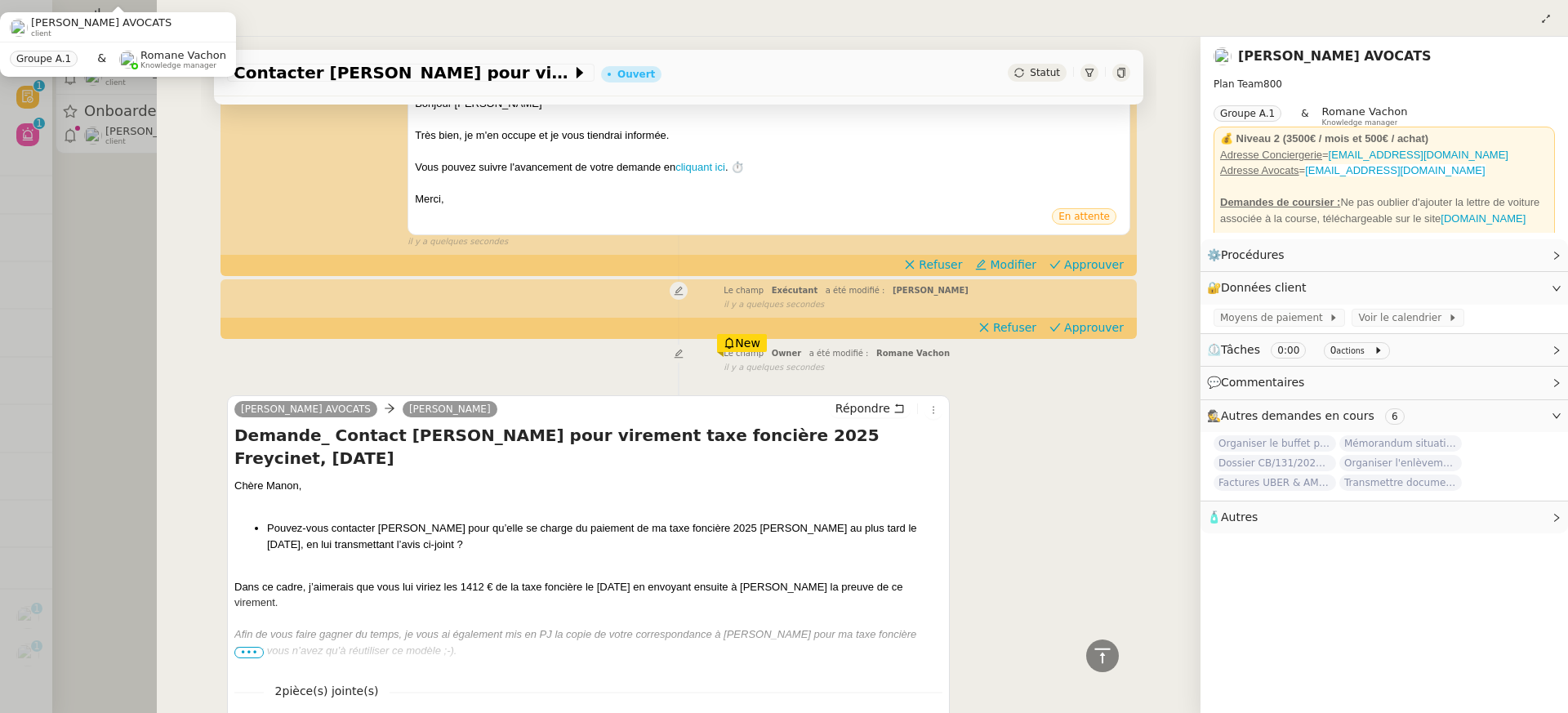
scroll to position [480, 0]
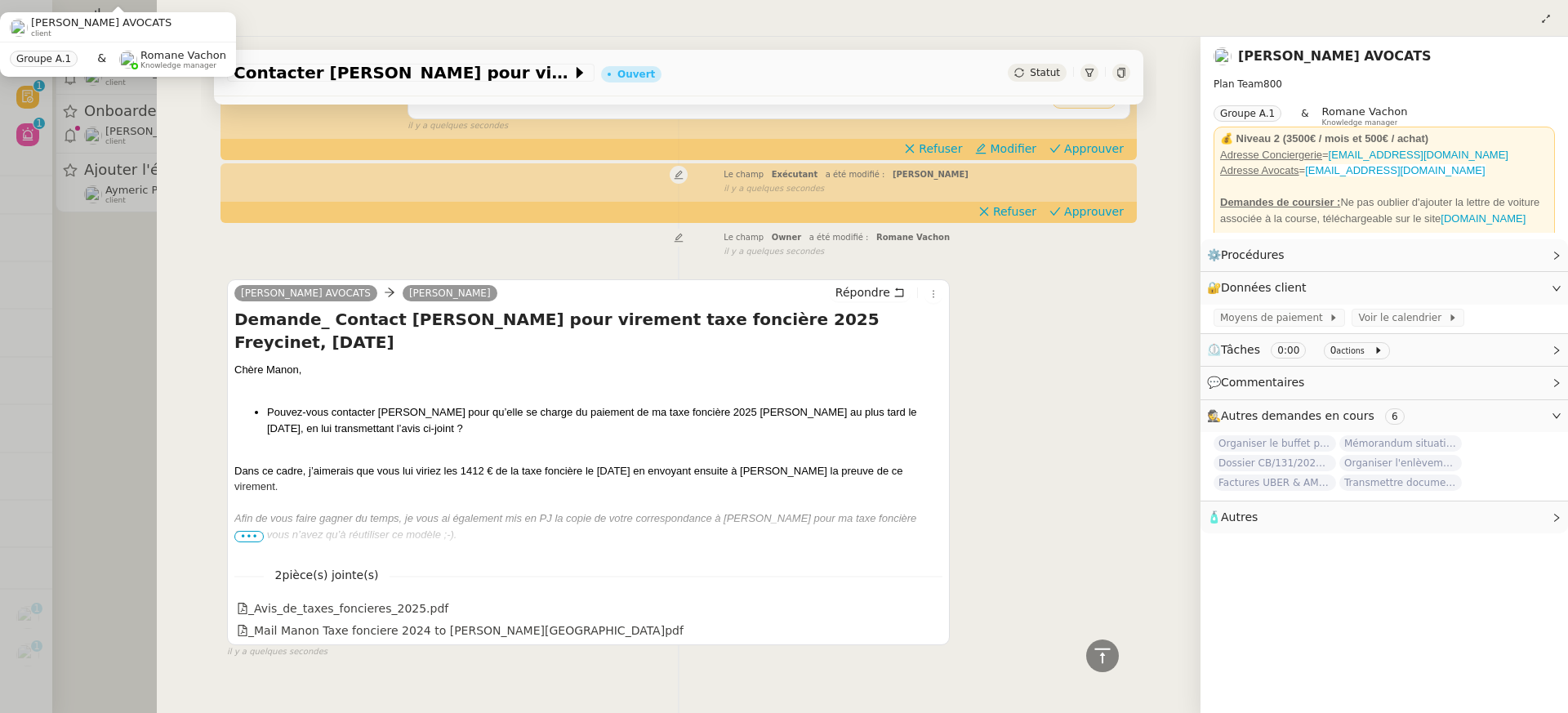
click at [128, 230] on div at bounding box center [784, 356] width 1568 height 713
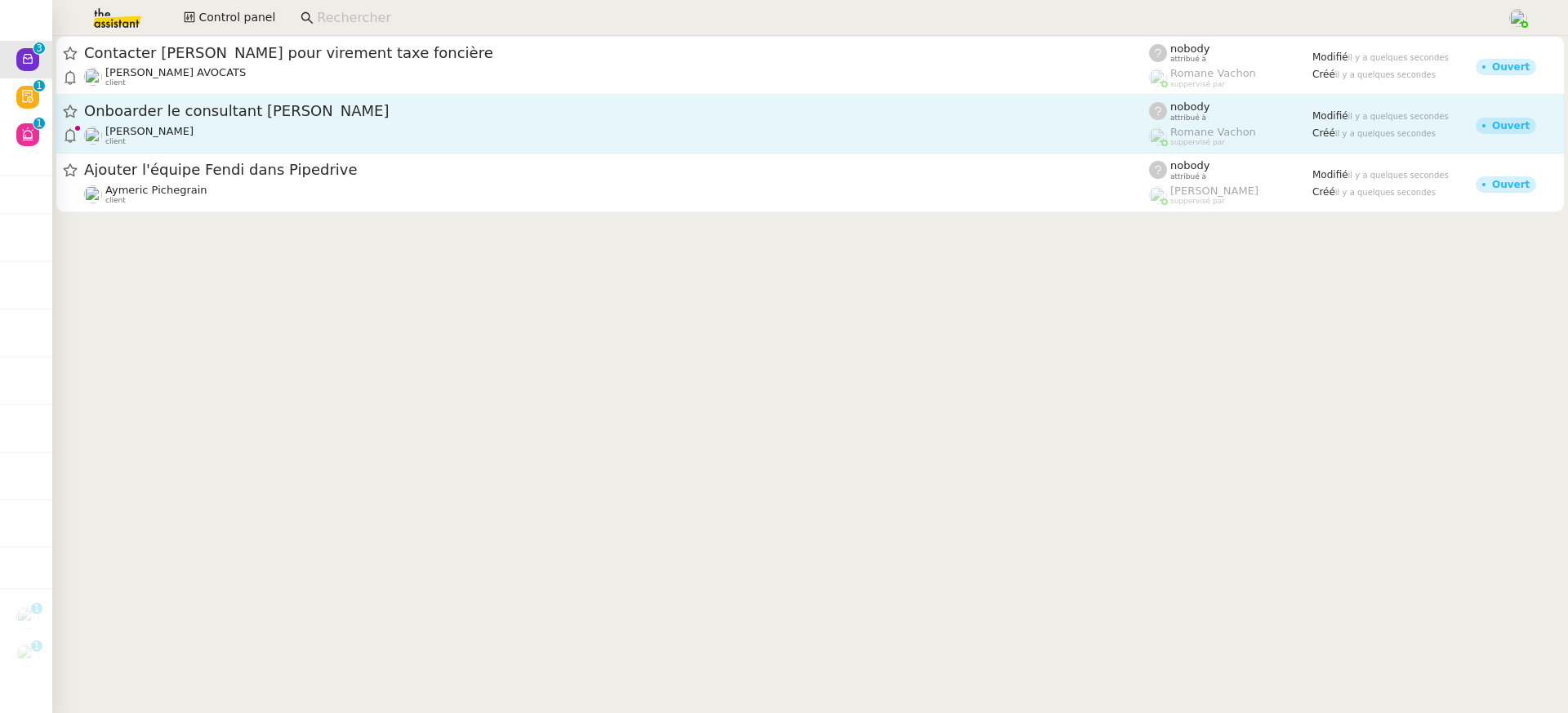
click at [285, 107] on span "Onboarder le consultant [PERSON_NAME]" at bounding box center [616, 111] width 1065 height 15
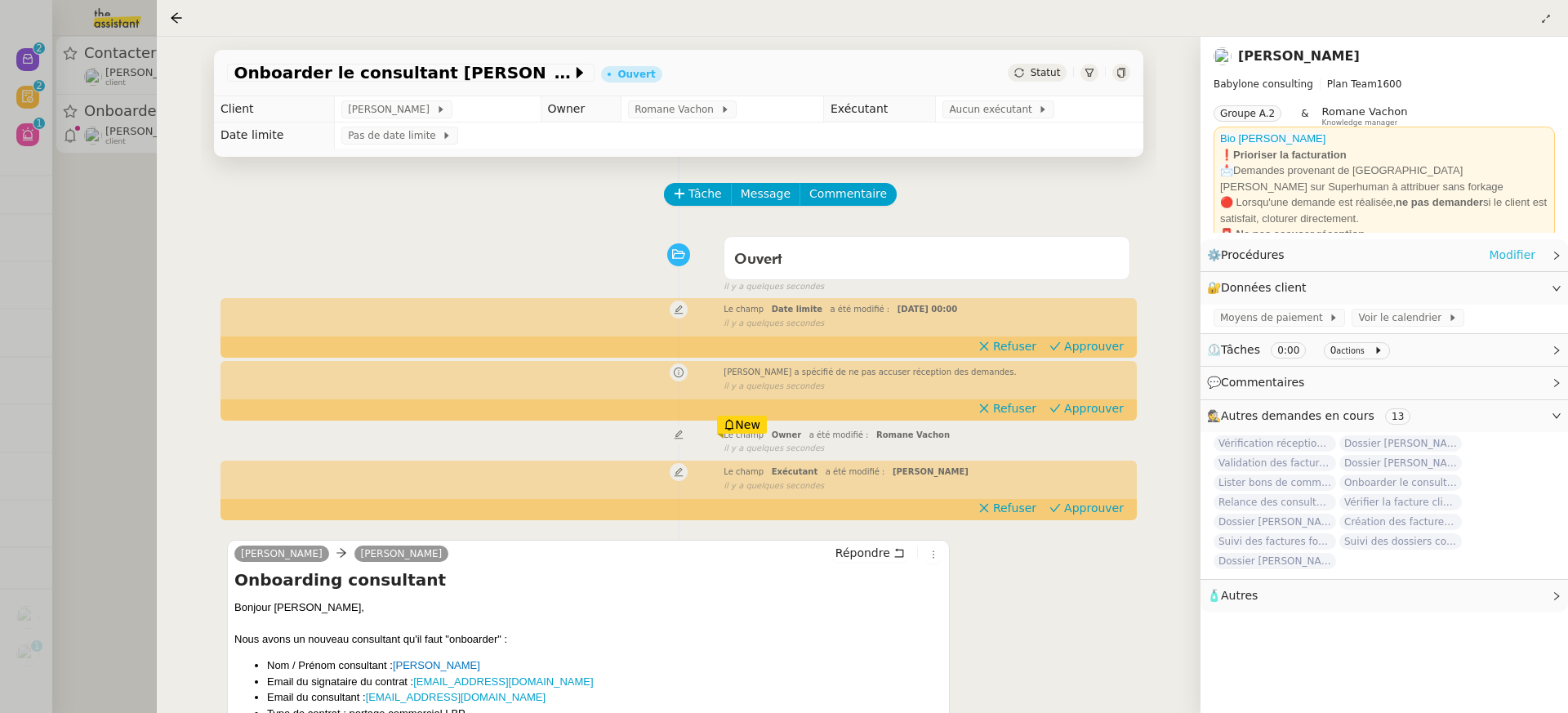
click at [1503, 255] on link "Modifier" at bounding box center [1511, 256] width 46 height 19
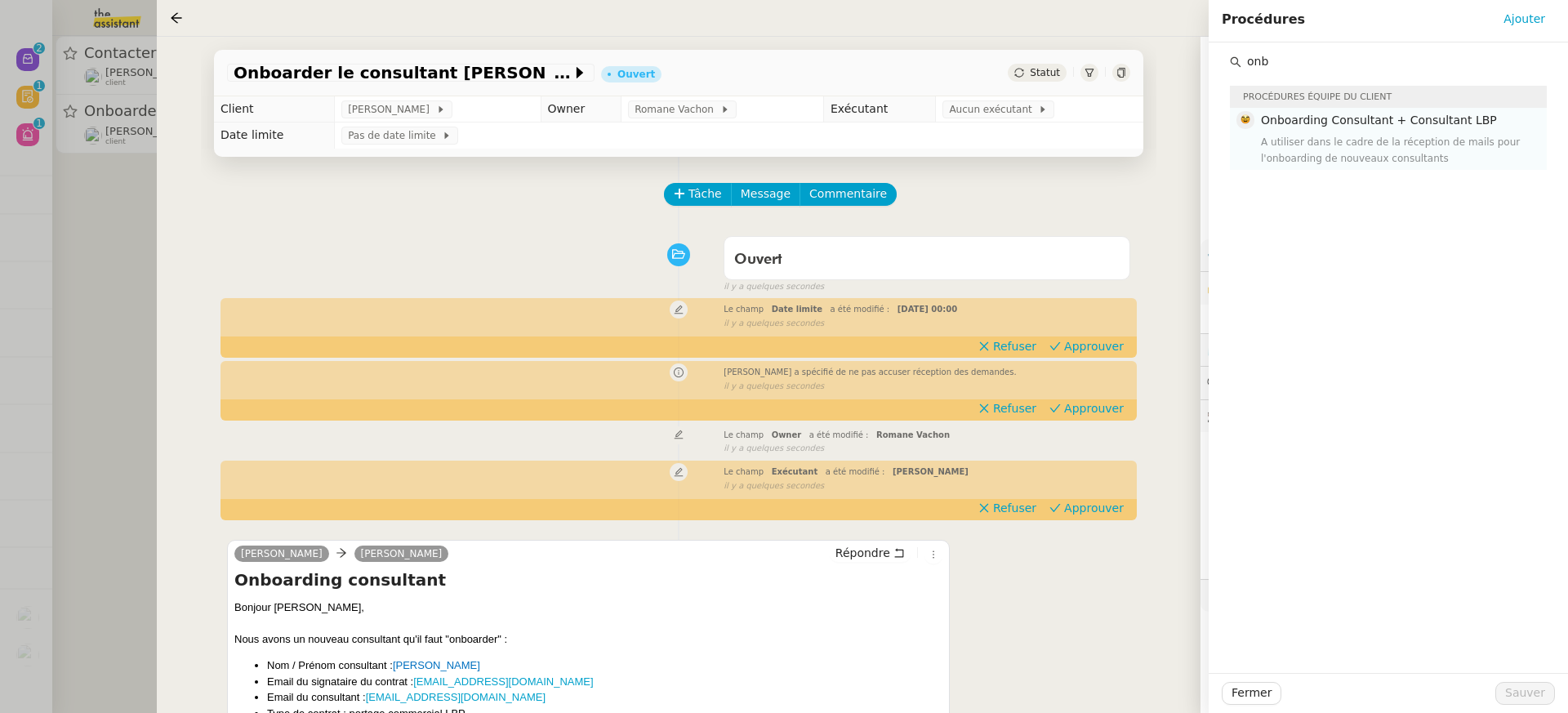
type input "onb"
click at [1383, 165] on div "A utiliser dans le cadre de la réception de mails pour l'onboarding de nouveaux…" at bounding box center [1399, 149] width 276 height 32
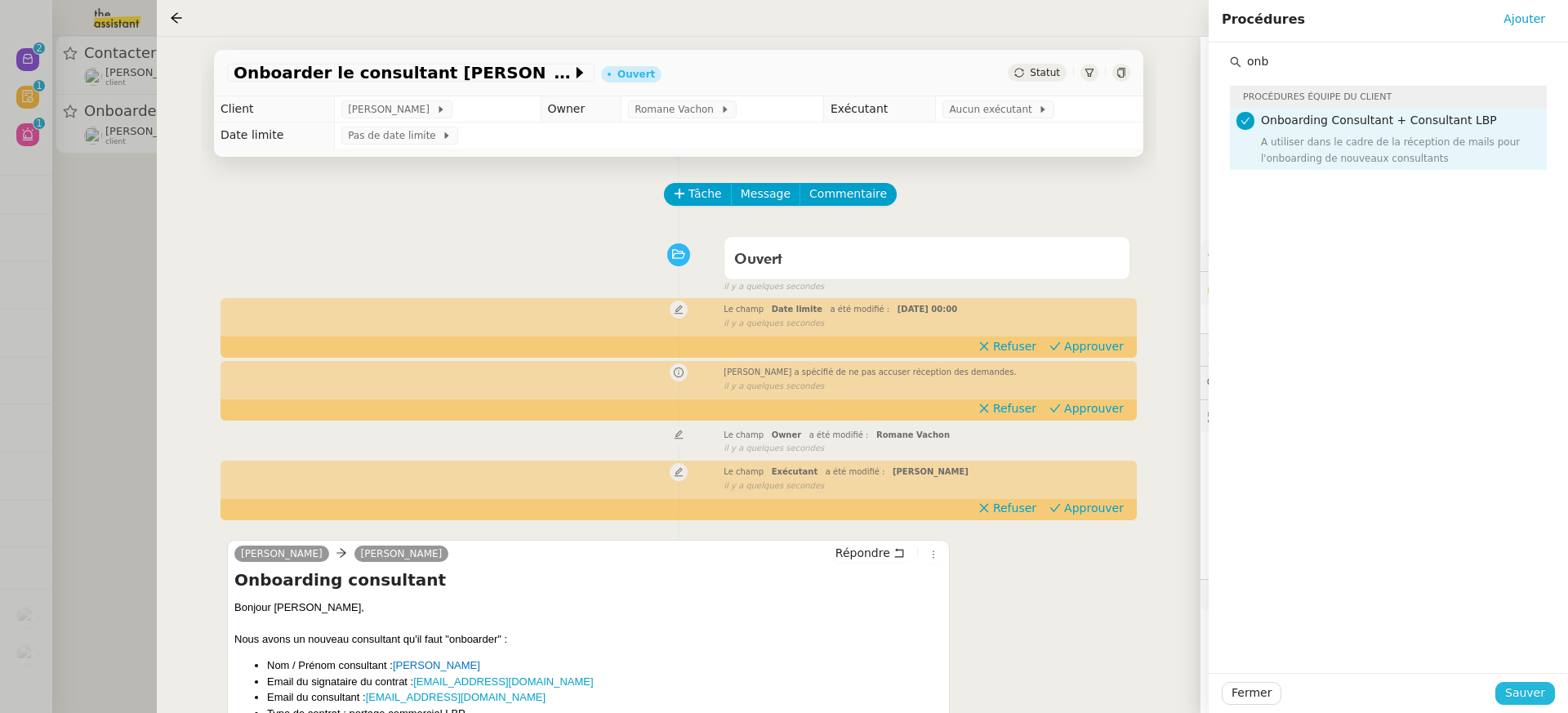
click at [1544, 689] on span "Sauver" at bounding box center [1525, 693] width 40 height 19
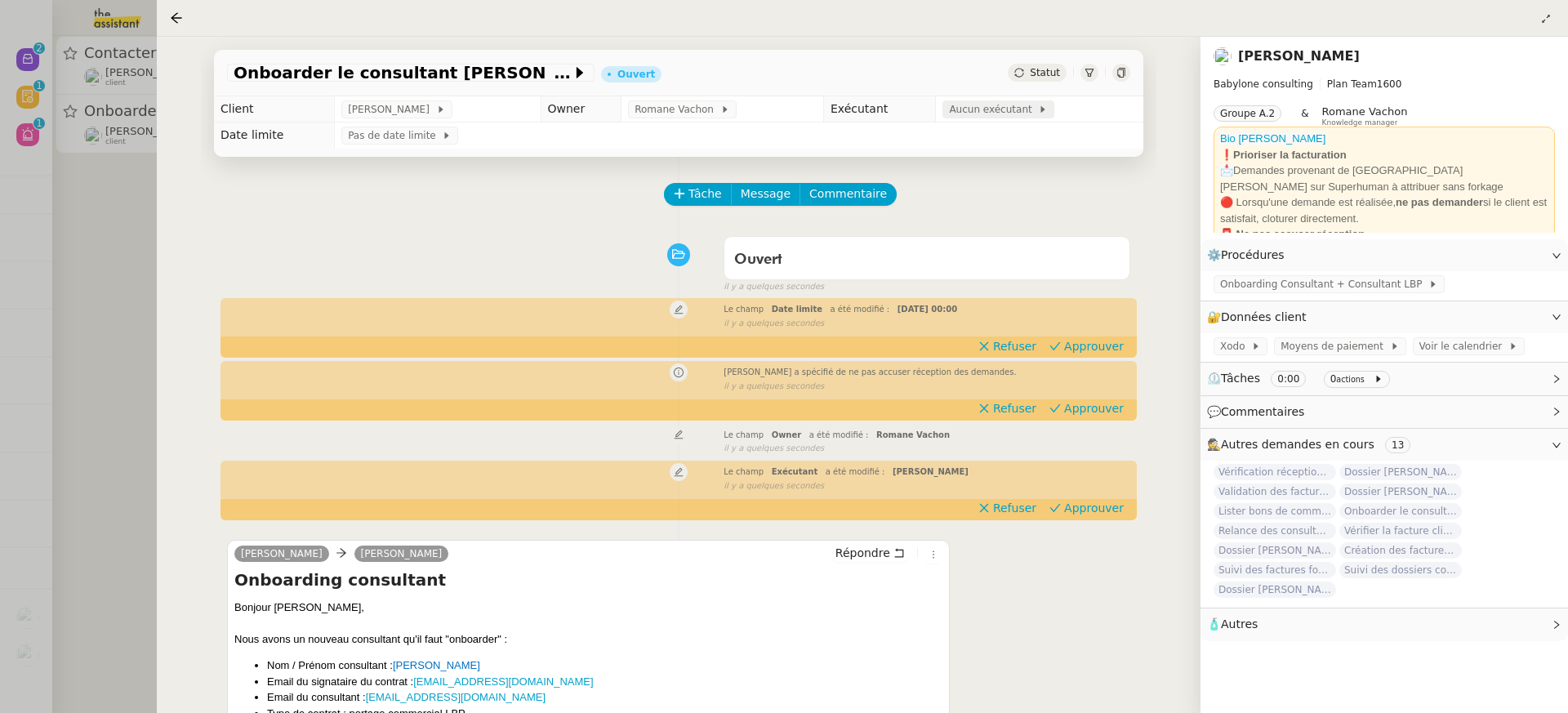
click at [1012, 111] on span "Aucun exécutant" at bounding box center [994, 109] width 89 height 17
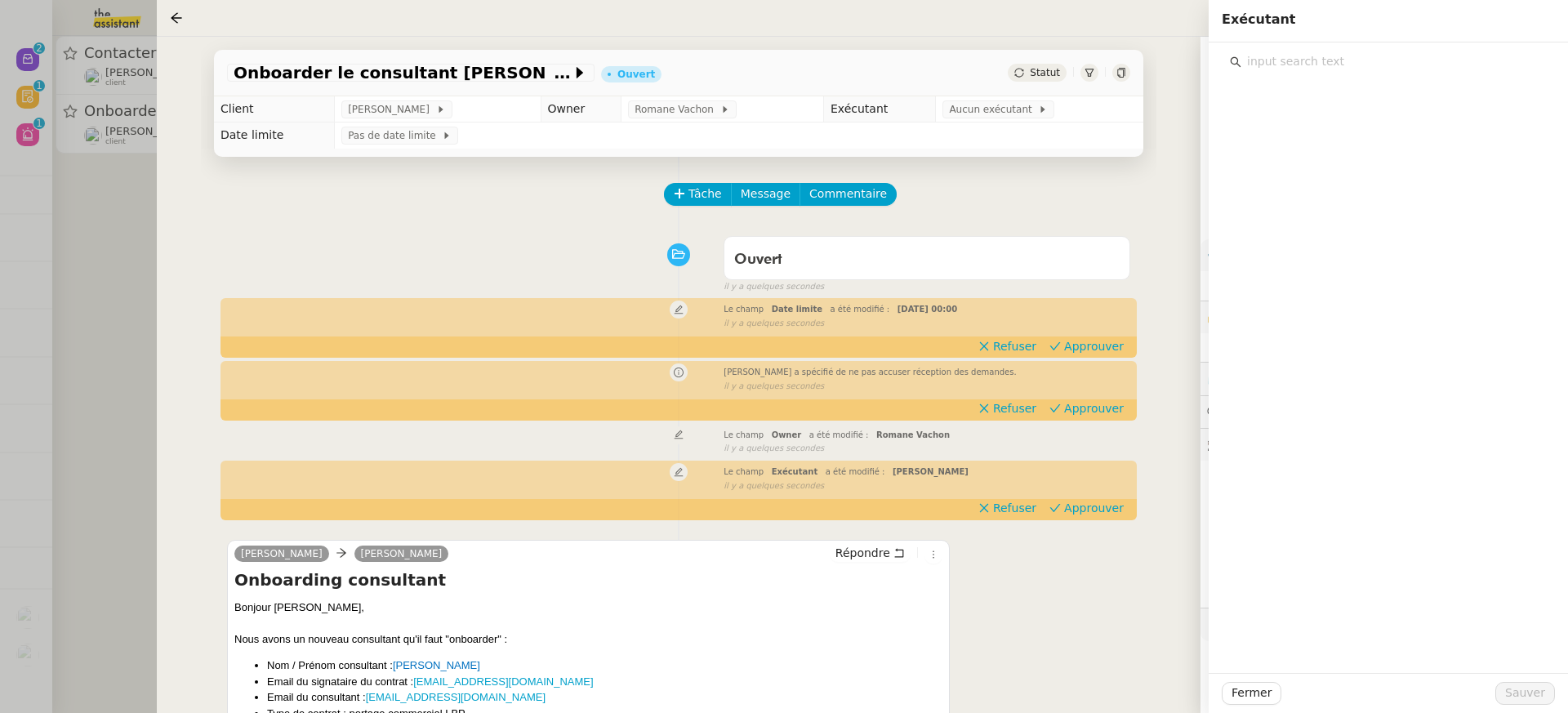
click at [1307, 57] on input "text" at bounding box center [1394, 61] width 306 height 22
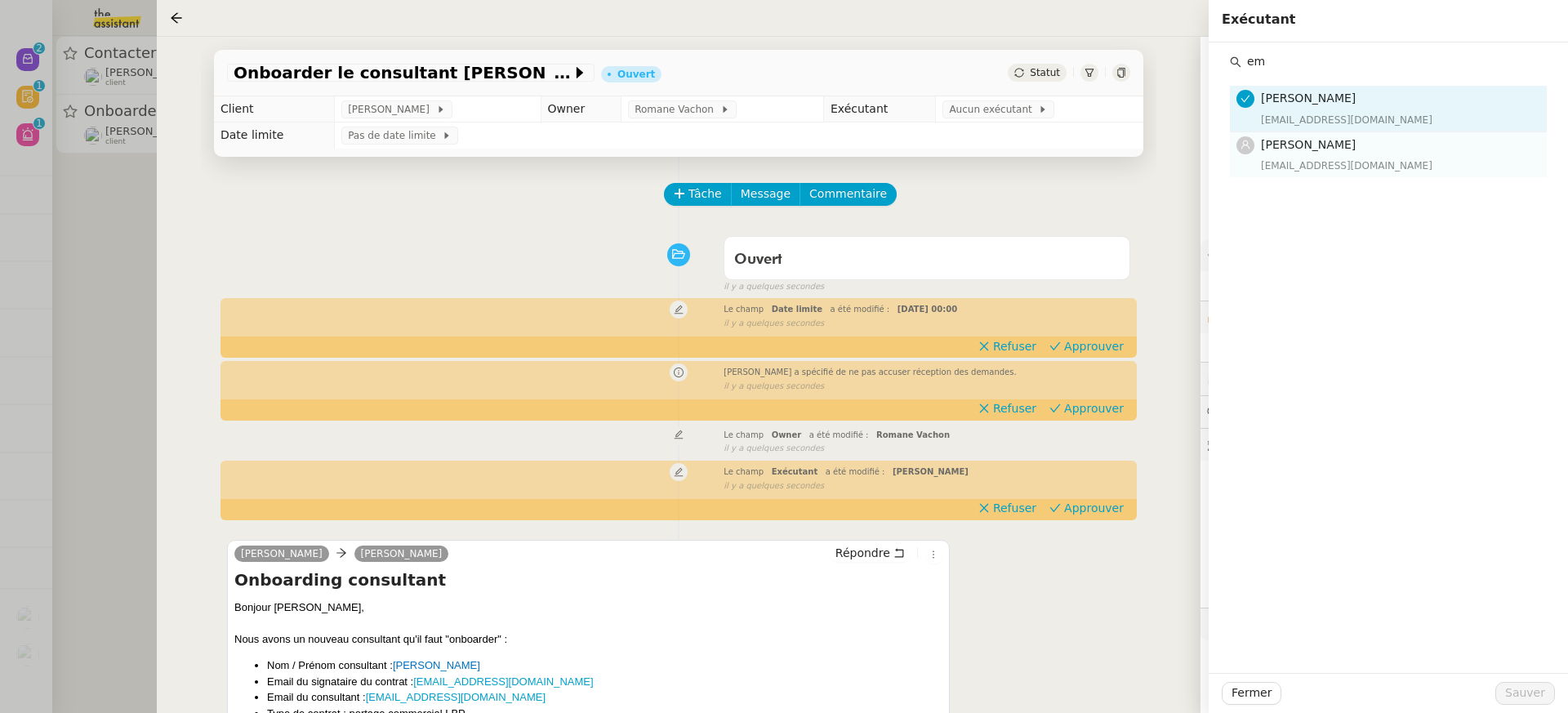
type input "em"
click at [1298, 169] on div "[EMAIL_ADDRESS][DOMAIN_NAME]" at bounding box center [1399, 166] width 276 height 17
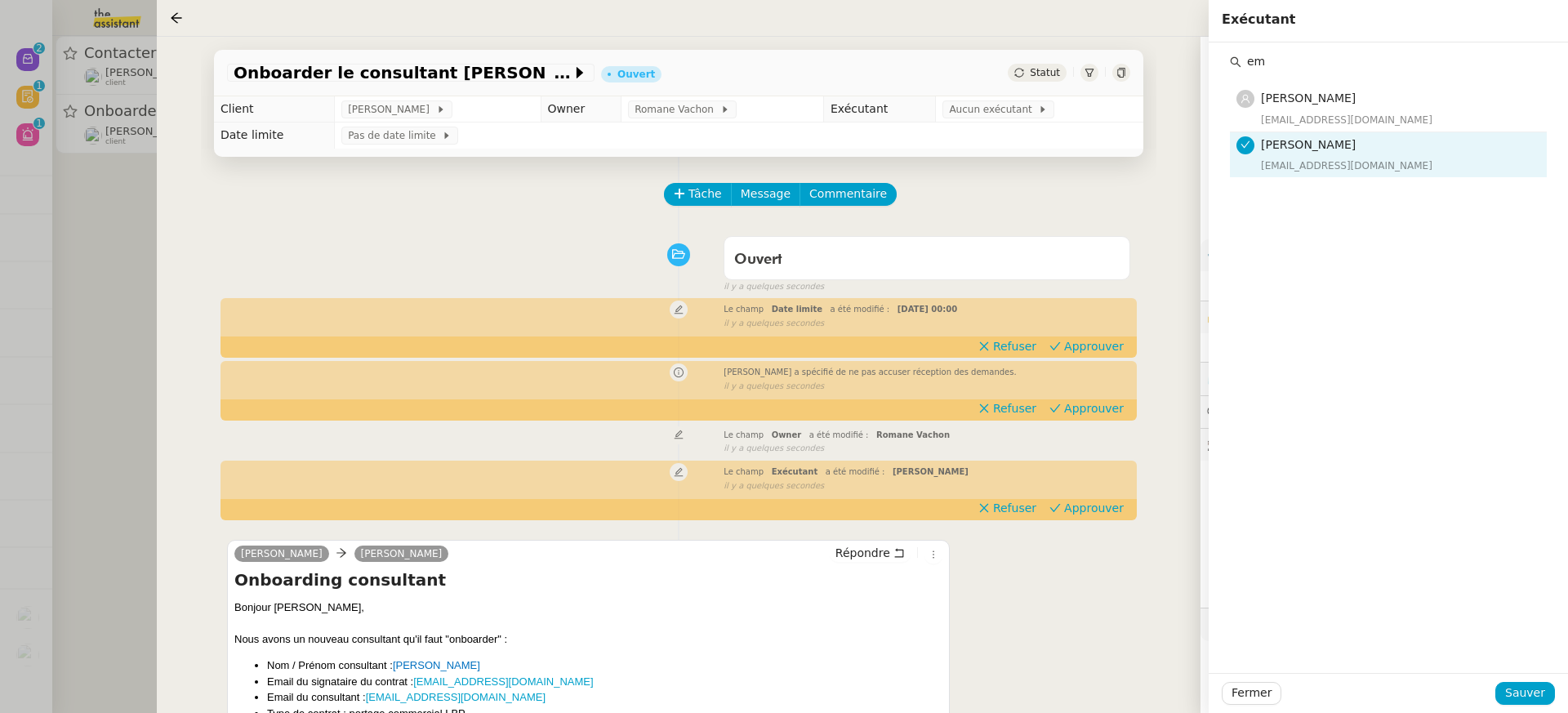
click at [1547, 673] on div "Fermer Sauver" at bounding box center [1388, 693] width 360 height 40
click at [1546, 677] on div "Fermer Sauver" at bounding box center [1388, 693] width 360 height 40
click at [1536, 682] on button "Sauver" at bounding box center [1525, 693] width 59 height 23
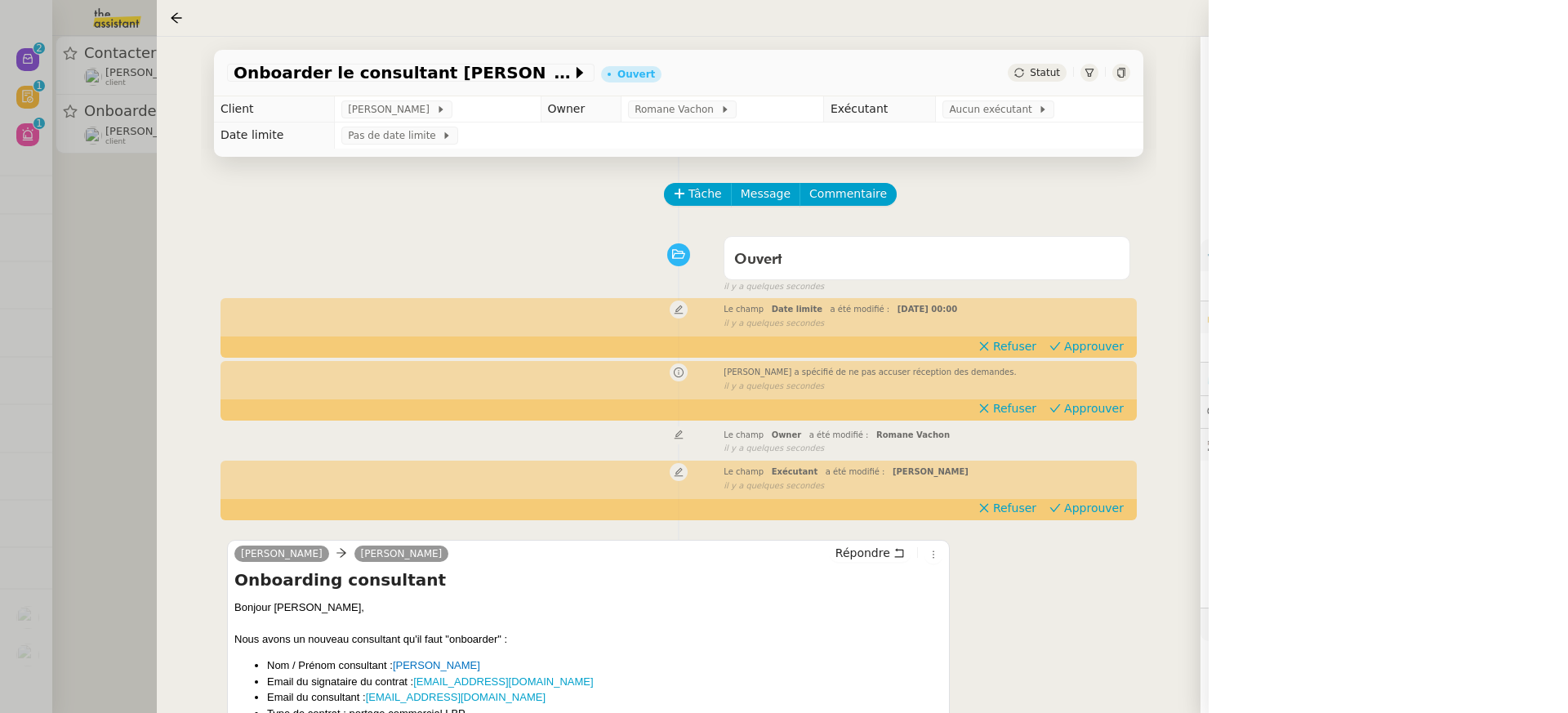
click at [92, 171] on div at bounding box center [784, 356] width 1568 height 713
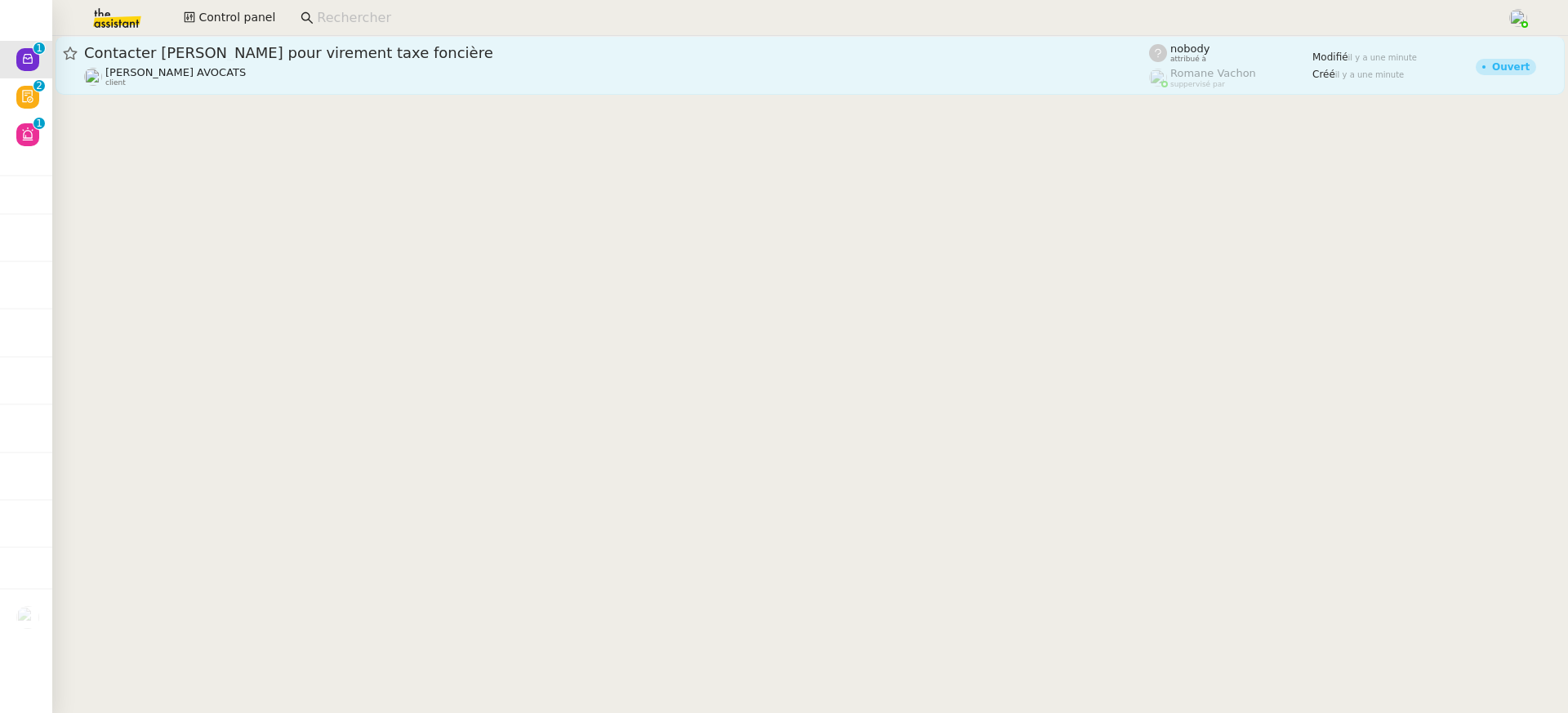
click at [226, 54] on span "Contacter [PERSON_NAME] pour virement taxe foncière" at bounding box center [616, 52] width 1065 height 15
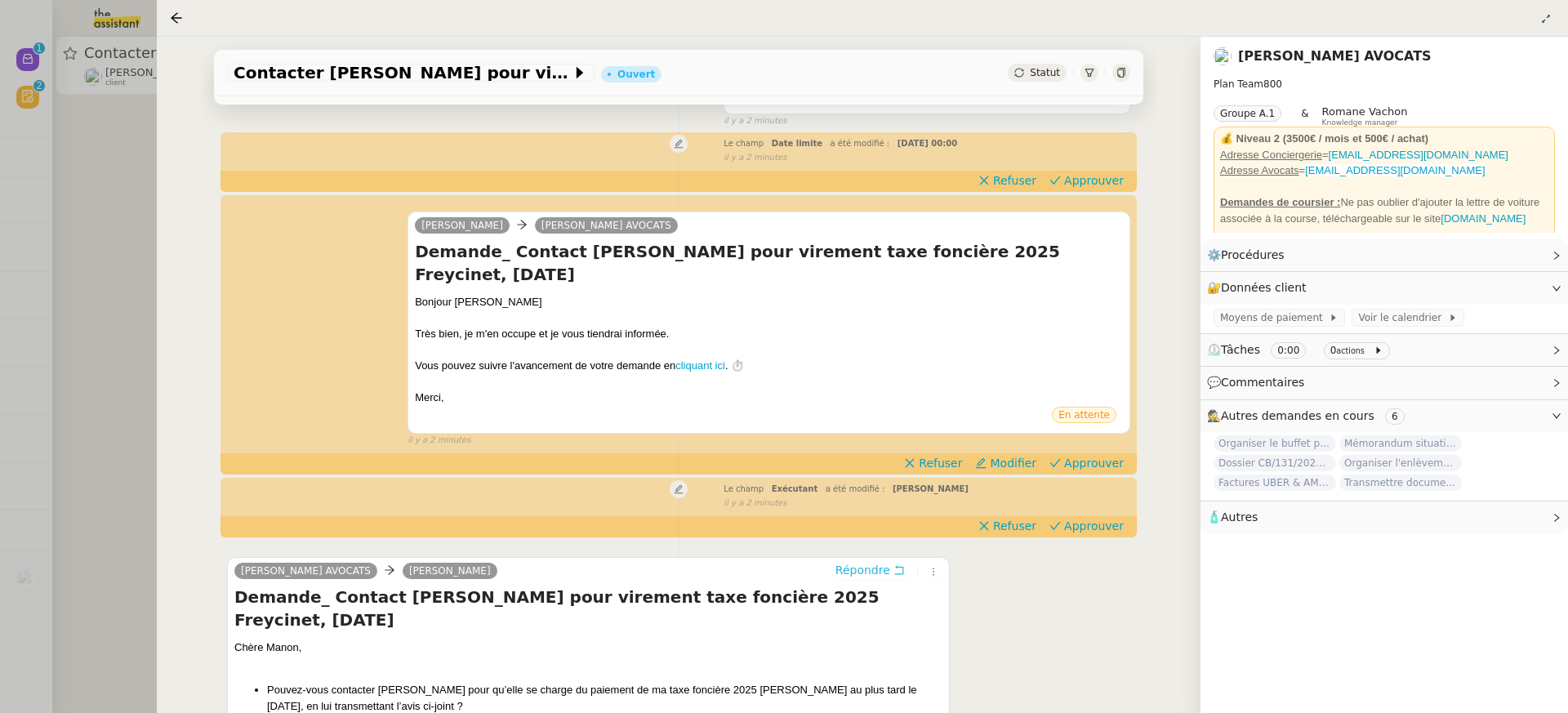
scroll to position [146, 0]
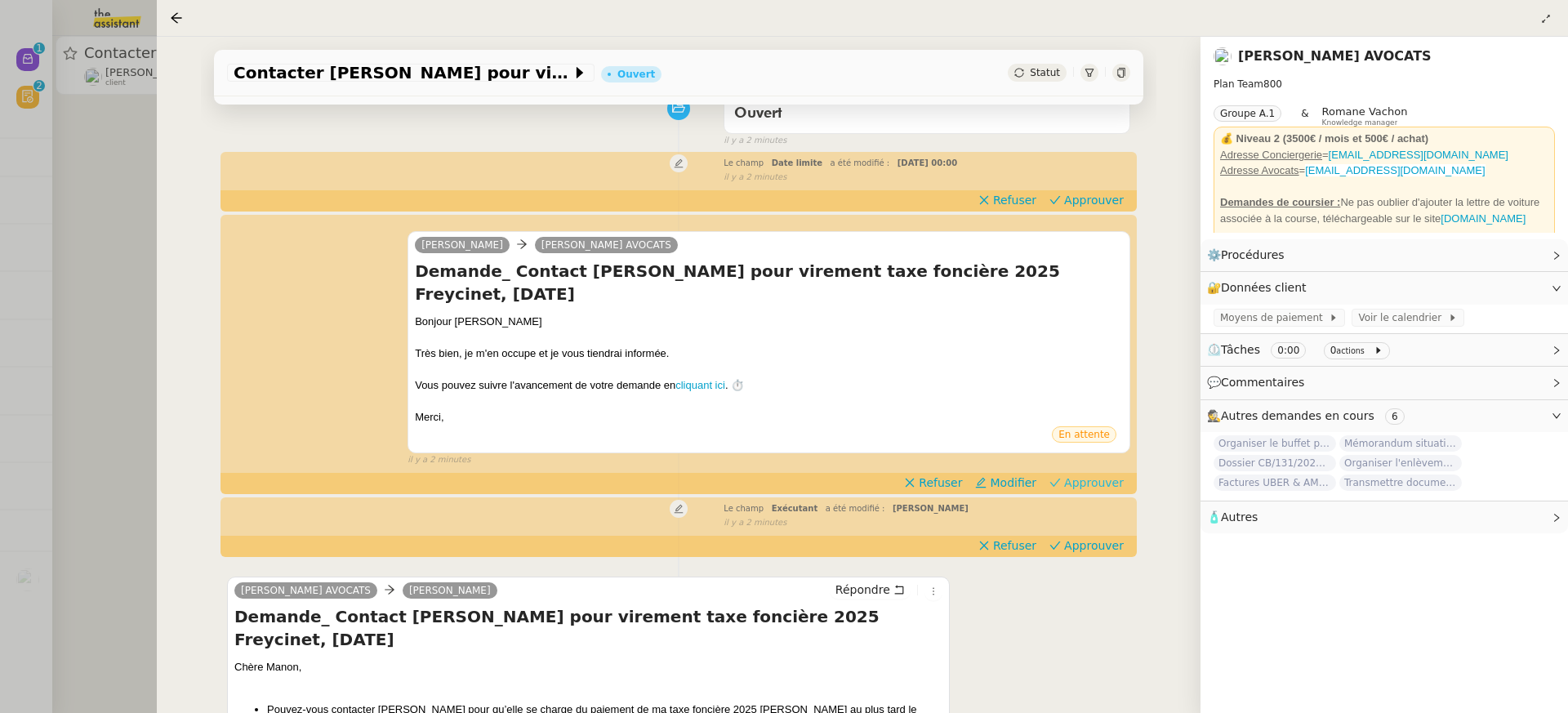
click at [1099, 475] on span "Approuver" at bounding box center [1094, 483] width 59 height 17
click at [1095, 195] on span "Approuver" at bounding box center [1094, 200] width 59 height 17
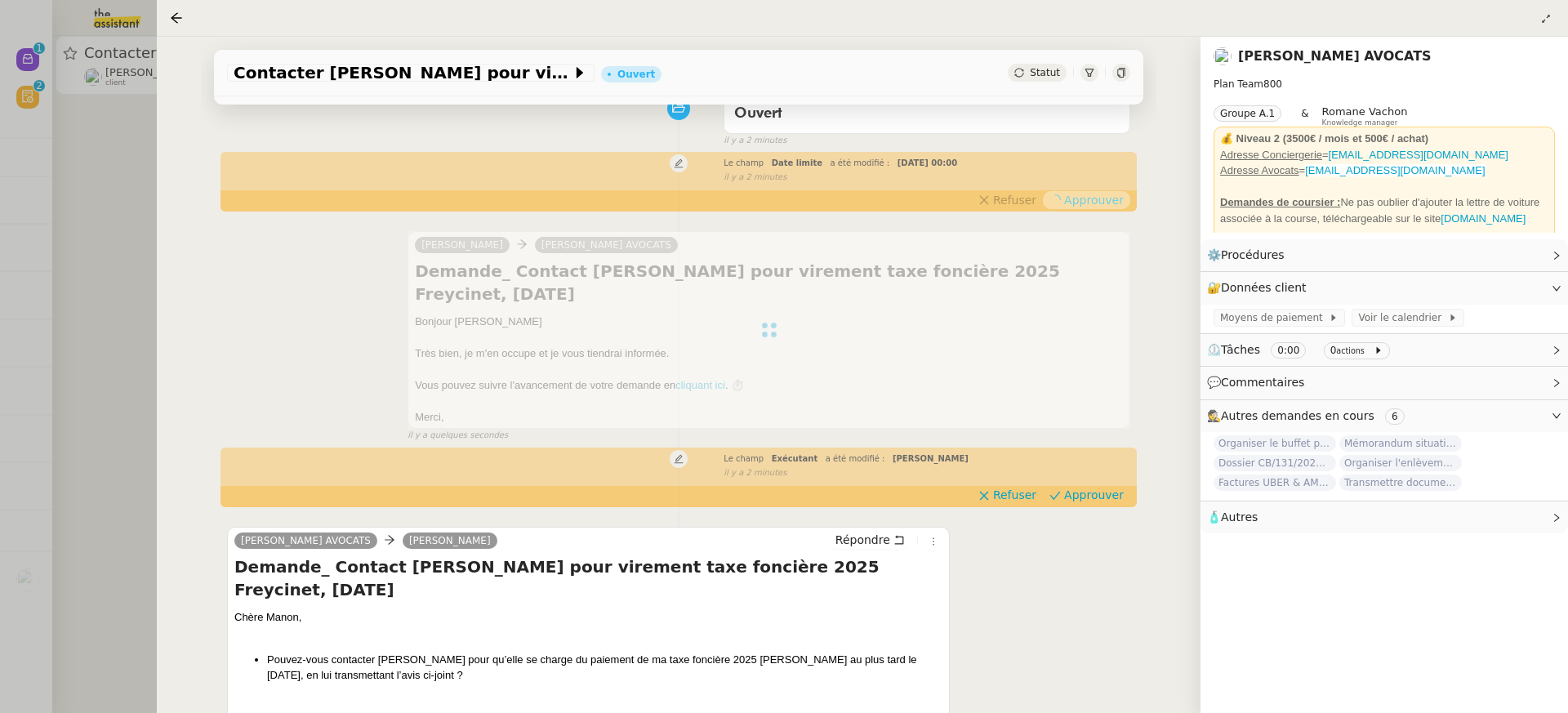
scroll to position [0, 0]
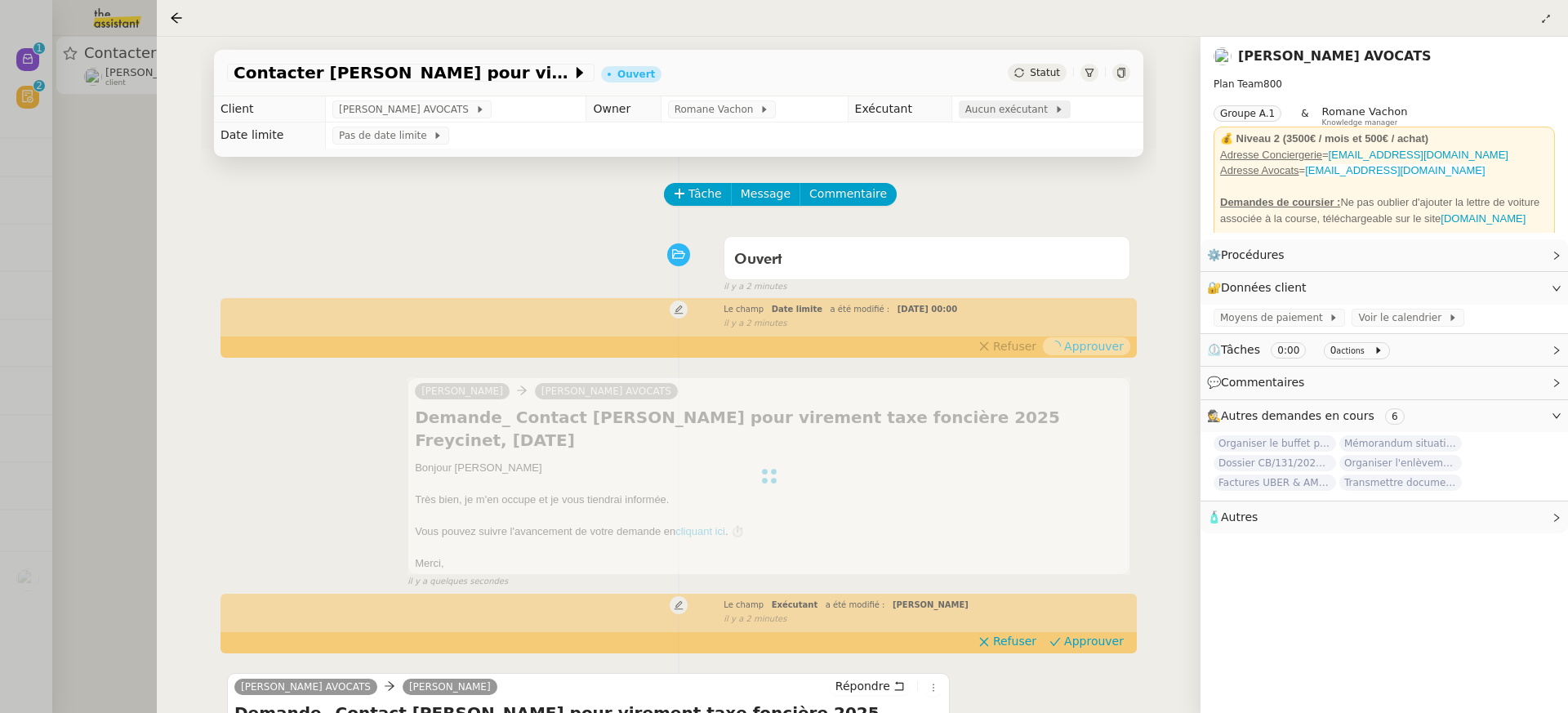
click at [1018, 116] on span "Aucun exécutant" at bounding box center [1010, 109] width 89 height 17
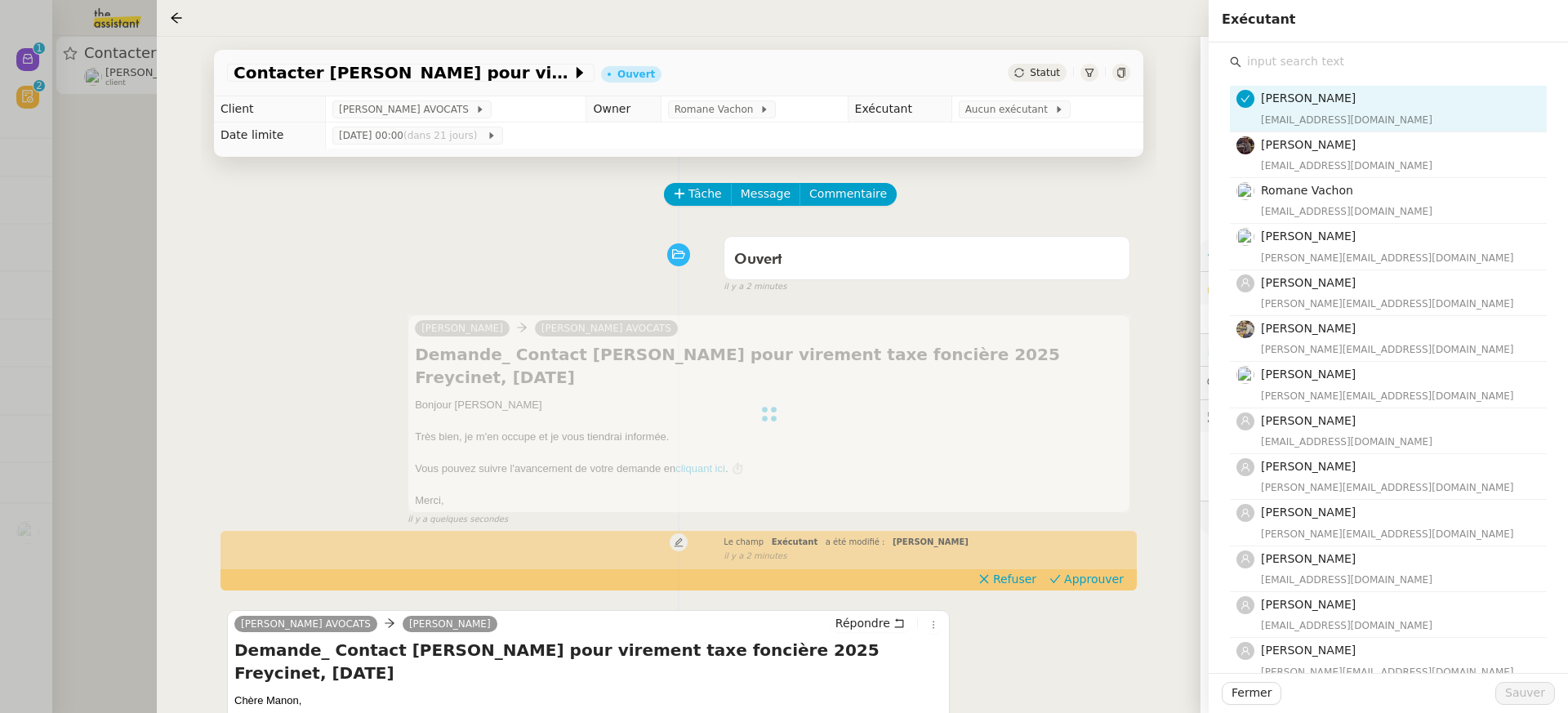
click at [1321, 58] on input "text" at bounding box center [1394, 61] width 306 height 22
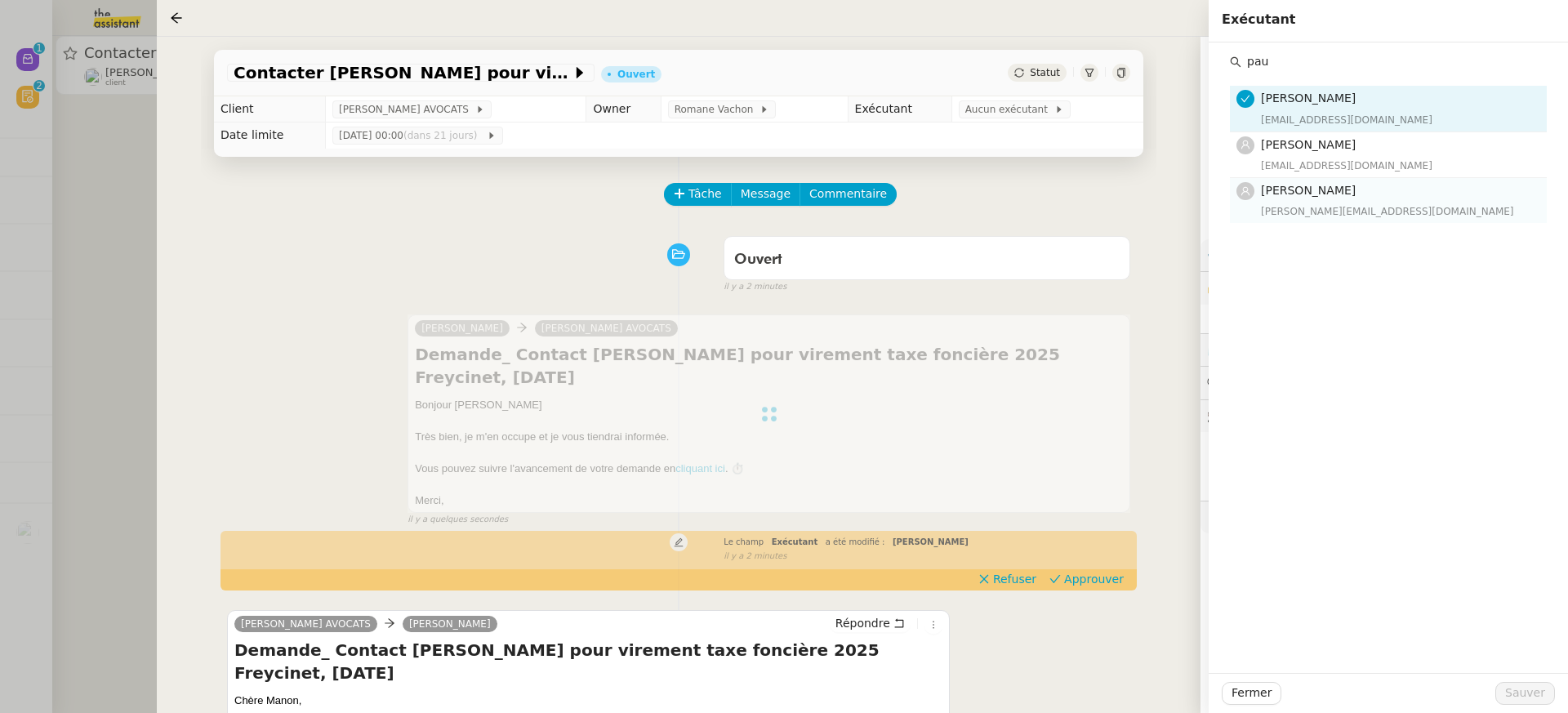
type input "pau"
click at [1357, 192] on h4 "[PERSON_NAME]" at bounding box center [1399, 191] width 276 height 19
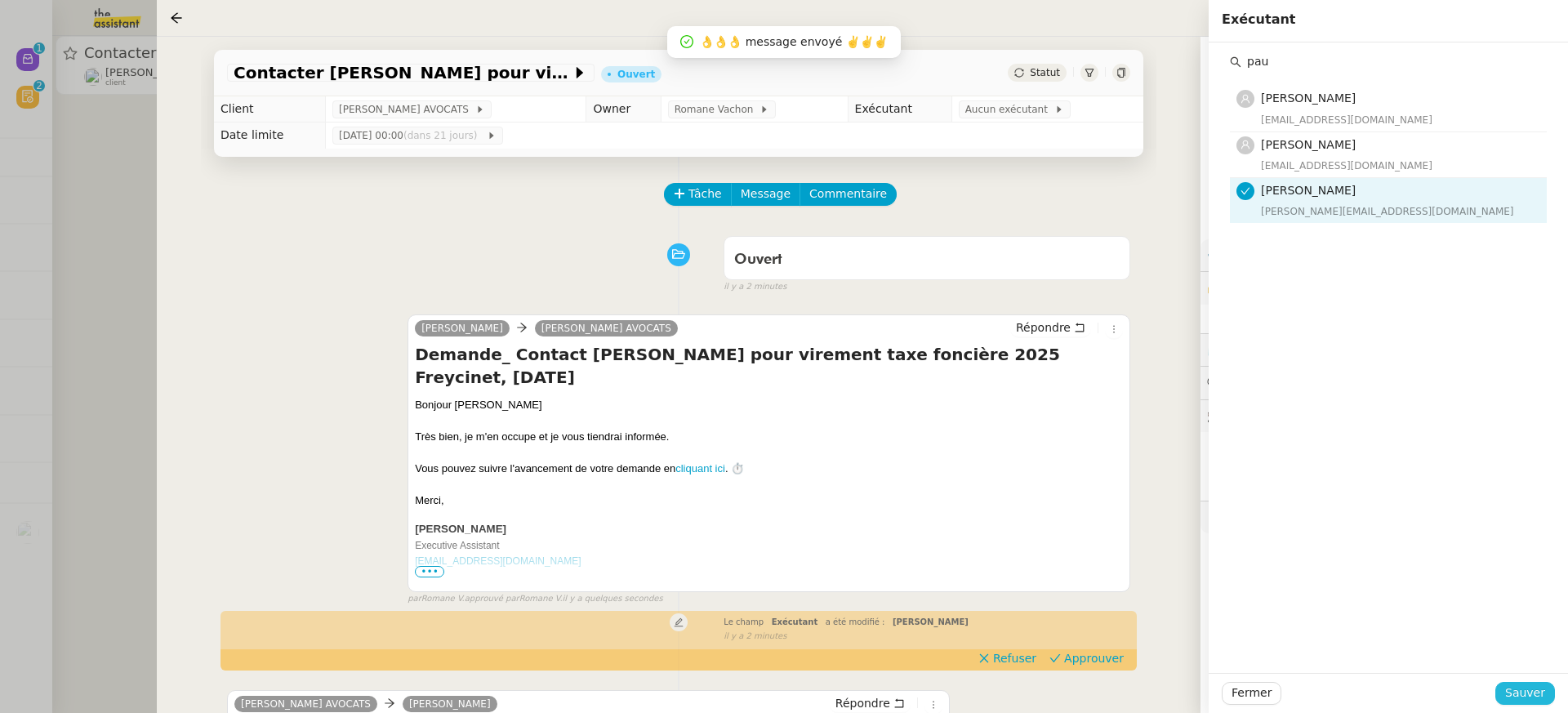
click at [1537, 702] on span "Sauver" at bounding box center [1525, 693] width 40 height 19
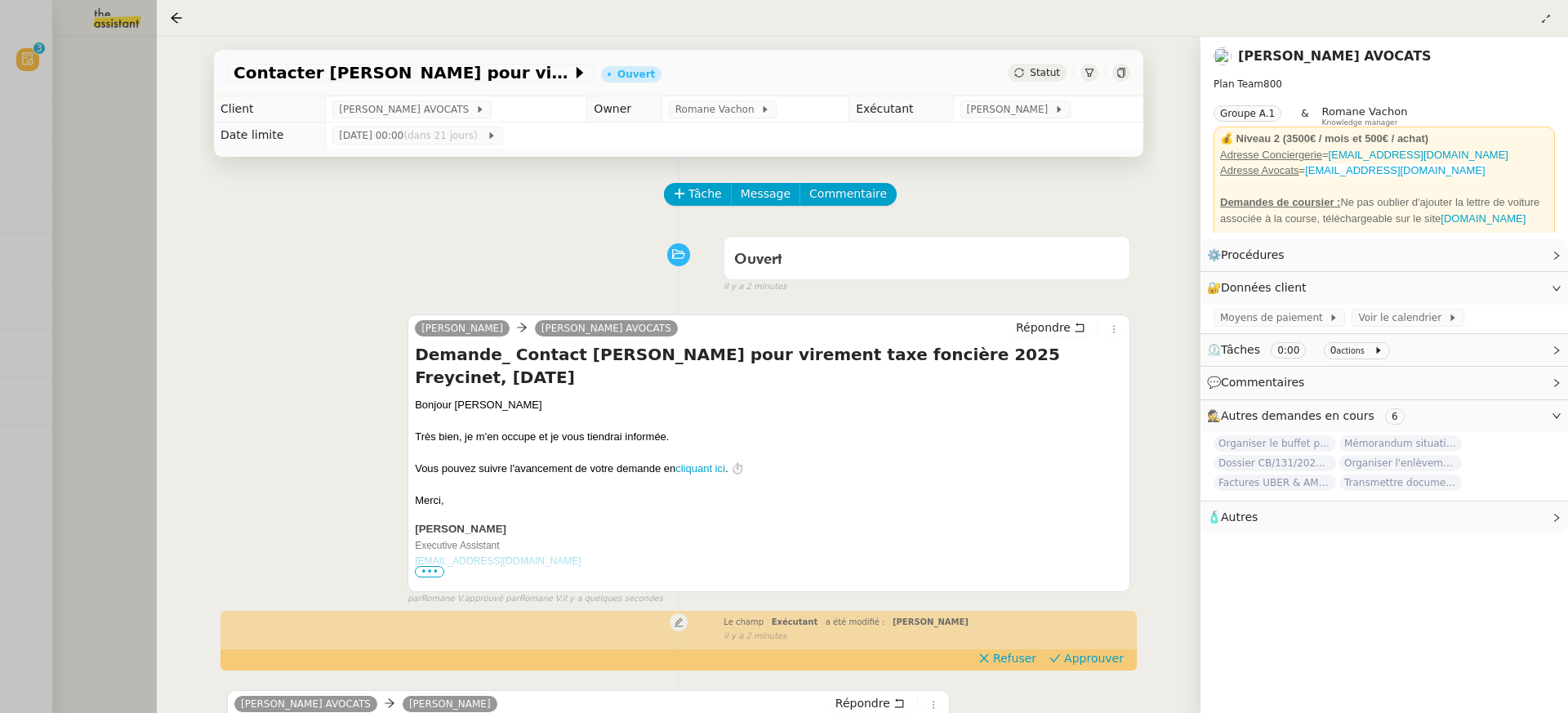
click at [107, 145] on div at bounding box center [784, 356] width 1568 height 713
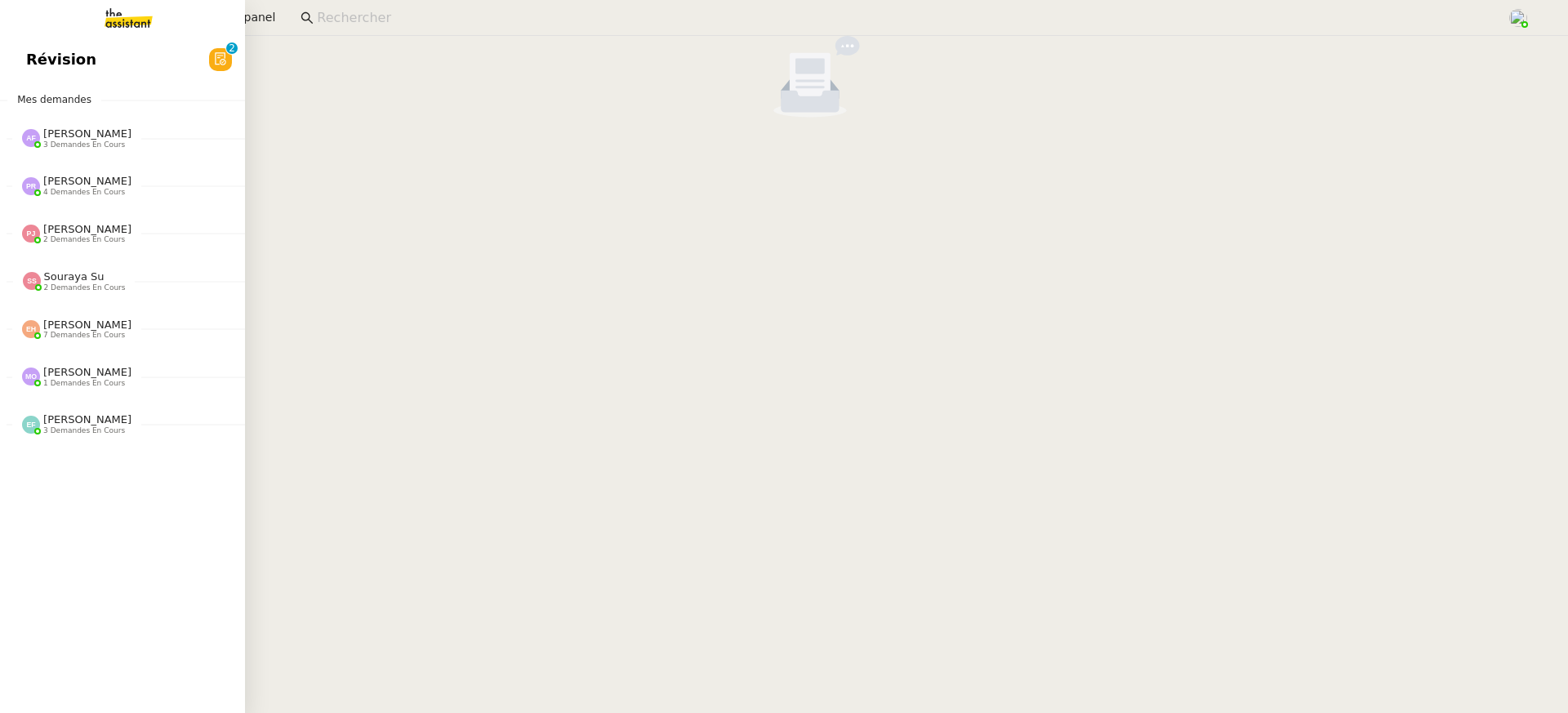
click at [42, 74] on link "Révision 0 1 2 3 4 5 6 7 8 9" at bounding box center [122, 59] width 245 height 38
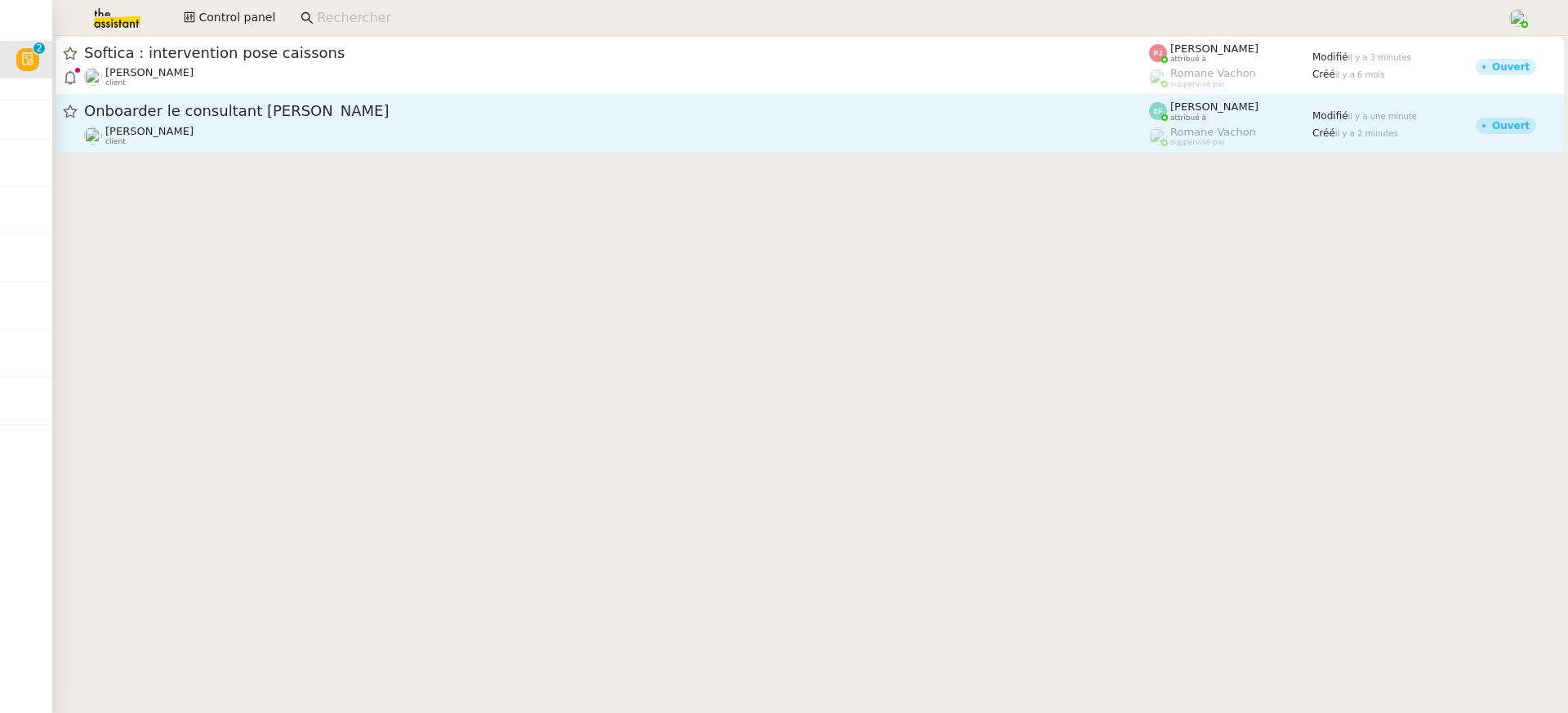
click at [760, 149] on link "Onboarder le consultant Georges Levavasseur Florent Seiler client Emelyne Fouss…" at bounding box center [810, 124] width 1510 height 58
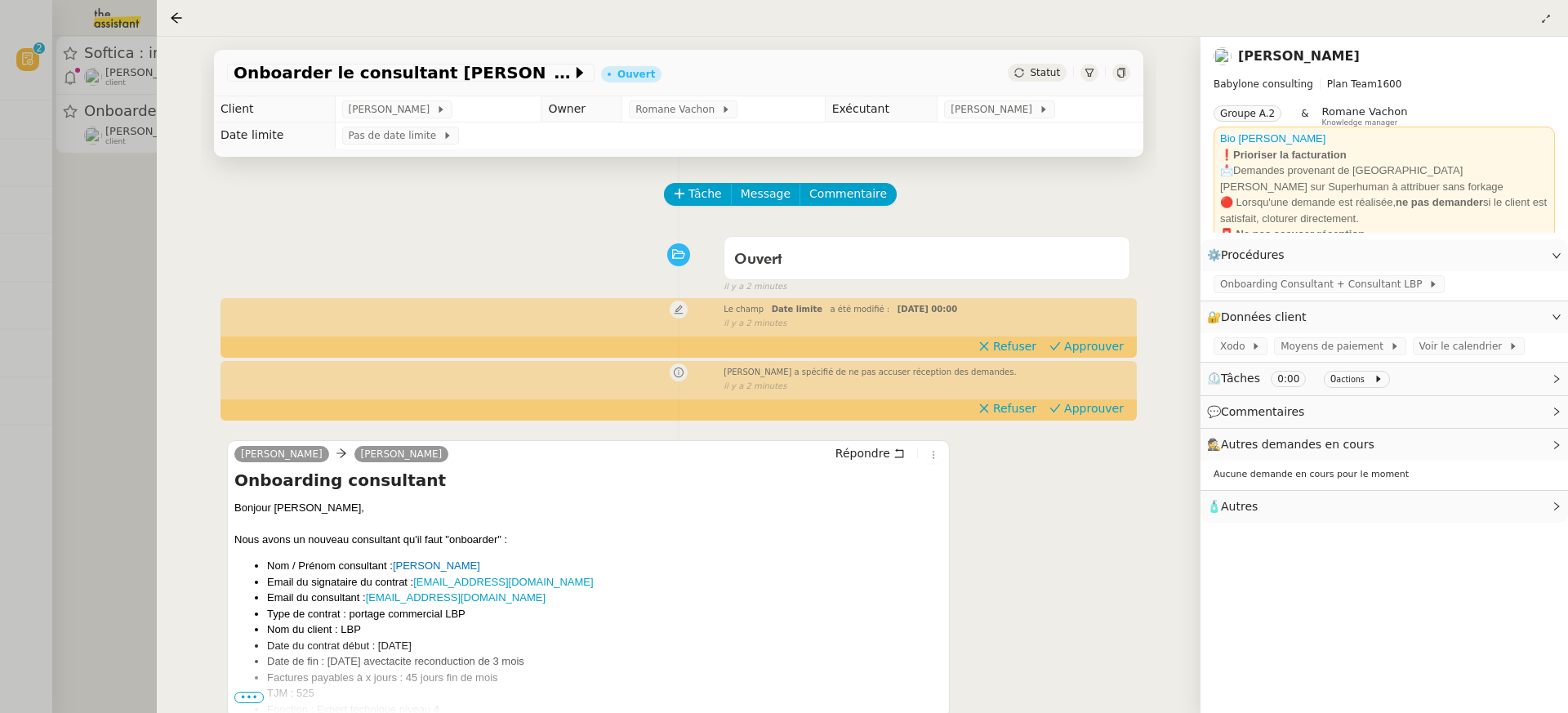
scroll to position [129, 0]
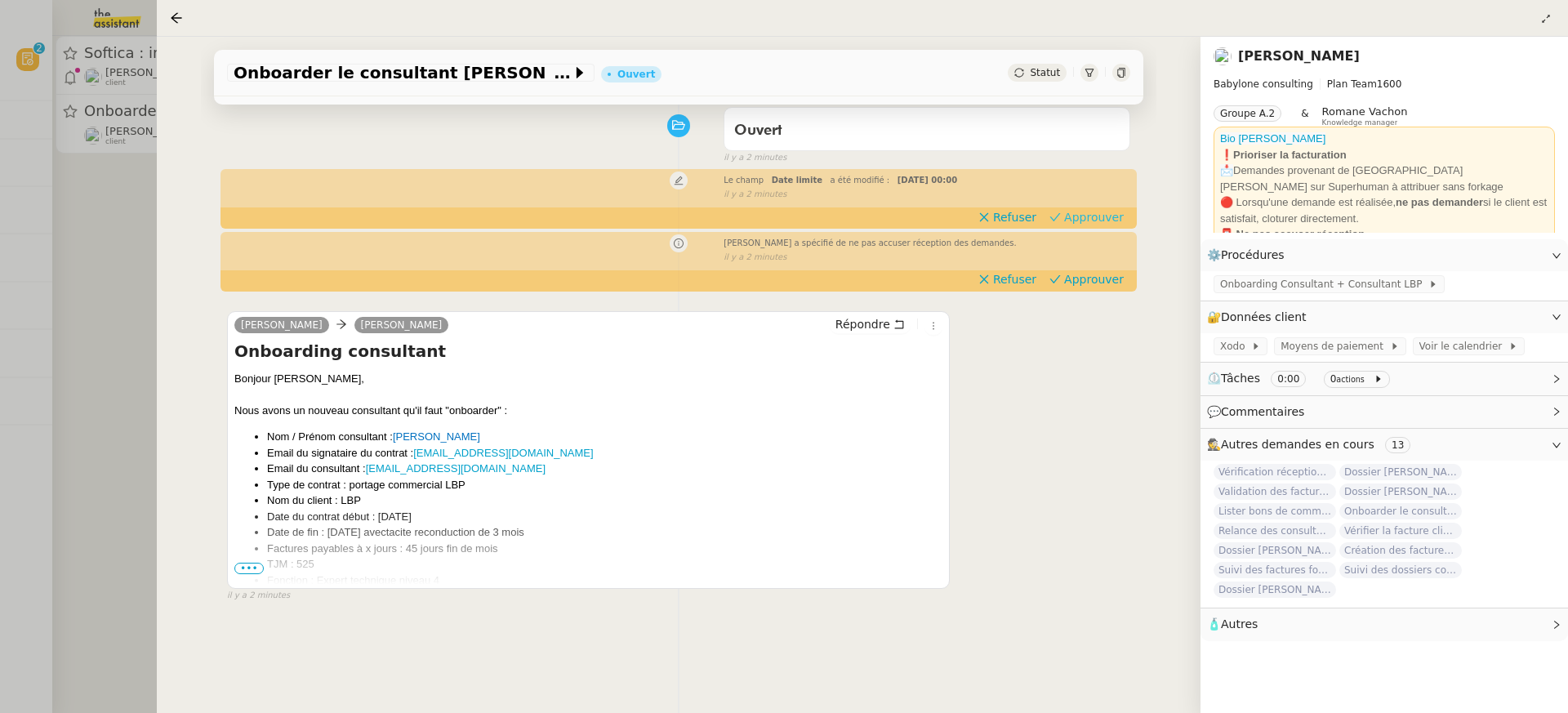
click at [1101, 216] on span "Approuver" at bounding box center [1094, 216] width 59 height 17
click at [1116, 275] on span "Approuver" at bounding box center [1094, 279] width 59 height 17
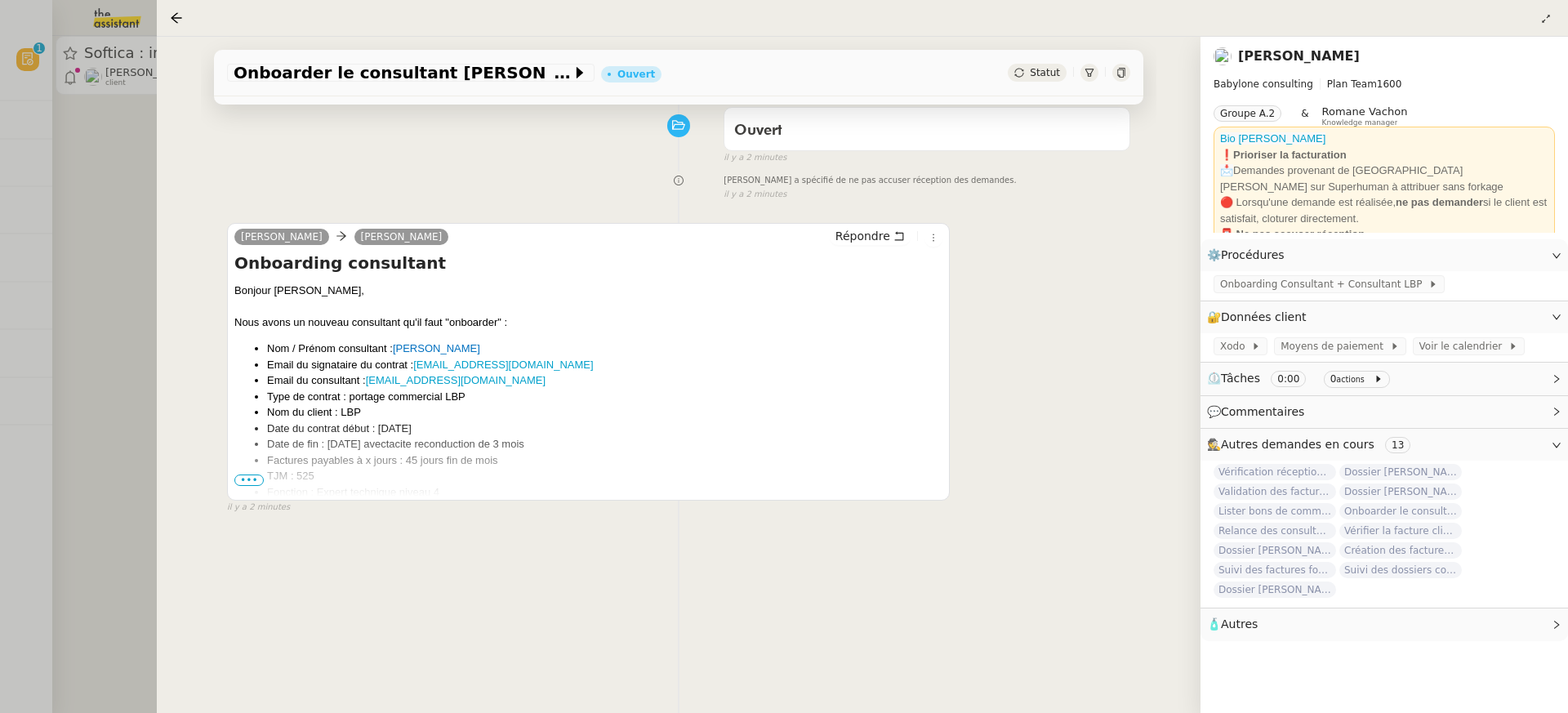
click at [16, 116] on div at bounding box center [784, 356] width 1568 height 713
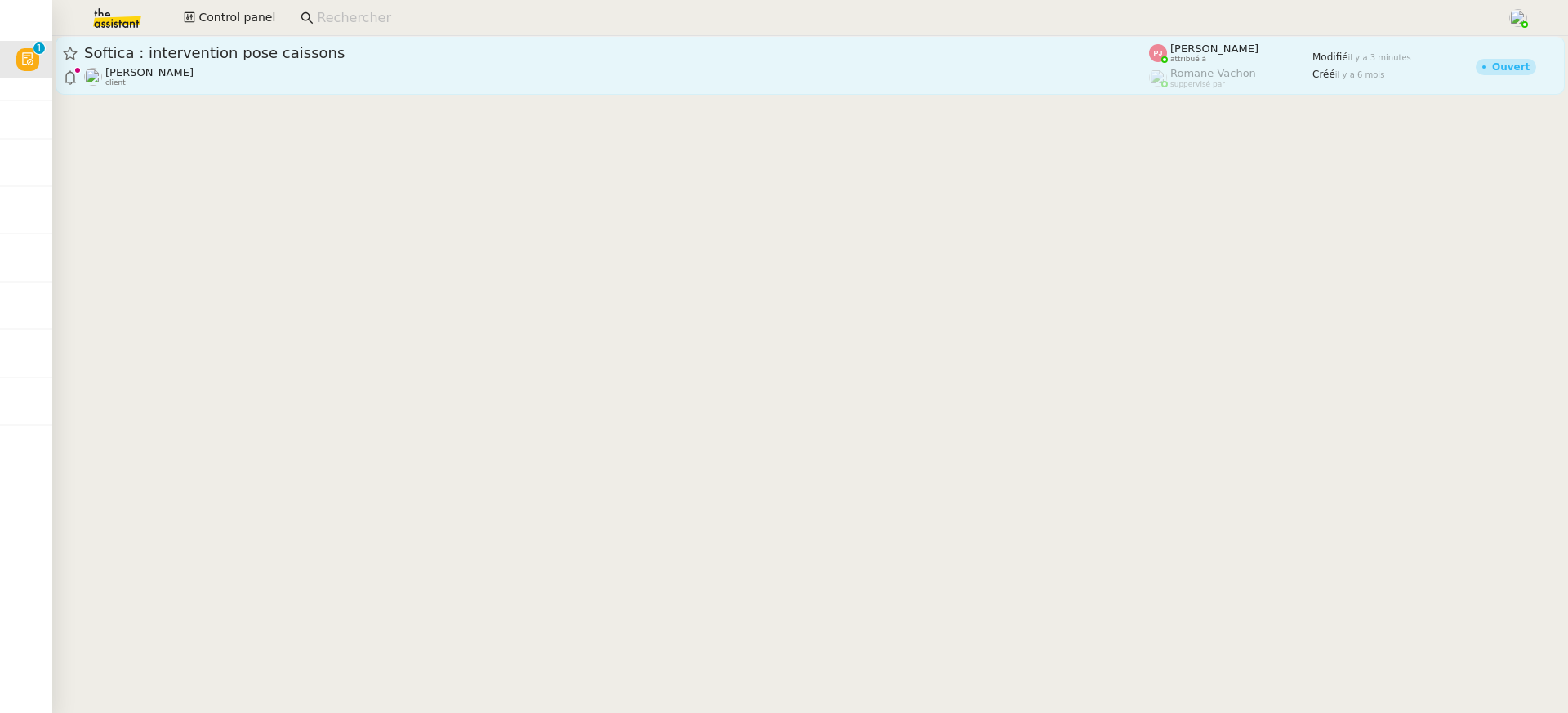
click at [368, 60] on div "Softica : intervention pose caissons" at bounding box center [616, 53] width 1065 height 19
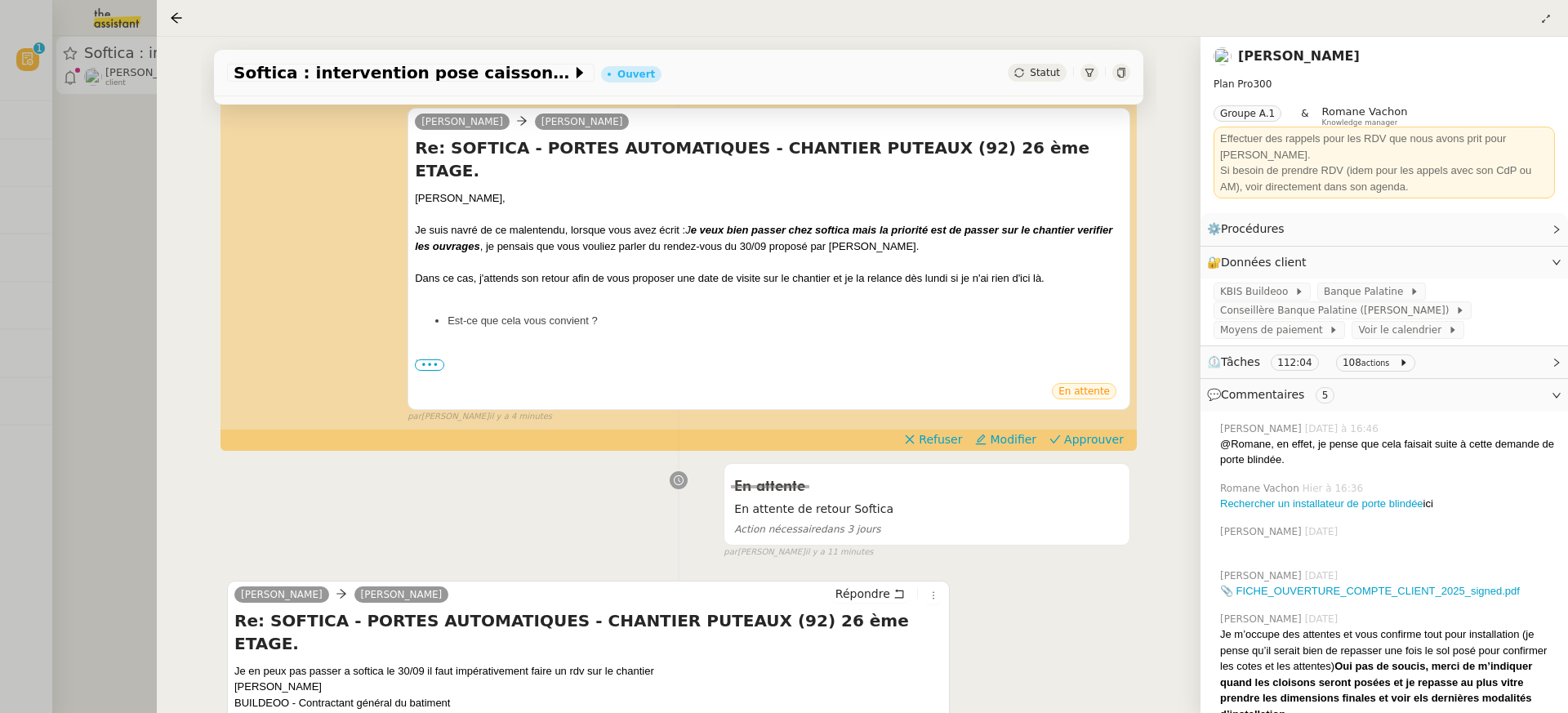
scroll to position [247, 0]
click at [1004, 436] on span "Modifier" at bounding box center [1013, 438] width 46 height 17
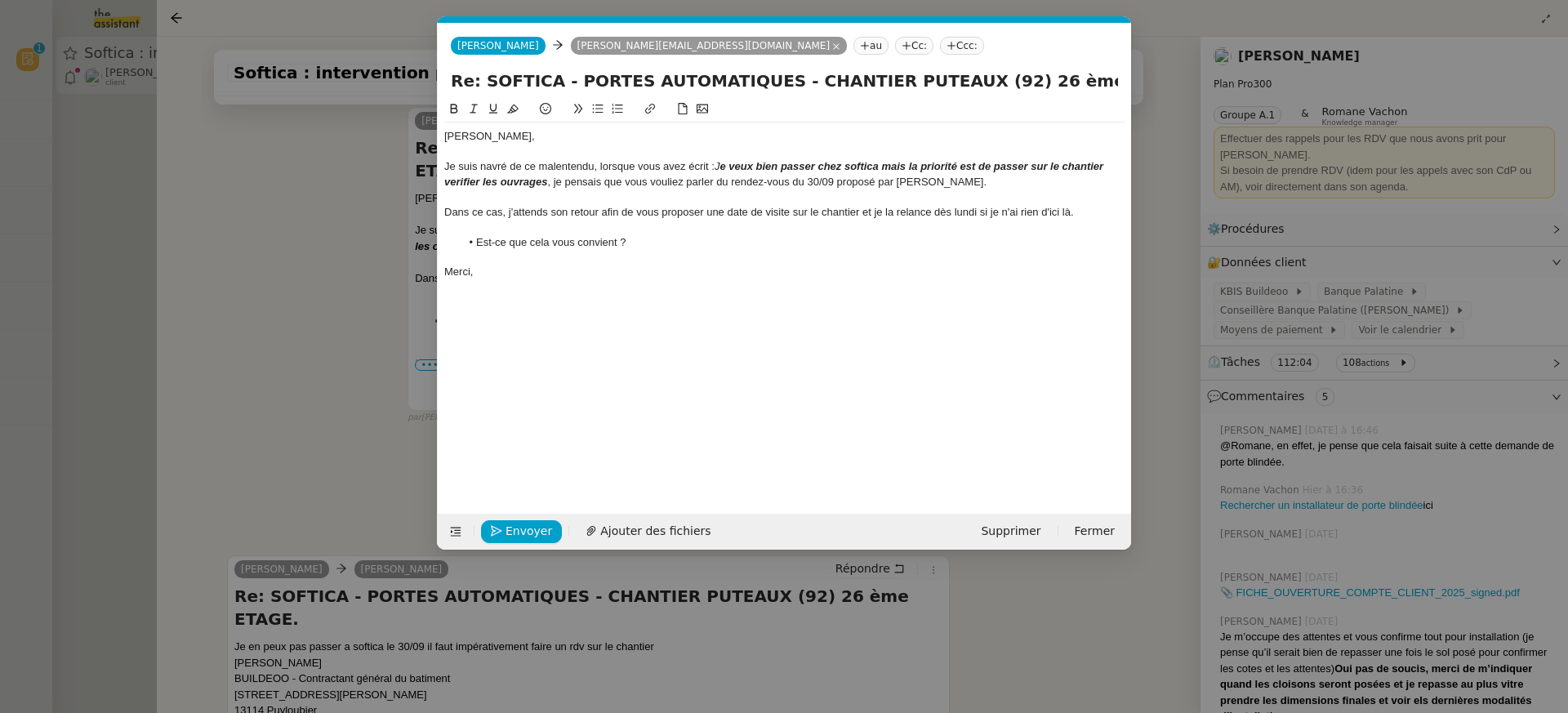
scroll to position [0, 34]
click at [1168, 355] on nz-modal-container "Service TA - VOYAGE - PROPOSITION GLOBALE A utiliser dans le cadre de propositi…" at bounding box center [784, 356] width 1568 height 713
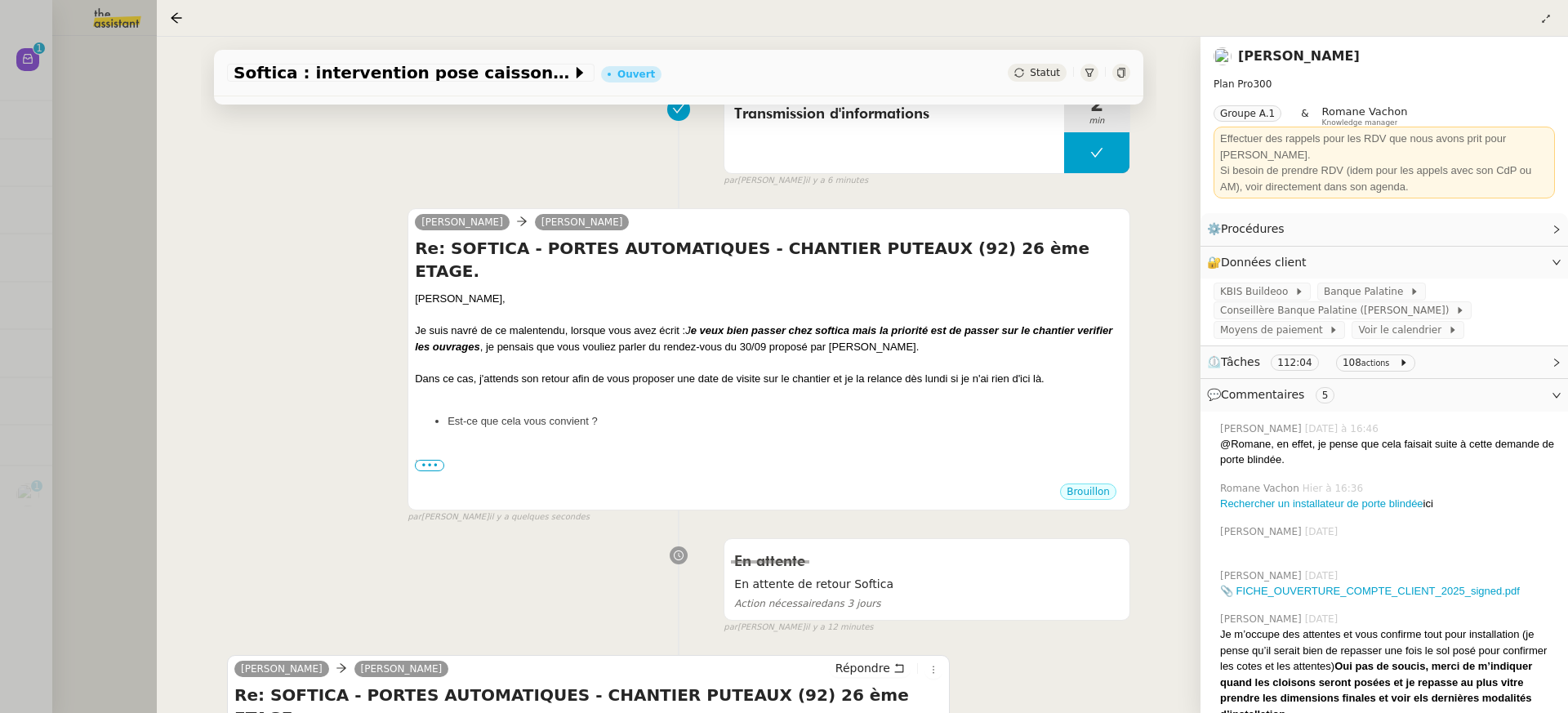
scroll to position [141, 0]
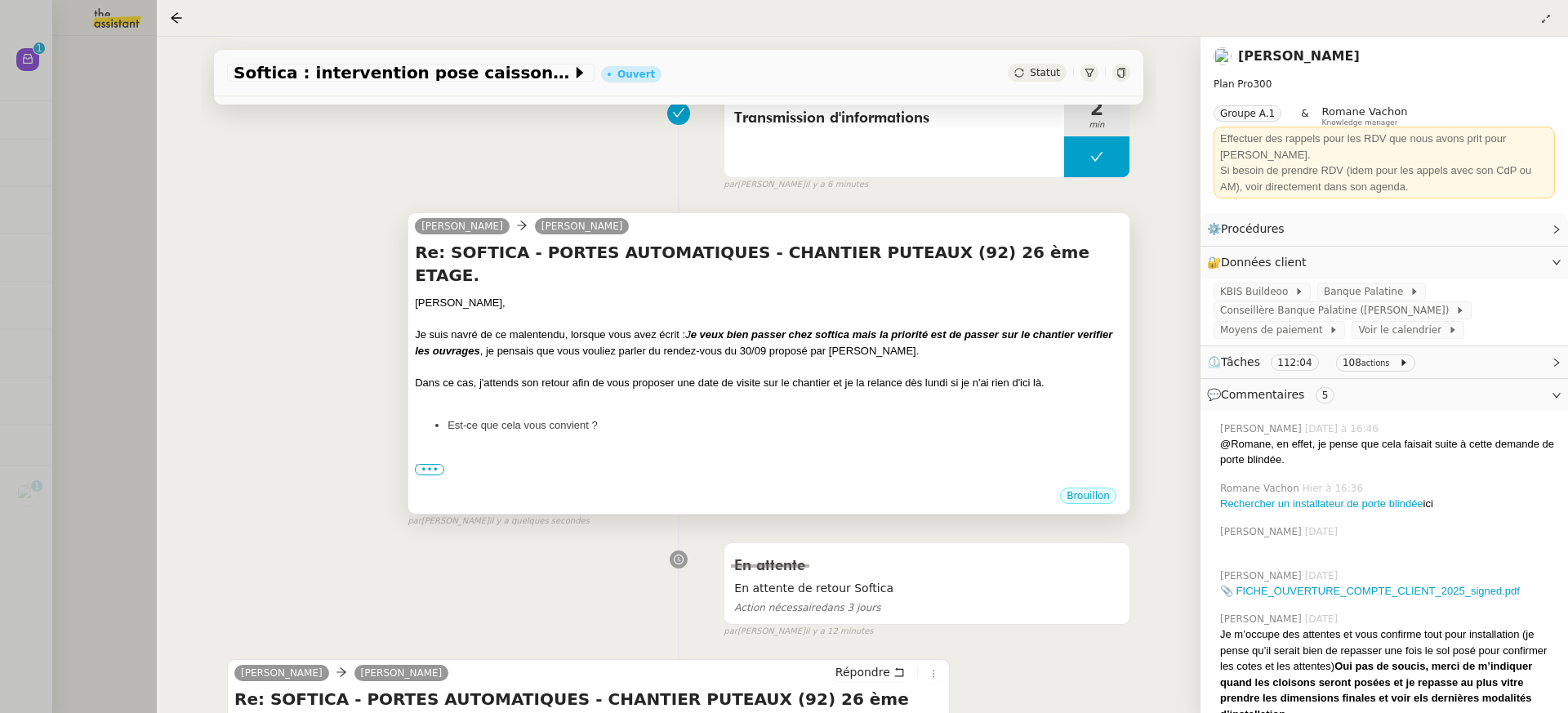
click at [842, 374] on div "Dans ce cas, j'attends son retour afin de vous proposer une date de visite sur …" at bounding box center [768, 382] width 708 height 17
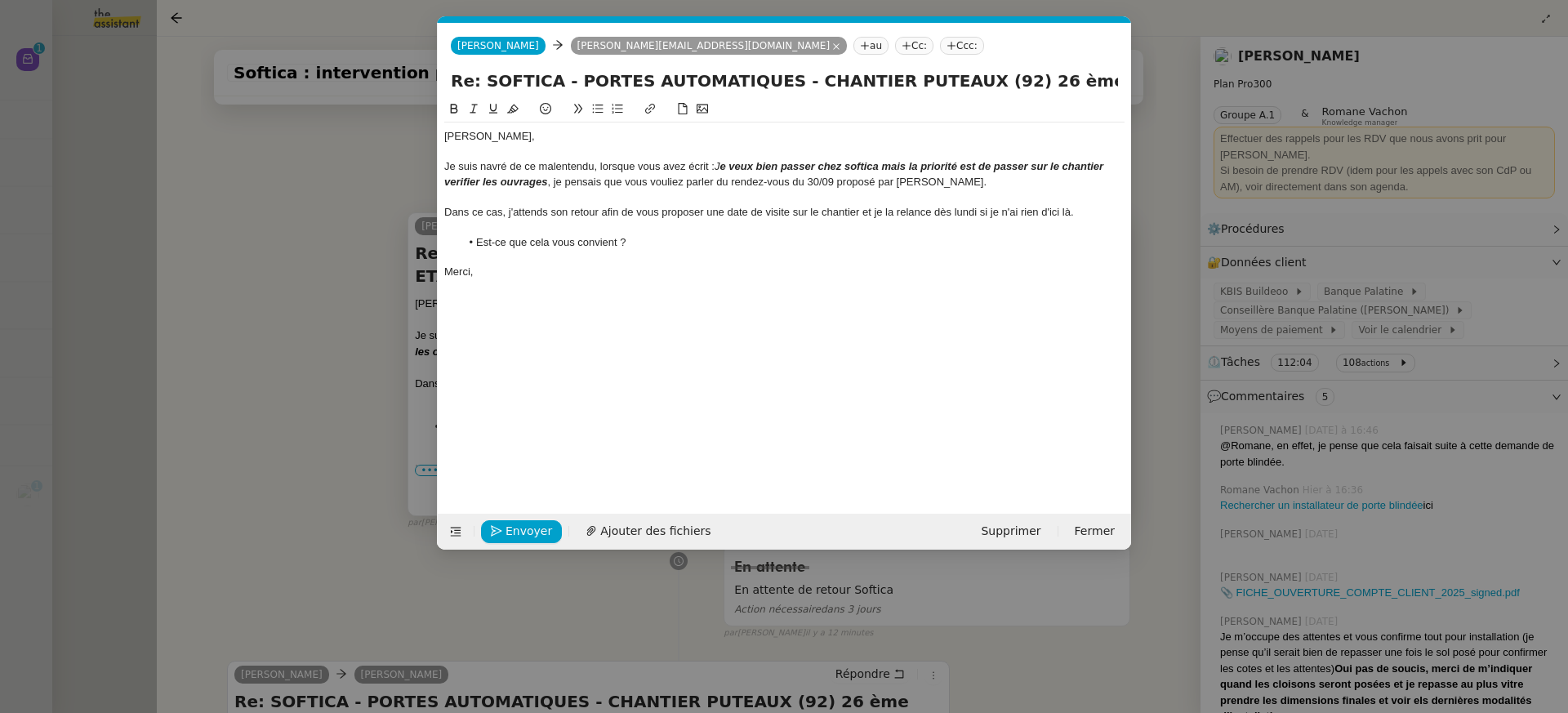
scroll to position [0, 34]
click at [717, 163] on em "J" at bounding box center [718, 166] width 6 height 12
drag, startPoint x: 716, startPoint y: 172, endPoint x: 638, endPoint y: 164, distance: 78.4
click at [638, 164] on div "Je suis navré de ce malentendu, lorsque vous avez écrit : J e veux bien passer …" at bounding box center [784, 174] width 680 height 31
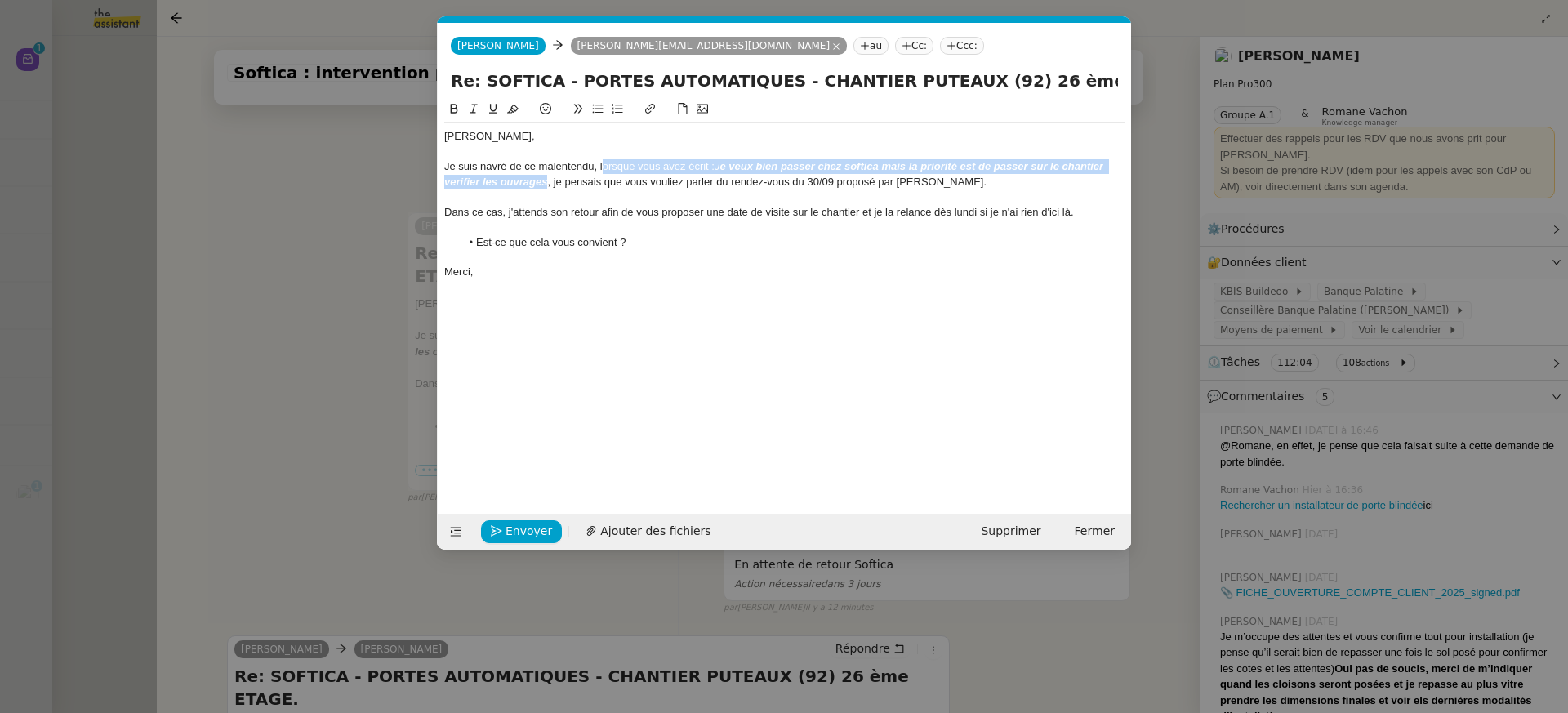
drag, startPoint x: 602, startPoint y: 166, endPoint x: 547, endPoint y: 184, distance: 57.9
click at [547, 184] on div "Je suis navré de ce malentendu, lorsque vous avez écrit : J e veux bien passer …" at bounding box center [784, 174] width 680 height 31
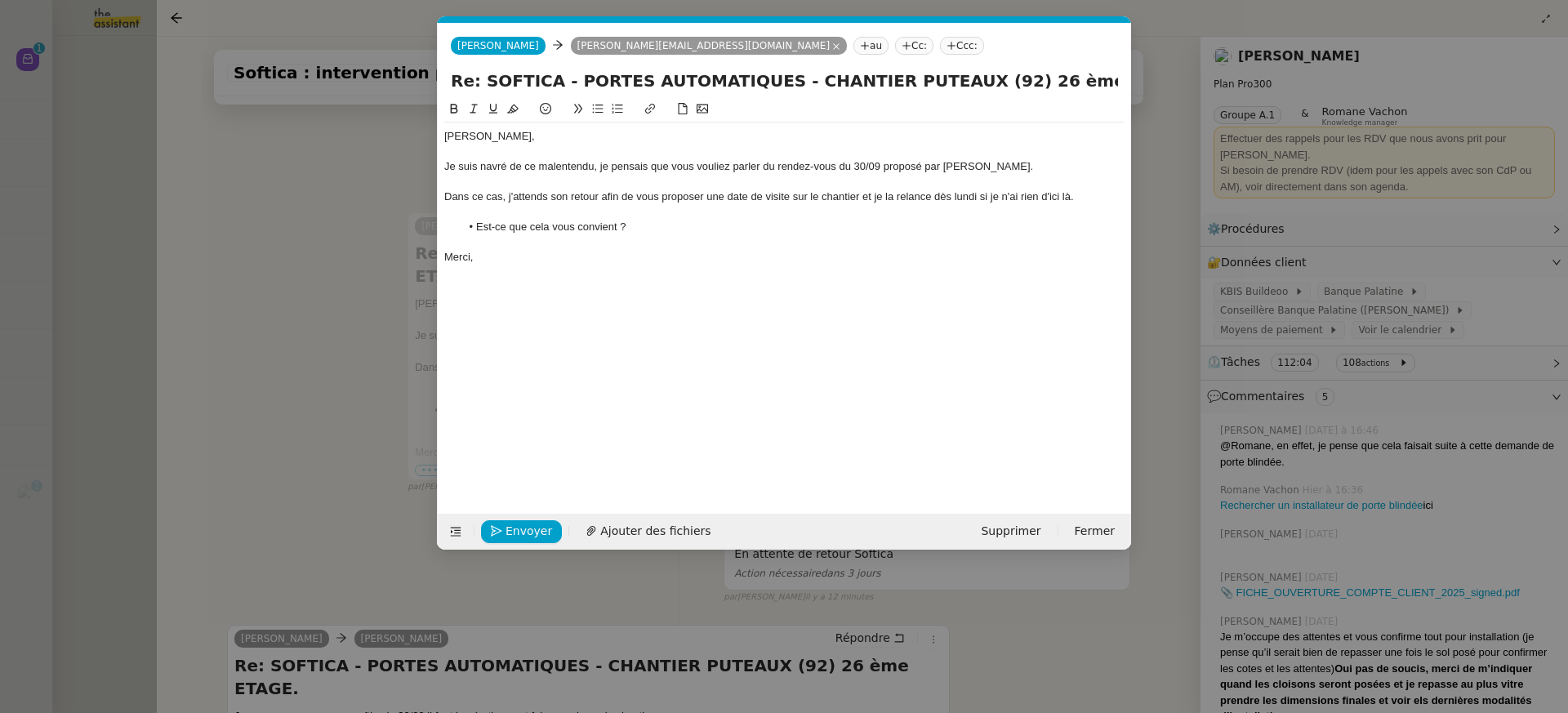
scroll to position [0, 34]
click at [1155, 236] on nz-modal-container "Service TA - VOYAGE - PROPOSITION GLOBALE A utiliser dans le cadre de propositi…" at bounding box center [784, 356] width 1568 height 713
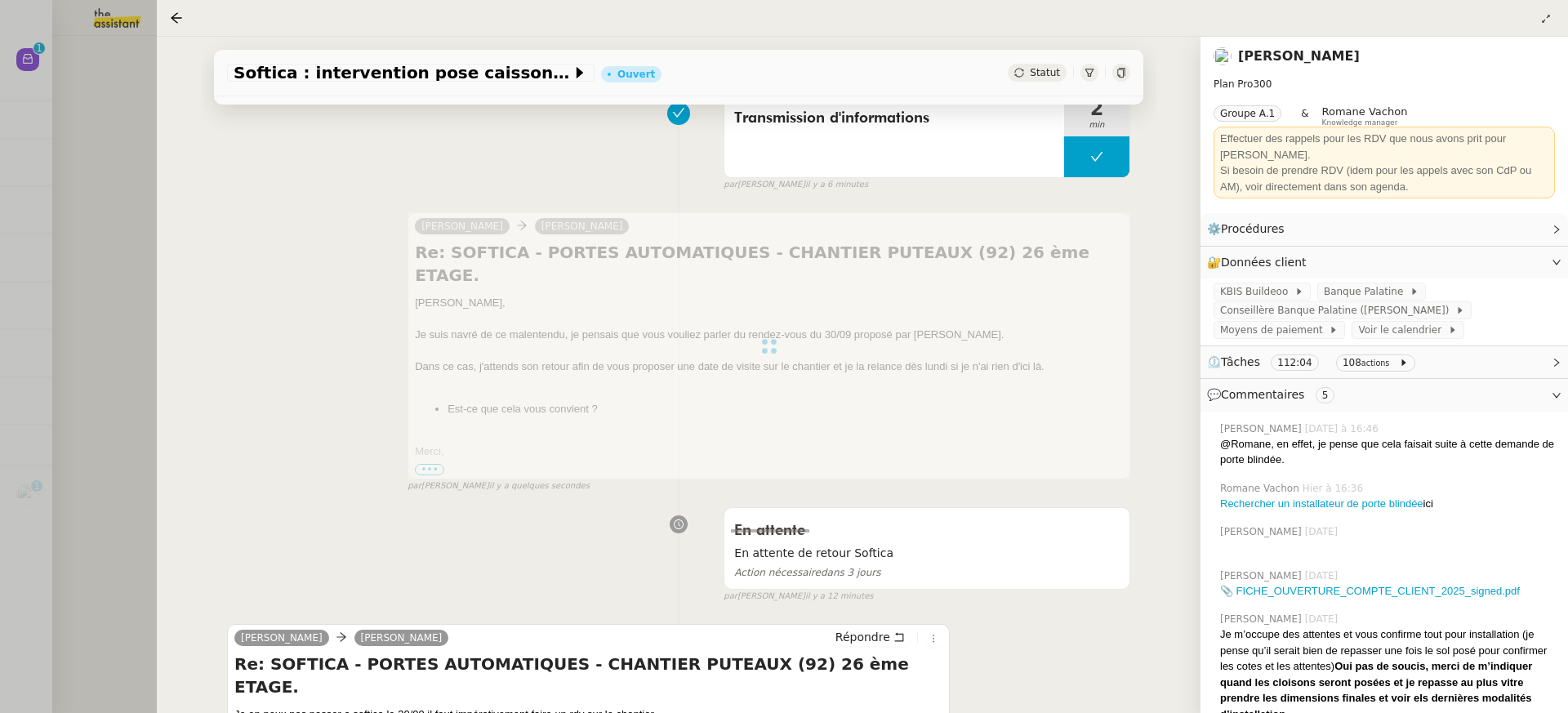
click at [1280, 57] on link "[PERSON_NAME]" at bounding box center [1298, 56] width 121 height 16
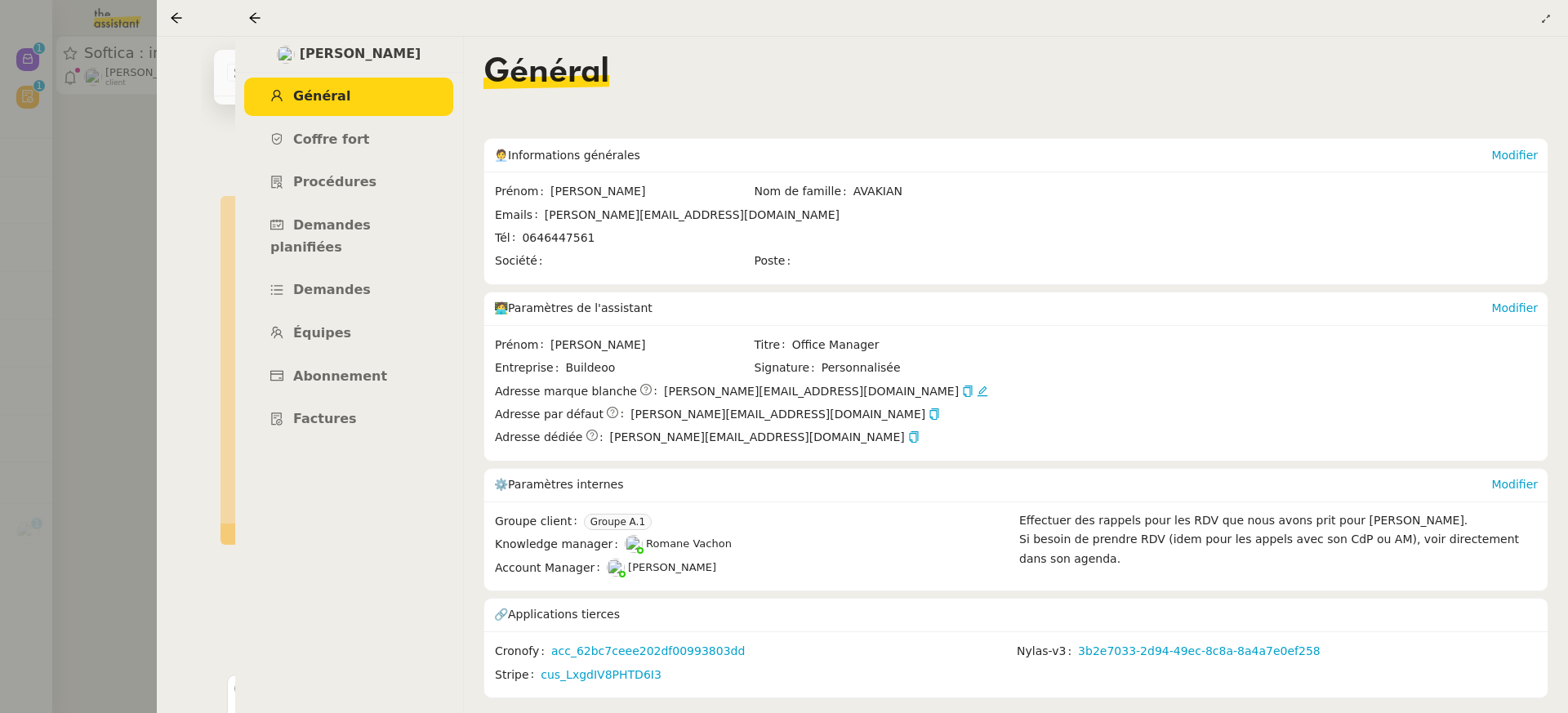
click at [270, 29] on div at bounding box center [901, 17] width 1307 height 23
click at [256, 15] on icon at bounding box center [254, 17] width 13 height 13
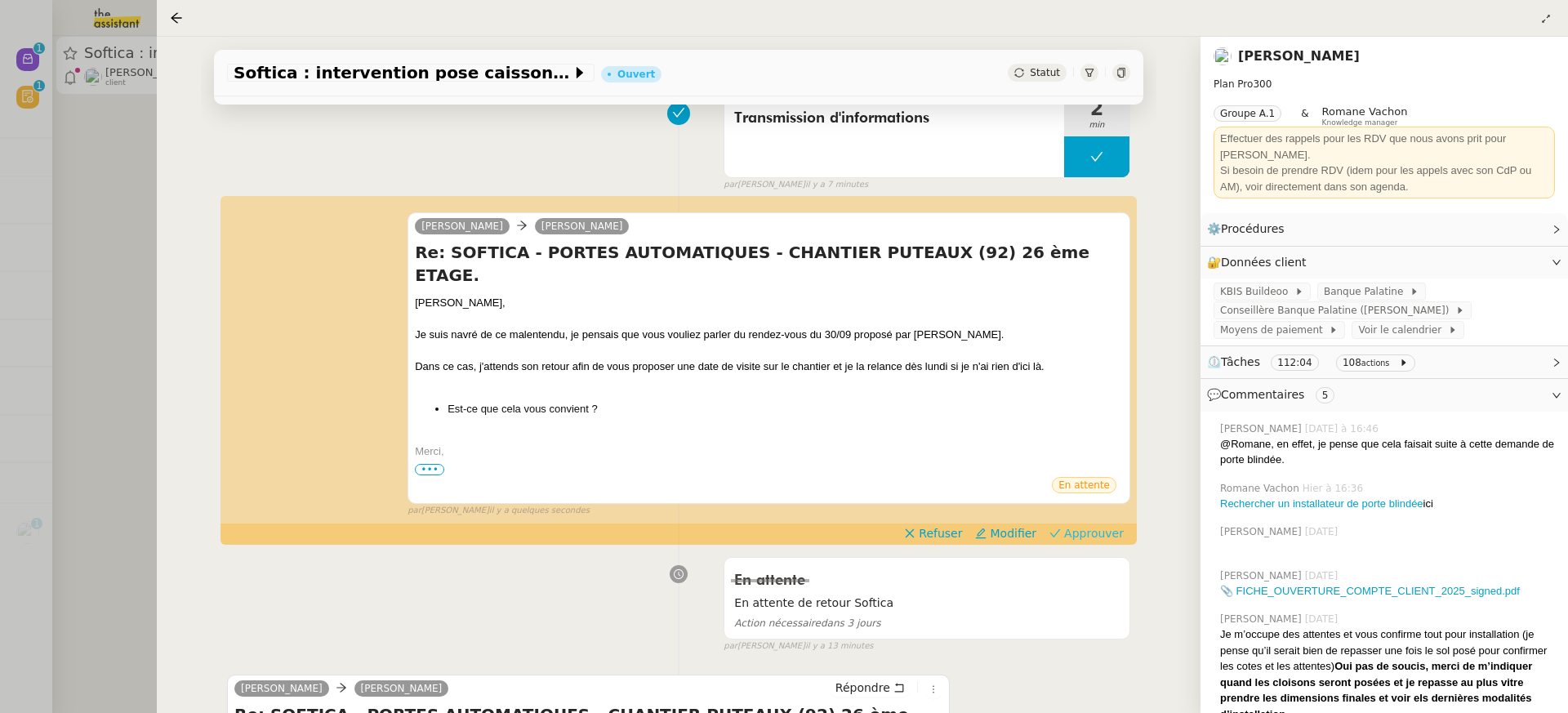
click at [1095, 525] on span "Approuver" at bounding box center [1094, 533] width 59 height 17
click at [87, 90] on div at bounding box center [784, 356] width 1568 height 713
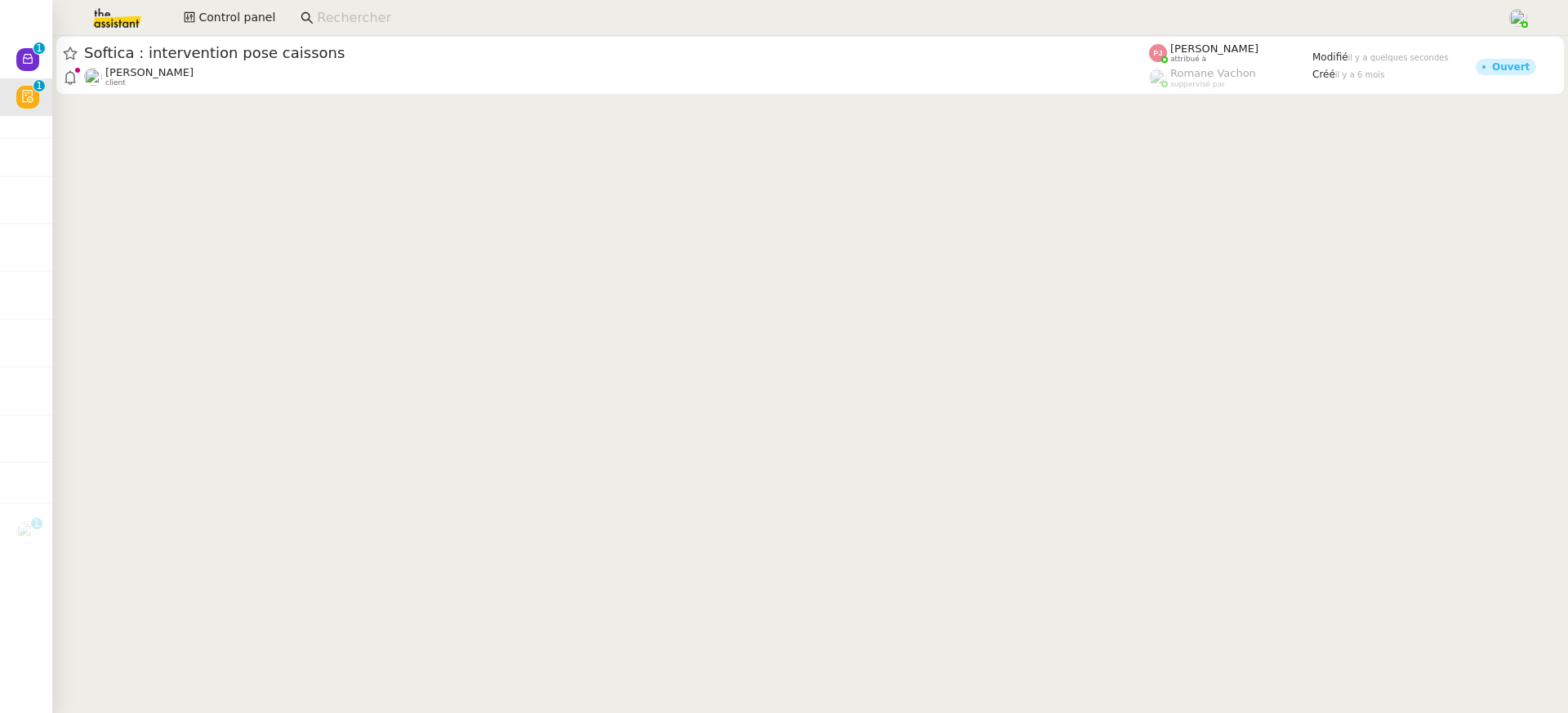
click at [18, 54] on div at bounding box center [784, 356] width 1568 height 713
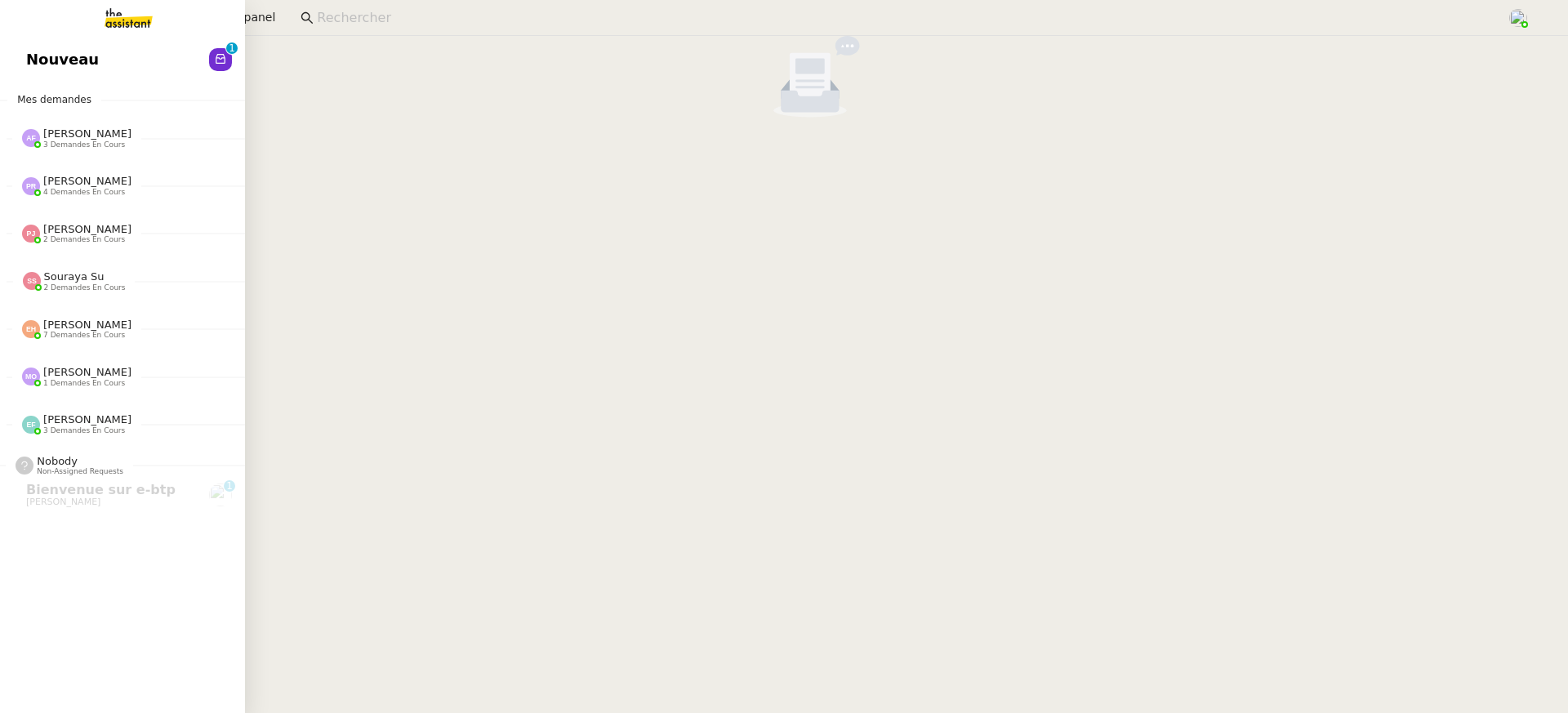
click at [51, 59] on span "Nouveau" at bounding box center [62, 59] width 72 height 24
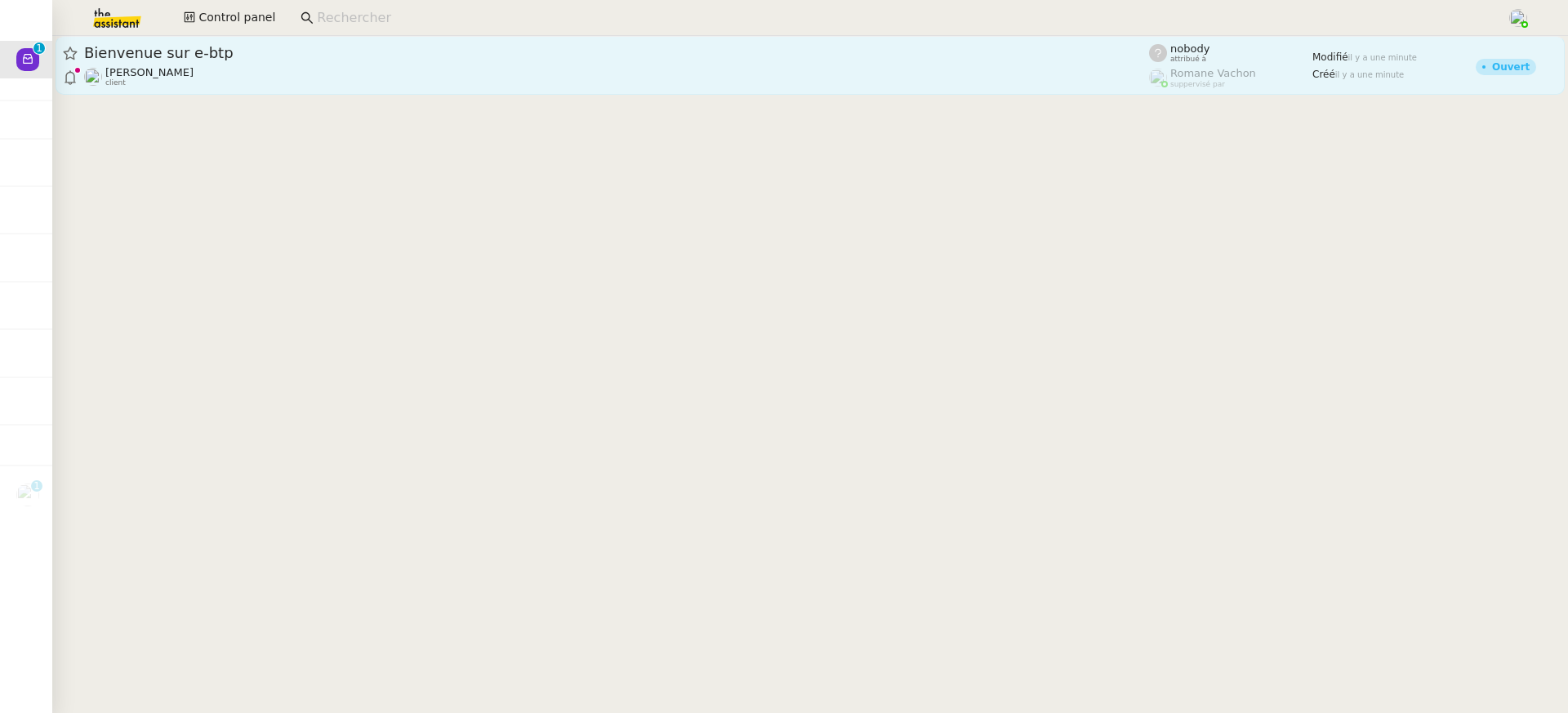
click at [524, 94] on link "Bienvenue sur e-btp [PERSON_NAME] client nobody attribué à [PERSON_NAME] supper…" at bounding box center [810, 65] width 1510 height 58
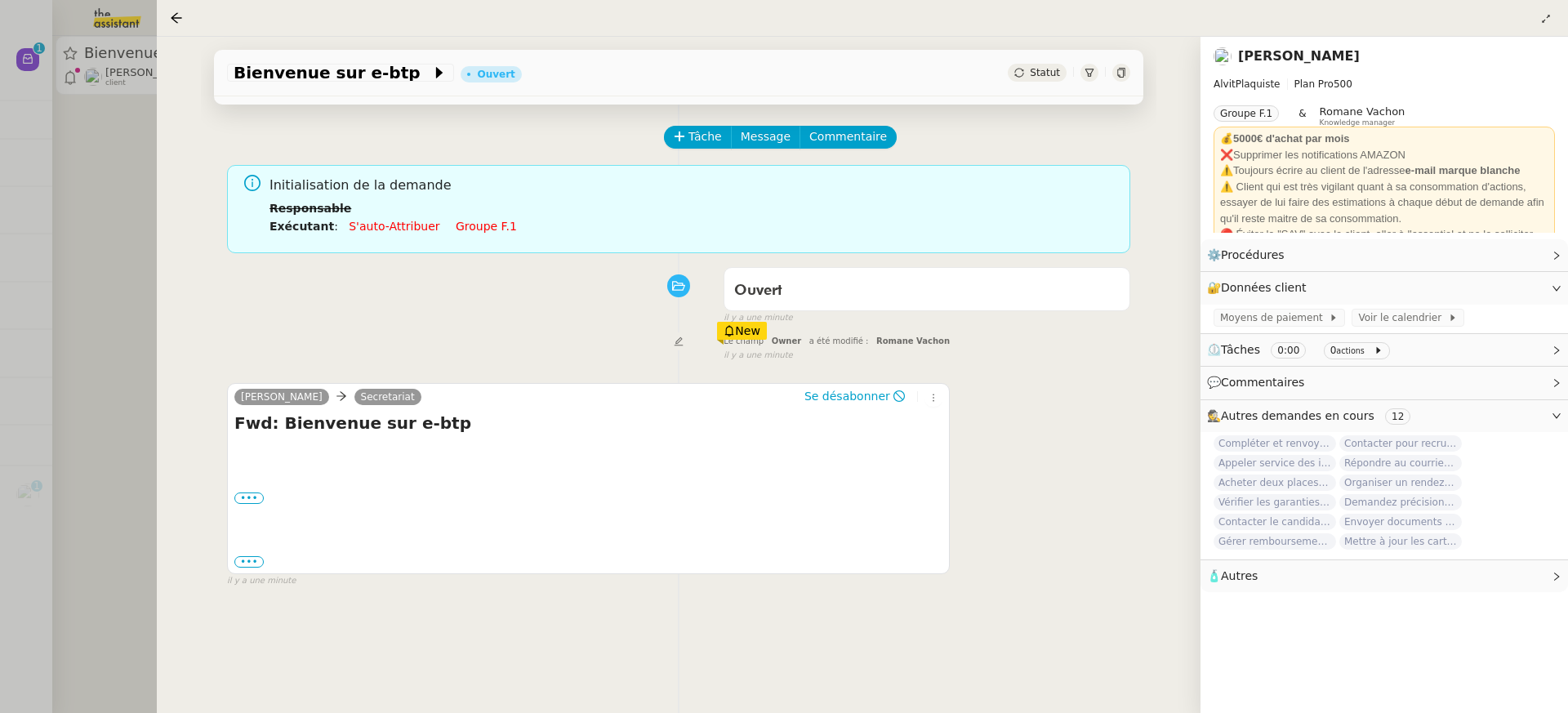
scroll to position [14, 0]
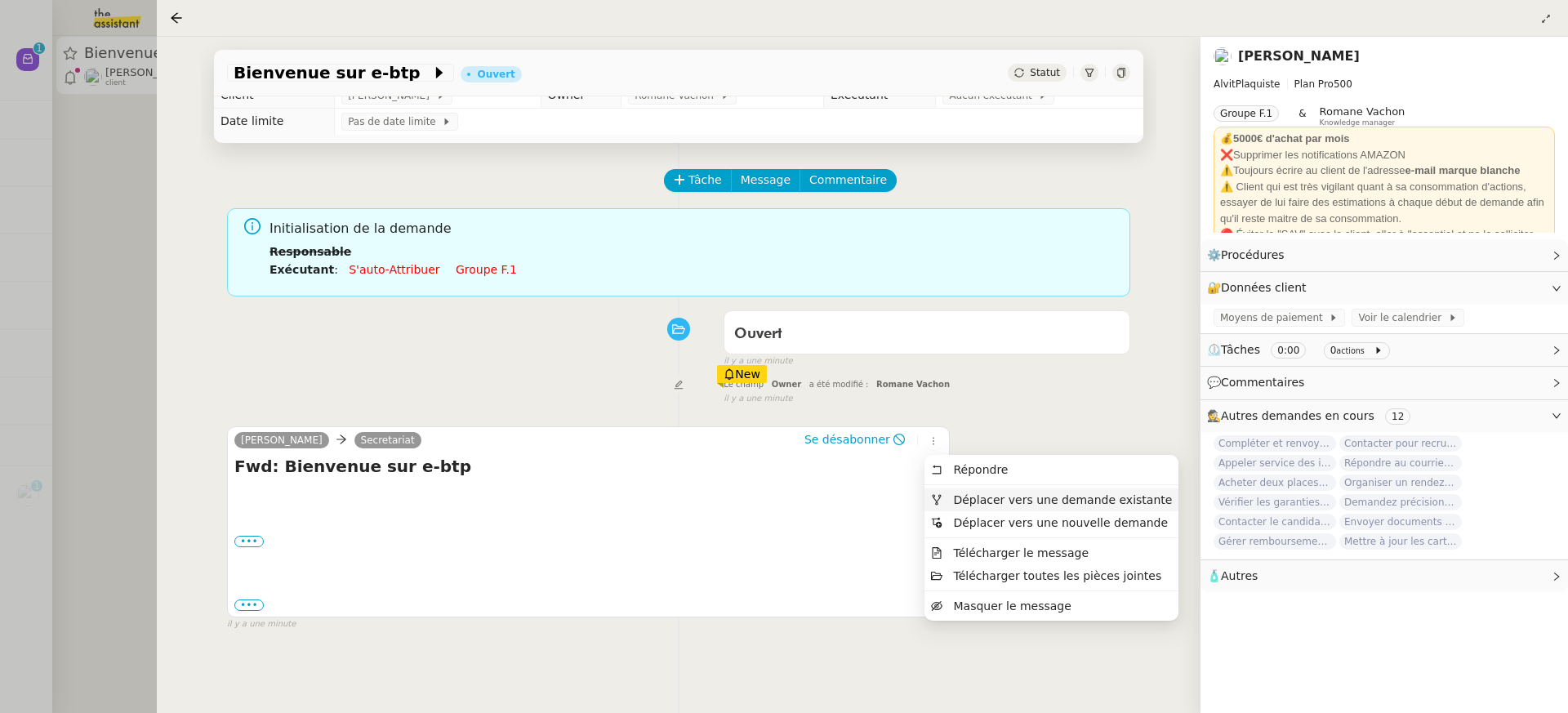
click at [966, 488] on li "Déplacer vers une demande existante" at bounding box center [1051, 499] width 254 height 23
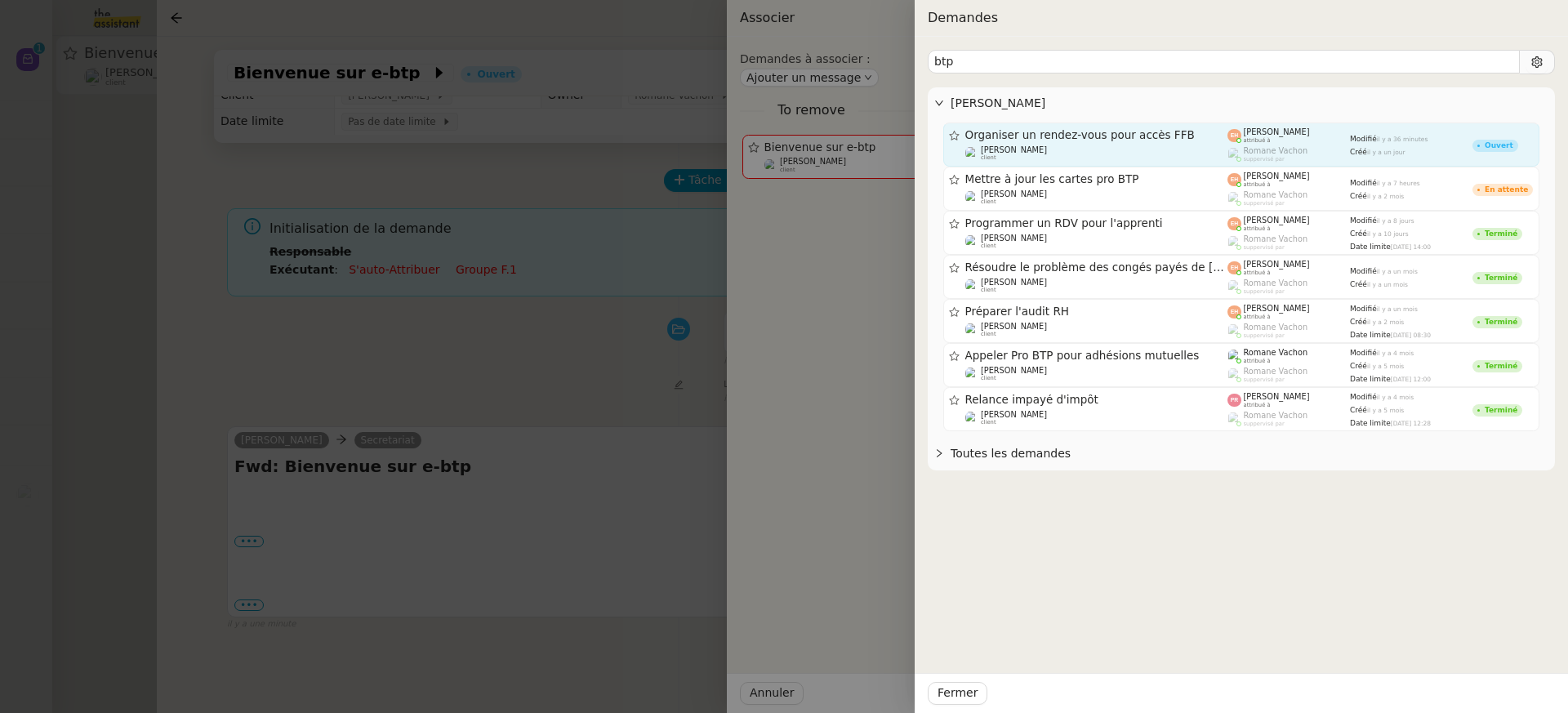
type input "btp"
click at [1219, 153] on div "[PERSON_NAME] client" at bounding box center [1097, 154] width 263 height 17
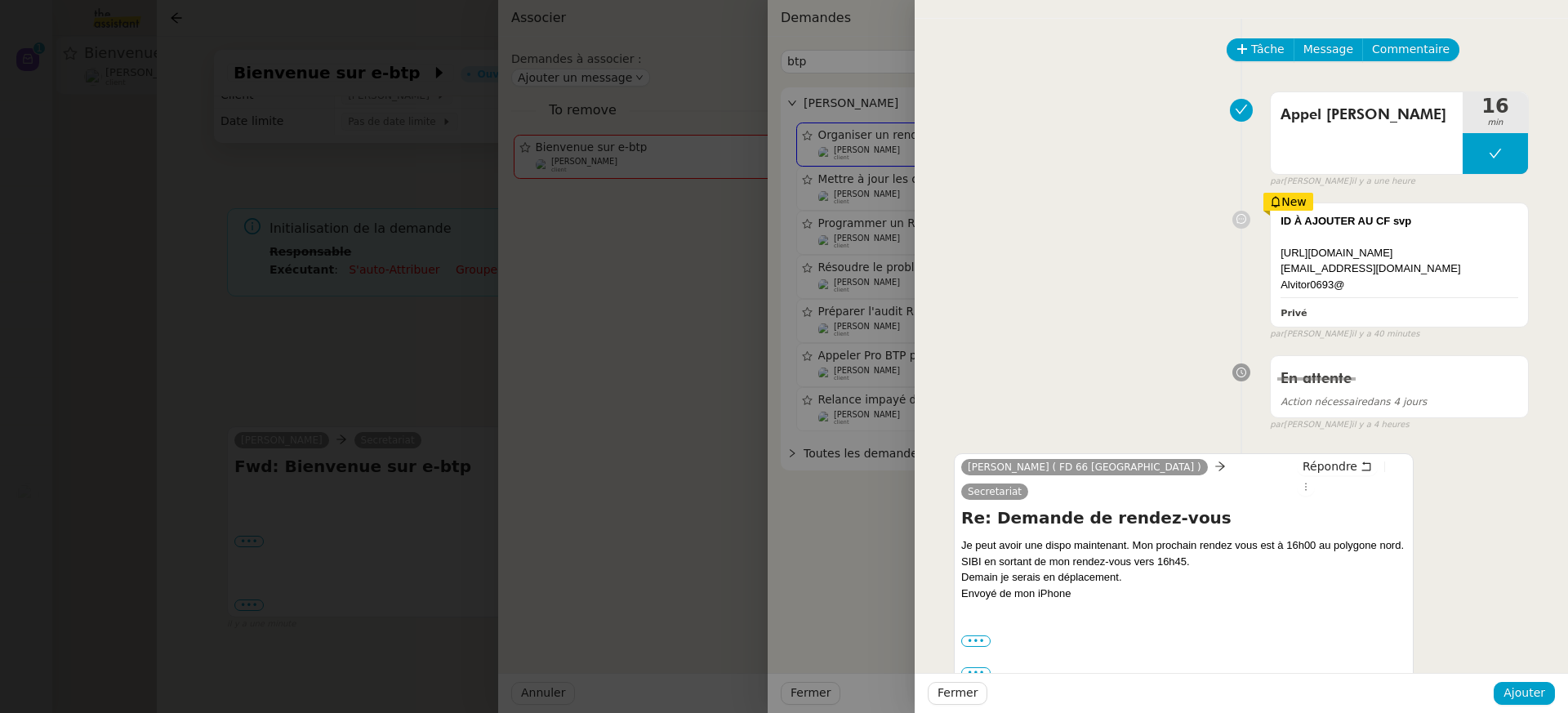
scroll to position [7, 0]
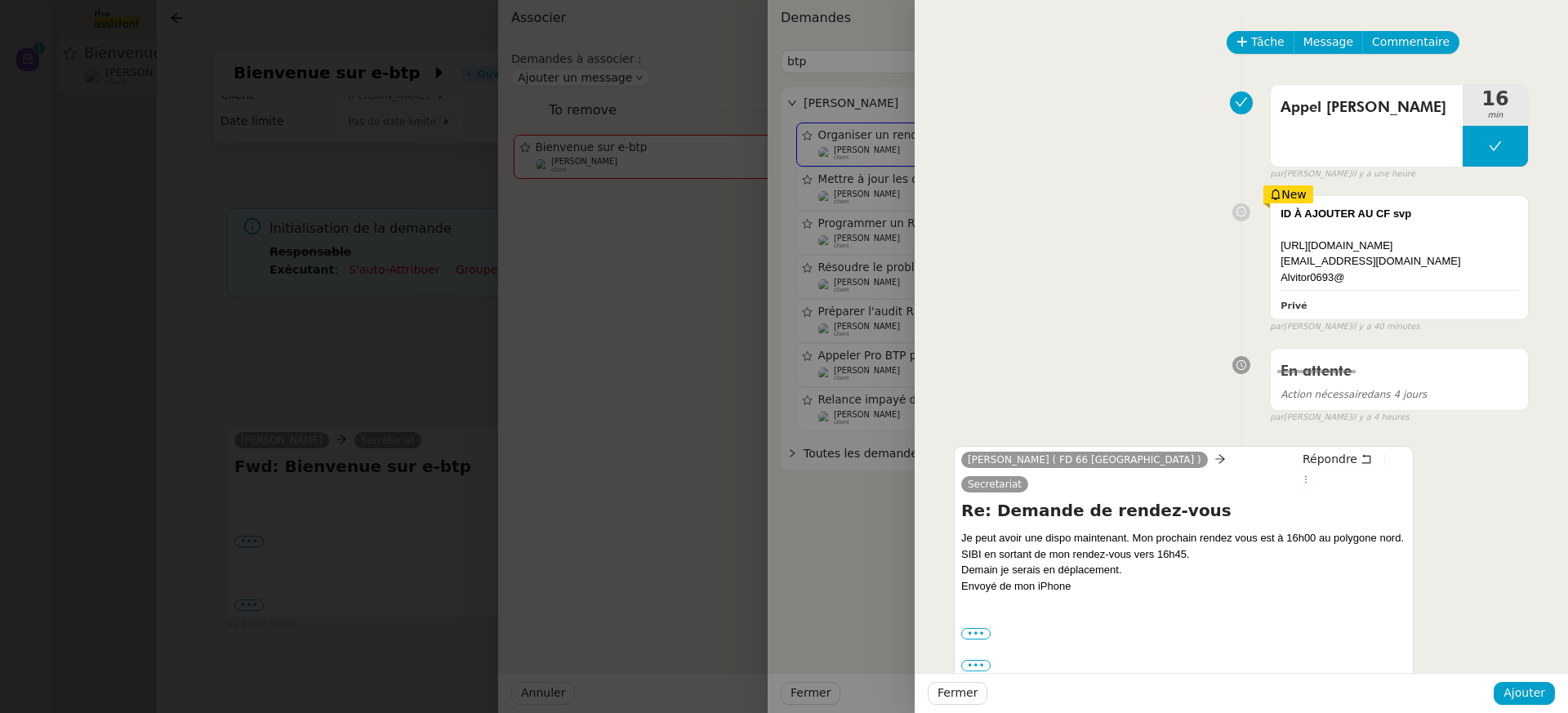
click at [1547, 677] on div "Fermer Ajouter" at bounding box center [1241, 693] width 653 height 40
click at [1547, 686] on button "Ajouter" at bounding box center [1524, 693] width 61 height 23
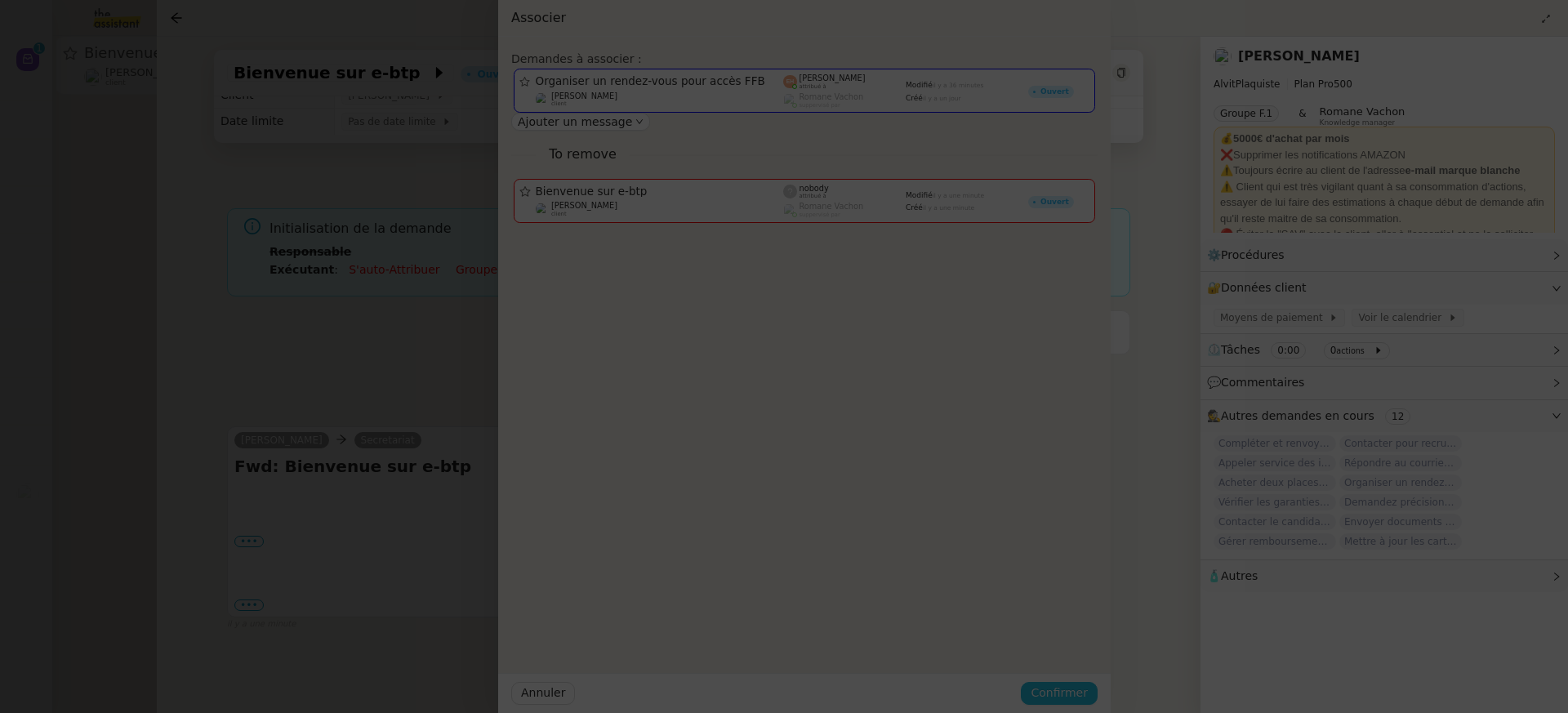
click at [1097, 686] on button "Confirmer" at bounding box center [1059, 693] width 77 height 23
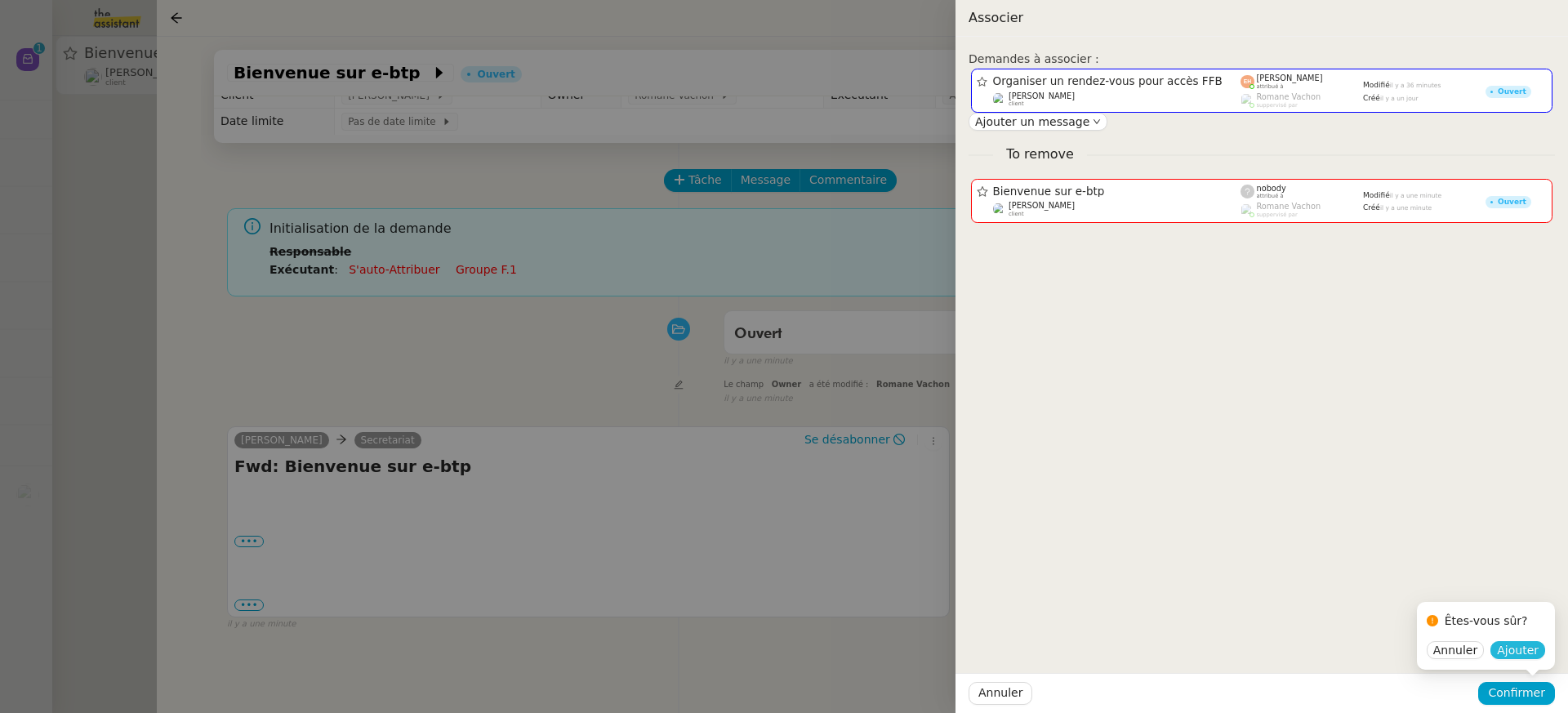
click at [1499, 642] on button "Ajouter" at bounding box center [1517, 649] width 55 height 18
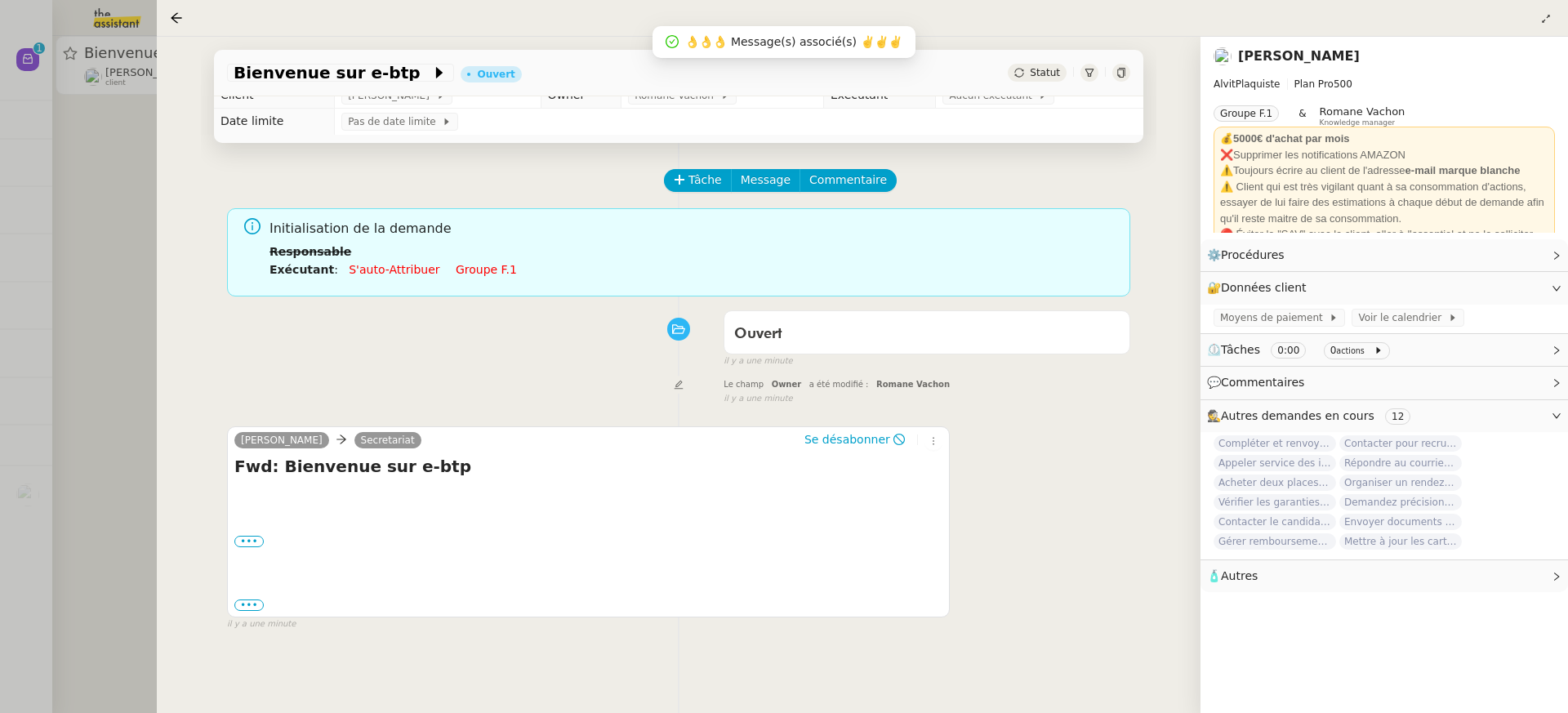
click at [102, 306] on div at bounding box center [784, 356] width 1568 height 713
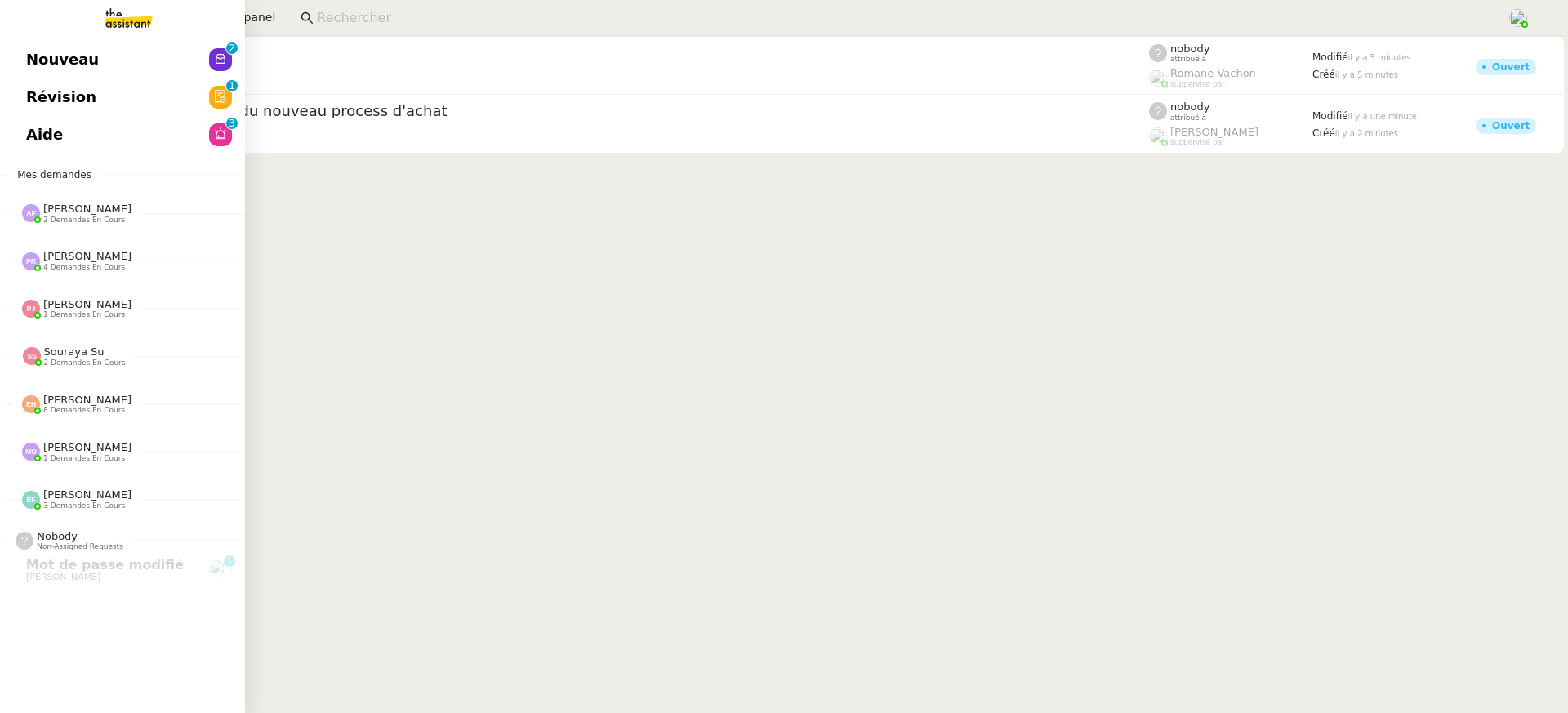
click at [51, 62] on span "Nouveau" at bounding box center [62, 59] width 72 height 24
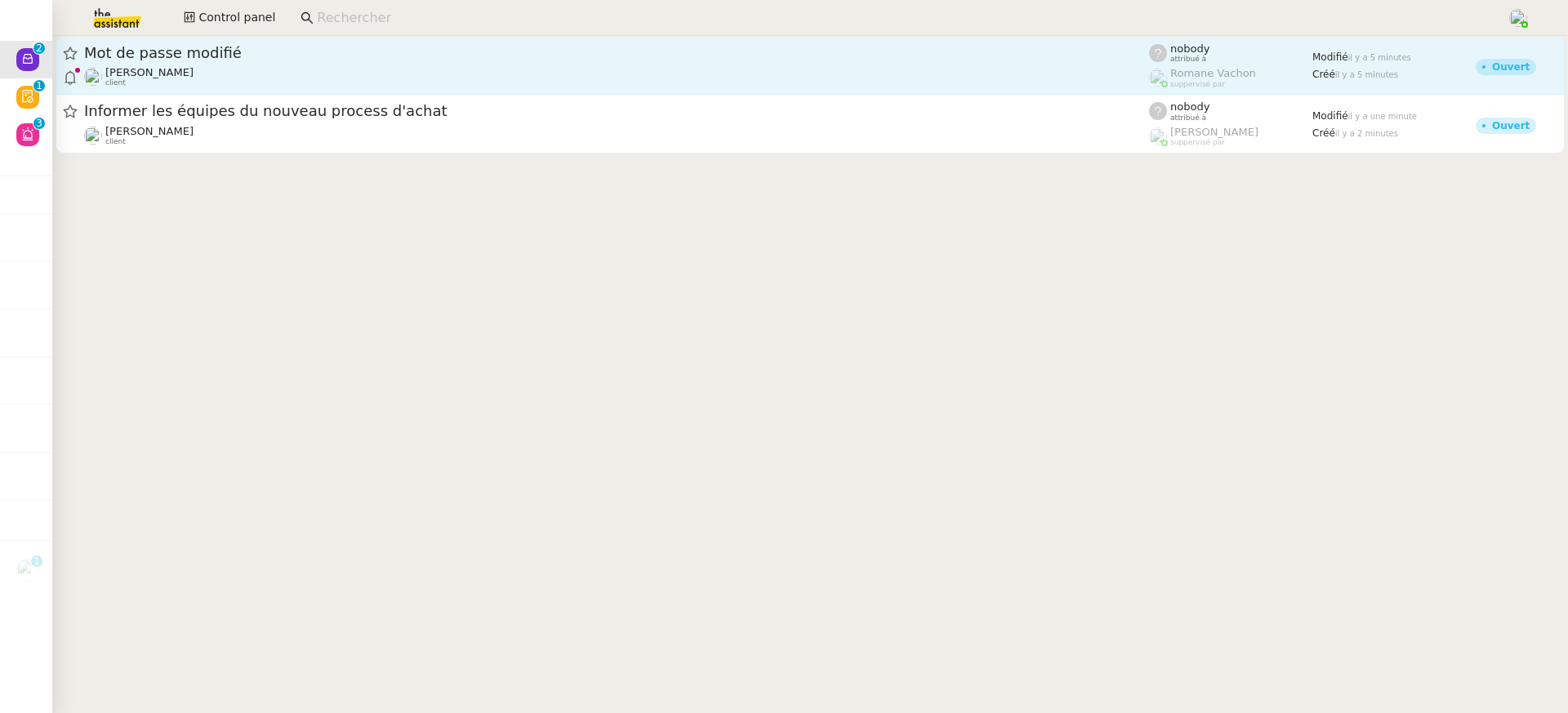
click at [614, 46] on span "Mot de passe modifié" at bounding box center [616, 52] width 1065 height 15
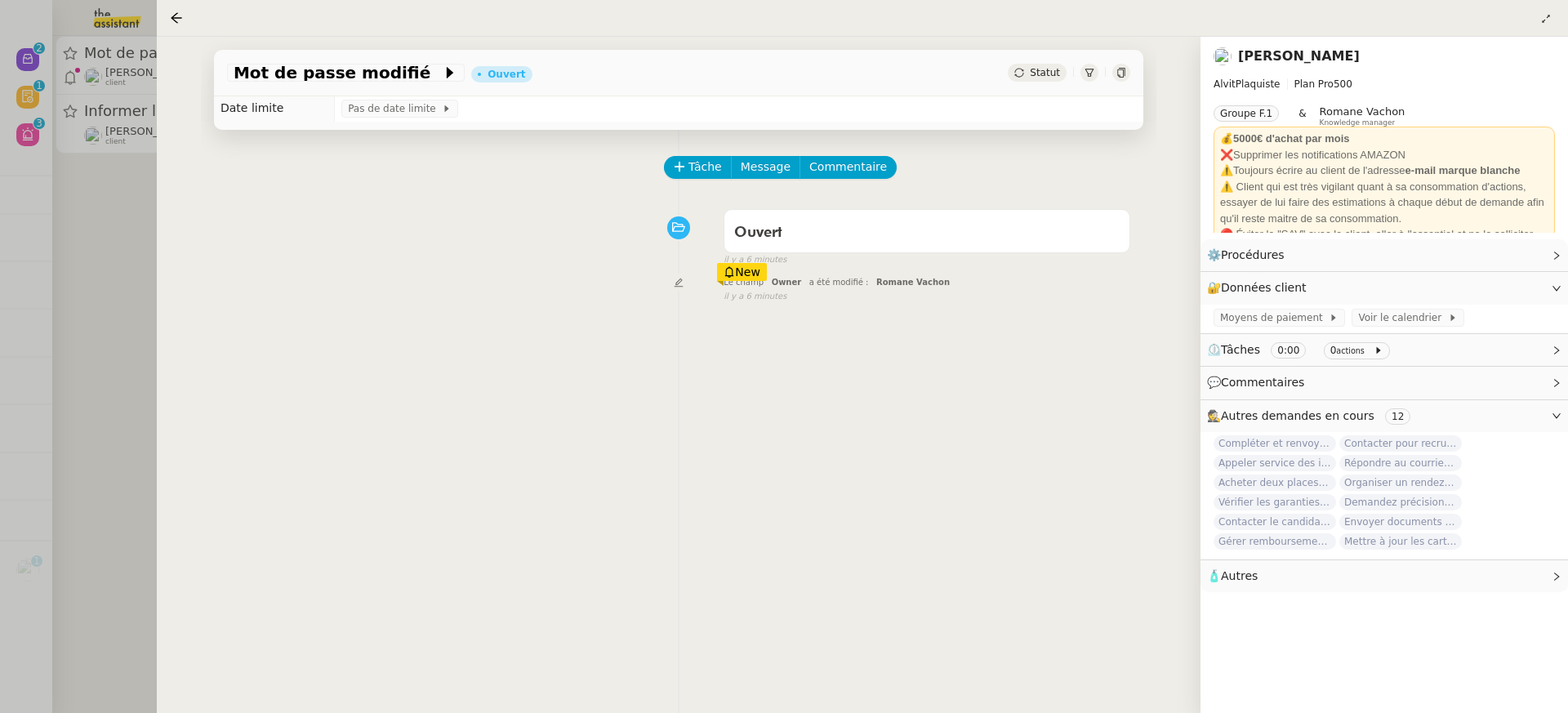
scroll to position [31, 0]
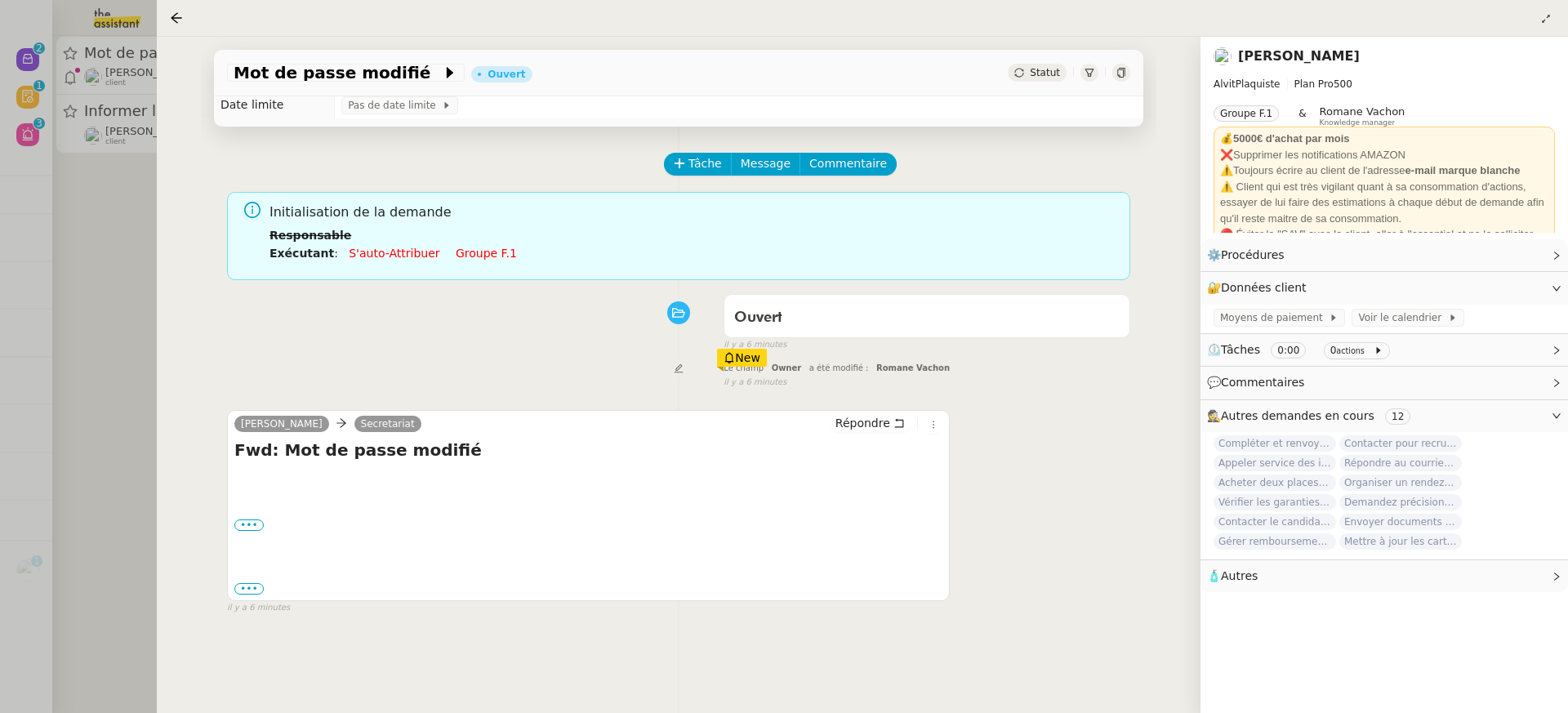
click at [231, 527] on div "[PERSON_NAME] Secretariat Répondre Fwd: Mot de passe modifié ••• Réseaux : Face…" at bounding box center [588, 505] width 723 height 190
click at [238, 526] on label "•••" at bounding box center [249, 524] width 30 height 11
click at [0, 0] on input "•••" at bounding box center [0, 0] width 0 height 0
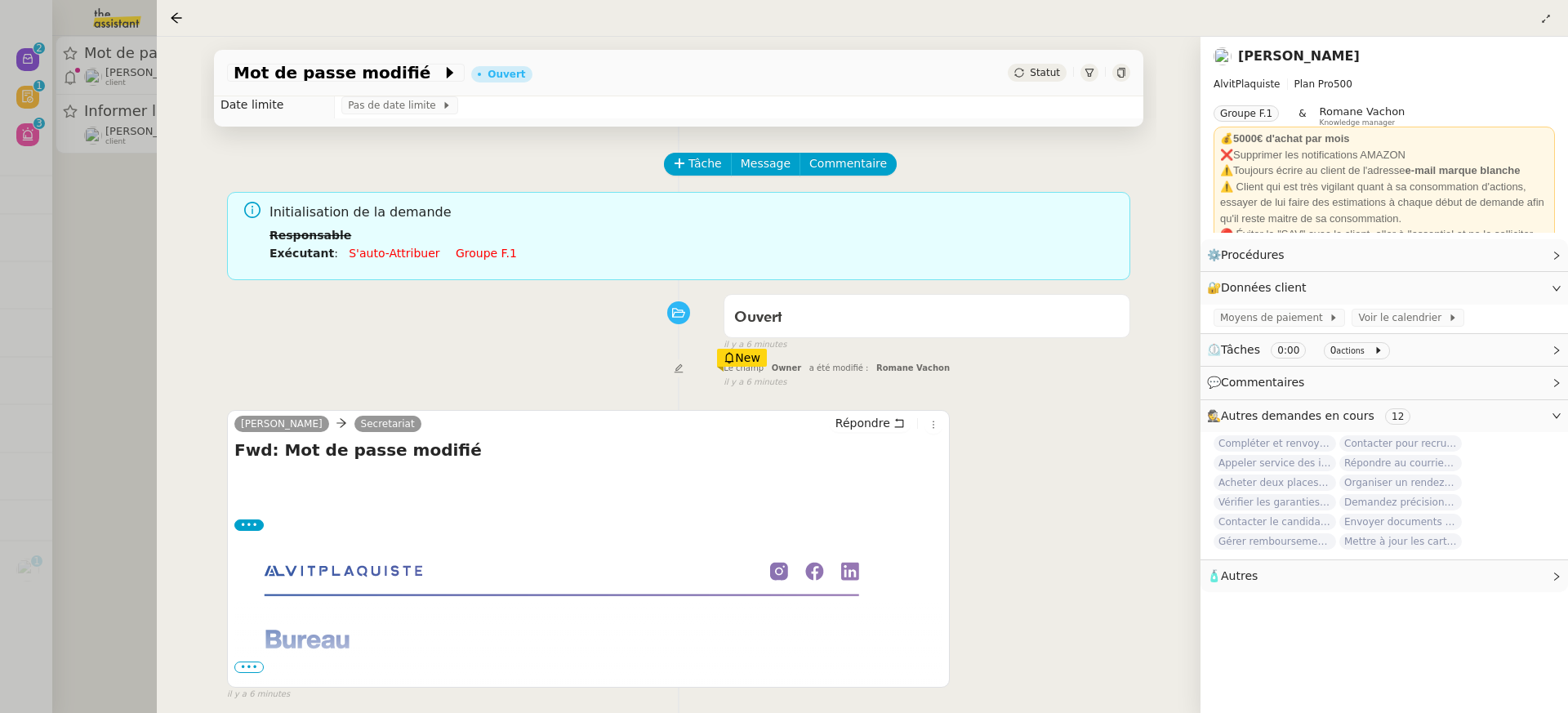
click at [258, 652] on img at bounding box center [560, 638] width 654 height 210
click at [254, 665] on span "•••" at bounding box center [249, 667] width 30 height 11
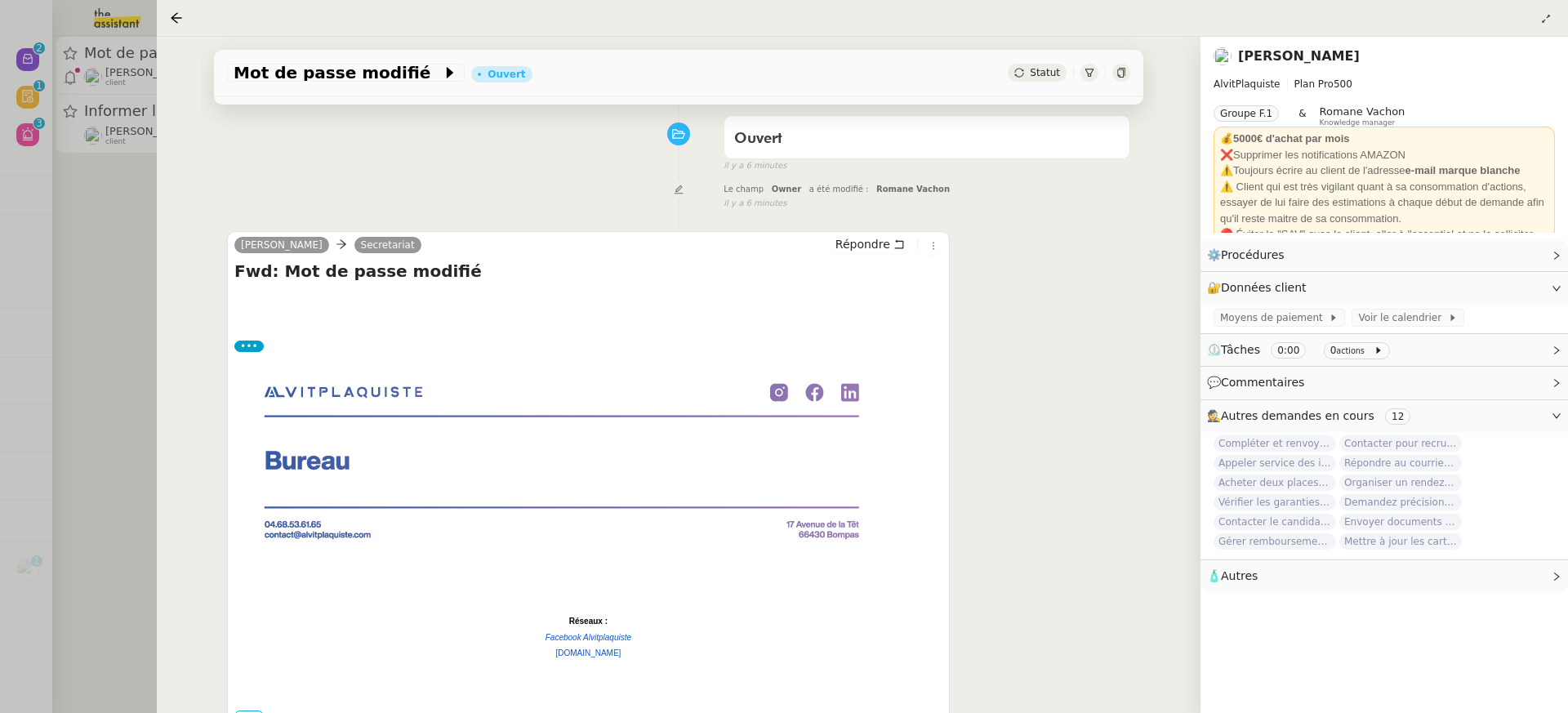
scroll to position [315, 0]
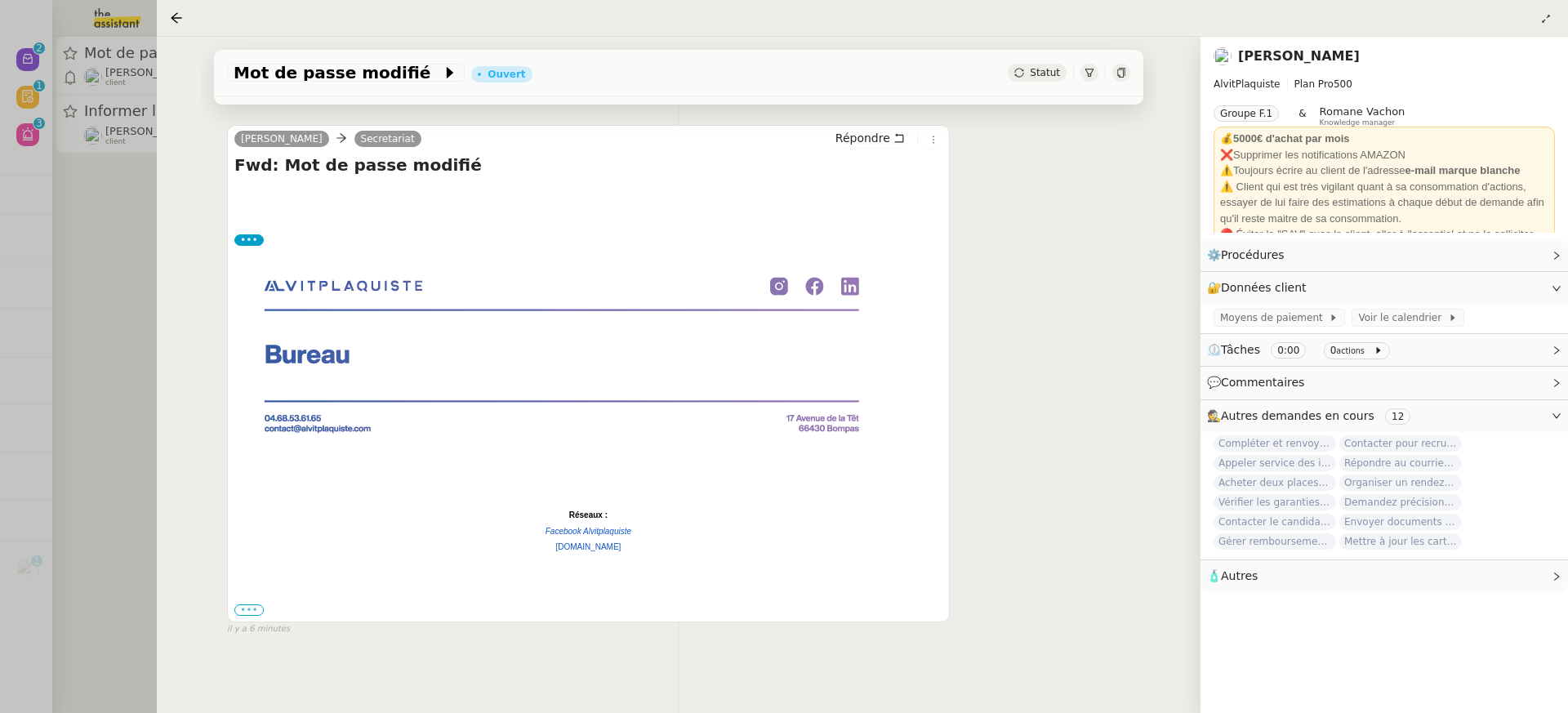
click at [251, 612] on label "•••" at bounding box center [249, 609] width 30 height 11
click at [0, 0] on input "•••" at bounding box center [0, 0] width 0 height 0
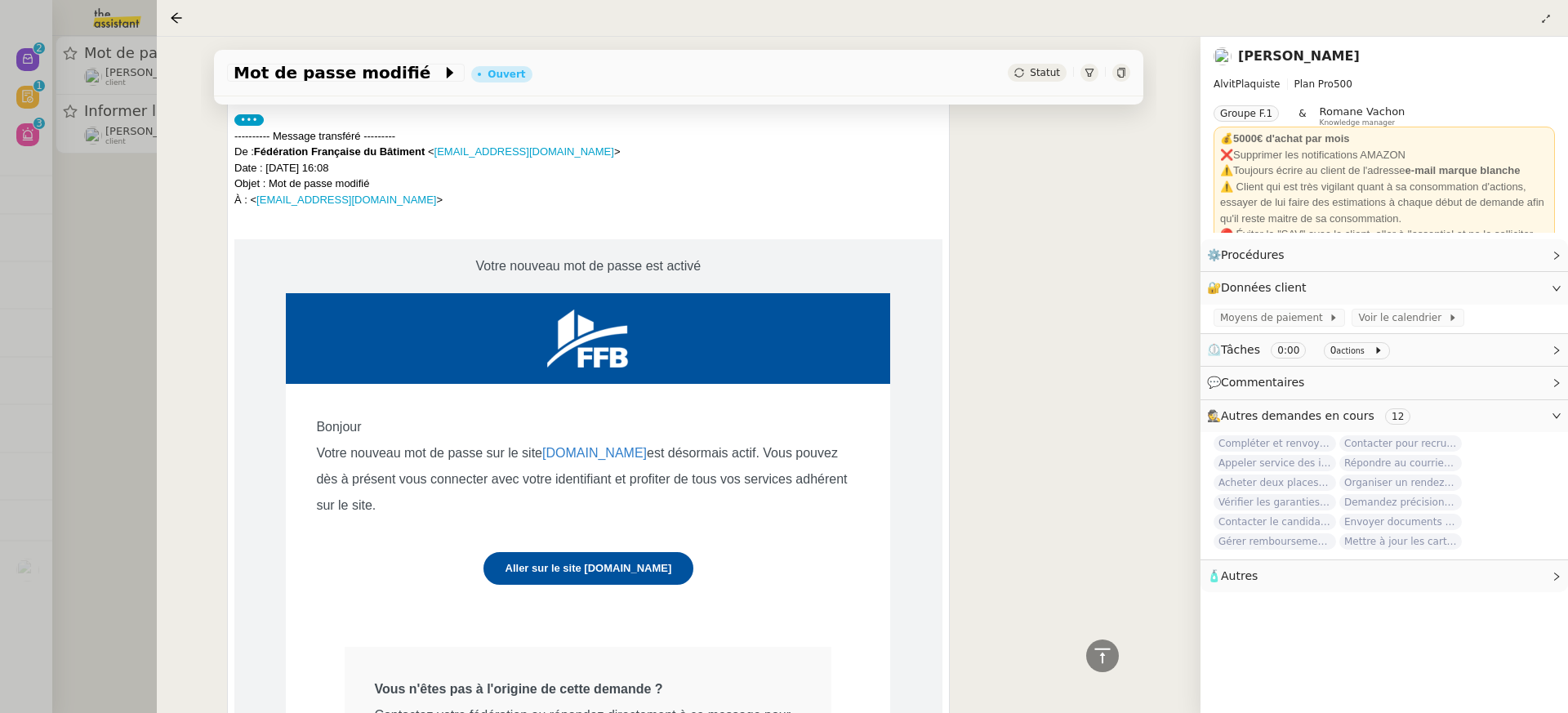
scroll to position [237, 0]
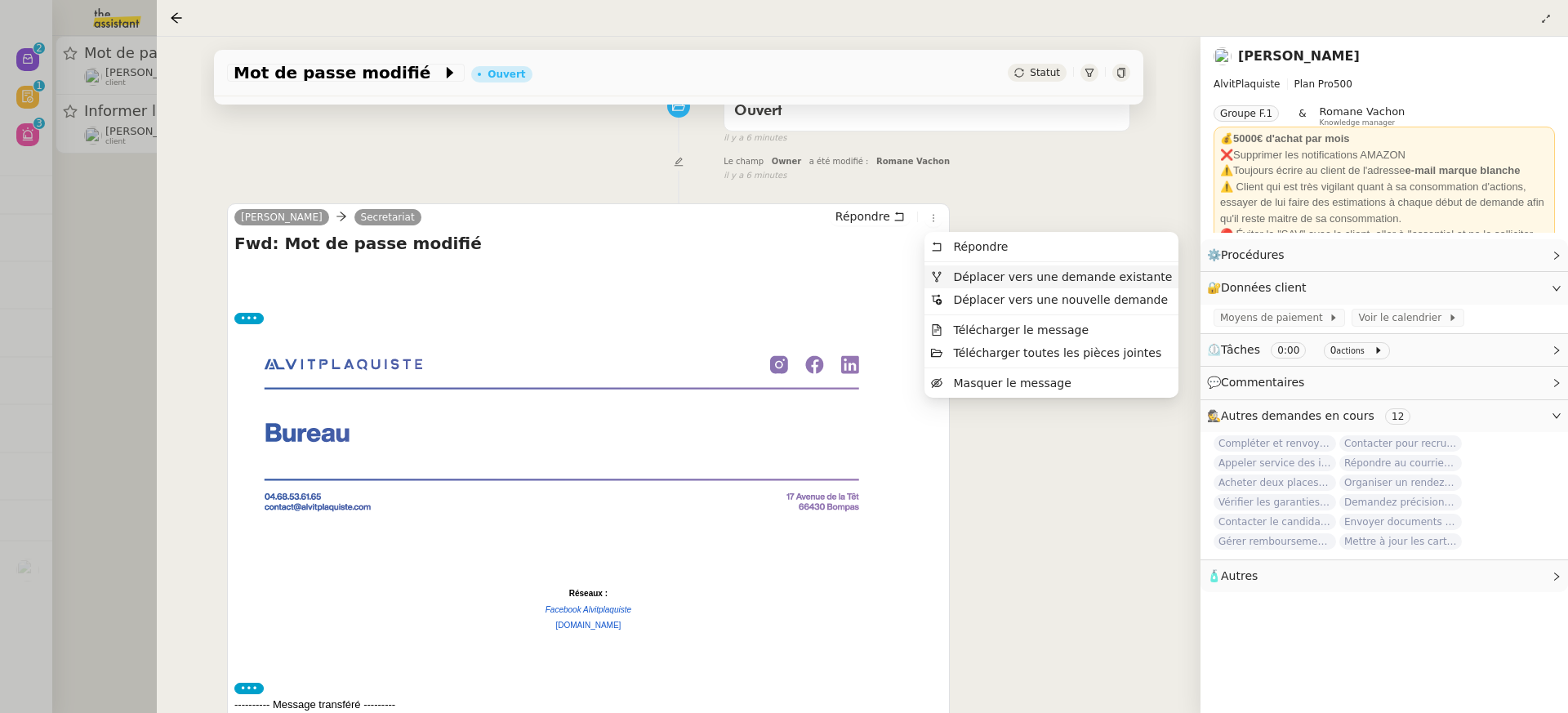
click at [973, 278] on span "Déplacer vers une demande existante" at bounding box center [1063, 277] width 219 height 13
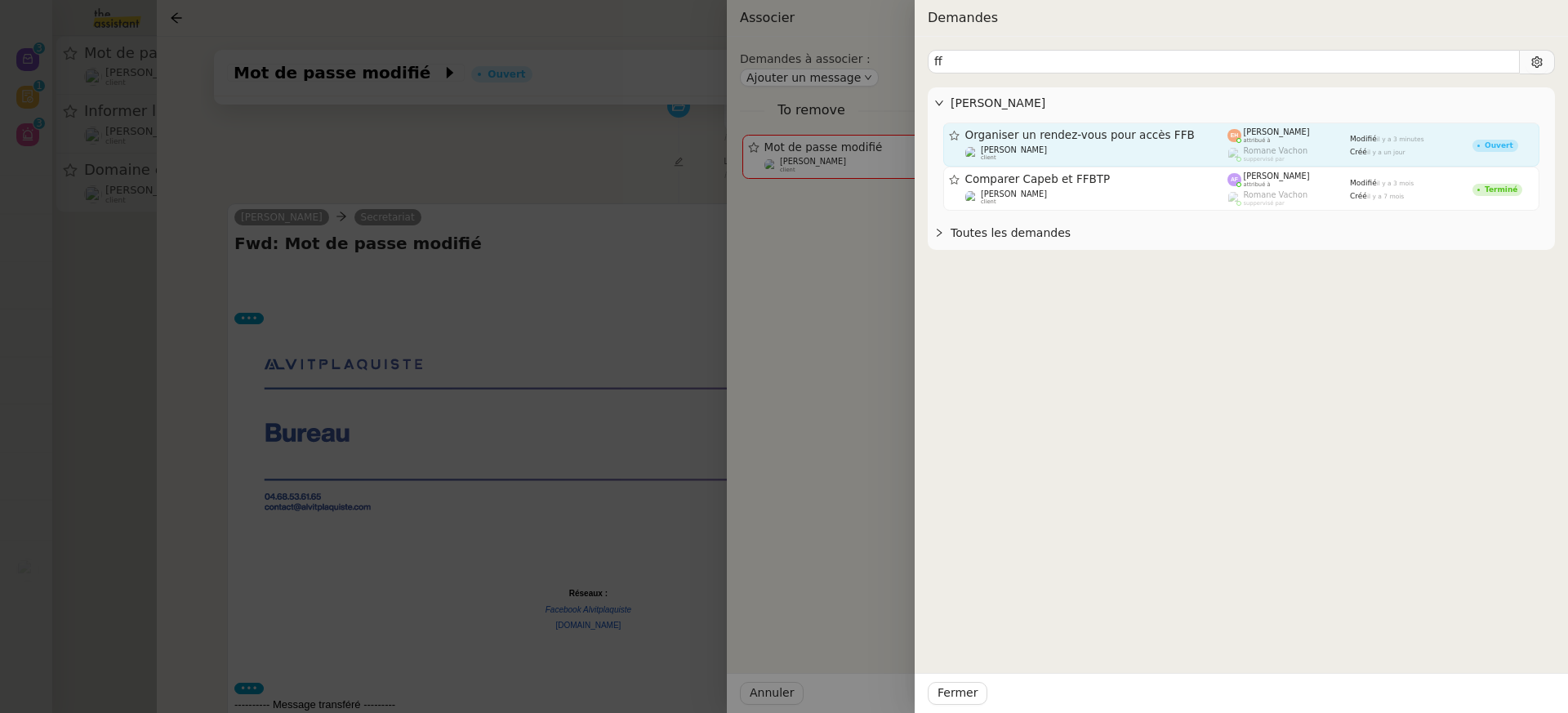
type input "ff"
click at [1191, 138] on span "Organiser un rendez-vous pour accès FFB" at bounding box center [1097, 135] width 263 height 11
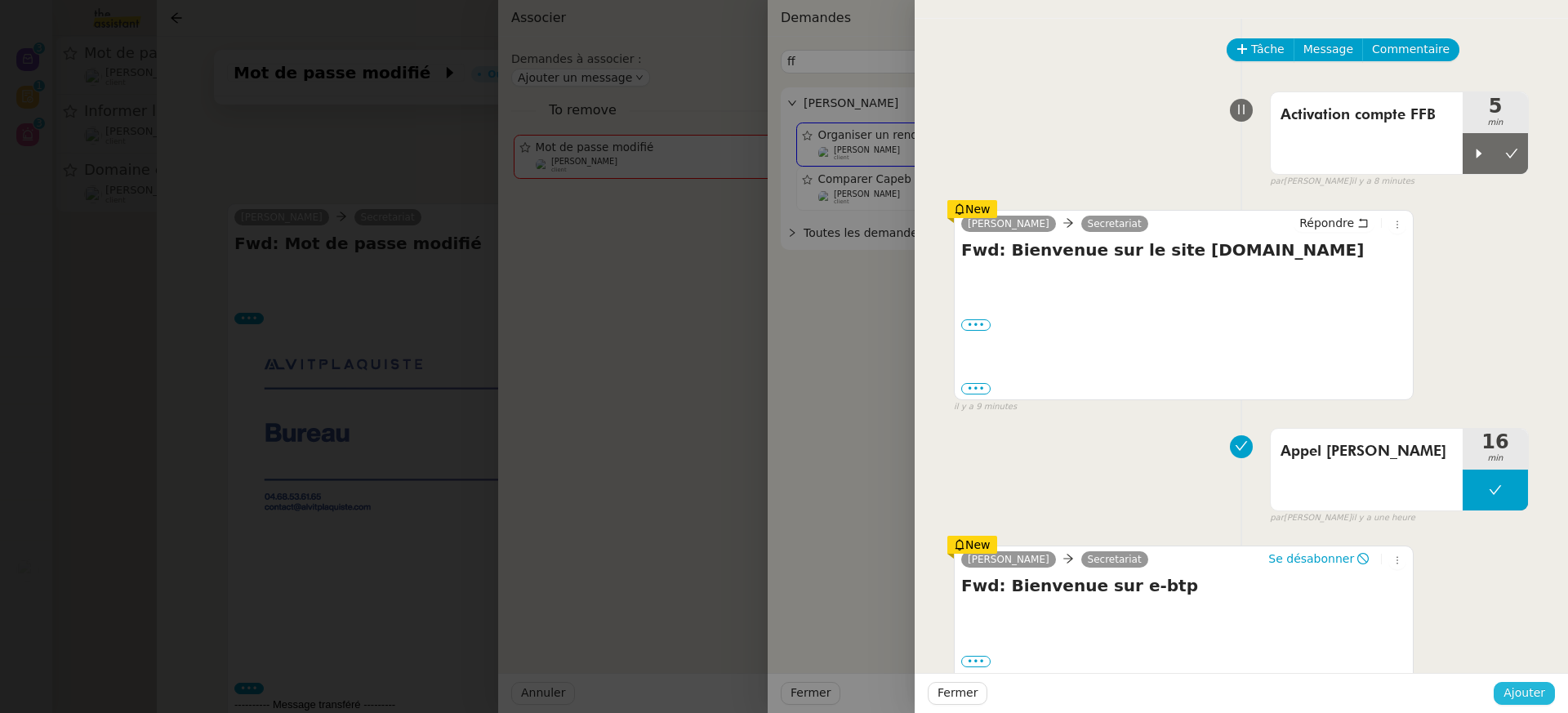
click at [1534, 683] on button "Ajouter" at bounding box center [1524, 693] width 61 height 23
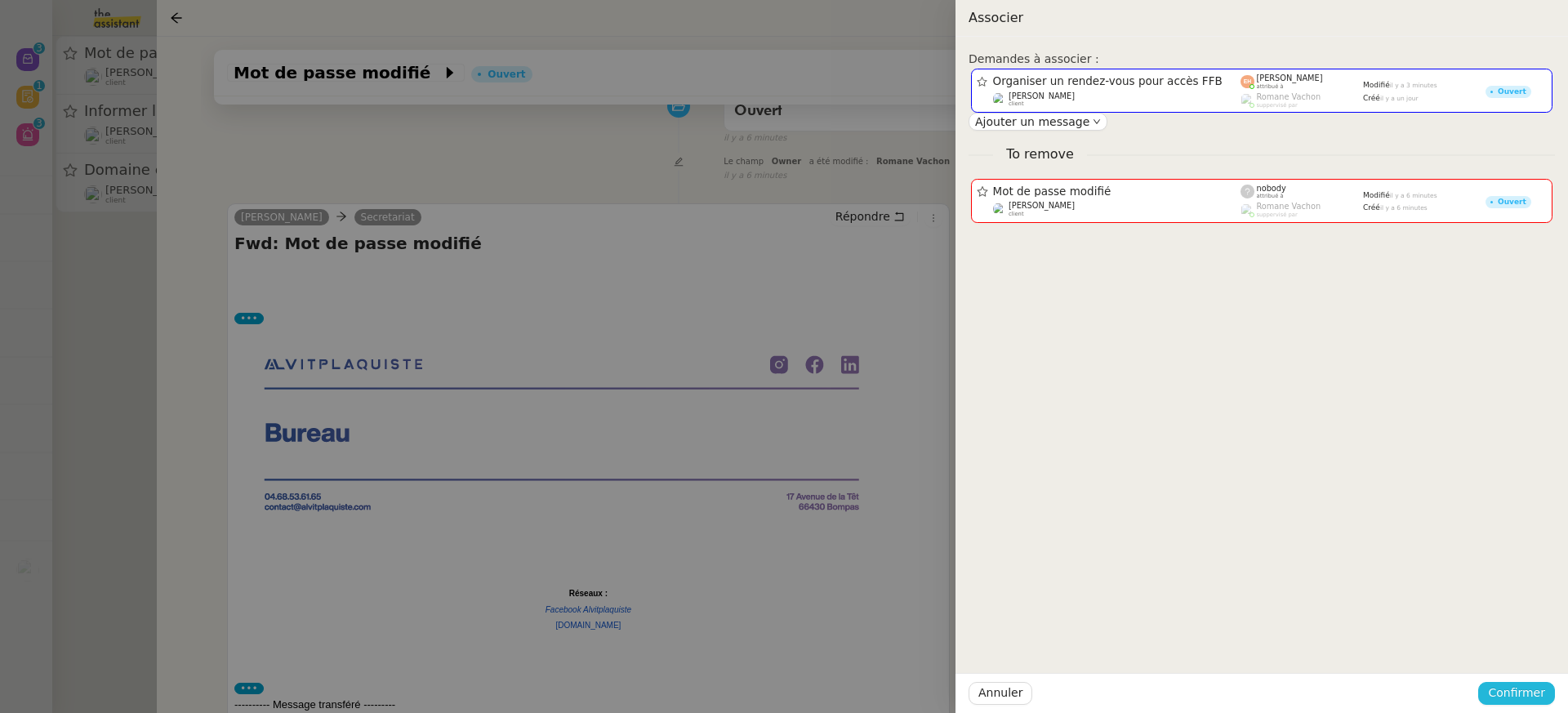
click at [1534, 683] on span "Confirmer" at bounding box center [1516, 693] width 57 height 19
click at [1507, 638] on div "Êtes-vous sûr?" at bounding box center [1486, 624] width 119 height 31
click at [1515, 654] on span "Ajouter" at bounding box center [1518, 649] width 42 height 17
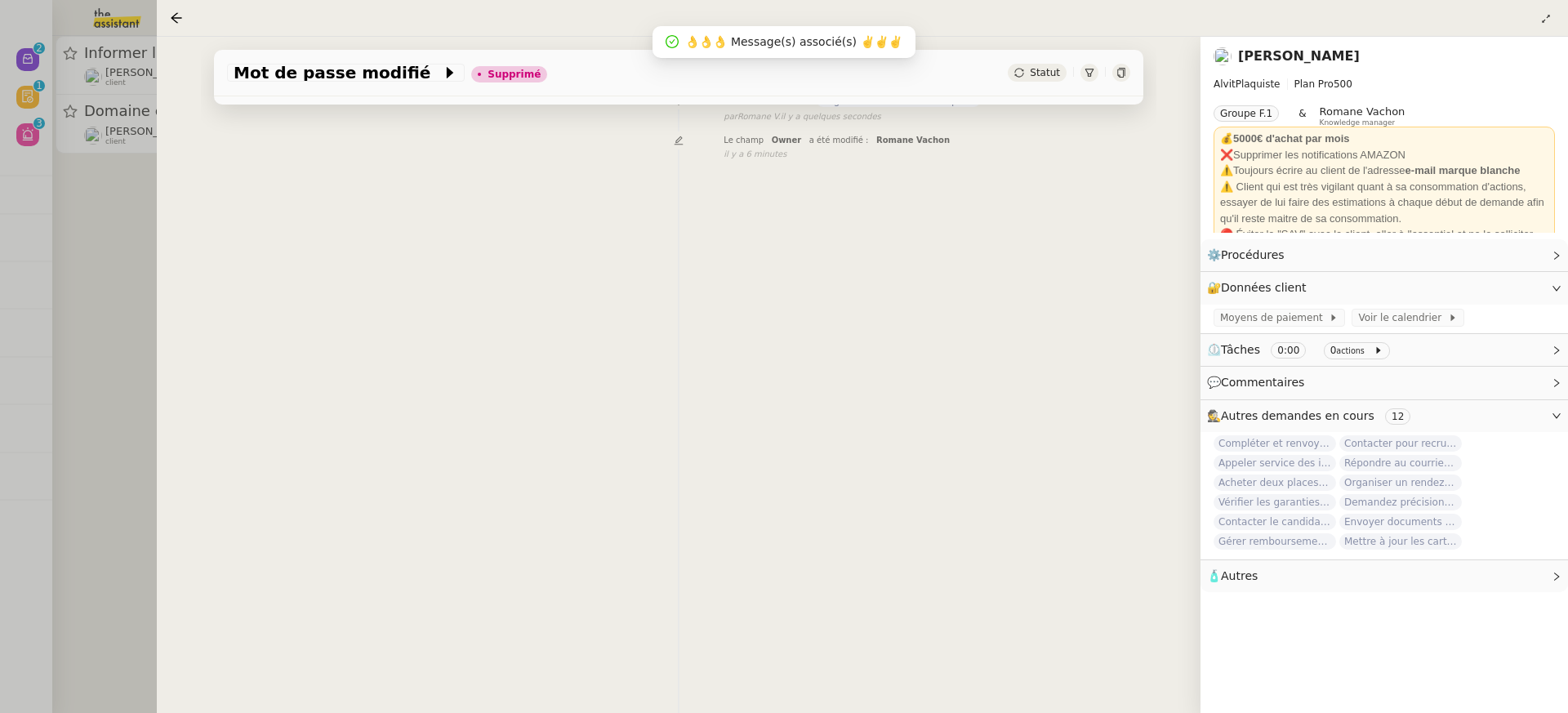
scroll to position [209, 0]
click at [69, 237] on div at bounding box center [784, 356] width 1568 height 713
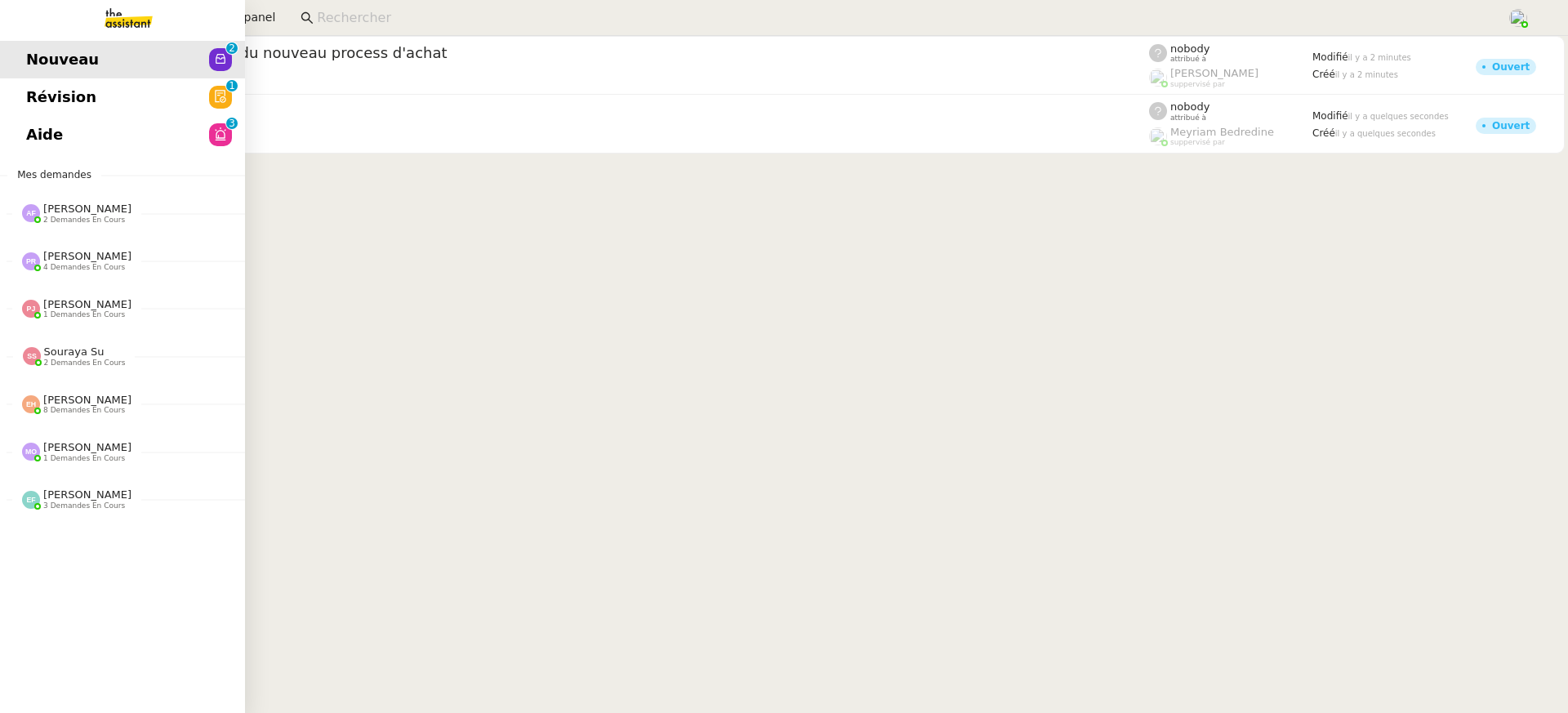
click at [45, 82] on link "Révision 0 1 2 3 4 5 6 7 8 9" at bounding box center [122, 97] width 245 height 38
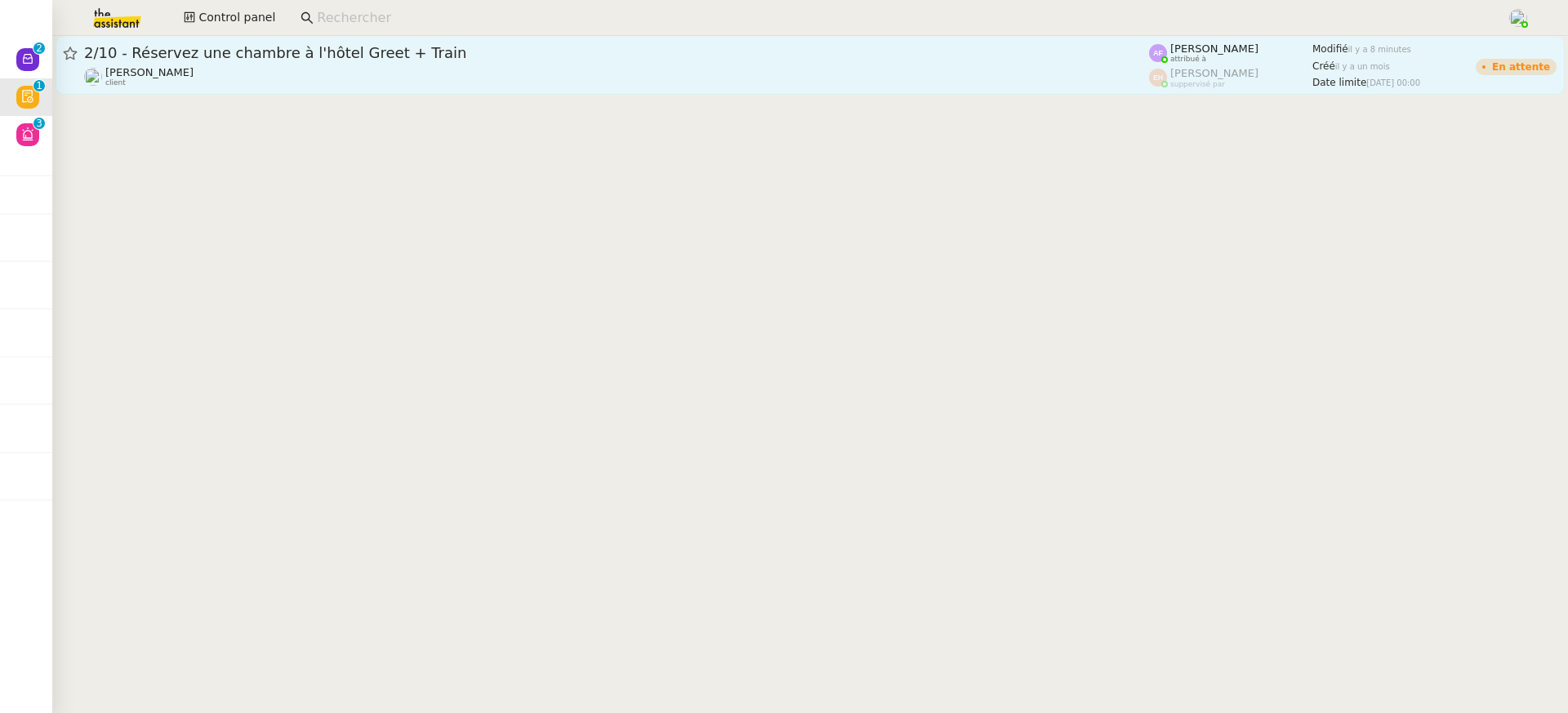
click at [835, 54] on span "2/10 - Réservez une chambre à l'hôtel Greet + Train" at bounding box center [616, 52] width 1065 height 15
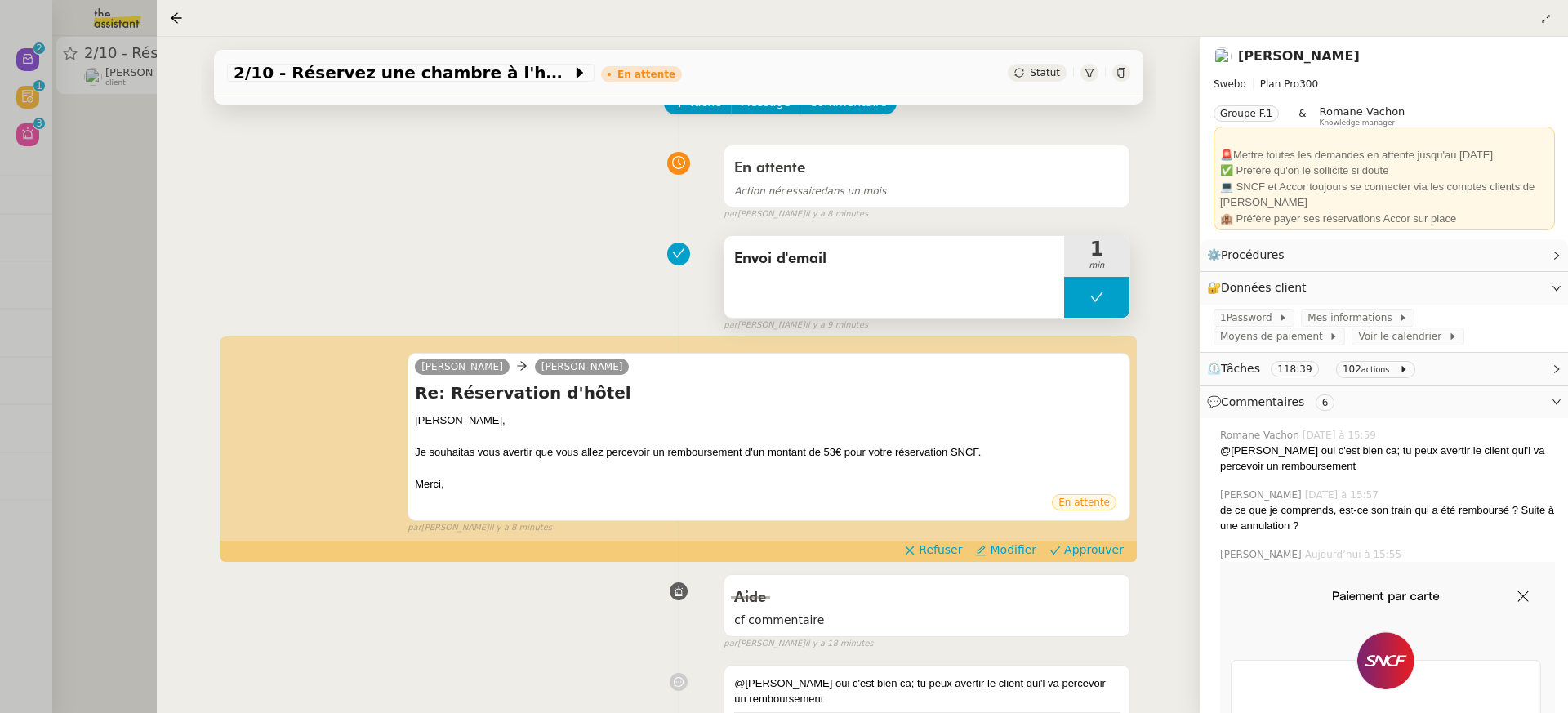
scroll to position [176, 0]
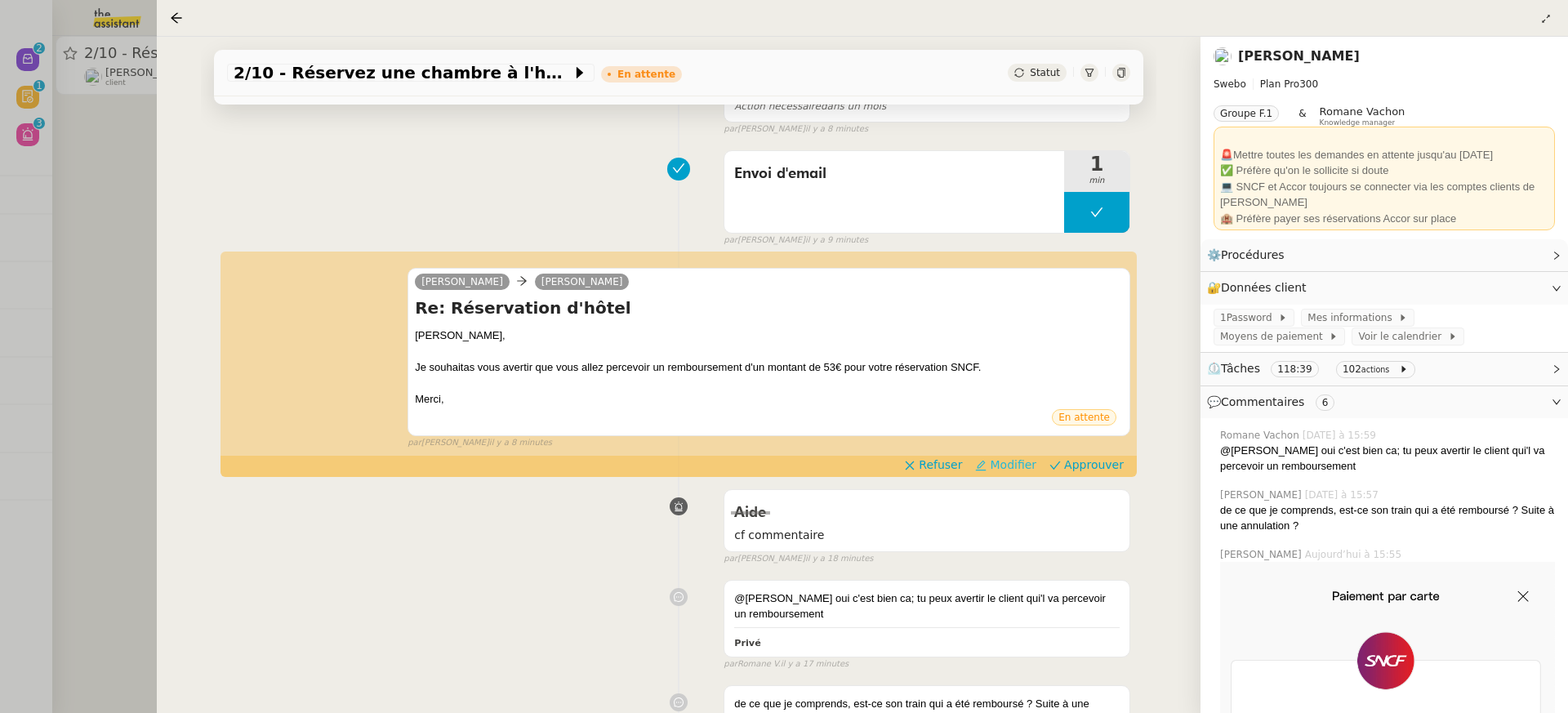
click at [1034, 462] on span "Modifier" at bounding box center [1013, 464] width 46 height 17
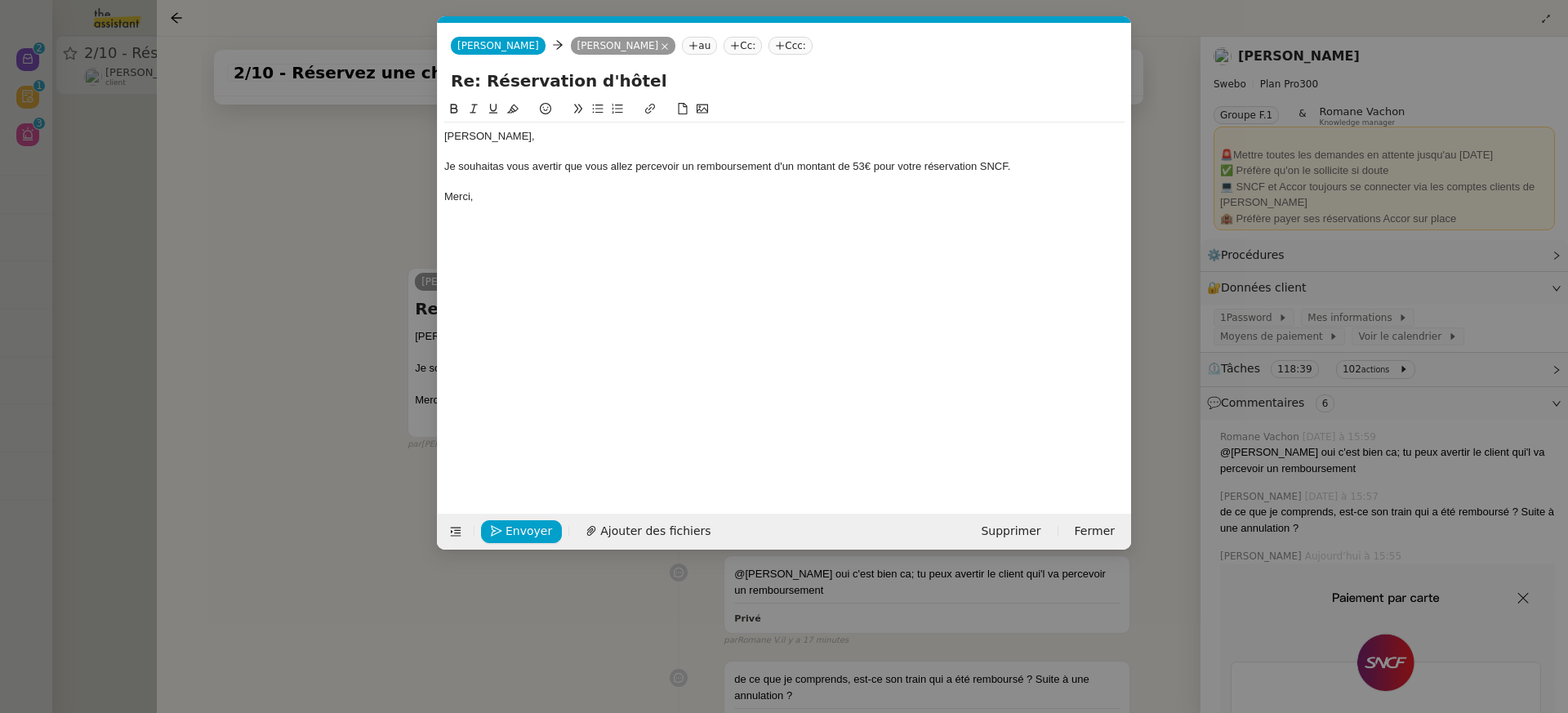
scroll to position [0, 34]
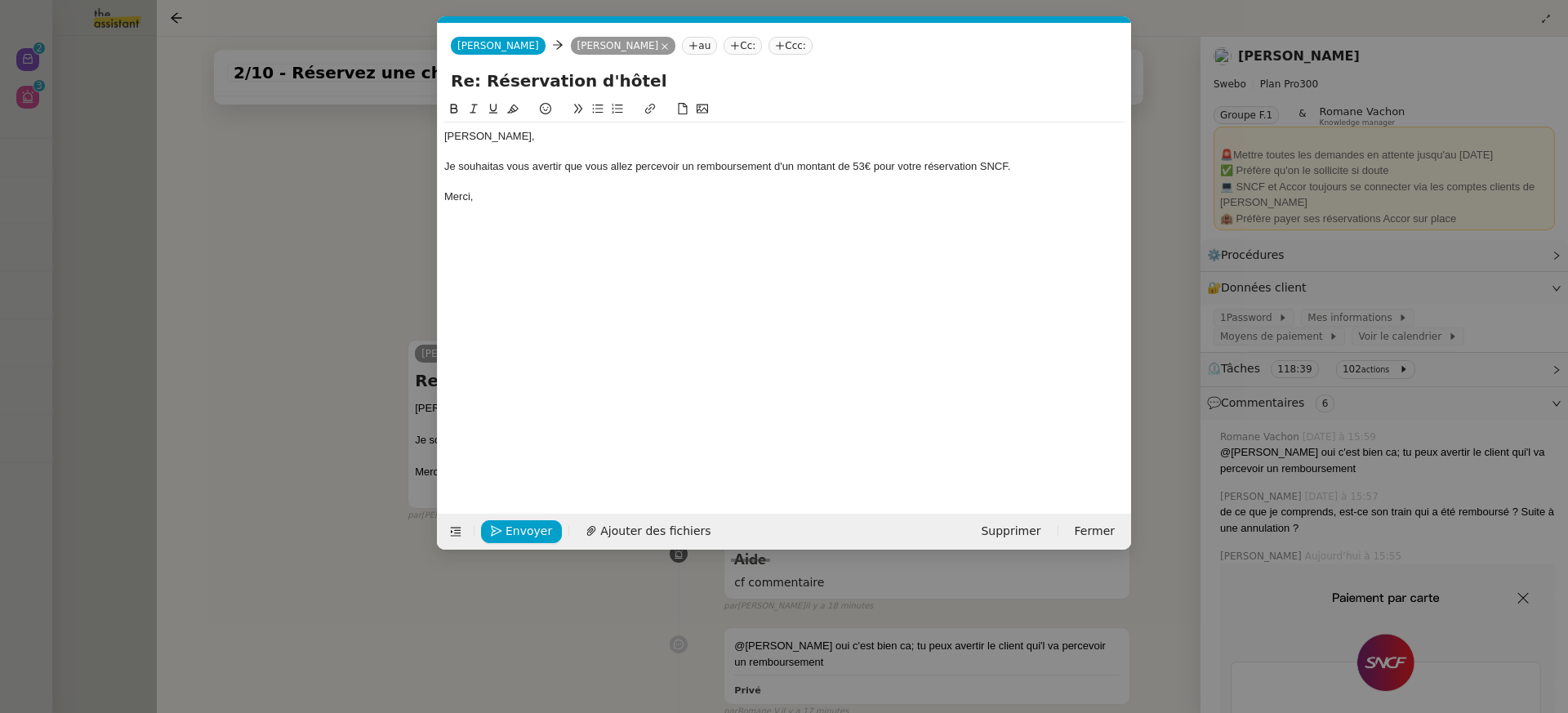
click at [497, 170] on div "Je souhaitas vous avertir que vous allez percevoir un remboursement d'un montan…" at bounding box center [784, 166] width 680 height 15
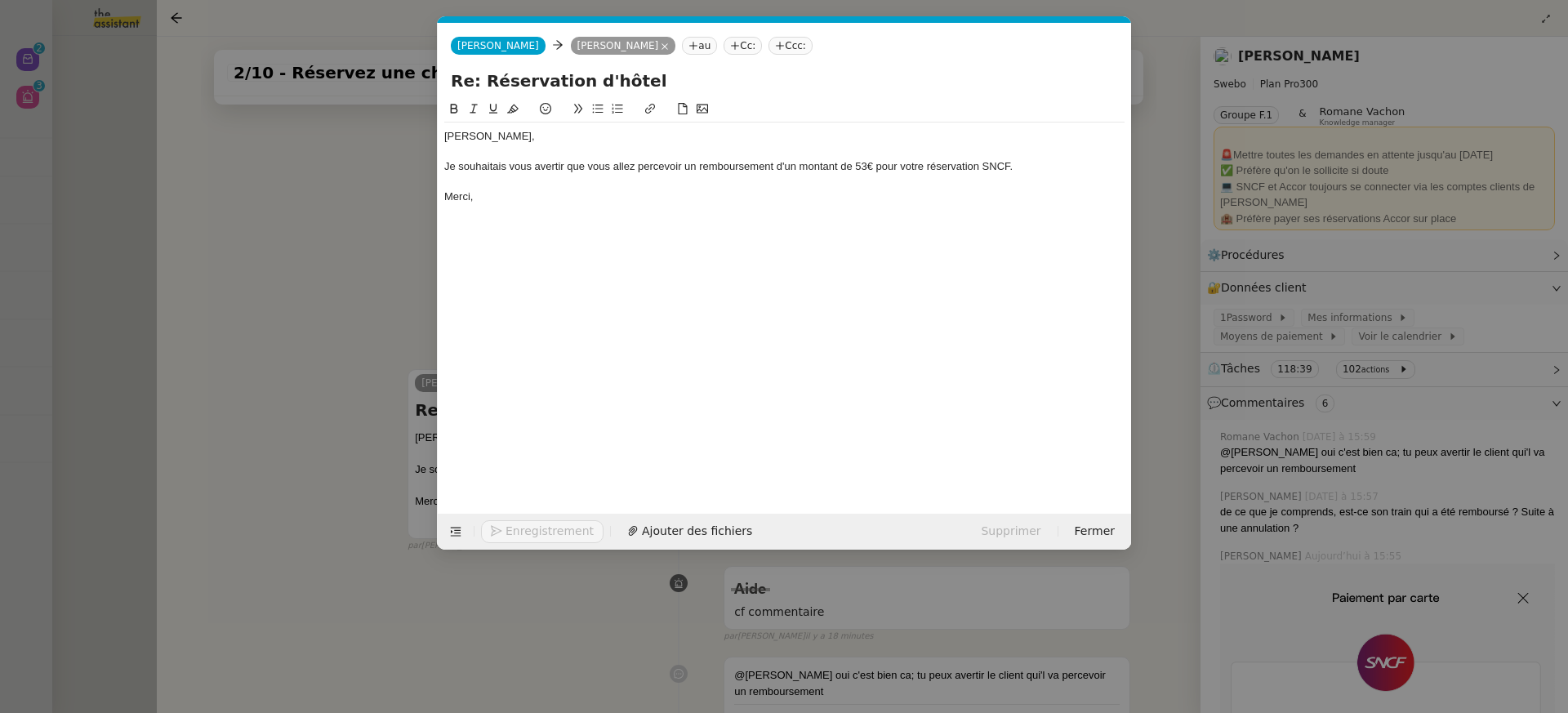
click at [551, 251] on div "[PERSON_NAME], Je souhaitais vous avertir que vous allez percevoir un rembourse…" at bounding box center [784, 293] width 680 height 388
click at [519, 195] on div "Merci," at bounding box center [784, 196] width 680 height 15
click at [533, 533] on span "Envoyer" at bounding box center [528, 531] width 46 height 19
click at [533, 533] on span "Confirmer l'envoi" at bounding box center [554, 531] width 98 height 19
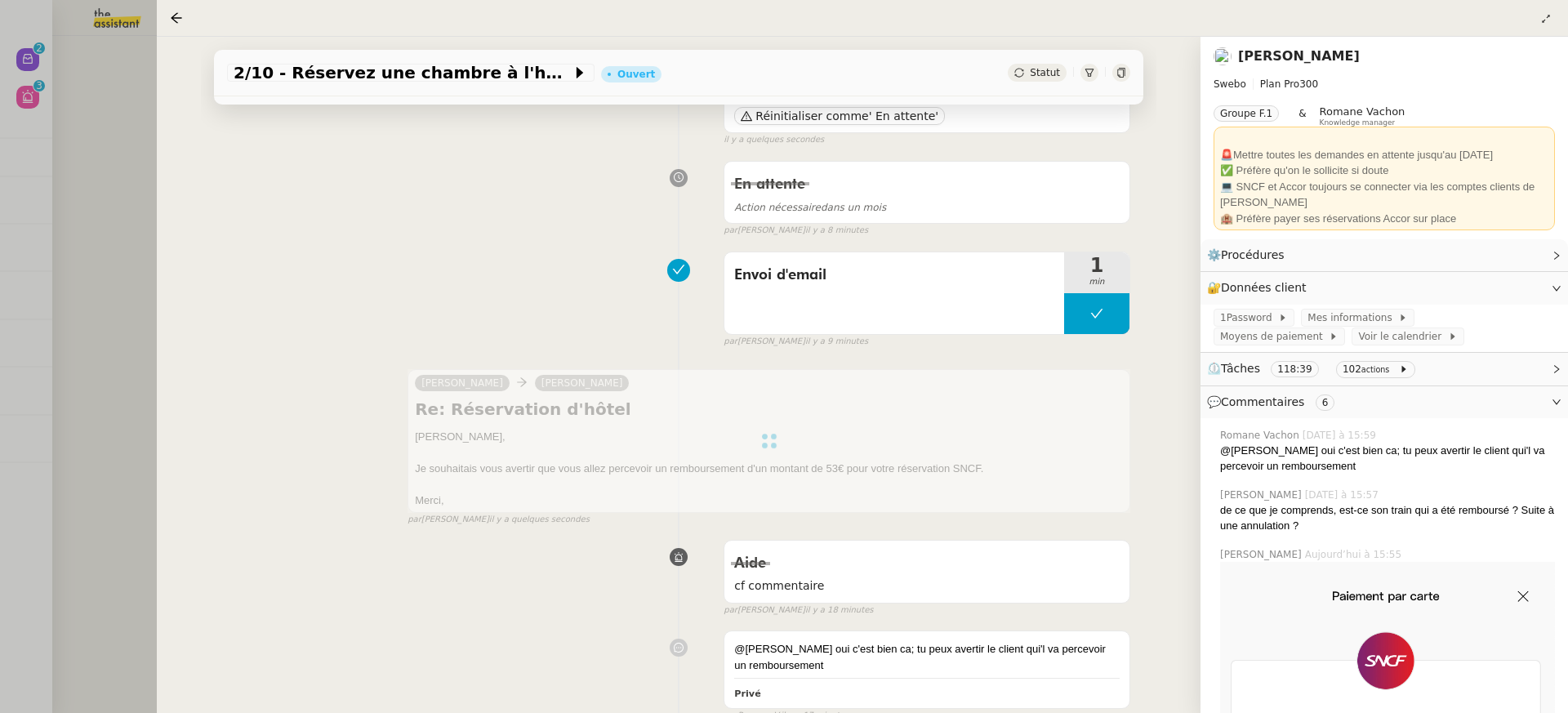
click at [31, 112] on div at bounding box center [784, 356] width 1568 height 713
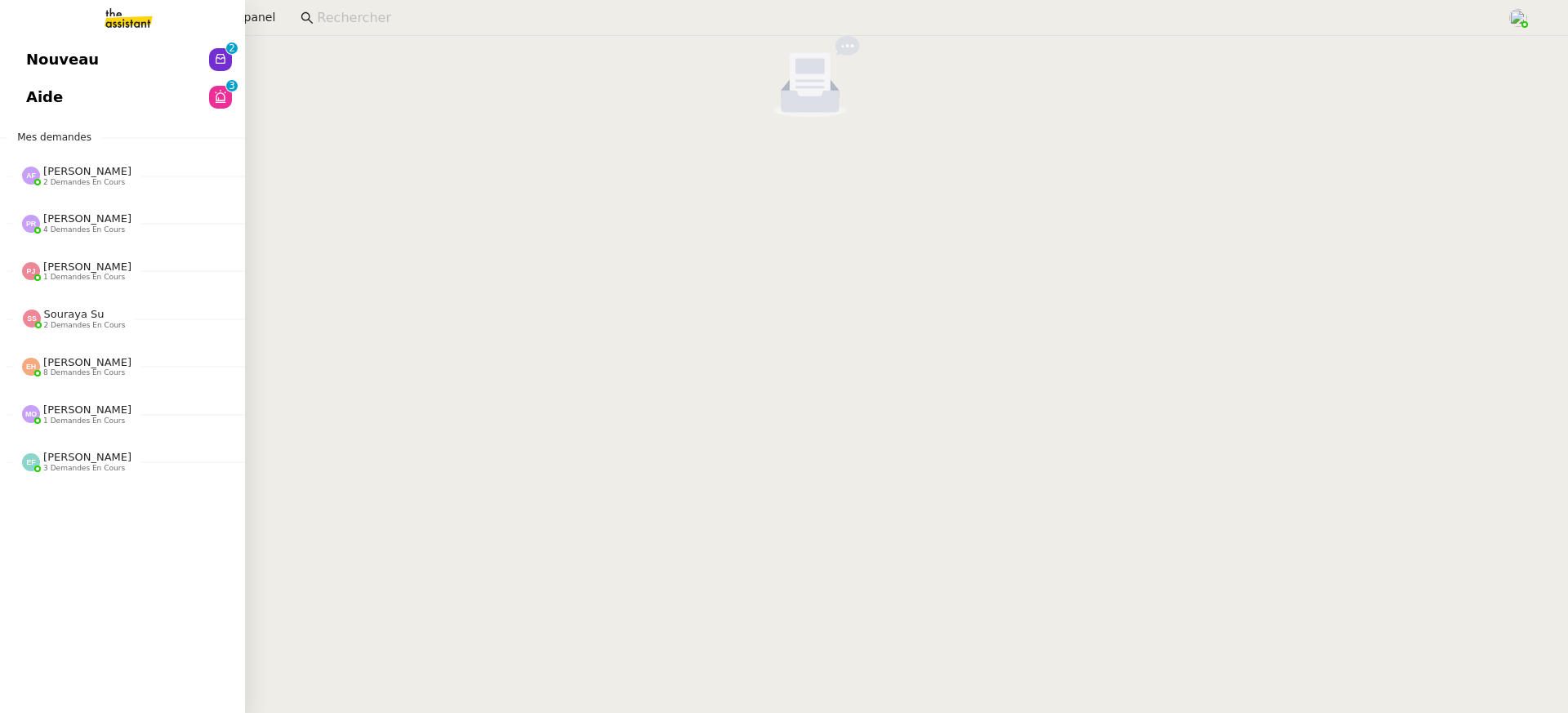
click at [22, 65] on link "Nouveau 0 1 2 3 4 5 6 7 8 9" at bounding box center [122, 59] width 245 height 38
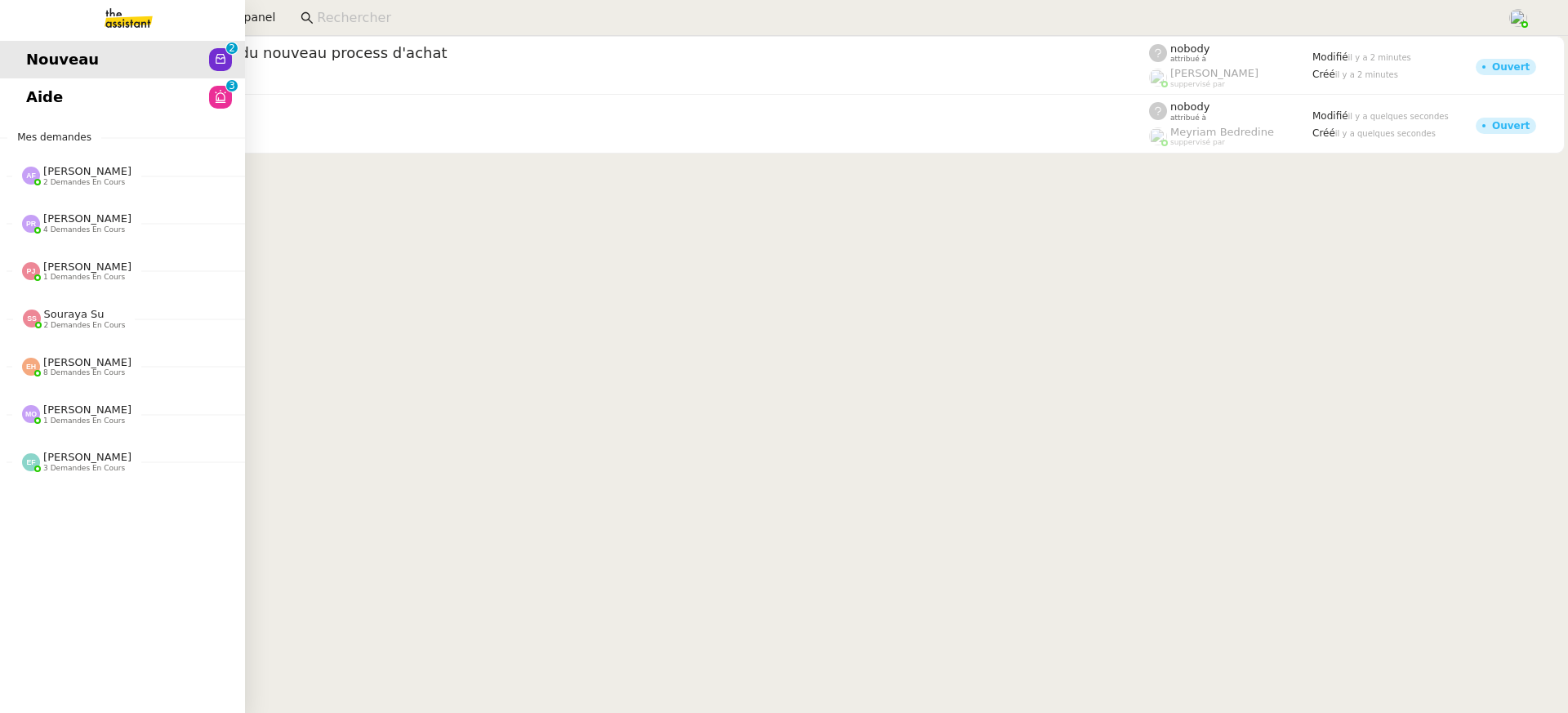
click at [39, 93] on link "Aide 0 1 2 3 4 5 6 7 8 9" at bounding box center [122, 97] width 245 height 38
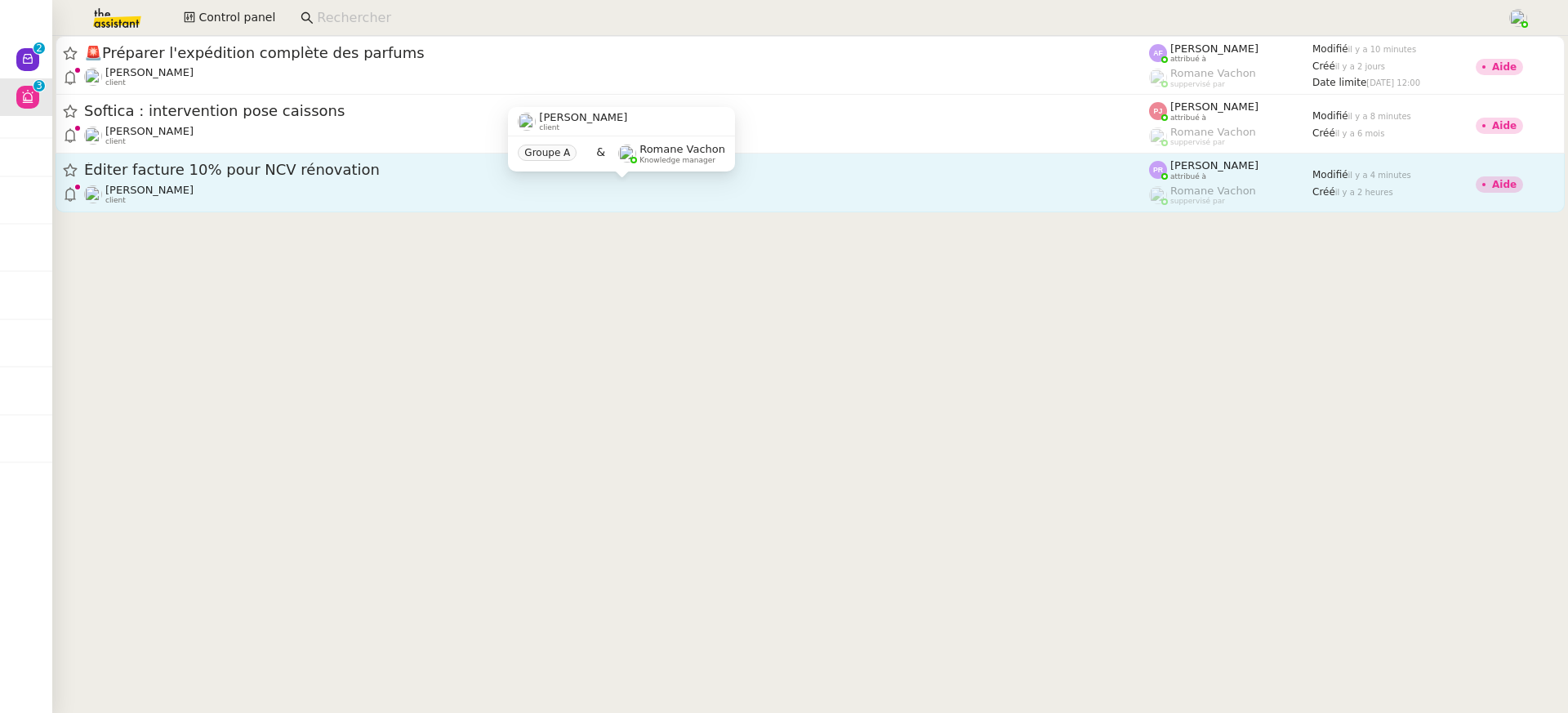
click at [821, 197] on div "[PERSON_NAME] client" at bounding box center [616, 194] width 1065 height 21
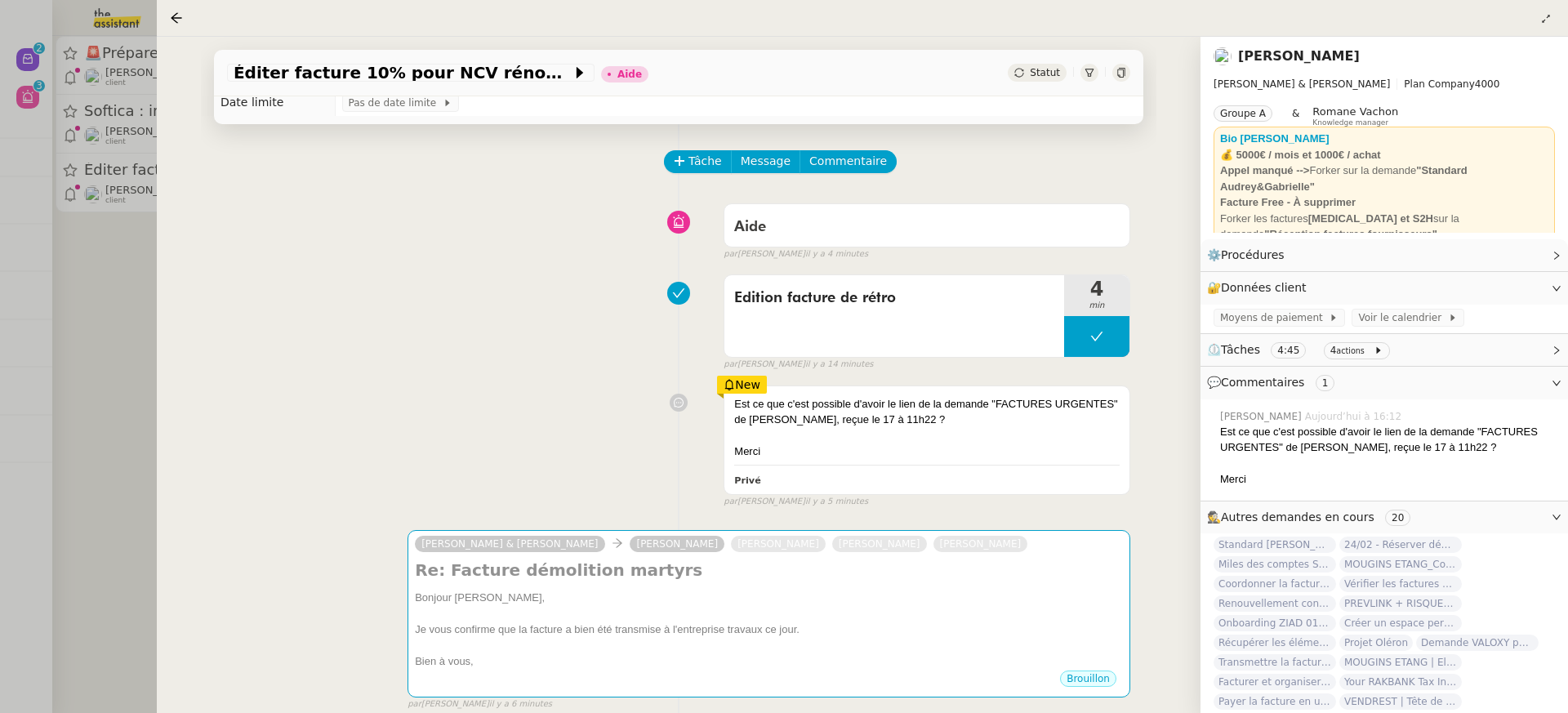
scroll to position [34, 0]
click at [71, 154] on div at bounding box center [784, 356] width 1568 height 713
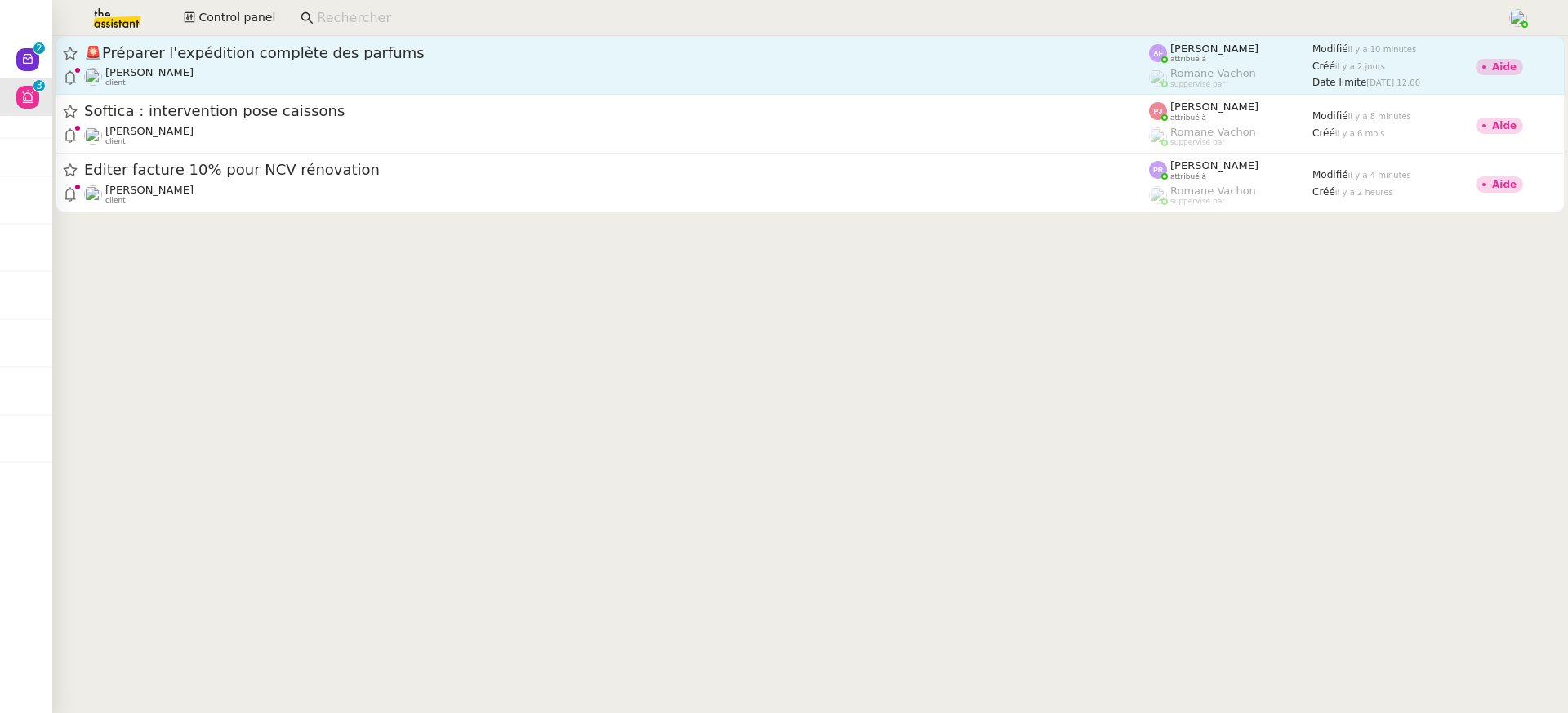
click at [224, 50] on span "🚨 Préparer l'expédition complète des parfums" at bounding box center [616, 52] width 1065 height 15
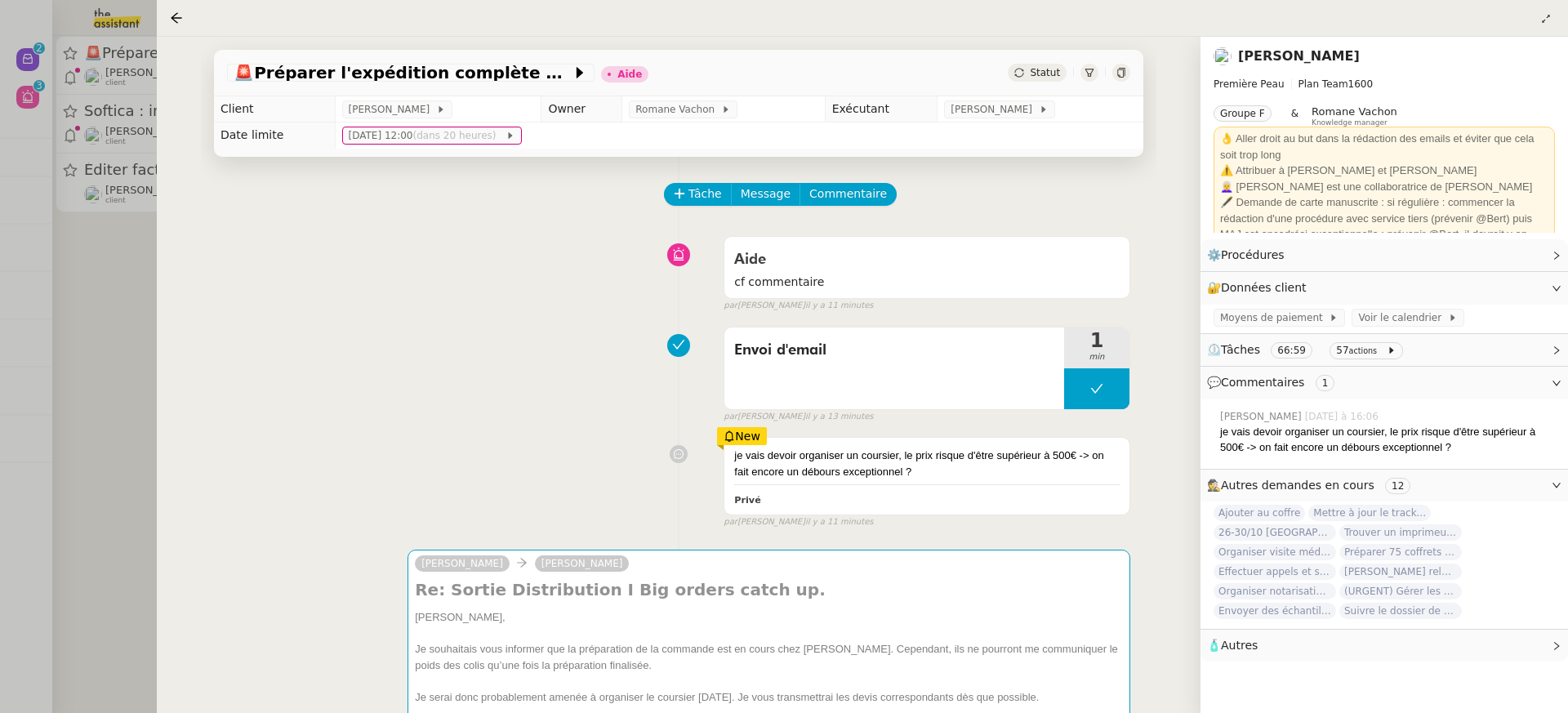
scroll to position [195, 0]
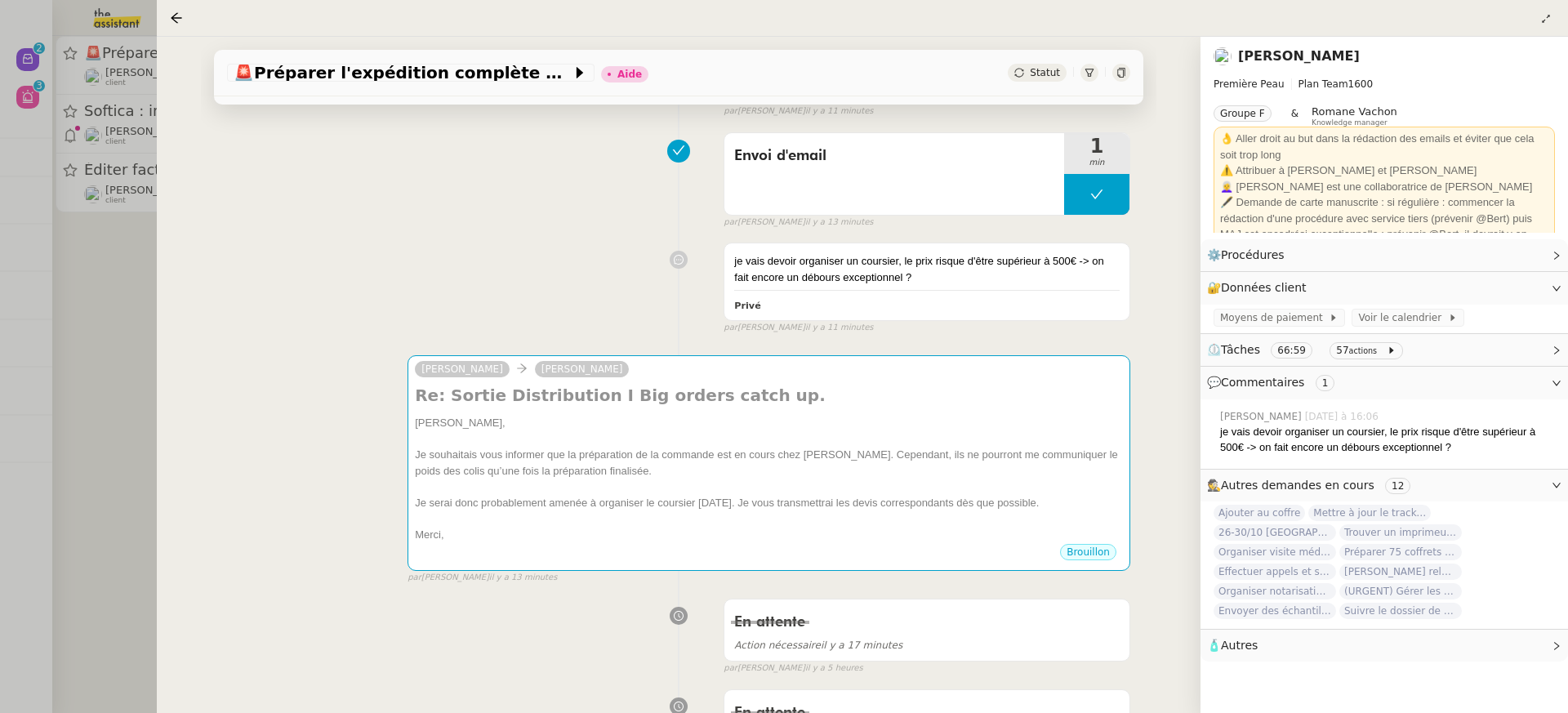
click at [105, 153] on div at bounding box center [784, 356] width 1568 height 713
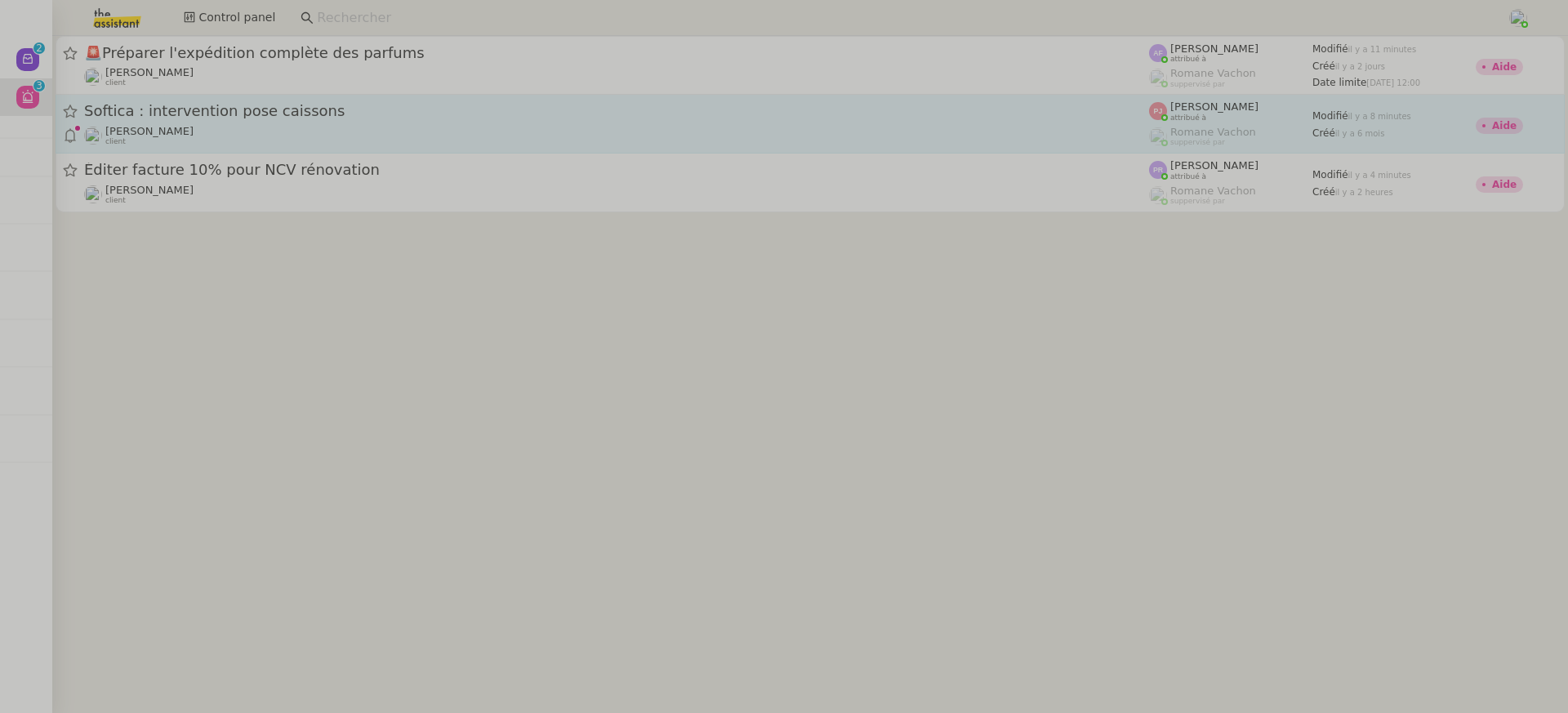
click at [258, 120] on div "Softica : intervention pose caissons" at bounding box center [616, 111] width 1065 height 20
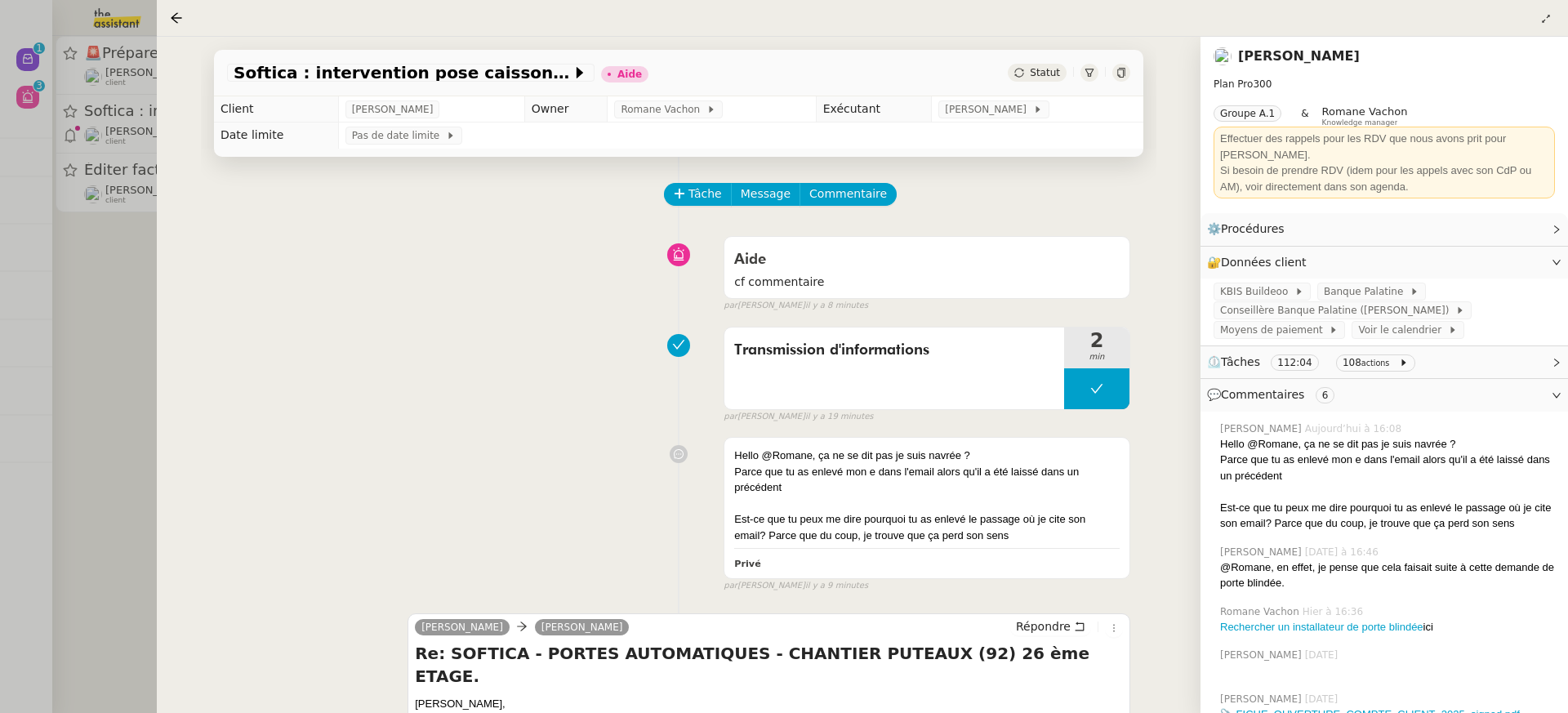
click at [113, 207] on div at bounding box center [784, 356] width 1568 height 713
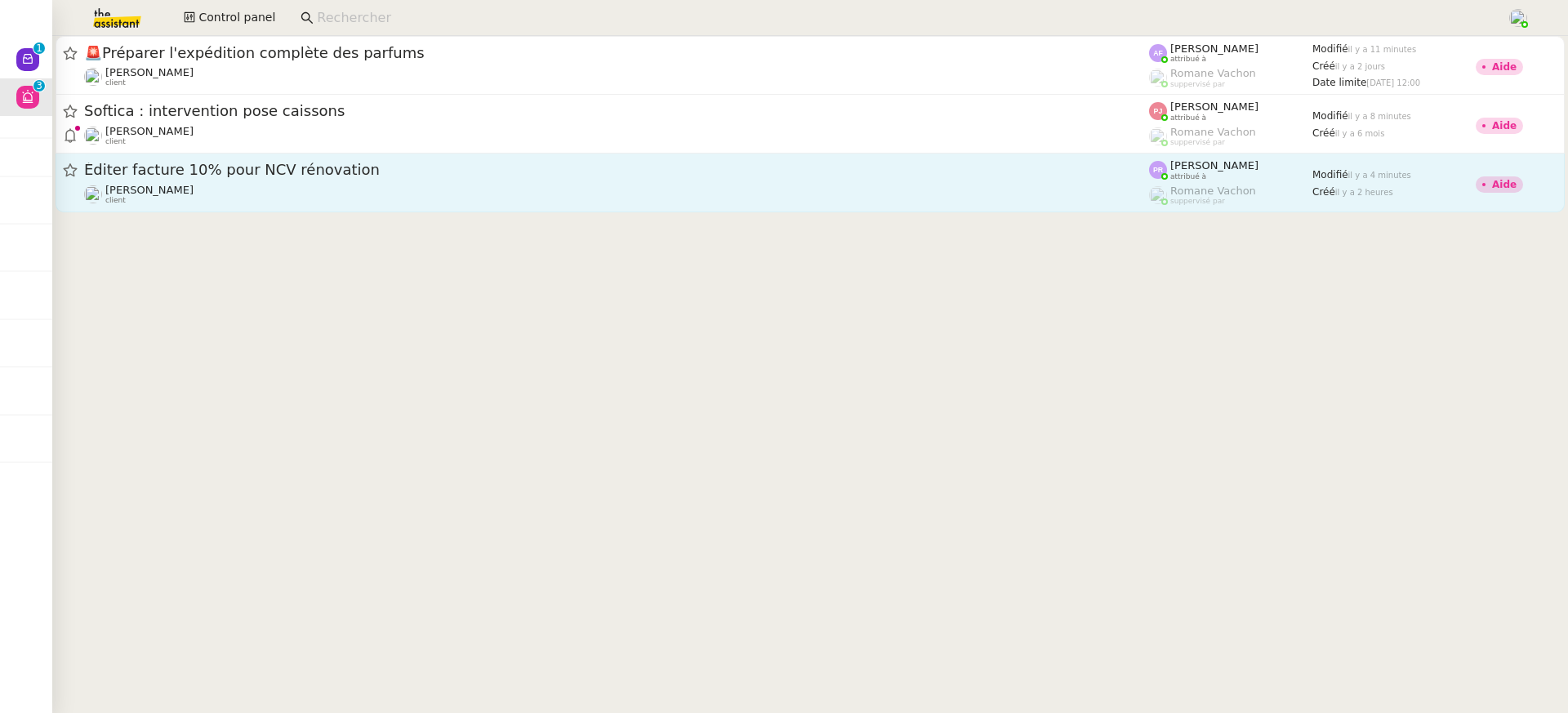
click at [279, 172] on span "Éditer facture 10% pour NCV rénovation" at bounding box center [616, 169] width 1065 height 15
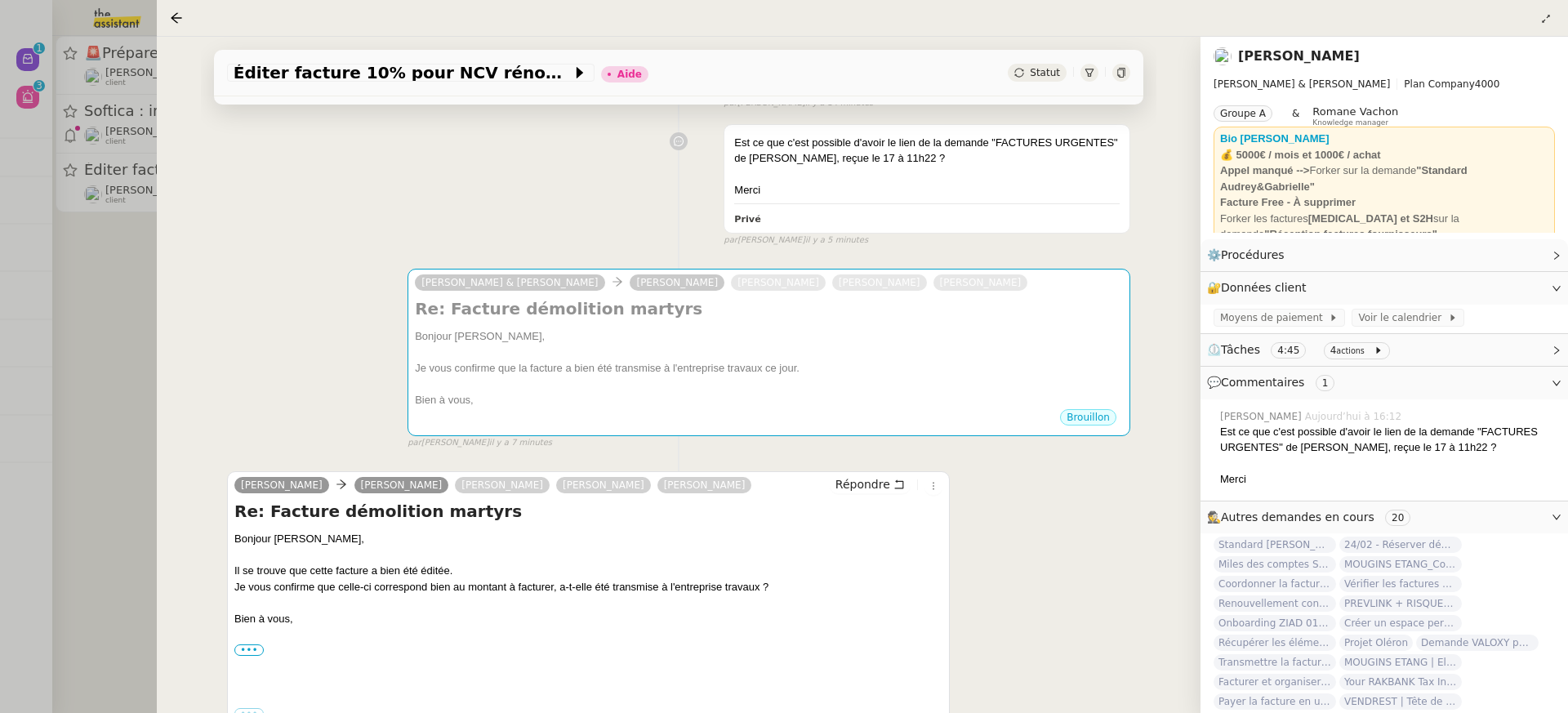
scroll to position [379, 0]
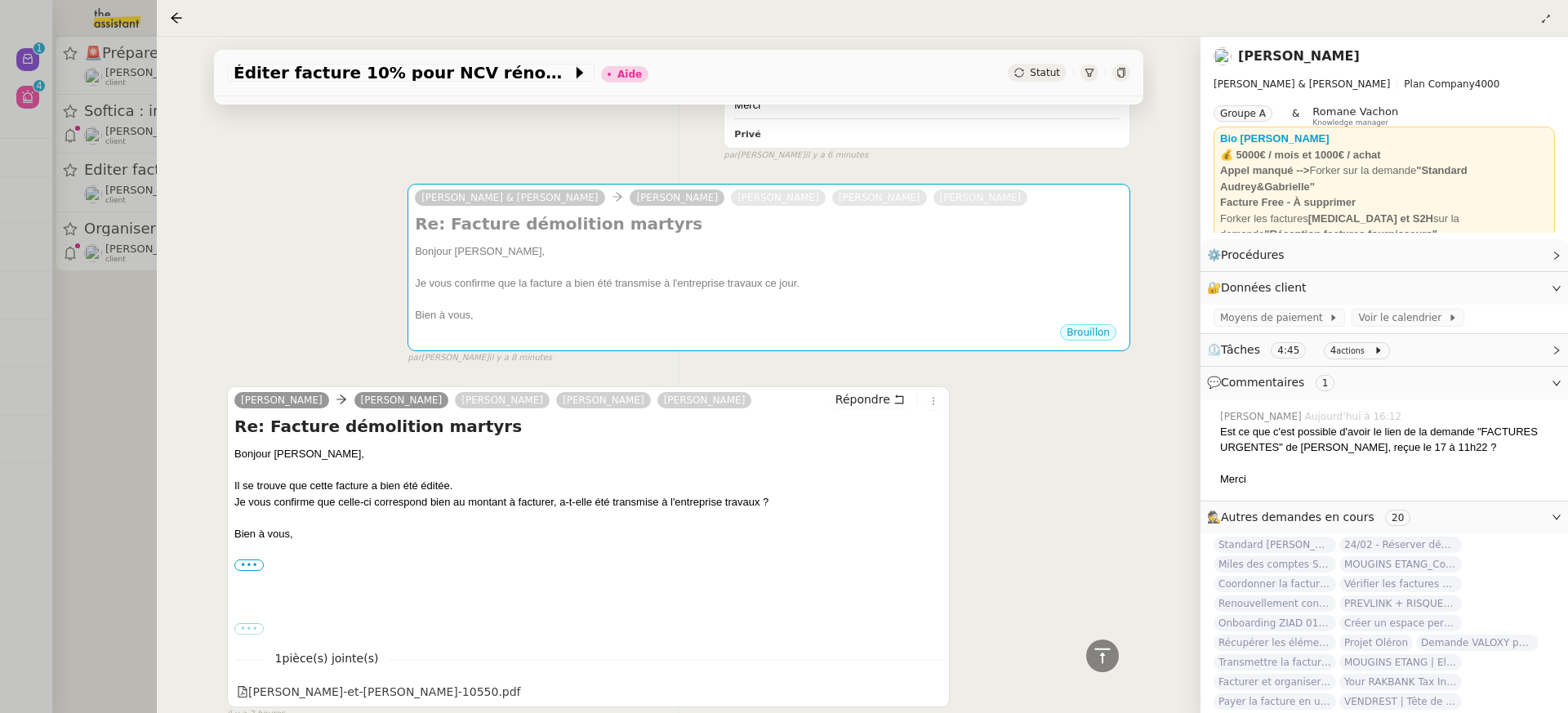
click at [50, 100] on div at bounding box center [784, 356] width 1568 height 713
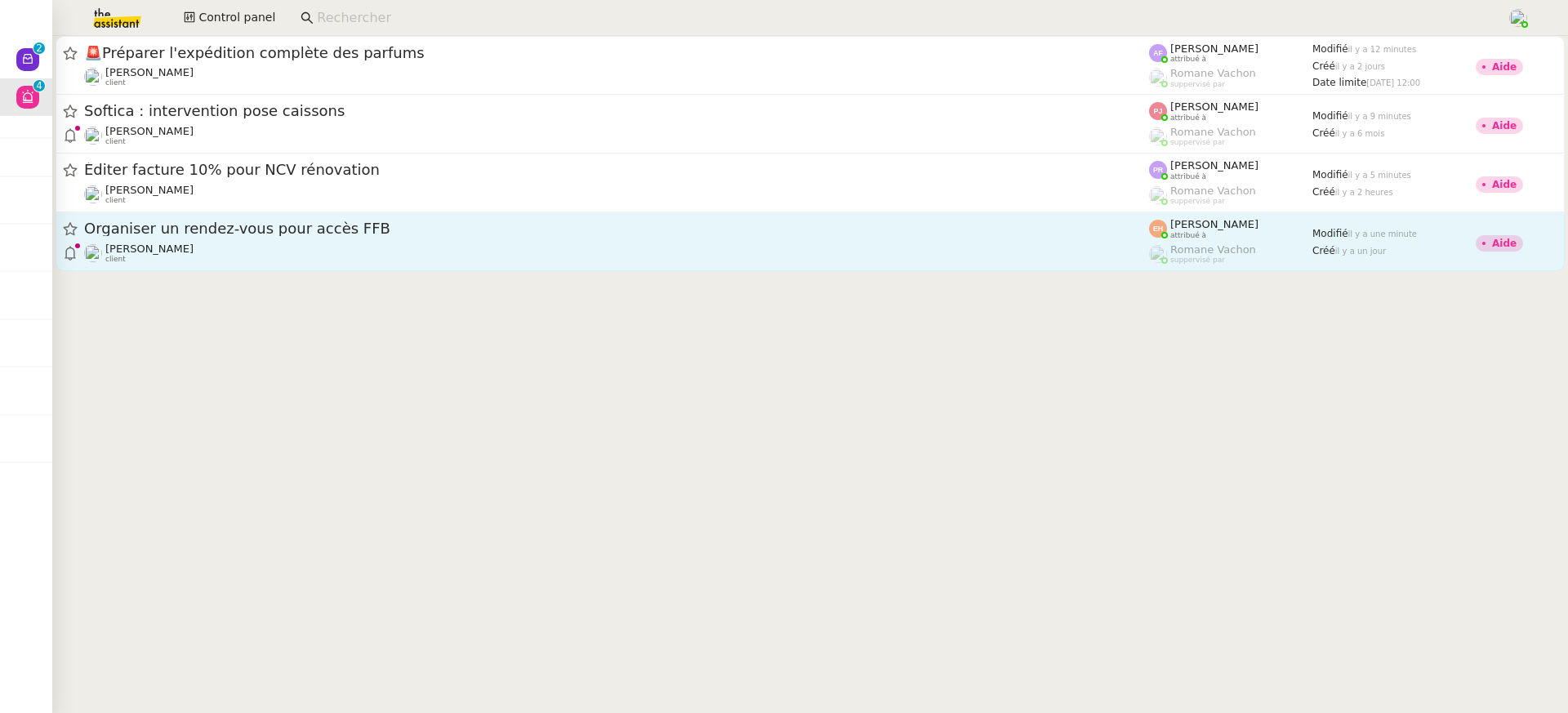
click at [691, 237] on div "Organiser un rendez-vous pour accès FFB" at bounding box center [616, 229] width 1065 height 20
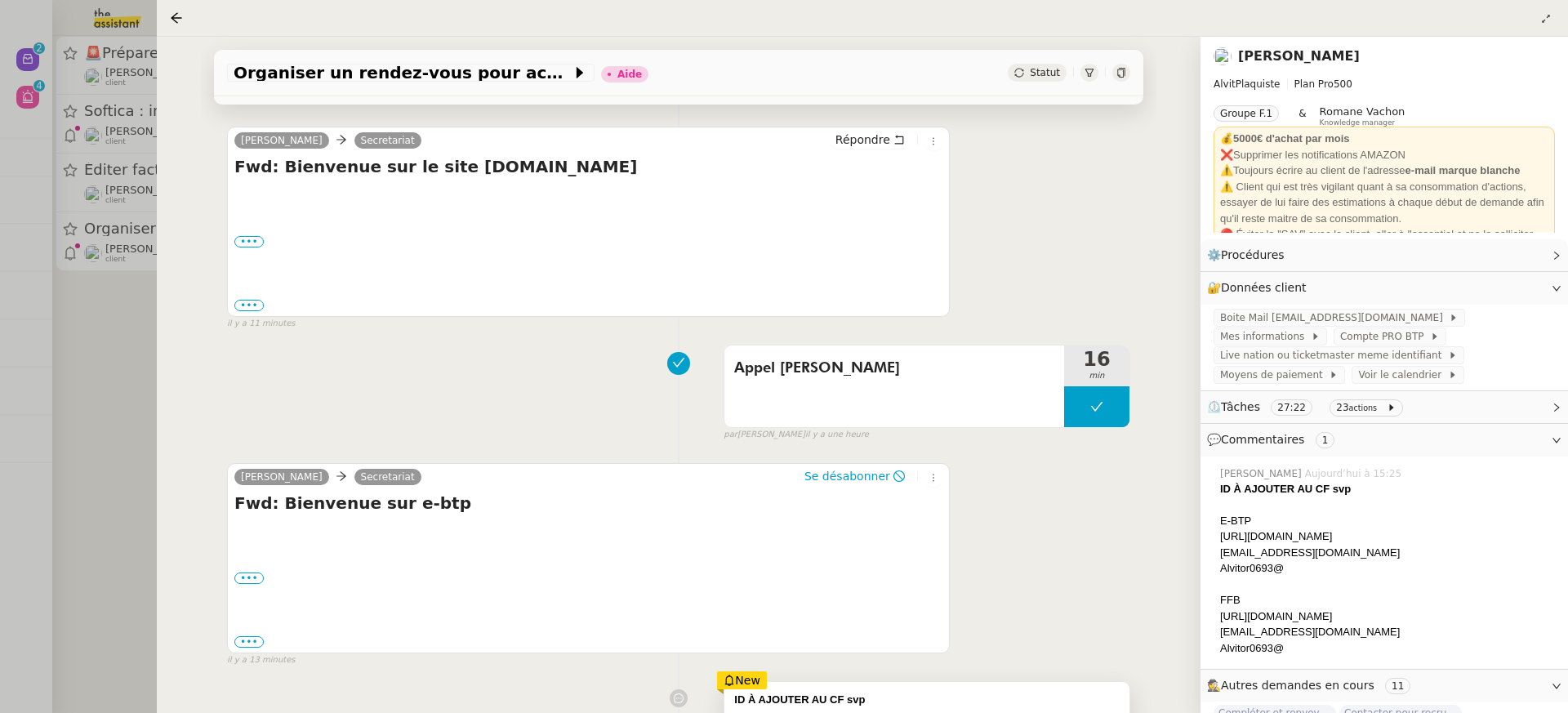
scroll to position [566, 0]
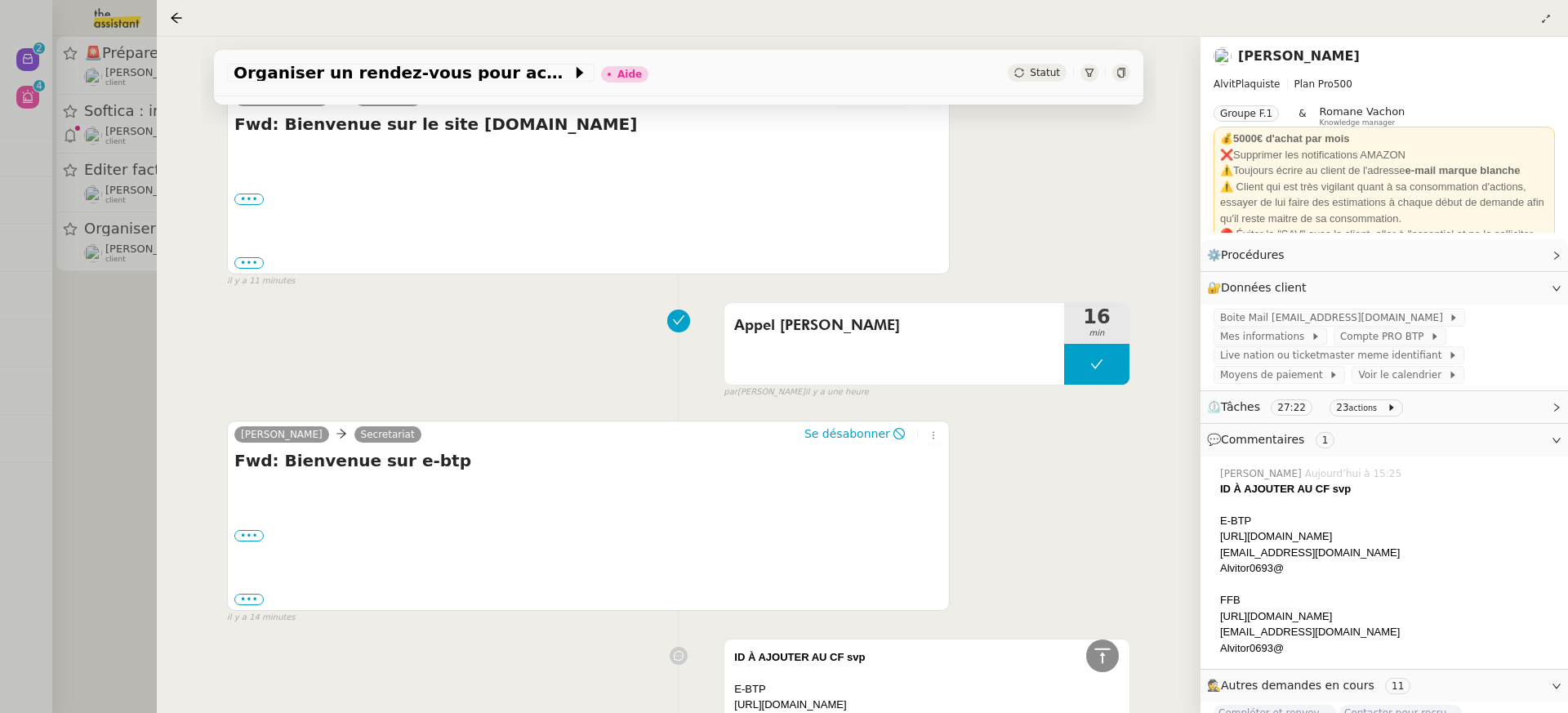
click at [78, 165] on div at bounding box center [784, 356] width 1568 height 713
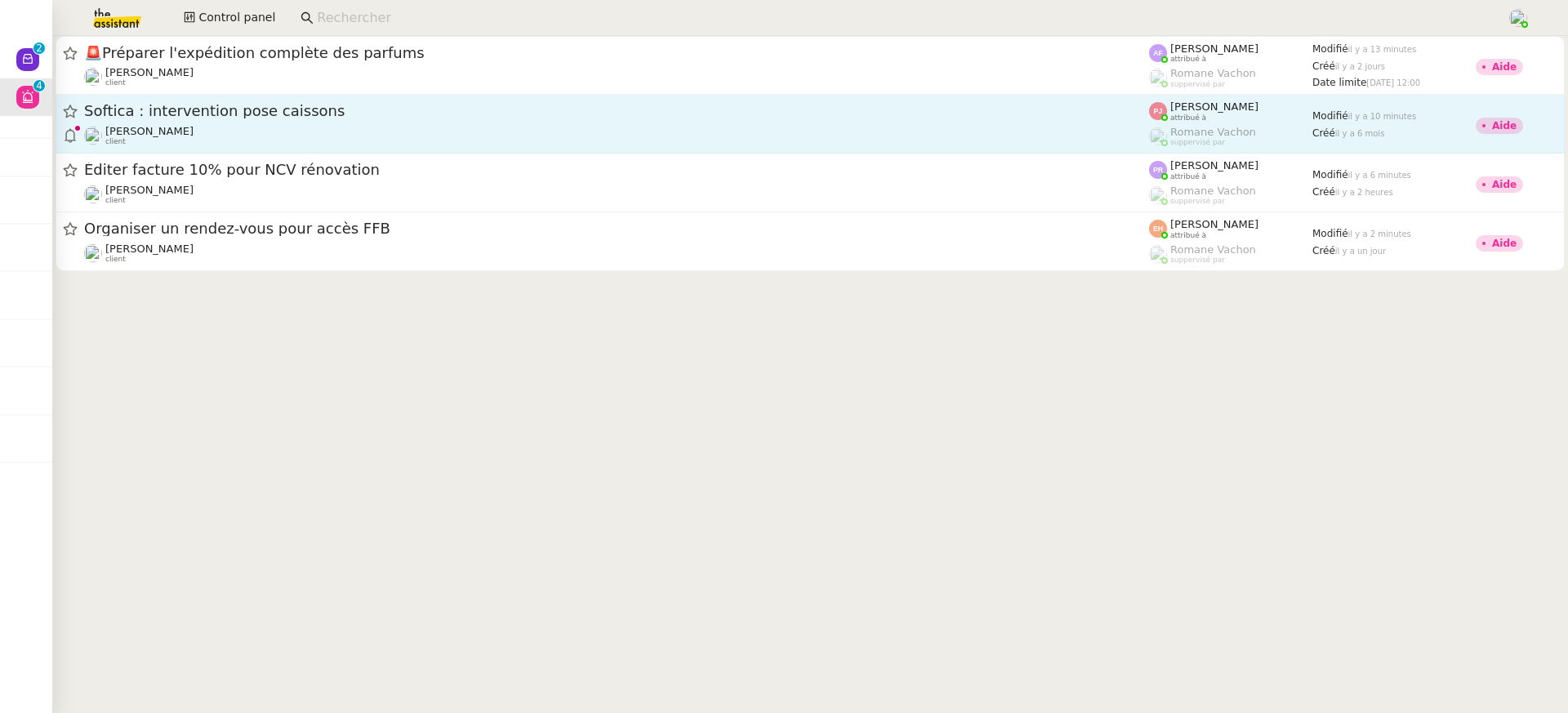
click at [200, 149] on link "Softica : intervention pose caissons [PERSON_NAME] client [PERSON_NAME] attribu…" at bounding box center [810, 124] width 1510 height 58
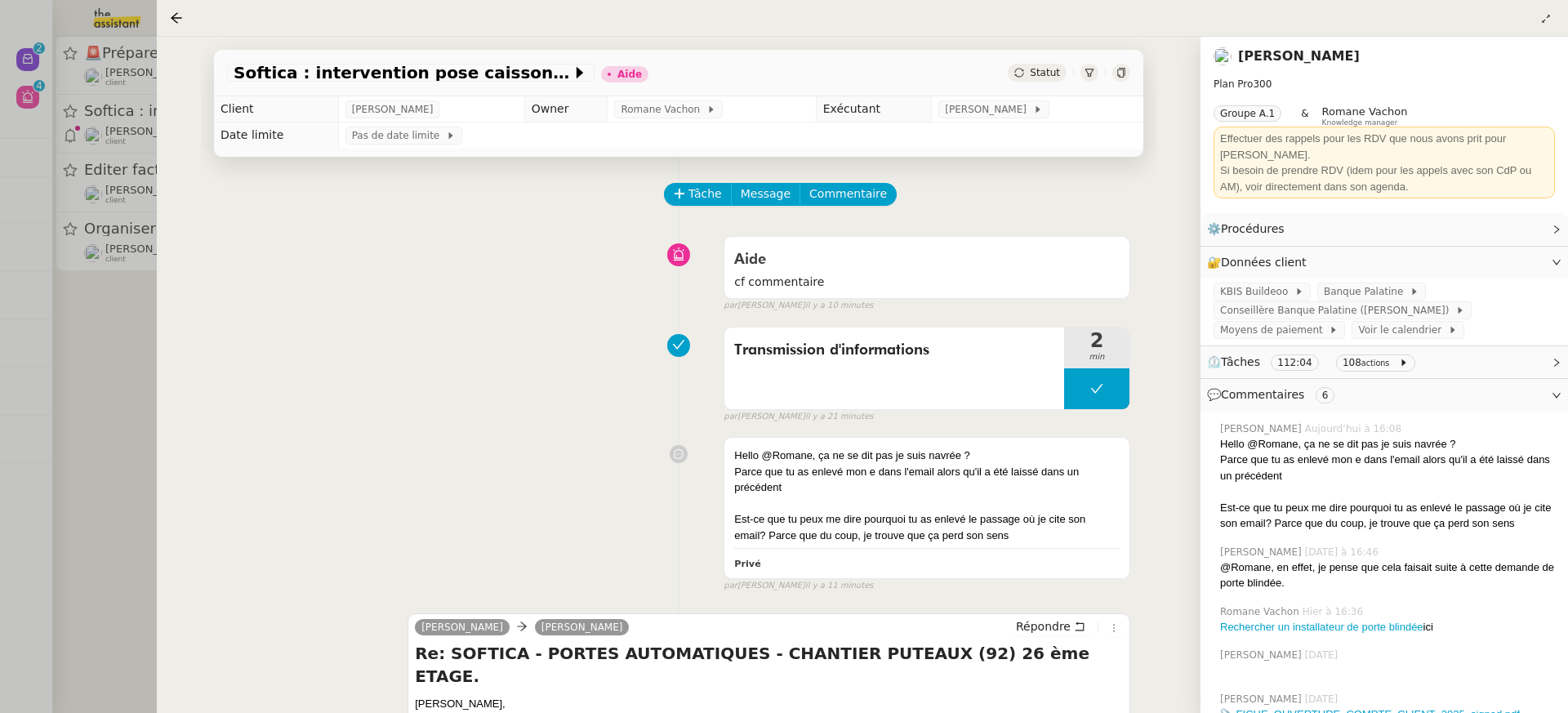
scroll to position [20, 0]
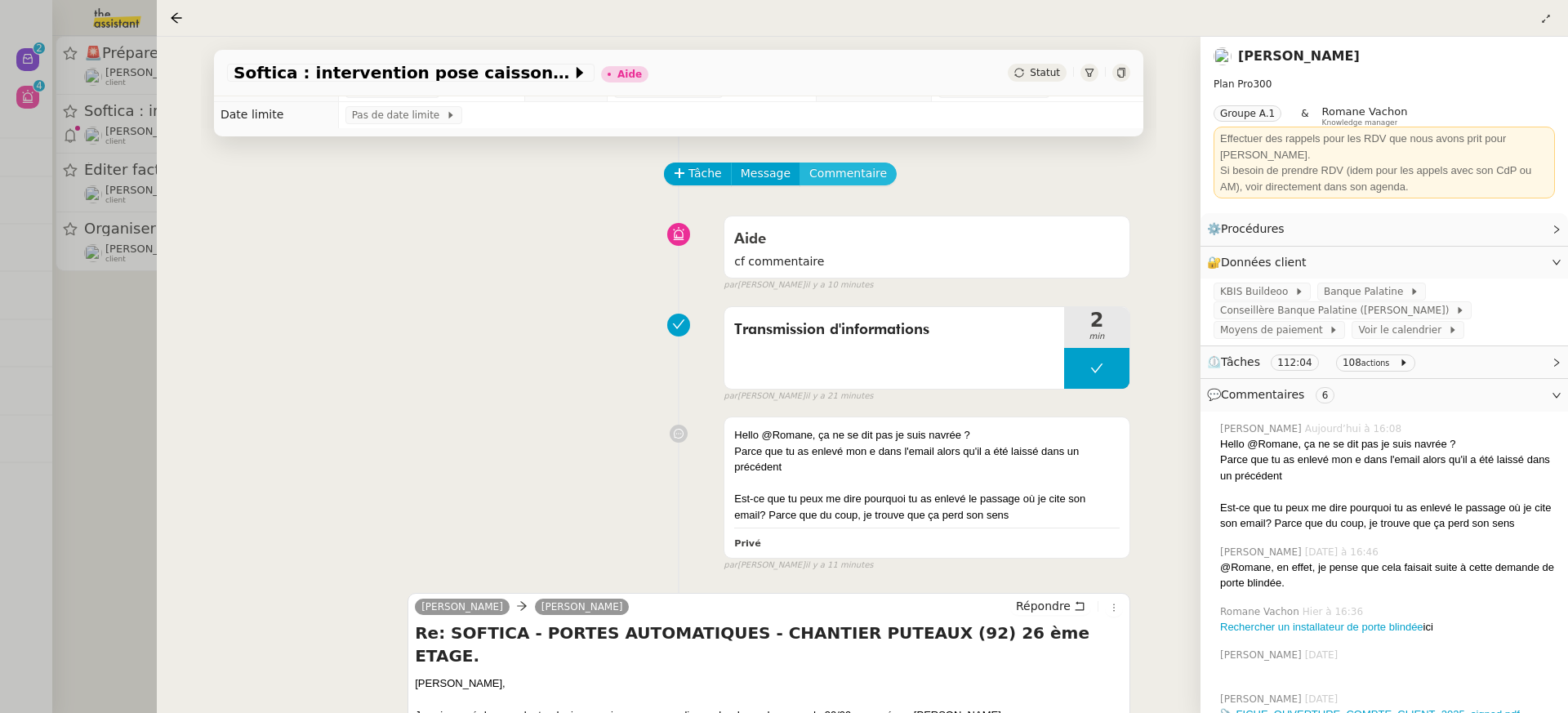
click at [850, 183] on button "Commentaire" at bounding box center [848, 174] width 97 height 23
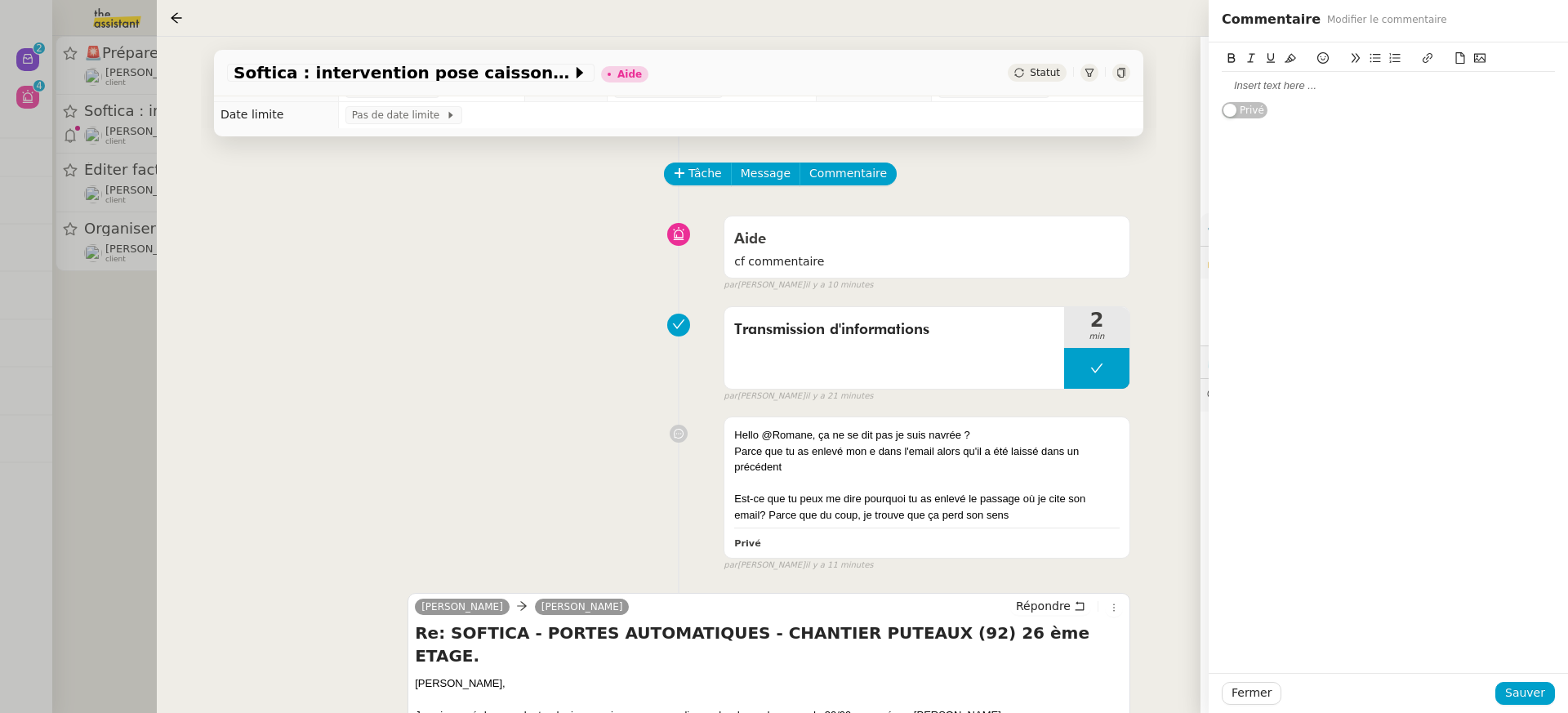
click at [1290, 99] on div at bounding box center [1388, 86] width 334 height 28
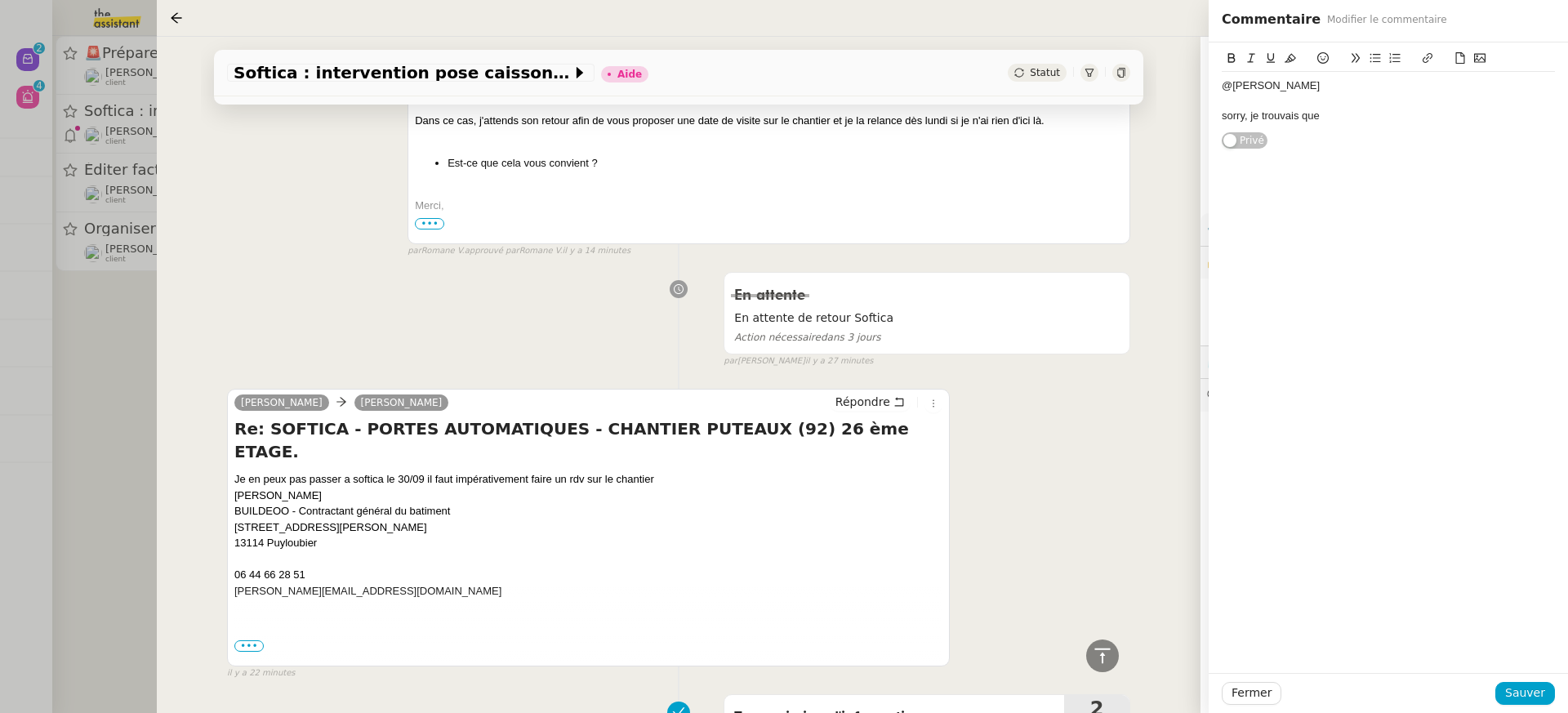
scroll to position [690, 0]
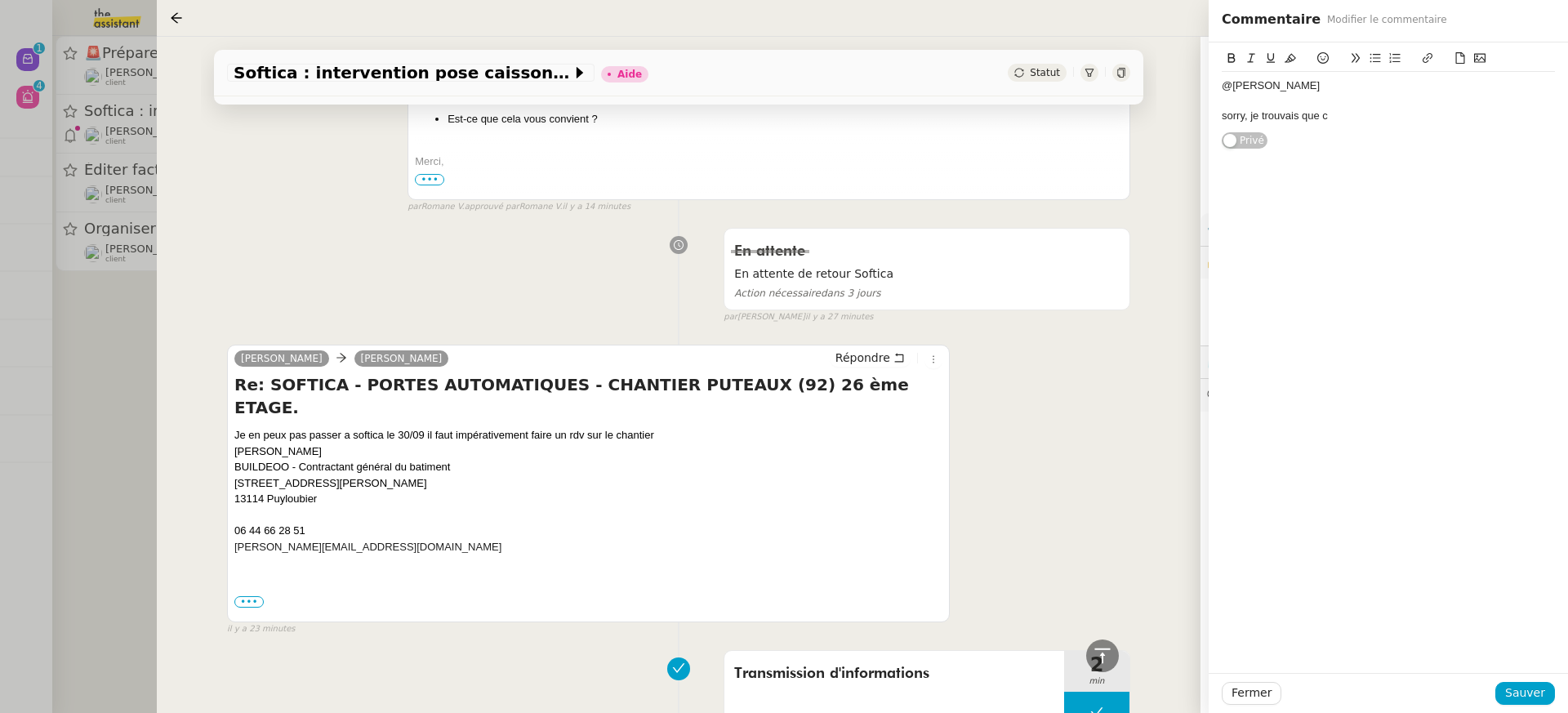
click at [1310, 119] on div "sorry, je trouvais que c" at bounding box center [1388, 115] width 334 height 15
click at [1348, 108] on div "sorry, je trouvais que c" at bounding box center [1388, 115] width 334 height 15
click at [1362, 129] on div "@Pauline sorry, je trouvais que c'était un" at bounding box center [1388, 100] width 334 height 58
click at [1536, 687] on span "Sauver" at bounding box center [1525, 693] width 40 height 19
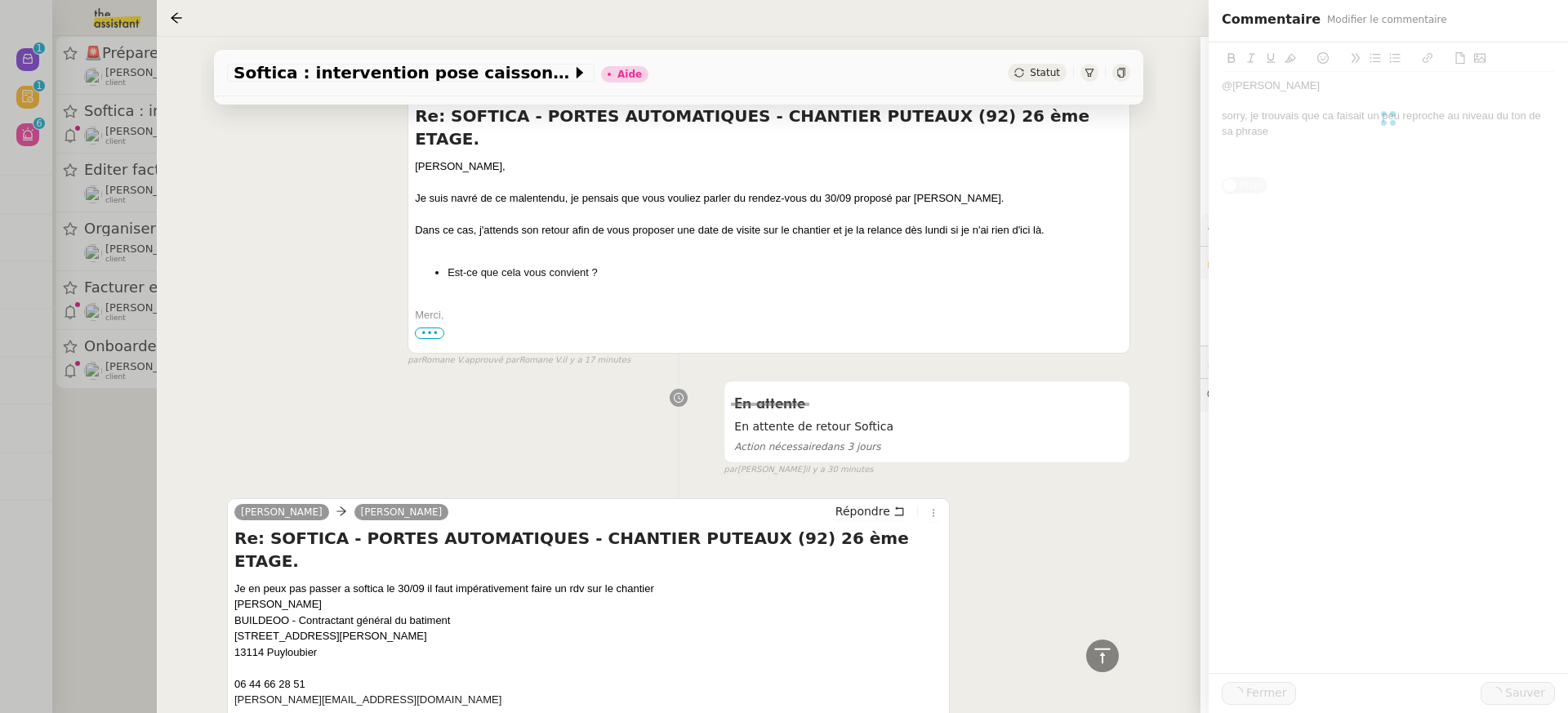
scroll to position [843, 0]
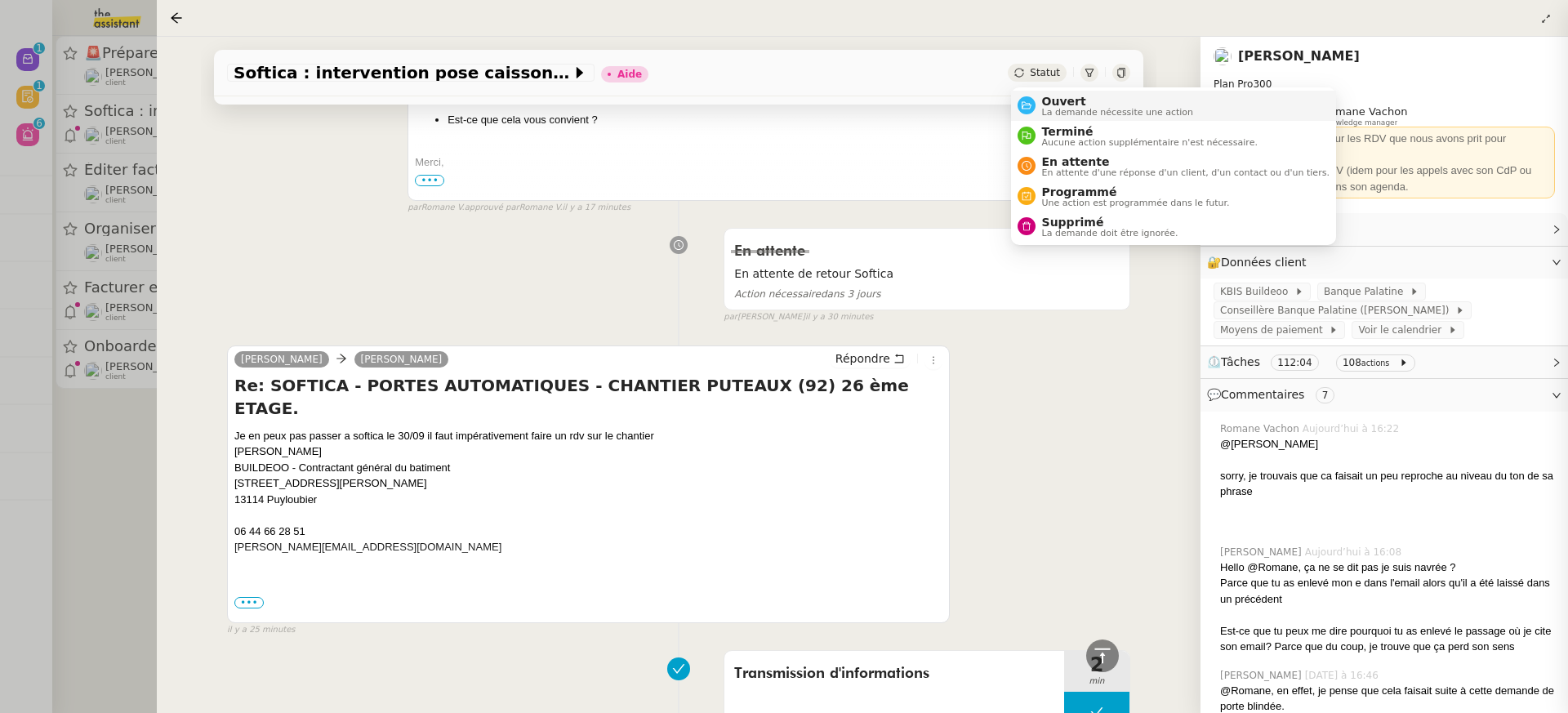
click at [1063, 99] on span "Ouvert" at bounding box center [1118, 101] width 152 height 13
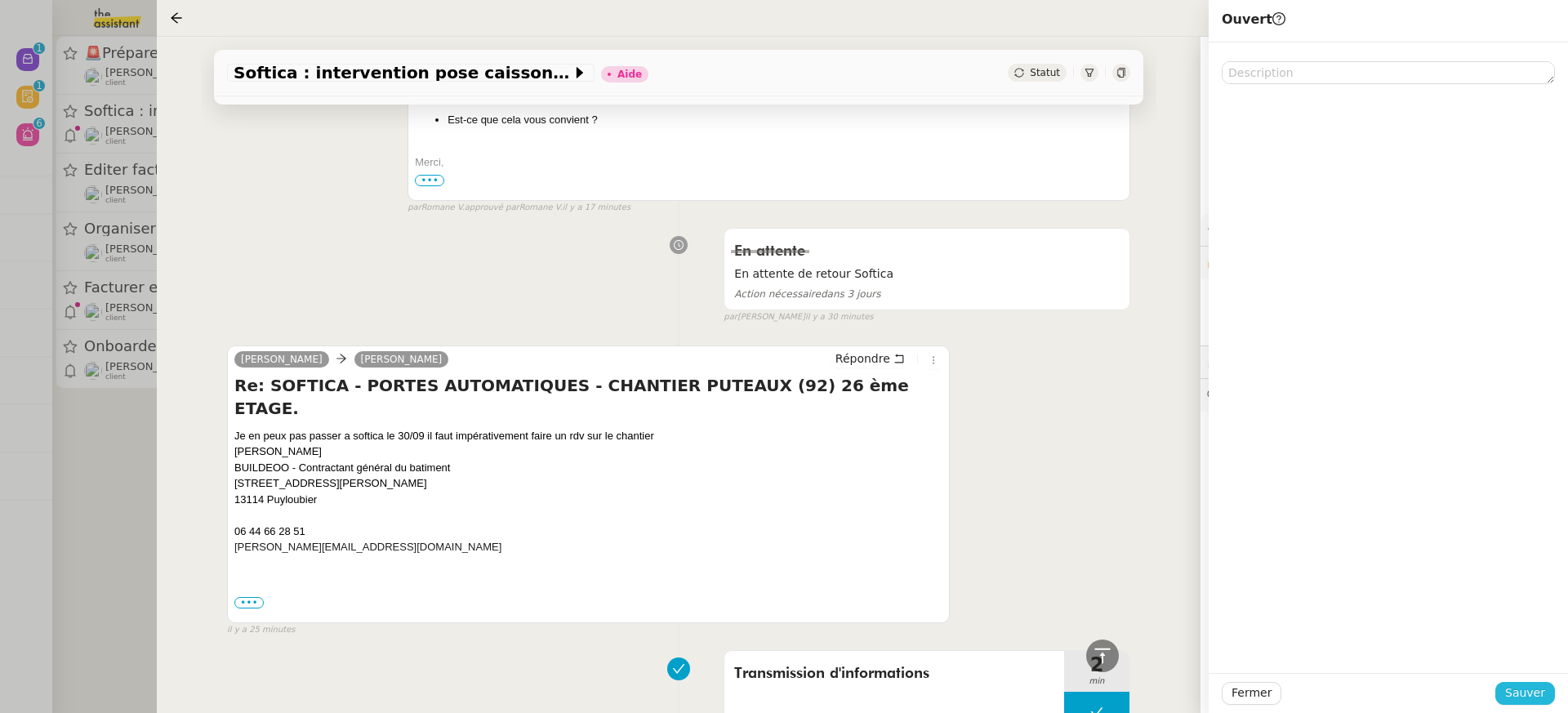
click at [1529, 704] on button "Sauver" at bounding box center [1525, 693] width 59 height 23
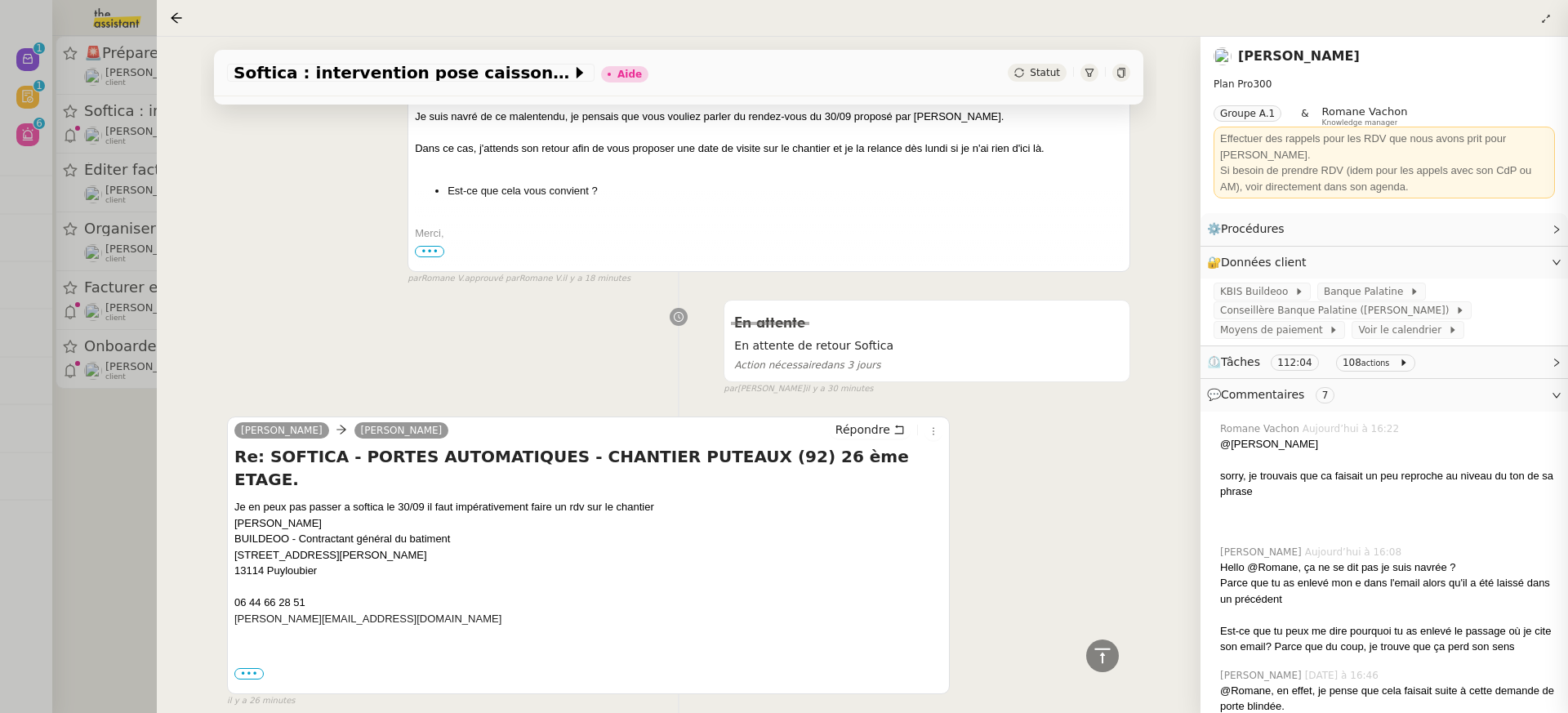
scroll to position [915, 0]
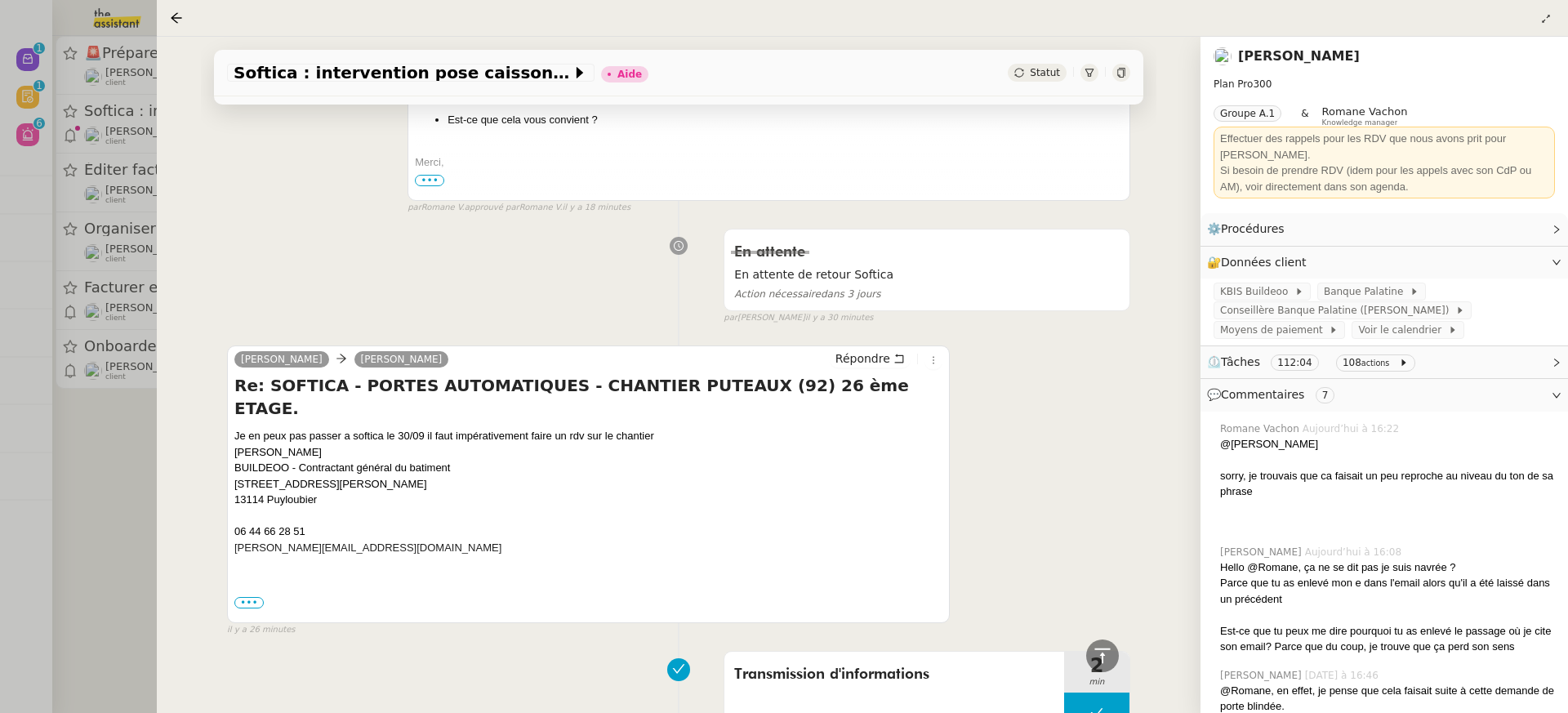
click at [62, 195] on div at bounding box center [784, 356] width 1568 height 713
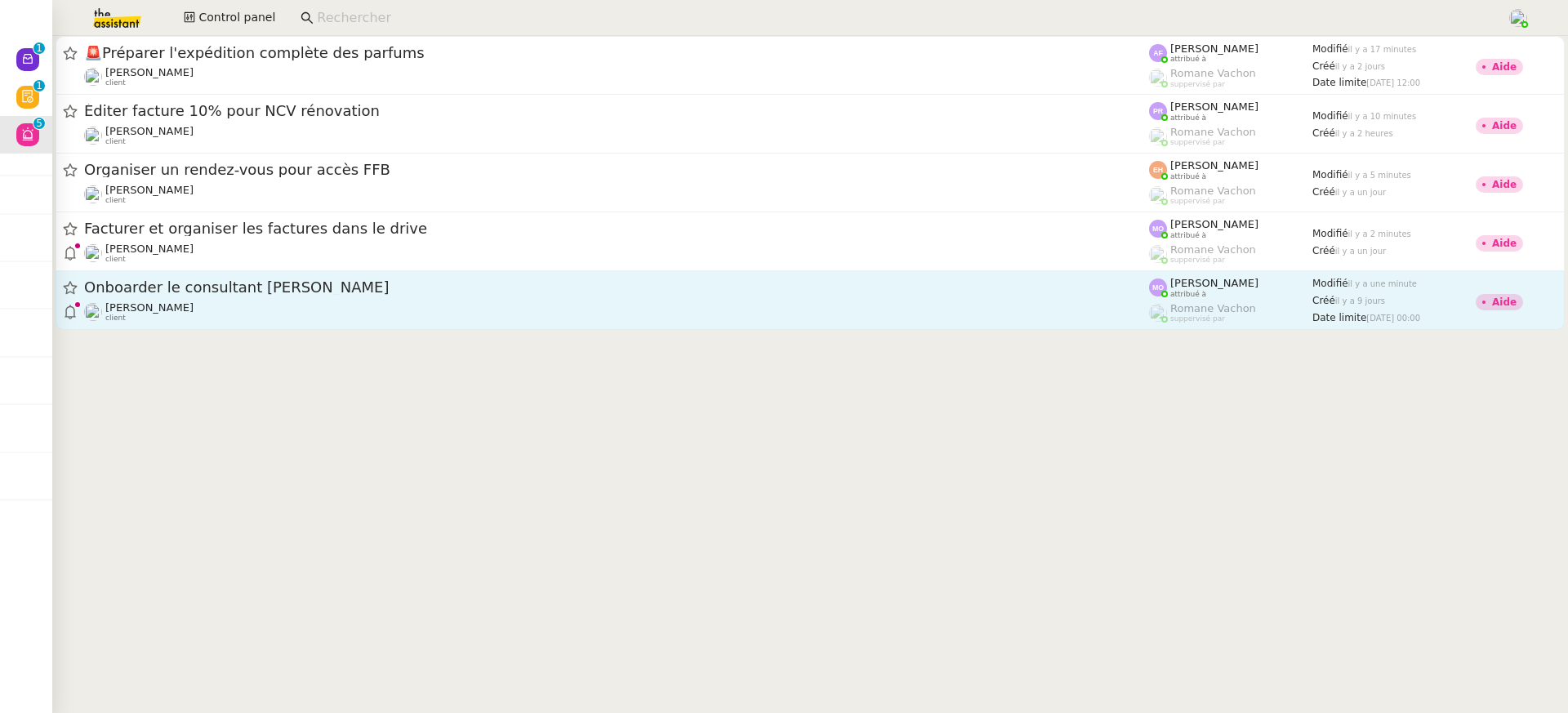
click at [410, 323] on div "[PERSON_NAME] client" at bounding box center [616, 312] width 1065 height 21
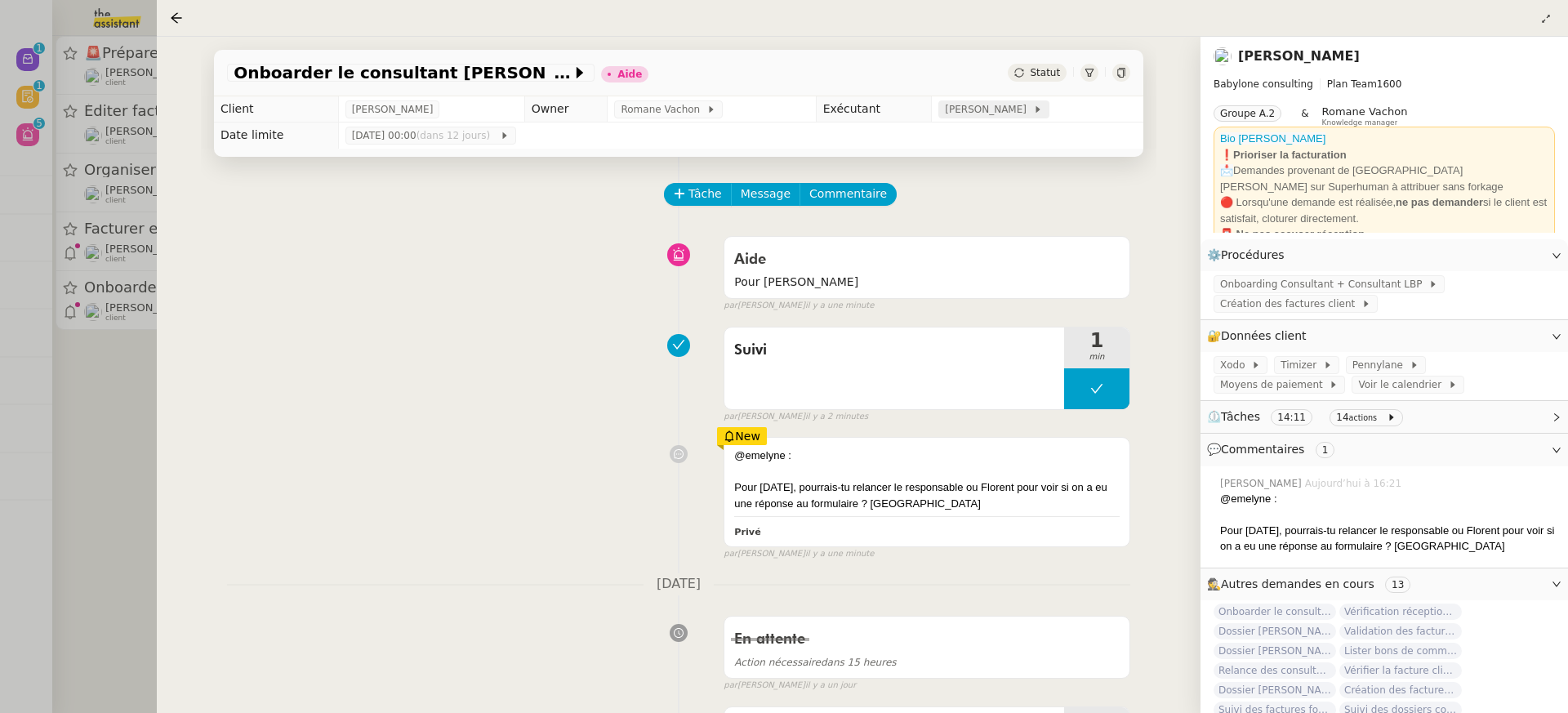
click at [1011, 107] on span "[PERSON_NAME]" at bounding box center [988, 109] width 87 height 17
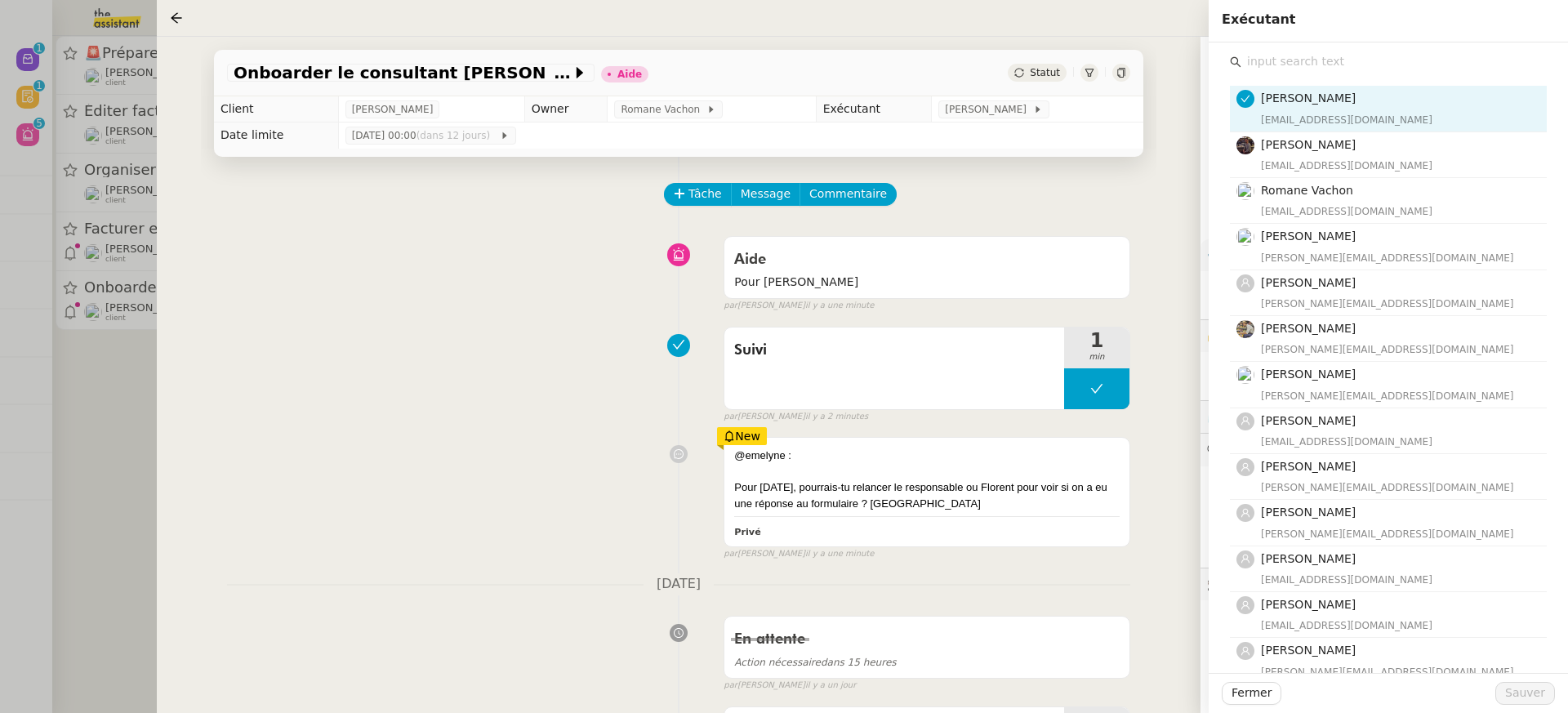
click at [1399, 65] on input "text" at bounding box center [1394, 61] width 306 height 22
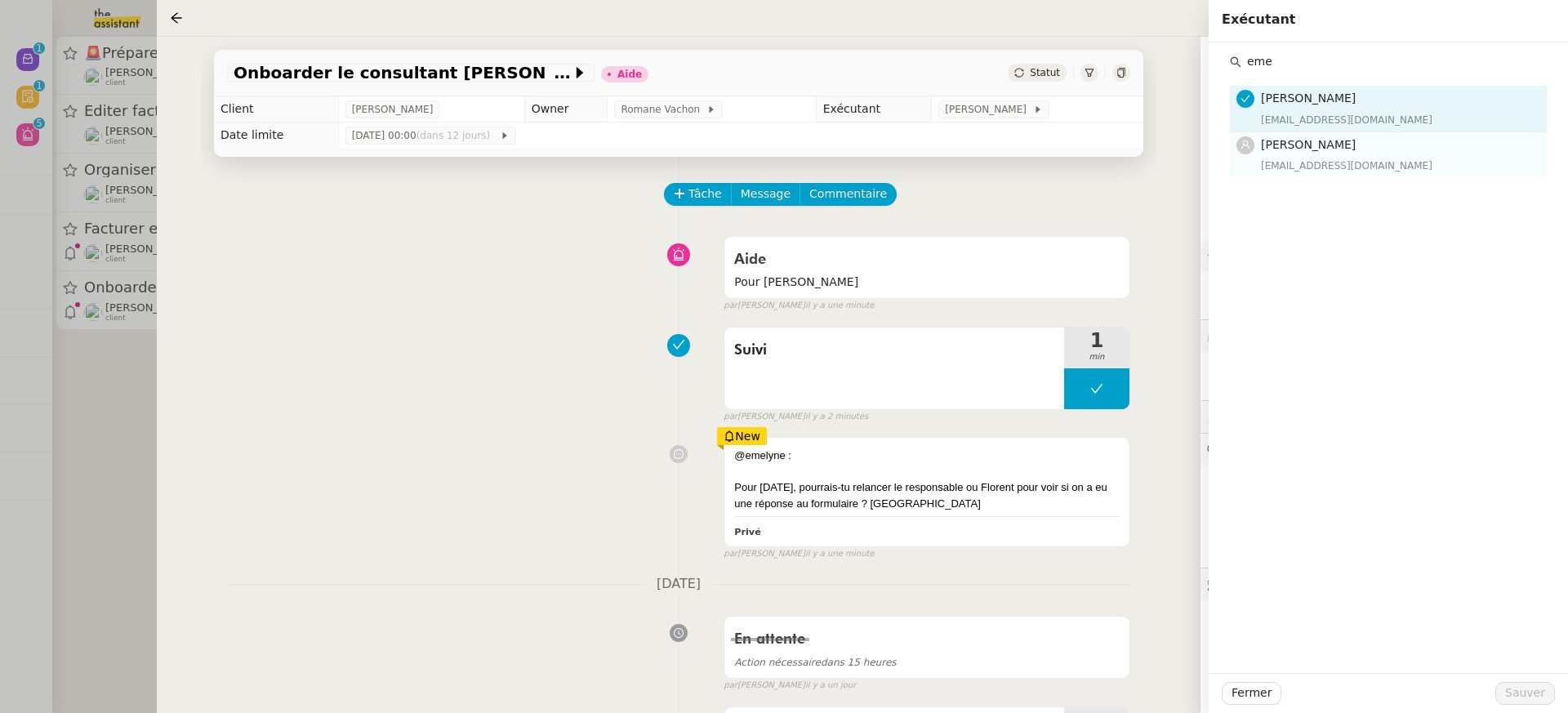
type input "eme"
click at [1383, 159] on div "[EMAIL_ADDRESS][DOMAIN_NAME]" at bounding box center [1399, 166] width 276 height 17
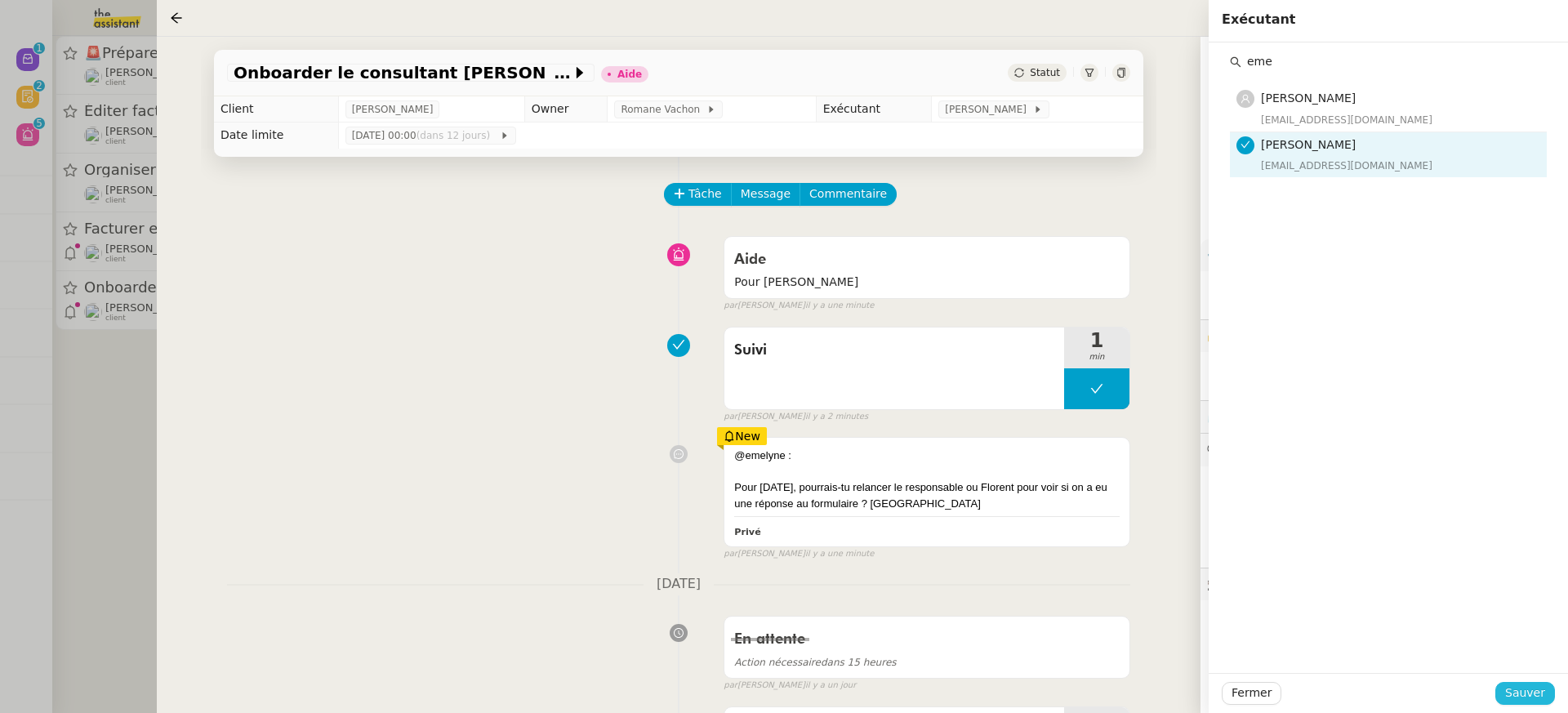
click at [1521, 682] on button "Sauver" at bounding box center [1525, 693] width 59 height 23
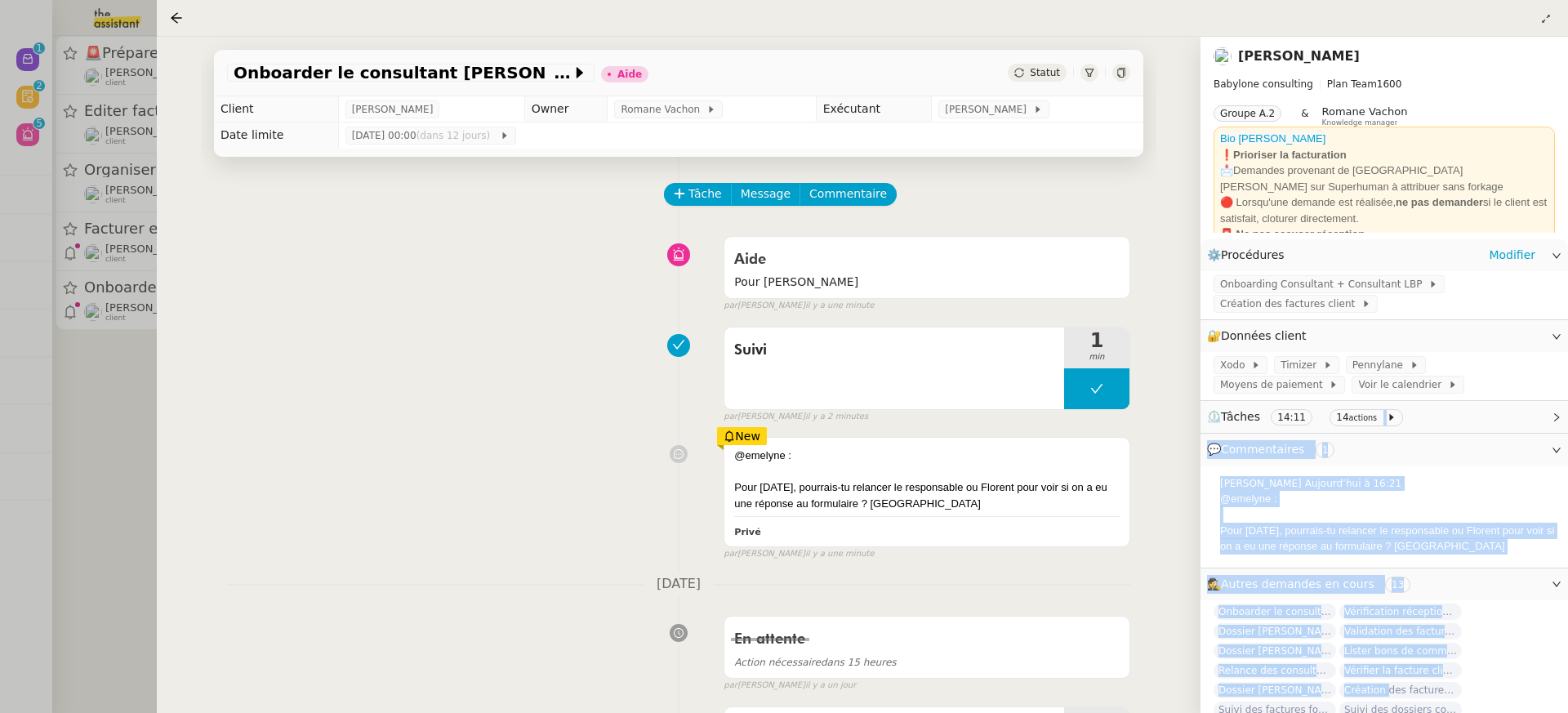
drag, startPoint x: 1521, startPoint y: 682, endPoint x: 1317, endPoint y: 317, distance: 418.1
click at [1317, 334] on nz-collapse "⚙️ Procédures Modifier Onboarding Consultant + Consultant LBP Création des fact…" at bounding box center [1384, 509] width 368 height 540
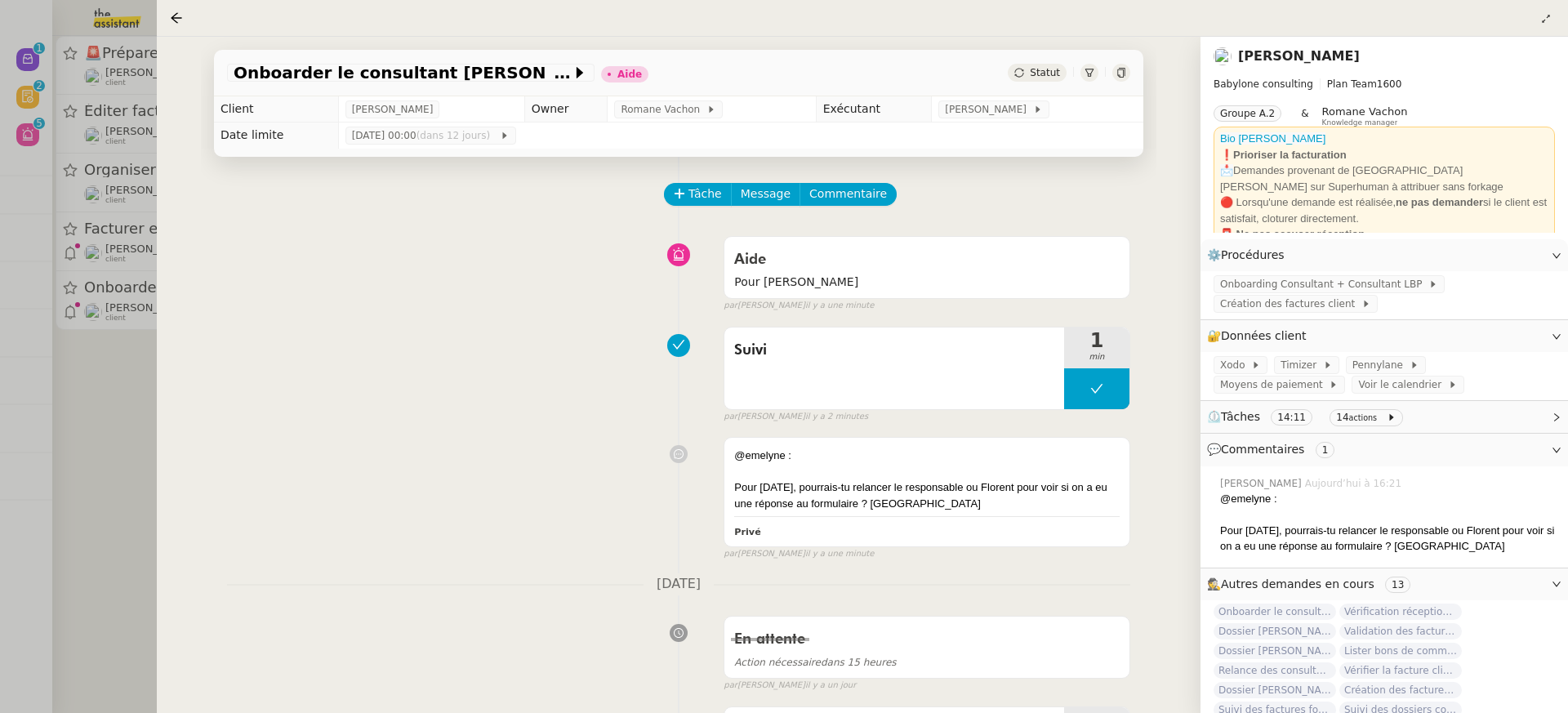
click at [1133, 103] on td "[PERSON_NAME]" at bounding box center [1037, 109] width 211 height 26
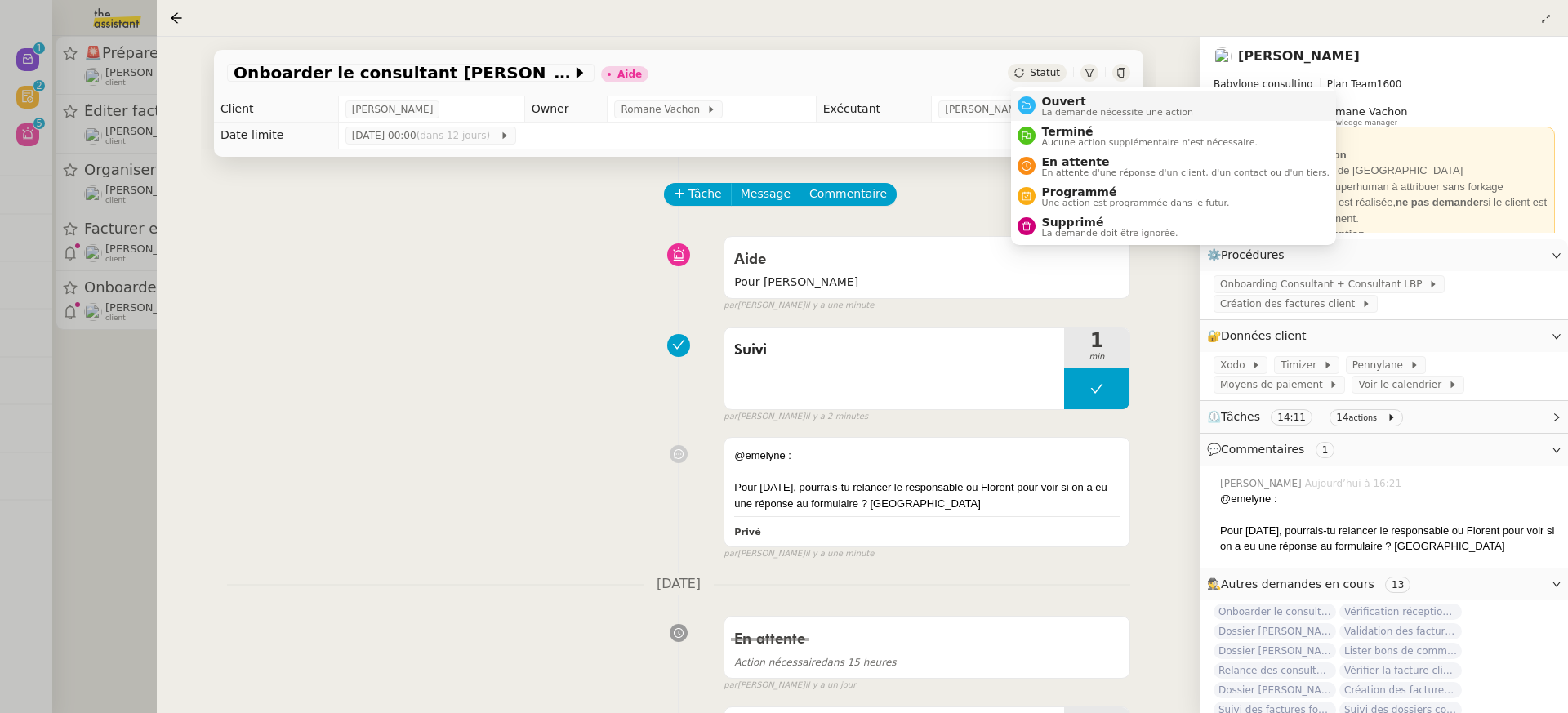
click at [1069, 110] on span "La demande nécessite une action" at bounding box center [1118, 112] width 152 height 9
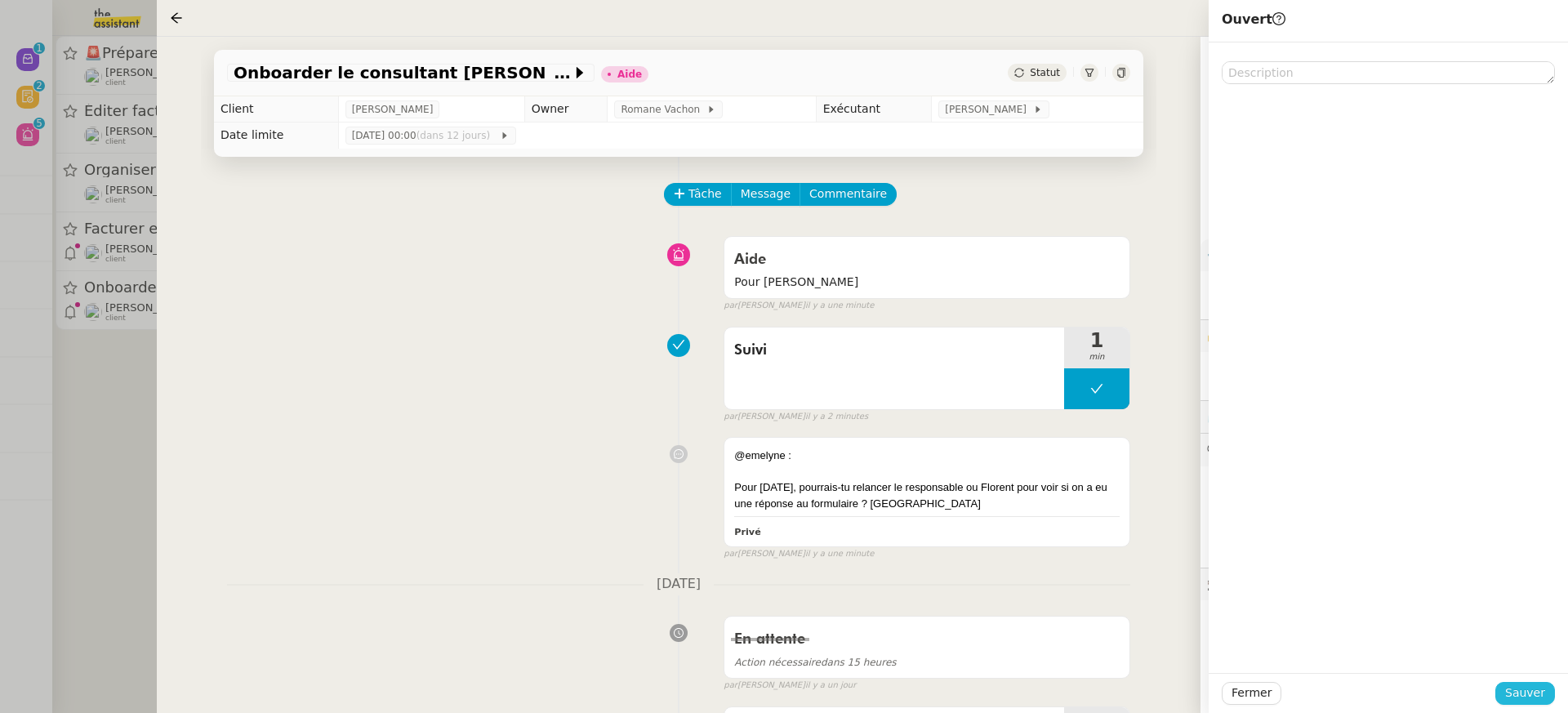
click at [1533, 703] on span "Sauver" at bounding box center [1525, 693] width 40 height 19
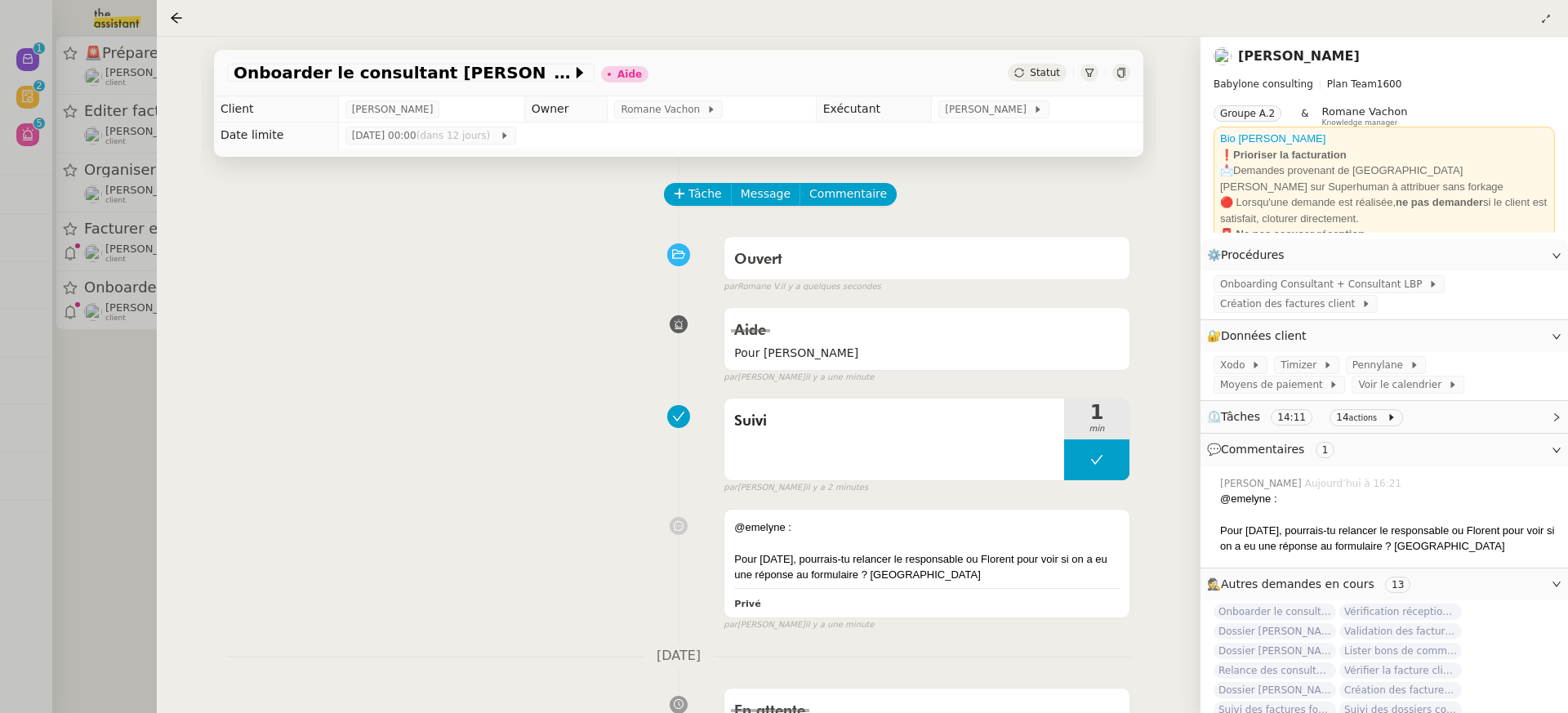
click at [127, 285] on div at bounding box center [784, 356] width 1568 height 713
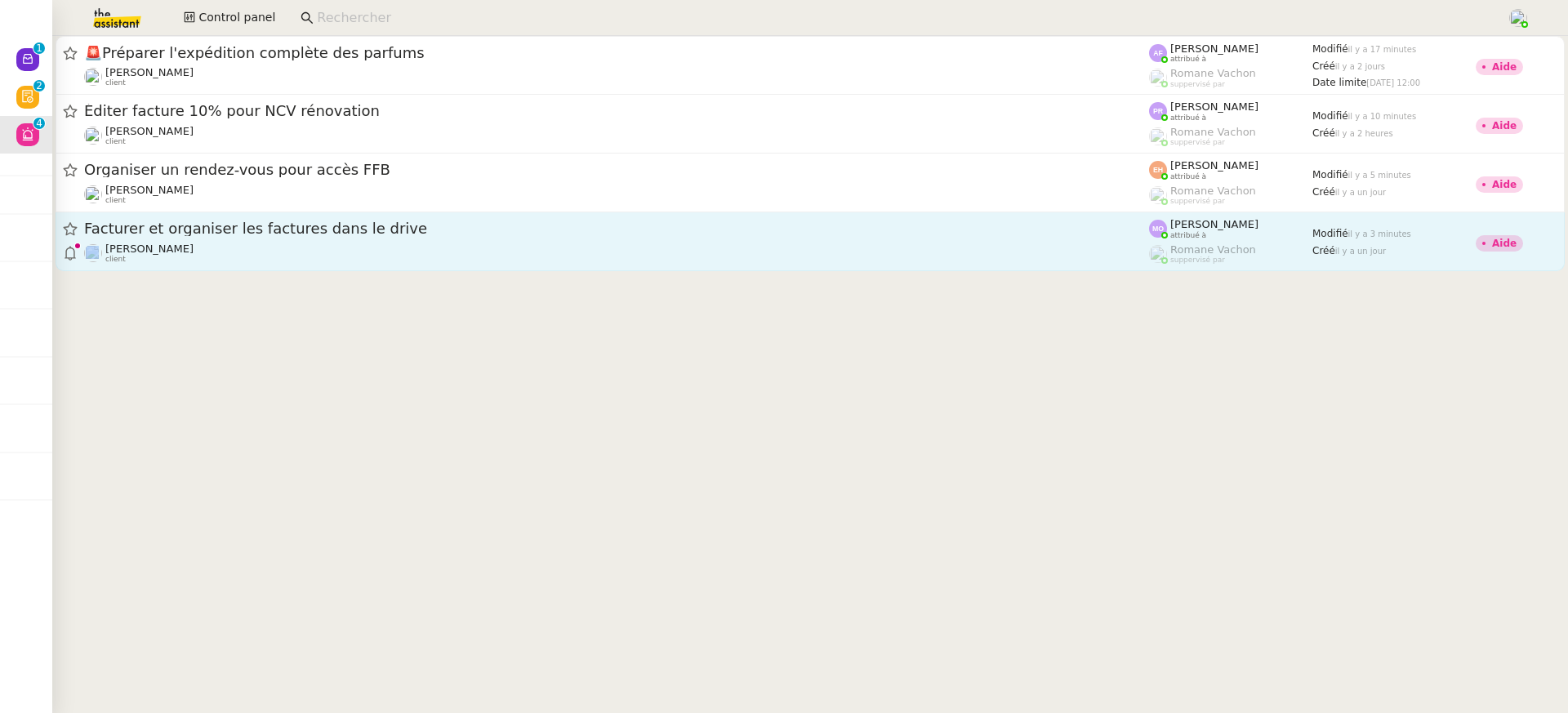
click at [322, 242] on div "Facturer et organiser les factures dans le drive Gabrielle Tavernier client" at bounding box center [616, 241] width 1065 height 45
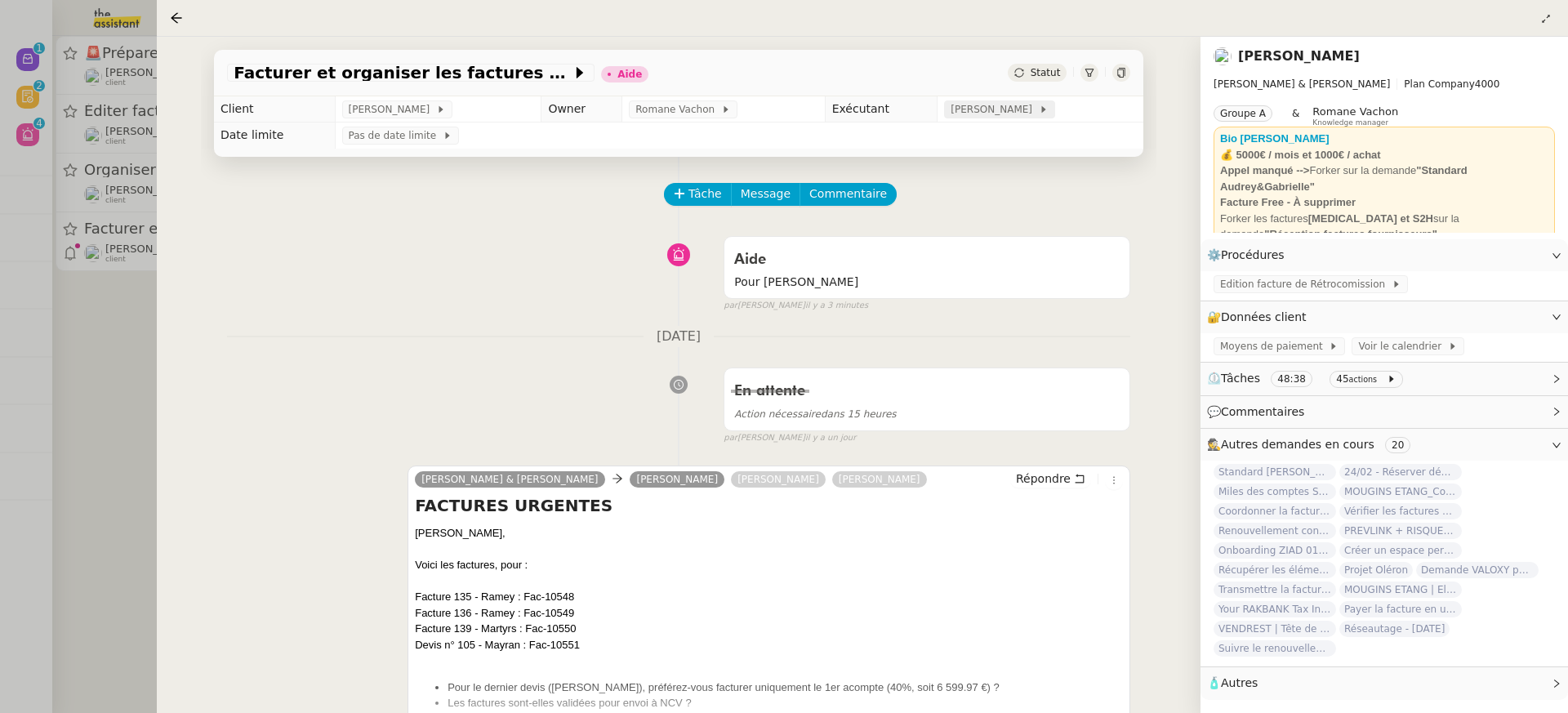
click at [1010, 101] on span "[PERSON_NAME]" at bounding box center [994, 109] width 87 height 17
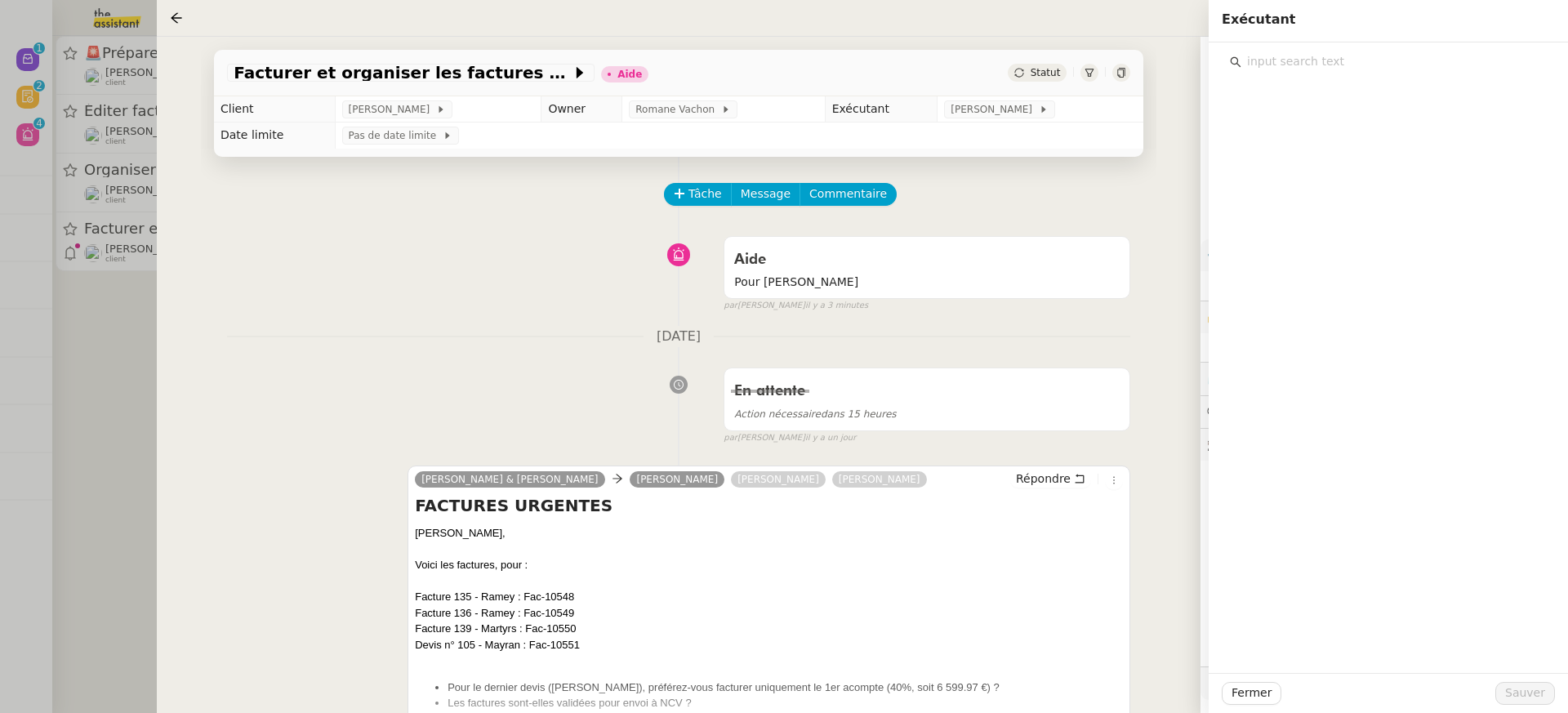
click at [1386, 65] on input "text" at bounding box center [1394, 61] width 306 height 22
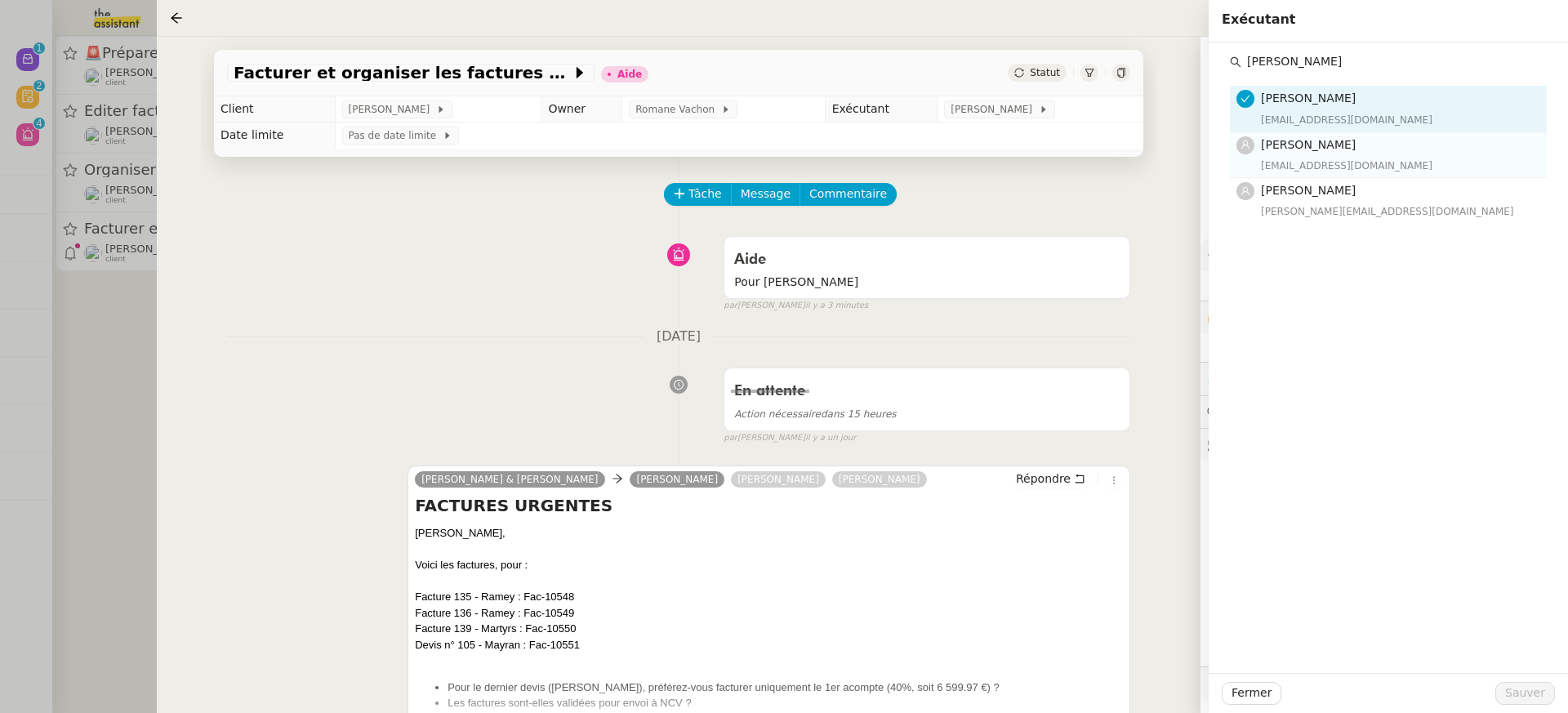
type input "pauline"
click at [1351, 163] on div "[EMAIL_ADDRESS][DOMAIN_NAME]" at bounding box center [1399, 166] width 276 height 17
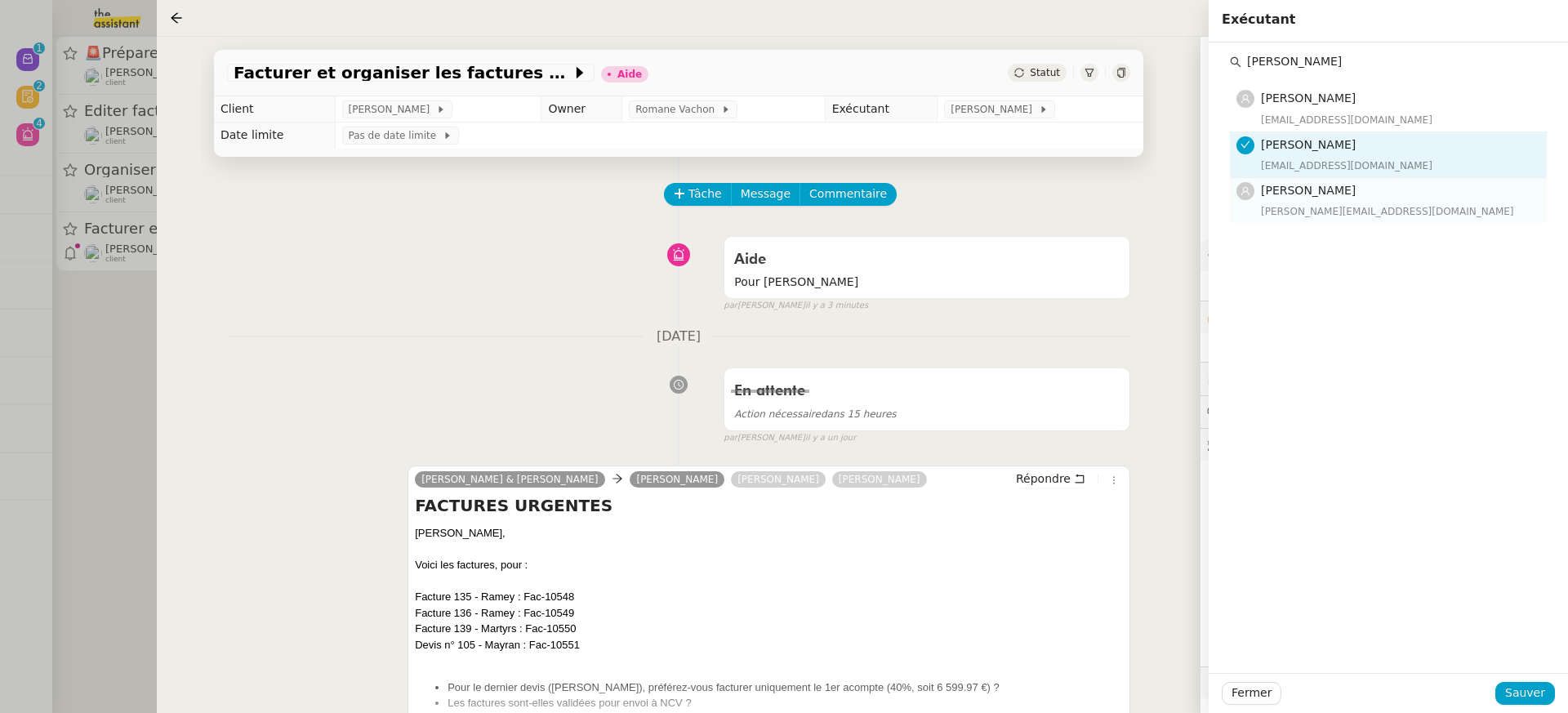
click at [1357, 196] on h4 "[PERSON_NAME]" at bounding box center [1399, 191] width 276 height 19
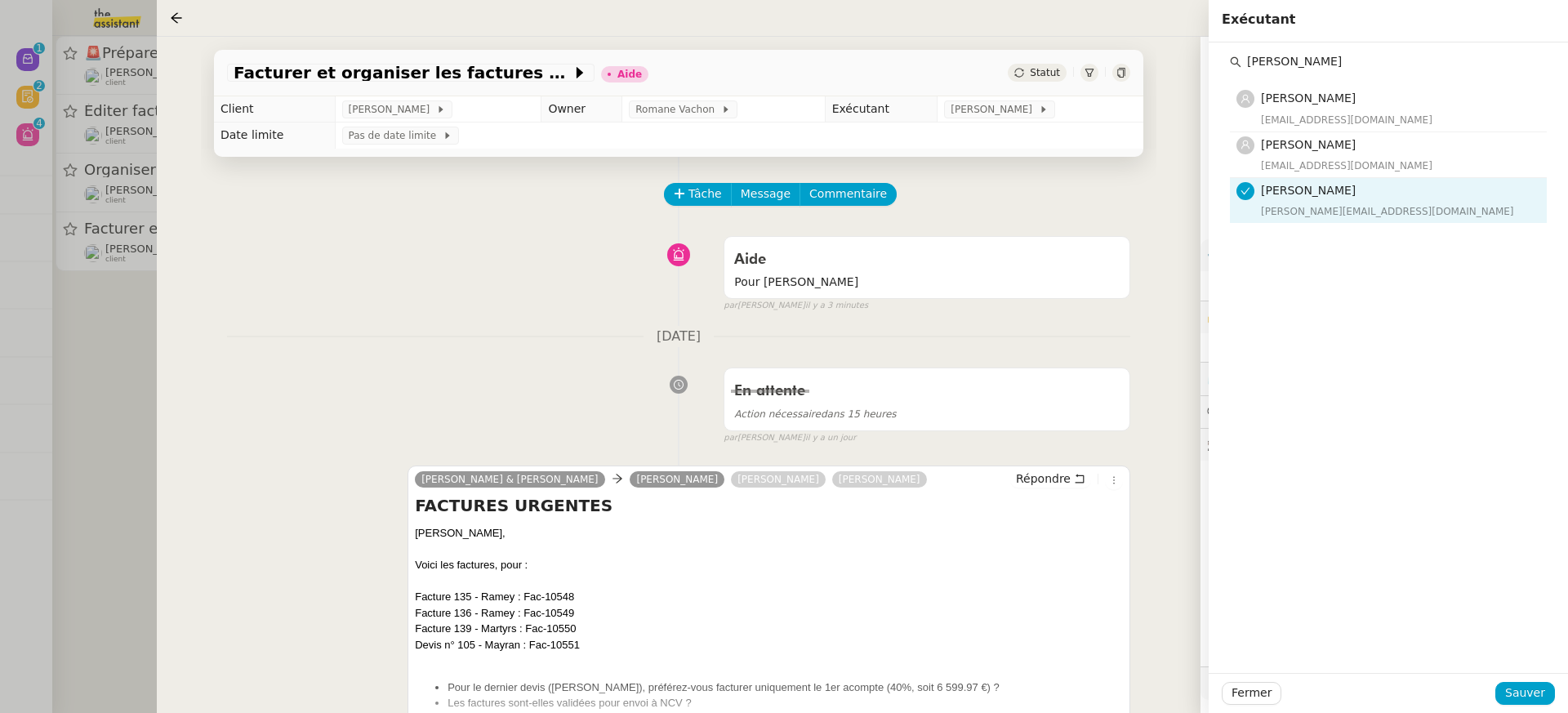
click at [1531, 677] on div "Fermer Sauver" at bounding box center [1388, 693] width 360 height 40
click at [1534, 689] on span "Sauver" at bounding box center [1525, 693] width 40 height 19
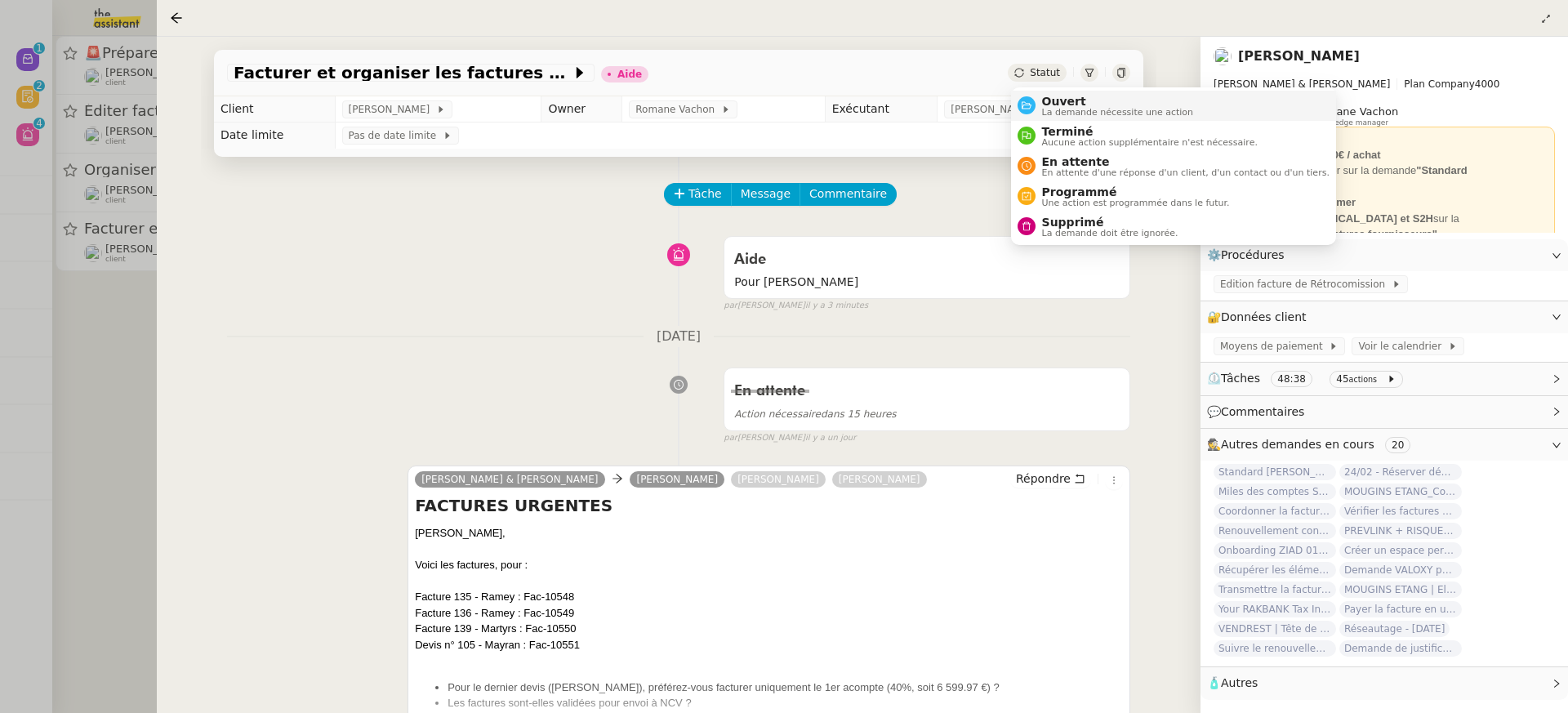
click at [1069, 99] on span "Ouvert" at bounding box center [1118, 101] width 152 height 13
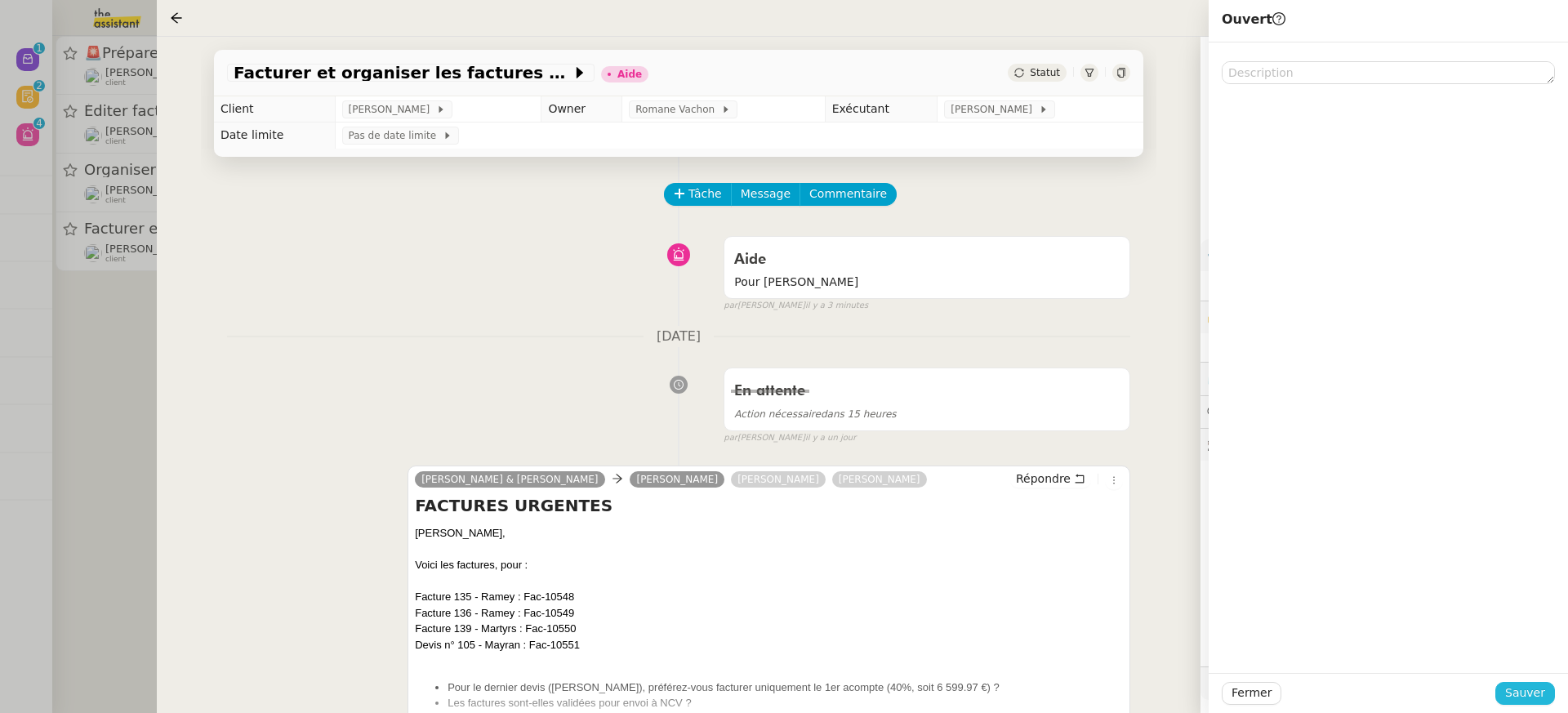
click at [1534, 695] on span "Sauver" at bounding box center [1525, 693] width 40 height 19
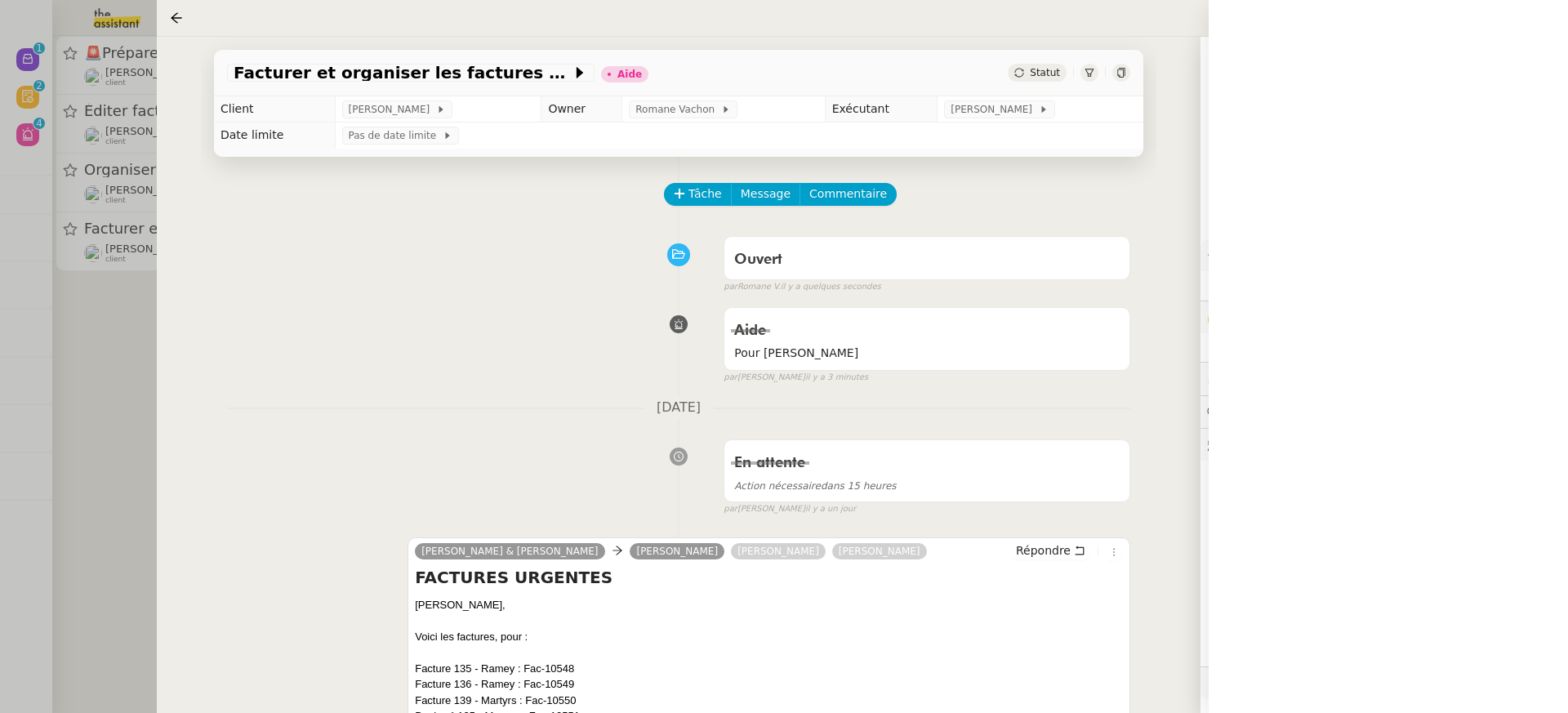
click at [90, 101] on div at bounding box center [784, 356] width 1568 height 713
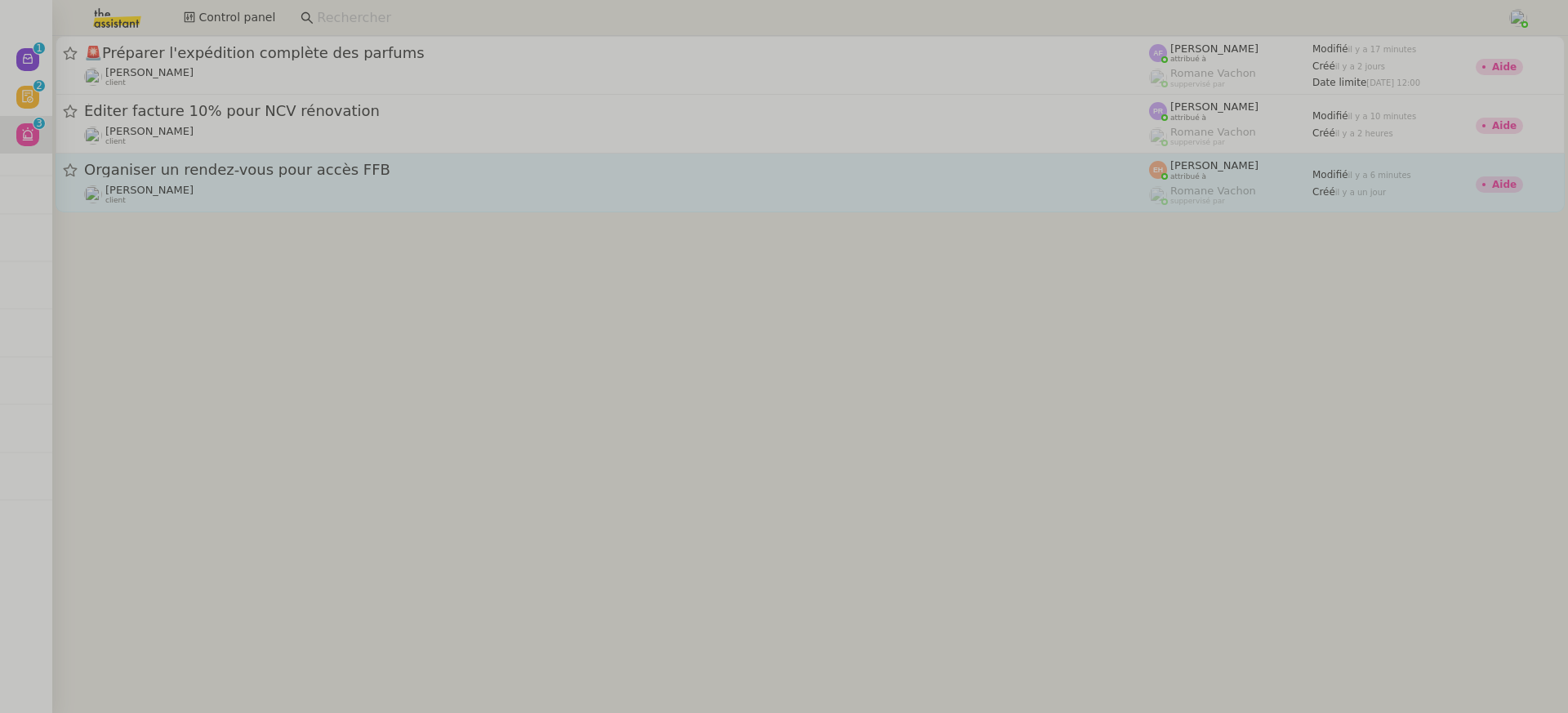
click at [231, 129] on div "[PERSON_NAME] client" at bounding box center [616, 135] width 1065 height 21
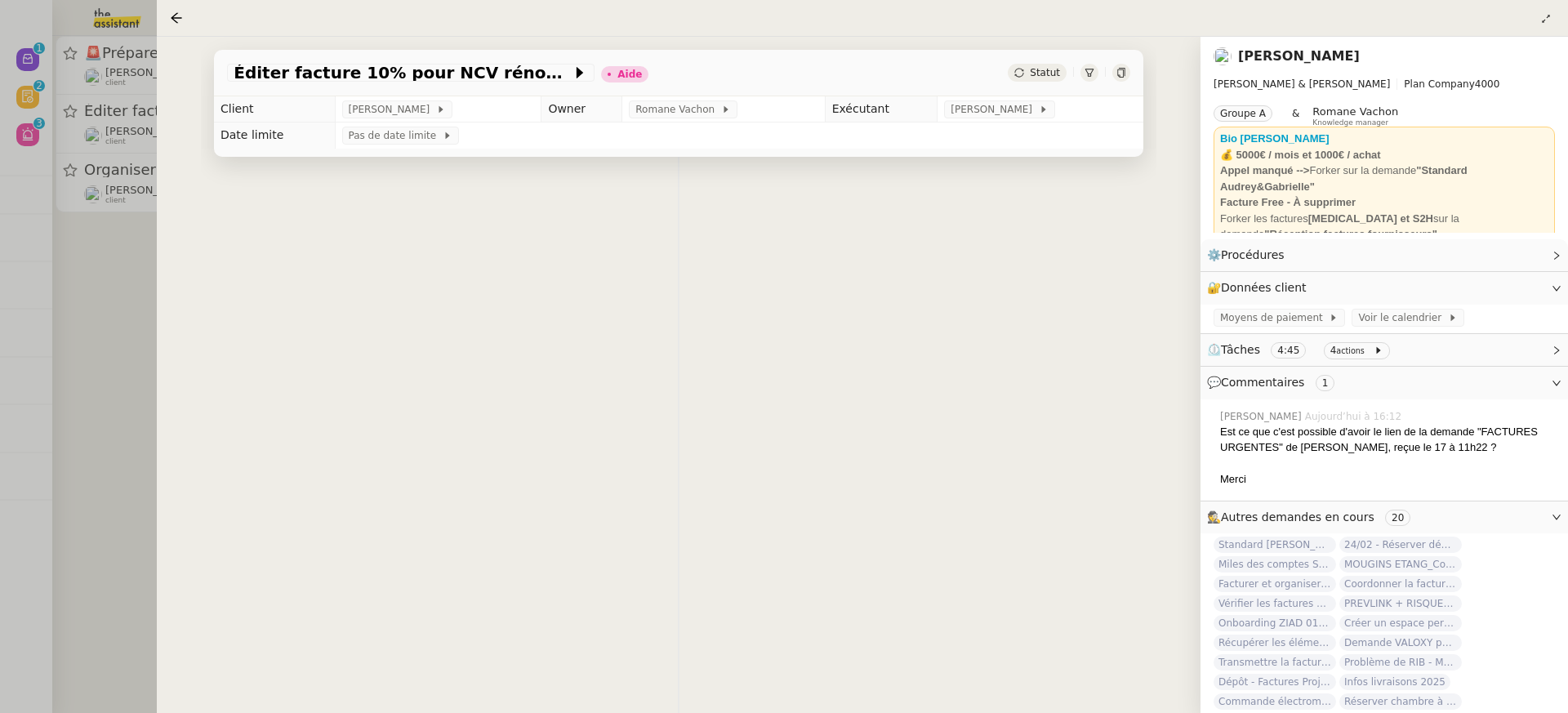
click at [506, 195] on div at bounding box center [784, 356] width 1568 height 713
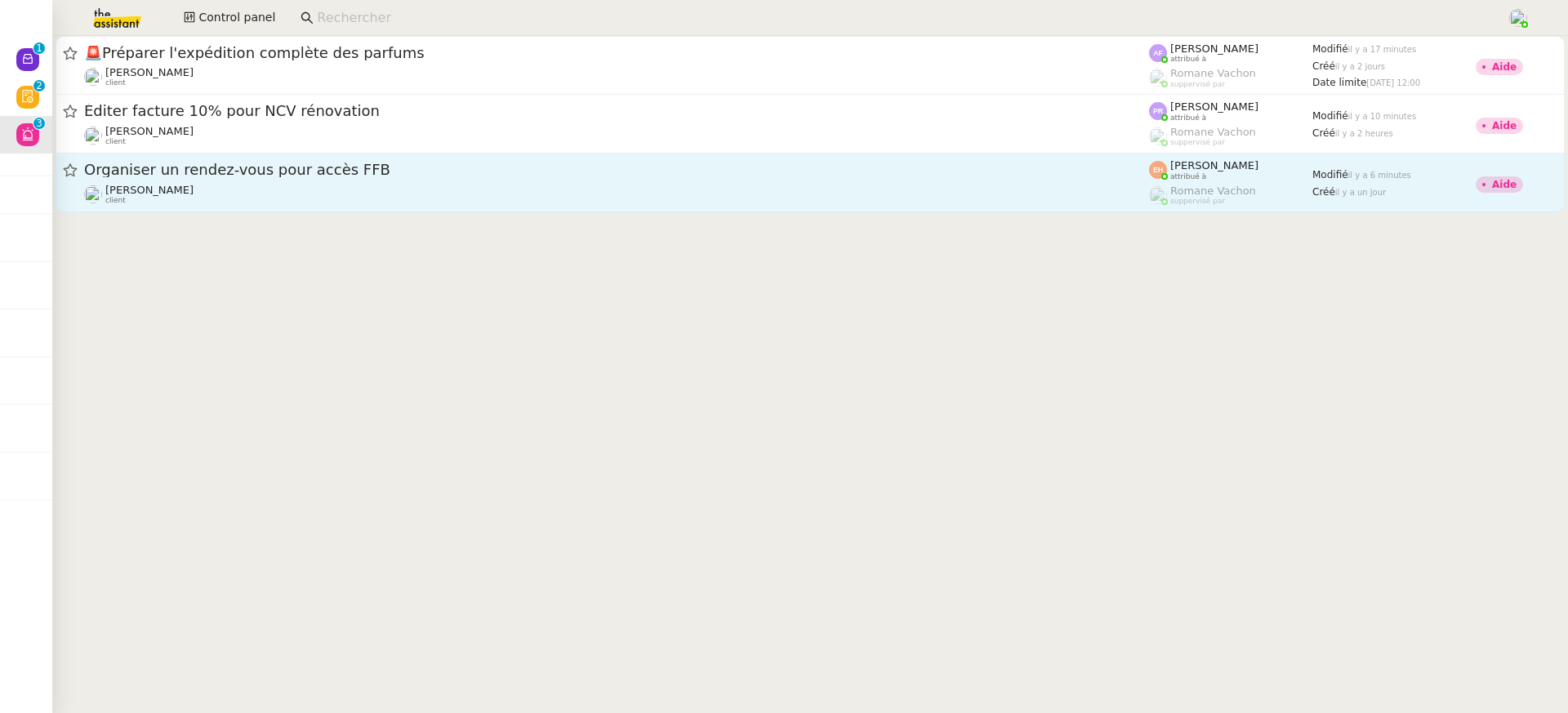
click at [507, 206] on link "Organiser un rendez-vous pour accès FFB Vitor Alvites client Esther Hillenbrand…" at bounding box center [810, 182] width 1510 height 58
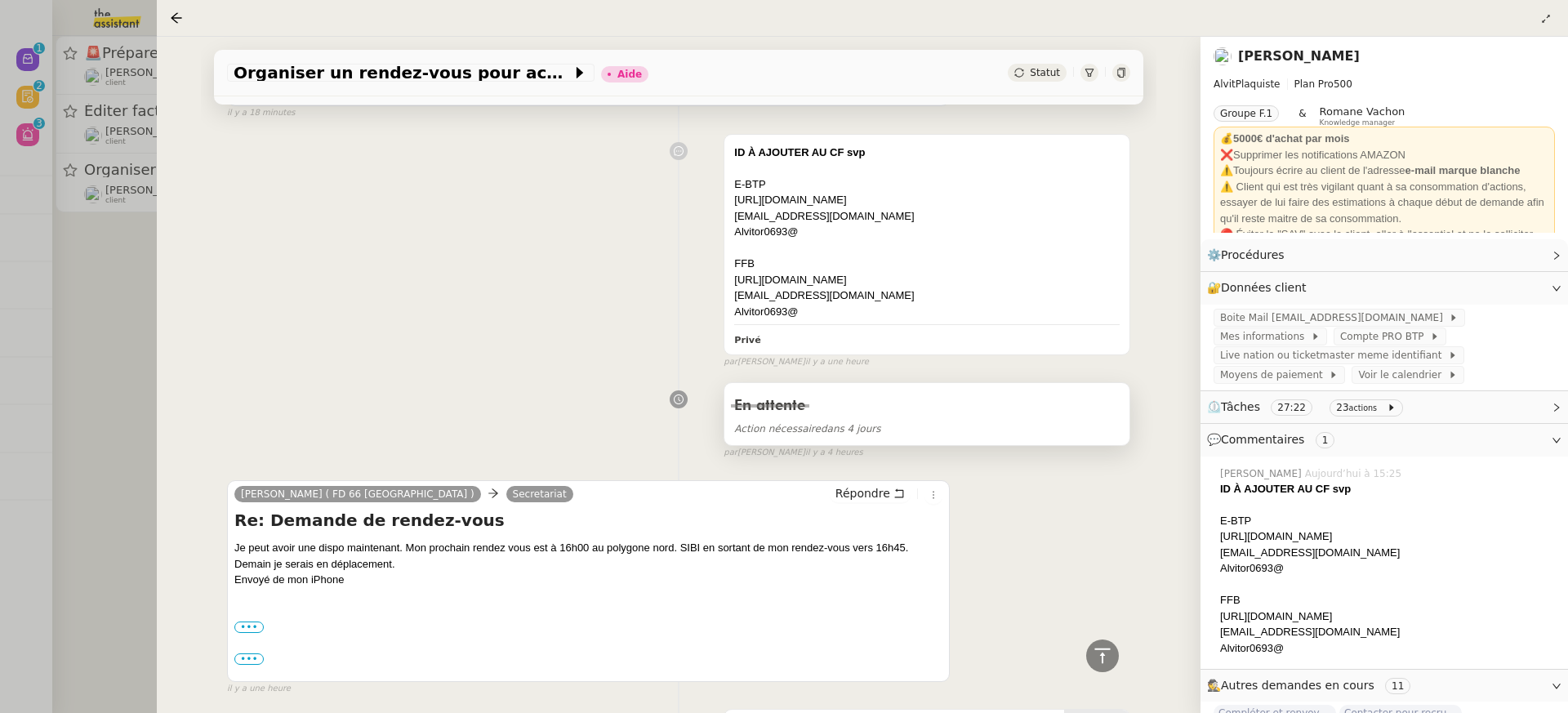
scroll to position [1143, 0]
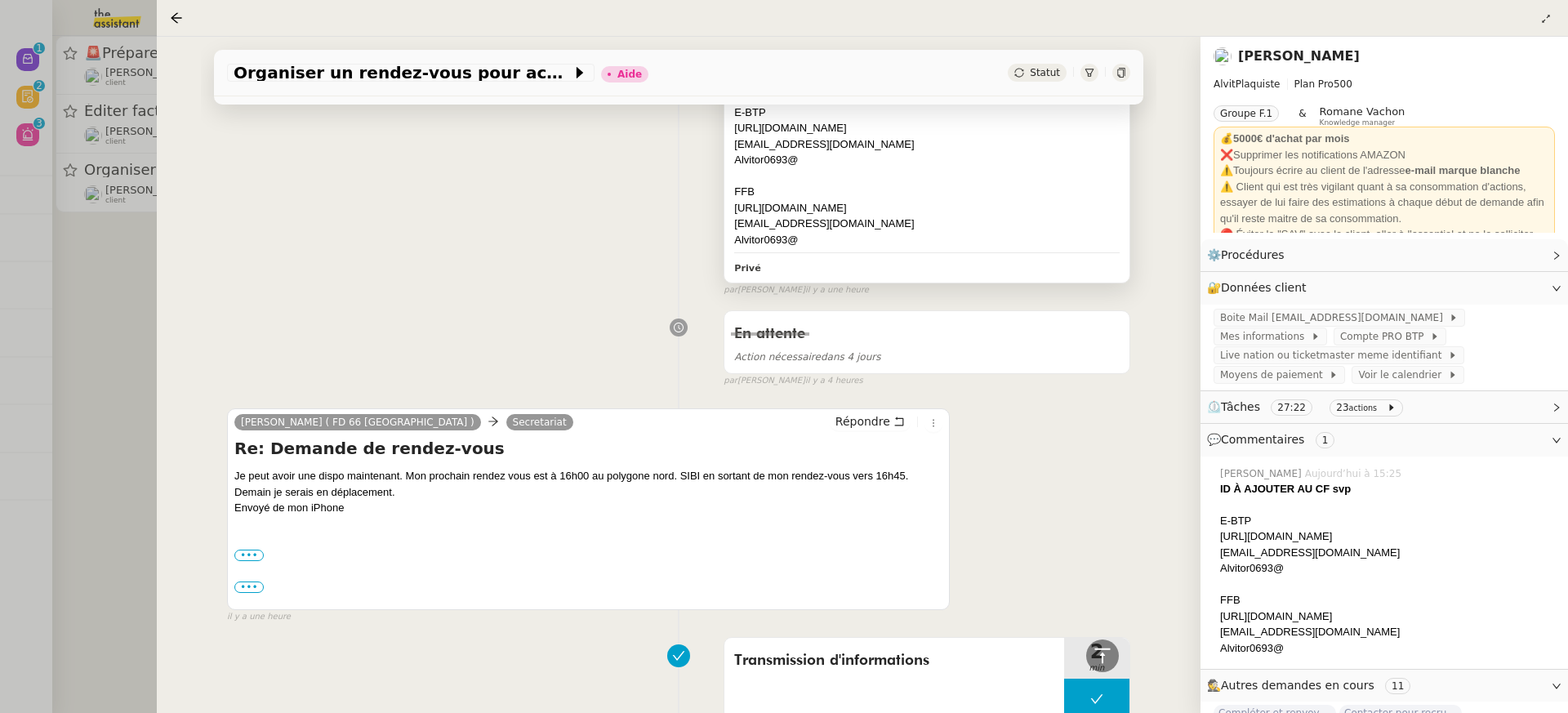
click at [815, 210] on div "[URL][DOMAIN_NAME]" at bounding box center [927, 208] width 386 height 17
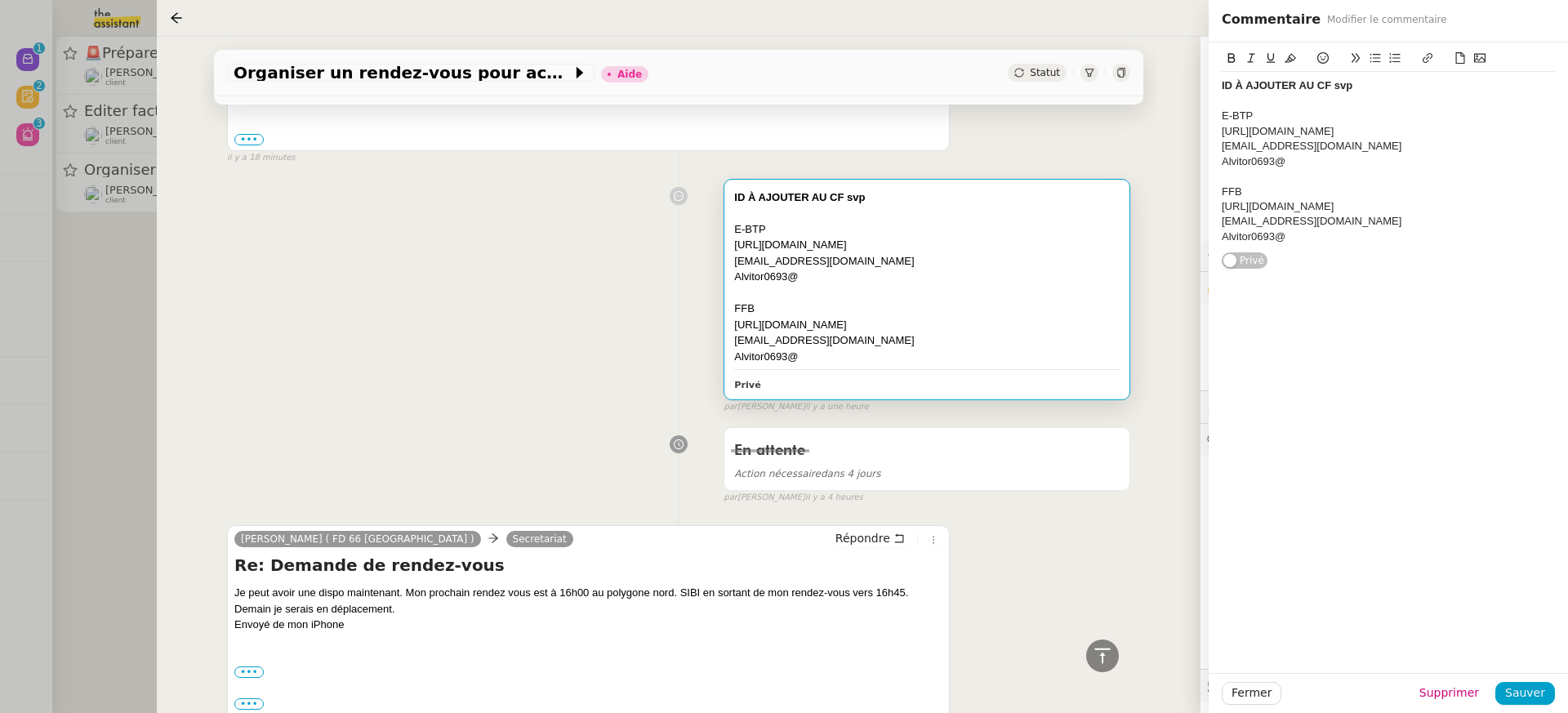
scroll to position [854, 0]
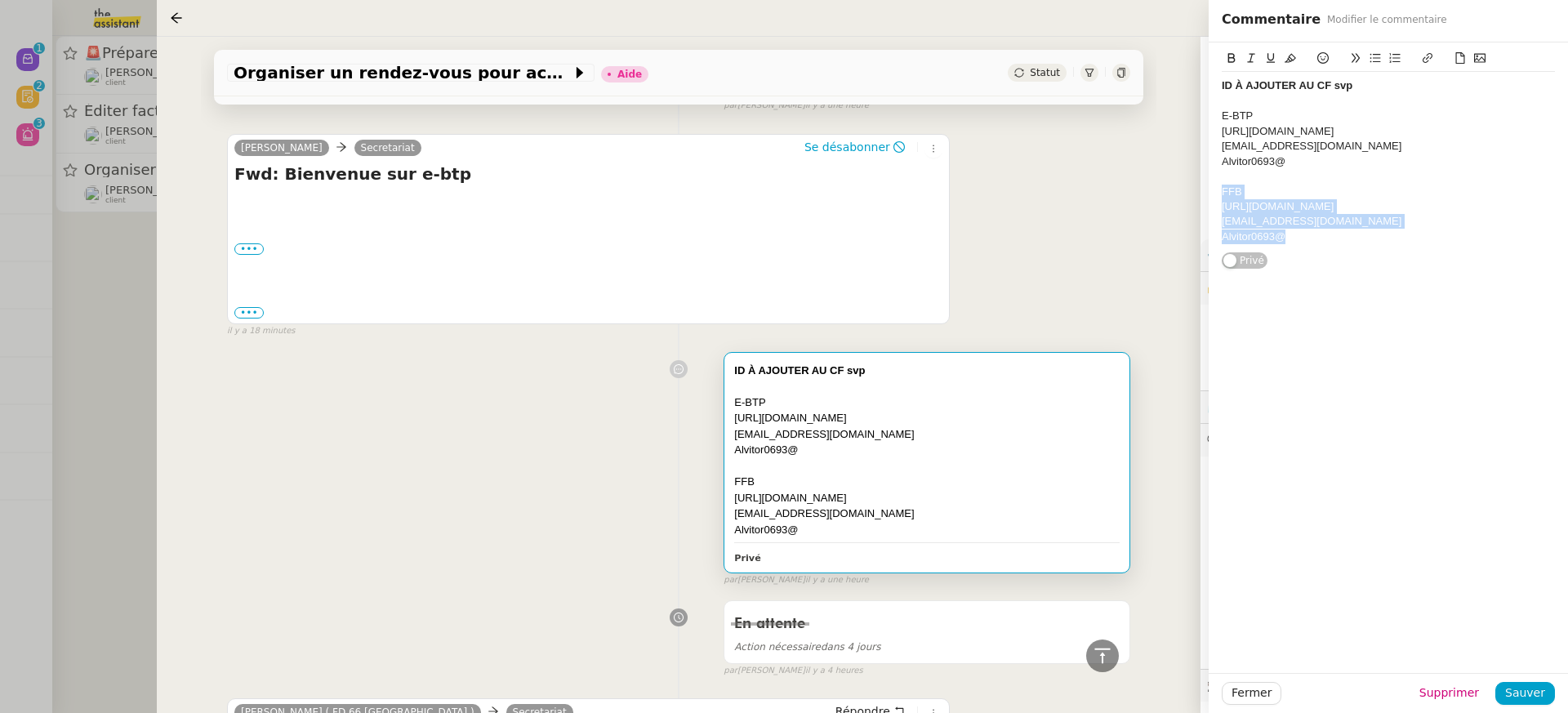
drag, startPoint x: 1289, startPoint y: 247, endPoint x: 1206, endPoint y: 194, distance: 98.5
click at [1206, 194] on app-ticket "Organiser un rendez-vous pour accès FFB Aide Statut Client Vitor Alvites Owner …" at bounding box center [863, 374] width 1411 height 676
copy div "FFB https://www.ffbatiment.fr contact@alvitplaquiste.com Alvitor0693@"
click at [978, 207] on div "Vitor Alvites Secretariat Se désabonner Fwd: Bienvenue sur e-btp ••• Réseaux : …" at bounding box center [678, 229] width 904 height 219
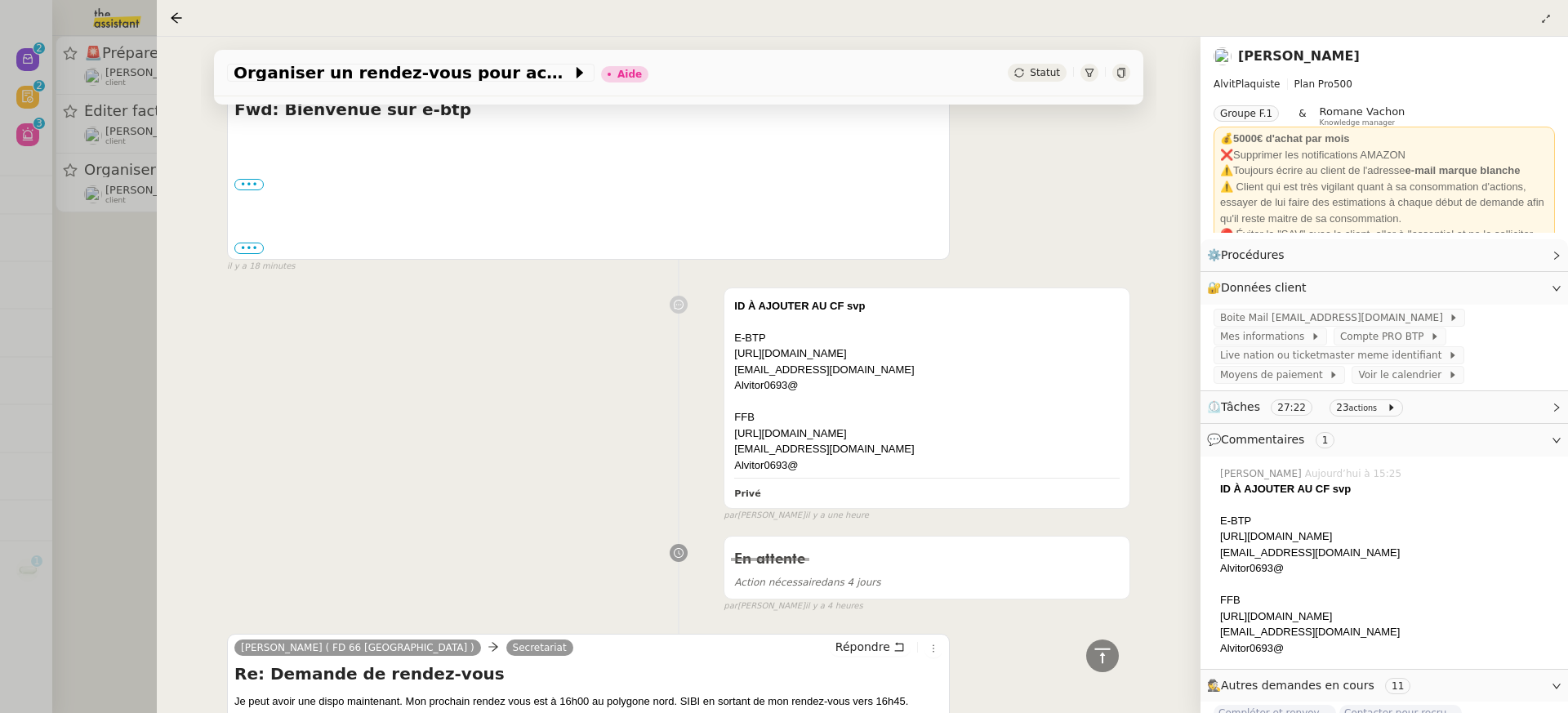
scroll to position [918, 0]
click at [1527, 286] on link "Modifier" at bounding box center [1511, 288] width 46 height 19
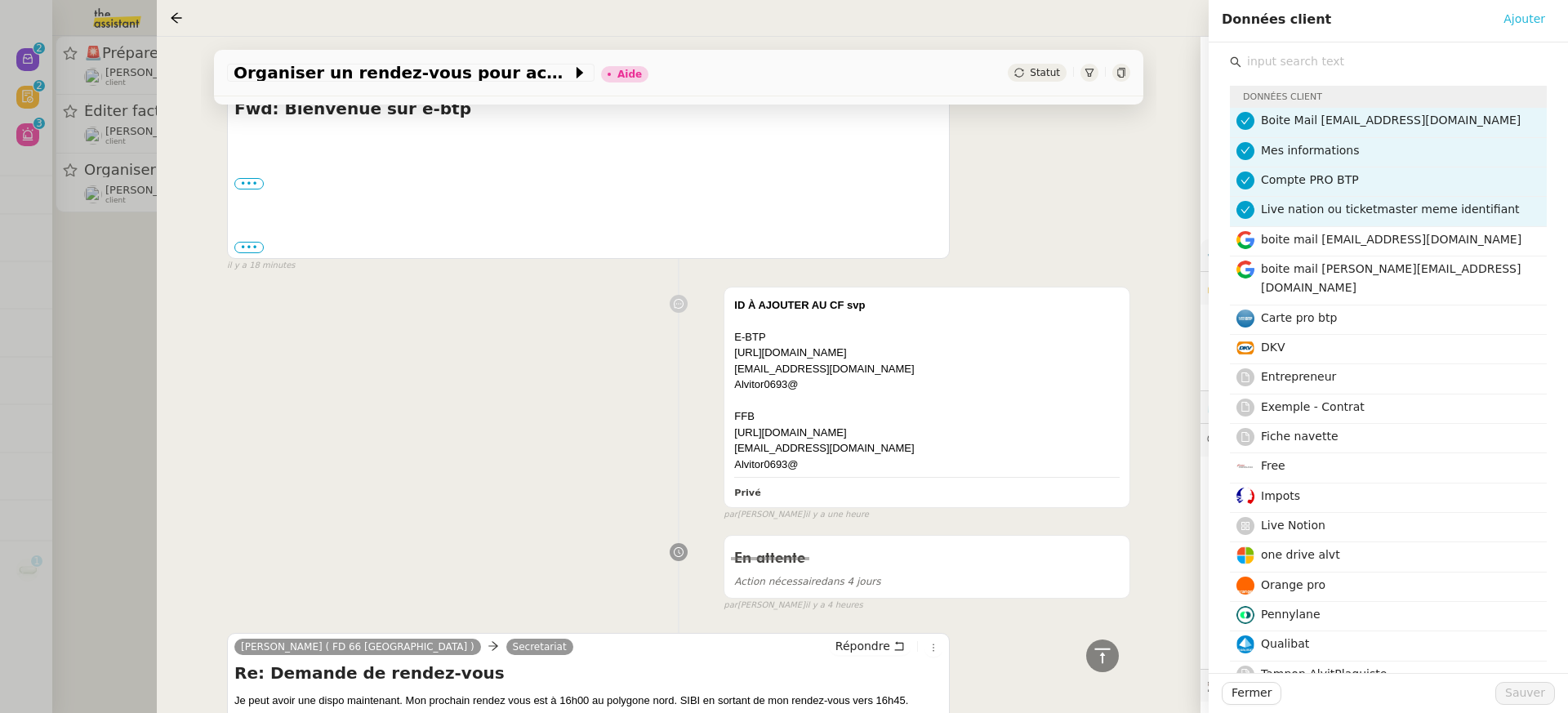
click at [1537, 18] on span "Ajouter" at bounding box center [1524, 19] width 42 height 19
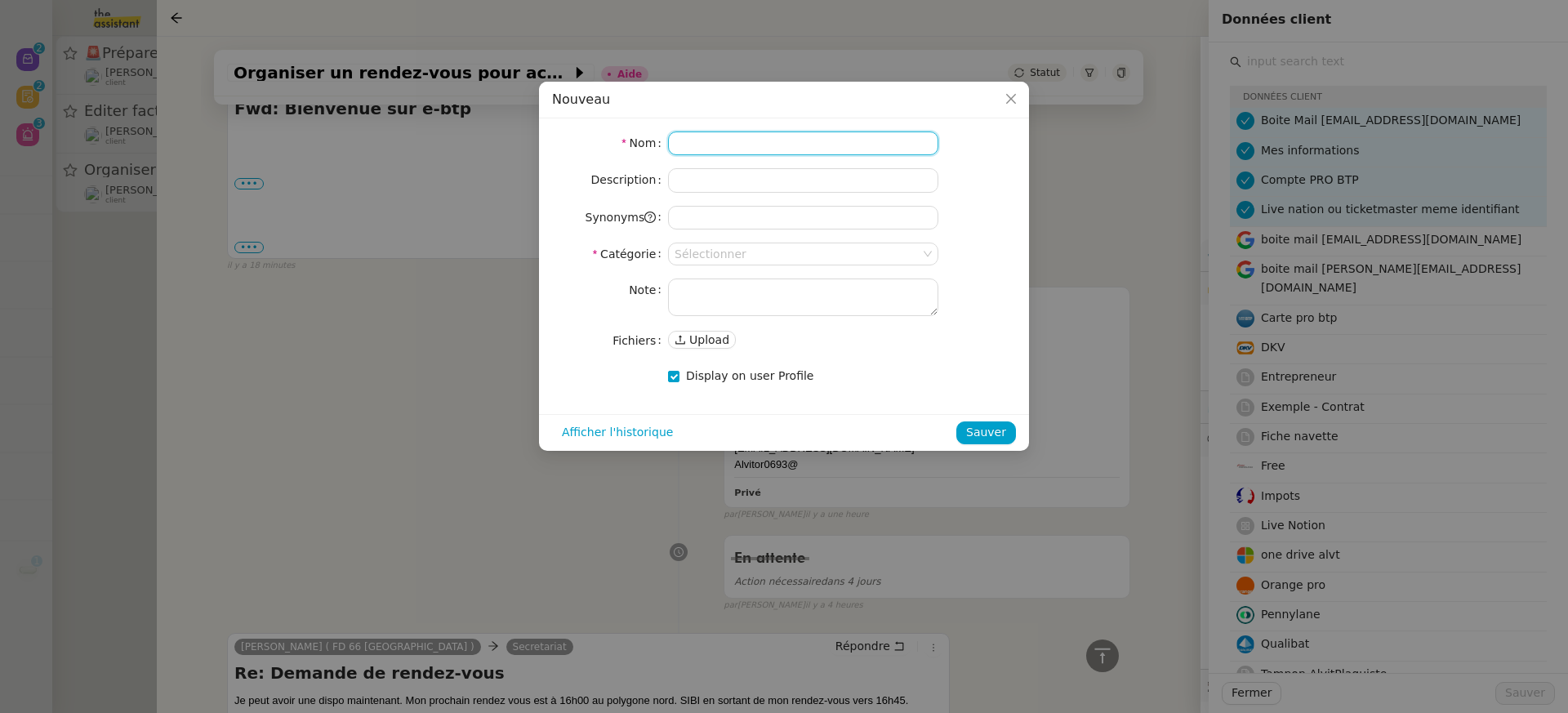
click at [825, 141] on input at bounding box center [803, 143] width 271 height 24
click at [794, 297] on textarea at bounding box center [803, 297] width 271 height 38
paste textarea "FFB https://www.ffbatiment.fr contact@alvitplaquiste.com Alvitor0693@"
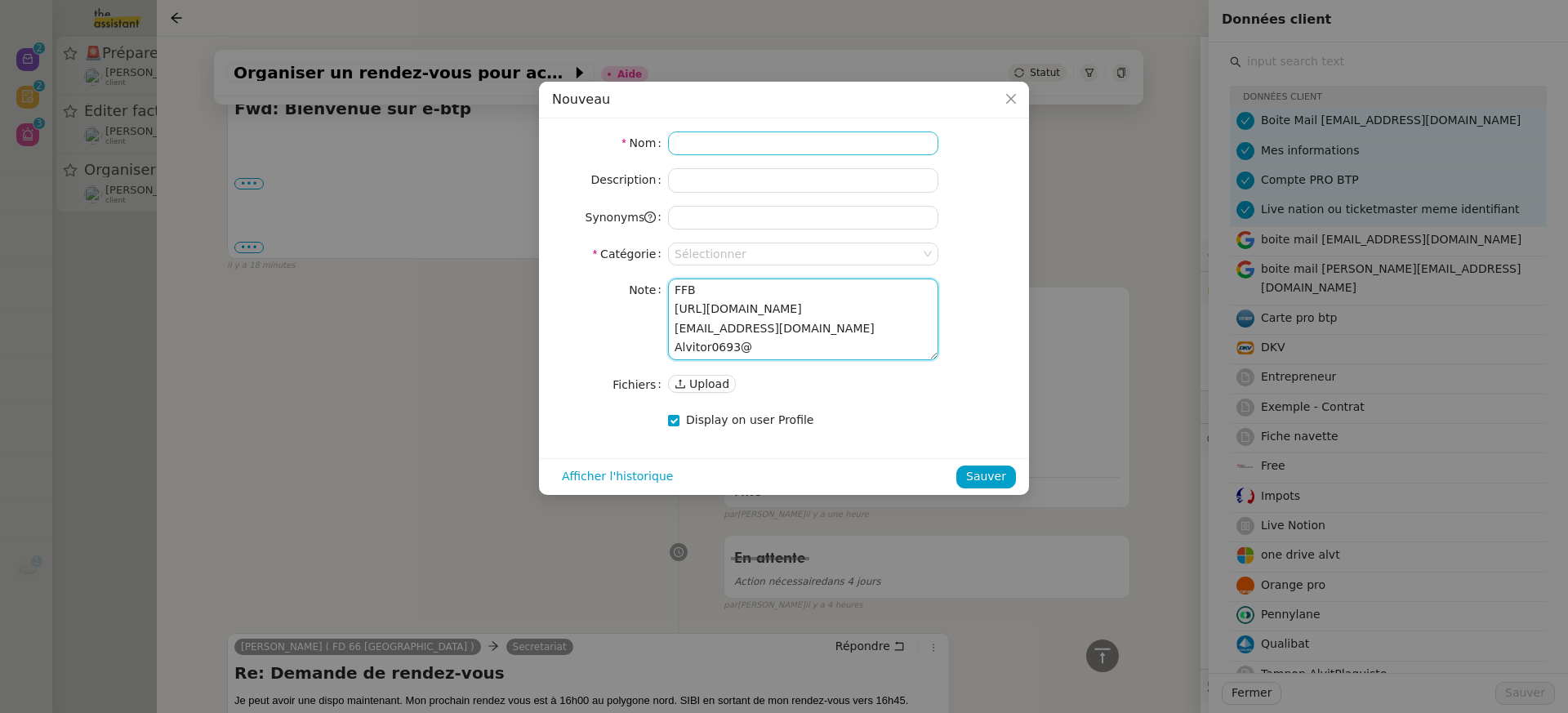
type textarea "FFB https://www.ffbatiment.fr contact@alvitplaquiste.com Alvitor0693@"
click at [766, 132] on input at bounding box center [803, 143] width 271 height 24
type input "FFB"
drag, startPoint x: 849, startPoint y: 306, endPoint x: 470, endPoint y: 310, distance: 379.0
click at [470, 310] on nz-modal-container "FFB Nom FFB Description Synonyms Catégorie Sélectionner Note FFB https://www.ff…" at bounding box center [784, 356] width 1568 height 713
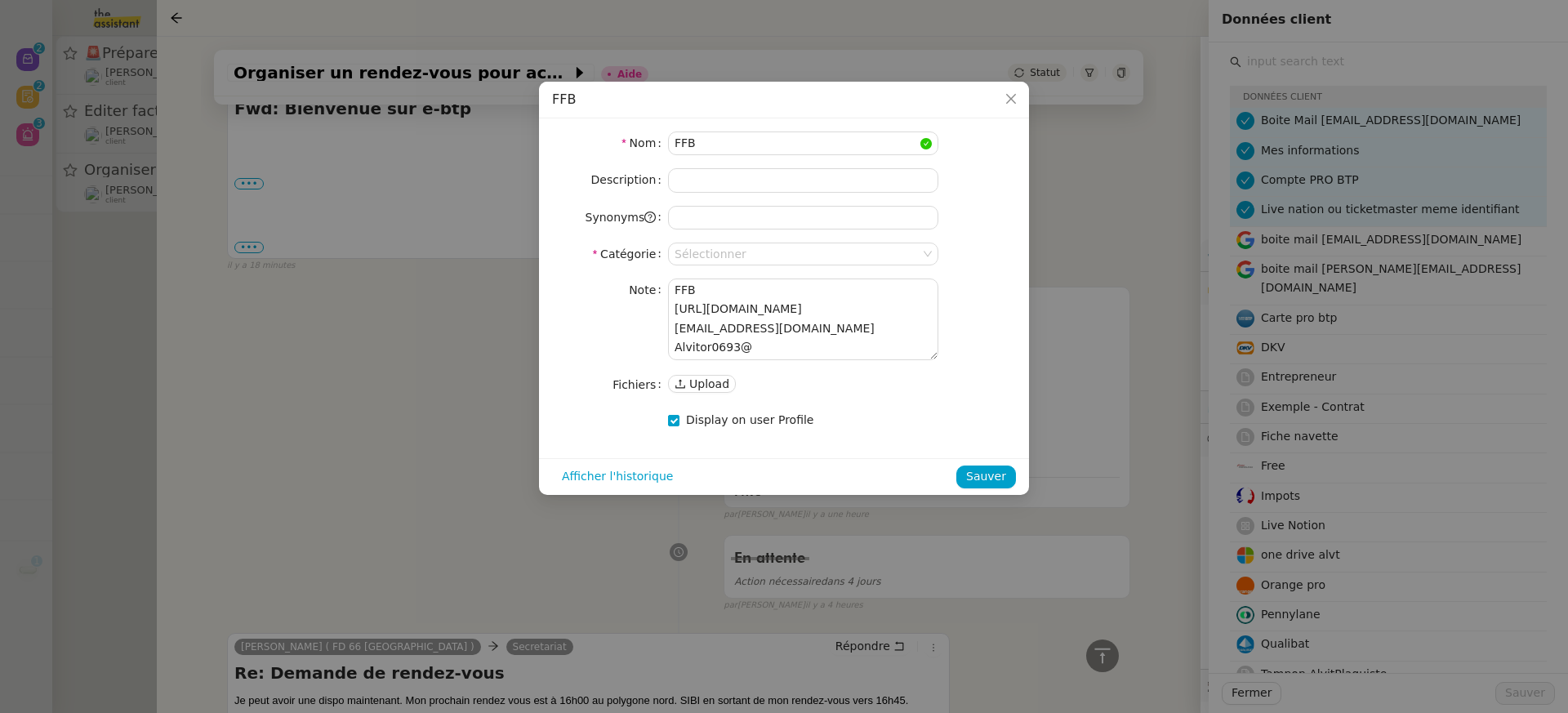
click at [711, 264] on form "Nom FFB Description Synonyms Catégorie Sélectionner Note FFB https://www.ffbati…" at bounding box center [783, 282] width 464 height 300
click at [733, 190] on input at bounding box center [803, 180] width 271 height 24
click at [1020, 111] on span "Close" at bounding box center [1011, 99] width 36 height 36
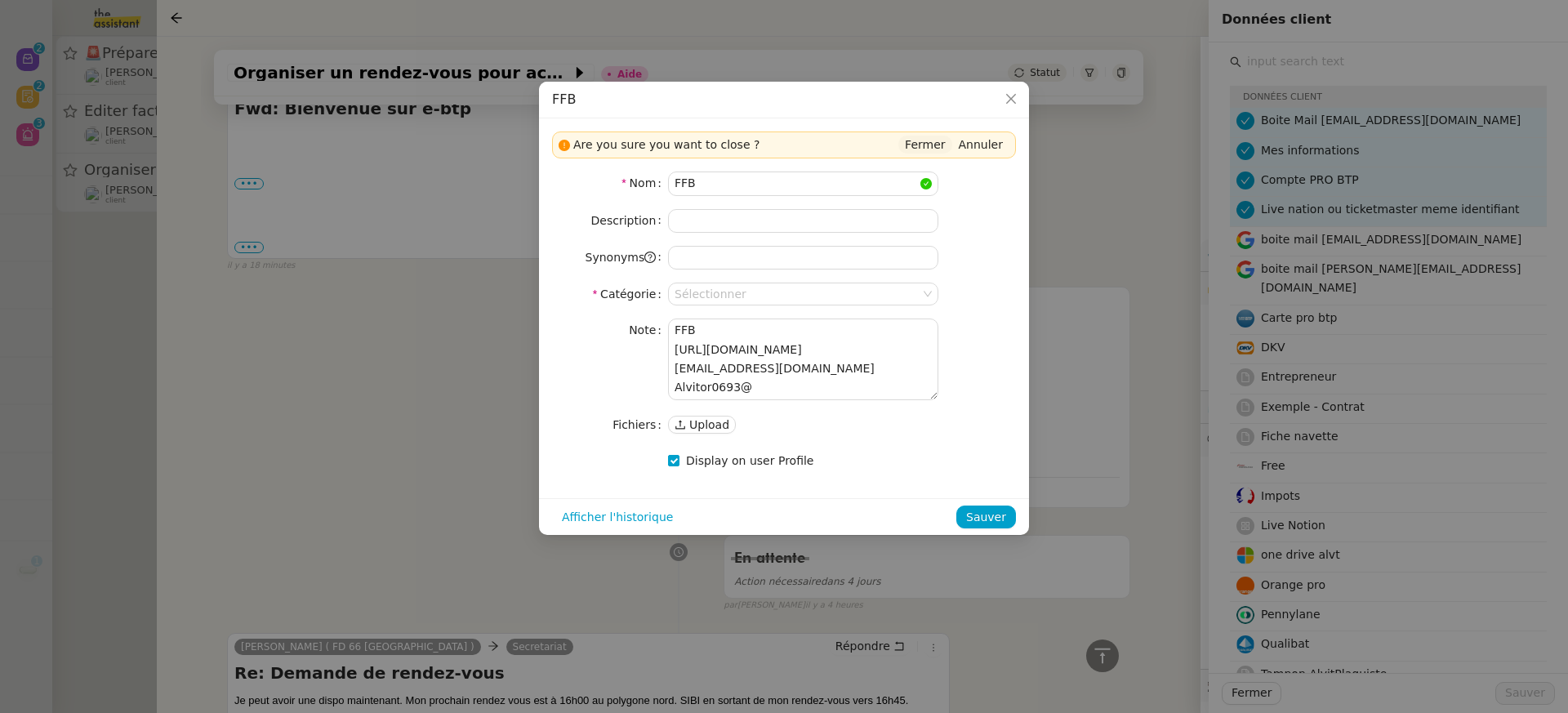
click at [924, 146] on span "Fermer" at bounding box center [925, 144] width 40 height 17
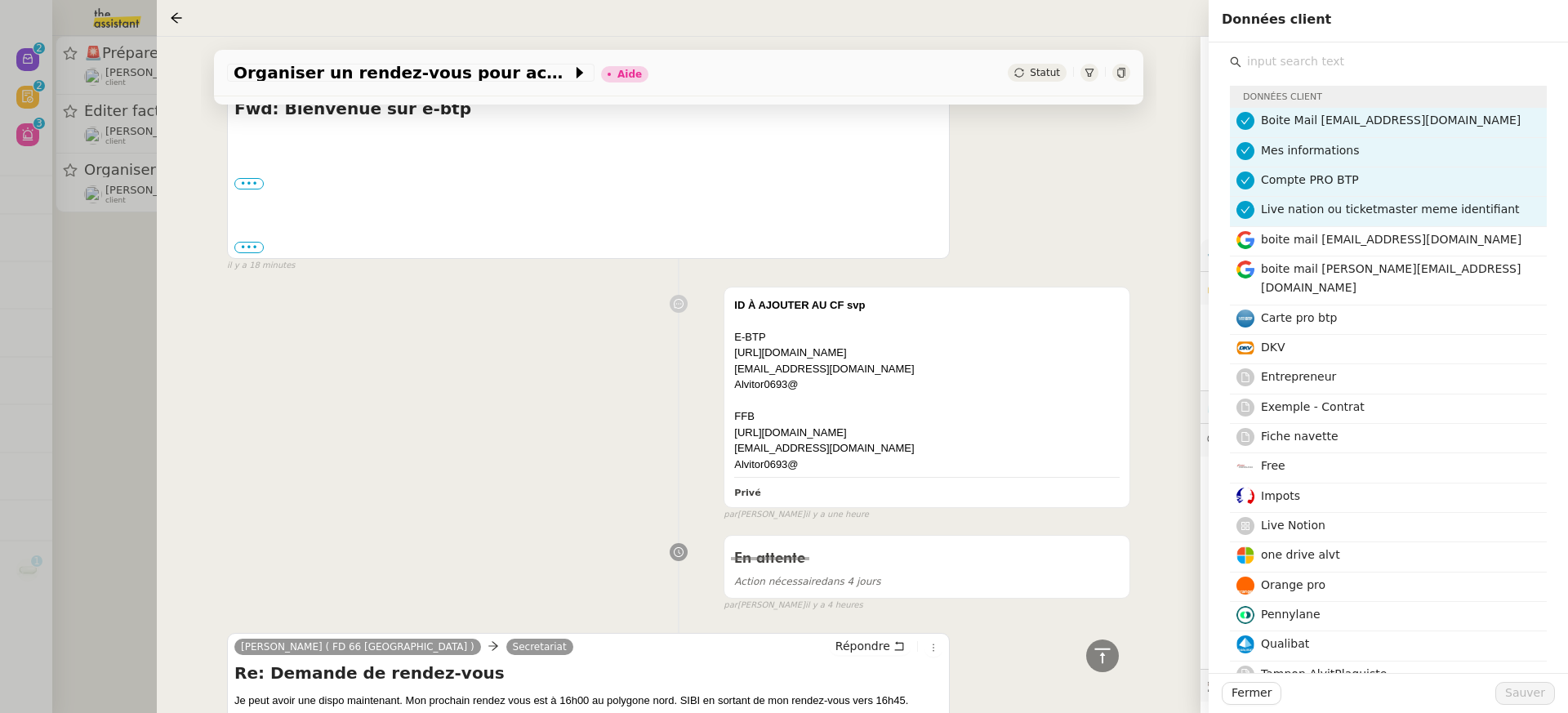
click at [1109, 205] on div "Vitor Alvites Secretariat Se désabonner Fwd: Bienvenue sur e-btp ••• Réseaux : …" at bounding box center [678, 163] width 904 height 219
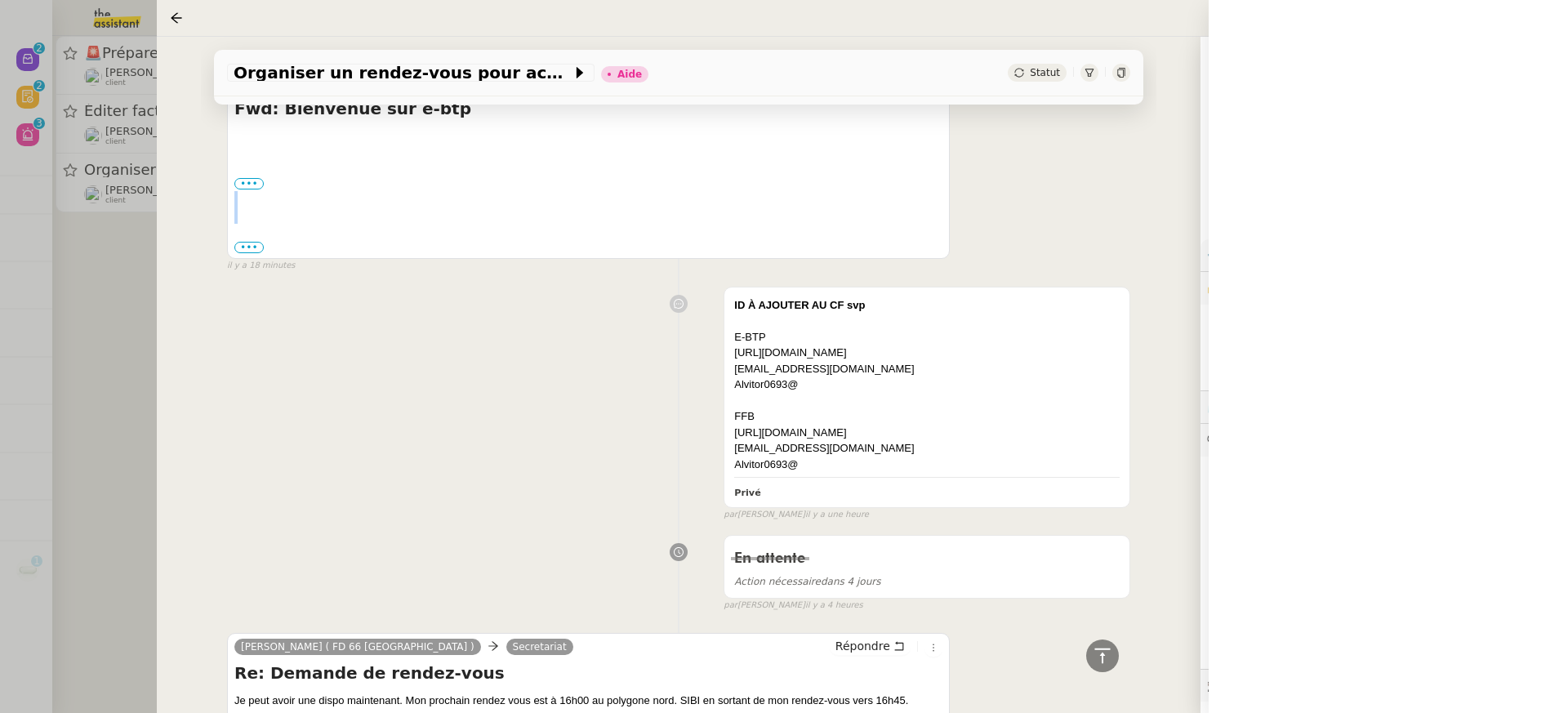
click at [1284, 65] on nz-page-header-title "[PERSON_NAME]" at bounding box center [1298, 56] width 121 height 23
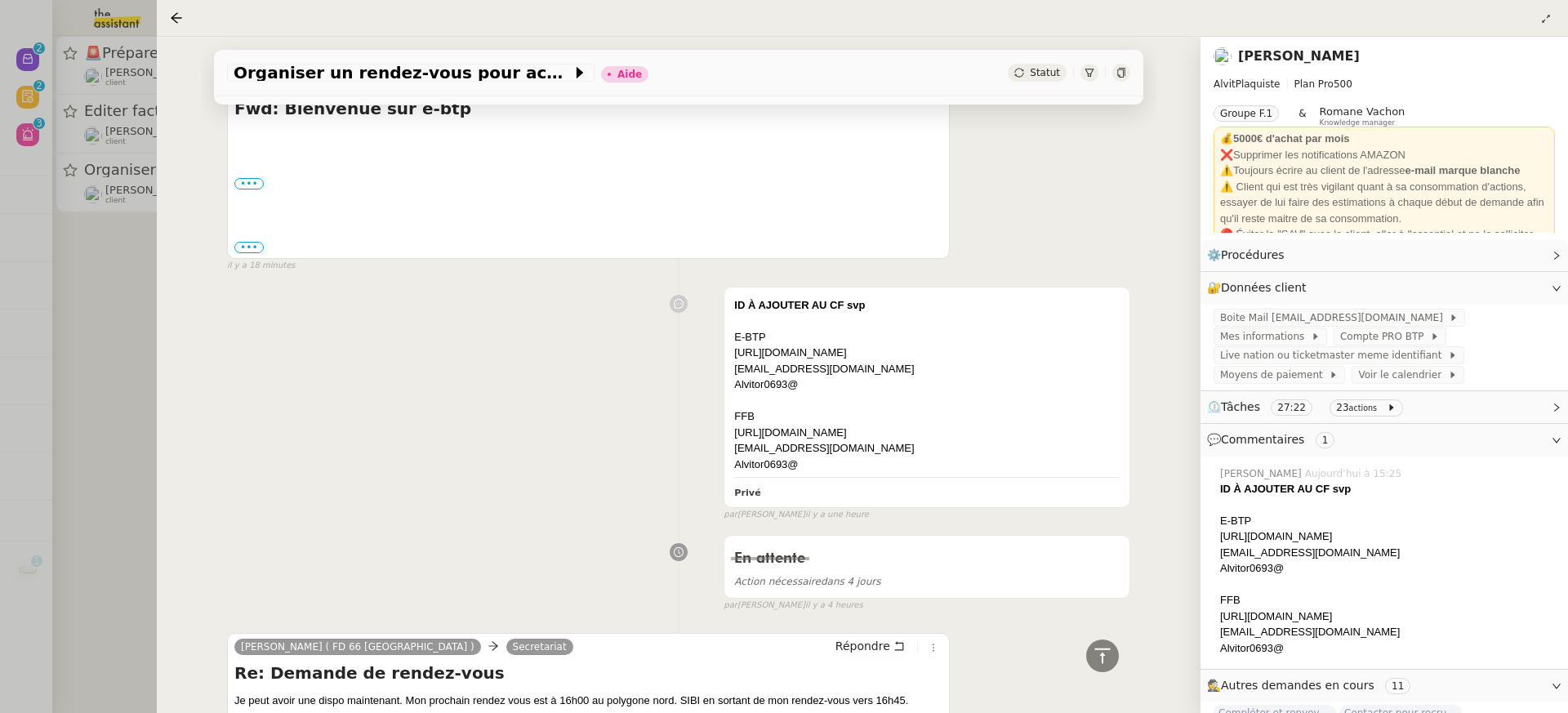
click at [1276, 58] on link "[PERSON_NAME]" at bounding box center [1298, 56] width 121 height 16
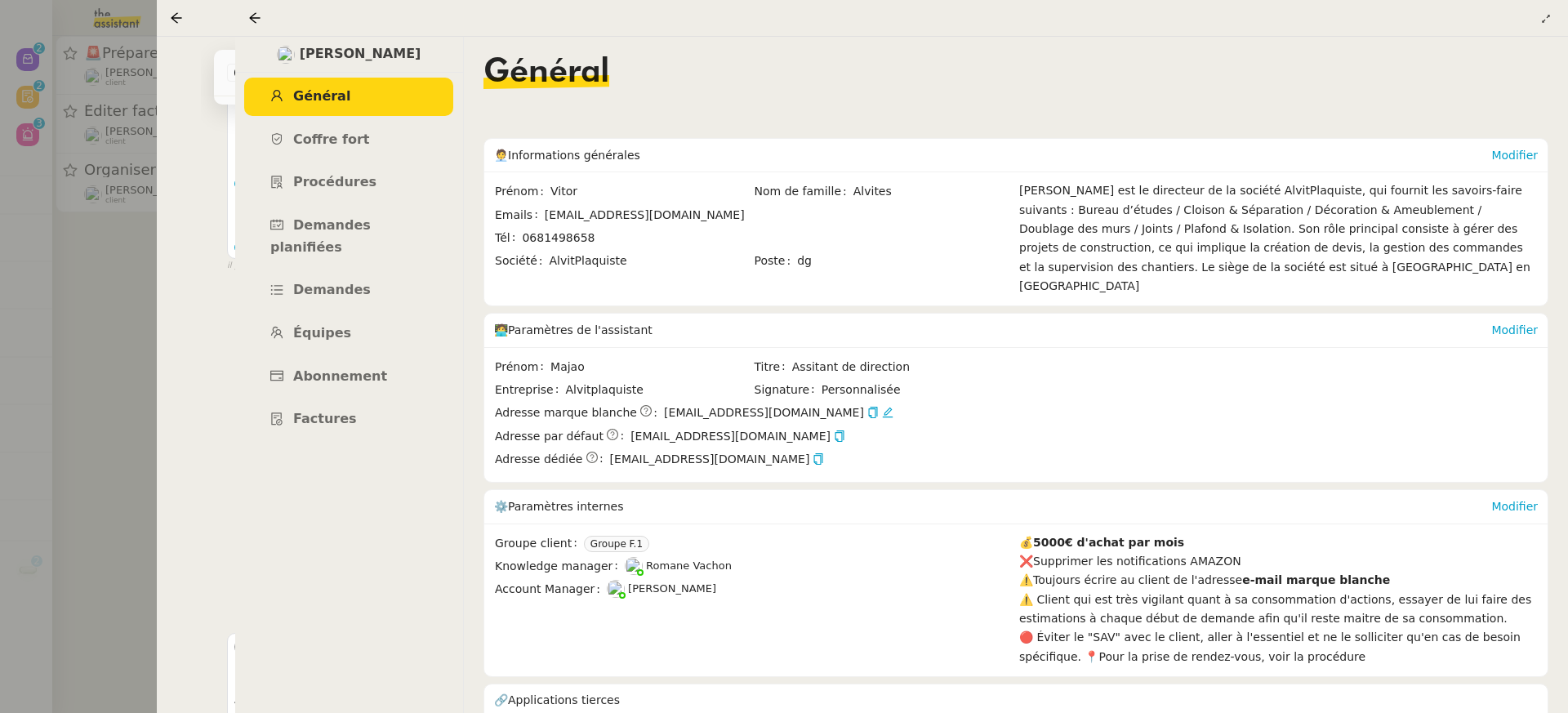
click at [402, 89] on link "Général" at bounding box center [348, 97] width 209 height 38
click at [376, 133] on link "Coffre fort" at bounding box center [348, 140] width 209 height 38
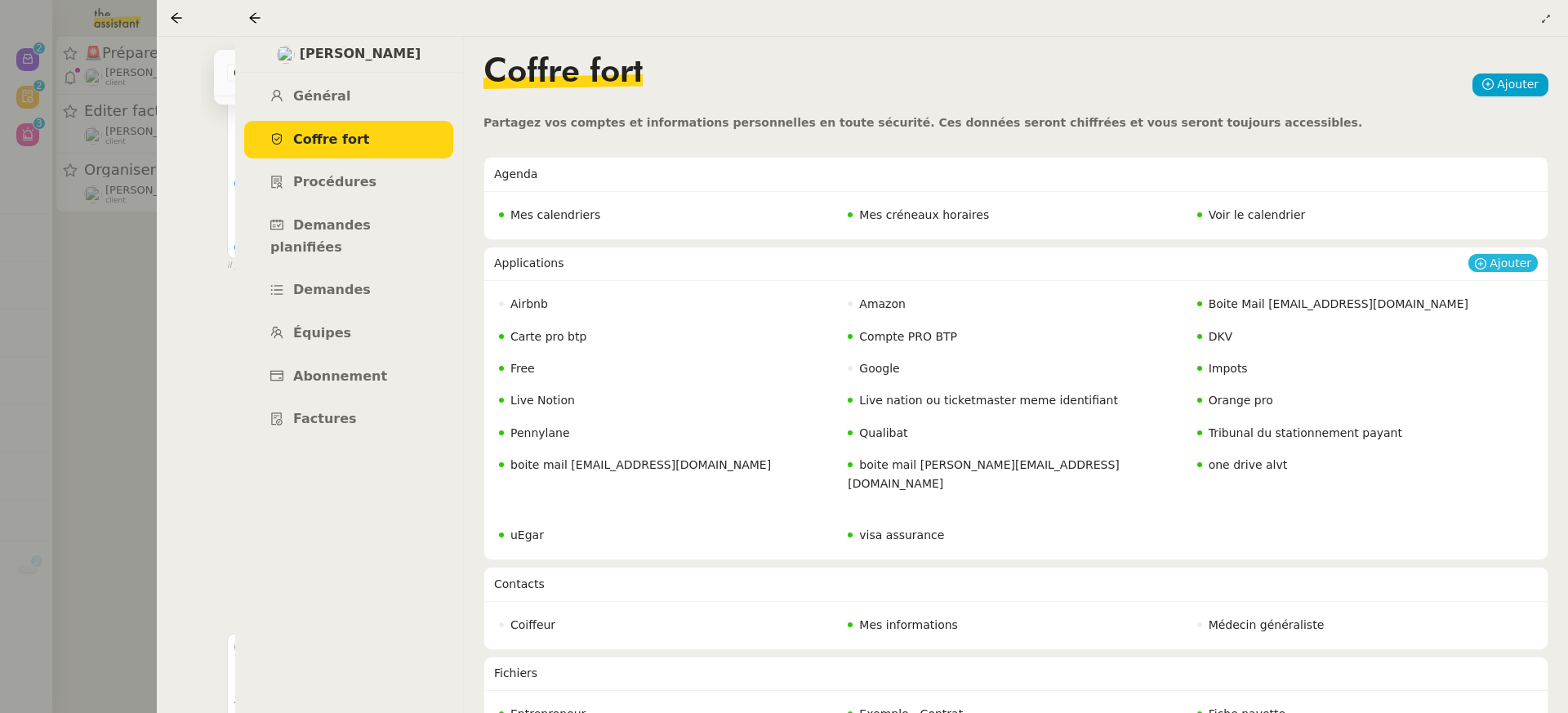
click at [1525, 265] on span "Ajouter" at bounding box center [1510, 263] width 42 height 17
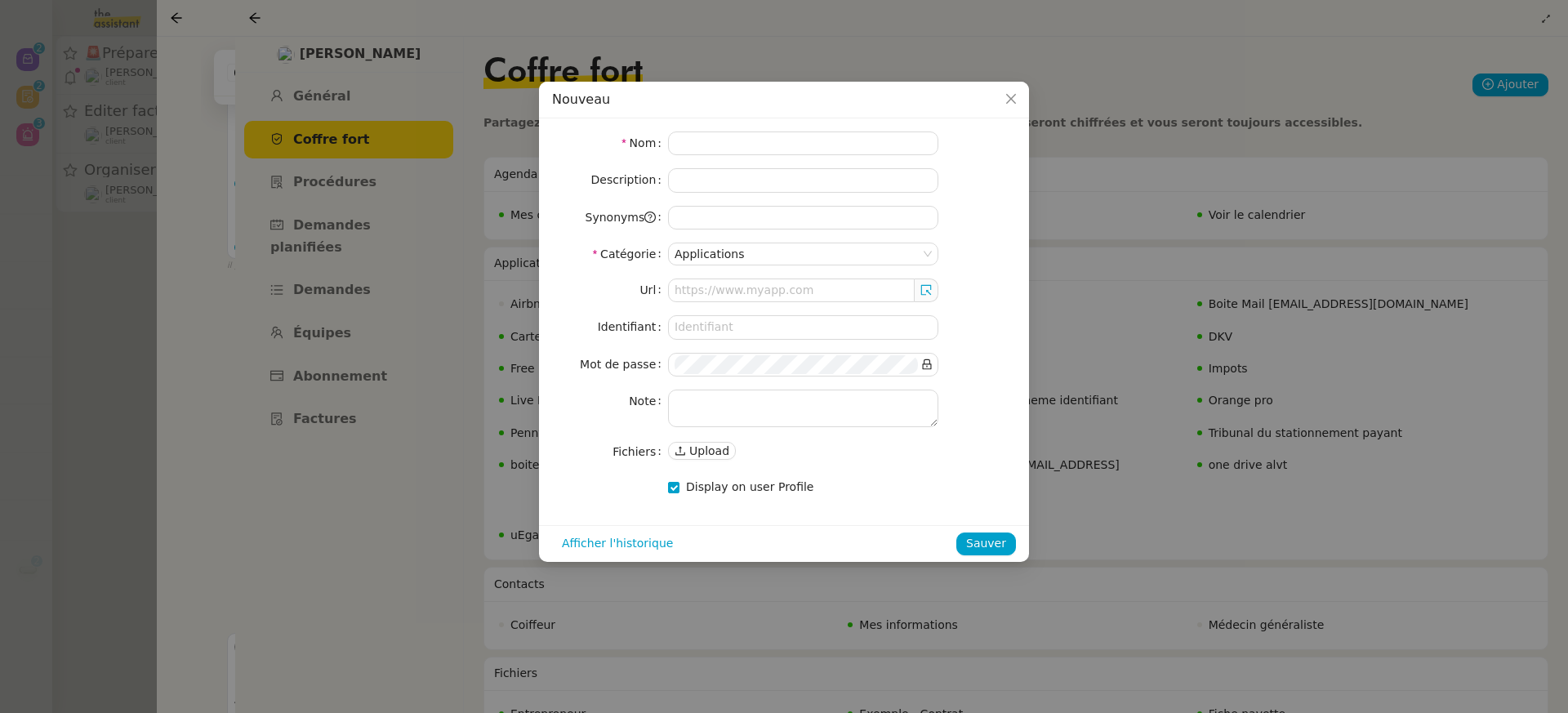
click at [792, 425] on div "Url Identifiant Mot de passe Note Fichiers Upload" at bounding box center [783, 370] width 464 height 184
click at [779, 409] on textarea at bounding box center [803, 408] width 271 height 38
paste textarea "https://www.ffbatiment.fr"
type textarea "https://www.ffbatiment.fr"
drag, startPoint x: 817, startPoint y: 402, endPoint x: 575, endPoint y: 386, distance: 242.5
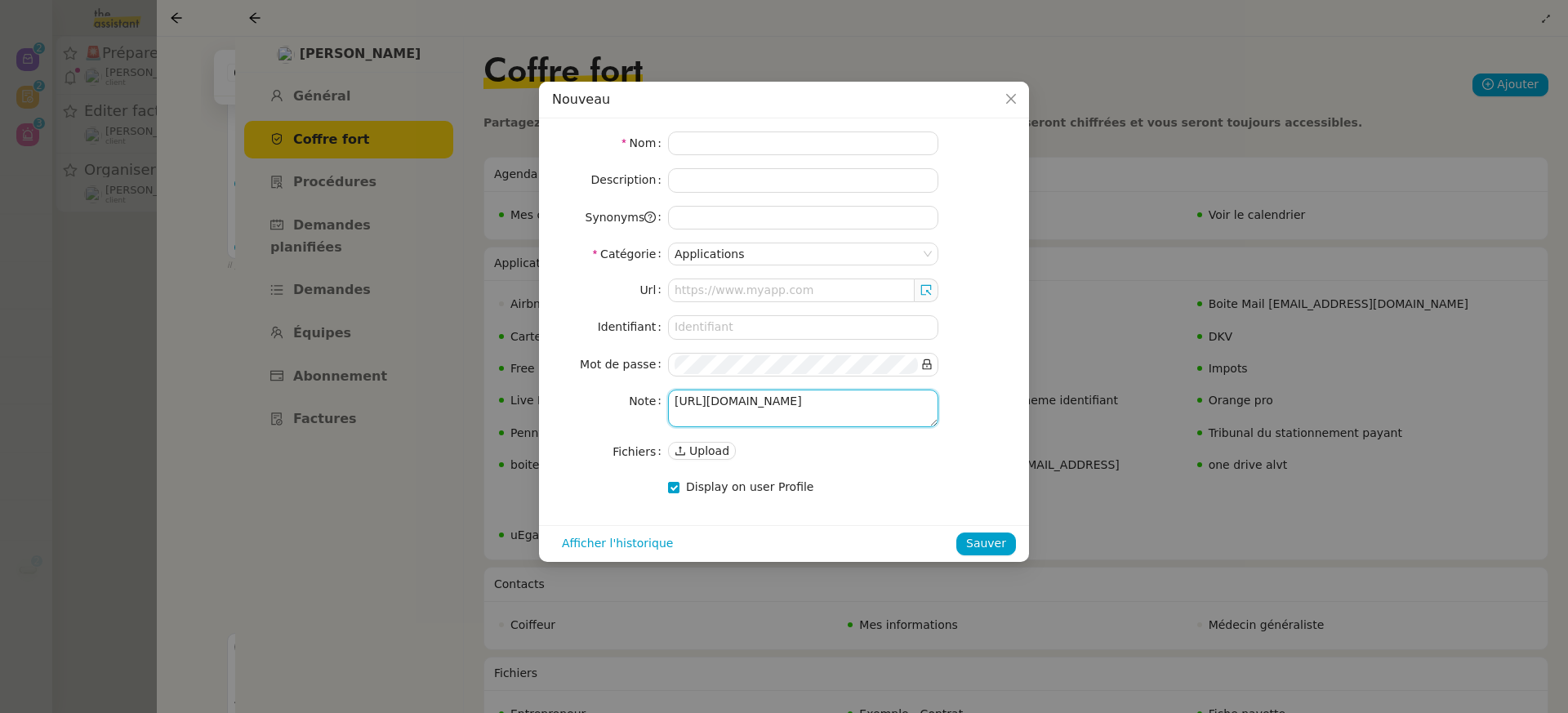
click at [582, 389] on nz-form-item "Note https://www.ffbatiment.fr" at bounding box center [783, 408] width 464 height 38
click at [691, 310] on div "Url Identifiant Mot de passe Note Fichiers Upload" at bounding box center [783, 370] width 464 height 184
click at [691, 305] on div "Url Identifiant Mot de passe Note Fichiers Upload" at bounding box center [783, 370] width 464 height 184
click at [691, 303] on div "Url Identifiant Mot de passe Note Fichiers Upload" at bounding box center [783, 370] width 464 height 184
click at [683, 291] on input "text" at bounding box center [791, 290] width 247 height 24
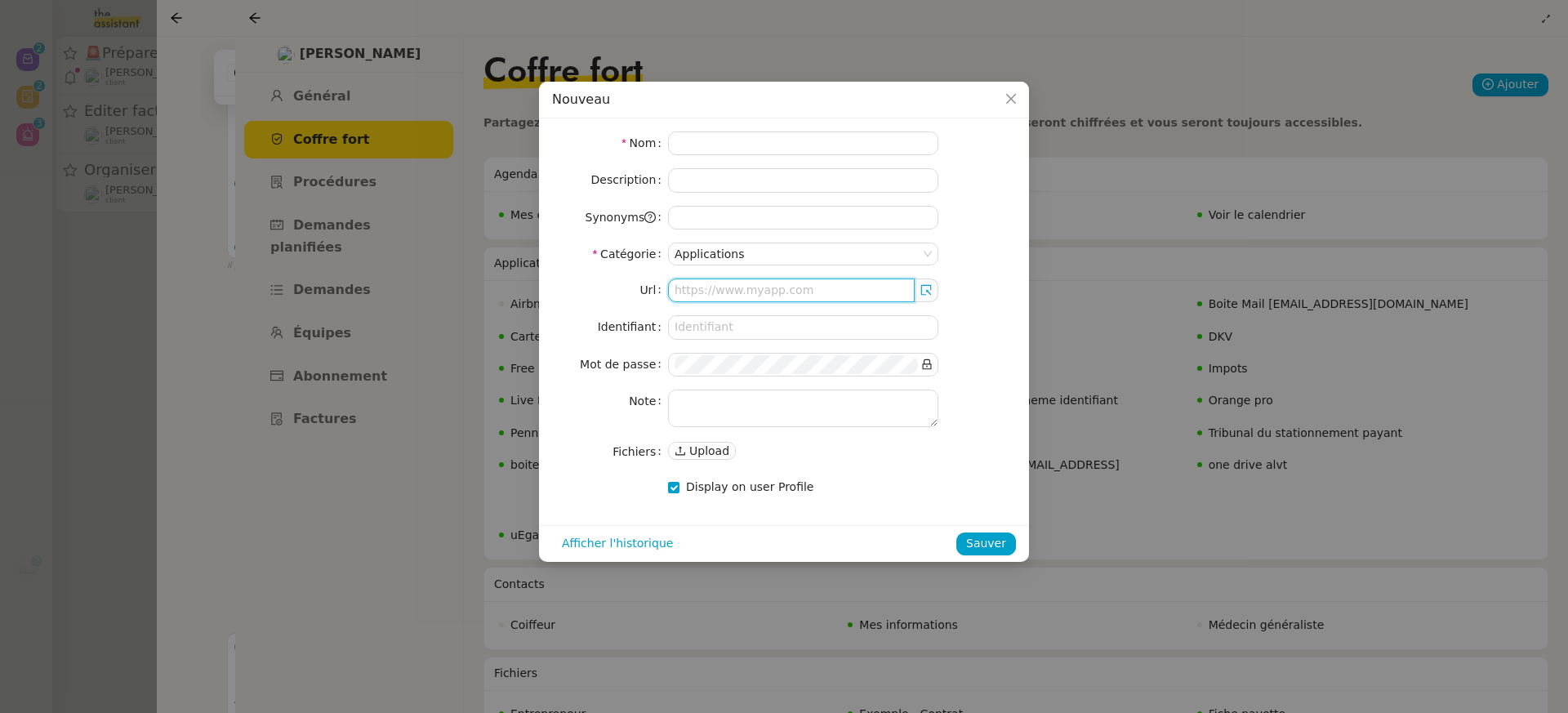
paste input "[URL][DOMAIN_NAME]"
type input "[URL][DOMAIN_NAME]"
click at [707, 331] on input at bounding box center [803, 326] width 271 height 24
paste input "[EMAIL_ADDRESS][DOMAIN_NAME]"
type input "[EMAIL_ADDRESS][DOMAIN_NAME]"
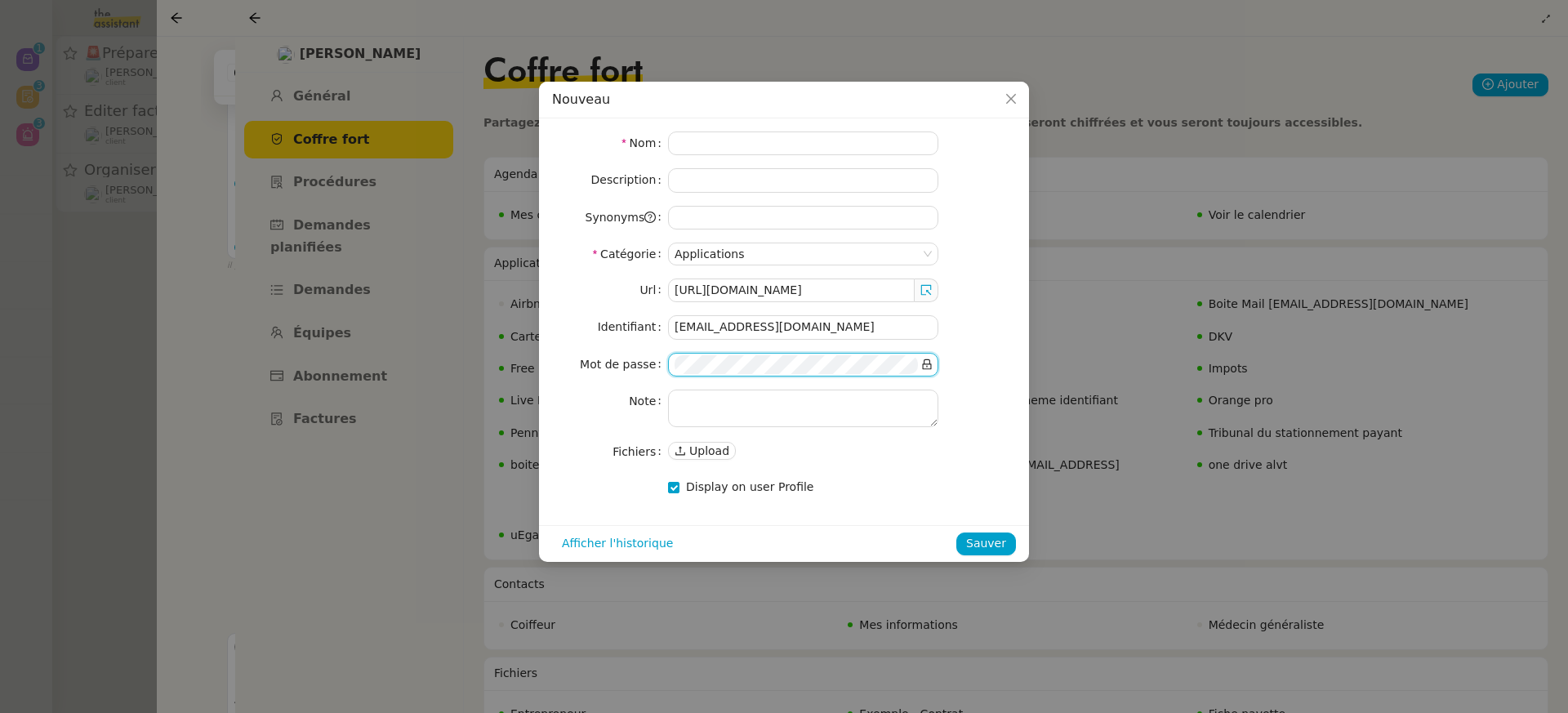
click at [931, 360] on icon at bounding box center [926, 364] width 11 height 11
click at [699, 141] on input at bounding box center [803, 143] width 271 height 24
paste input "FFB"
type input "FFB"
click at [1011, 543] on button "Sauver" at bounding box center [986, 544] width 59 height 23
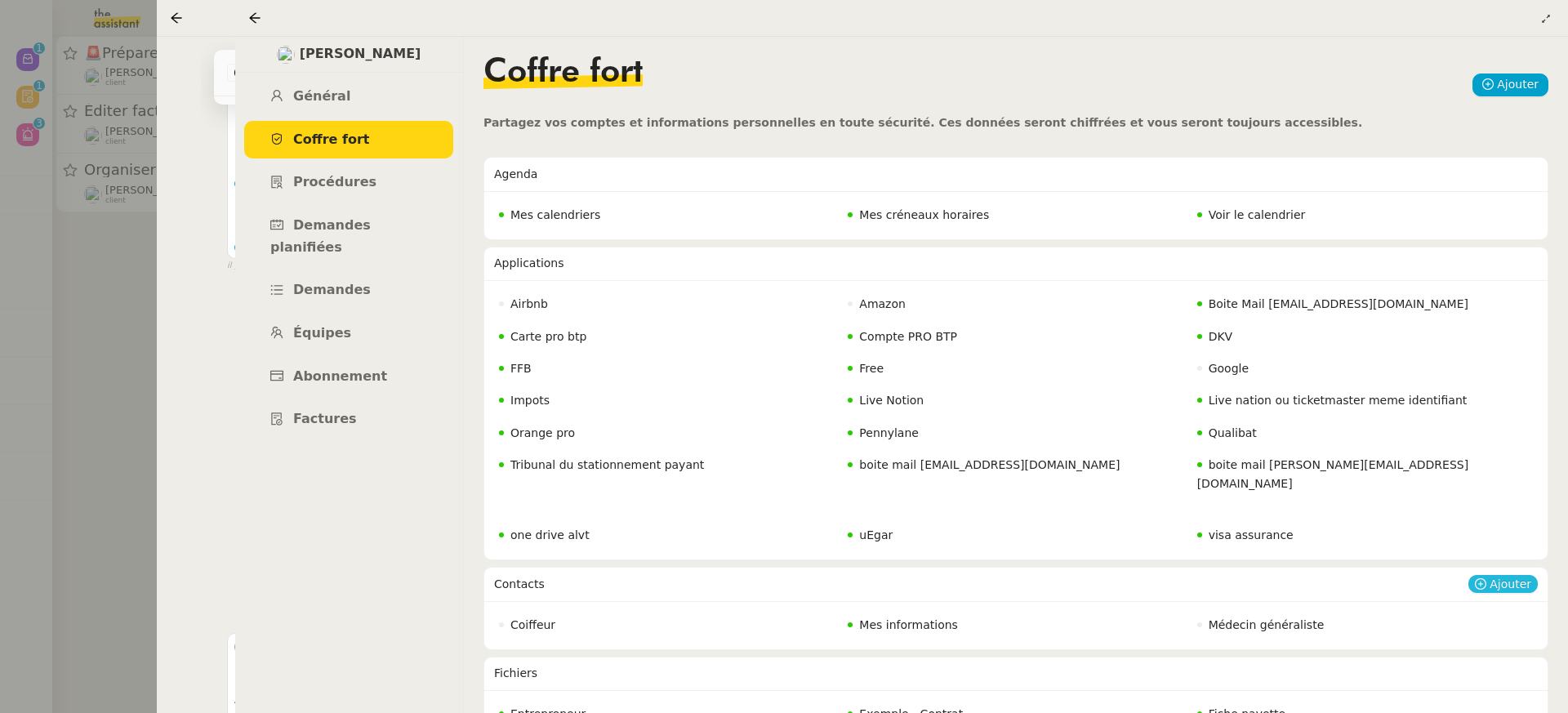
click at [1529, 567] on div "Ajouter" at bounding box center [1503, 583] width 70 height 32
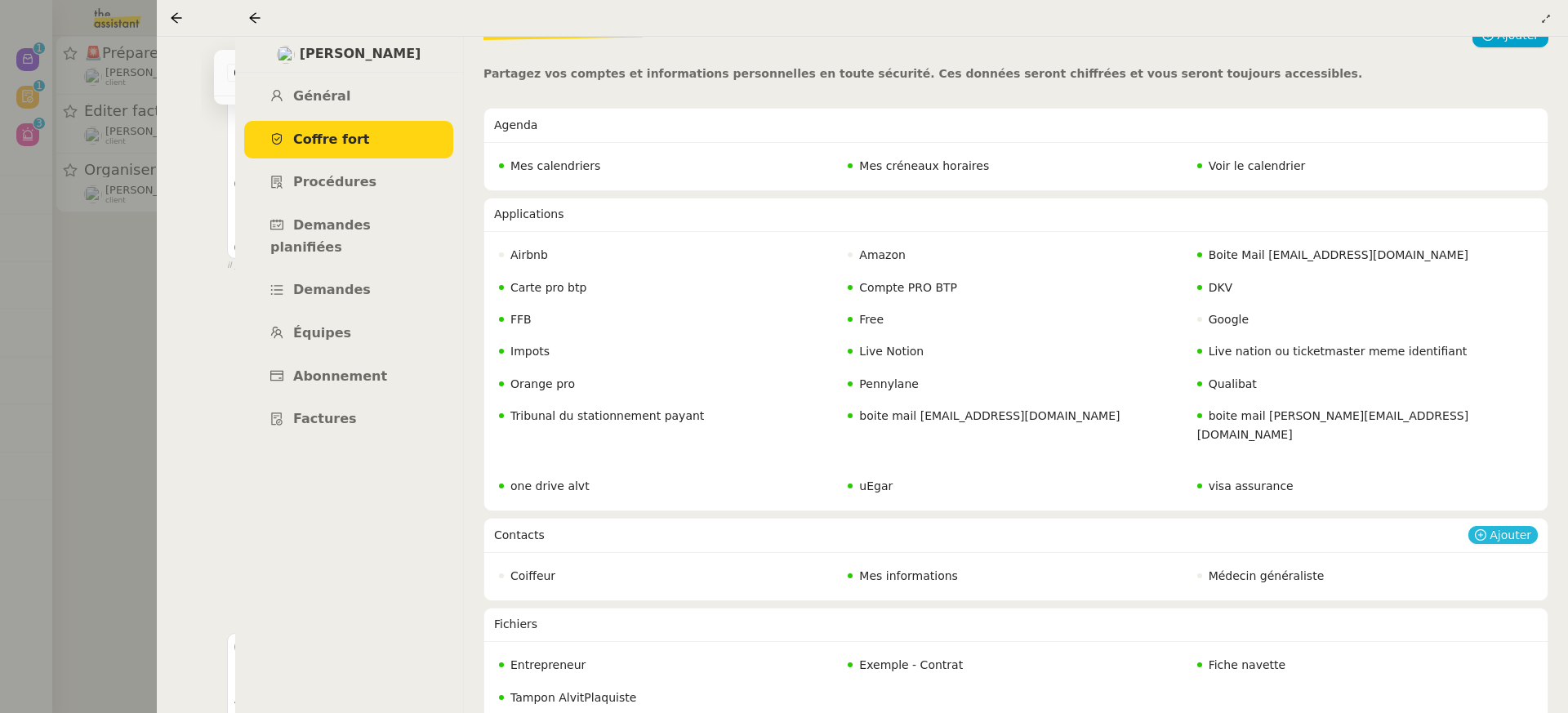
scroll to position [113, 0]
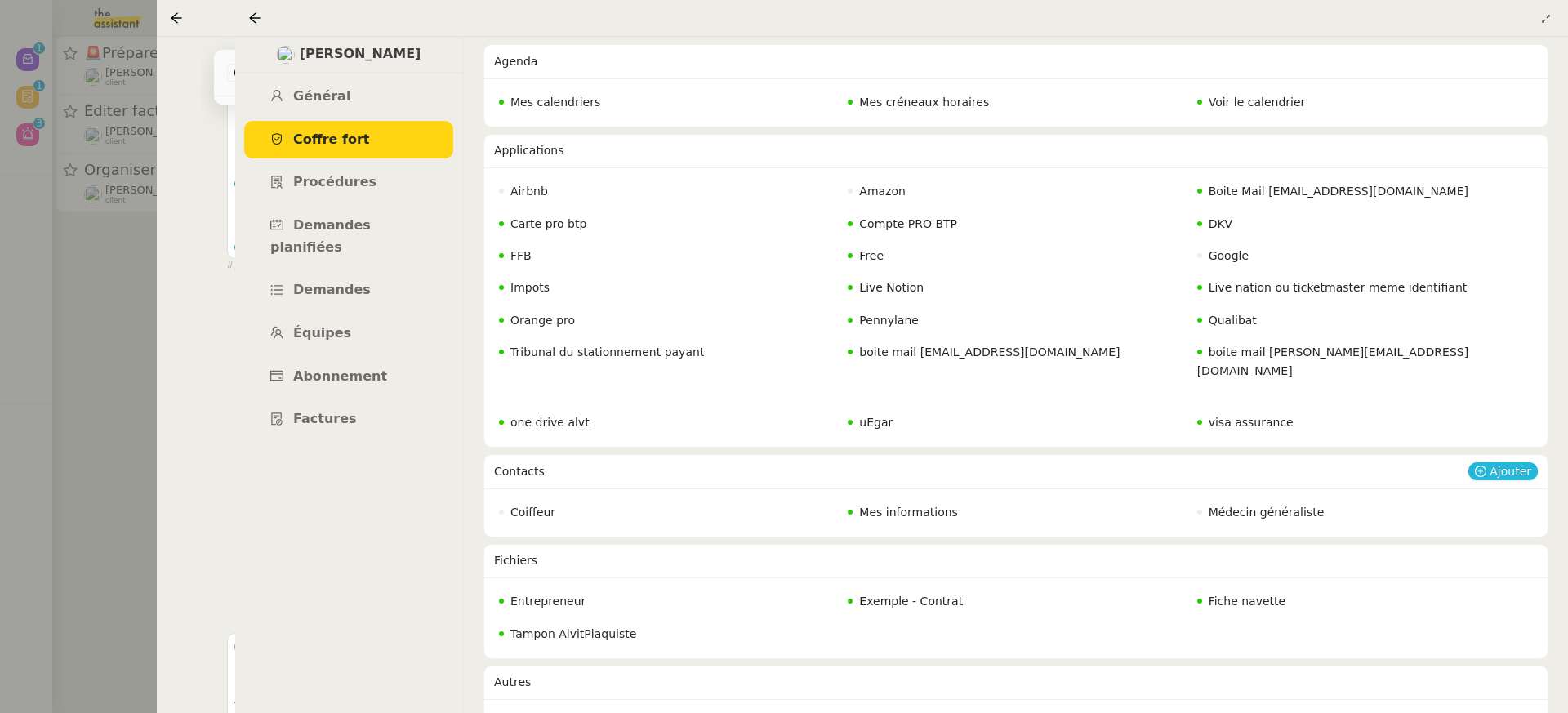
click at [1509, 463] on span "Ajouter" at bounding box center [1510, 470] width 42 height 17
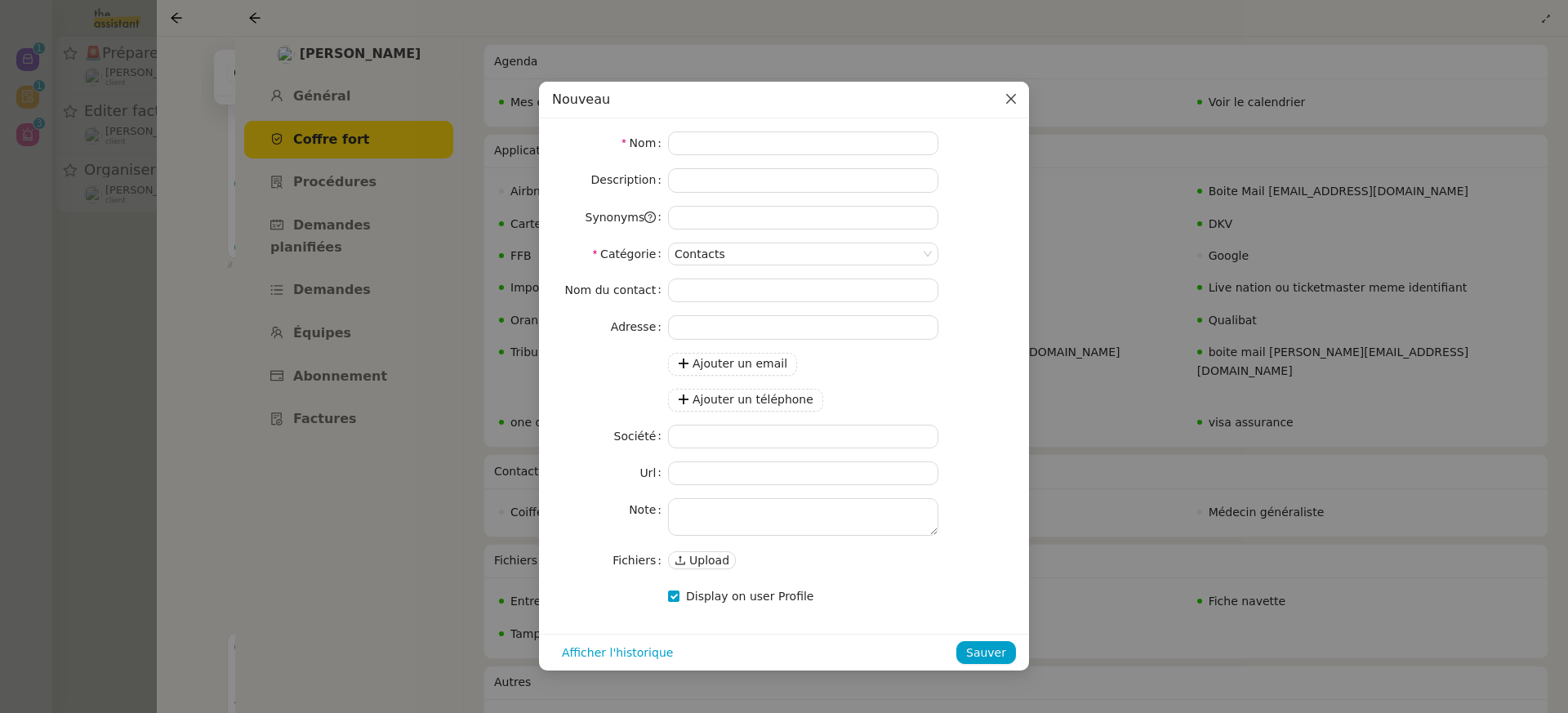
click at [1025, 112] on span "Close" at bounding box center [1011, 99] width 36 height 36
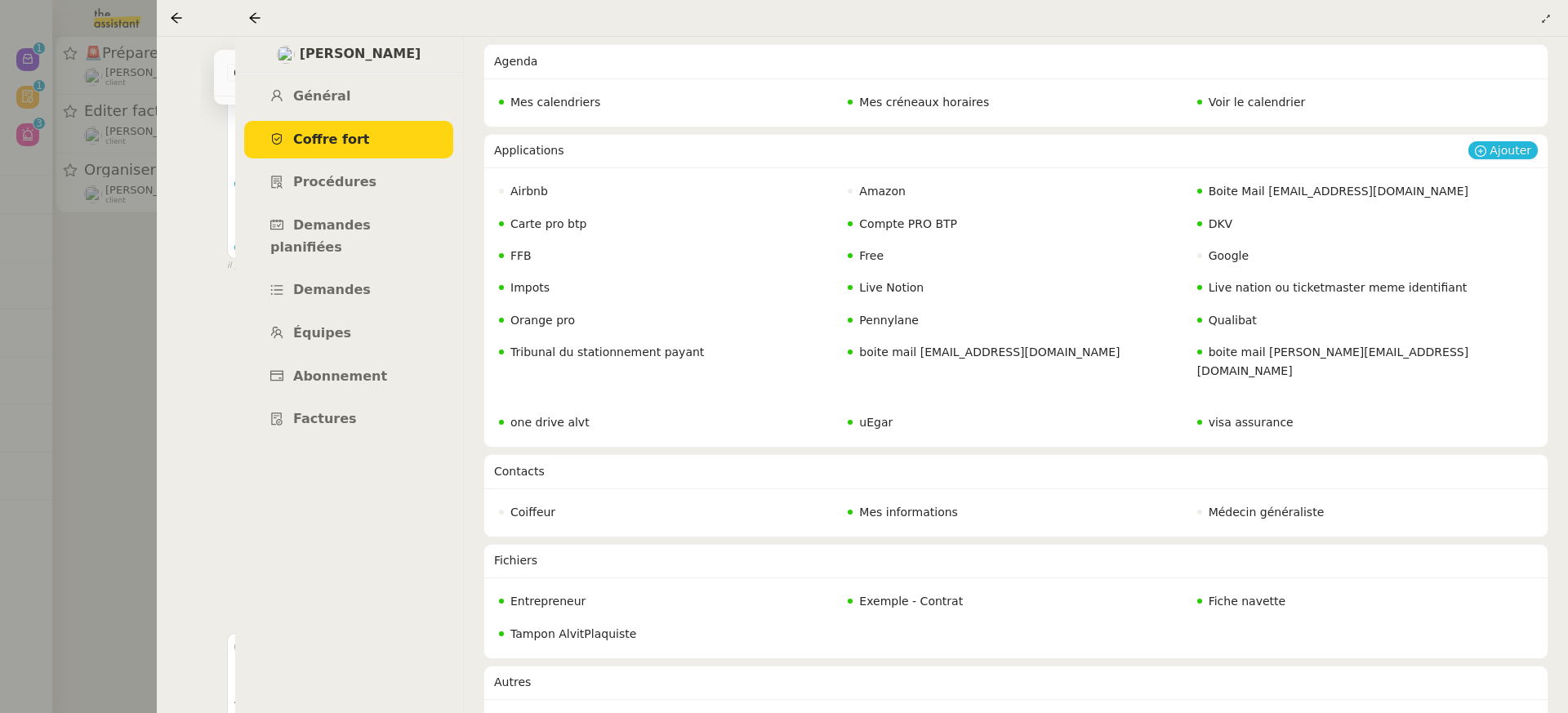
click at [1506, 152] on span "Ajouter" at bounding box center [1510, 150] width 42 height 17
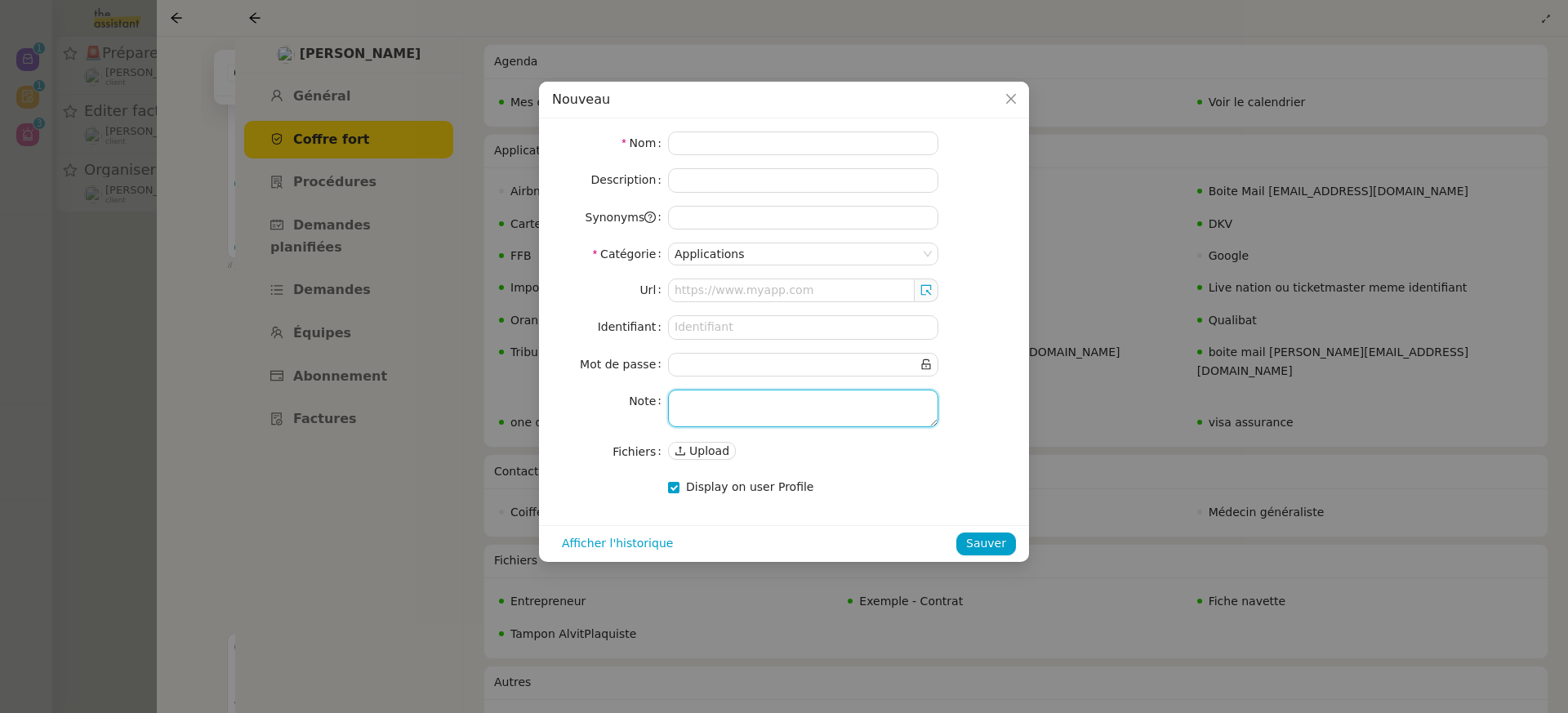
click at [801, 400] on textarea at bounding box center [803, 408] width 271 height 38
paste textarea "E-BTP https://www.e-btp.fr/ contact@alvitplaquiste.com Alvitor0693@"
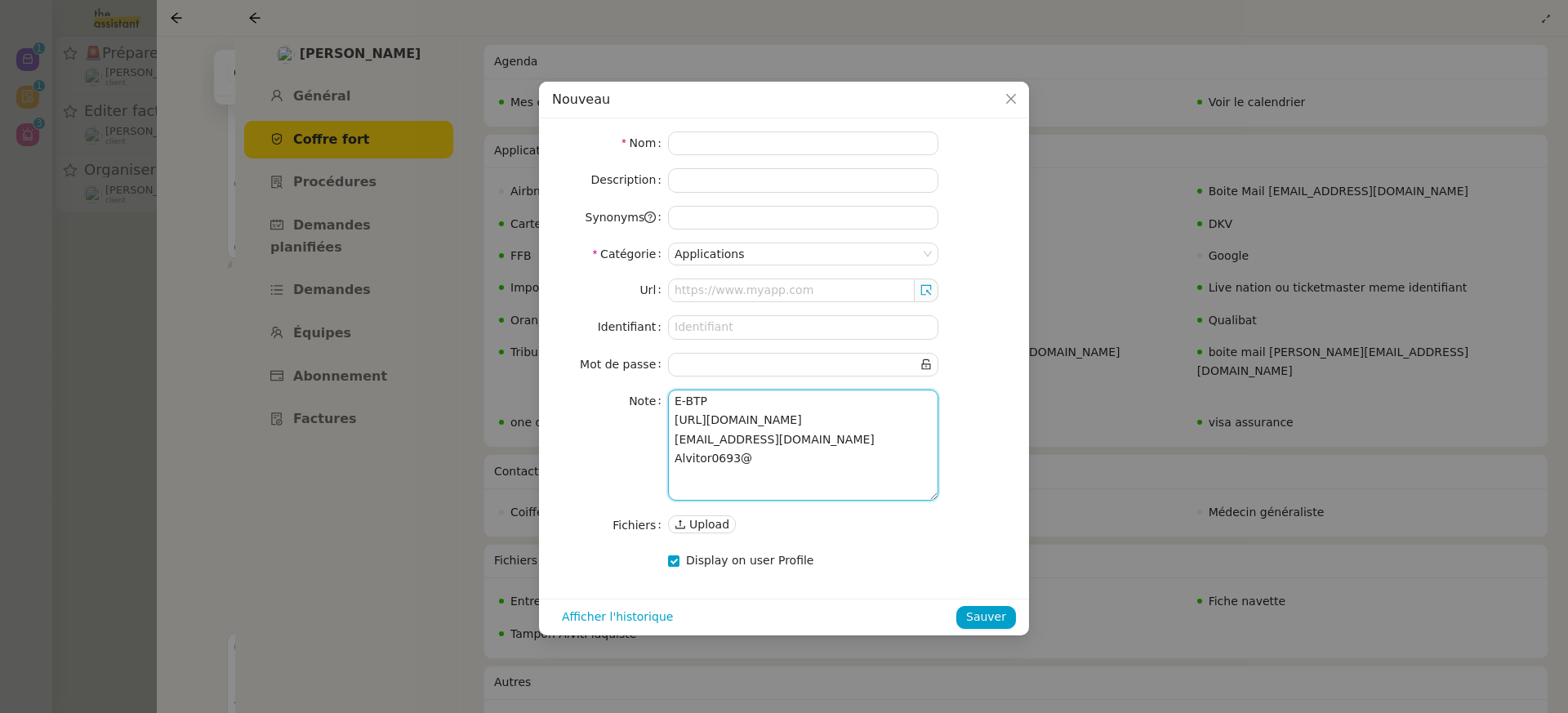
scroll to position [3, 0]
type textarea "E-BTP https://www.e-btp.fr/ contact@alvitplaquiste.com Alvitor0693@"
click at [687, 146] on input at bounding box center [803, 143] width 271 height 24
type input "E-BTP"
drag, startPoint x: 818, startPoint y: 441, endPoint x: 581, endPoint y: 436, distance: 237.1
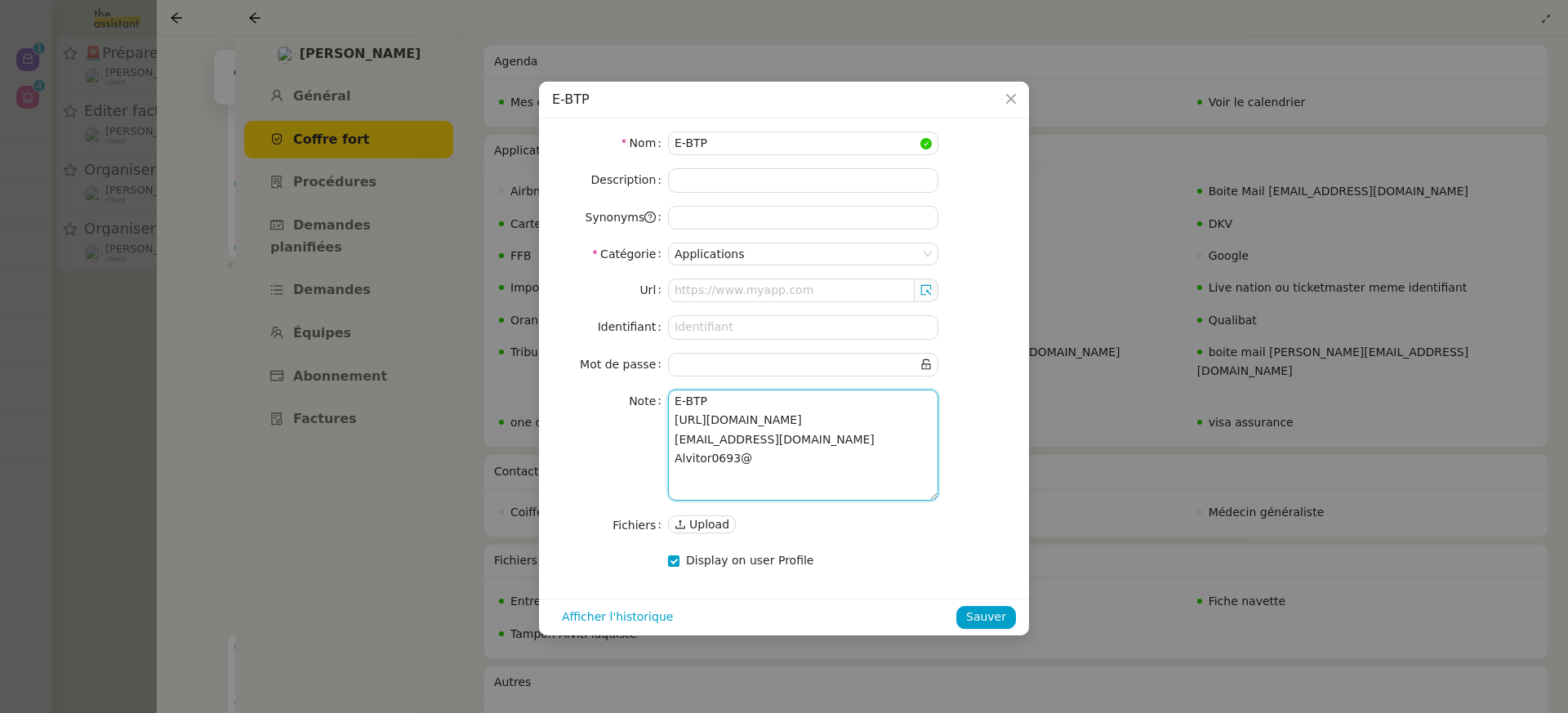
click at [581, 436] on nz-form-item "Note E-BTP https://www.e-btp.fr/ contact@alvitplaquiste.com Alvitor0693@" at bounding box center [783, 444] width 464 height 111
click at [693, 284] on input "text" at bounding box center [791, 290] width 247 height 24
paste input "[URL][DOMAIN_NAME]"
type input "[URL][DOMAIN_NAME]"
drag, startPoint x: 828, startPoint y: 463, endPoint x: 548, endPoint y: 480, distance: 280.5
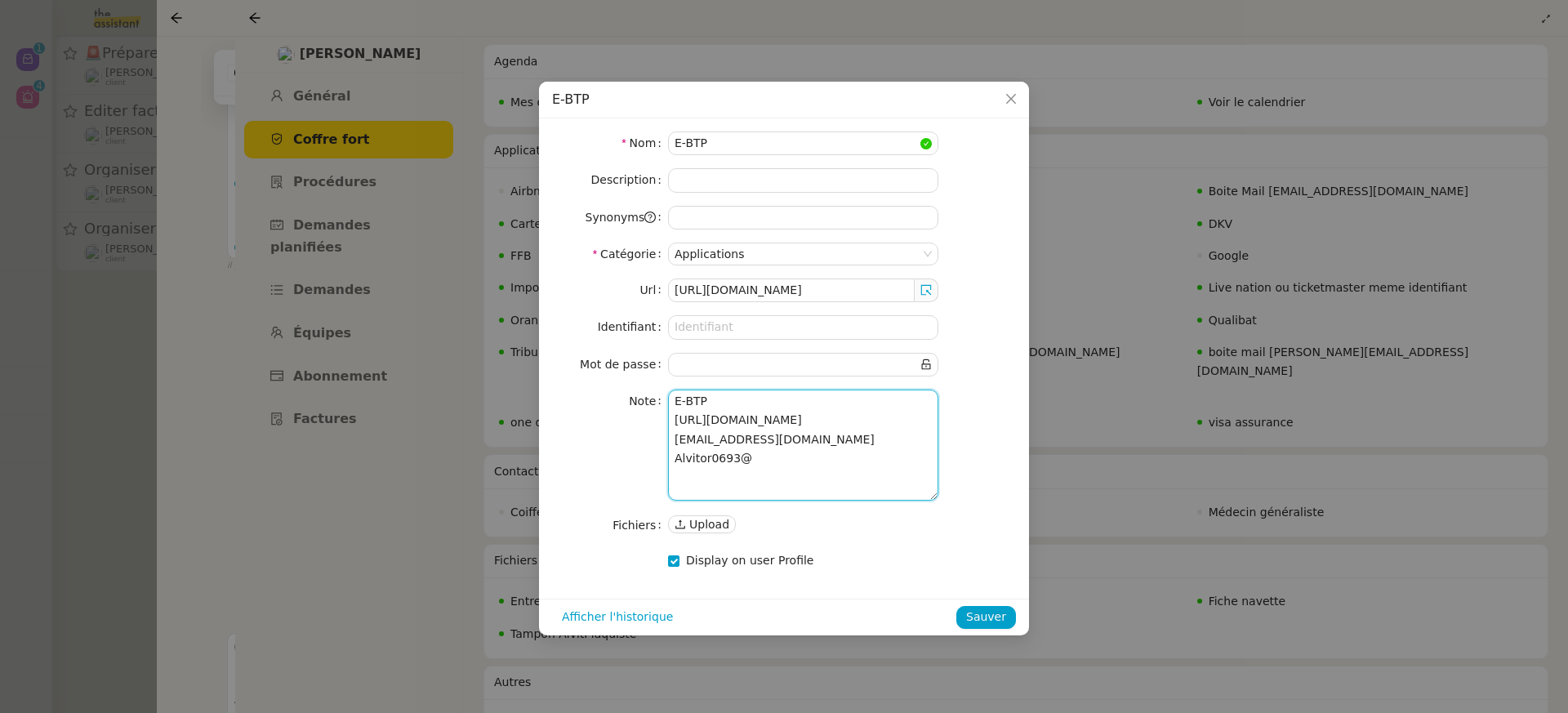
click at [548, 480] on div "Nom E-BTP Description Synonyms Catégorie Applications Url https://www.e-btp.fr/…" at bounding box center [783, 359] width 490 height 480
click at [799, 358] on input "null" at bounding box center [796, 365] width 243 height 19
paste input "Alvitor0693@"
type input "Alvitor0693@"
drag, startPoint x: 849, startPoint y: 457, endPoint x: 577, endPoint y: 447, distance: 272.2
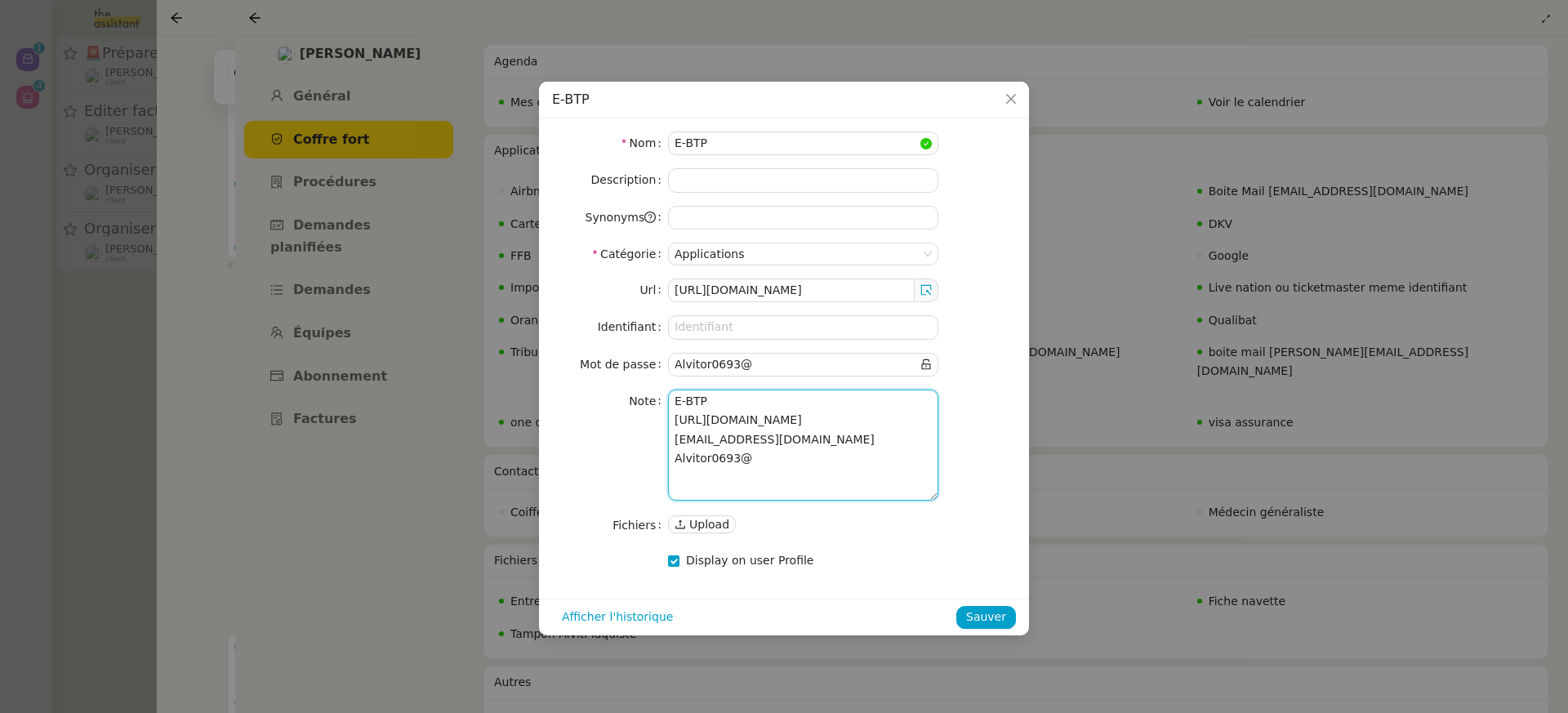
click at [577, 447] on nz-form-item "Note E-BTP https://www.e-btp.fr/ contact@alvitplaquiste.com Alvitor0693@" at bounding box center [783, 444] width 464 height 111
click at [787, 333] on input at bounding box center [803, 326] width 271 height 24
paste input "[EMAIL_ADDRESS][DOMAIN_NAME]"
type input "[EMAIL_ADDRESS][DOMAIN_NAME]"
drag, startPoint x: 784, startPoint y: 468, endPoint x: 530, endPoint y: 285, distance: 313.1
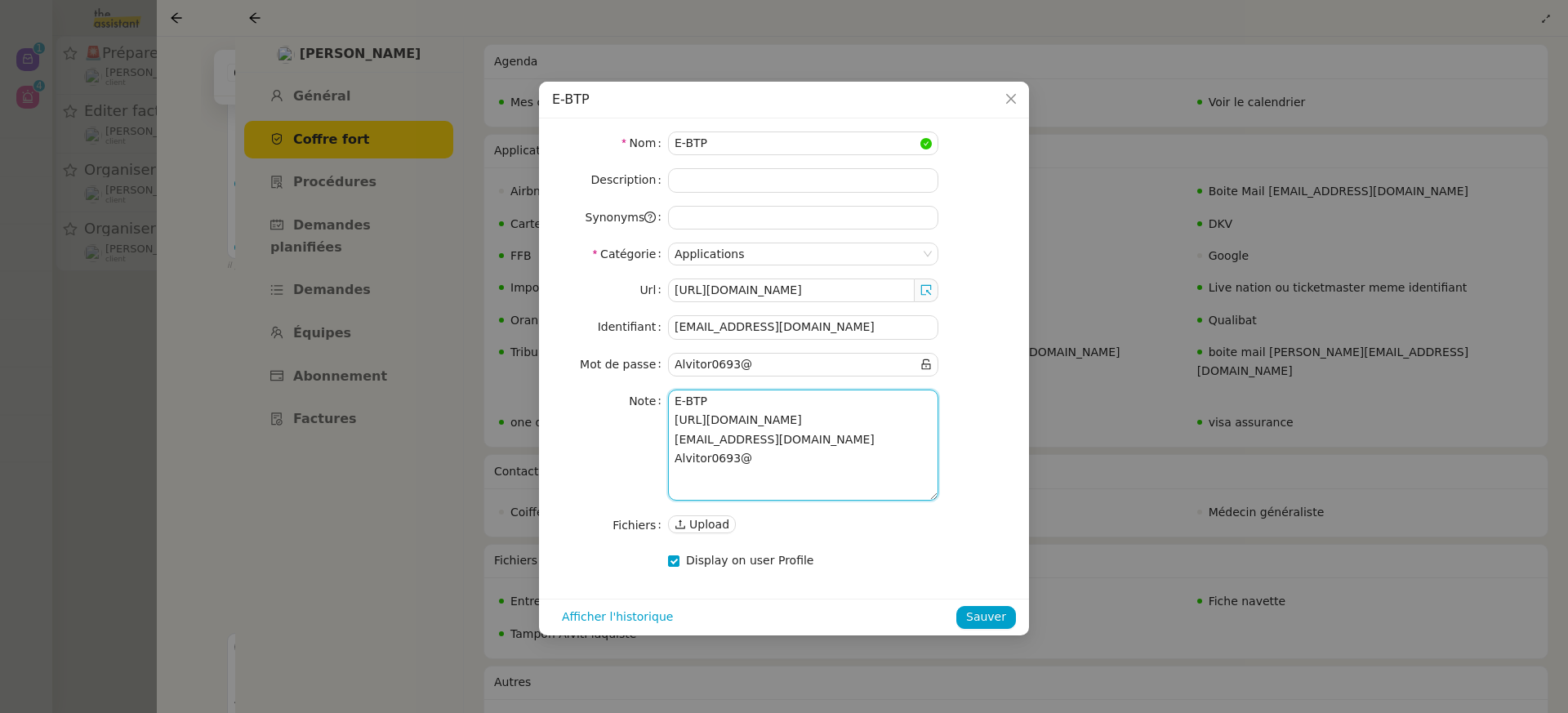
click at [533, 287] on nz-modal-container "E-BTP Nom E-BTP Description Synonyms Catégorie Applications Url https://www.e-b…" at bounding box center [784, 356] width 1568 height 713
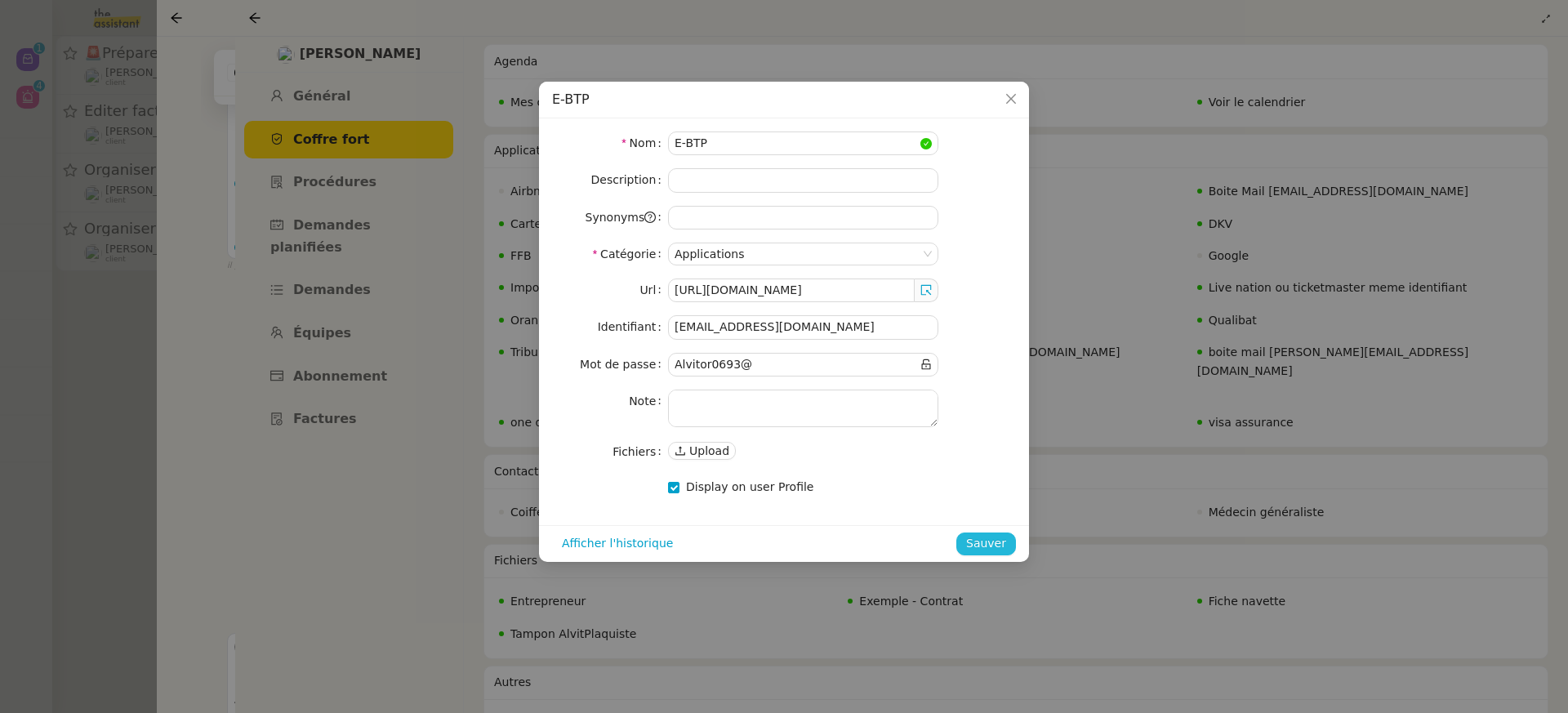
click at [972, 544] on span "Sauver" at bounding box center [987, 544] width 40 height 19
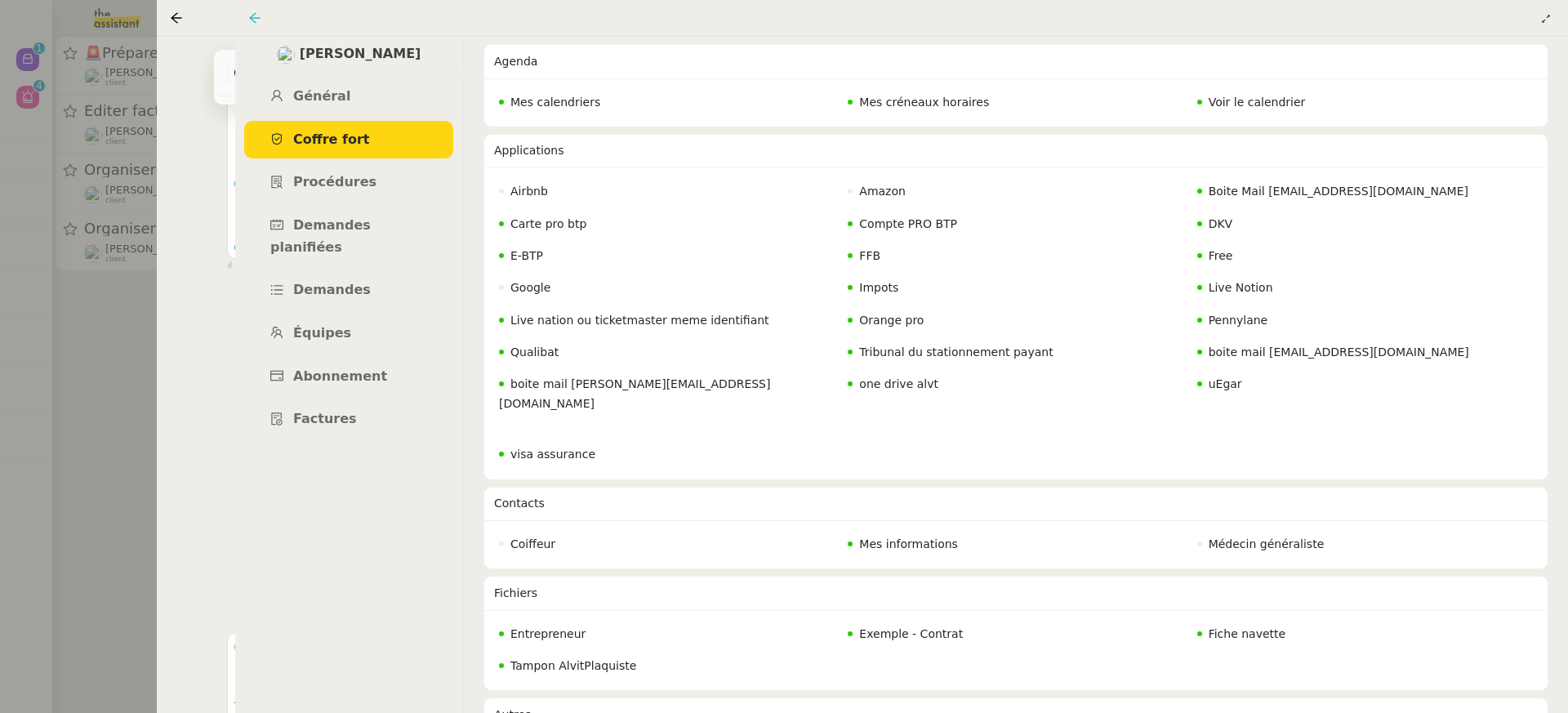
click at [255, 14] on icon at bounding box center [254, 17] width 10 height 10
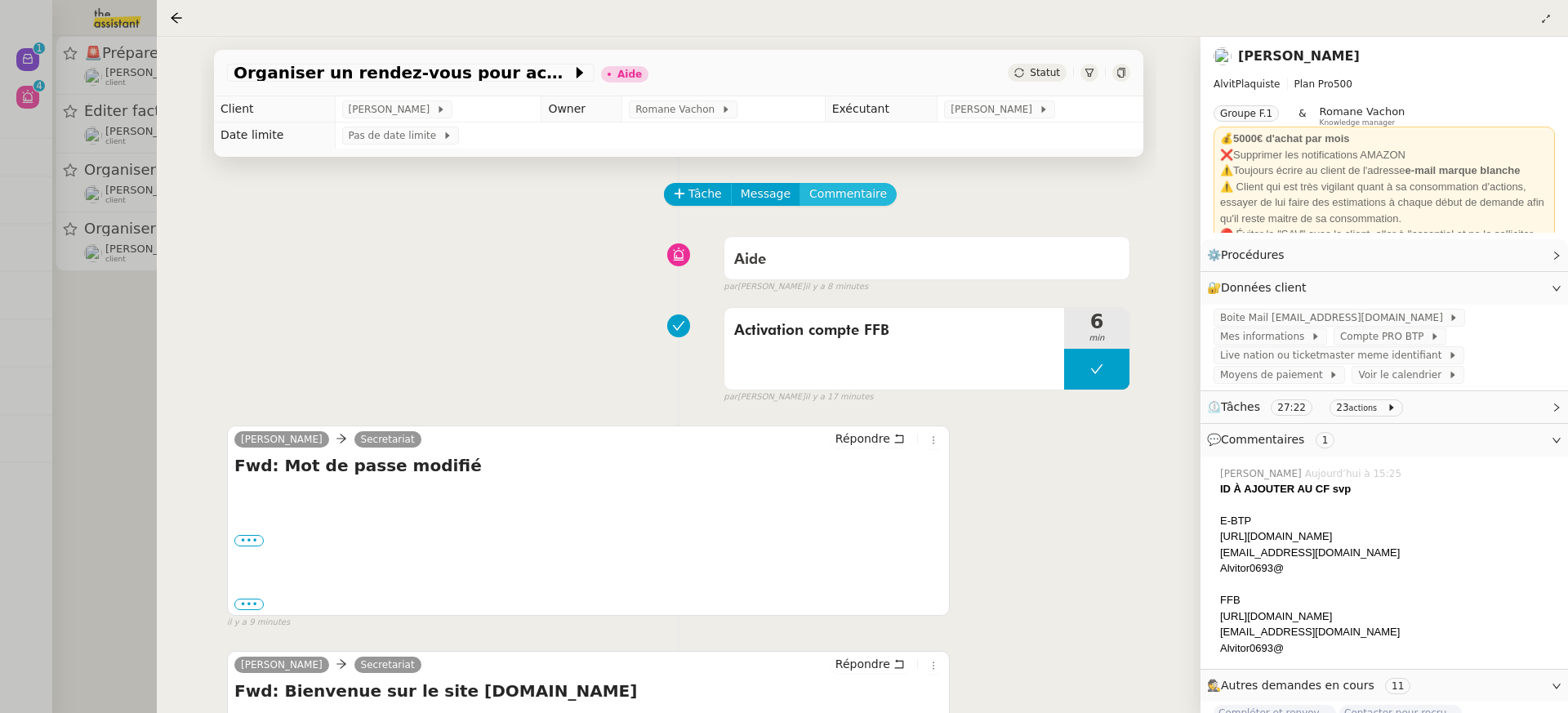
click at [877, 194] on button "Commentaire" at bounding box center [848, 195] width 97 height 23
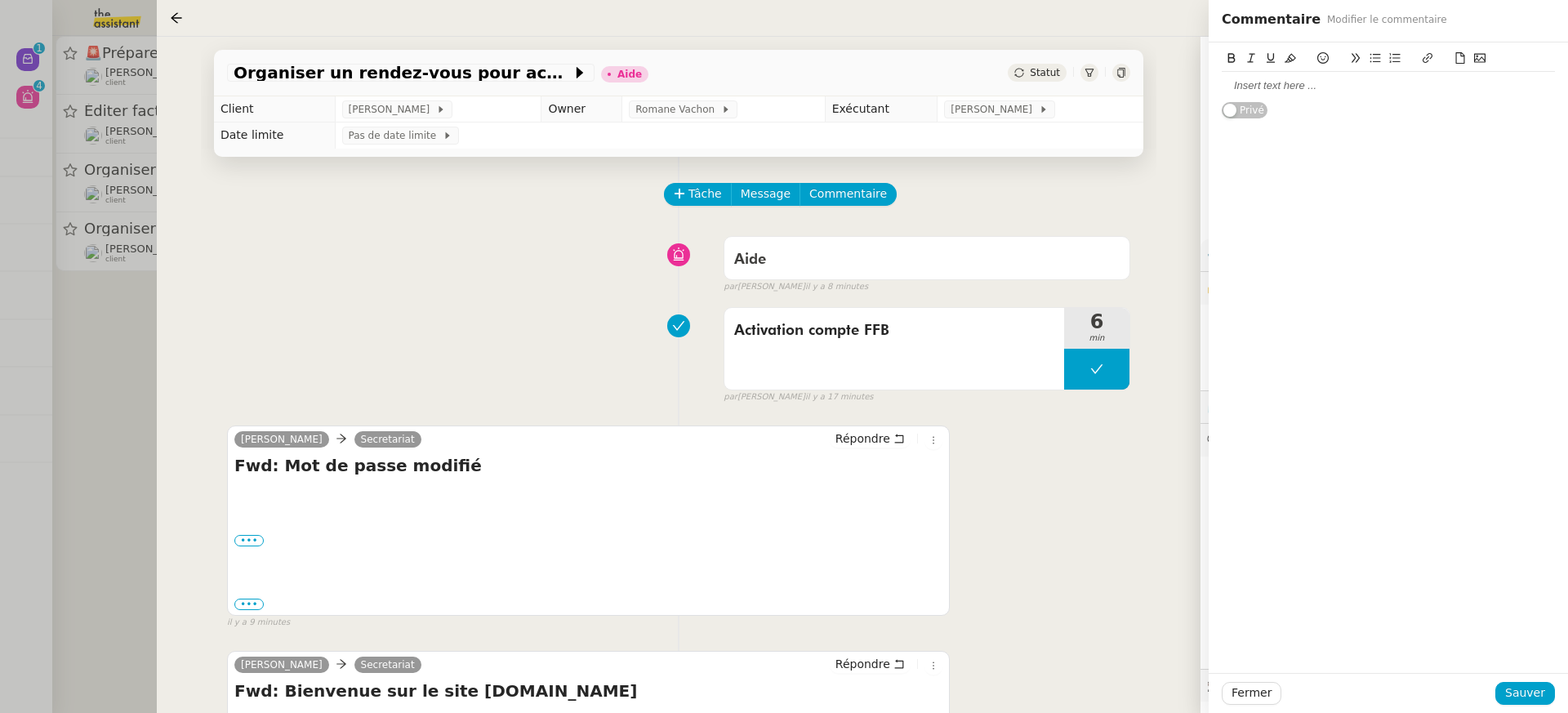
click at [1381, 82] on div at bounding box center [1388, 86] width 334 height 15
click at [1530, 696] on span "Sauver" at bounding box center [1525, 693] width 40 height 19
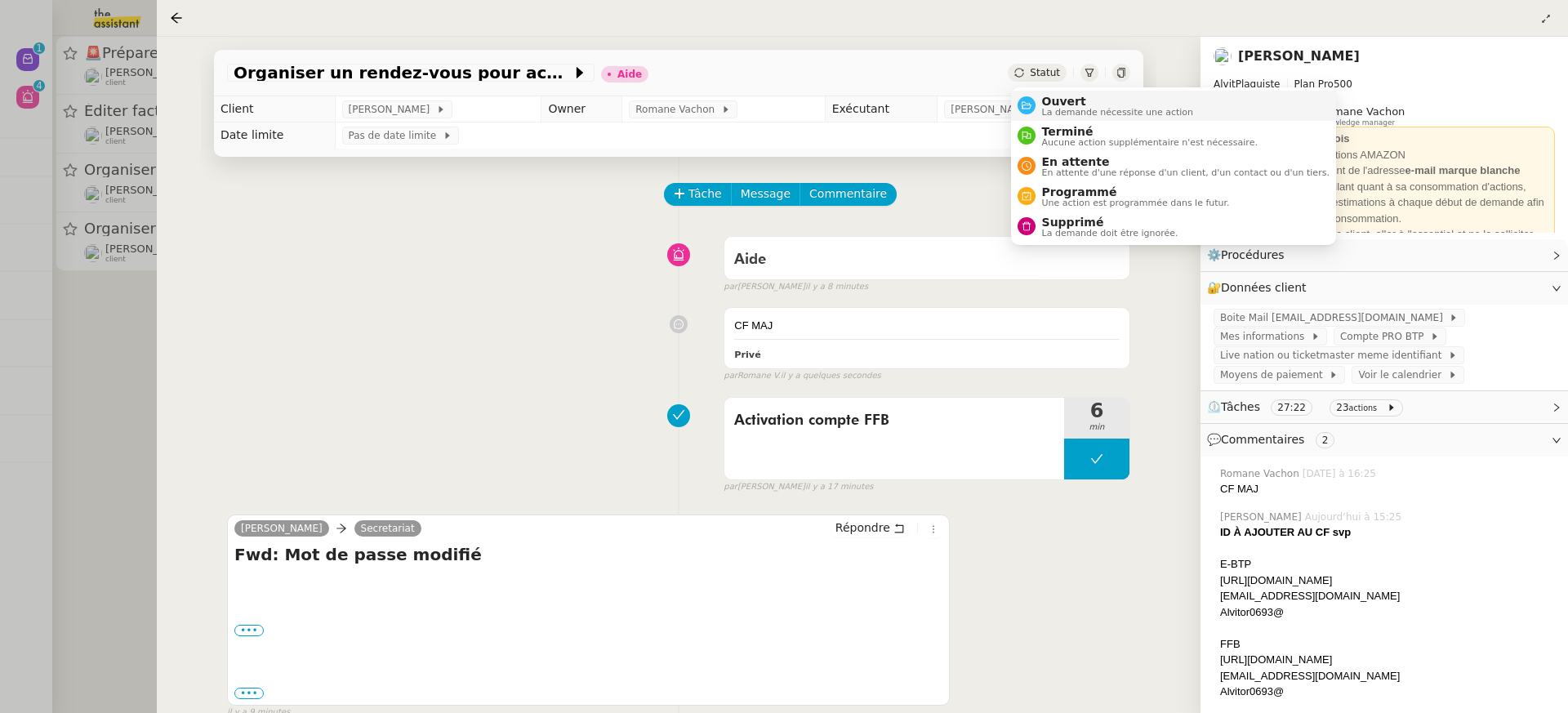
click at [1060, 107] on span "La demande nécessite une action" at bounding box center [1118, 112] width 152 height 9
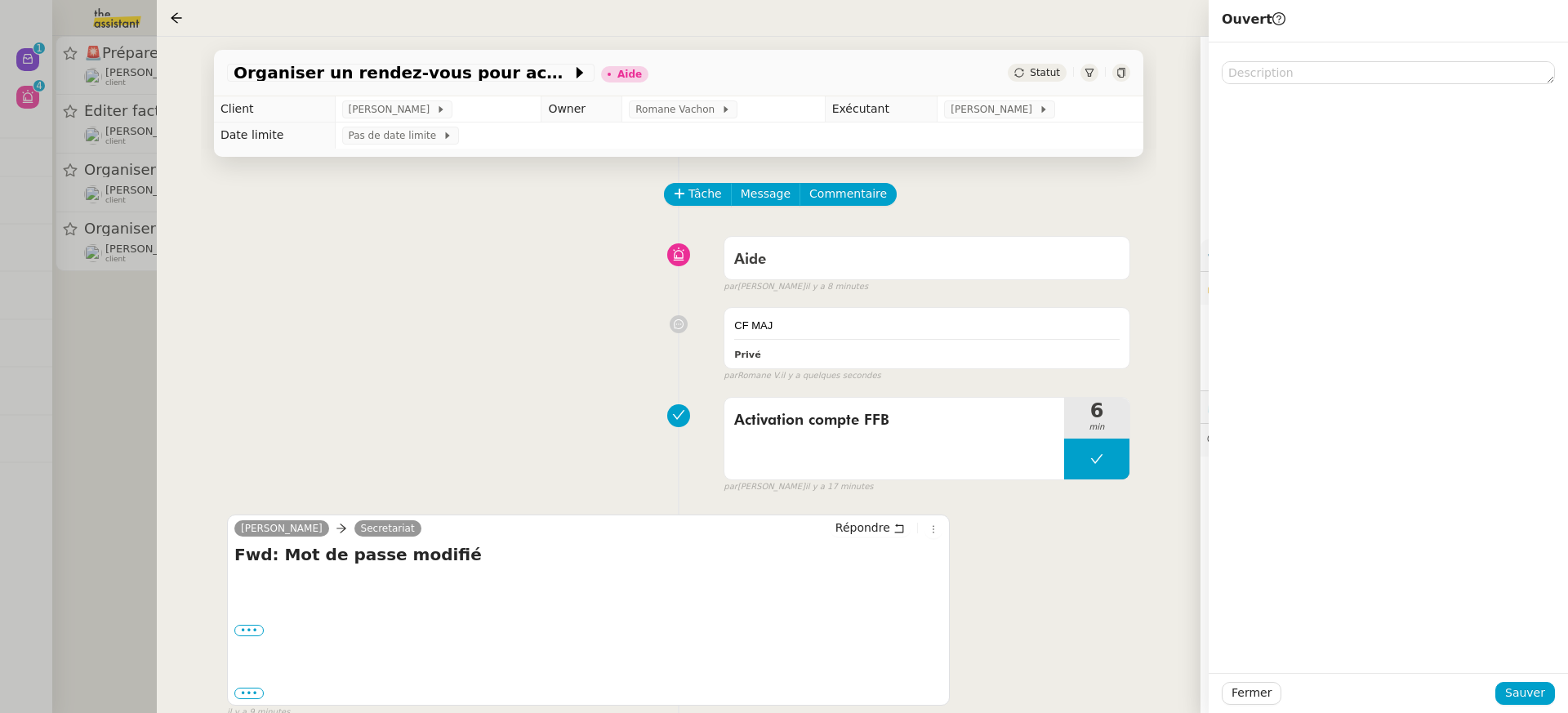
click at [1519, 705] on div "Fermer Sauver" at bounding box center [1388, 693] width 360 height 40
click at [1518, 703] on button "Sauver" at bounding box center [1525, 693] width 59 height 23
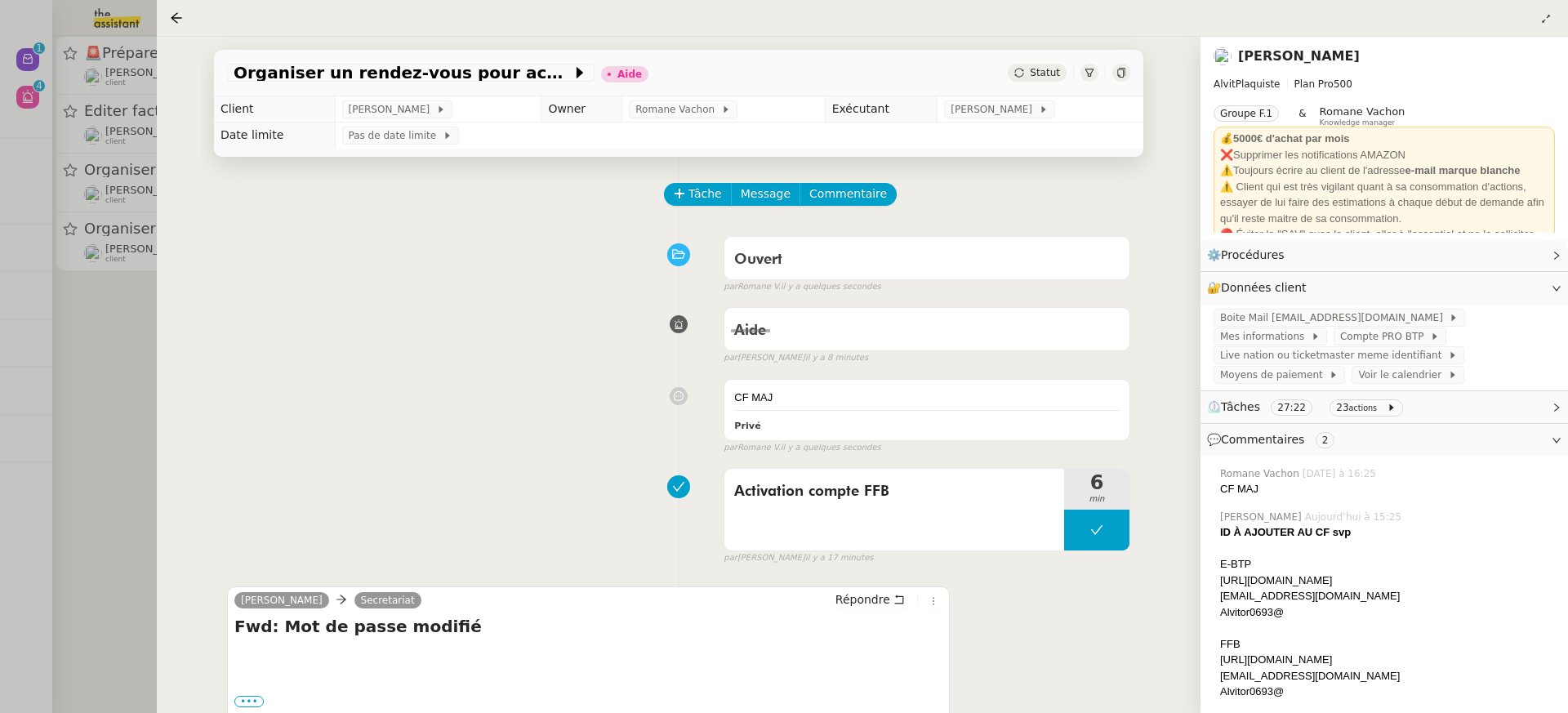
click at [111, 250] on div at bounding box center [784, 356] width 1568 height 713
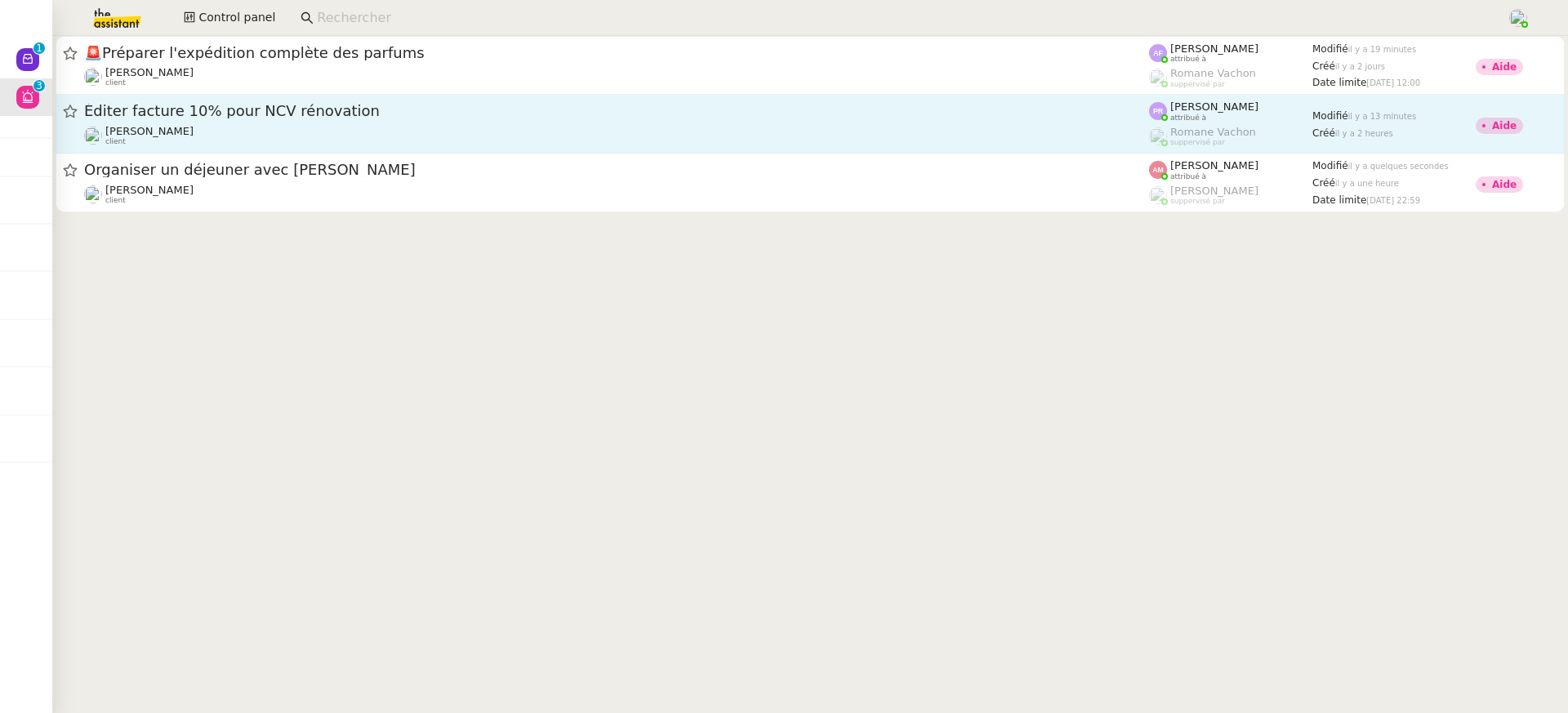
click at [169, 135] on span "[PERSON_NAME]" at bounding box center [149, 131] width 88 height 12
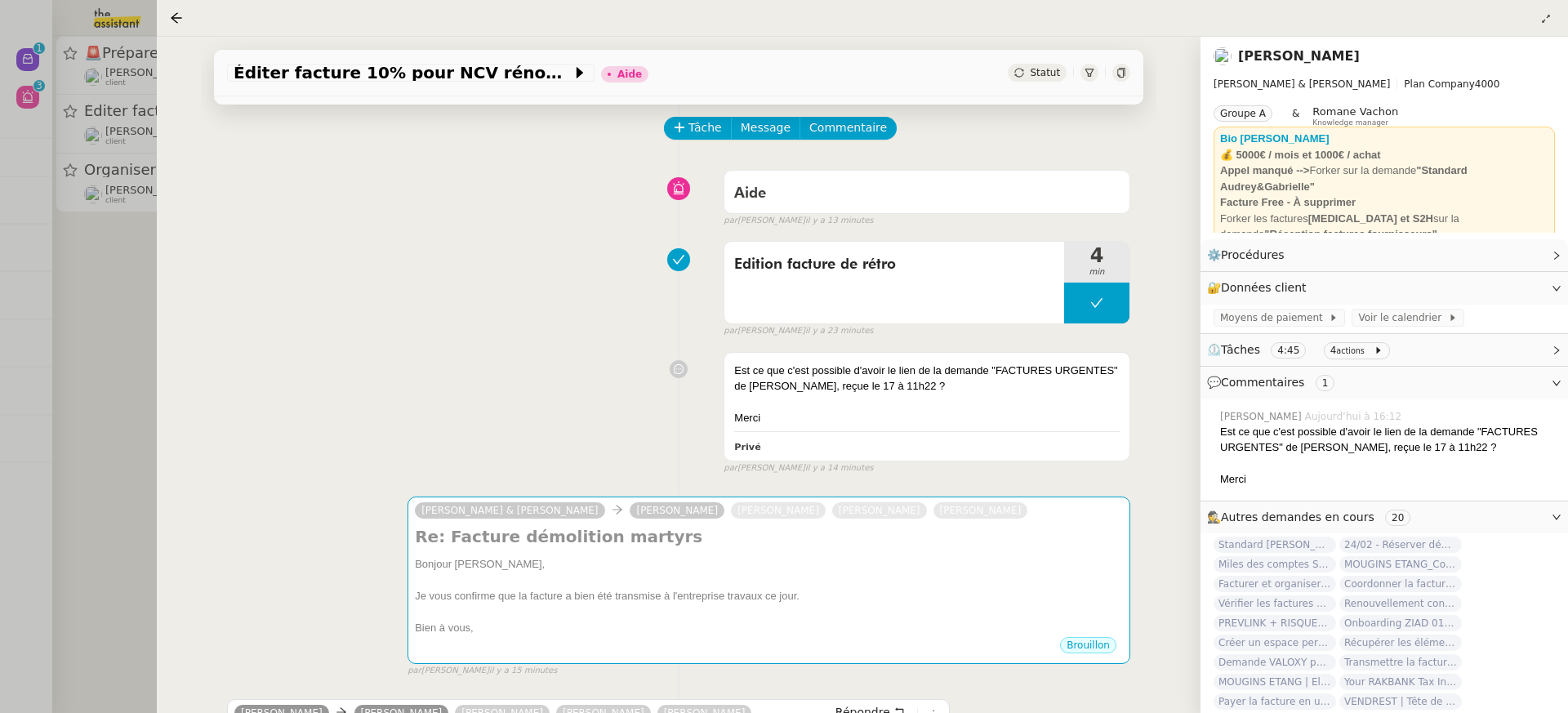
scroll to position [67, 0]
click at [135, 50] on div at bounding box center [784, 356] width 1568 height 713
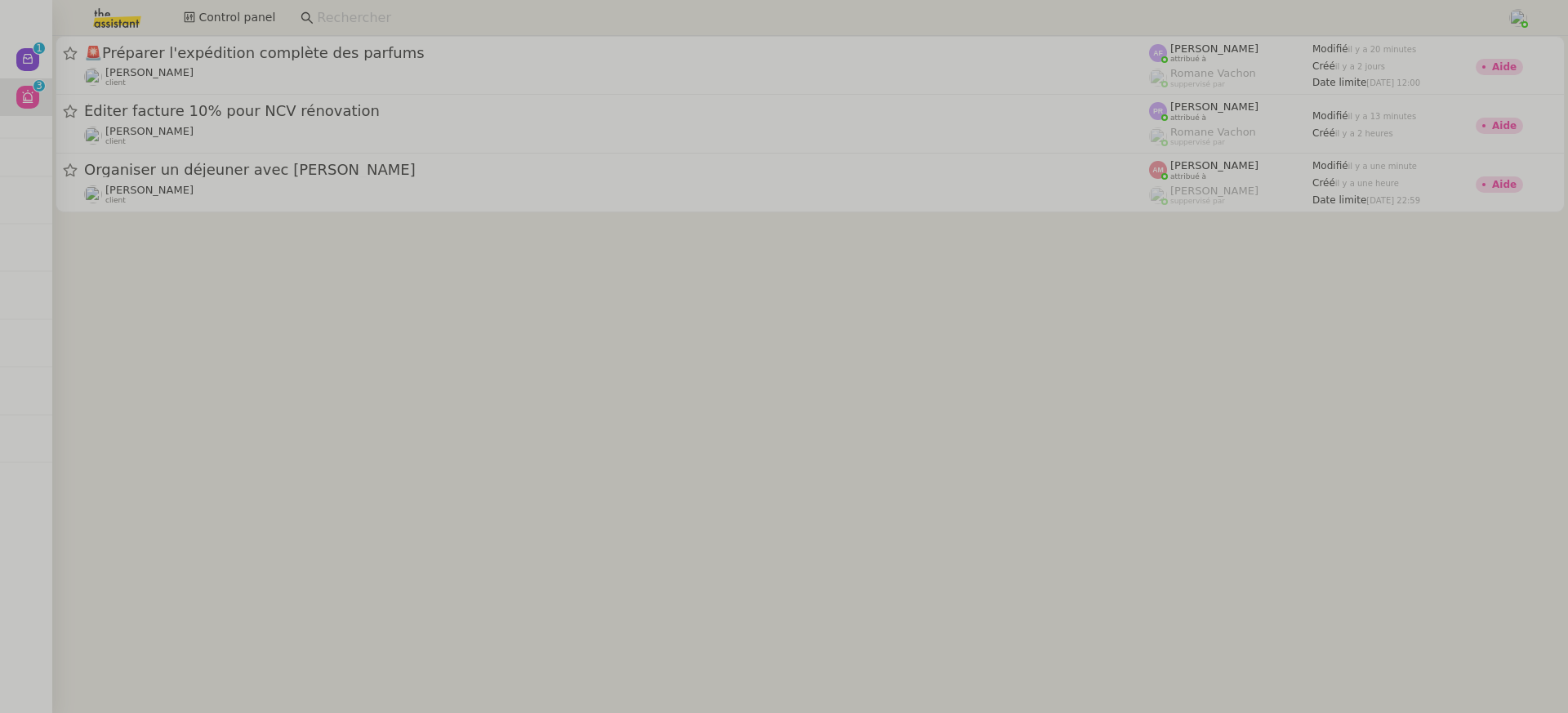
click at [113, 22] on img at bounding box center [104, 17] width 127 height 36
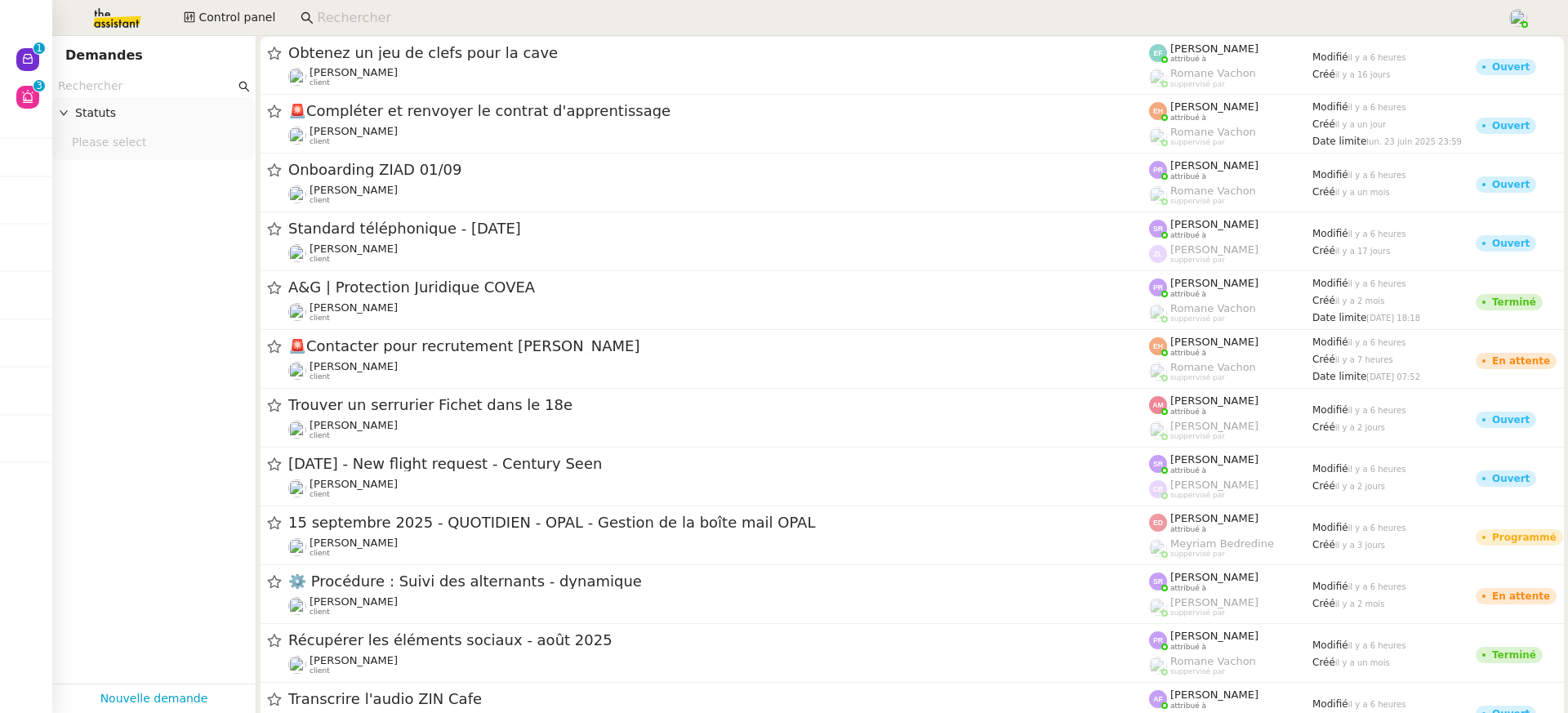
click at [163, 86] on input "text" at bounding box center [146, 86] width 177 height 19
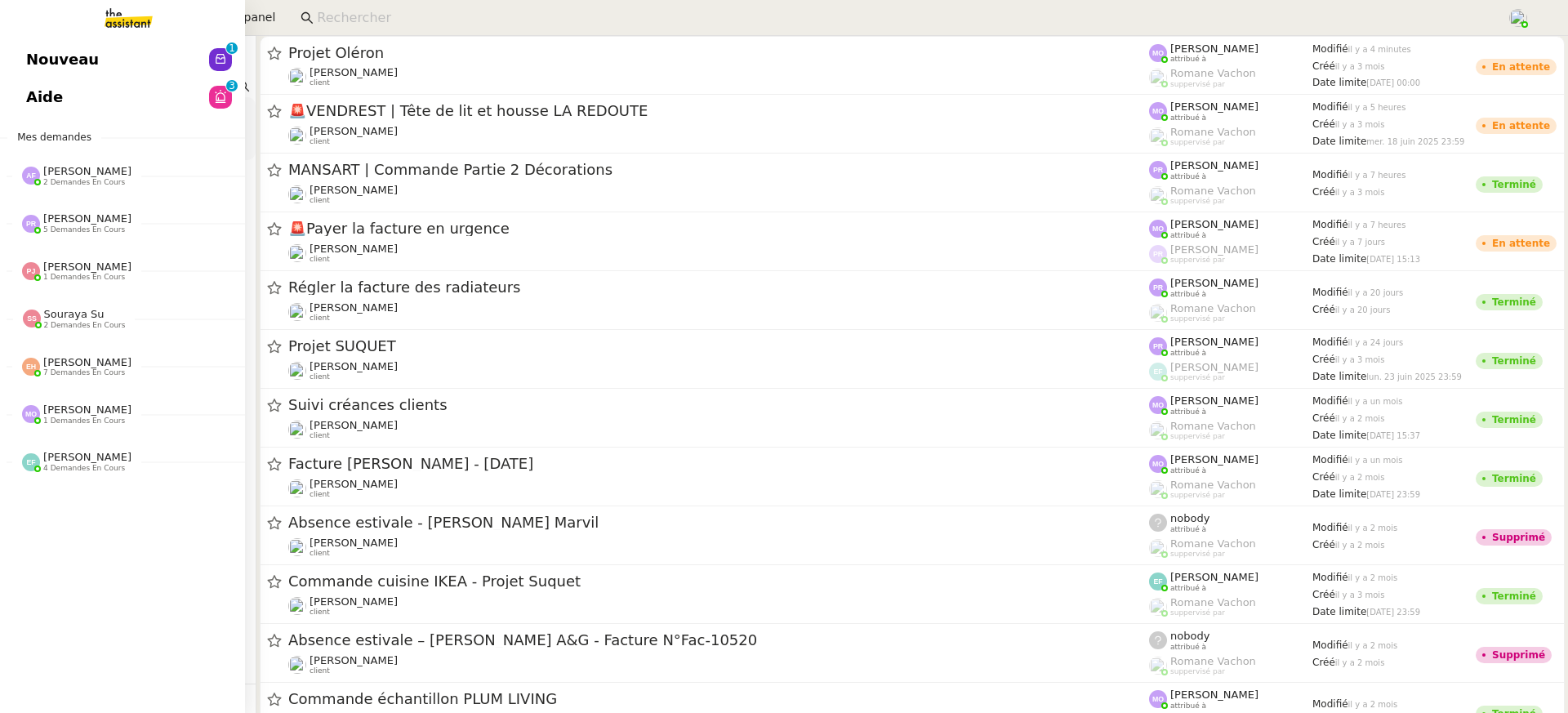
type input "factures urgentes gabrielle"
click at [50, 86] on span "Aide" at bounding box center [45, 97] width 37 height 24
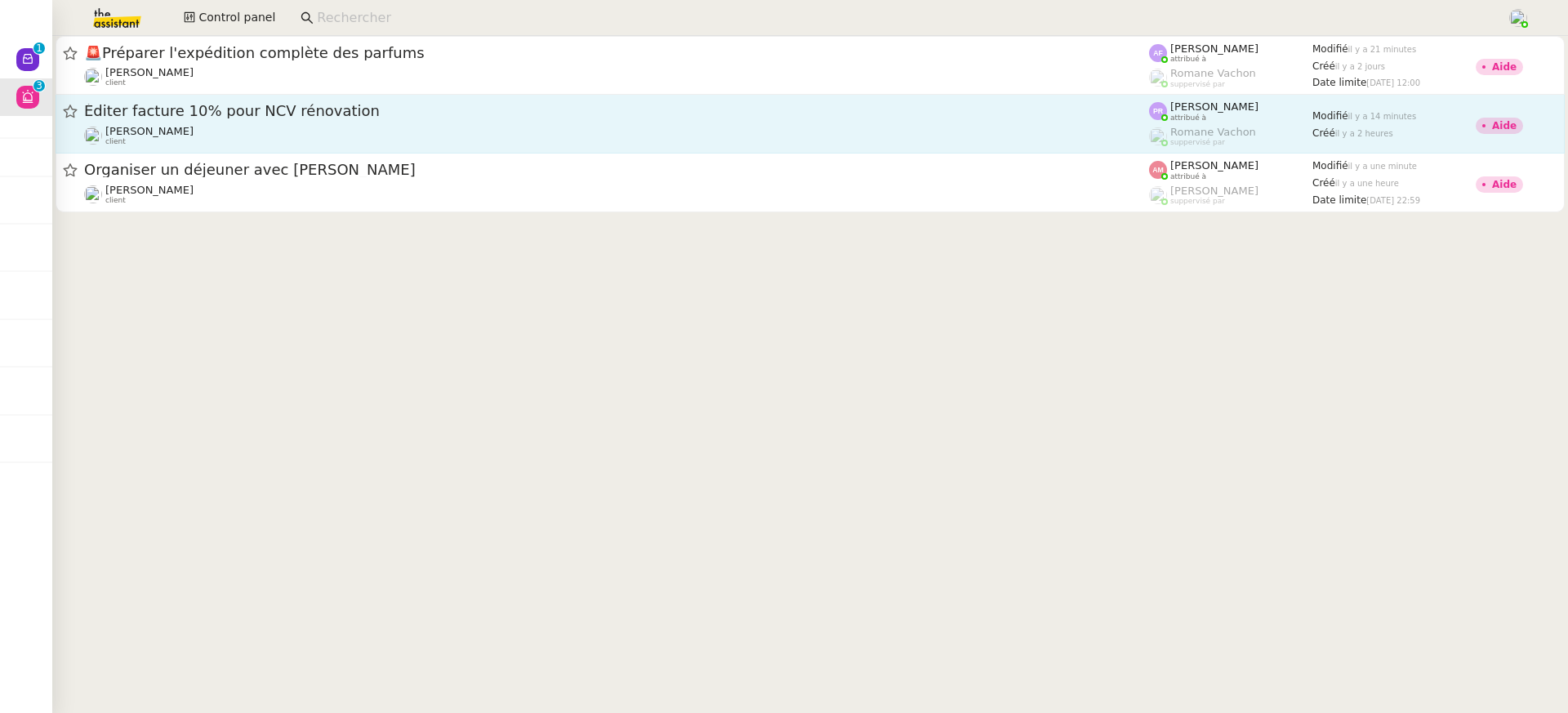
click at [949, 125] on div "[PERSON_NAME] client" at bounding box center [616, 135] width 1065 height 21
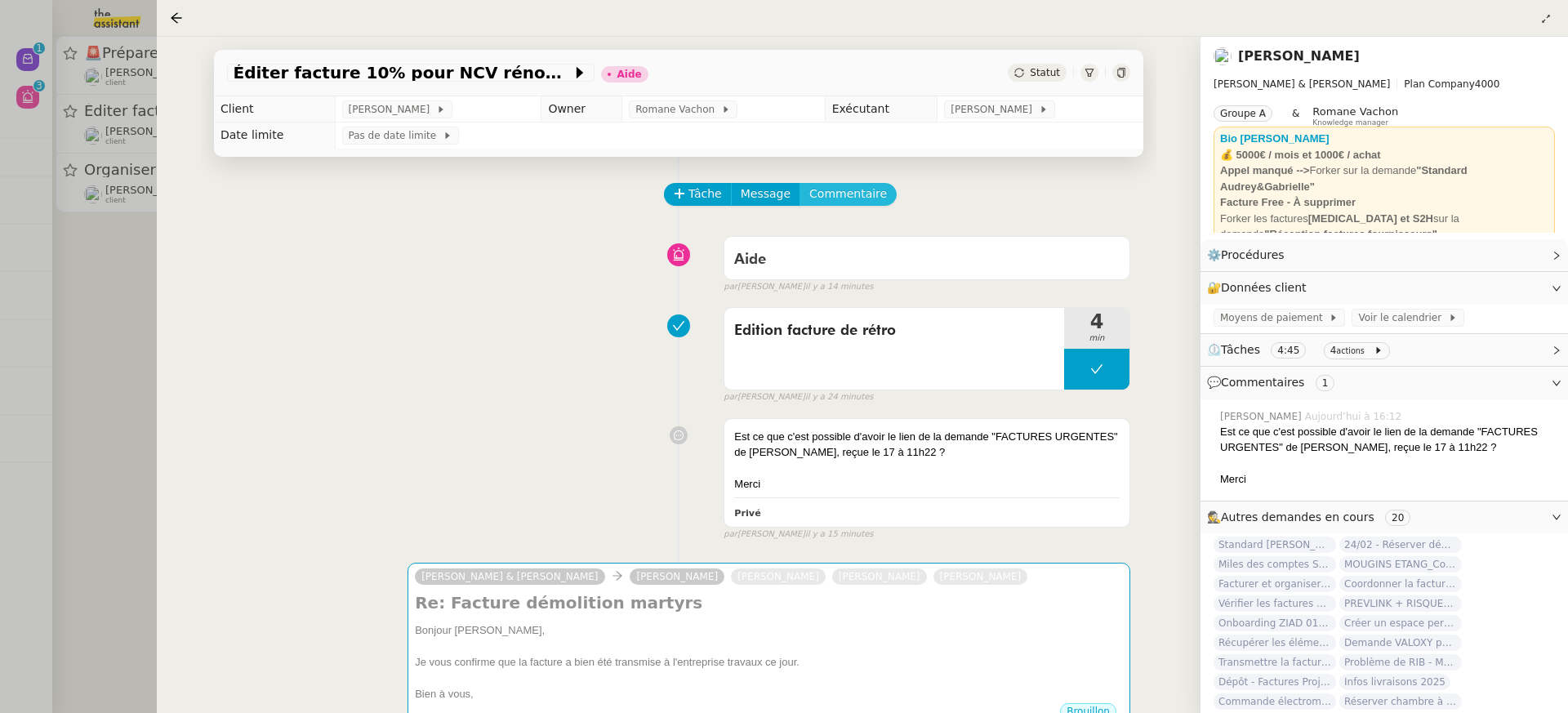
click at [860, 201] on span "Commentaire" at bounding box center [848, 194] width 78 height 19
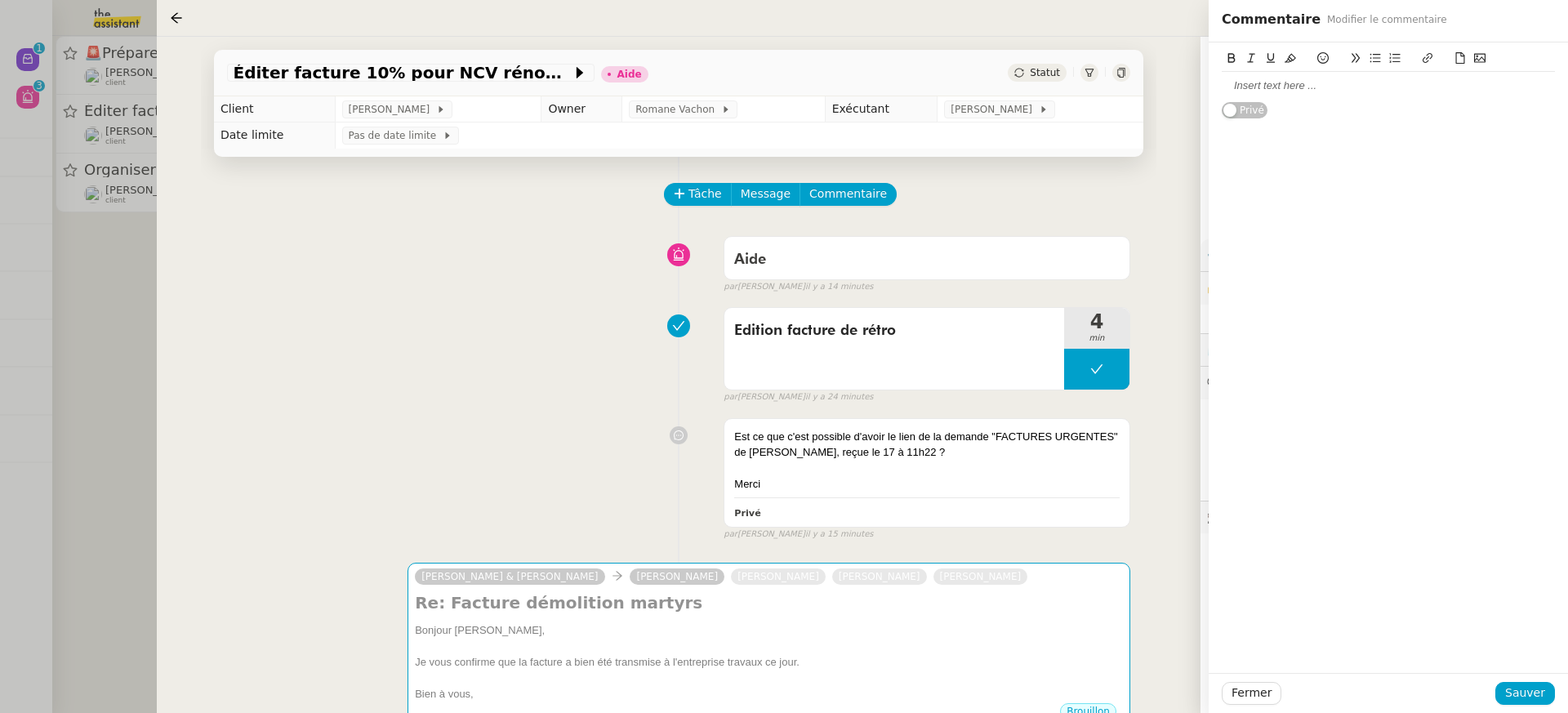
click at [1333, 78] on div at bounding box center [1388, 86] width 334 height 28
click at [1537, 700] on span "Sauver" at bounding box center [1525, 693] width 40 height 19
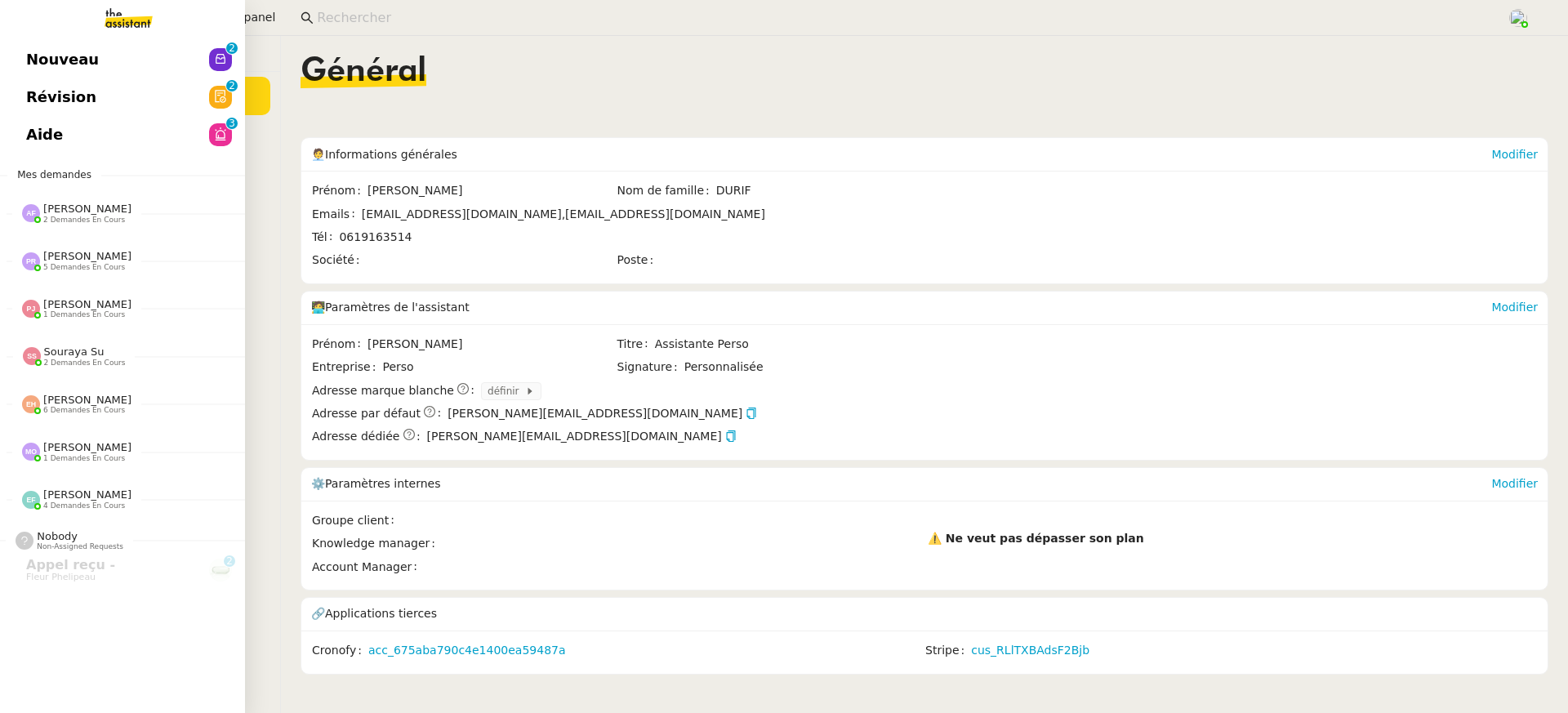
click at [59, 124] on link "Aide 0 1 2 3 4 5 6 7 8 9" at bounding box center [122, 134] width 245 height 38
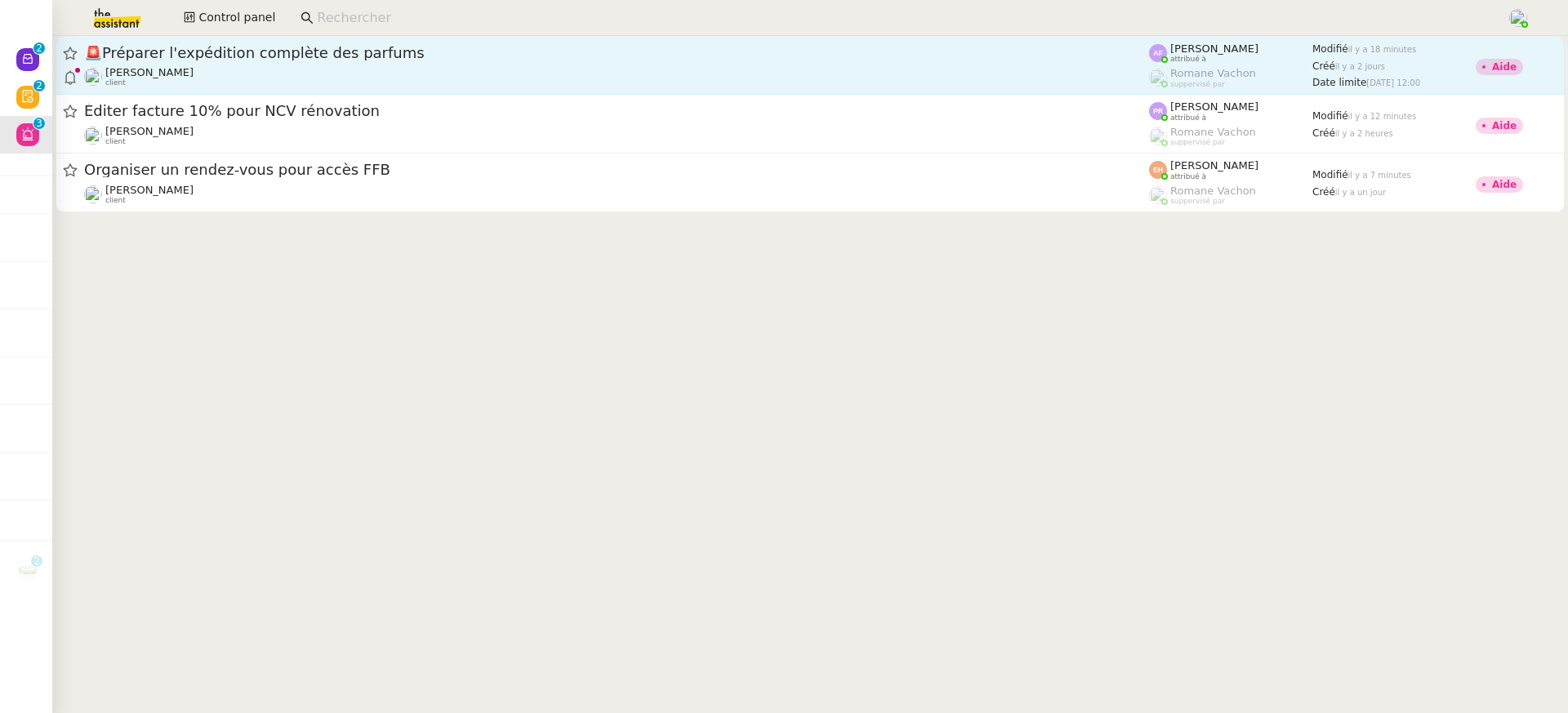
click at [736, 49] on span "🚨 Préparer l'expédition complète des parfums" at bounding box center [616, 52] width 1065 height 15
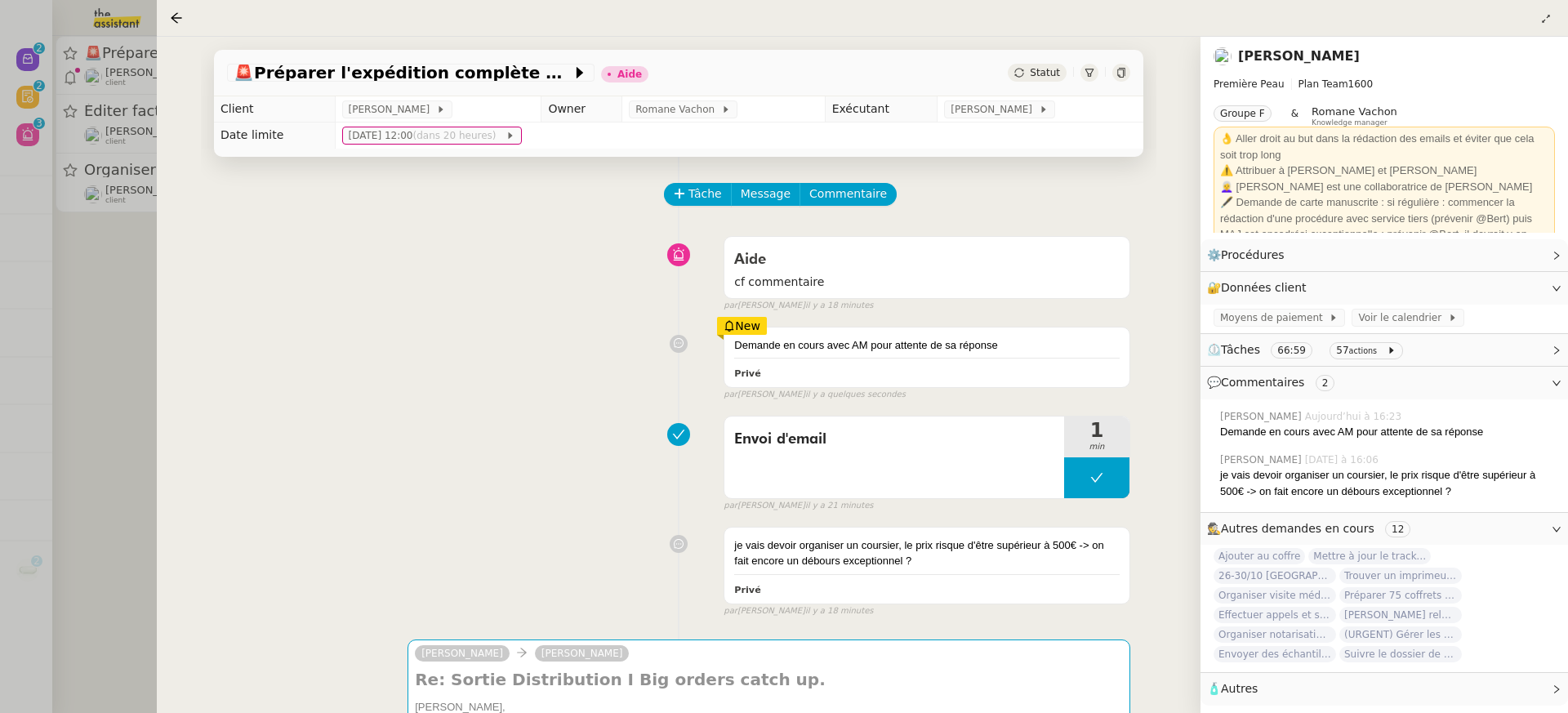
click at [125, 275] on div at bounding box center [784, 356] width 1568 height 713
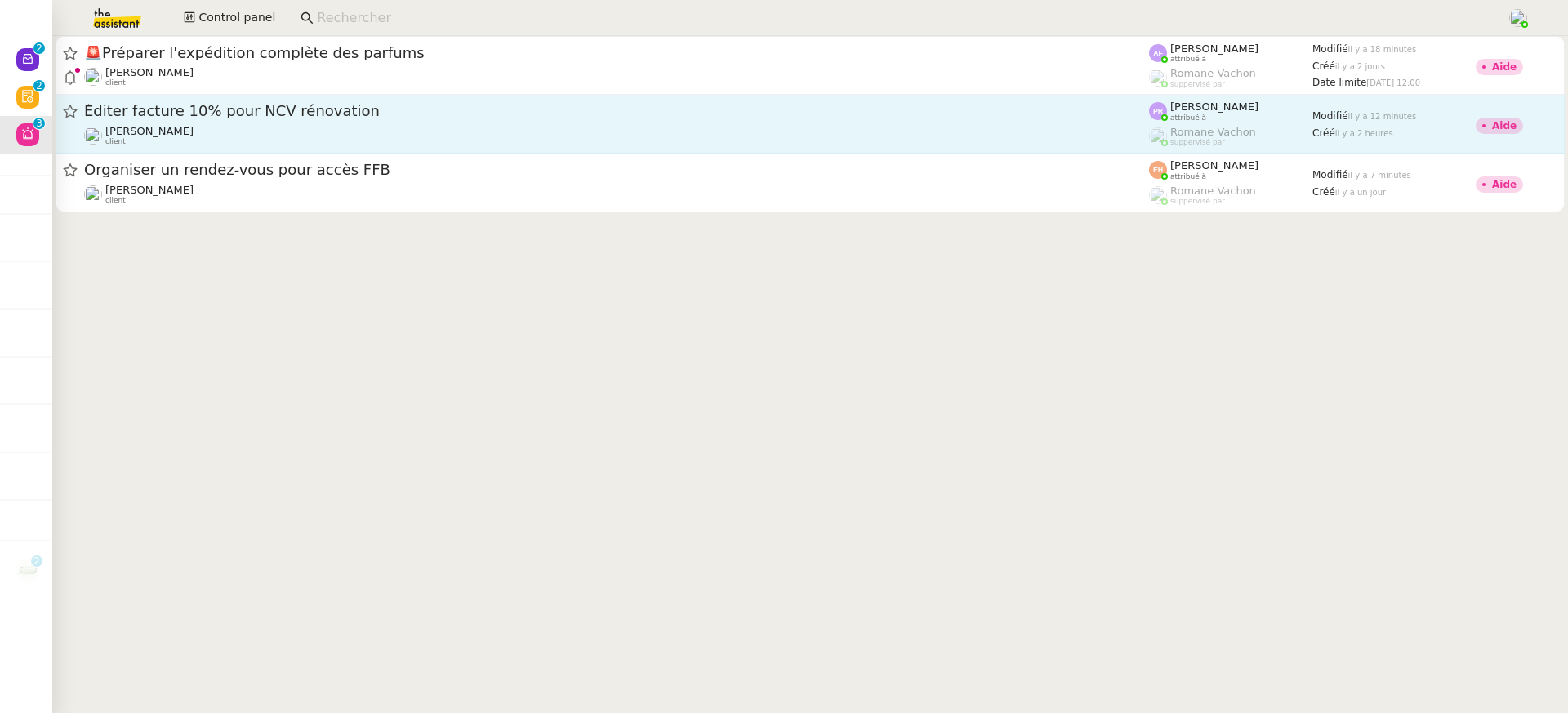
click at [268, 118] on span "Éditer facture 10% pour NCV rénovation" at bounding box center [616, 111] width 1065 height 15
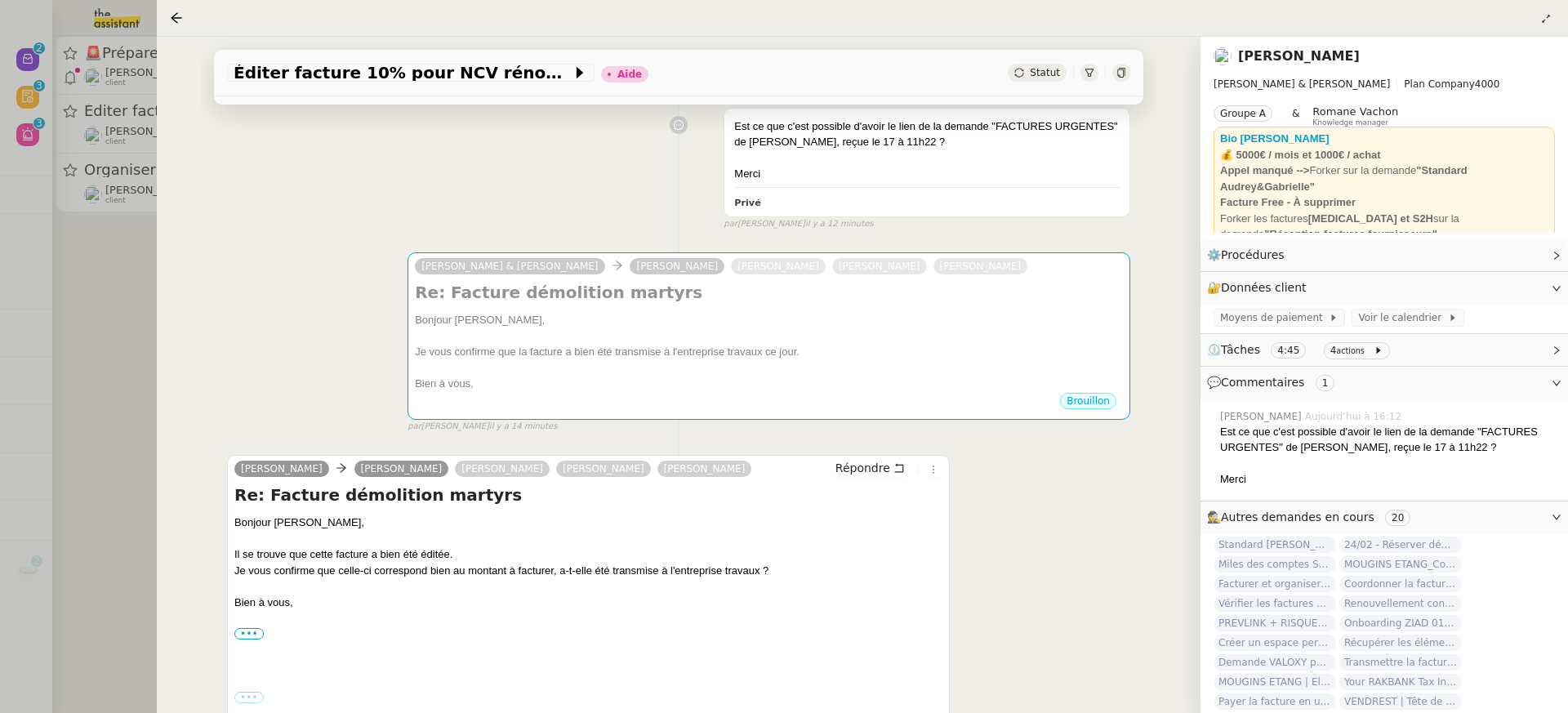
scroll to position [346, 0]
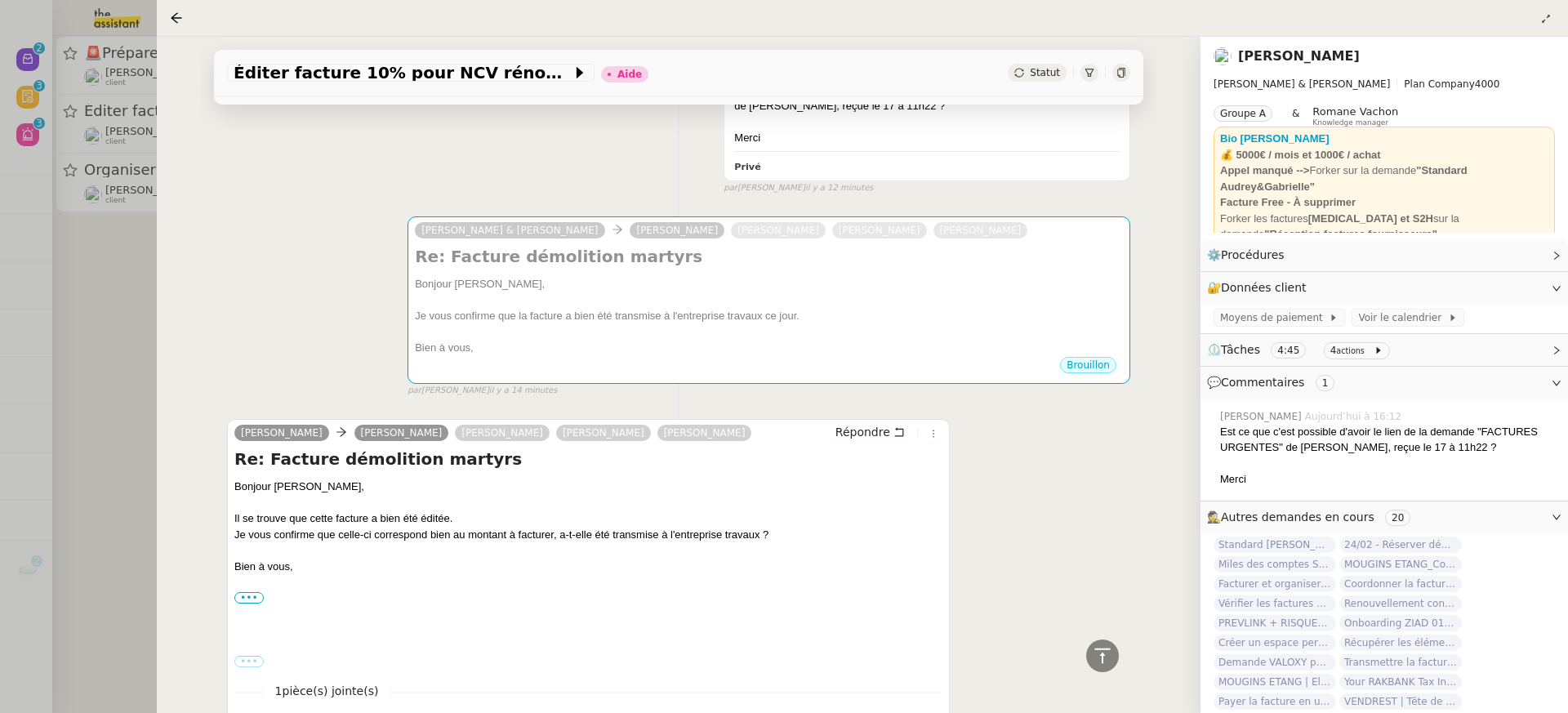
click at [95, 135] on div at bounding box center [784, 356] width 1568 height 713
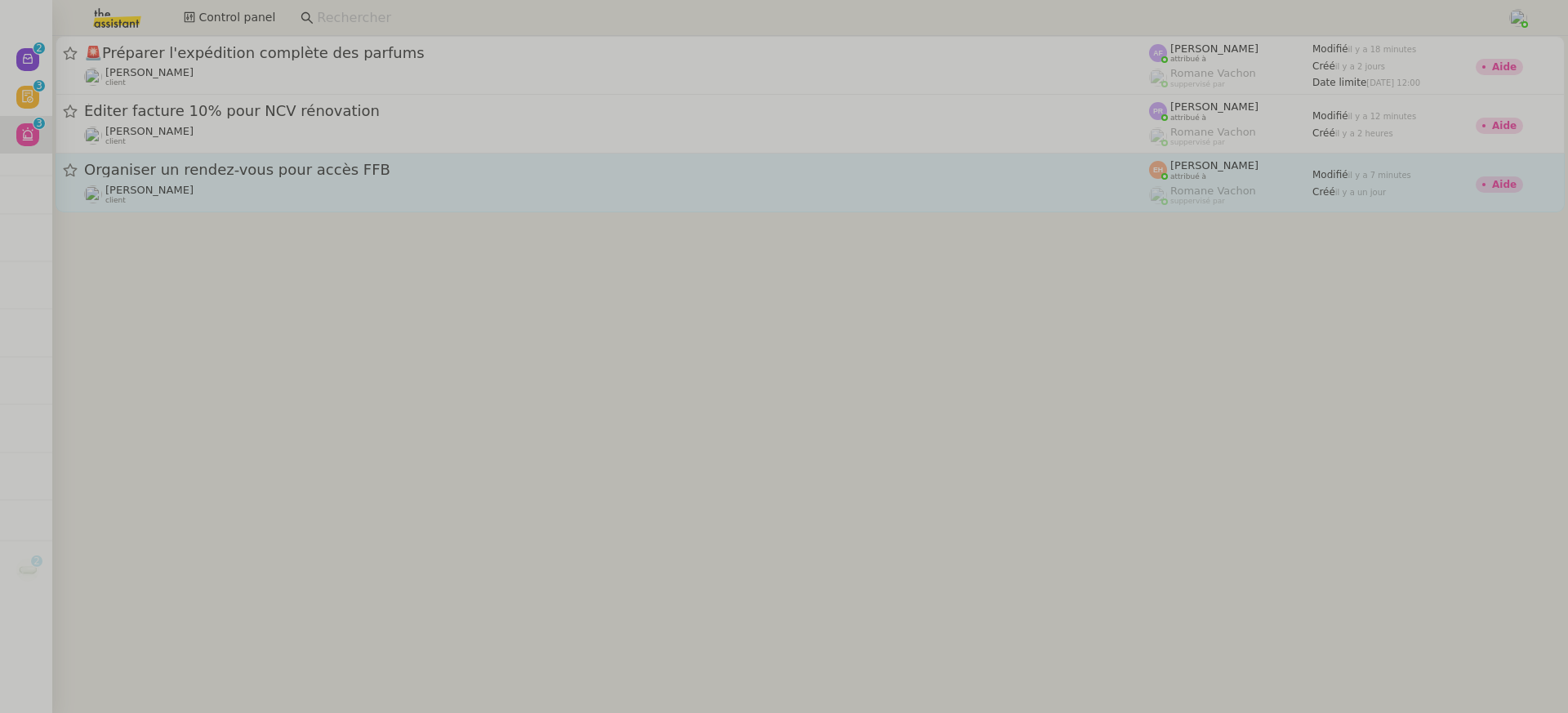
click at [291, 188] on div "[PERSON_NAME] client" at bounding box center [616, 194] width 1065 height 21
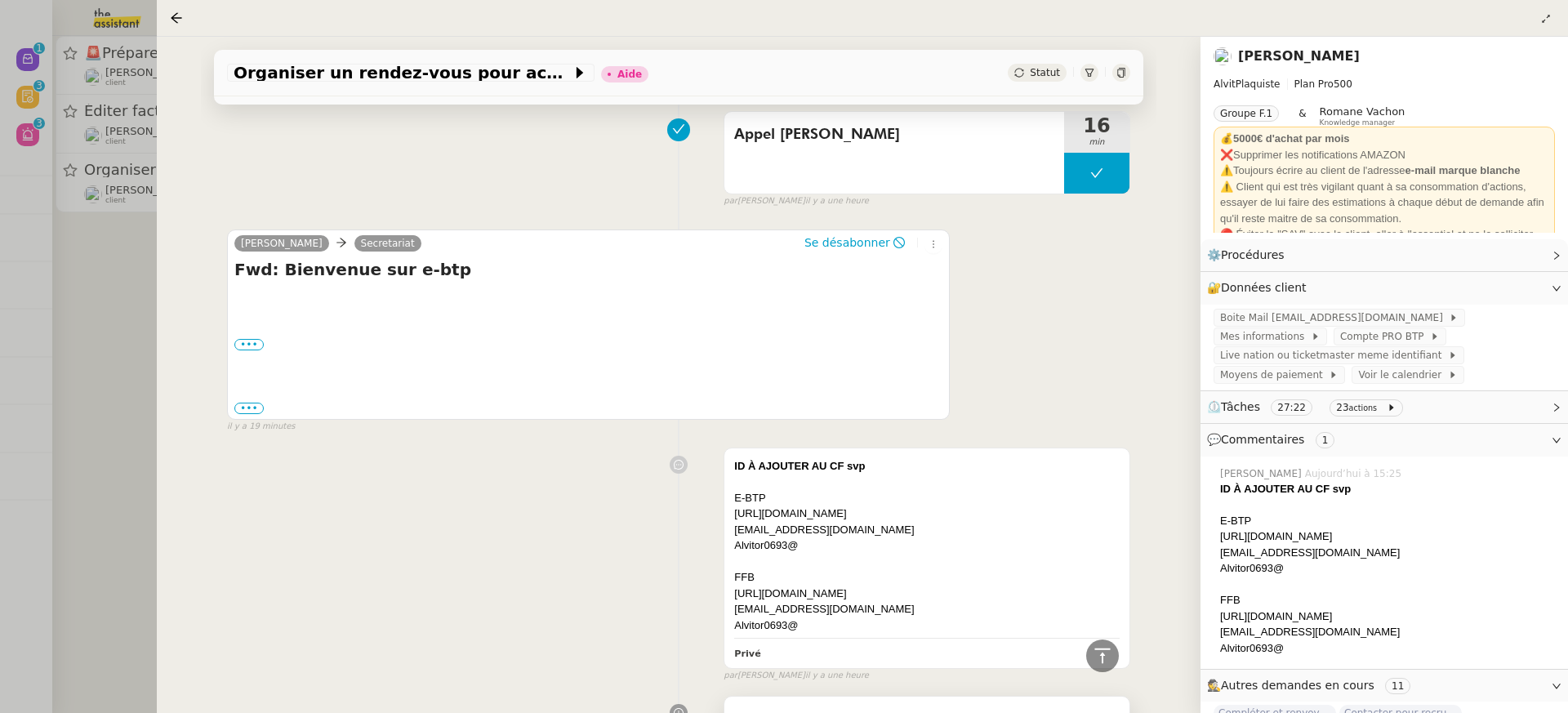
scroll to position [867, 0]
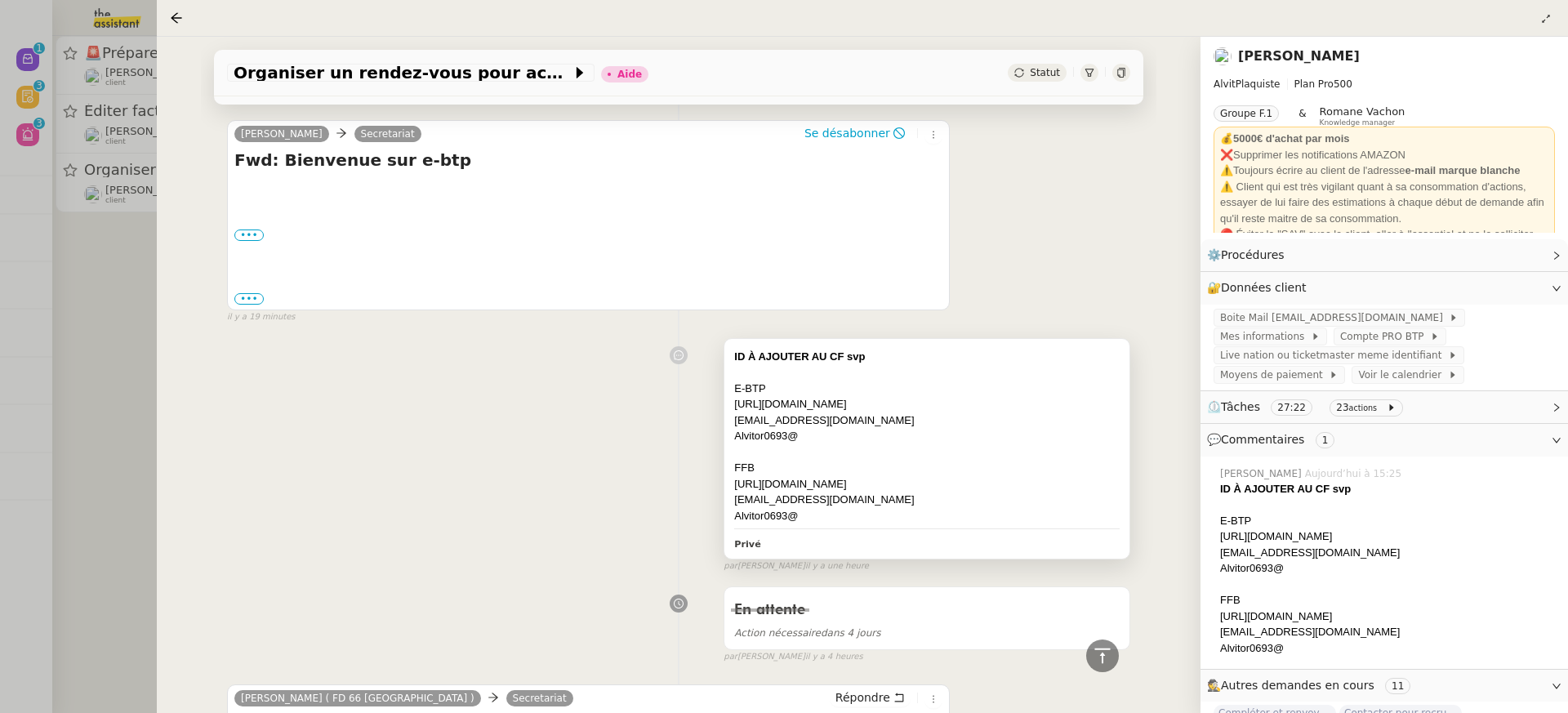
click at [926, 495] on div "[EMAIL_ADDRESS][DOMAIN_NAME]" at bounding box center [927, 499] width 386 height 17
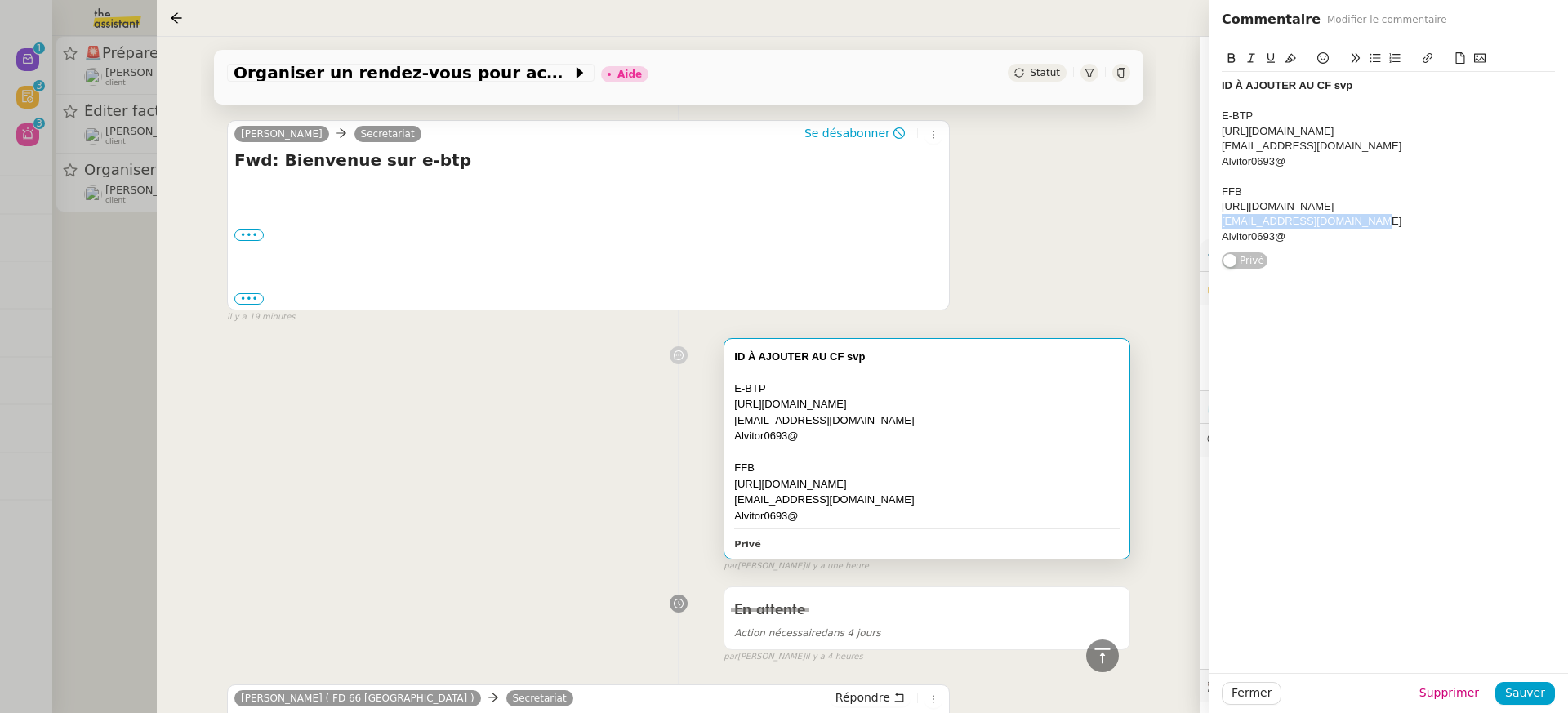
drag, startPoint x: 1359, startPoint y: 225, endPoint x: 1034, endPoint y: 222, distance: 325.0
click at [1034, 222] on app-ticket "Organiser un rendez-vous pour accès FFB Aide Statut Client Vitor Alvites Owner …" at bounding box center [863, 374] width 1411 height 676
copy div "contact@alvitplaquiste.com"
drag, startPoint x: 1303, startPoint y: 234, endPoint x: 1014, endPoint y: 232, distance: 289.0
click at [1014, 232] on app-ticket "Organiser un rendez-vous pour accès FFB Aide Statut Client Vitor Alvites Owner …" at bounding box center [863, 374] width 1411 height 676
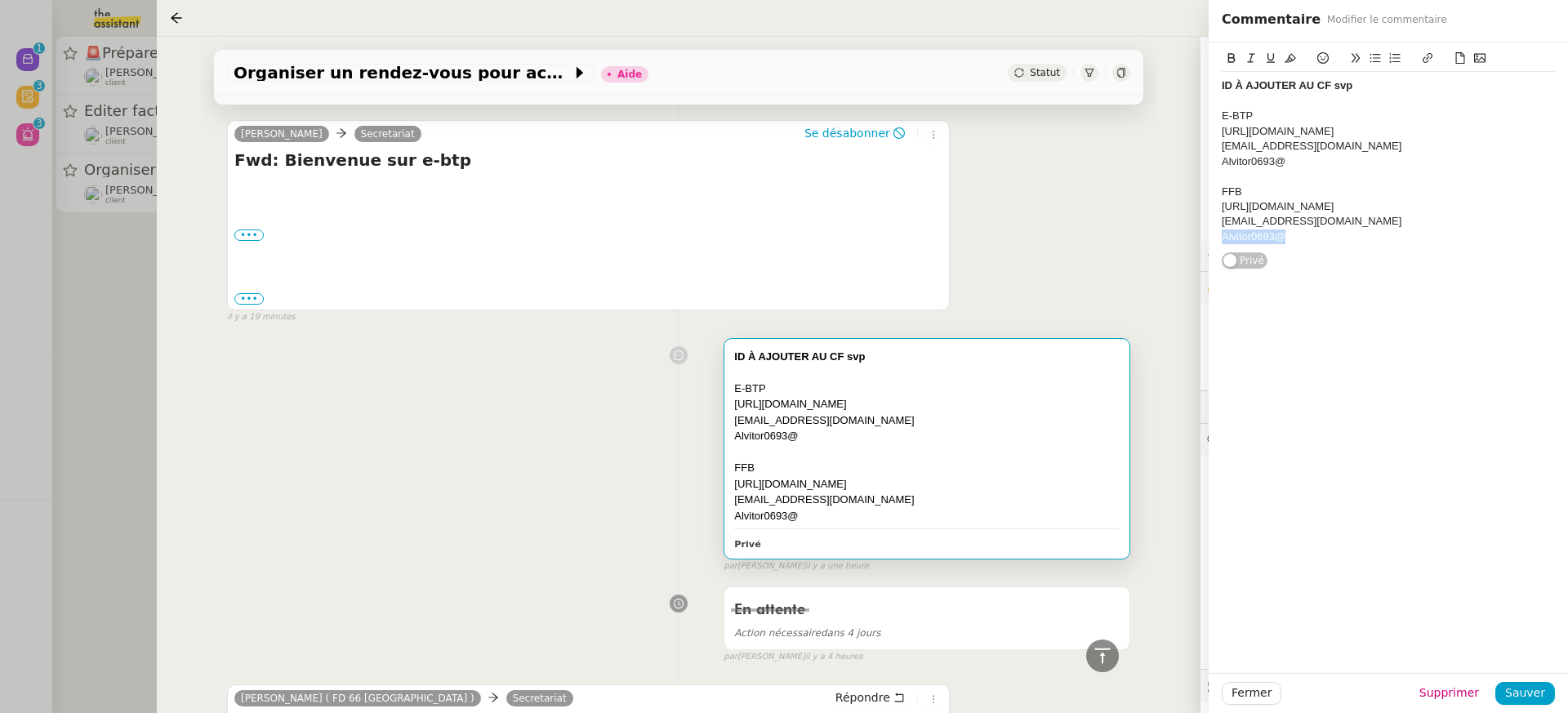
copy div "Alvitor0693@"
drag, startPoint x: 1284, startPoint y: 120, endPoint x: 1245, endPoint y: 118, distance: 39.1
click at [1243, 120] on div "E-BTP" at bounding box center [1388, 115] width 334 height 15
drag, startPoint x: 1270, startPoint y: 197, endPoint x: 1130, endPoint y: 196, distance: 140.0
click at [1130, 196] on app-ticket "Organiser un rendez-vous pour accès FFB Aide Statut Client Vitor Alvites Owner …" at bounding box center [863, 374] width 1411 height 676
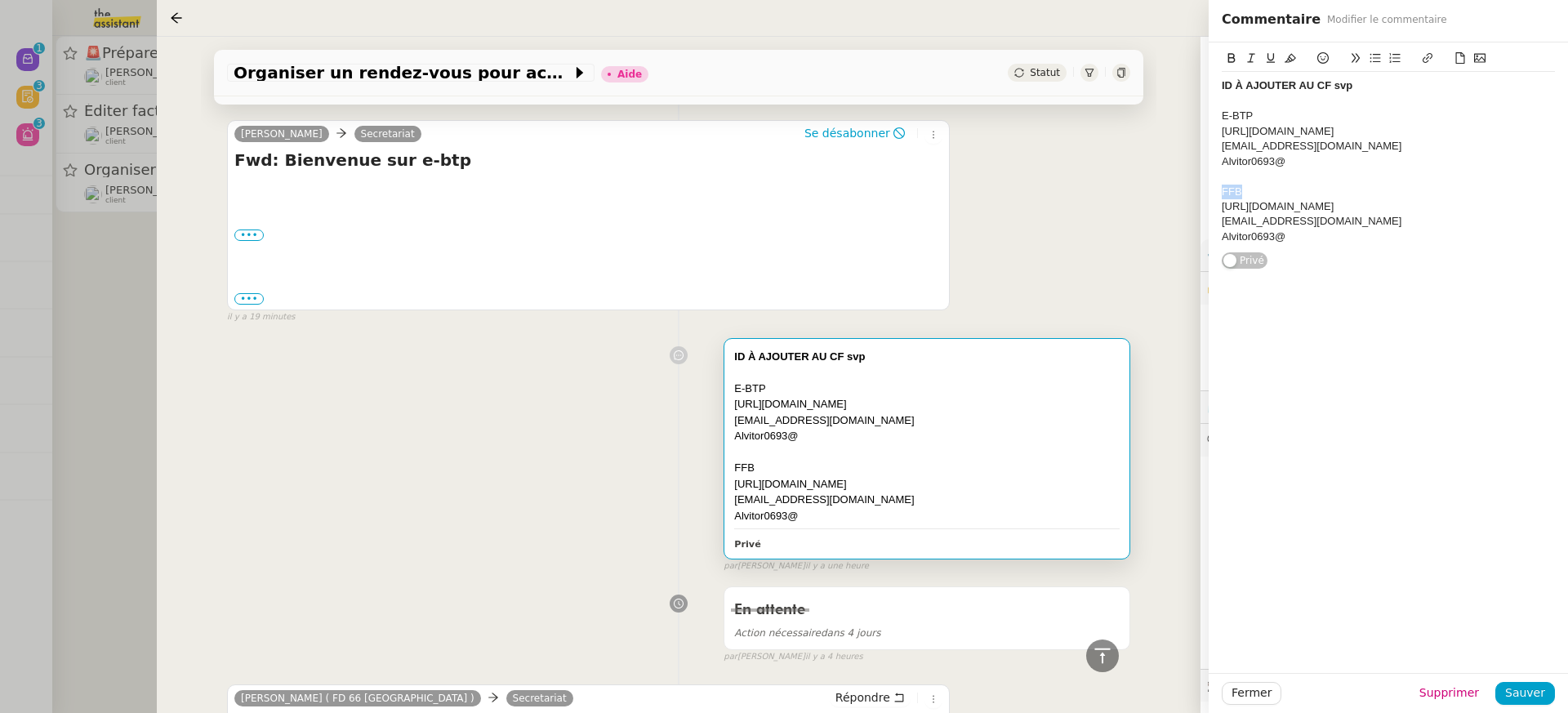
copy div "FFB"
drag, startPoint x: 1323, startPoint y: 179, endPoint x: 1183, endPoint y: 96, distance: 162.8
click at [1183, 96] on app-ticket "Organiser un rendez-vous pour accès FFB Aide Statut Client Vitor Alvites Owner …" at bounding box center [863, 374] width 1411 height 676
copy div "E-BTP https://www.e-btp.fr/ contact@alvitplaquiste.com Alvitor0693@"
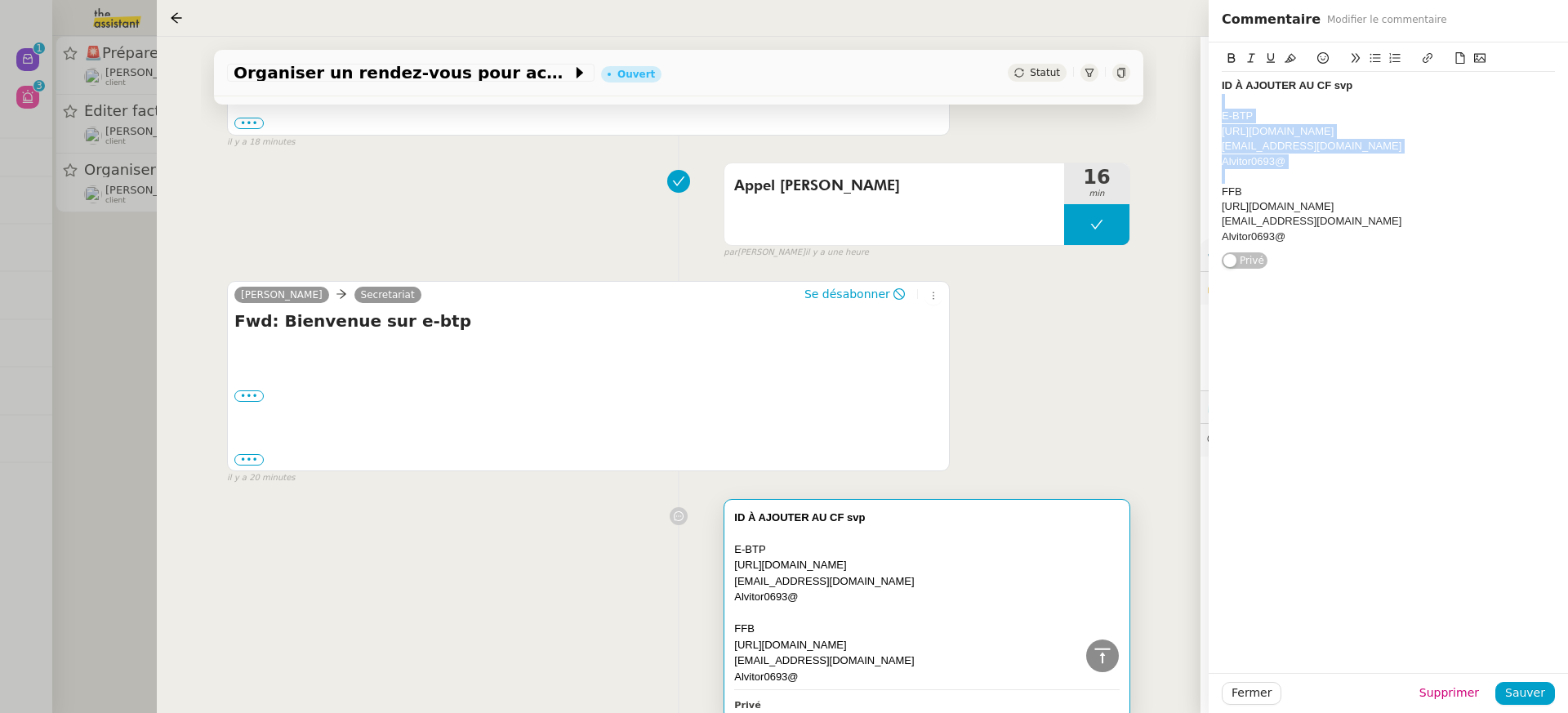
scroll to position [1027, 0]
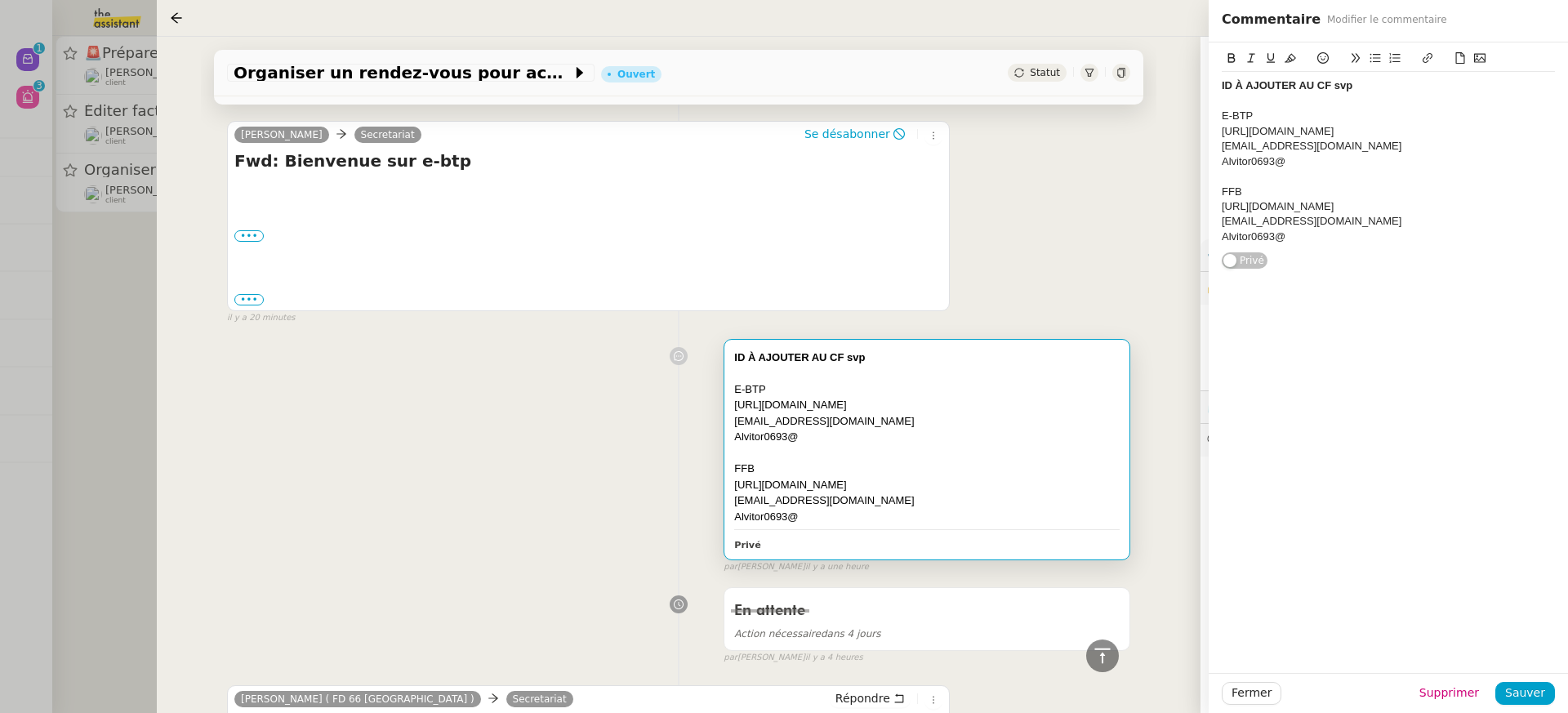
click at [113, 98] on div at bounding box center [784, 356] width 1568 height 713
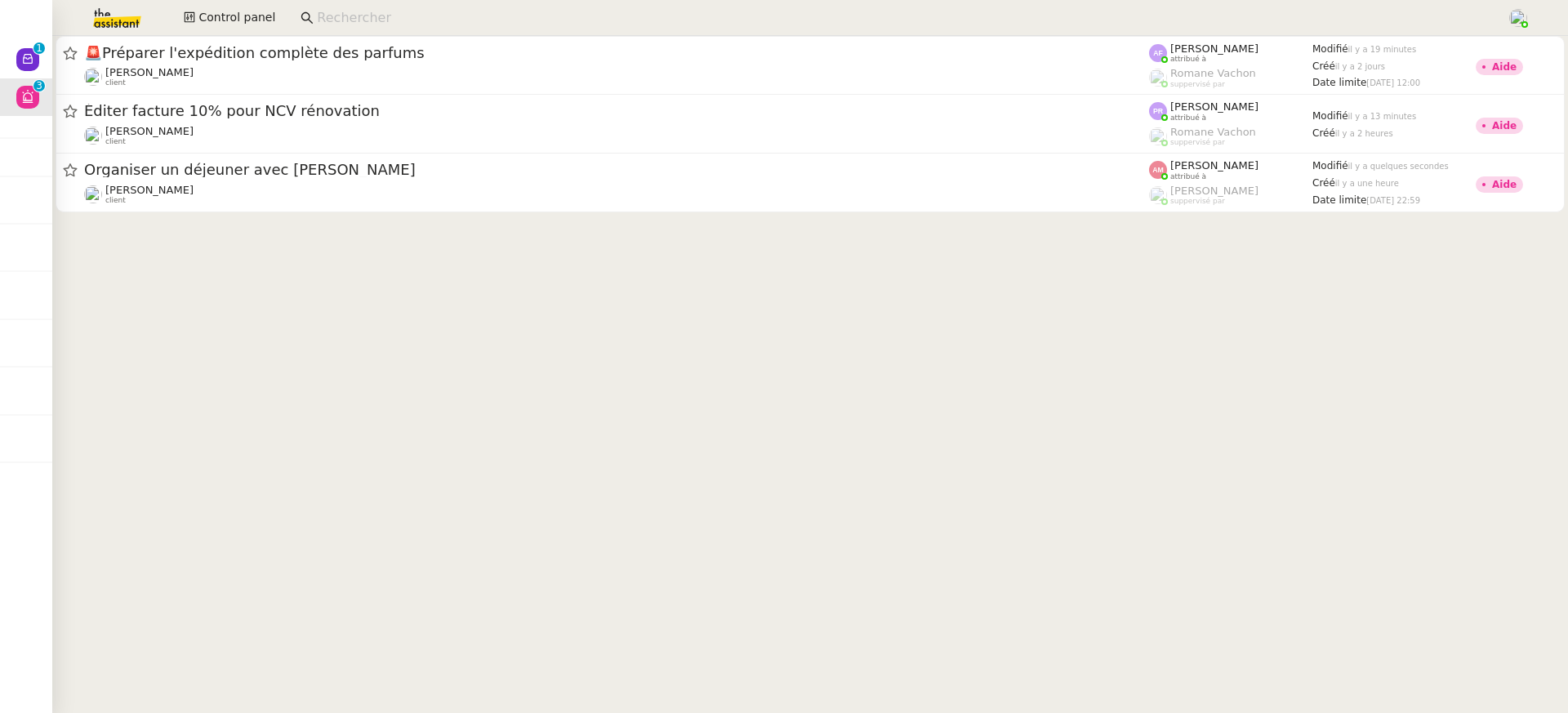
click at [122, 19] on img at bounding box center [104, 17] width 127 height 36
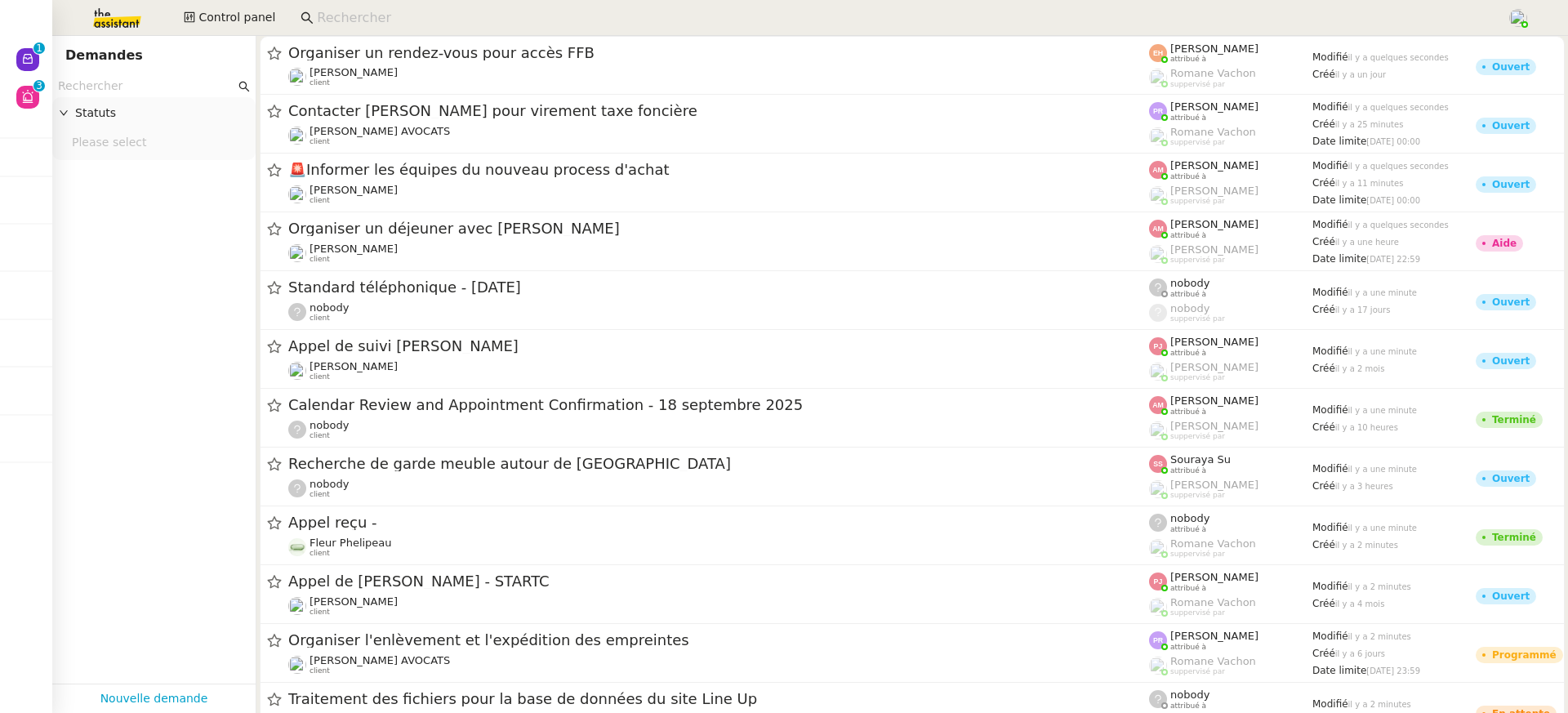
click at [188, 91] on input "text" at bounding box center [146, 86] width 177 height 19
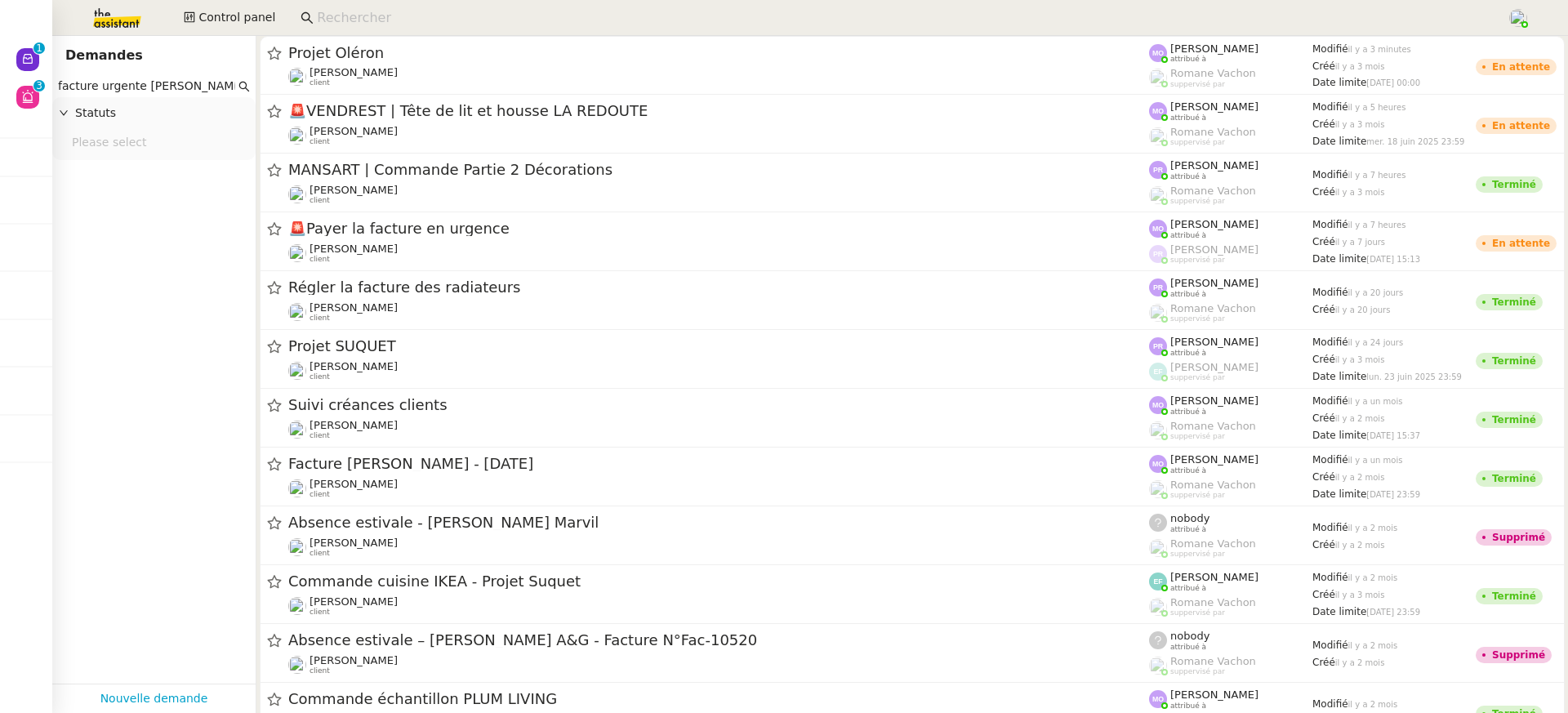
drag, startPoint x: 224, startPoint y: 82, endPoint x: 141, endPoint y: 84, distance: 83.0
click at [141, 84] on input "facture urgente gabrielle" at bounding box center [146, 86] width 177 height 19
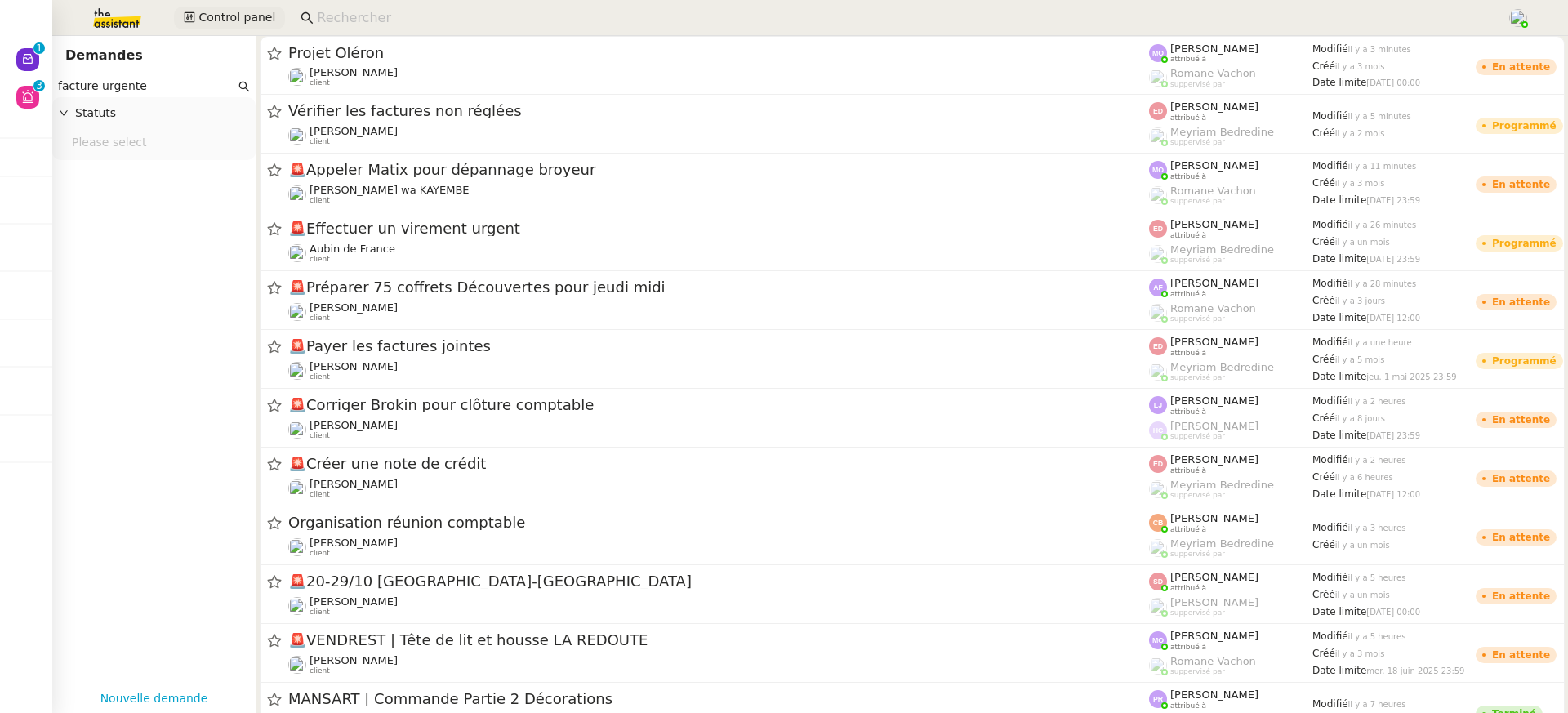
type input "facture urgente"
click at [256, 11] on span "Control panel" at bounding box center [237, 17] width 77 height 19
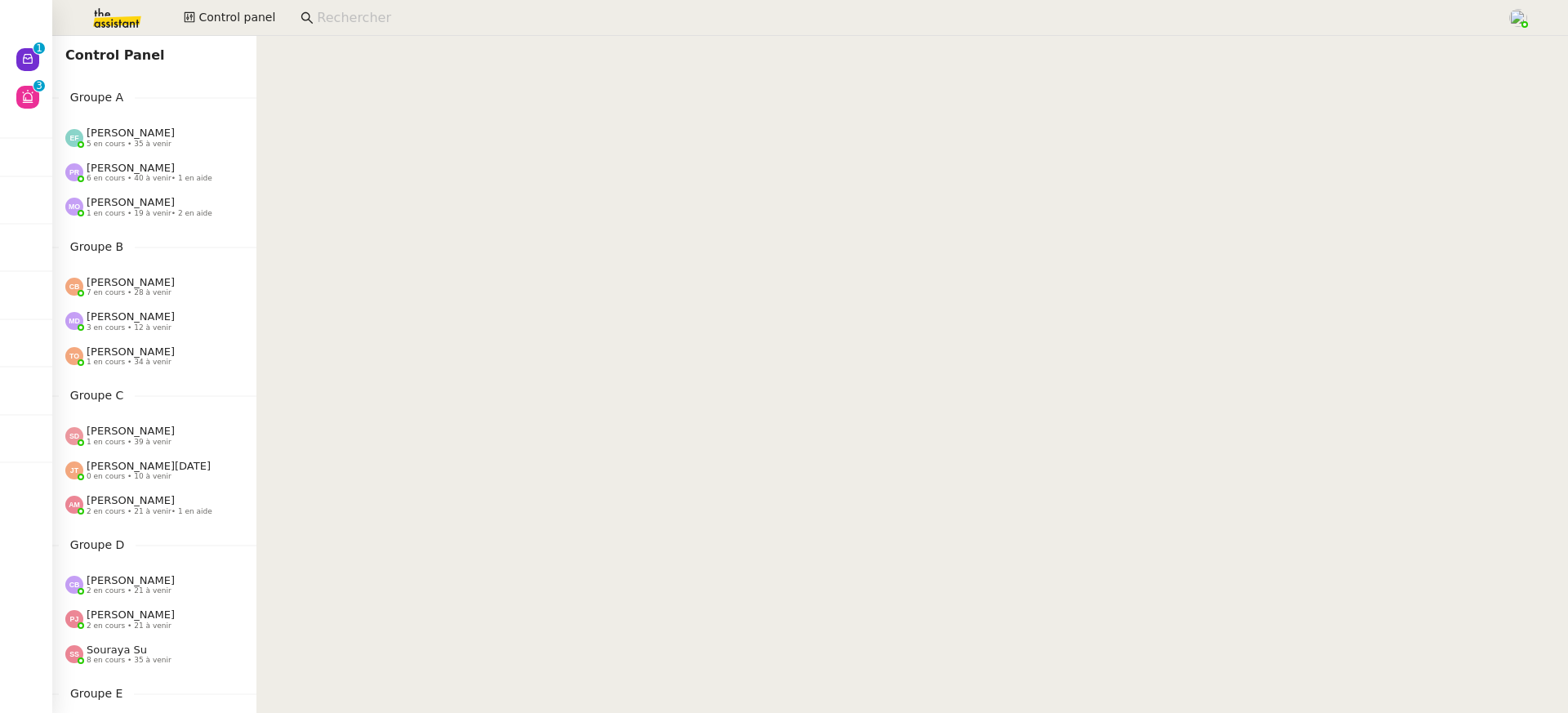
click at [148, 172] on span "[PERSON_NAME]" at bounding box center [130, 168] width 88 height 12
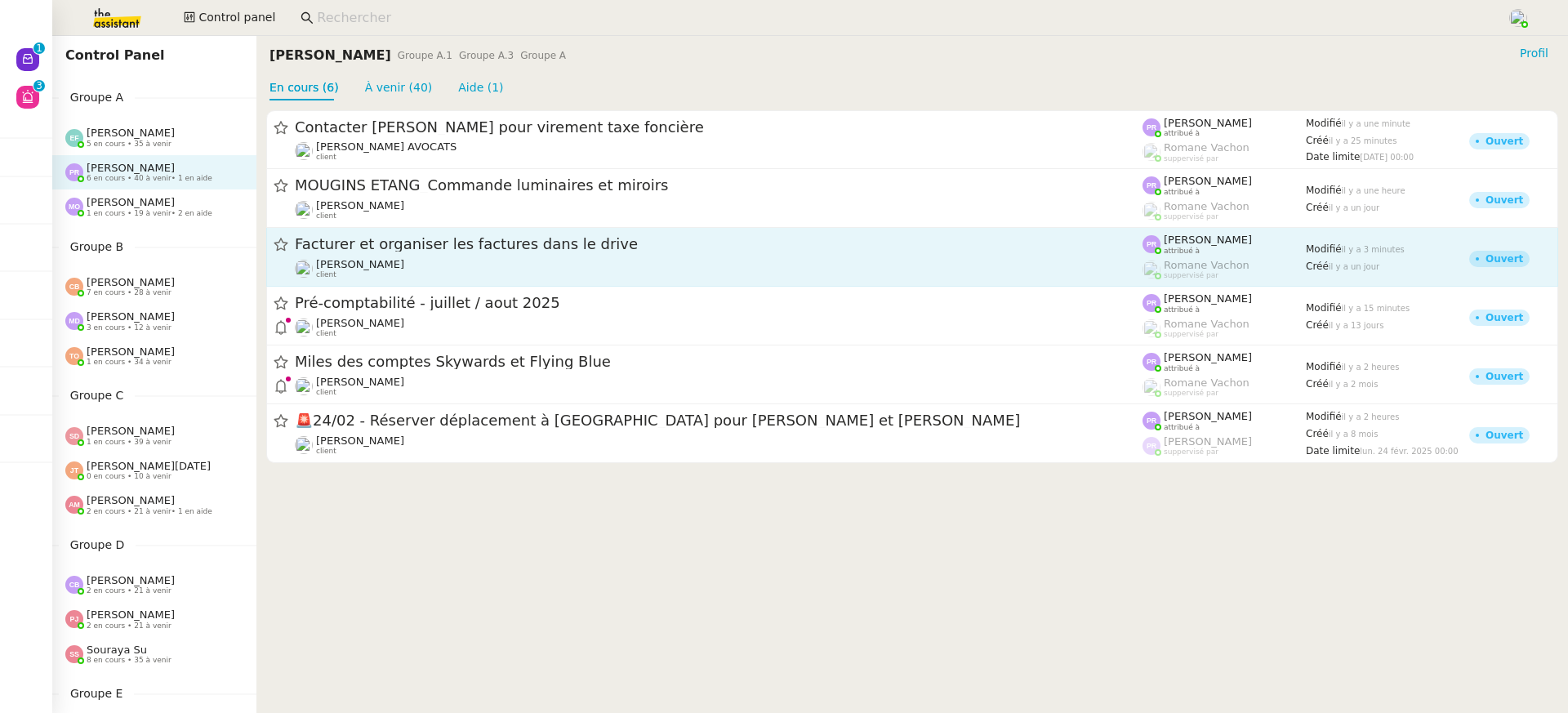
click at [424, 278] on div "Gabrielle Tavernier client" at bounding box center [719, 269] width 848 height 21
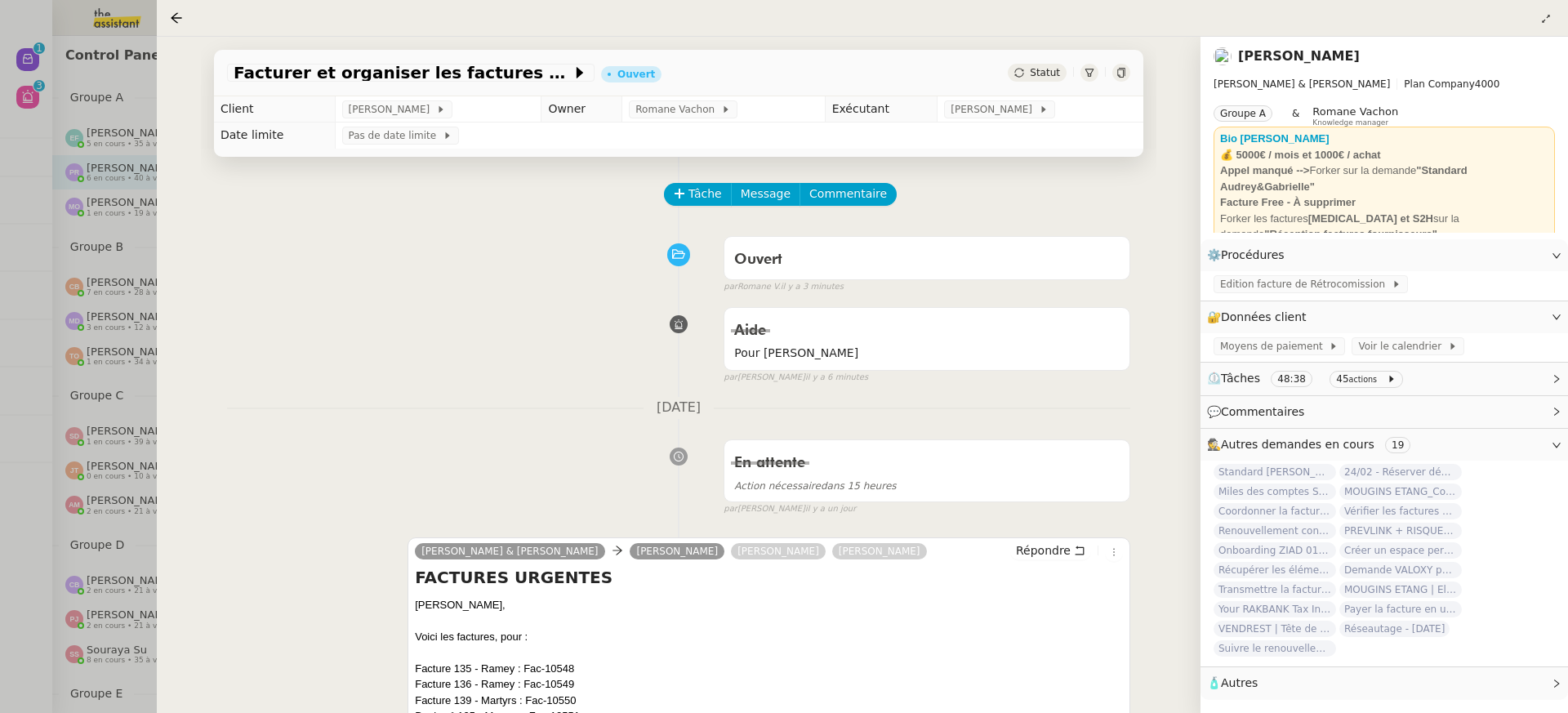
click at [81, 131] on div at bounding box center [784, 356] width 1568 height 713
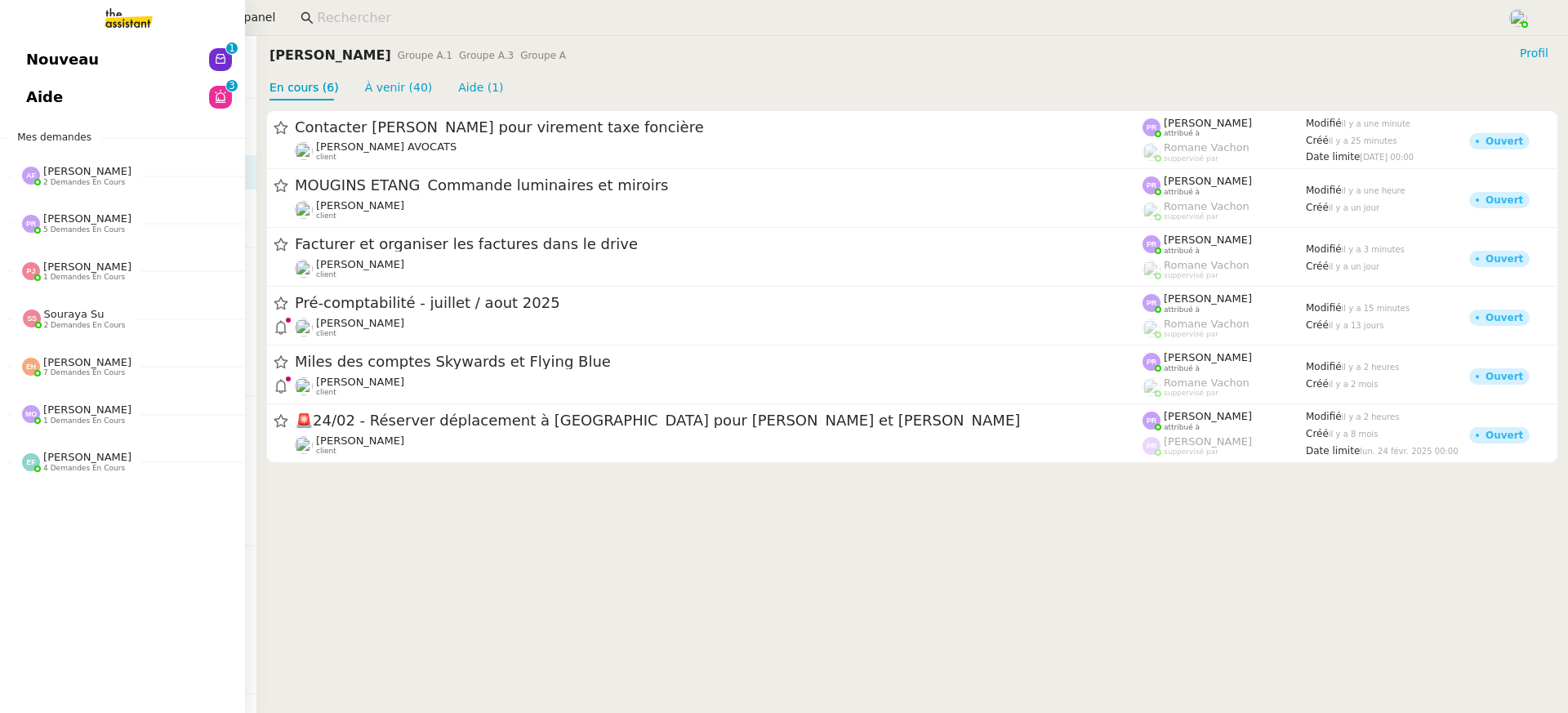
click at [22, 95] on link "Aide 0 1 2 3 4 5 6 7 8 9" at bounding box center [122, 97] width 245 height 38
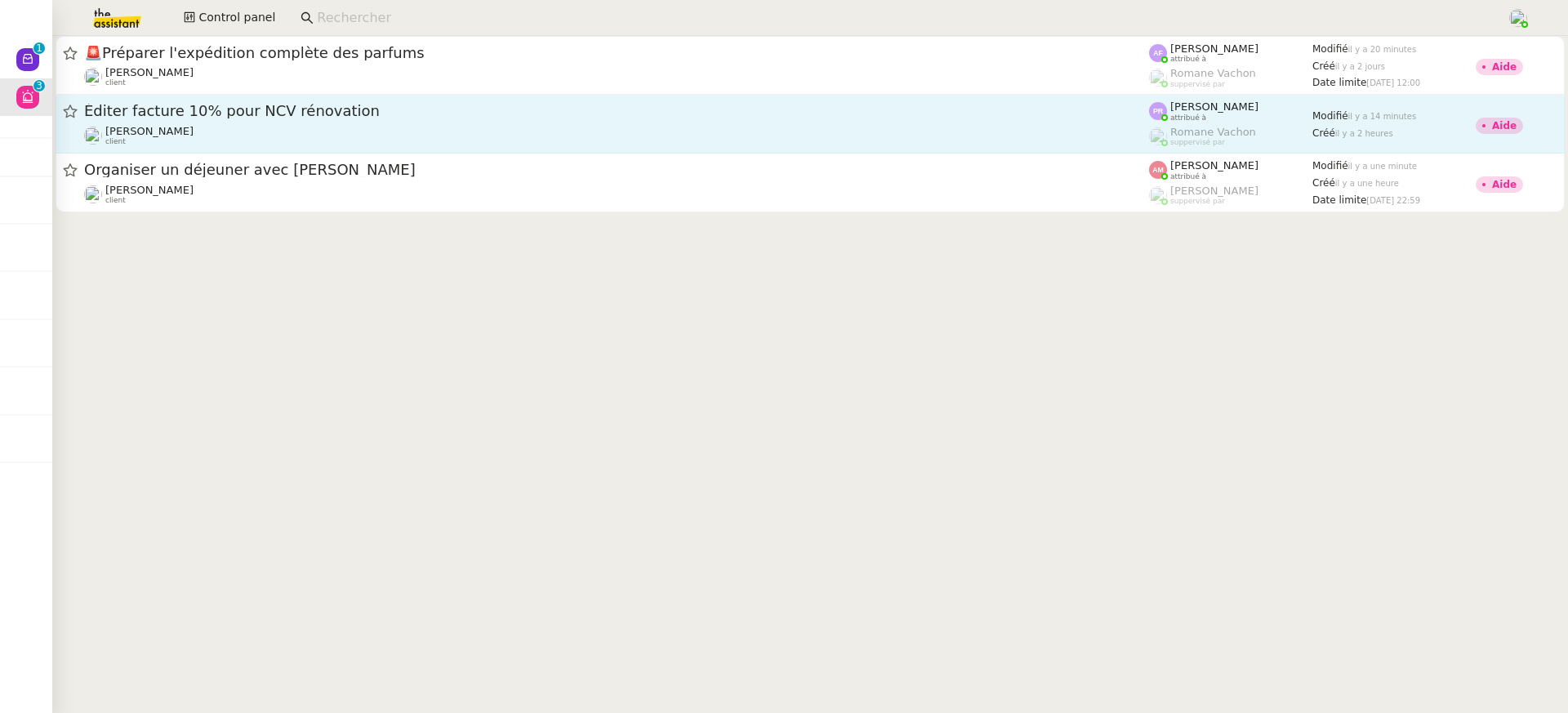
click at [760, 126] on div "Gabrielle Tavernier client" at bounding box center [616, 135] width 1065 height 21
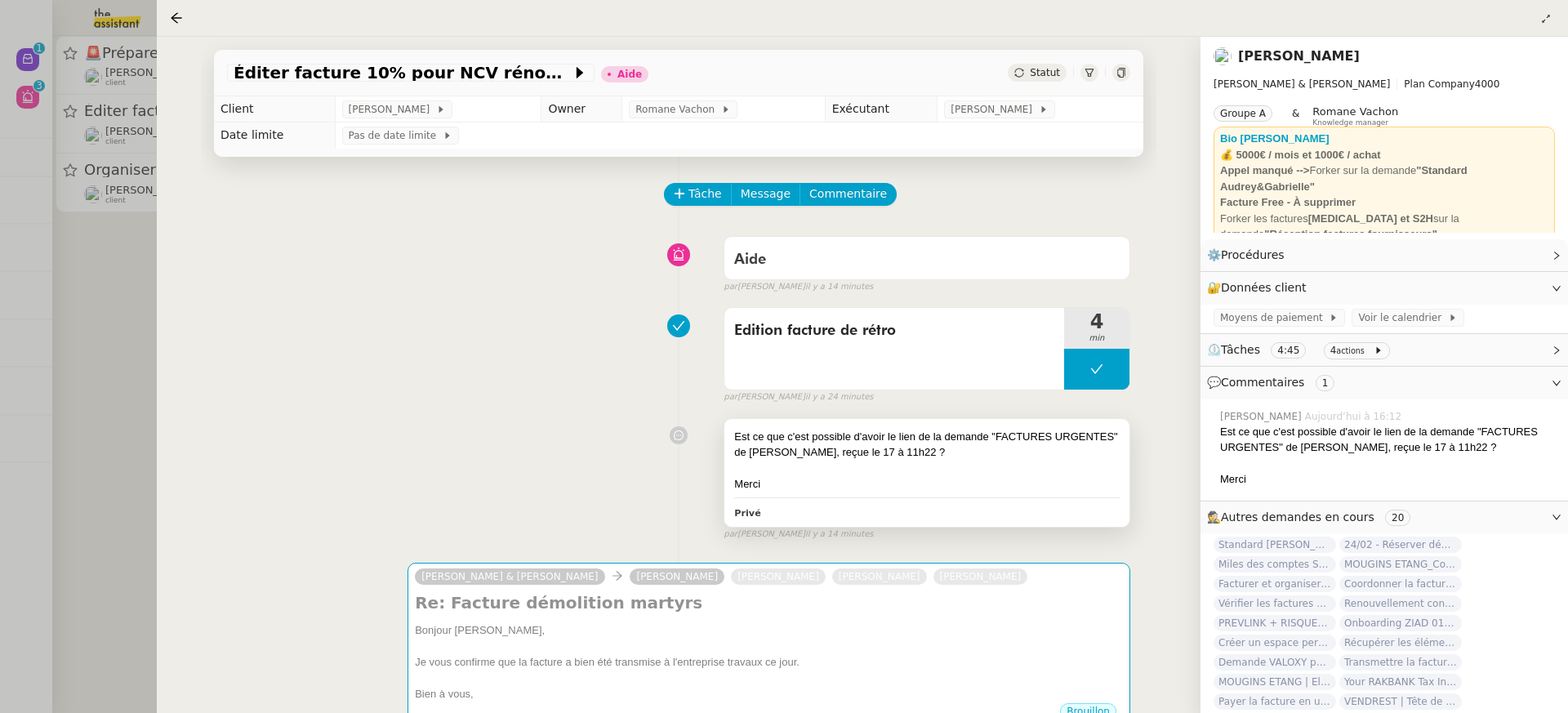
scroll to position [13, 0]
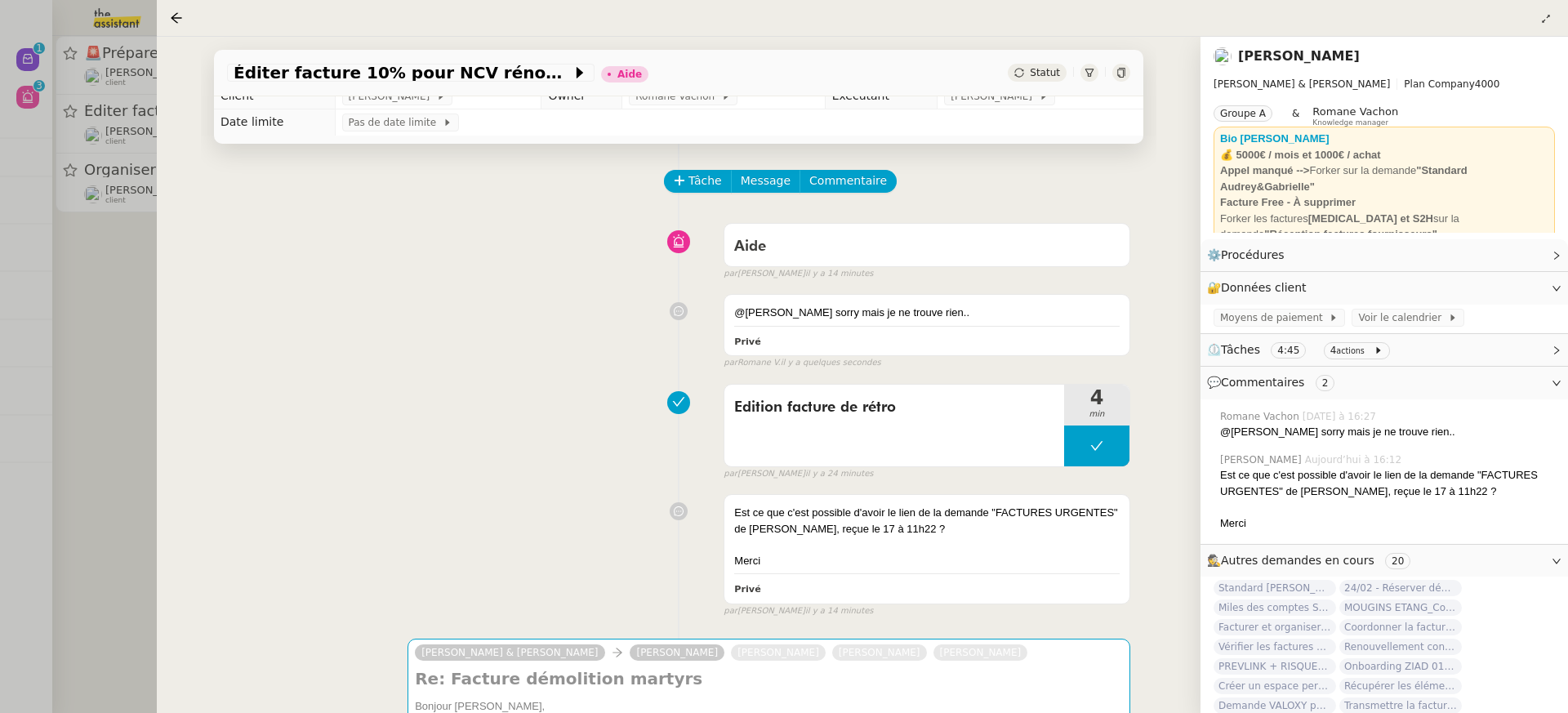
click at [123, 93] on div at bounding box center [784, 356] width 1568 height 713
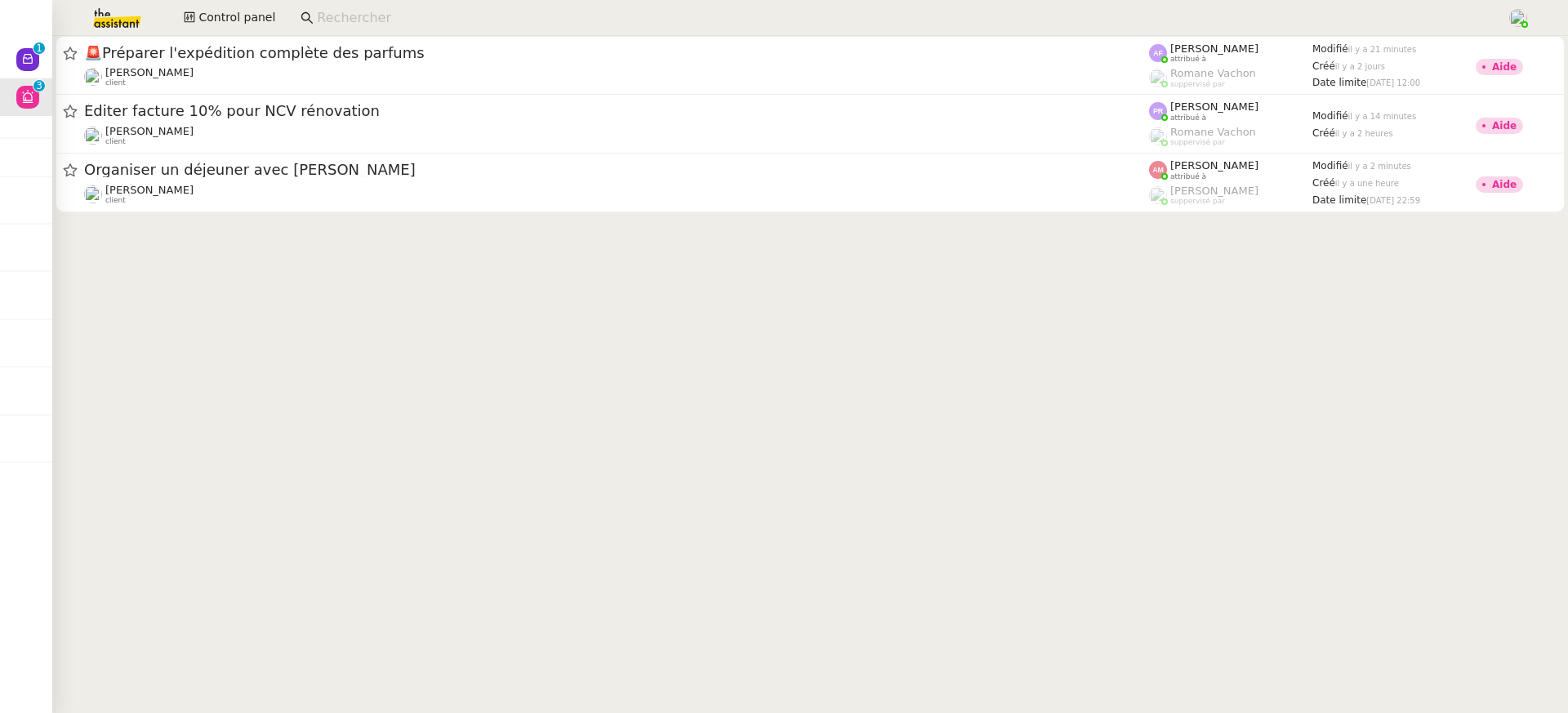
click at [139, 11] on img at bounding box center [104, 17] width 127 height 36
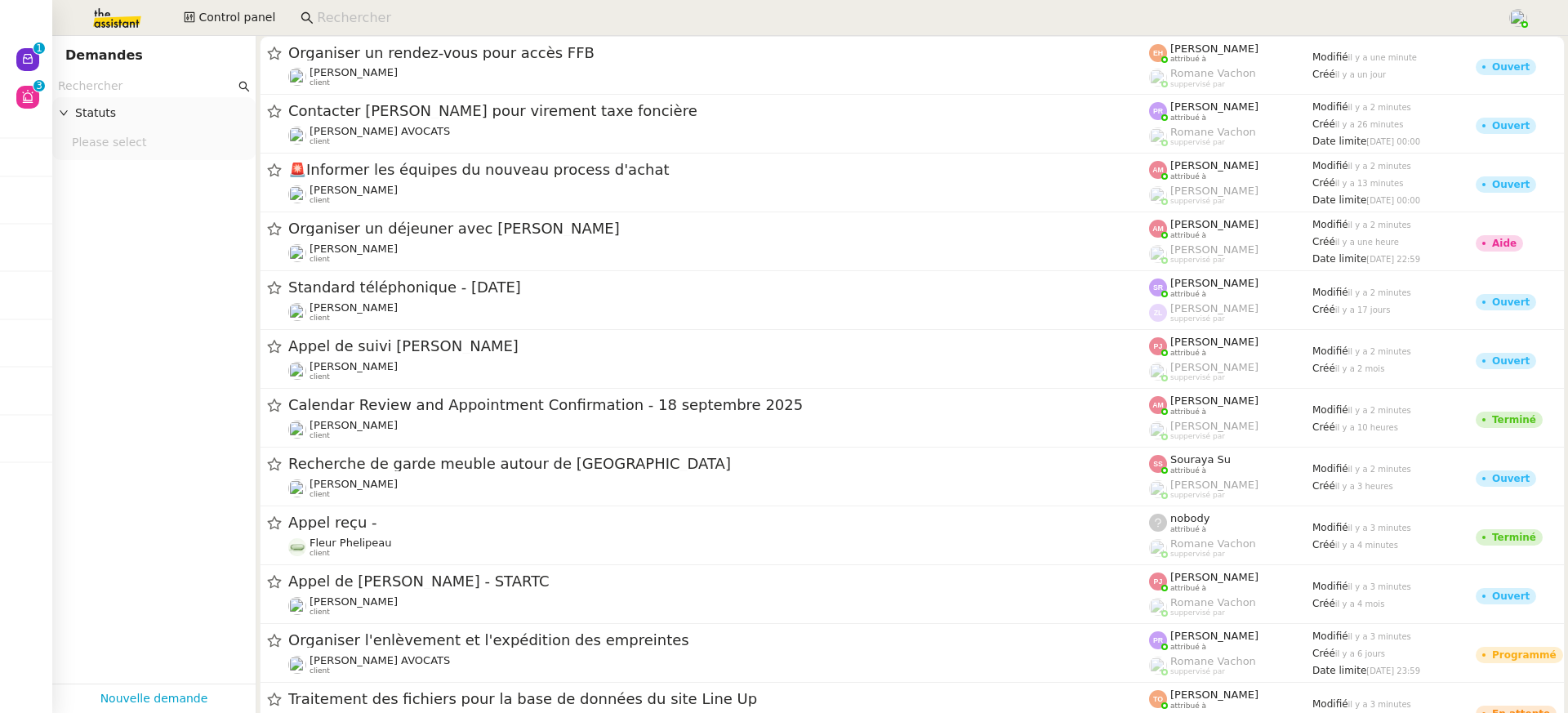
click at [151, 93] on input "text" at bounding box center [146, 86] width 177 height 19
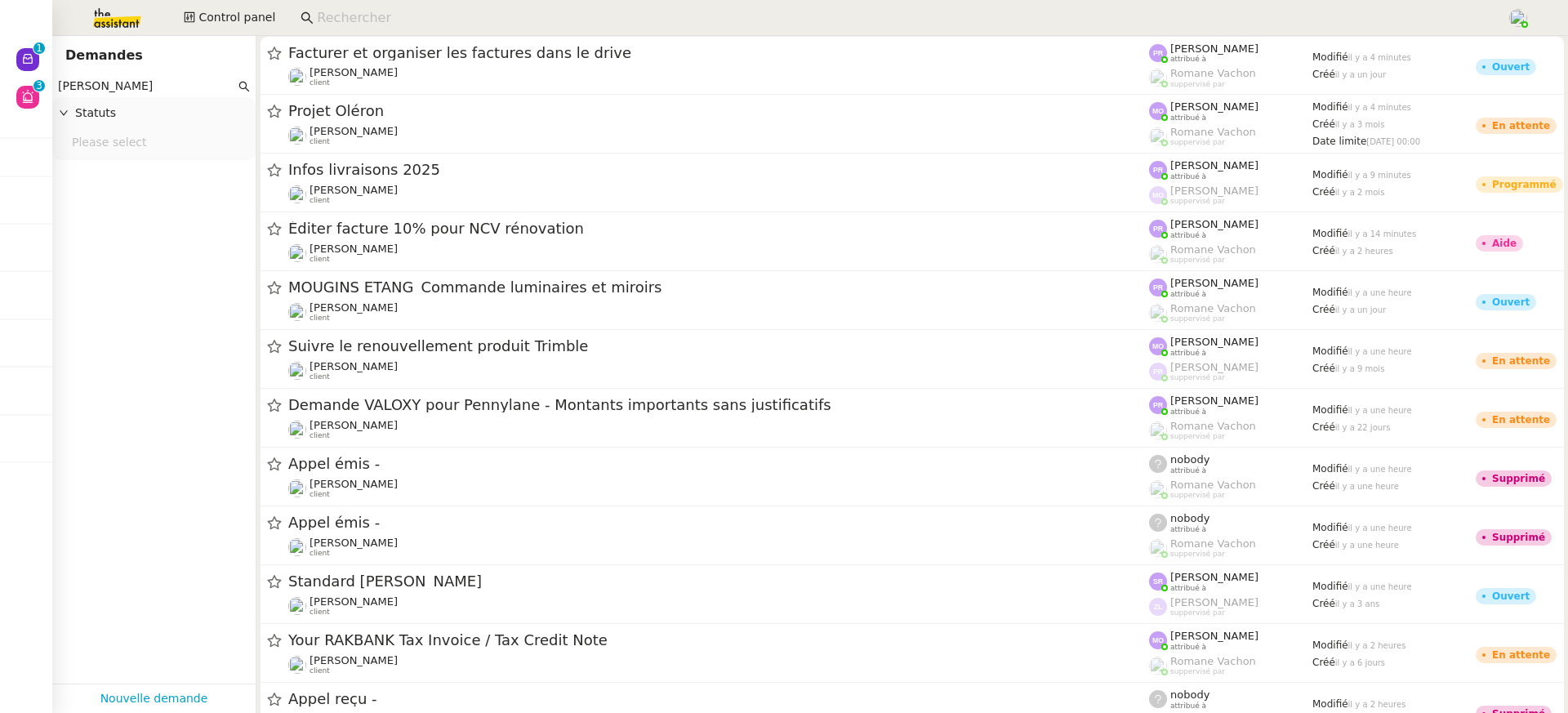
type input "gabrielle tavernier"
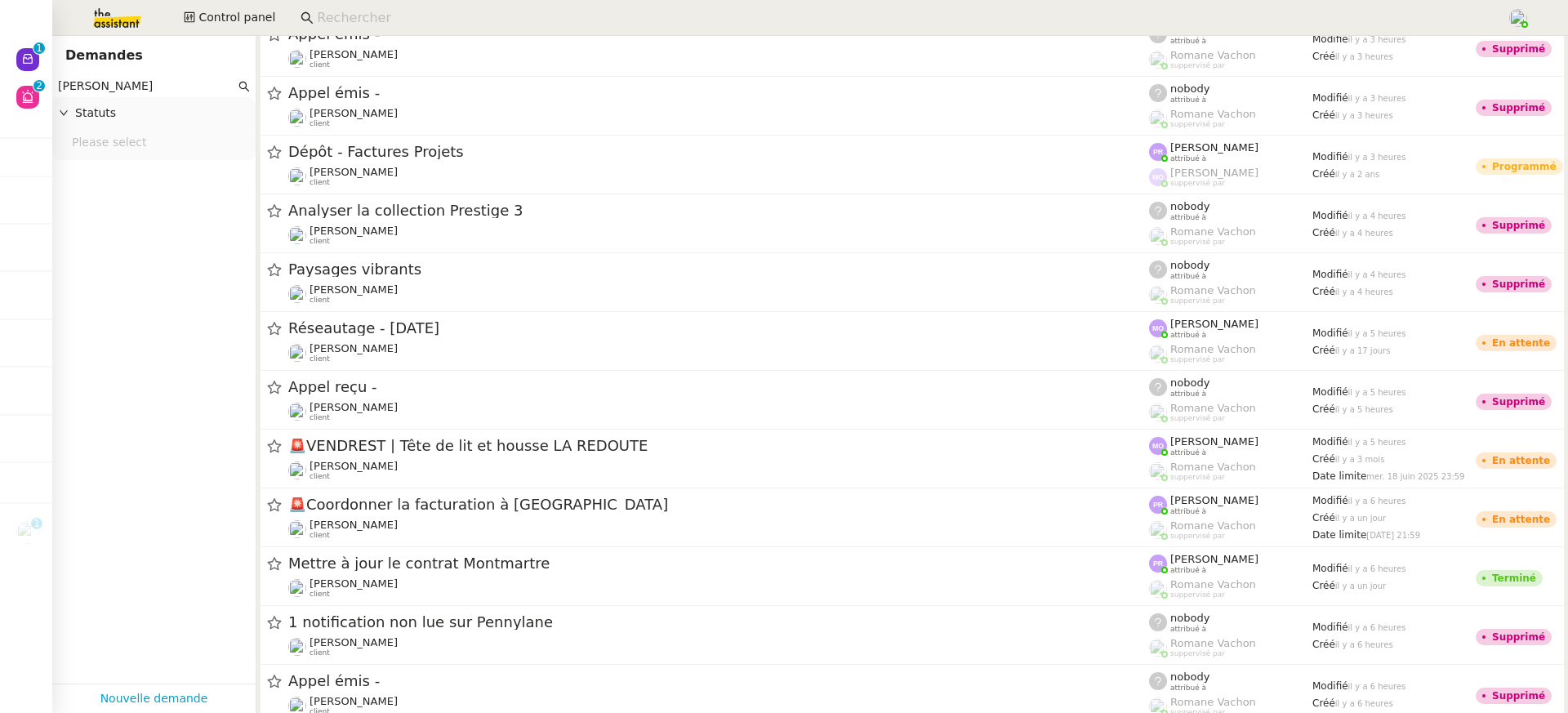
scroll to position [1246, 0]
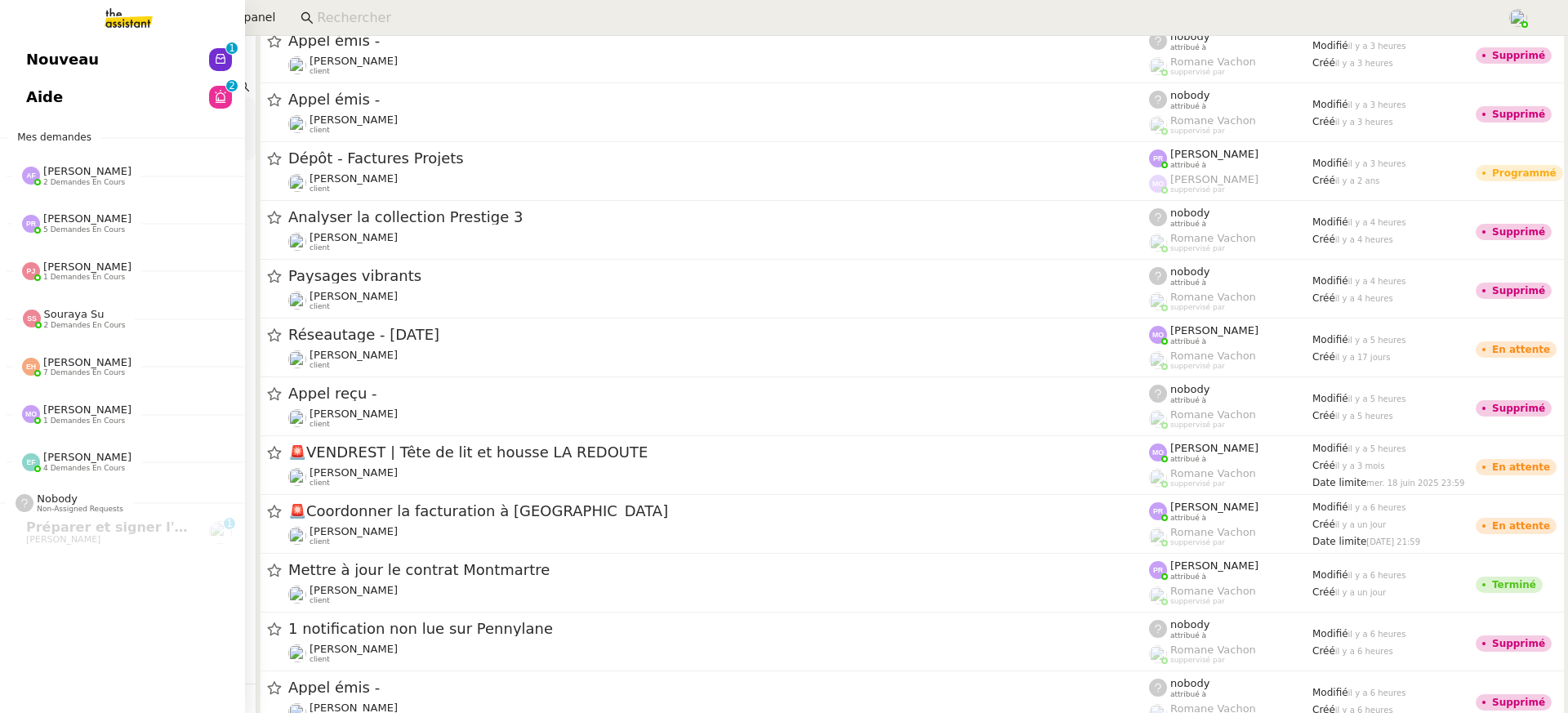
click at [53, 85] on span "Aide" at bounding box center [45, 97] width 37 height 24
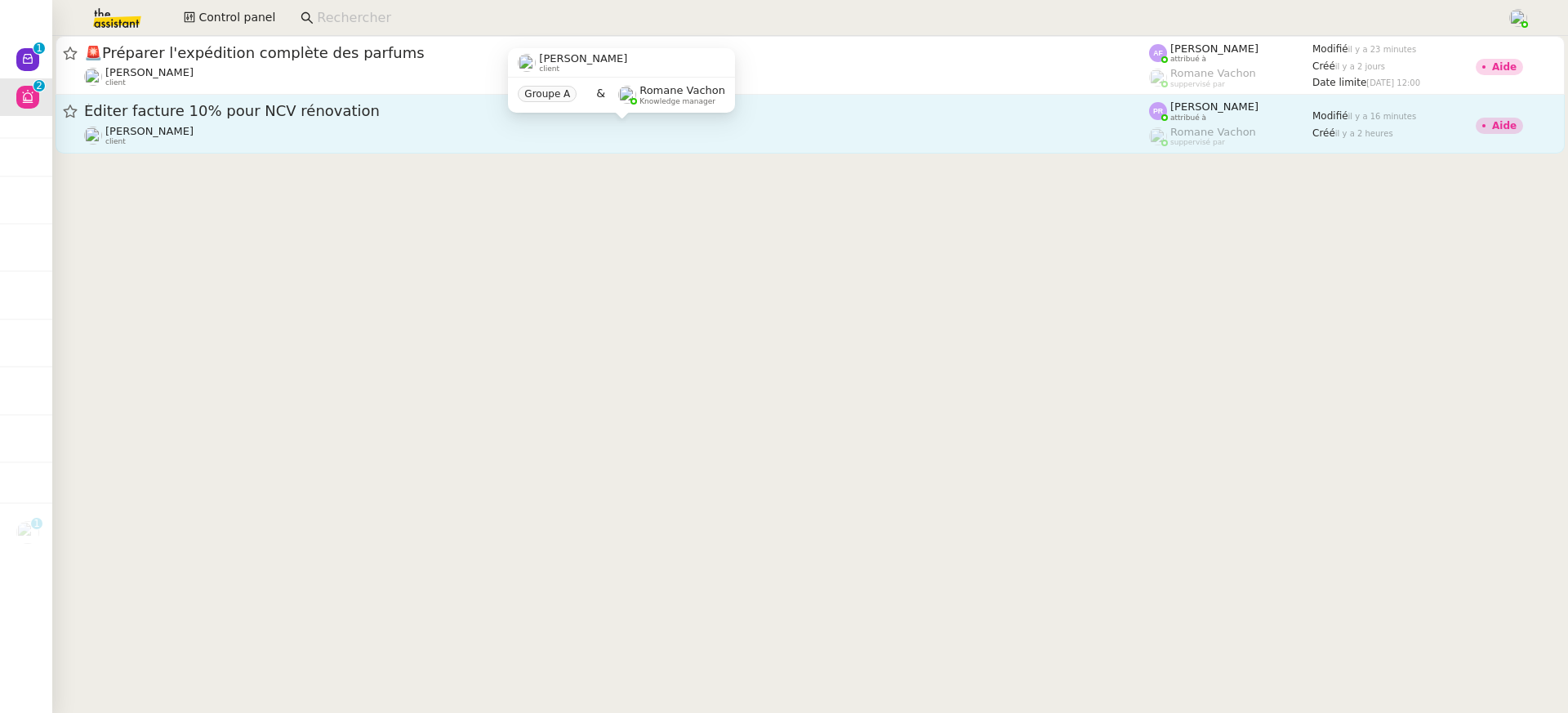
click at [858, 127] on div "Gabrielle Tavernier client" at bounding box center [616, 135] width 1065 height 21
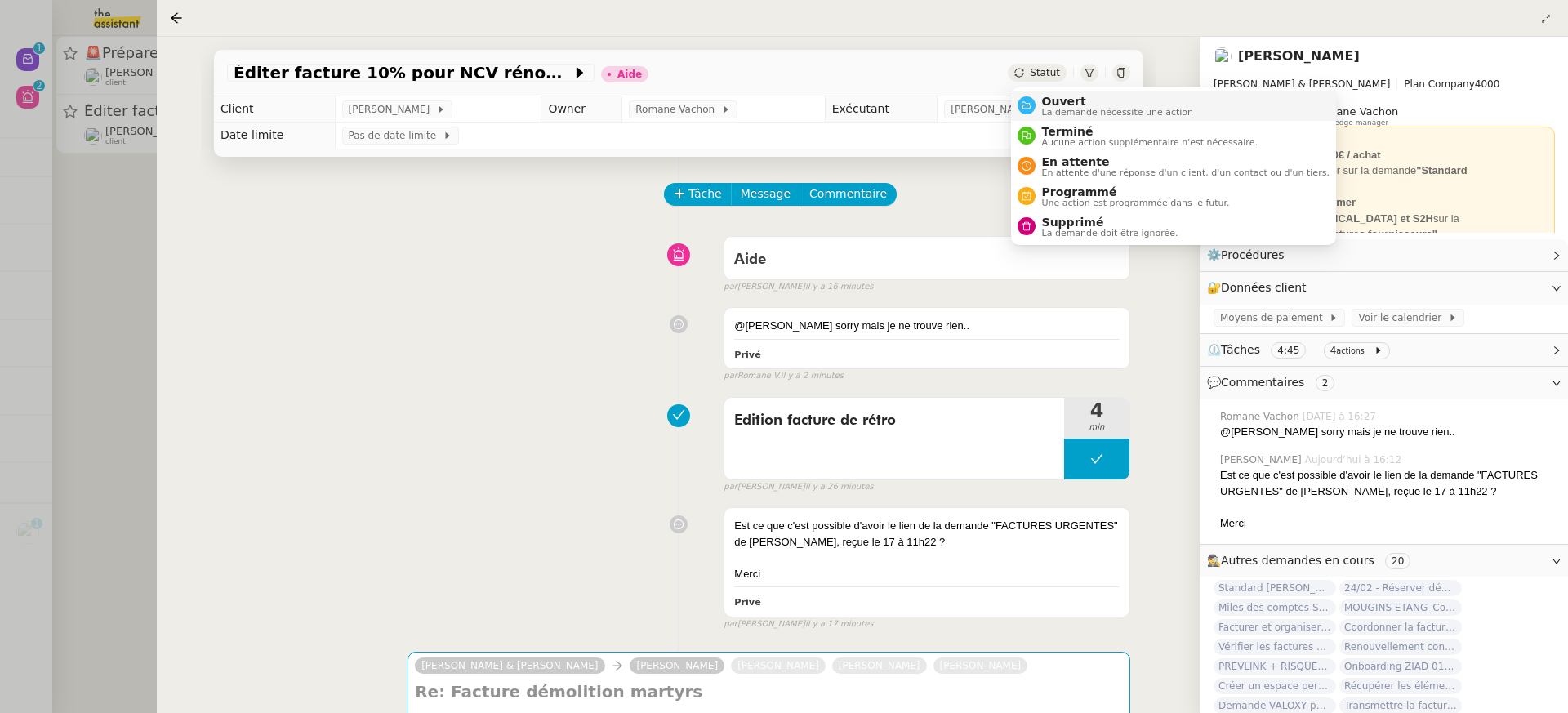
click at [1069, 102] on span "Ouvert" at bounding box center [1118, 101] width 152 height 13
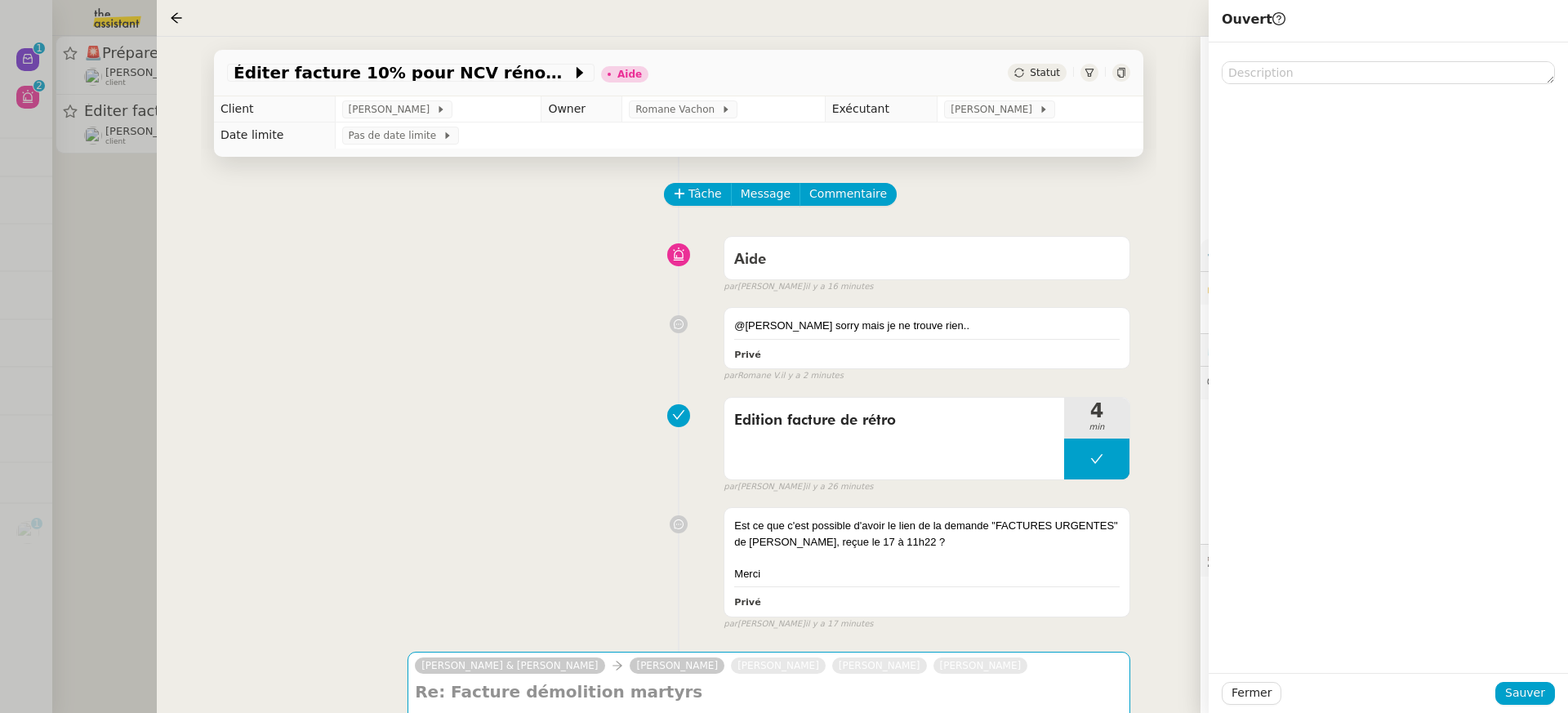
click at [1535, 705] on div "Fermer Sauver" at bounding box center [1388, 693] width 360 height 40
click at [1524, 694] on span "Sauver" at bounding box center [1525, 693] width 40 height 19
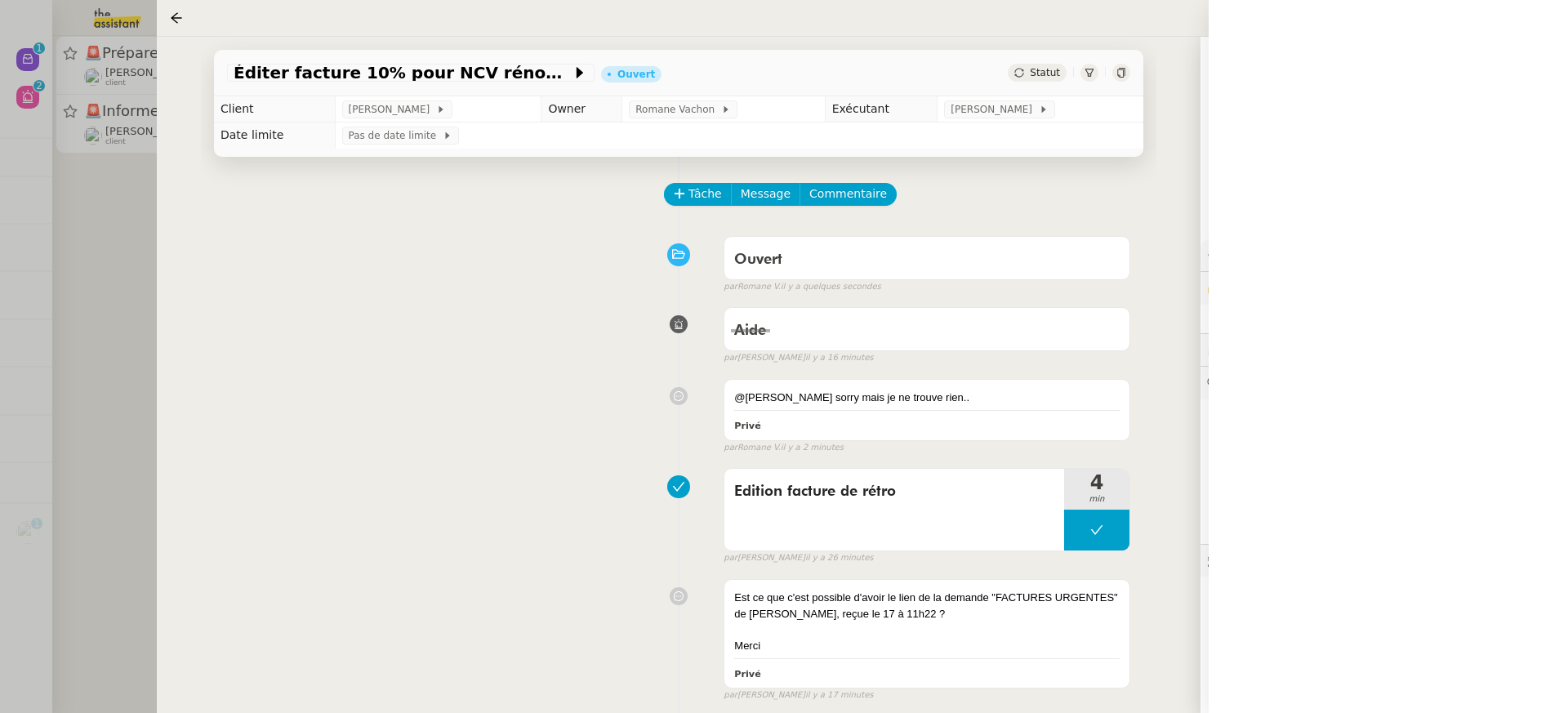
click at [183, 54] on div "Éditer facture 10% pour NCV rénovation Ouvert Statut Client Gabrielle Tavernier…" at bounding box center [679, 374] width 1044 height 676
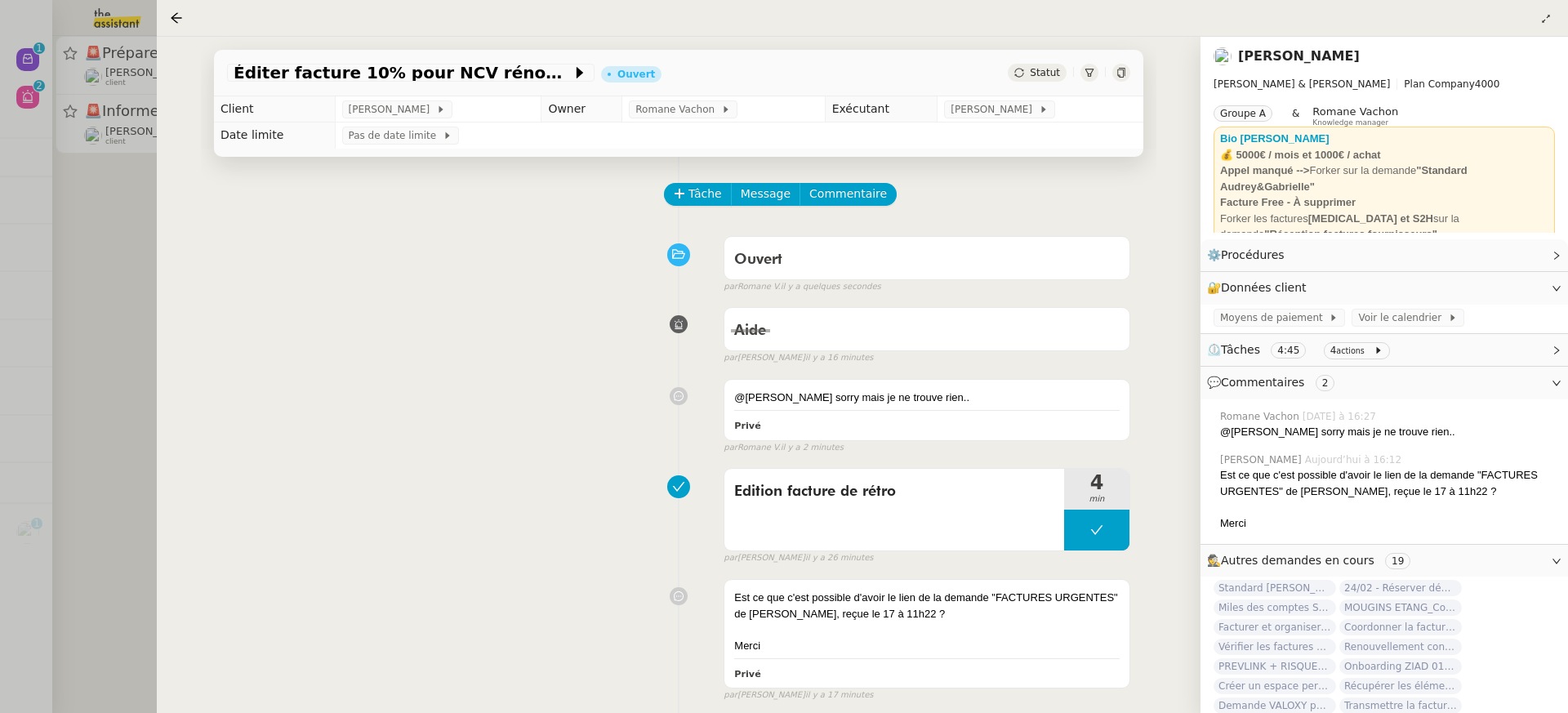
click at [124, 57] on div at bounding box center [784, 356] width 1568 height 713
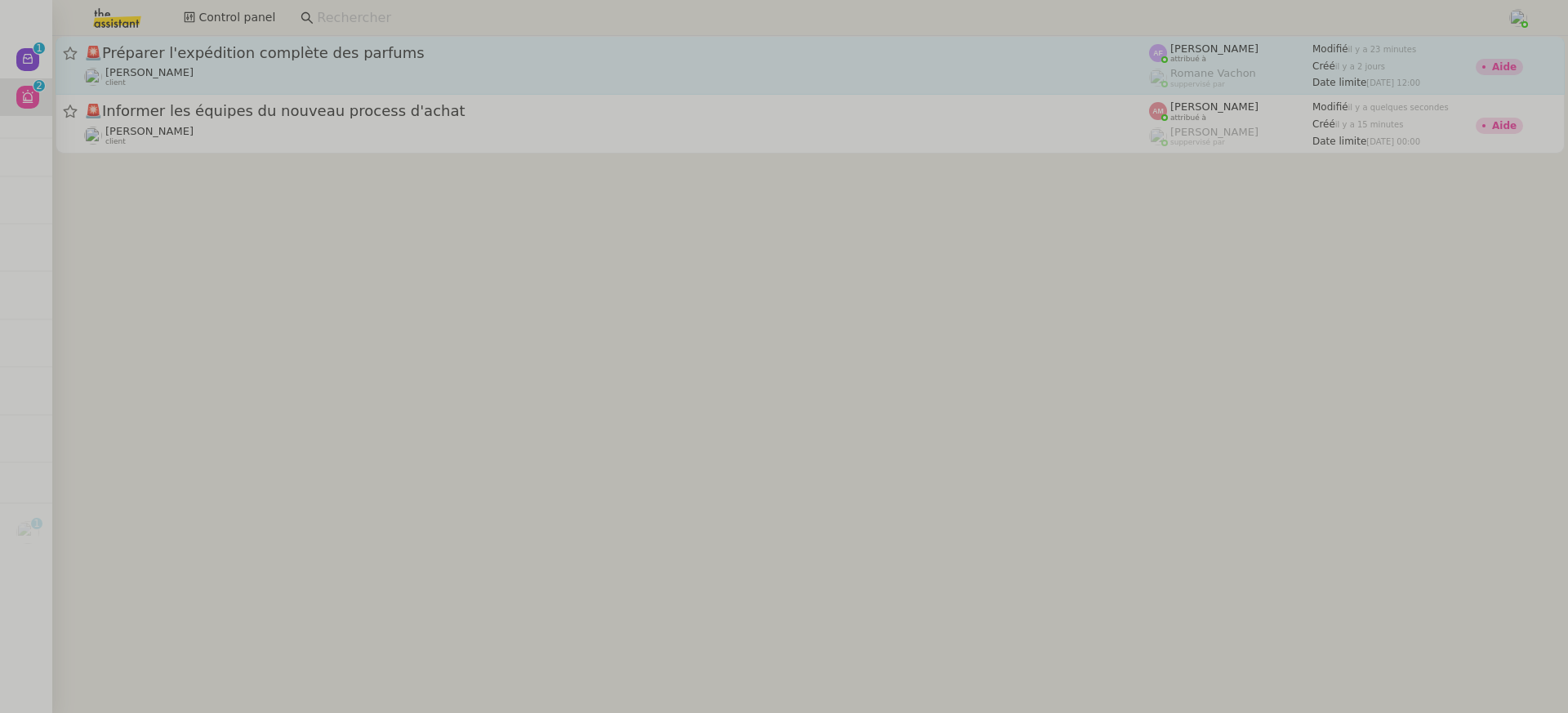
click at [262, 68] on div "Pierre Mergui client" at bounding box center [616, 77] width 1065 height 21
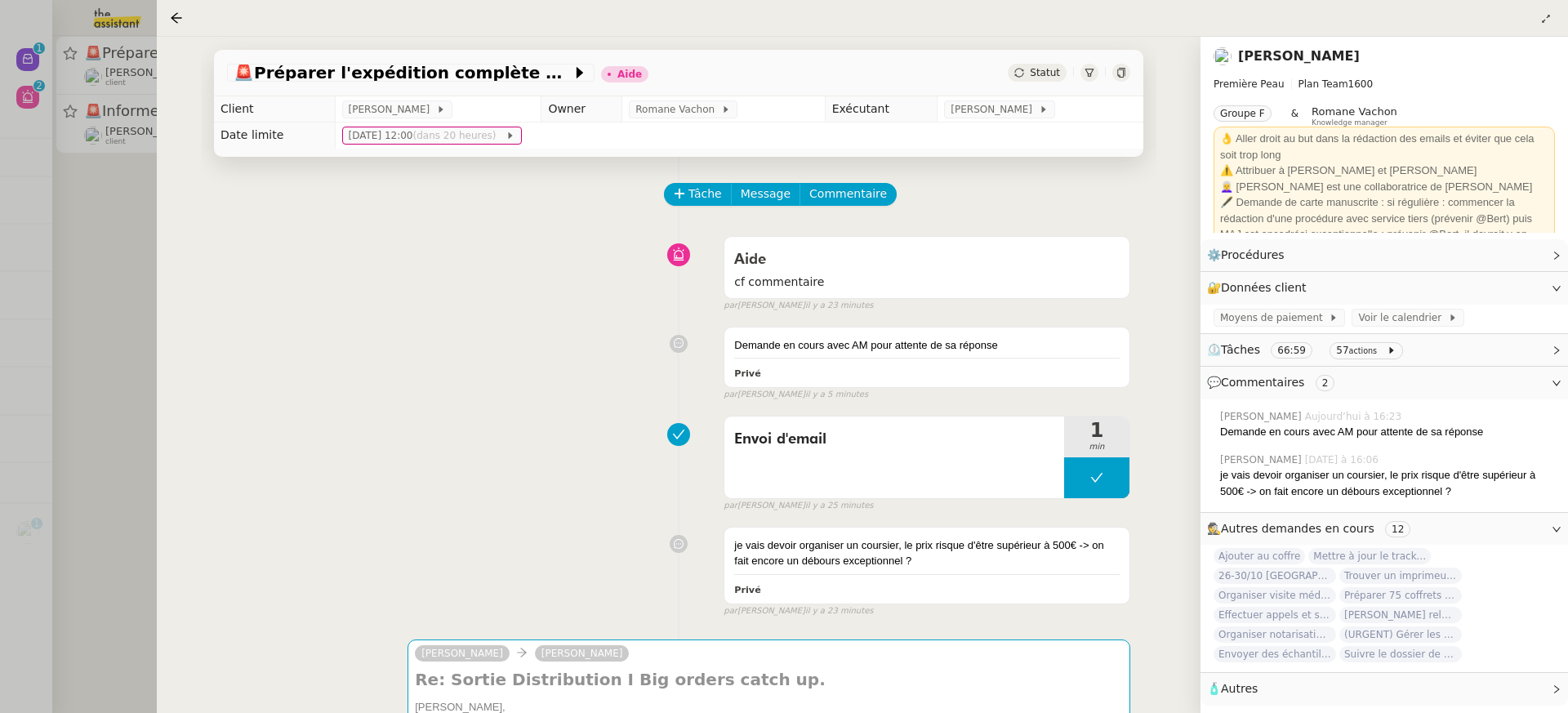
click at [21, 76] on div at bounding box center [784, 356] width 1568 height 713
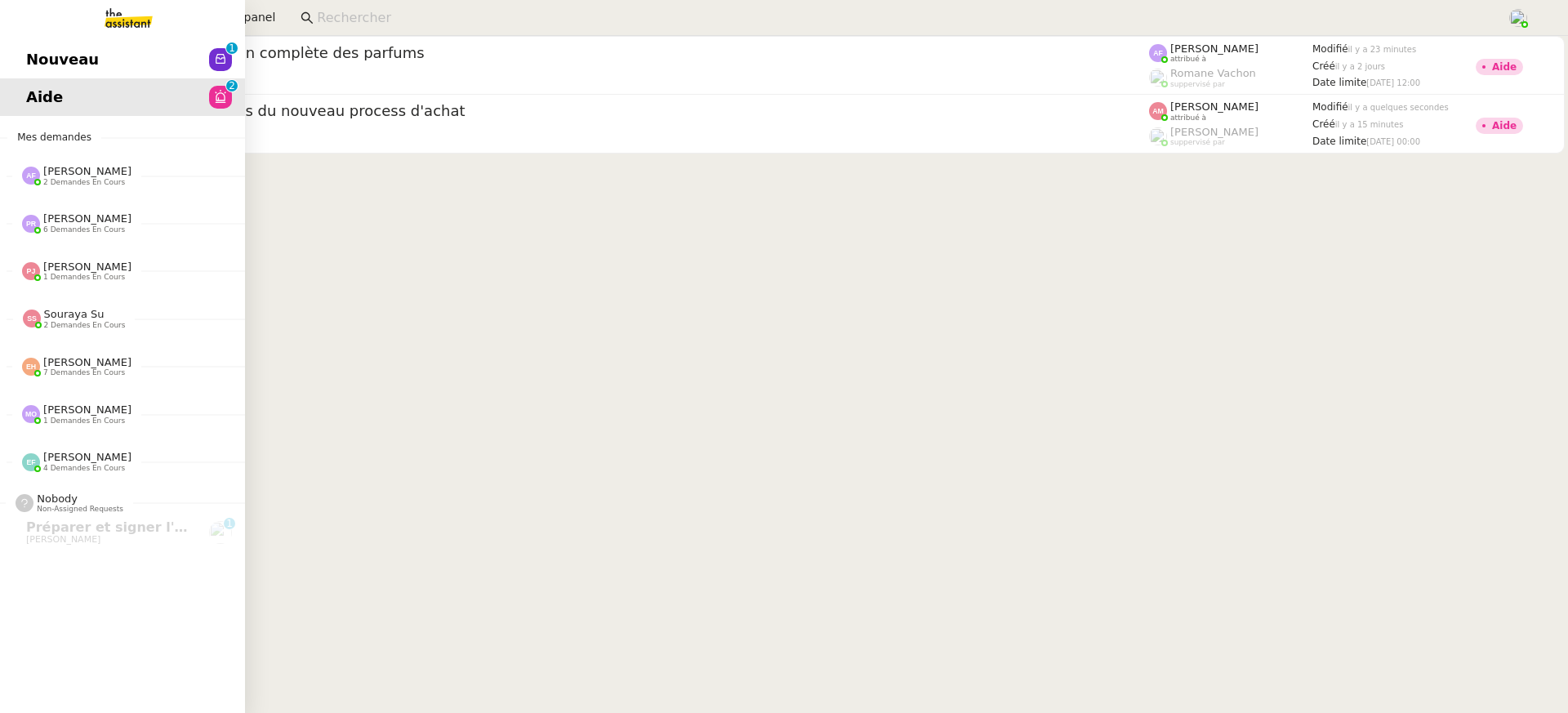
click at [33, 66] on span "Nouveau" at bounding box center [62, 59] width 72 height 24
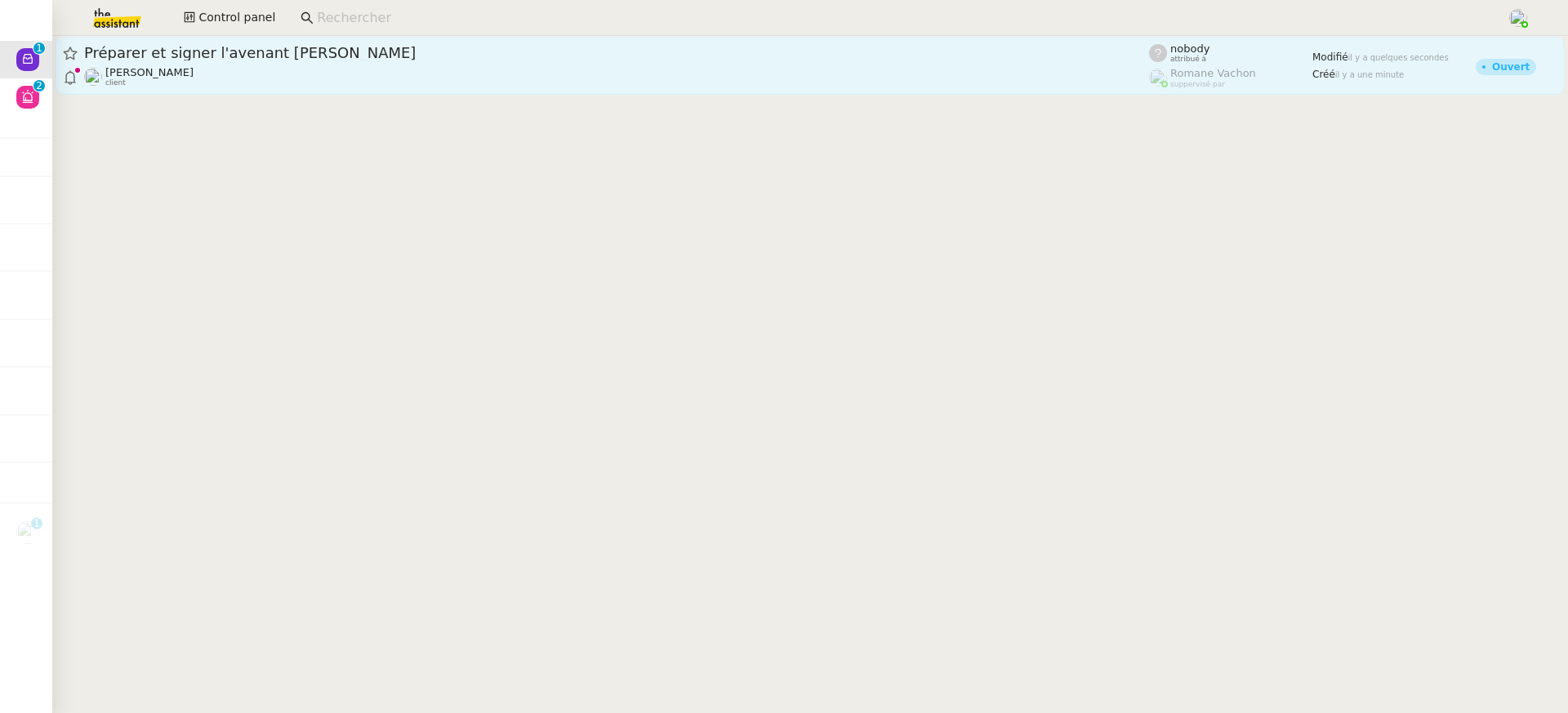
click at [826, 49] on span "Préparer et signer l'avenant [PERSON_NAME]" at bounding box center [616, 52] width 1065 height 15
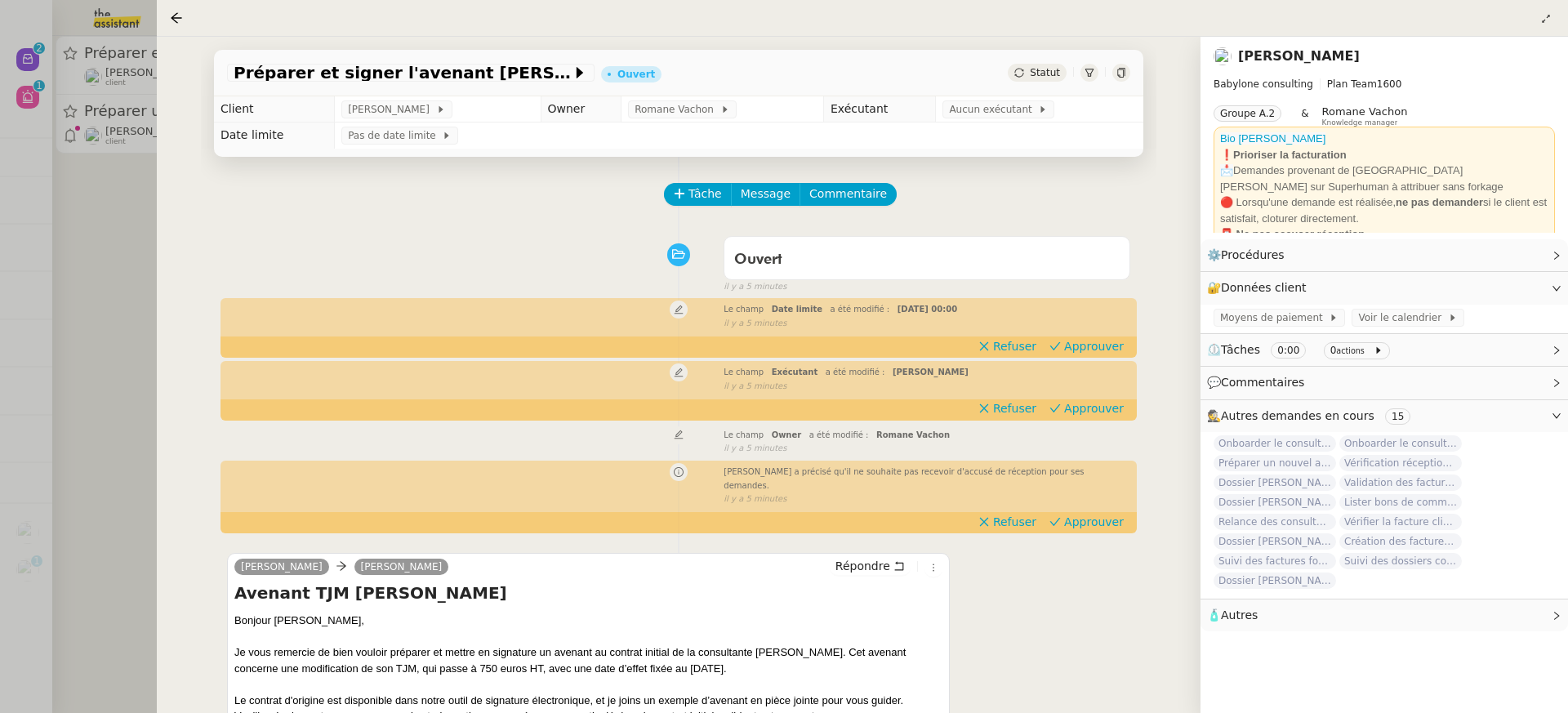
click at [107, 158] on div at bounding box center [784, 356] width 1568 height 713
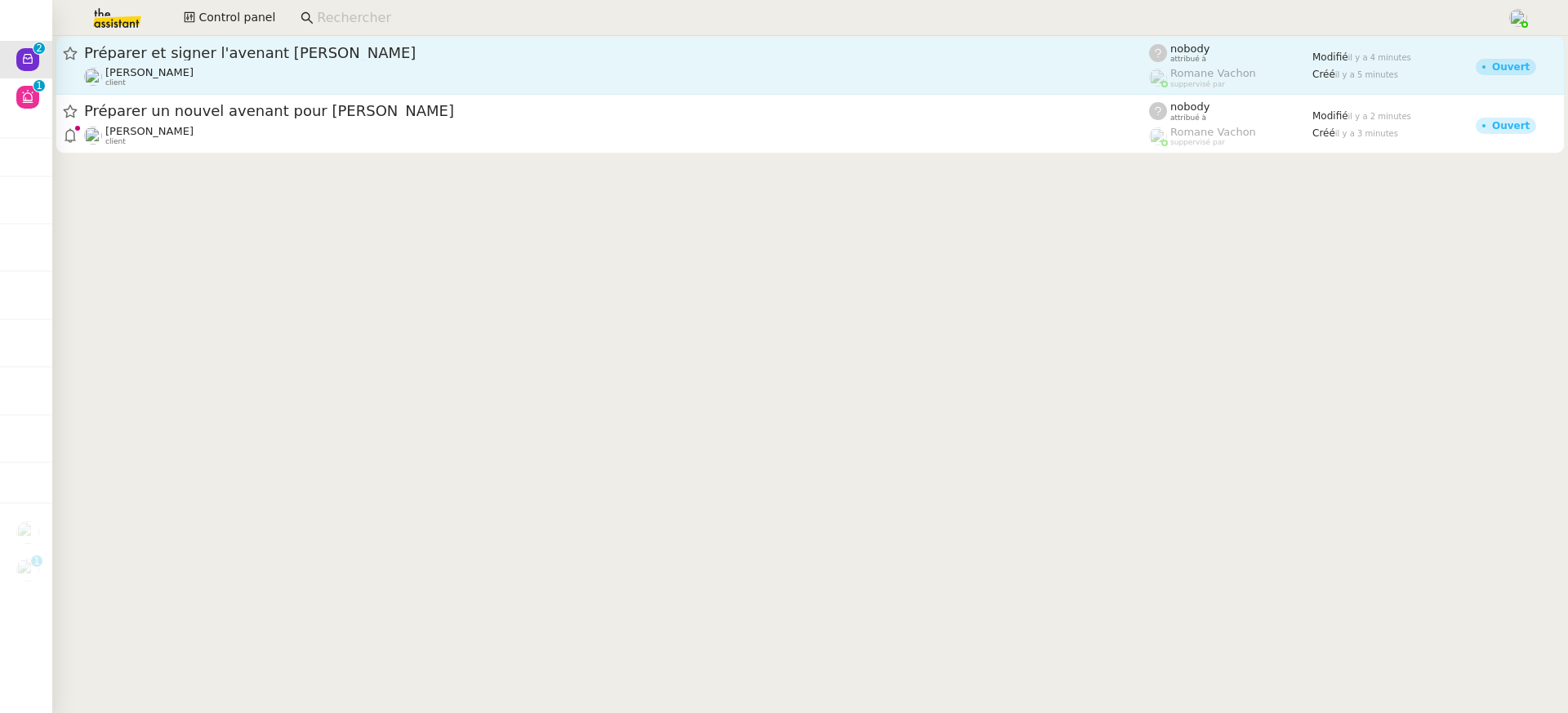
click at [227, 64] on div "Préparer et signer l'avenant TJM Fiona Florent Seiler client" at bounding box center [616, 65] width 1065 height 45
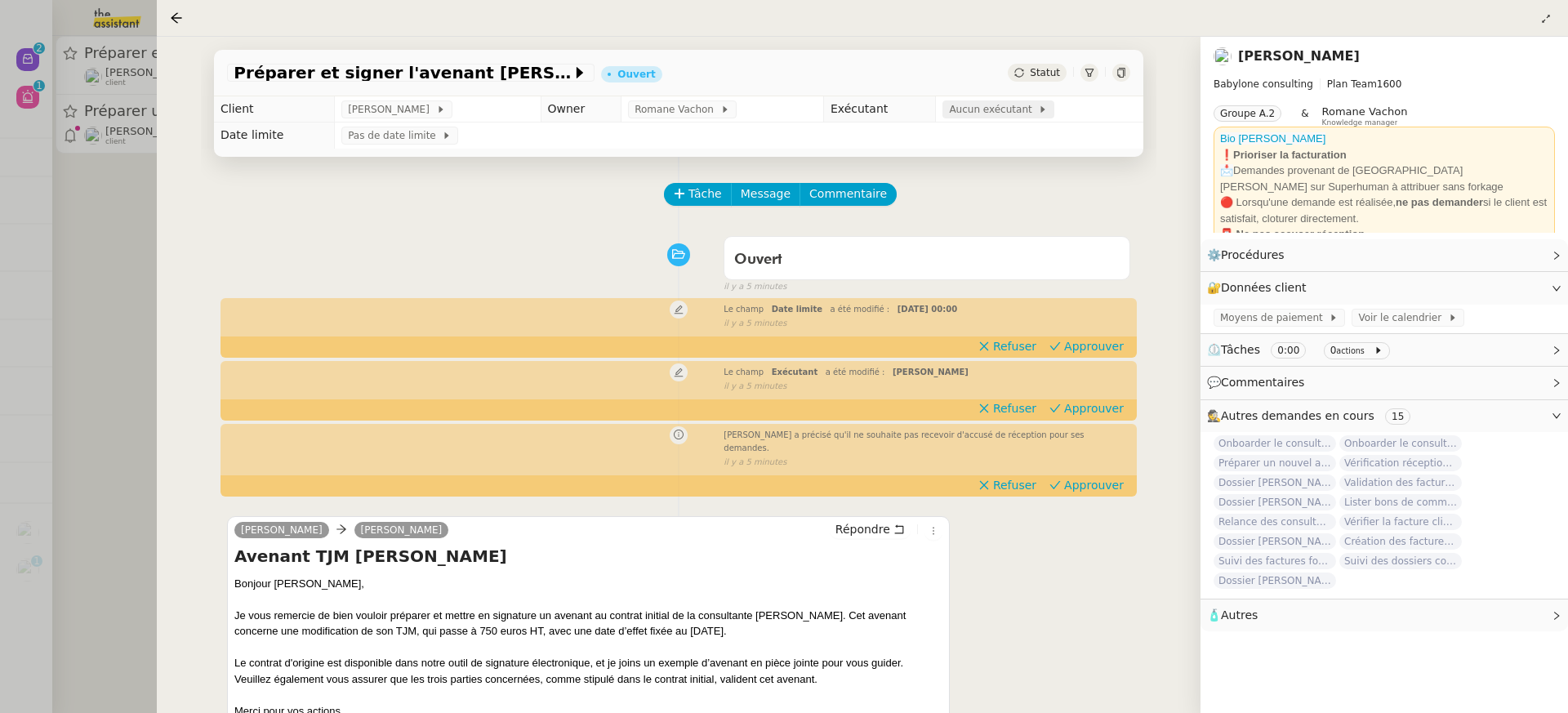
click at [986, 113] on span "Aucun exécutant" at bounding box center [994, 109] width 89 height 17
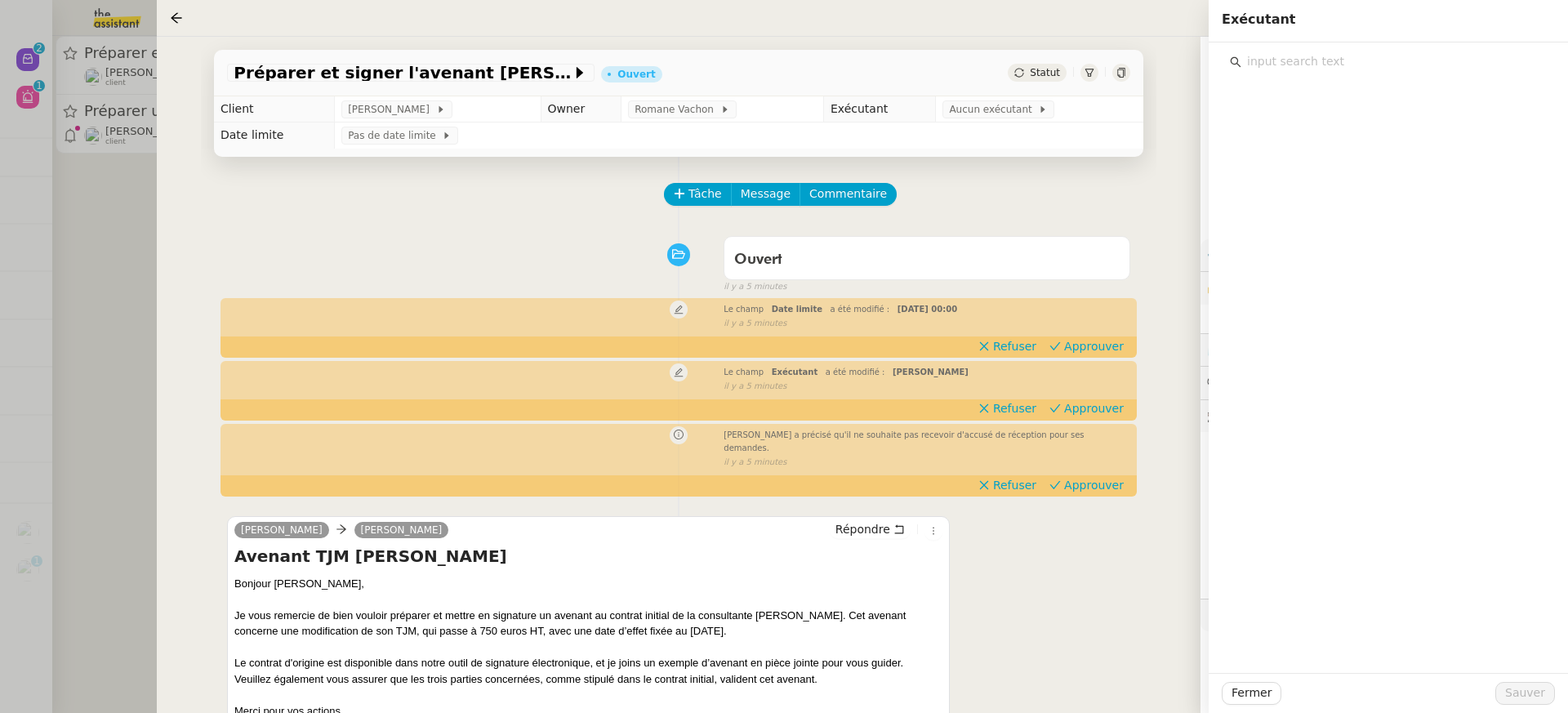
click at [1366, 51] on div at bounding box center [1388, 58] width 334 height 31
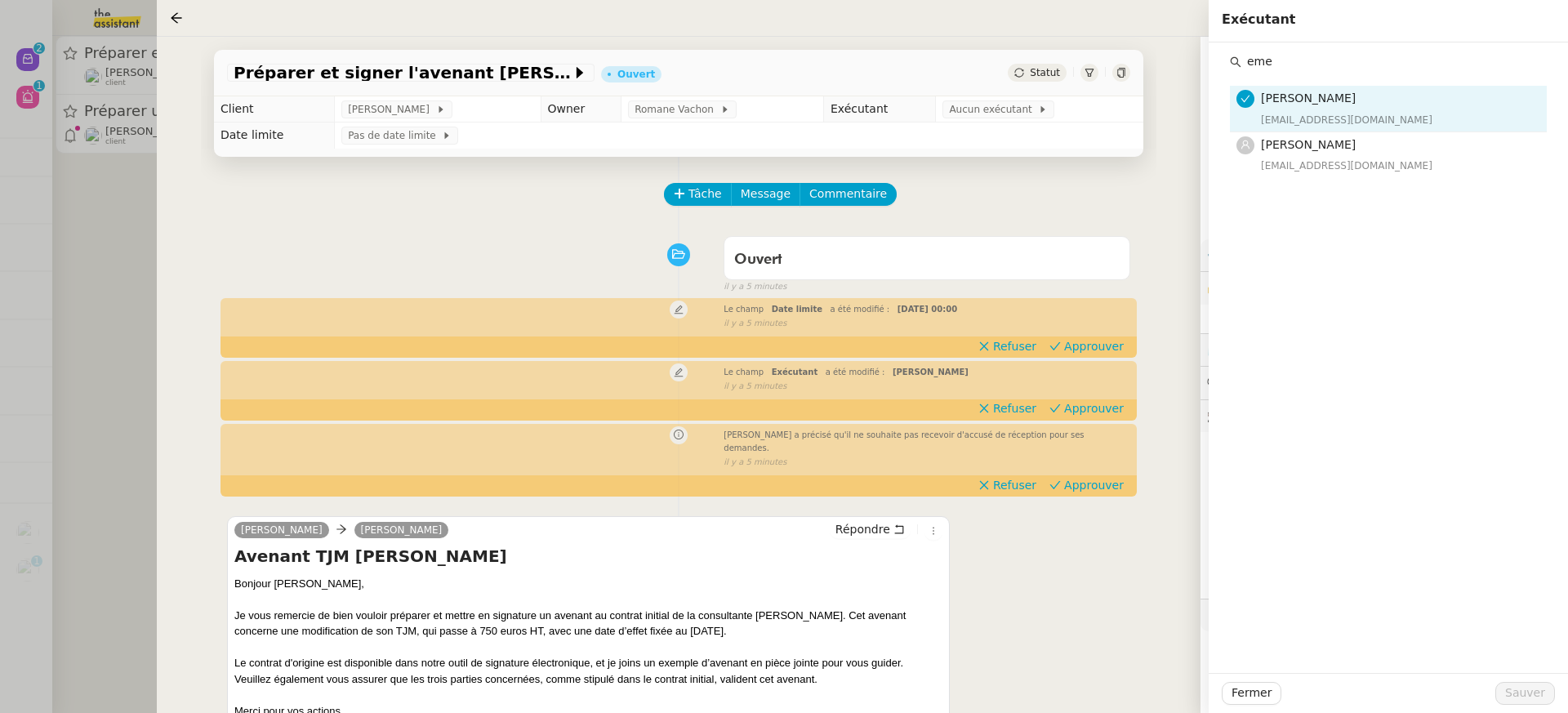
type input "eme"
click at [1335, 181] on div "eme Marie Orsoni marie@team.theassistant.com Emelyne Foussier emelyne@team.thea…" at bounding box center [1388, 358] width 360 height 630
click at [1326, 158] on div "emelyne@team.theassistant.com" at bounding box center [1399, 166] width 276 height 17
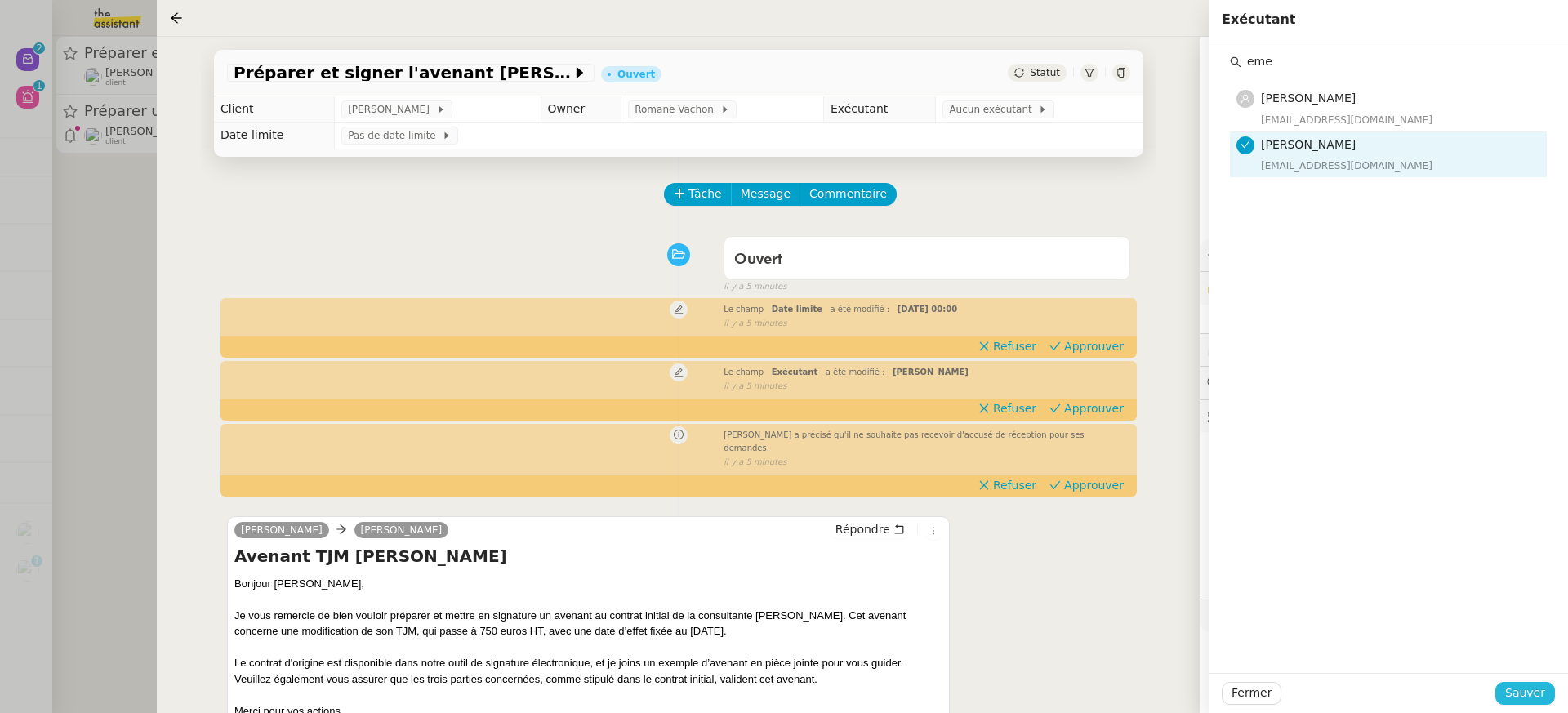
click at [1550, 684] on button "Sauver" at bounding box center [1525, 693] width 59 height 23
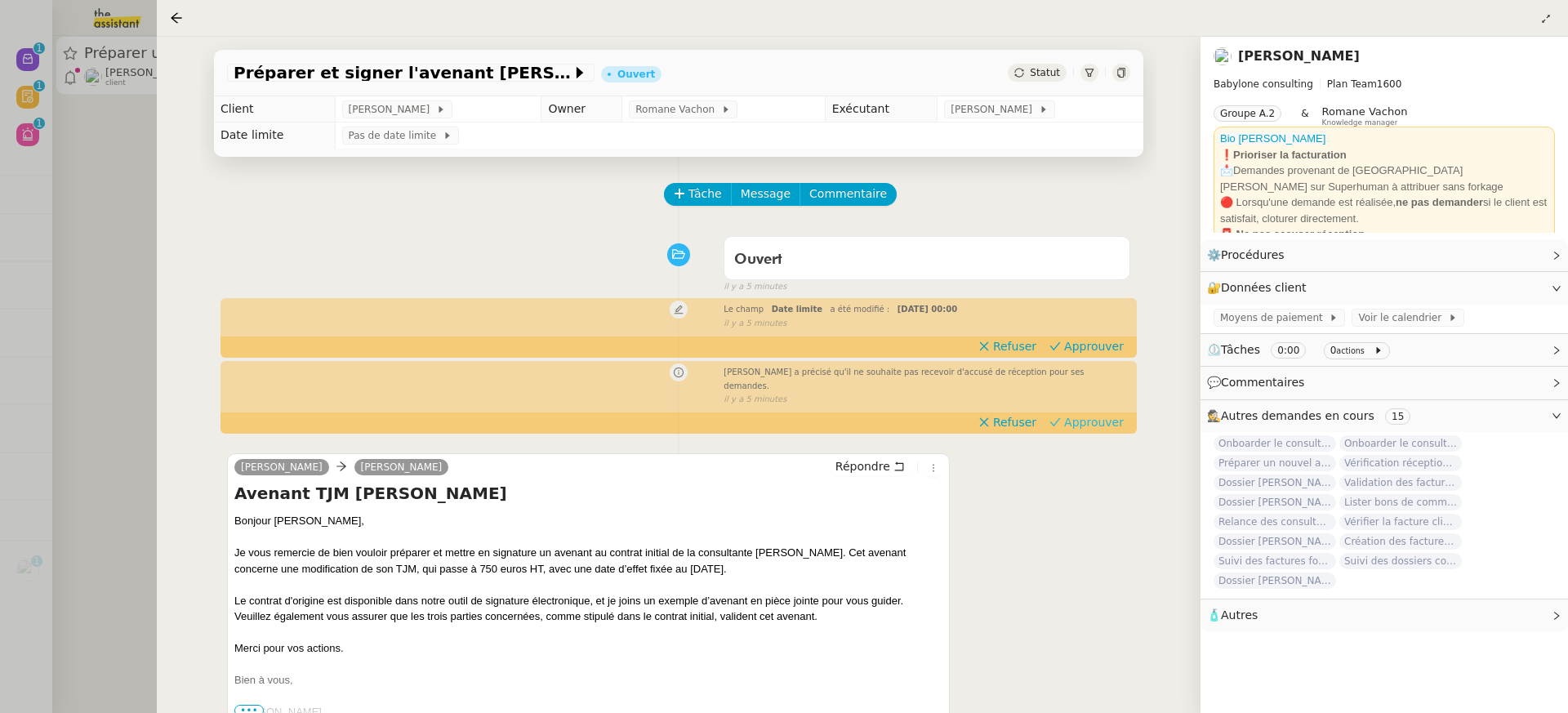
click at [1103, 414] on span "Approuver" at bounding box center [1094, 422] width 59 height 17
click at [1094, 353] on span "Approuver" at bounding box center [1094, 346] width 59 height 17
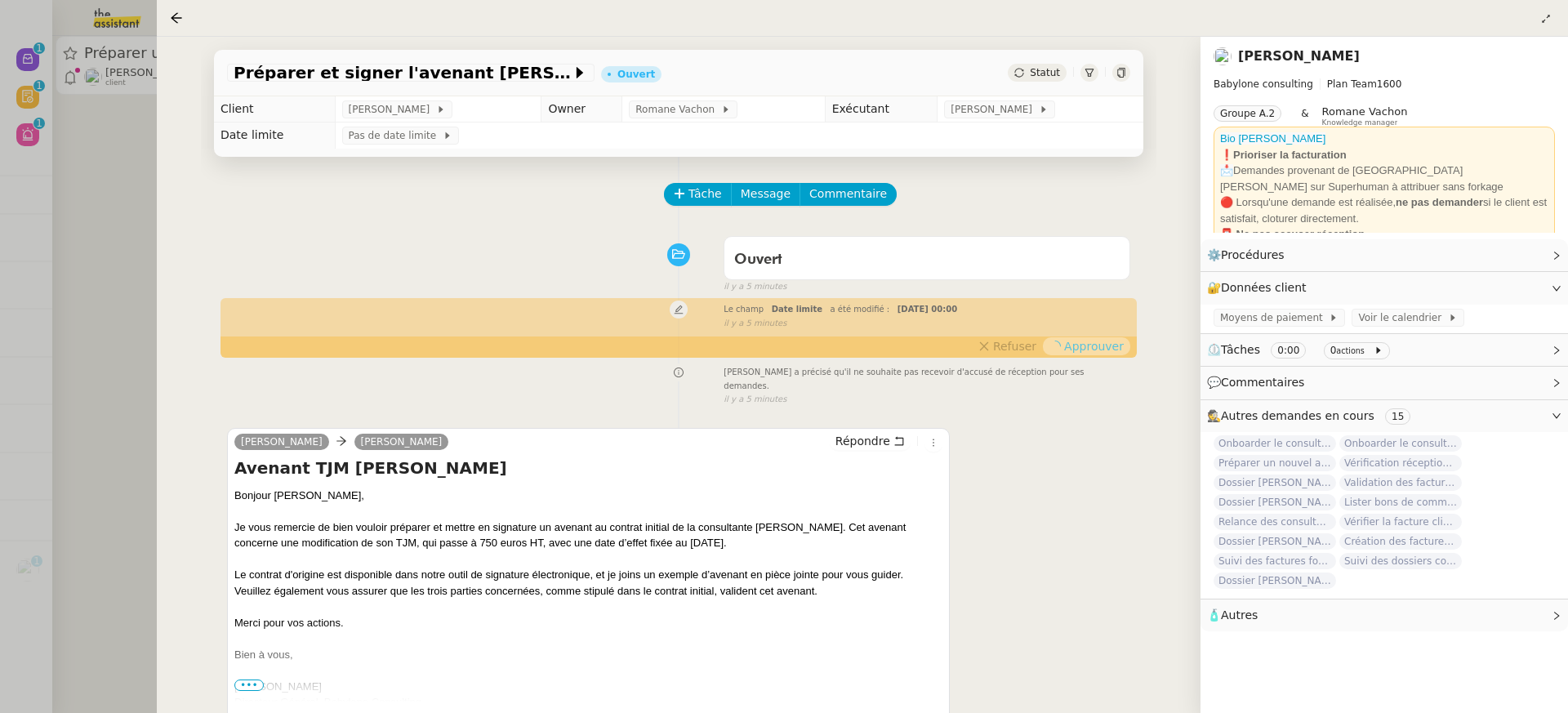
click at [107, 71] on div at bounding box center [784, 356] width 1568 height 713
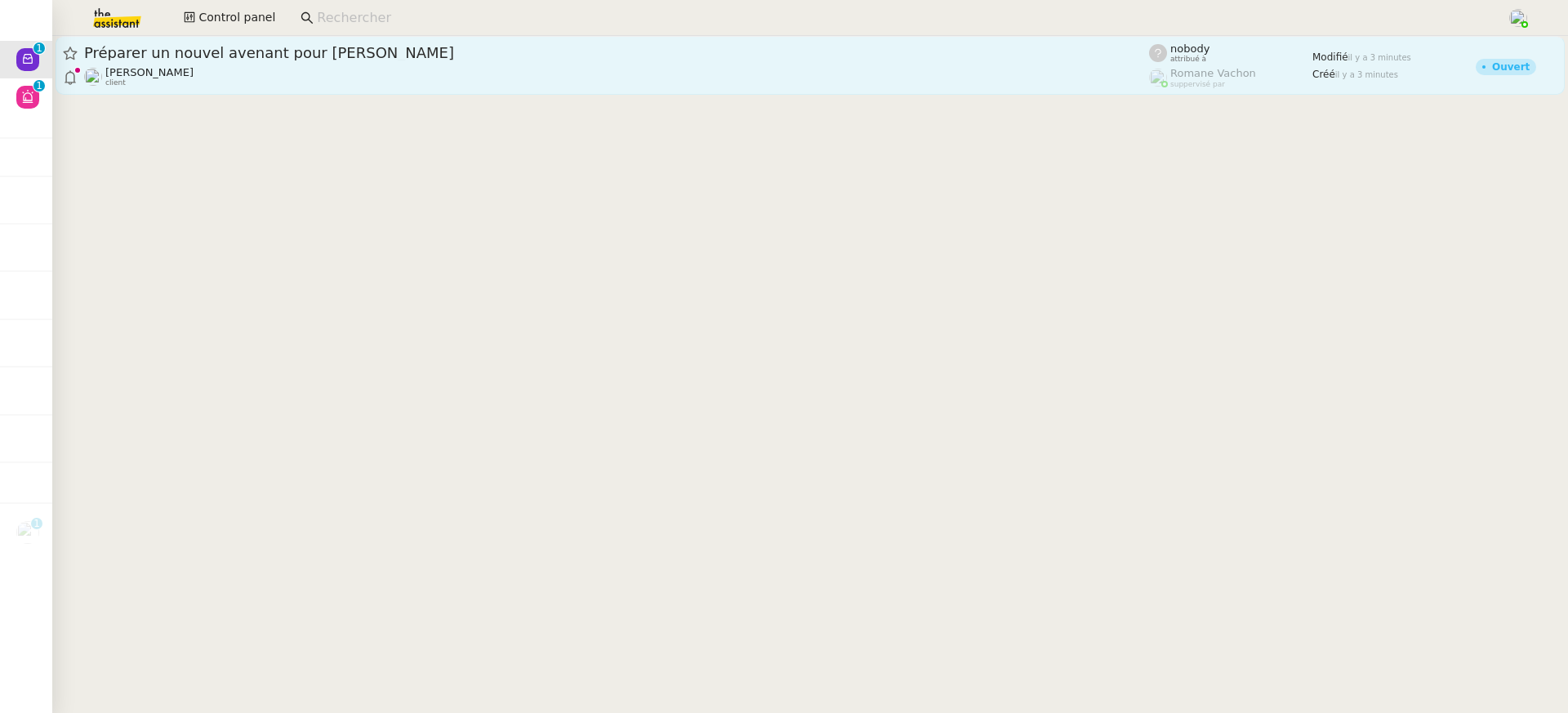
click at [272, 70] on div "Florent Seiler client" at bounding box center [616, 77] width 1065 height 21
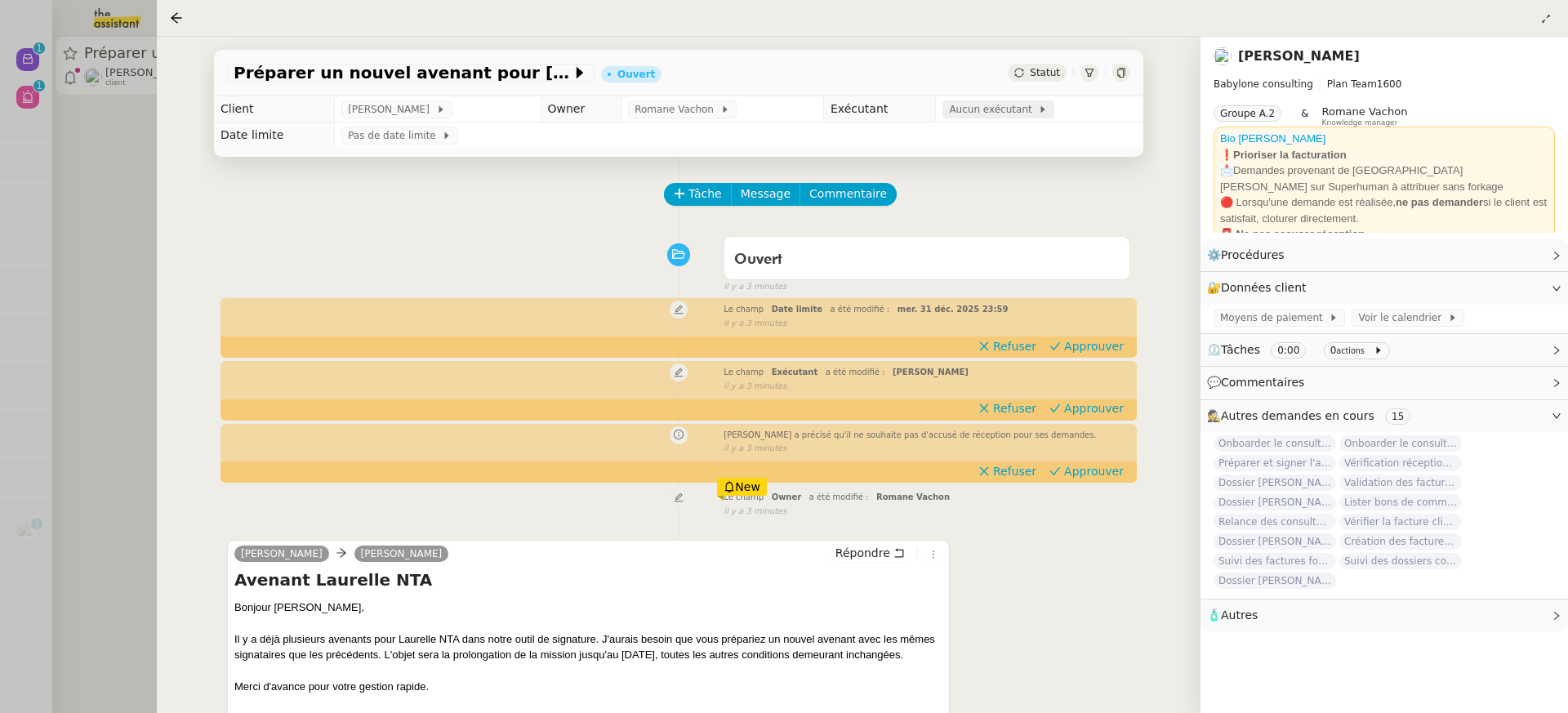
click at [983, 111] on span "Aucun exécutant" at bounding box center [994, 109] width 89 height 17
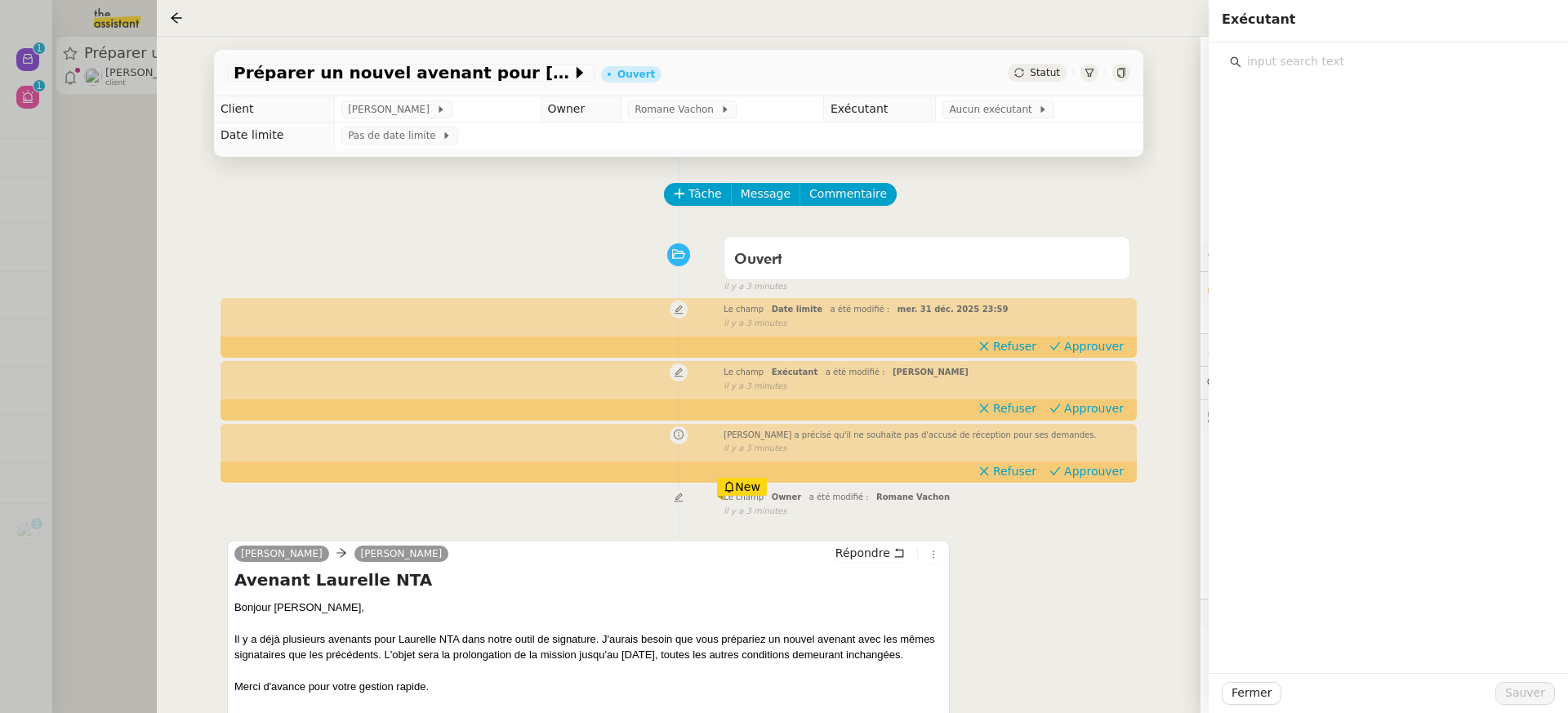
click at [1386, 68] on input "text" at bounding box center [1394, 61] width 306 height 22
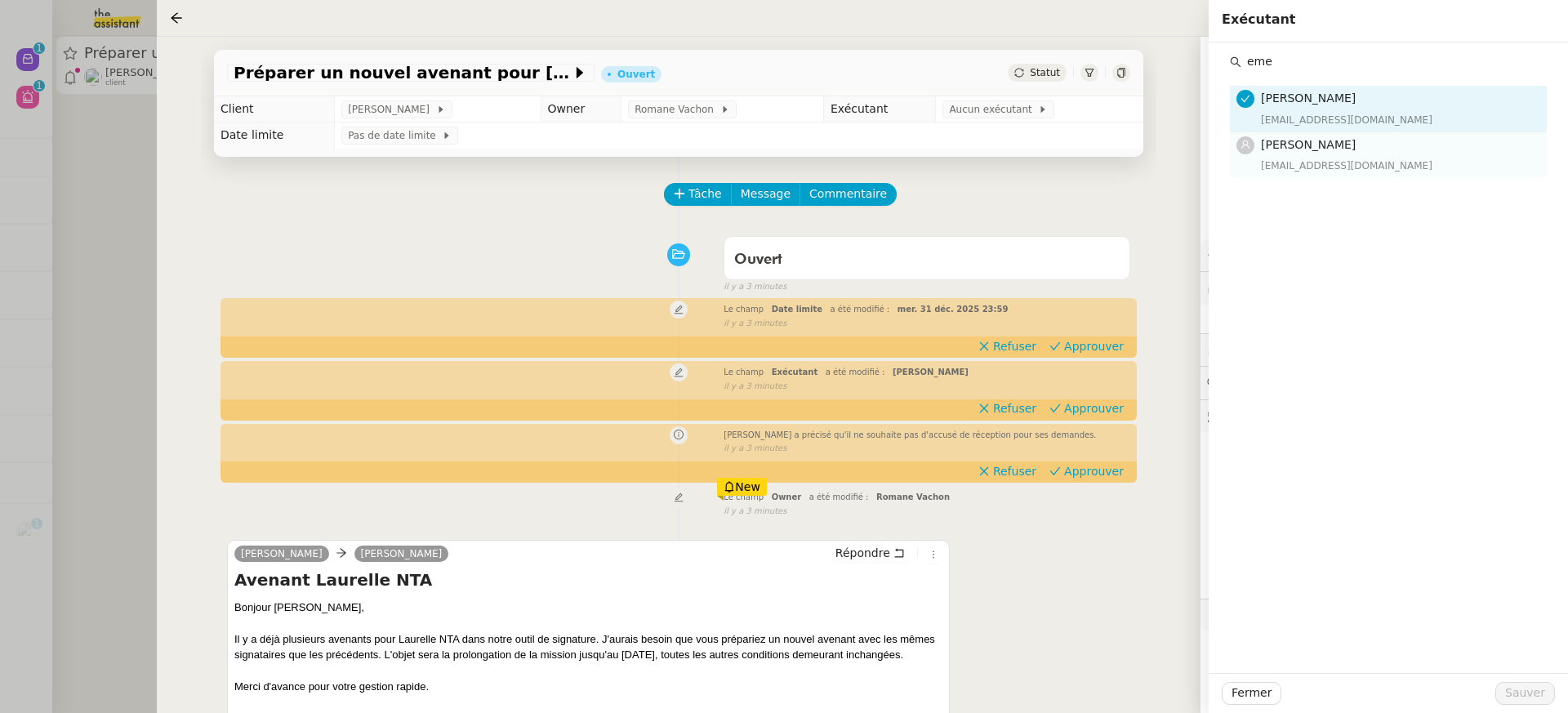
type input "eme"
click at [1406, 168] on div "emelyne@team.theassistant.com" at bounding box center [1399, 166] width 276 height 17
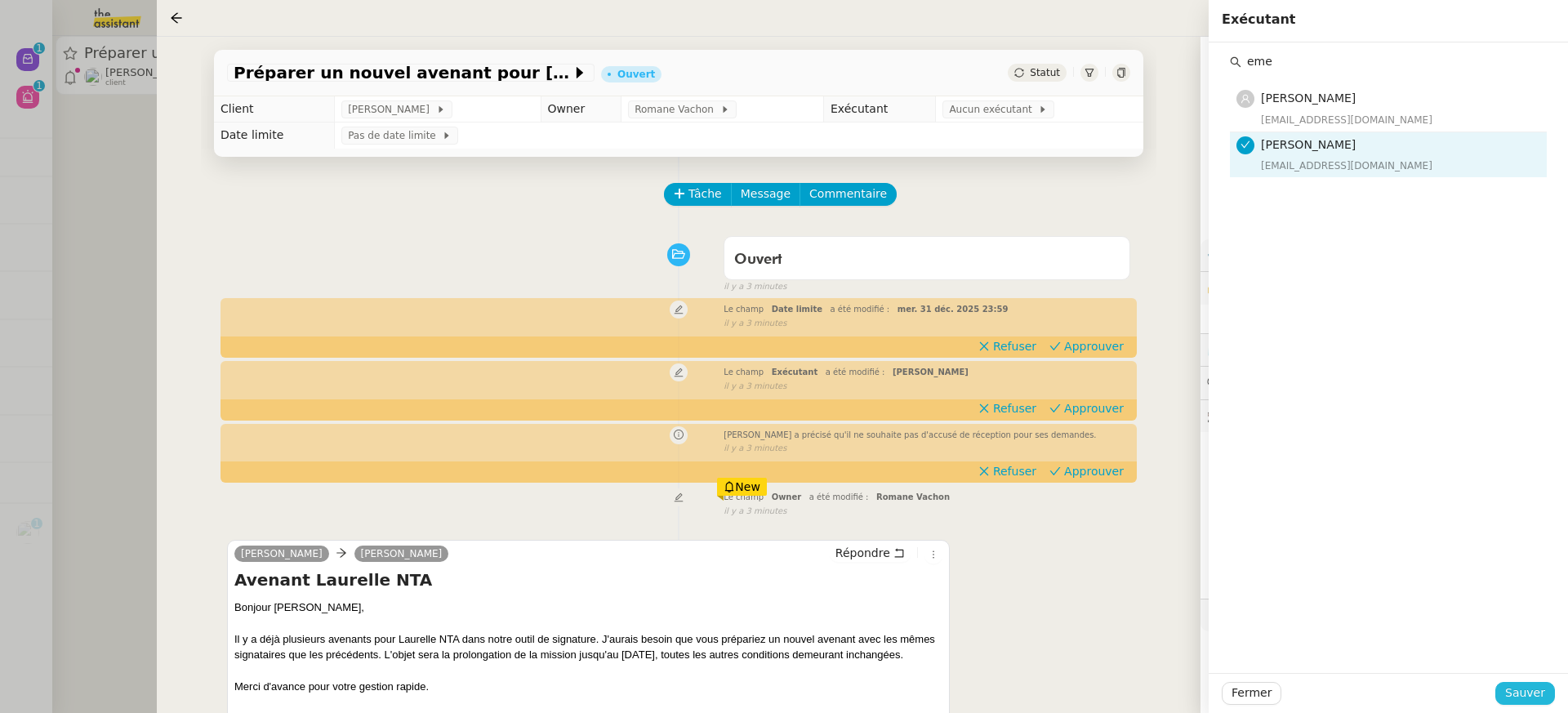
click at [1546, 703] on button "Sauver" at bounding box center [1525, 693] width 59 height 23
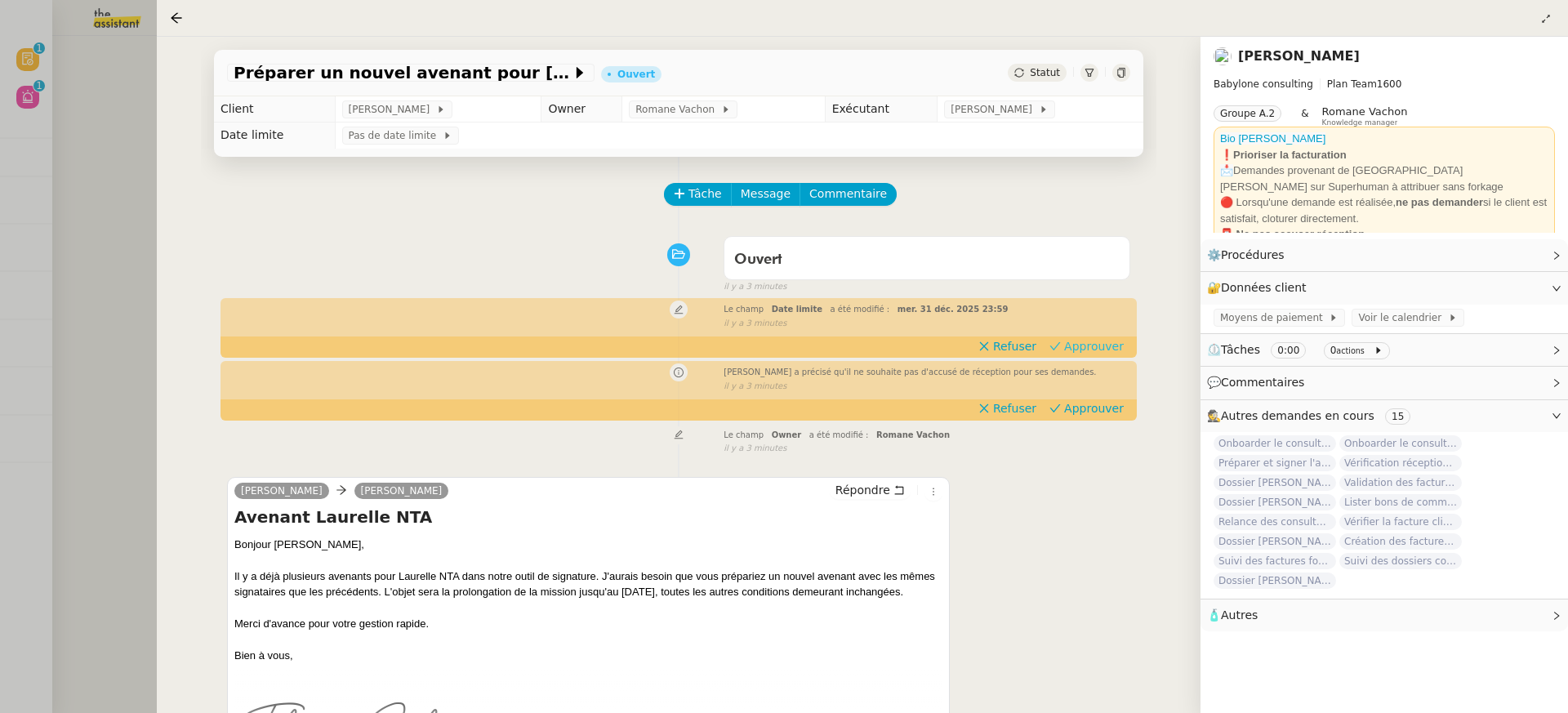
click at [1110, 352] on span "Approuver" at bounding box center [1094, 346] width 59 height 17
click at [1119, 408] on span "Approuver" at bounding box center [1094, 408] width 59 height 17
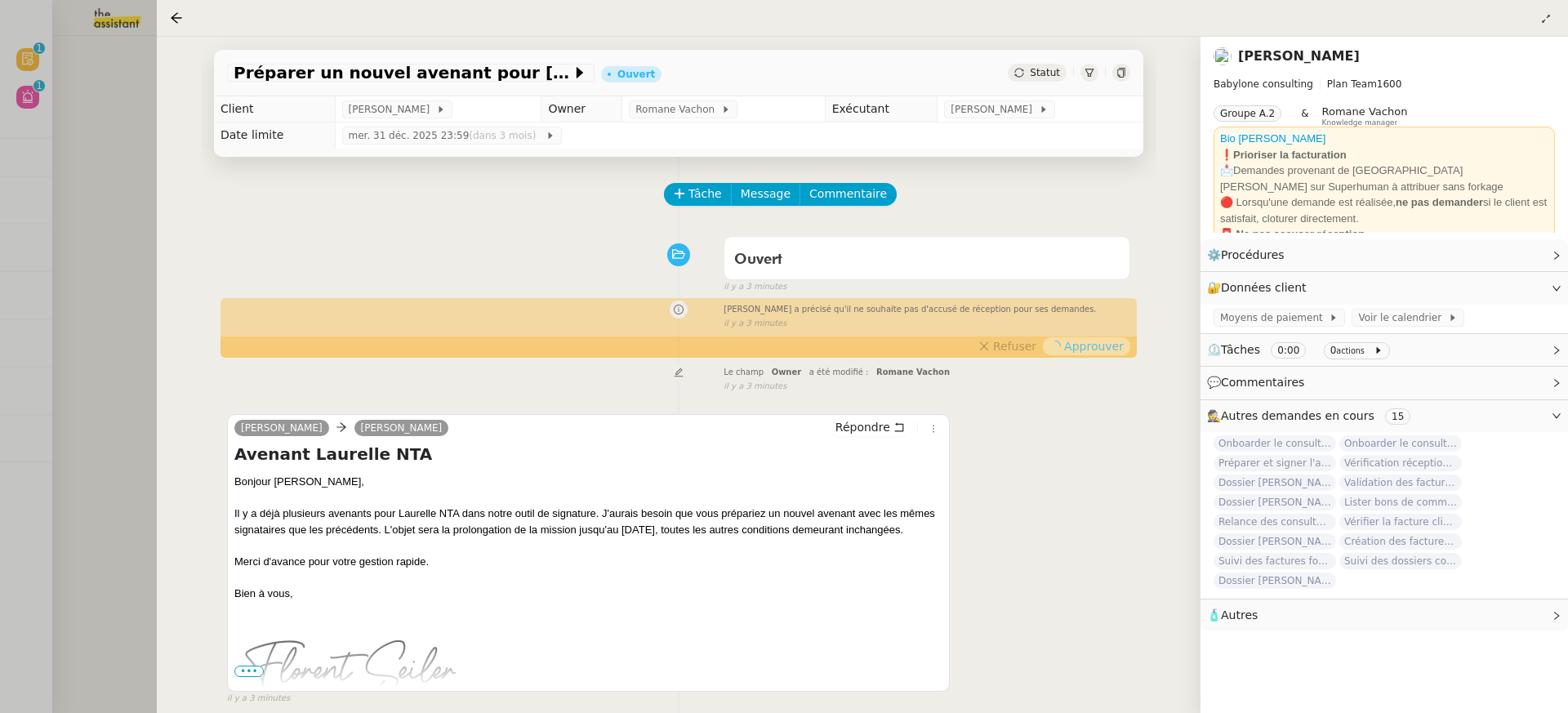
click at [93, 60] on div at bounding box center [784, 356] width 1568 height 713
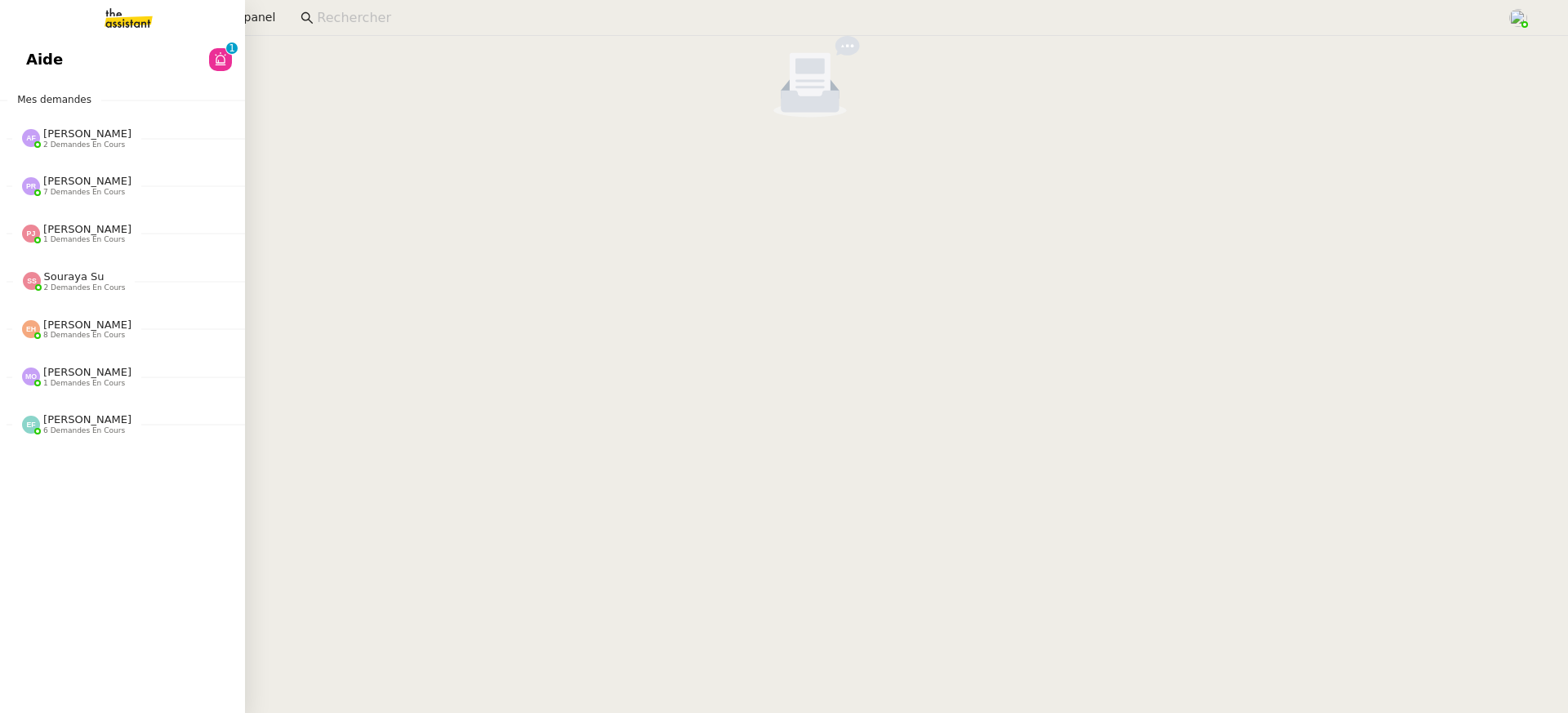
click at [36, 71] on link "Aide 0 1 2 3 4 5 6 7 8 9" at bounding box center [122, 59] width 245 height 38
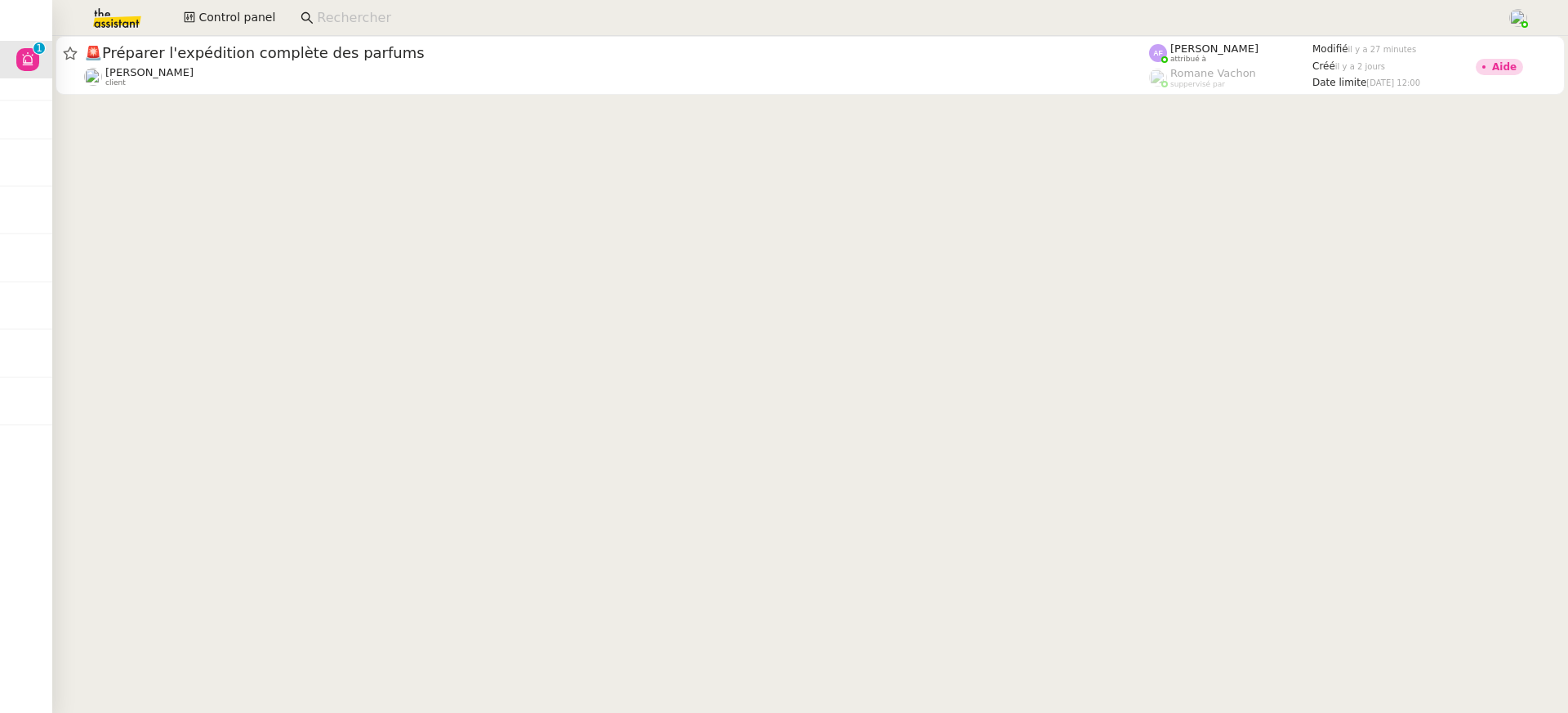
click at [731, 162] on cdk-virtual-scroll-viewport "🚨 Préparer l'expédition complète des parfums Pierre Mergui client Anna Florent …" at bounding box center [810, 374] width 1516 height 677
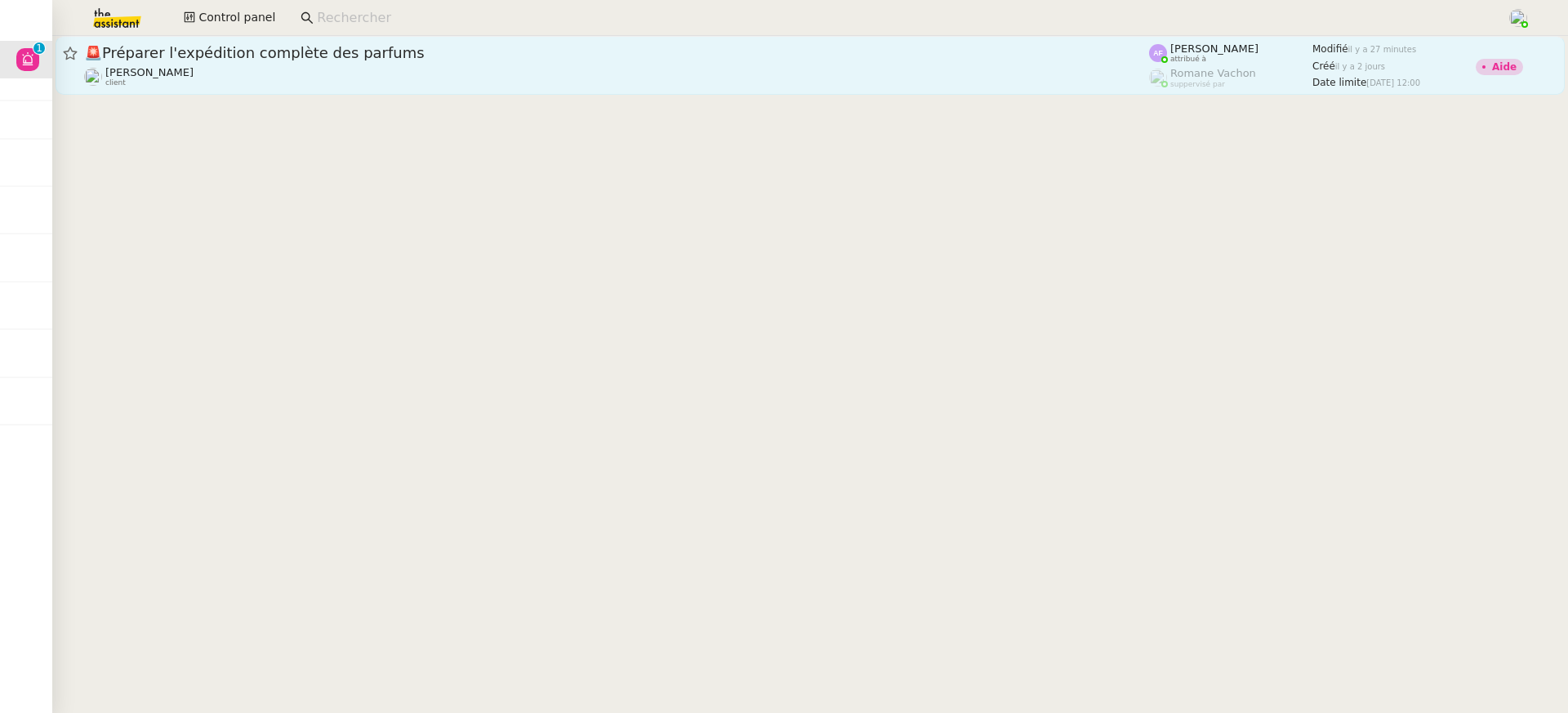
click at [635, 82] on div "Pierre Mergui client" at bounding box center [616, 77] width 1065 height 21
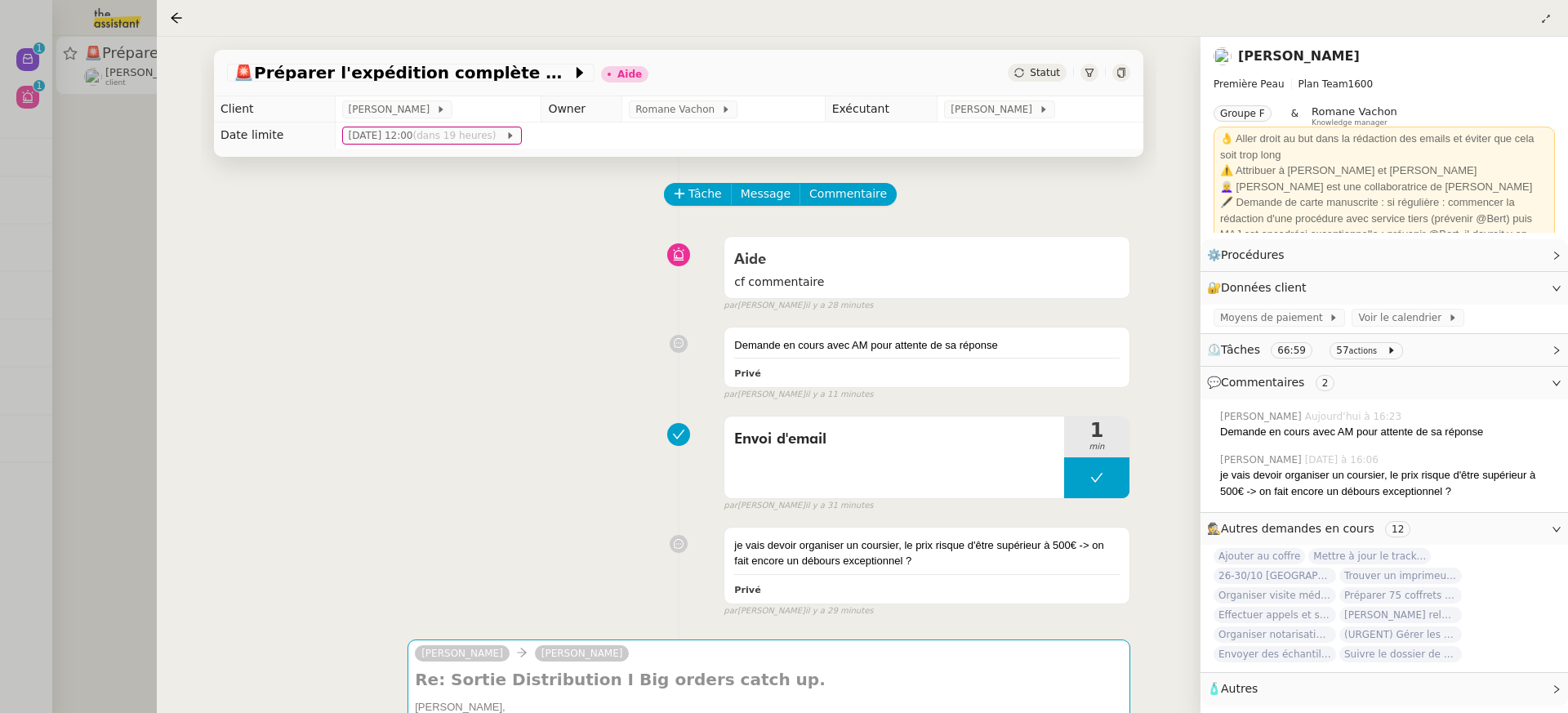
click at [56, 125] on div at bounding box center [784, 356] width 1568 height 713
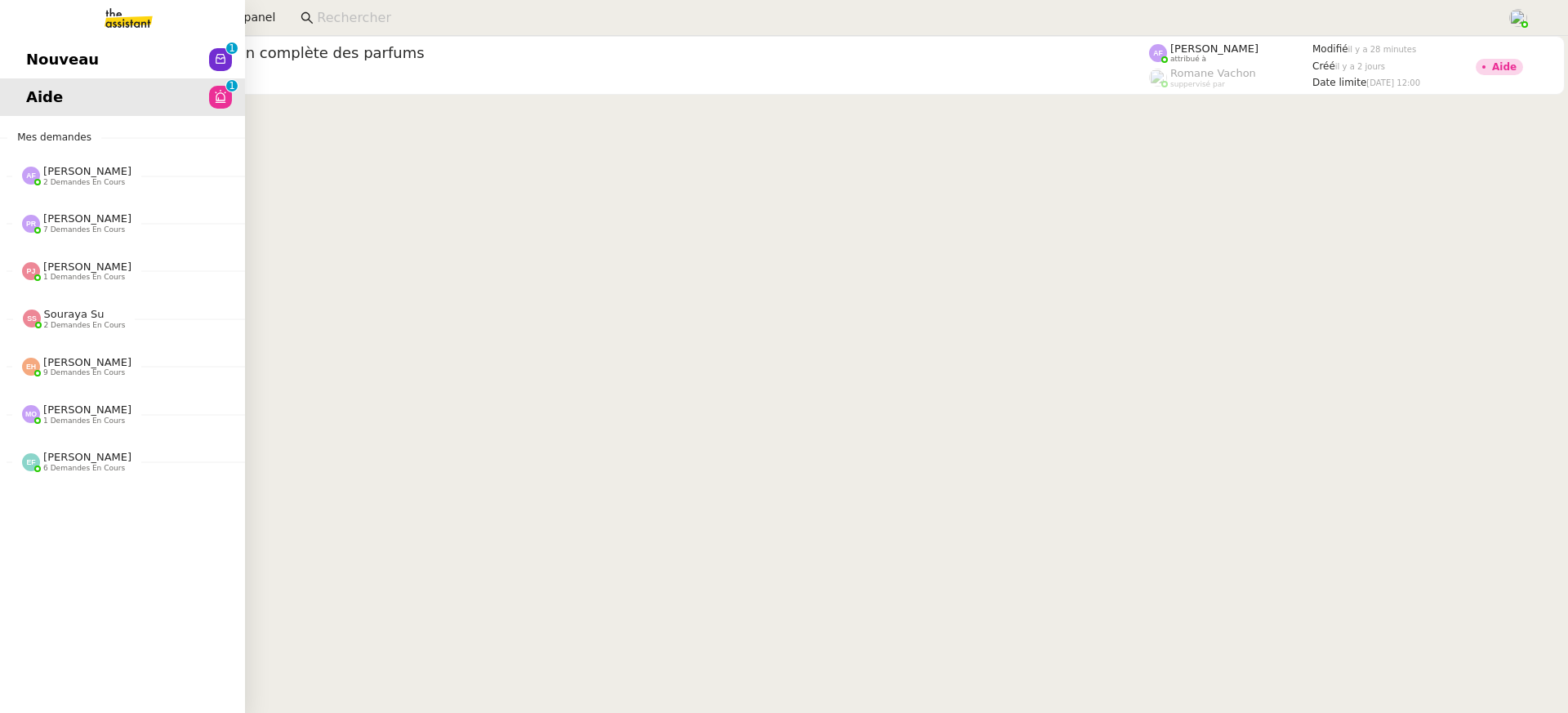
click at [33, 72] on link "Nouveau 0 1 2 3 4 5 6 7 8 9" at bounding box center [122, 59] width 245 height 38
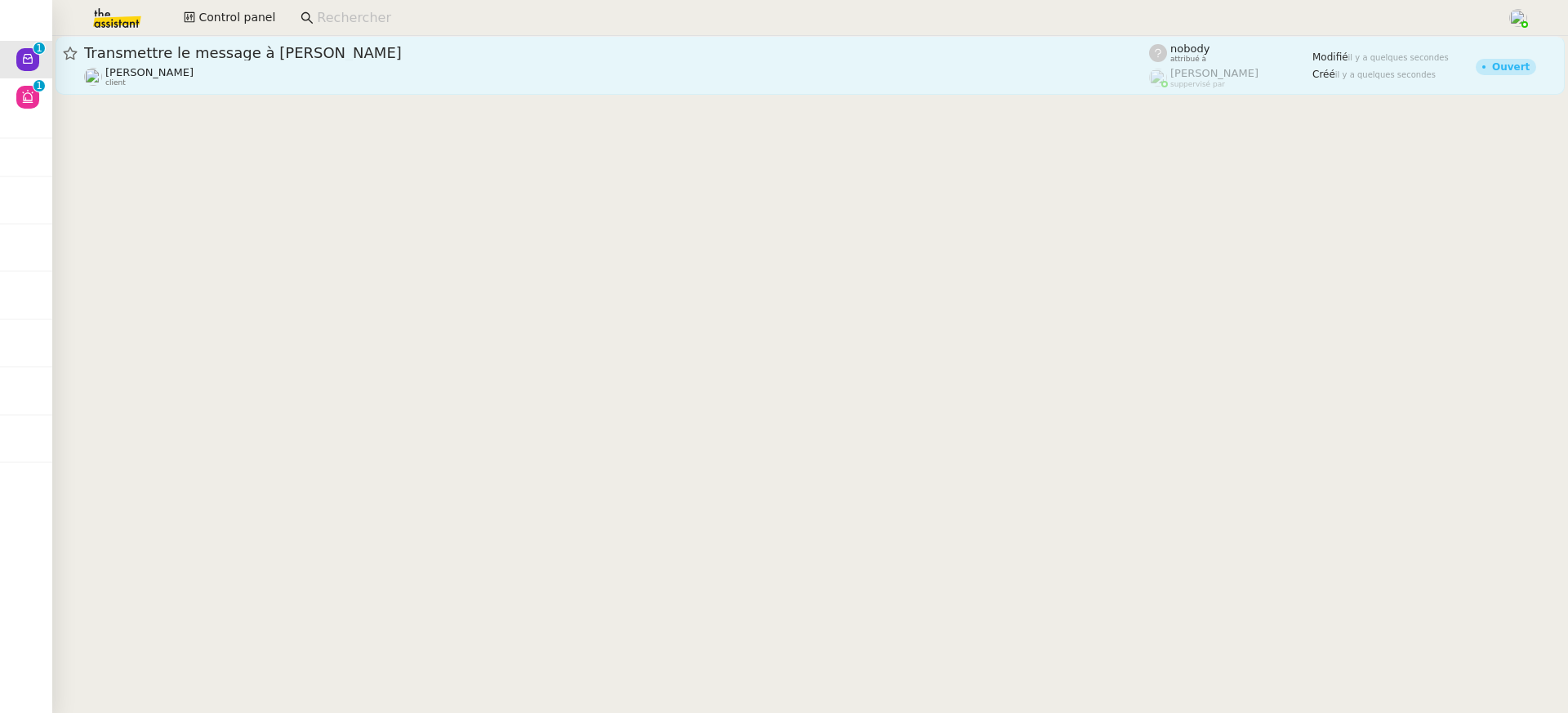
click at [200, 62] on div "Transmettre le message à Stéphanie" at bounding box center [616, 53] width 1065 height 19
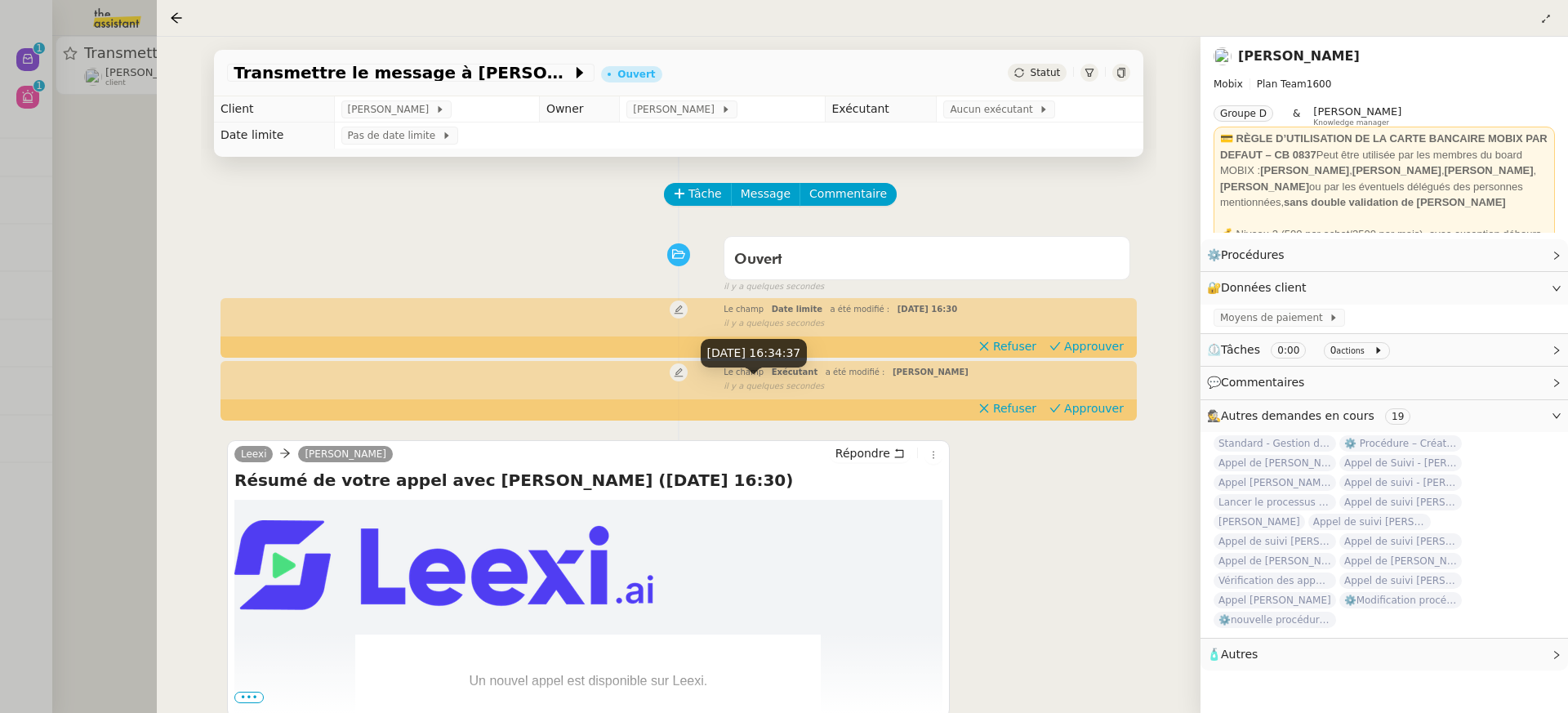
scroll to position [147, 0]
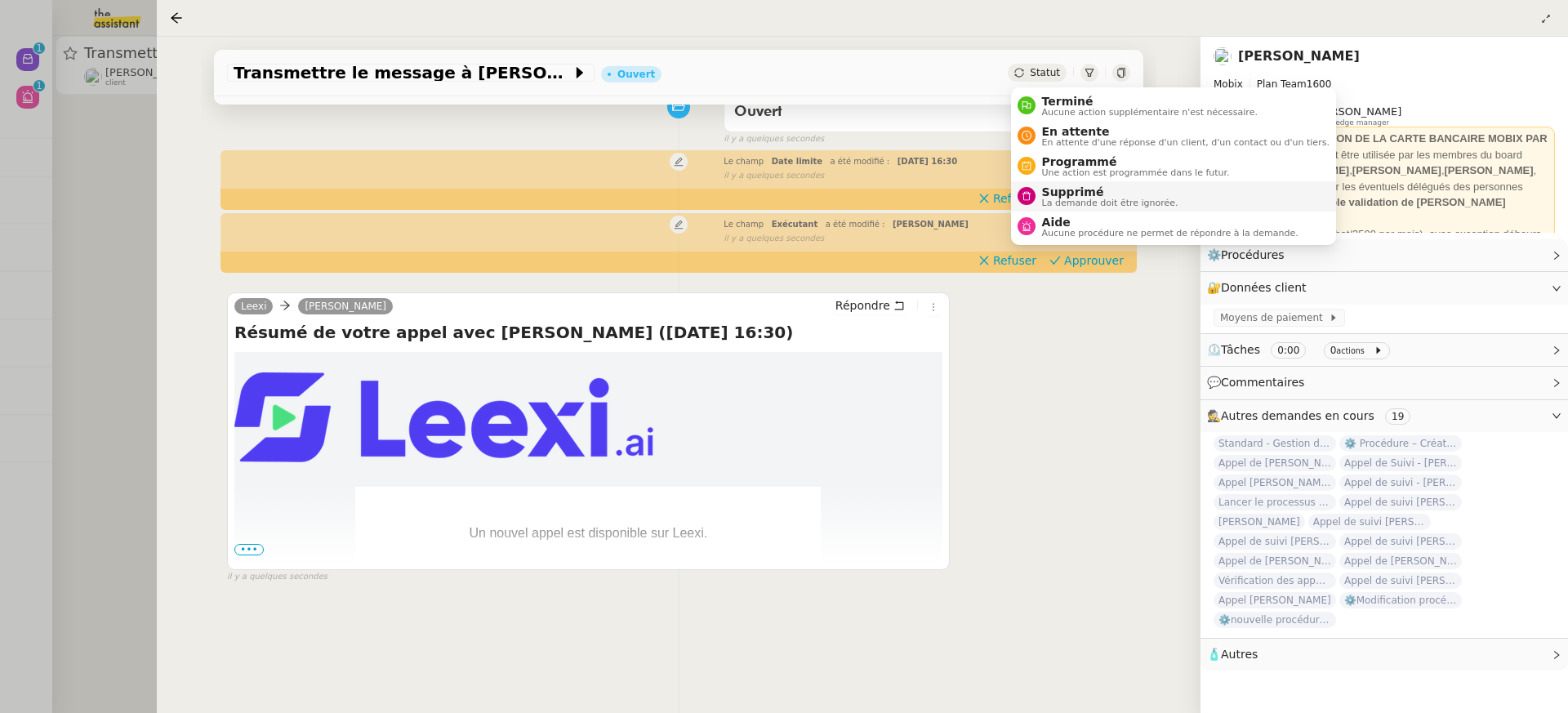
click at [1127, 209] on li "Supprimé La demande doit être ignorée." at bounding box center [1173, 196] width 325 height 31
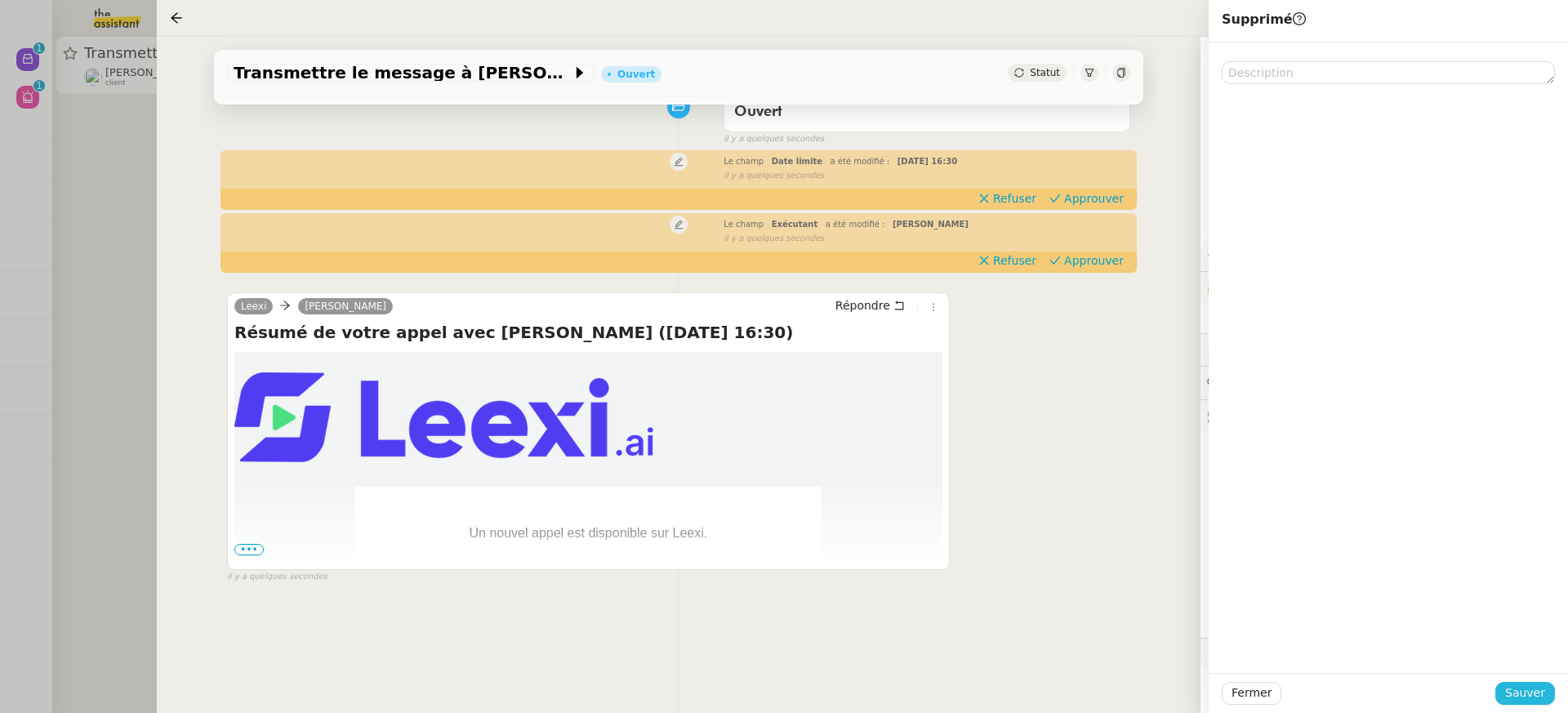
click at [1522, 694] on span "Sauver" at bounding box center [1525, 693] width 40 height 19
click at [103, 142] on div at bounding box center [784, 356] width 1568 height 713
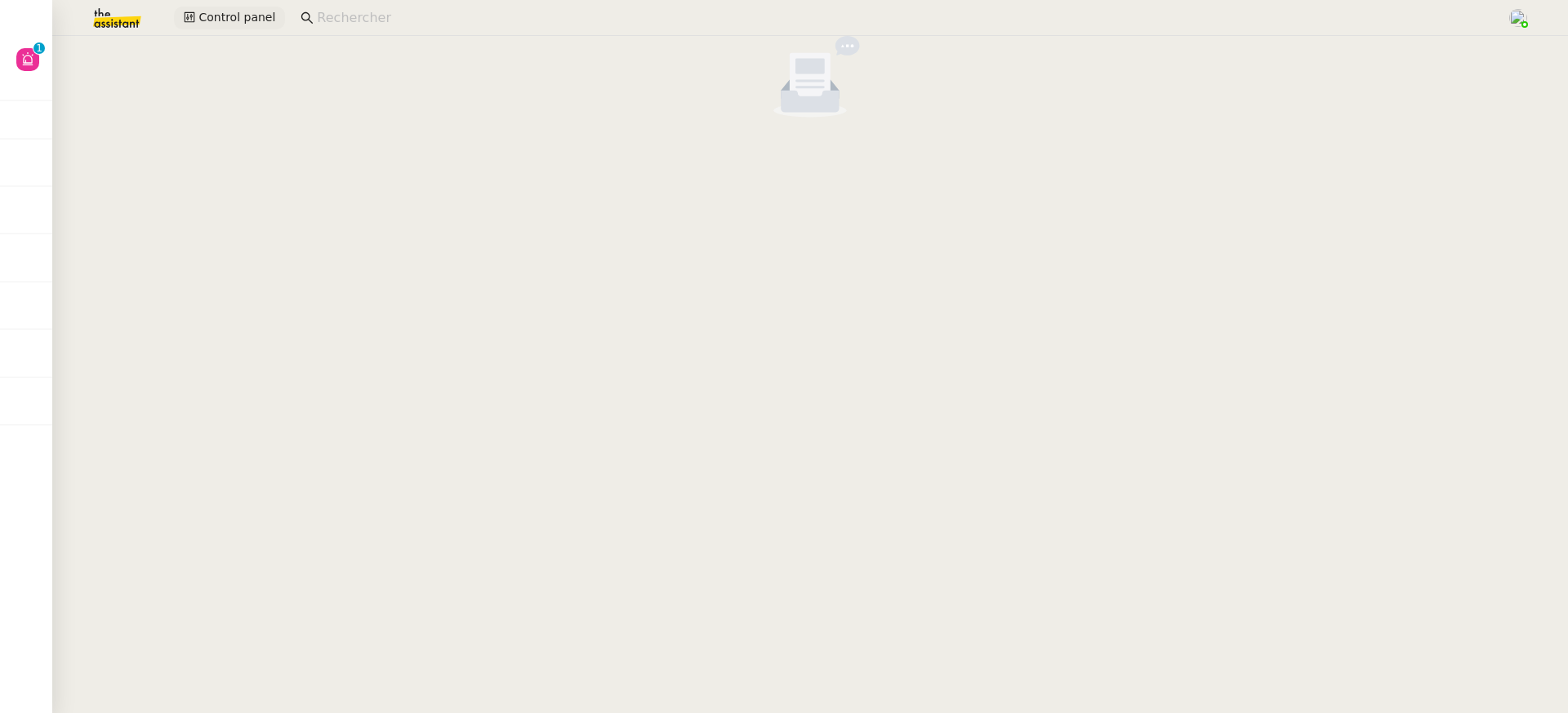
click at [226, 14] on span "Control panel" at bounding box center [237, 17] width 77 height 19
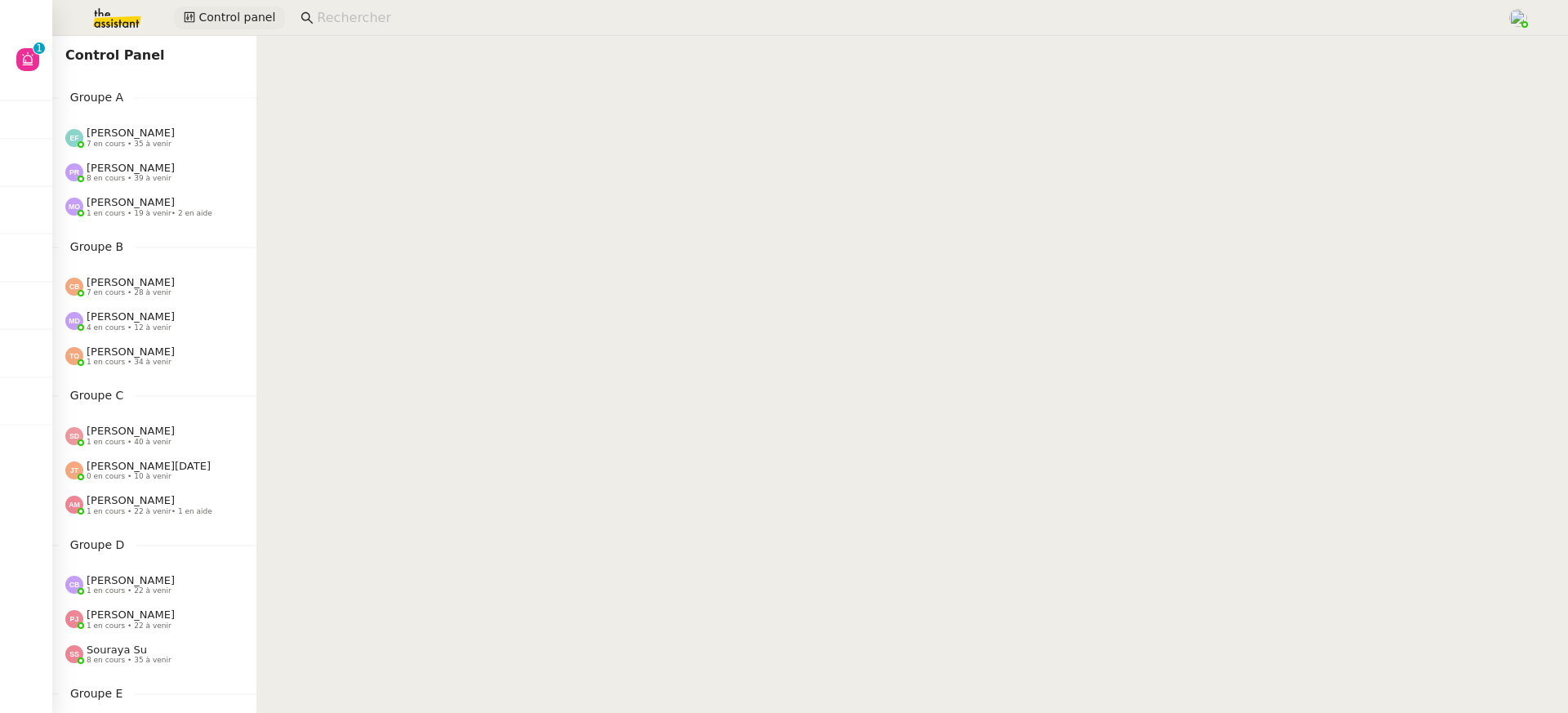
scroll to position [624, 0]
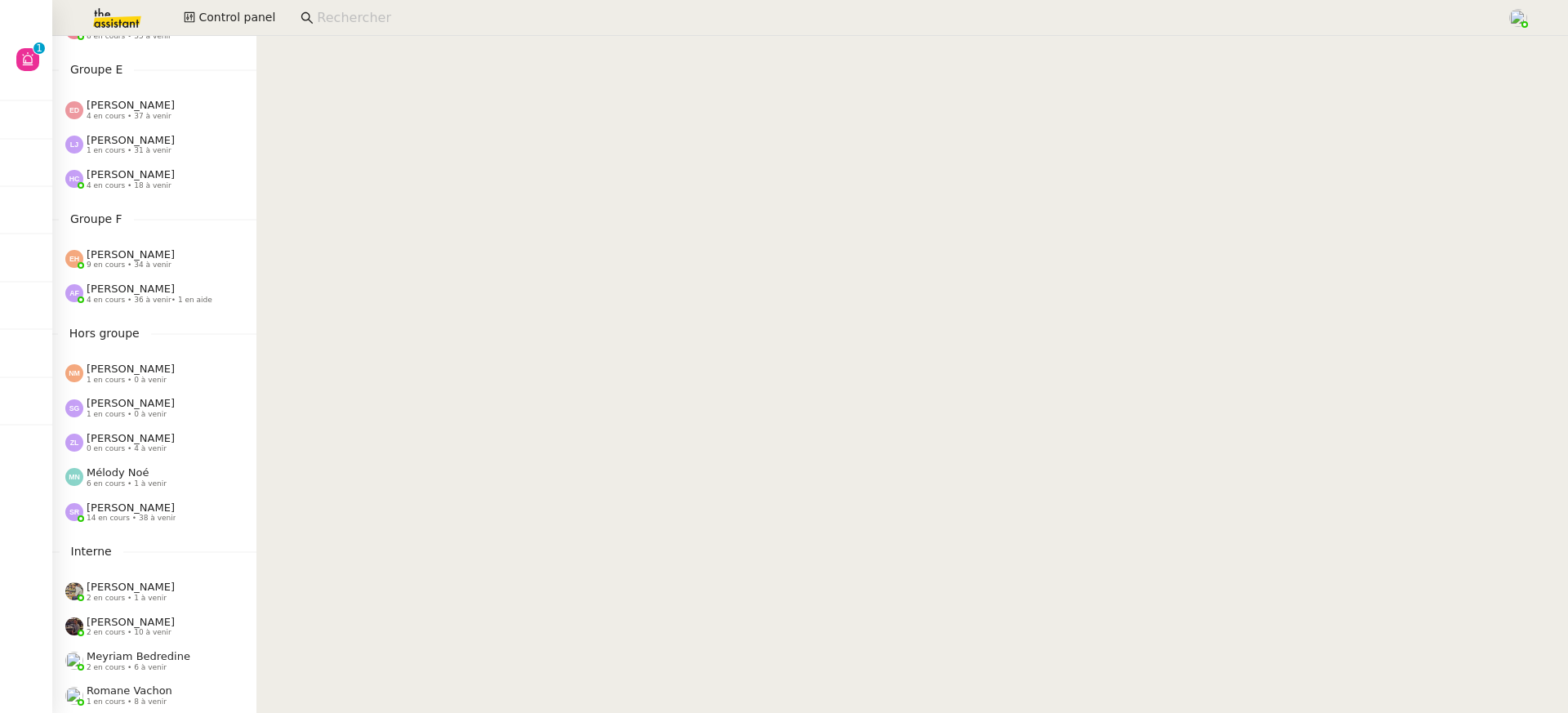
click at [152, 261] on span "9 en cours • 34 à venir" at bounding box center [128, 264] width 85 height 9
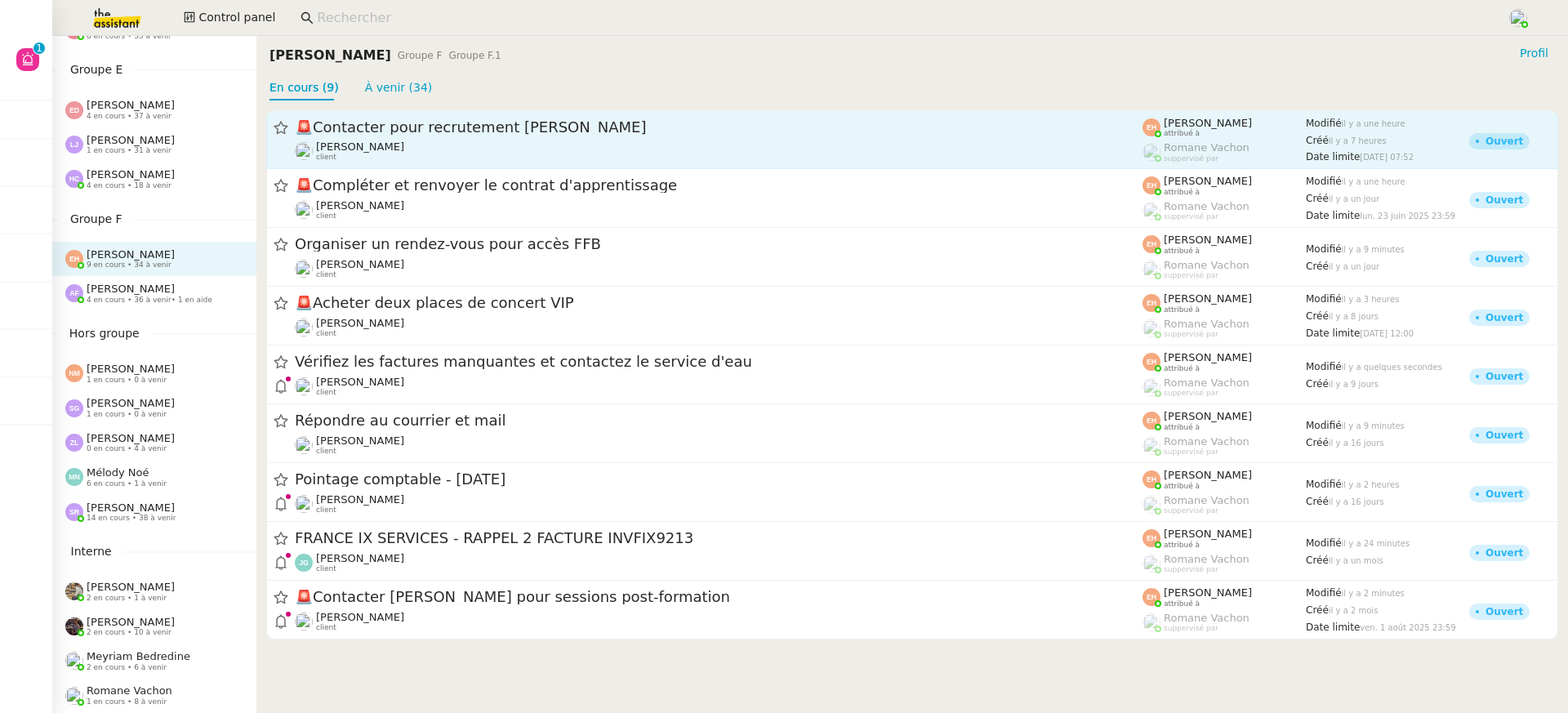
click at [390, 145] on div "[PERSON_NAME] client" at bounding box center [719, 151] width 848 height 21
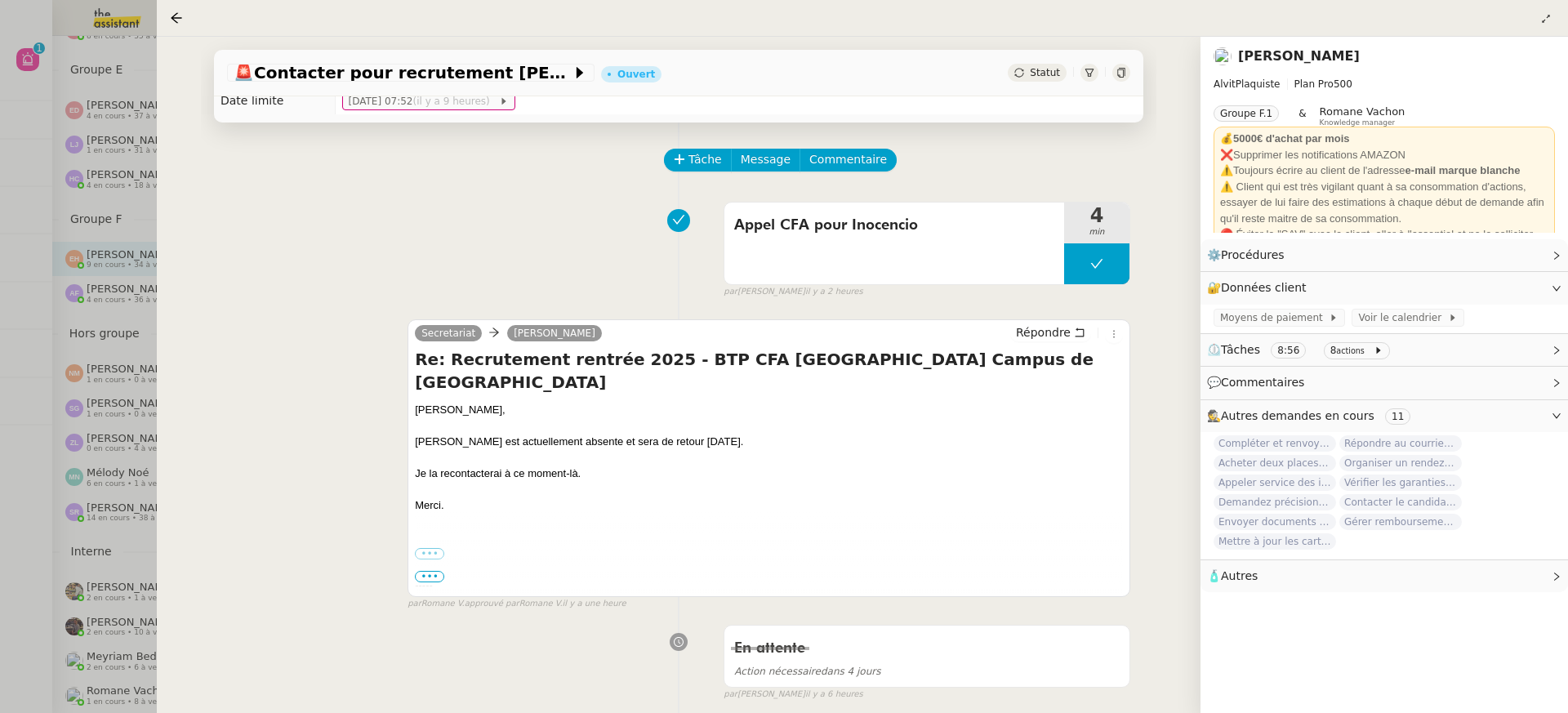
scroll to position [37, 0]
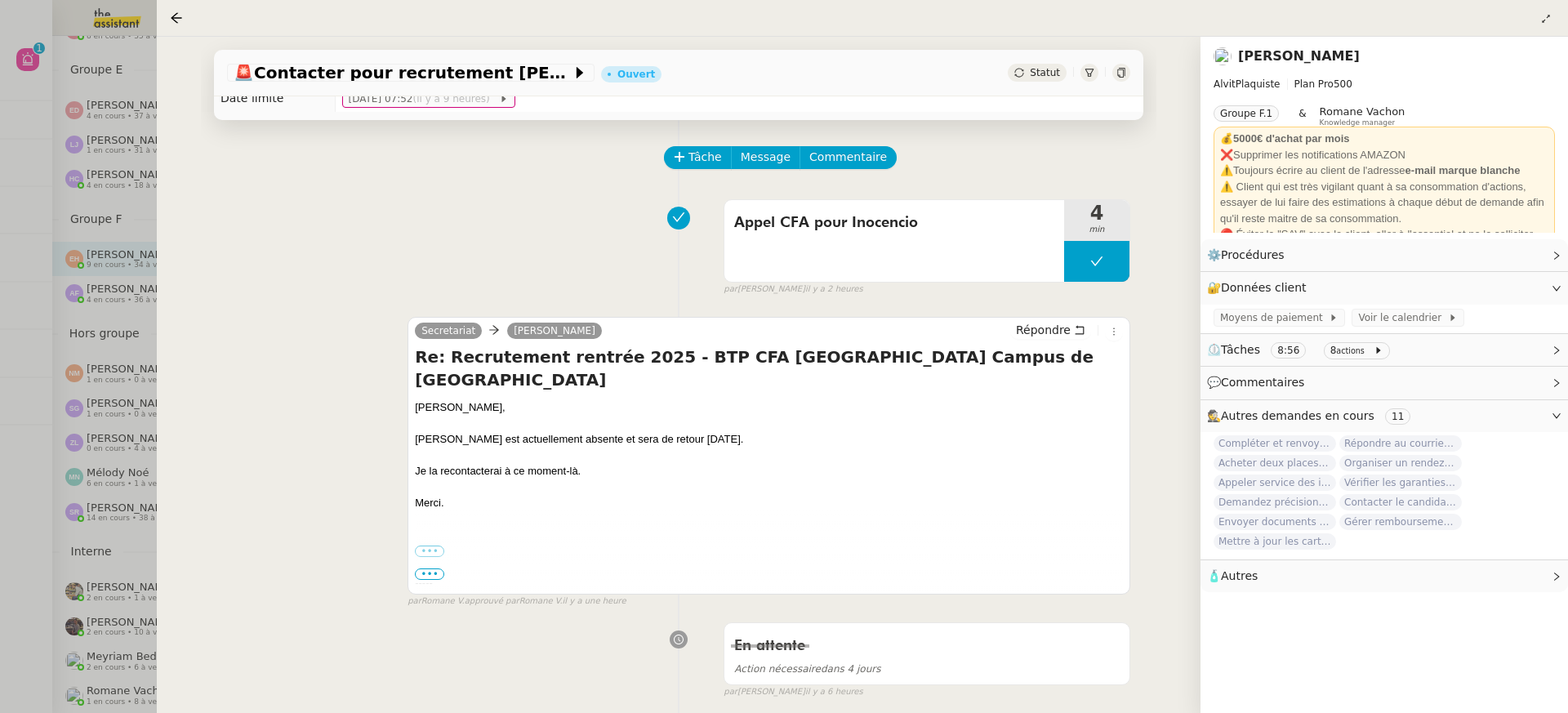
click at [26, 259] on div at bounding box center [784, 356] width 1568 height 713
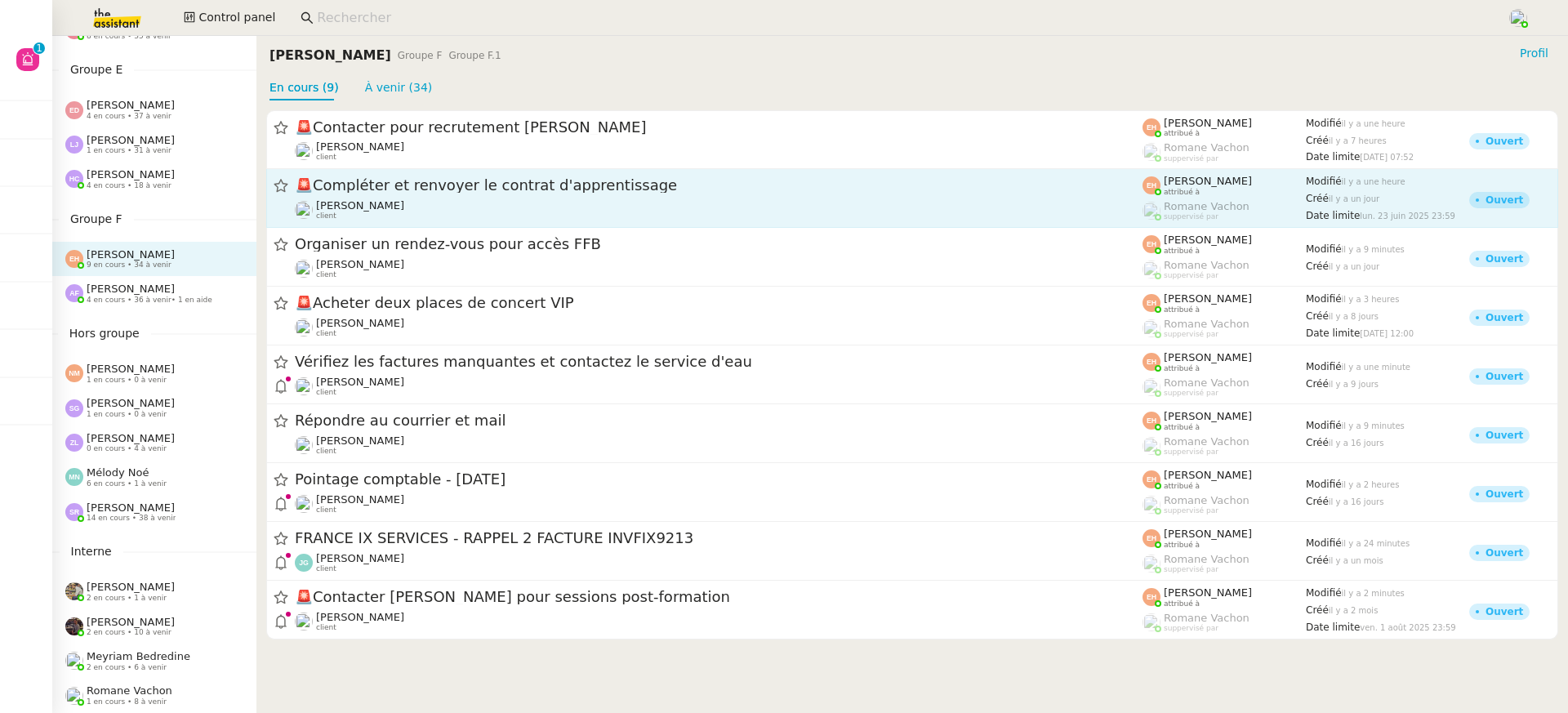
click at [424, 181] on span "🚨 Compléter et renvoyer le contrat d'apprentissage" at bounding box center [719, 186] width 848 height 15
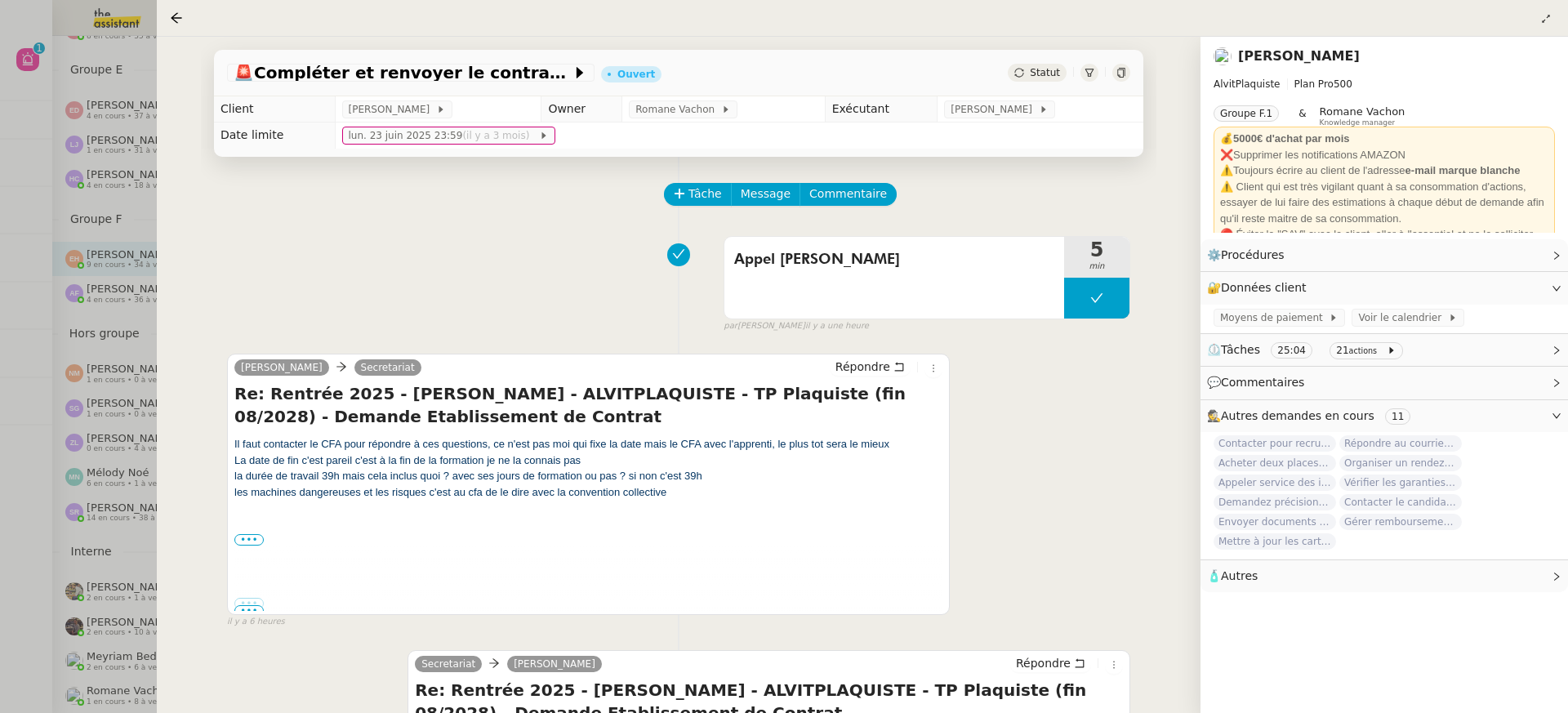
scroll to position [189, 0]
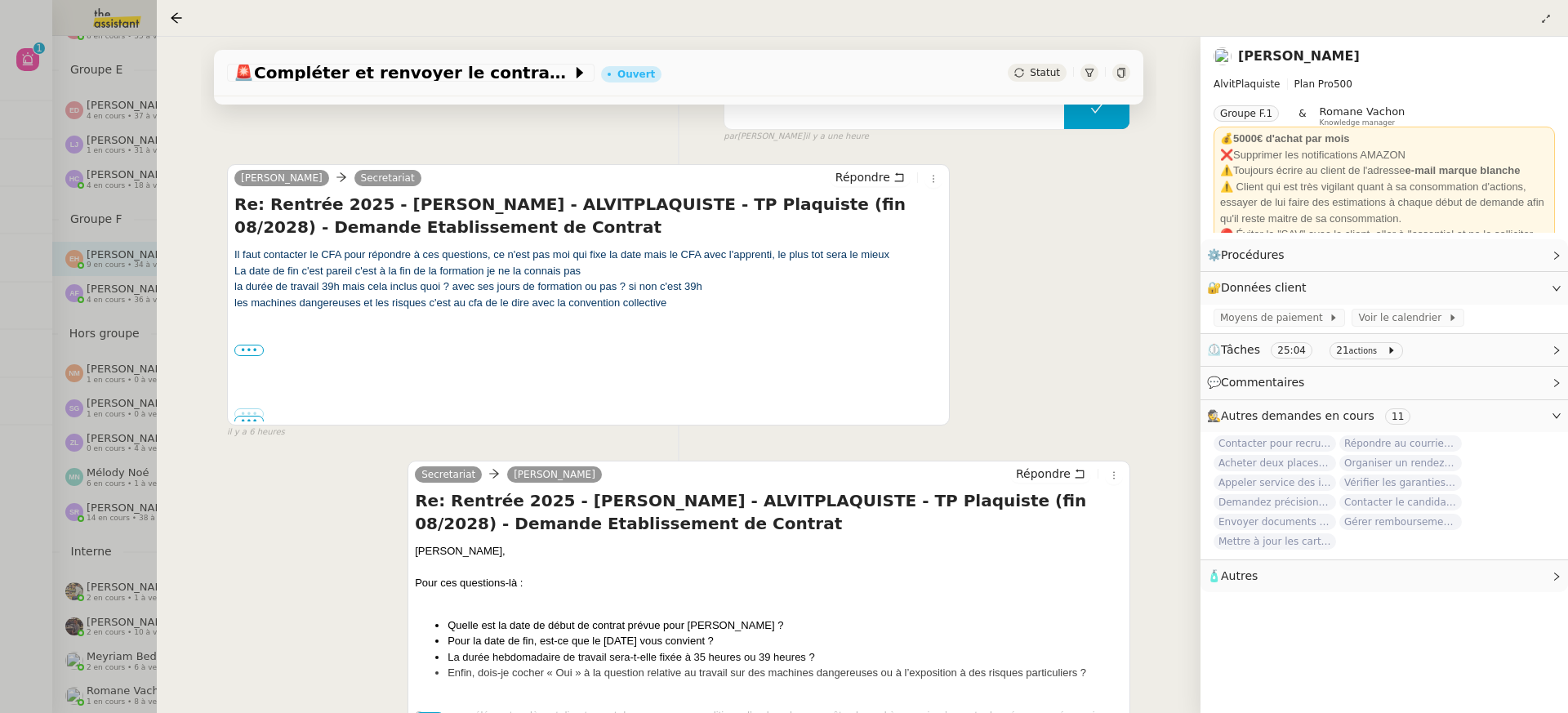
click at [39, 242] on div at bounding box center [784, 356] width 1568 height 713
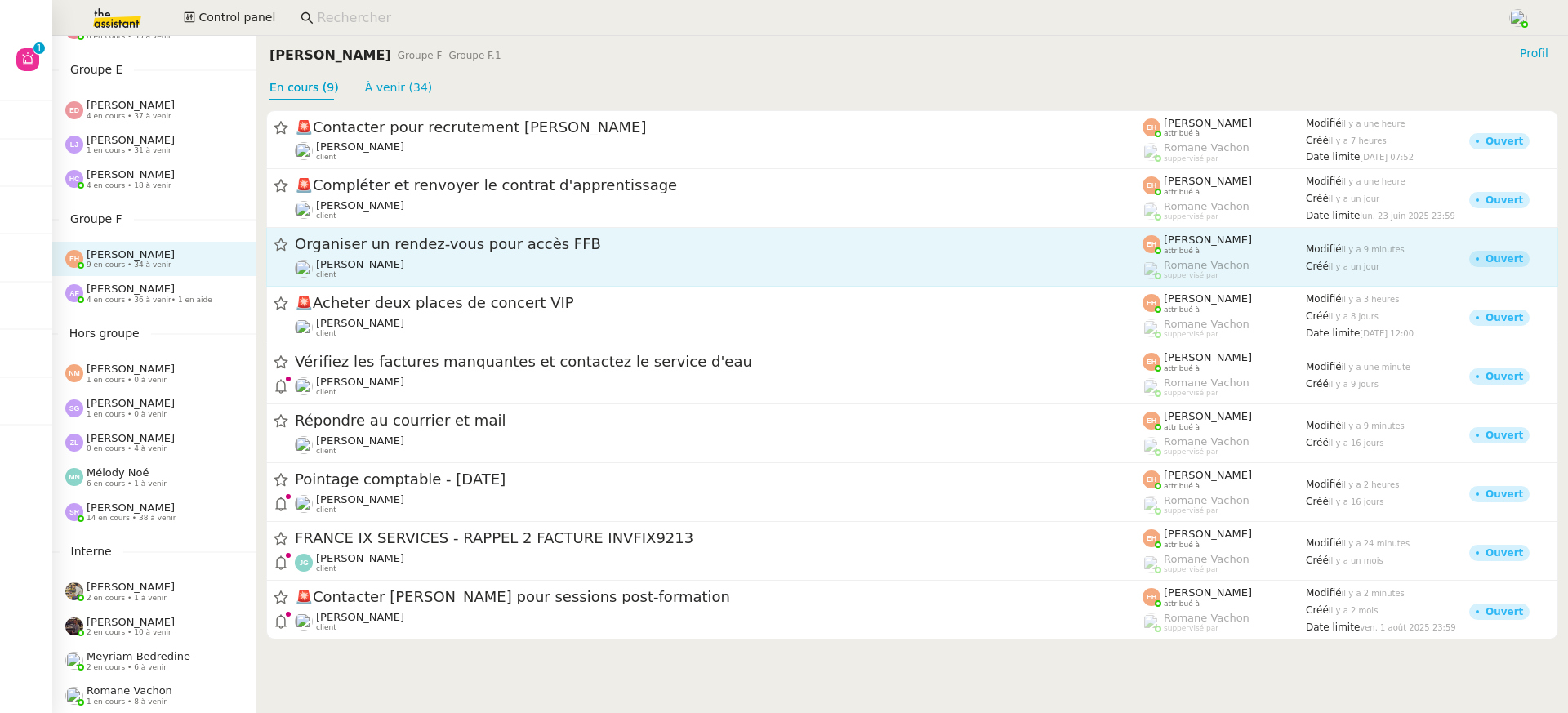
click at [419, 259] on div "[PERSON_NAME] client" at bounding box center [719, 269] width 848 height 21
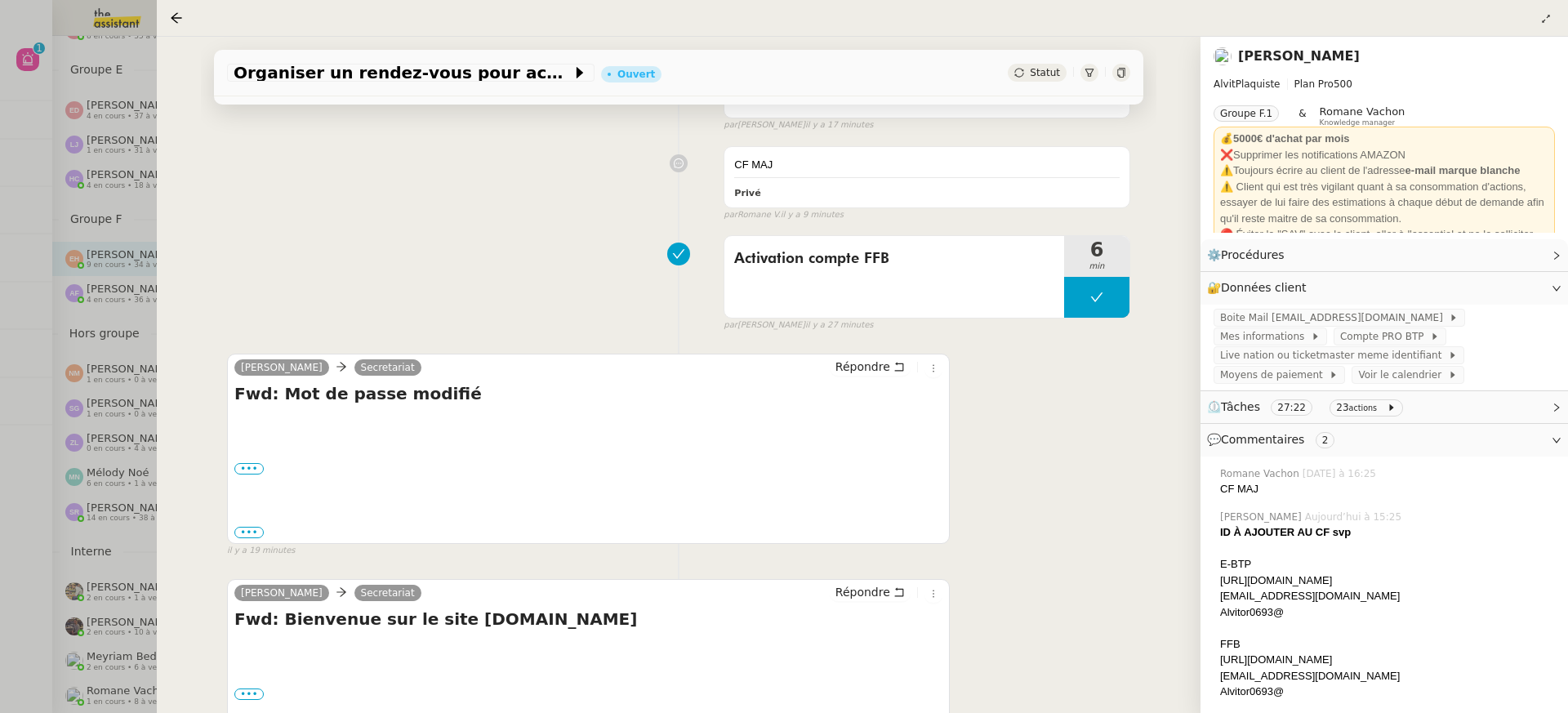
scroll to position [234, 0]
click at [70, 225] on div at bounding box center [784, 356] width 1568 height 713
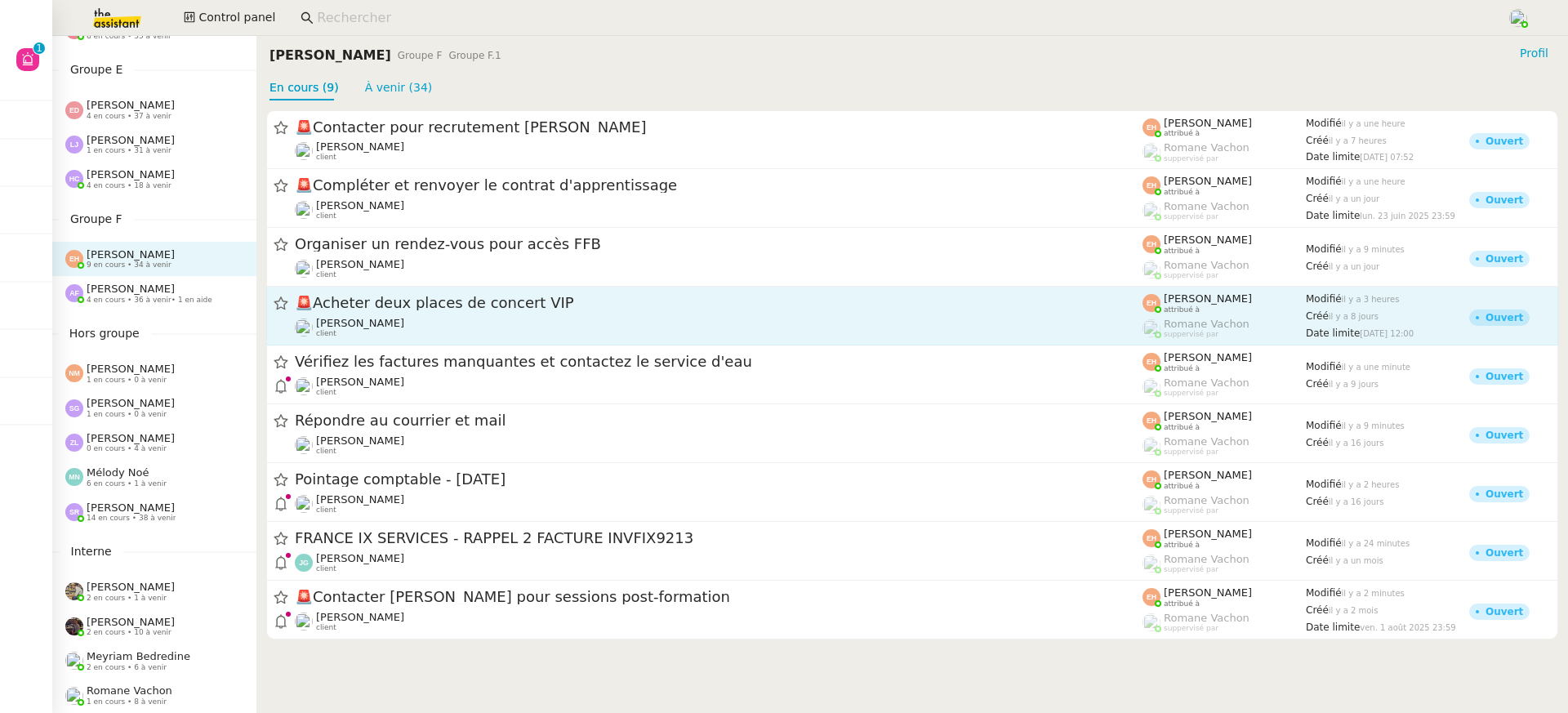
click at [368, 316] on div "🚨 Acheter deux places de concert VIP Vitor Alvites client" at bounding box center [719, 315] width 848 height 45
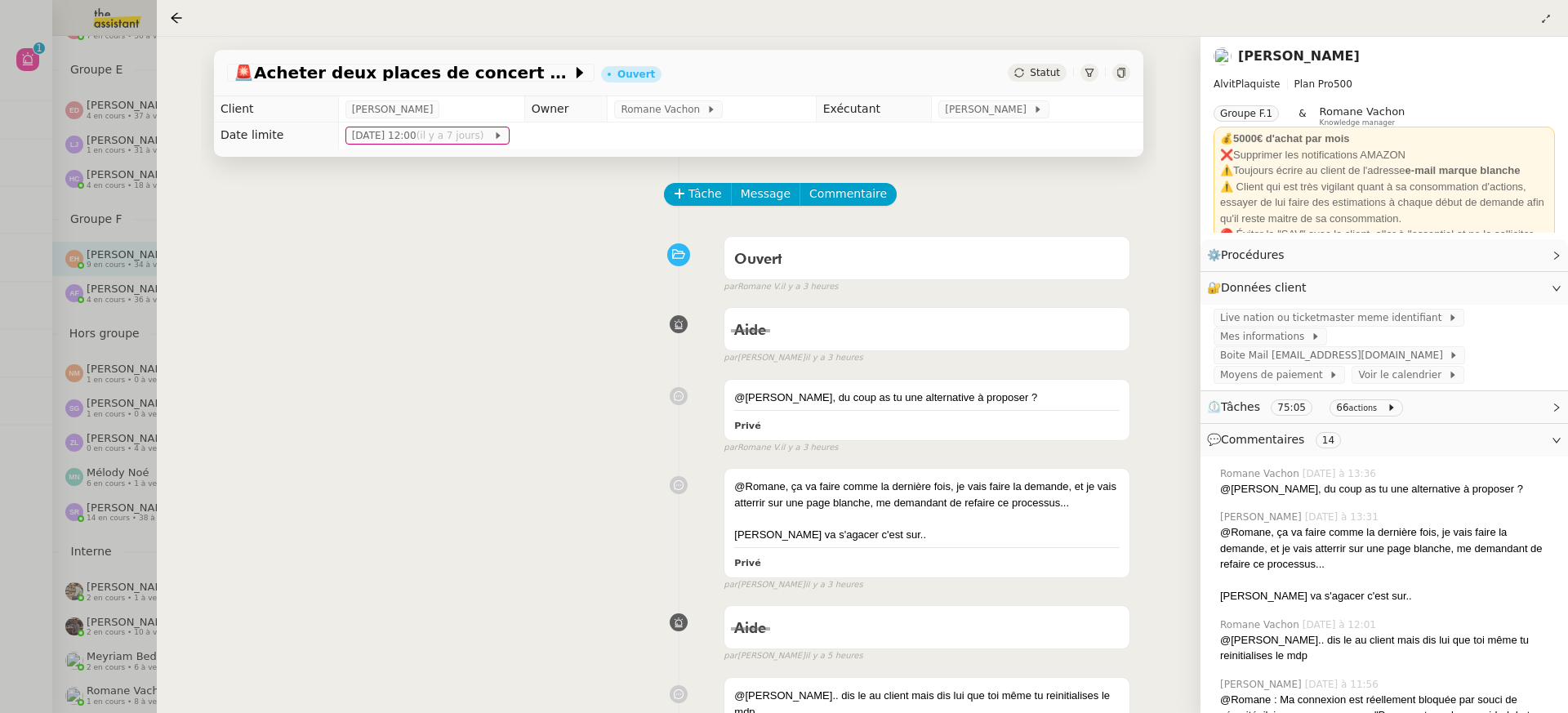
click at [105, 374] on div at bounding box center [784, 356] width 1568 height 713
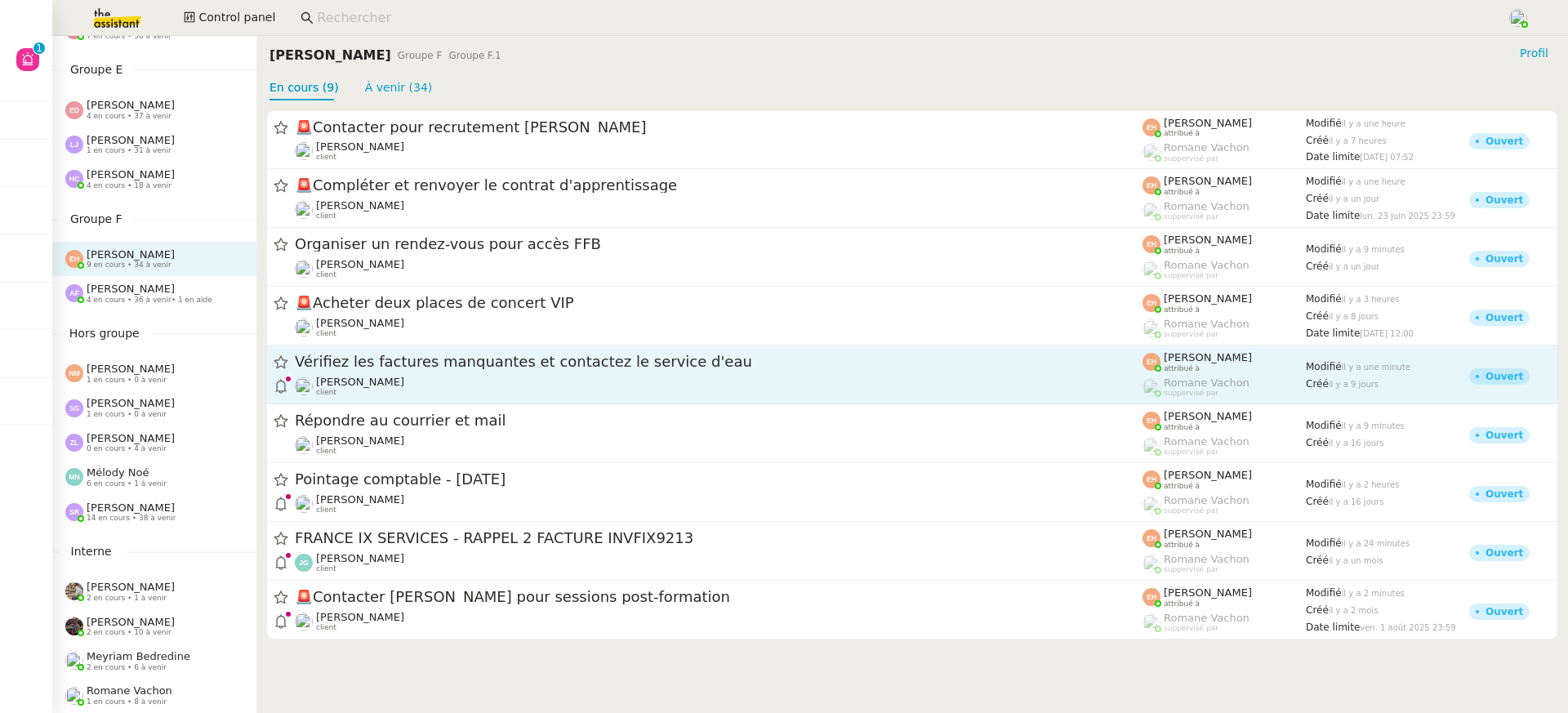
click at [631, 378] on div "Quang Tam NGUYEN client" at bounding box center [719, 386] width 848 height 21
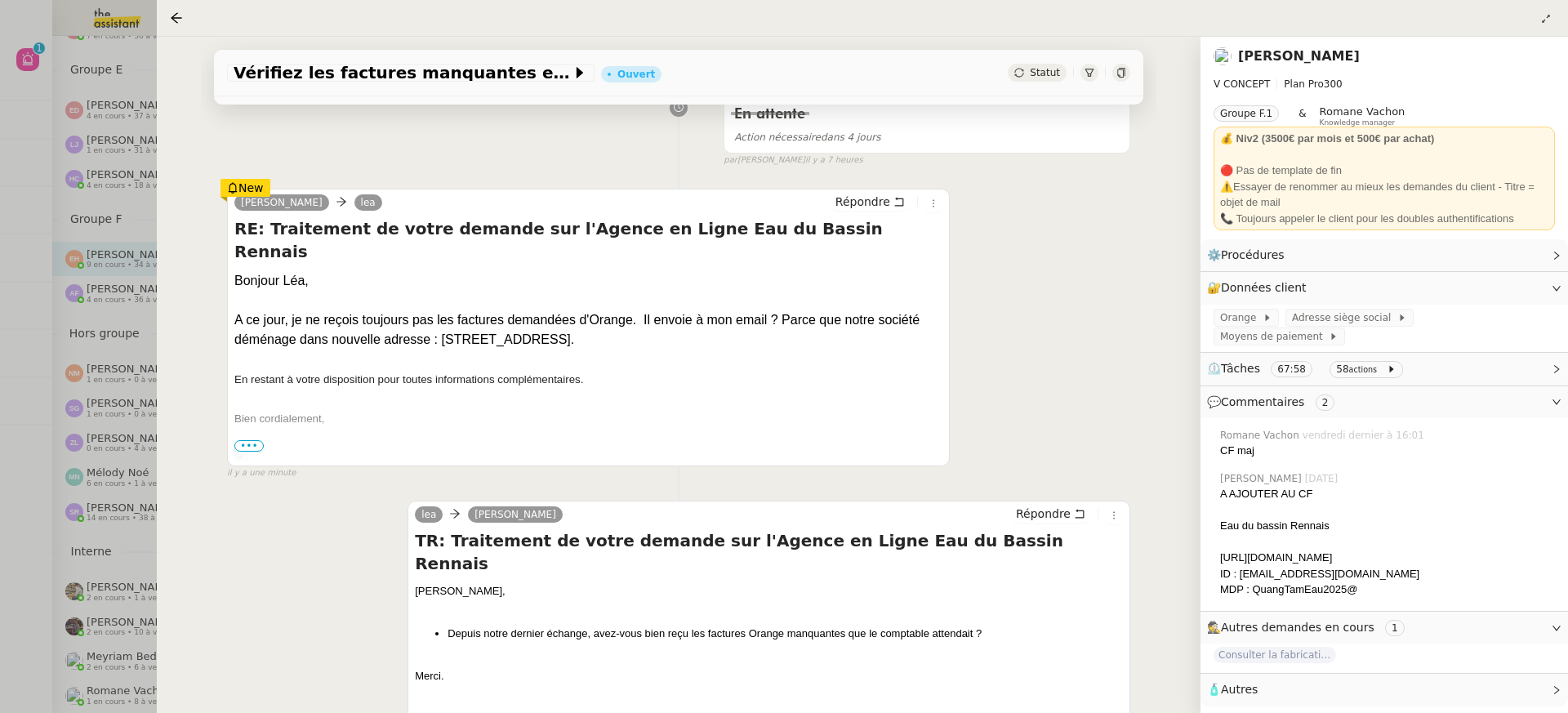
scroll to position [276, 0]
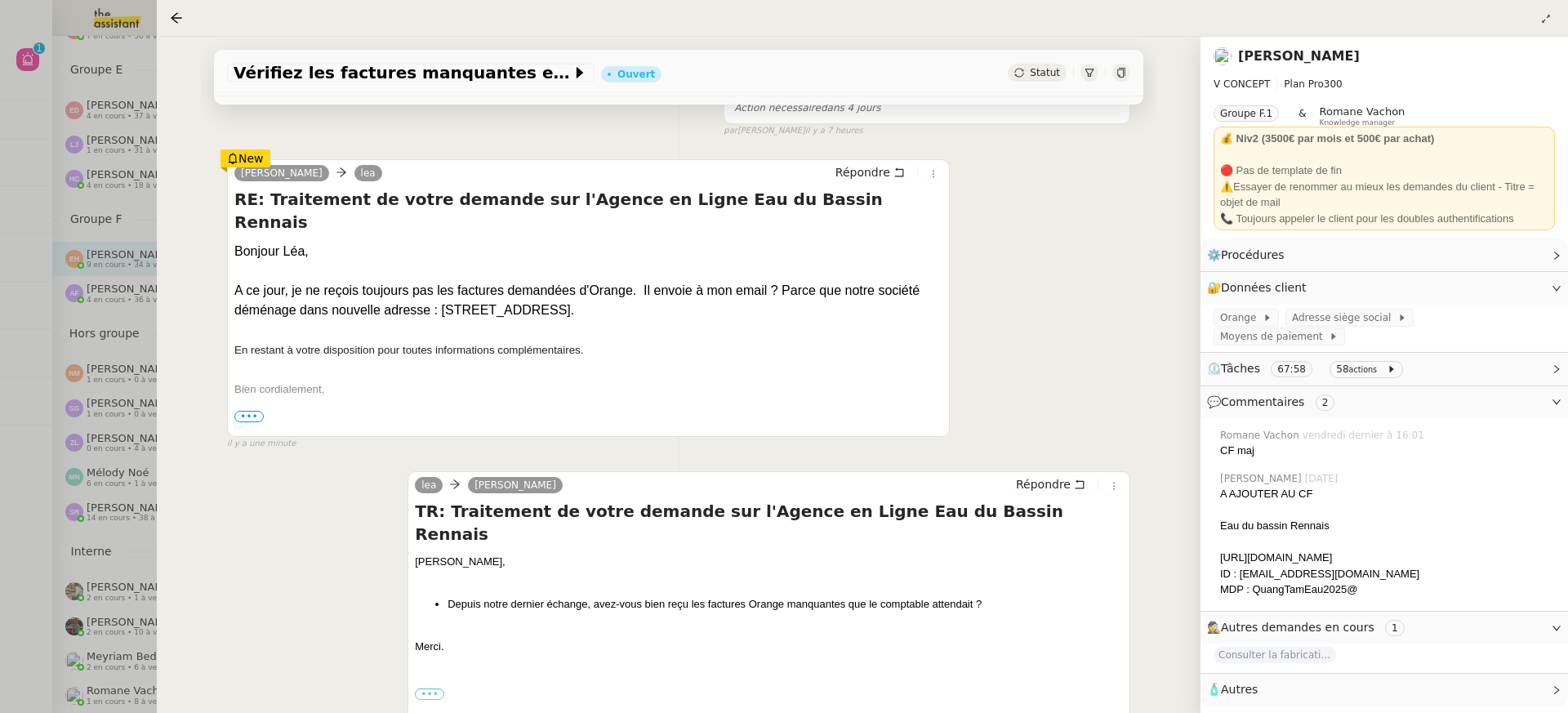
click at [76, 141] on div at bounding box center [784, 356] width 1568 height 713
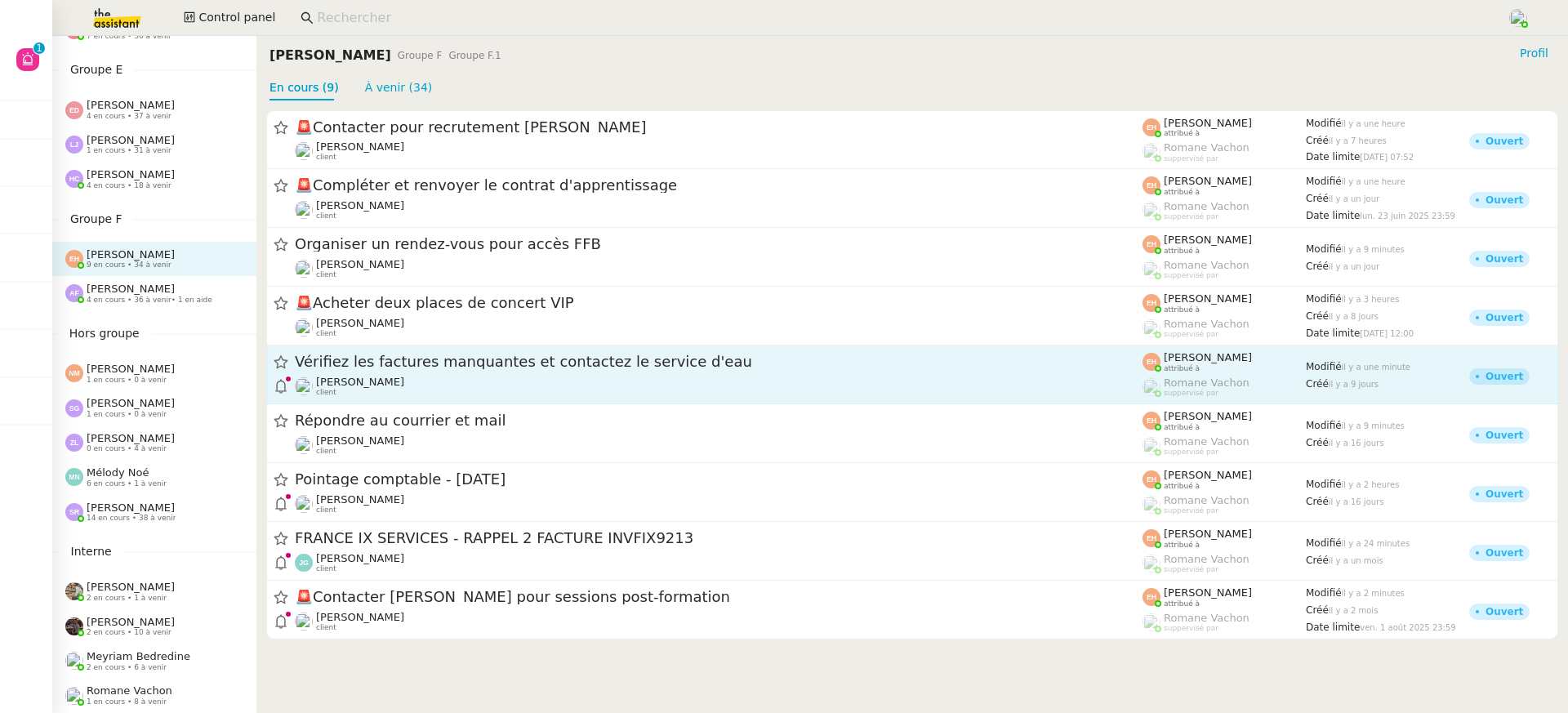
click at [405, 367] on span "Vérifiez les factures manquantes et contactez le service d'eau" at bounding box center [719, 362] width 848 height 15
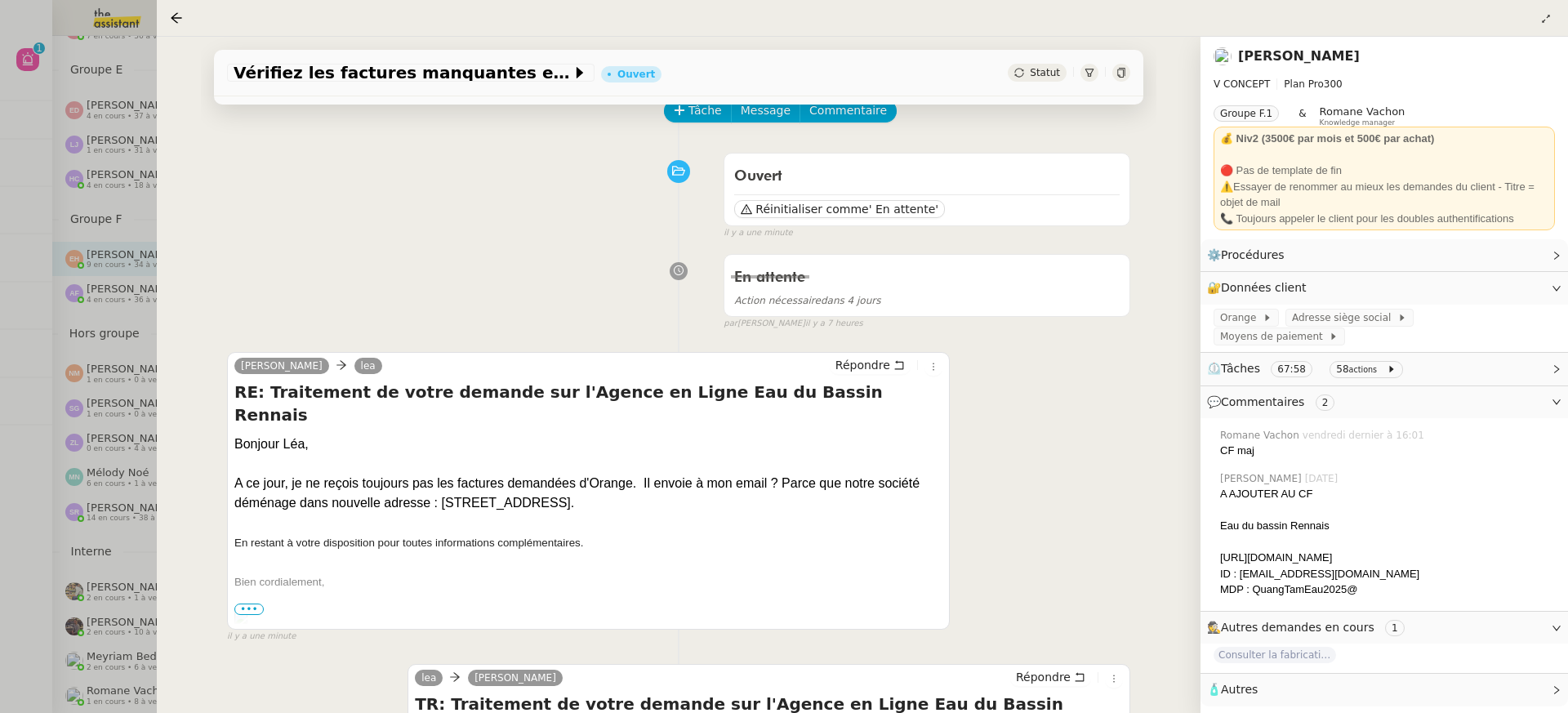
scroll to position [103, 0]
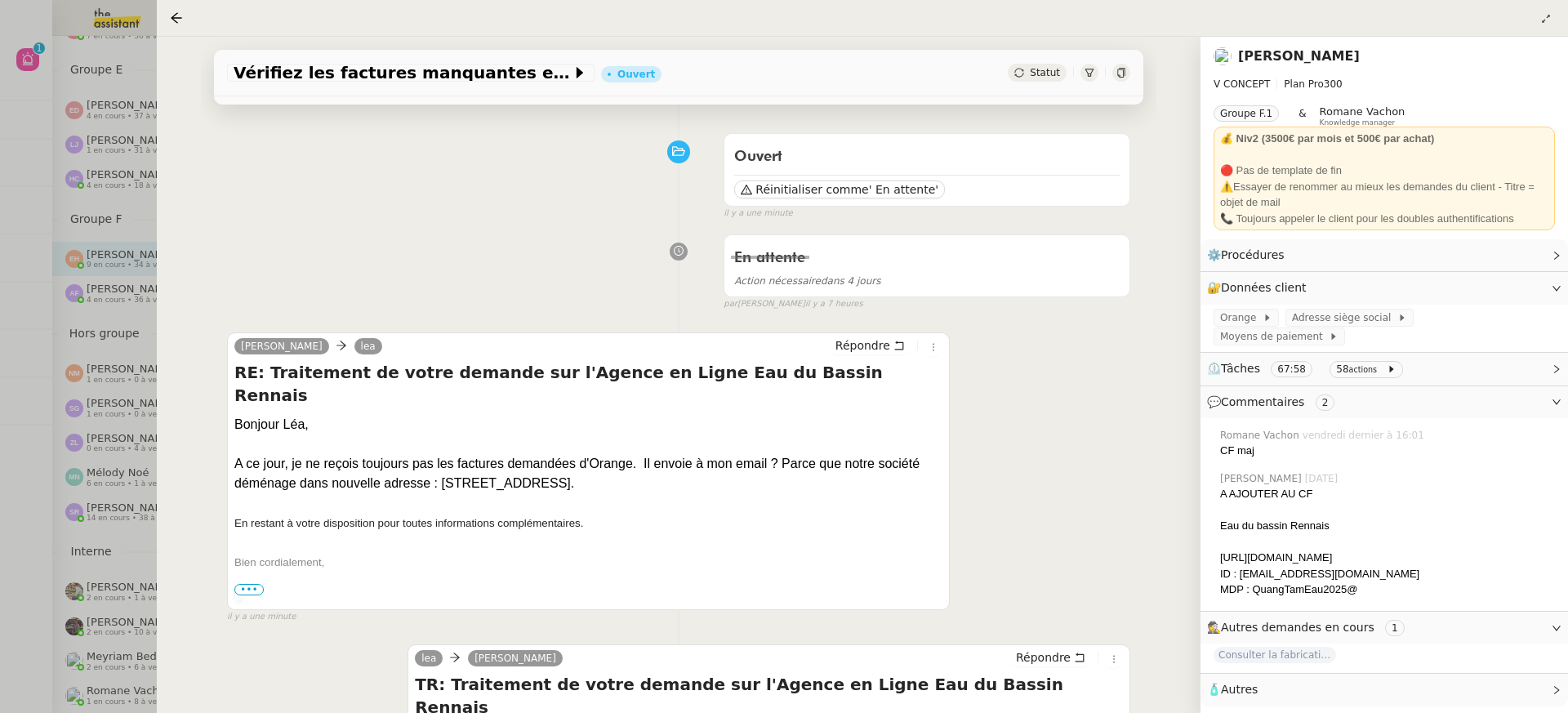
click at [128, 277] on div at bounding box center [784, 356] width 1568 height 713
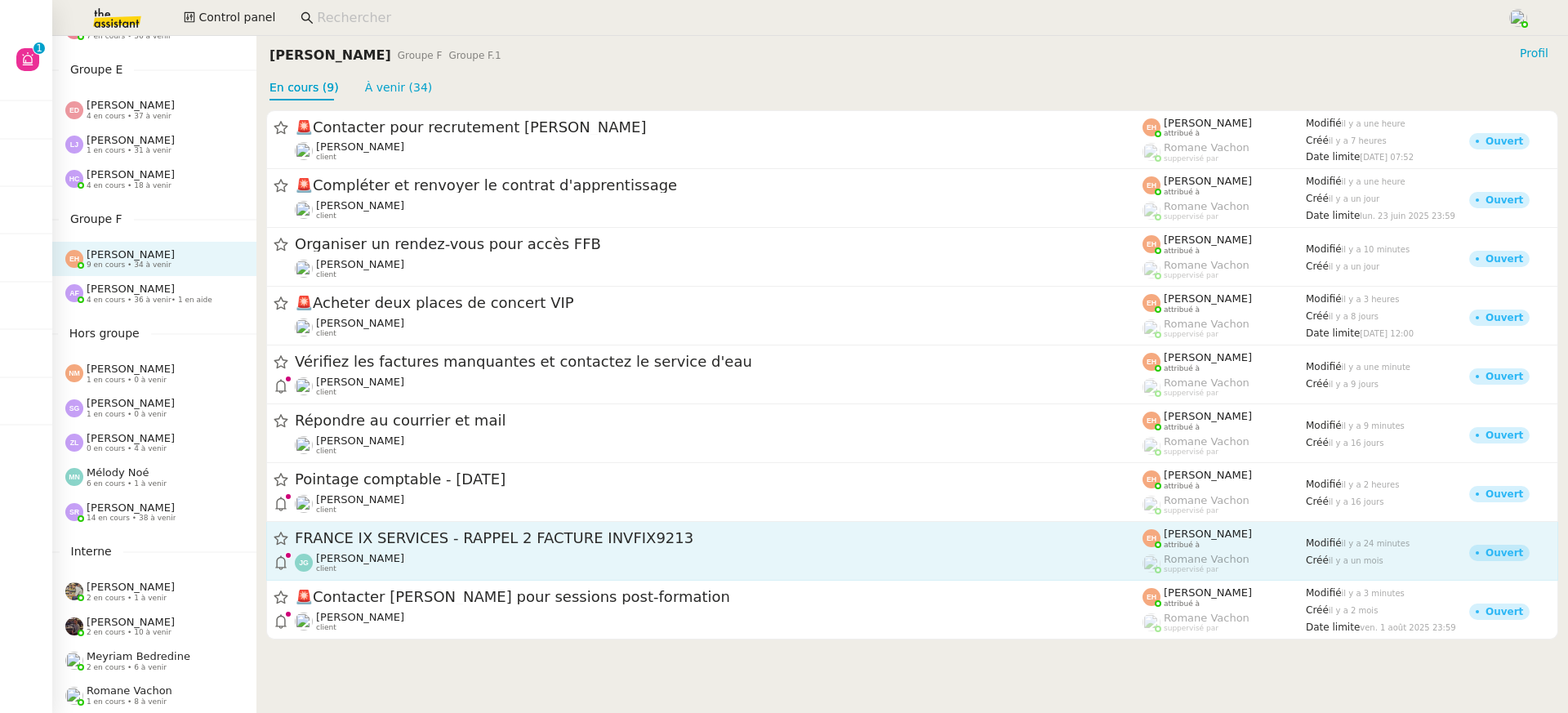
click at [540, 531] on span "FRANCE IX SERVICES - RAPPEL 2 FACTURE INVFIX9213" at bounding box center [719, 538] width 848 height 15
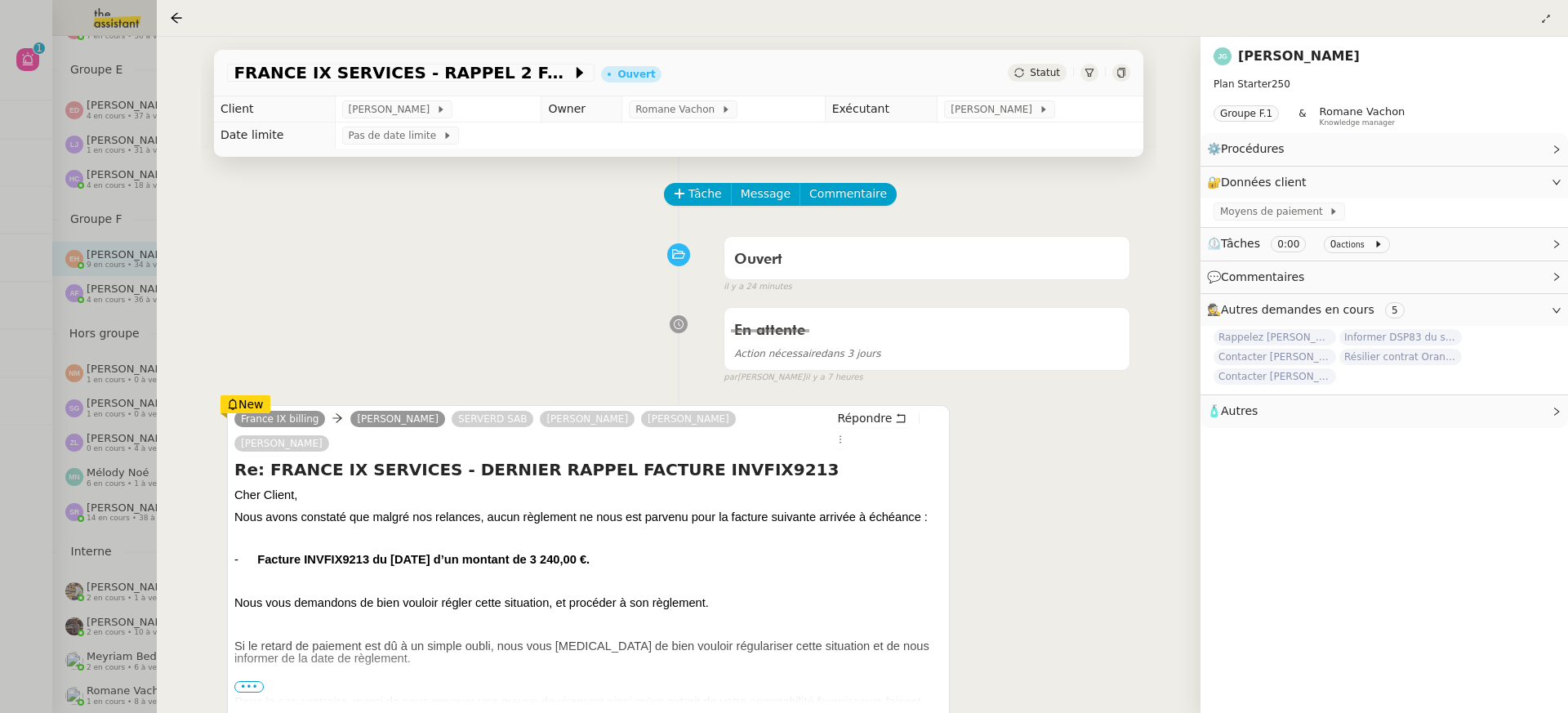
scroll to position [15, 0]
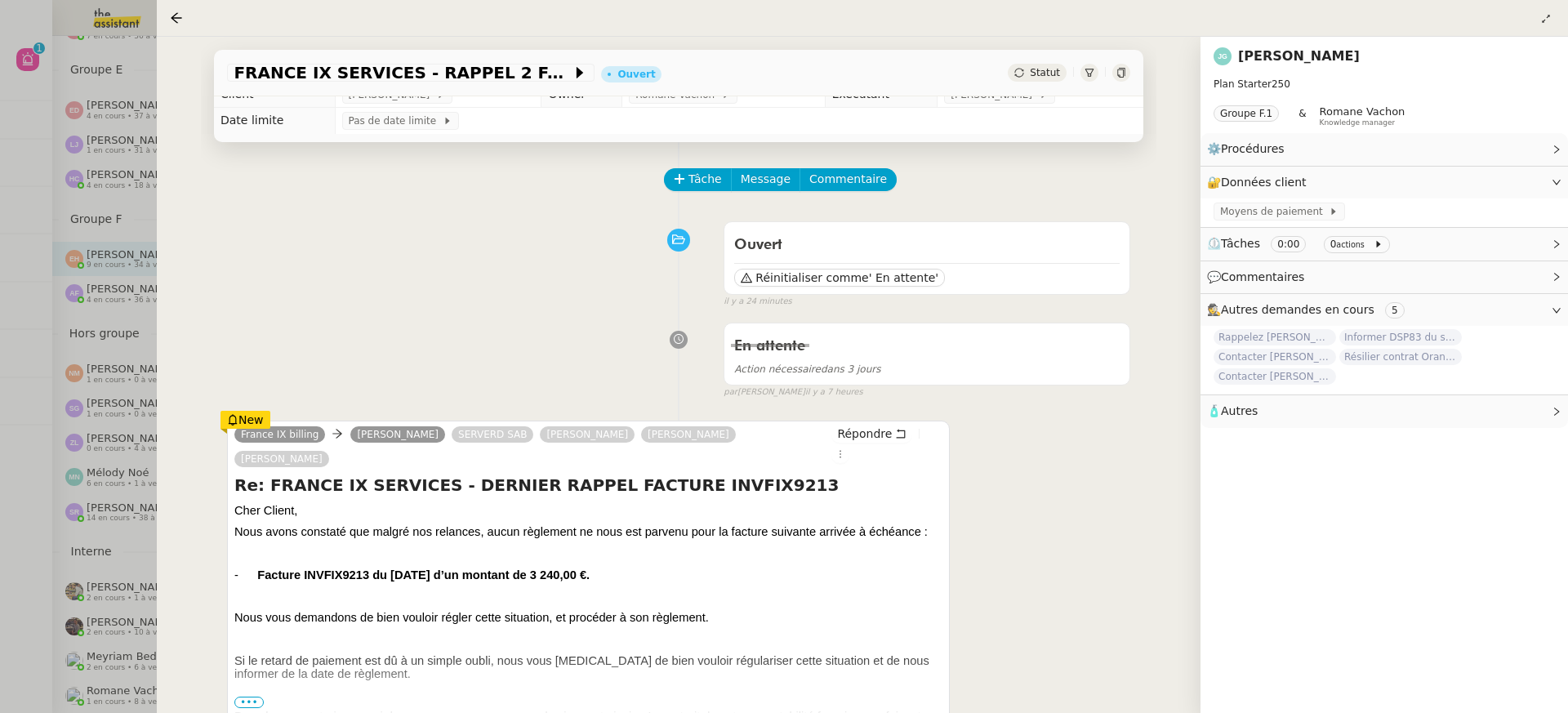
click at [107, 206] on div at bounding box center [784, 356] width 1568 height 713
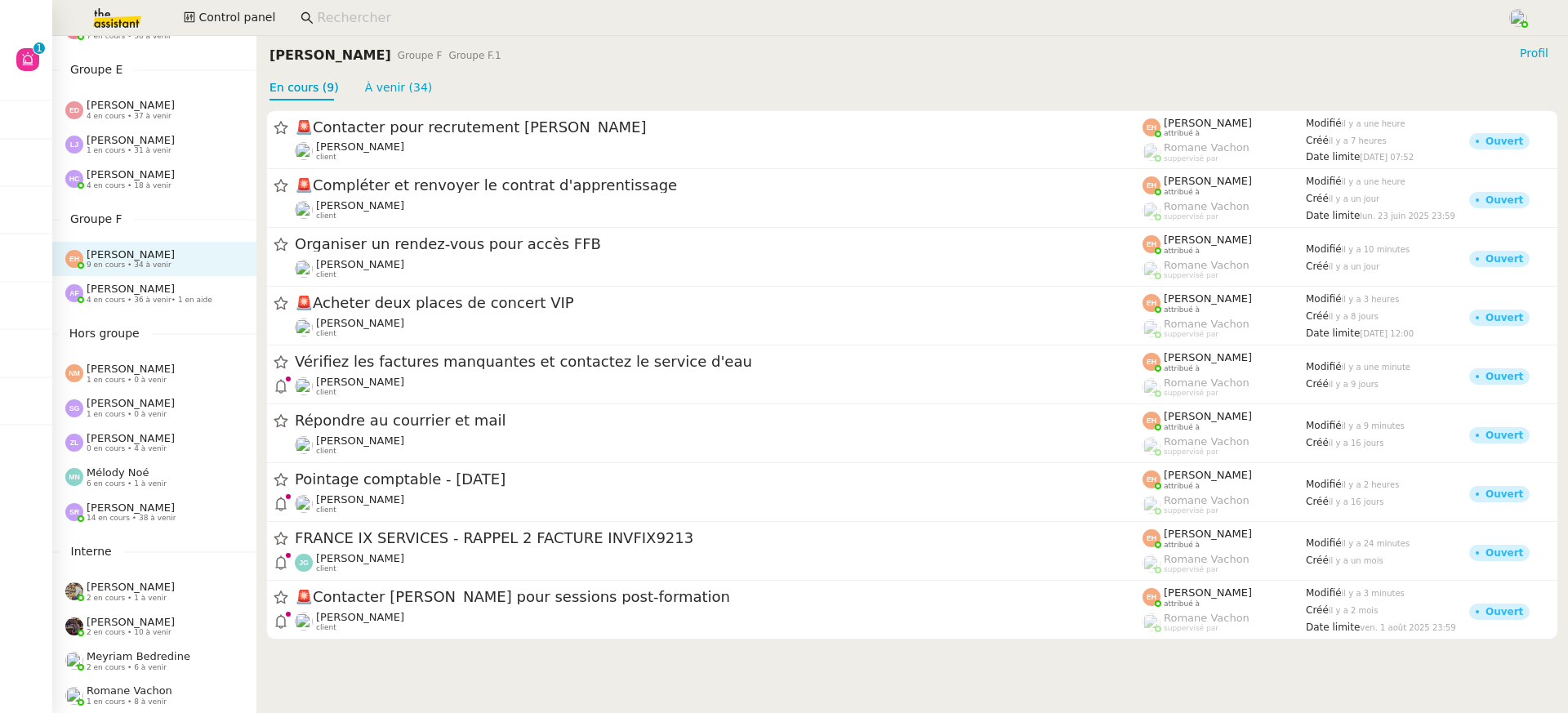
click at [92, 305] on div "Anna Florent 4 en cours • 36 à venir • 1 en aide" at bounding box center [155, 292] width 204 height 34
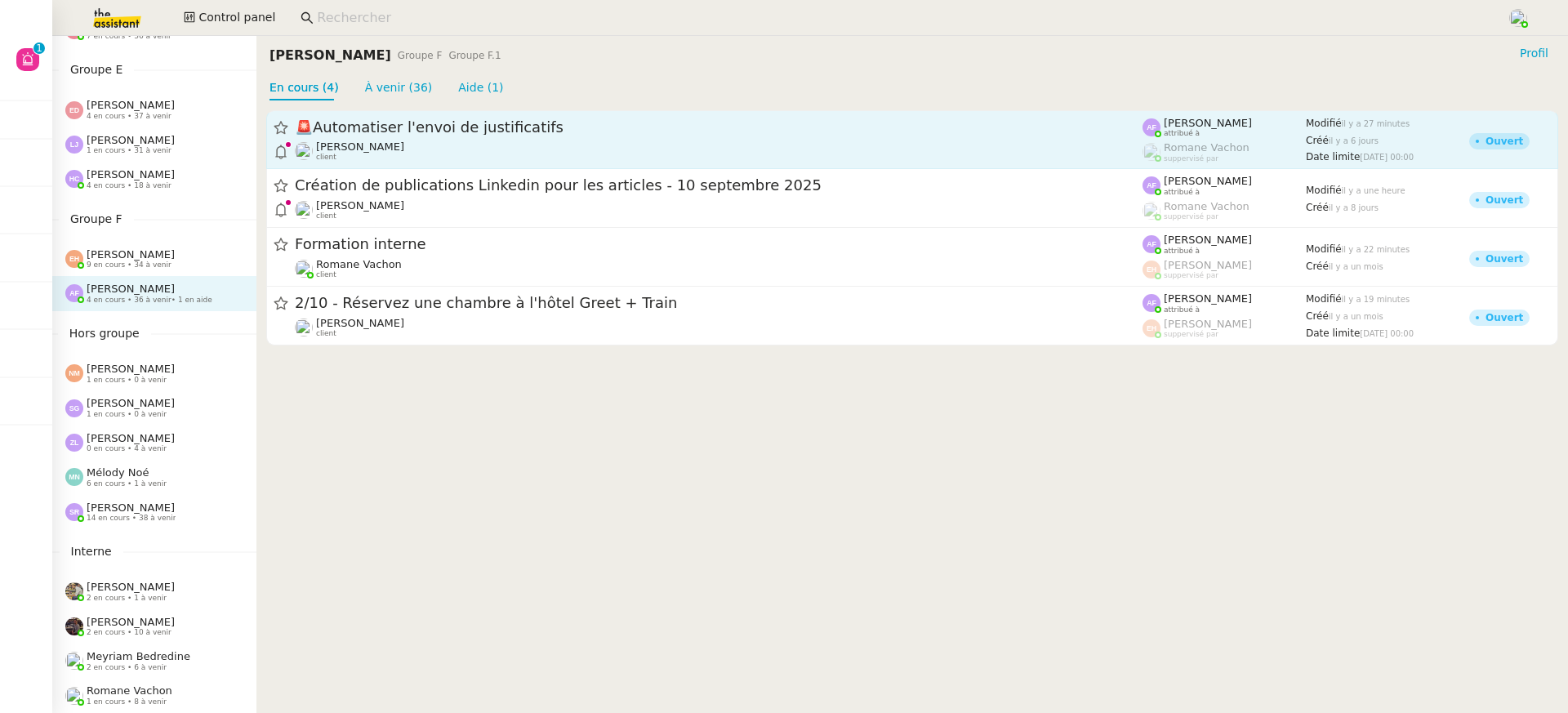
click at [467, 127] on span "🚨 Automatiser l'envoi de justificatifs" at bounding box center [719, 127] width 848 height 15
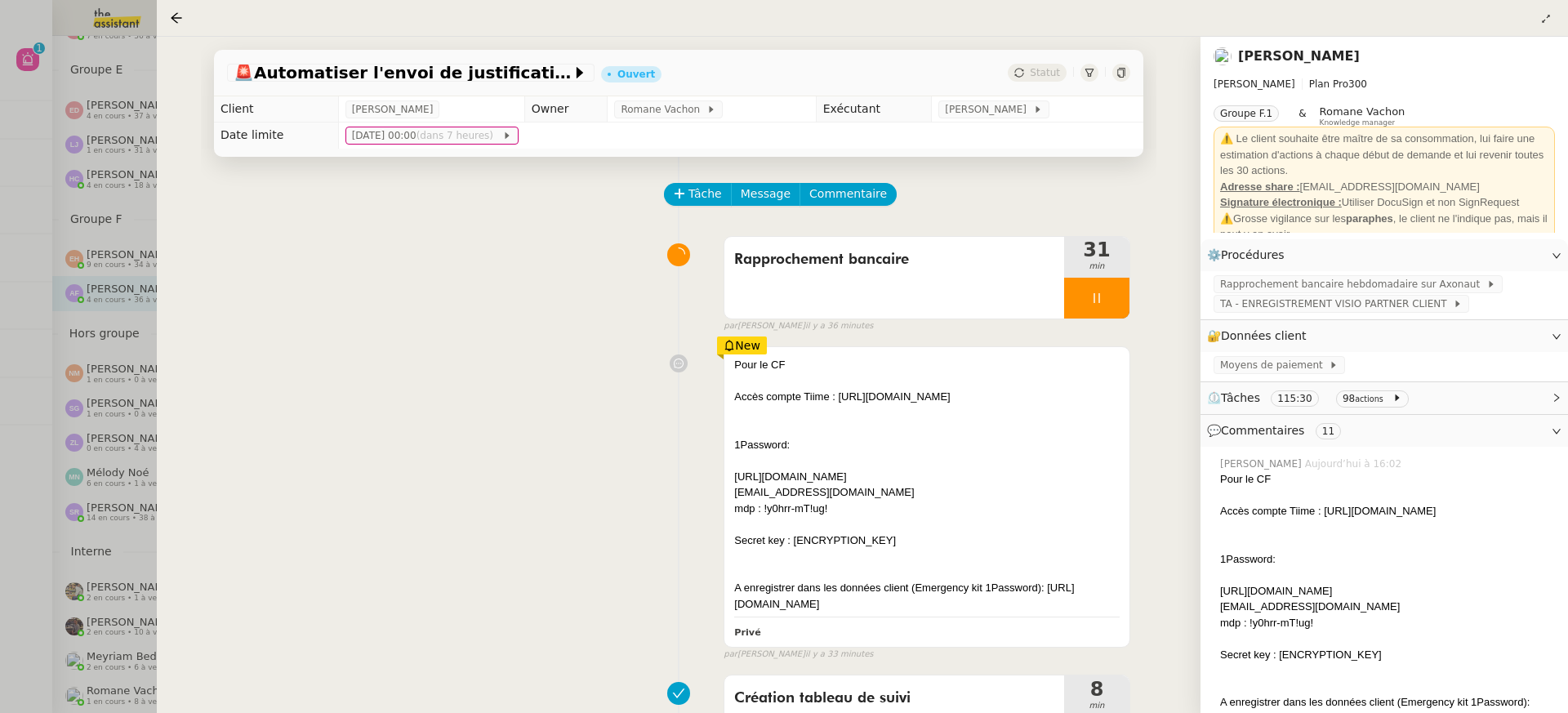
click at [52, 190] on div at bounding box center [784, 356] width 1568 height 713
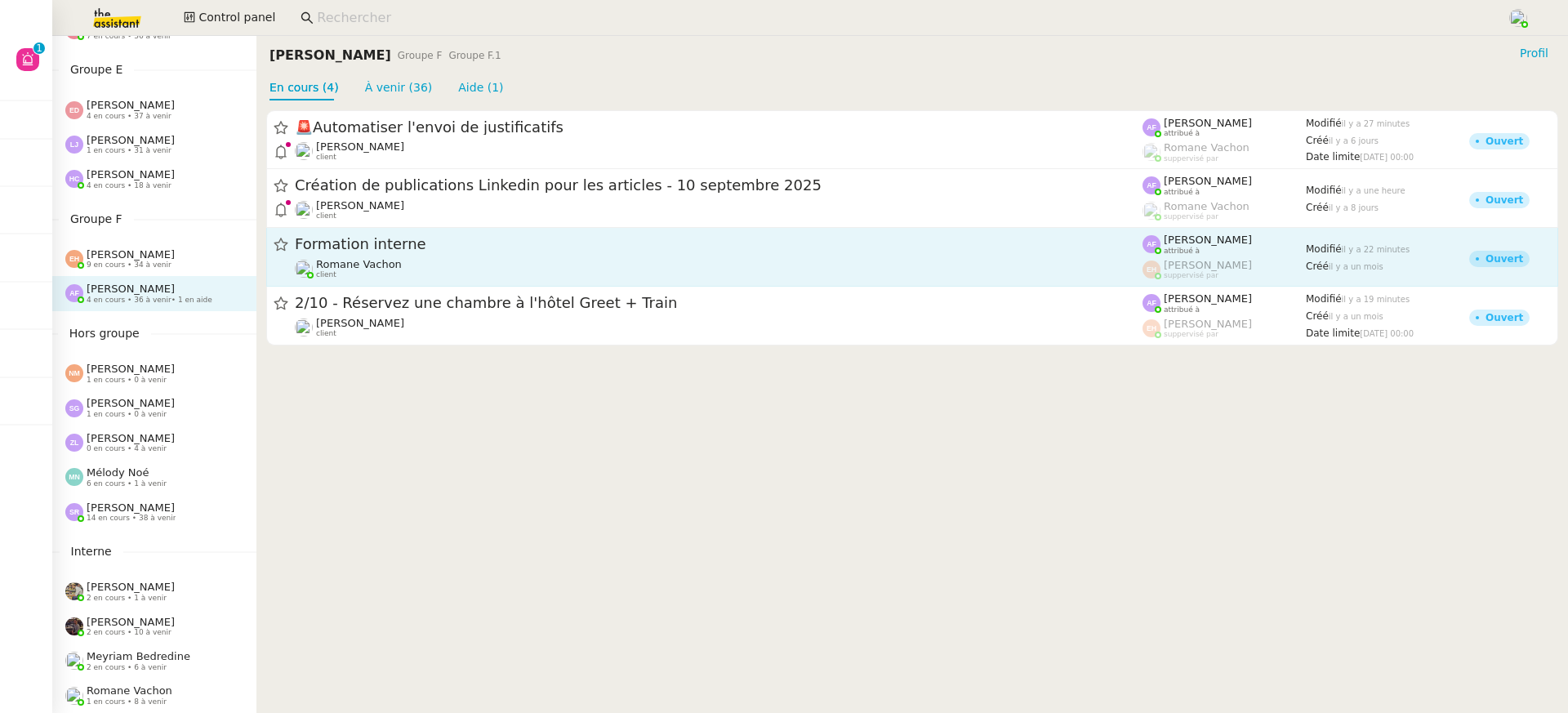
click at [532, 250] on span "Formation interne" at bounding box center [719, 244] width 848 height 15
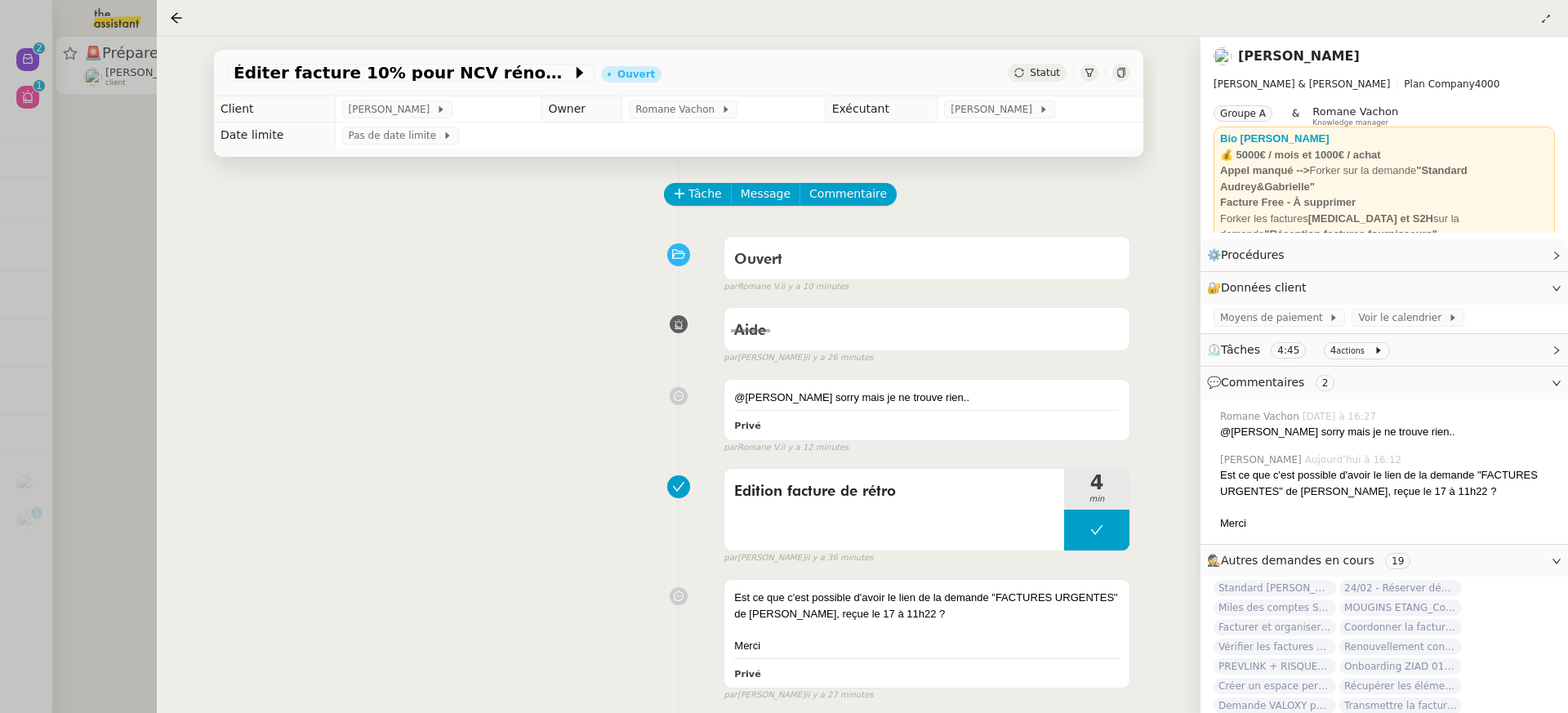
click at [100, 57] on div at bounding box center [784, 356] width 1568 height 713
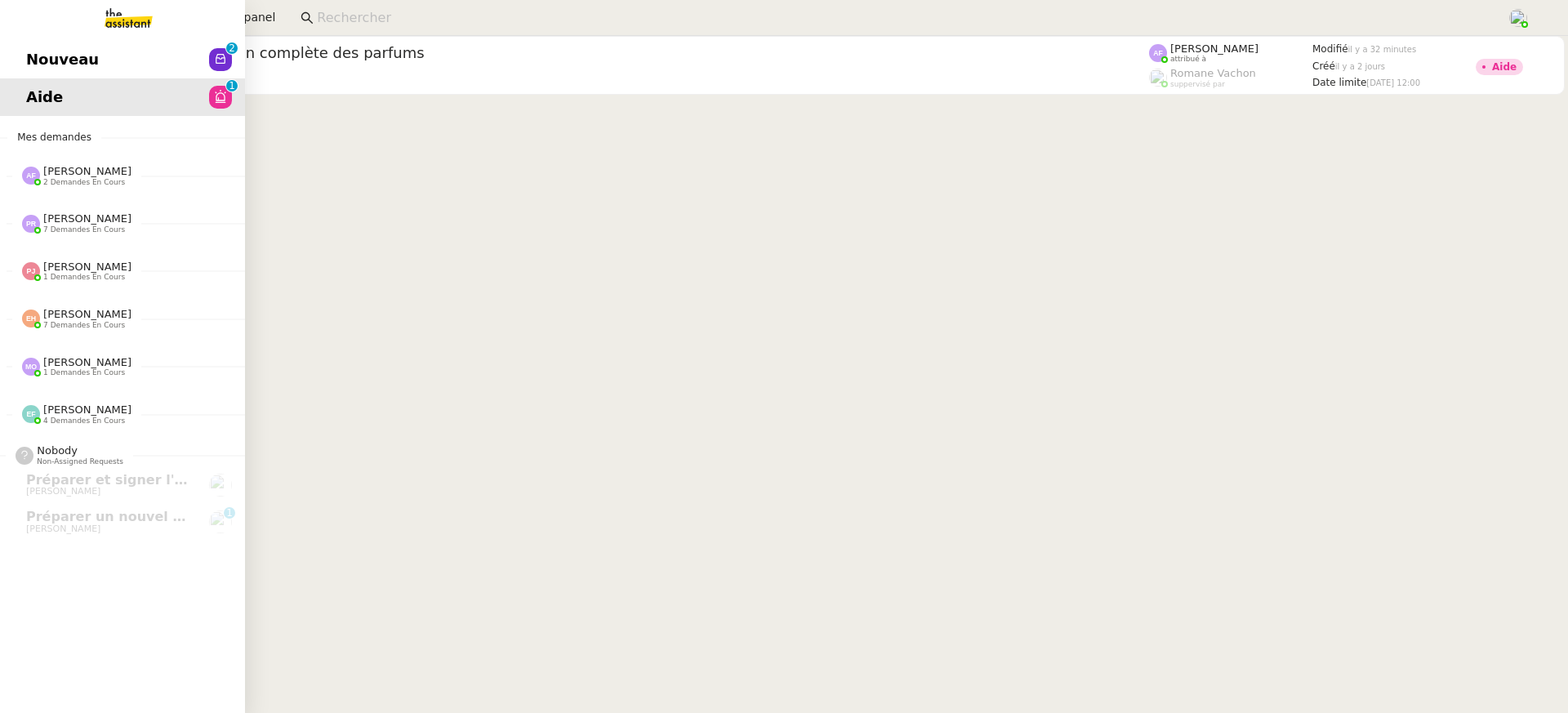
click at [42, 55] on link "Nouveau 0 1 2 3 4 5 6 7 8 9" at bounding box center [122, 59] width 245 height 38
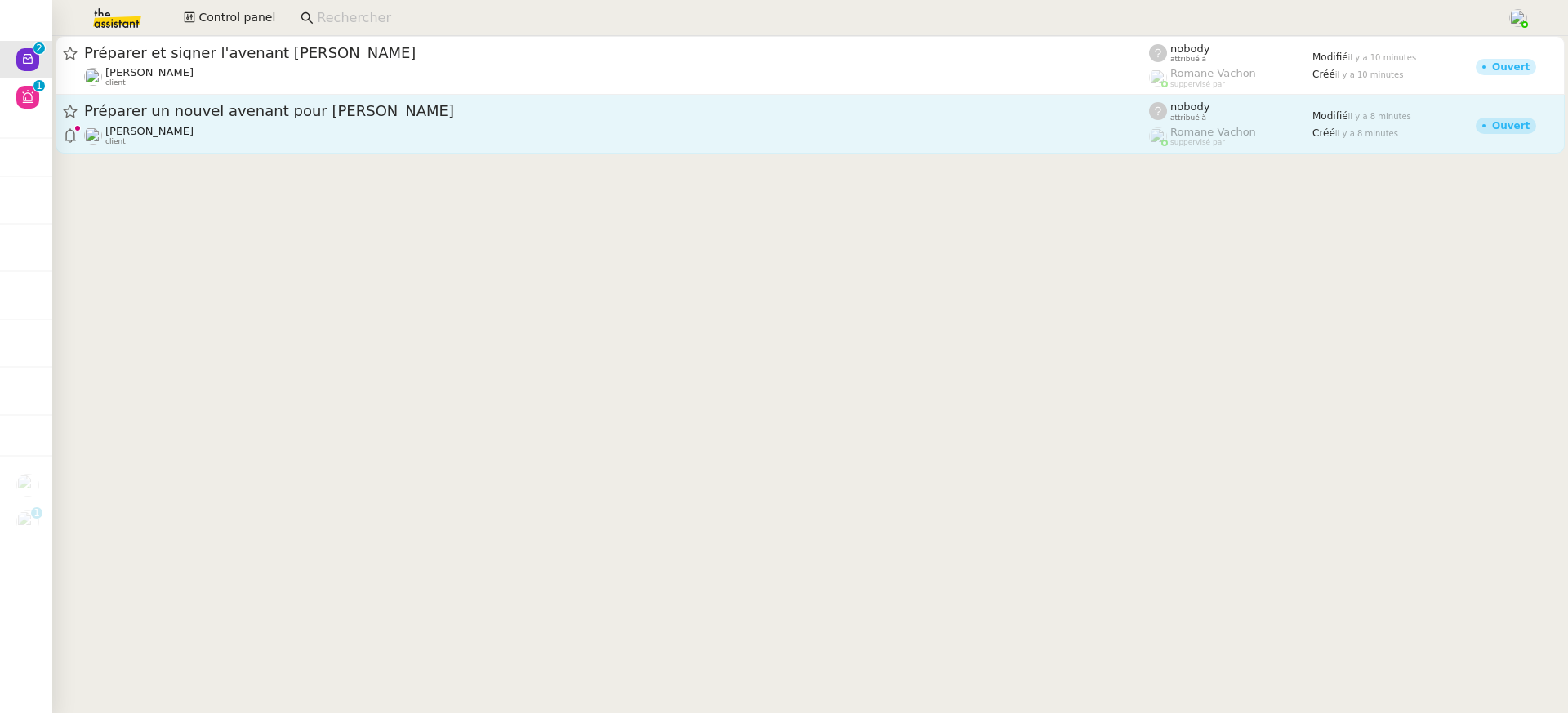
click at [444, 114] on span "Préparer un nouvel avenant pour [PERSON_NAME]" at bounding box center [616, 111] width 1065 height 15
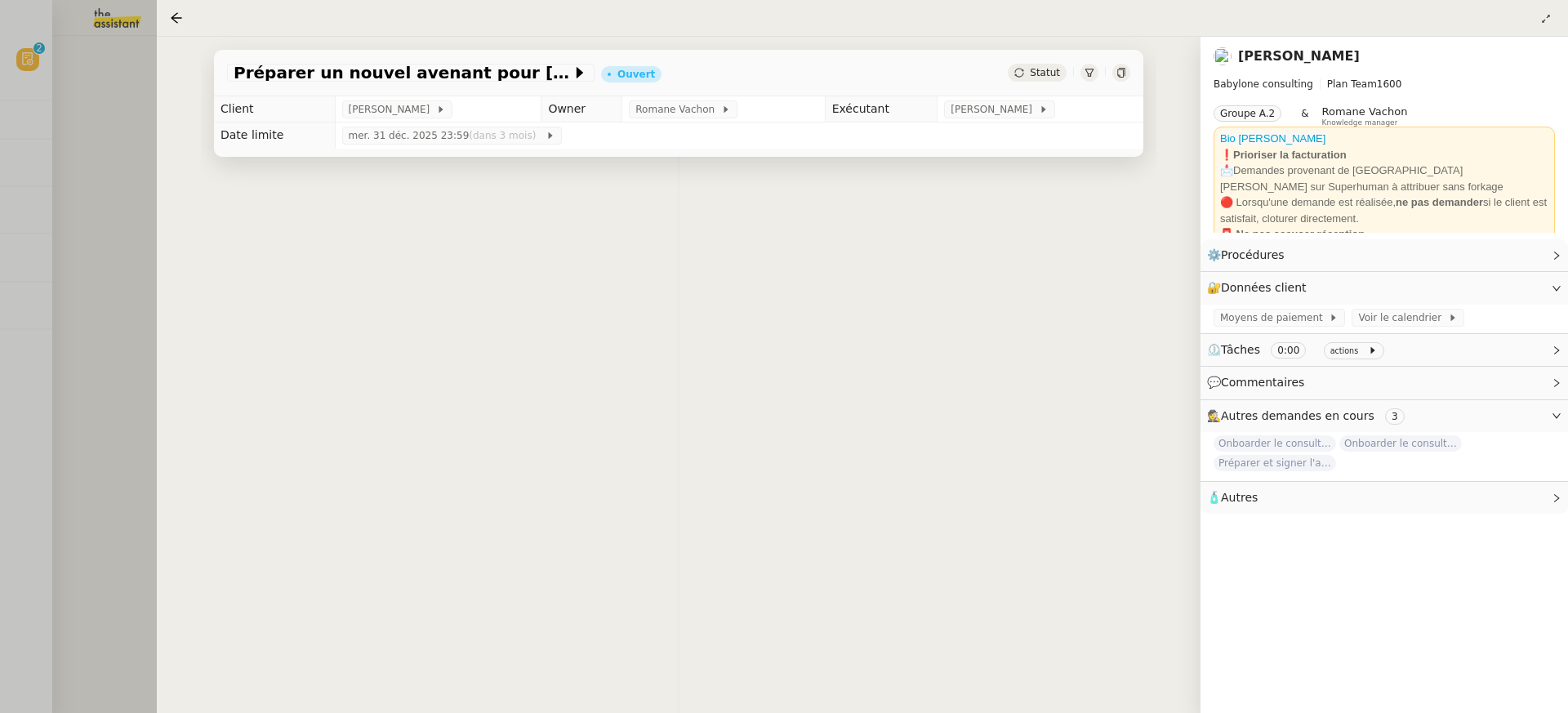
click at [111, 136] on div at bounding box center [784, 356] width 1568 height 713
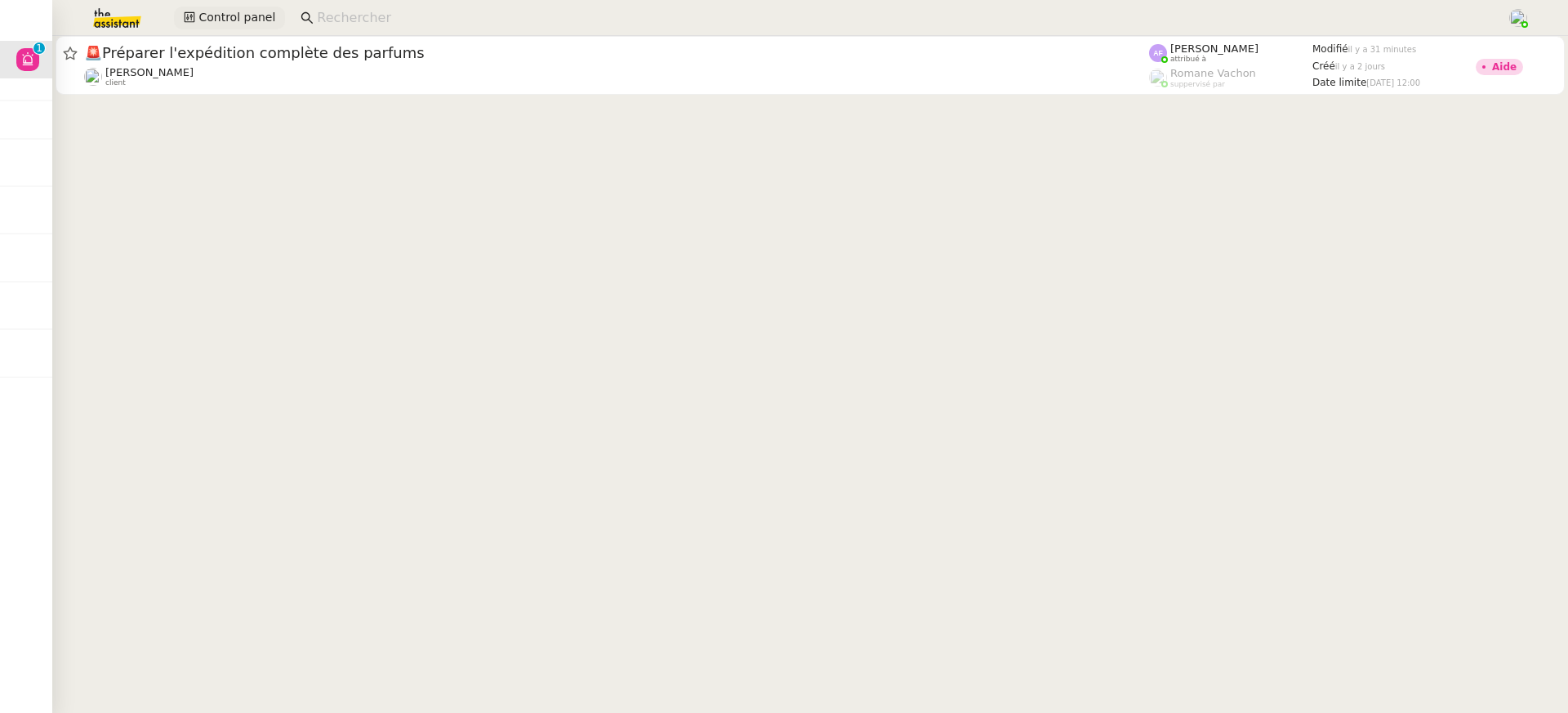
click at [200, 12] on span "Control panel" at bounding box center [237, 17] width 77 height 19
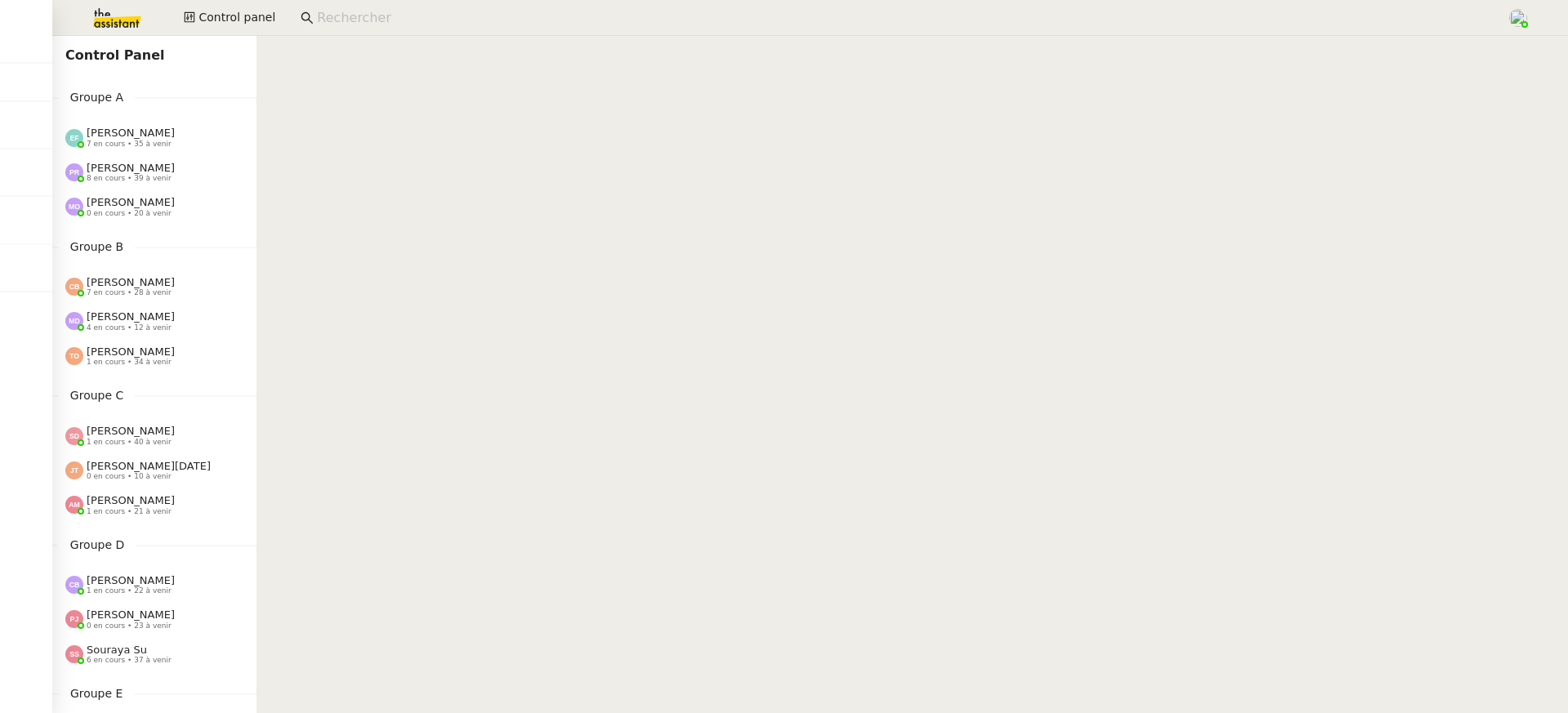
click at [139, 298] on div "[PERSON_NAME] 7 en cours • 28 à venir" at bounding box center [155, 286] width 204 height 34
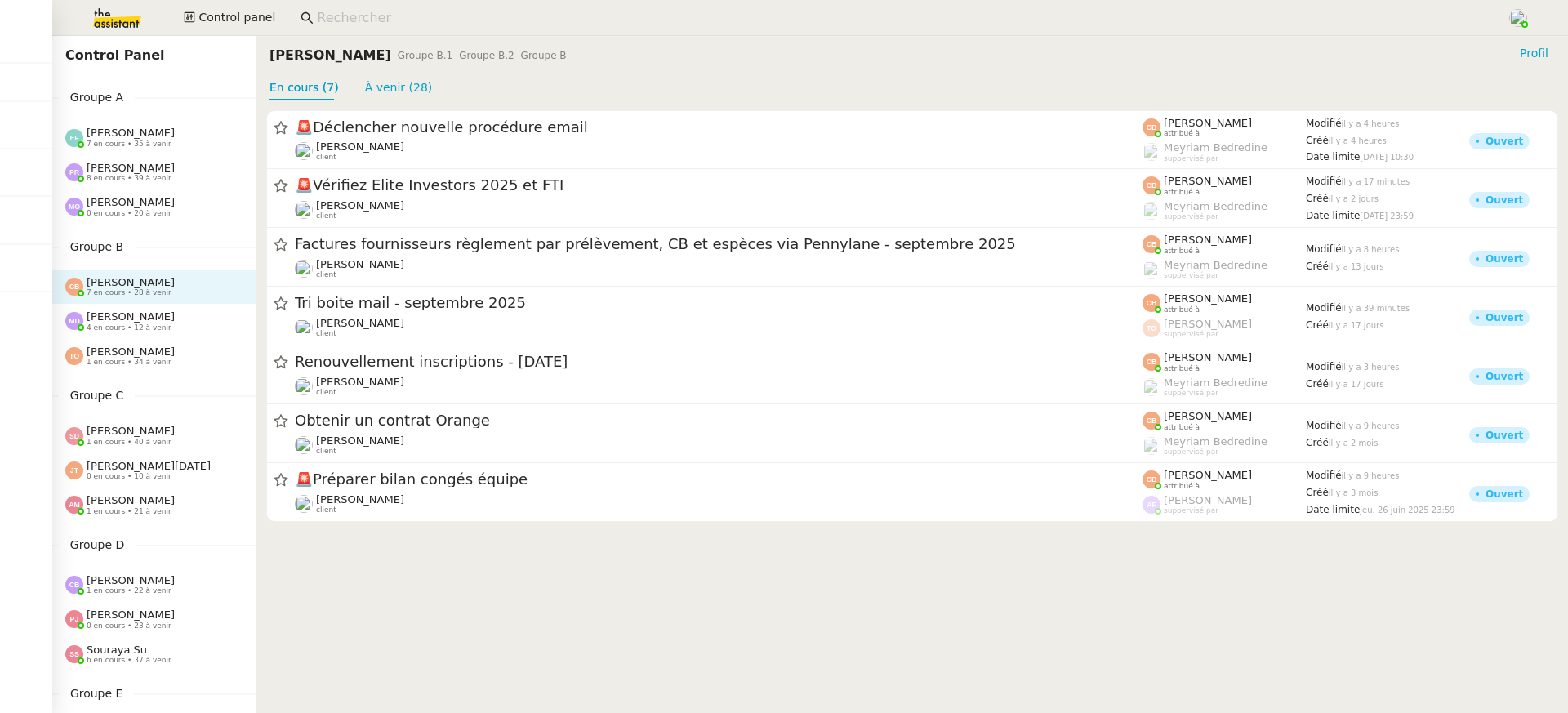
click at [153, 334] on div "[PERSON_NAME] 4 en cours • 12 à venir" at bounding box center [155, 320] width 204 height 34
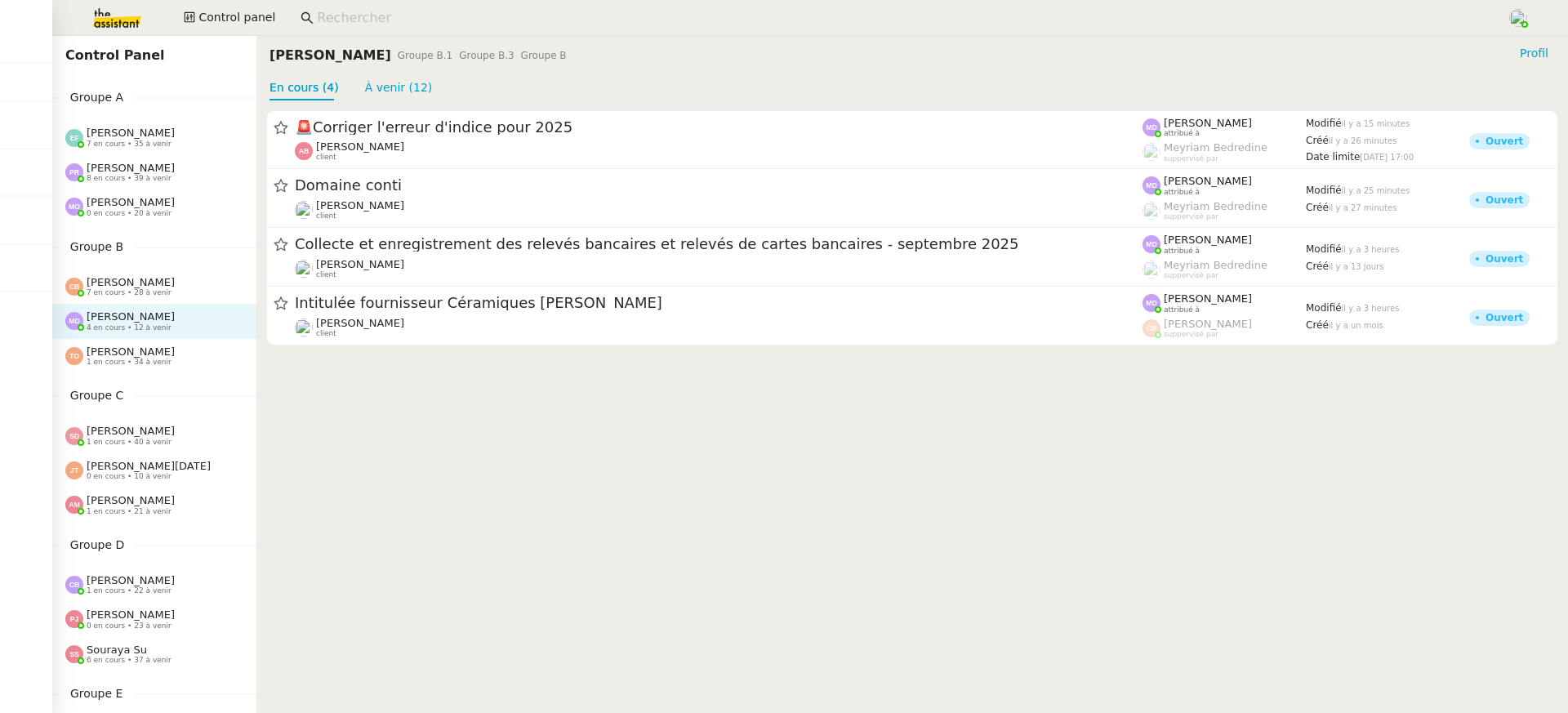
click at [153, 334] on div "[PERSON_NAME] 4 en cours • 12 à venir" at bounding box center [155, 320] width 204 height 34
click at [155, 477] on span "0 en cours • 10 à venir" at bounding box center [128, 476] width 85 height 9
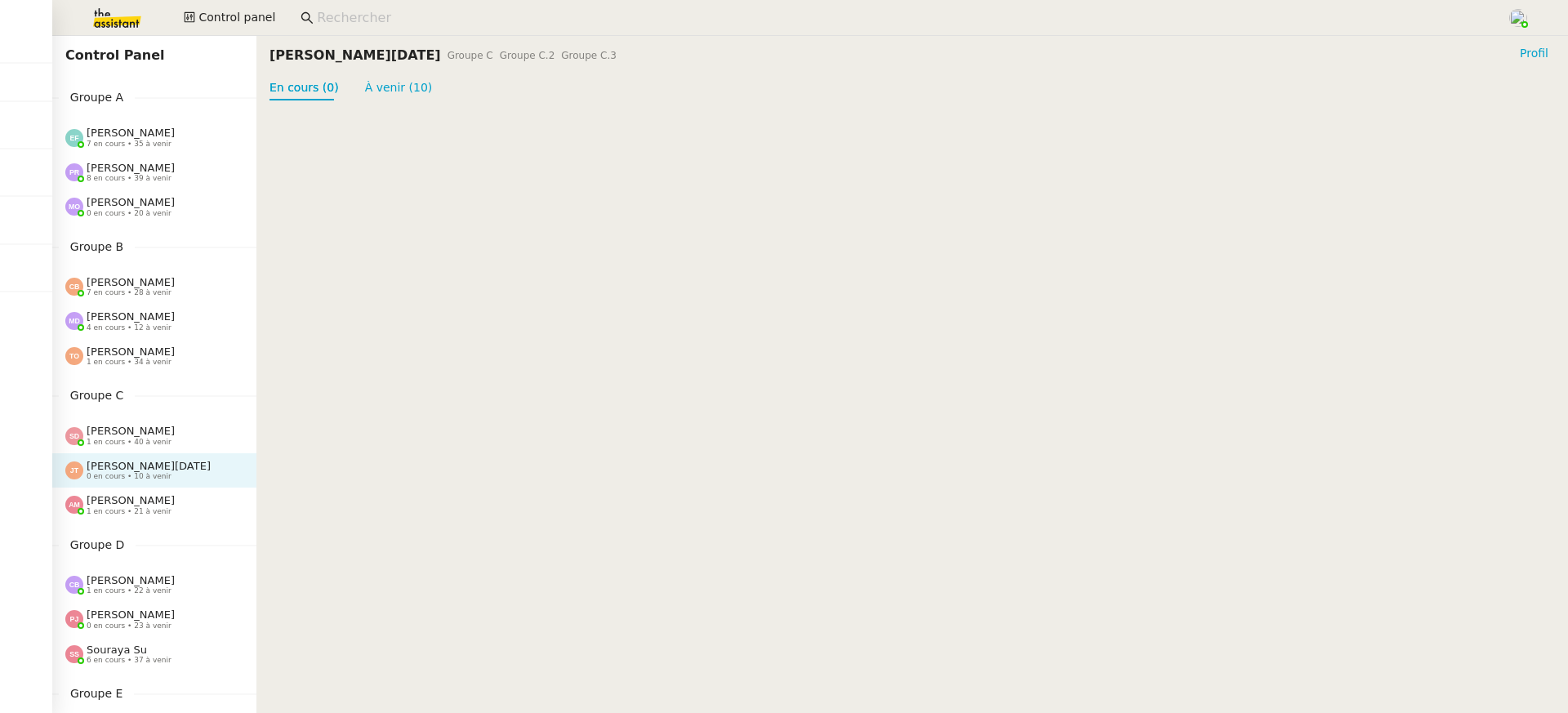
click at [162, 512] on span "1 en cours • 21 à venir" at bounding box center [128, 511] width 85 height 9
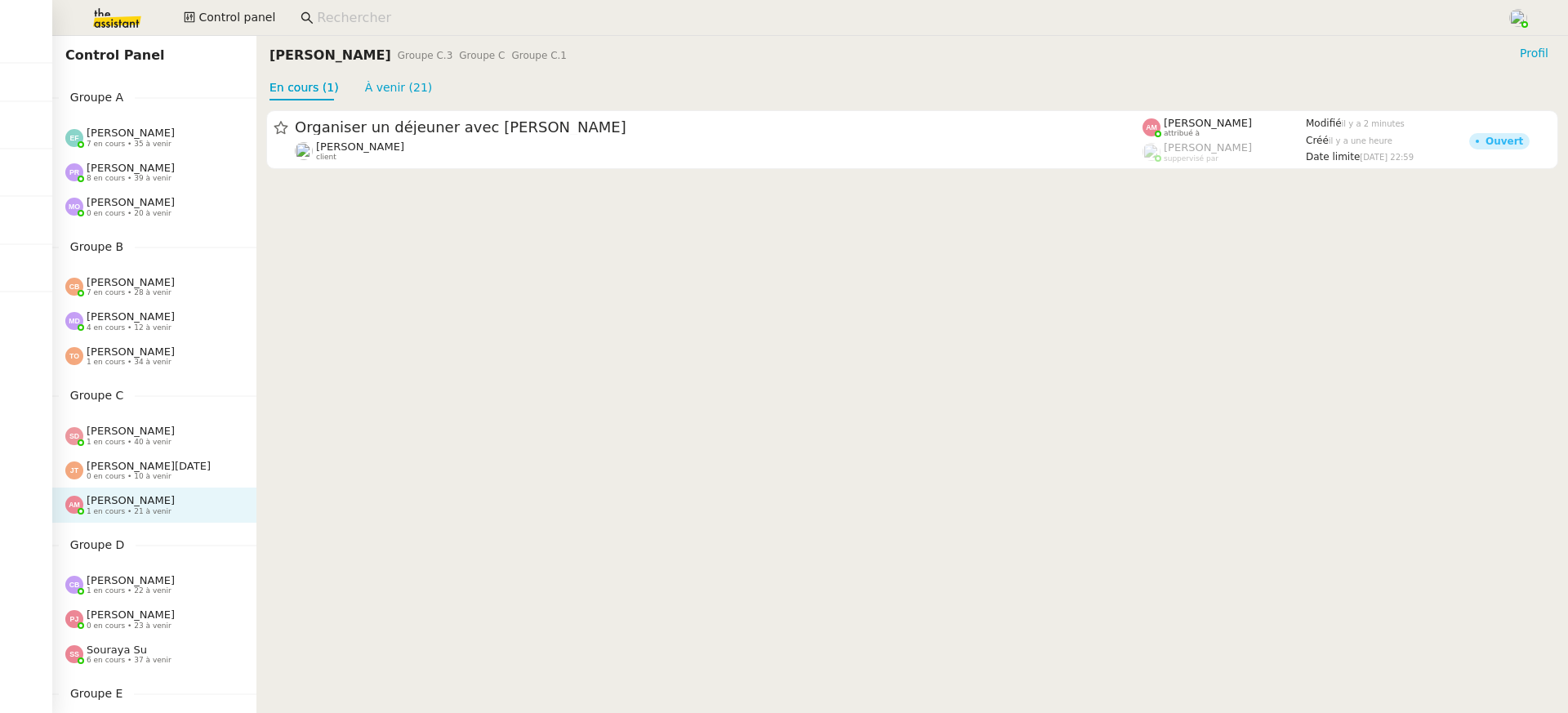
click at [395, 67] on div "[PERSON_NAME] Groupe C.3 Groupe C Groupe C.1 Profil" at bounding box center [912, 56] width 1285 height 26
click at [395, 94] on link "À venir (21)" at bounding box center [399, 87] width 68 height 13
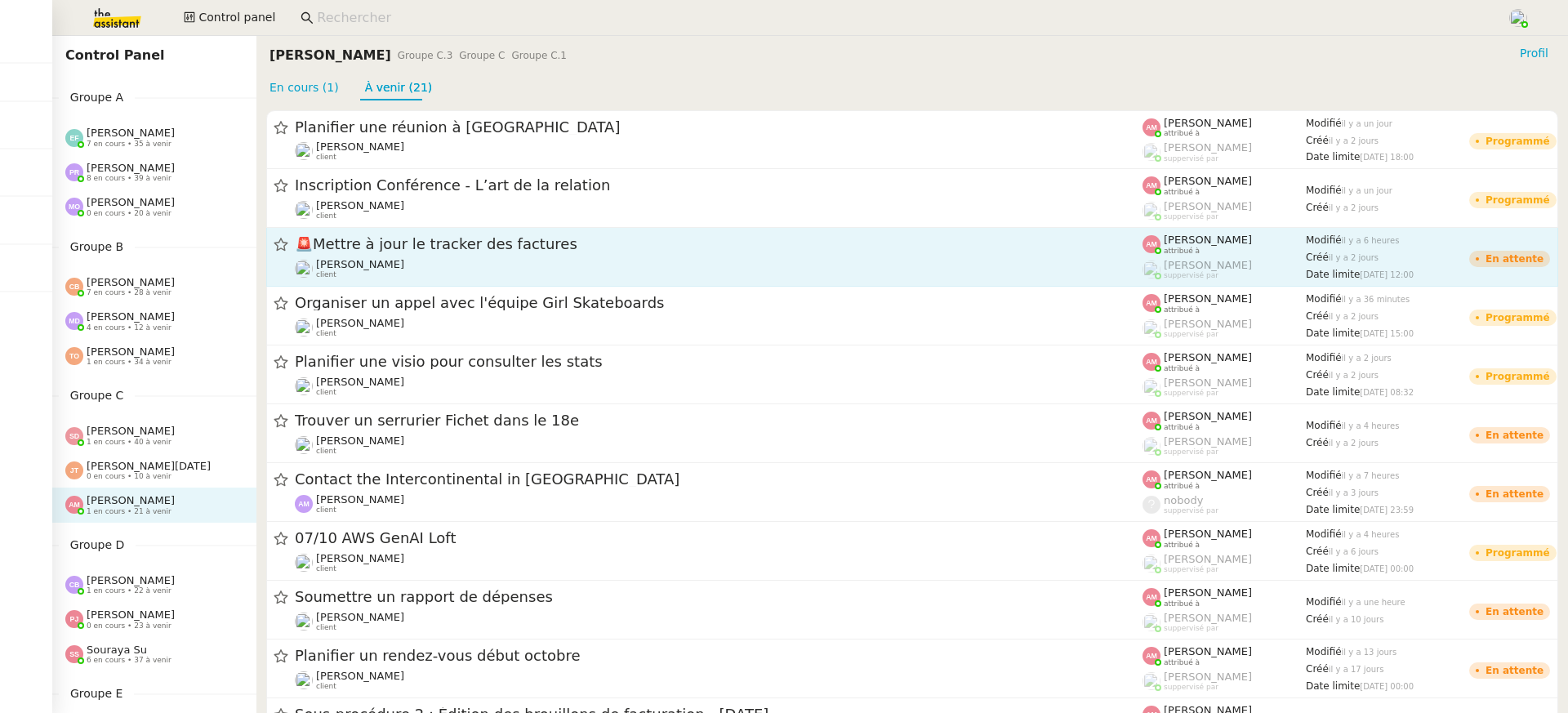
click at [443, 247] on span "🚨 Mettre à jour le tracker des factures" at bounding box center [719, 244] width 848 height 15
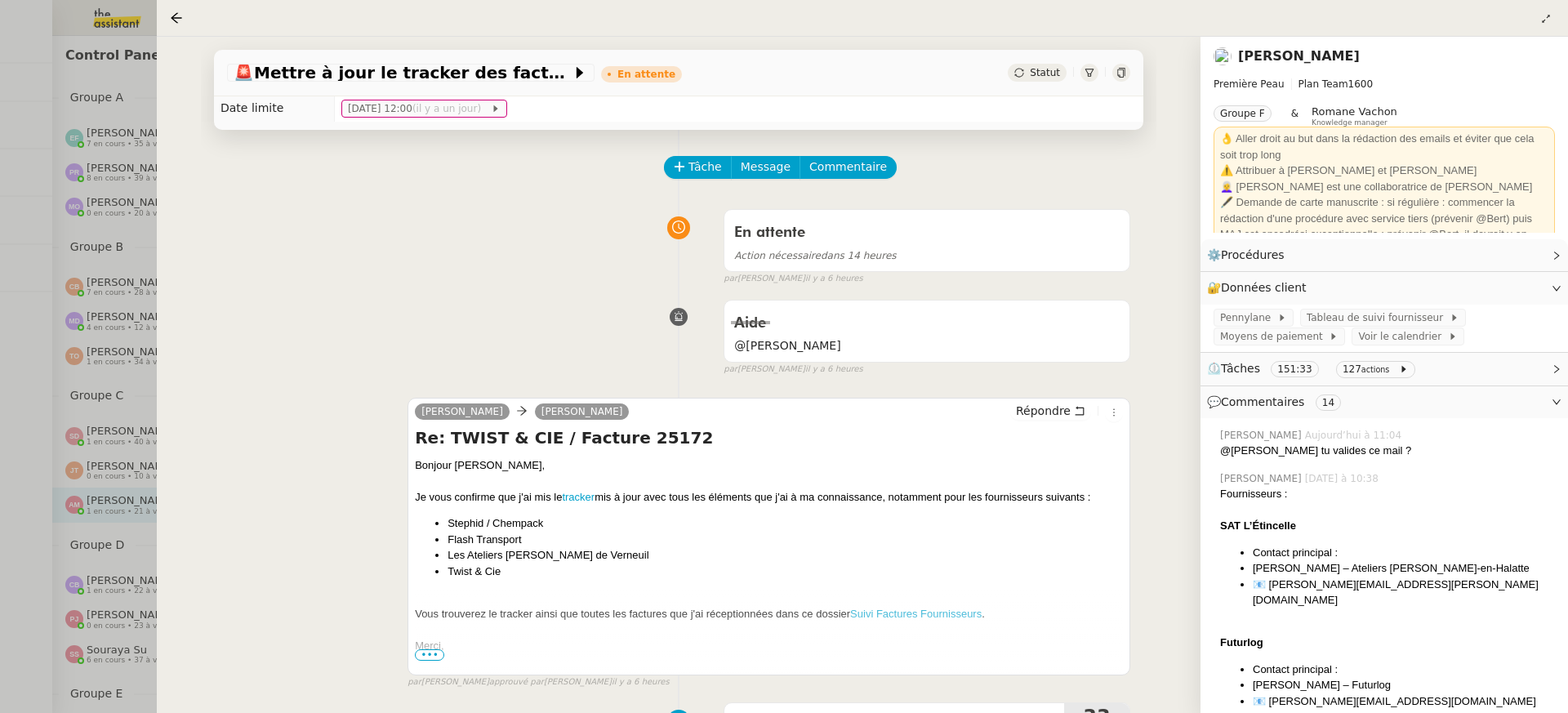
scroll to position [30, 0]
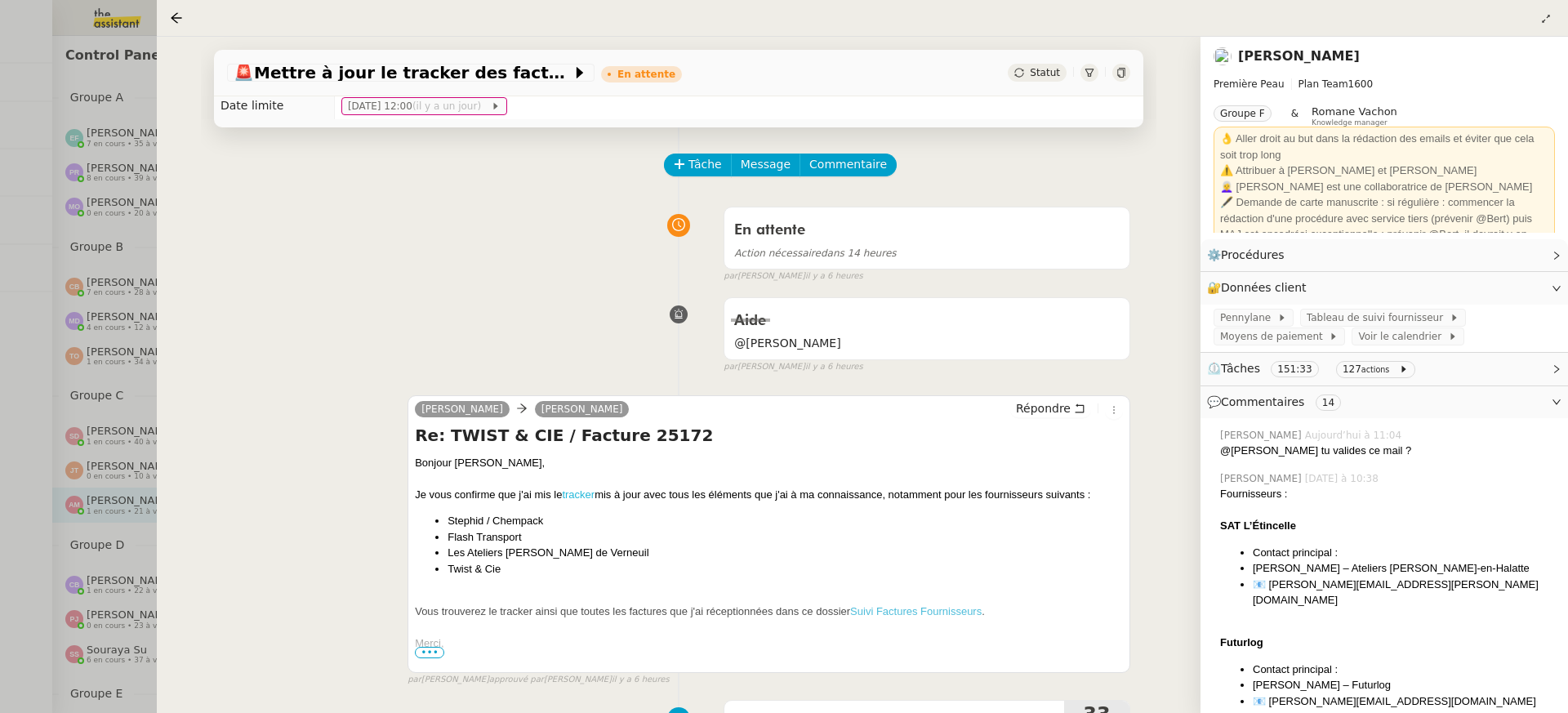
click at [588, 493] on link "tracker" at bounding box center [578, 494] width 32 height 12
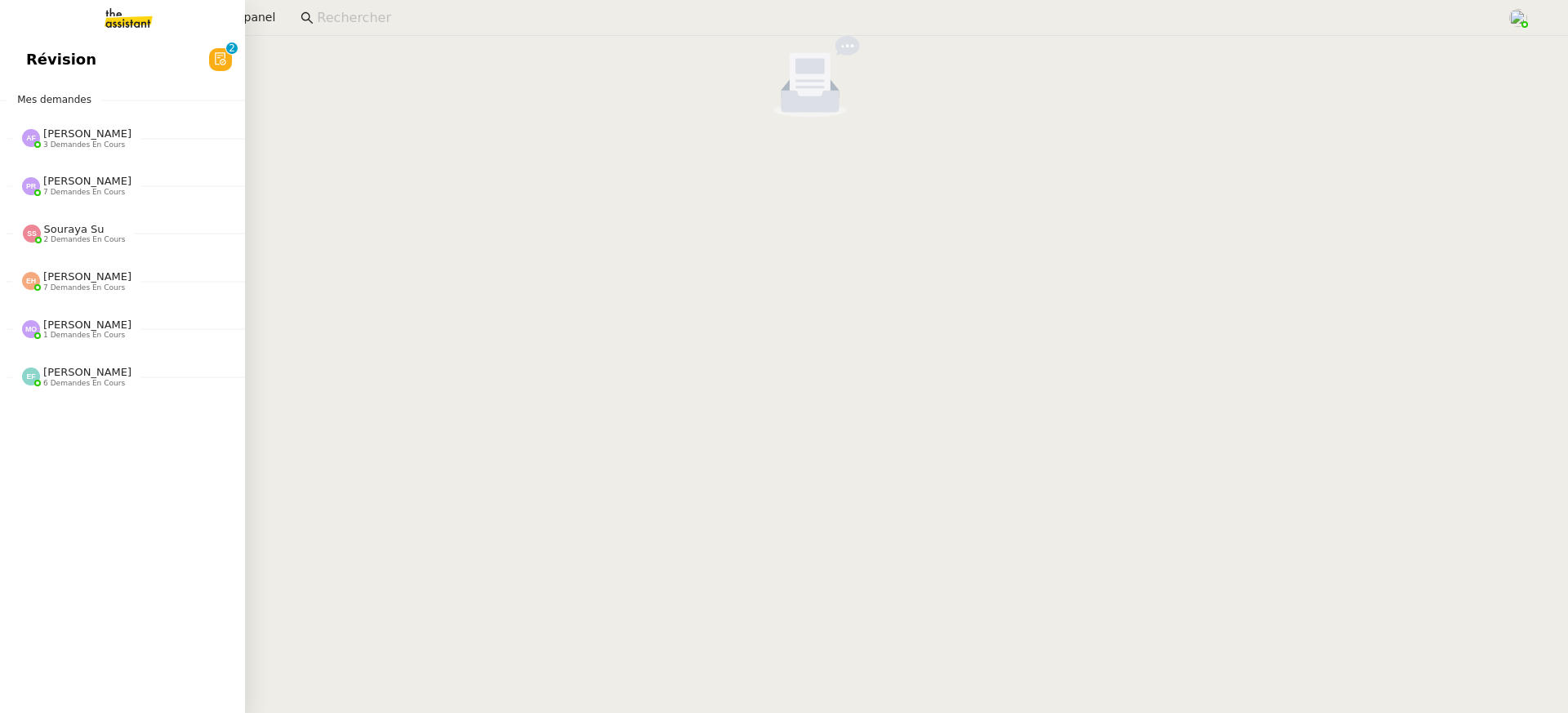
click at [82, 23] on img at bounding box center [115, 17] width 127 height 36
click at [82, 45] on link "Révision 0 1 2 3 4 5 6 7 8 9" at bounding box center [122, 59] width 245 height 38
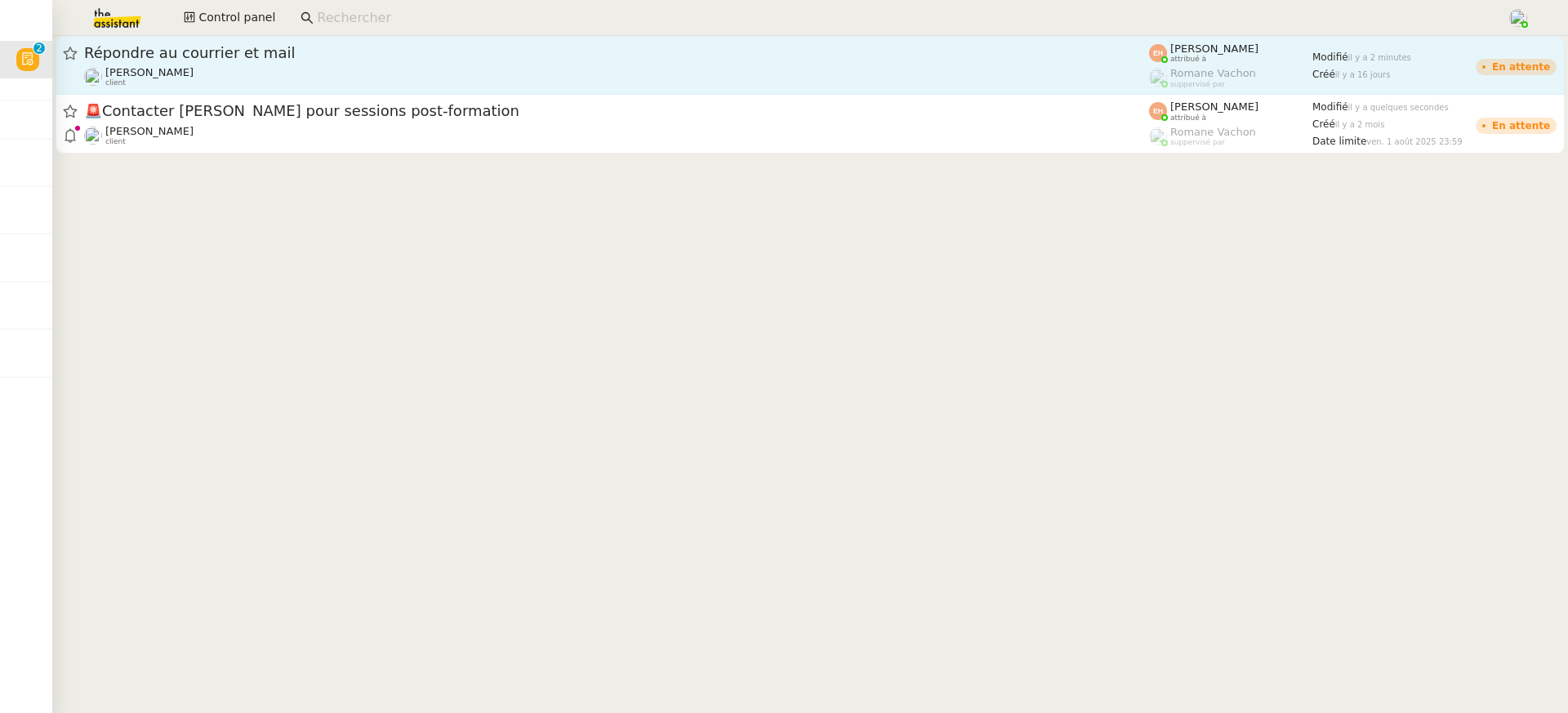
click at [591, 94] on link "Répondre au courrier et mail [PERSON_NAME] client [PERSON_NAME] attribué à [PER…" at bounding box center [810, 65] width 1510 height 58
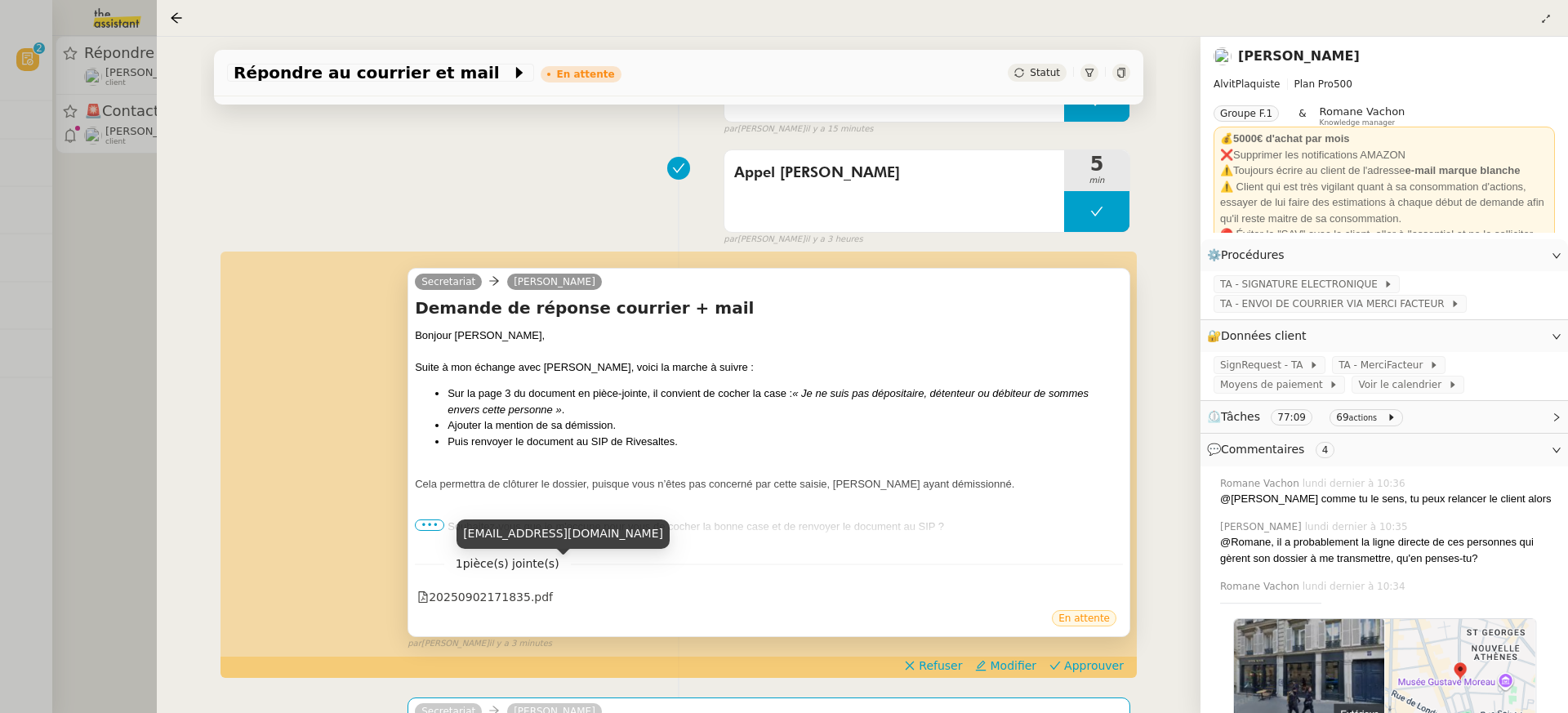
scroll to position [331, 0]
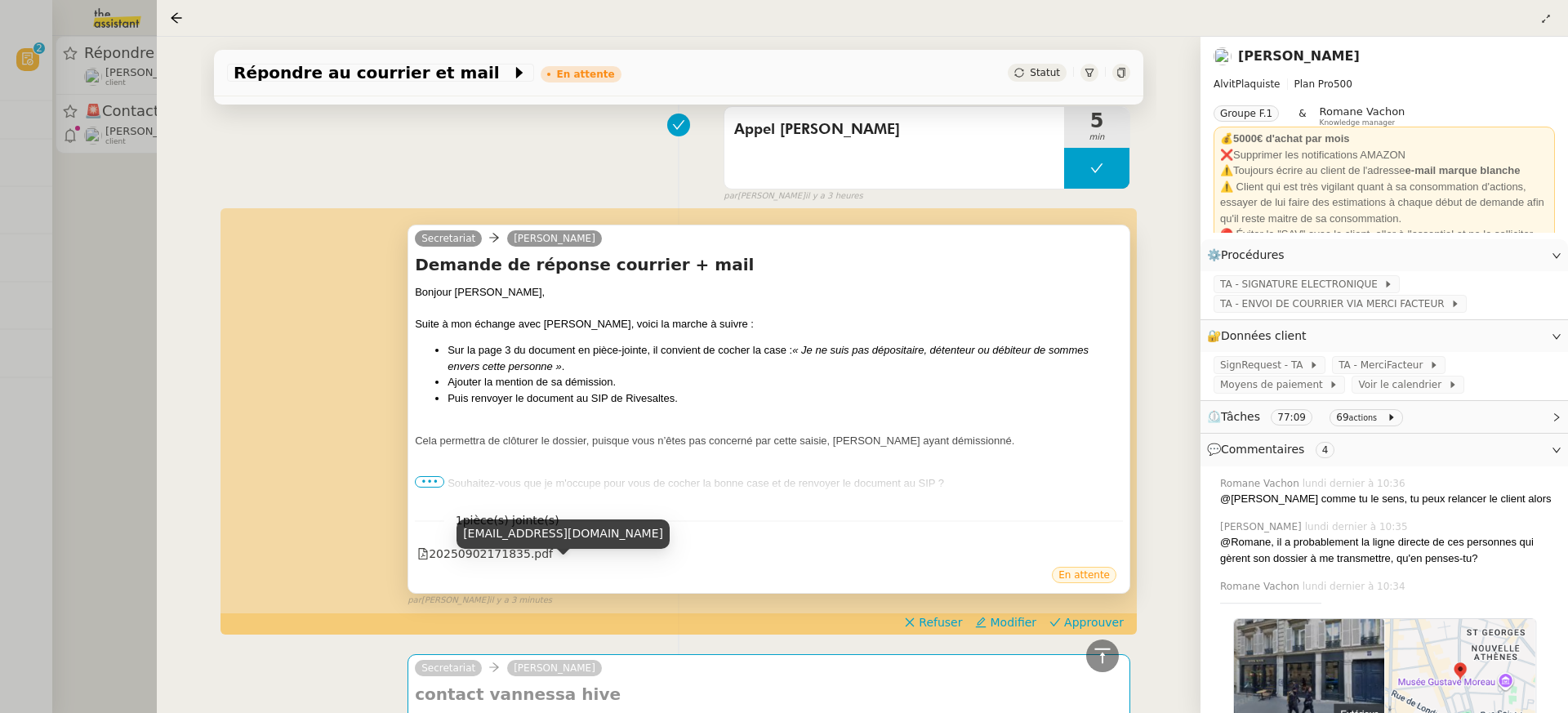
click at [417, 476] on span "•••" at bounding box center [430, 481] width 30 height 11
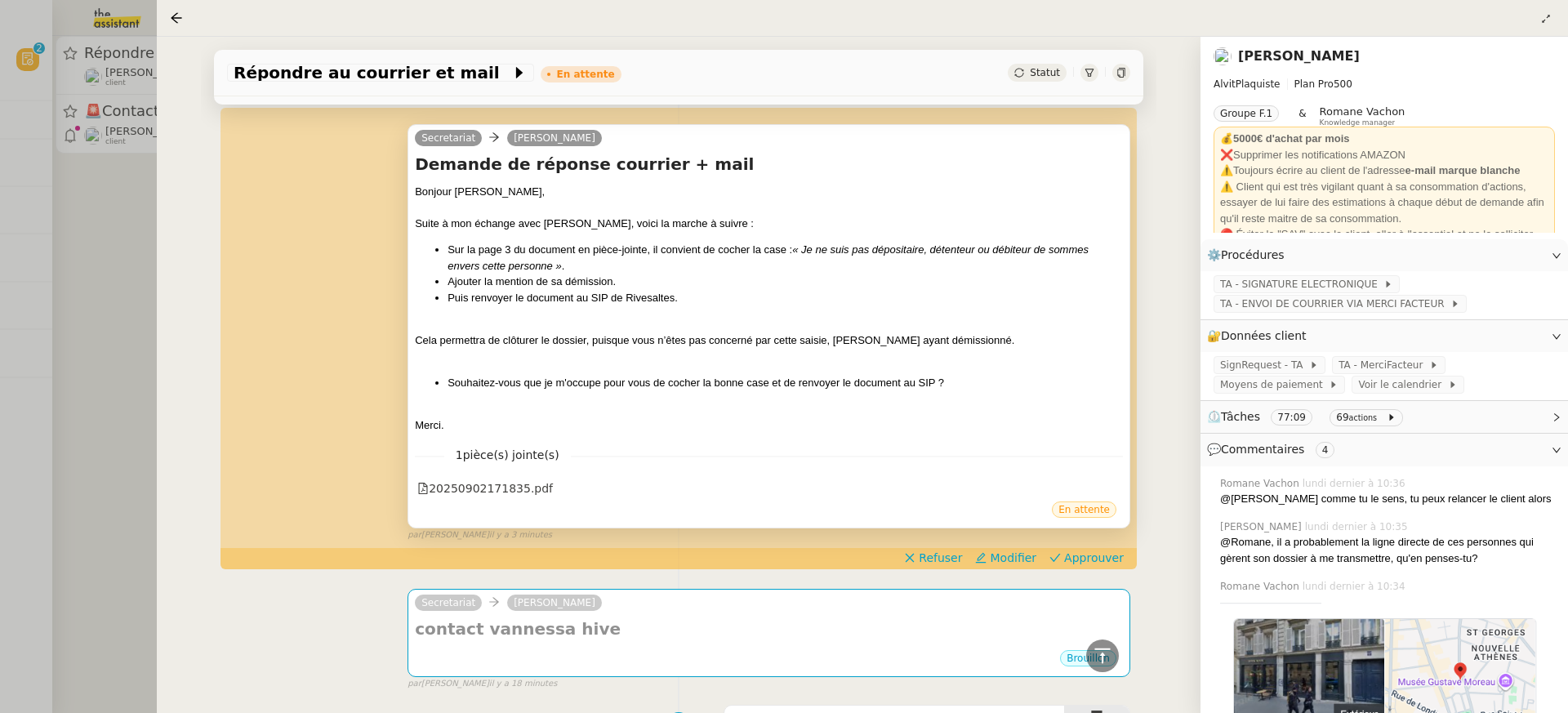
scroll to position [442, 0]
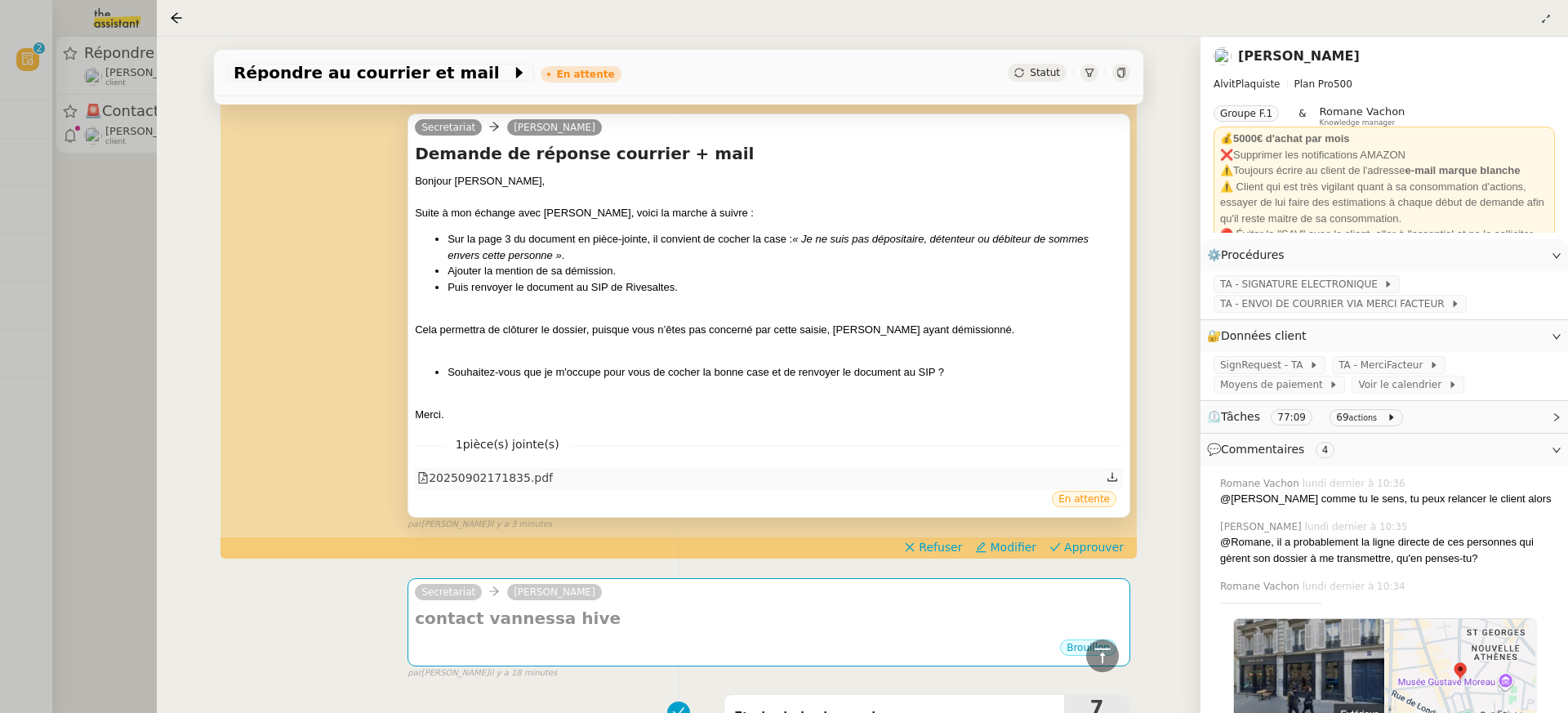
click at [705, 472] on div "20250902171835.pdf" at bounding box center [768, 478] width 708 height 21
click at [602, 475] on div "20250902171835.pdf" at bounding box center [768, 478] width 708 height 21
click at [596, 478] on div "20250902171835.pdf" at bounding box center [768, 478] width 708 height 21
click at [559, 479] on div "20250902171835.pdf" at bounding box center [768, 478] width 708 height 21
click at [555, 475] on div "20250902171835.pdf" at bounding box center [768, 478] width 708 height 21
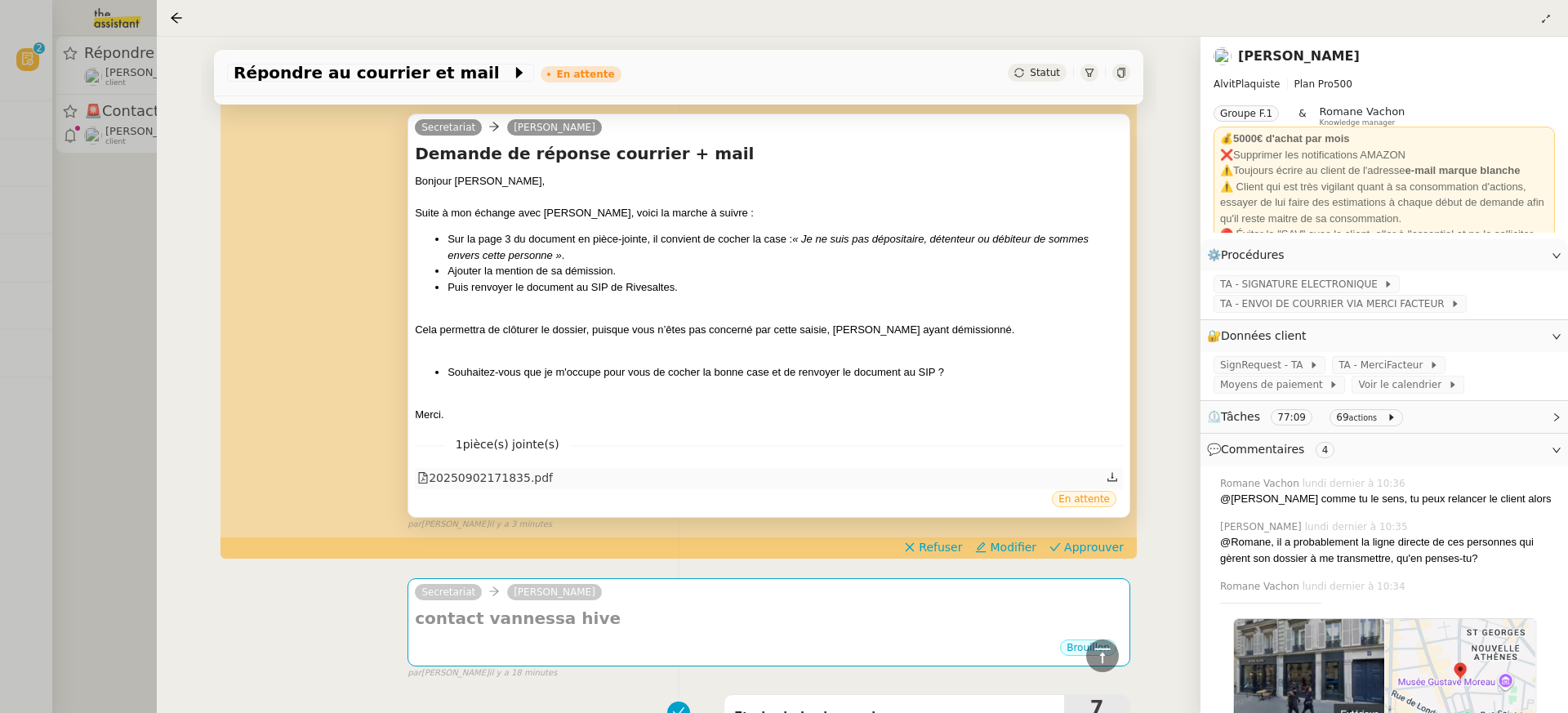
click at [657, 476] on div "20250902171835.pdf" at bounding box center [768, 478] width 708 height 21
click at [1118, 538] on span "Approuver" at bounding box center [1094, 546] width 59 height 17
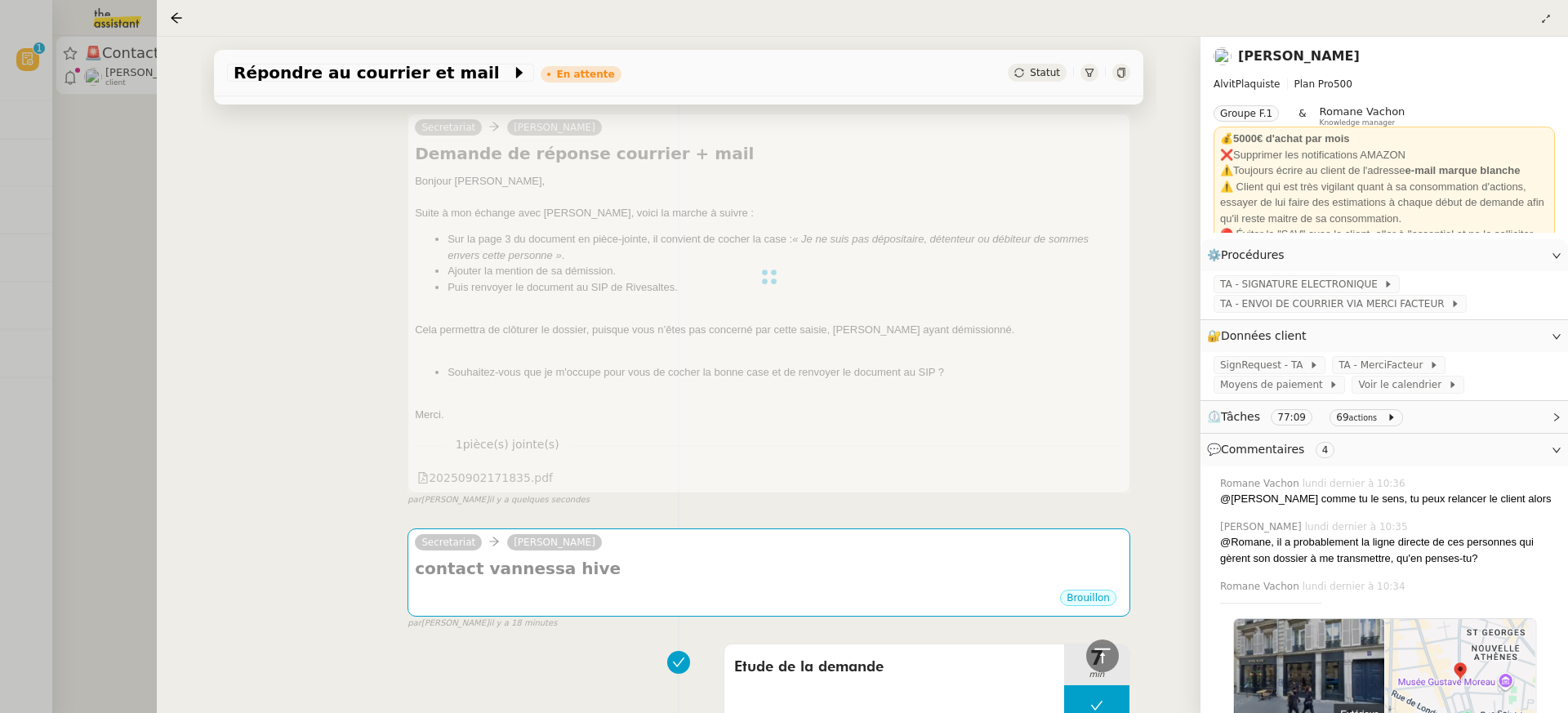
click at [80, 52] on div at bounding box center [784, 356] width 1568 height 713
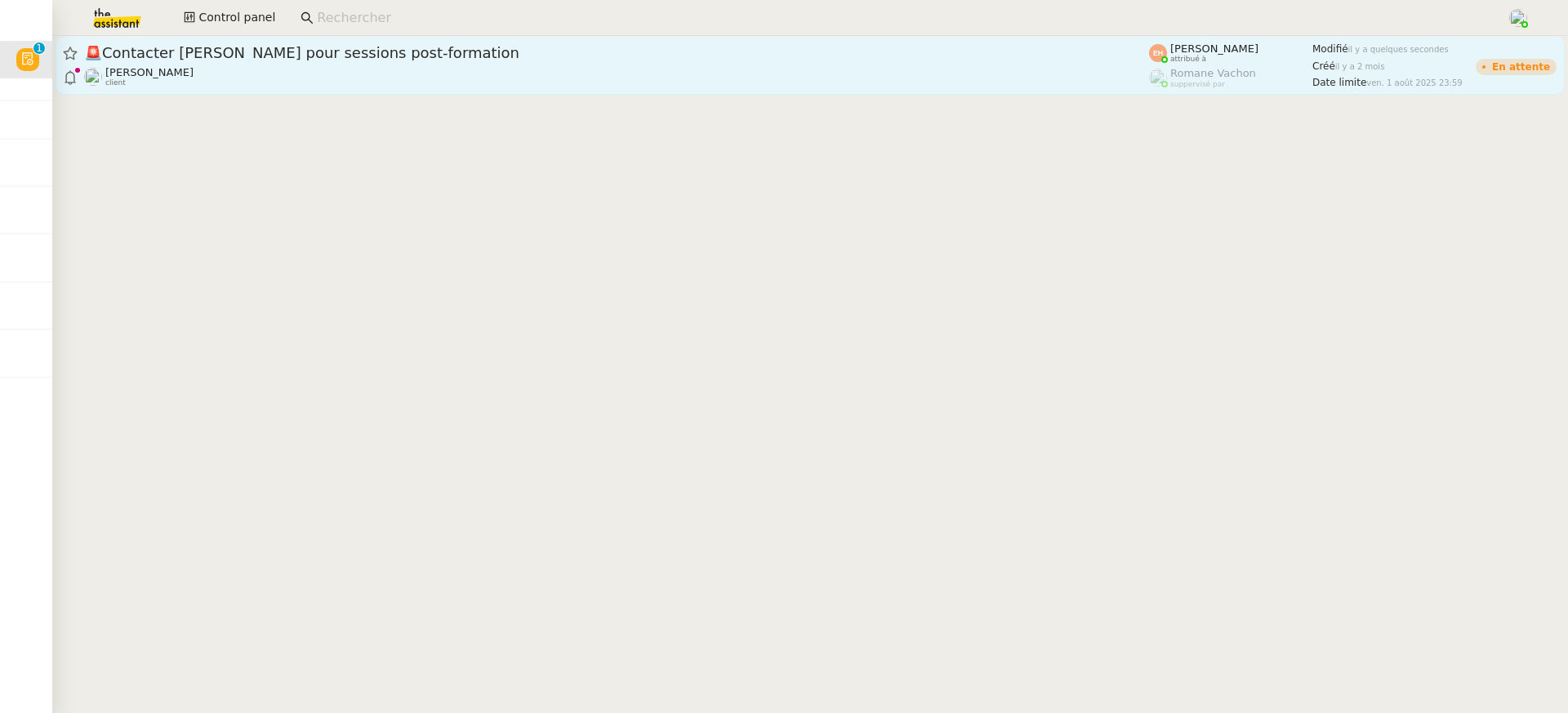
click at [394, 41] on link "🚨 Contacter [PERSON_NAME] pour sessions post-formation [PERSON_NAME] MAS client…" at bounding box center [810, 65] width 1510 height 58
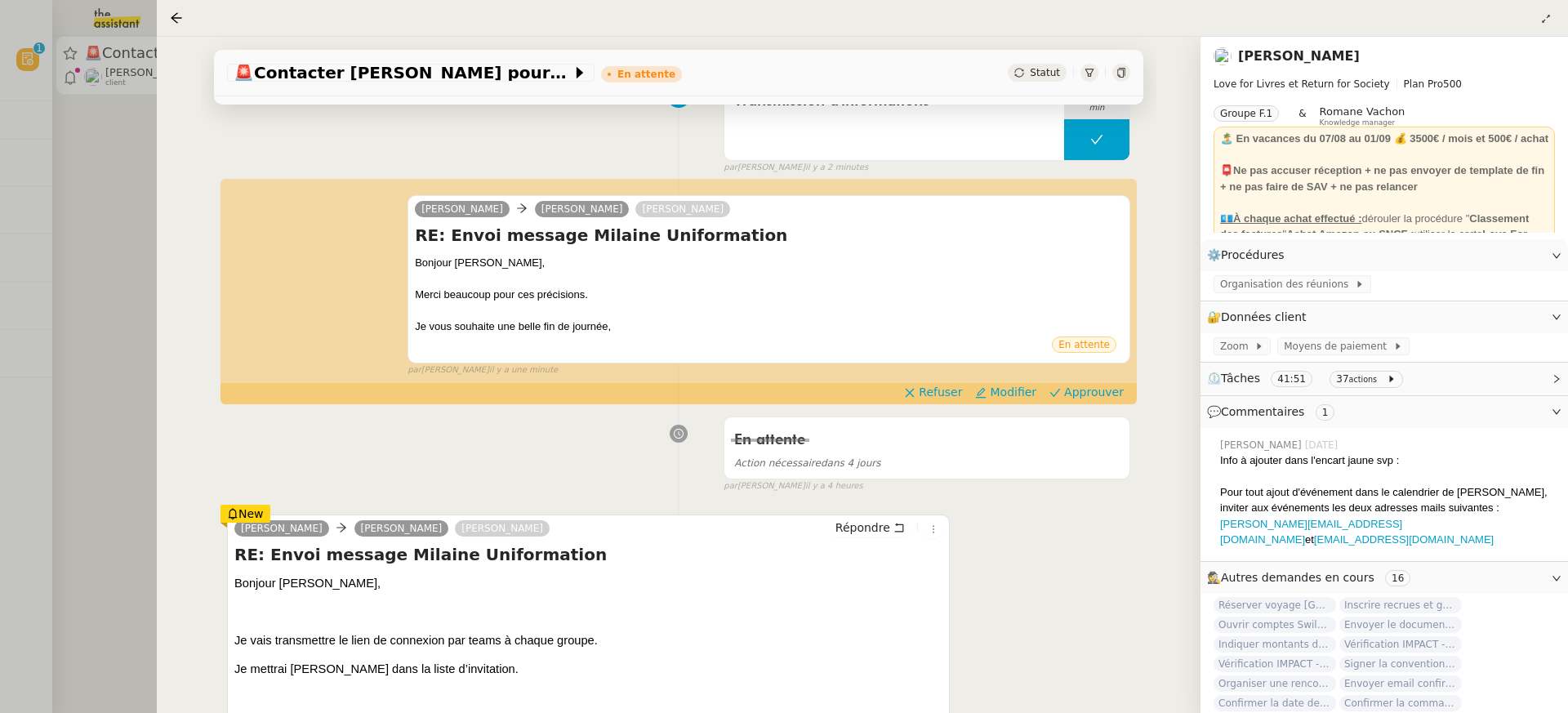
scroll to position [264, 0]
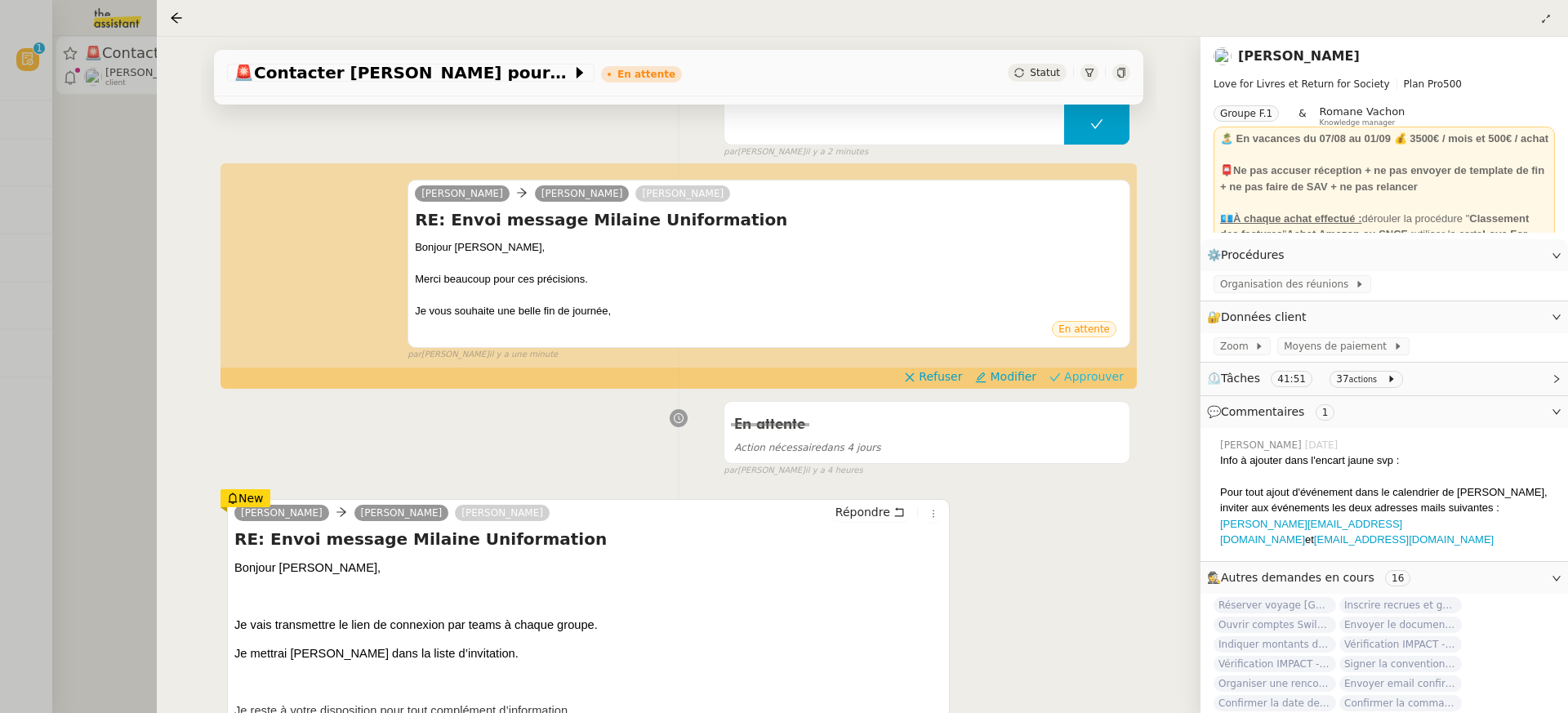
click at [1107, 382] on span "Approuver" at bounding box center [1094, 376] width 59 height 17
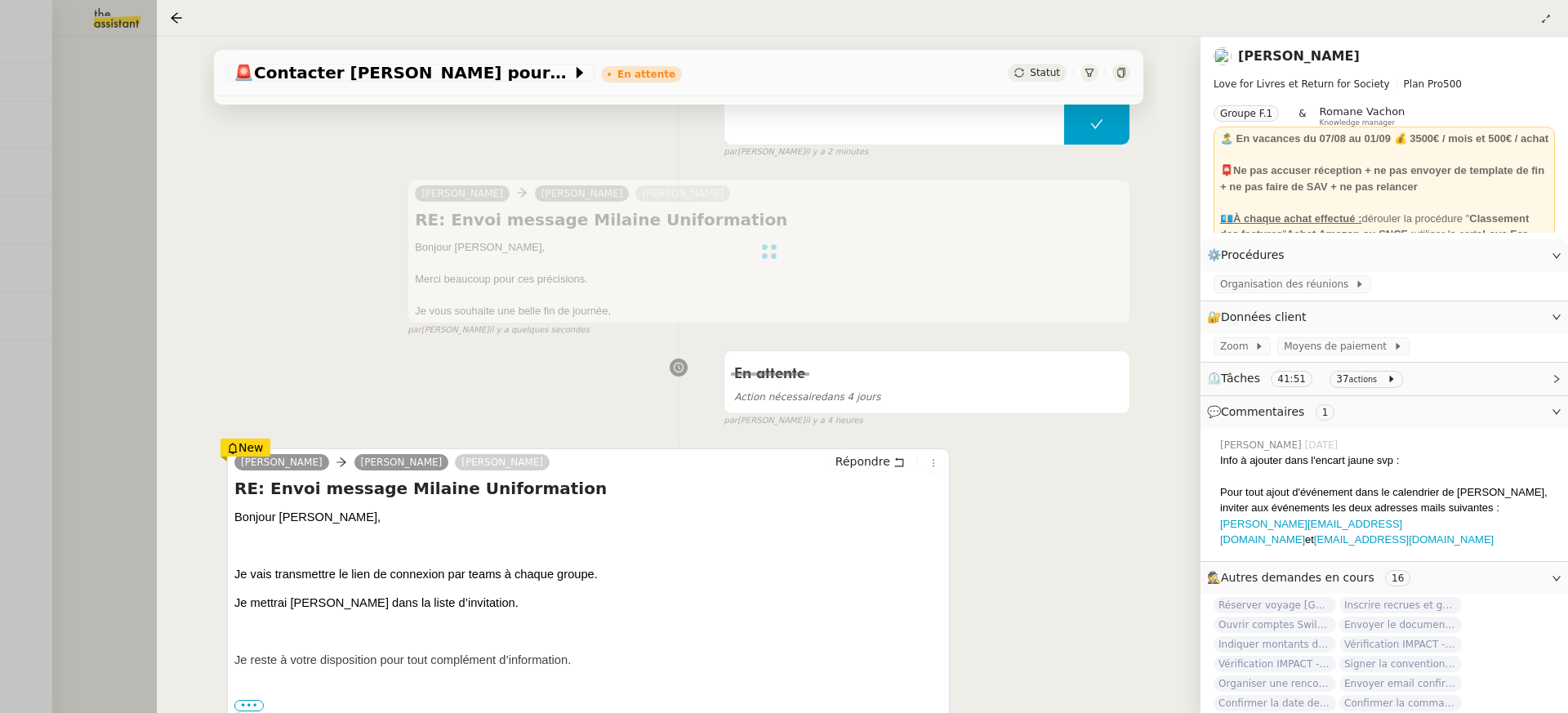
click at [19, 201] on div at bounding box center [784, 356] width 1568 height 713
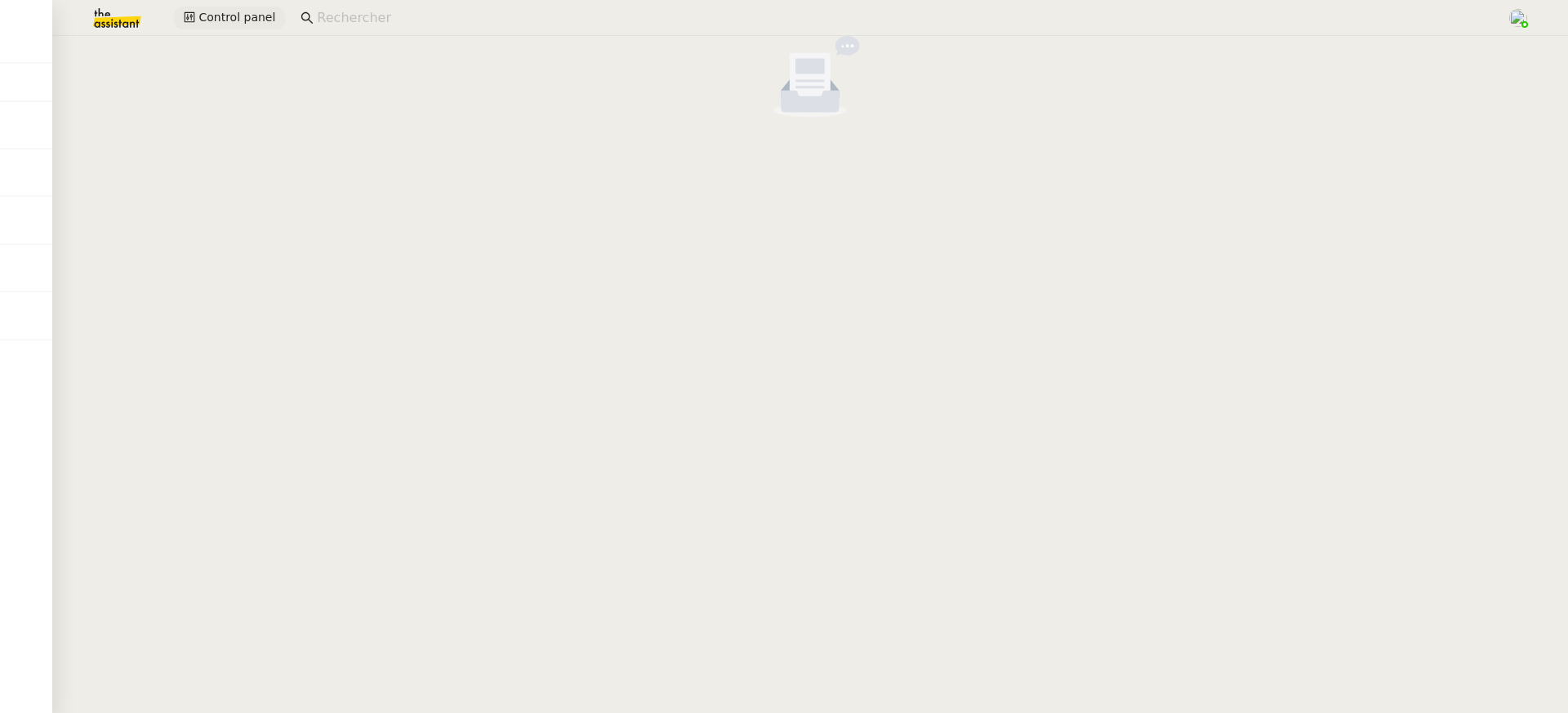
click at [245, 19] on span "Control panel" at bounding box center [237, 17] width 77 height 19
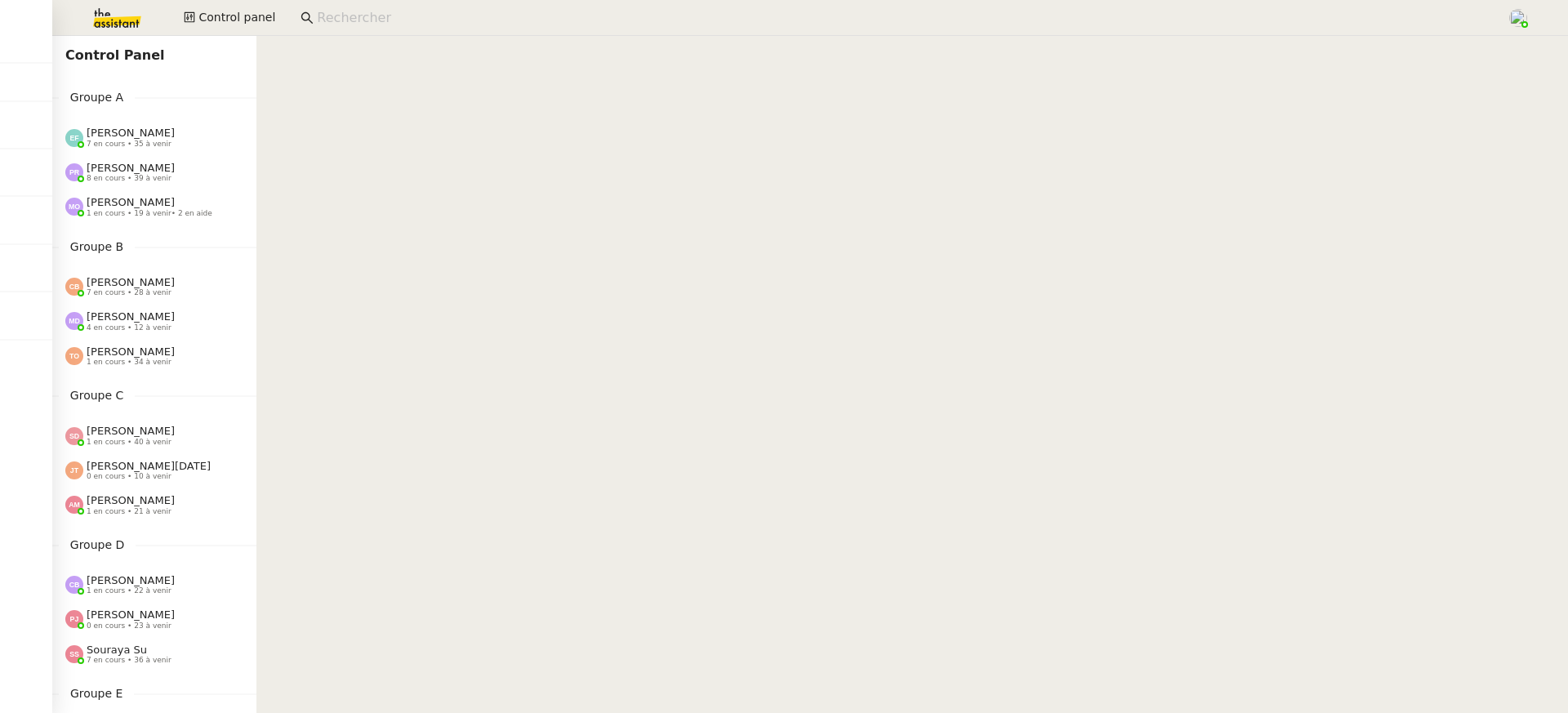
click at [95, 87] on div "Control Panel Groupe A [PERSON_NAME] 7 en cours • 35 à venir [PERSON_NAME] 8 en…" at bounding box center [155, 374] width 204 height 677
click at [107, 134] on span "[PERSON_NAME]" at bounding box center [130, 133] width 88 height 12
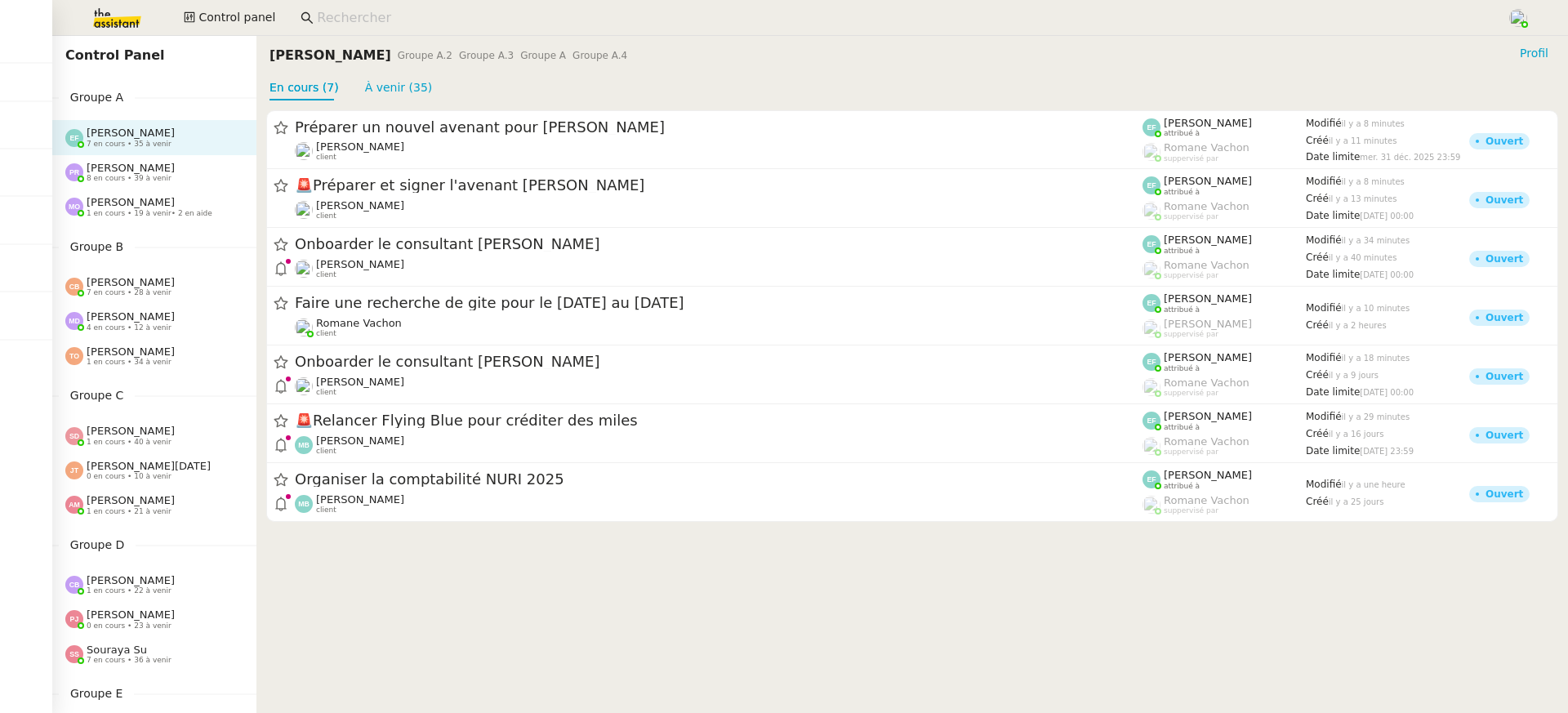
click at [110, 192] on div "[PERSON_NAME] 1 en cours • 19 à venir • 2 en aide" at bounding box center [155, 206] width 204 height 34
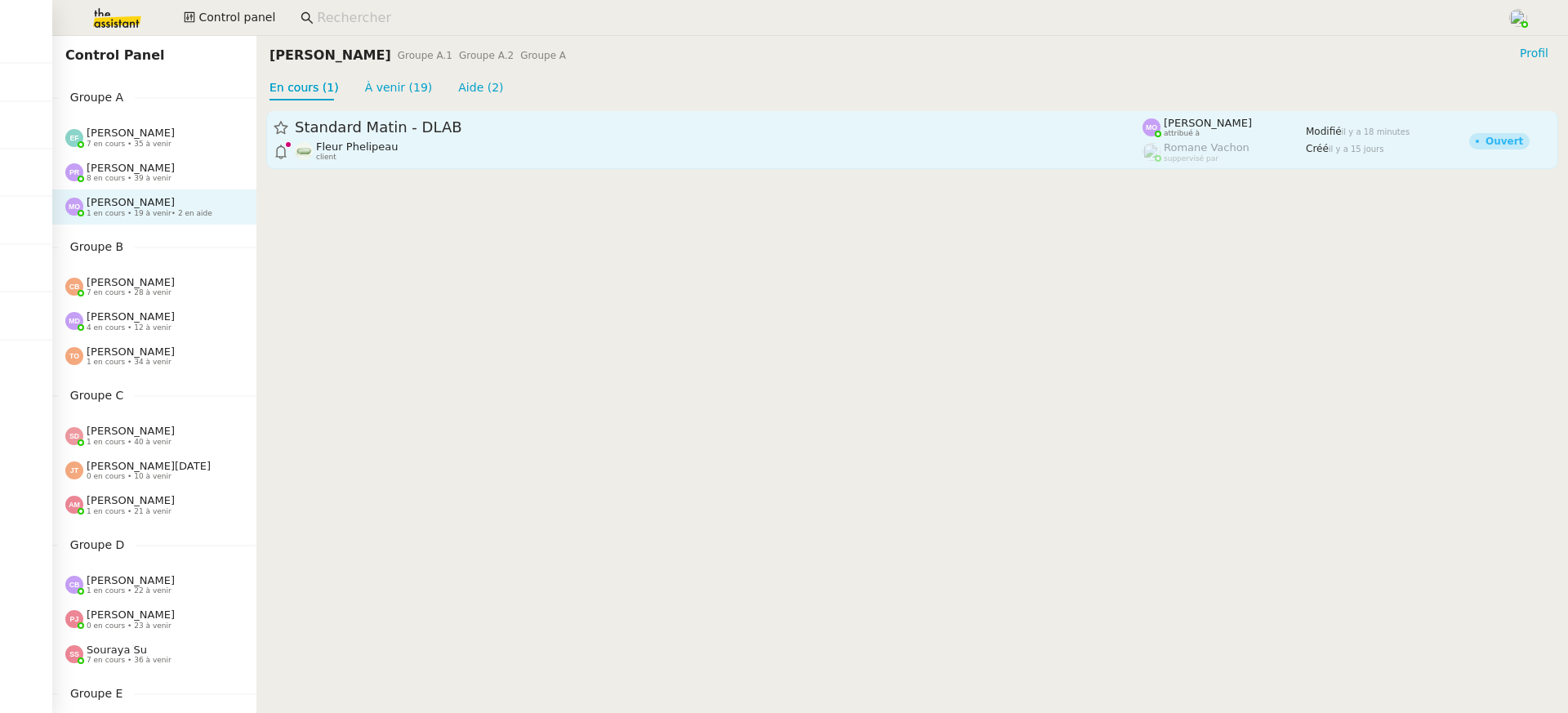
click at [398, 151] on div "Fleur Phelipeau client" at bounding box center [719, 151] width 848 height 21
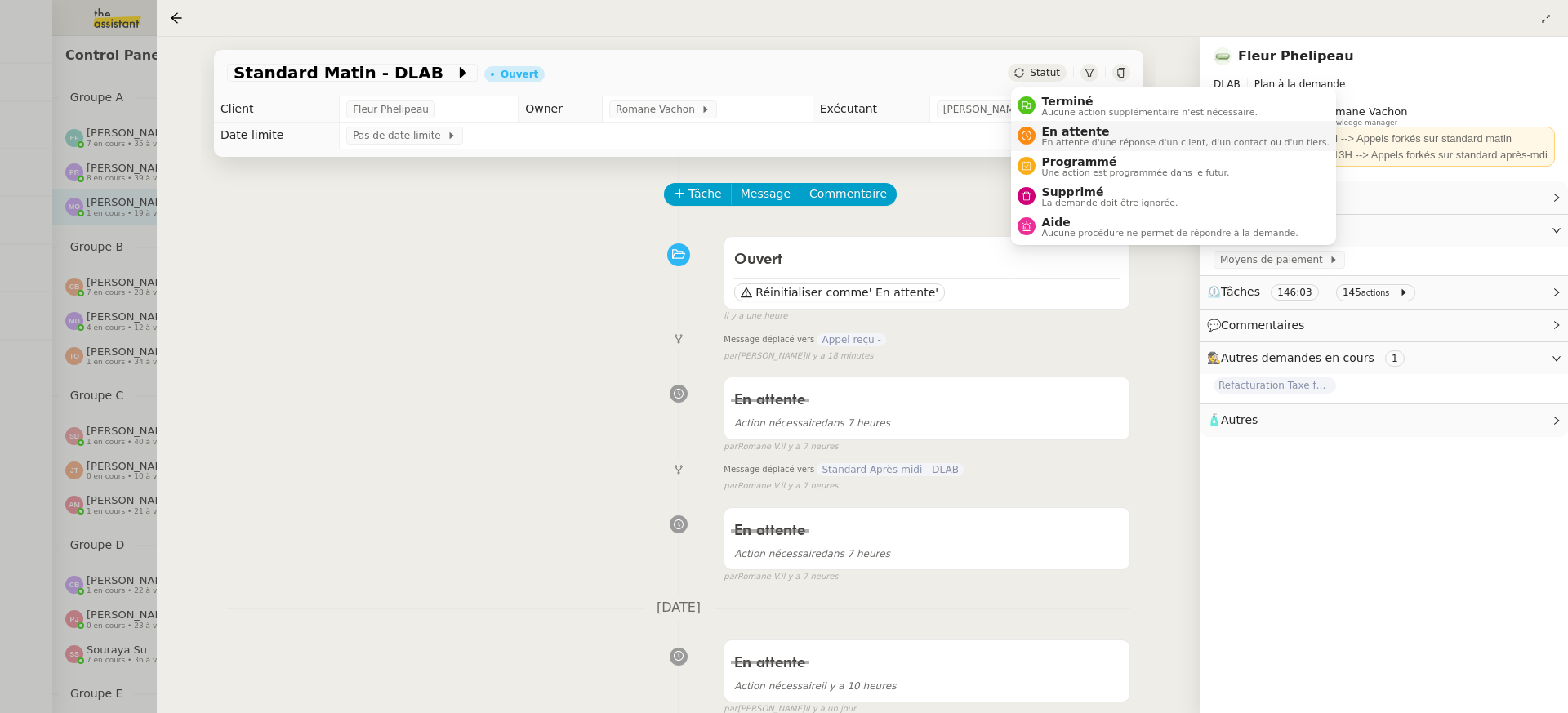
click at [1118, 144] on span "En attente d'une réponse d'un client, d'un contact ou d'un tiers." at bounding box center [1186, 142] width 287 height 9
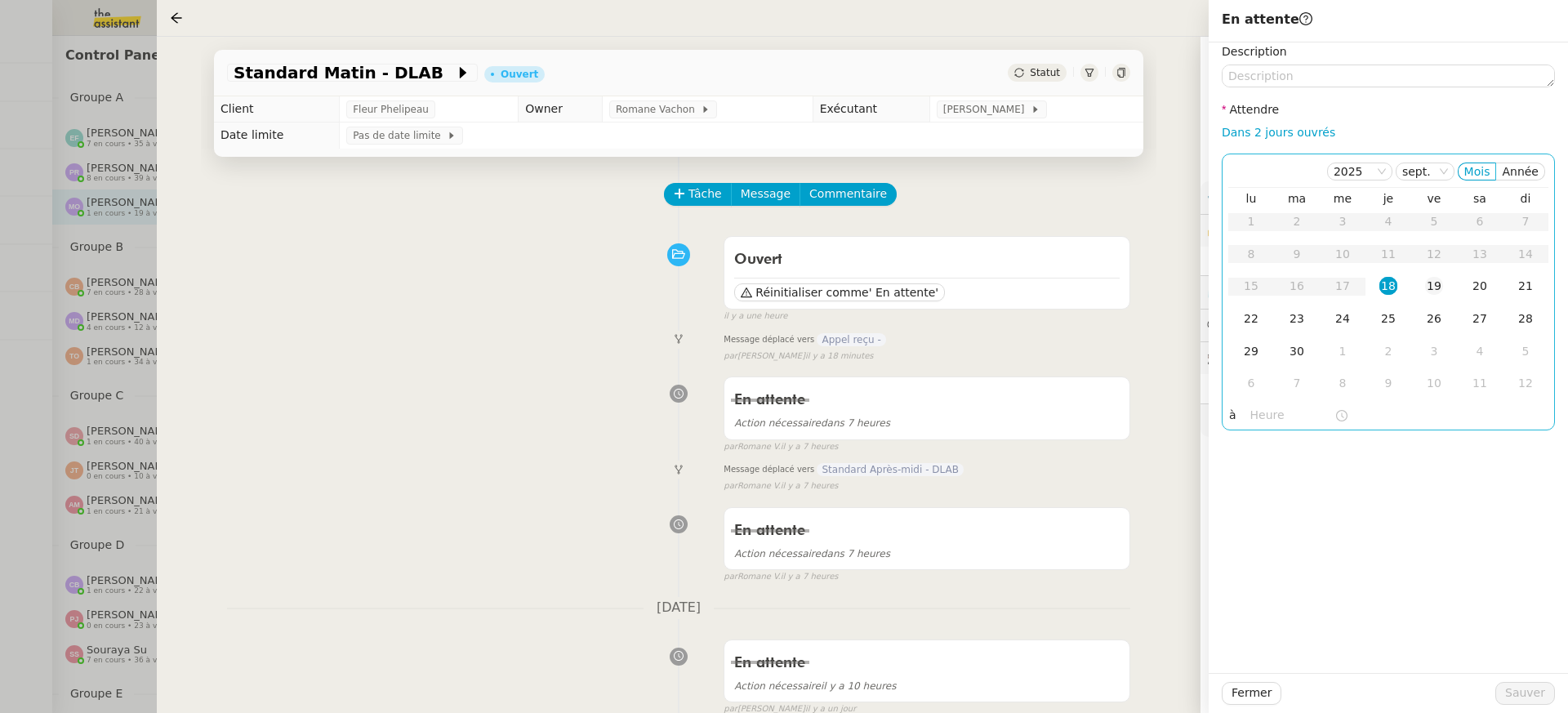
click at [1426, 291] on div "19" at bounding box center [1434, 285] width 18 height 18
click at [1522, 697] on span "Sauver" at bounding box center [1525, 693] width 40 height 19
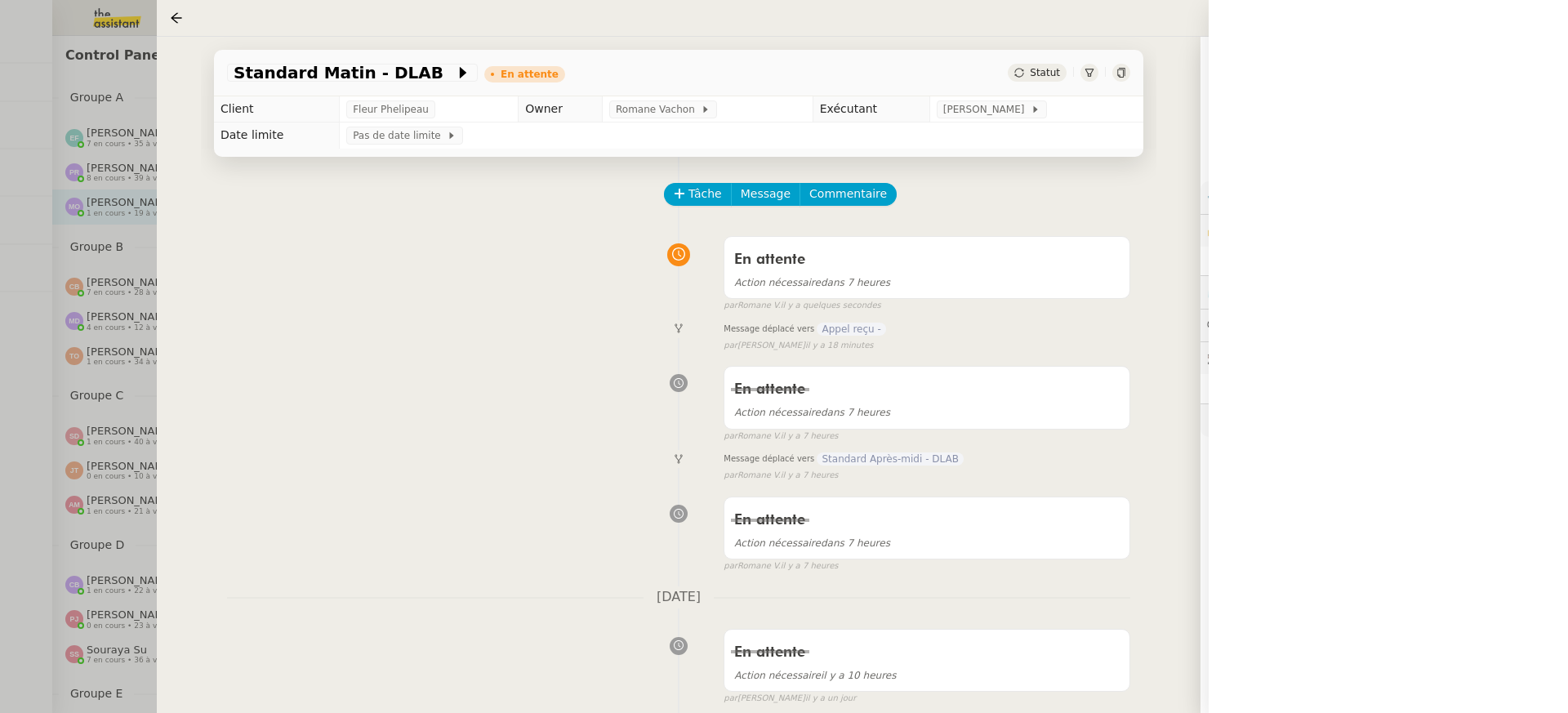
click at [82, 322] on div at bounding box center [784, 356] width 1568 height 713
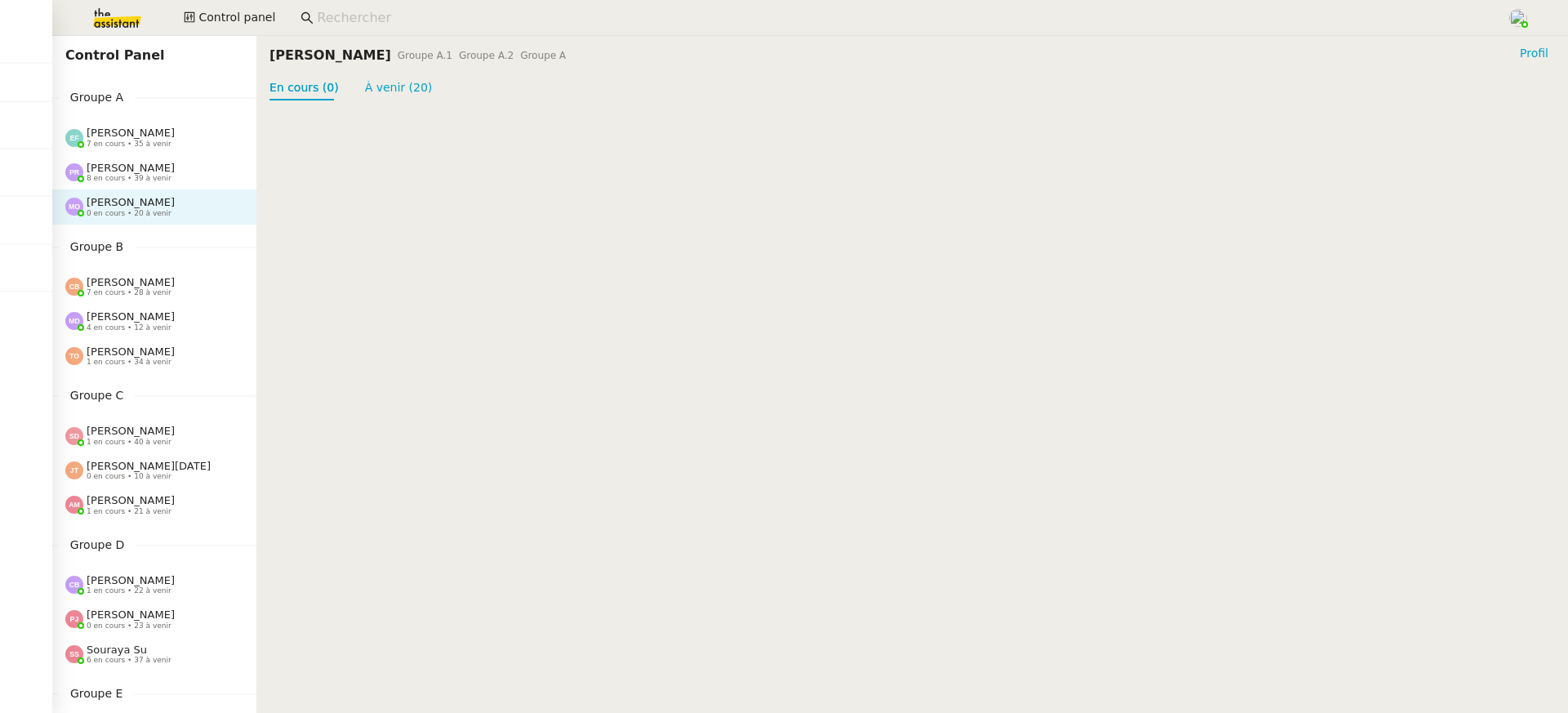
scroll to position [624, 0]
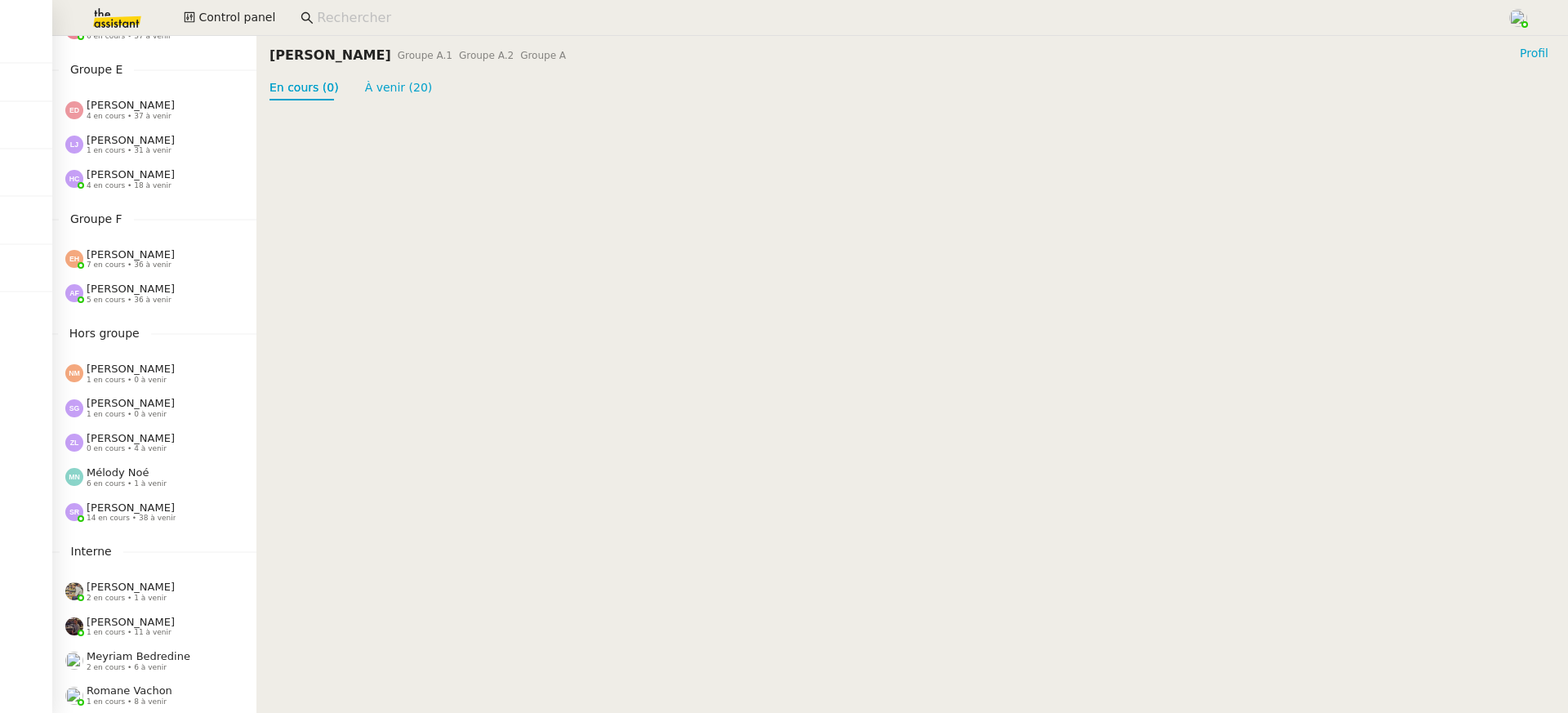
click at [143, 278] on div "[PERSON_NAME] 5 en cours • 36 à venir" at bounding box center [155, 292] width 204 height 34
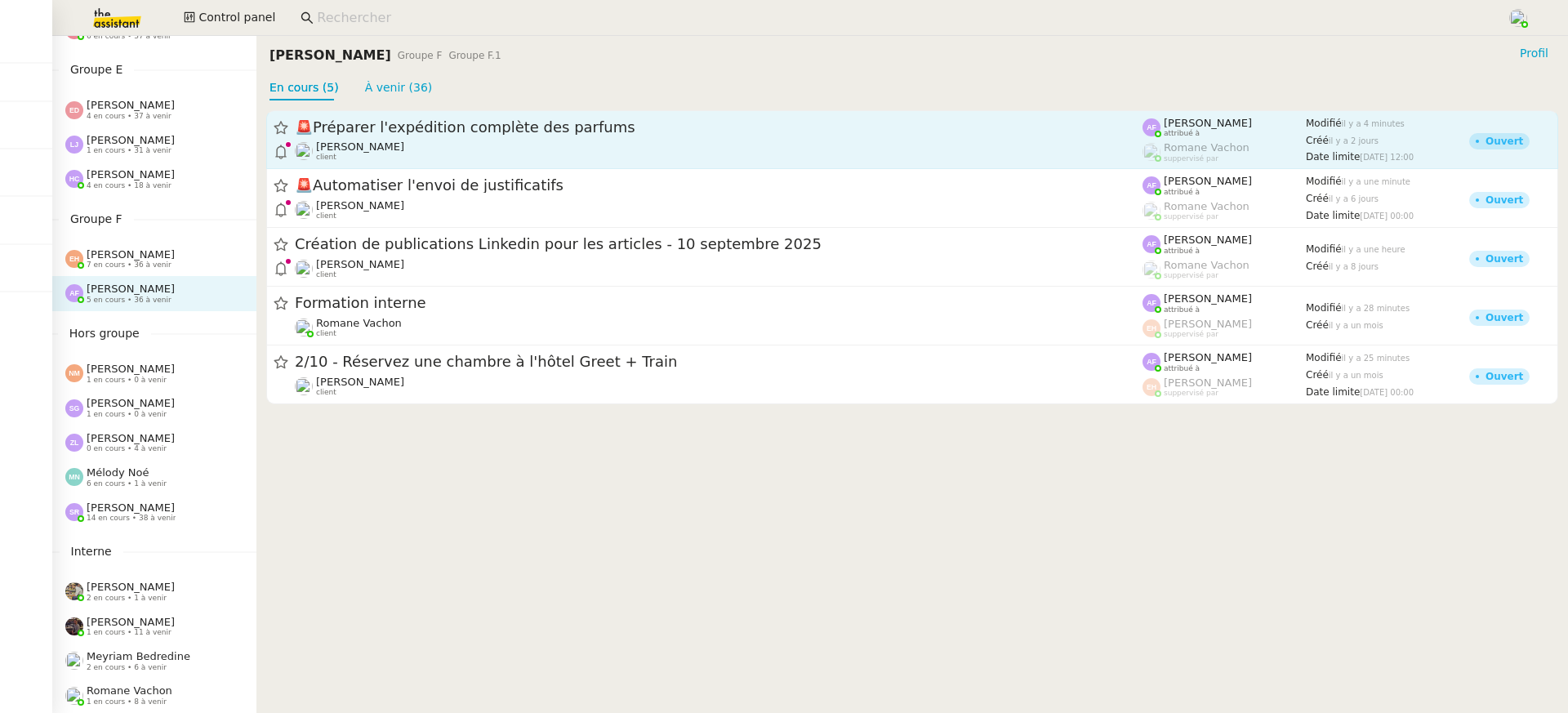
click at [445, 124] on span "🚨 Préparer l'expédition complète des parfums" at bounding box center [719, 127] width 848 height 15
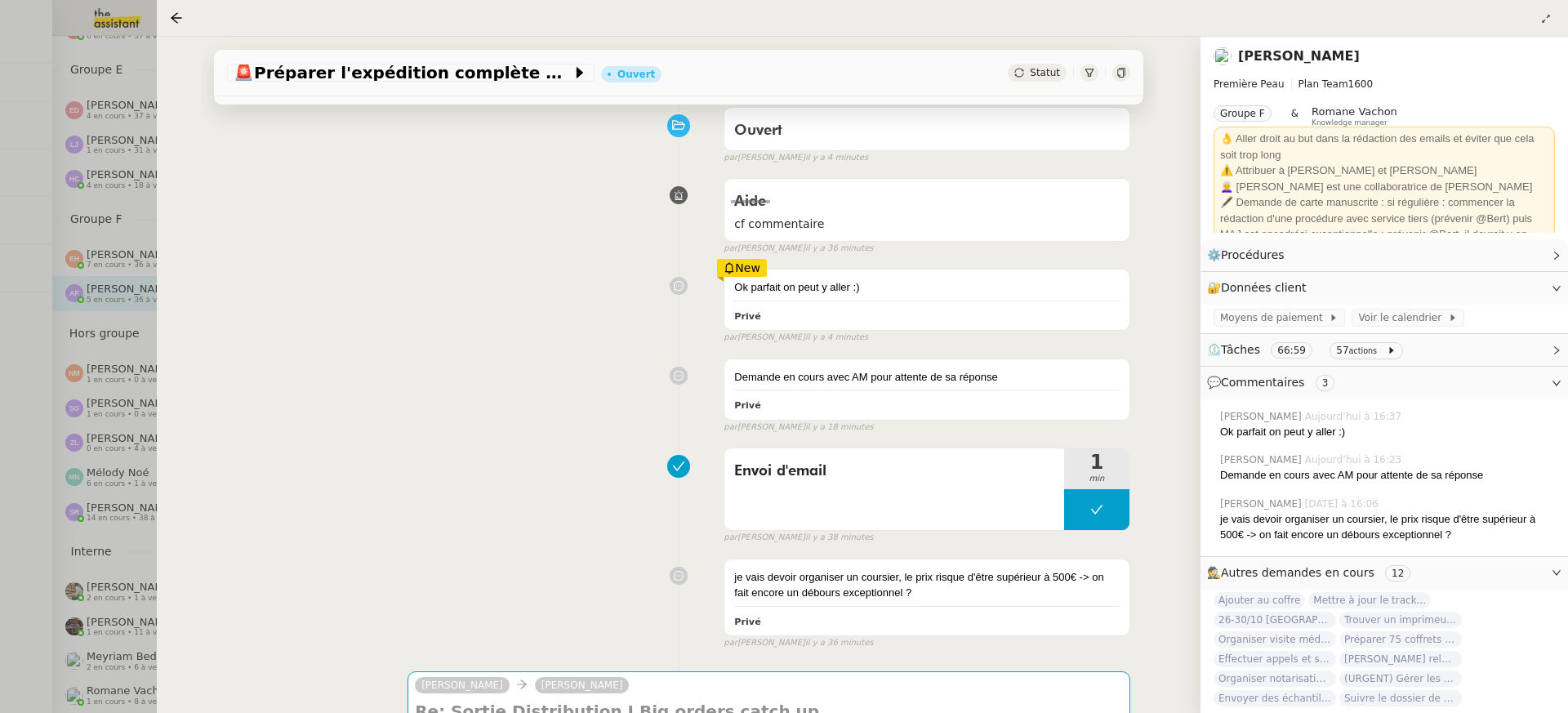
scroll to position [175, 0]
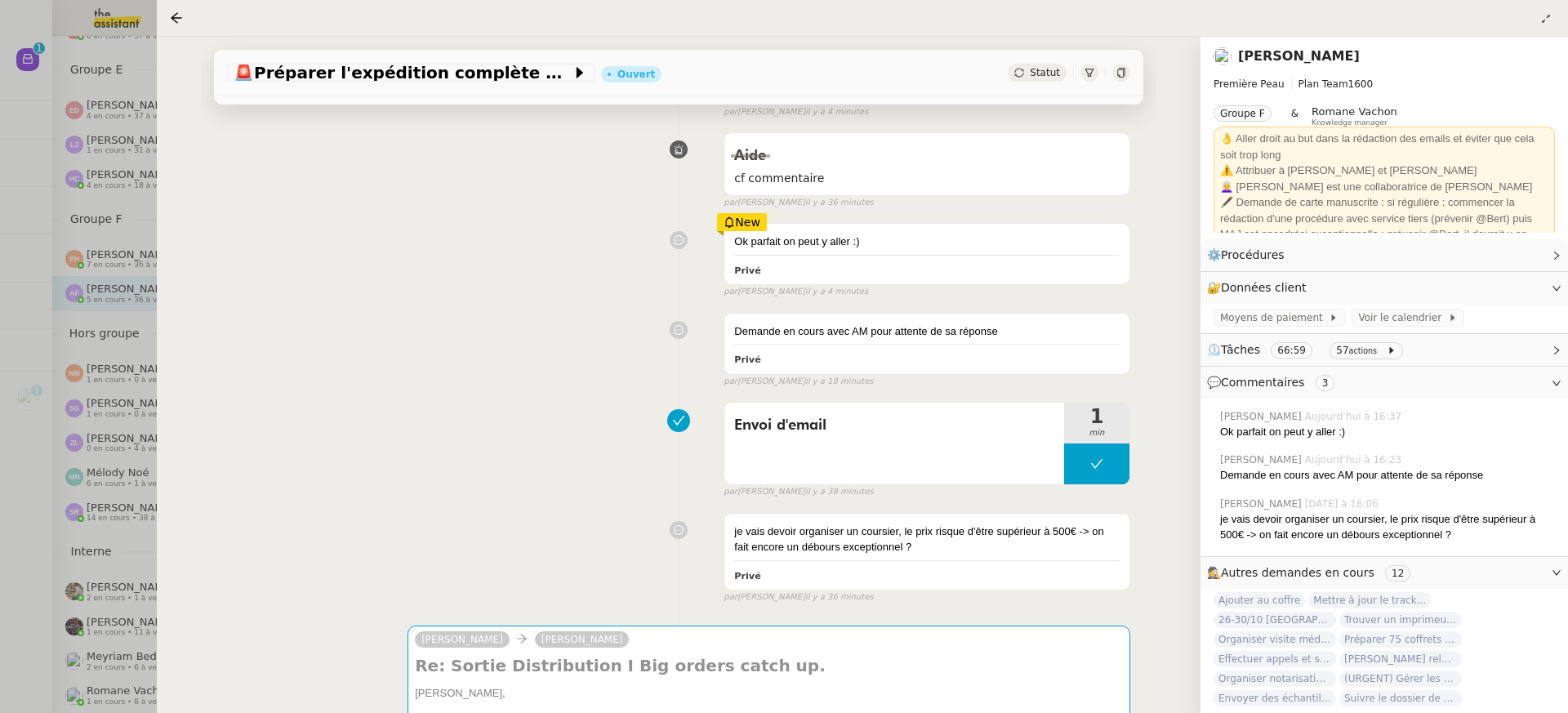
click at [1120, 73] on icon at bounding box center [1121, 72] width 10 height 10
click at [134, 195] on div at bounding box center [784, 356] width 1568 height 713
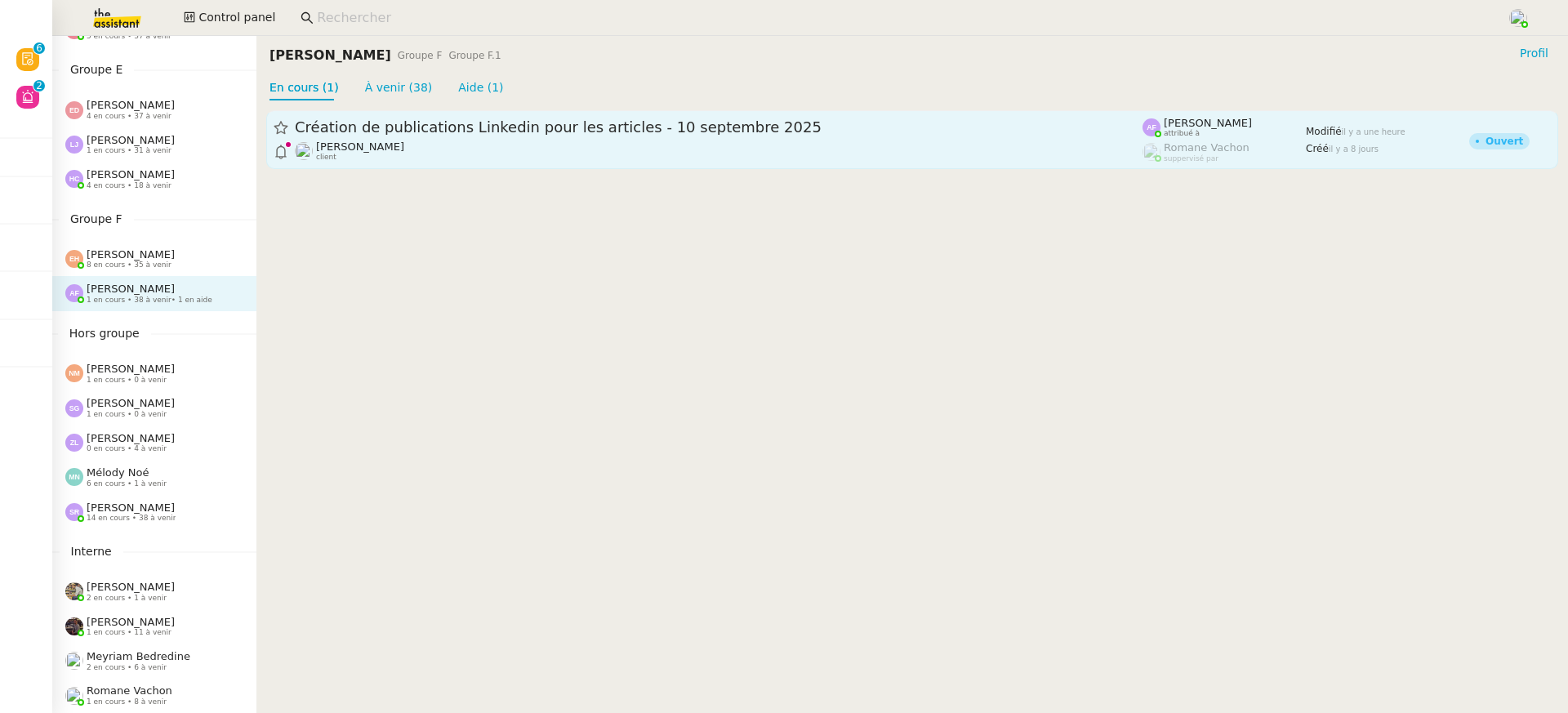
click at [519, 139] on div "Création de publications Linkedin pour les articles - [DATE] [PERSON_NAME] clie…" at bounding box center [719, 140] width 848 height 45
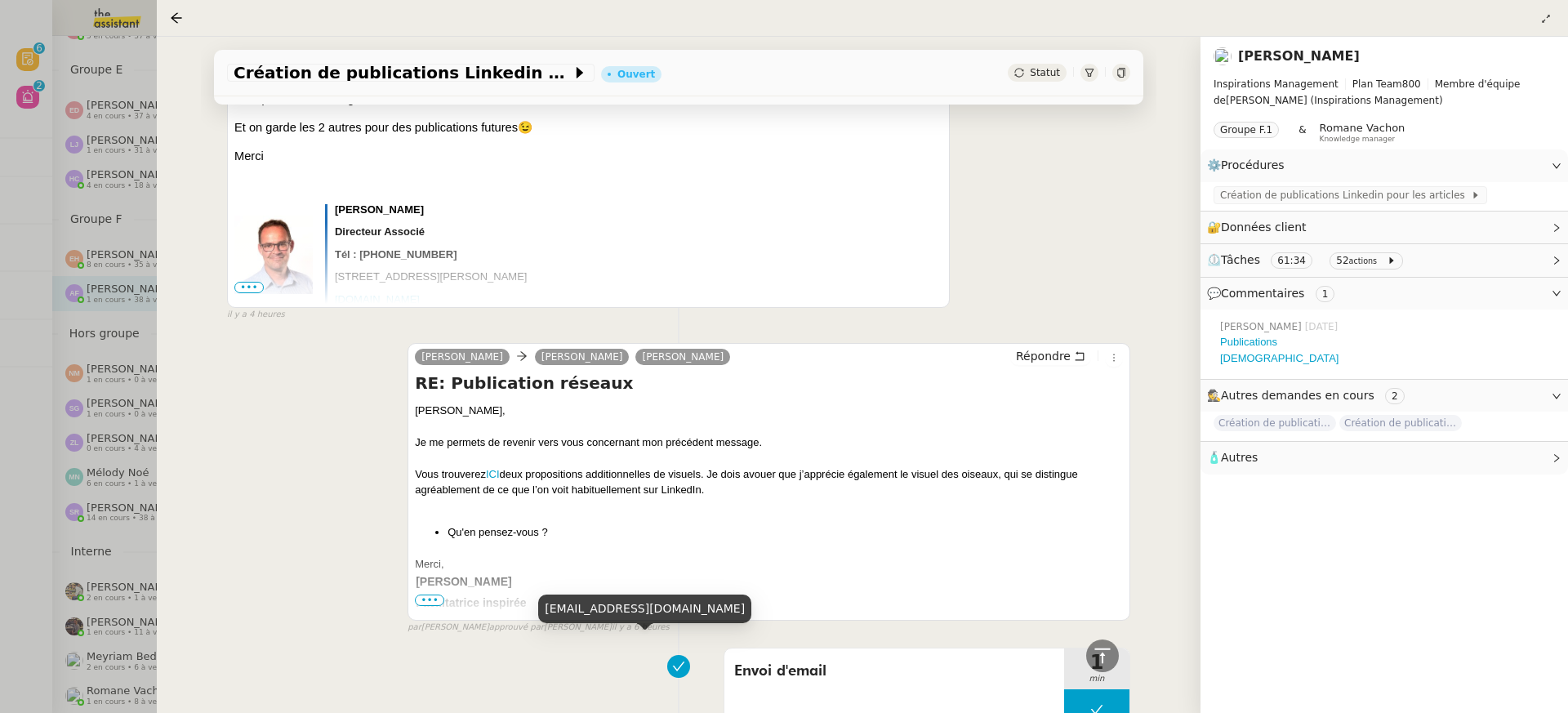
scroll to position [934, 0]
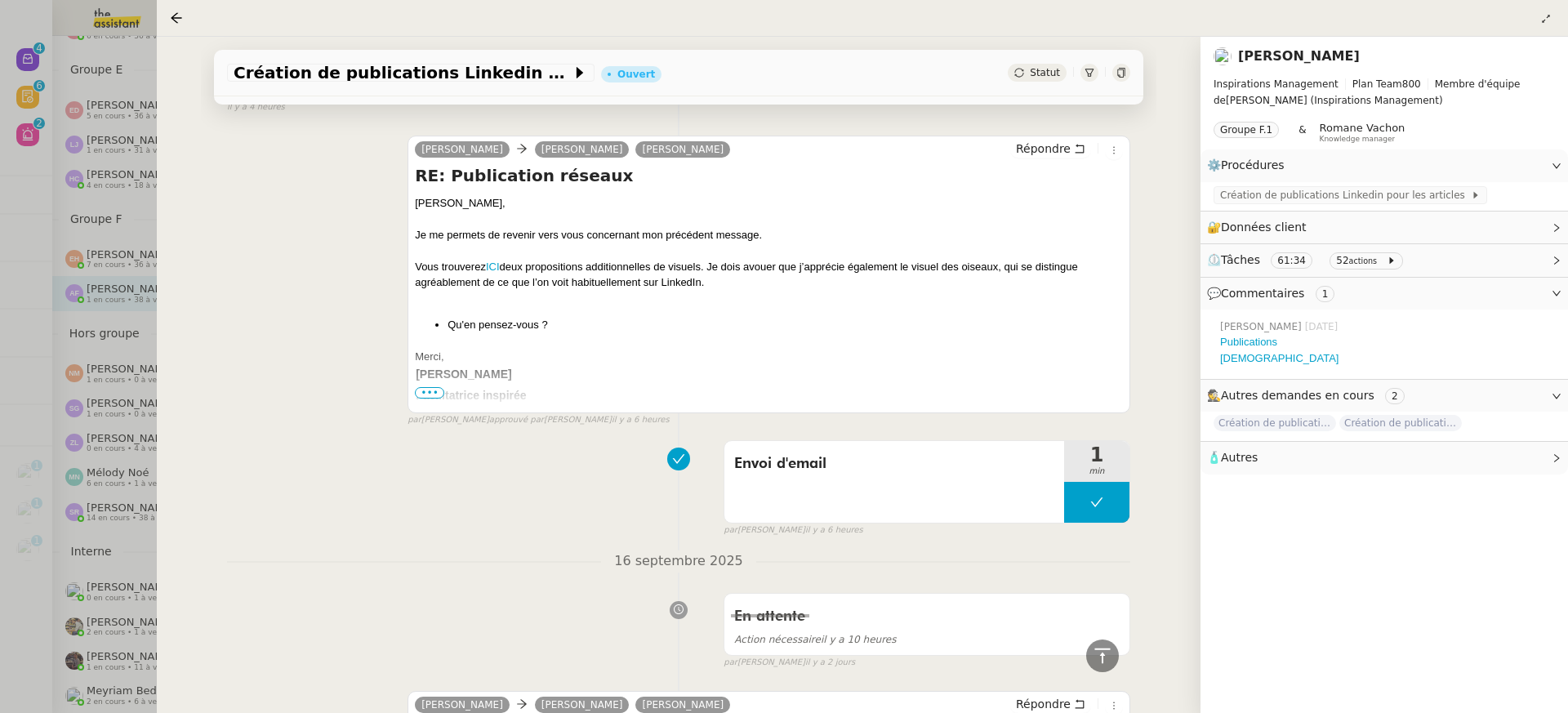
click at [76, 79] on div at bounding box center [784, 356] width 1568 height 713
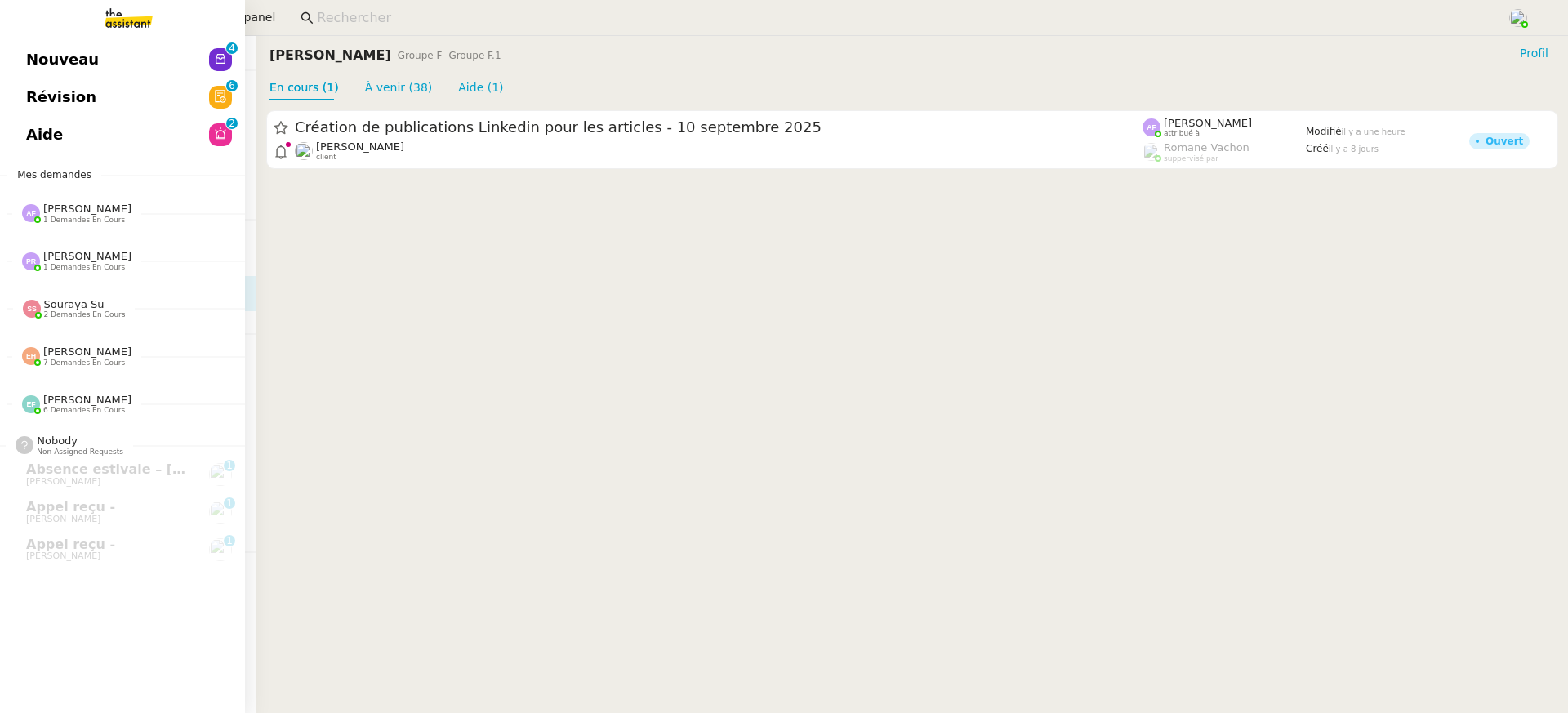
click at [33, 56] on link "Nouveau 0 1 2 3 4 5 6 7 8 9" at bounding box center [122, 59] width 245 height 38
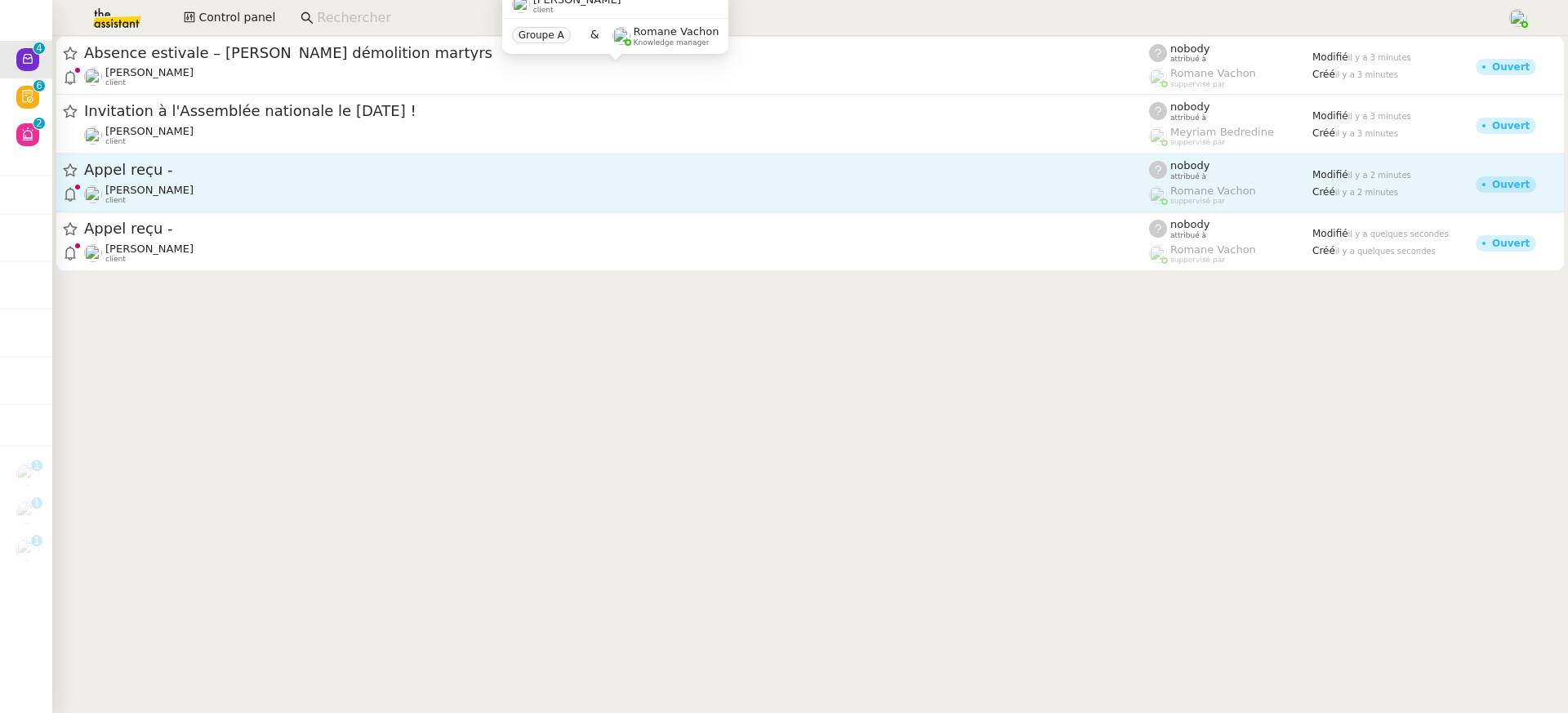
click at [571, 176] on span "Appel reçu -" at bounding box center [616, 169] width 1065 height 15
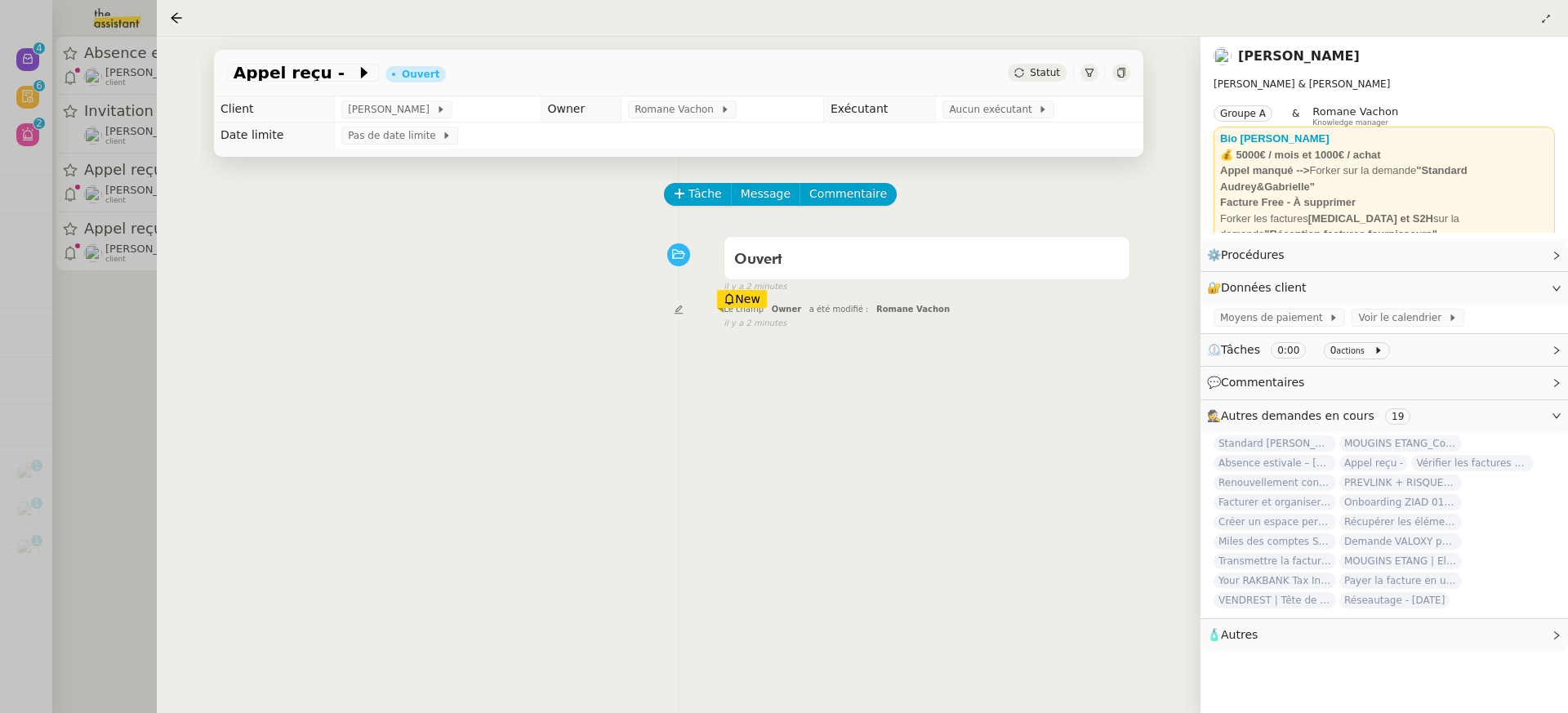
scroll to position [93, 0]
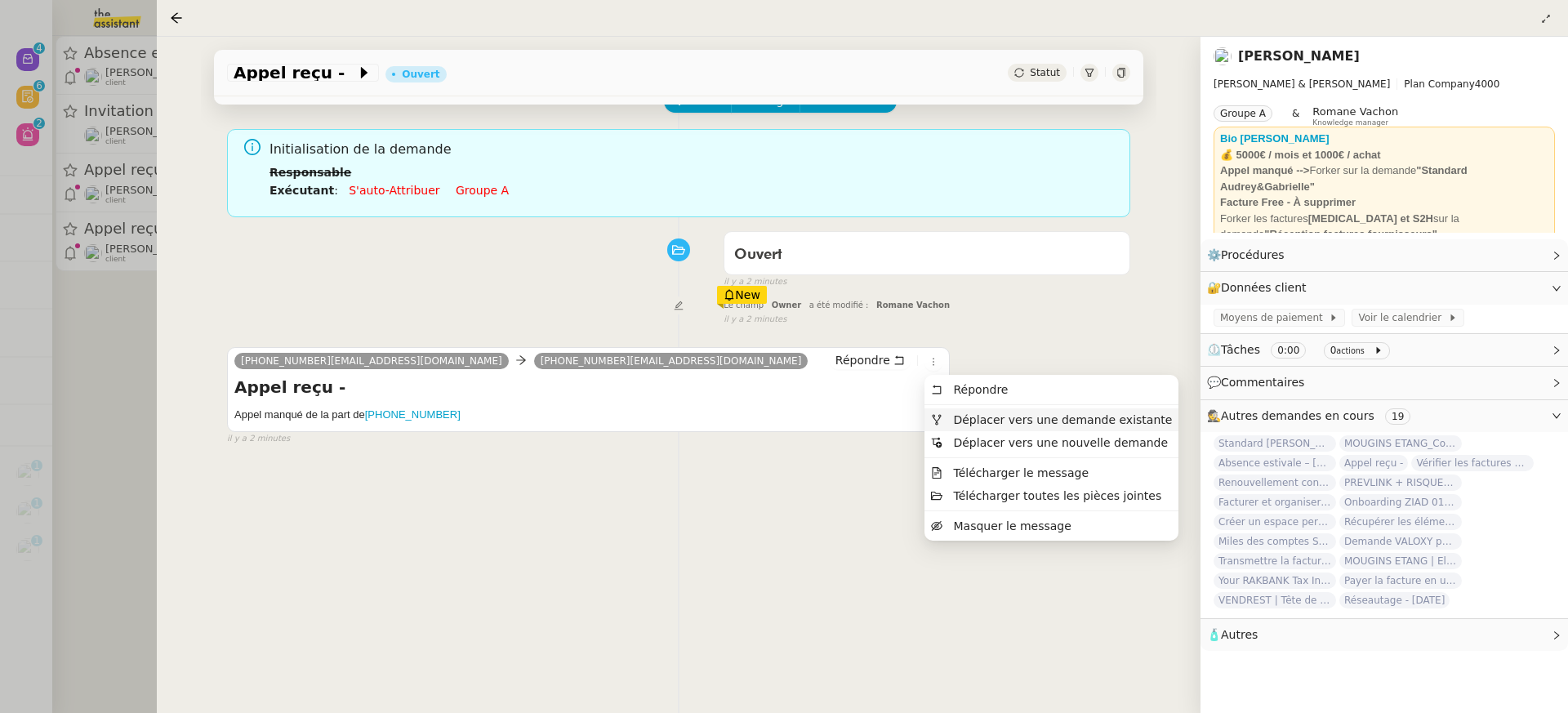
click at [990, 428] on li "Déplacer vers une demande existante" at bounding box center [1051, 420] width 254 height 23
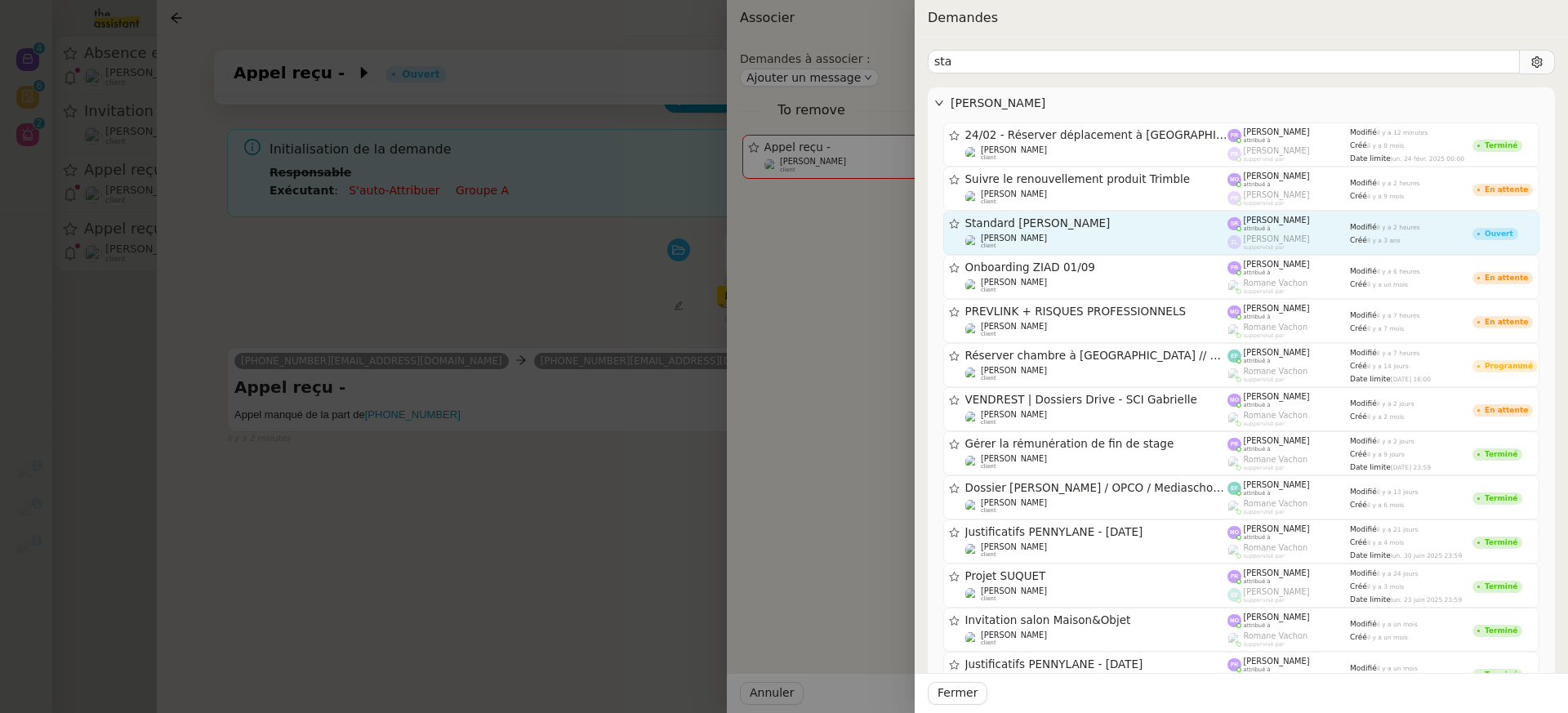
type input "sta"
click at [1083, 239] on div "[PERSON_NAME] client" at bounding box center [1097, 242] width 263 height 17
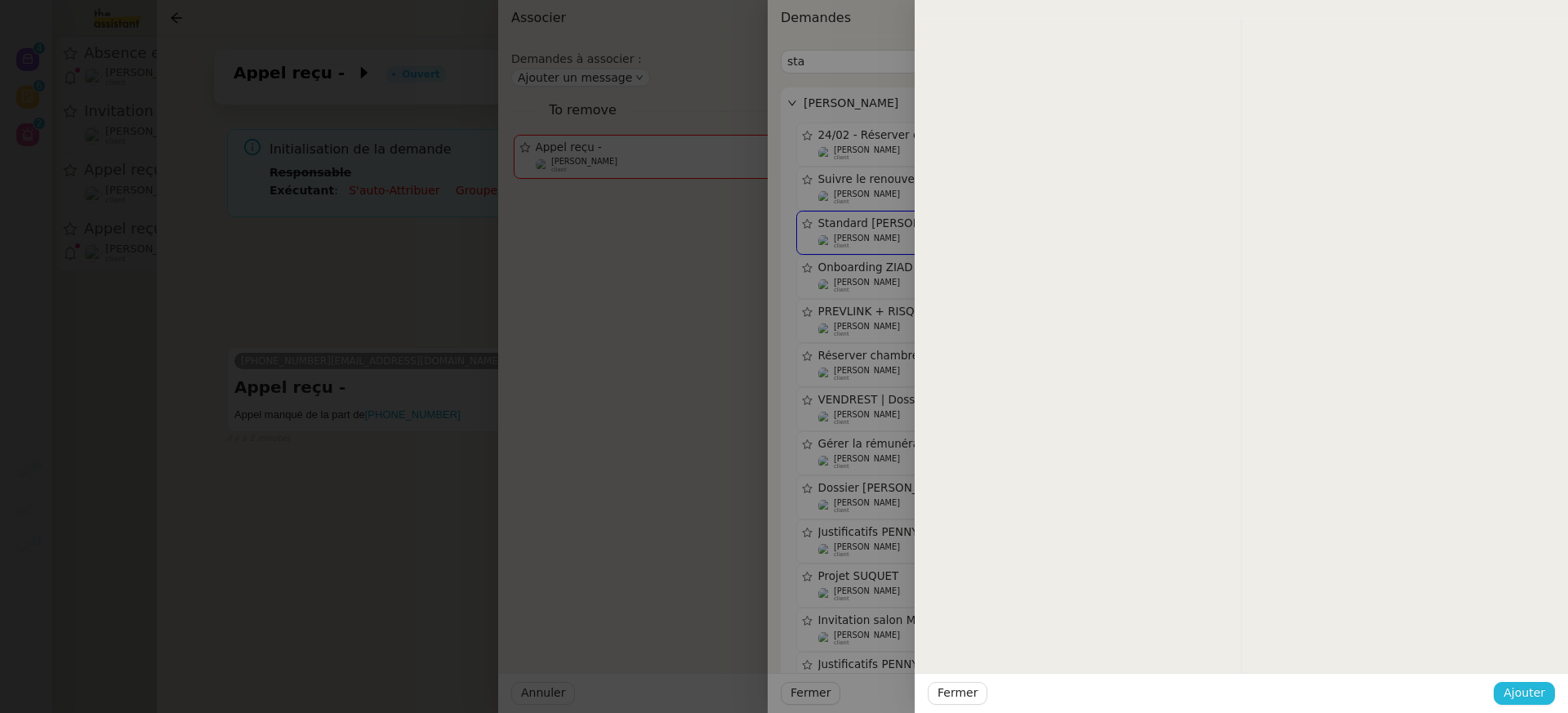
click at [1536, 688] on span "Ajouter" at bounding box center [1524, 693] width 42 height 19
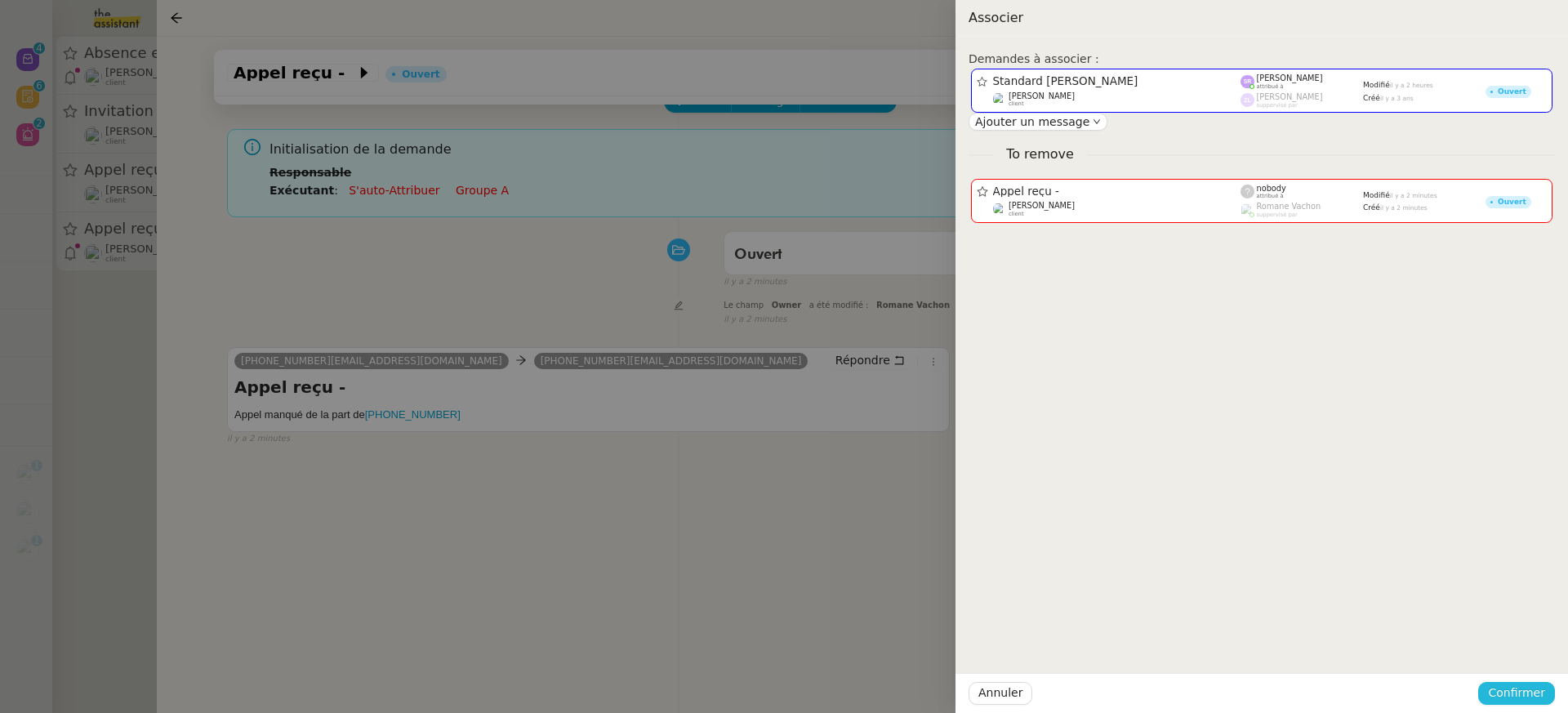
click at [1536, 688] on span "Confirmer" at bounding box center [1516, 693] width 57 height 19
click at [1523, 641] on div "Annuler Ajouter" at bounding box center [1486, 650] width 119 height 19
click at [1524, 642] on span "Ajouter" at bounding box center [1518, 649] width 42 height 17
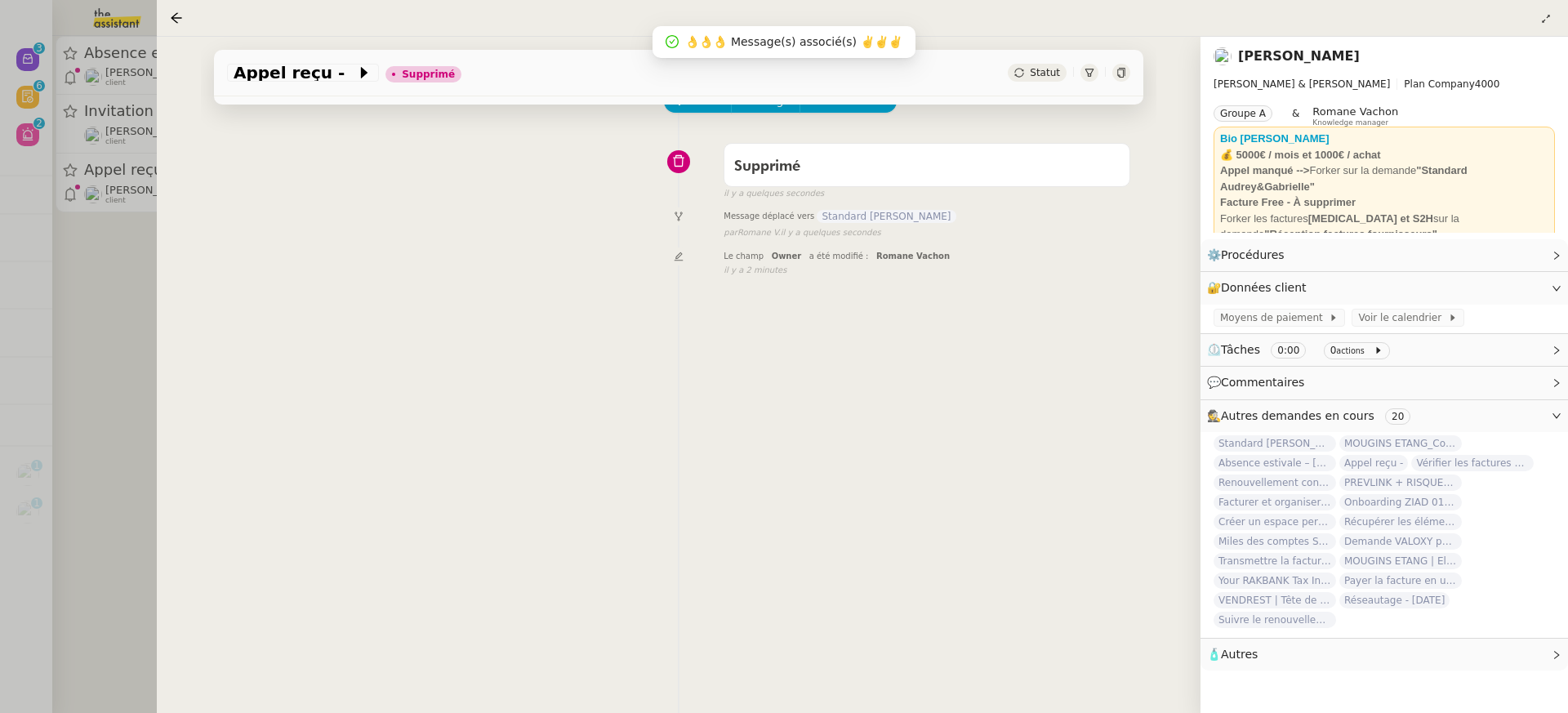
click at [220, 132] on div "Tâche Message Commentaire Veuillez patienter une erreur s'est produite 👌👌👌 mess…" at bounding box center [678, 420] width 955 height 713
click at [98, 132] on div at bounding box center [784, 356] width 1568 height 713
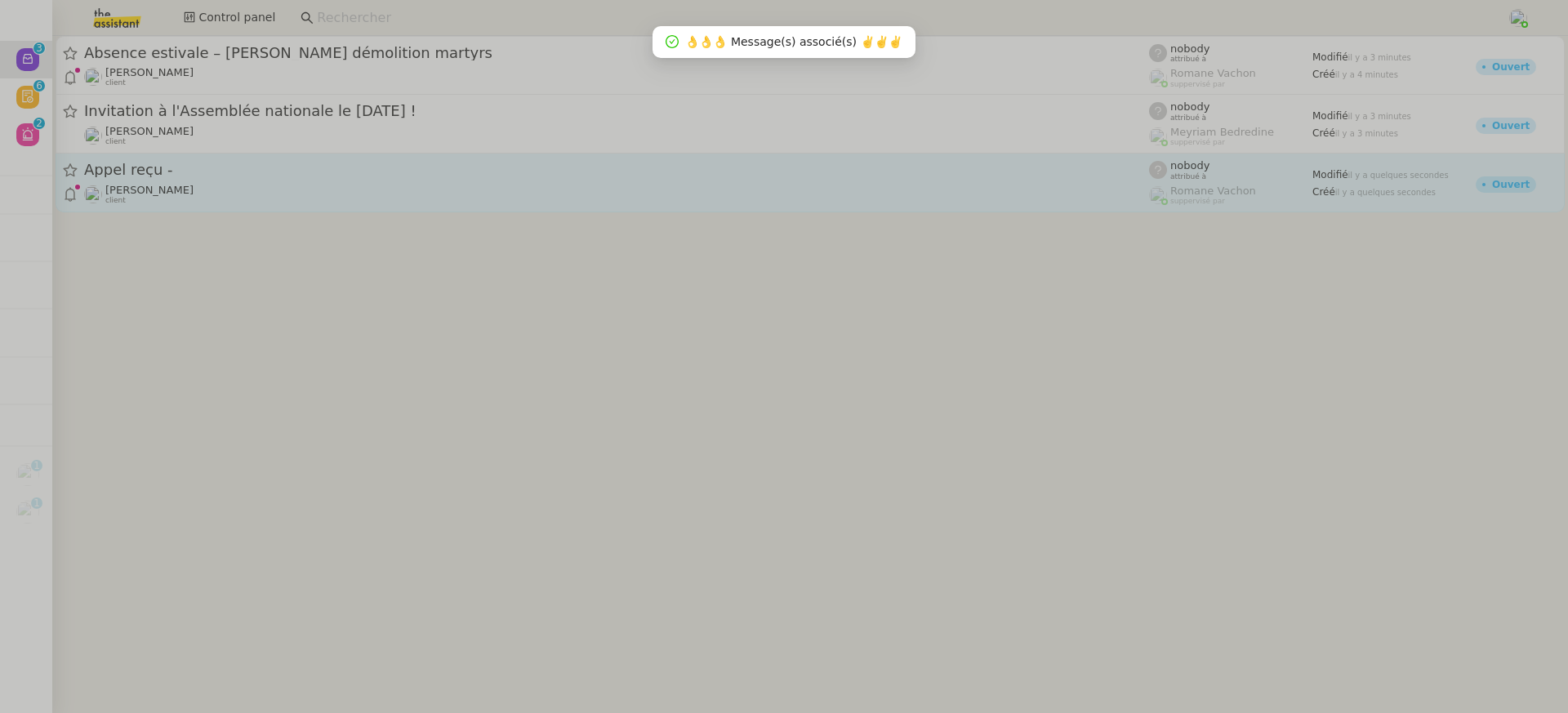
click at [306, 168] on span "Appel reçu -" at bounding box center [616, 169] width 1065 height 15
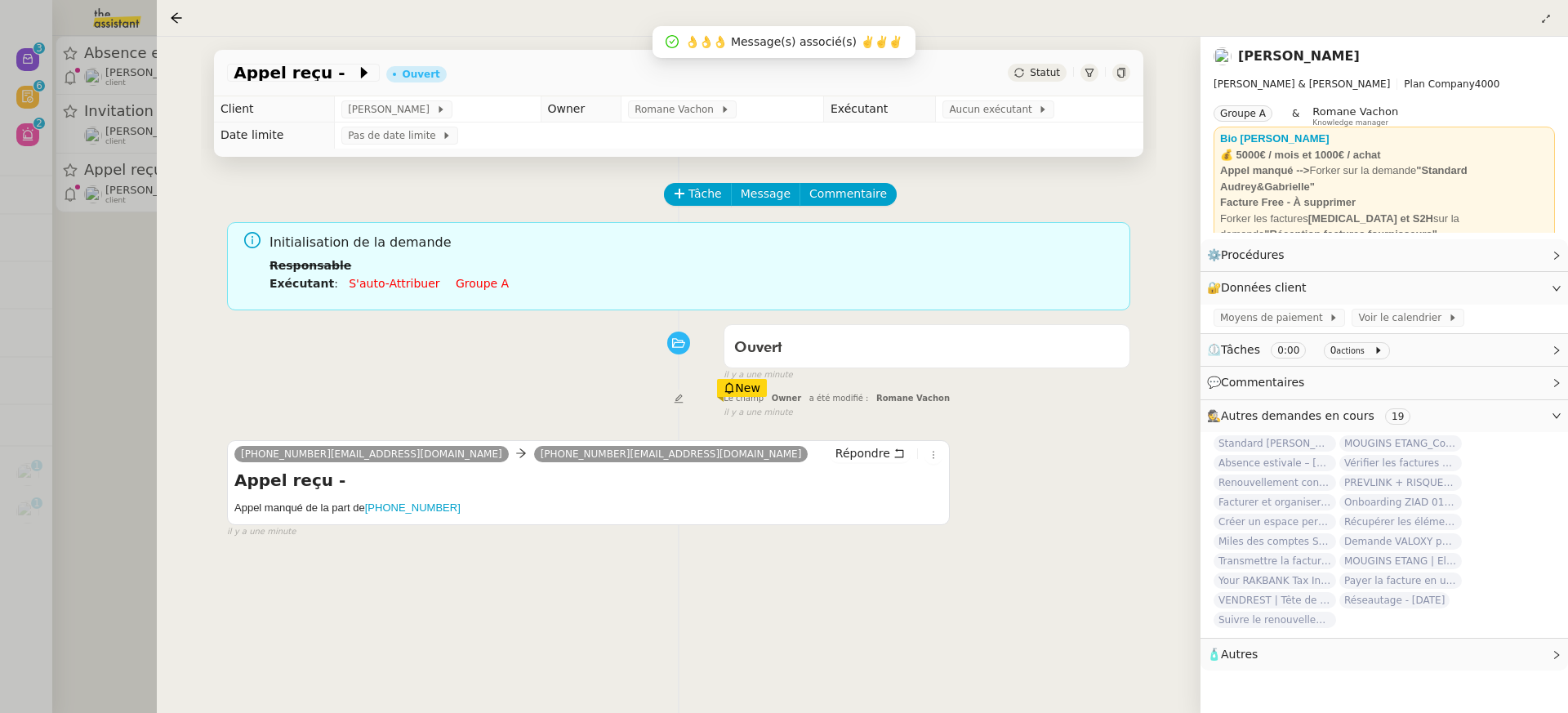
scroll to position [18, 0]
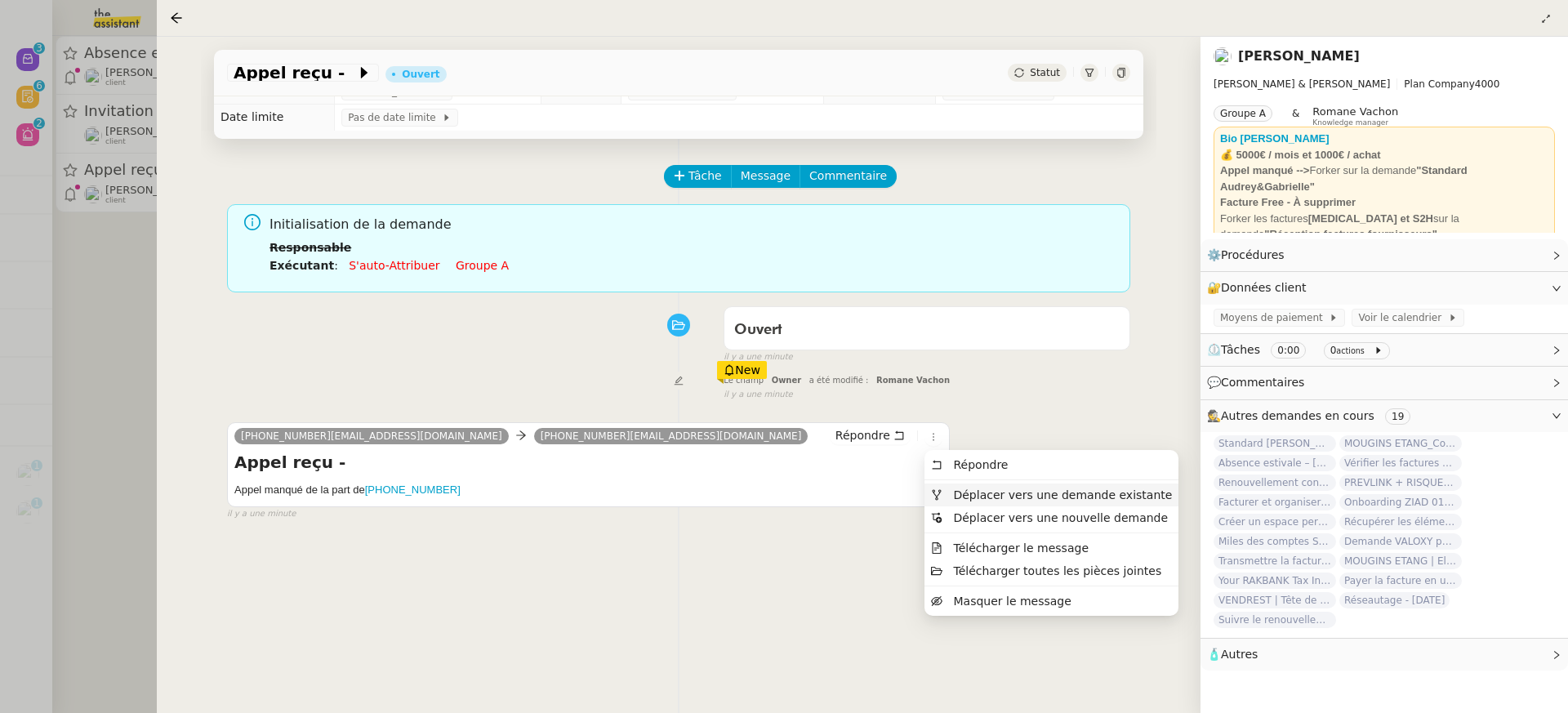
click at [988, 503] on li "Déplacer vers une demande existante" at bounding box center [1051, 495] width 254 height 23
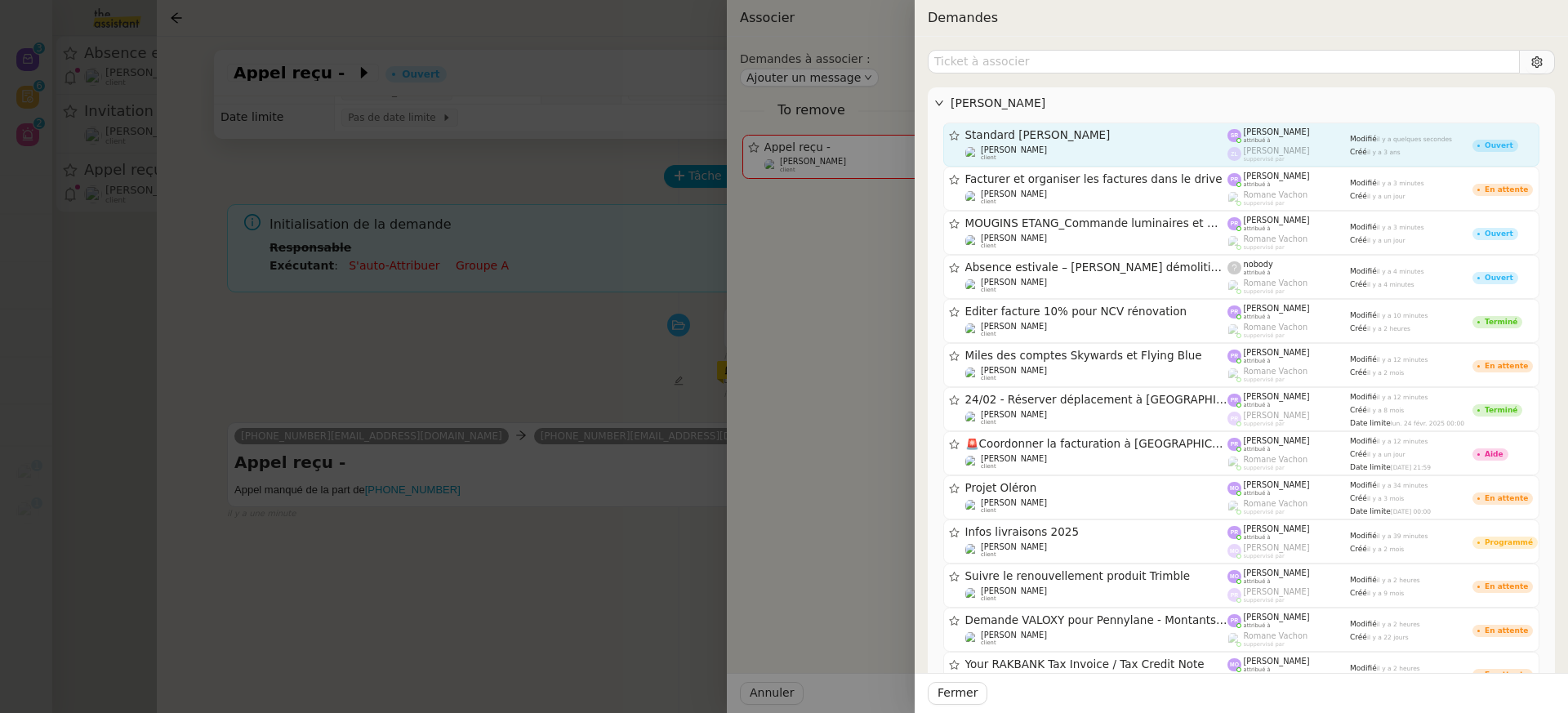
click at [1080, 146] on div "Gabrielle Tavernier client" at bounding box center [1097, 154] width 263 height 17
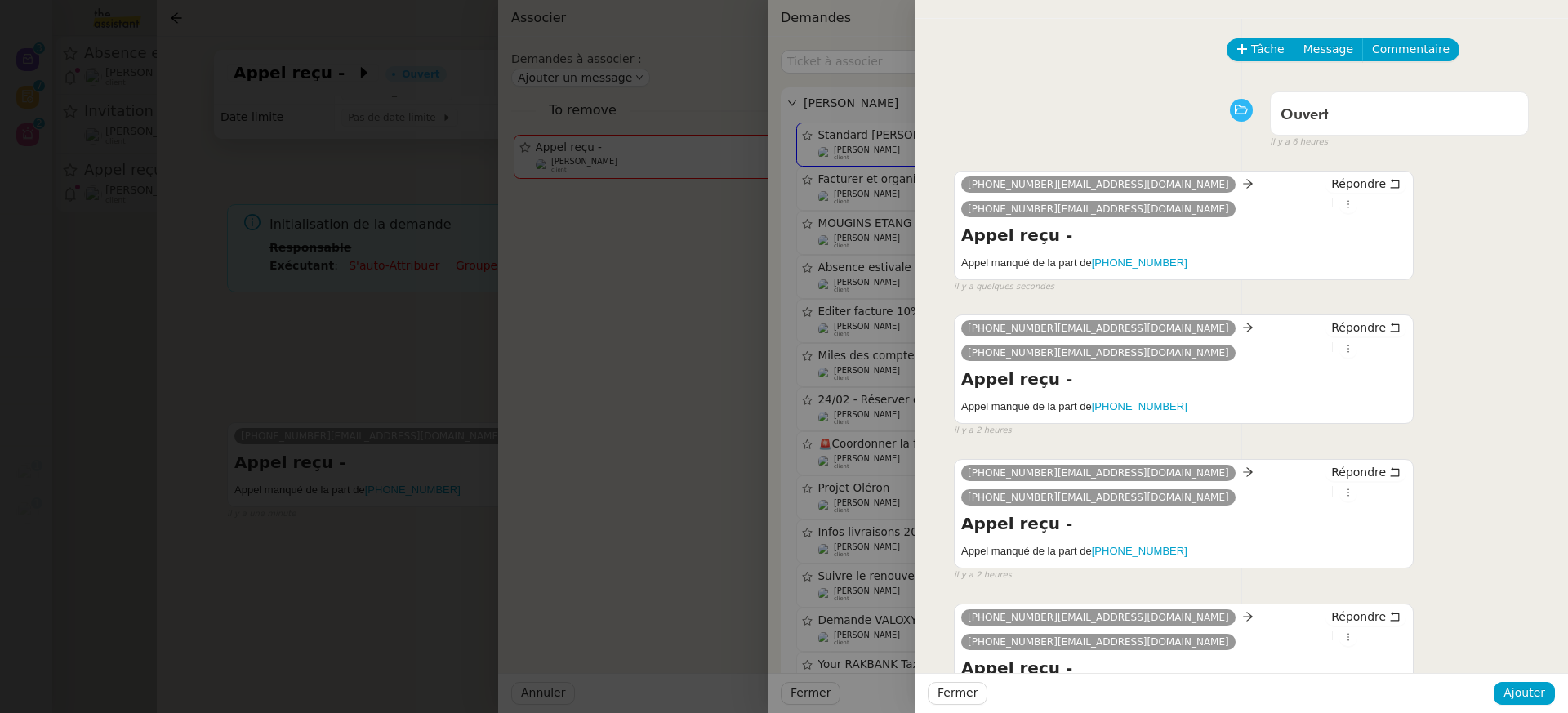
click at [1517, 706] on div "Fermer Ajouter" at bounding box center [1241, 693] width 653 height 40
click at [1519, 686] on span "Ajouter" at bounding box center [1524, 693] width 42 height 19
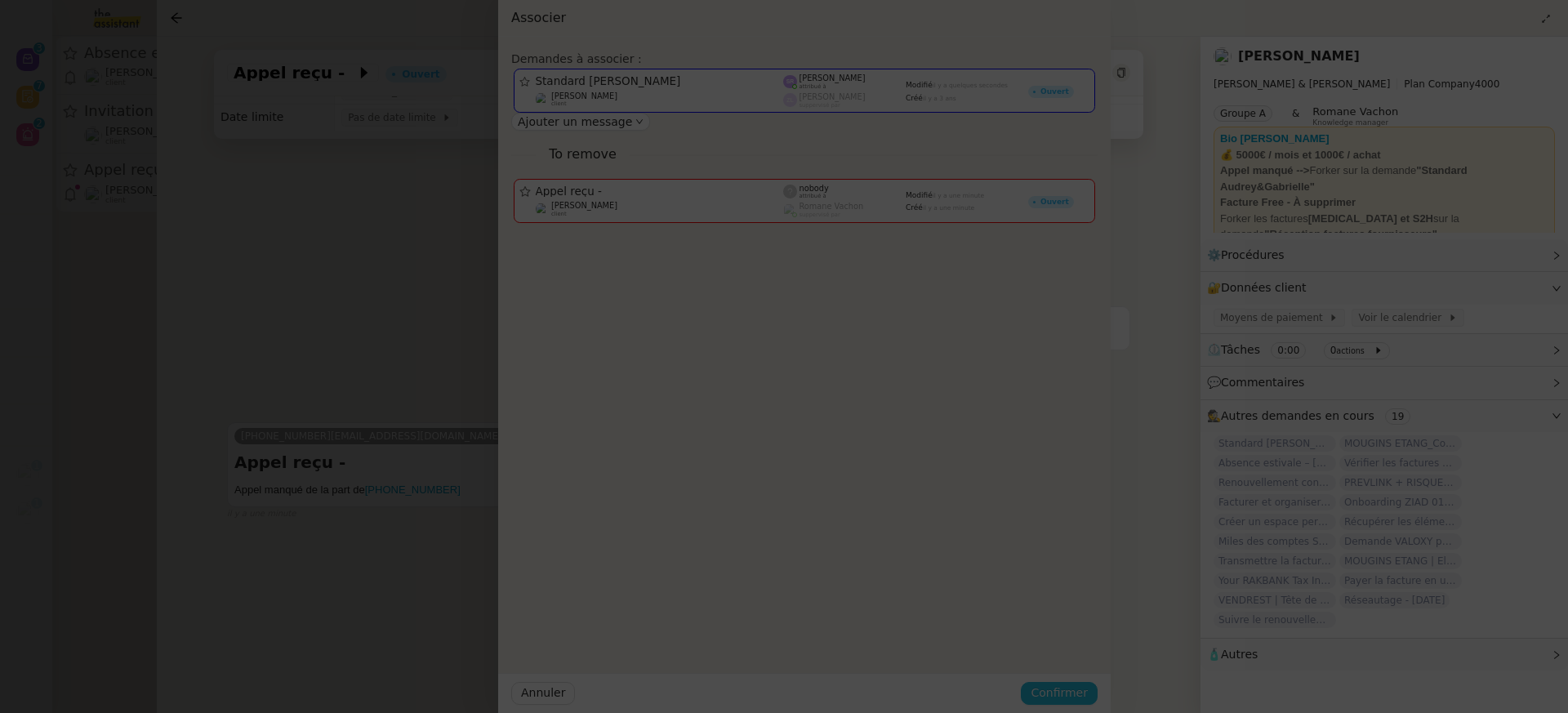
click at [1088, 686] on span "Confirmer" at bounding box center [1059, 693] width 57 height 19
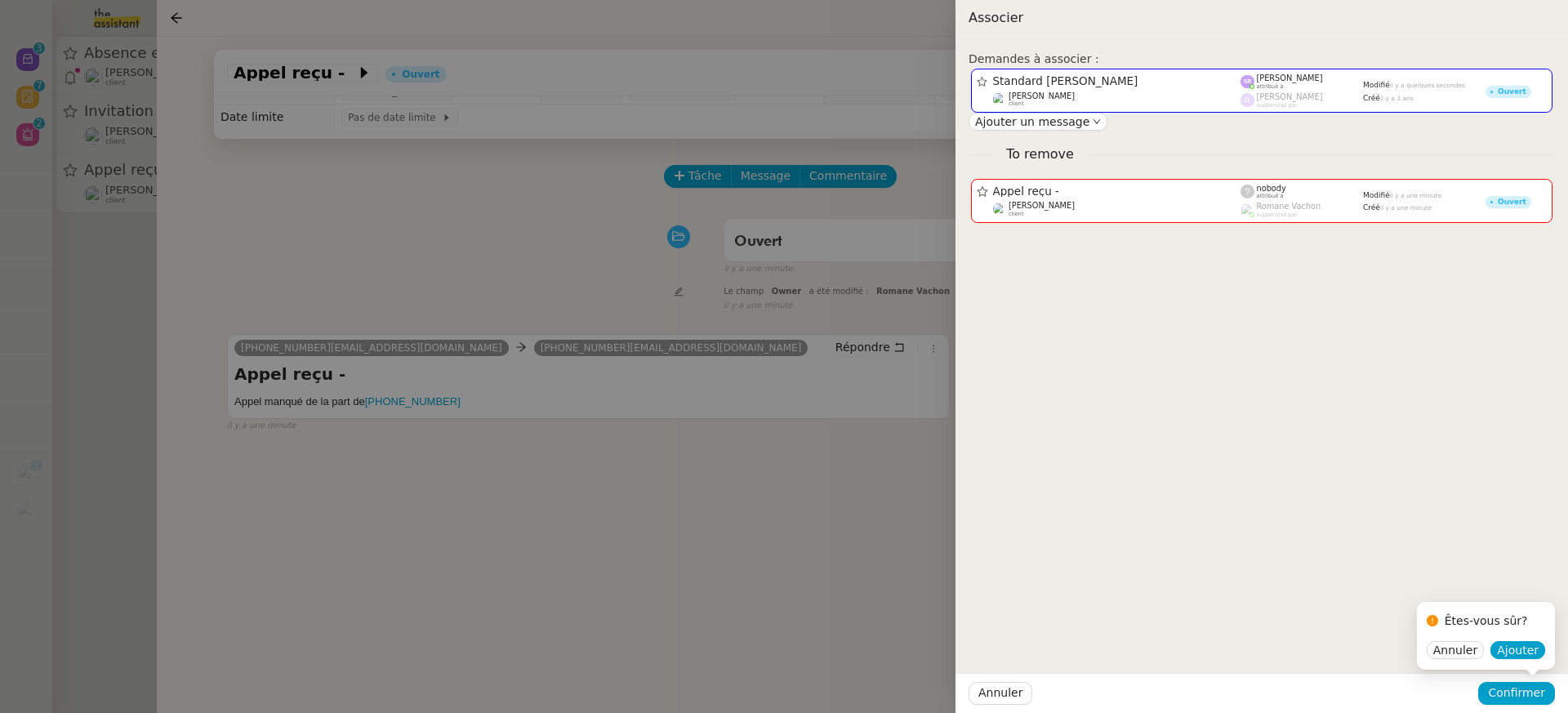
click at [1511, 636] on div "Êtes-vous sûr?" at bounding box center [1486, 624] width 119 height 31
click at [1514, 643] on span "Ajouter" at bounding box center [1518, 649] width 42 height 17
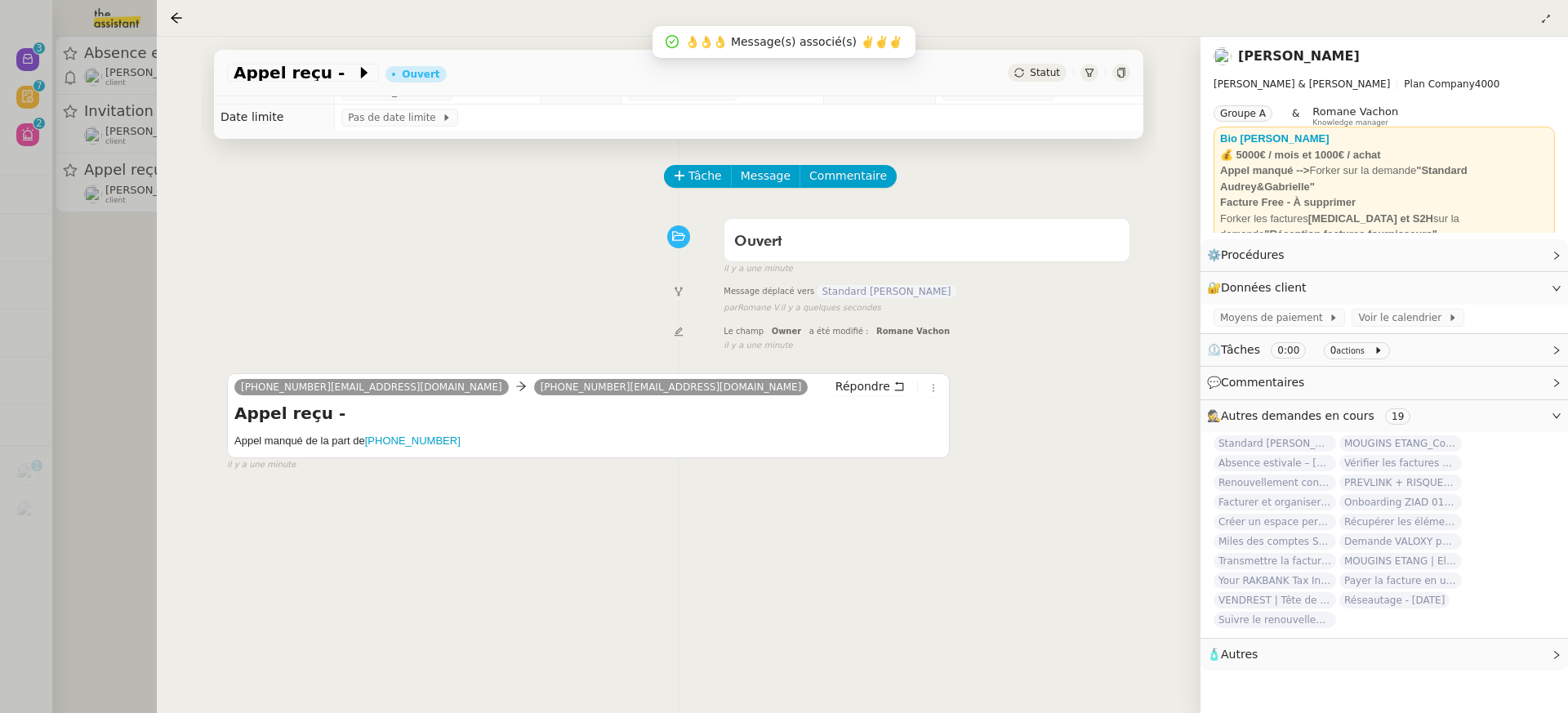
click at [100, 141] on div at bounding box center [784, 356] width 1568 height 713
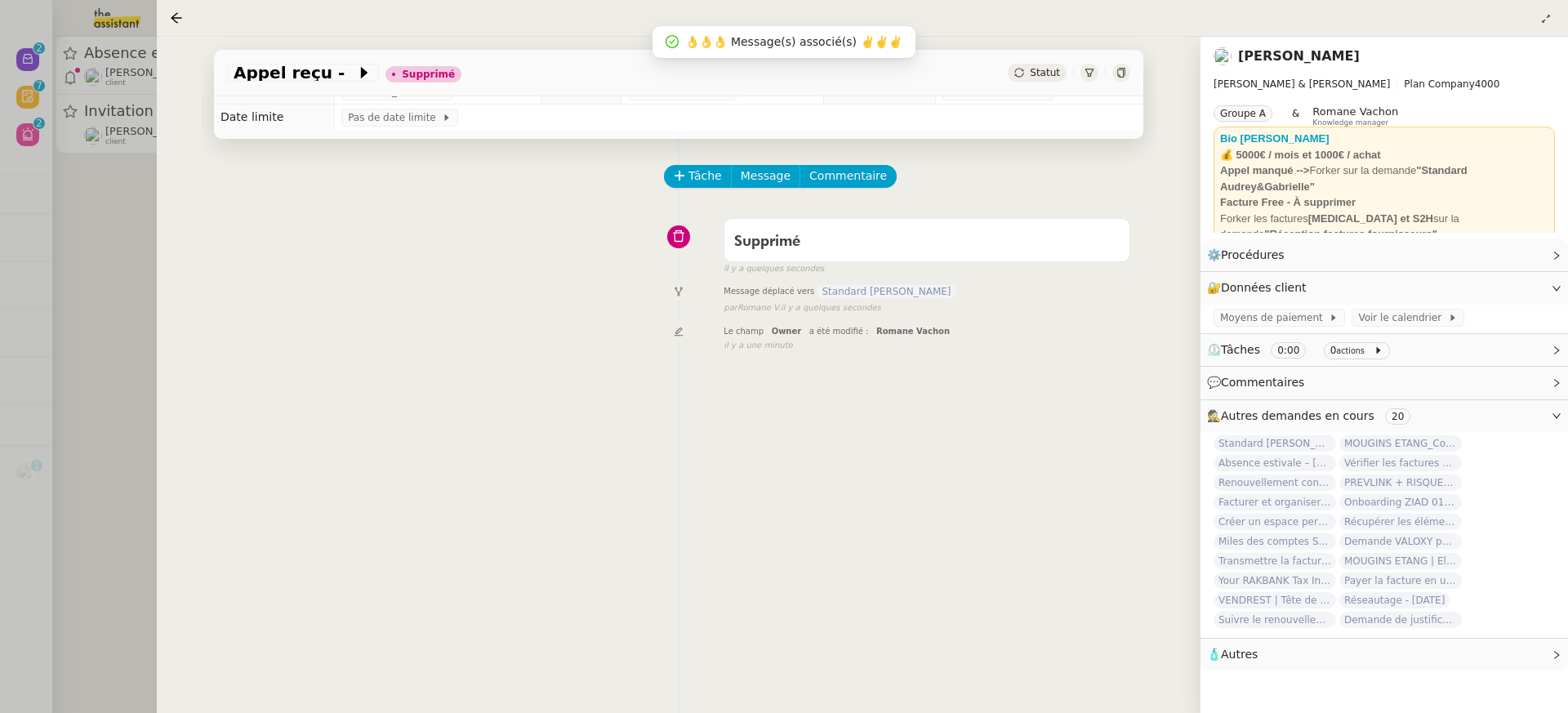
click at [160, 58] on div "Appel reçu - Supprimé Statut Client Gabrielle Tavernier Owner Romane Vachon Exé…" at bounding box center [679, 374] width 1044 height 676
click at [136, 58] on div at bounding box center [784, 356] width 1568 height 713
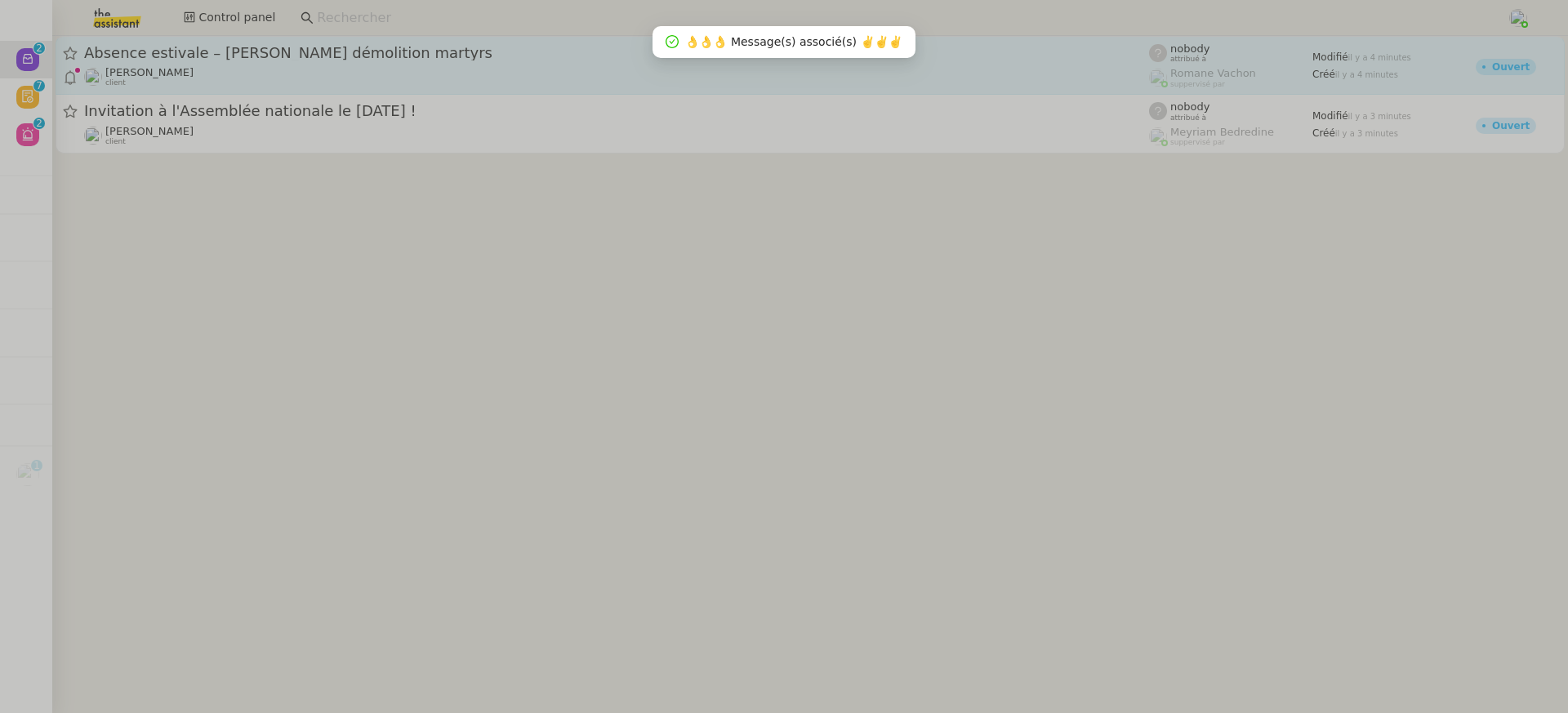
click at [182, 63] on div "Absence estivale – Anaïs AbesFacture démolition martyrs Gabrielle Tavernier cli…" at bounding box center [616, 65] width 1065 height 45
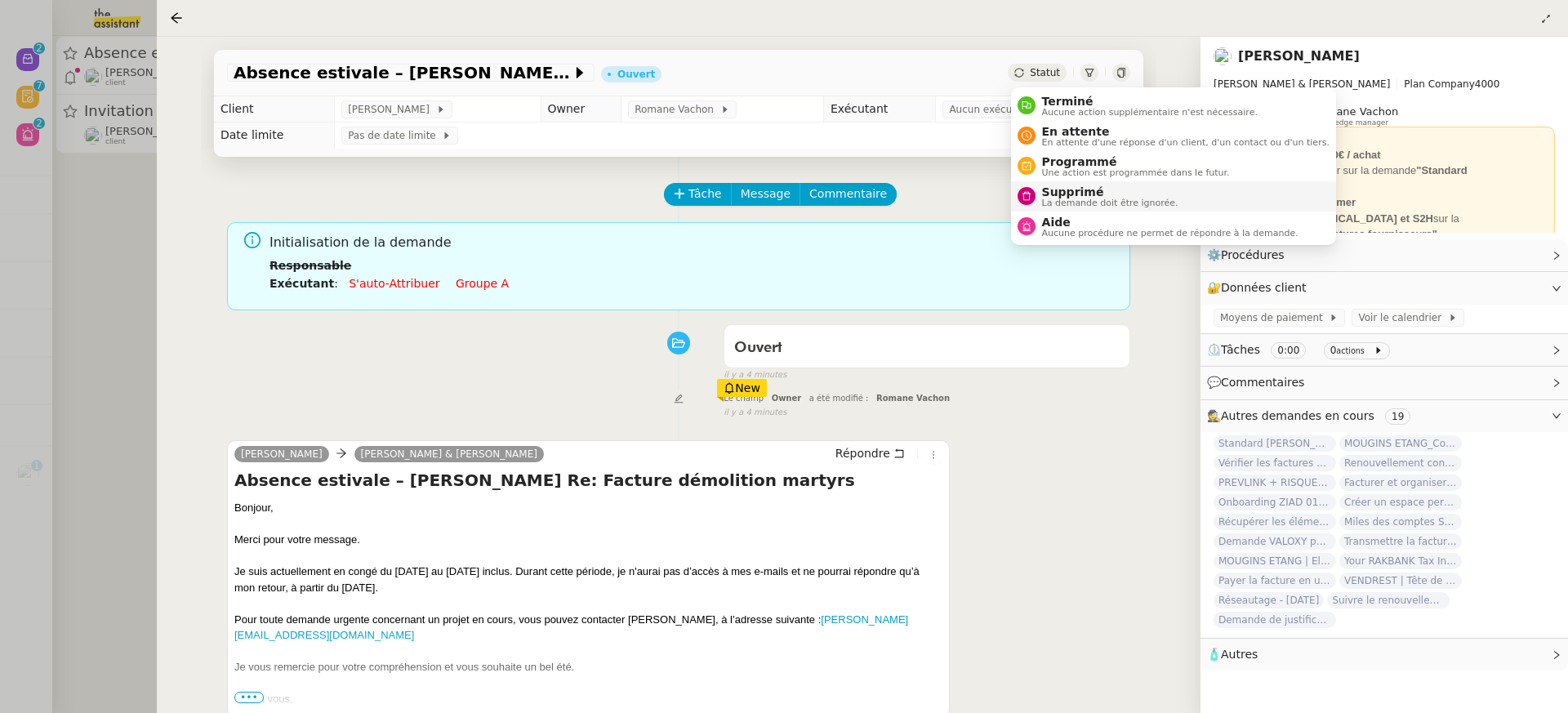
click at [1115, 204] on span "La demande doit être ignorée." at bounding box center [1111, 202] width 136 height 9
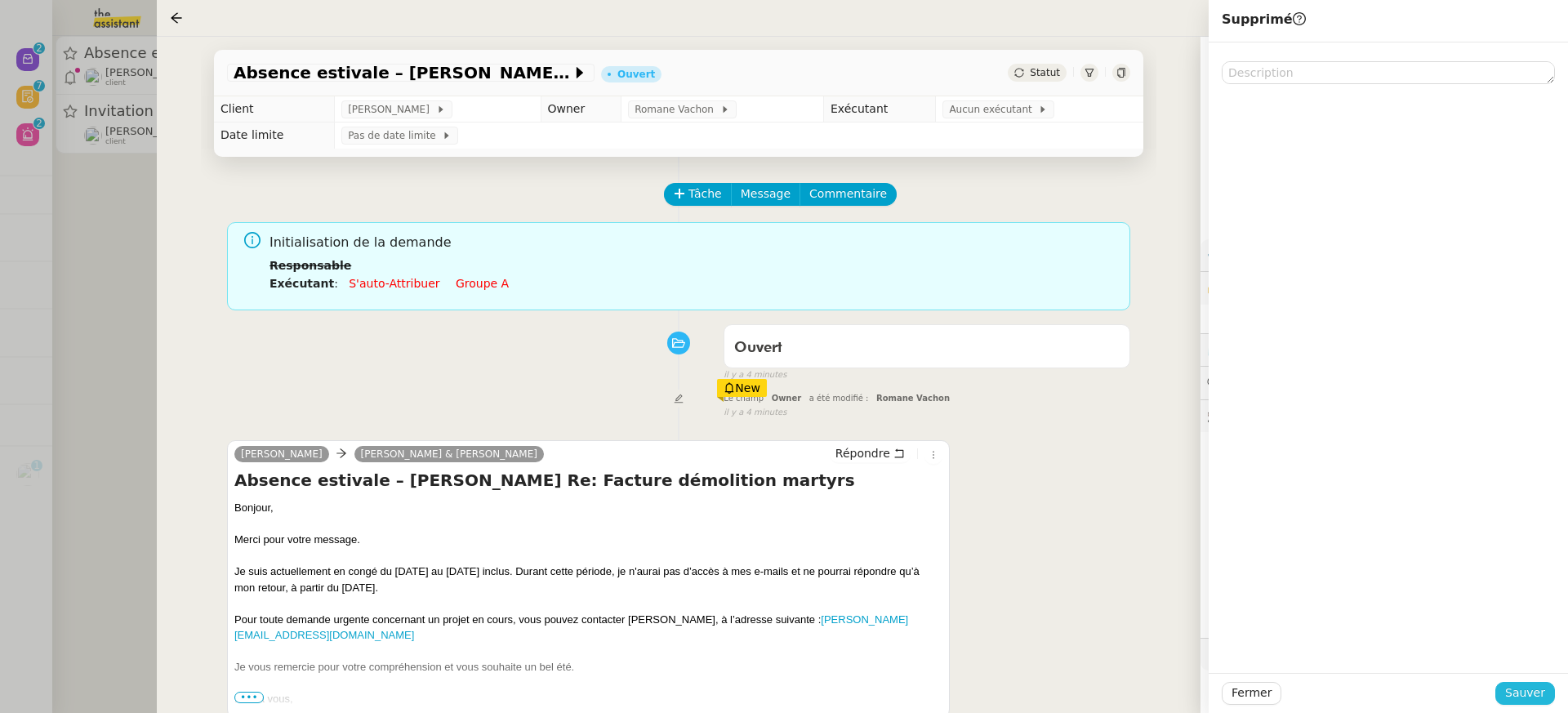
click at [1523, 701] on span "Sauver" at bounding box center [1525, 693] width 40 height 19
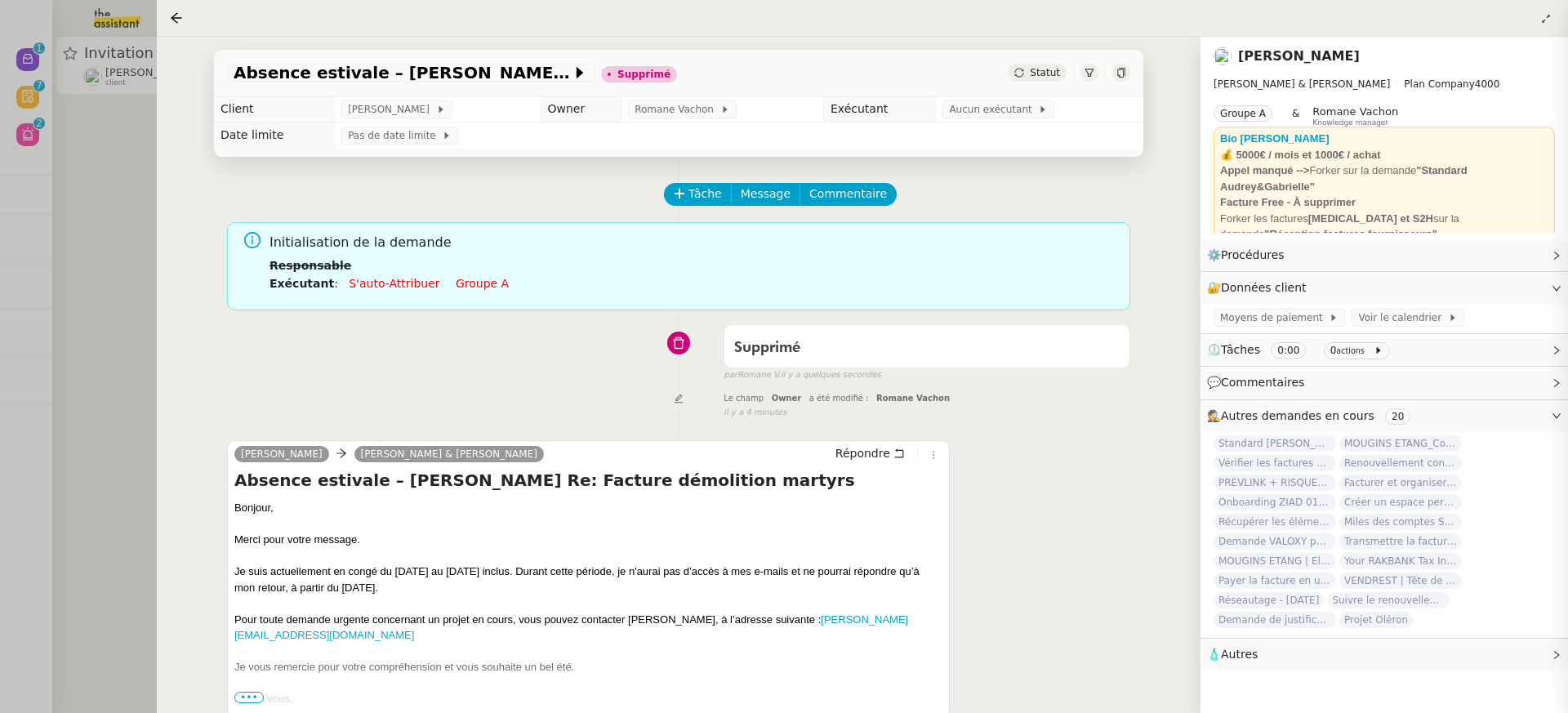
click at [74, 105] on div at bounding box center [784, 356] width 1568 height 713
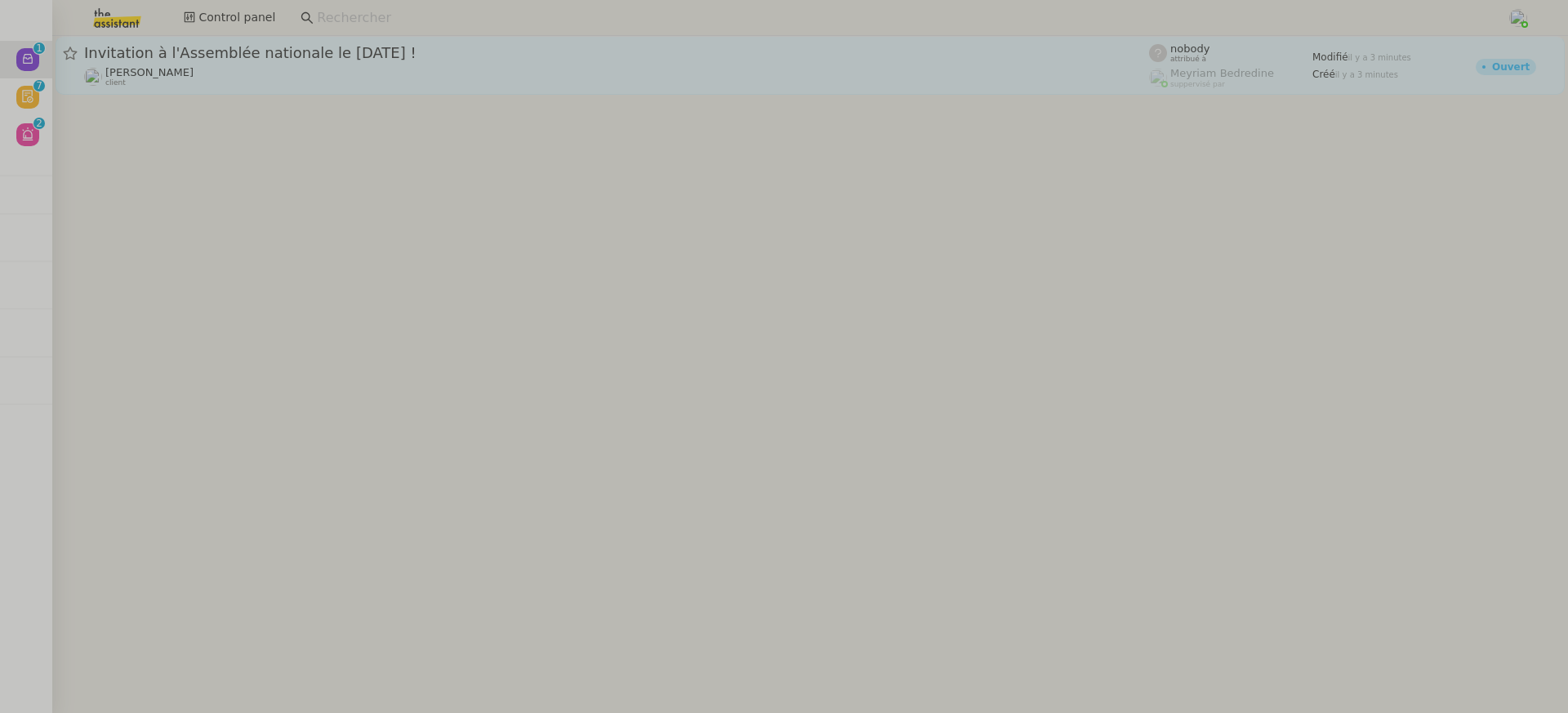
click at [259, 65] on div "Invitation à l'Assemblée nationale le 26 novembre 2025 ! Julien Decroix client" at bounding box center [616, 65] width 1065 height 45
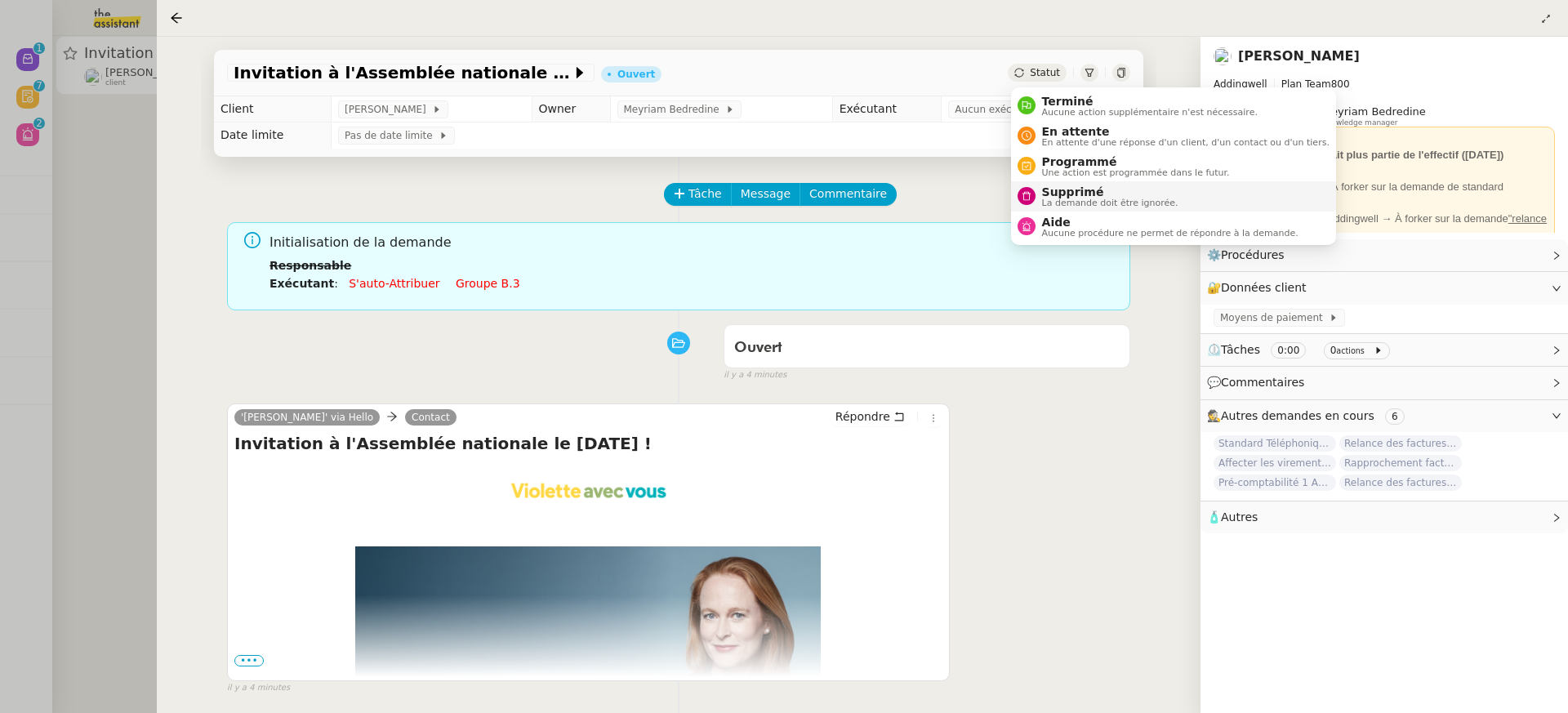
click at [1107, 195] on span "Supprimé" at bounding box center [1111, 191] width 136 height 13
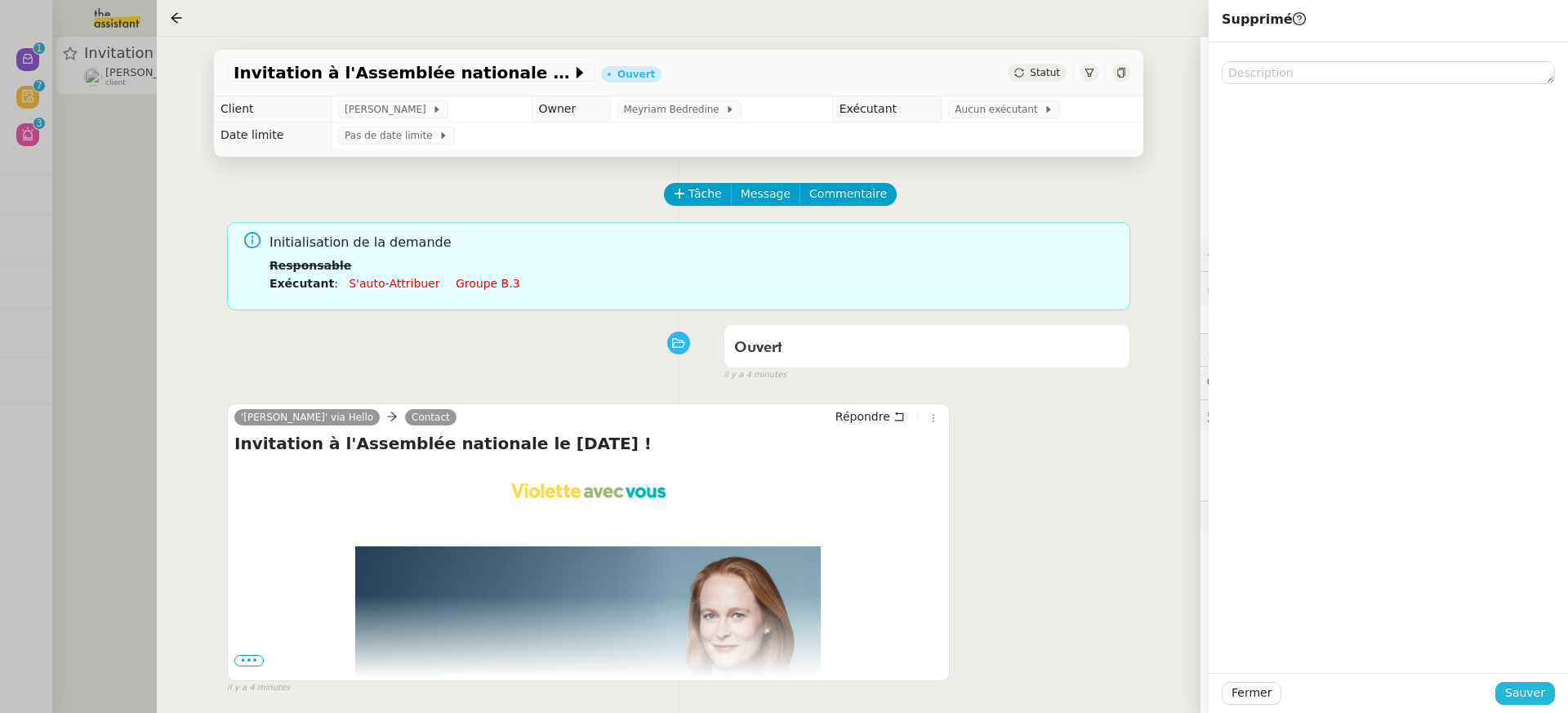
click at [1528, 689] on span "Sauver" at bounding box center [1525, 693] width 40 height 19
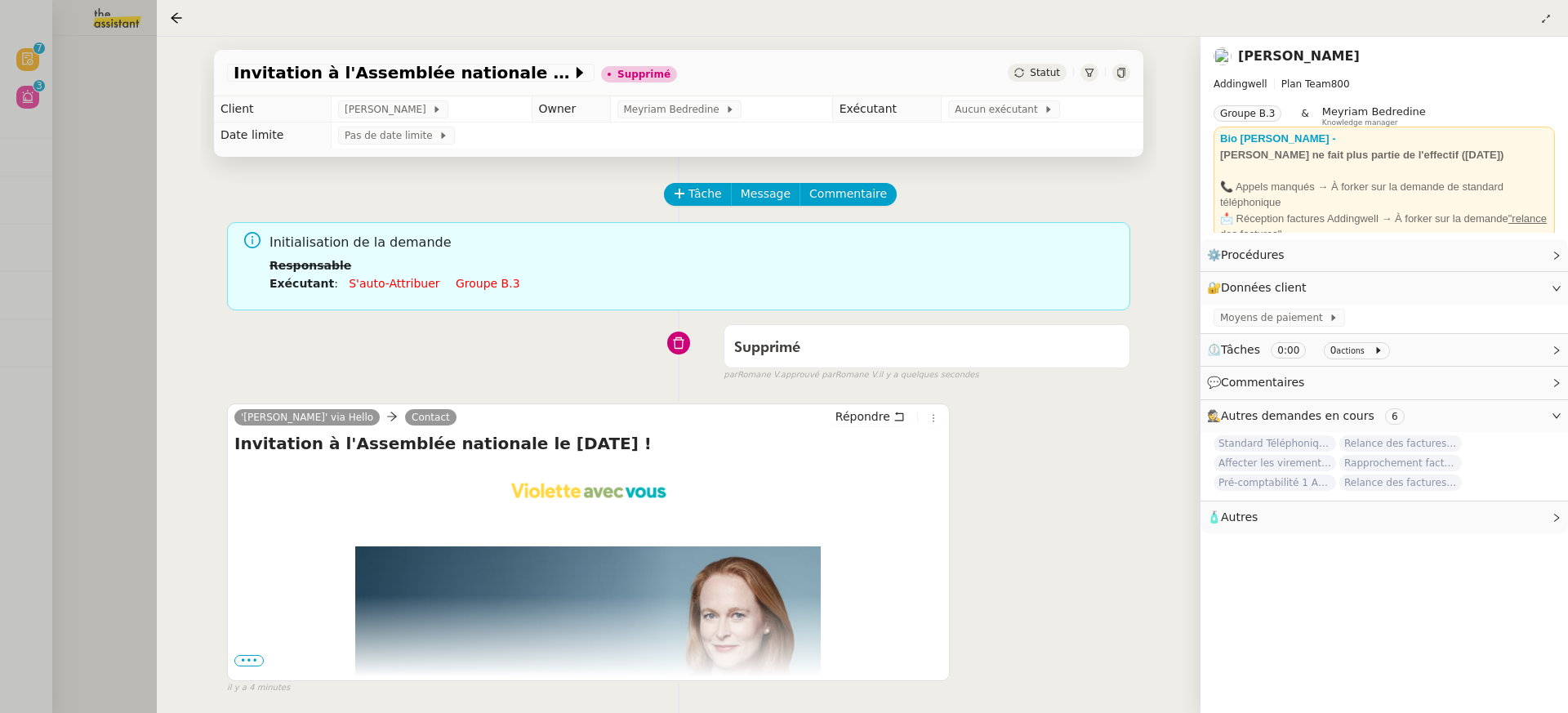
click at [89, 94] on div at bounding box center [784, 356] width 1568 height 713
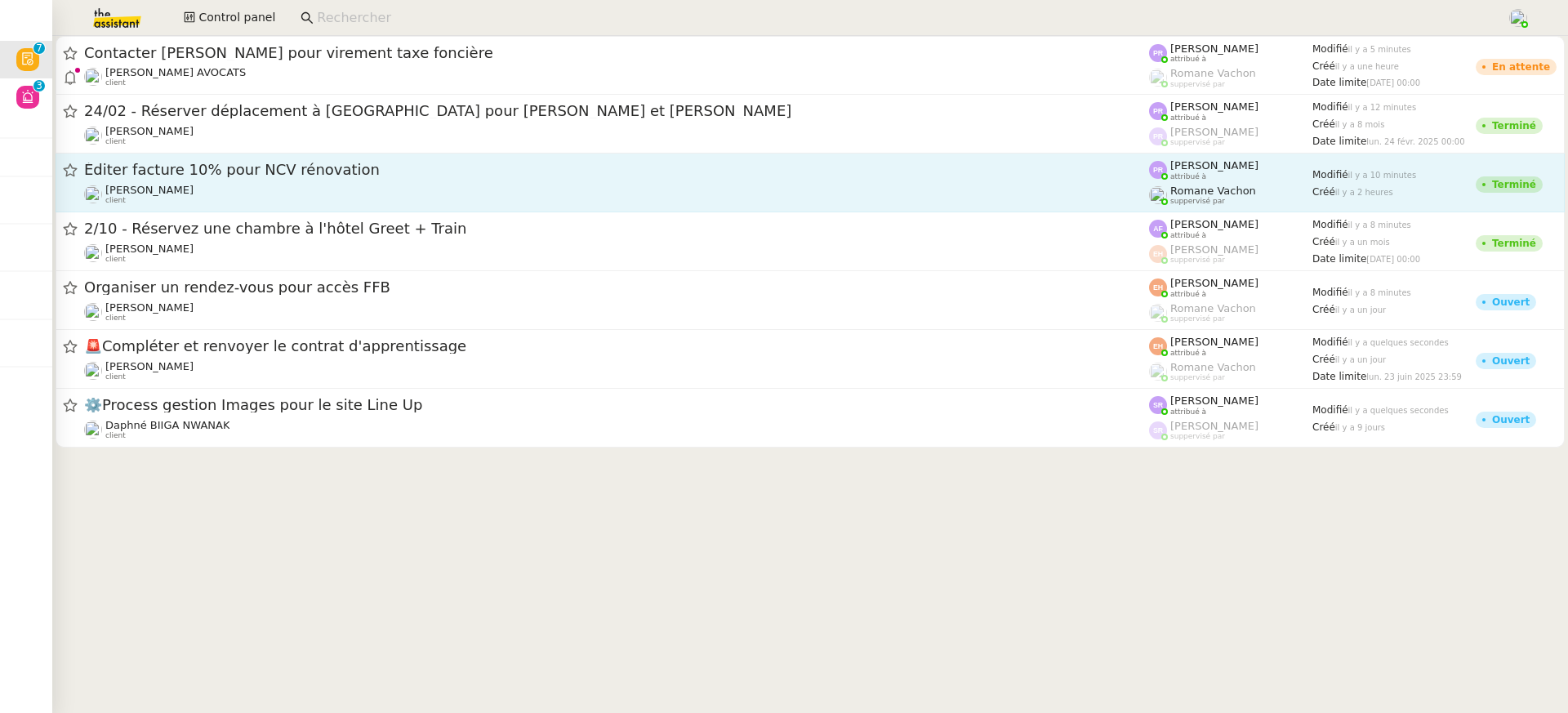
click at [1159, 200] on img at bounding box center [1158, 195] width 18 height 18
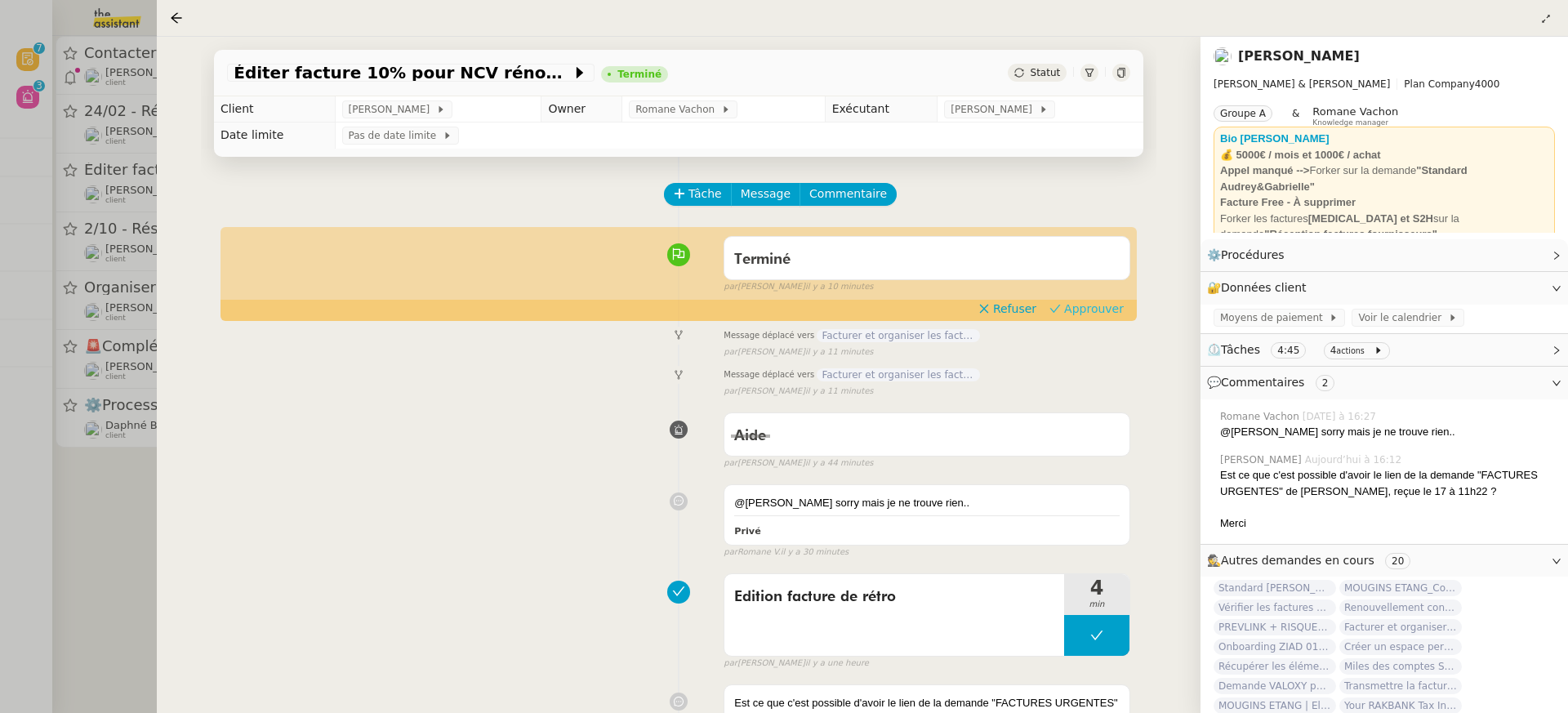
click at [1066, 314] on button "Approuver" at bounding box center [1087, 308] width 87 height 18
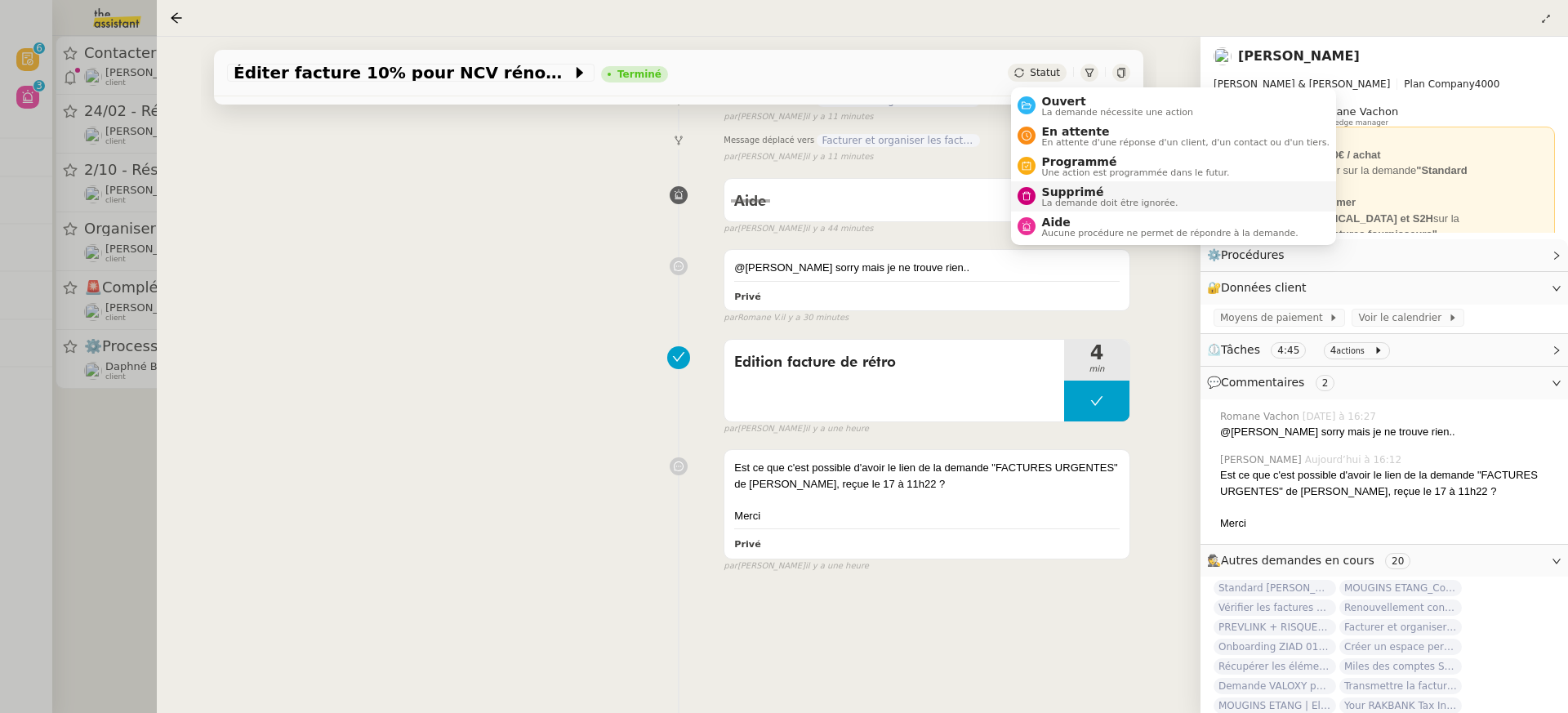
click at [1093, 183] on li "Supprimé La demande doit être ignorée." at bounding box center [1173, 196] width 325 height 31
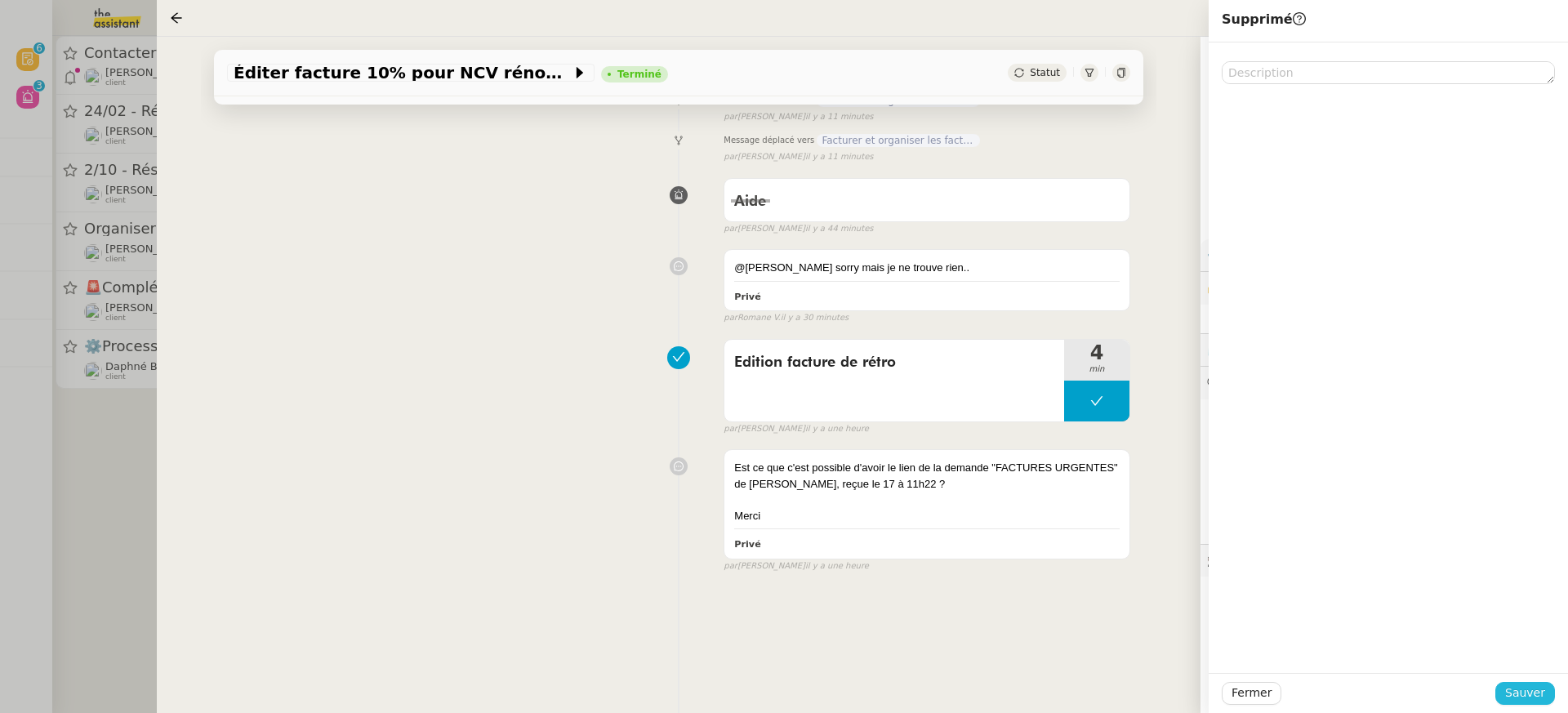
click at [1544, 703] on button "Sauver" at bounding box center [1525, 693] width 59 height 23
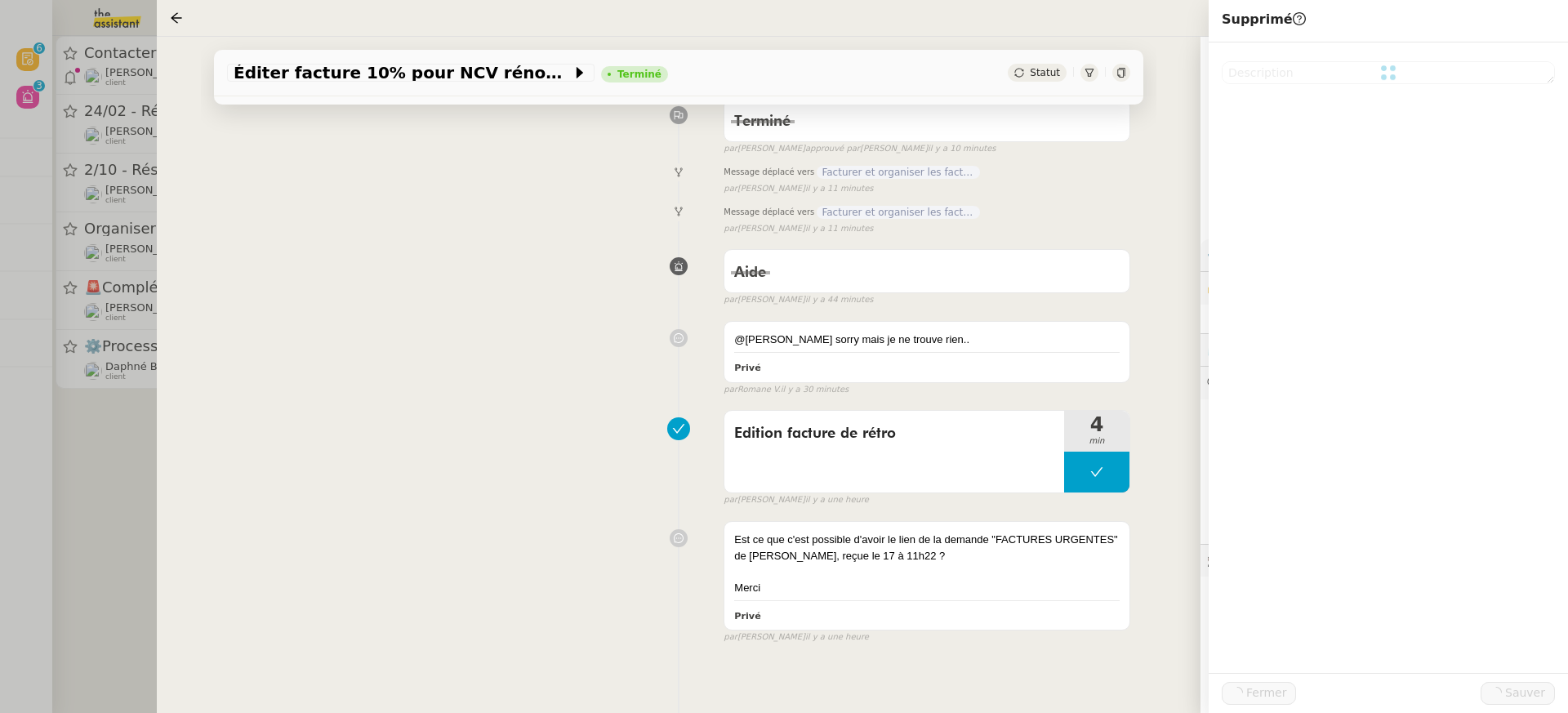
scroll to position [216, 0]
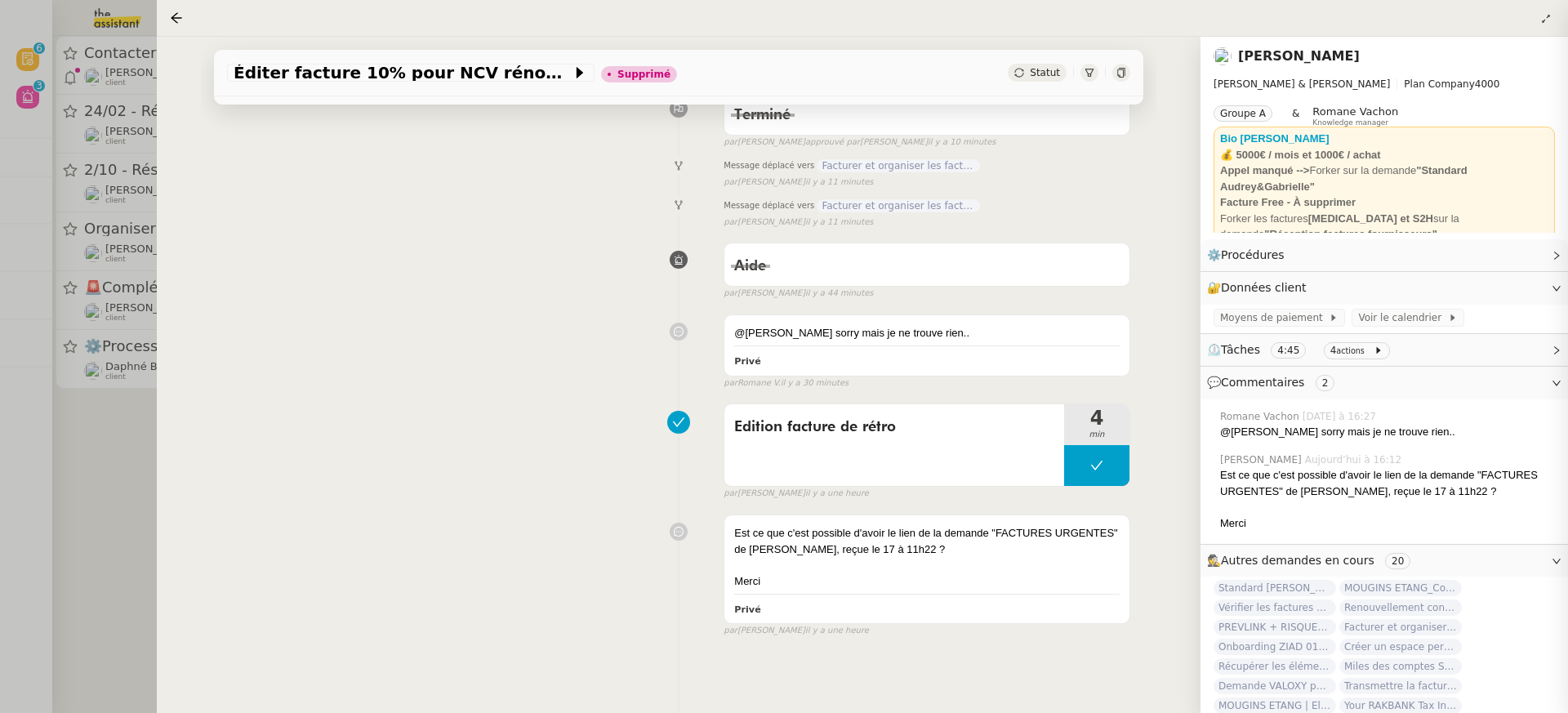
click at [80, 97] on div at bounding box center [784, 356] width 1568 height 713
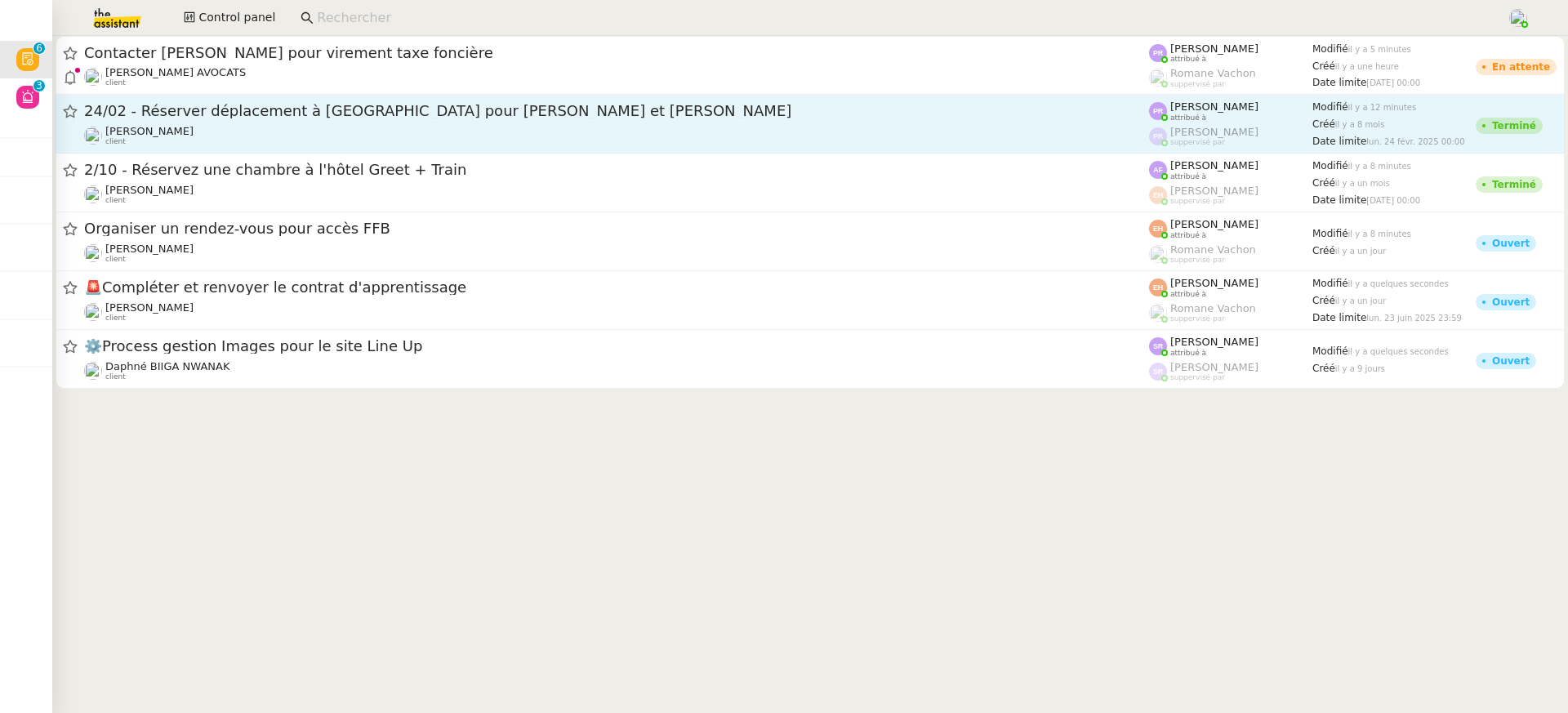
click at [317, 114] on span "24/02 - Réserver déplacement à Dubai pour Audrey et Gabrielle" at bounding box center [616, 111] width 1065 height 15
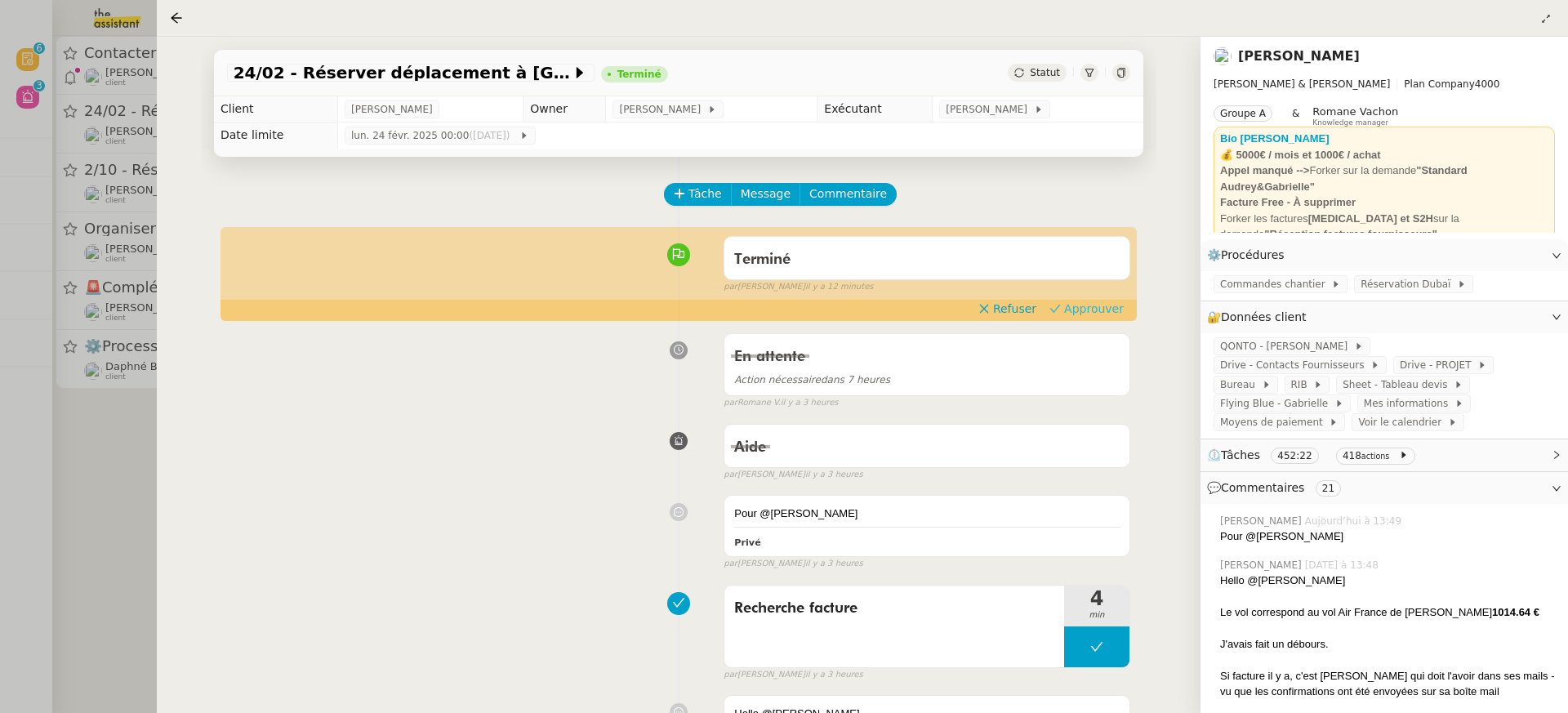
click at [1087, 310] on span "Approuver" at bounding box center [1094, 308] width 59 height 17
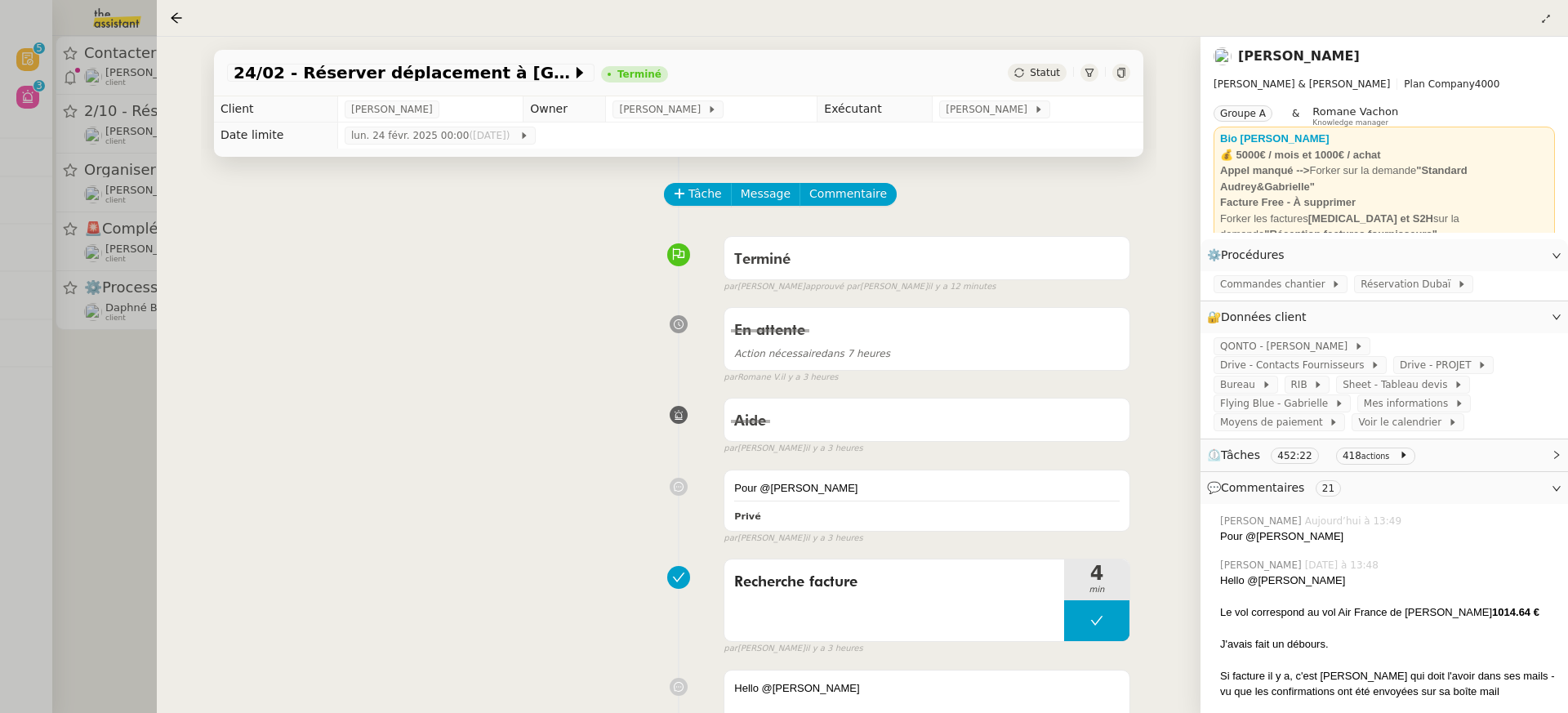
click at [103, 169] on div at bounding box center [784, 356] width 1568 height 713
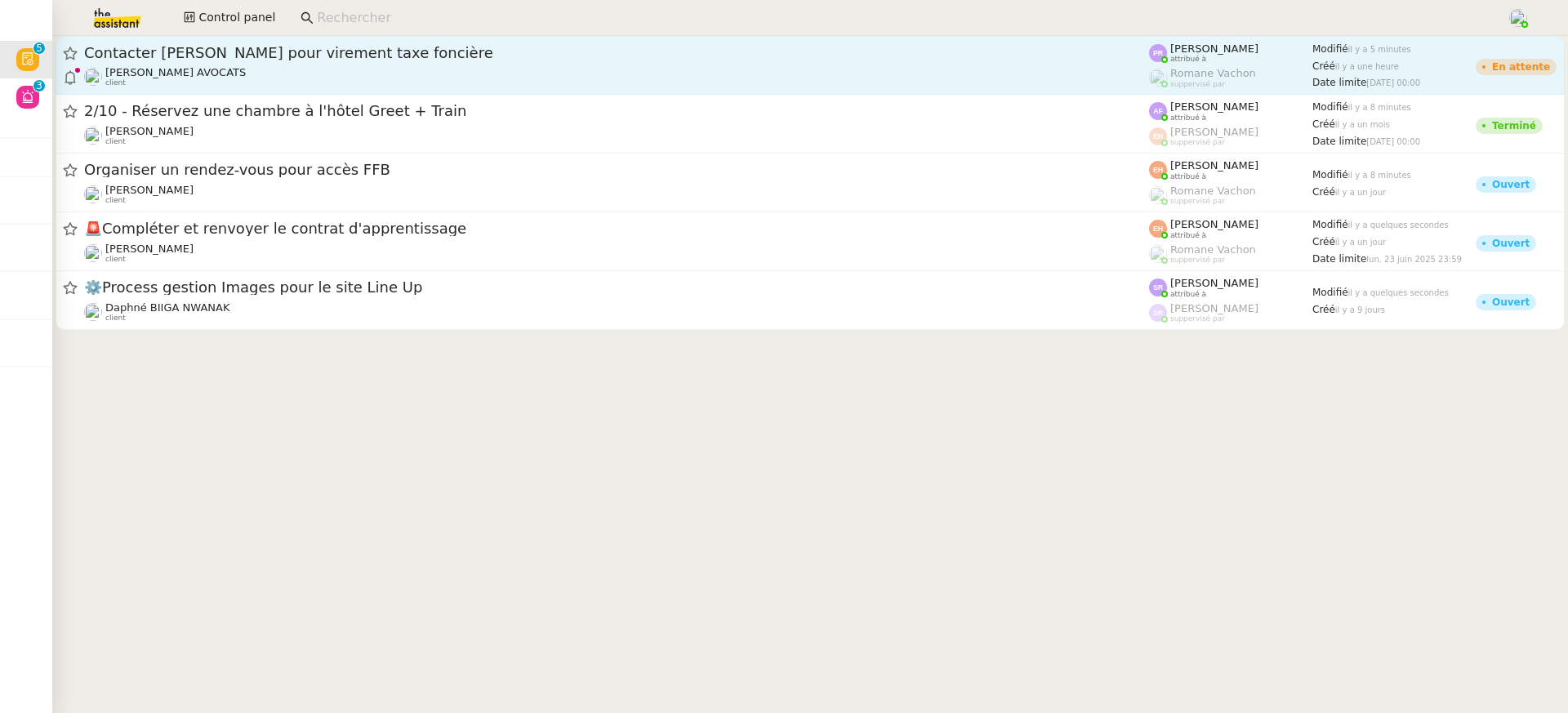
click at [211, 72] on span "[PERSON_NAME] AVOCATS" at bounding box center [175, 72] width 141 height 12
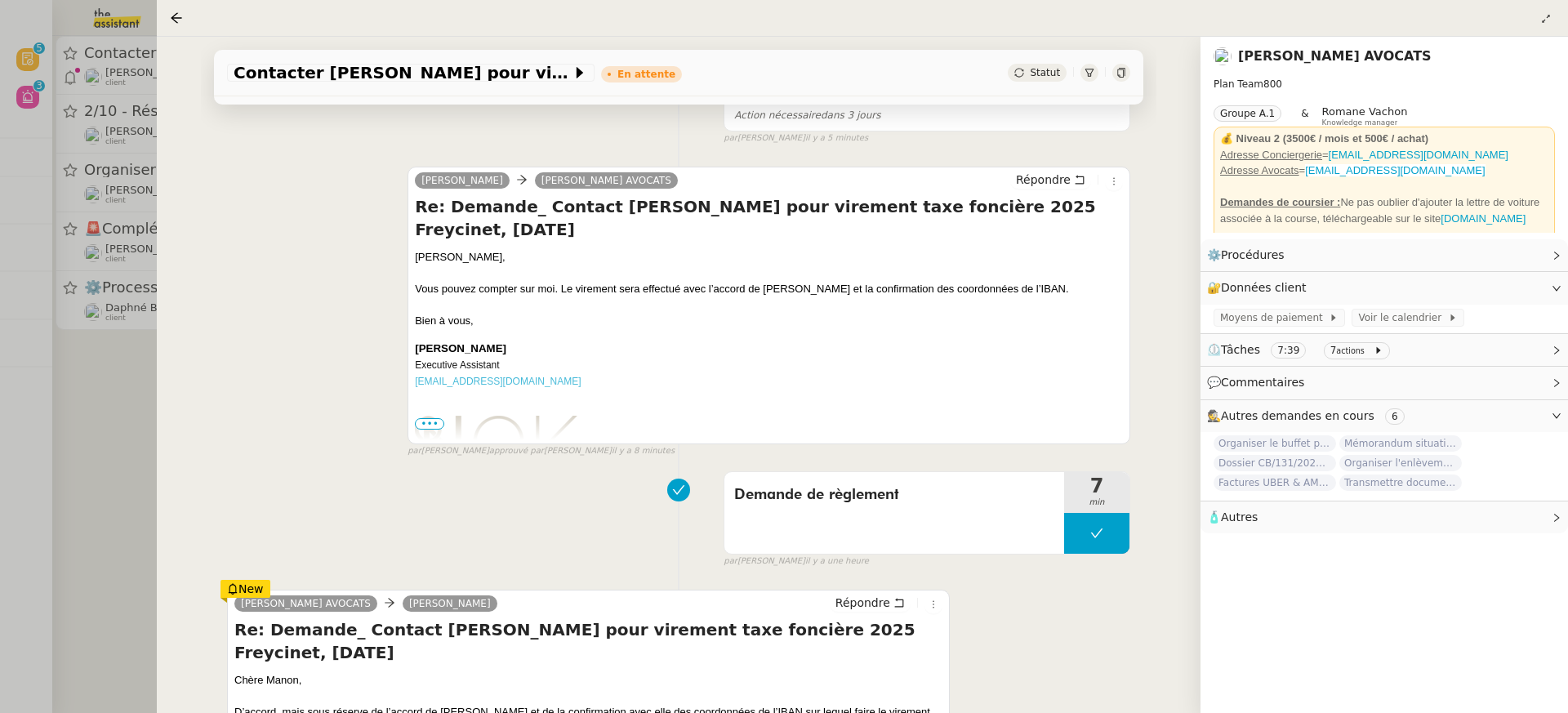
scroll to position [1089, 0]
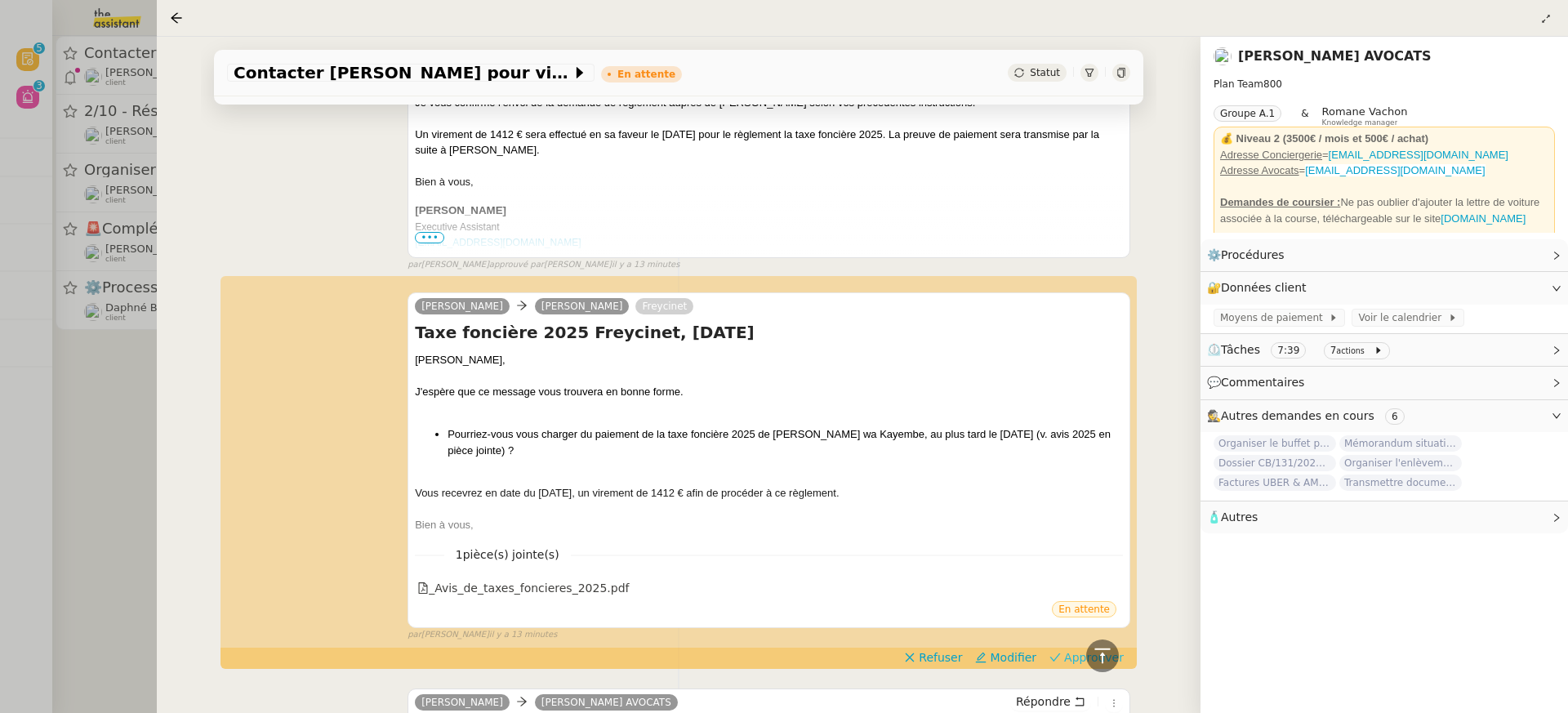
click at [1082, 649] on span "Approuver" at bounding box center [1094, 657] width 59 height 17
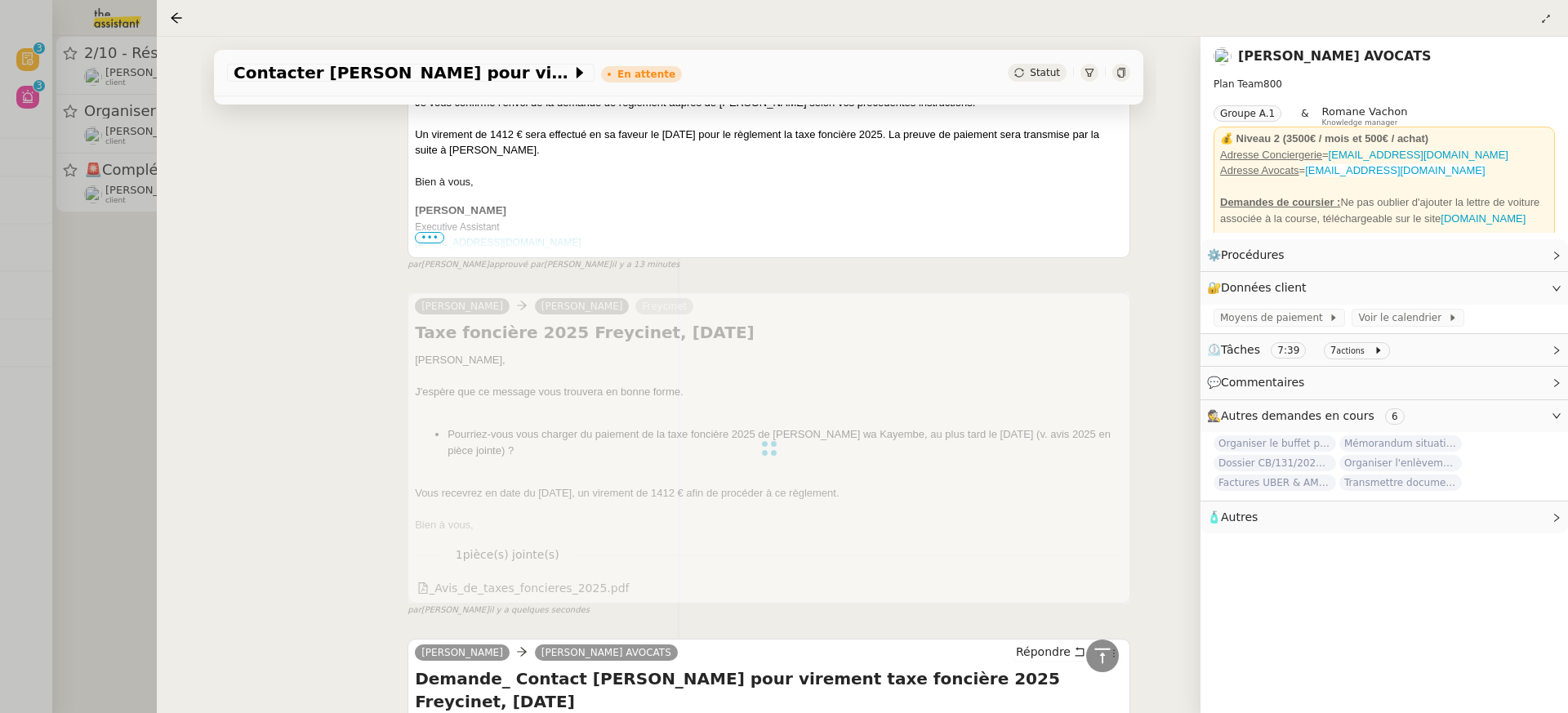
click at [165, 181] on div "Contacter Muriel pour virement taxe foncière En attente Statut Client Naomi NOK…" at bounding box center [679, 374] width 1044 height 676
click at [119, 156] on div at bounding box center [784, 356] width 1568 height 713
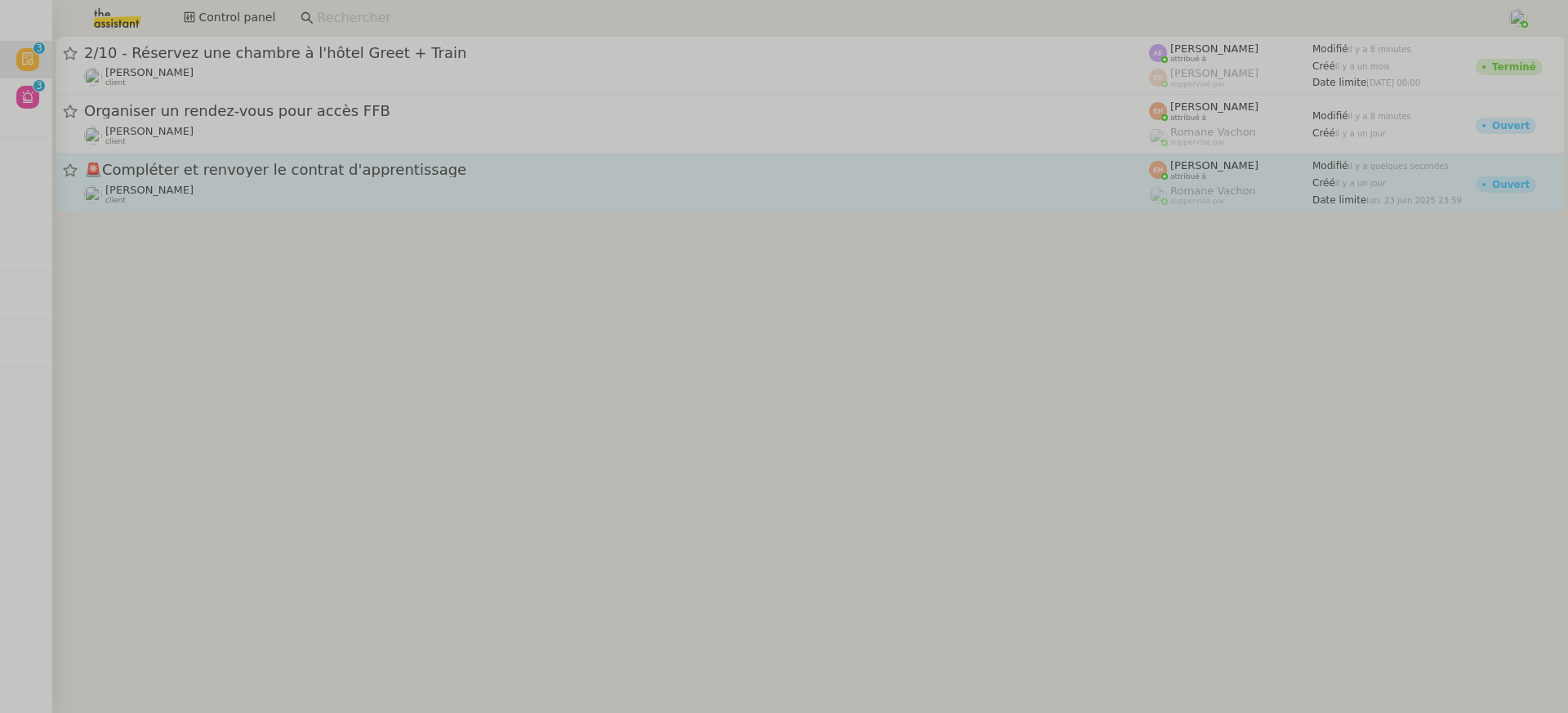
click at [278, 209] on link "🚨 Compléter et renvoyer le contrat d'apprentissage Vitor Alvites client Esther …" at bounding box center [810, 182] width 1510 height 58
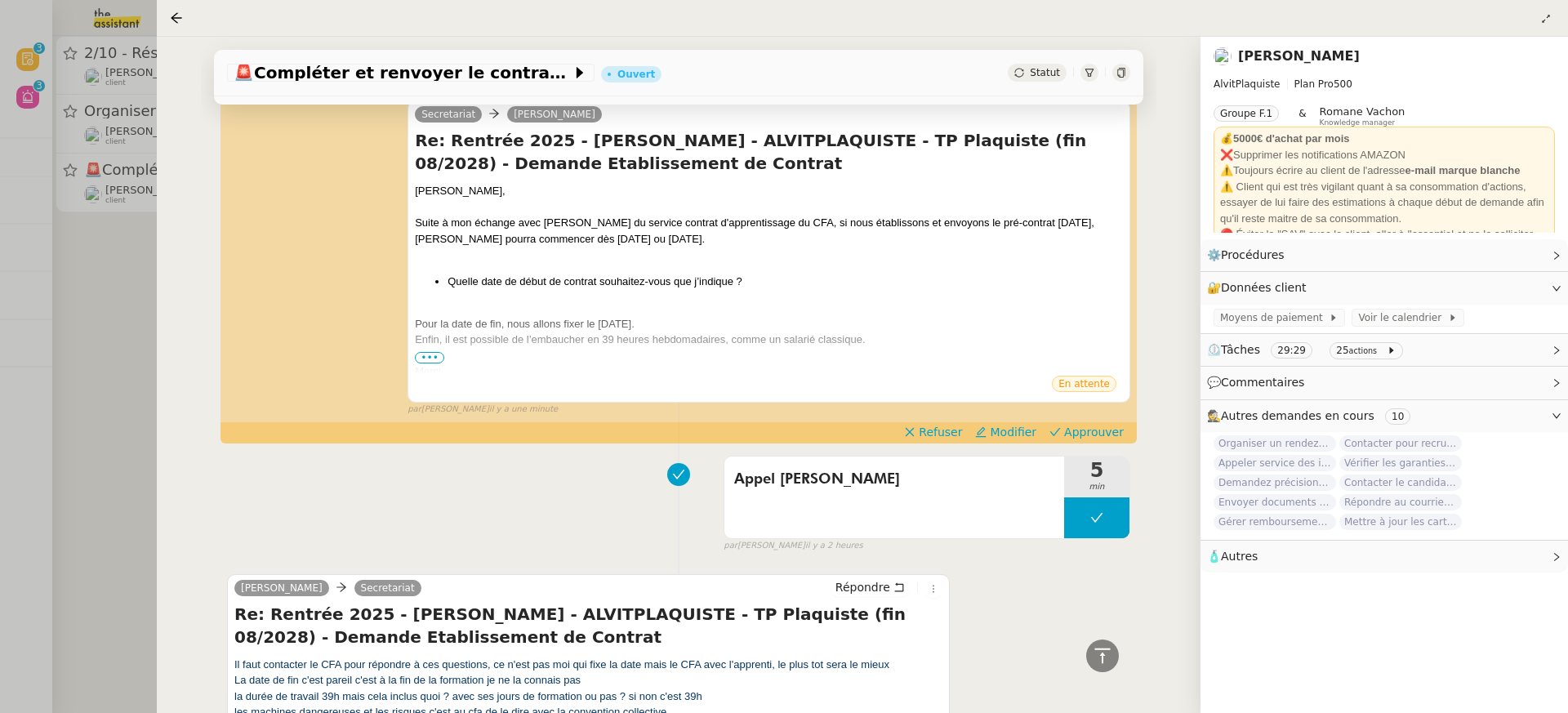
scroll to position [253, 0]
click at [437, 363] on div "Merci." at bounding box center [768, 371] width 708 height 17
click at [430, 360] on span "•••" at bounding box center [430, 357] width 30 height 11
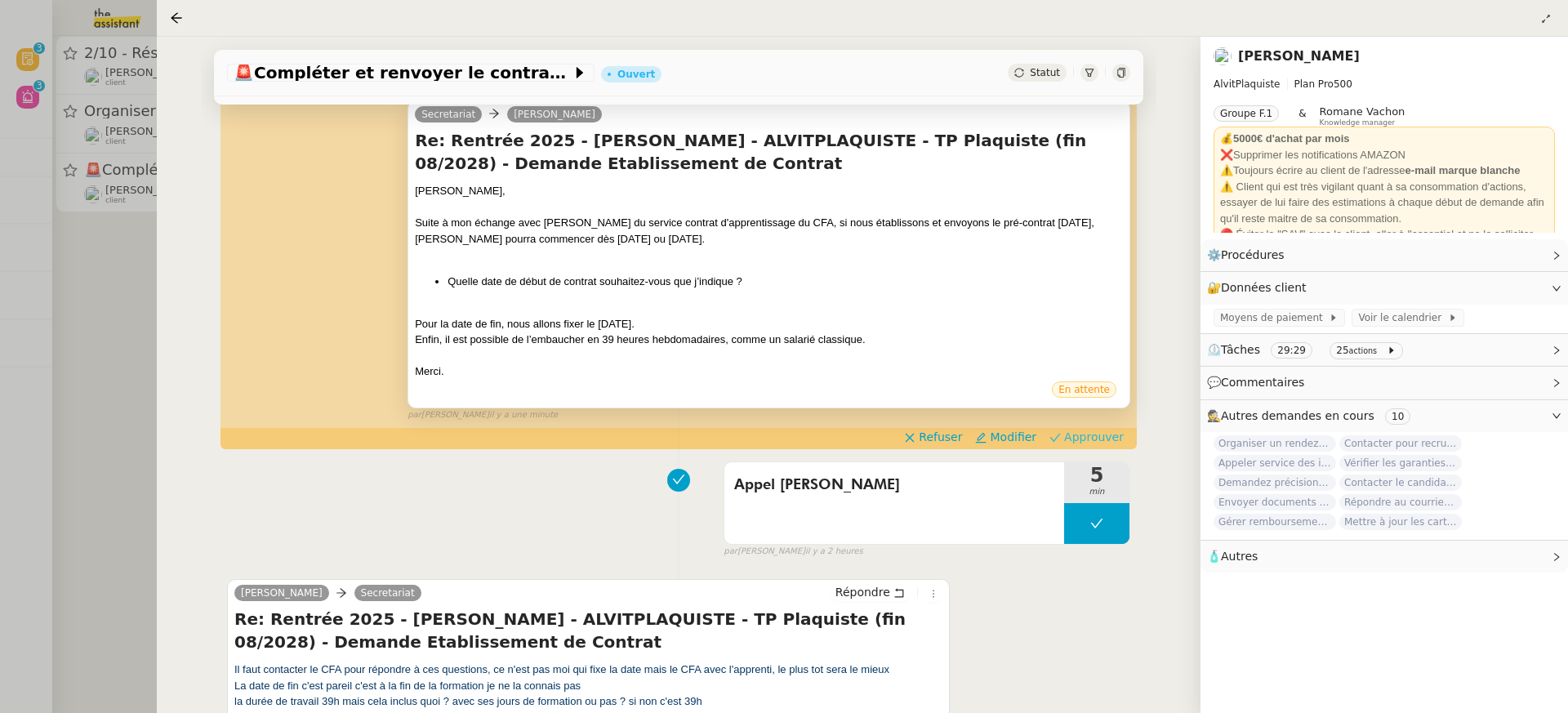
click at [1083, 436] on span "Approuver" at bounding box center [1094, 436] width 59 height 17
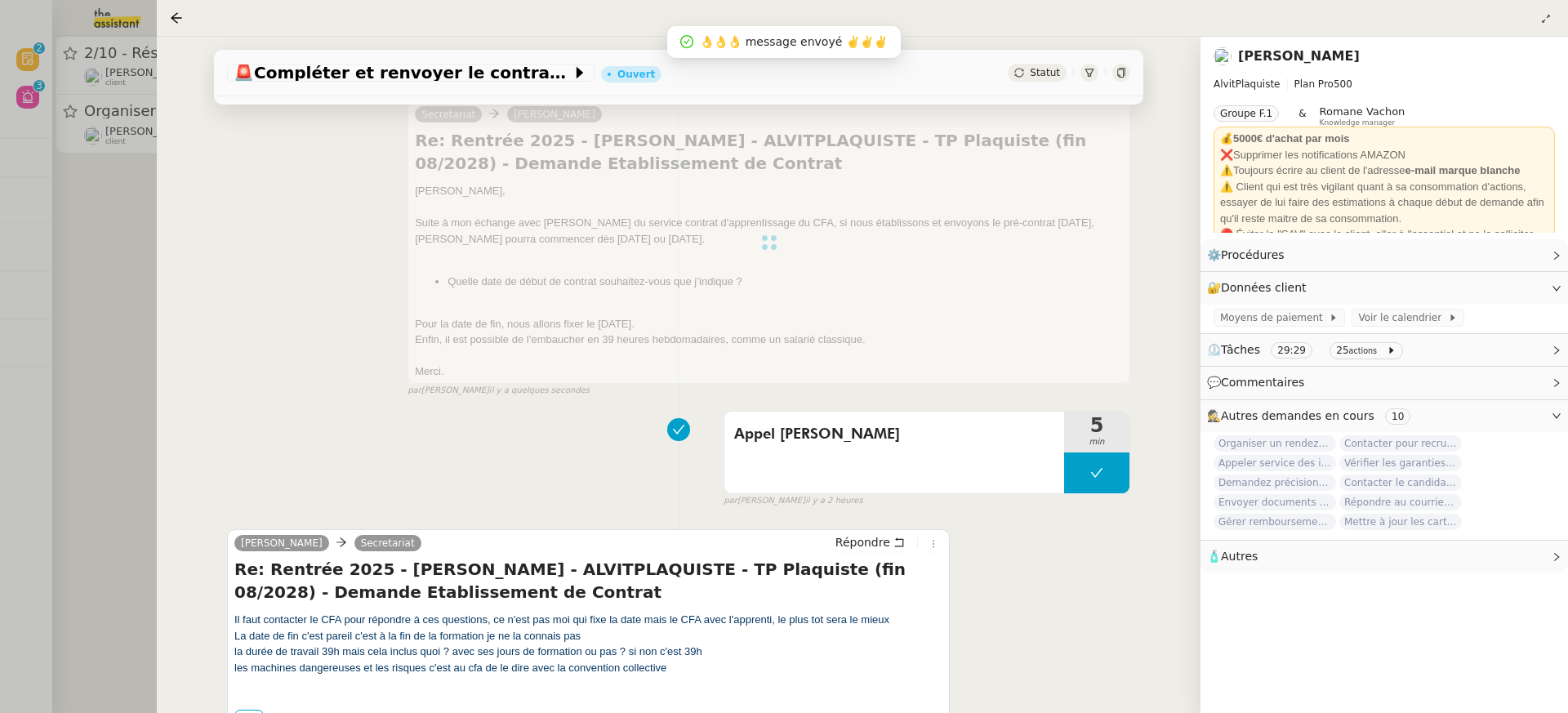
click at [131, 146] on div at bounding box center [784, 356] width 1568 height 713
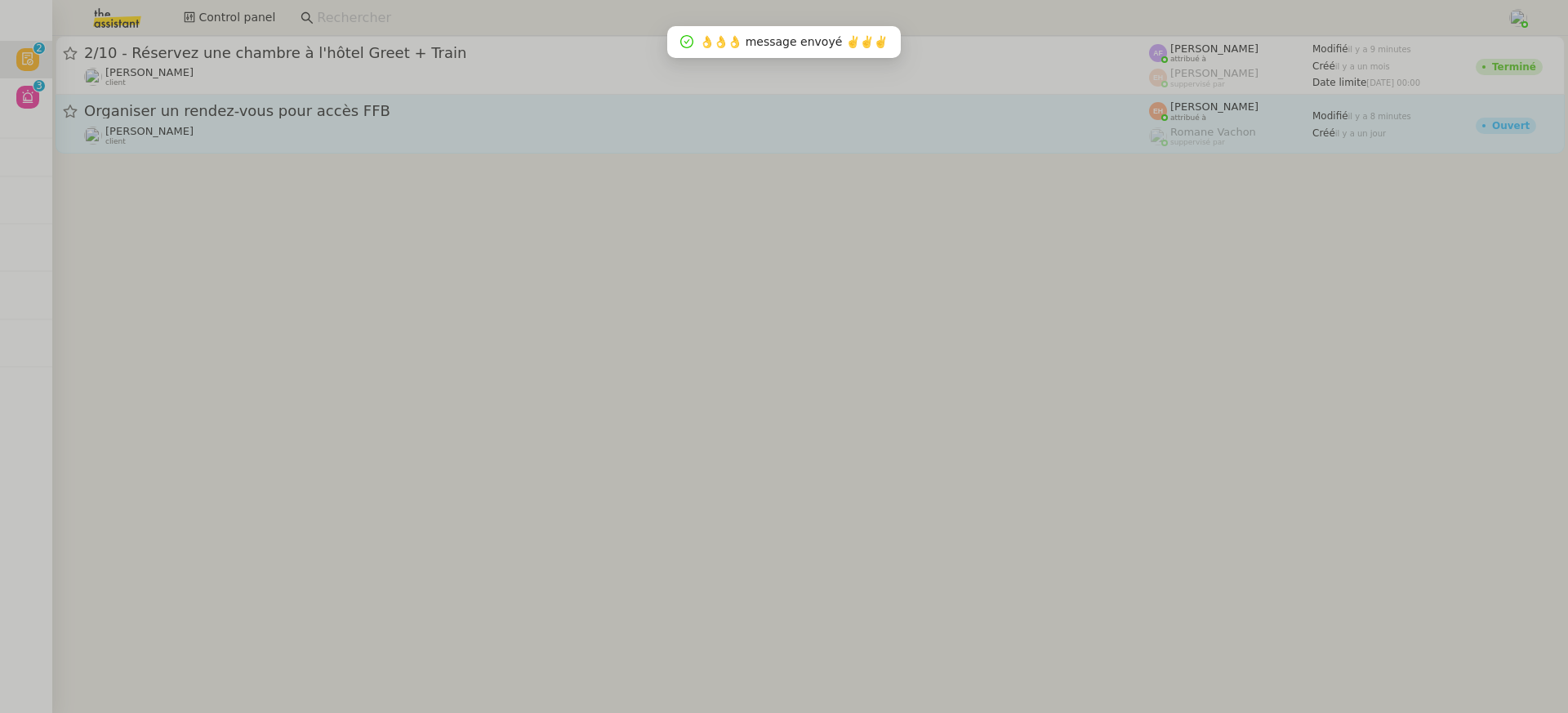
click at [258, 129] on div "[PERSON_NAME] client" at bounding box center [616, 135] width 1065 height 21
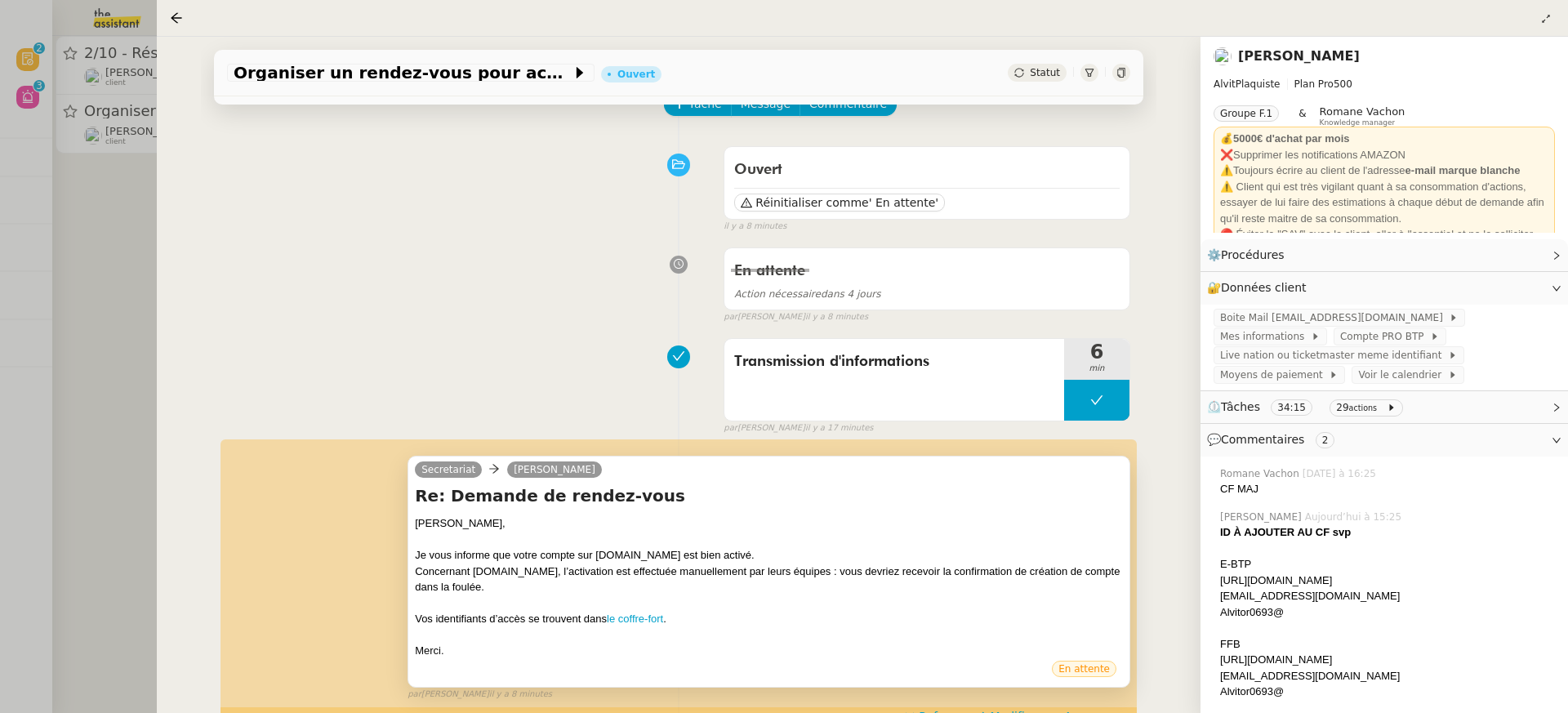
scroll to position [278, 0]
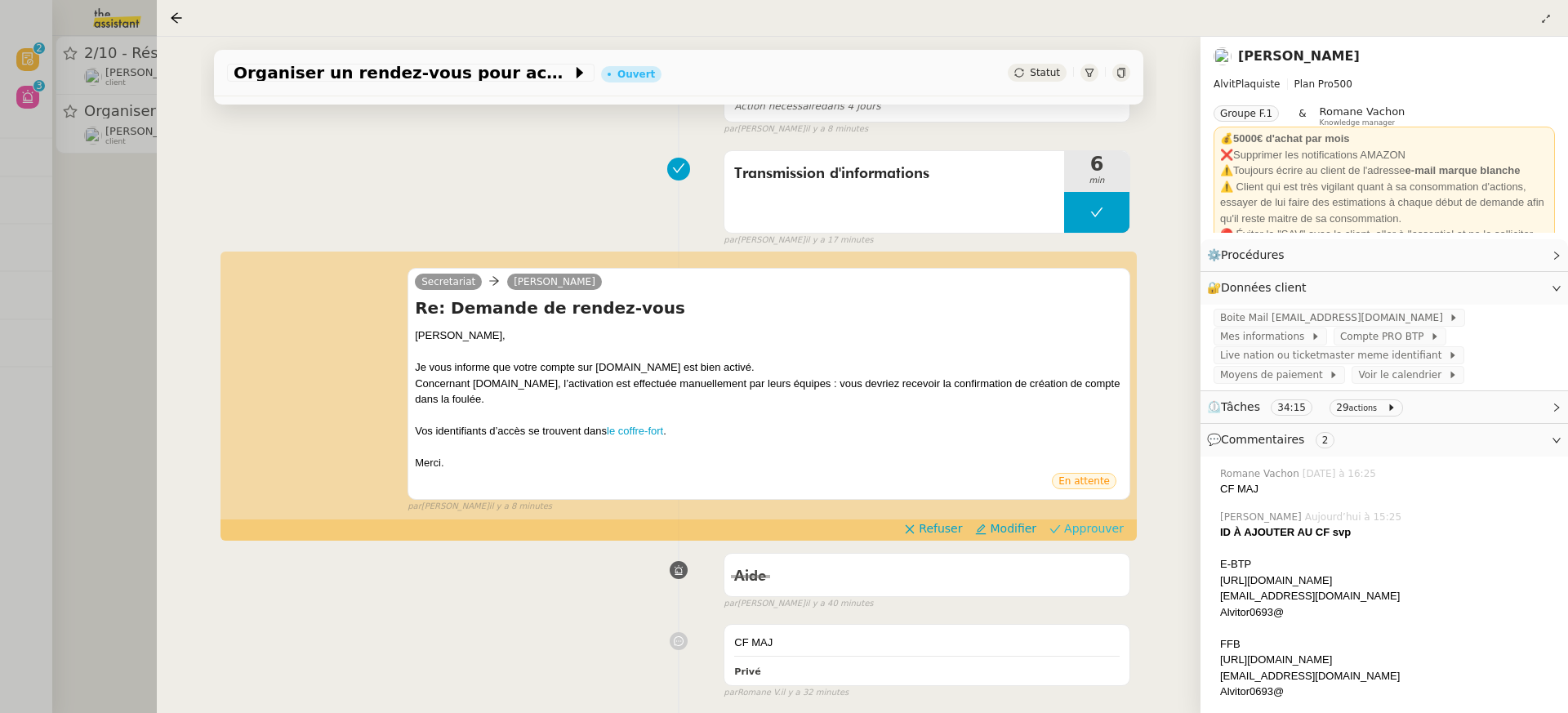
click at [1110, 527] on span "Approuver" at bounding box center [1094, 528] width 59 height 17
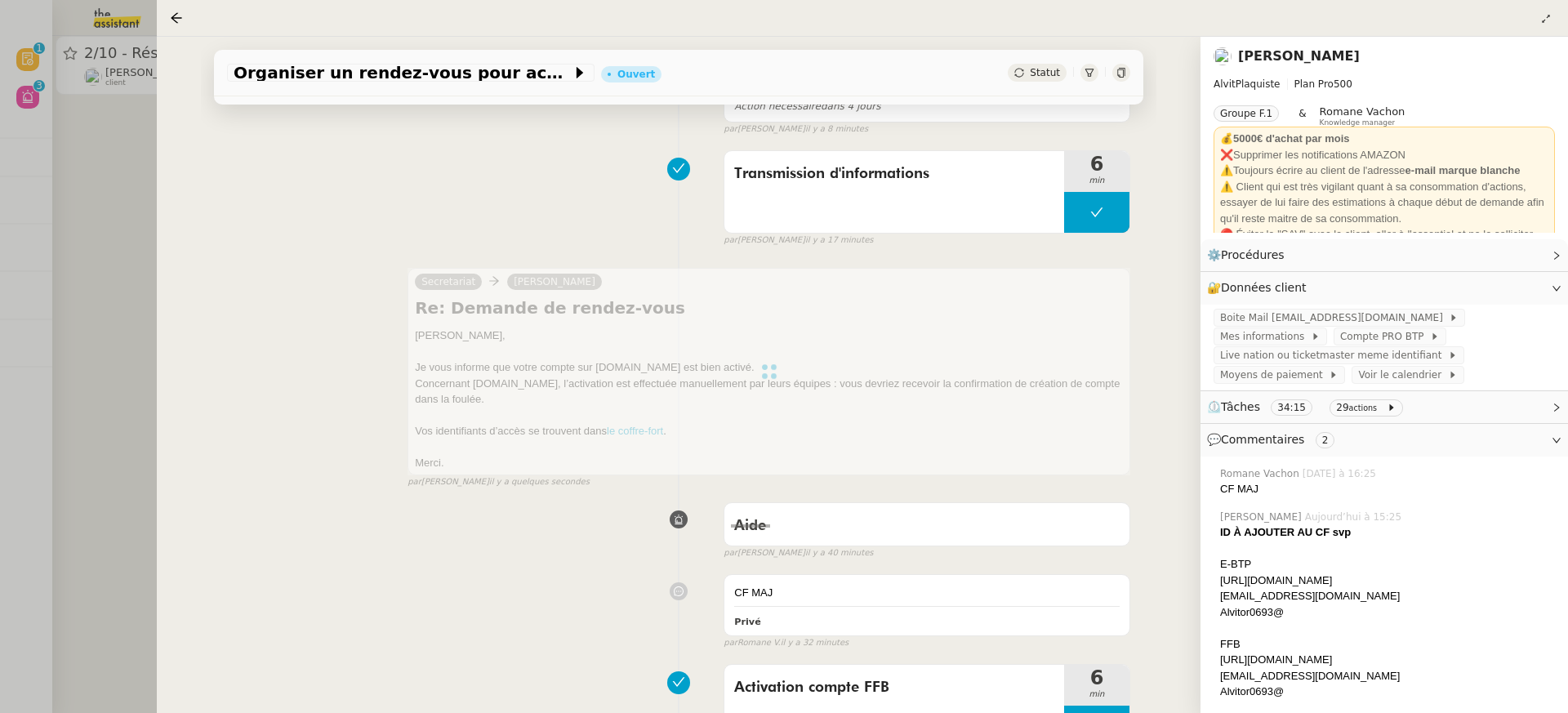
click at [138, 145] on div at bounding box center [784, 356] width 1568 height 713
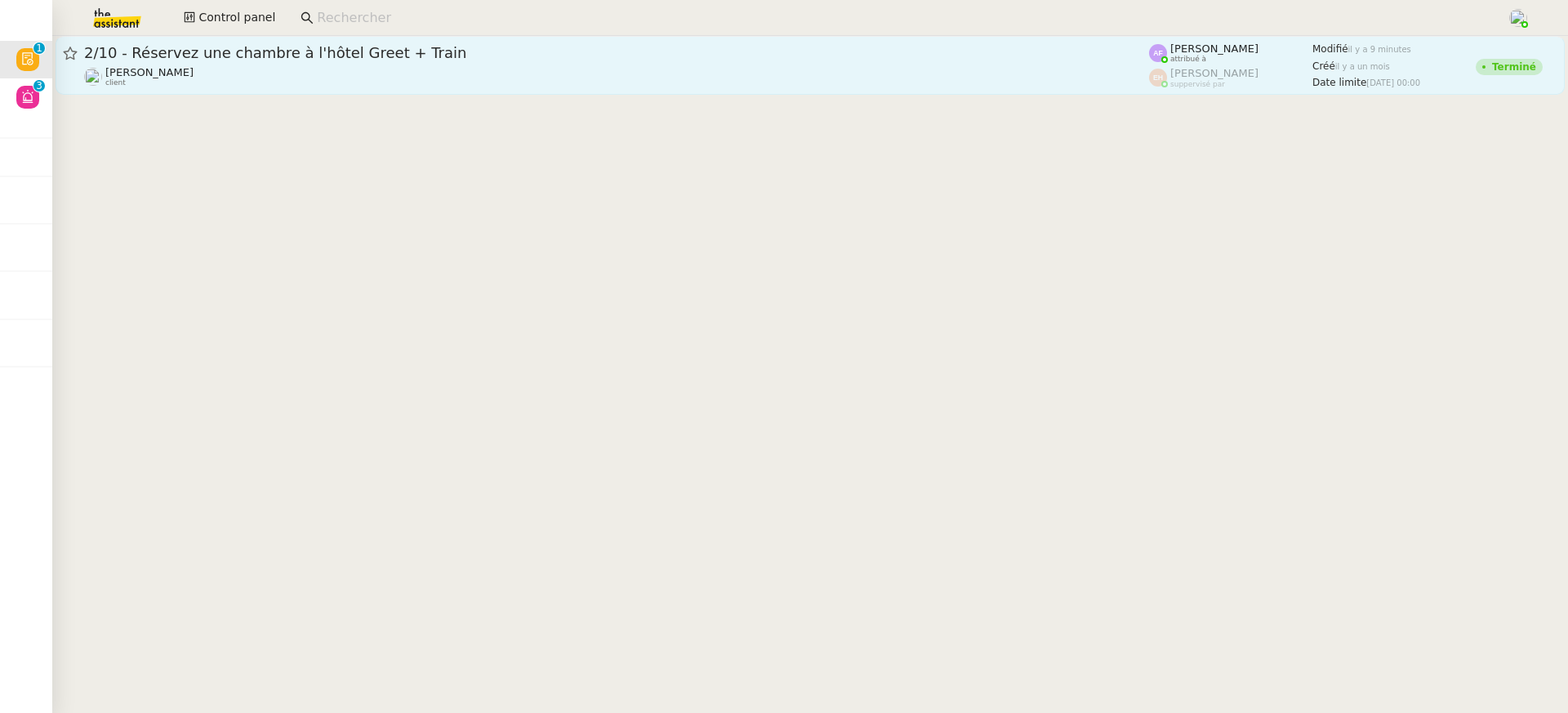
click at [155, 86] on div "Colin Chaffotte client" at bounding box center [149, 77] width 88 height 21
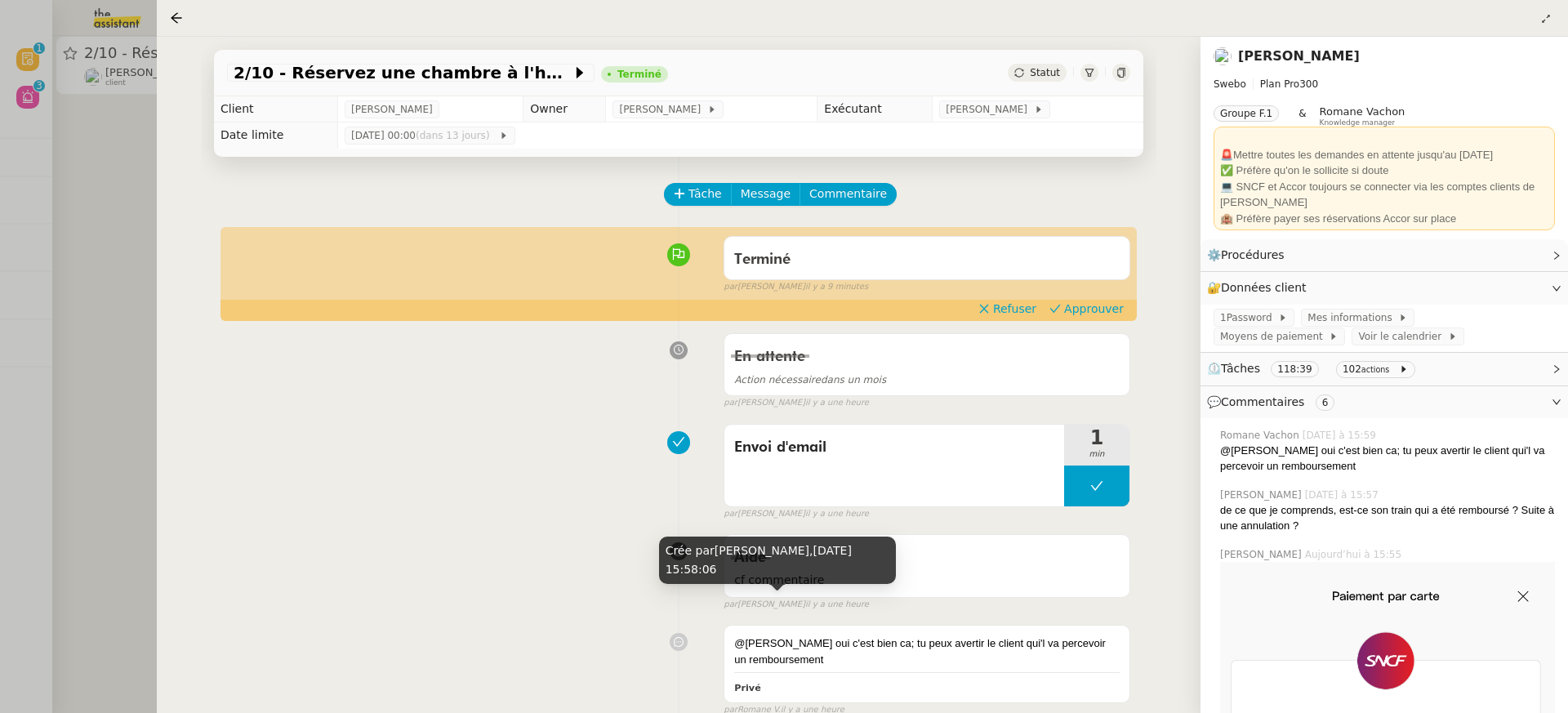
scroll to position [257, 0]
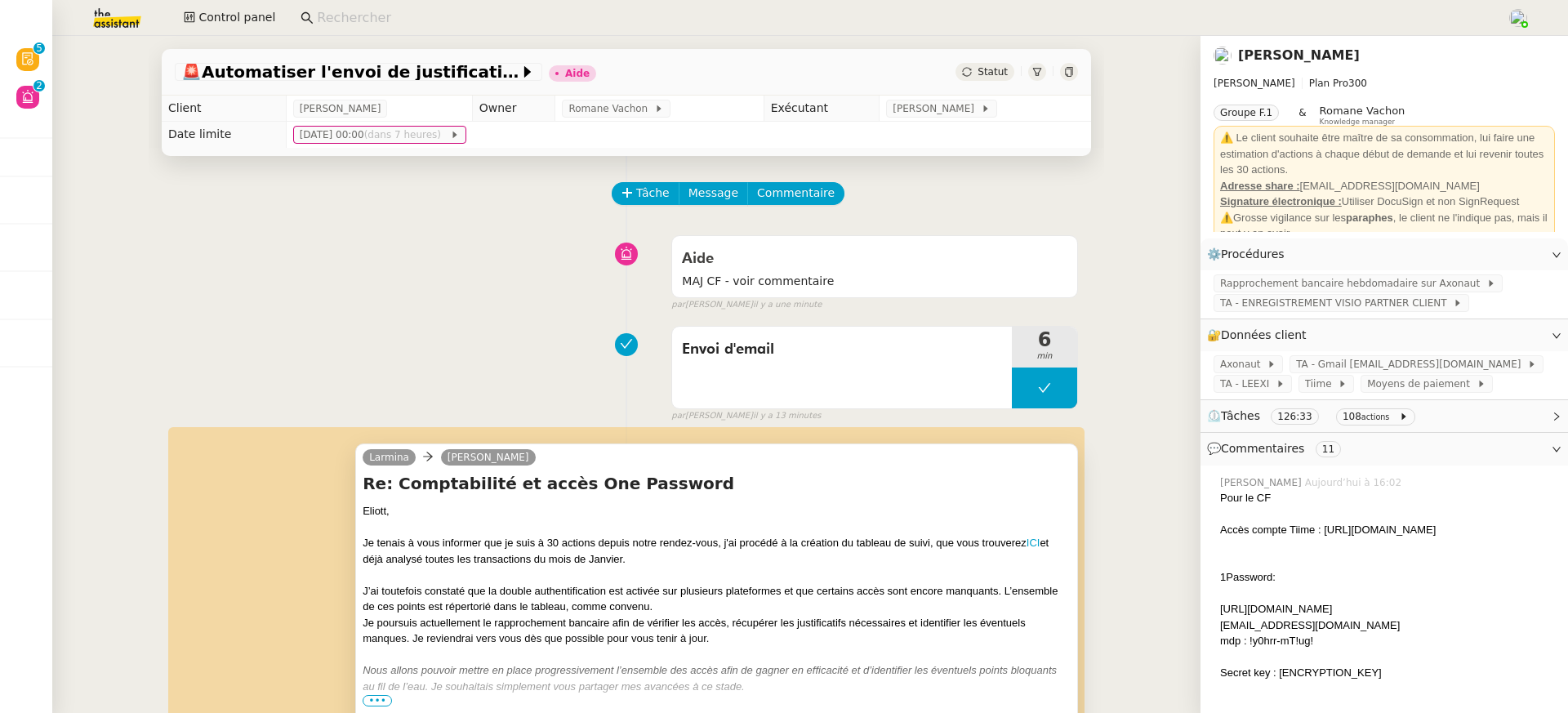
scroll to position [325, 0]
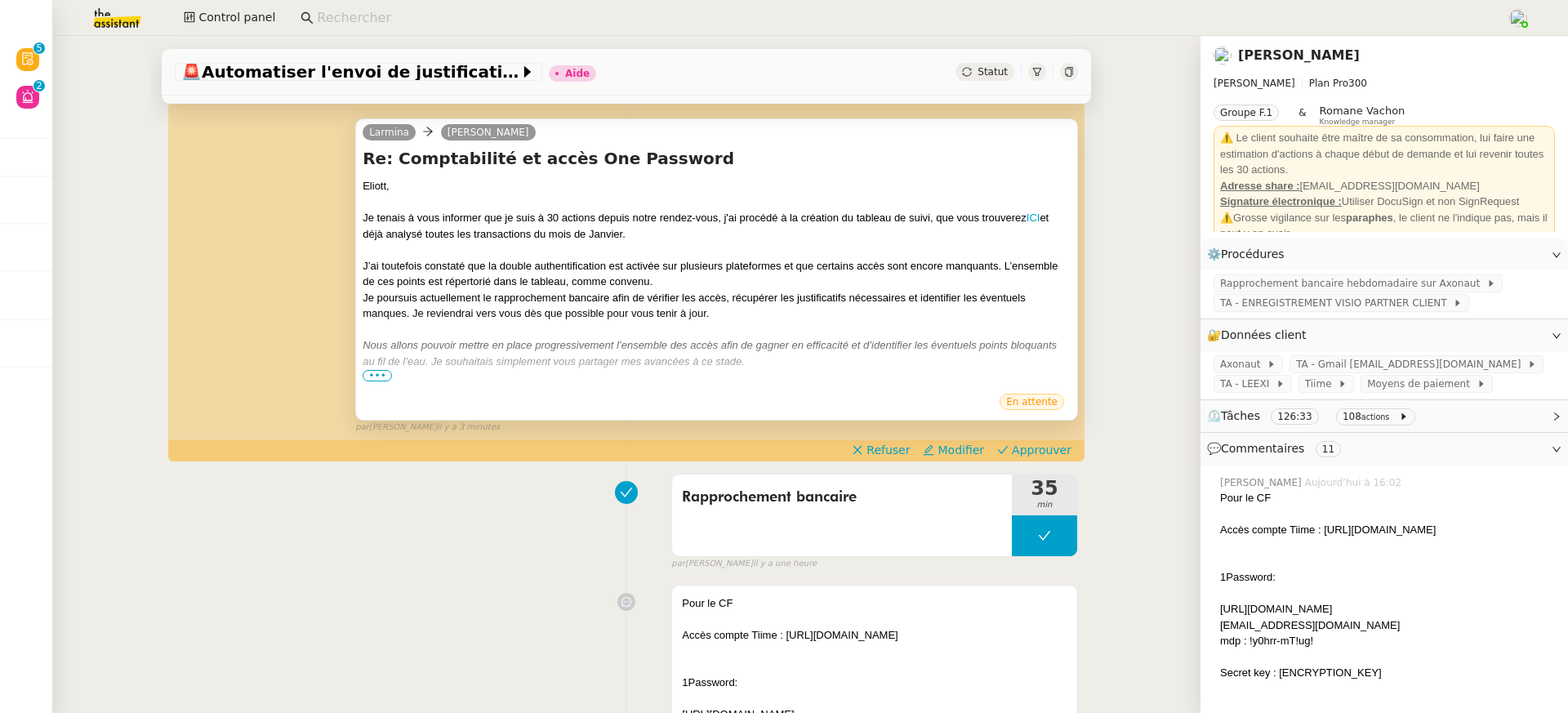
click at [389, 372] on span "•••" at bounding box center [377, 375] width 30 height 11
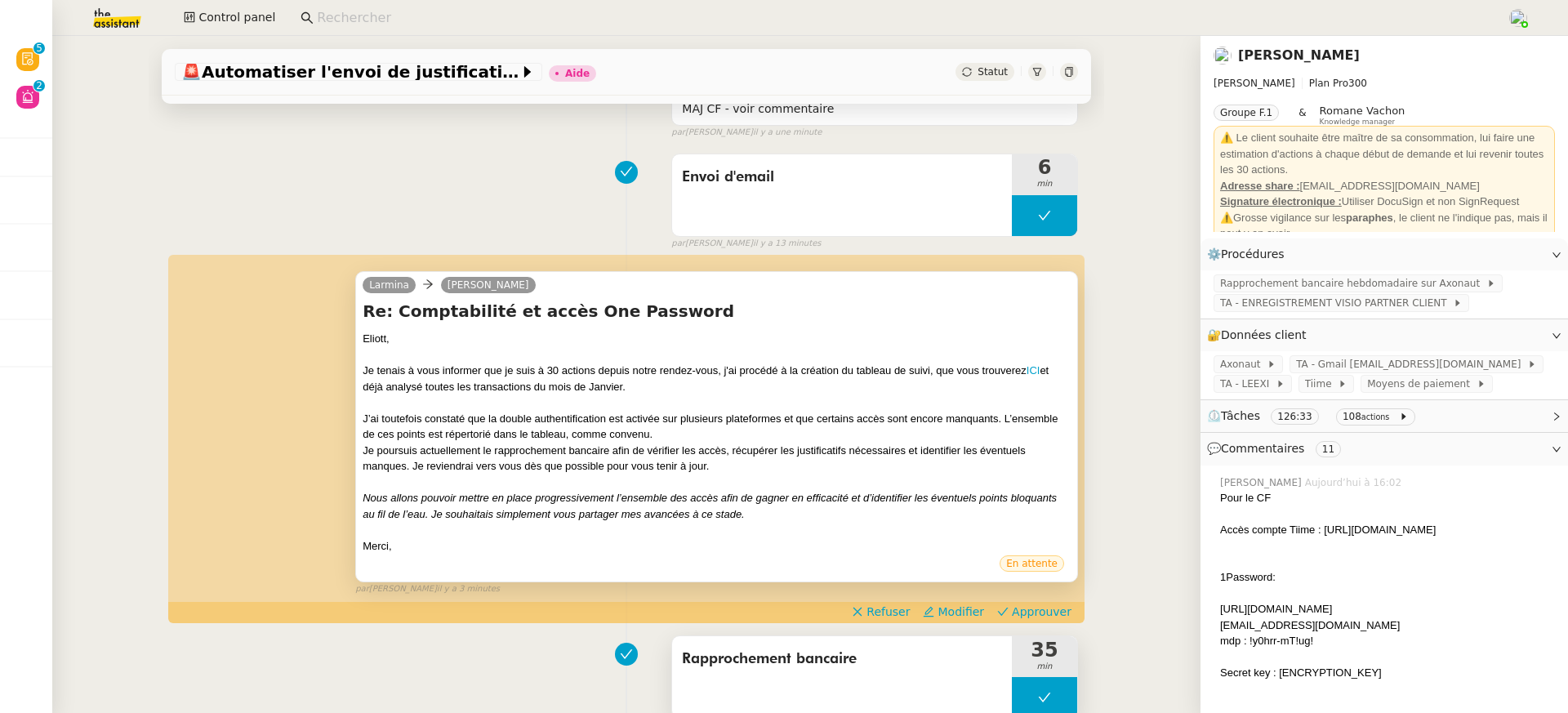
scroll to position [176, 0]
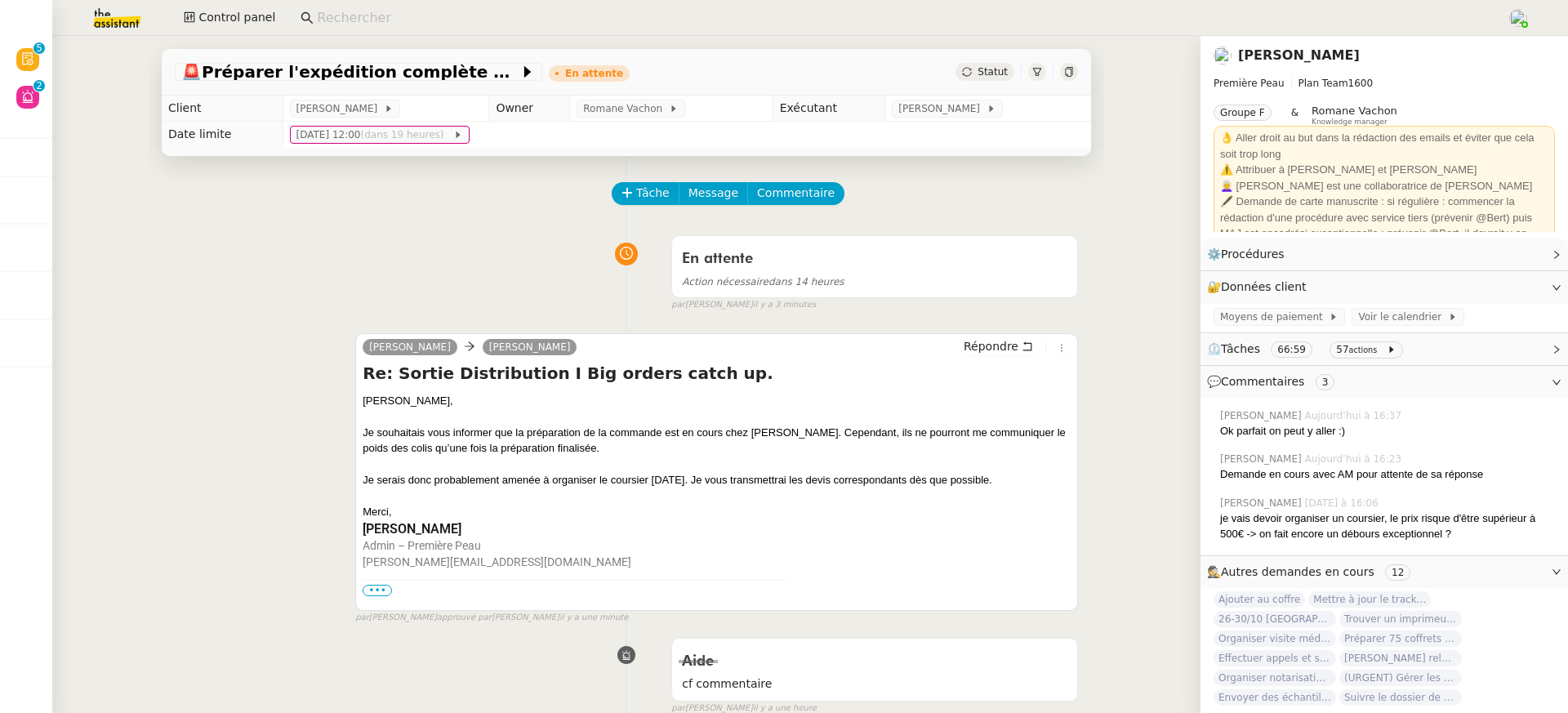
click at [1079, 75] on div "🚨 Préparer l'expédition complète des parfums En attente Statut" at bounding box center [626, 72] width 930 height 46
click at [1072, 77] on icon at bounding box center [1069, 72] width 10 height 10
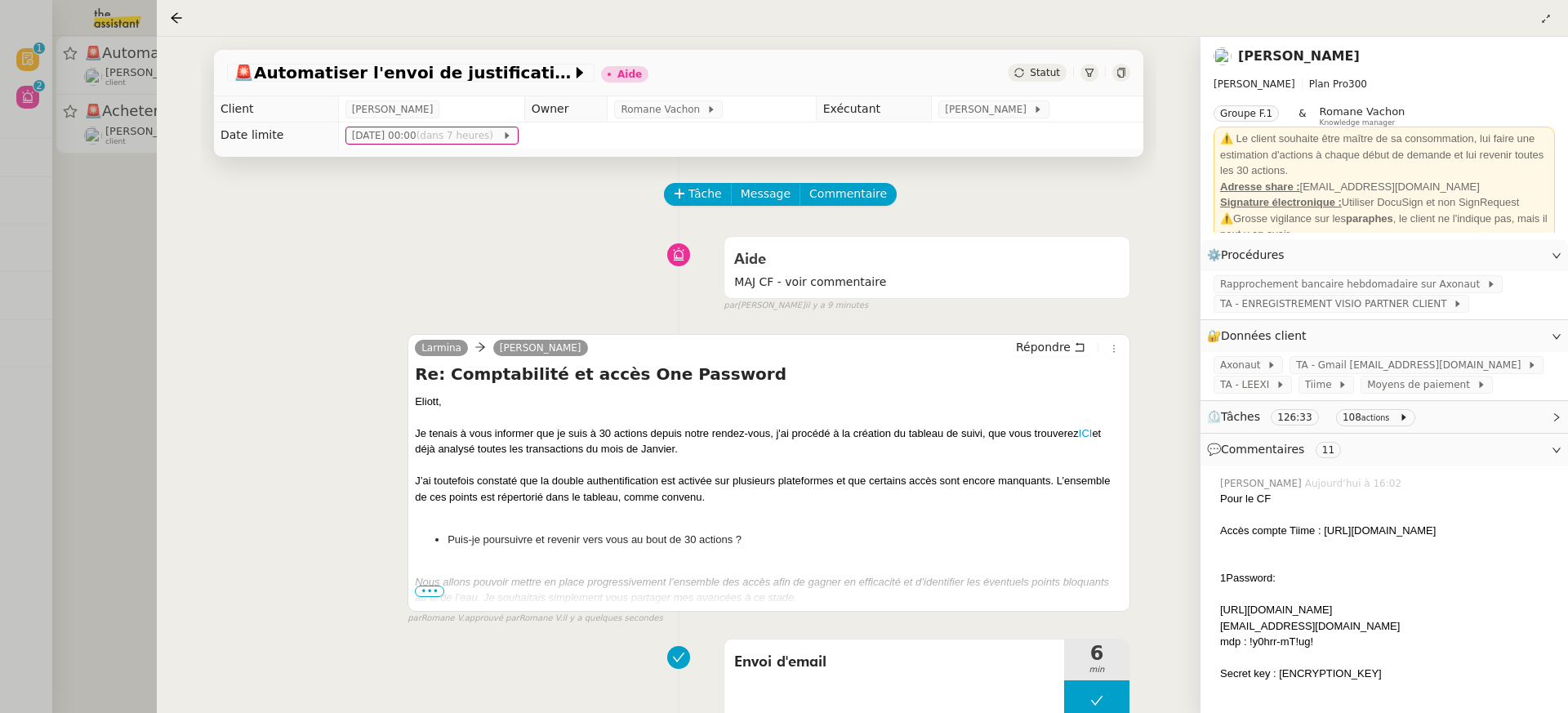
click at [37, 89] on div at bounding box center [784, 356] width 1568 height 713
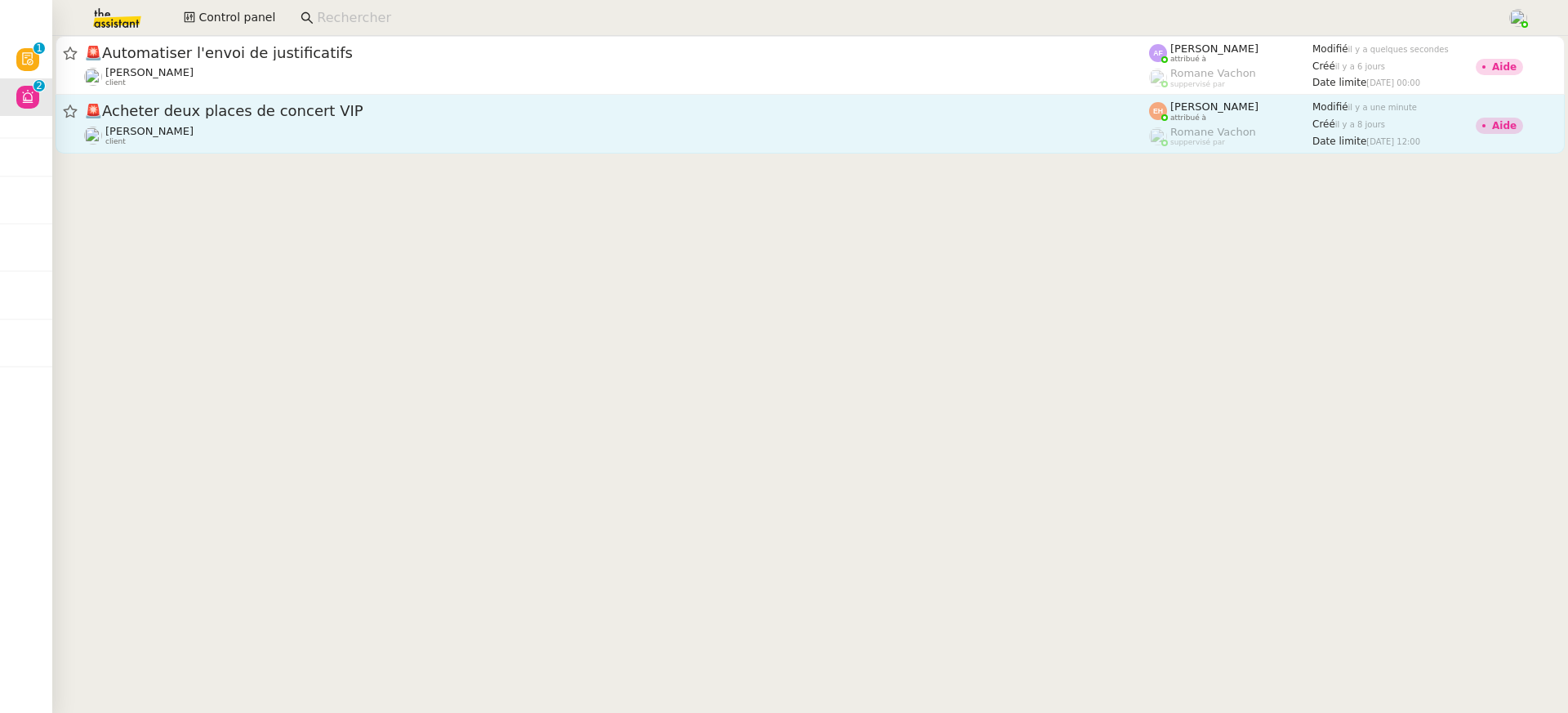
click at [306, 132] on div "[PERSON_NAME] client" at bounding box center [616, 135] width 1065 height 21
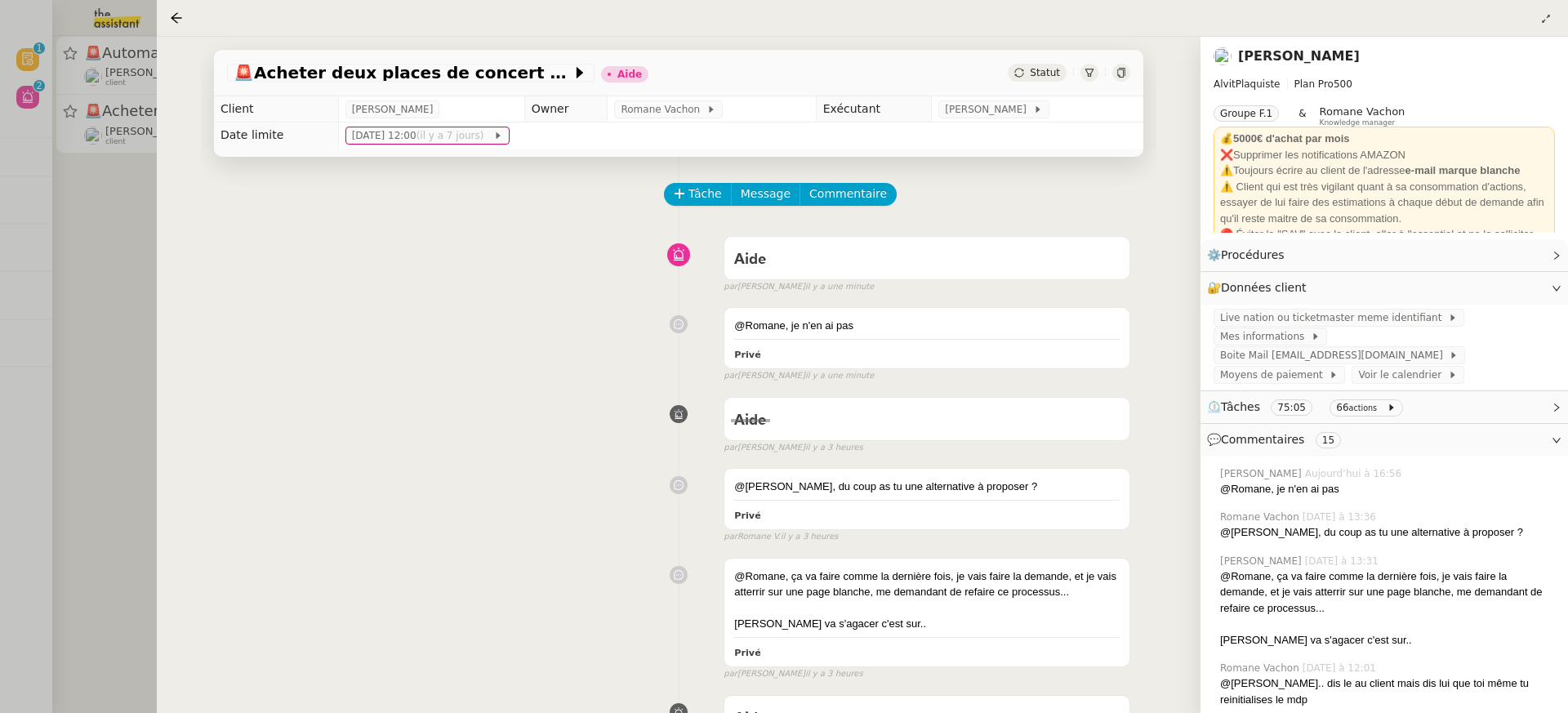
click at [1113, 75] on div at bounding box center [1121, 72] width 18 height 18
click at [1120, 81] on div at bounding box center [1121, 72] width 18 height 18
